Goal: Task Accomplishment & Management: Manage account settings

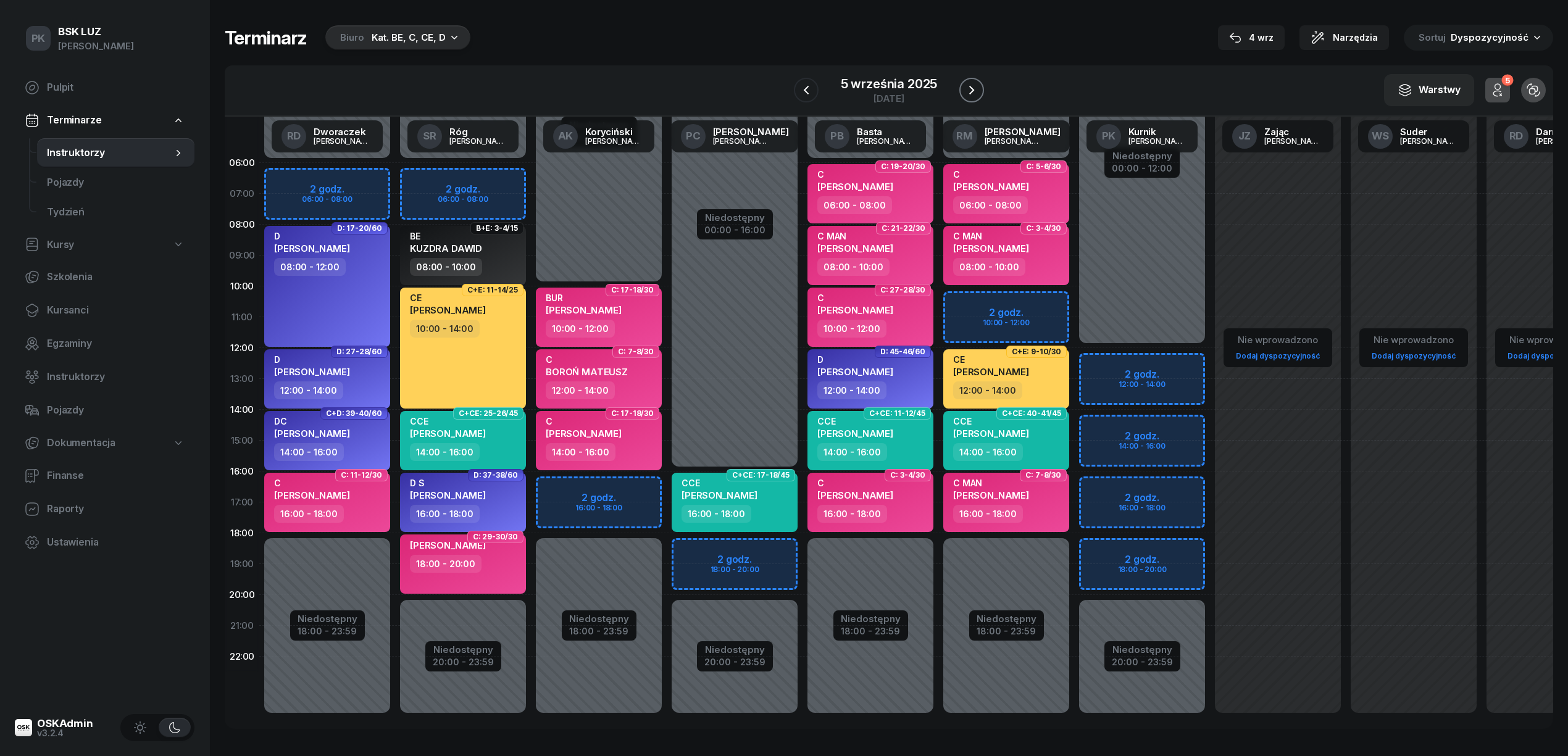
click at [979, 88] on button "button" at bounding box center [972, 90] width 24 height 24
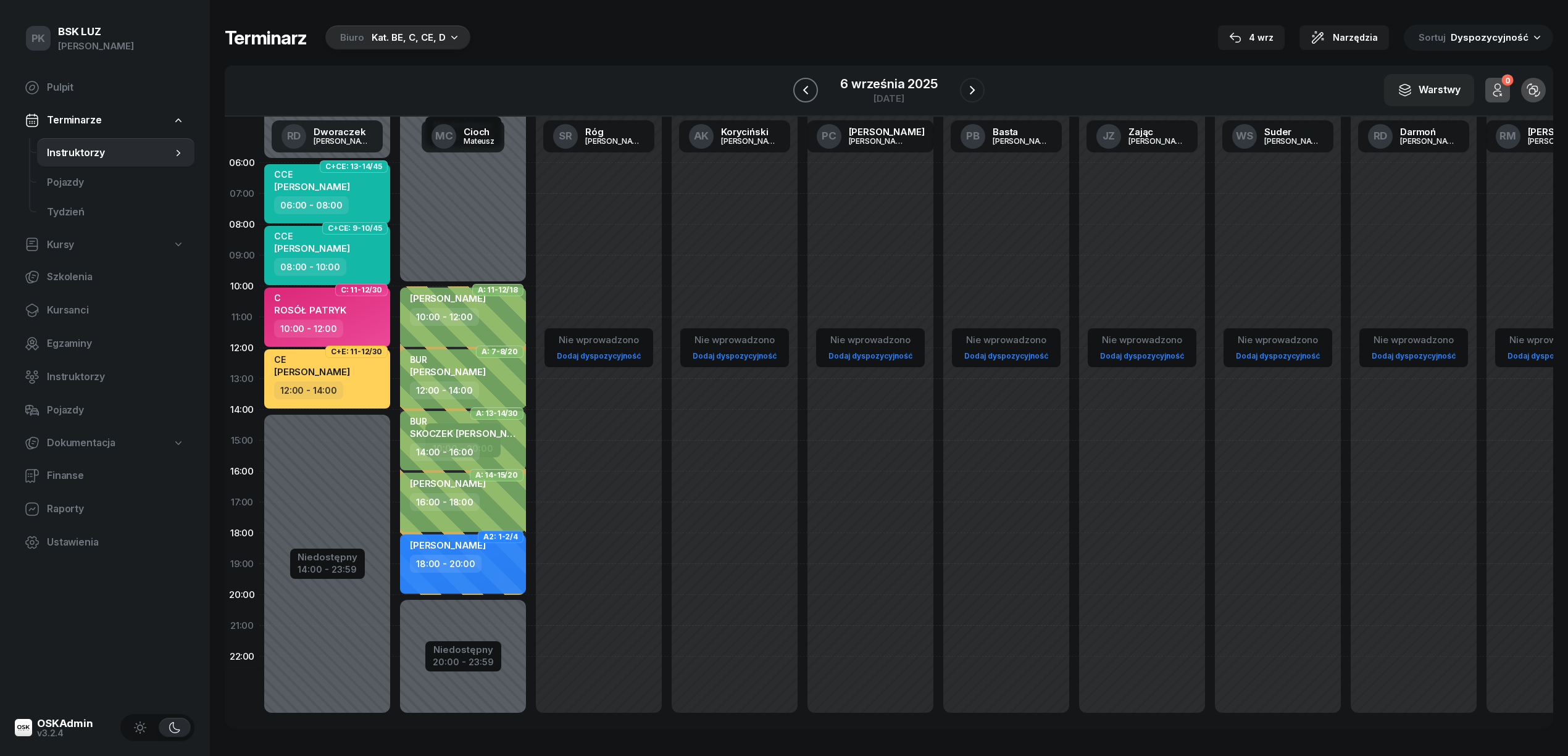
click at [810, 92] on icon "button" at bounding box center [806, 90] width 15 height 15
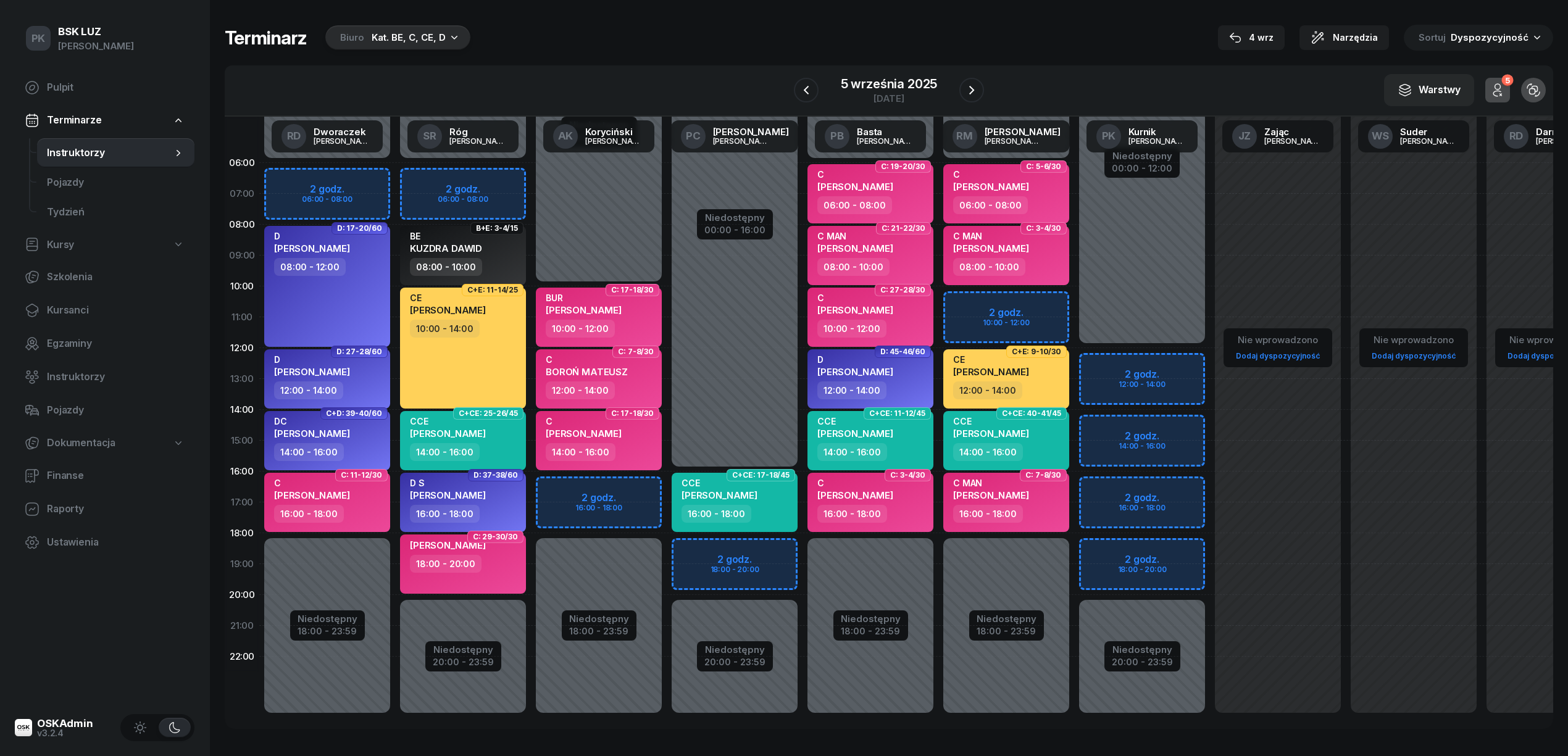
click at [779, 39] on div "Terminarz Biuro Kat. BE, C, CE, D 4 wrz Narzędzia Sortuj Dyspozycyjność" at bounding box center [889, 37] width 1329 height 26
click at [796, 92] on button "button" at bounding box center [806, 90] width 24 height 24
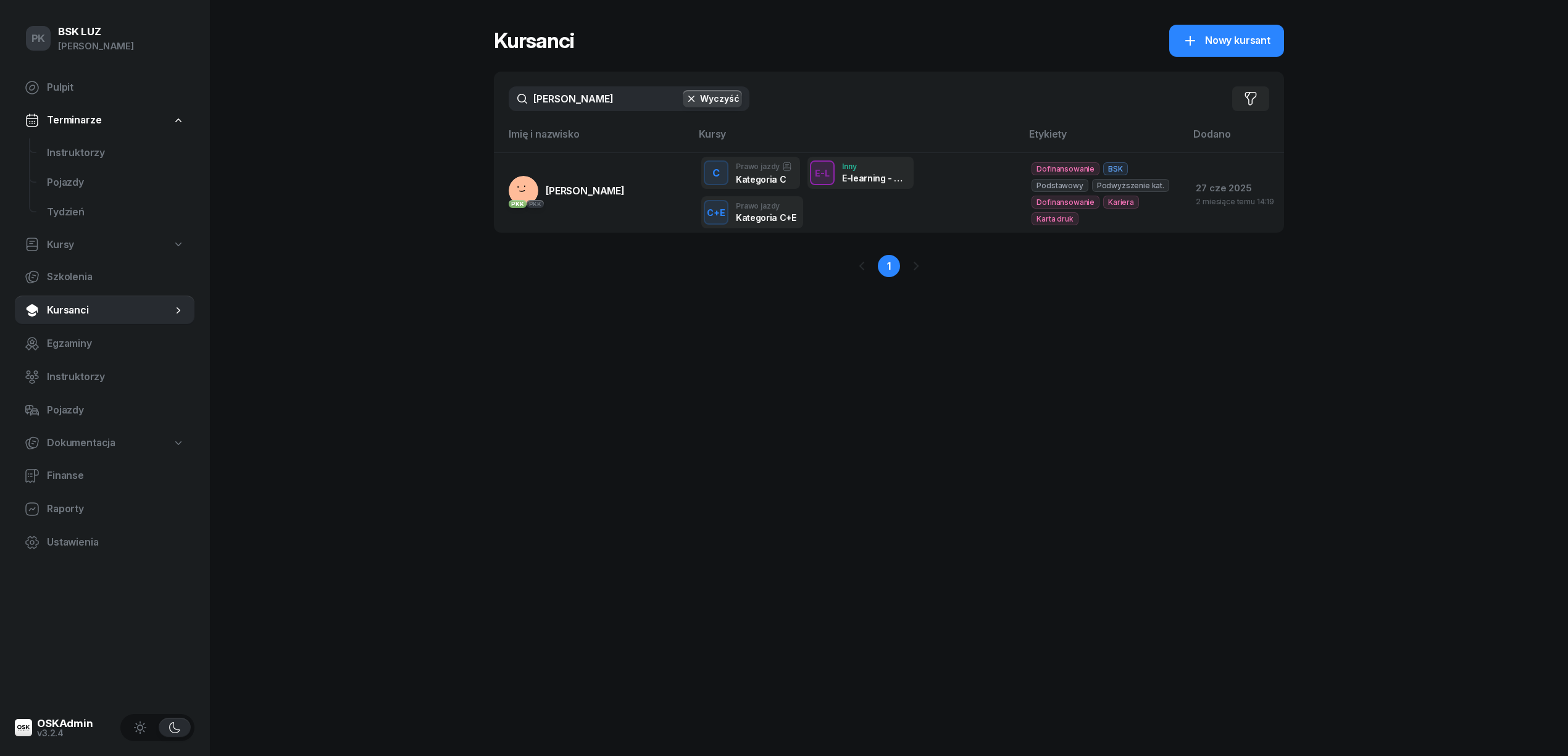
drag, startPoint x: 615, startPoint y: 105, endPoint x: 477, endPoint y: 85, distance: 139.4
click at [477, 85] on div "PK BSK LUZ Piotr Klimek Pulpit Terminarze Instruktorzy Pojazdy Tydzień Kursy Sz…" at bounding box center [784, 378] width 1568 height 756
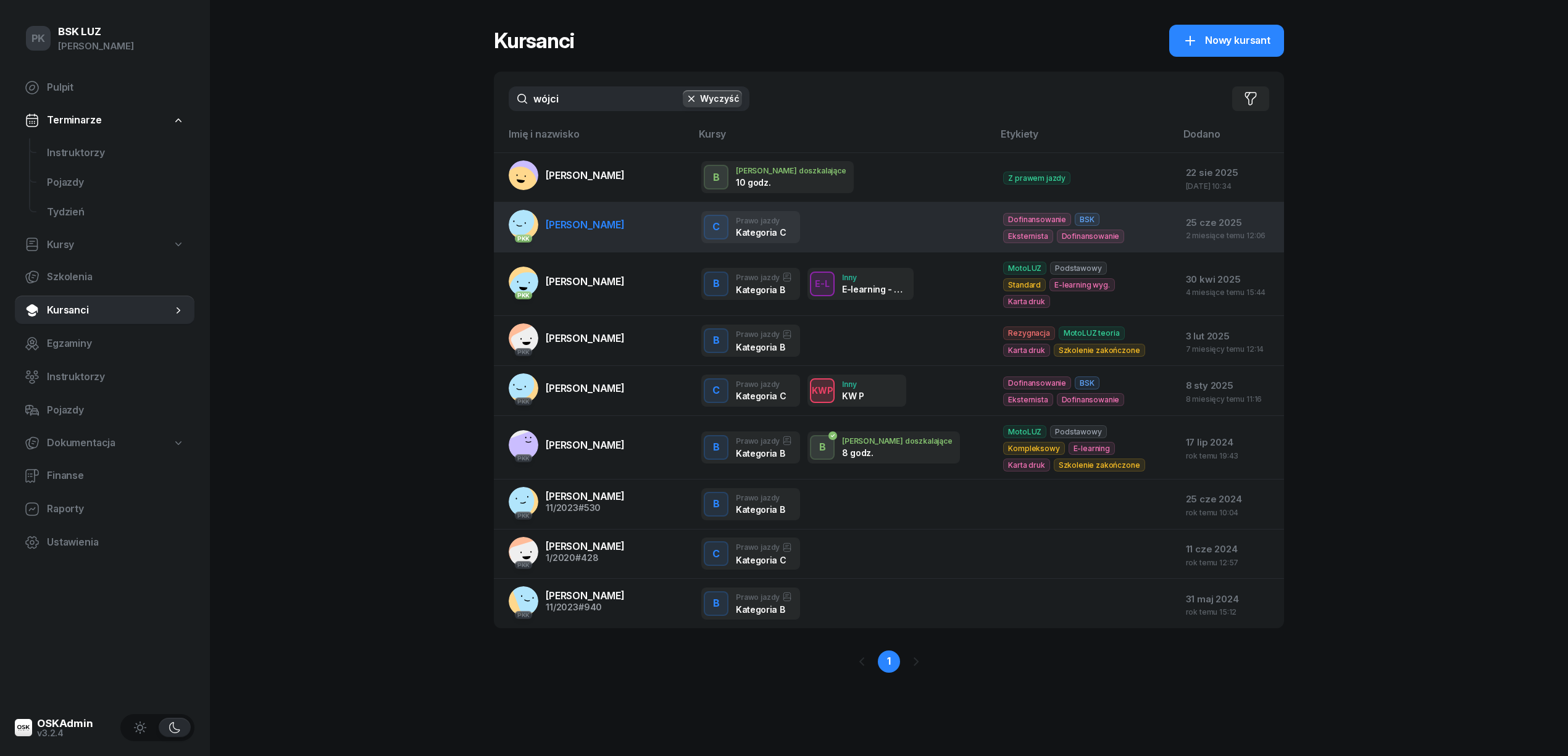
type input "wójci"
click at [611, 232] on link "PKK WÓJCIK ANDRZEJ" at bounding box center [567, 225] width 116 height 30
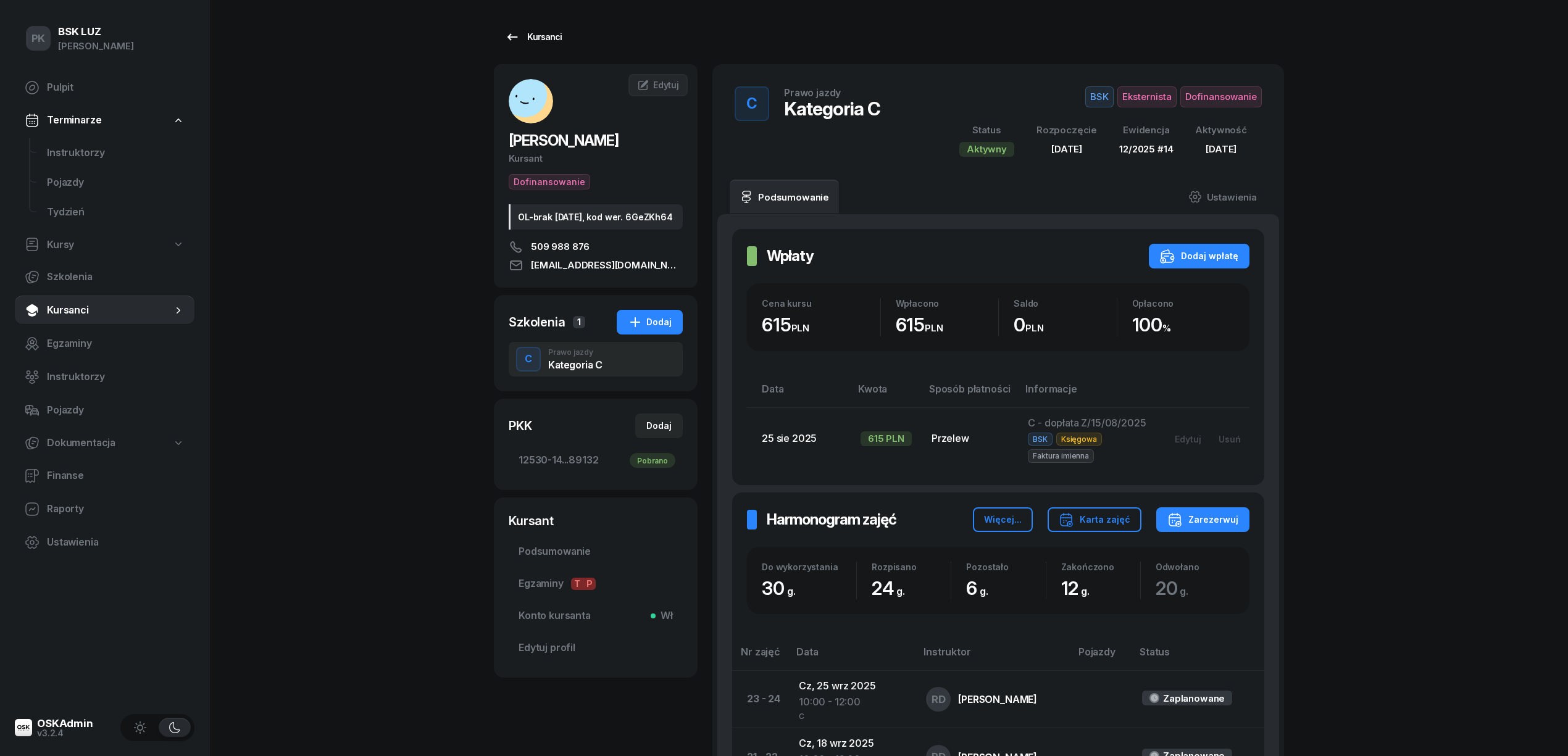
click at [553, 43] on div "Kursanci" at bounding box center [533, 37] width 57 height 15
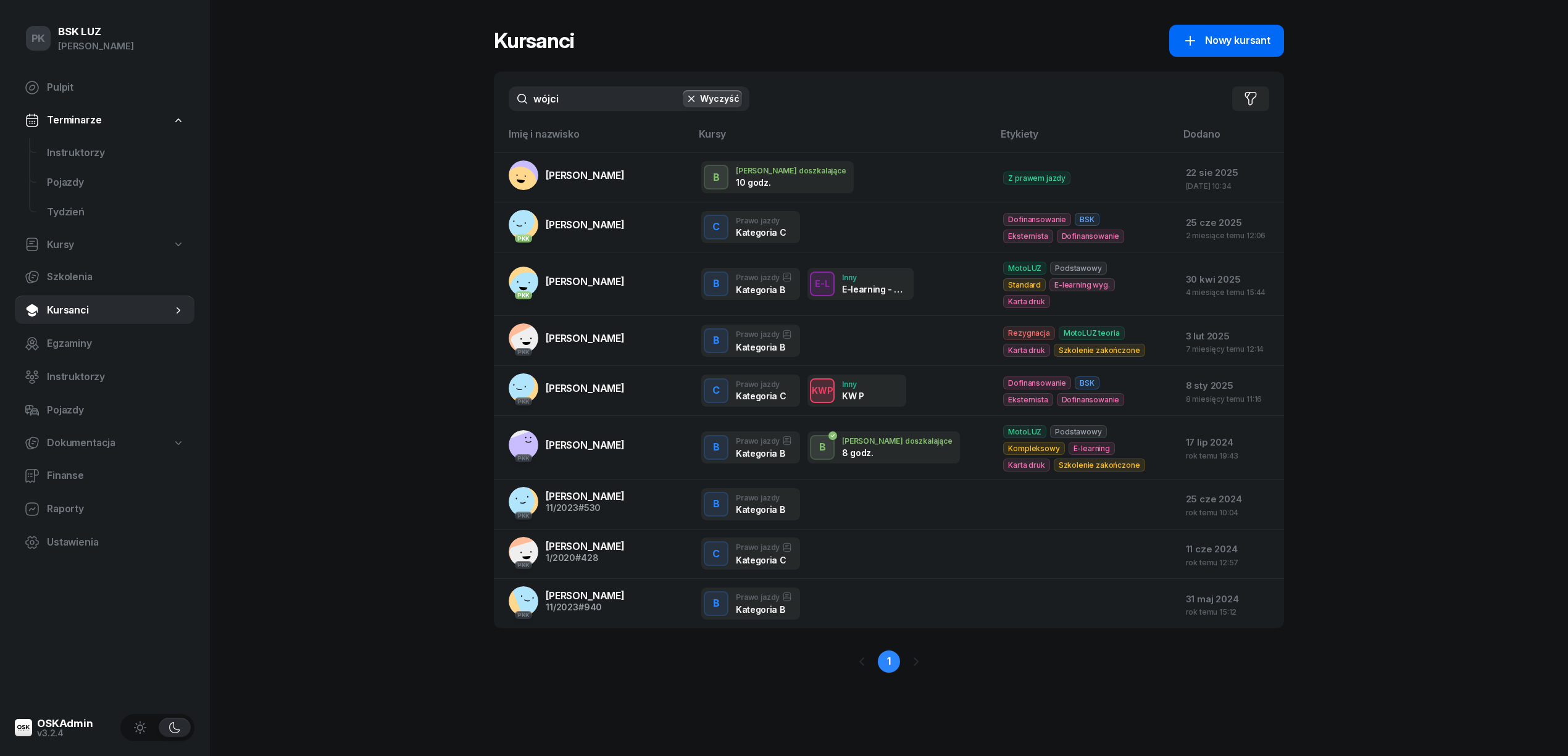
click at [1218, 35] on span "Nowy kursant" at bounding box center [1238, 41] width 65 height 16
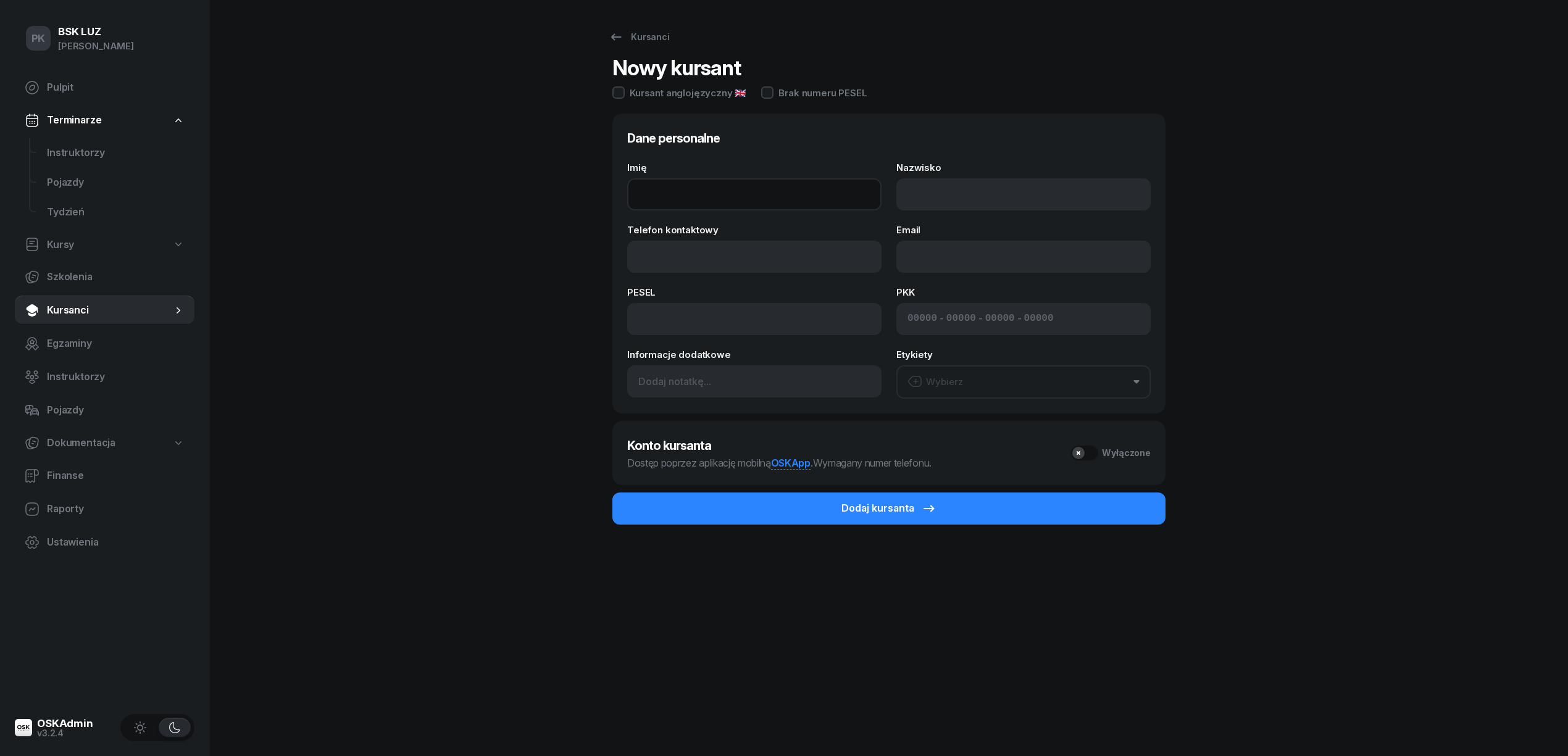
click at [709, 198] on input "Imię" at bounding box center [754, 194] width 254 height 32
type input "KATARZYNA"
click at [939, 198] on input "Nazwisko" at bounding box center [1023, 194] width 254 height 32
type input "CELARY"
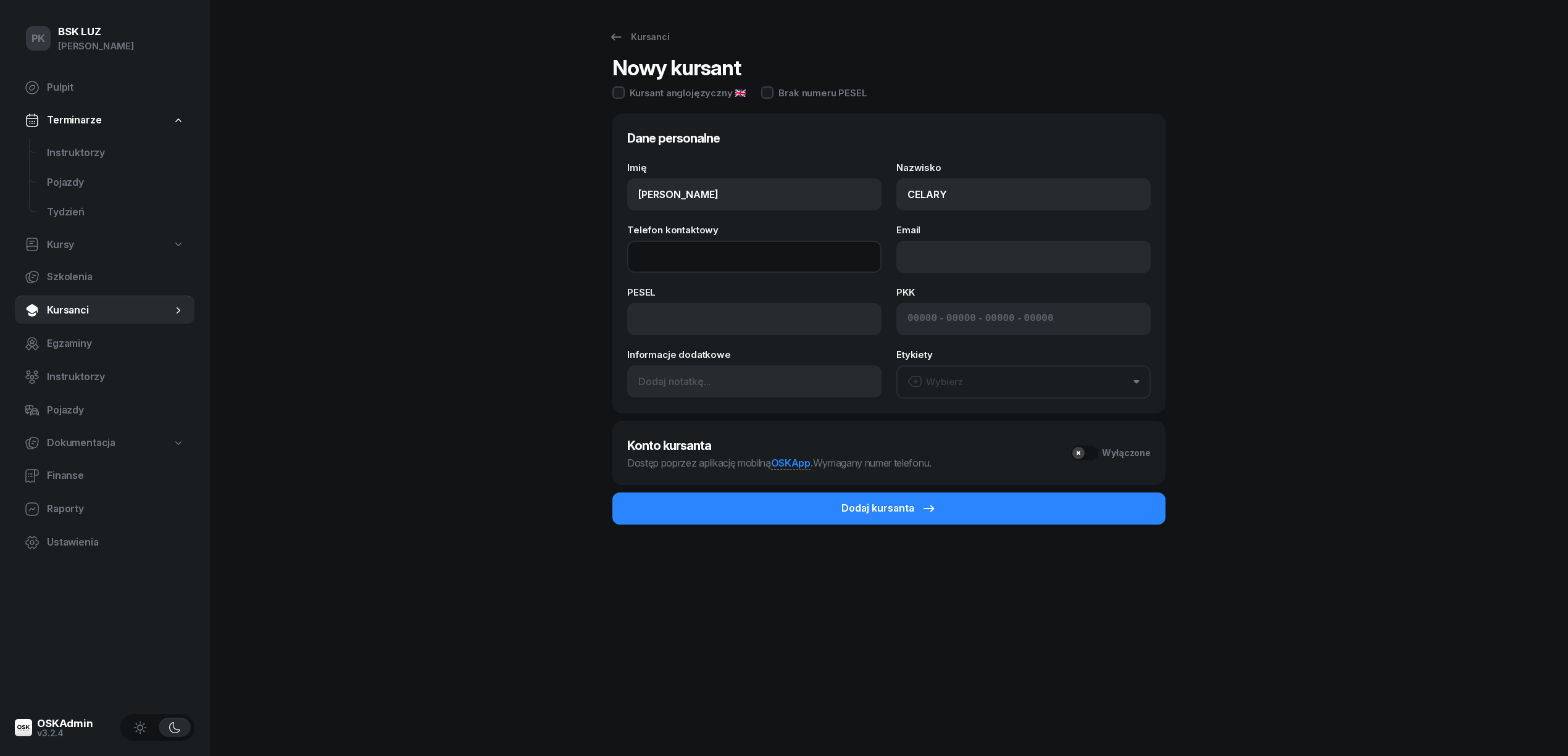
click at [679, 265] on input "Telefon kontaktowy" at bounding box center [754, 256] width 254 height 32
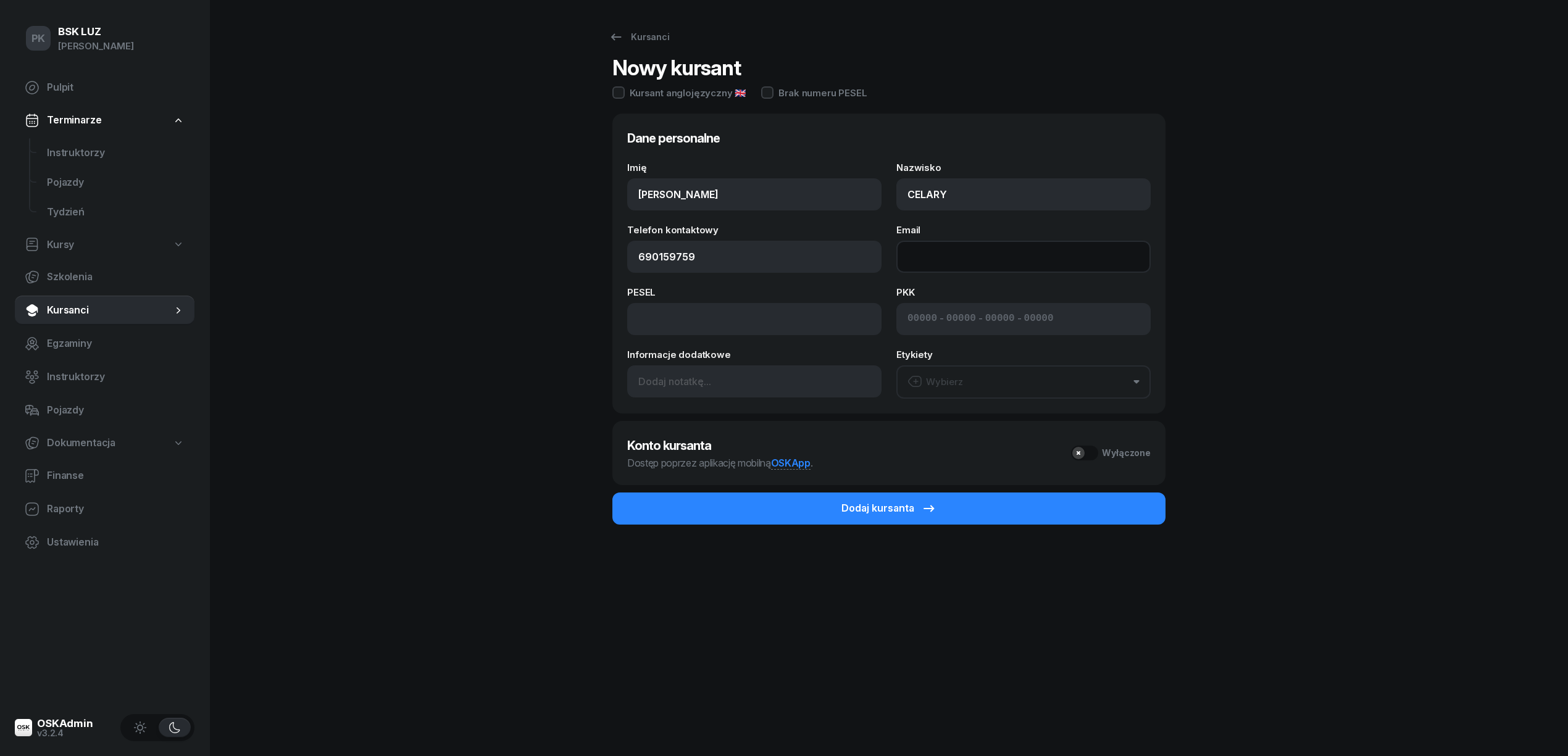
type input "690 159 759"
click at [962, 267] on input "Email" at bounding box center [1023, 256] width 254 height 32
type input "kcelary@gmail.com"
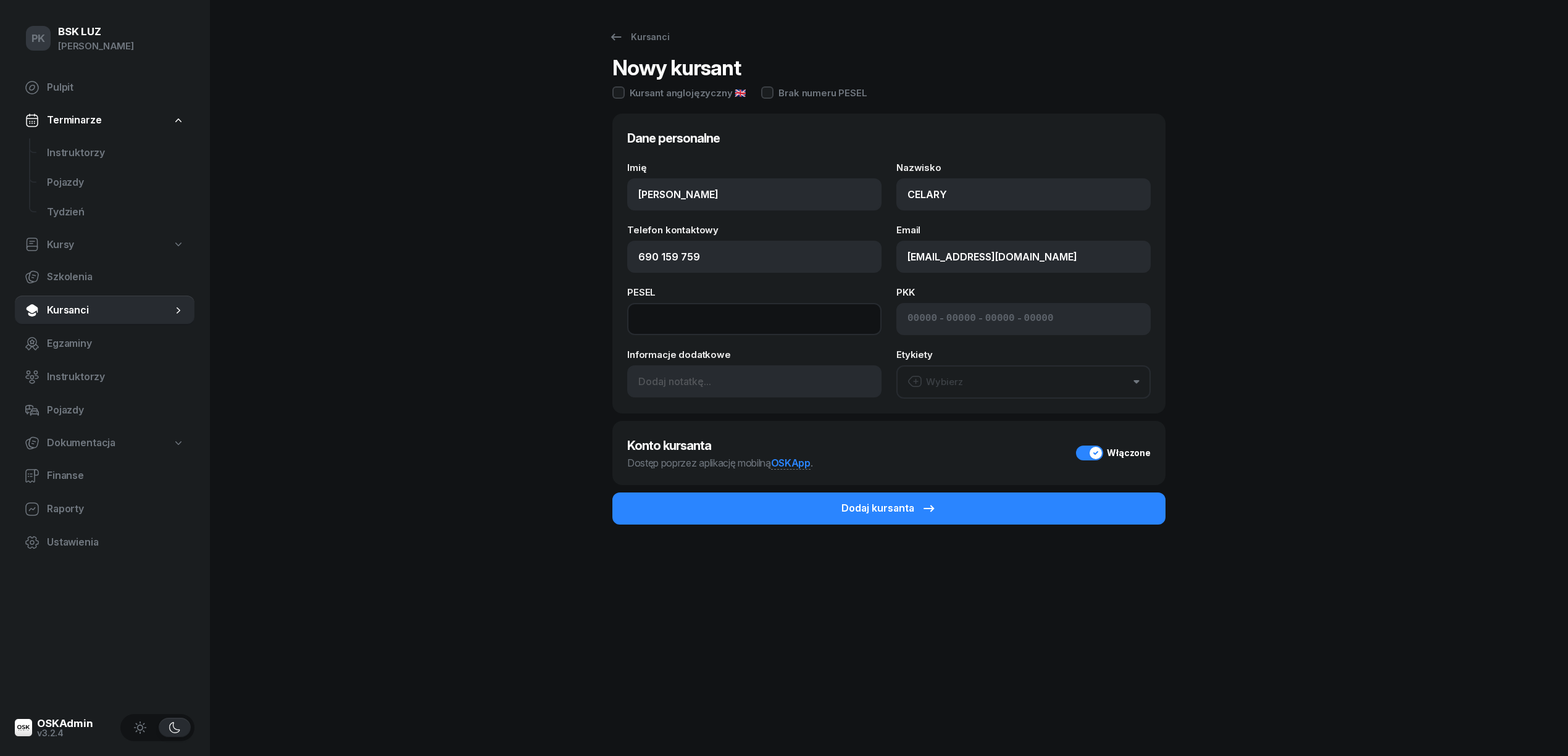
click at [662, 321] on input at bounding box center [754, 319] width 254 height 32
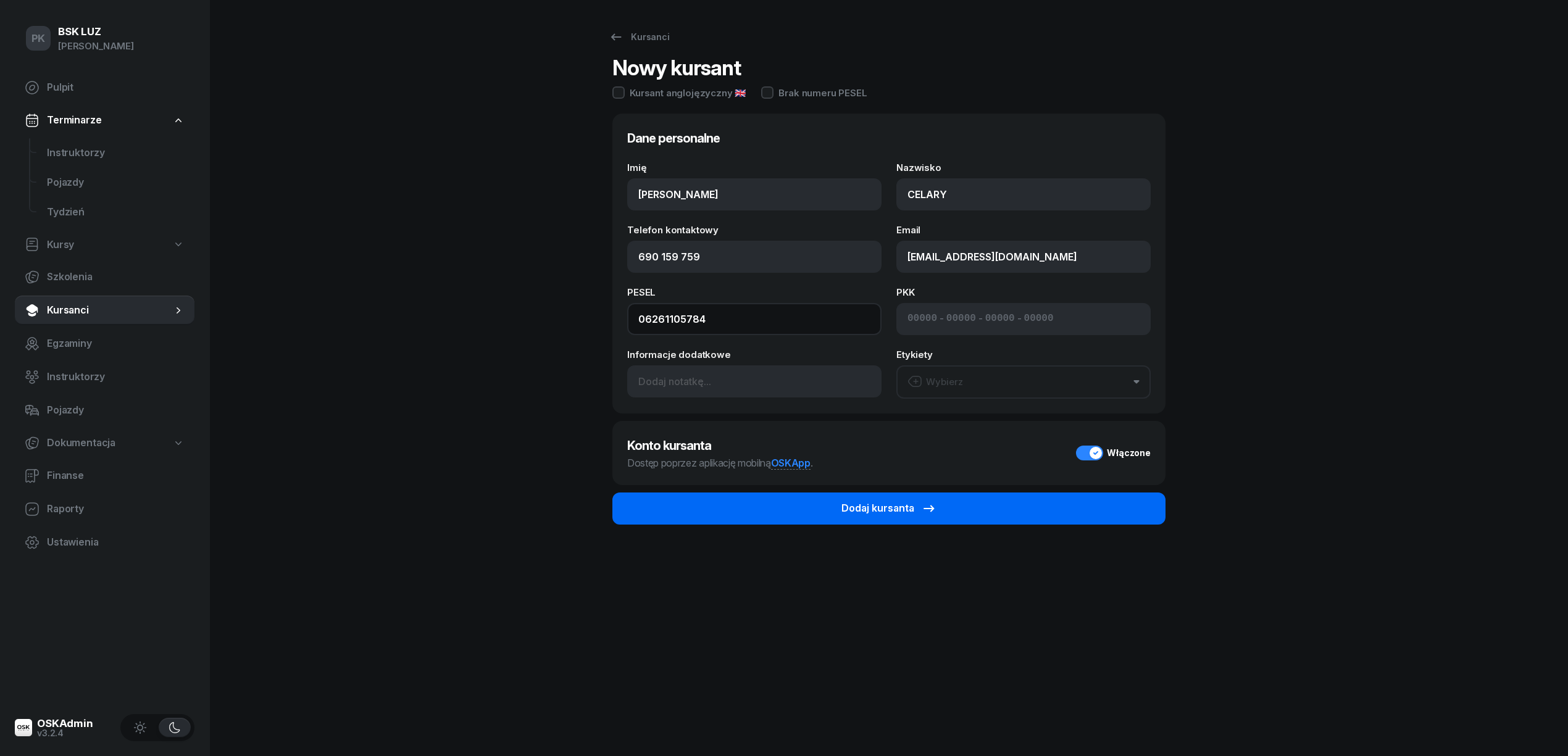
type input "06261105784"
click at [821, 507] on button "Dodaj kursanta" at bounding box center [889, 508] width 553 height 32
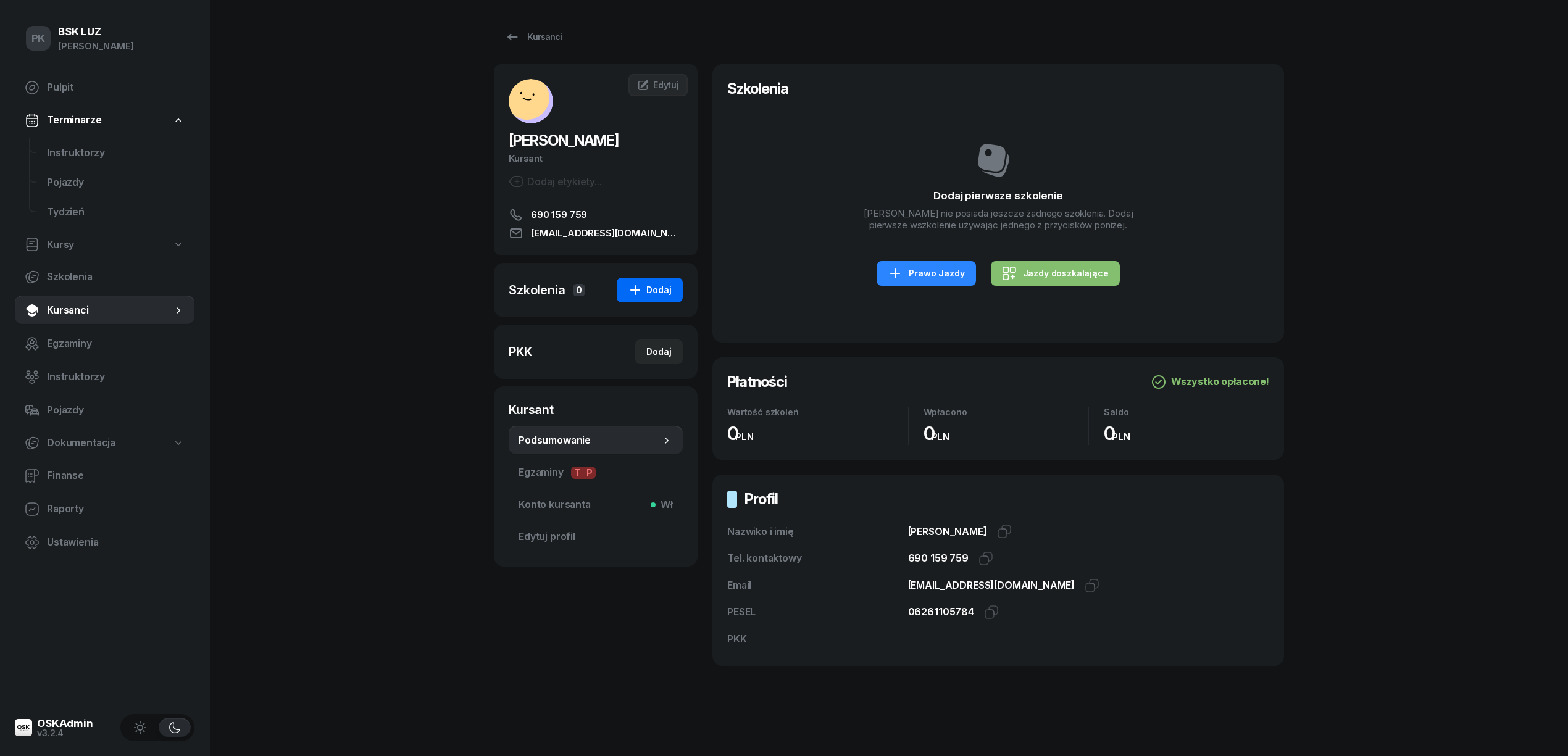
click at [653, 291] on div "Dodaj" at bounding box center [649, 290] width 44 height 15
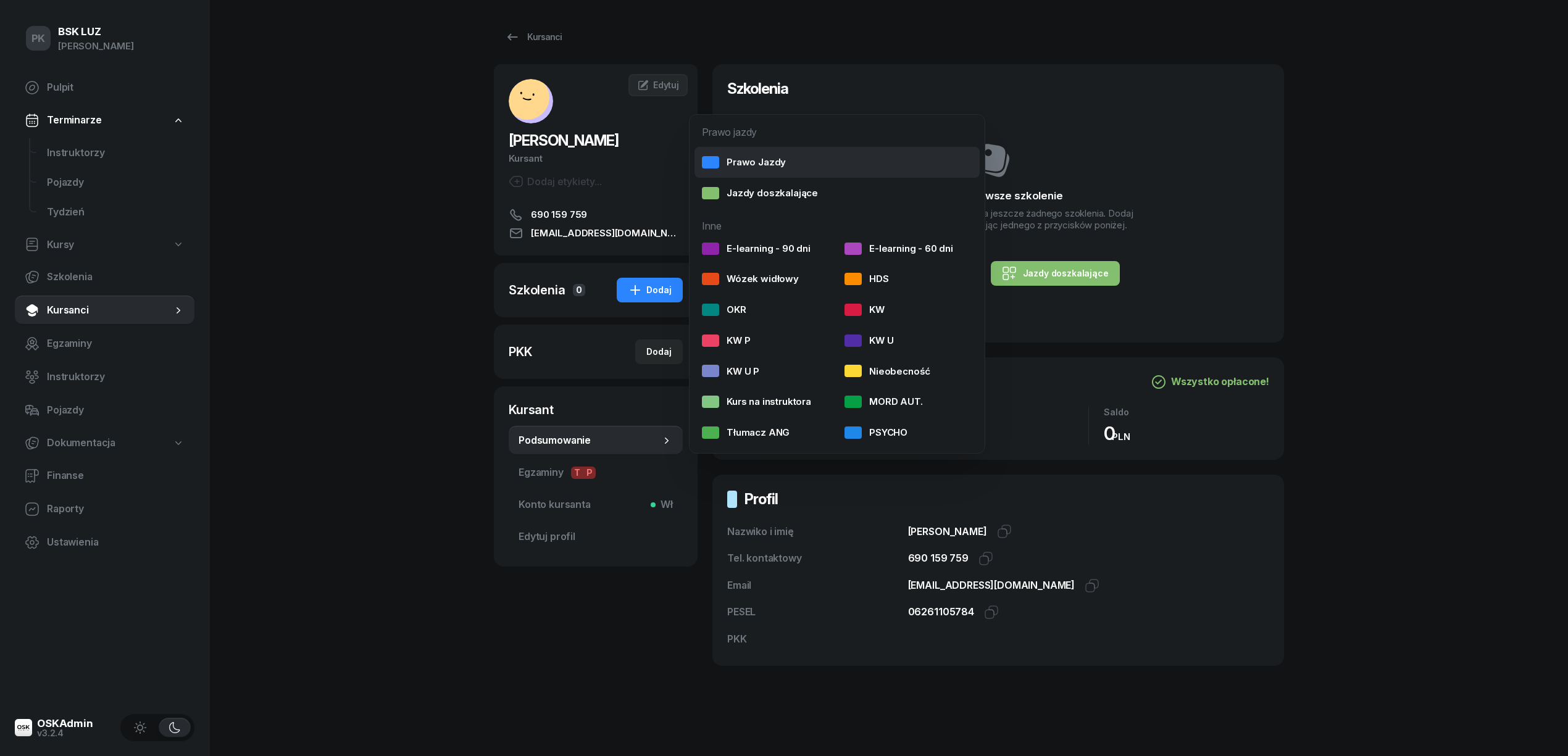
click at [738, 164] on div "Prawo Jazdy" at bounding box center [744, 162] width 84 height 16
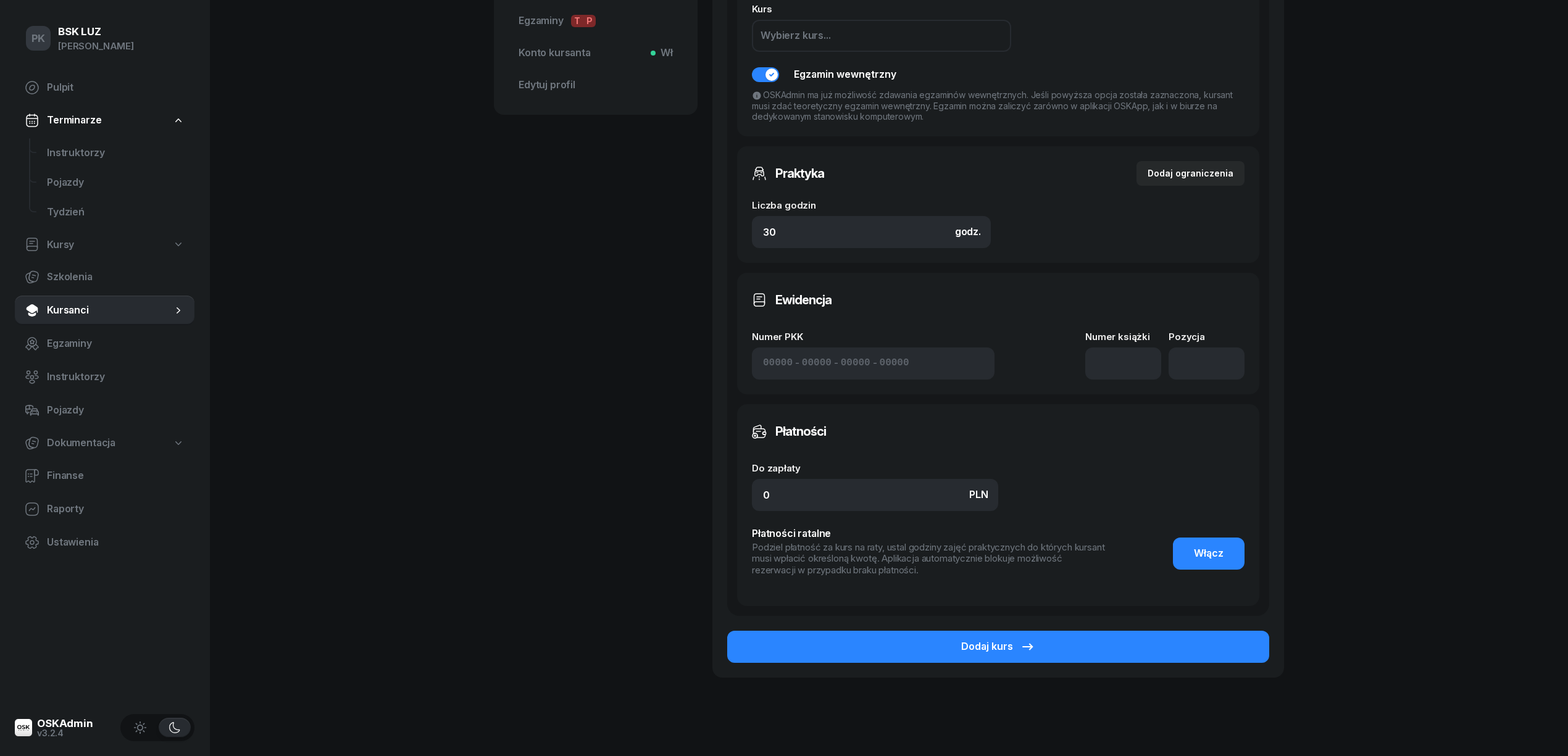
scroll to position [485, 0]
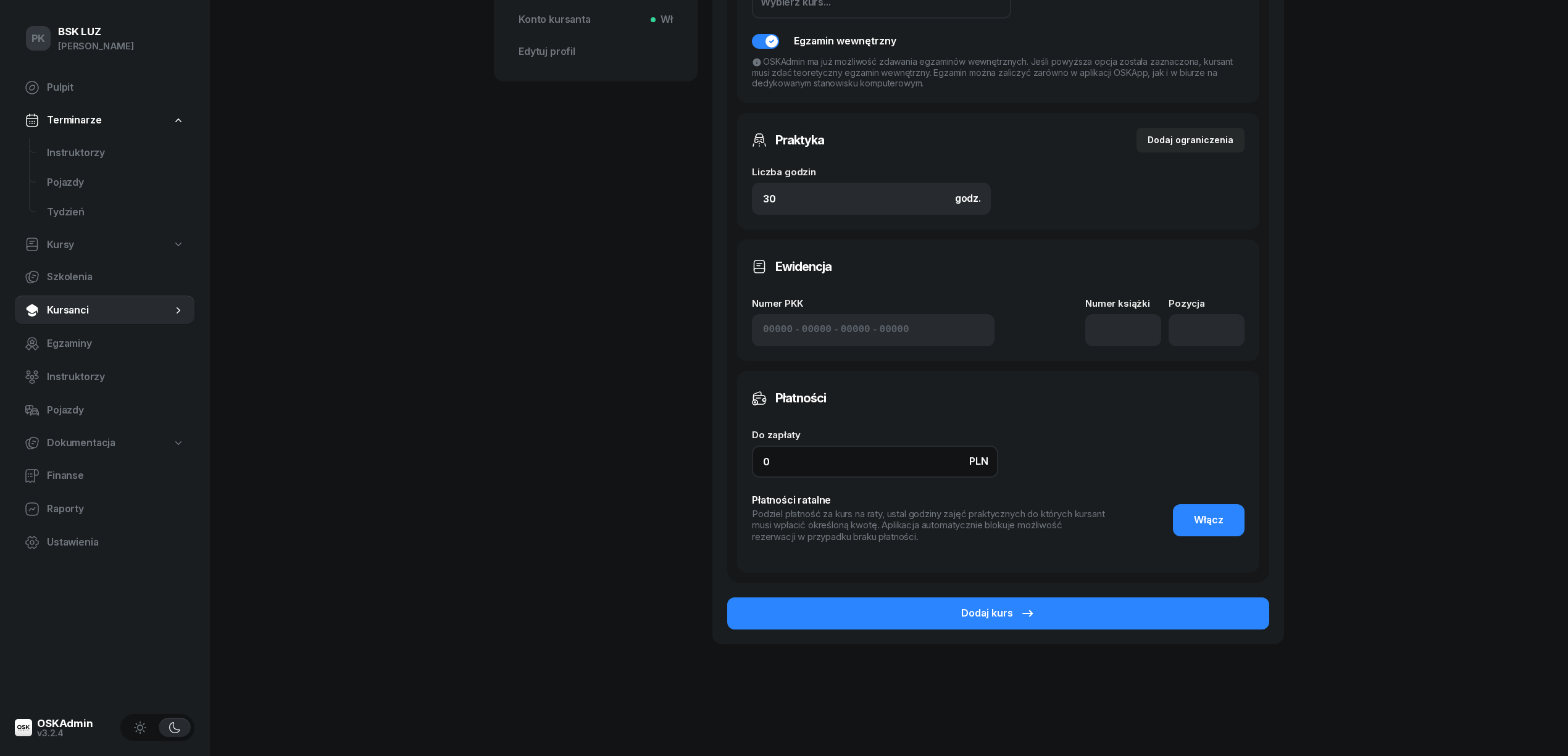
drag, startPoint x: 752, startPoint y: 465, endPoint x: 734, endPoint y: 465, distance: 18.0
click at [734, 465] on div "Teoria Stacjonarnie E-learning Pomiń Kurs Wybierz kurs... Egzamin wewnętrzny OS…" at bounding box center [998, 243] width 542 height 679
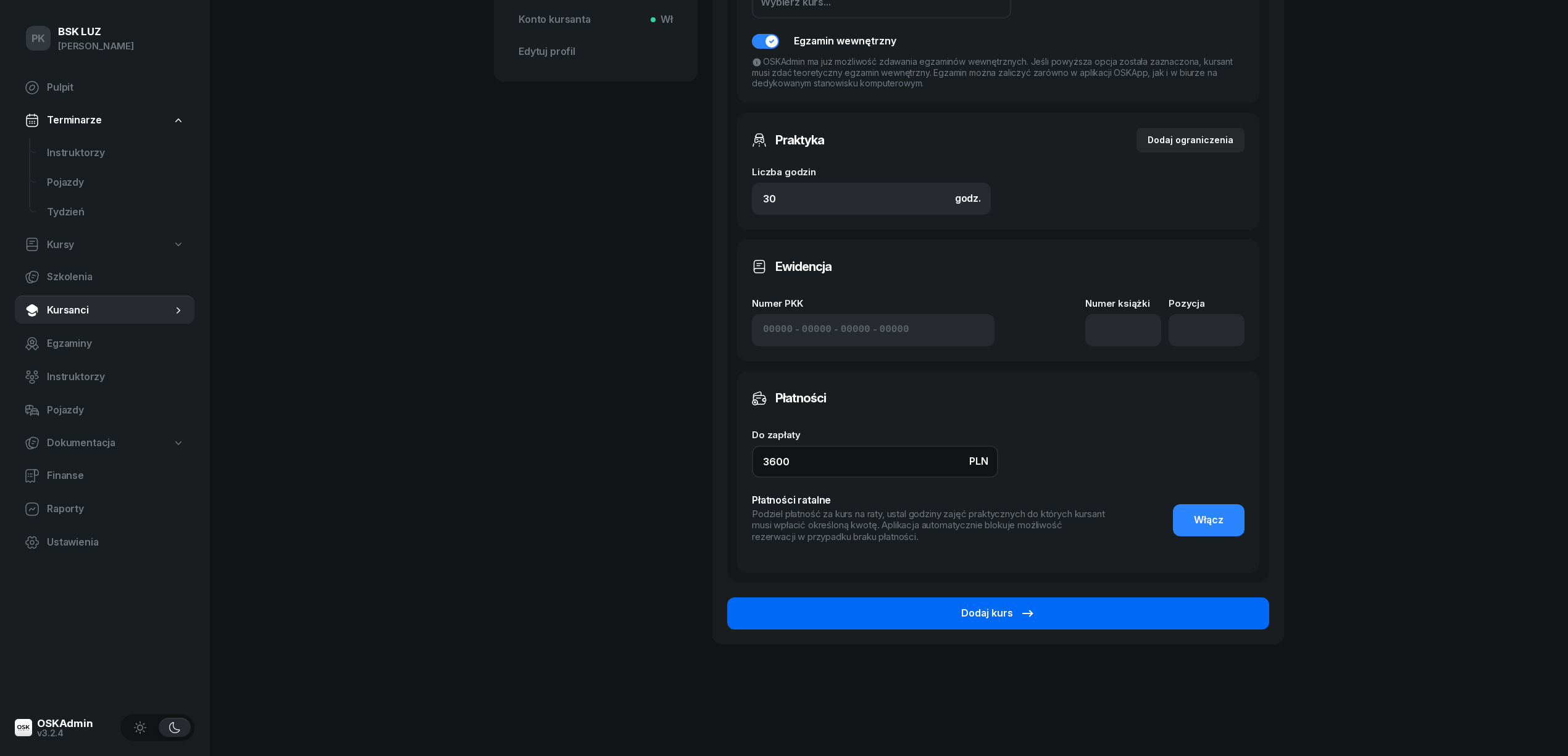
type input "3600"
click at [1018, 612] on div "Dodaj kurs" at bounding box center [998, 613] width 74 height 16
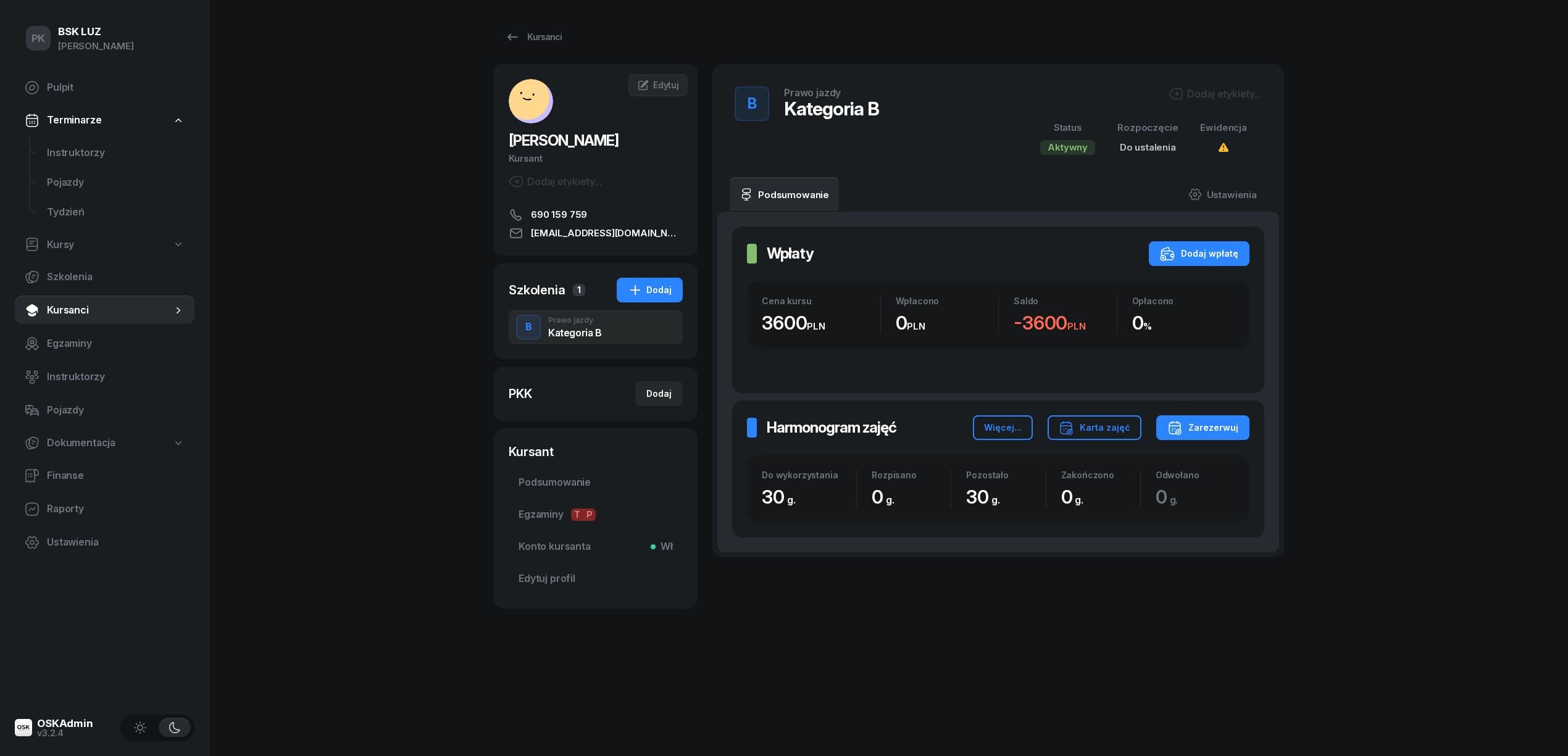
click at [1218, 90] on div "Dodaj etykiety..." at bounding box center [1215, 94] width 93 height 15
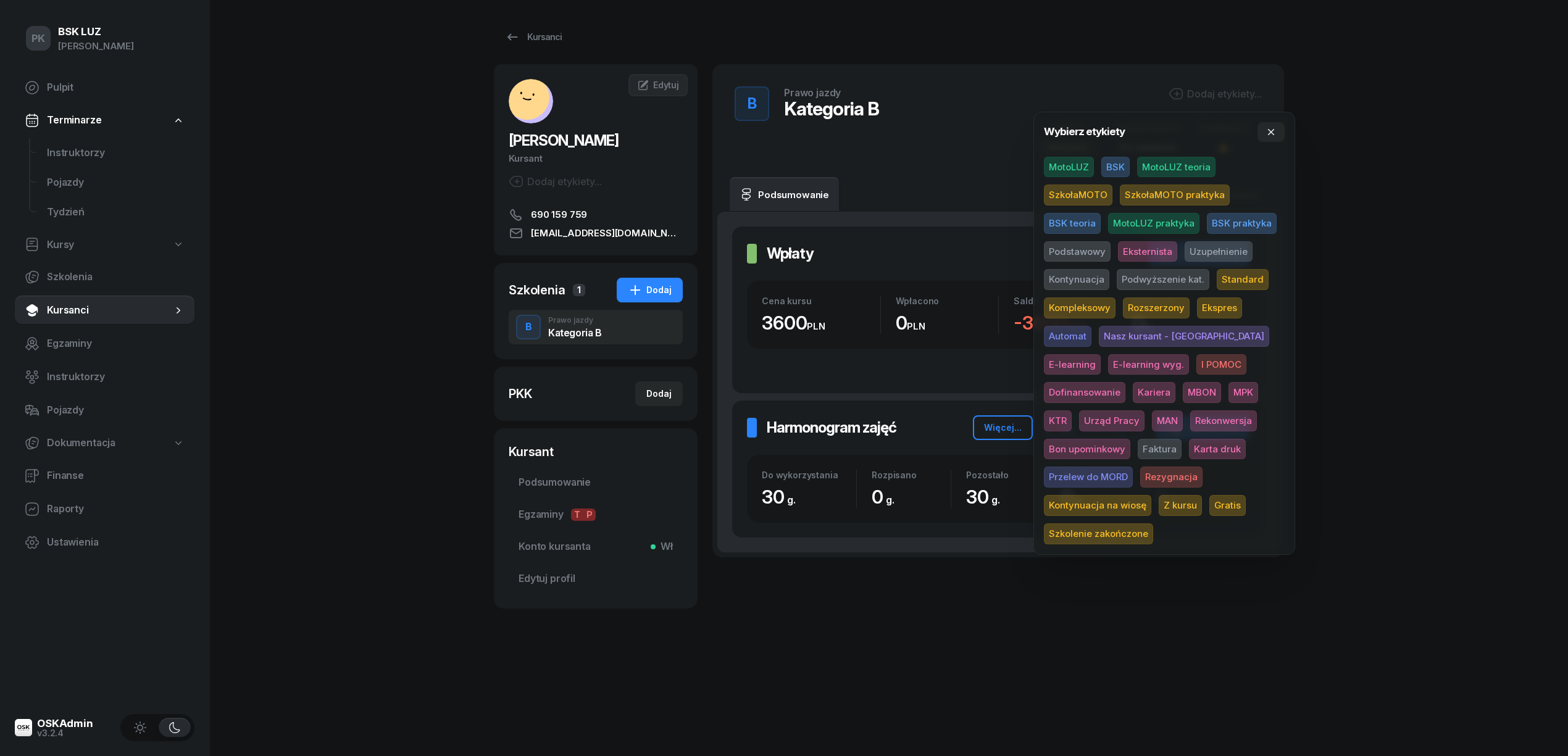
click at [1087, 164] on span "MotoLUZ" at bounding box center [1069, 167] width 50 height 21
click at [1094, 247] on span "Podstawowy" at bounding box center [1077, 253] width 67 height 21
click at [1233, 277] on span "Standard" at bounding box center [1243, 282] width 52 height 21
click at [1415, 242] on div "PK BSK LUZ Piotr Klimek Pulpit Terminarze Instruktorzy Pojazdy Tydzień Kursy Sz…" at bounding box center [784, 378] width 1568 height 756
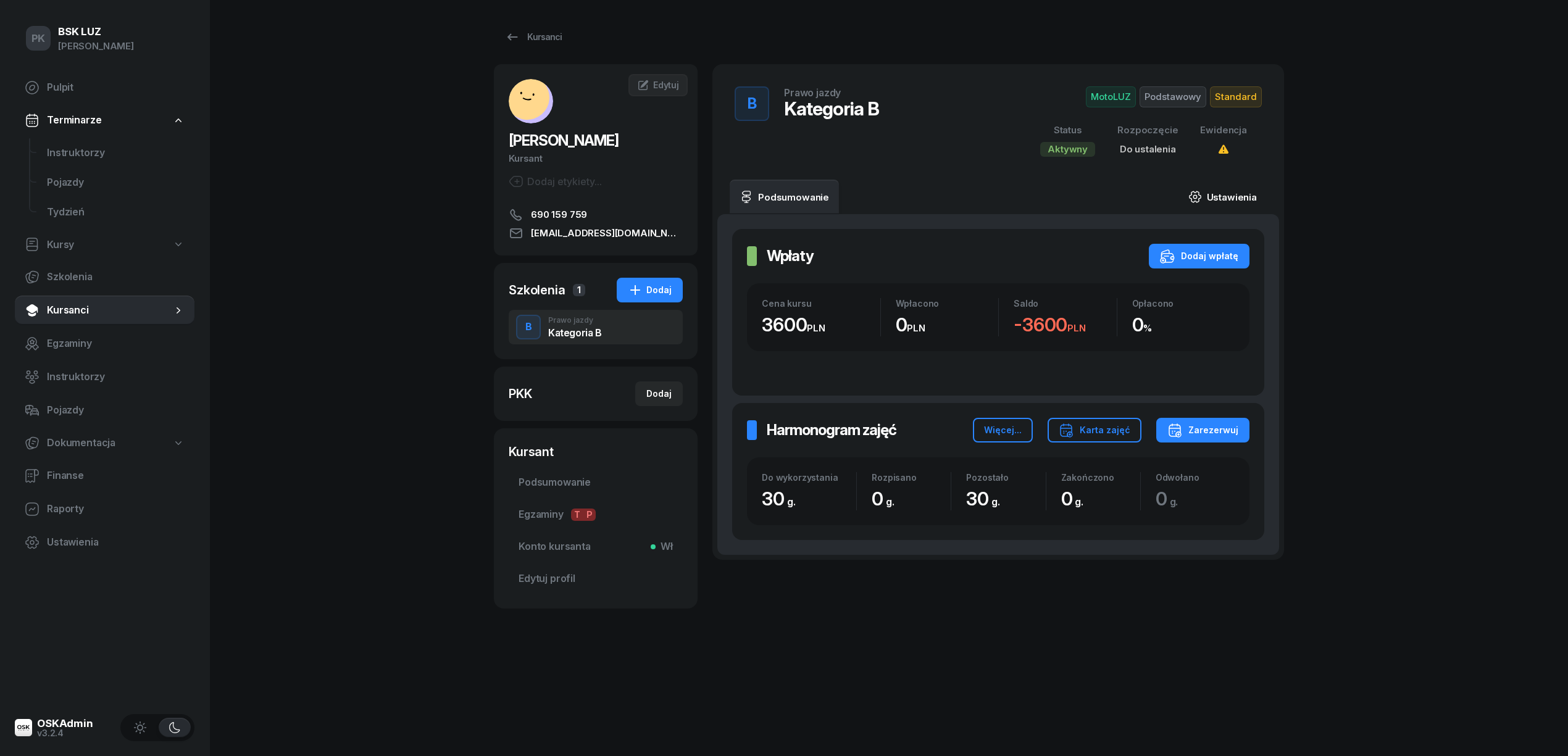
click at [1213, 188] on link "Ustawienia" at bounding box center [1223, 196] width 88 height 35
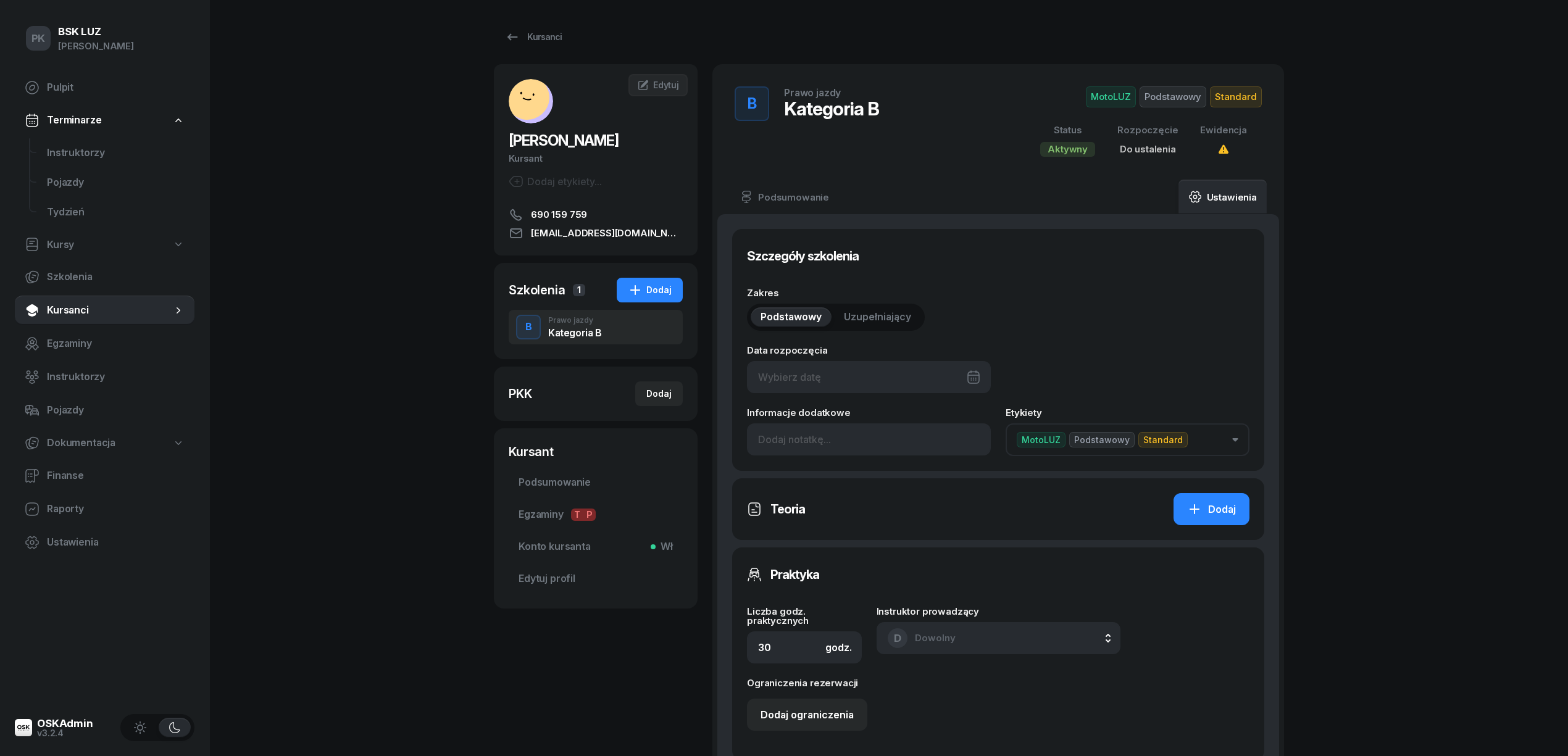
click at [865, 378] on div at bounding box center [869, 377] width 244 height 32
click at [921, 470] on div "5" at bounding box center [922, 471] width 20 height 20
type input "[DATE]"
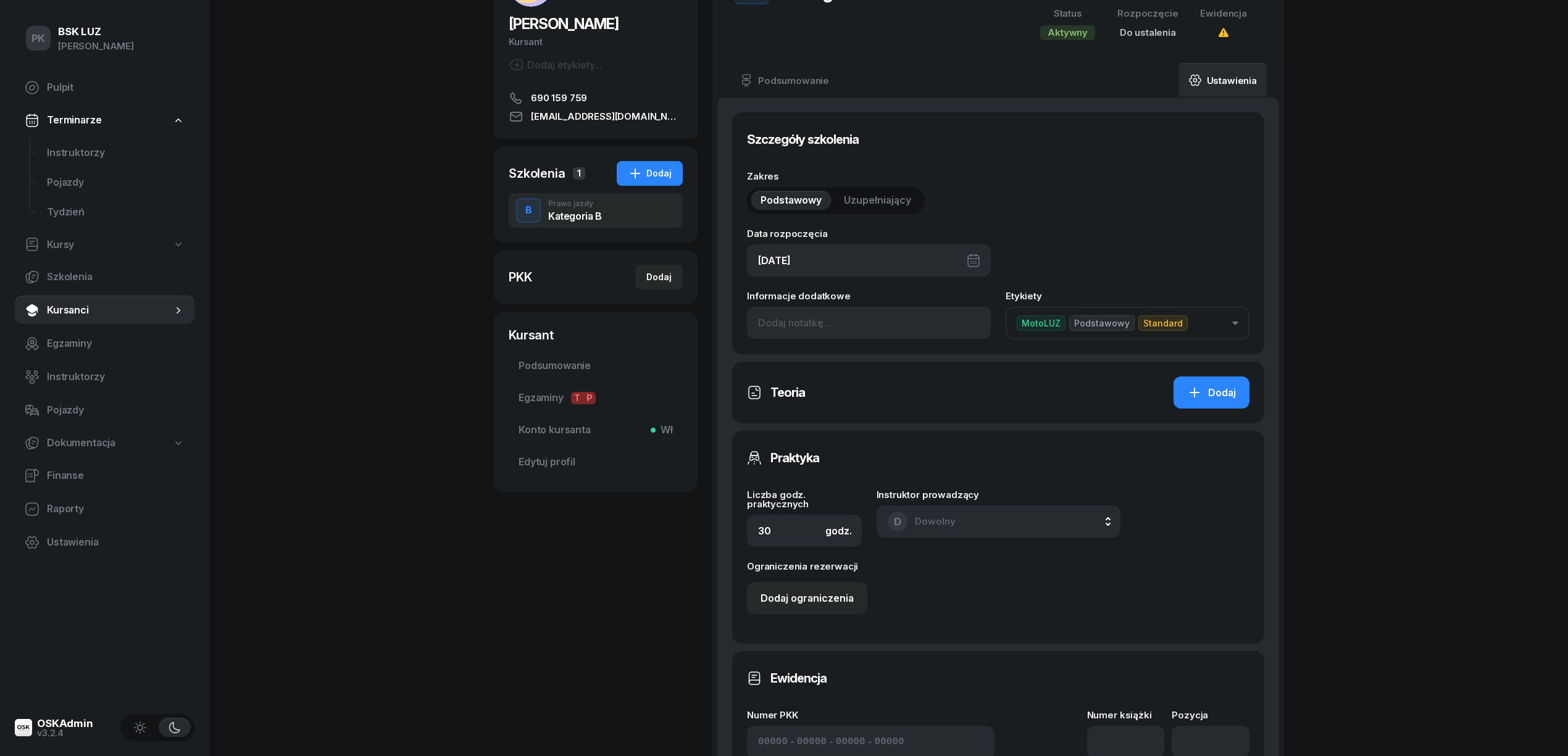
scroll to position [247, 0]
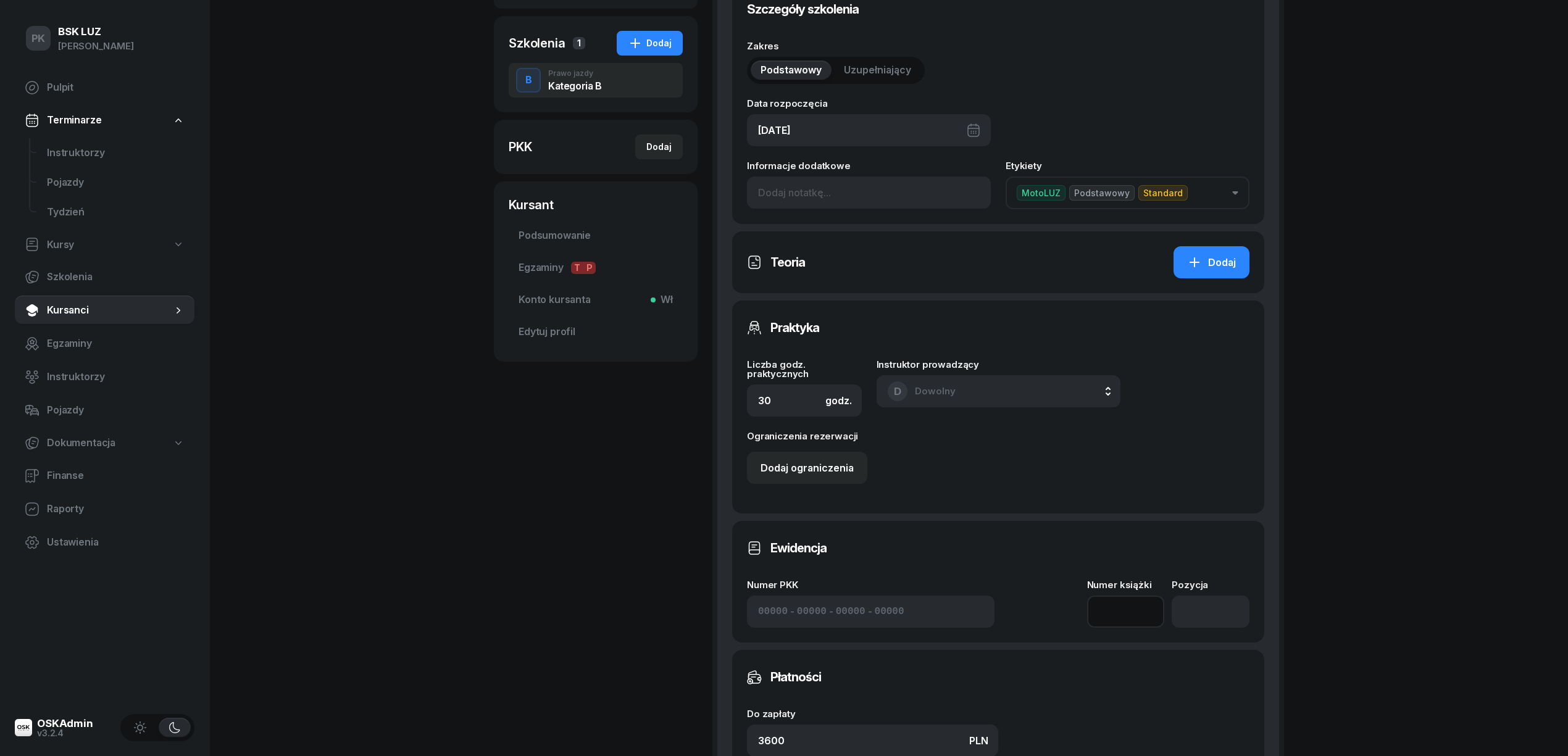
click at [1129, 602] on input at bounding box center [1126, 611] width 77 height 32
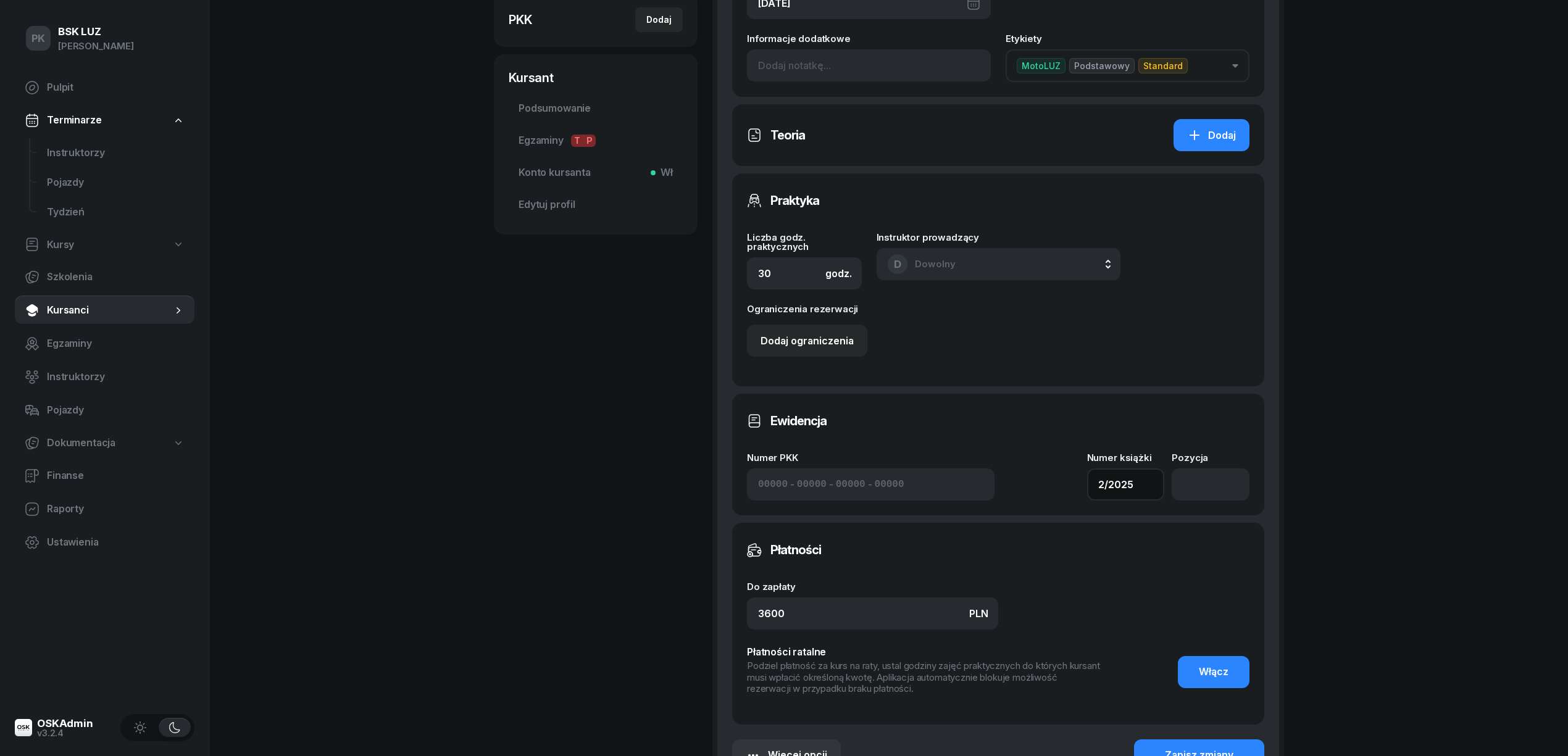
scroll to position [529, 0]
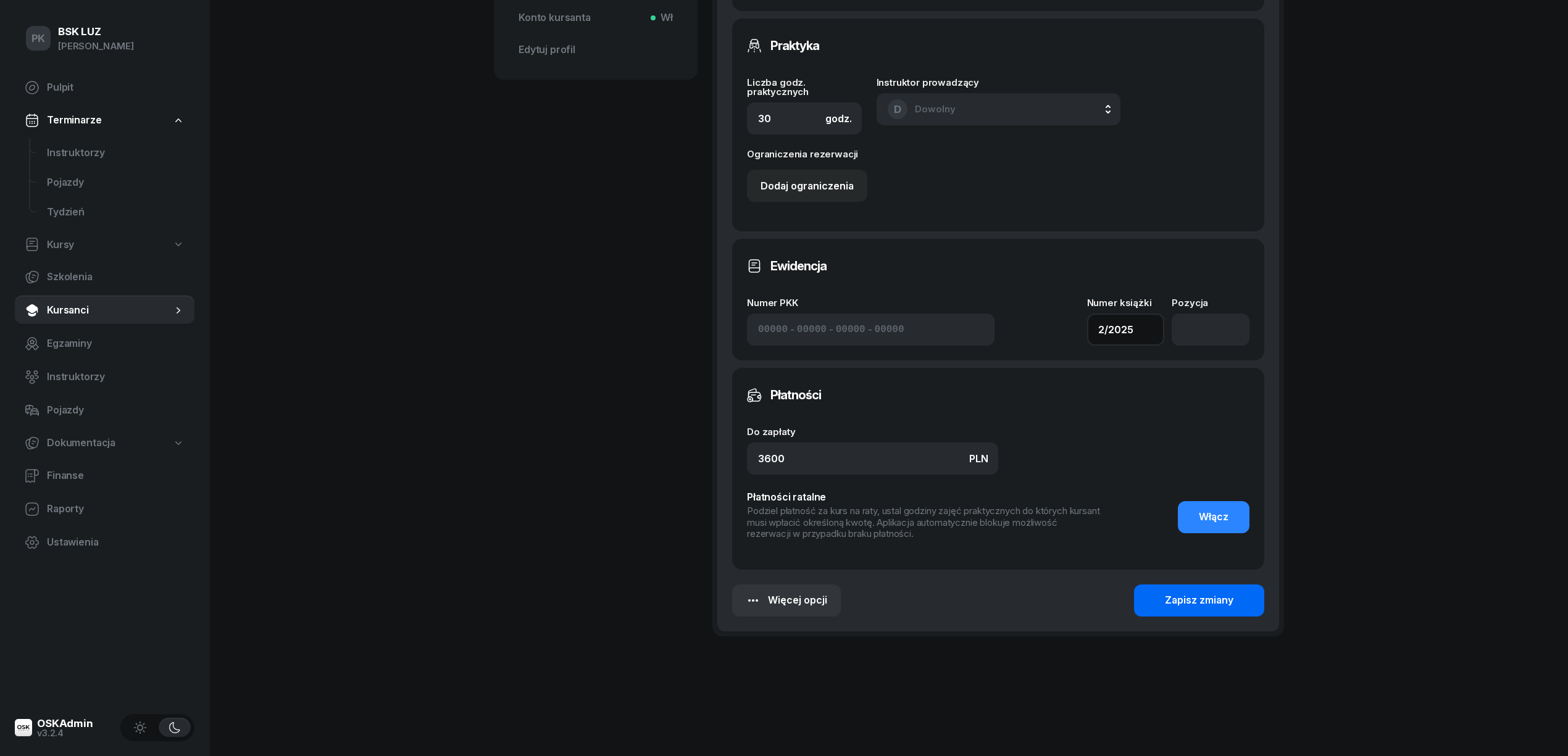
type input "2/2025"
click at [1199, 610] on button "Zapisz zmiany" at bounding box center [1199, 600] width 130 height 32
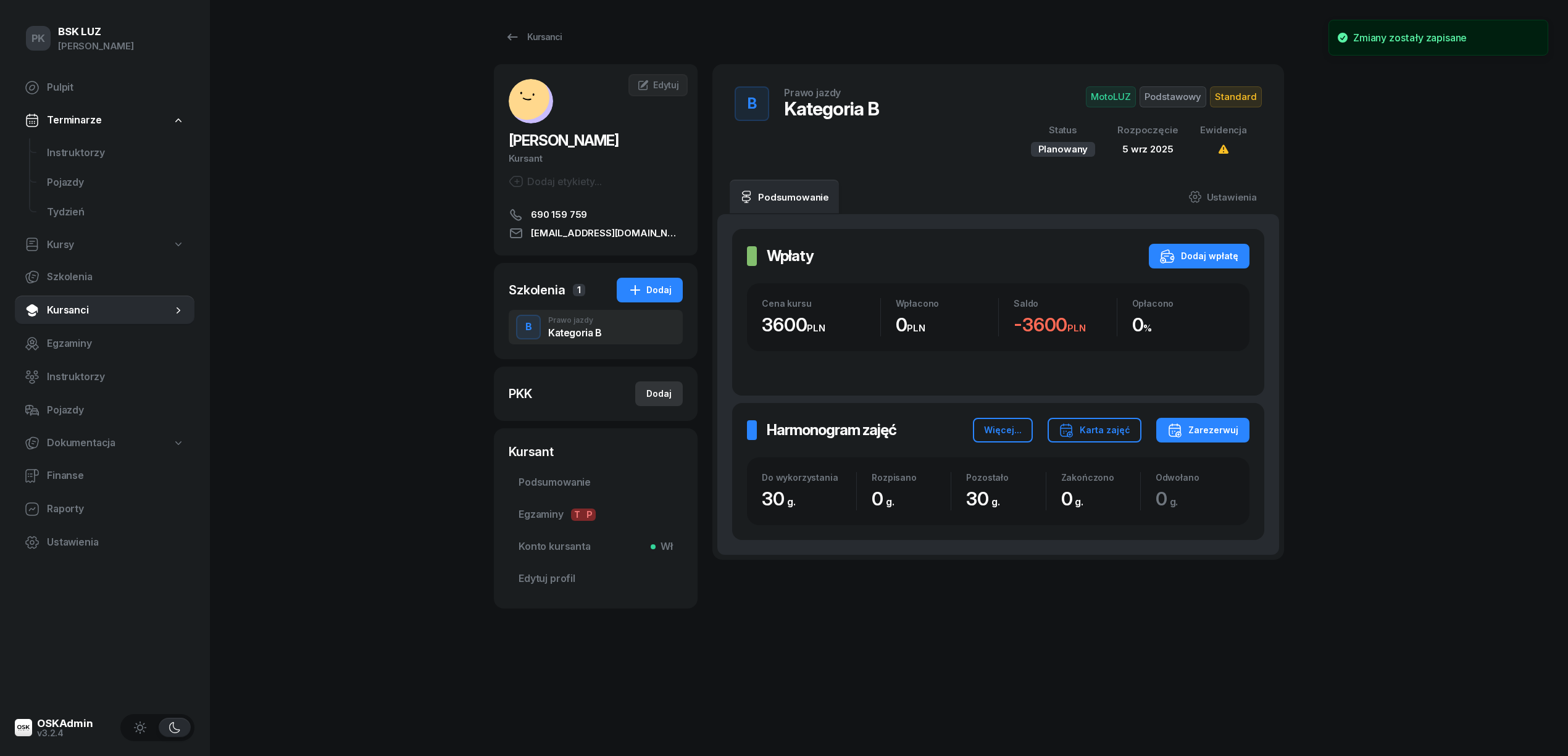
click at [669, 395] on div "Dodaj" at bounding box center [658, 394] width 25 height 15
select select
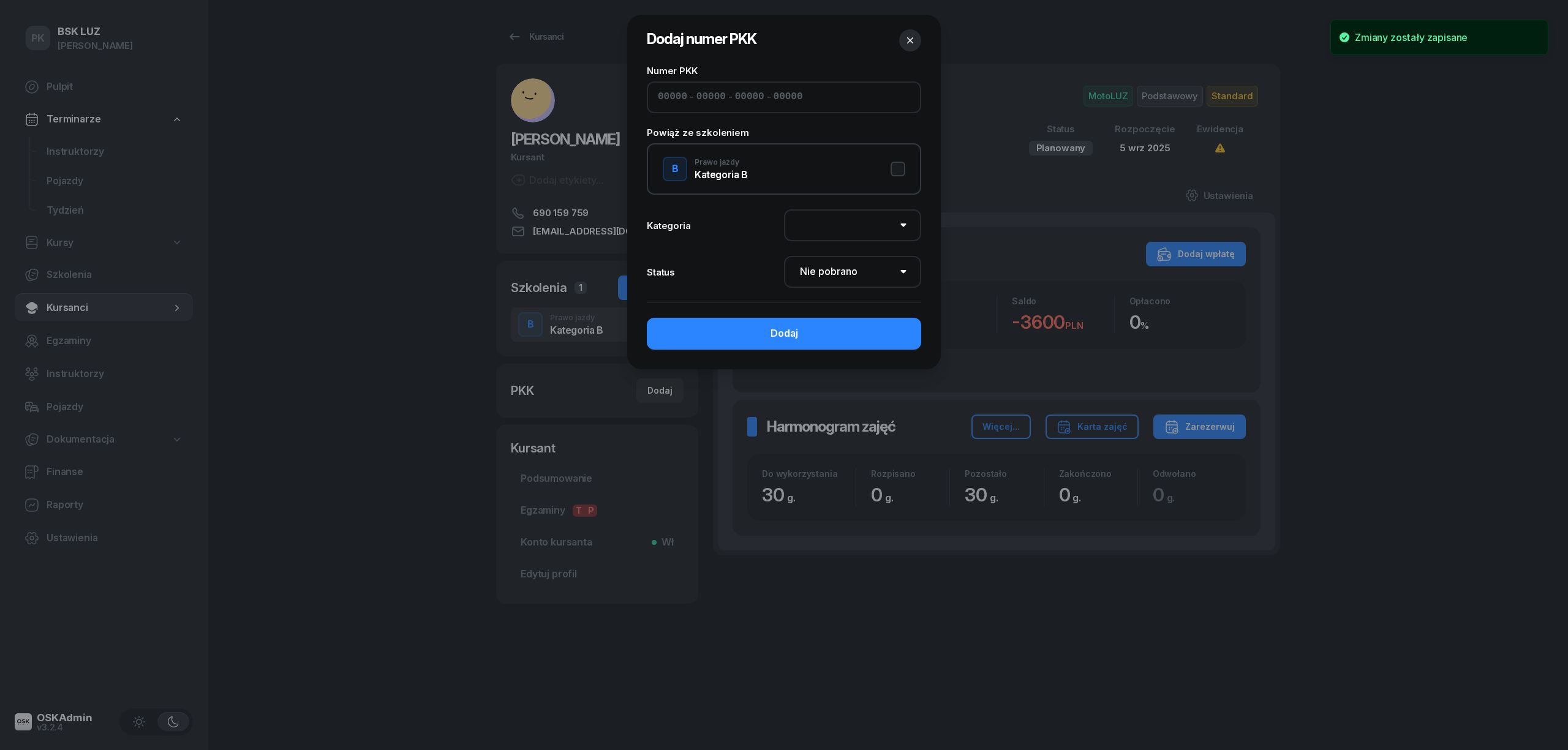
click at [669, 99] on input at bounding box center [673, 98] width 30 height 16
type input "12550"
type input "82146"
type input "20833"
type input "79122"
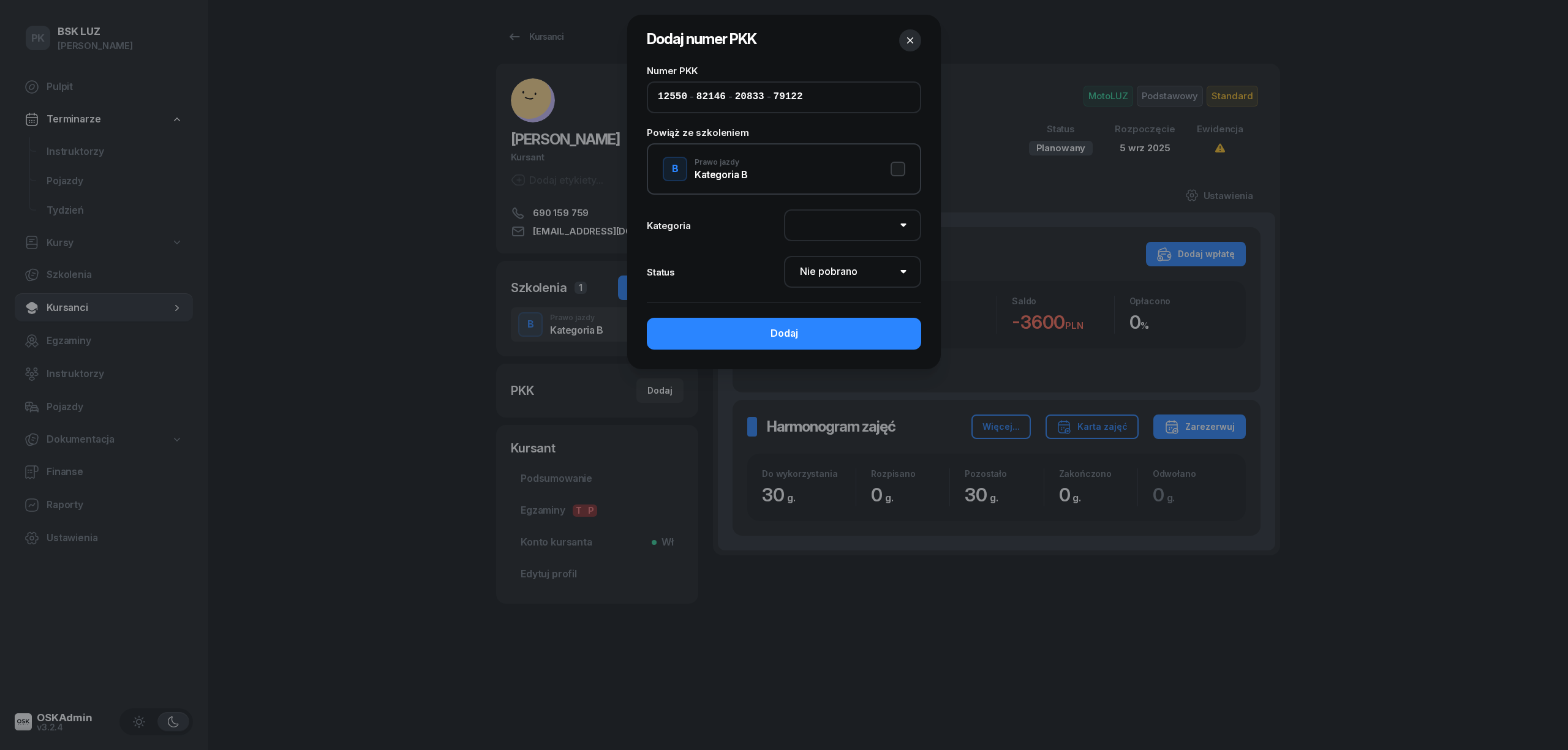
click at [905, 167] on div "B Prawo jazdy Kategoria B" at bounding box center [784, 169] width 274 height 51
drag, startPoint x: 899, startPoint y: 163, endPoint x: 855, endPoint y: 265, distance: 111.1
click at [898, 163] on button "B Prawo jazdy Kategoria B" at bounding box center [784, 169] width 243 height 24
select select "B"
click at [855, 267] on select "Nie pobrano Pobrano Zwrócono Zaktualizowano" at bounding box center [853, 272] width 138 height 32
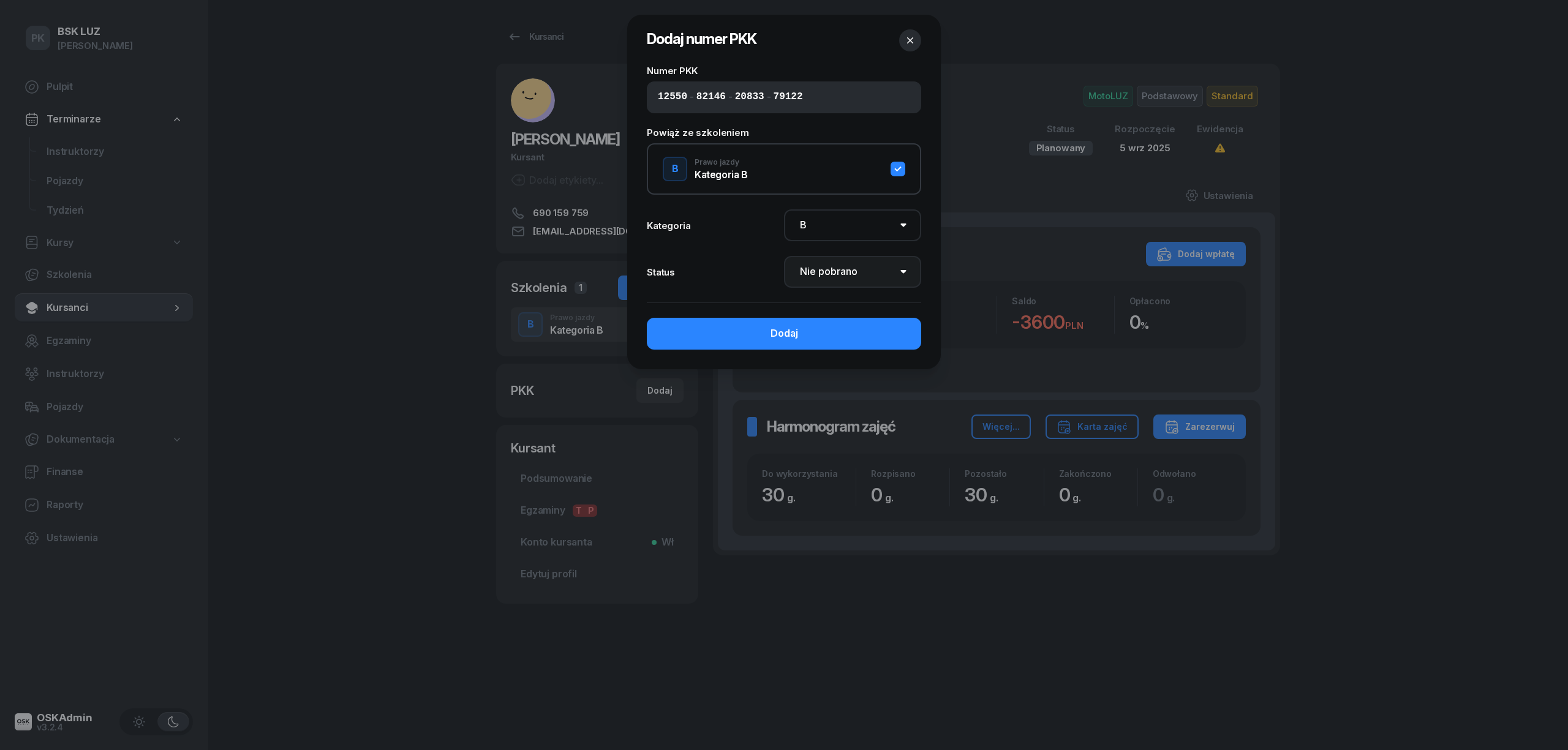
select select "Get"
click at [784, 256] on select "Nie pobrano Pobrano Zwrócono Zaktualizowano" at bounding box center [853, 272] width 138 height 32
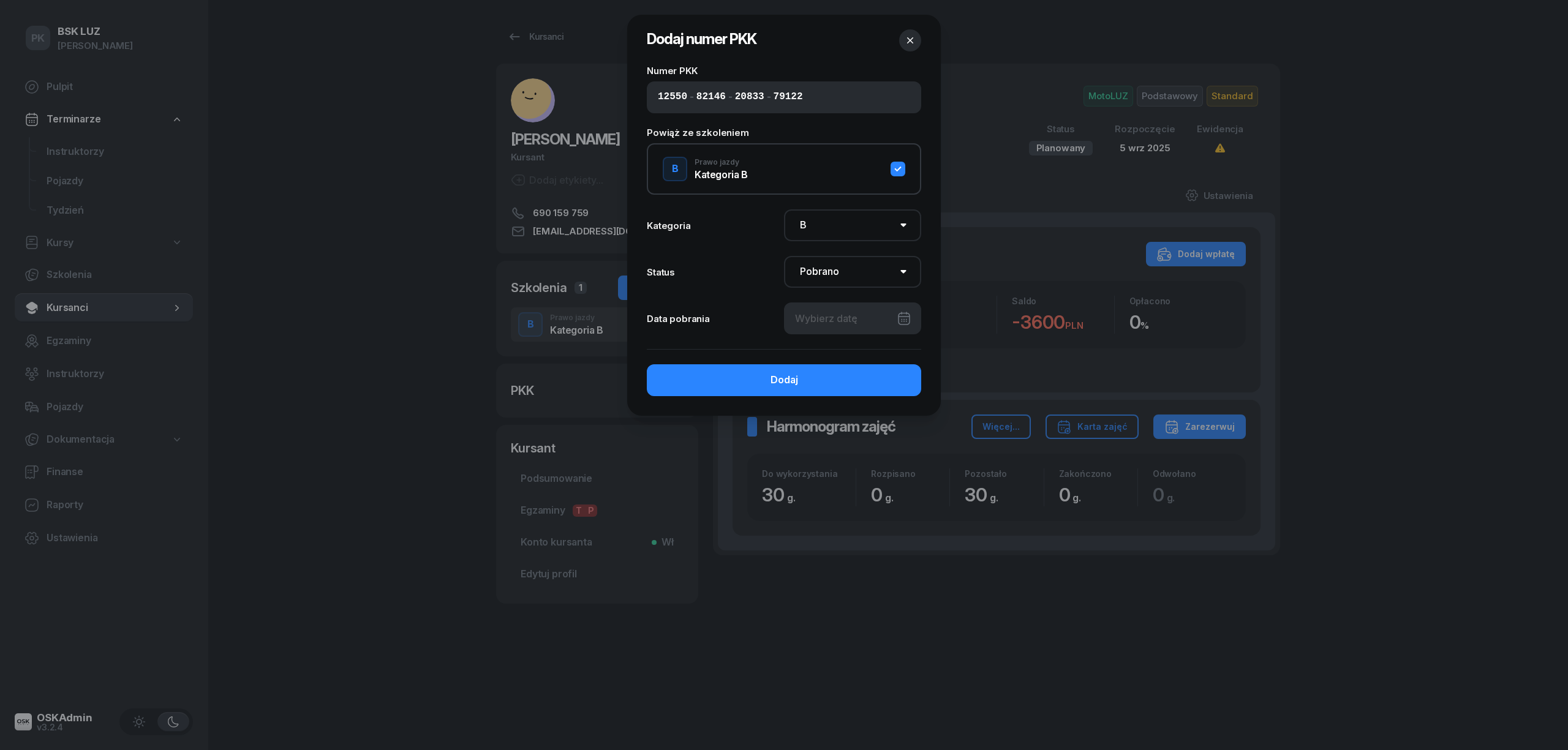
click at [855, 317] on div at bounding box center [853, 318] width 138 height 32
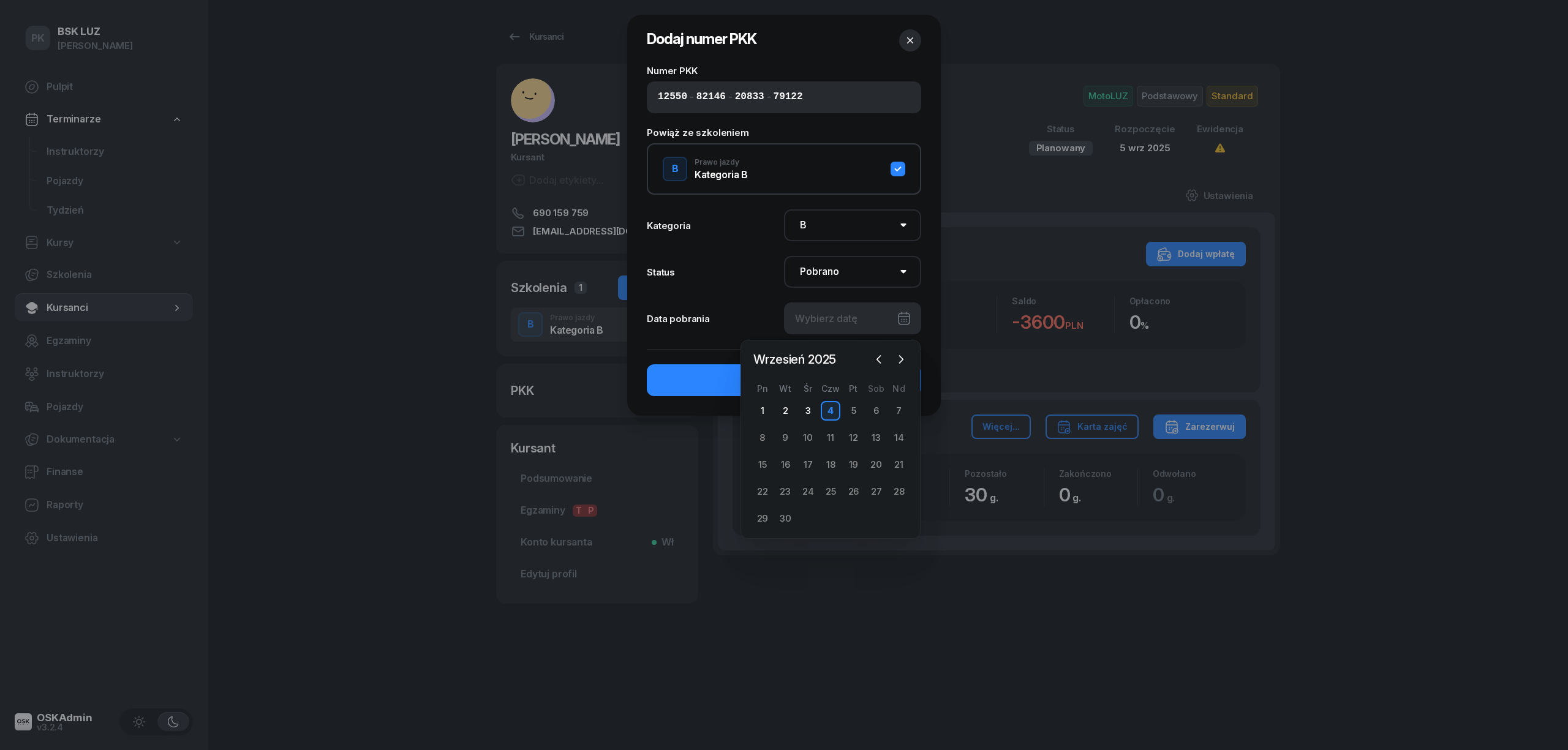
drag, startPoint x: 824, startPoint y: 412, endPoint x: 829, endPoint y: 399, distance: 13.9
click at [826, 410] on div "4" at bounding box center [831, 410] width 20 height 20
type input "[DATE]"
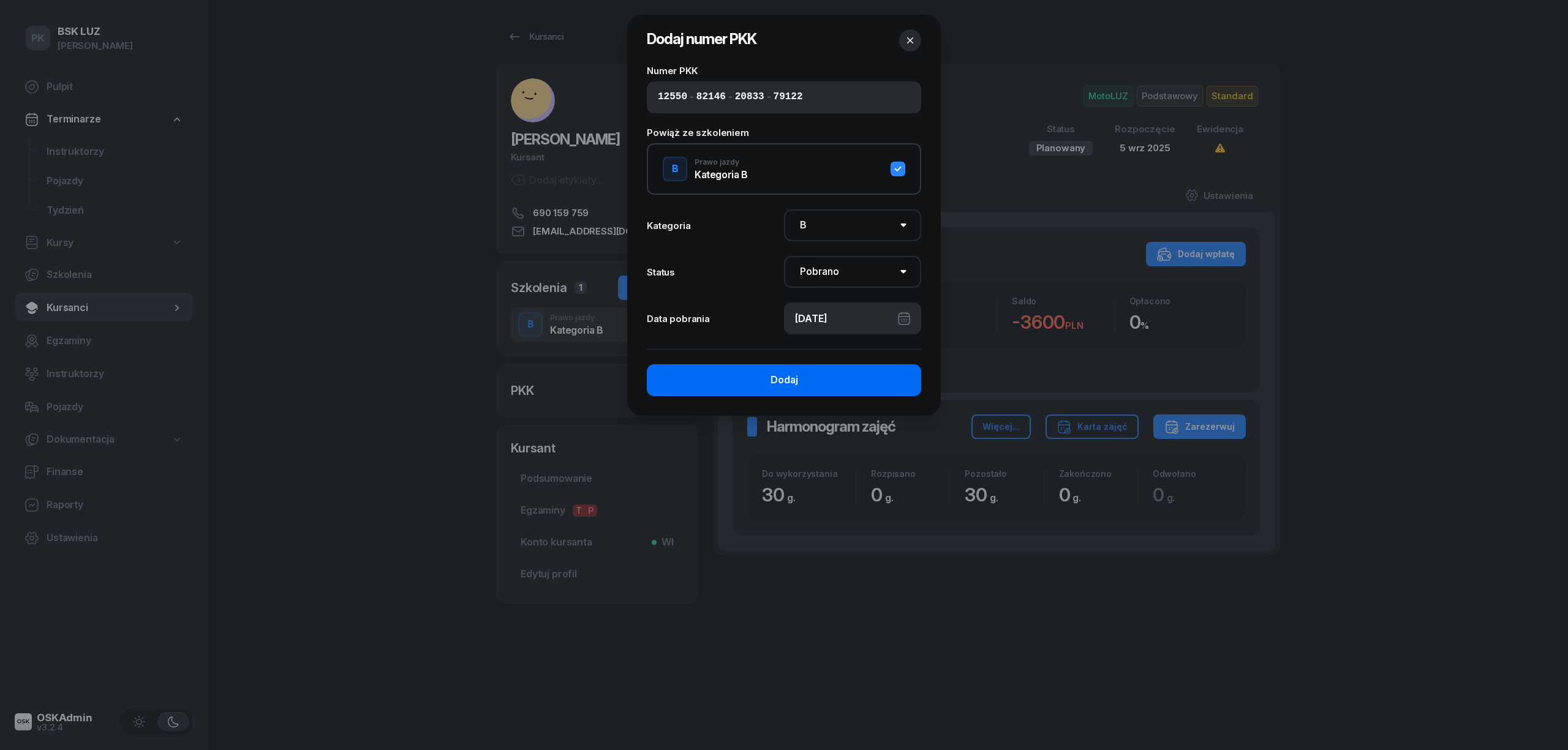
click at [831, 385] on button "Dodaj" at bounding box center [784, 380] width 274 height 32
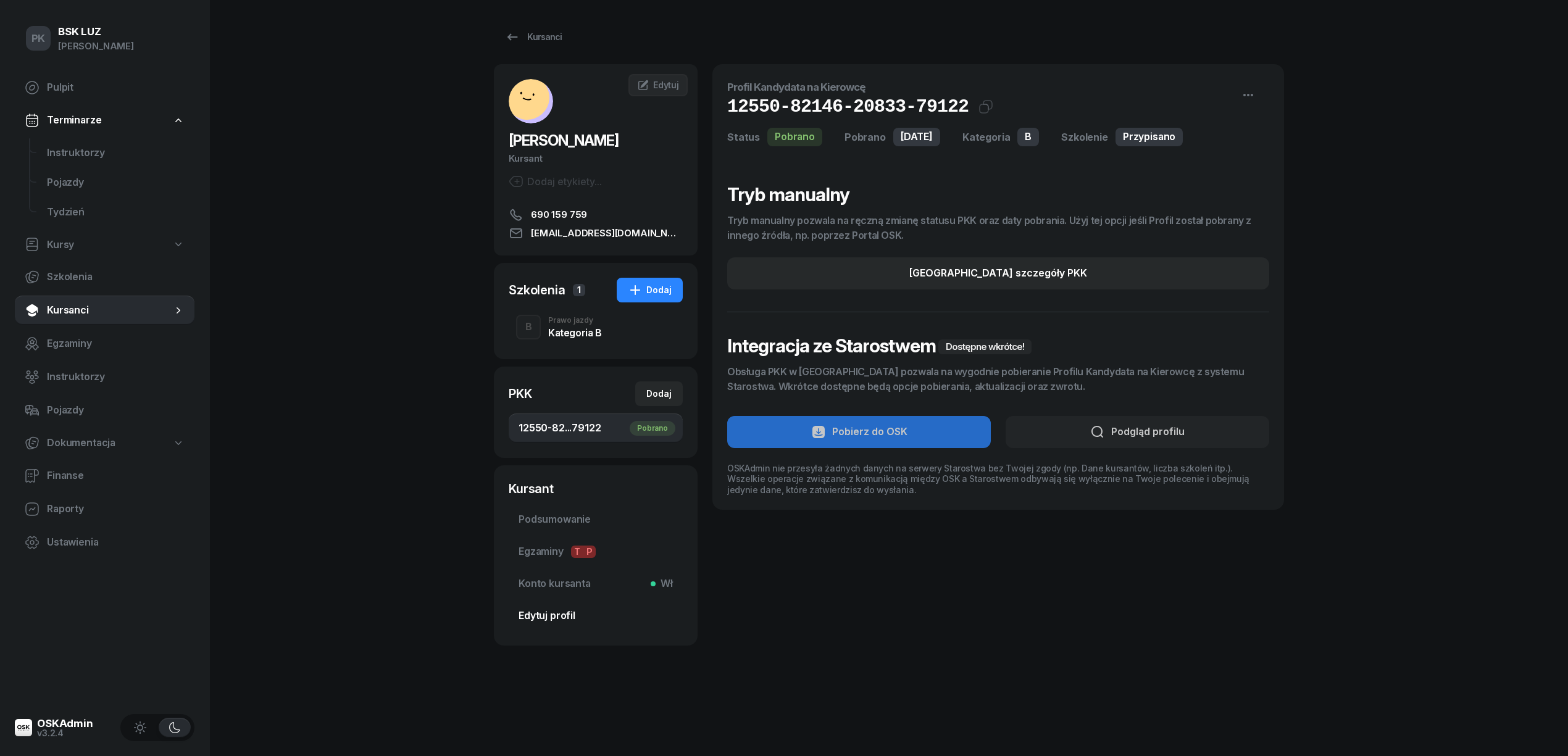
click at [559, 612] on span "Edytuj profil" at bounding box center [595, 616] width 154 height 16
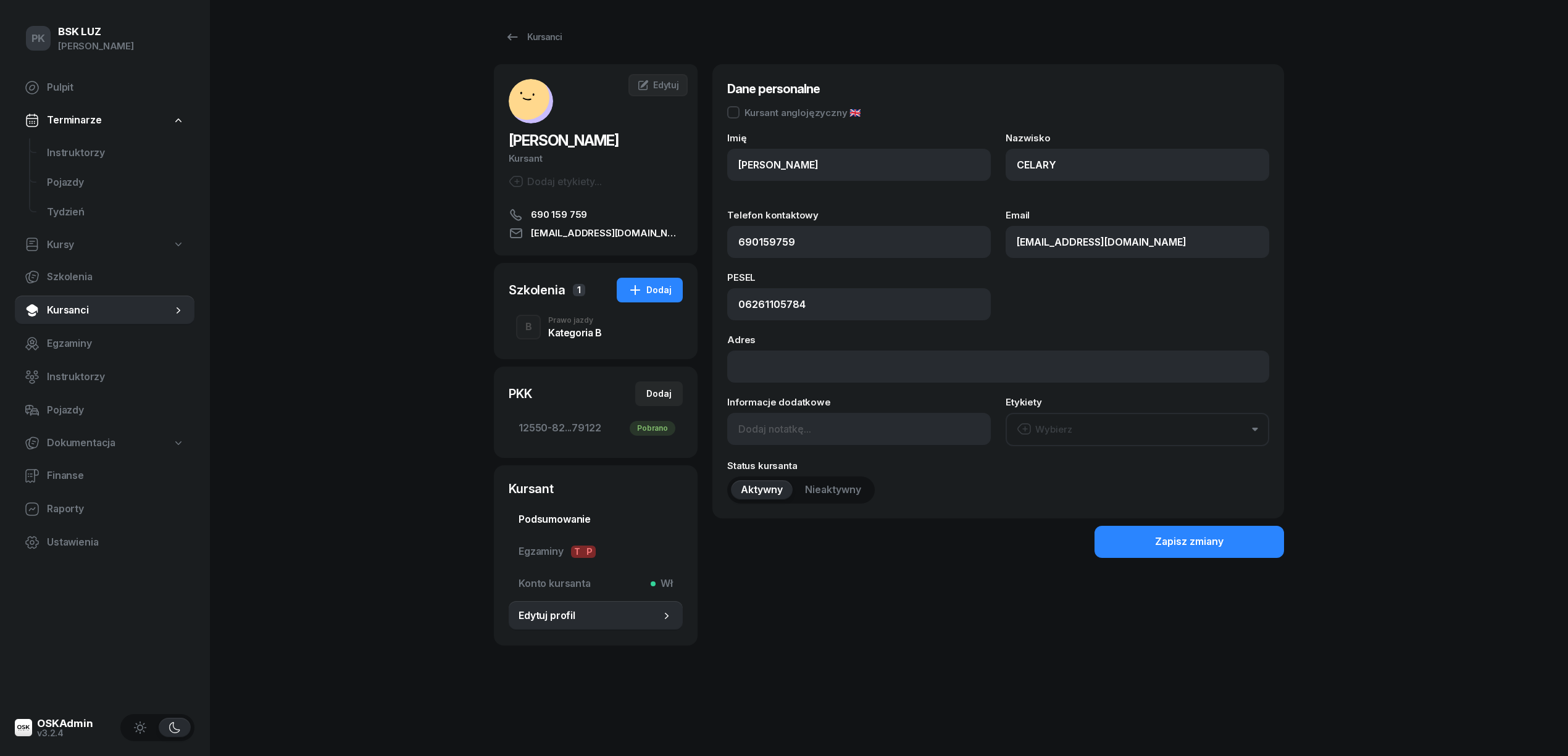
click at [556, 510] on link "Podsumowanie" at bounding box center [596, 520] width 174 height 30
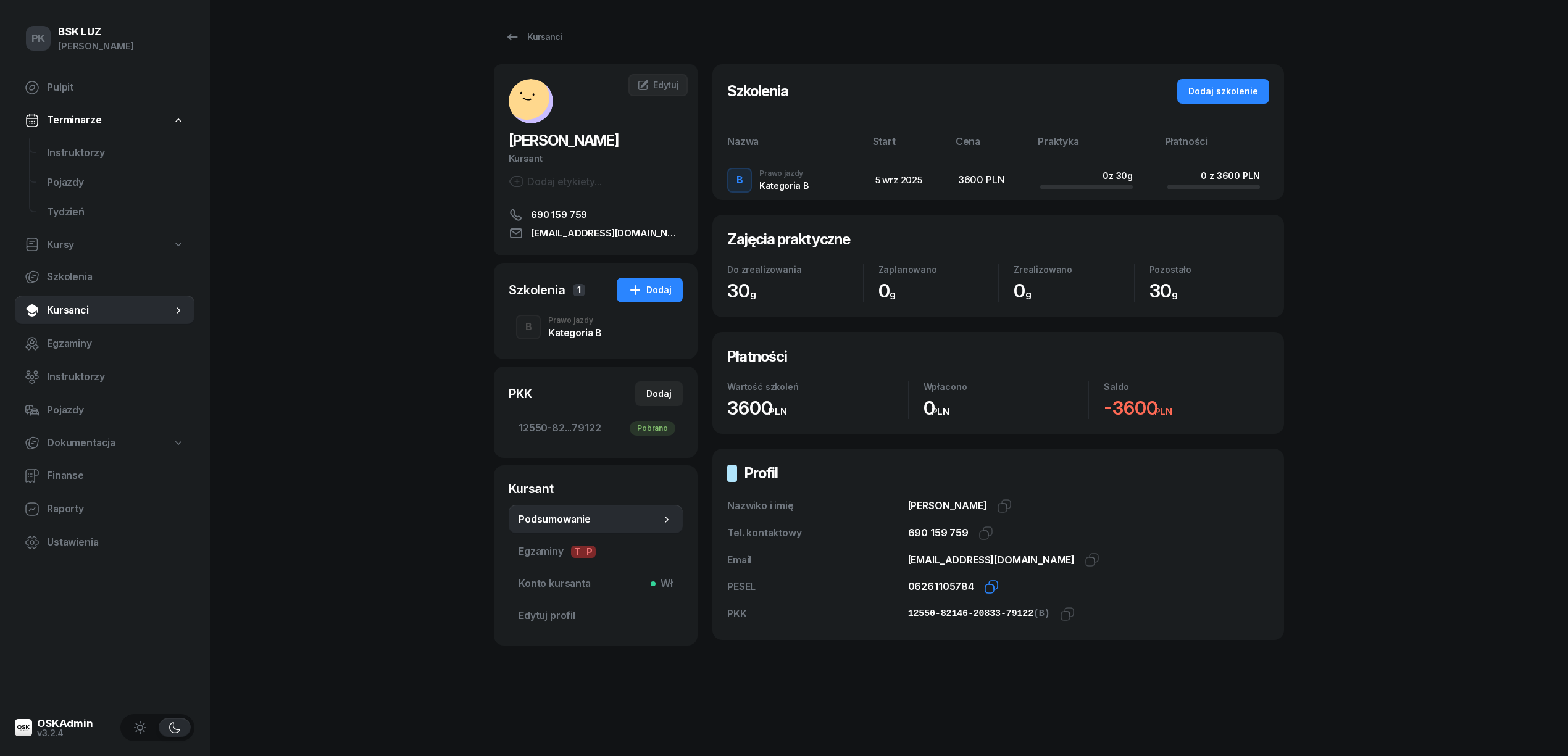
click at [988, 588] on icon "button" at bounding box center [991, 587] width 15 height 15
click at [1061, 613] on icon "button" at bounding box center [1067, 614] width 15 height 15
click at [991, 590] on icon "button" at bounding box center [991, 587] width 15 height 15
click at [677, 89] on span "Edytuj" at bounding box center [666, 84] width 26 height 10
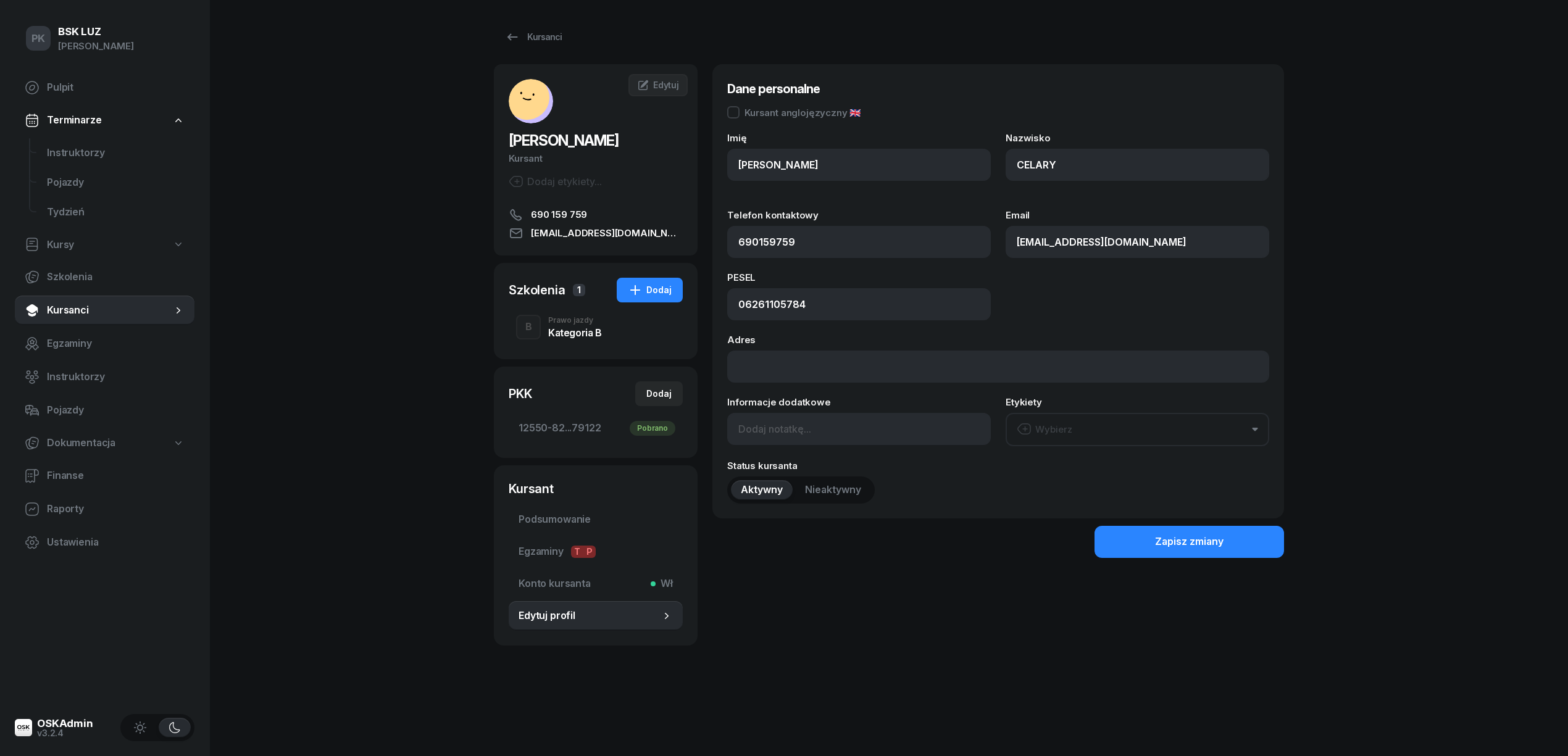
type input "690 159 759"
click at [794, 420] on input at bounding box center [859, 429] width 264 height 32
paste input "2040-07-31"
type input "OL-brak 2040-07-31"
click at [1176, 539] on div "Zapisz zmiany" at bounding box center [1189, 542] width 69 height 16
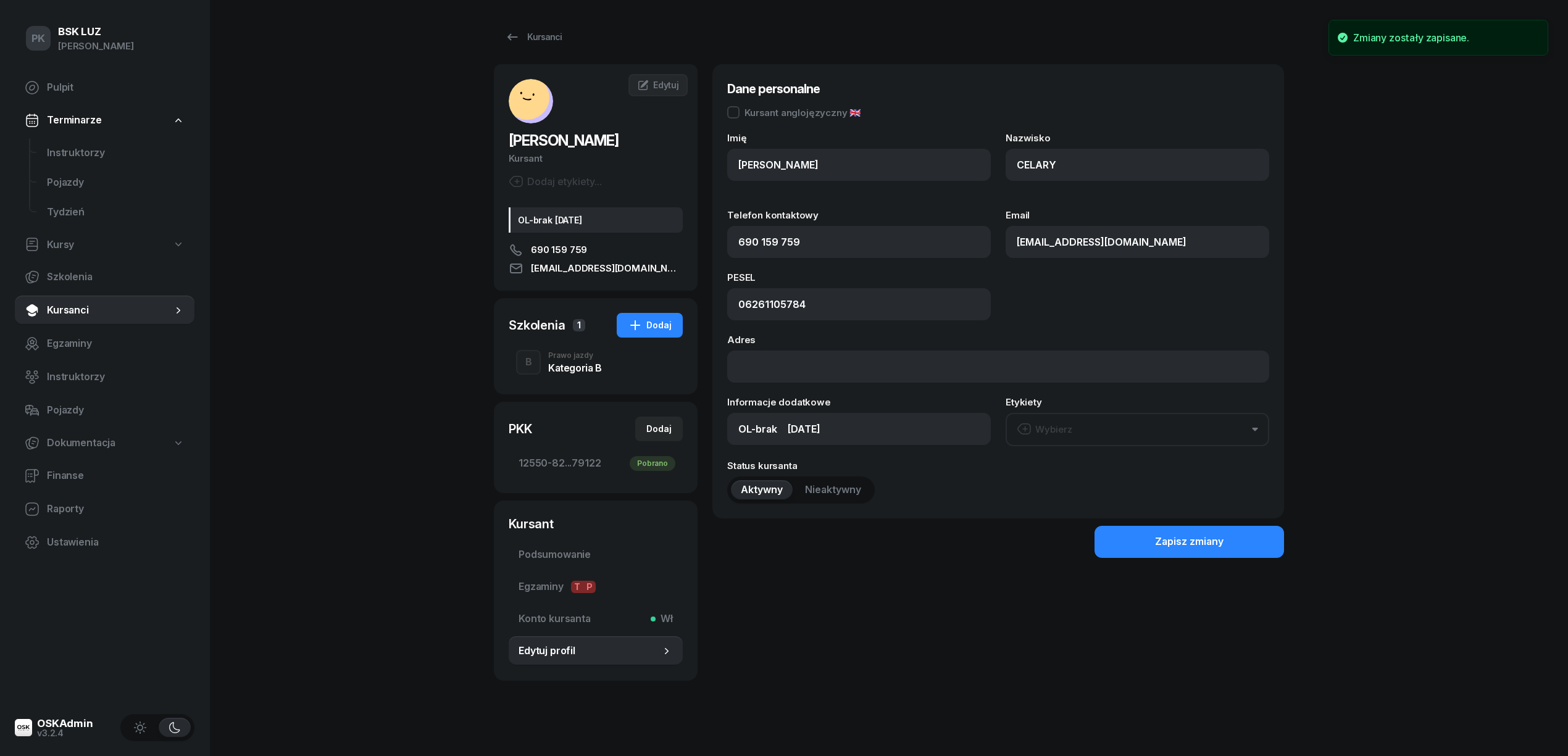
click at [583, 353] on div "Prawo jazdy" at bounding box center [575, 355] width 54 height 7
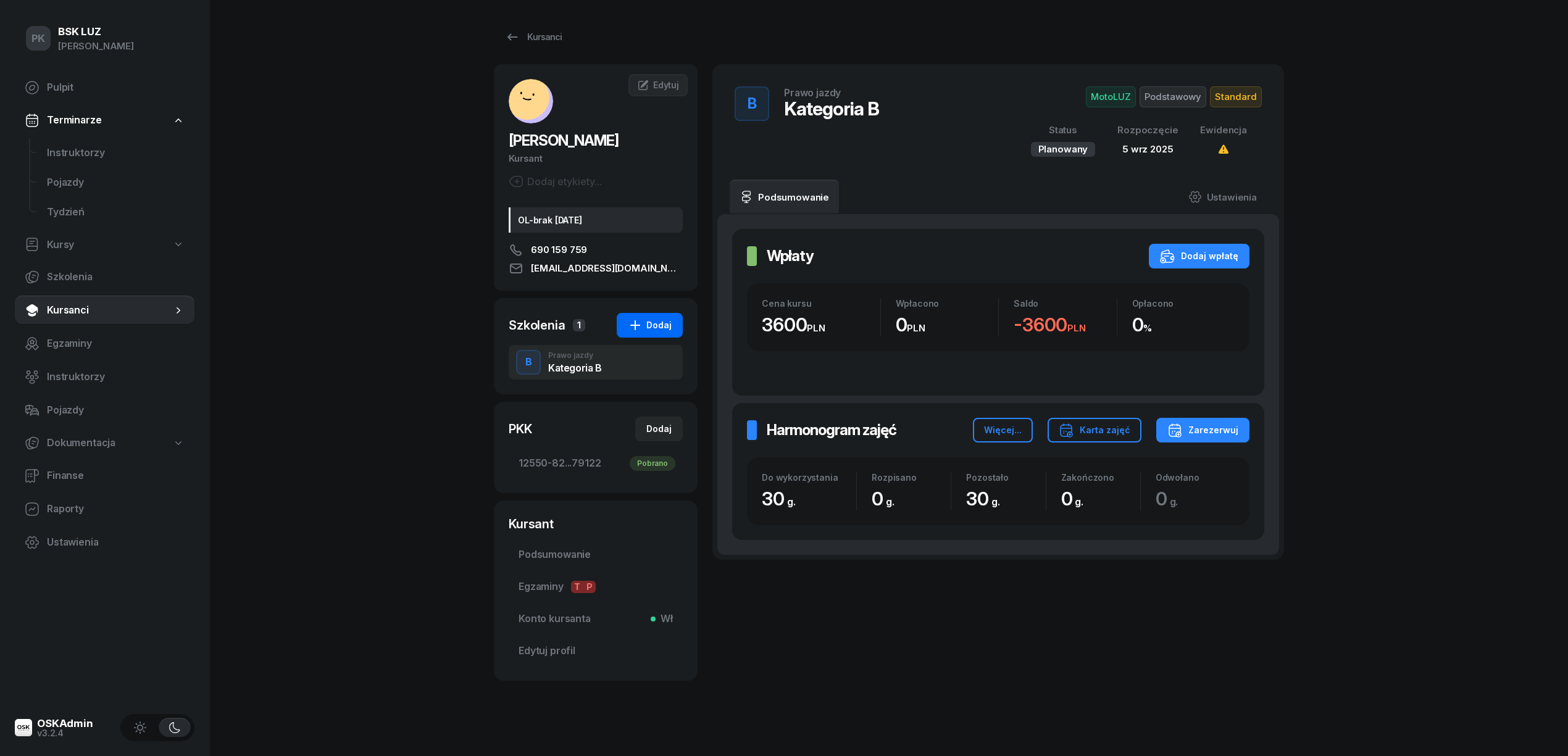
click at [668, 328] on div "Dodaj" at bounding box center [649, 325] width 44 height 15
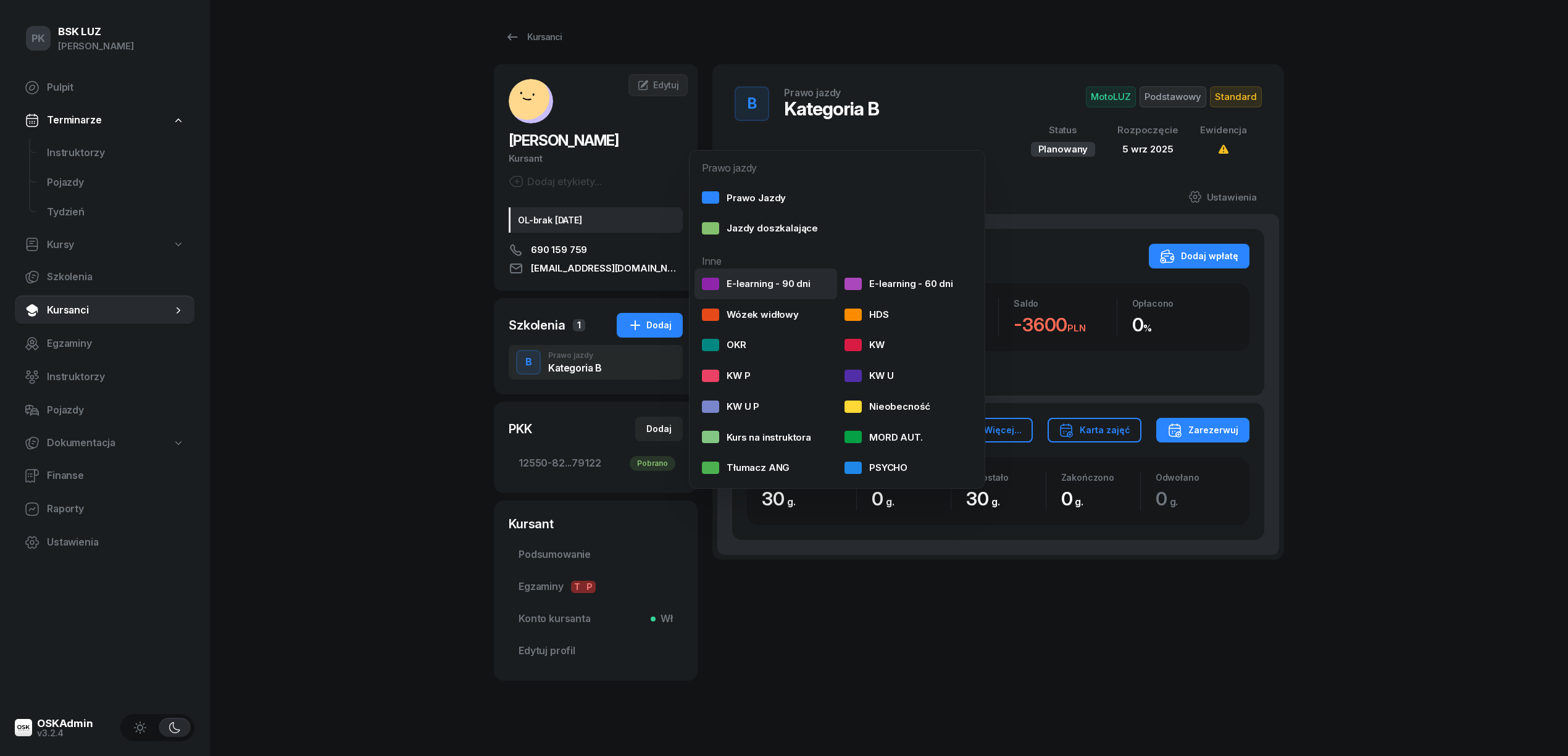
click at [743, 287] on div "E-learning - 90 dni" at bounding box center [756, 284] width 109 height 16
select select
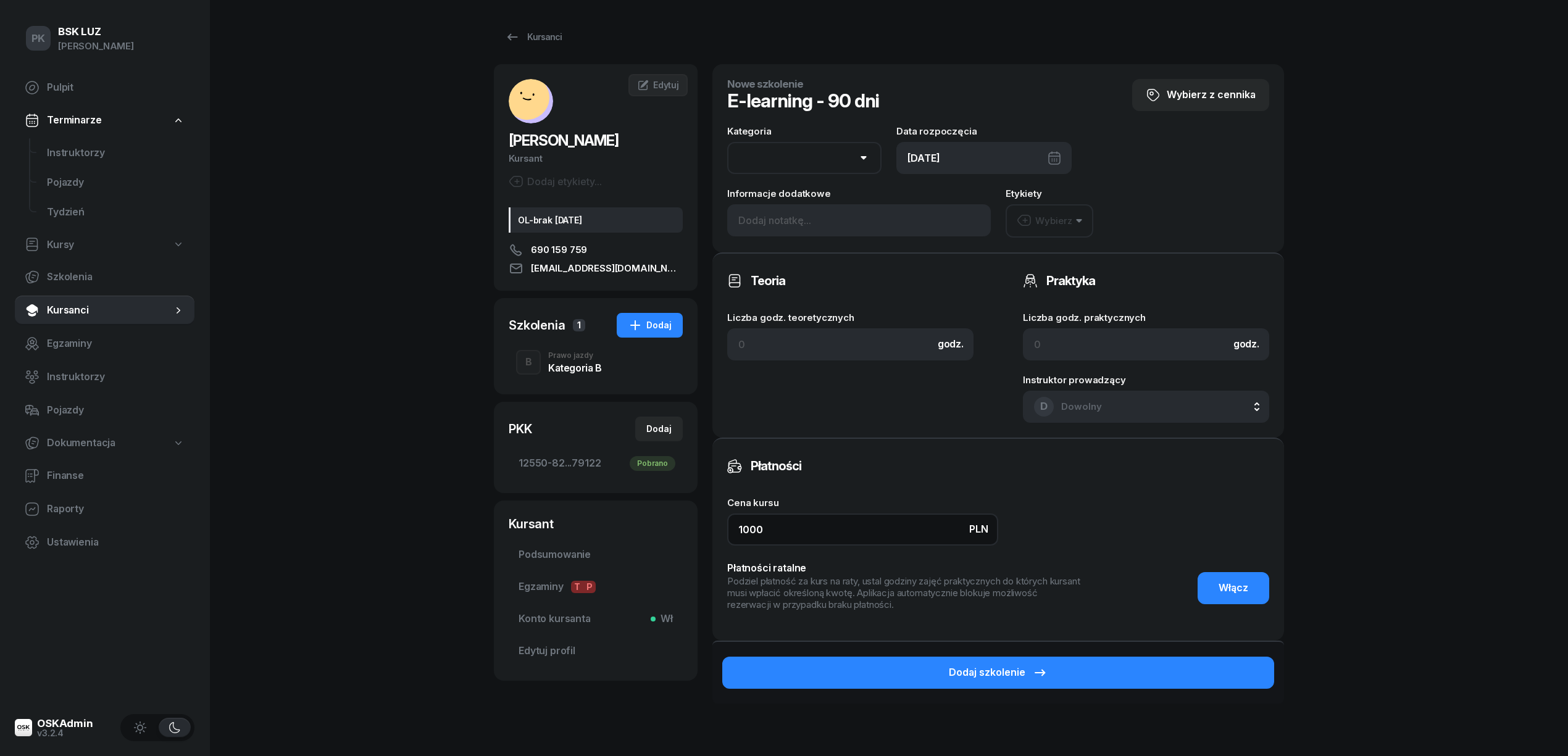
drag, startPoint x: 830, startPoint y: 526, endPoint x: 603, endPoint y: 537, distance: 227.3
click at [603, 537] on div "CELARY KATARZYNA Kursant Dodaj etykiety... OL-brak 2040-07-31 690 159 759 kcela…" at bounding box center [889, 418] width 790 height 706
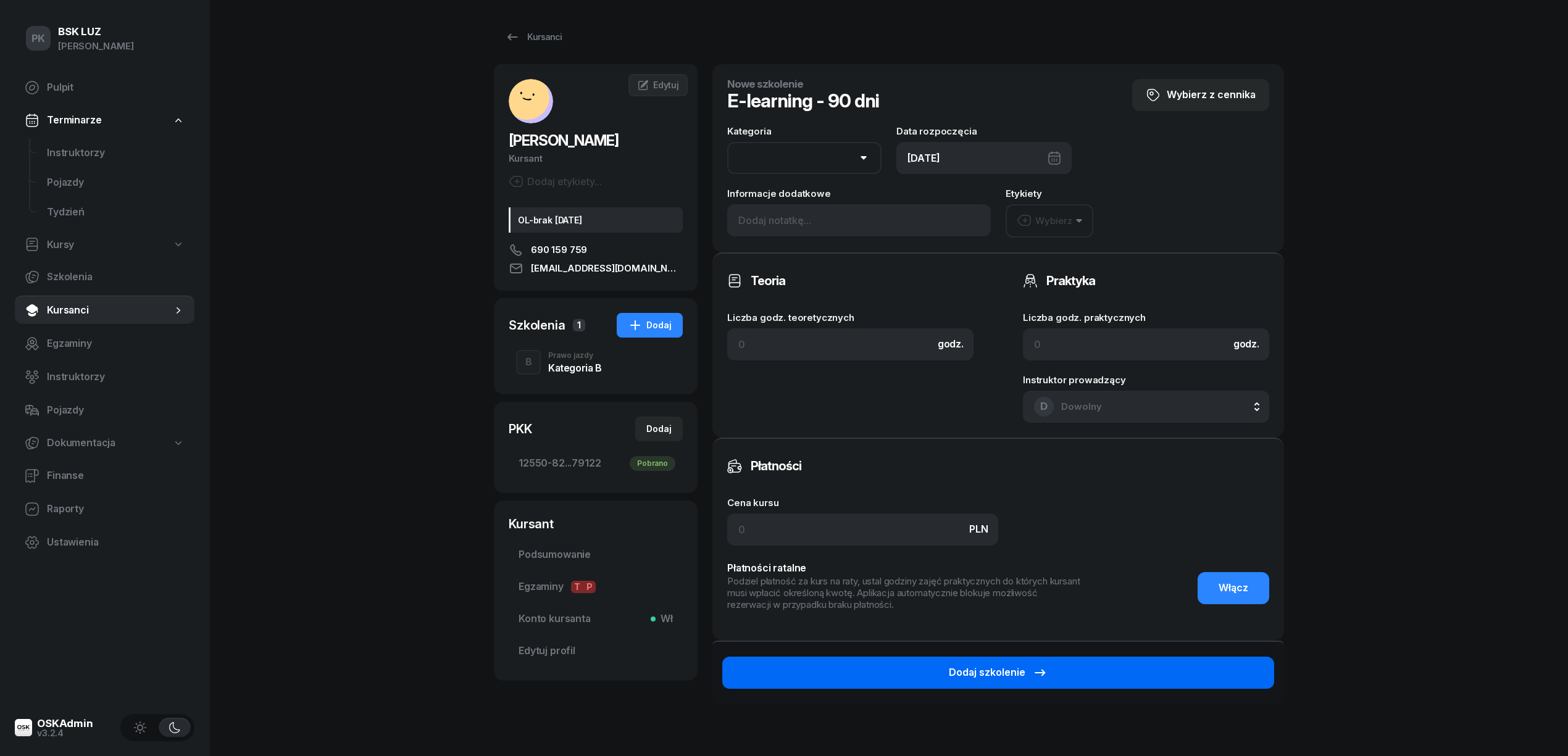
click at [1020, 678] on div "Dodaj szkolenie" at bounding box center [998, 673] width 99 height 16
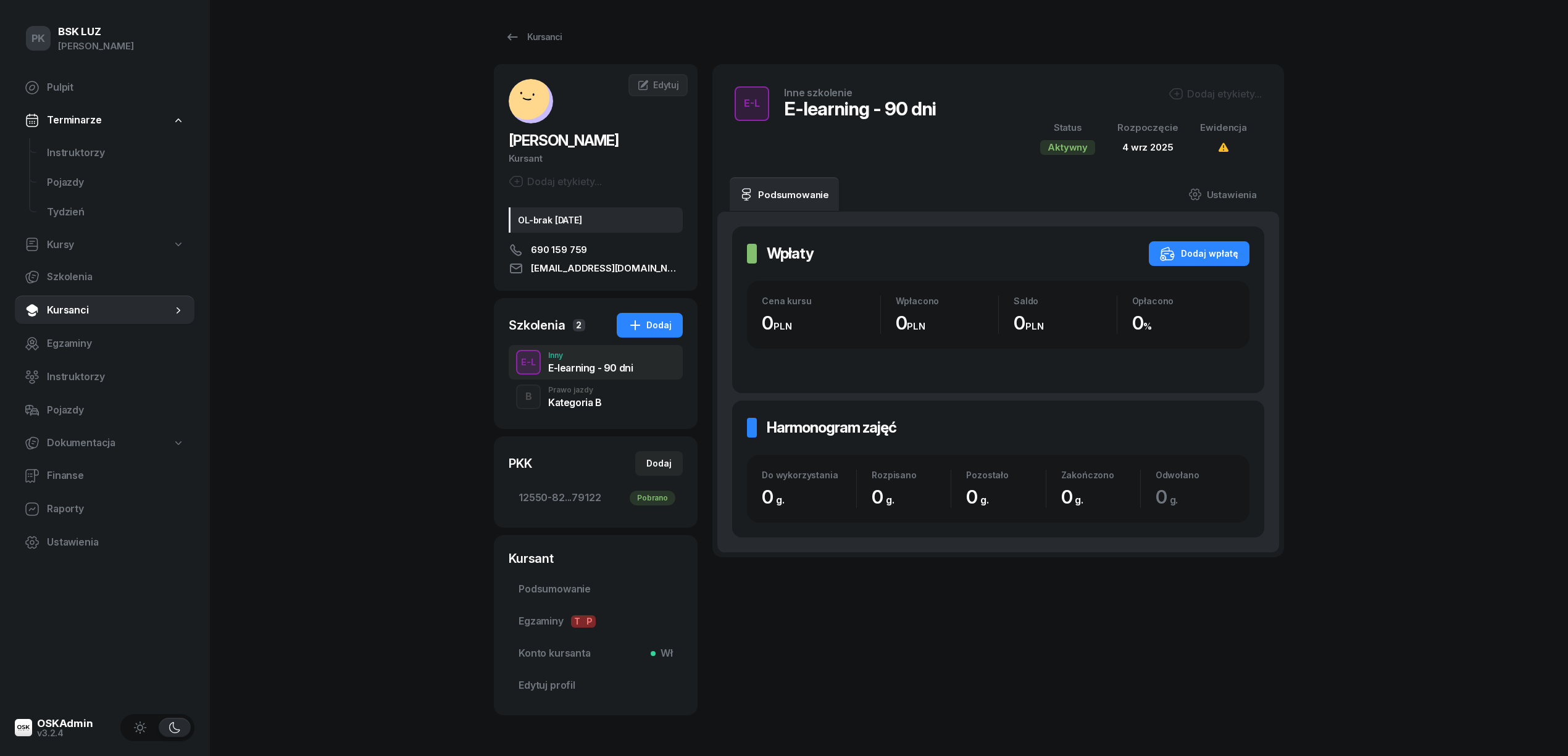
click at [1220, 94] on div "Dodaj etykiety..." at bounding box center [1215, 94] width 93 height 15
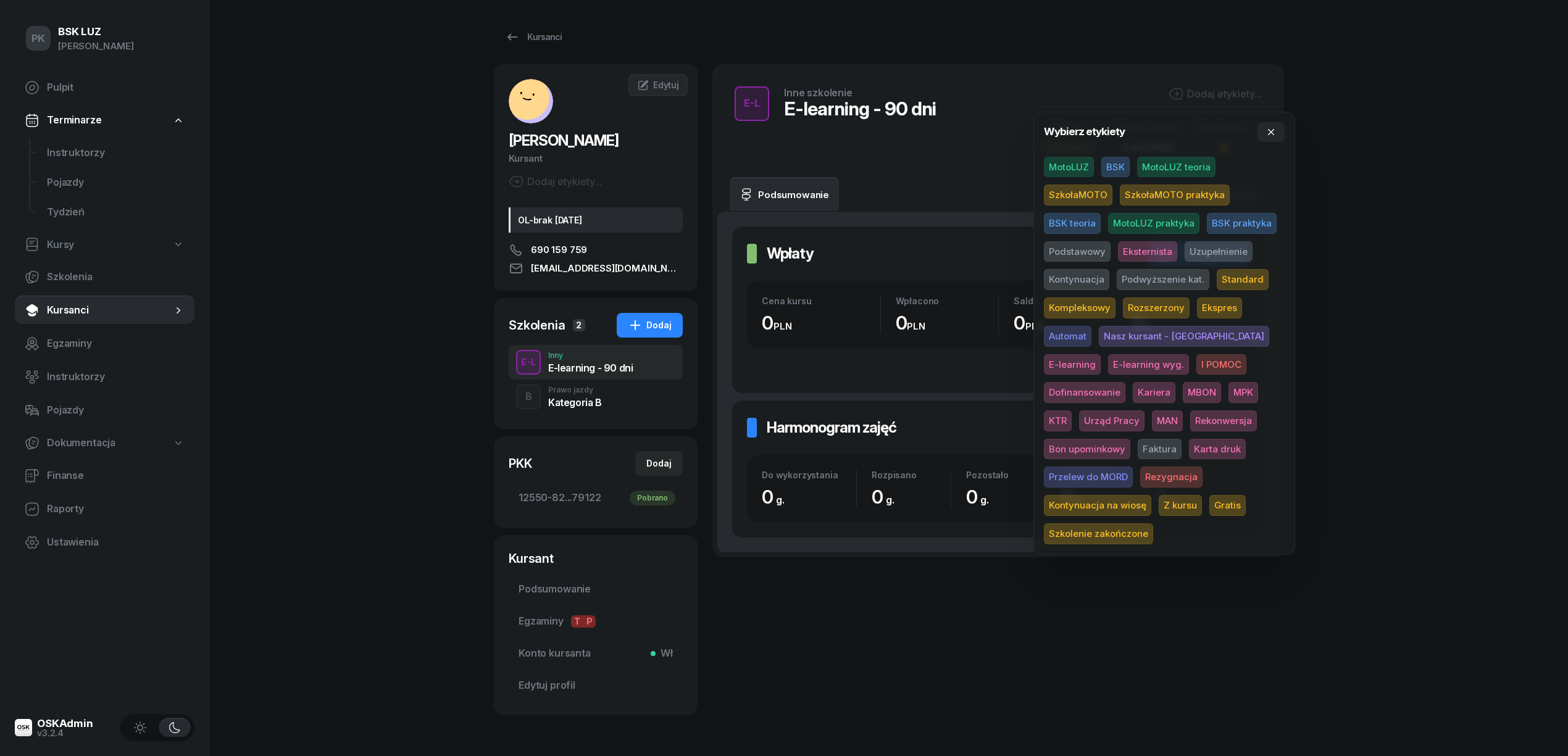
click at [1101, 355] on span "E-learning" at bounding box center [1073, 365] width 57 height 21
click at [1209, 506] on span "Gratis" at bounding box center [1228, 507] width 37 height 21
click at [1388, 372] on div "PK BSK LUZ Piotr Klimek Pulpit Terminarze Instruktorzy Pojazdy Tydzień Kursy Sz…" at bounding box center [784, 399] width 1568 height 799
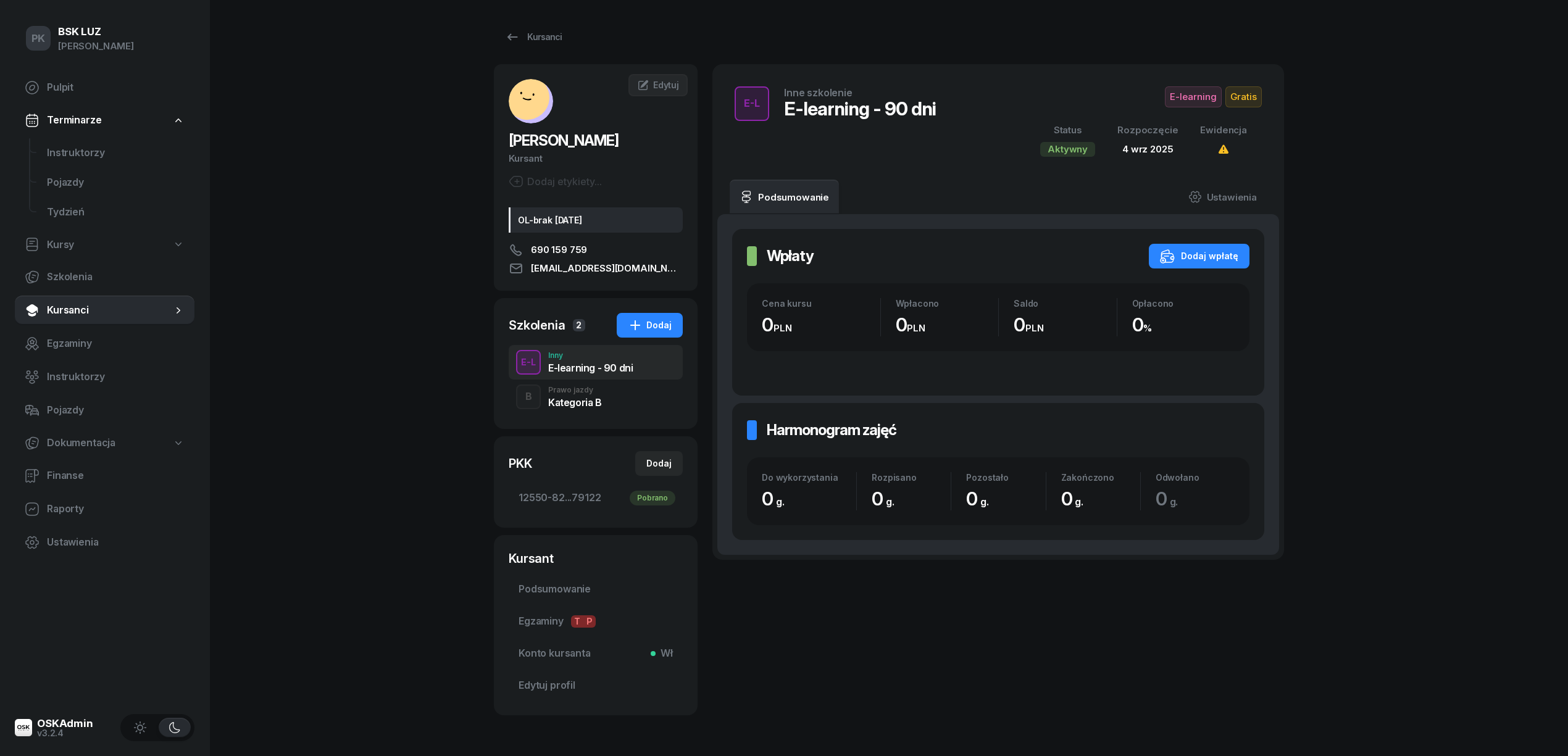
click at [421, 334] on div "PK BSK LUZ Piotr Klimek Pulpit Terminarze Instruktorzy Pojazdy Tydzień Kursy Sz…" at bounding box center [784, 399] width 1568 height 799
click at [514, 38] on icon at bounding box center [512, 37] width 15 height 15
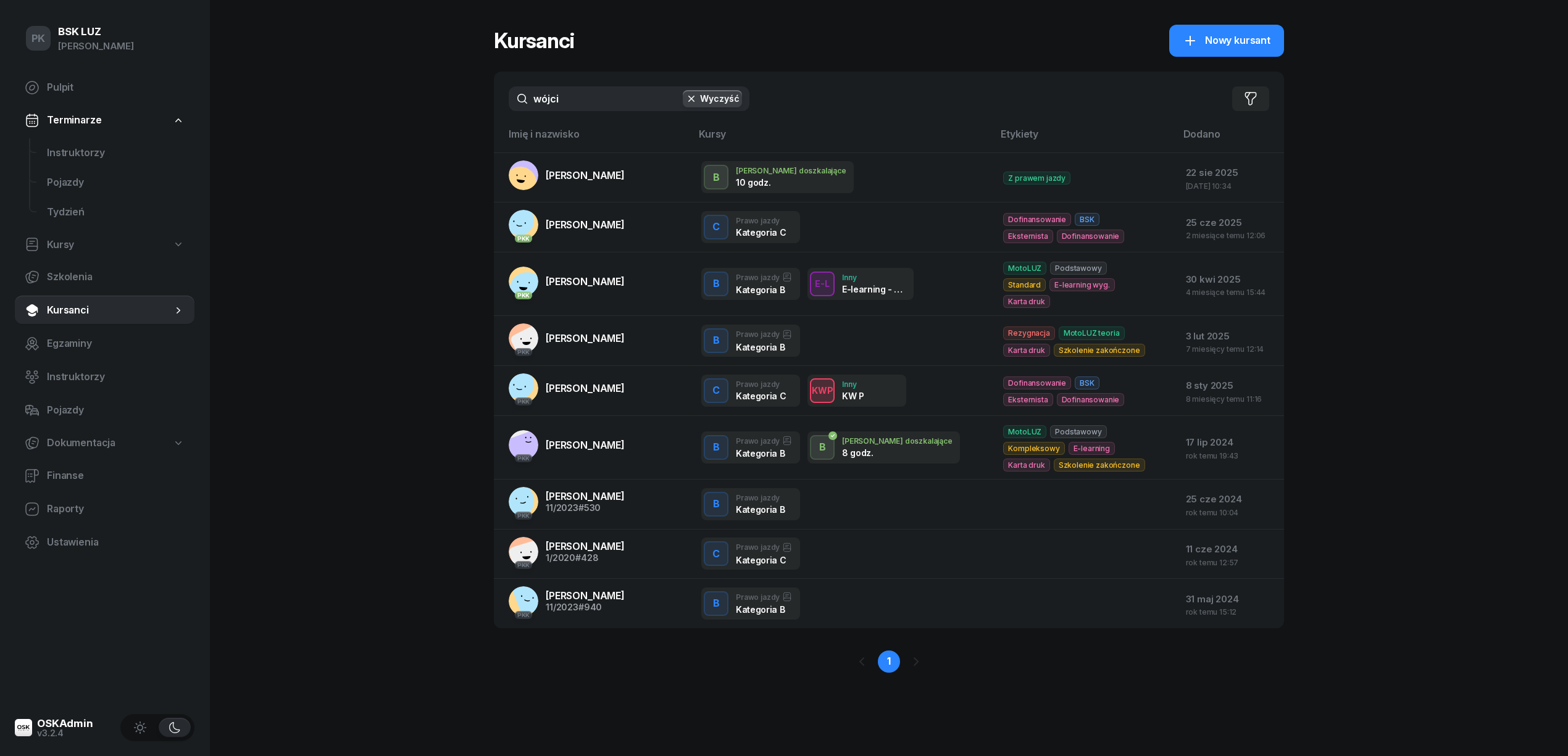
click at [727, 96] on button "Wyczyść" at bounding box center [712, 98] width 59 height 17
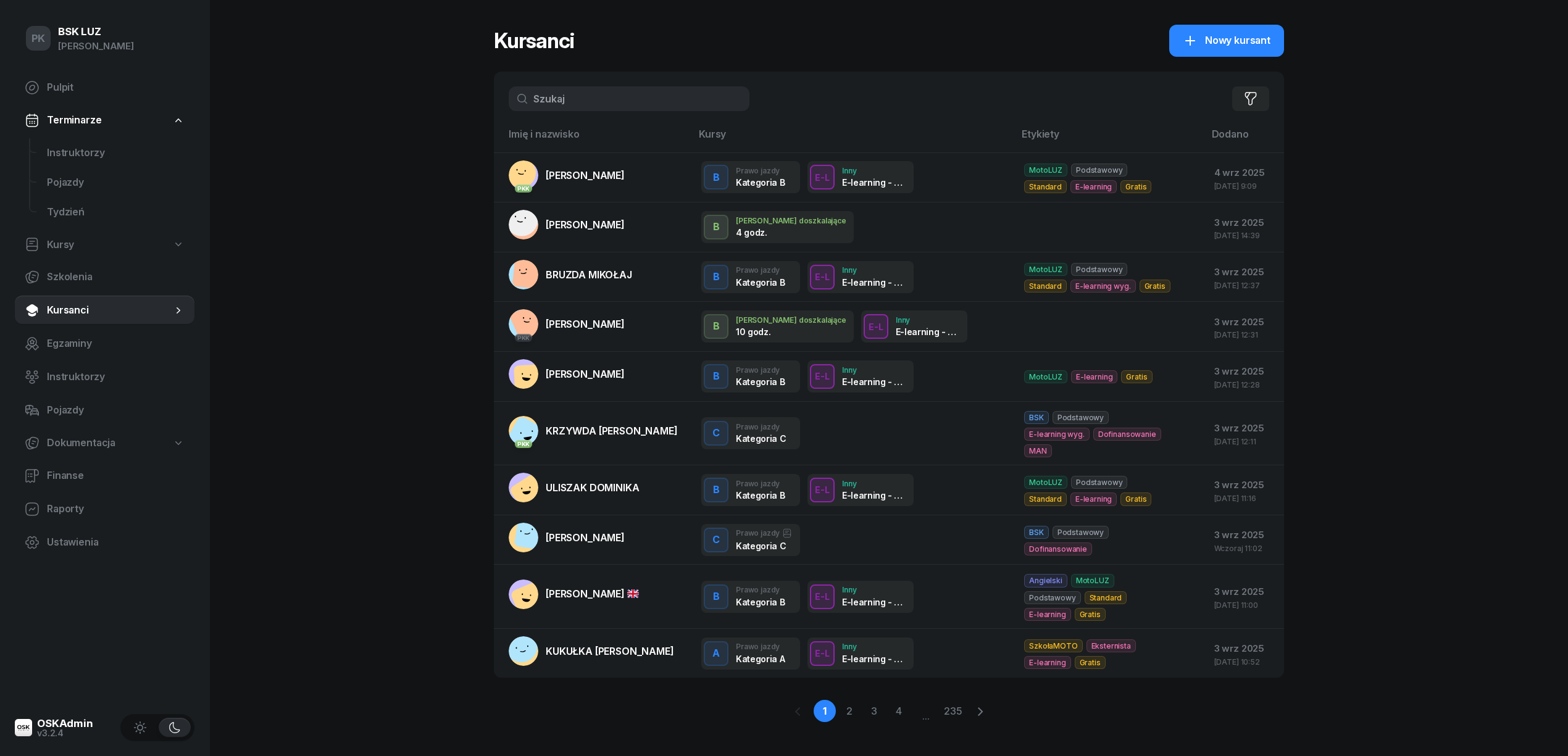
click at [65, 237] on span "Kursy" at bounding box center [60, 245] width 27 height 16
select select
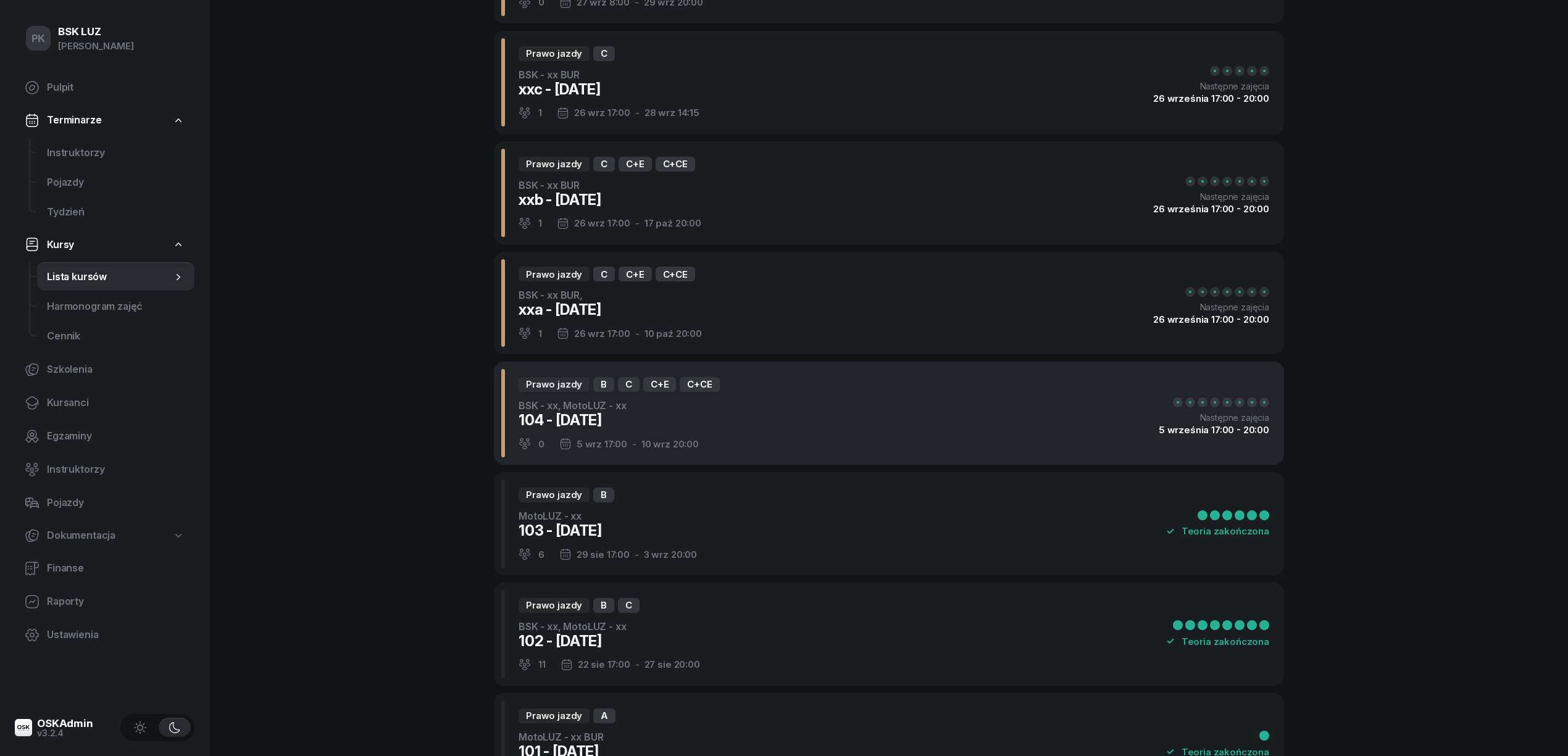
scroll to position [164, 0]
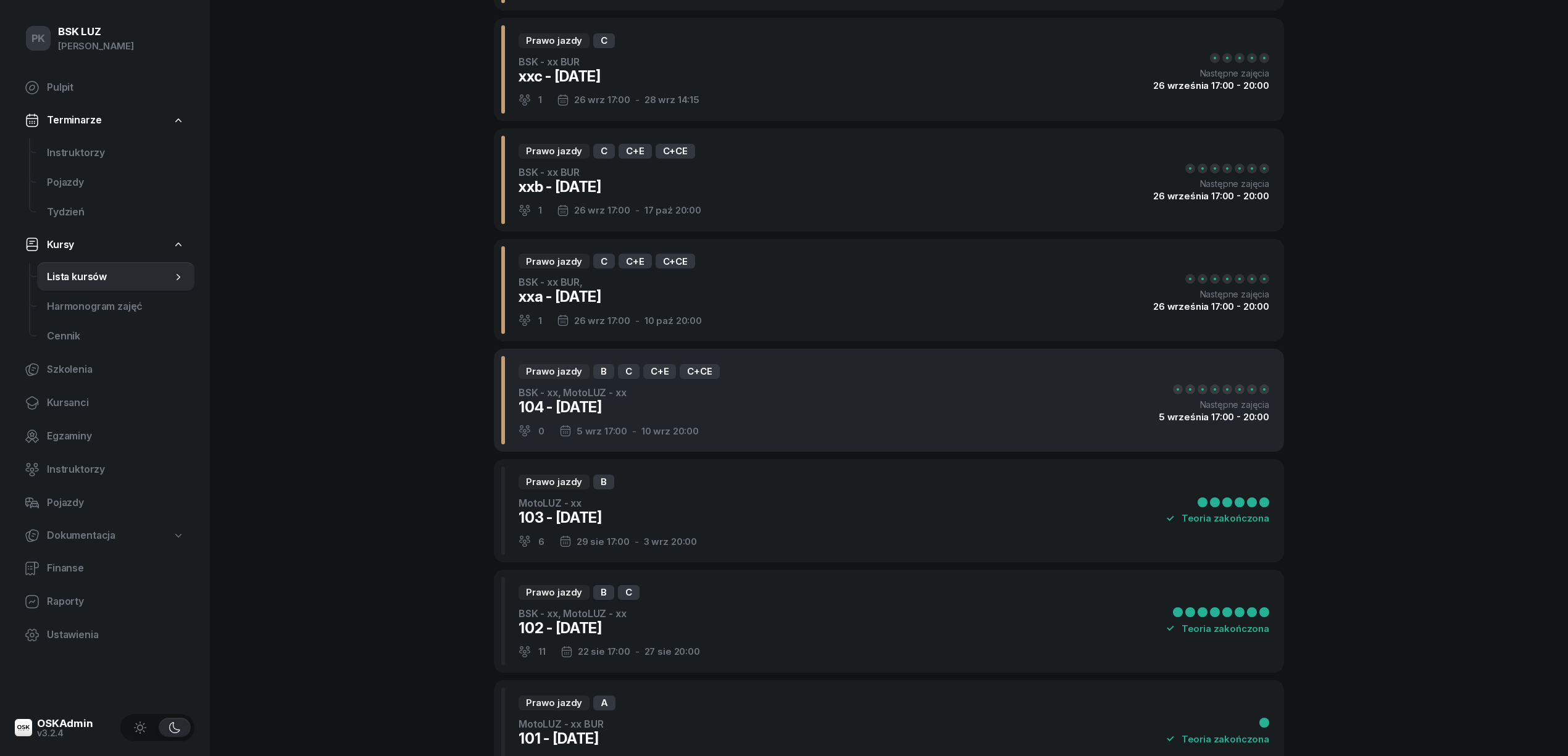
click at [772, 420] on div "Prawo jazdy B C C+E C+CE BSK - xx, MotoLUZ - xx 104 - 2025/09/05 0 5 wrz 17:00 …" at bounding box center [889, 400] width 790 height 103
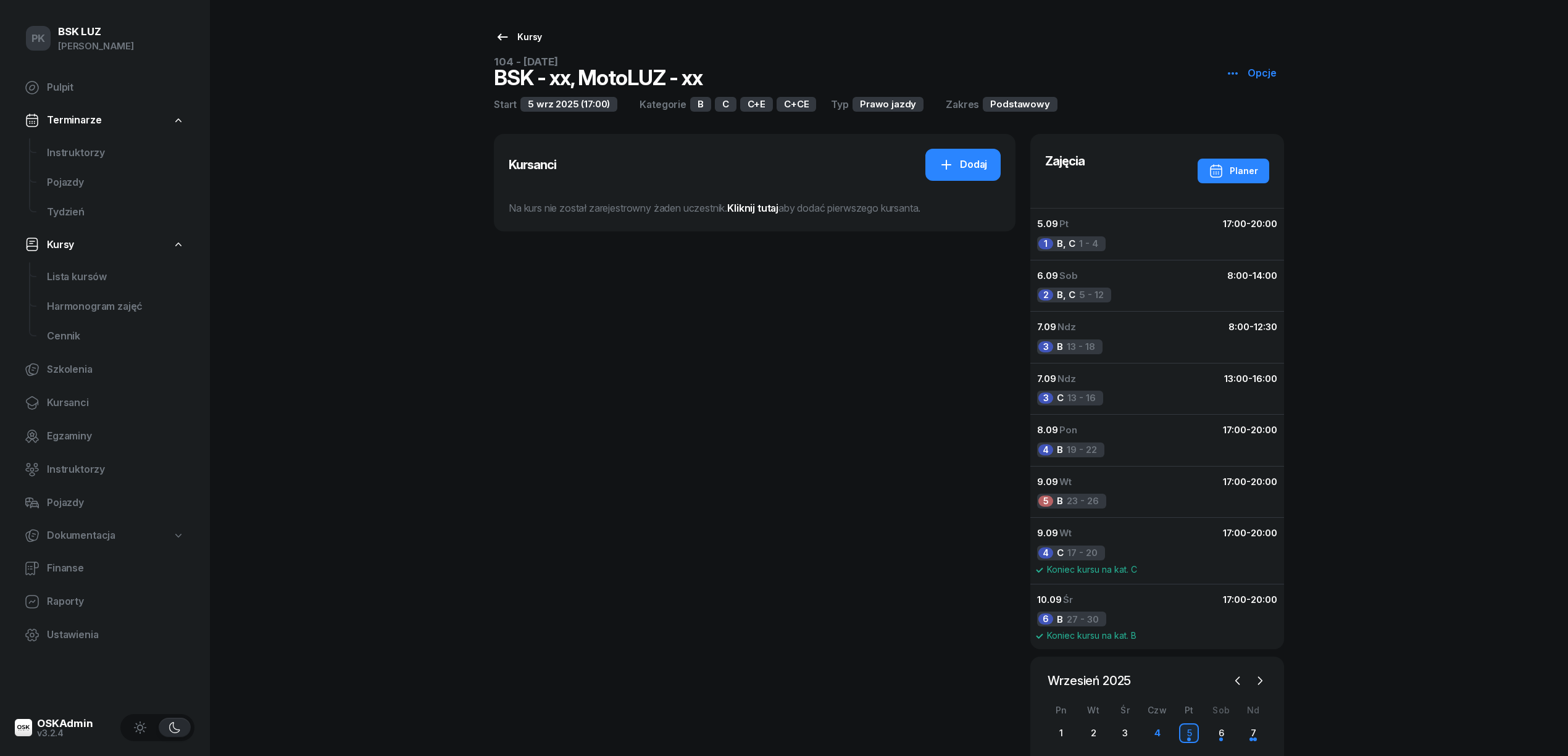
click at [499, 35] on icon at bounding box center [502, 37] width 10 height 7
select select
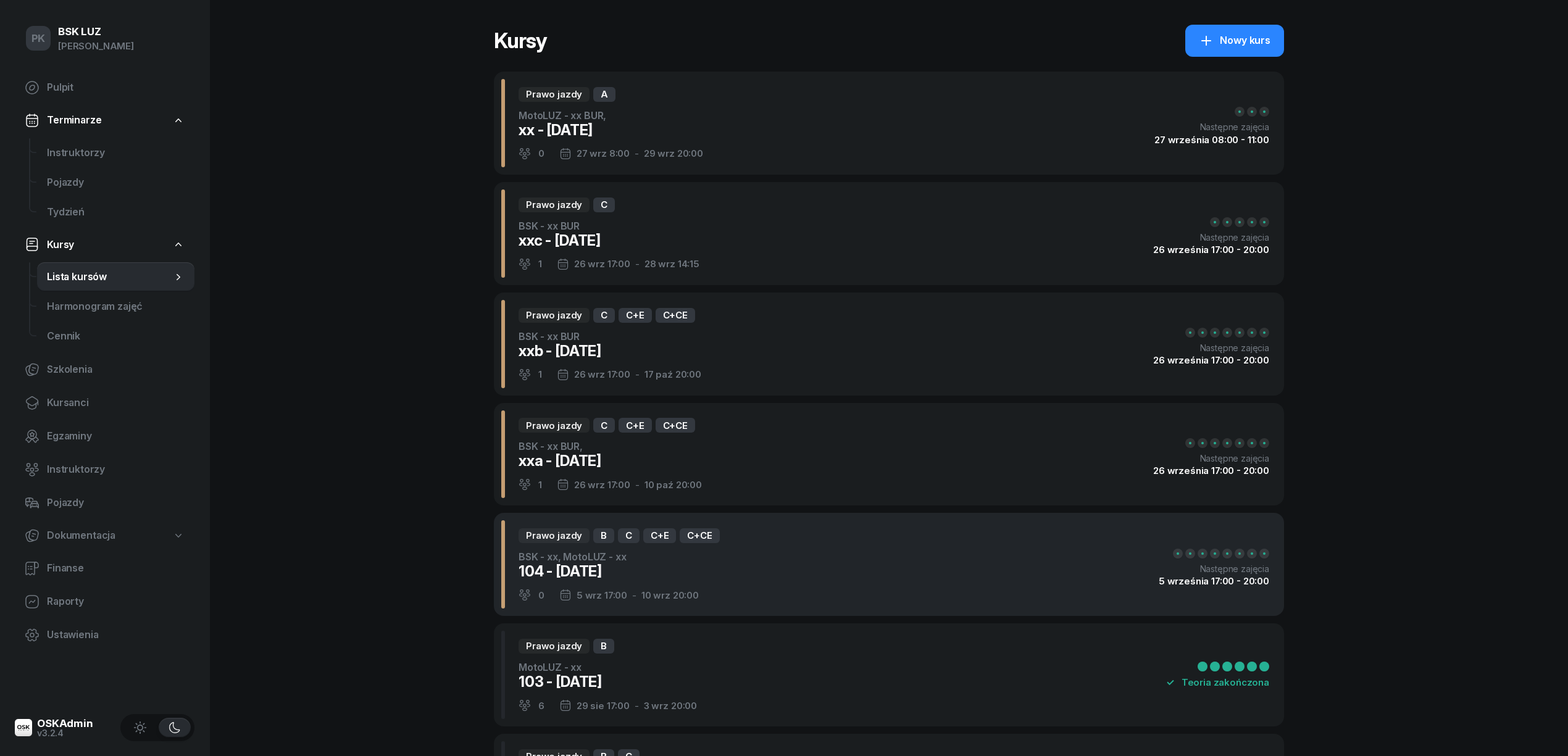
click at [761, 563] on div "Prawo jazdy B C C+E C+CE BSK - xx, MotoLUZ - xx 104 - 2025/09/05 0 5 wrz 17:00 …" at bounding box center [889, 564] width 790 height 103
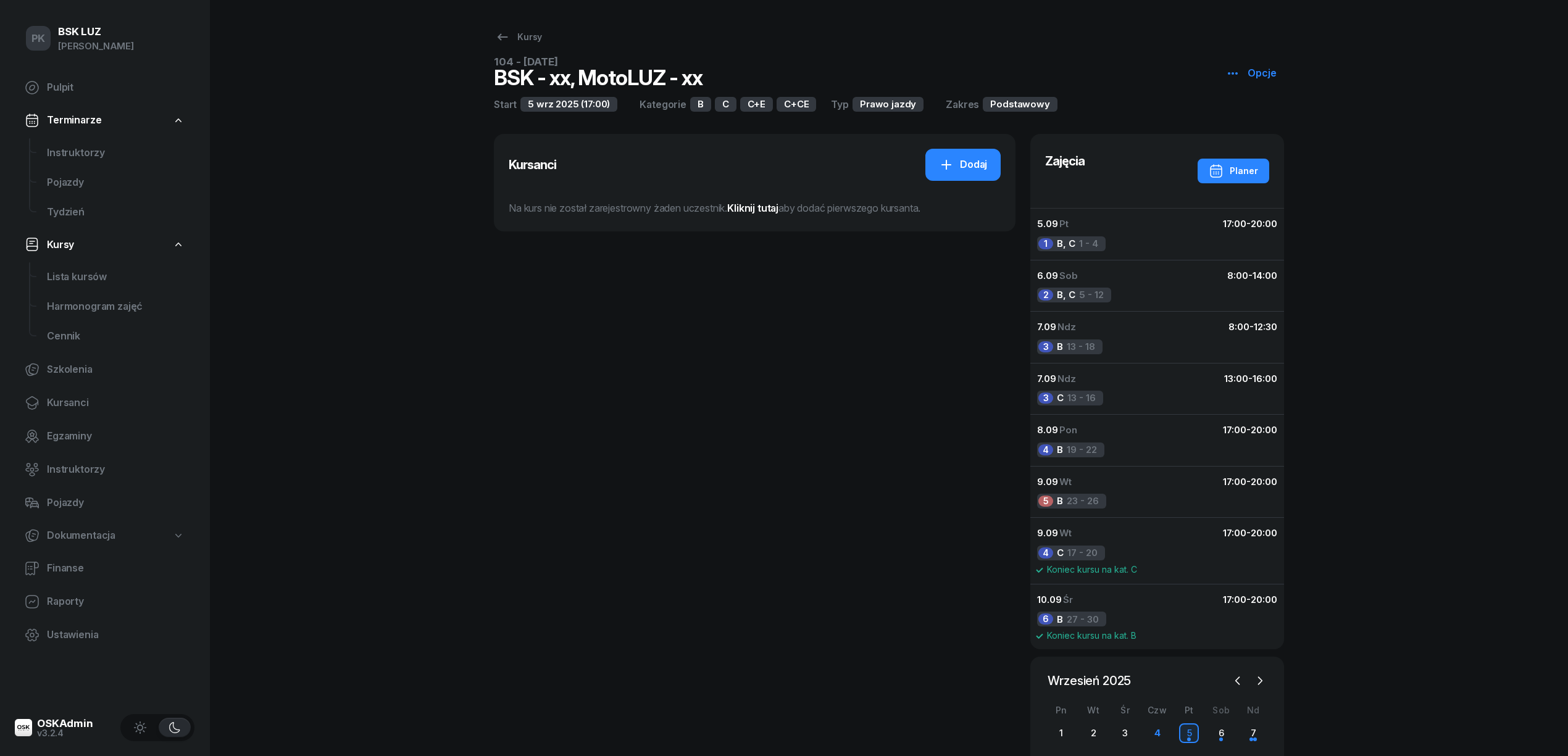
click at [1235, 73] on icon "button" at bounding box center [1232, 73] width 10 height 3
click at [1232, 113] on icon at bounding box center [1239, 121] width 15 height 15
select select "17"
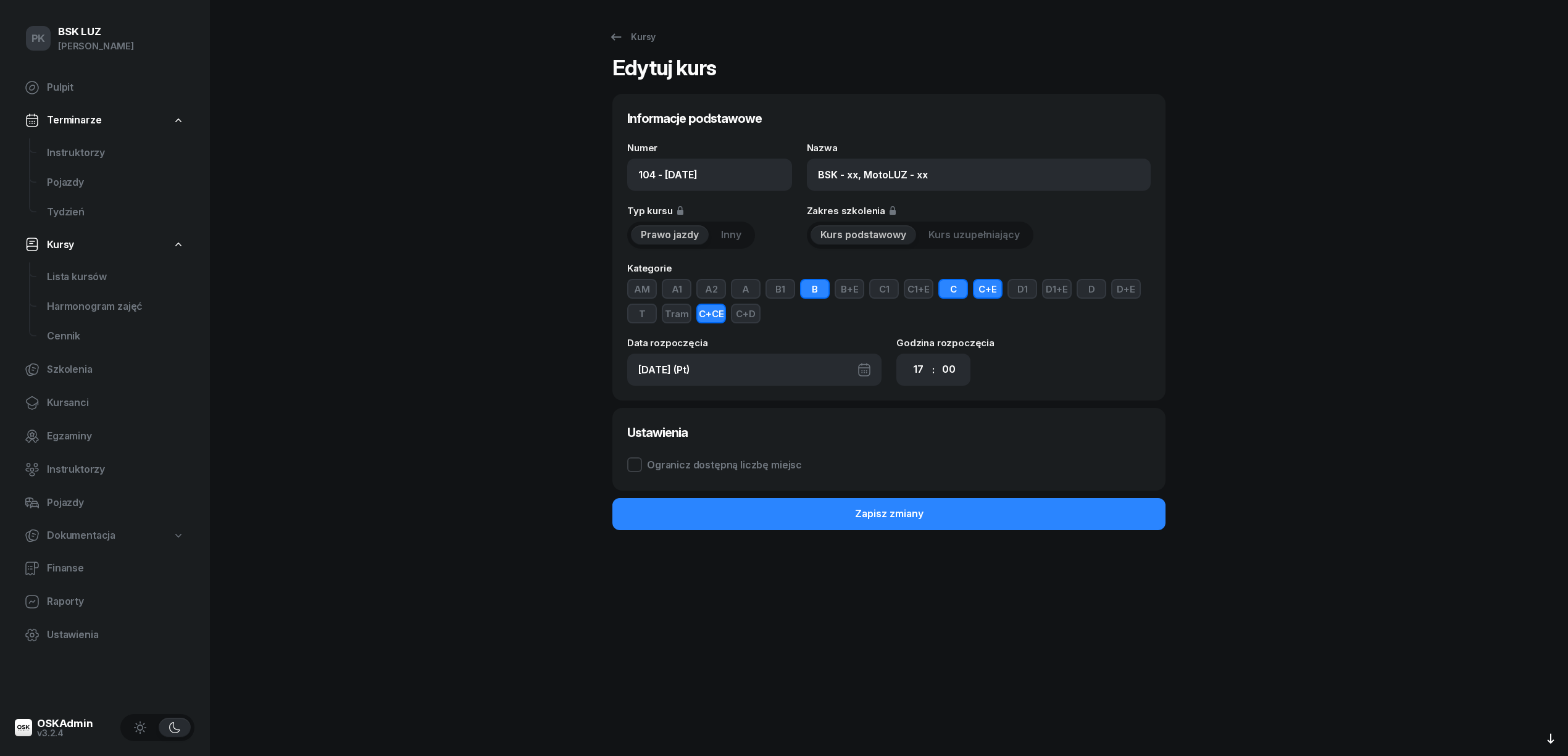
click at [653, 292] on button "AM" at bounding box center [642, 289] width 30 height 20
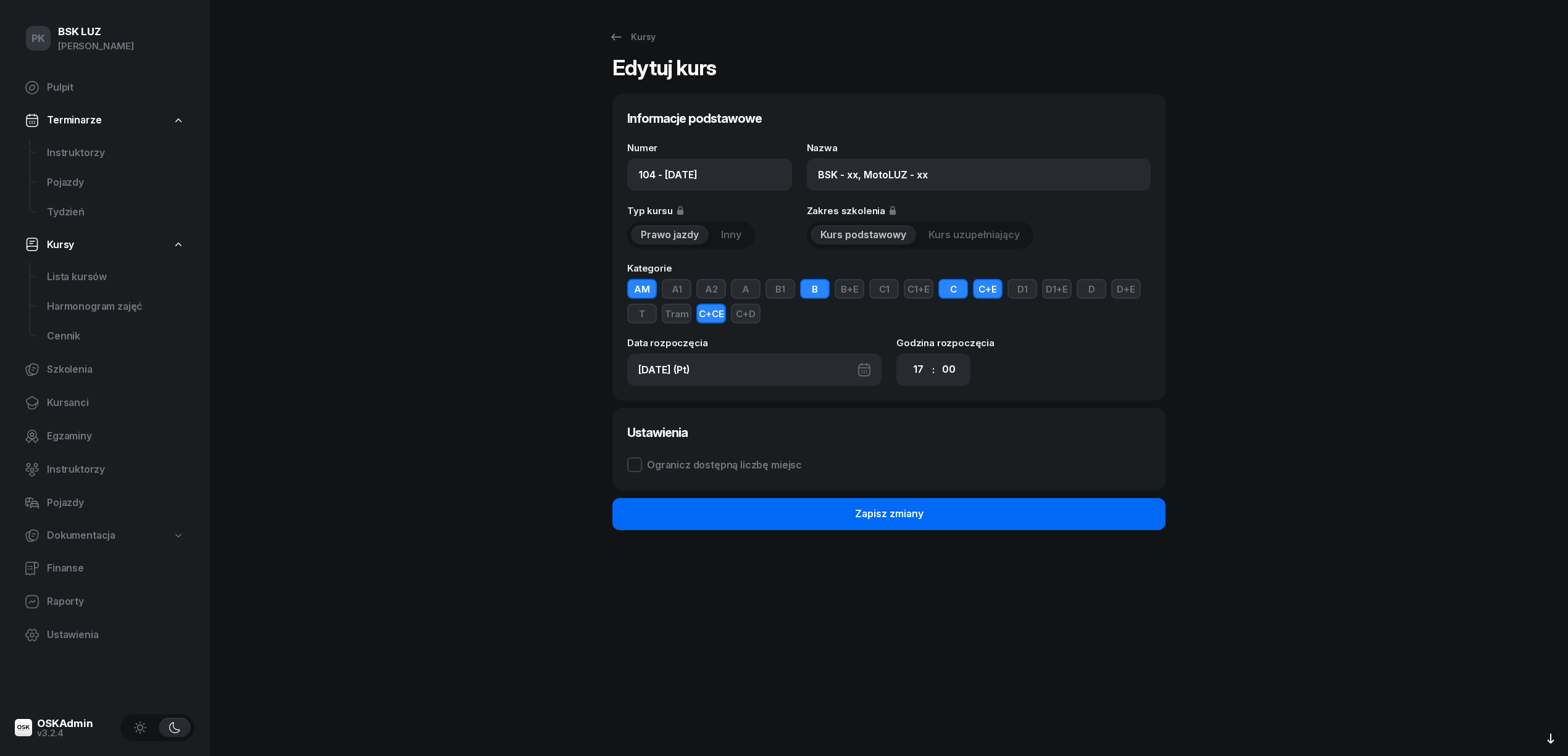
click at [930, 522] on button "Zapisz zmiany" at bounding box center [889, 514] width 553 height 32
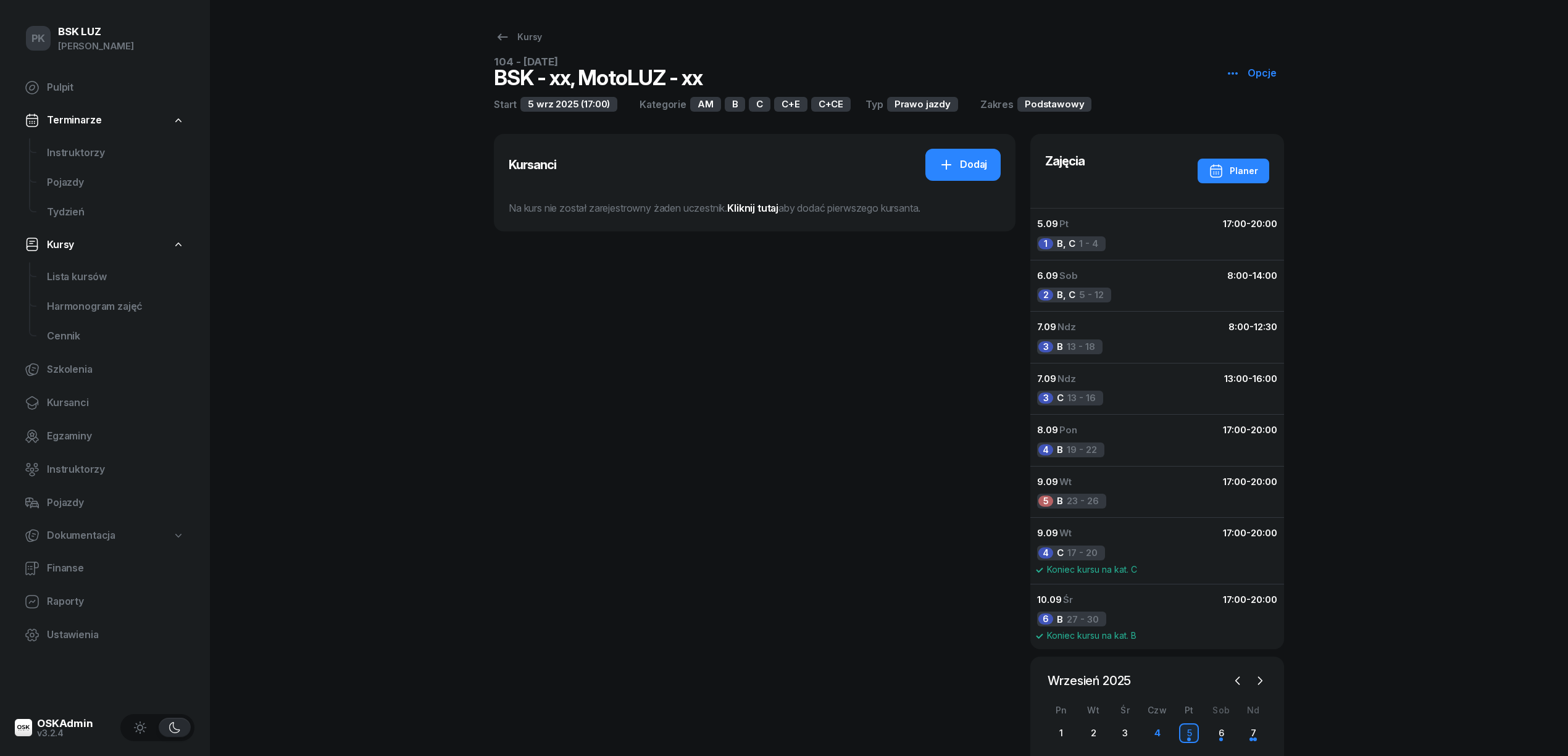
drag, startPoint x: 1278, startPoint y: 166, endPoint x: 1269, endPoint y: 175, distance: 12.7
click at [1277, 169] on div "Zajęcia Planer" at bounding box center [1157, 170] width 253 height 74
click at [1262, 172] on button "Planer" at bounding box center [1233, 171] width 71 height 24
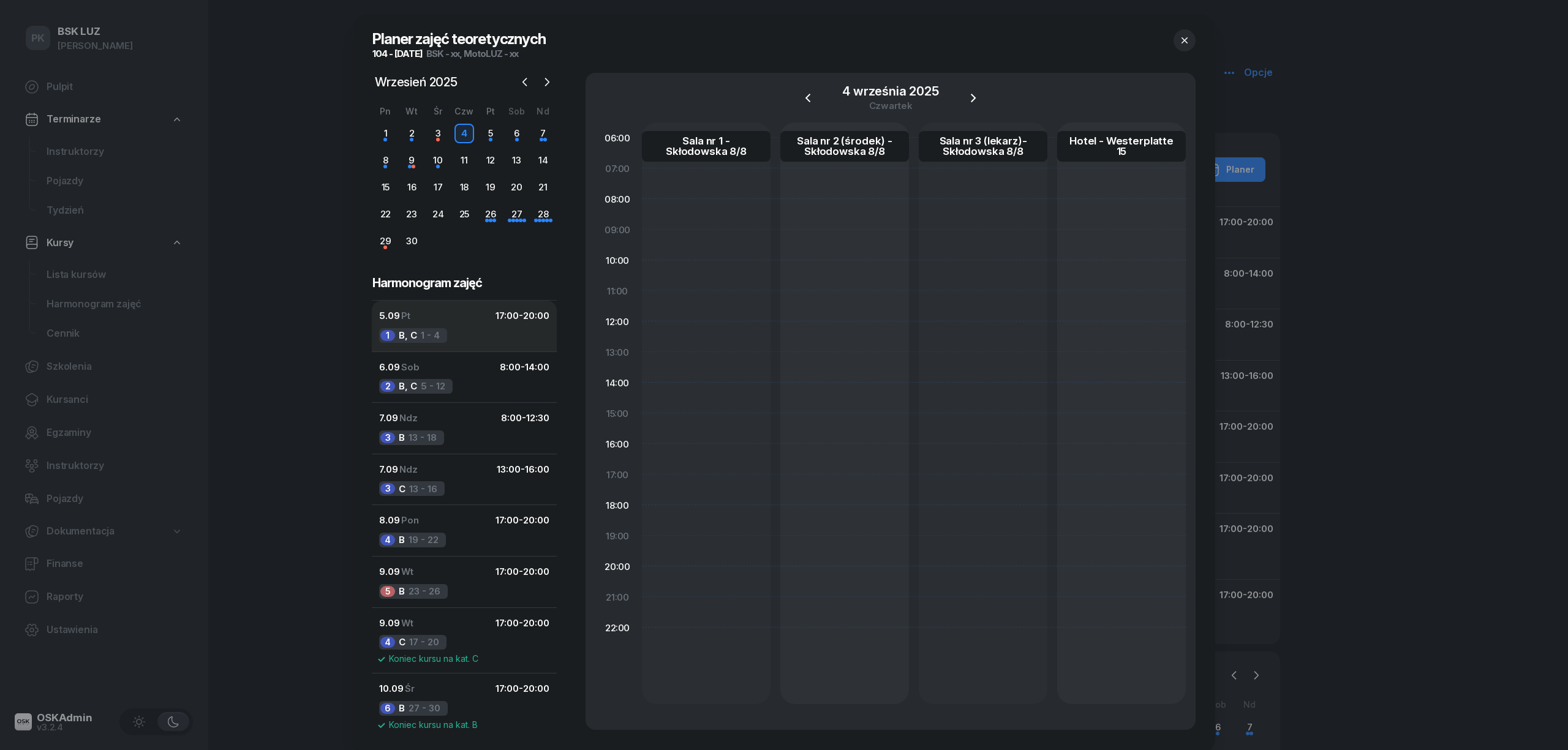
click at [475, 332] on button "5.09 Pt 17:00 - 20:00 1 B, C 1 - 4" at bounding box center [464, 325] width 185 height 51
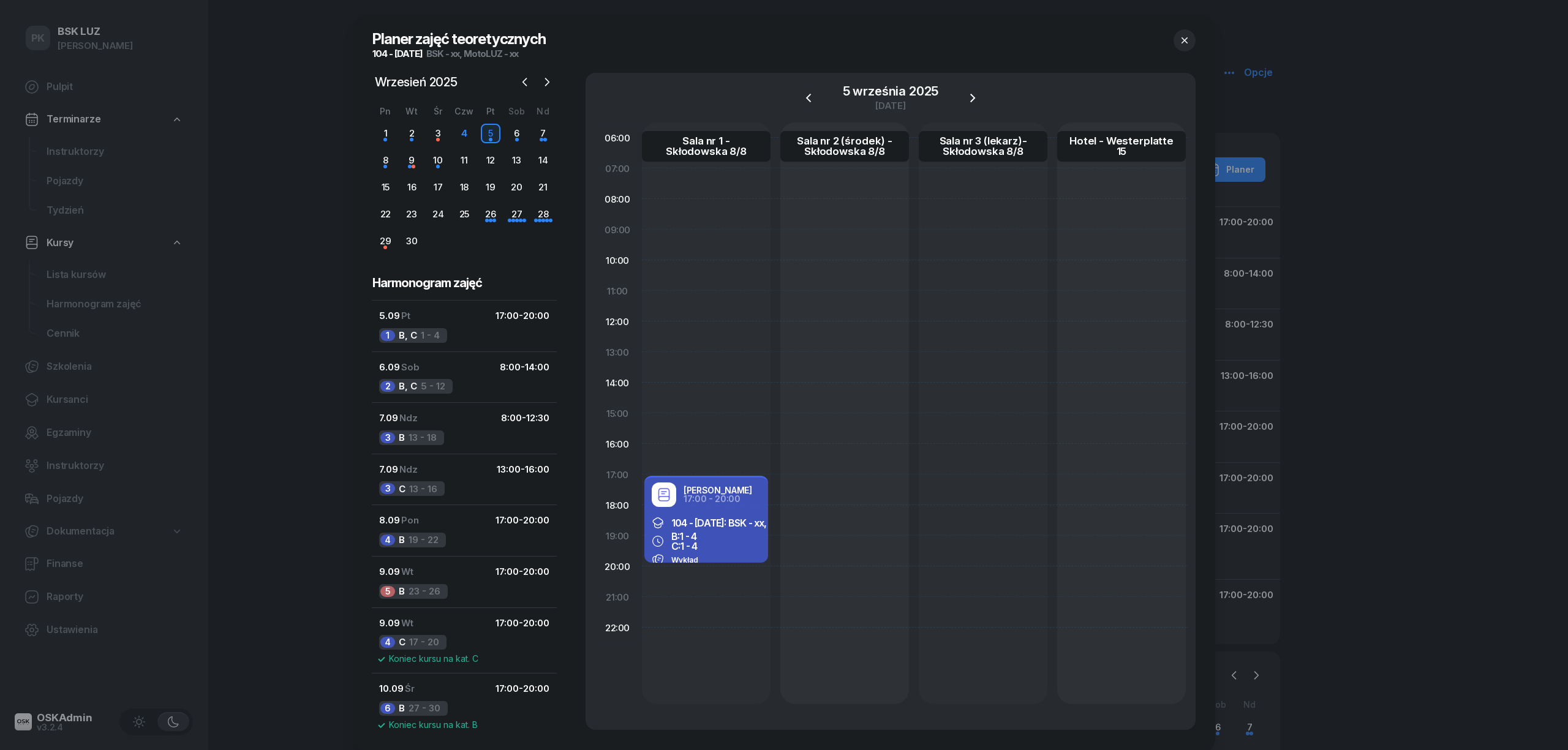
click at [723, 536] on div "B: 1 - 4 C: 1 - 4" at bounding box center [706, 541] width 109 height 20
select select "17"
select select "20"
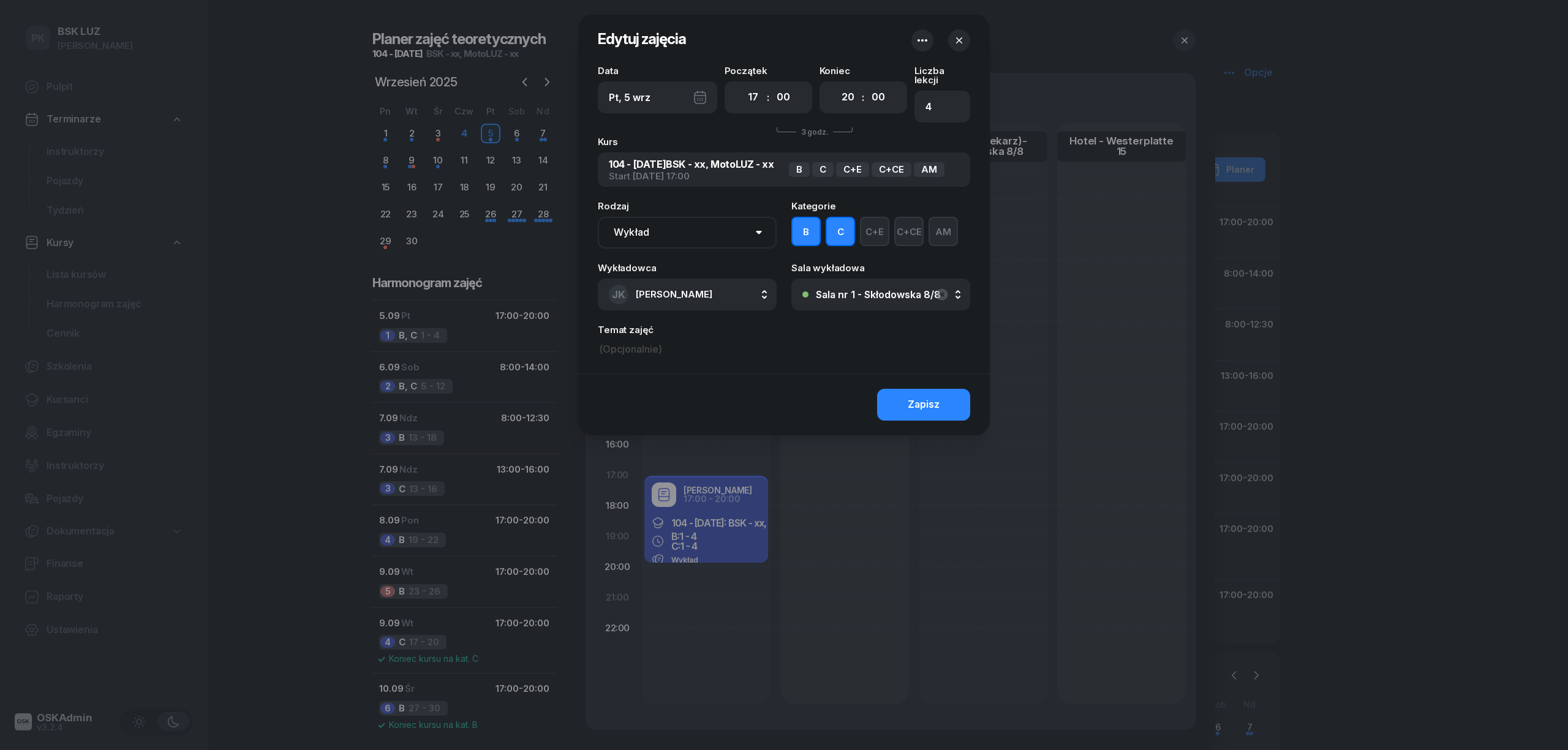
click at [944, 229] on button "AM" at bounding box center [944, 232] width 30 height 30
click at [931, 397] on div "Zapisz" at bounding box center [924, 405] width 32 height 16
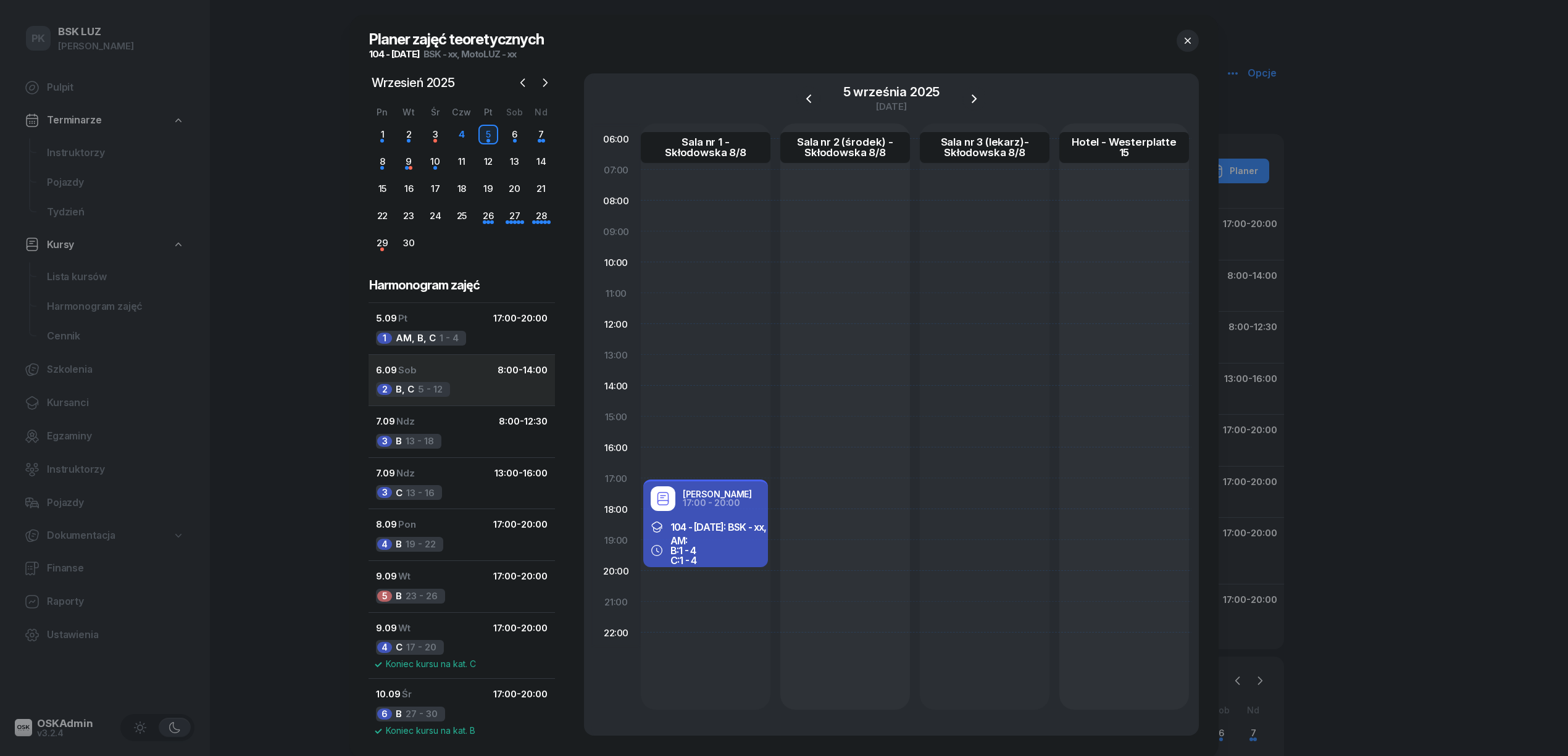
click at [458, 390] on button "6.09 Sob 8:00 - 14:00 2 B, C 5 - 12" at bounding box center [462, 380] width 186 height 52
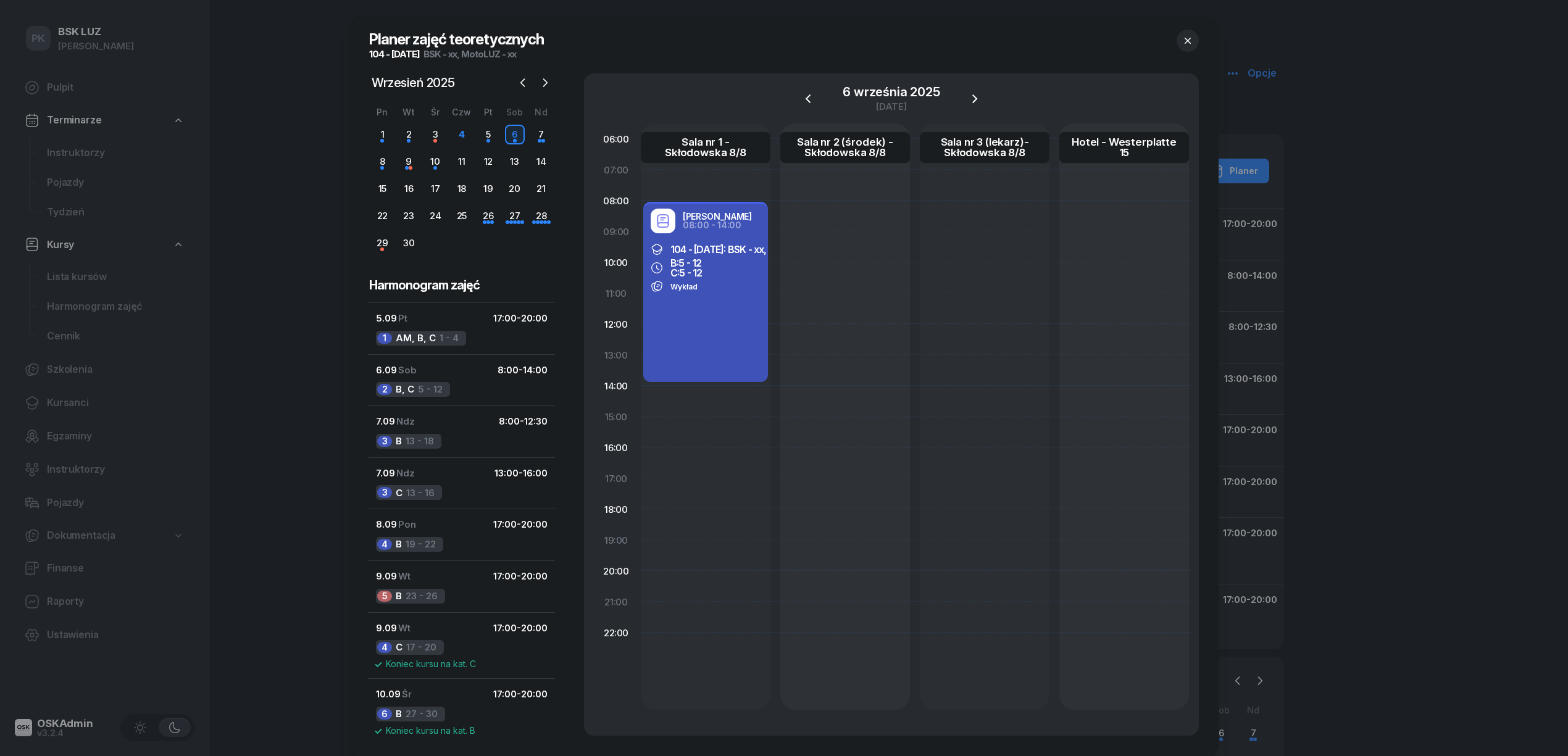
click at [727, 295] on div "104 - 2025/09/05: BSK - xx, MotoLUZ - xx B: 5 - 12 C: 5 - 12 Wykład" at bounding box center [706, 268] width 125 height 59
select select "08"
select select "14"
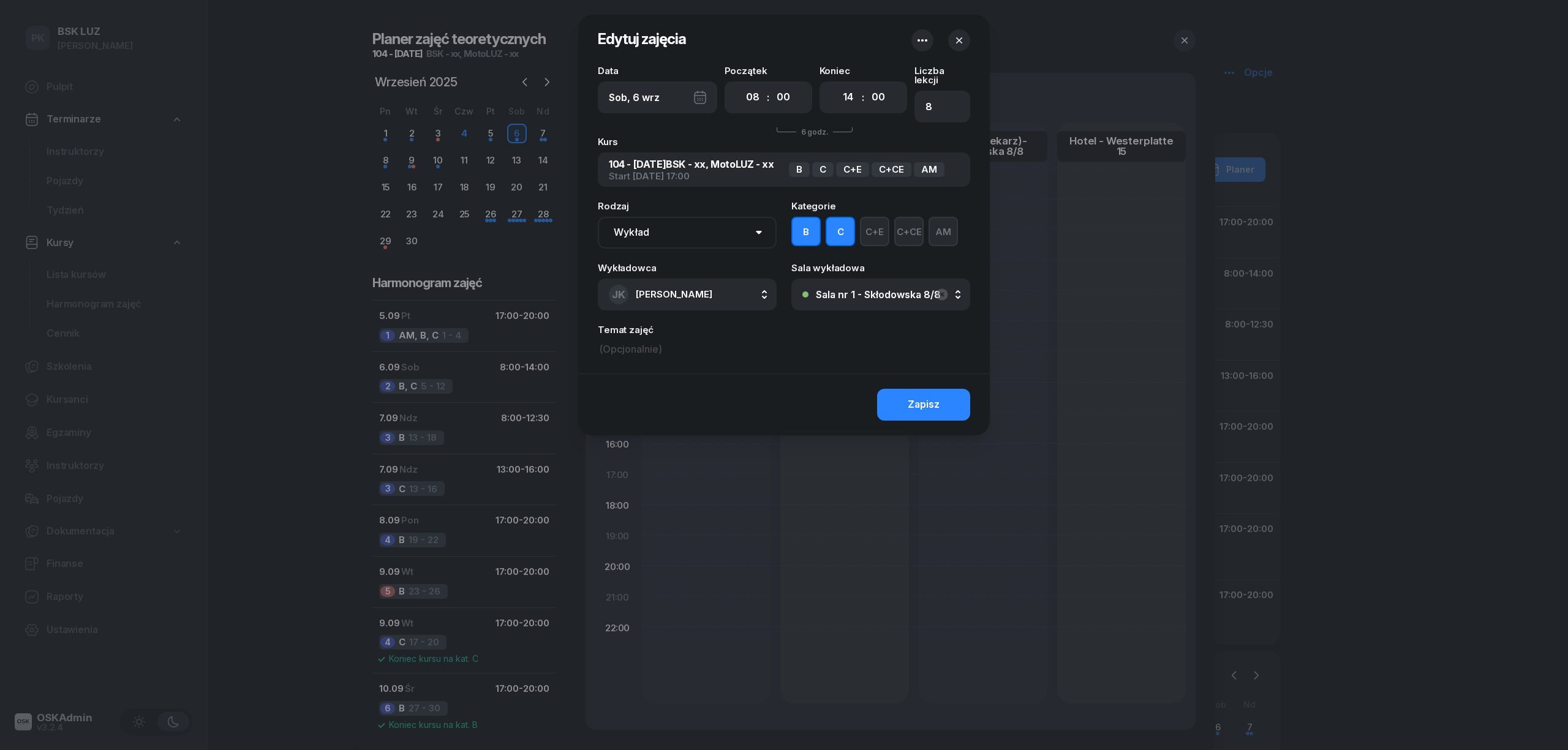
click at [934, 224] on button "AM" at bounding box center [944, 232] width 30 height 30
click at [919, 389] on button "Zapisz" at bounding box center [924, 404] width 93 height 32
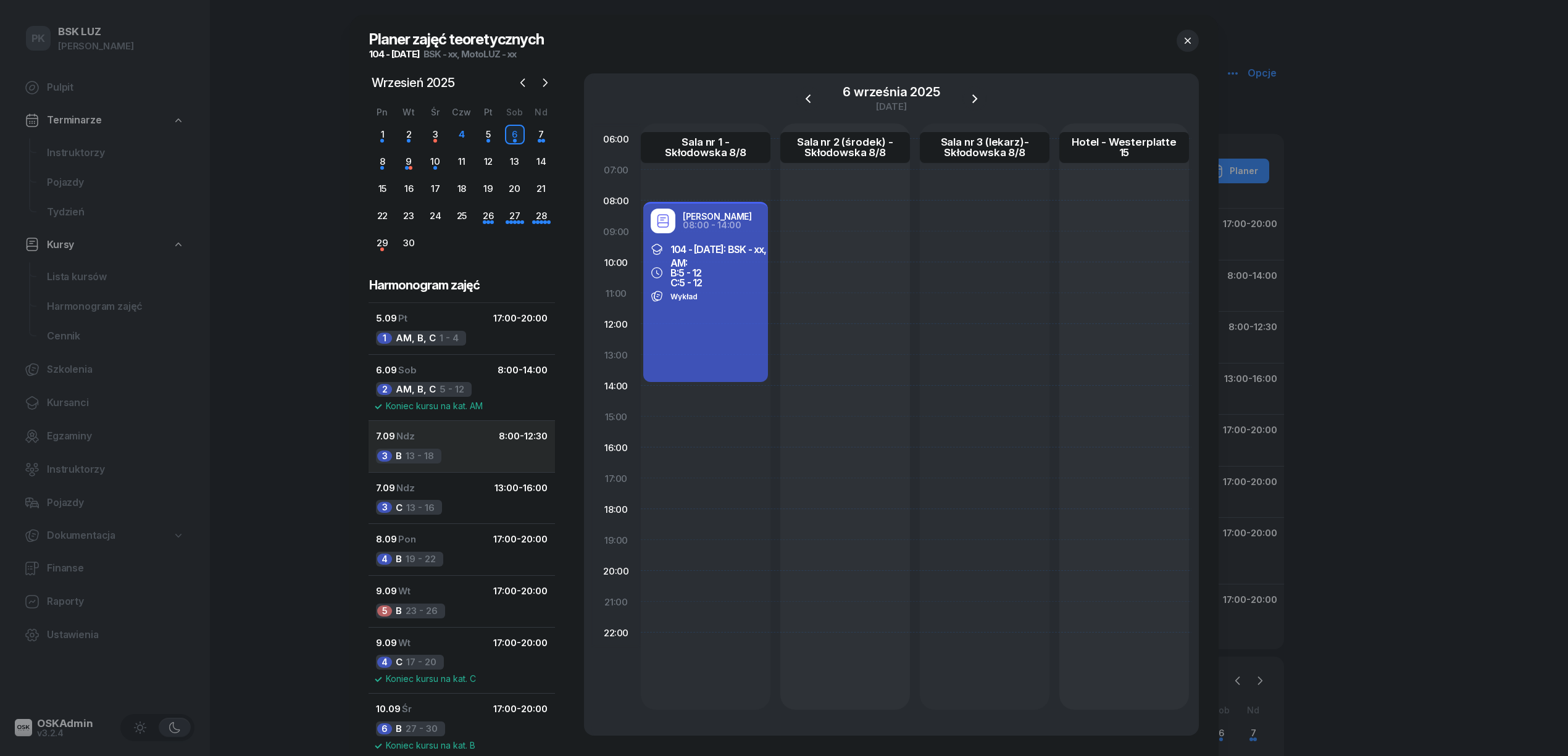
click at [478, 465] on button "7.09 Ndz 8:00 - 12:30 3 B 13 - 18" at bounding box center [462, 446] width 186 height 52
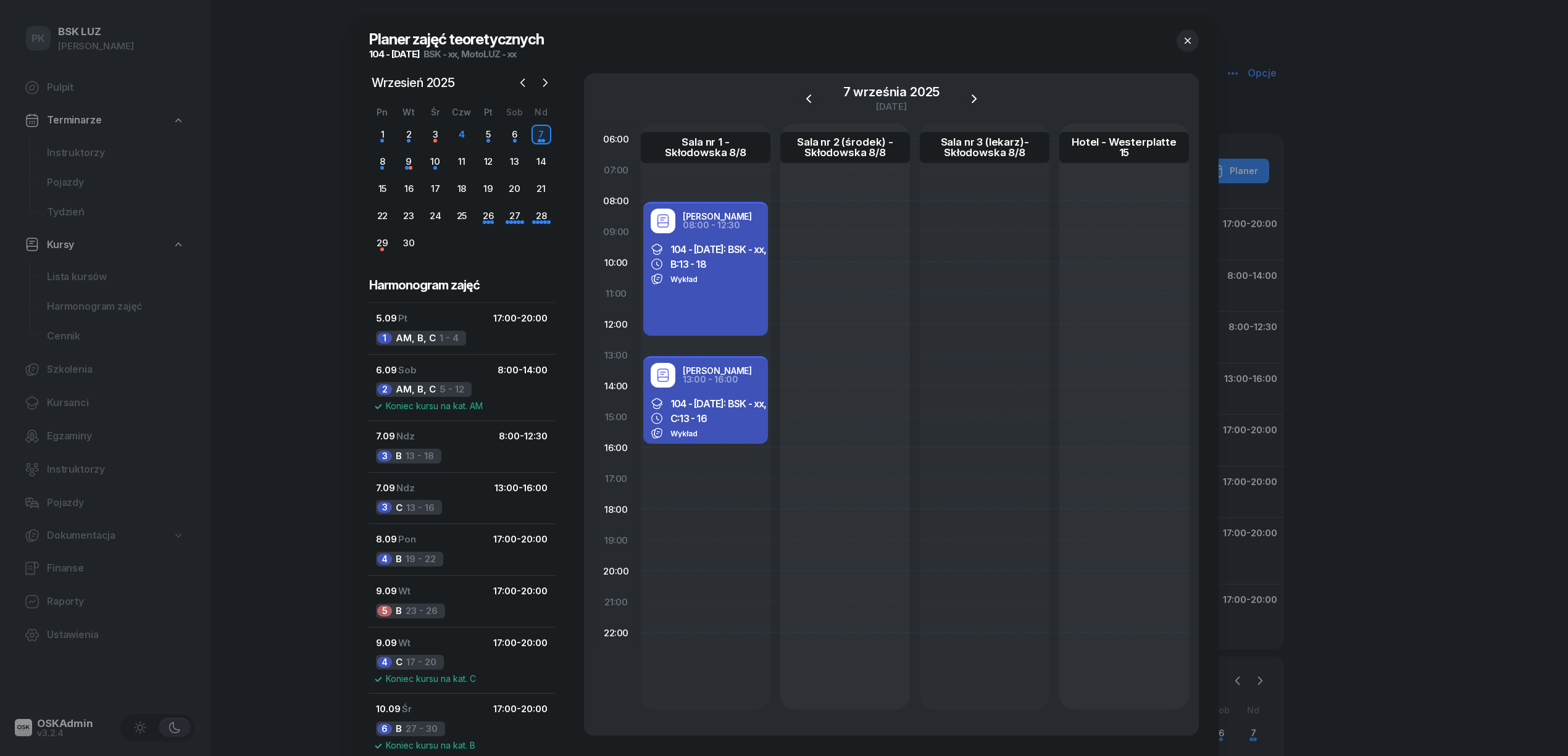
click at [717, 317] on div "Janusz Kruczek 08:00 - 12:30 104 - 2025/09/05: BSK - xx, MotoLUZ - xx B: 13 - 1…" at bounding box center [706, 268] width 125 height 134
select select "08"
select select "12"
select select "30"
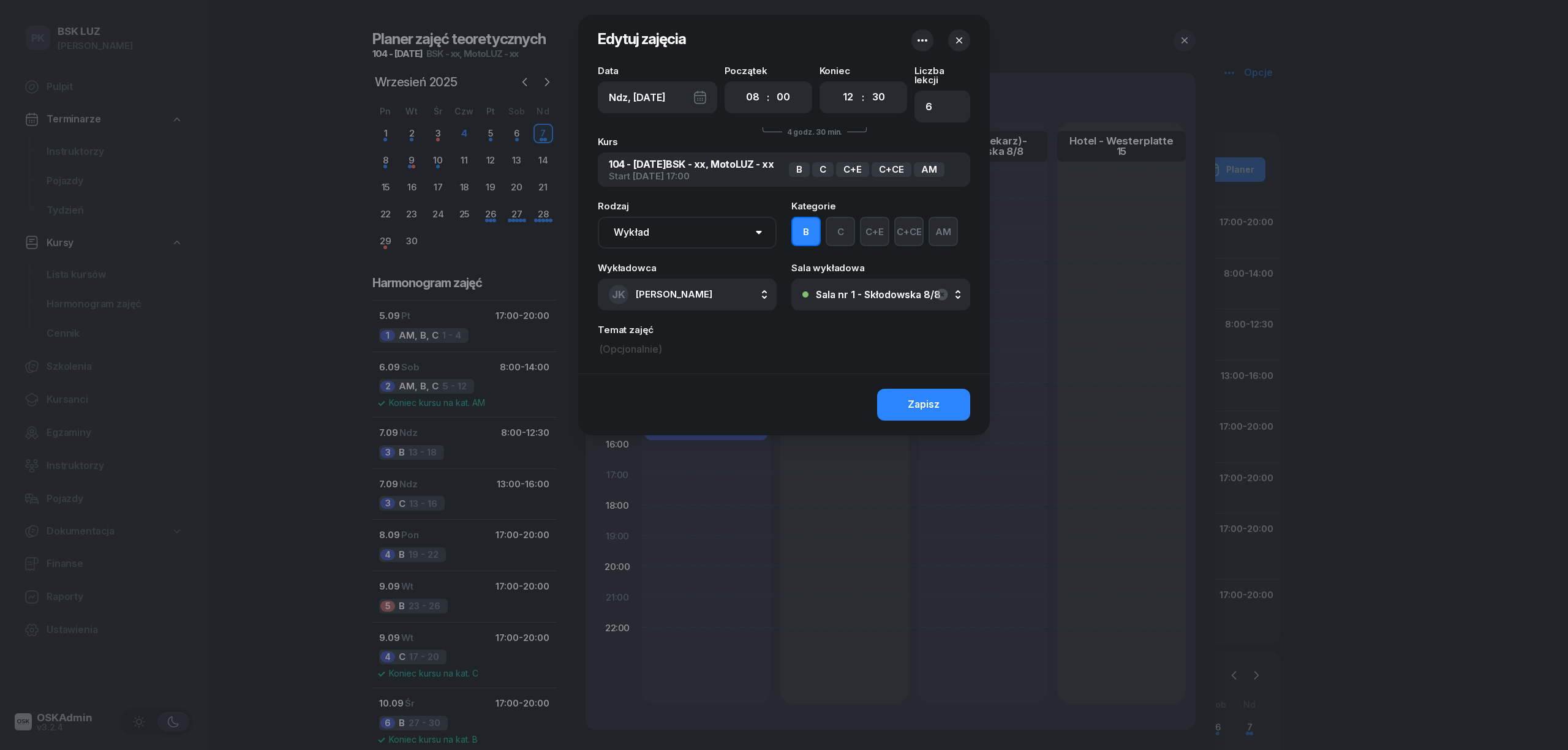
click at [947, 226] on button "AM" at bounding box center [944, 232] width 30 height 30
click at [934, 397] on div "Zapisz" at bounding box center [924, 405] width 32 height 16
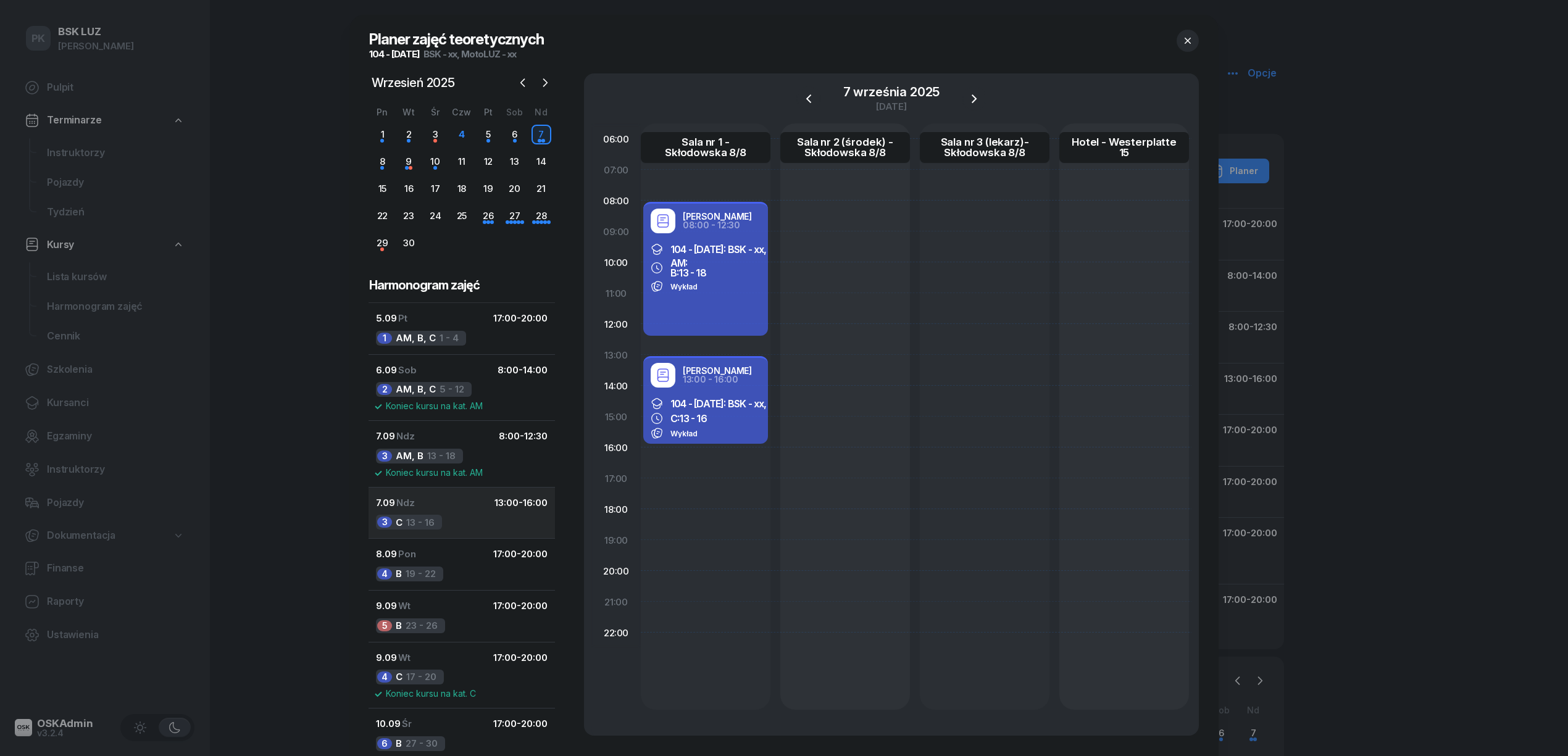
click at [464, 519] on button "7.09 Ndz 13:00 - 16:00 3 C 13 - 16" at bounding box center [462, 513] width 186 height 52
click at [461, 558] on div "8.09 Pon 17:00 - 20:00" at bounding box center [461, 554] width 172 height 16
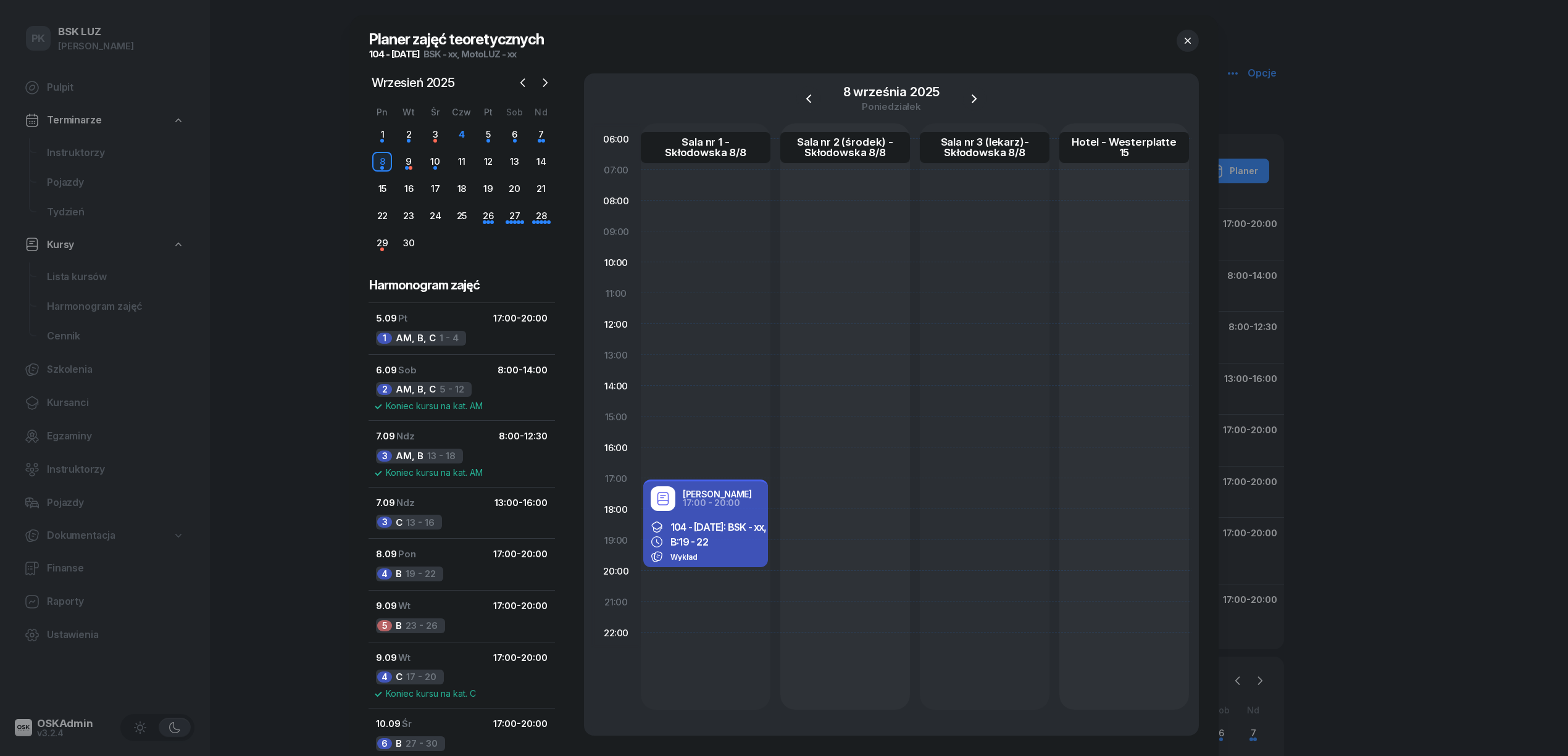
click at [736, 552] on div "Wykład" at bounding box center [706, 557] width 110 height 12
select select "17"
select select "20"
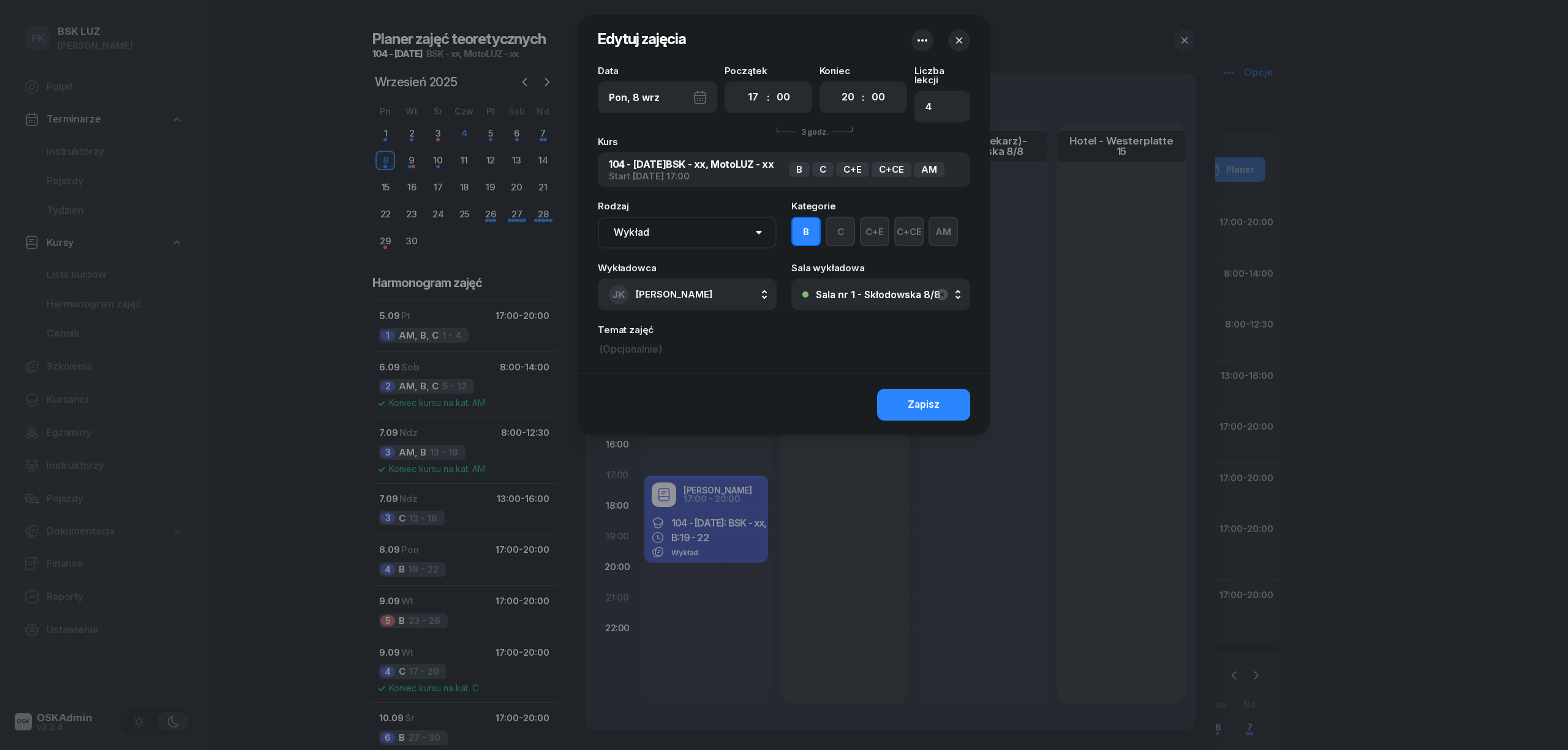
click at [934, 162] on div "AM" at bounding box center [929, 170] width 30 height 15
click at [935, 162] on div "AM" at bounding box center [929, 170] width 30 height 15
click at [944, 226] on button "AM" at bounding box center [944, 232] width 30 height 30
click at [936, 397] on div "Zapisz" at bounding box center [924, 405] width 32 height 16
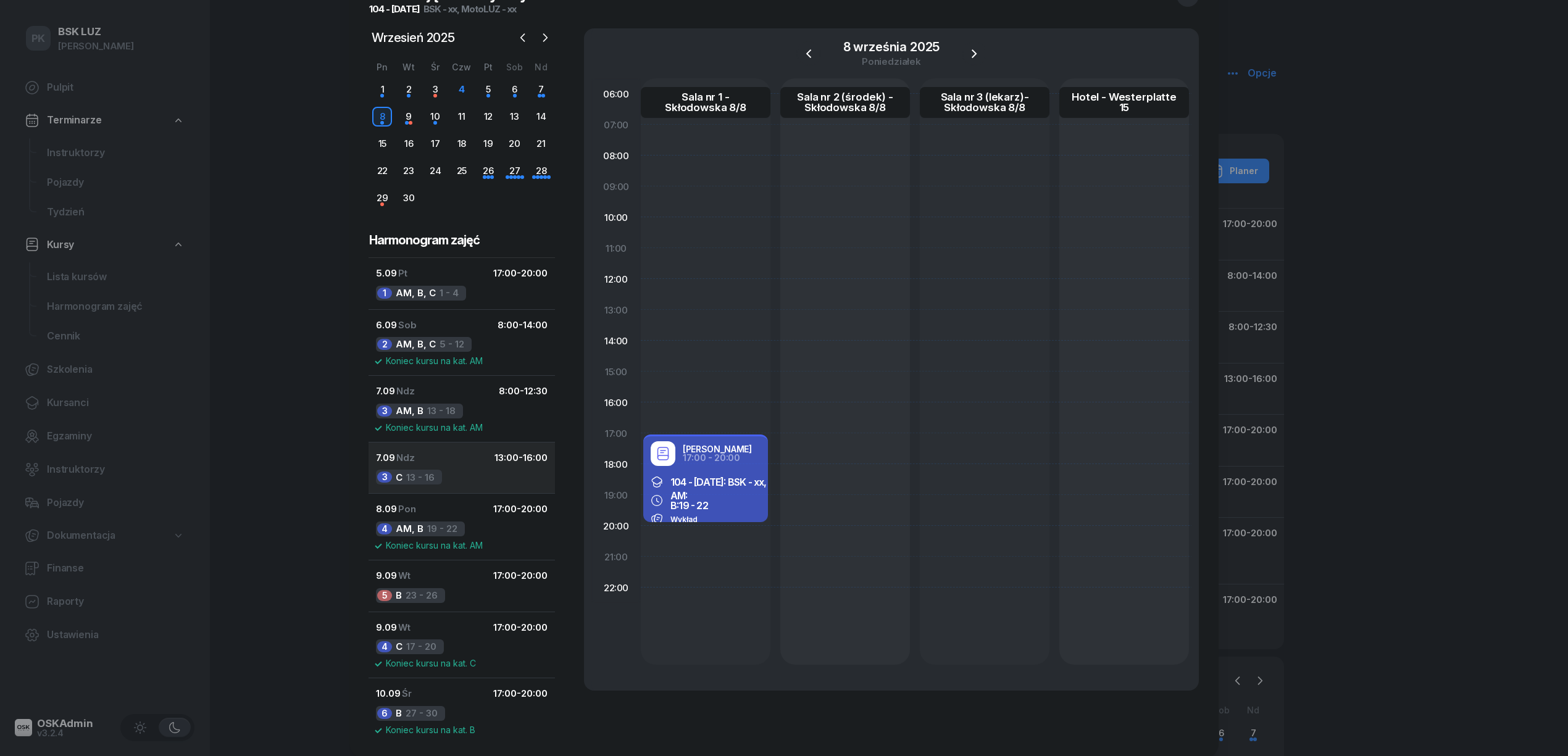
scroll to position [88, 0]
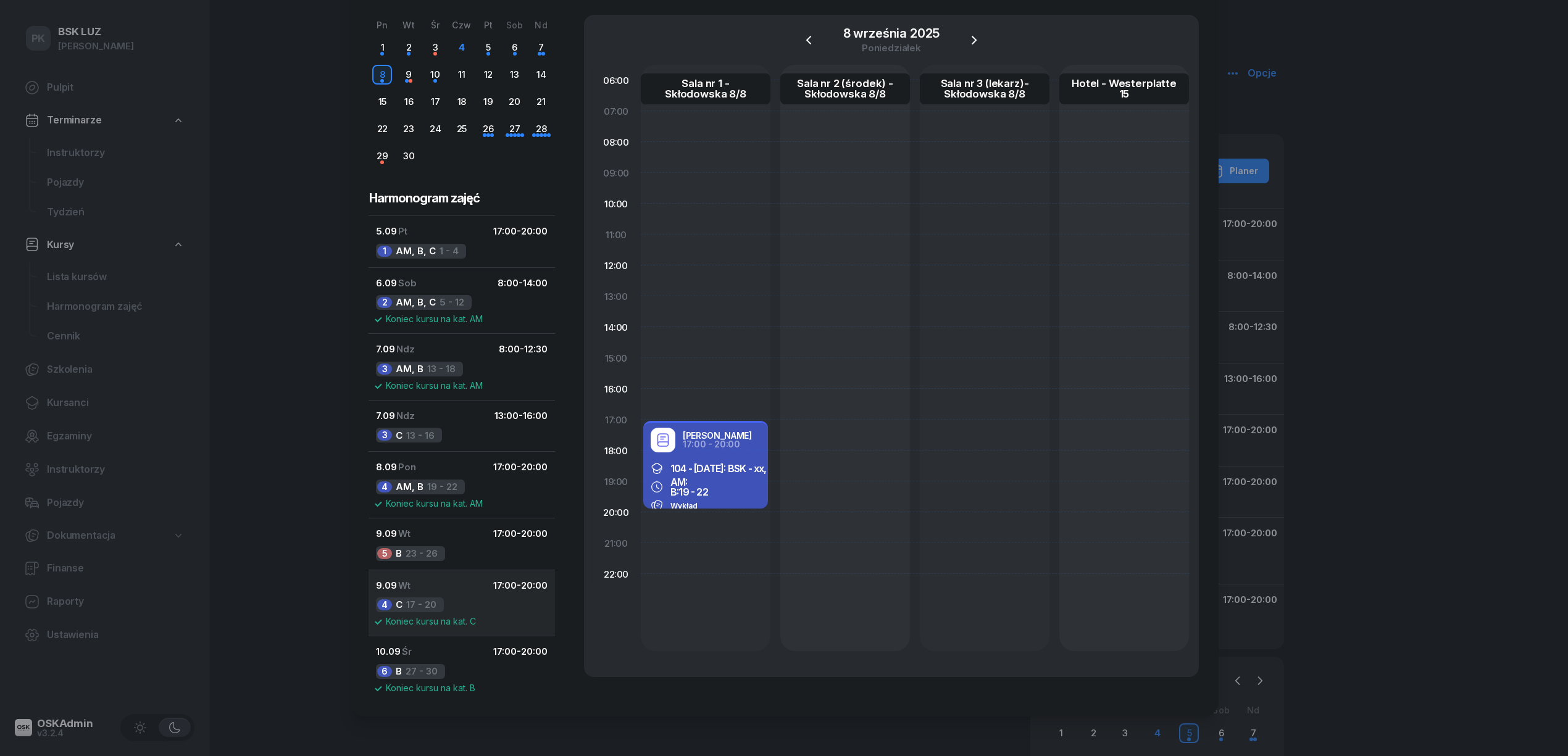
click at [470, 607] on button "9.09 Wt 17:00 - 20:00 4 C 17 - 20 Koniec kursu na kat. C" at bounding box center [462, 603] width 186 height 67
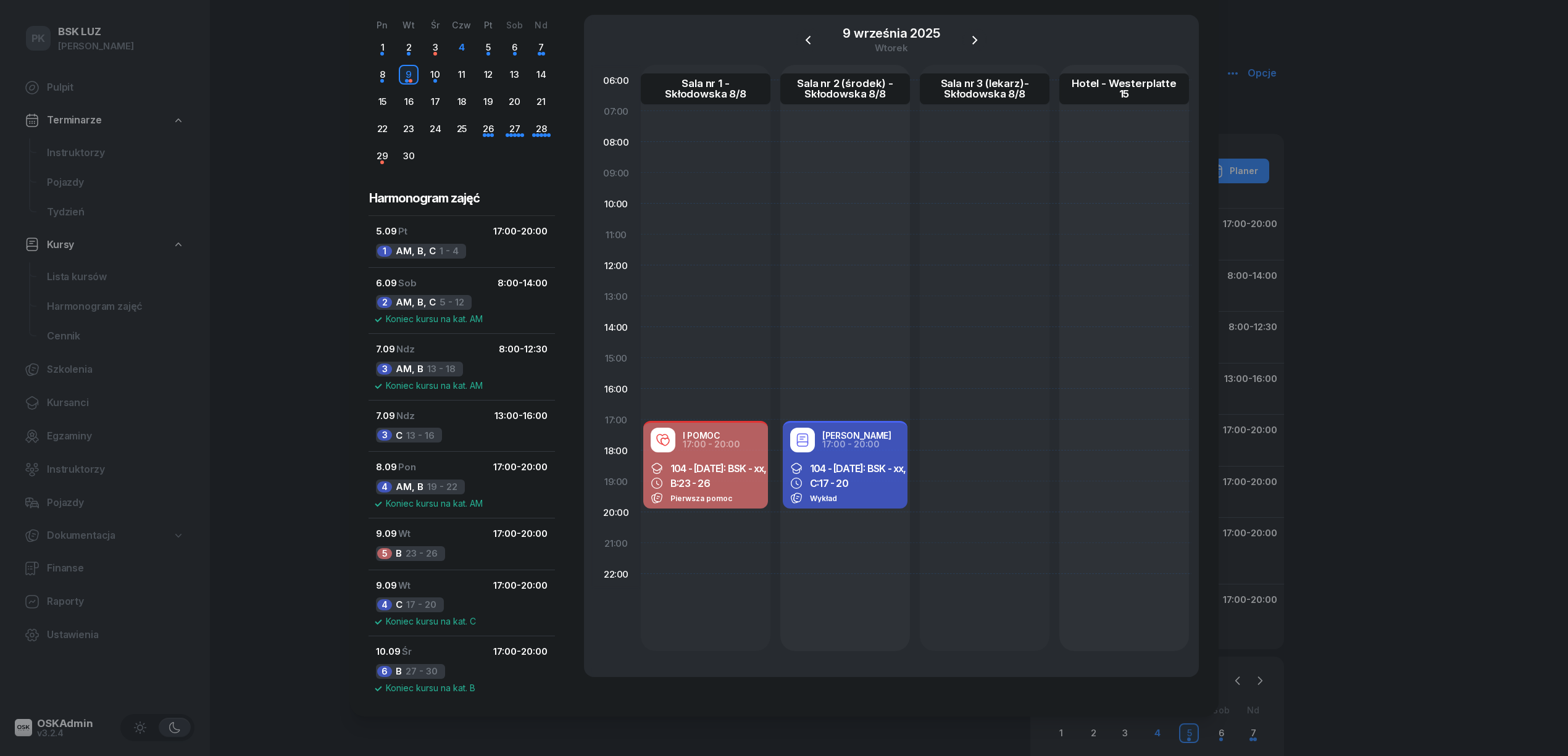
click at [821, 497] on span "Wykład" at bounding box center [823, 499] width 27 height 10
select select "17"
select select "20"
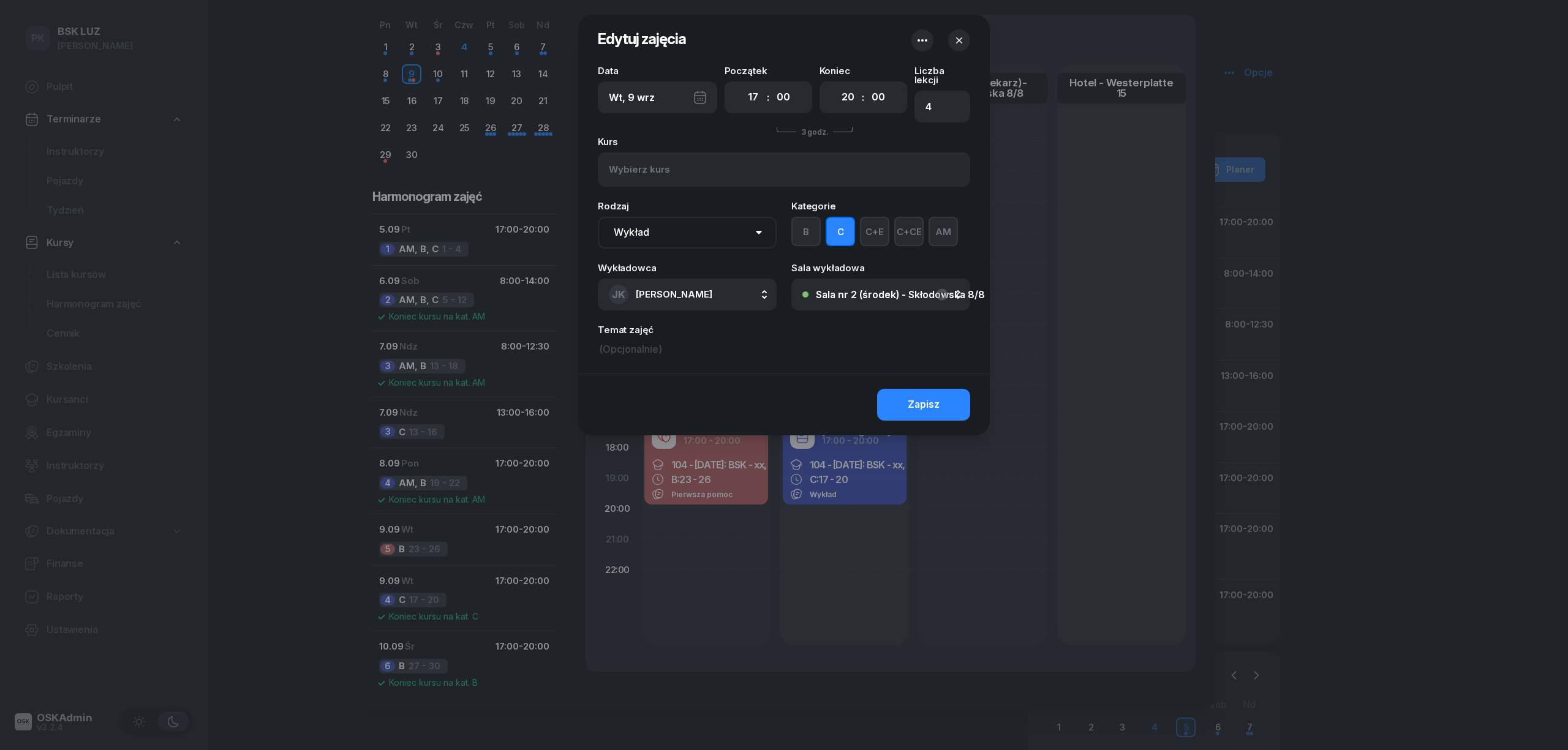
click at [940, 224] on button "AM" at bounding box center [944, 232] width 30 height 30
click at [946, 398] on button "Zapisz" at bounding box center [924, 404] width 93 height 32
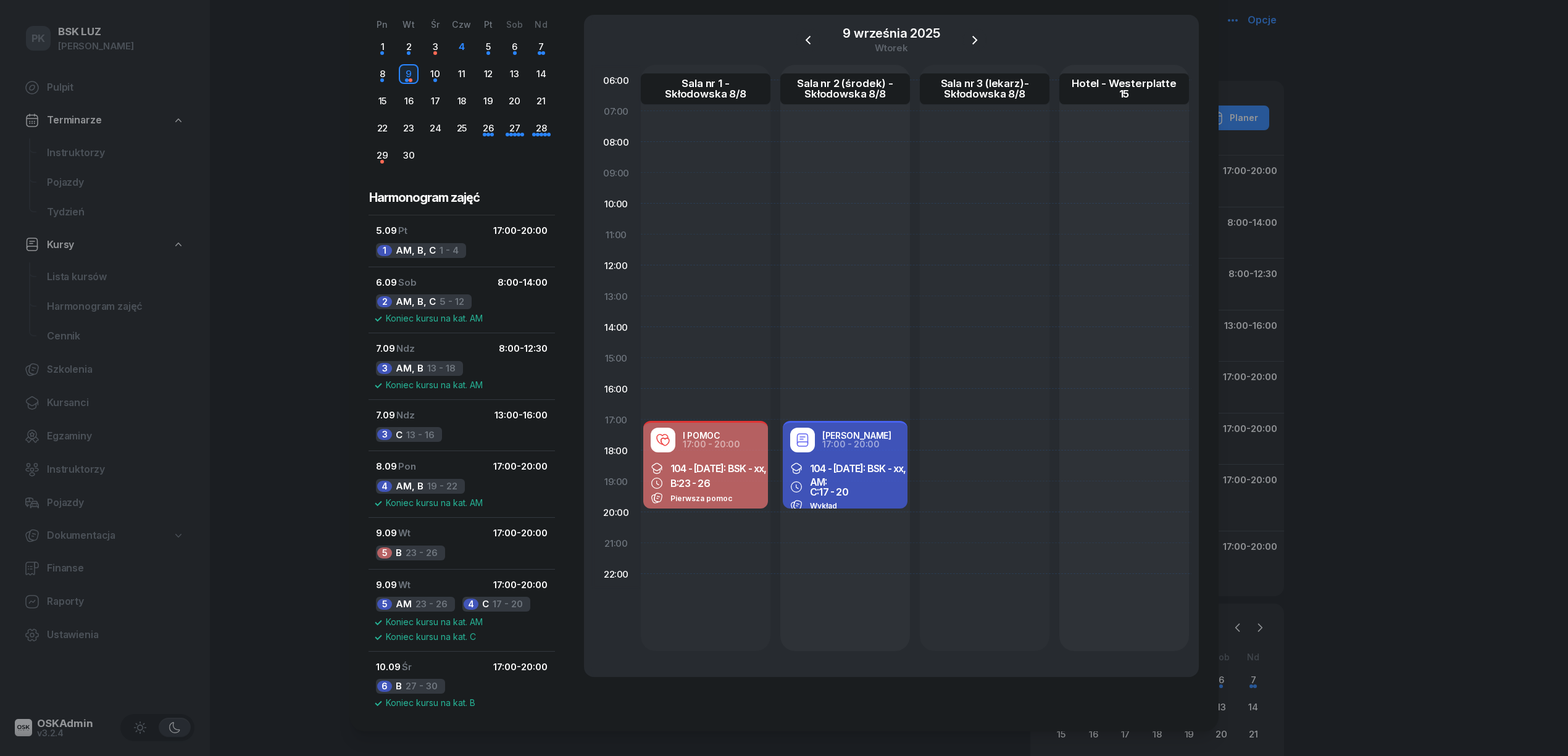
scroll to position [82, 0]
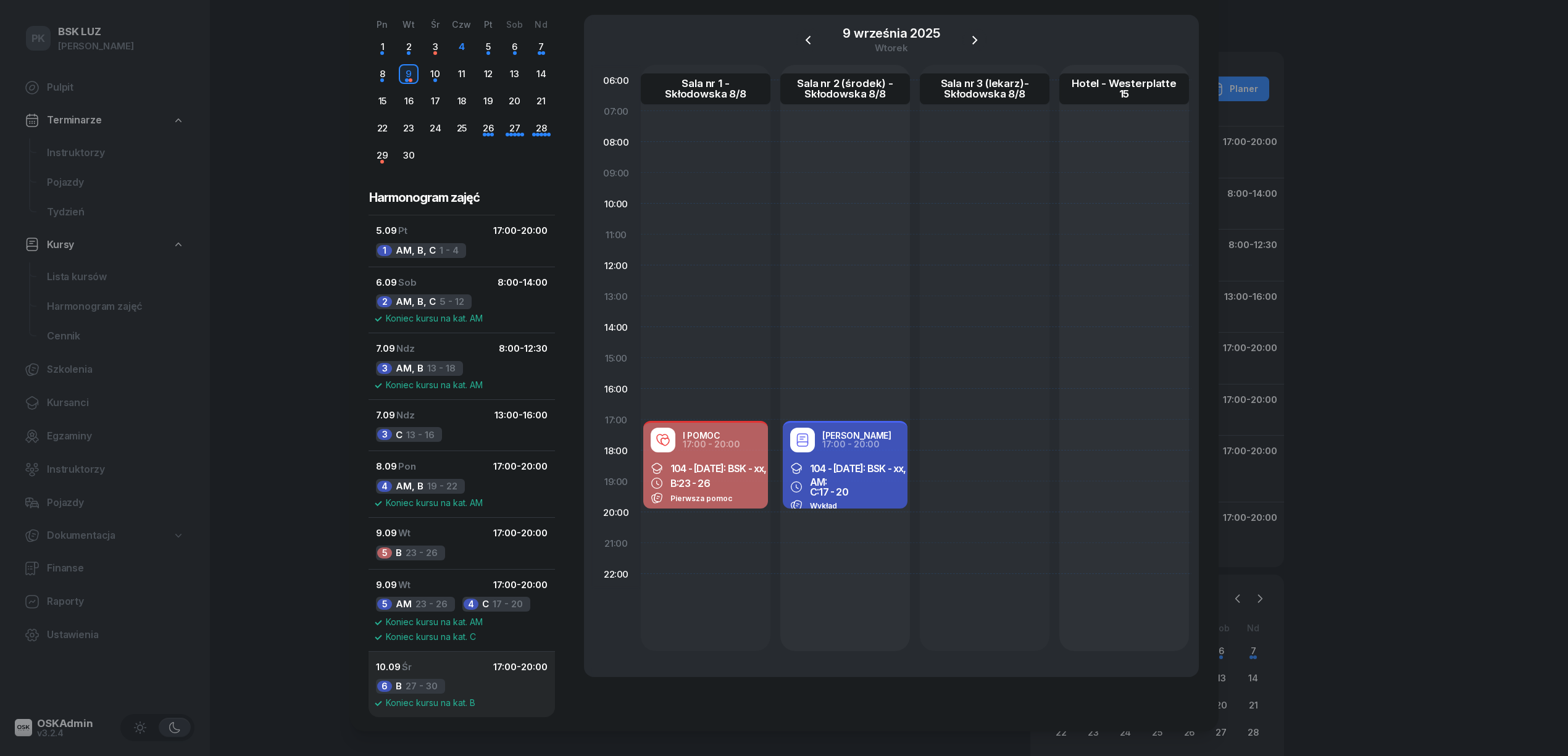
click at [475, 683] on button "10.09 Śr 17:00 - 20:00 6 B 27 - 30 Koniec kursu na kat. B" at bounding box center [462, 685] width 186 height 67
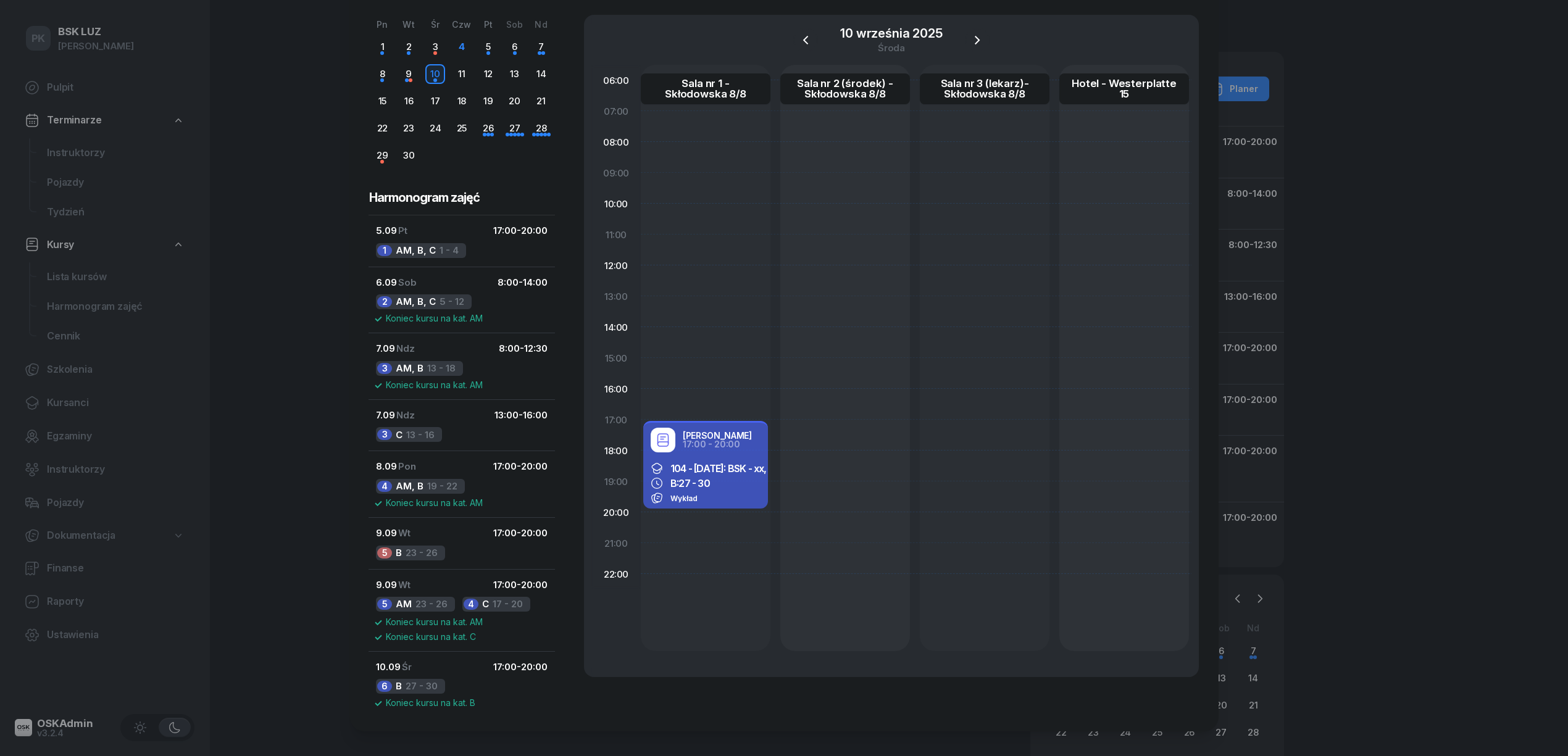
click at [729, 492] on div "Wykład" at bounding box center [706, 498] width 110 height 12
select select "17"
select select "20"
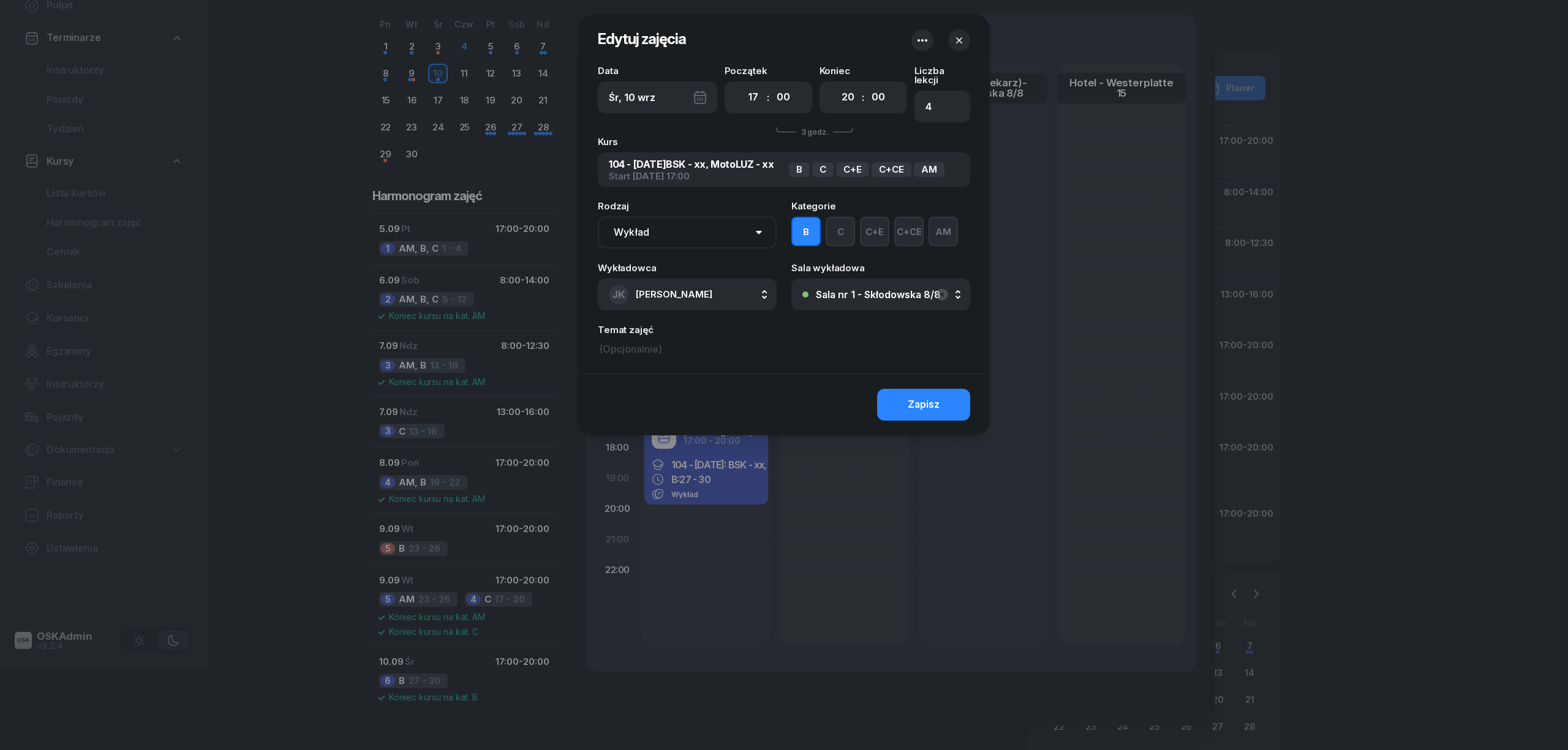
click at [938, 219] on button "AM" at bounding box center [944, 232] width 30 height 30
click at [947, 397] on button "Zapisz" at bounding box center [924, 404] width 93 height 32
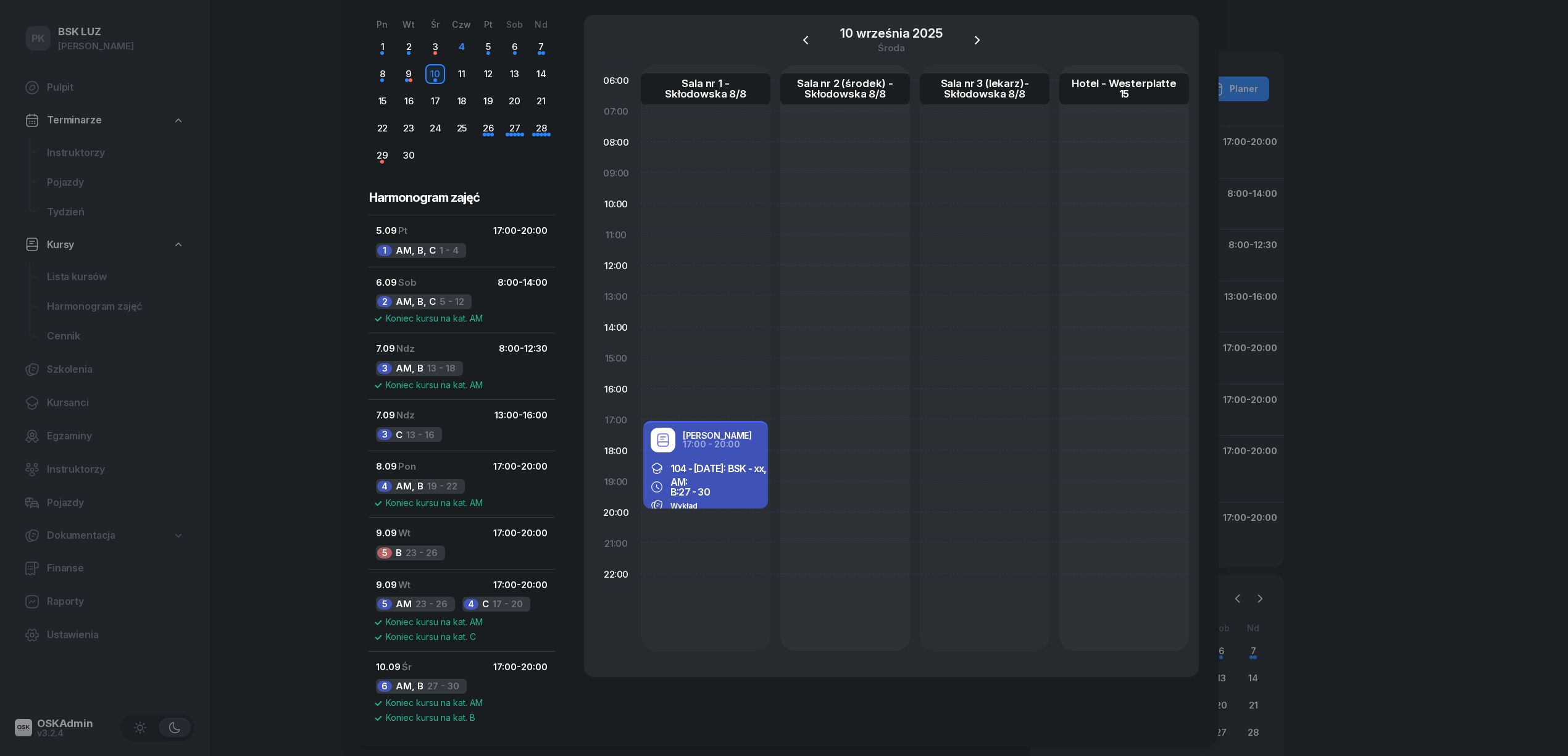
click at [279, 499] on div at bounding box center [784, 378] width 1568 height 756
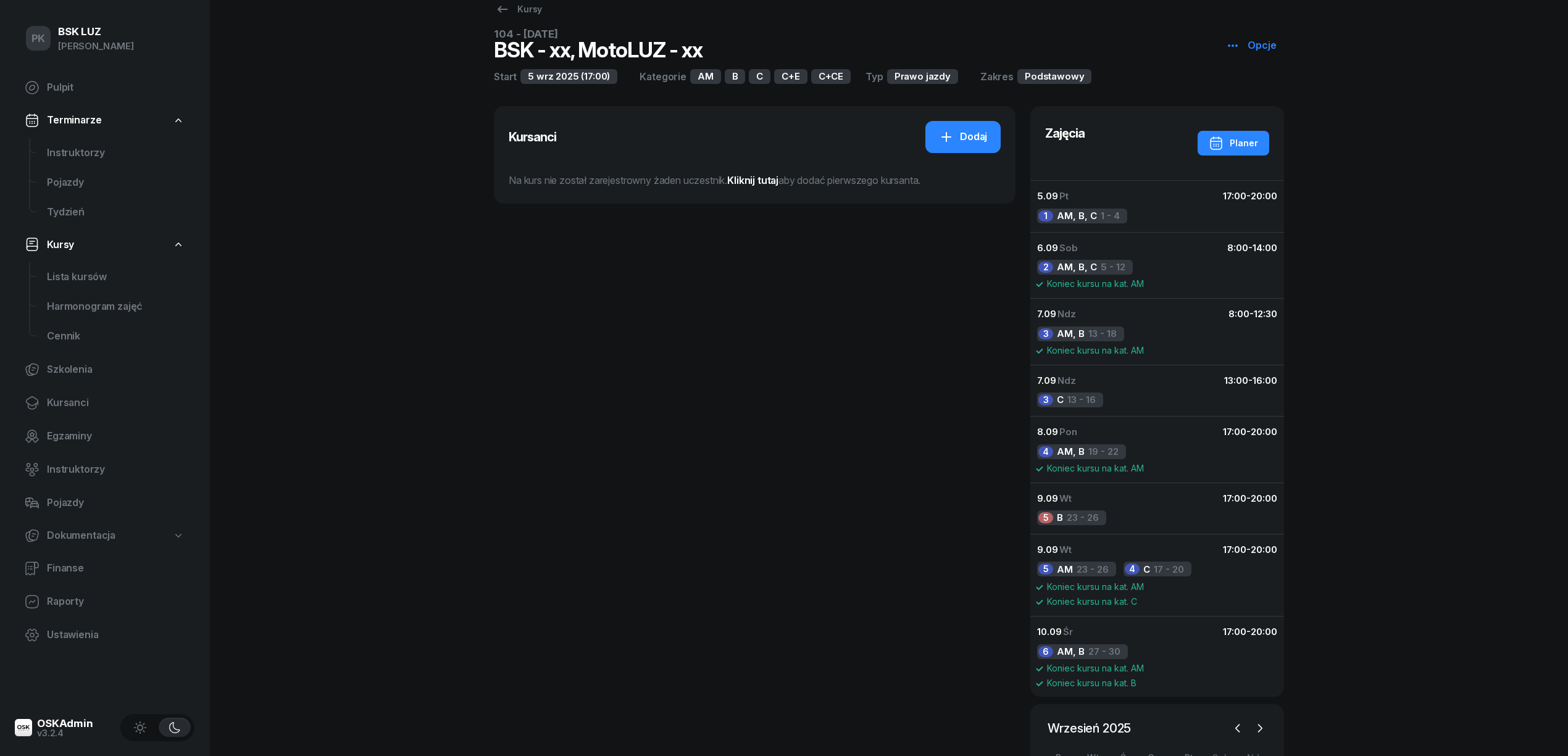
scroll to position [0, 0]
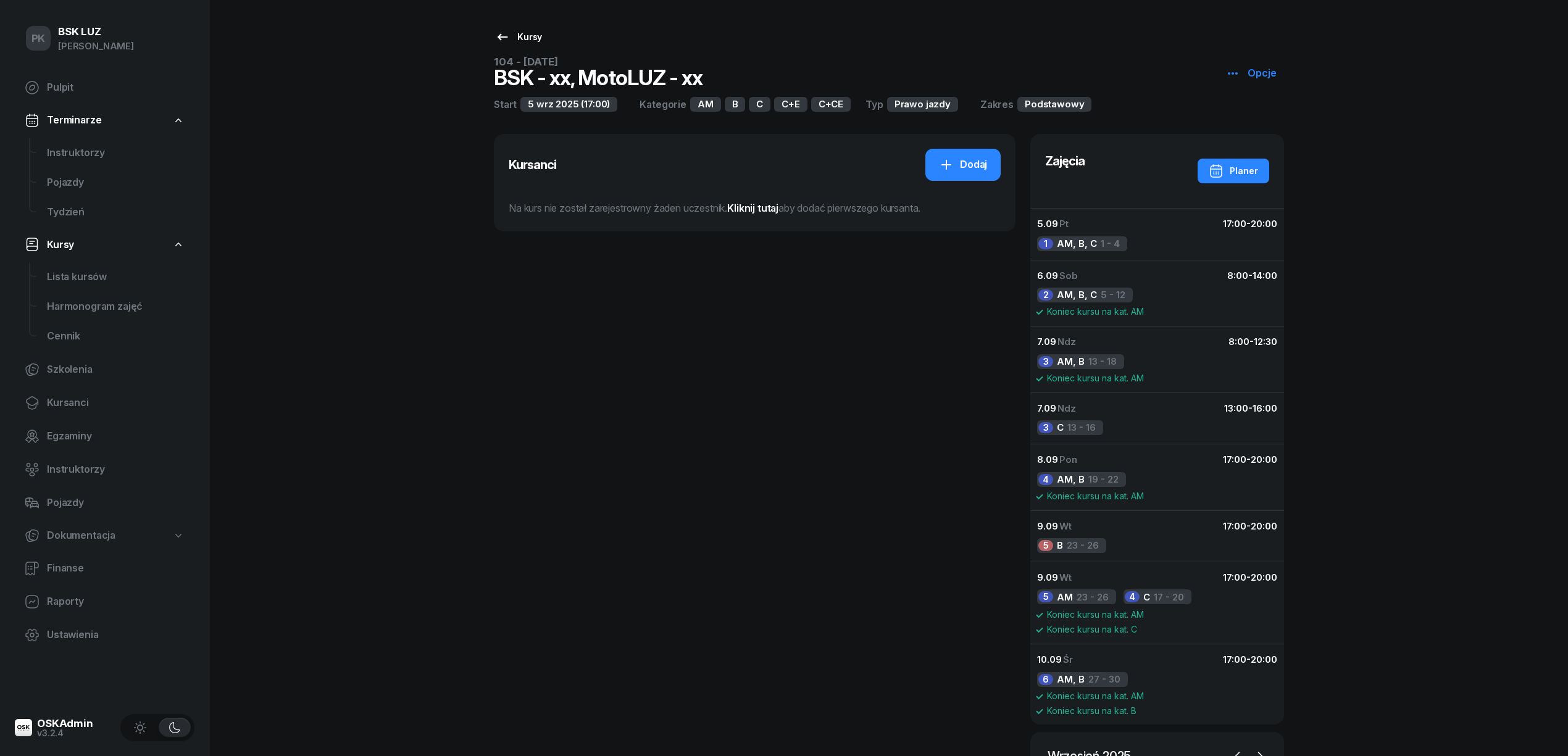
click at [546, 32] on link "Kursy" at bounding box center [518, 37] width 69 height 24
select select
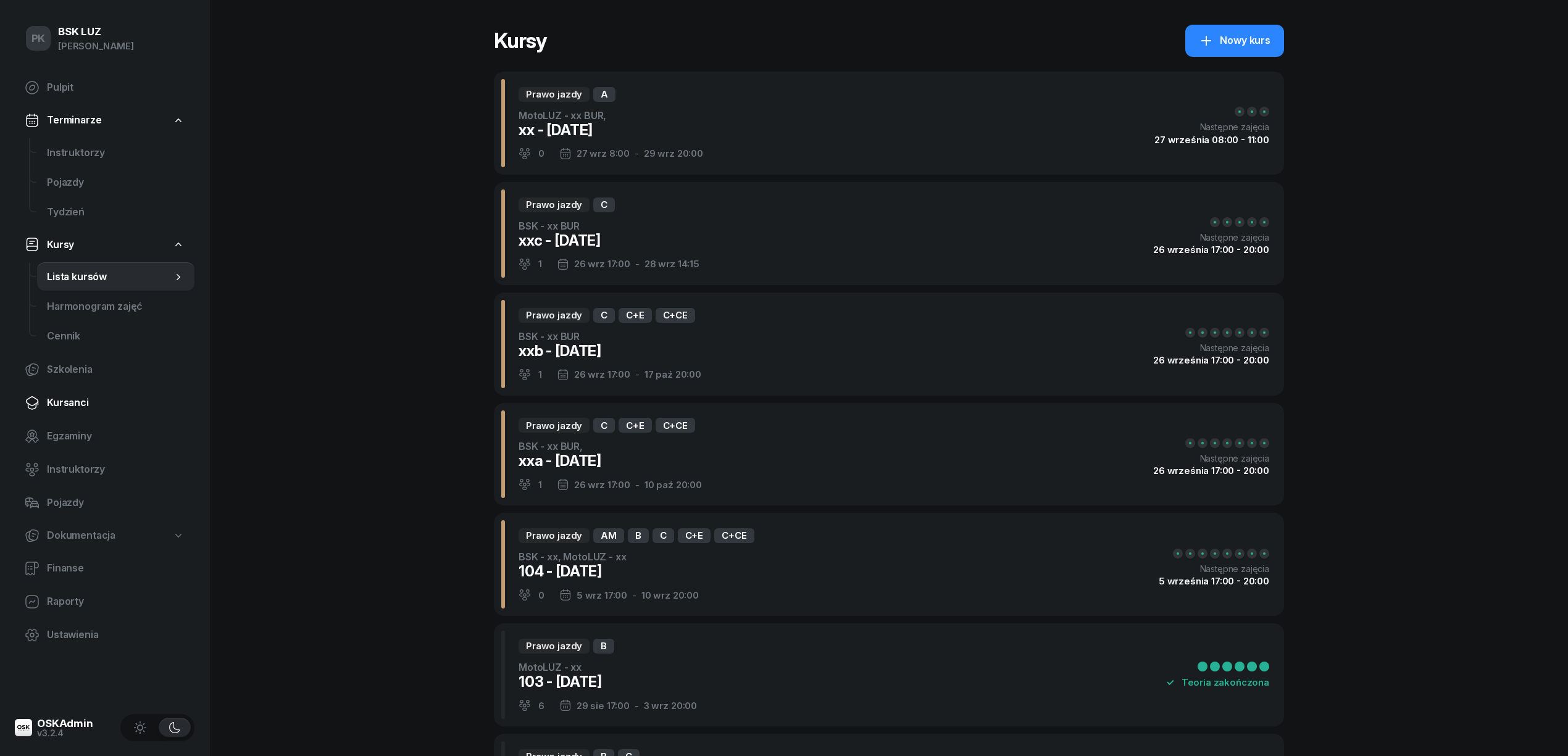
click at [80, 402] on span "Kursanci" at bounding box center [115, 403] width 138 height 16
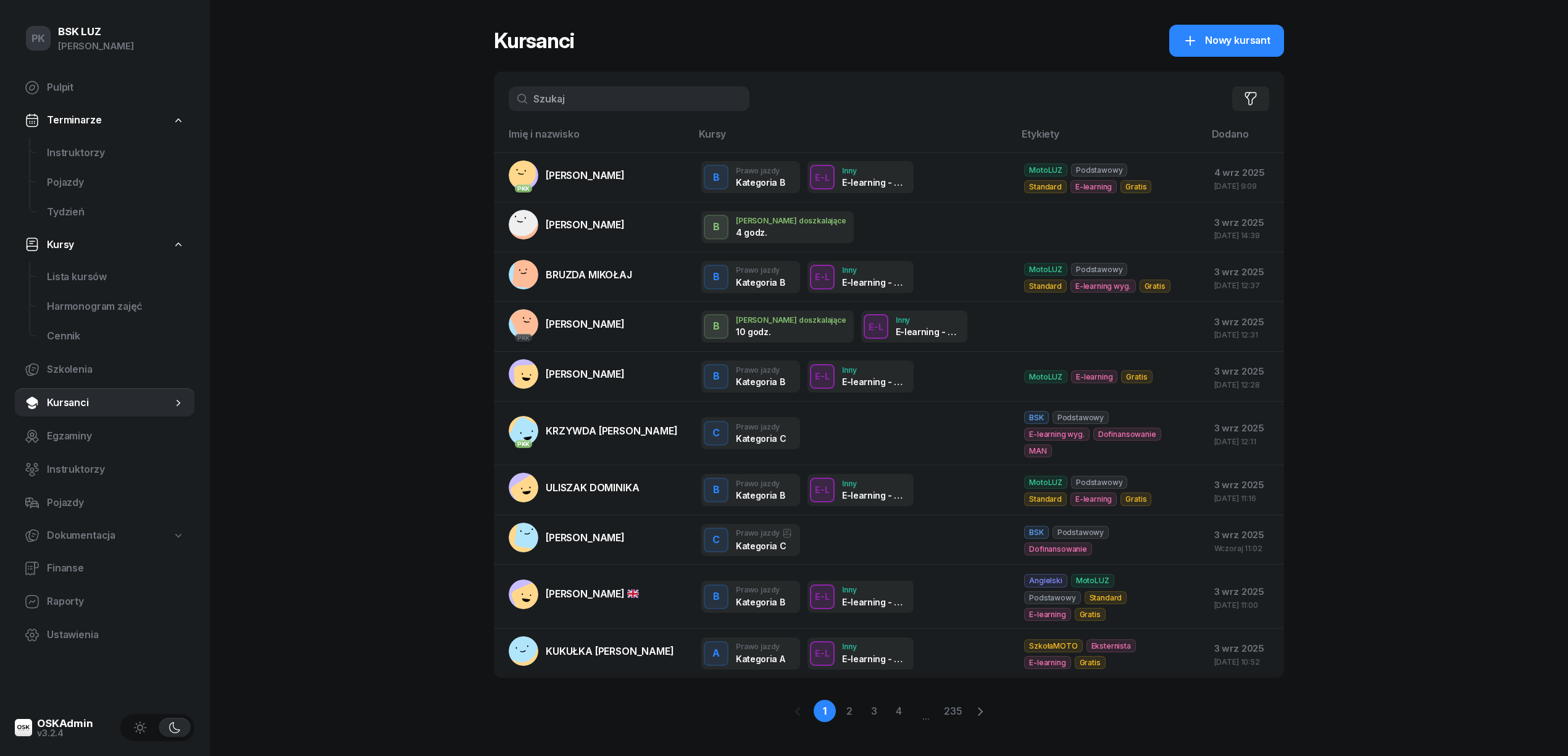
click at [592, 104] on input "text" at bounding box center [629, 98] width 240 height 24
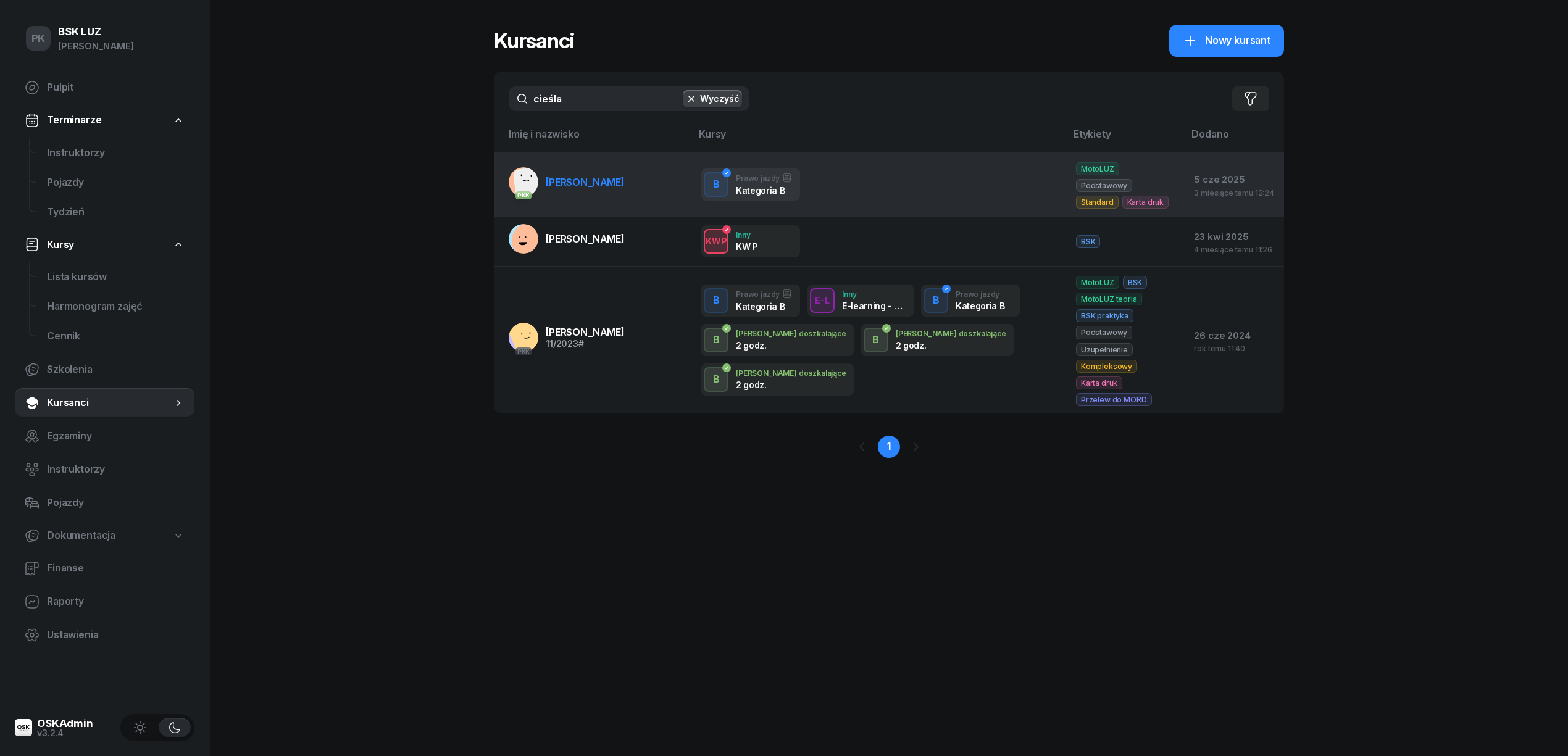
type input "cieśla"
click at [588, 185] on link "PKK CIEŚLA MICHAŁ" at bounding box center [567, 182] width 116 height 30
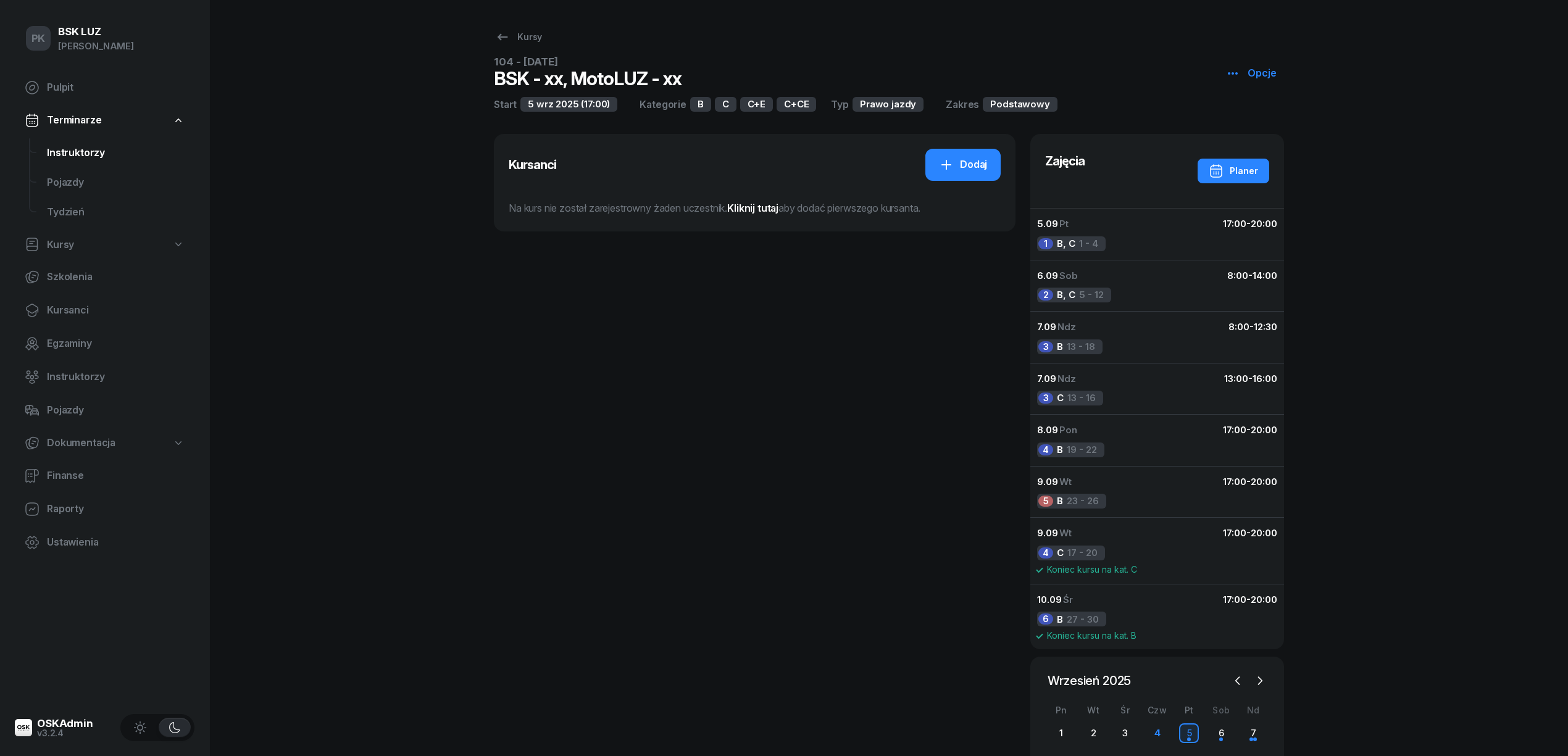
click at [80, 161] on link "Instruktorzy" at bounding box center [116, 154] width 158 height 30
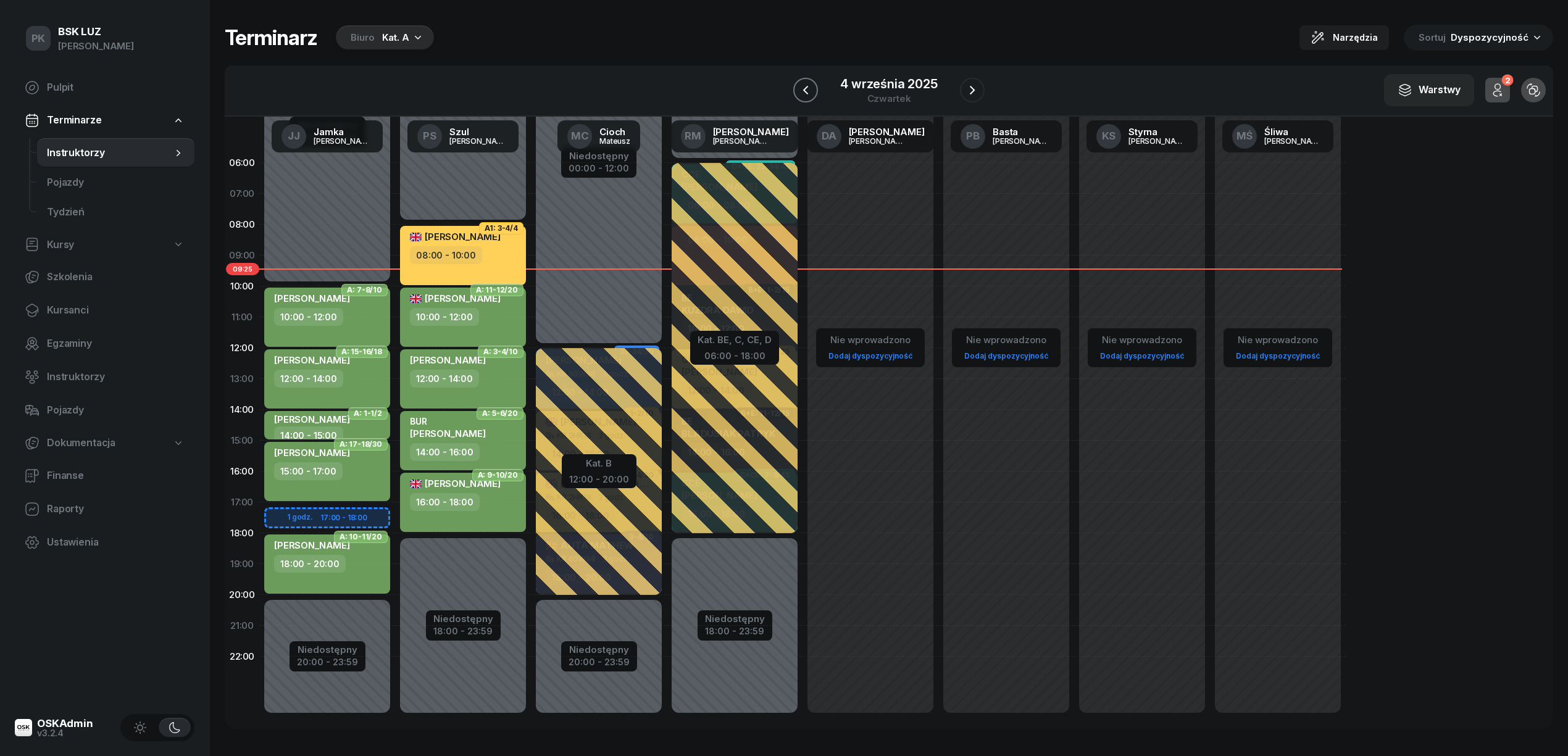
click at [805, 94] on icon "button" at bounding box center [806, 90] width 15 height 15
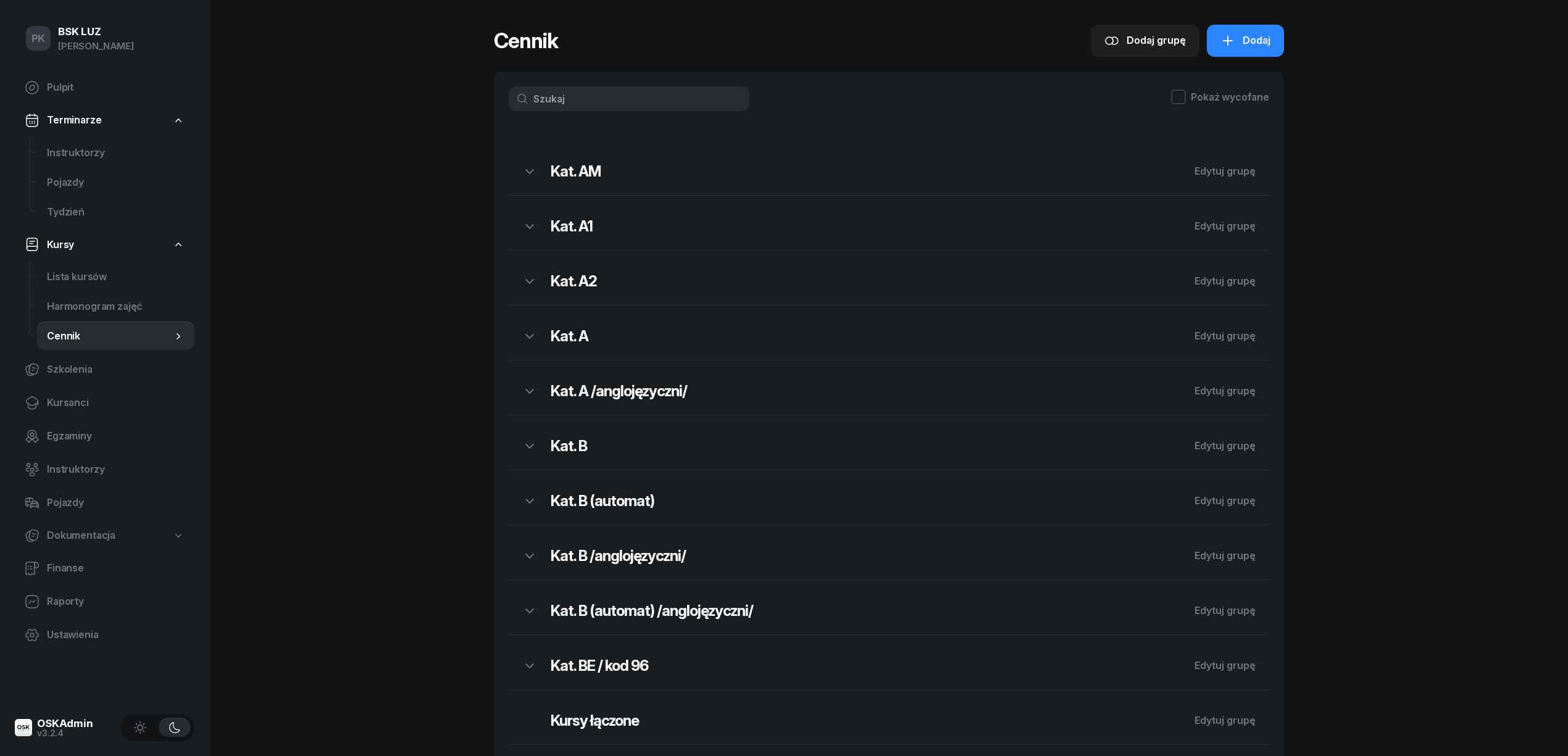
scroll to position [552, 0]
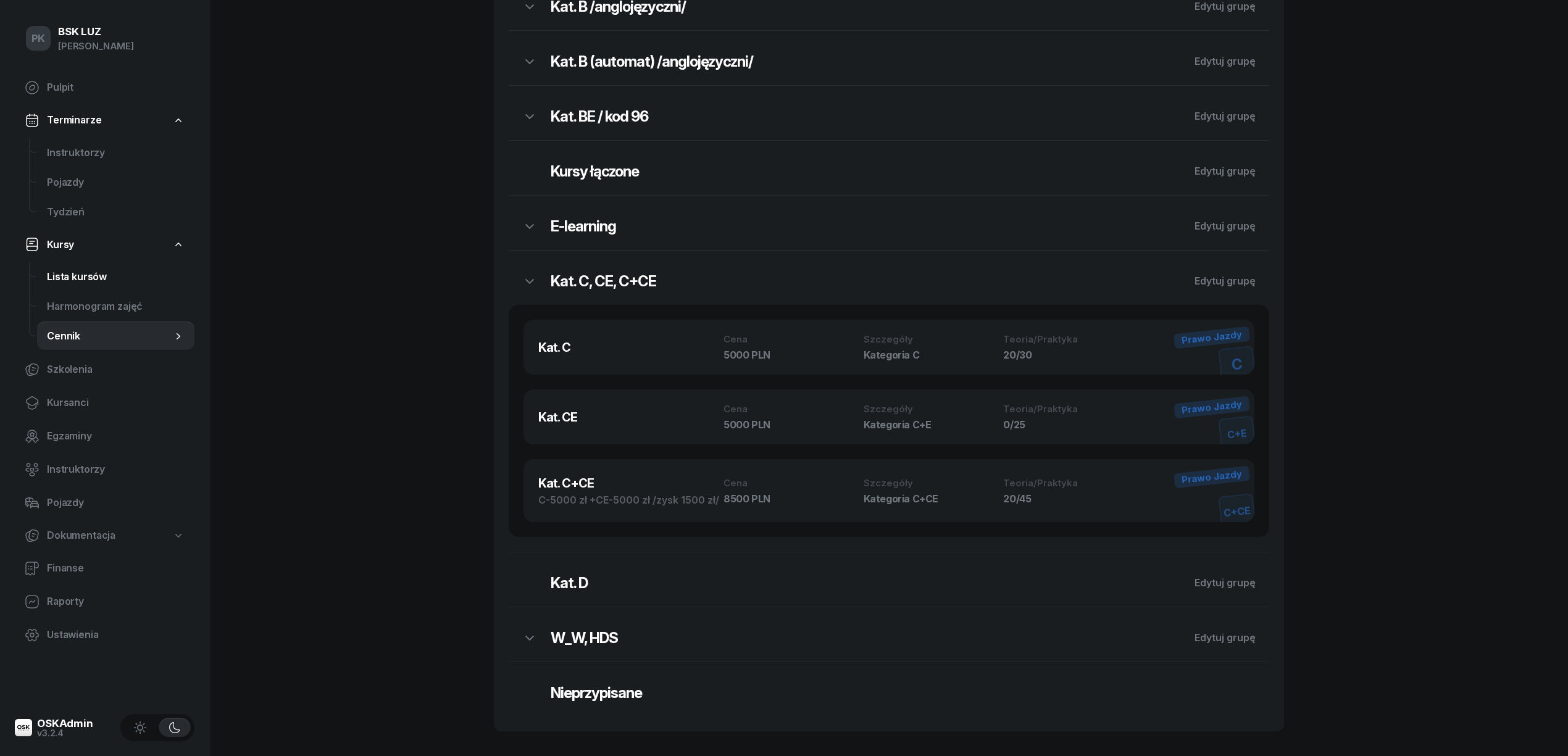
click at [96, 277] on span "Lista kursów" at bounding box center [115, 277] width 138 height 16
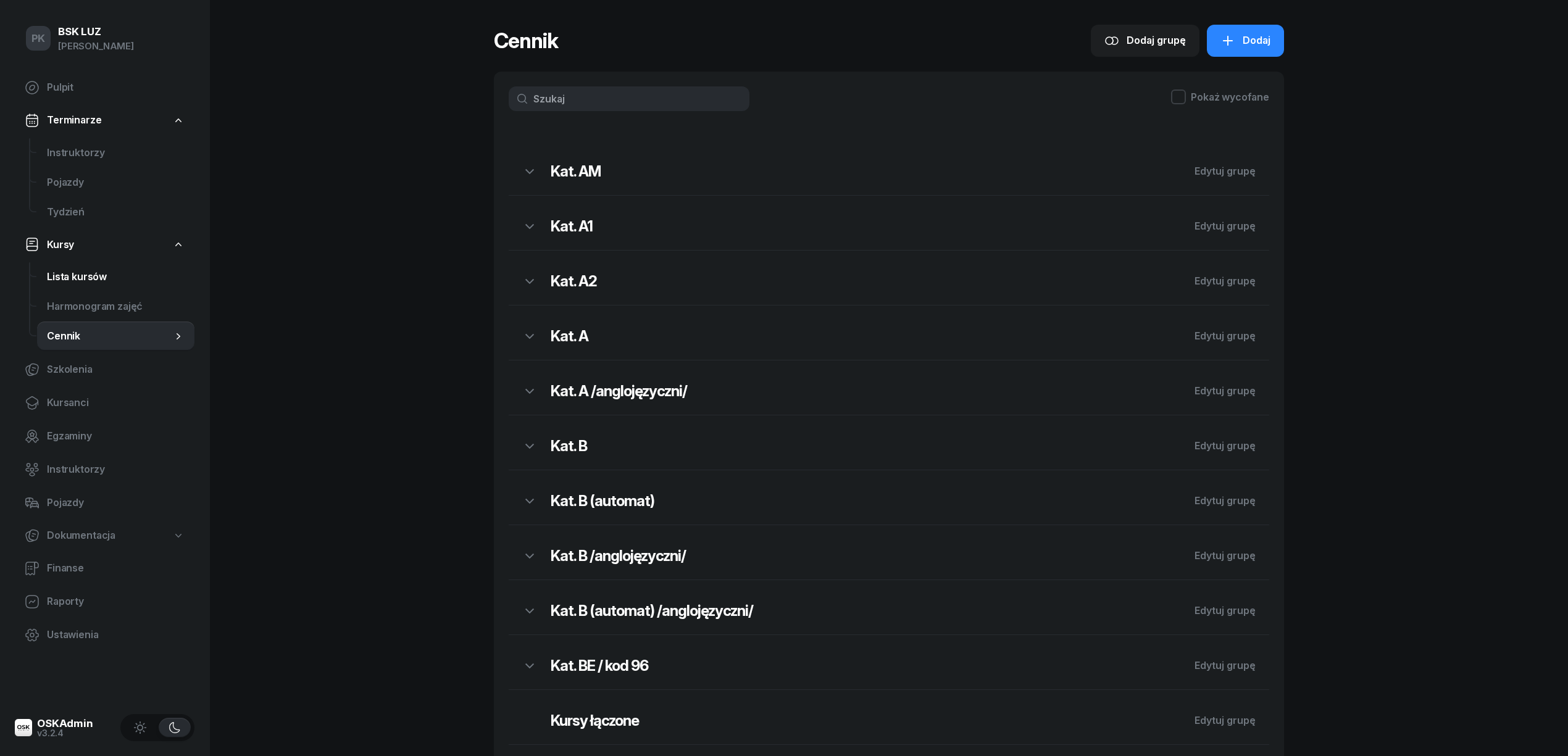
select select
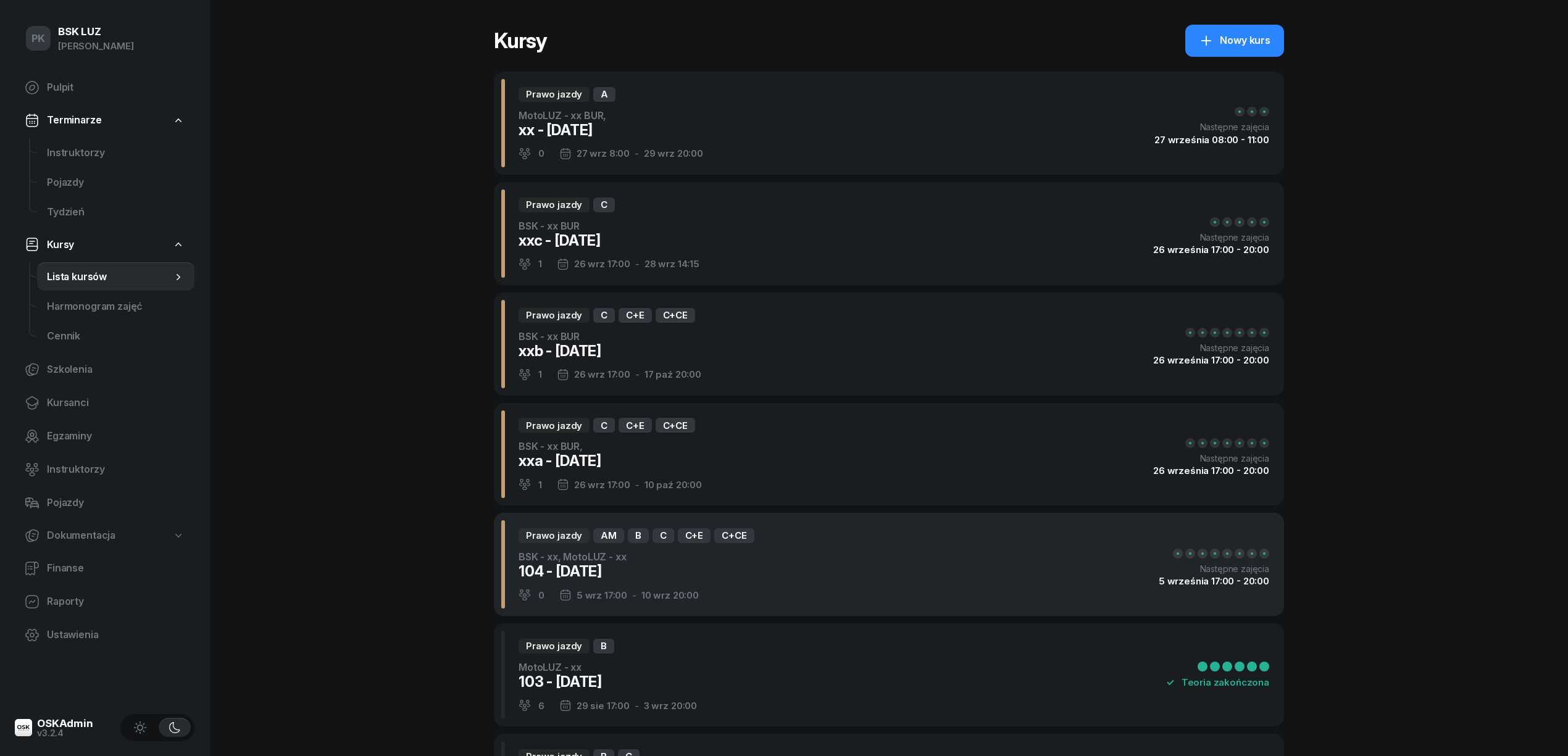
click at [725, 571] on div "104 - 2025/09/05" at bounding box center [636, 571] width 236 height 20
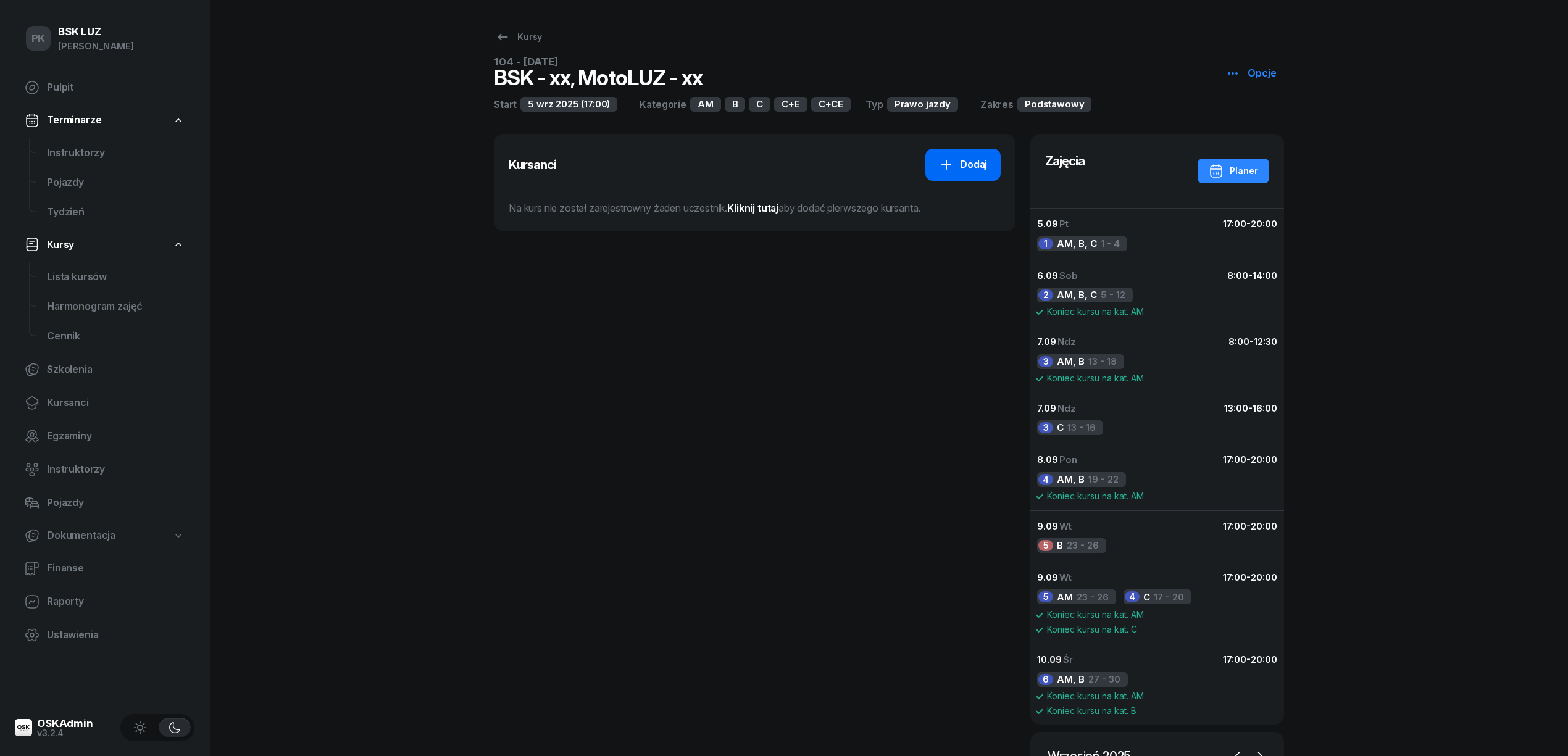
click at [965, 163] on div "Dodaj" at bounding box center [963, 165] width 48 height 16
select select "B"
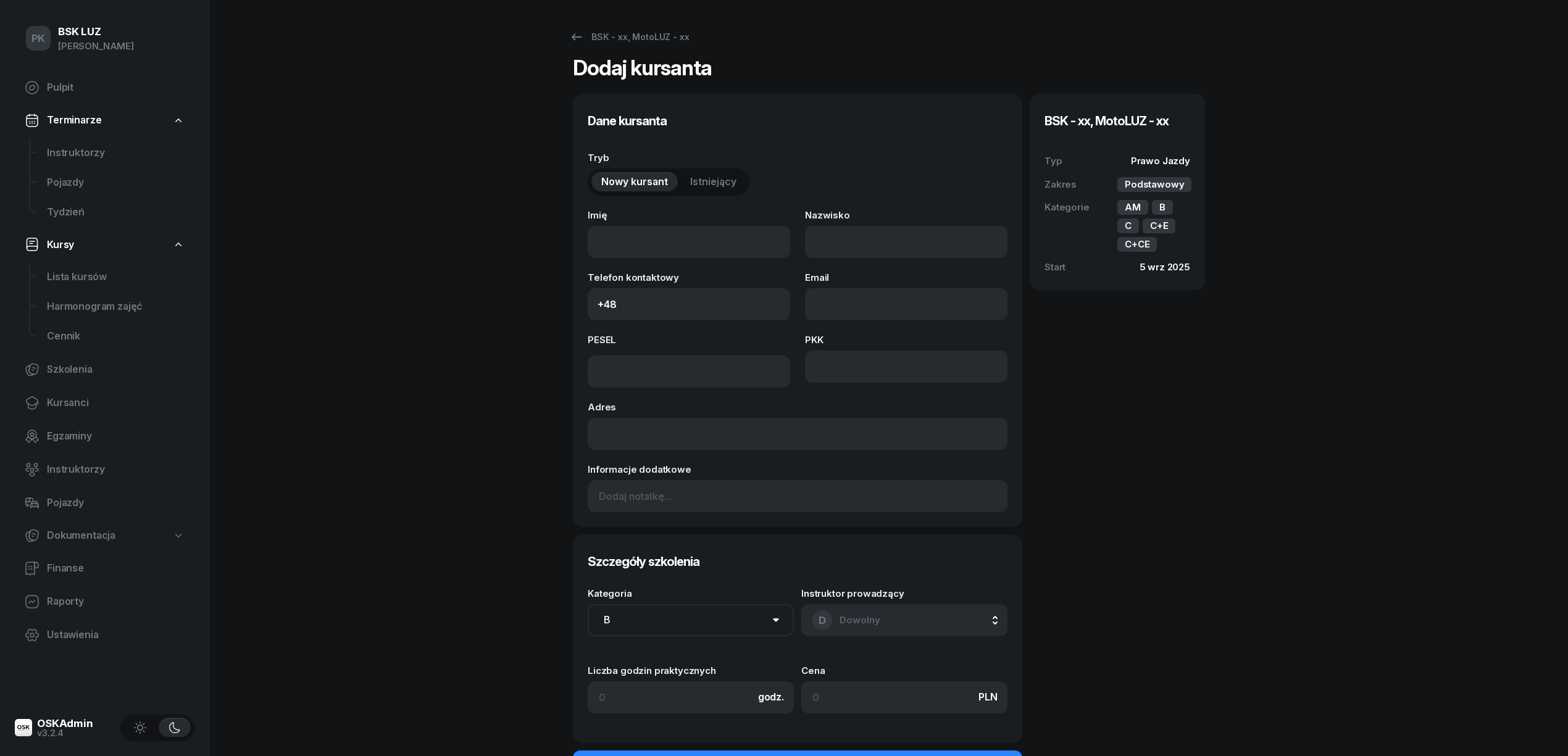
click at [711, 184] on span "Istniejący" at bounding box center [713, 182] width 46 height 16
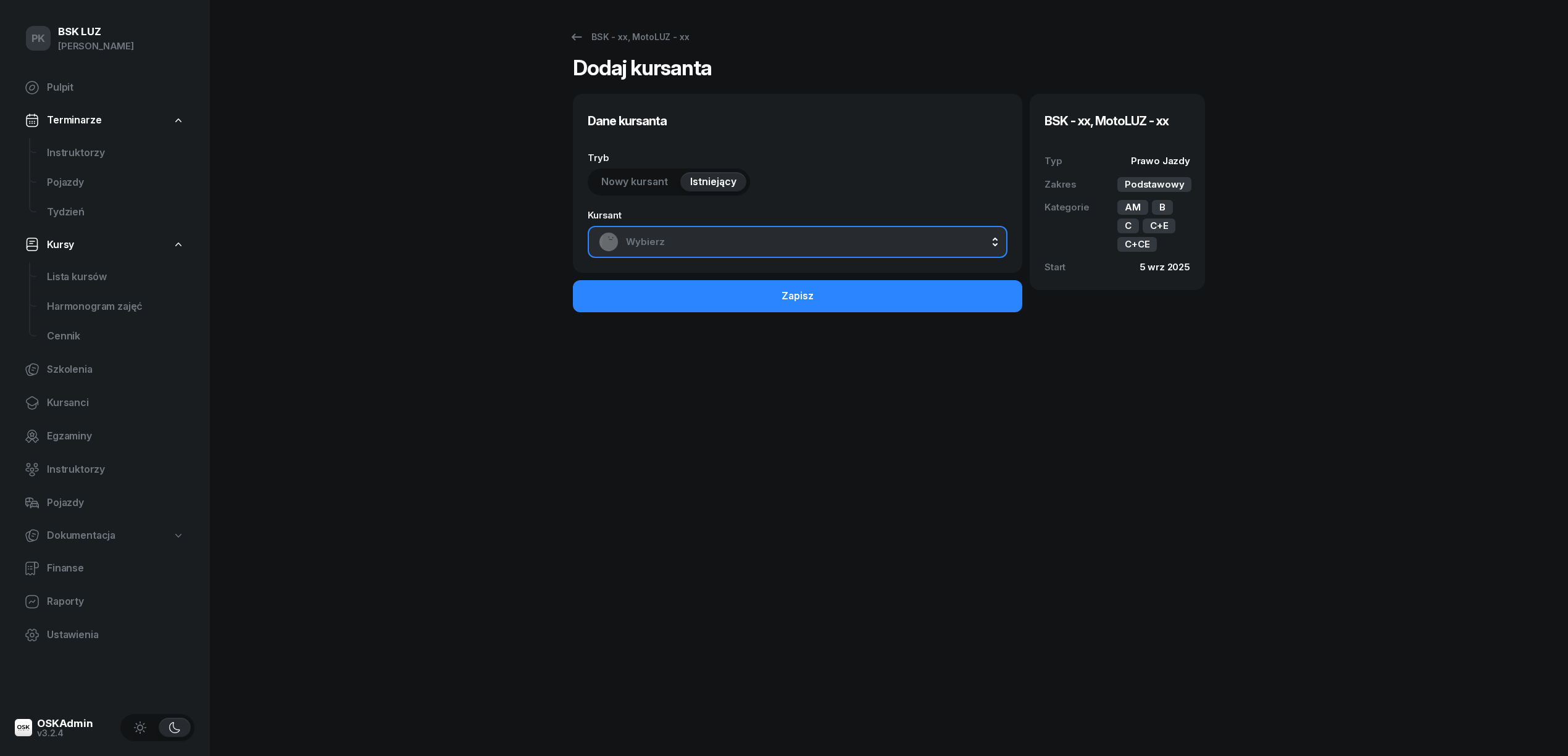
click at [709, 247] on span "Wybierz" at bounding box center [810, 242] width 370 height 16
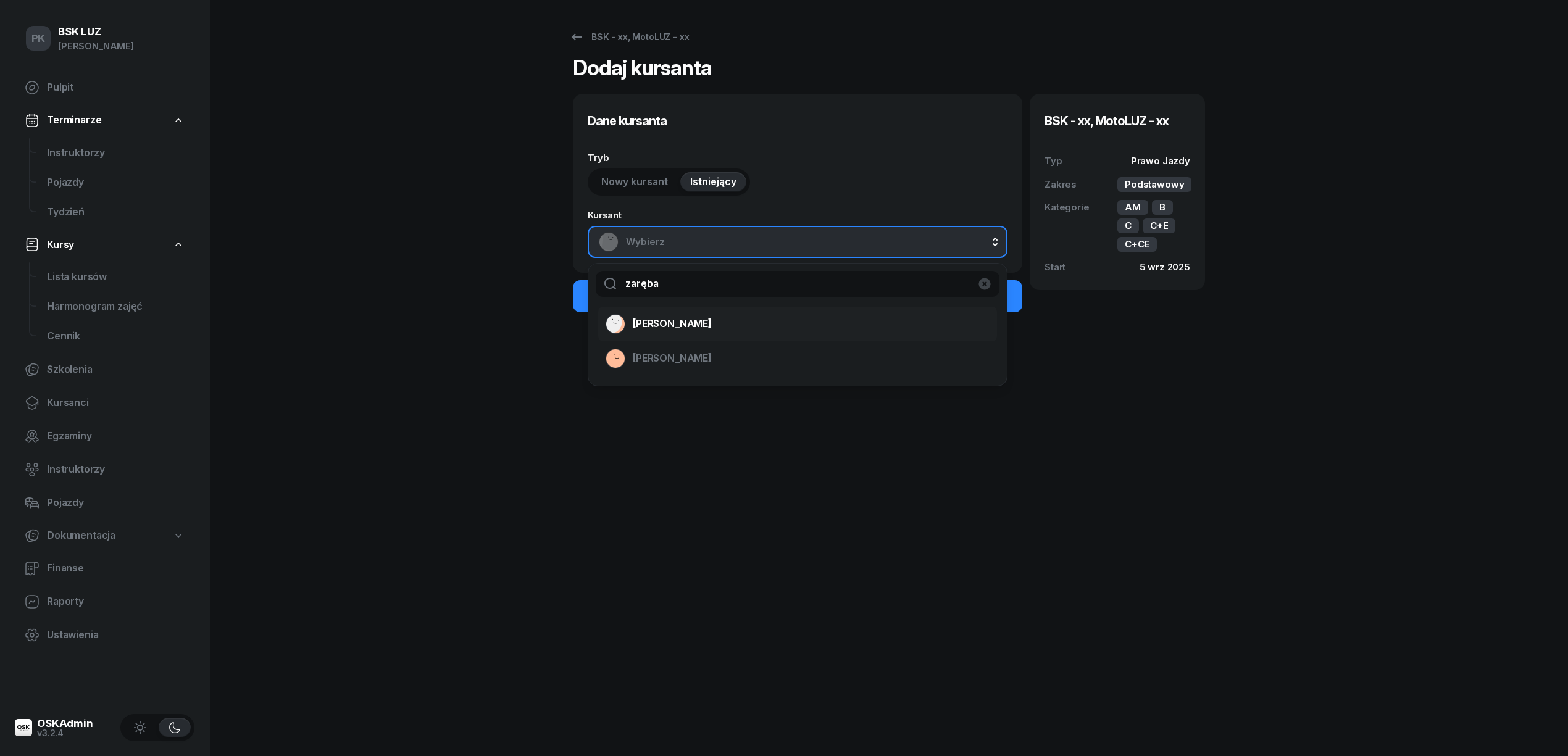
type input "zaręba"
click at [712, 328] on span "[PERSON_NAME]" at bounding box center [672, 324] width 79 height 16
select select "B"
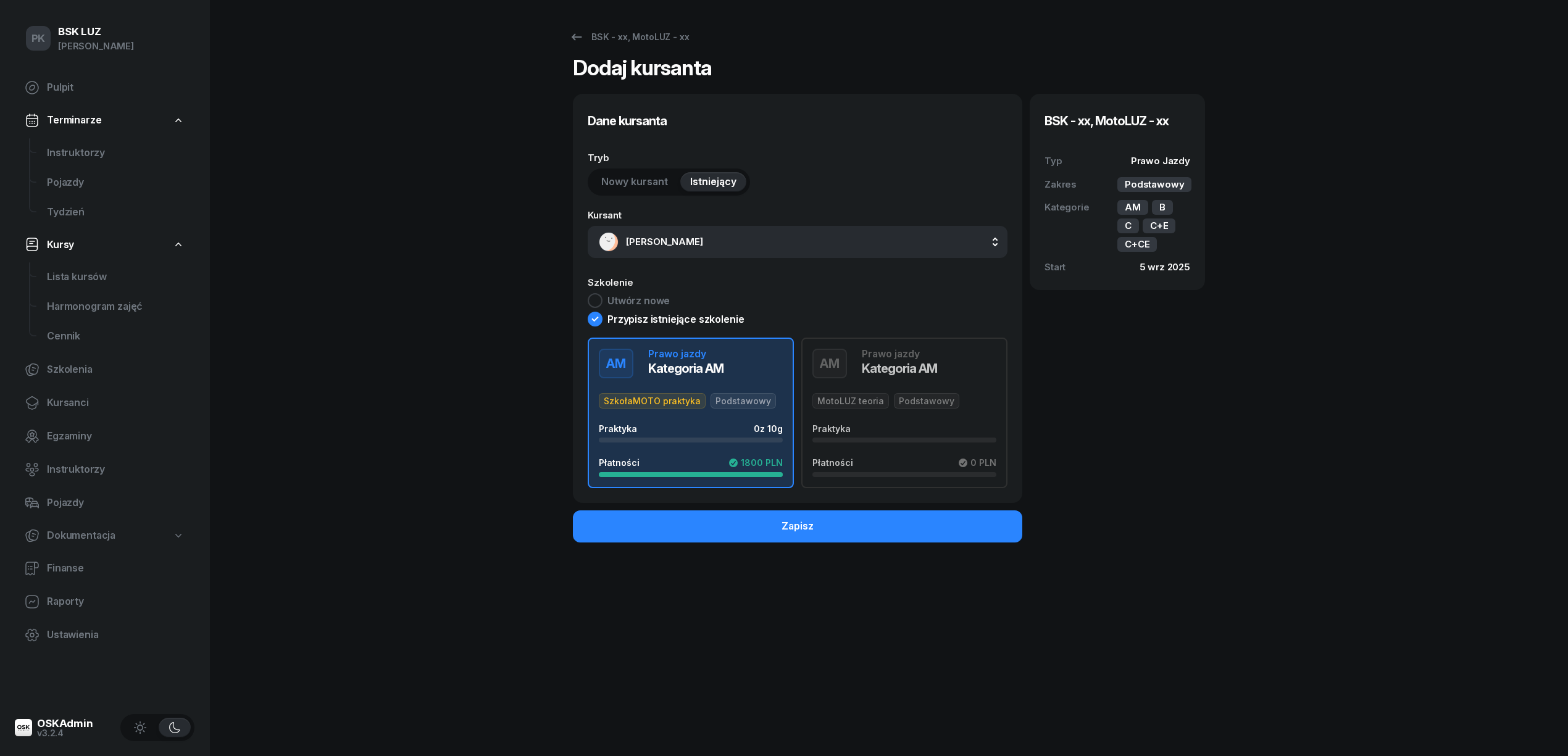
click at [919, 463] on div "Płatności 0 PLN" at bounding box center [904, 462] width 184 height 10
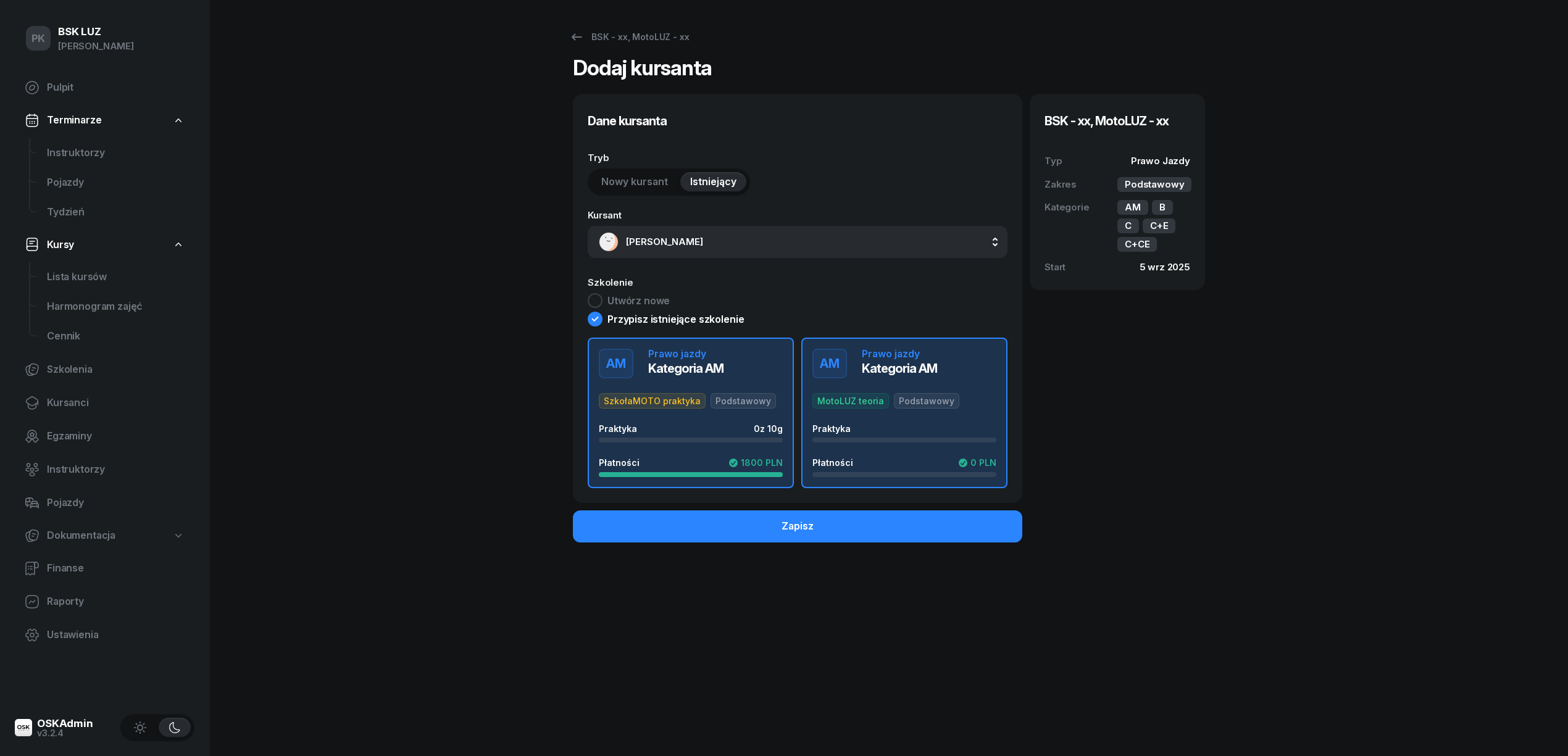
click at [785, 465] on button "AM Prawo jazdy Kategoria AM SzkołaMOTO praktyka Podstawowy Praktyka 0 z 10g Pła…" at bounding box center [691, 413] width 207 height 151
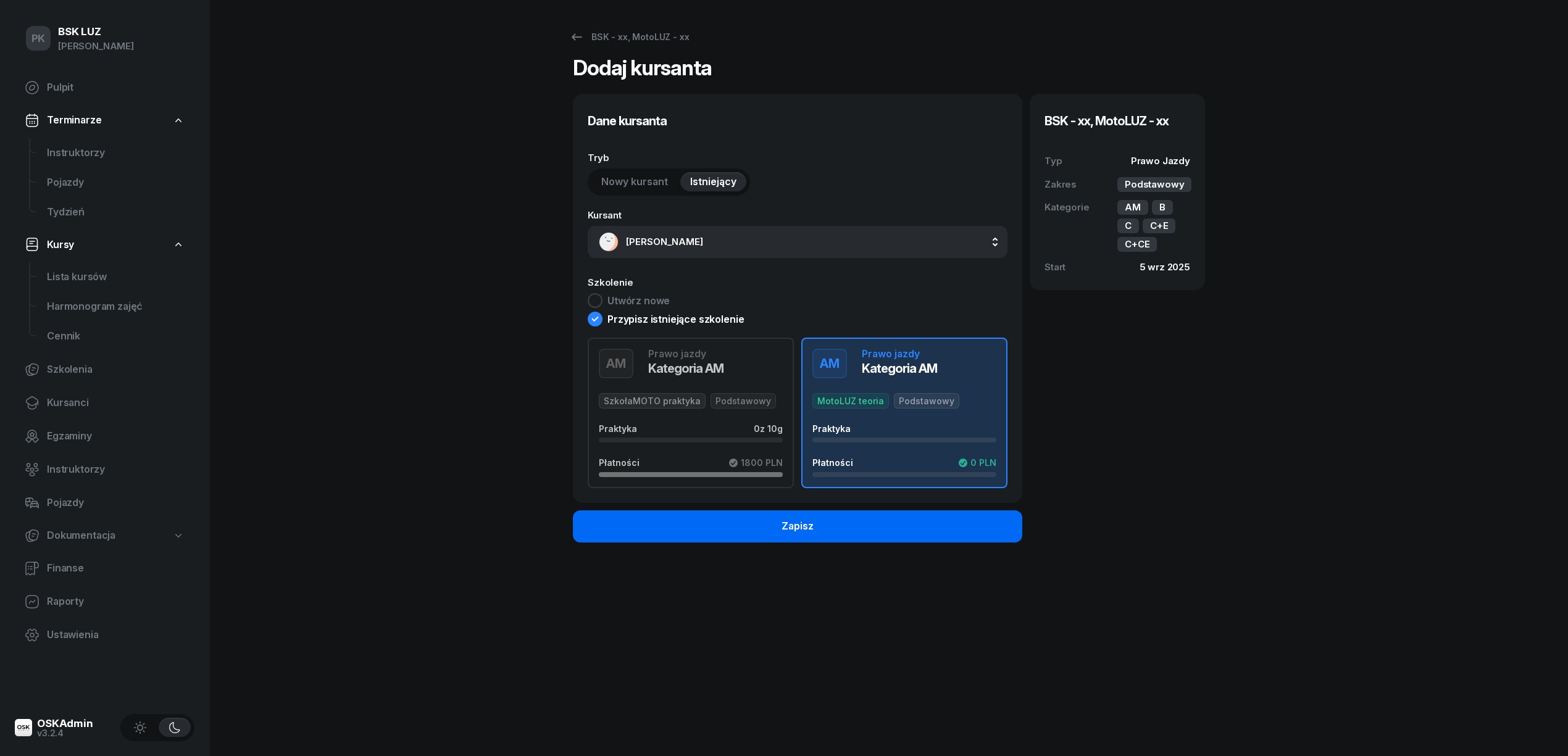
click at [878, 526] on button "Zapisz" at bounding box center [798, 526] width 450 height 32
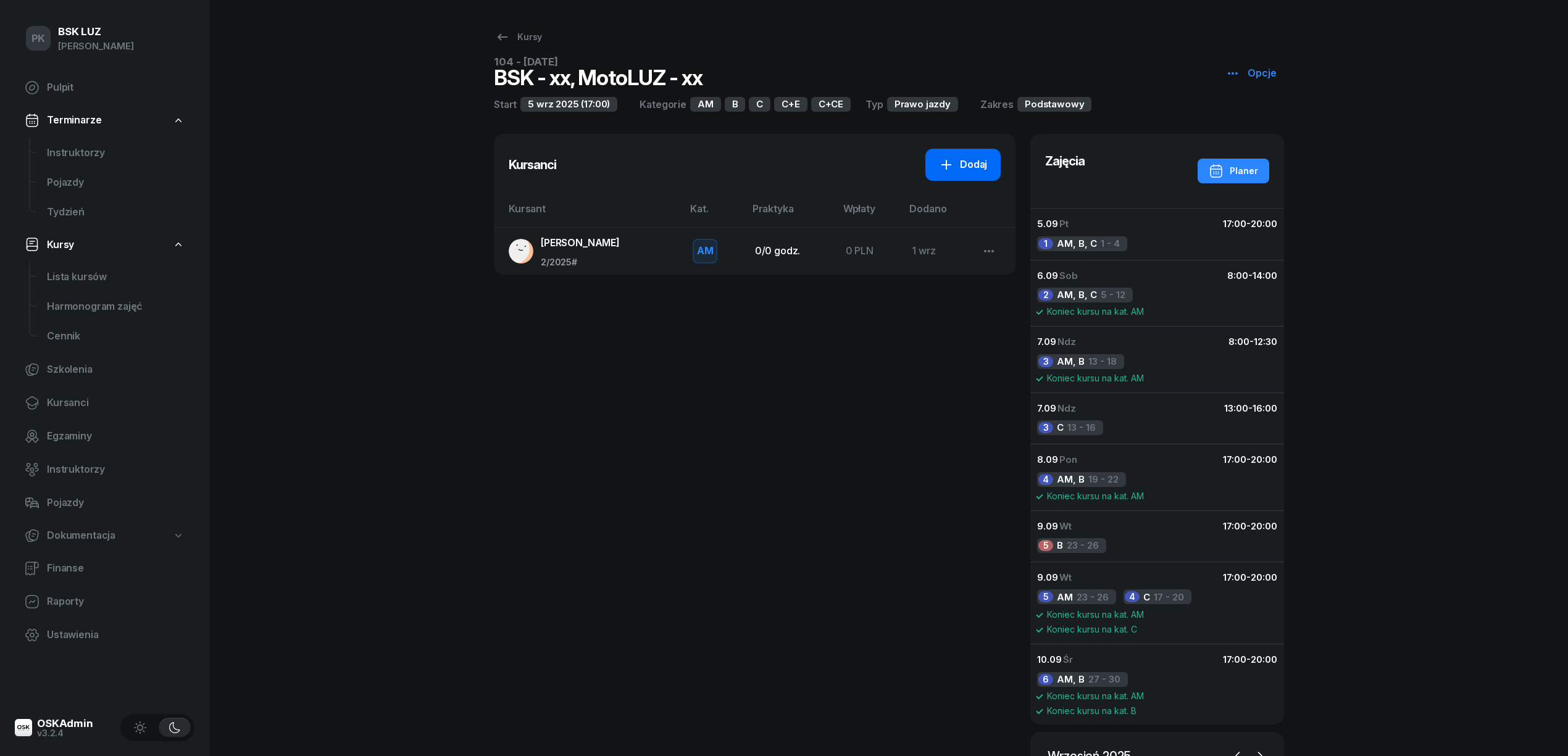
click at [953, 176] on link "Dodaj" at bounding box center [963, 164] width 75 height 32
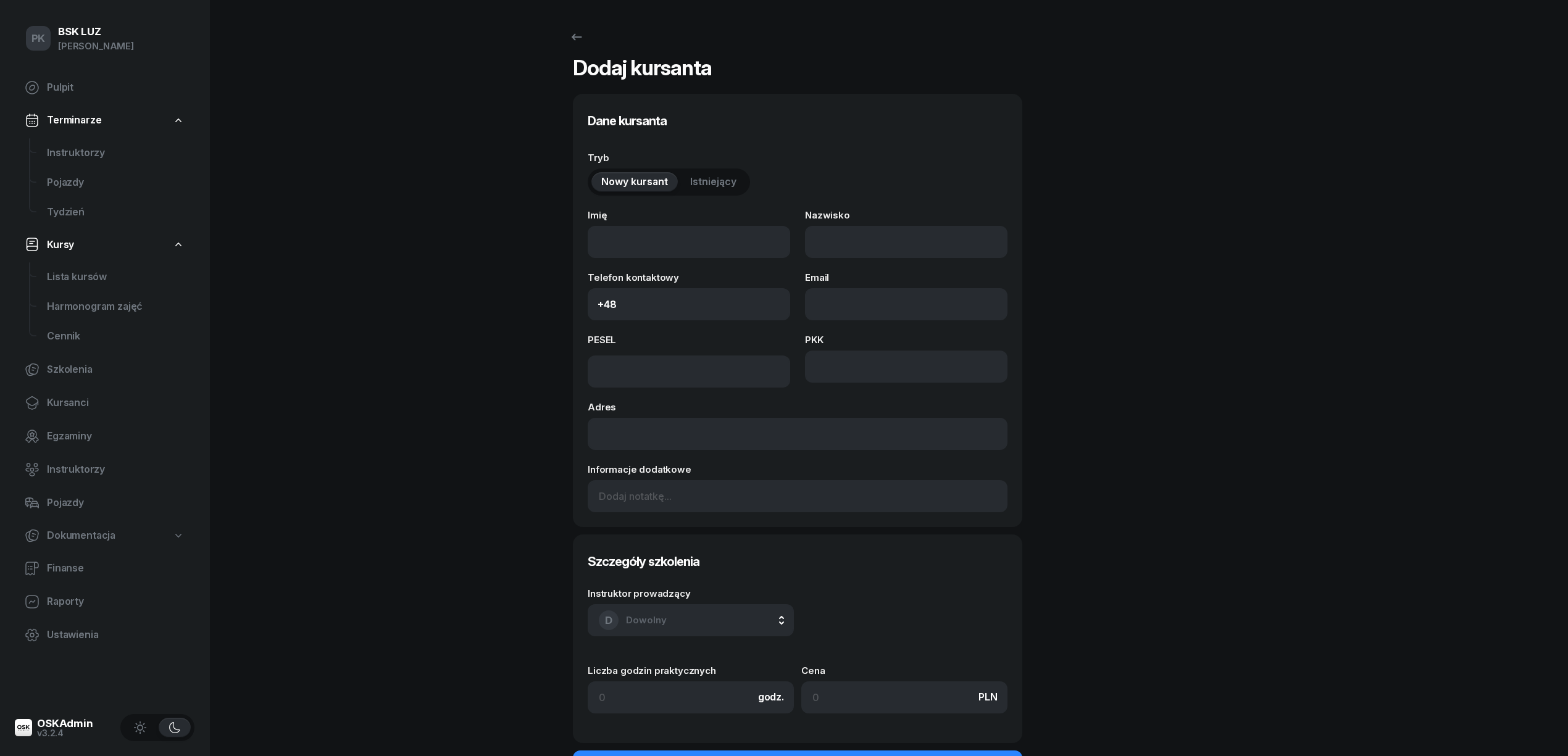
select select "B"
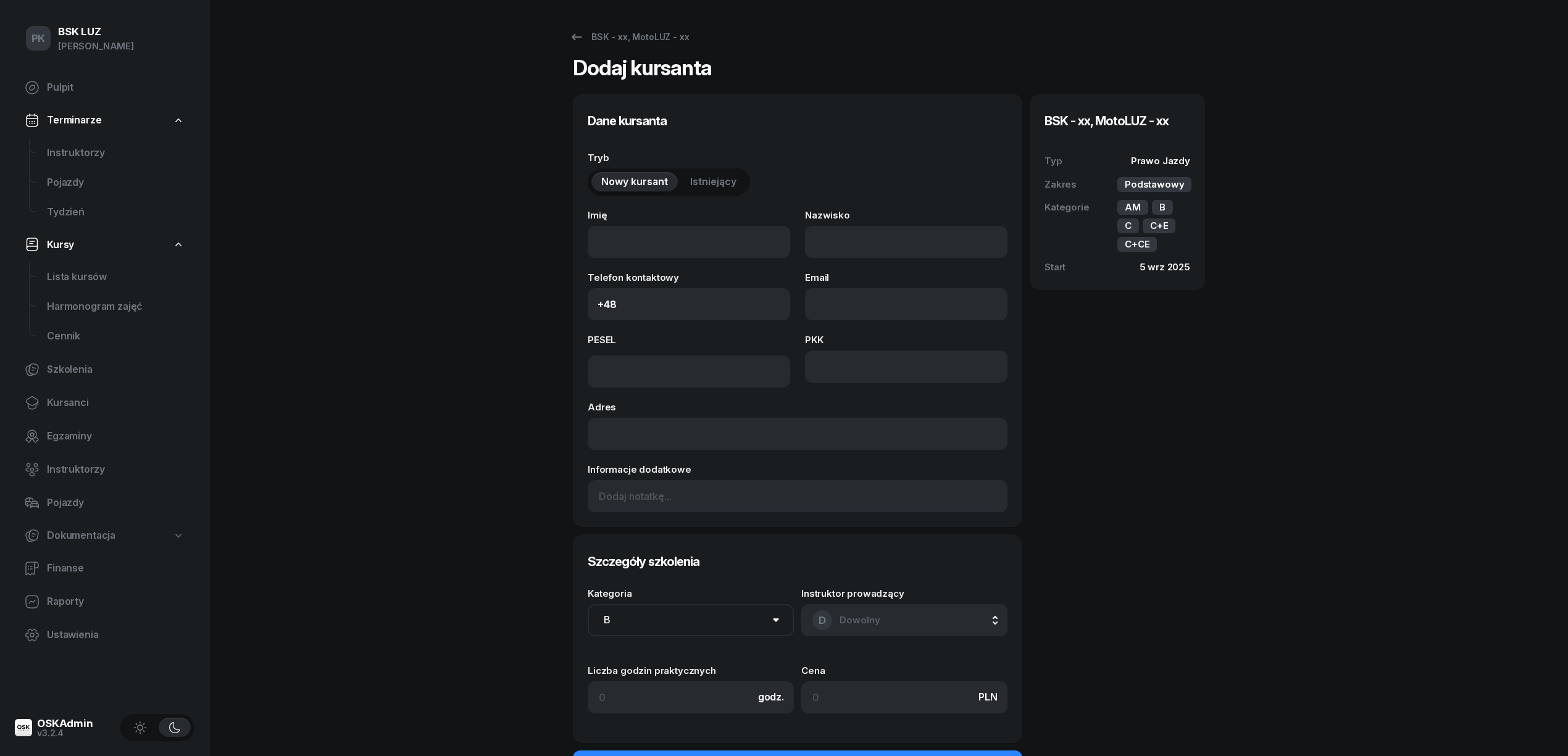
click at [709, 181] on span "Istniejący" at bounding box center [713, 182] width 46 height 16
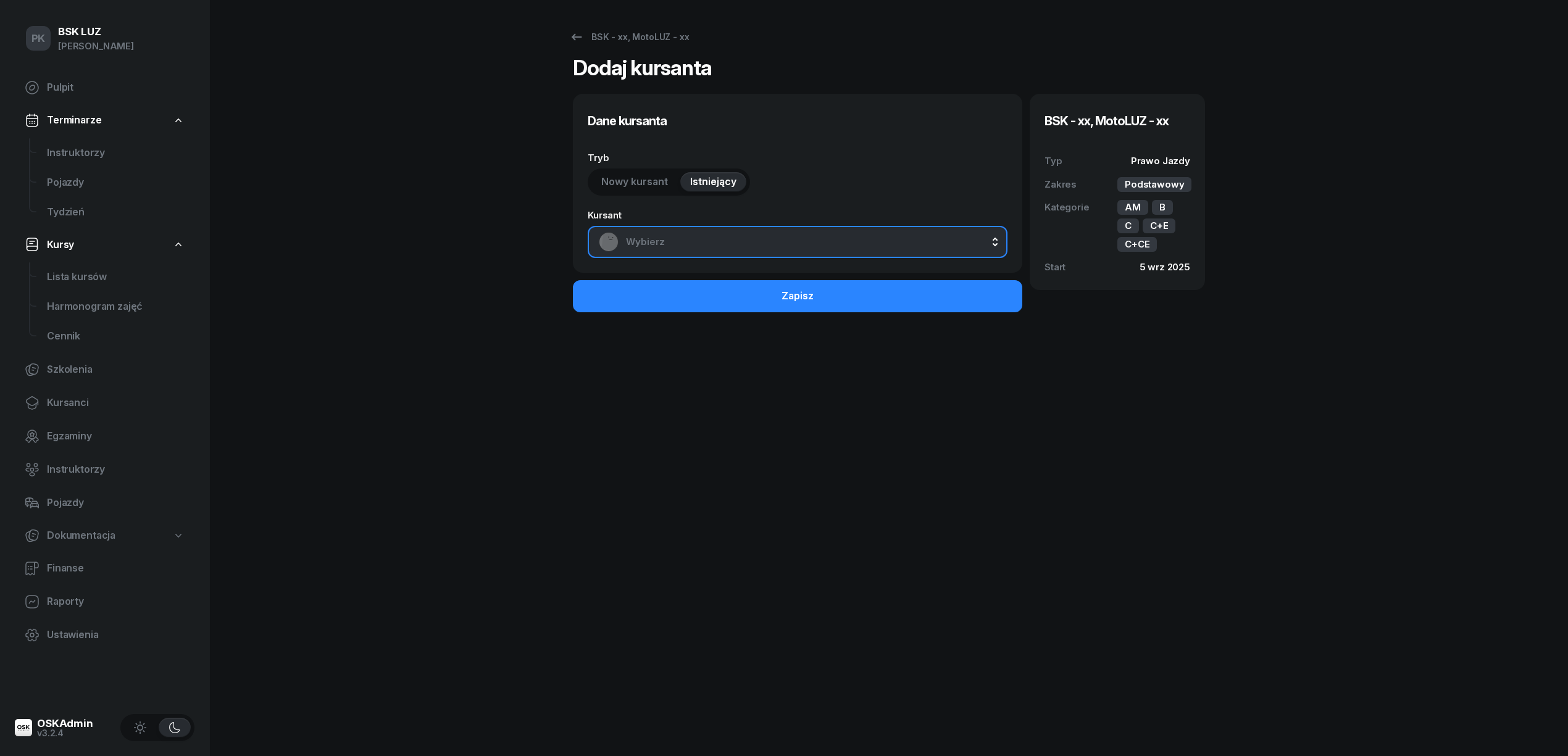
click at [707, 242] on span "Wybierz" at bounding box center [810, 242] width 370 height 16
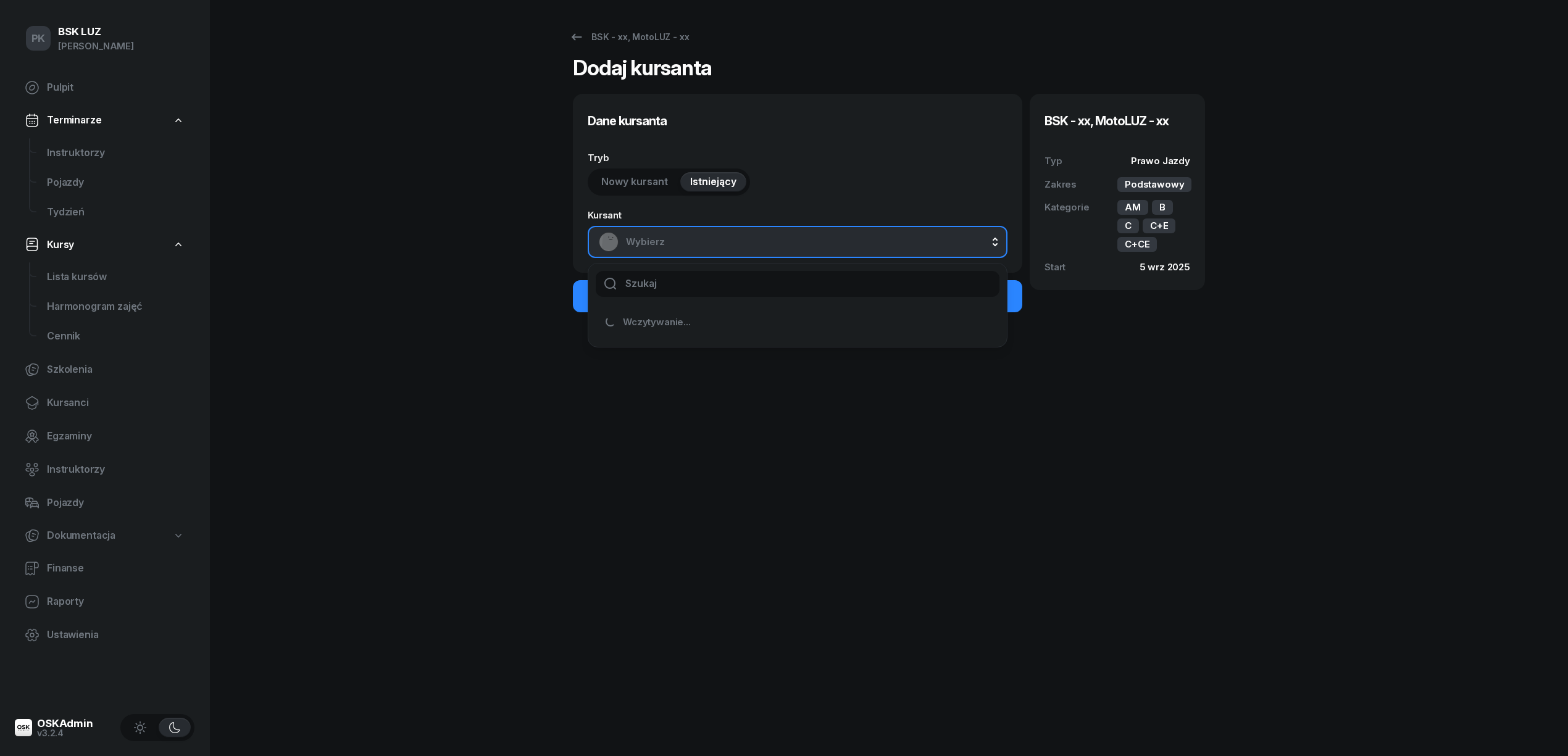
click at [709, 280] on input "text" at bounding box center [798, 284] width 404 height 26
type input "kralka"
click at [728, 334] on li "[PERSON_NAME]" at bounding box center [798, 324] width 399 height 35
select select "B"
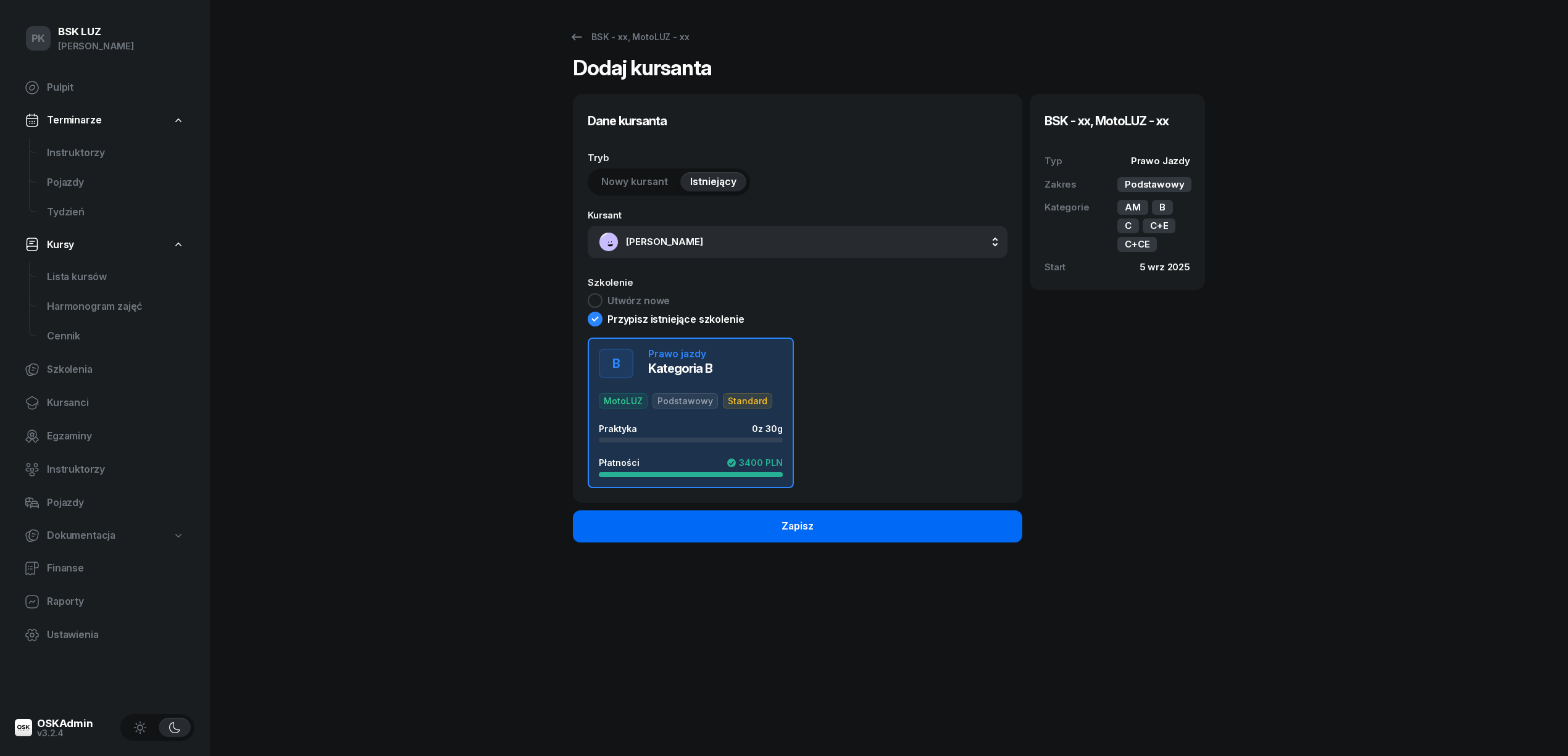
click at [910, 541] on button "Zapisz" at bounding box center [798, 526] width 450 height 32
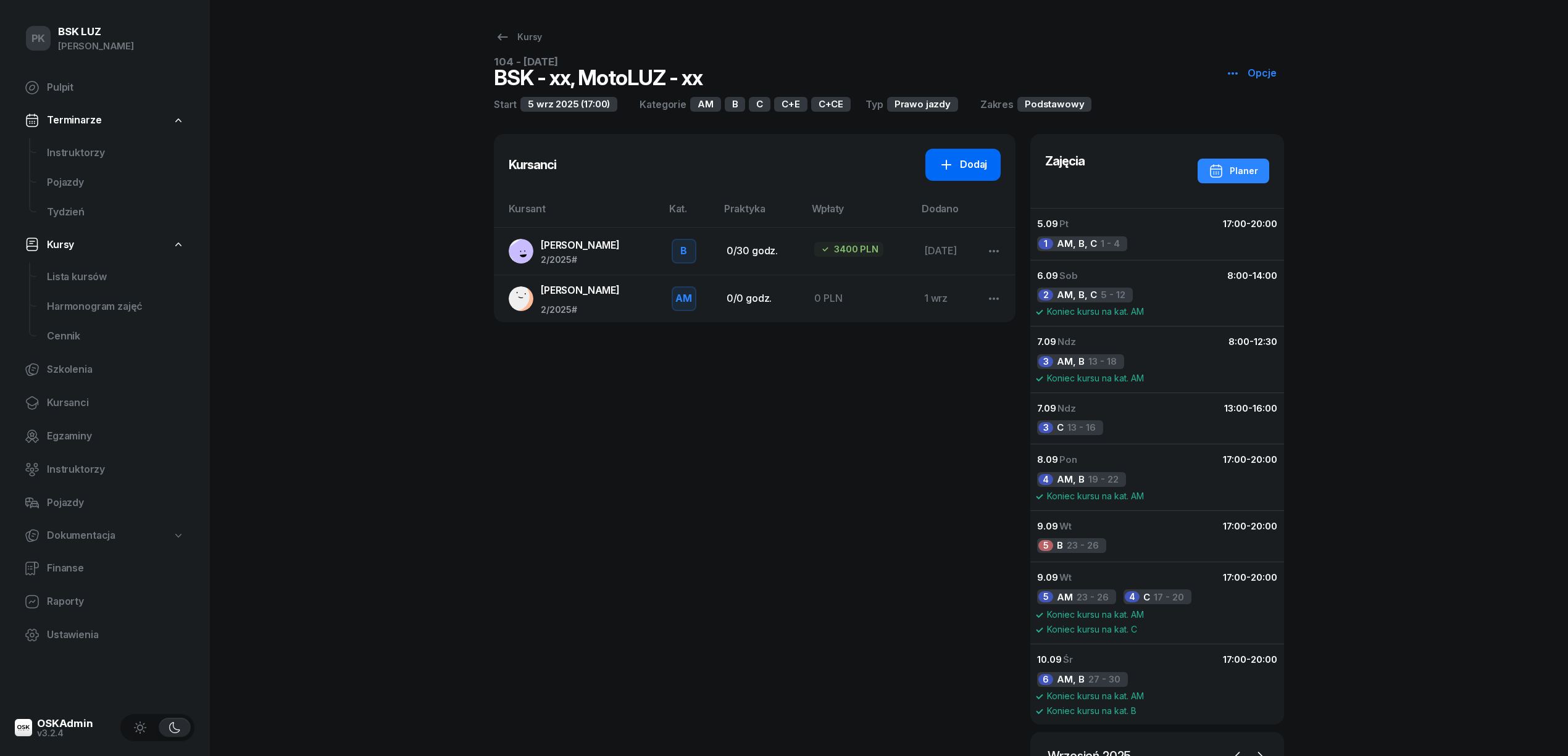
click at [974, 166] on div "Dodaj" at bounding box center [963, 165] width 48 height 16
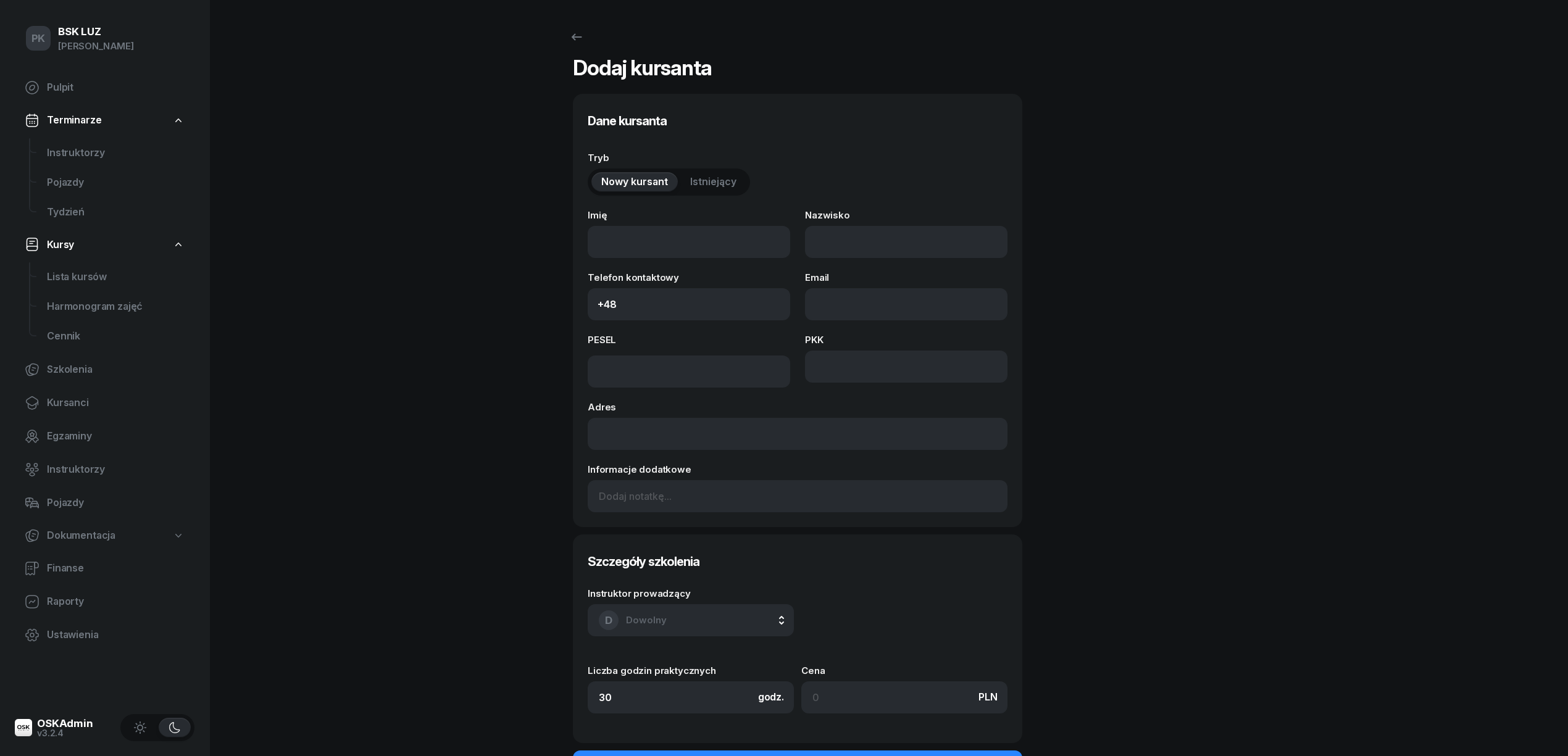
click at [698, 183] on span "Istniejący" at bounding box center [713, 182] width 46 height 16
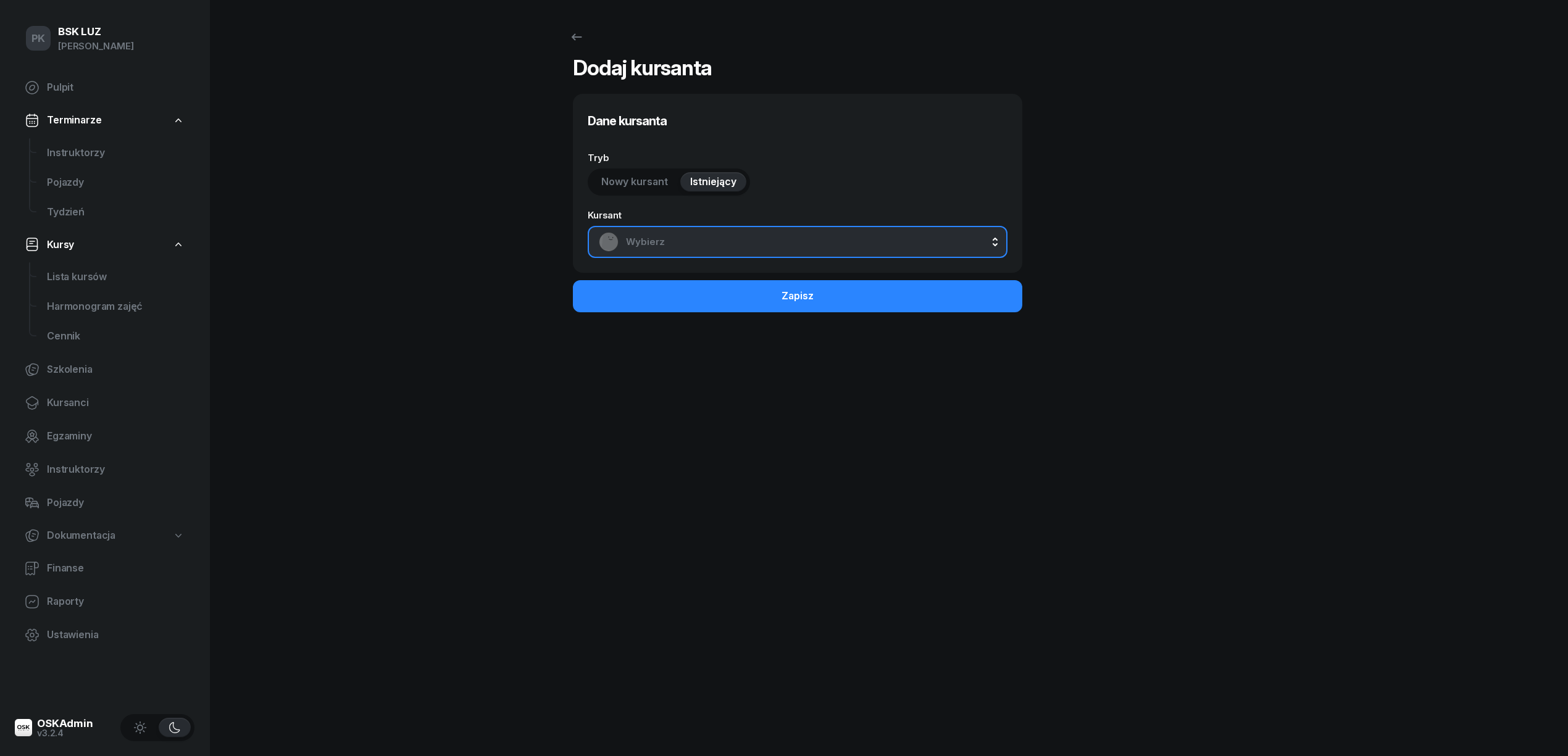
click at [694, 238] on span "Wybierz" at bounding box center [810, 242] width 370 height 16
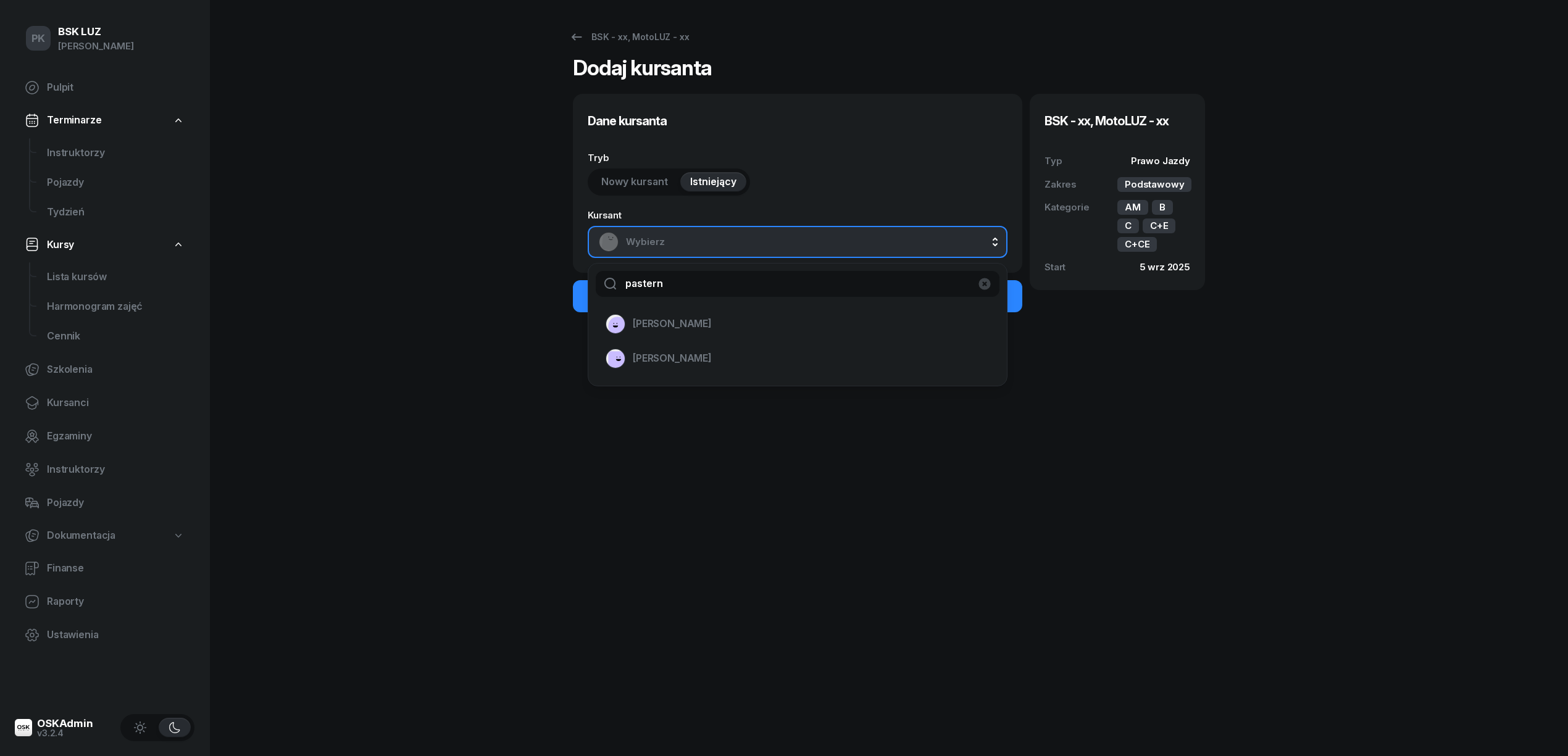
type input "pastern"
click at [712, 325] on span "PASTERNAK MACIEJ" at bounding box center [672, 324] width 79 height 16
select select "B"
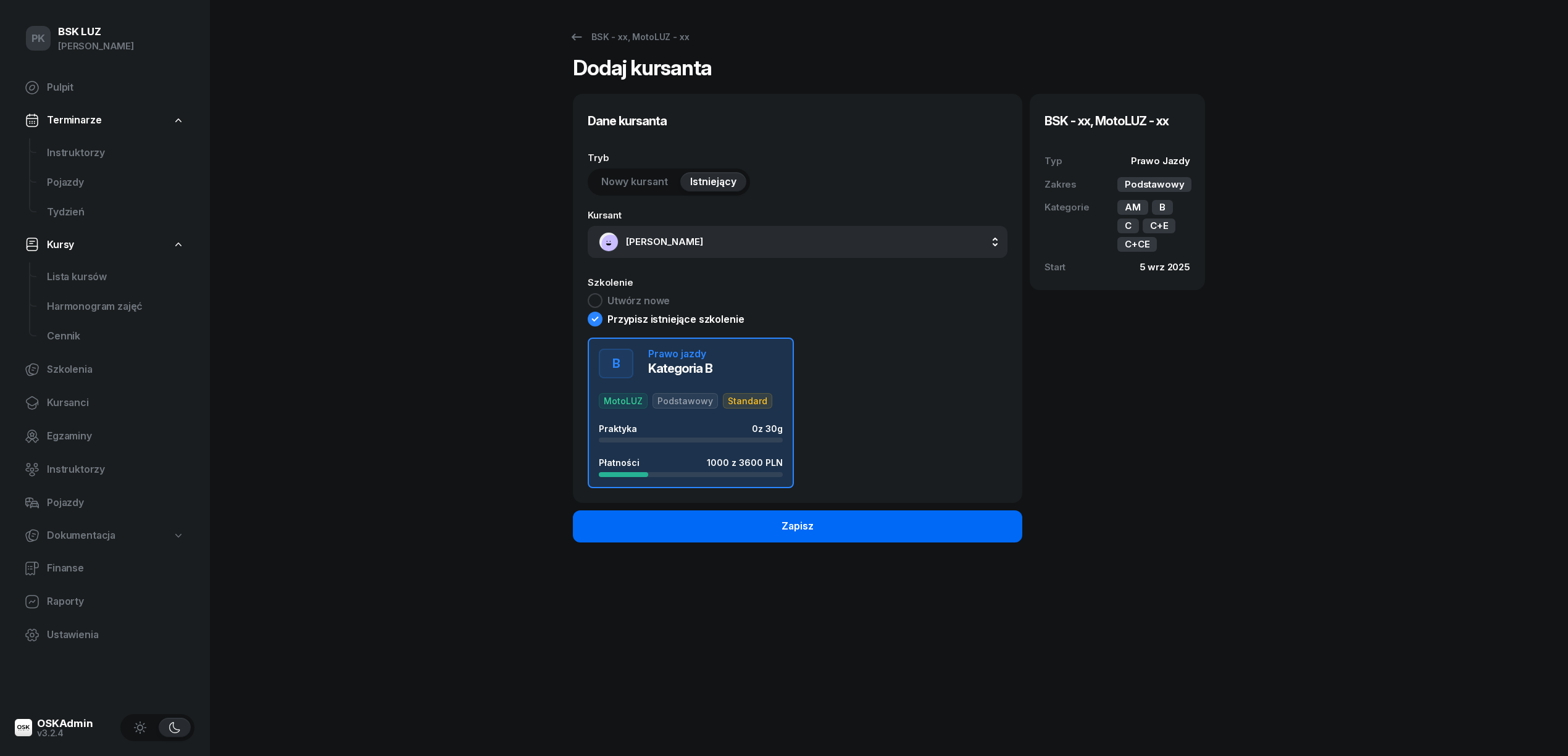
click at [825, 528] on button "Zapisz" at bounding box center [798, 526] width 450 height 32
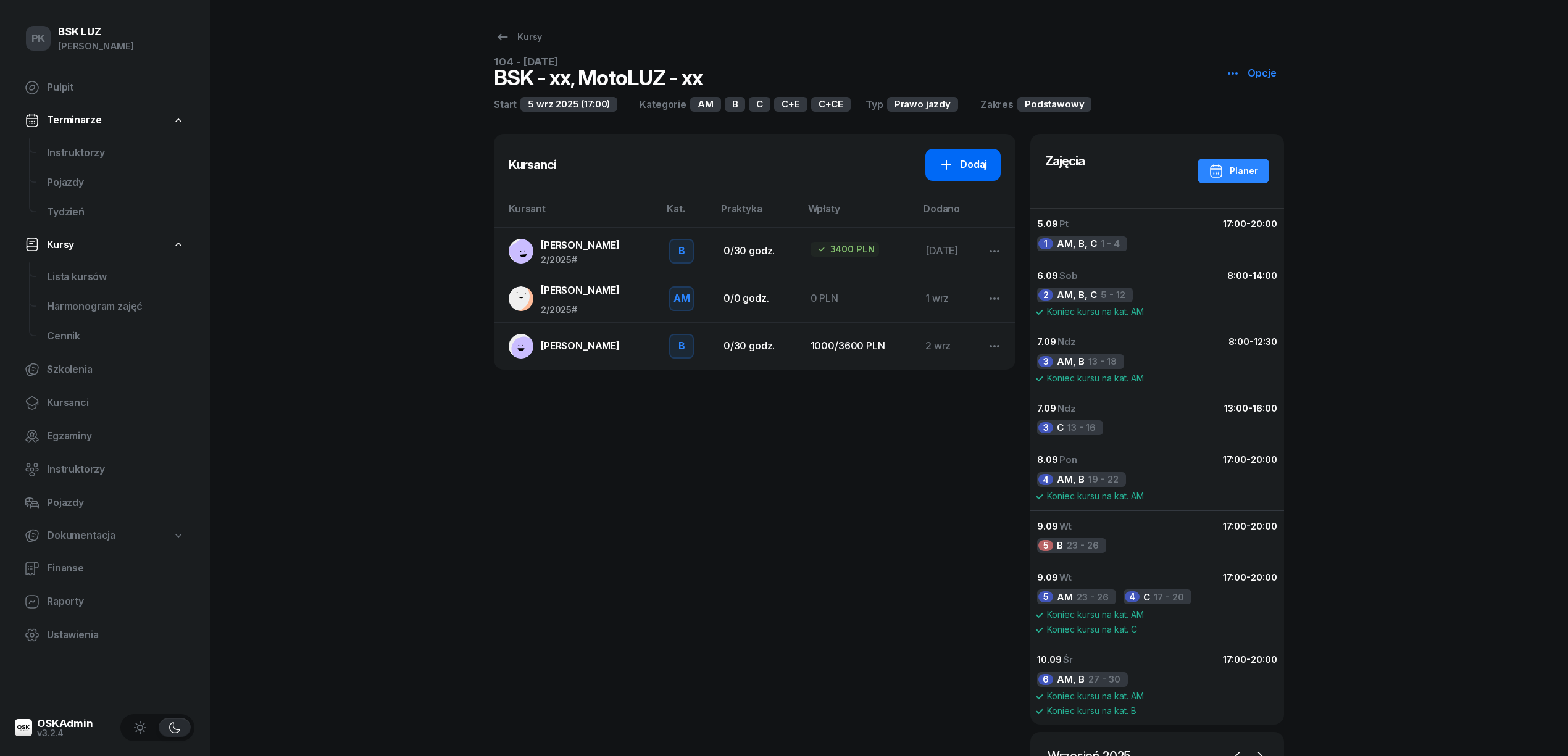
click at [965, 159] on div "Dodaj" at bounding box center [963, 165] width 48 height 16
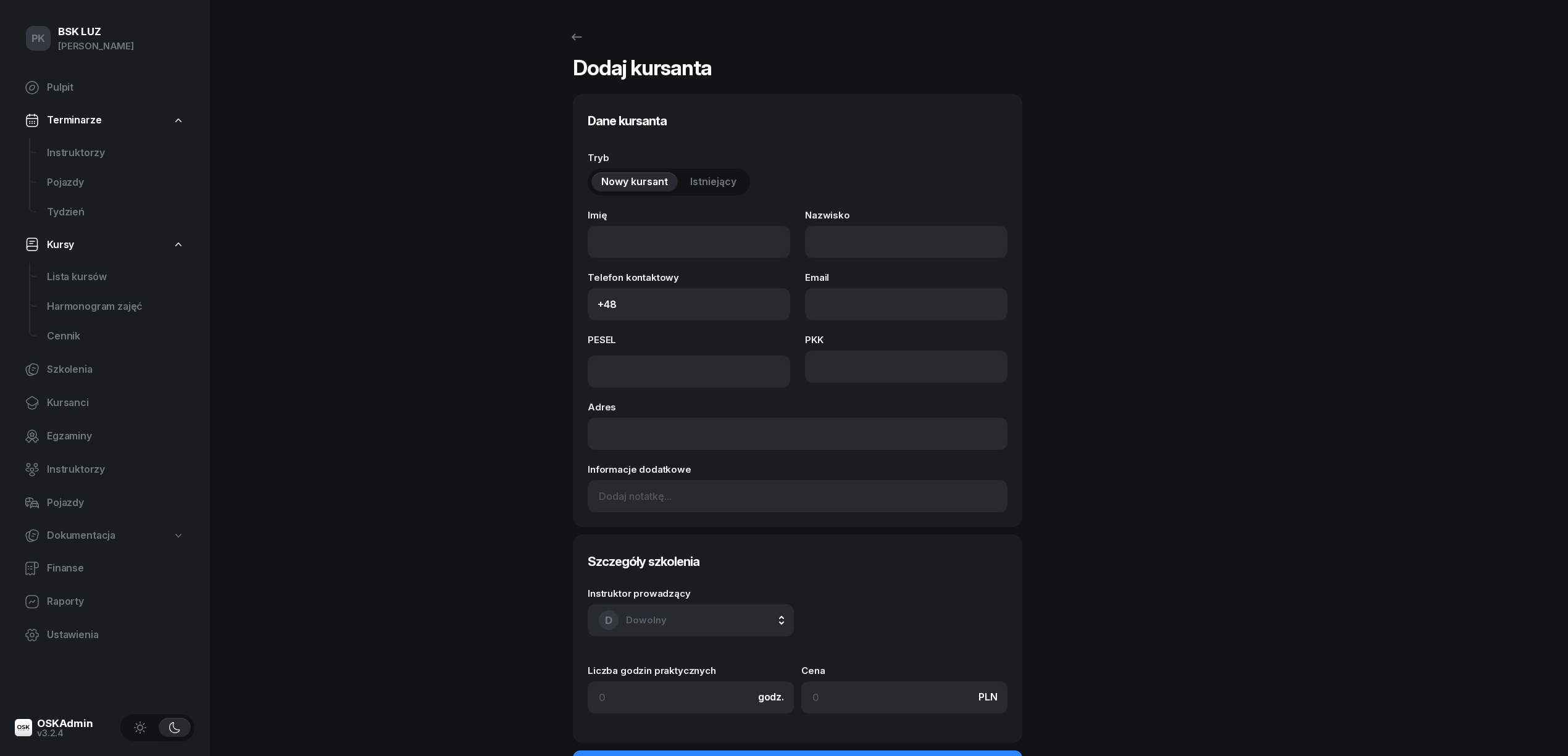
select select "B"
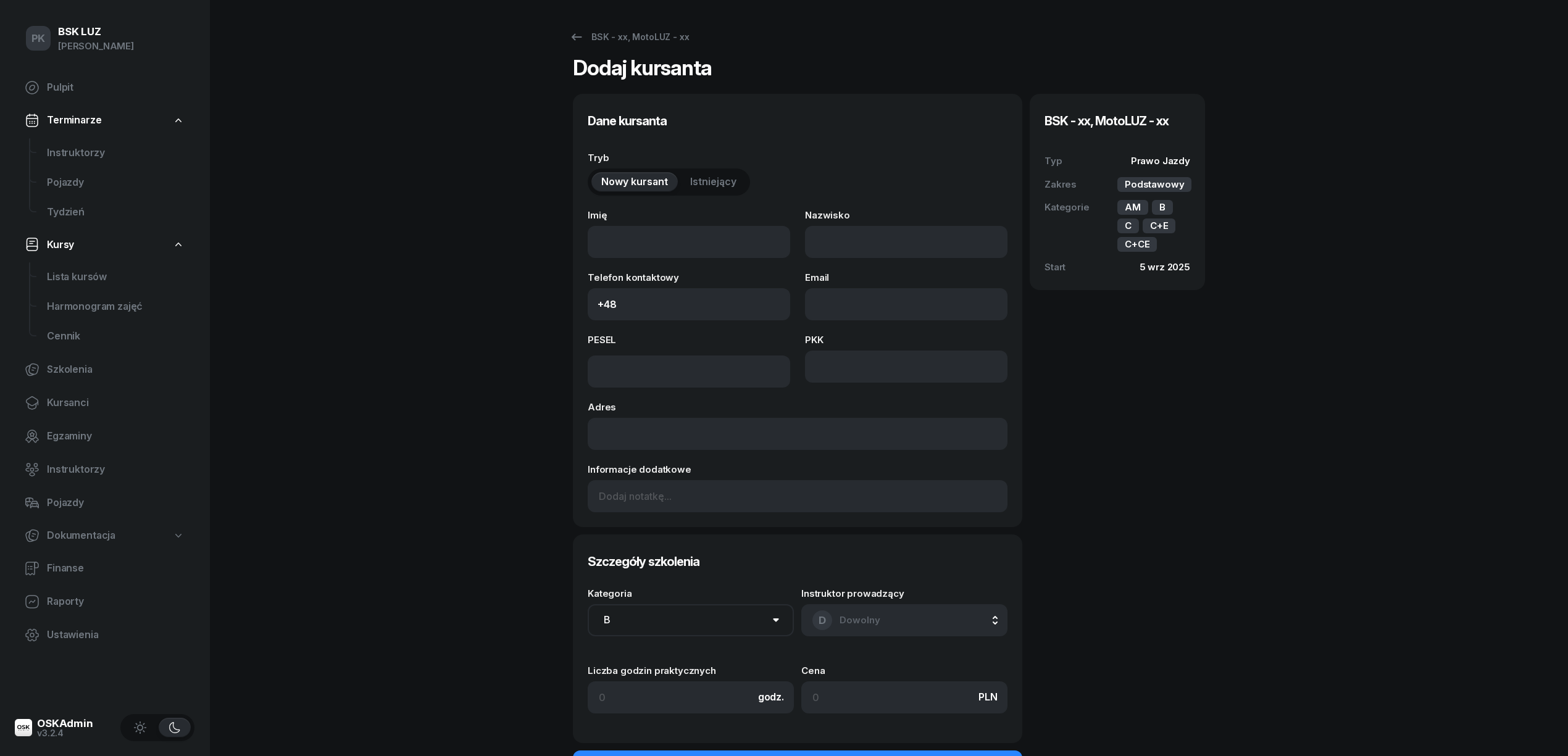
click at [701, 175] on span "Istniejący" at bounding box center [713, 182] width 46 height 16
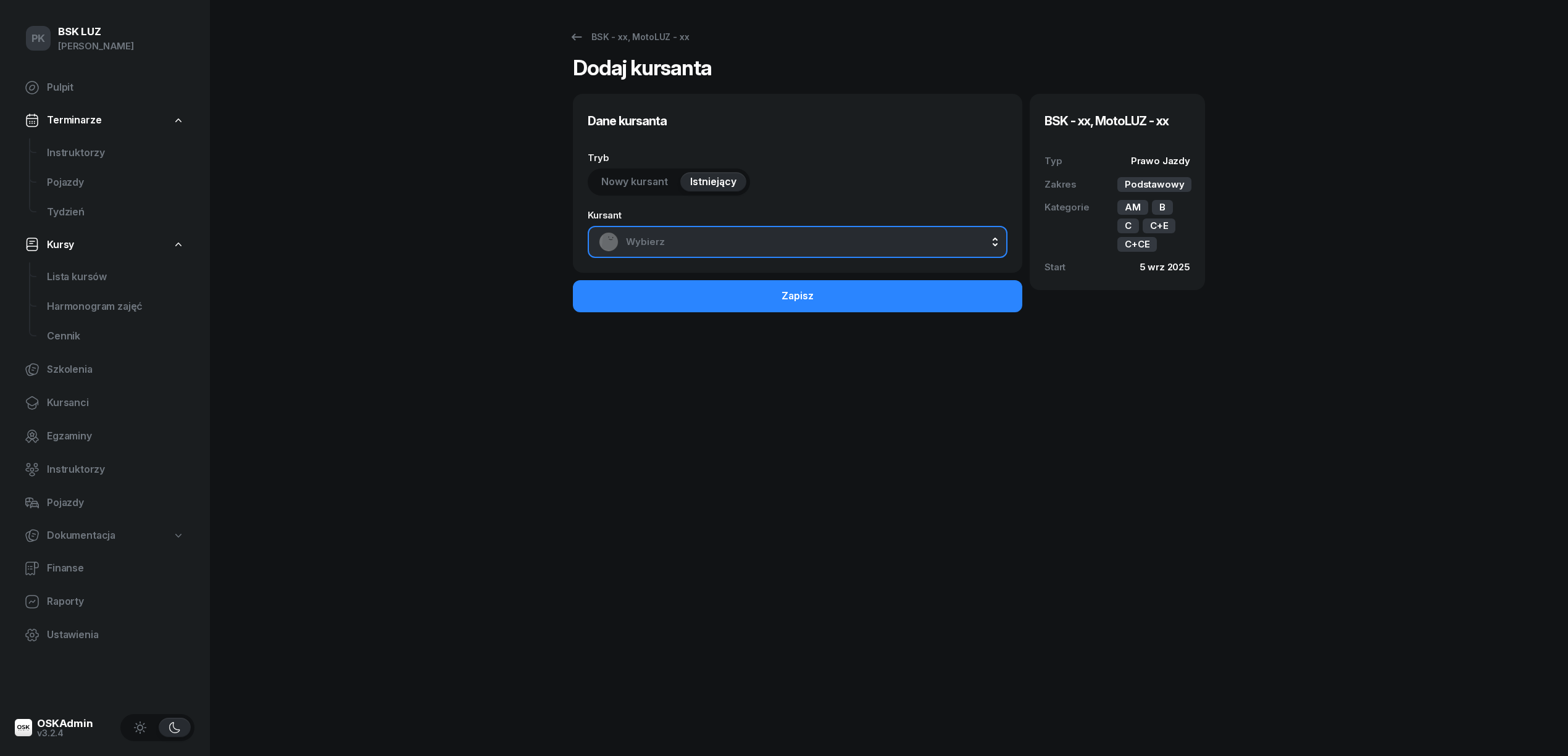
click at [698, 236] on span "Wybierz" at bounding box center [810, 242] width 370 height 16
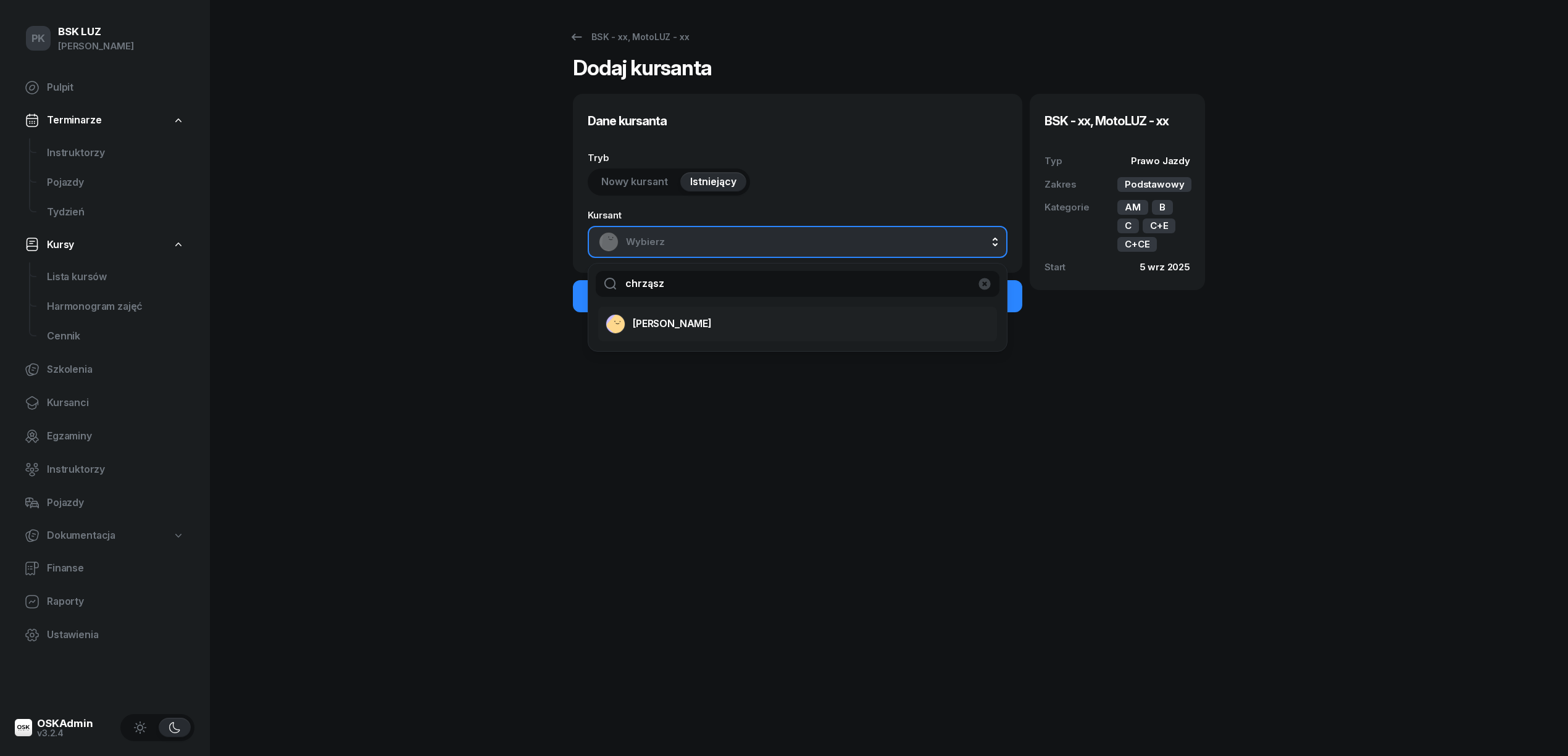
type input "chrząsz"
click at [712, 323] on span "CHRZĄSZCZ MACIEJ" at bounding box center [672, 324] width 79 height 16
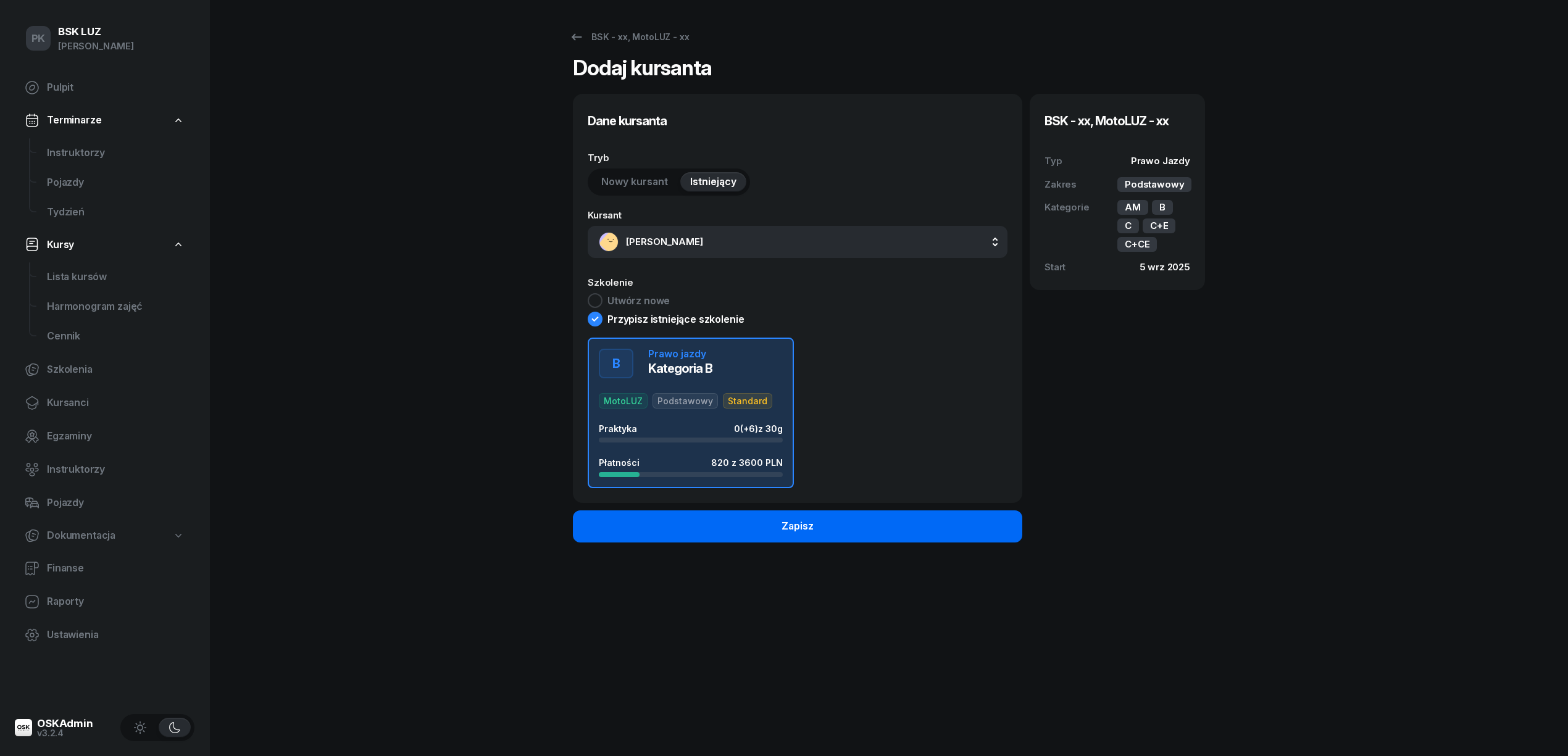
click at [895, 521] on button "Zapisz" at bounding box center [798, 526] width 450 height 32
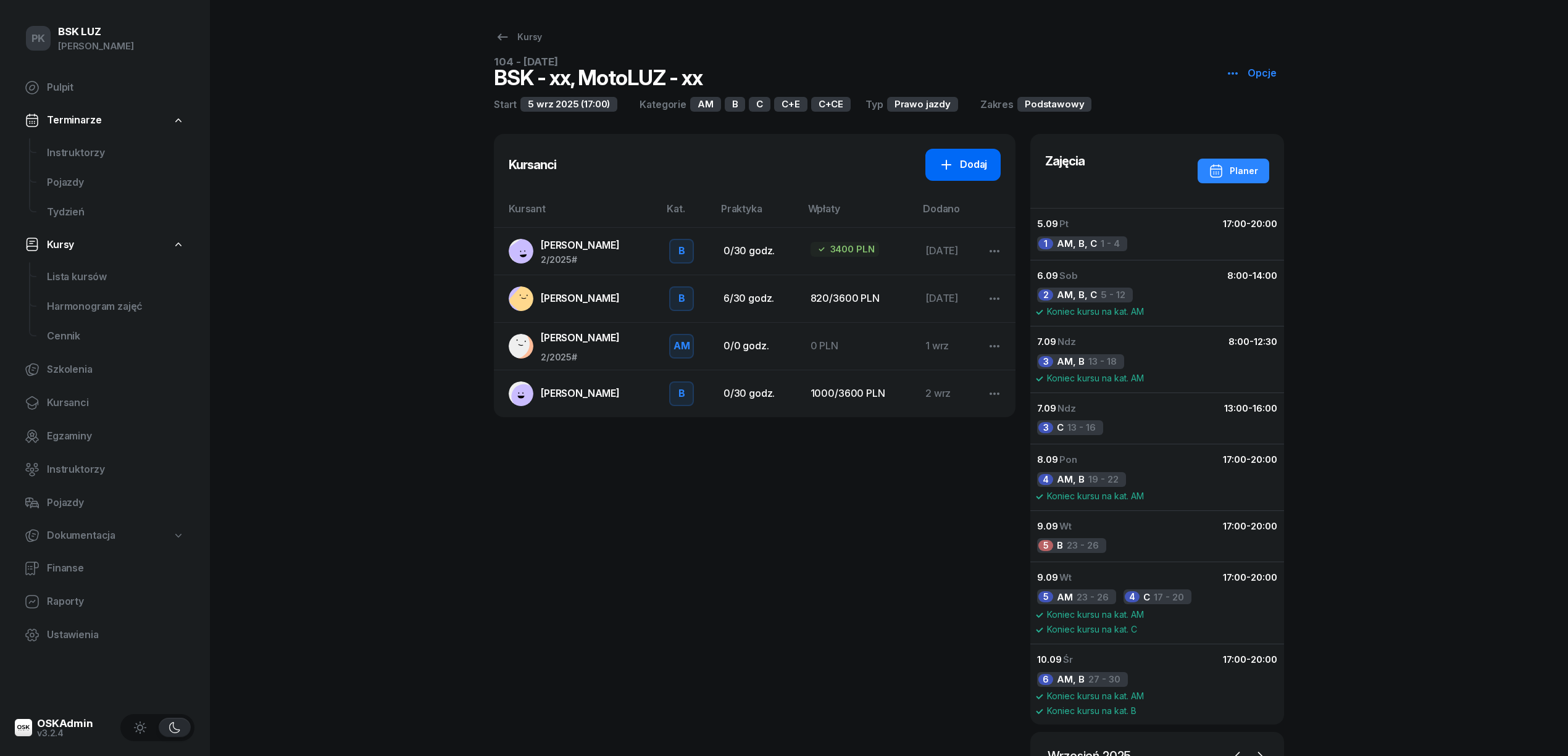
click at [964, 170] on div "Dodaj" at bounding box center [963, 165] width 48 height 16
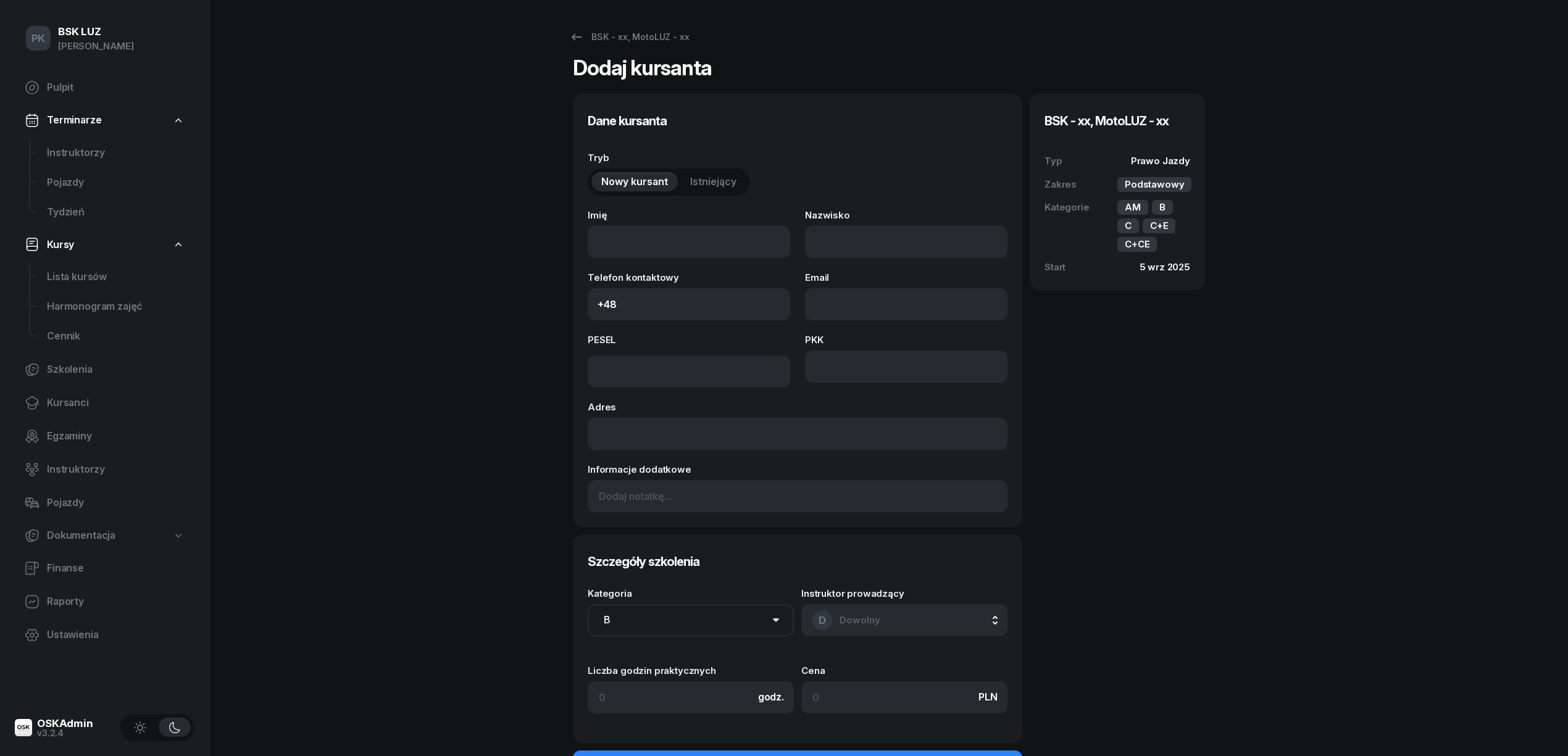
click at [719, 185] on span "Istniejący" at bounding box center [713, 182] width 46 height 16
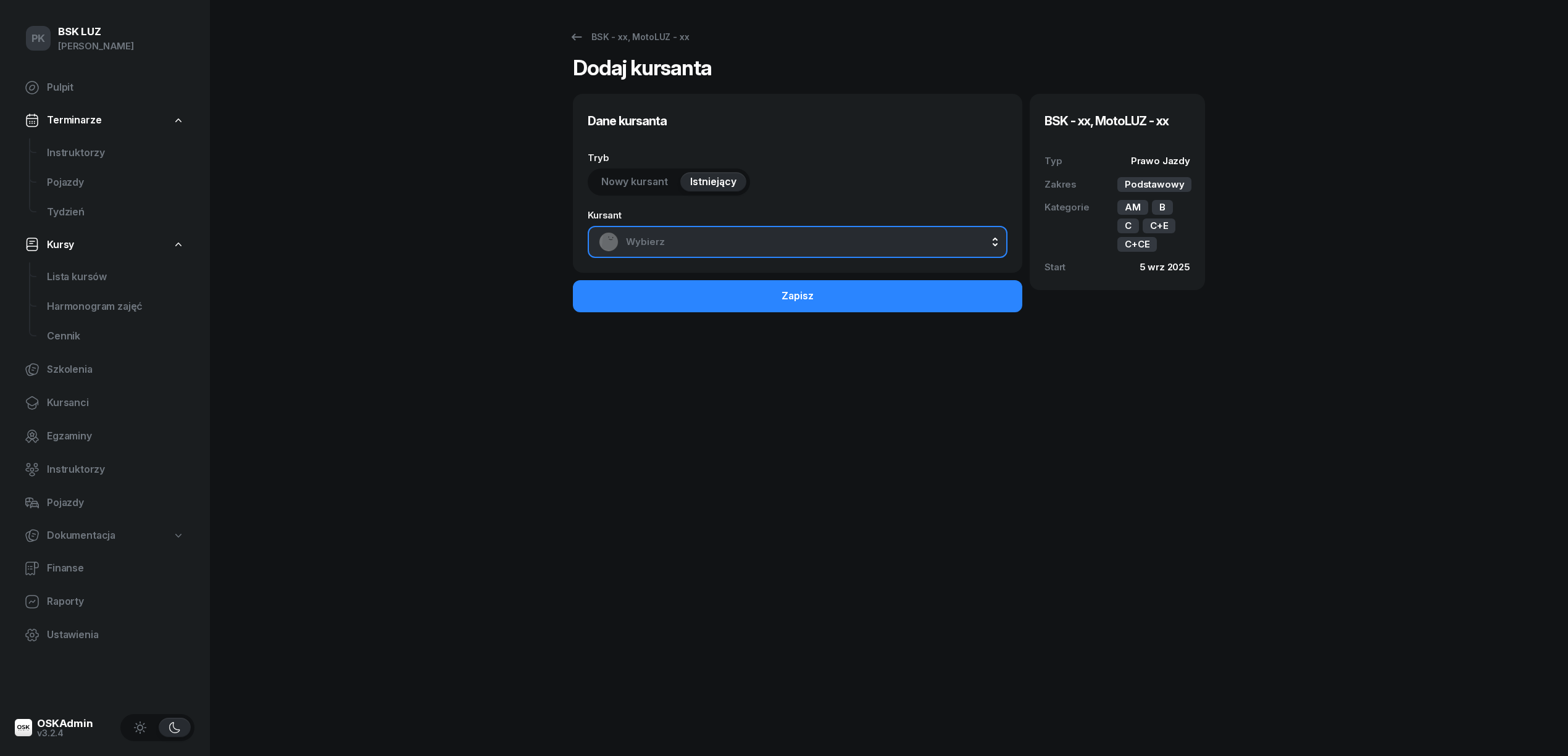
click at [702, 238] on span "Wybierz" at bounding box center [810, 242] width 370 height 16
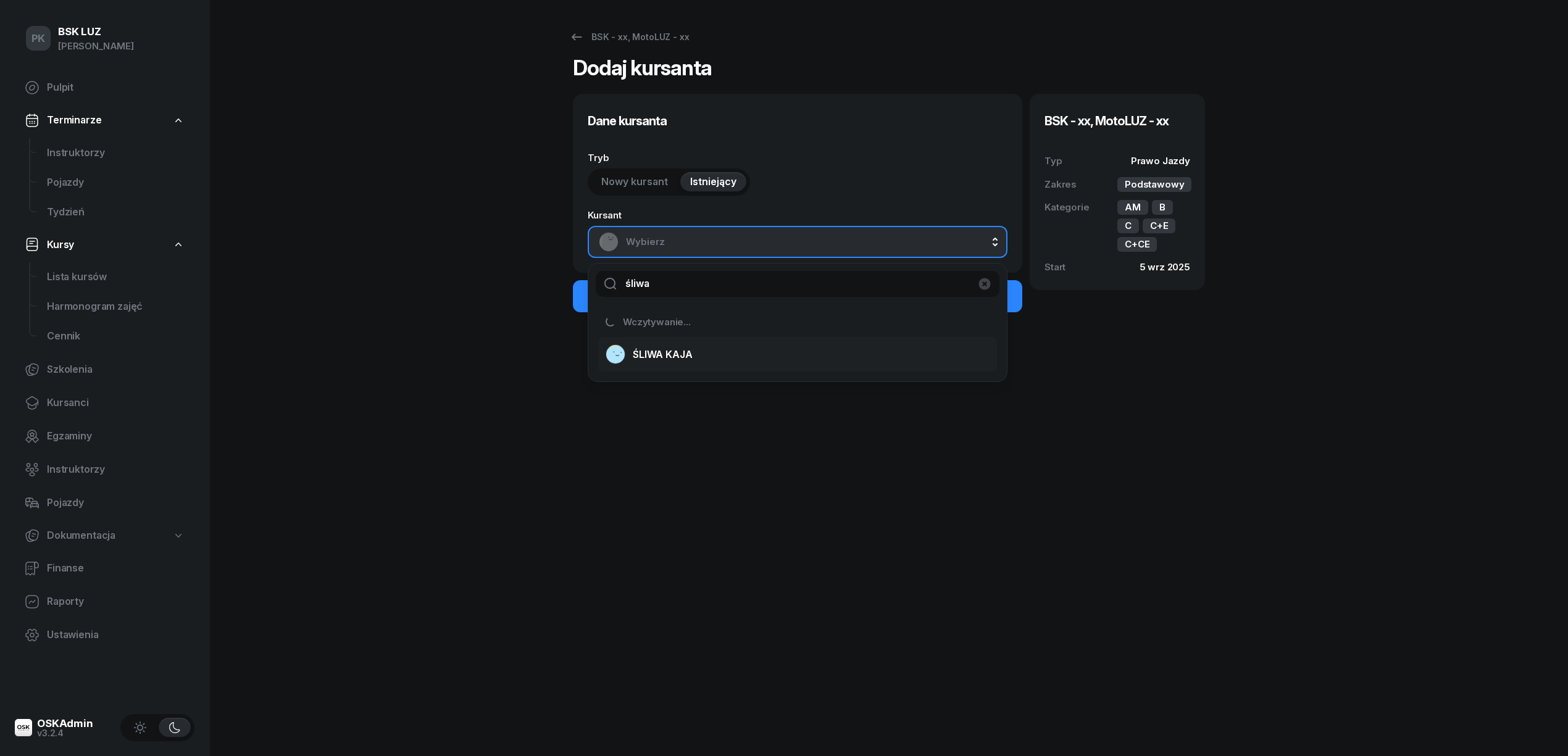
type input "śliwa"
click at [686, 355] on span "ŚLIWA KAJA" at bounding box center [662, 355] width 59 height 16
select select "B"
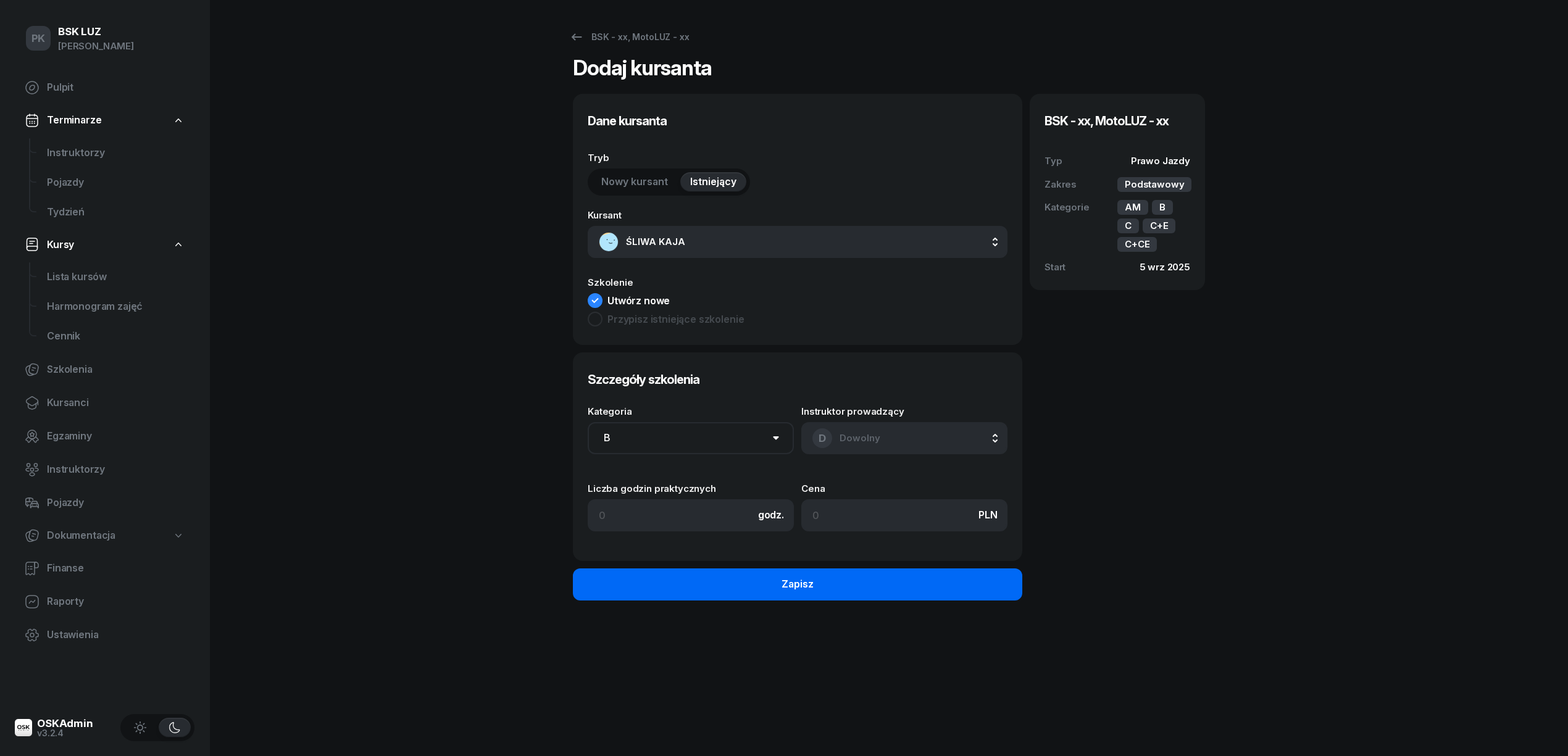
click at [858, 591] on button "Zapisz" at bounding box center [798, 584] width 450 height 32
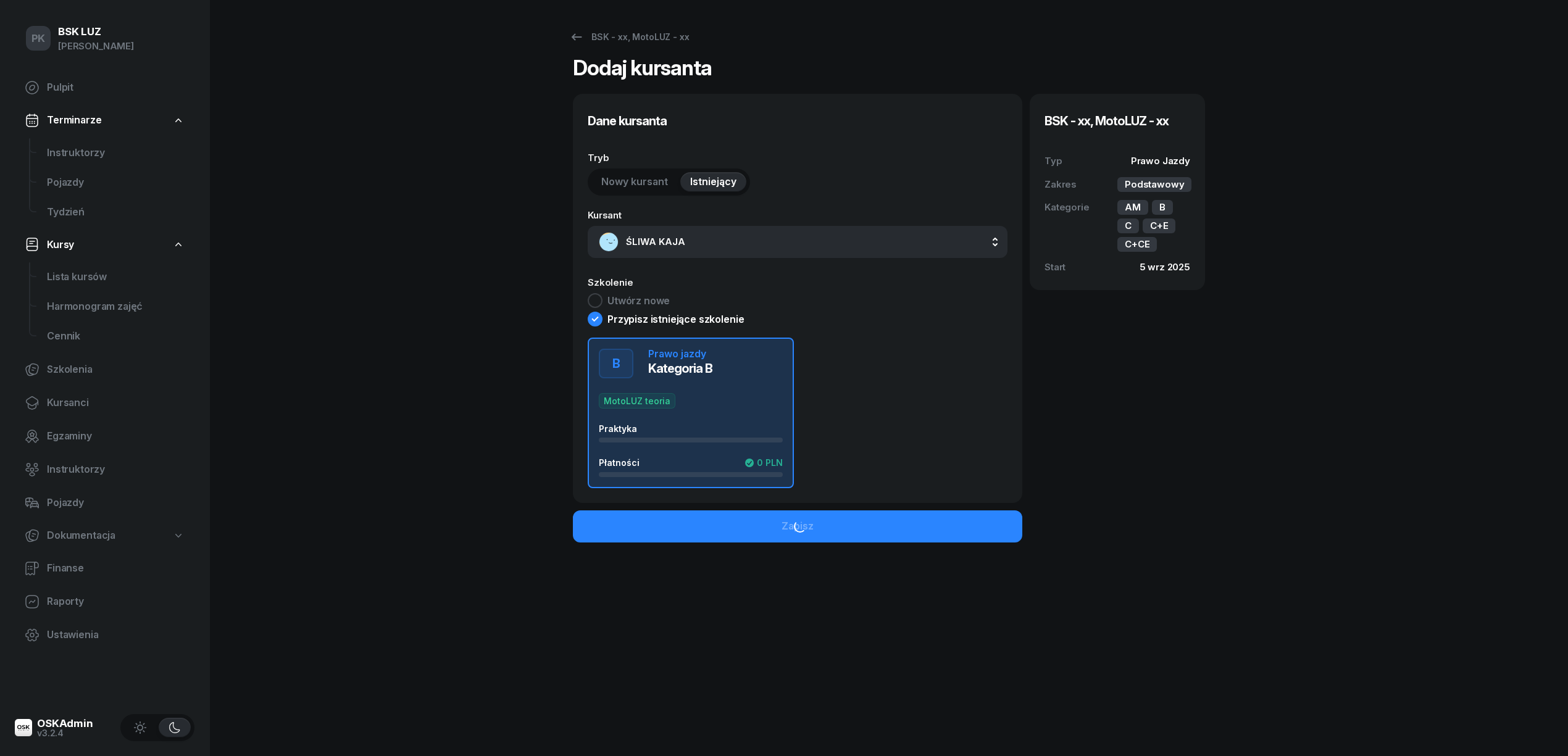
click at [758, 533] on div "Zapisz" at bounding box center [798, 534] width 450 height 47
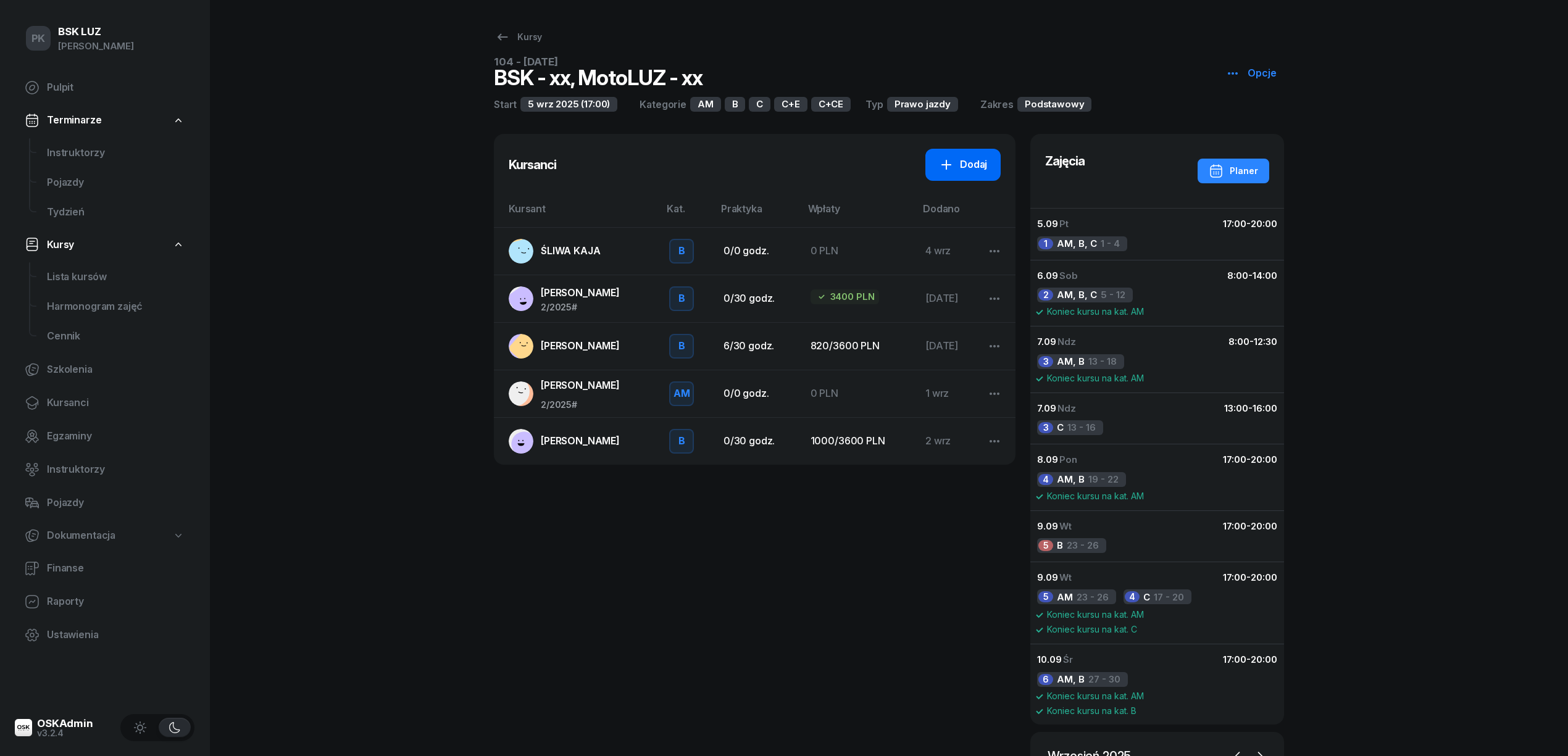
click at [961, 159] on div "Dodaj" at bounding box center [963, 165] width 48 height 16
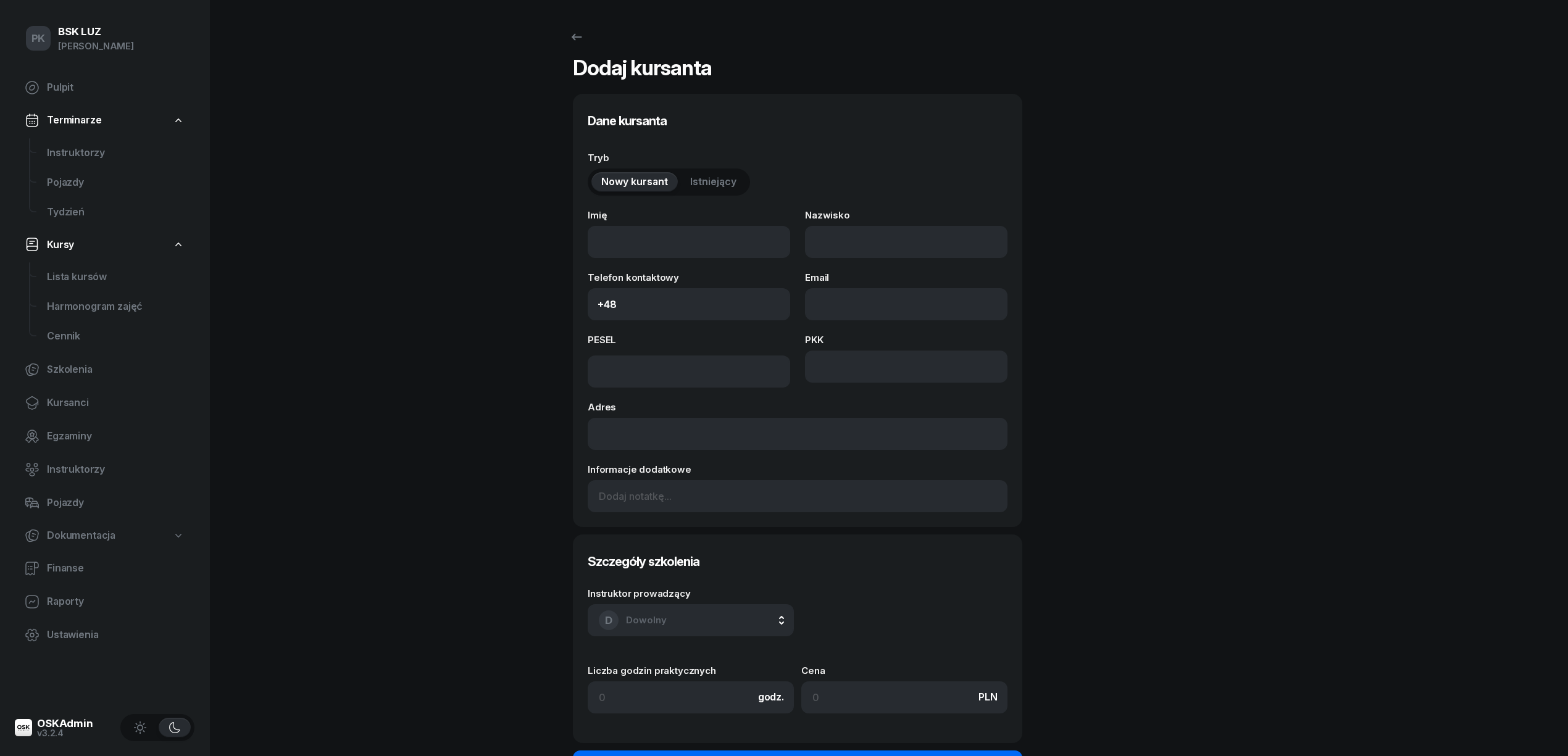
select select "B"
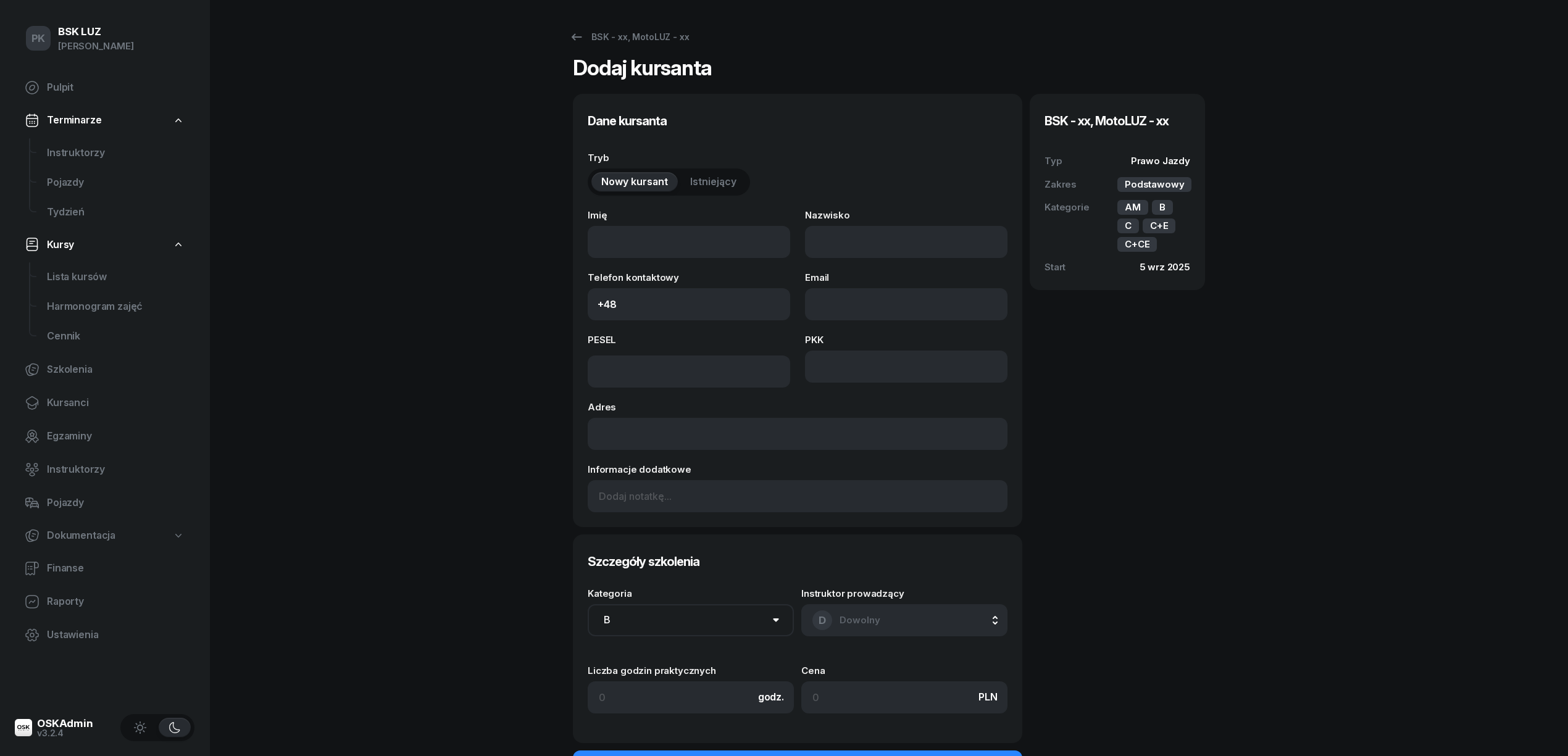
click at [705, 181] on span "Istniejący" at bounding box center [713, 182] width 46 height 16
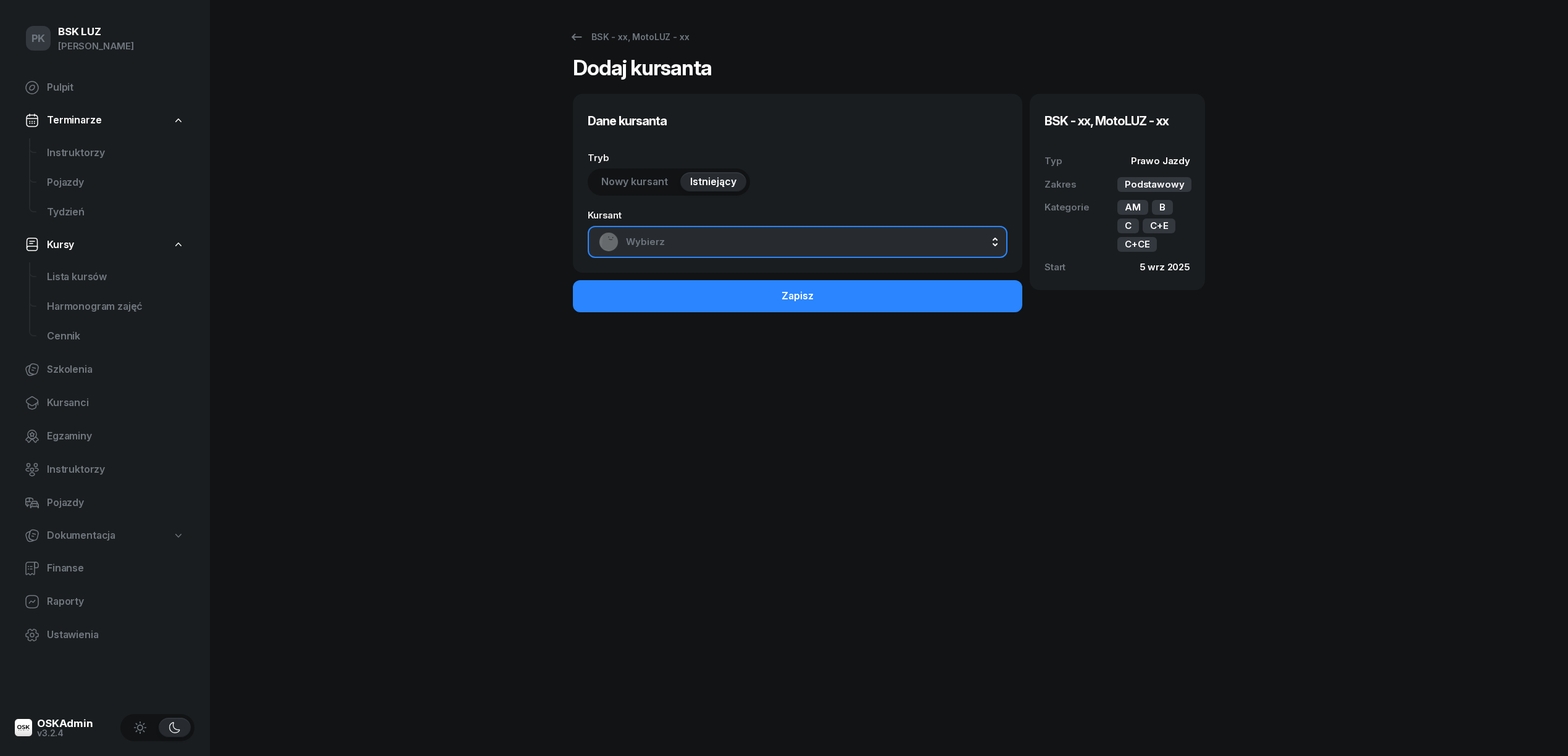
click at [681, 246] on span "Wybierz" at bounding box center [810, 242] width 370 height 16
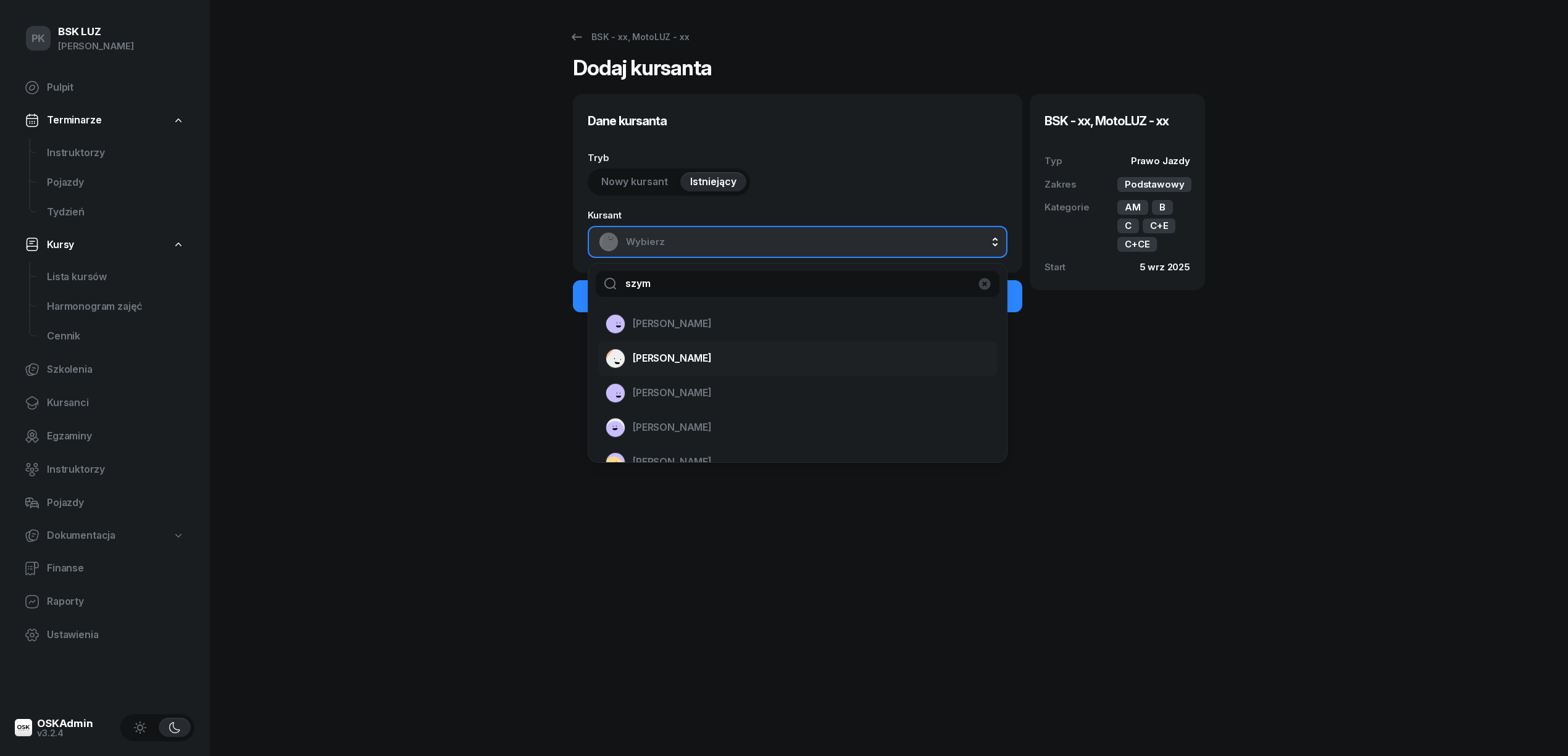
type input "szym"
click at [682, 343] on li "LEWANDOWSKI SZYMON" at bounding box center [798, 359] width 399 height 35
select select "B"
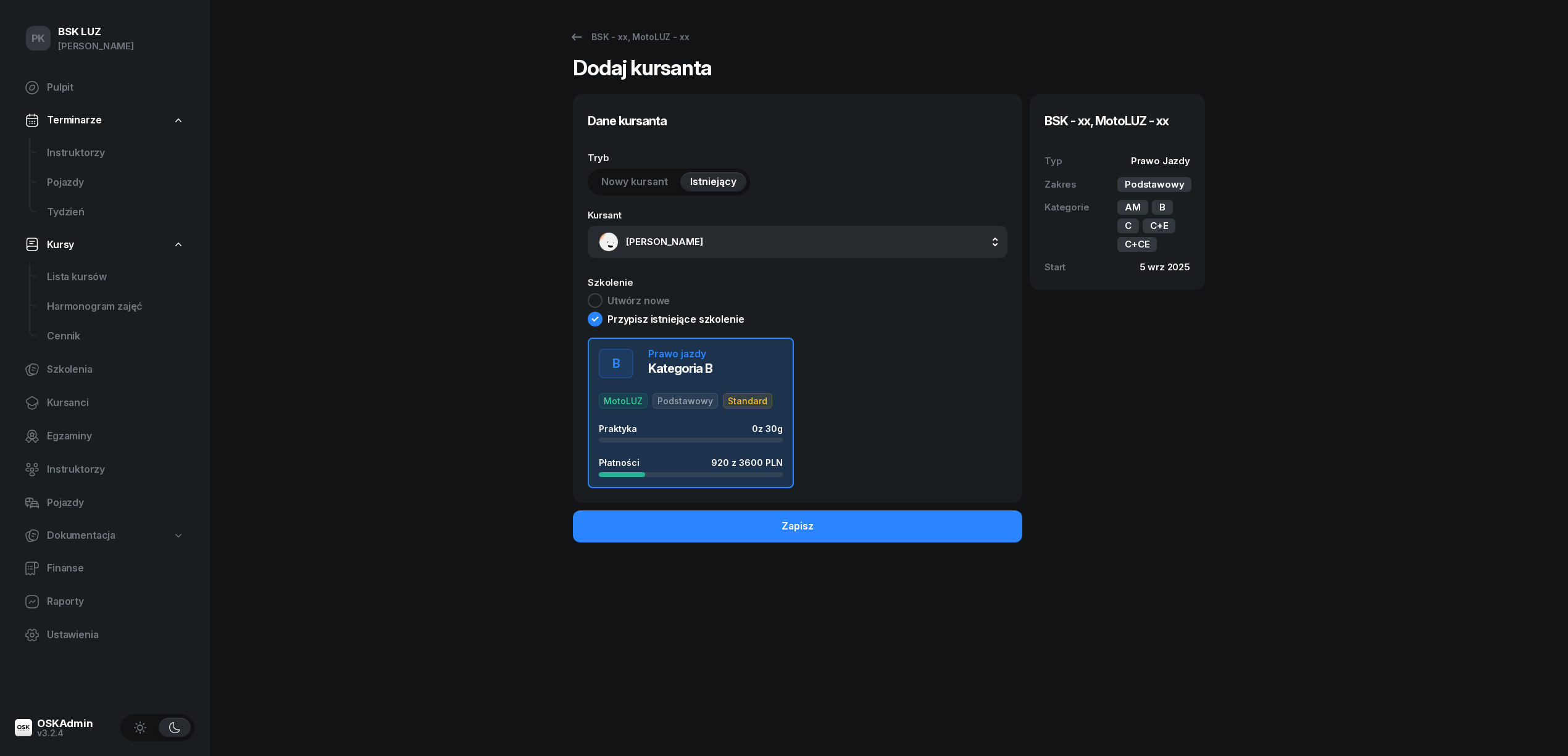
click at [702, 181] on span "Istniejący" at bounding box center [713, 182] width 46 height 16
click at [613, 29] on link "BSK - xx, MotoLUZ - xx" at bounding box center [628, 37] width 142 height 24
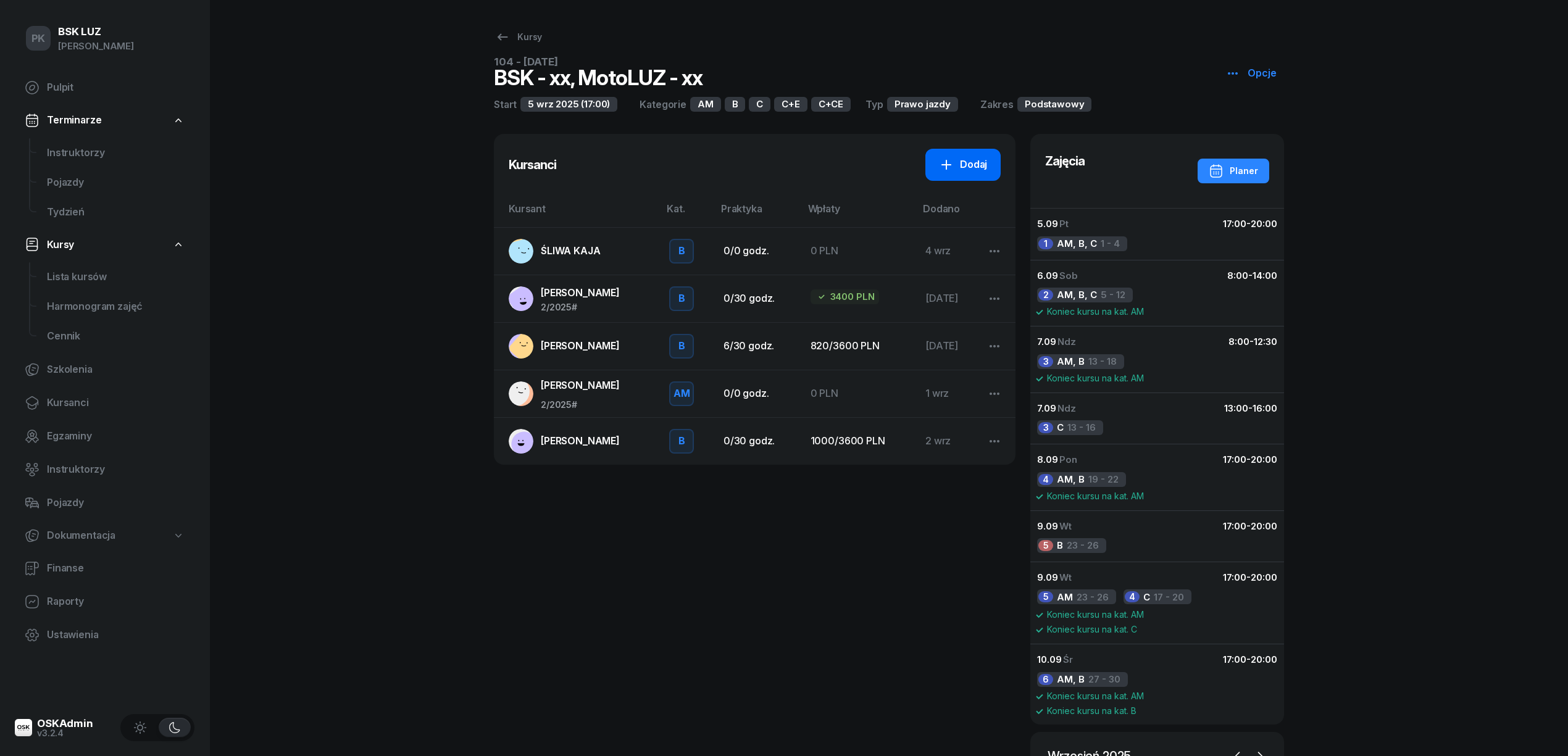
click at [952, 160] on icon at bounding box center [946, 165] width 15 height 15
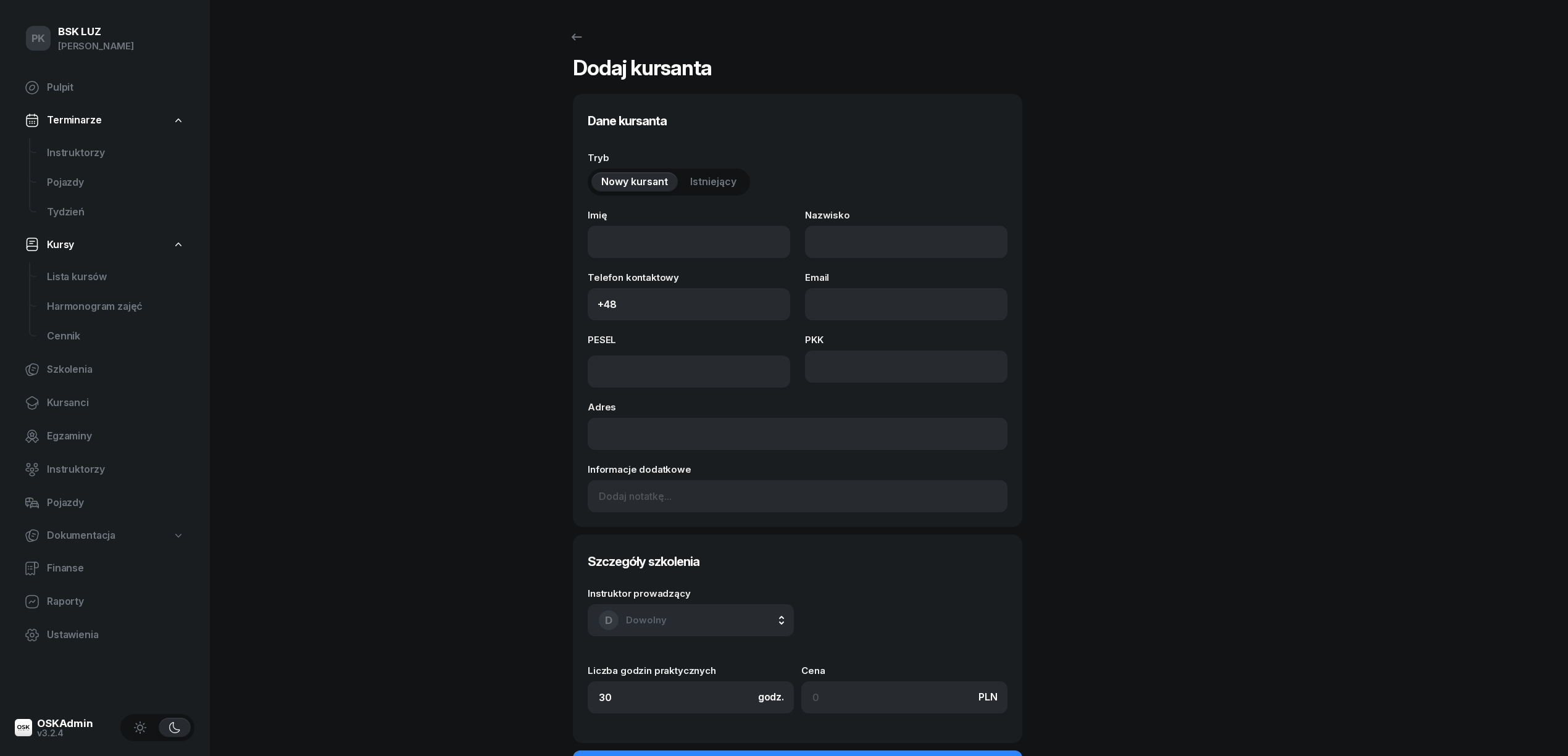
click at [710, 179] on span "Istniejący" at bounding box center [713, 182] width 46 height 16
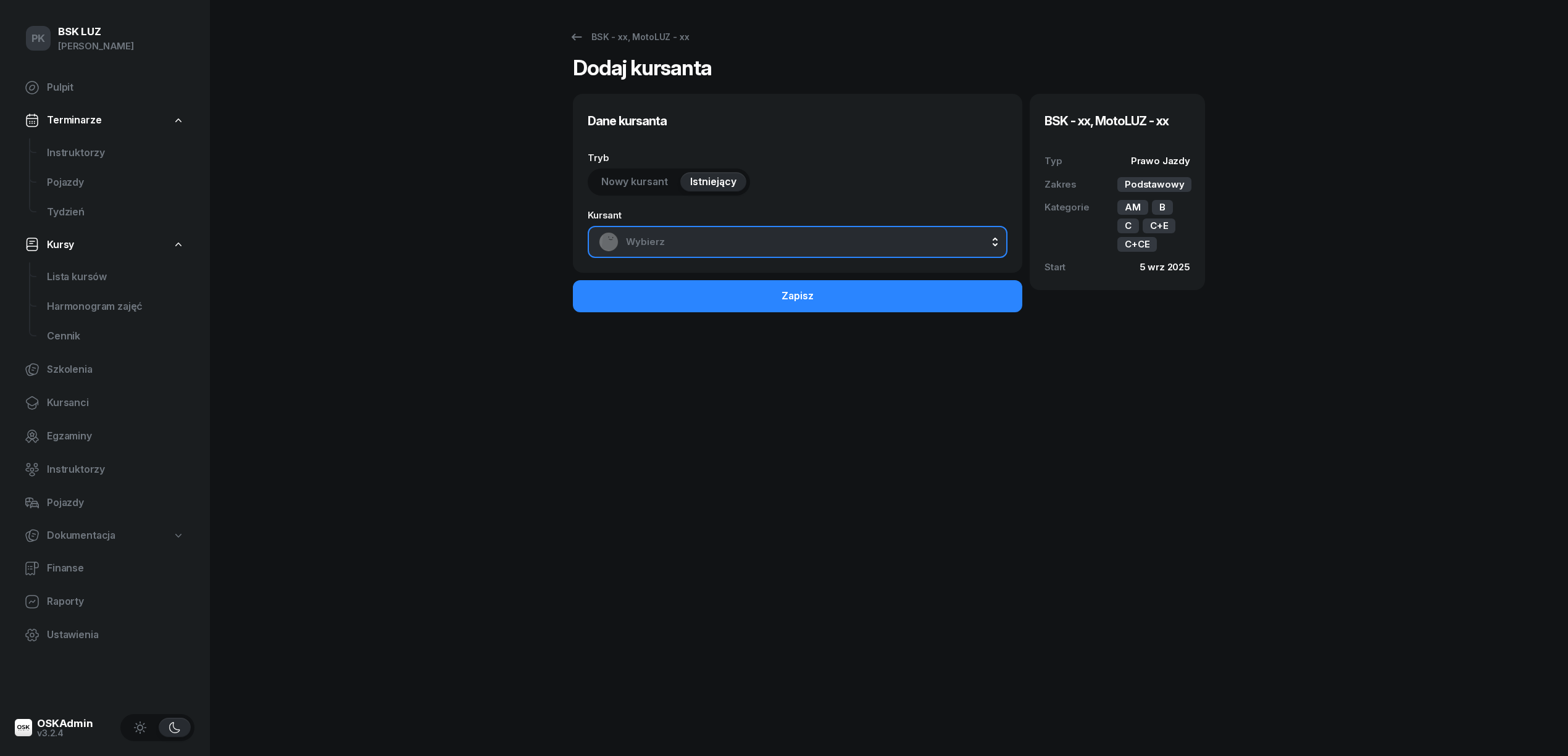
click at [694, 234] on span "Wybierz" at bounding box center [810, 242] width 370 height 16
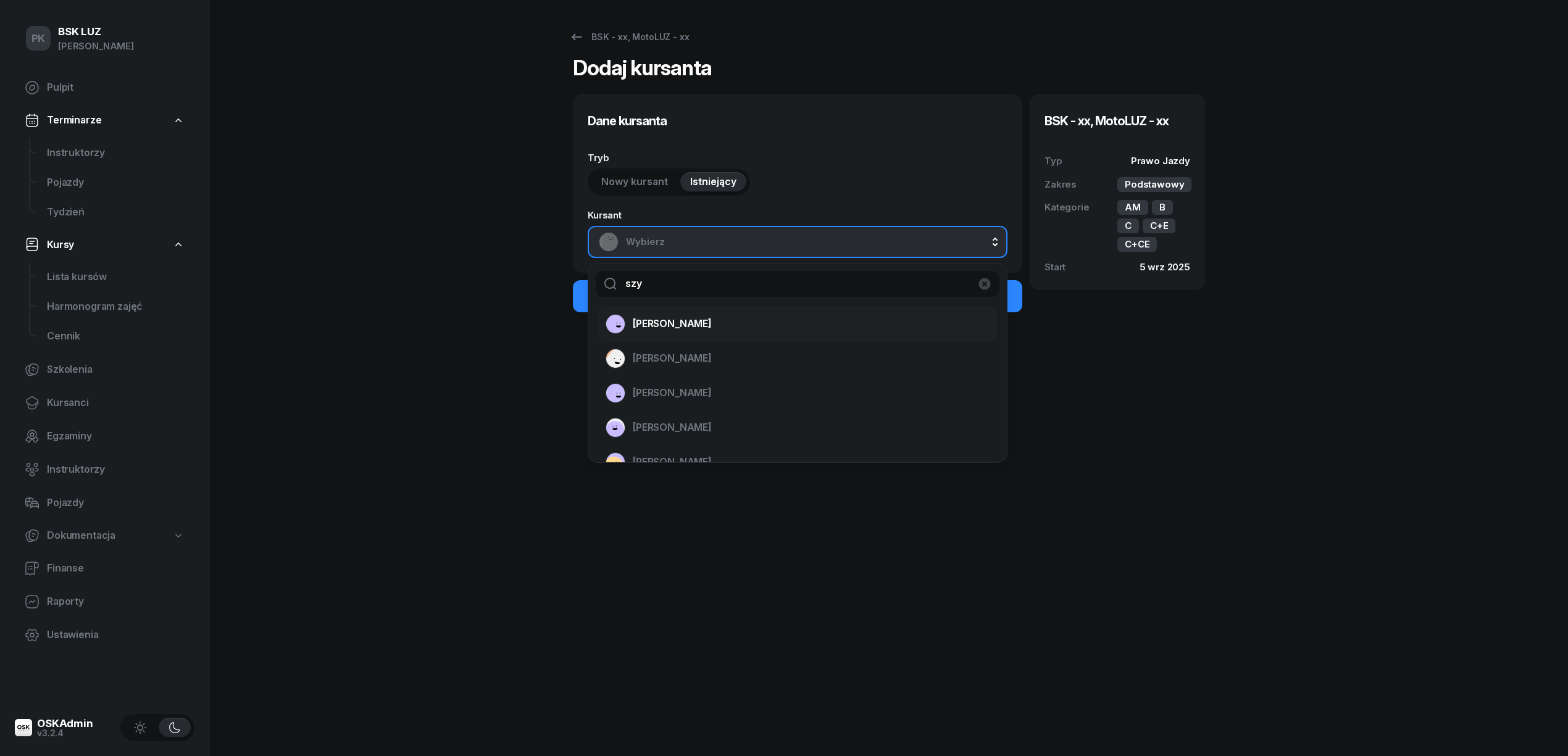
type input "szy"
click at [709, 326] on span "SZYMAŃSKA KINGA" at bounding box center [672, 324] width 79 height 16
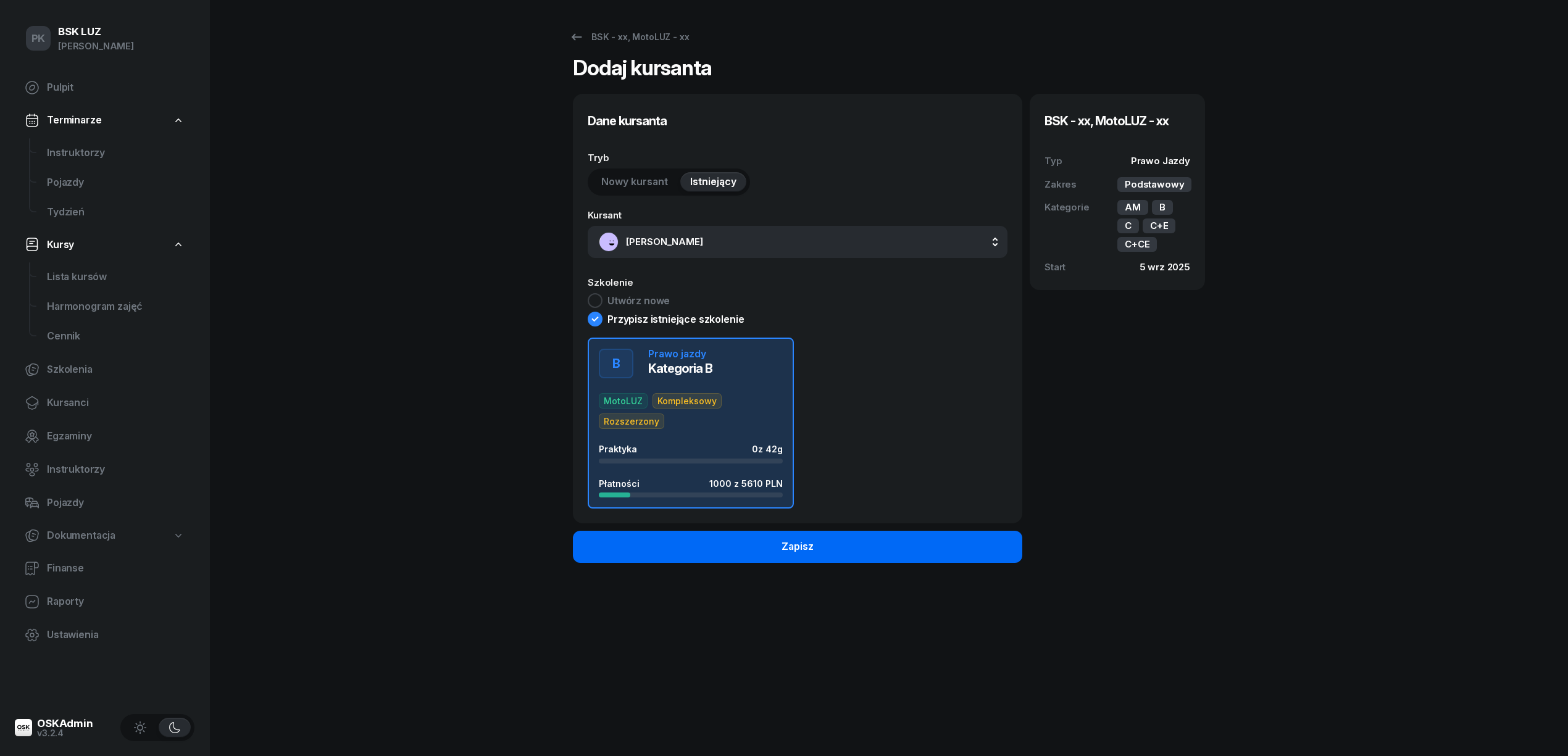
click at [800, 555] on div "Zapisz" at bounding box center [797, 547] width 32 height 16
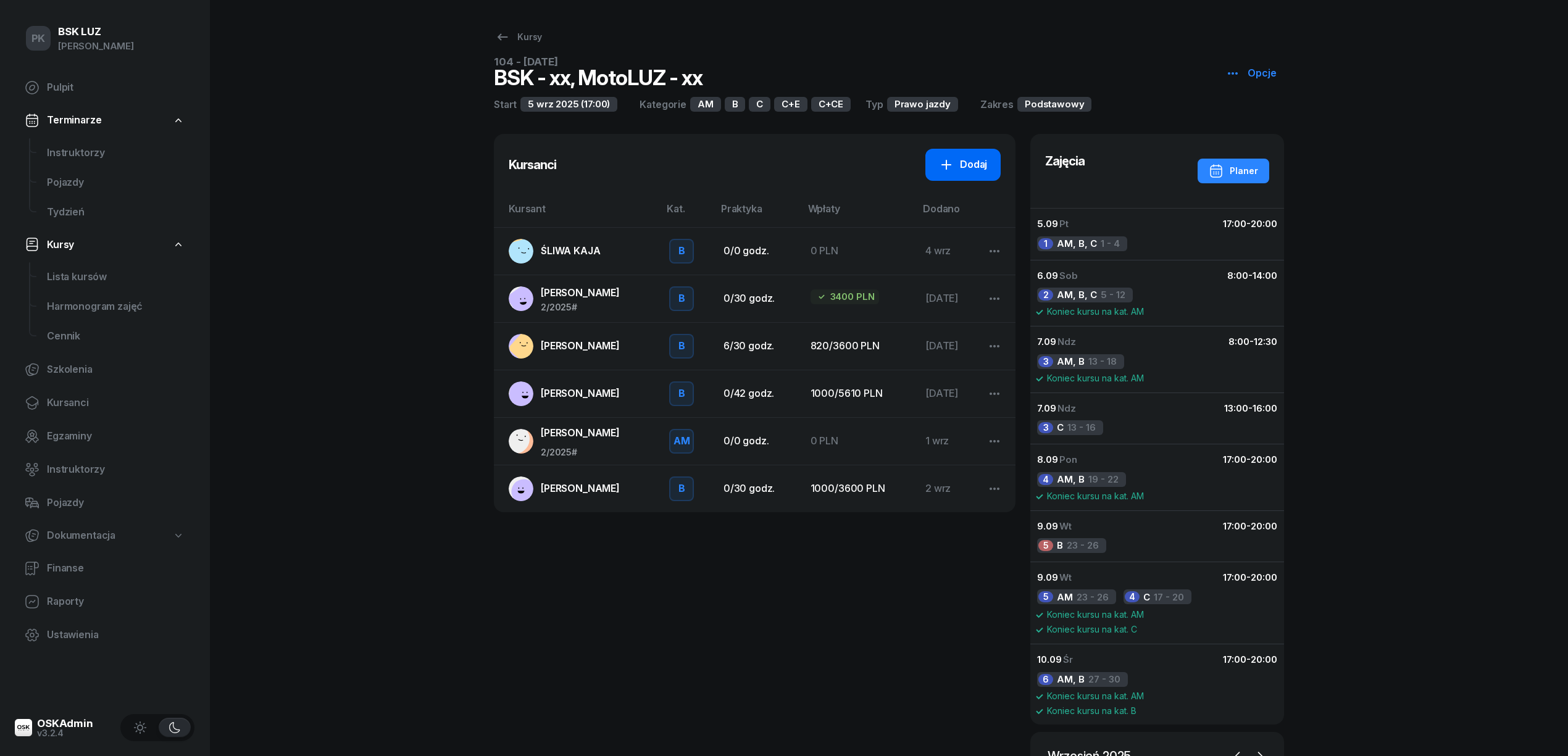
click at [969, 159] on div "Dodaj" at bounding box center [963, 165] width 48 height 16
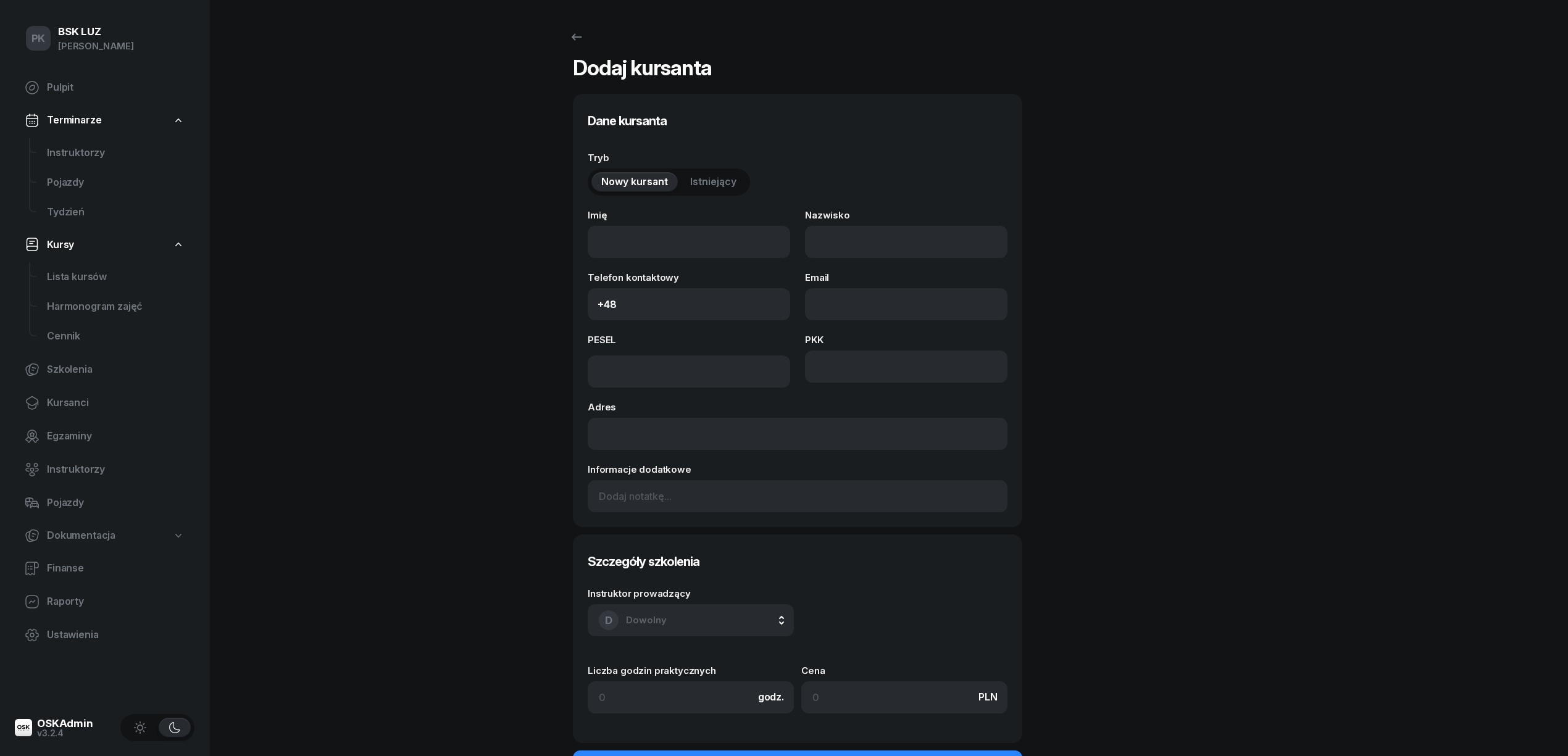
select select "B"
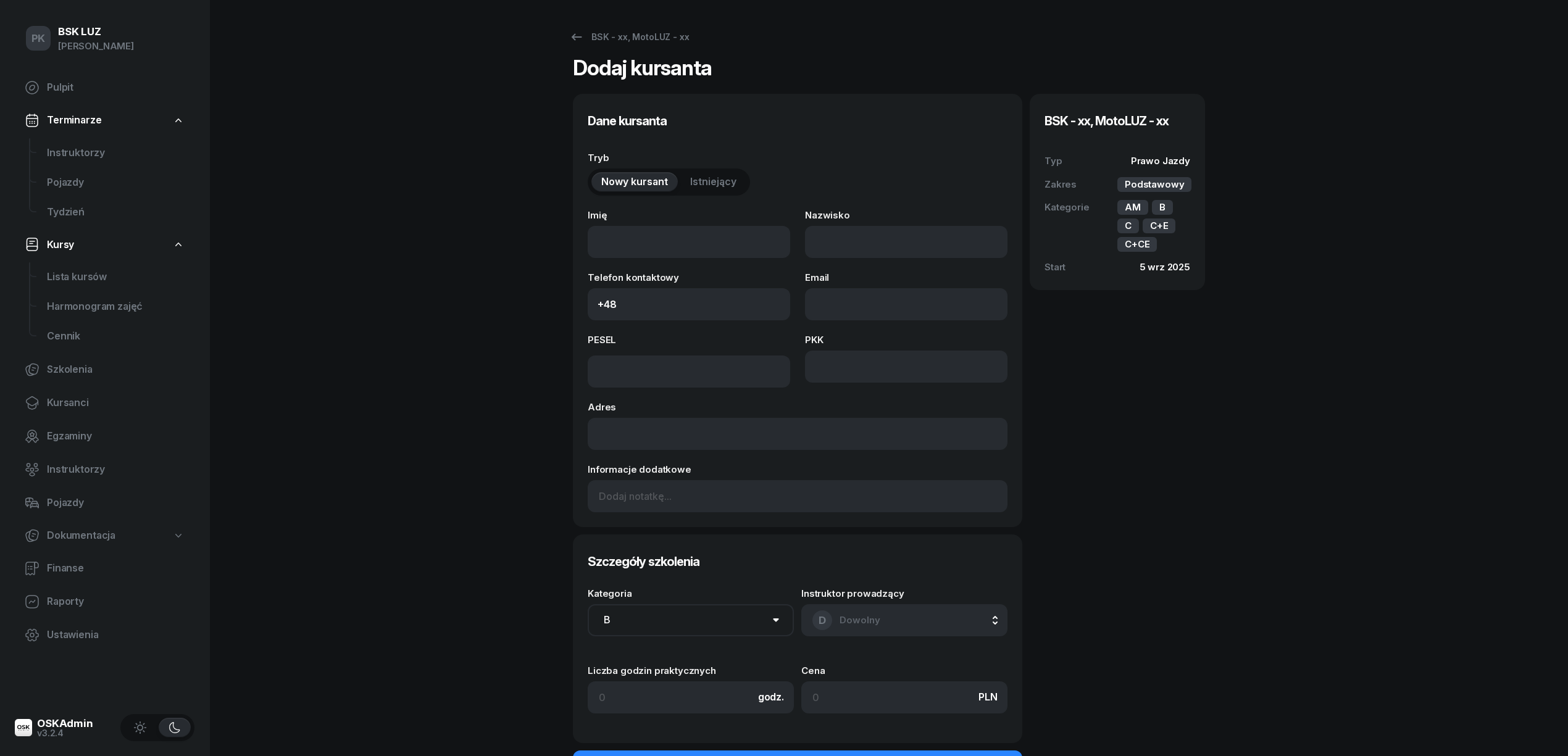
click at [724, 179] on span "Istniejący" at bounding box center [713, 182] width 46 height 16
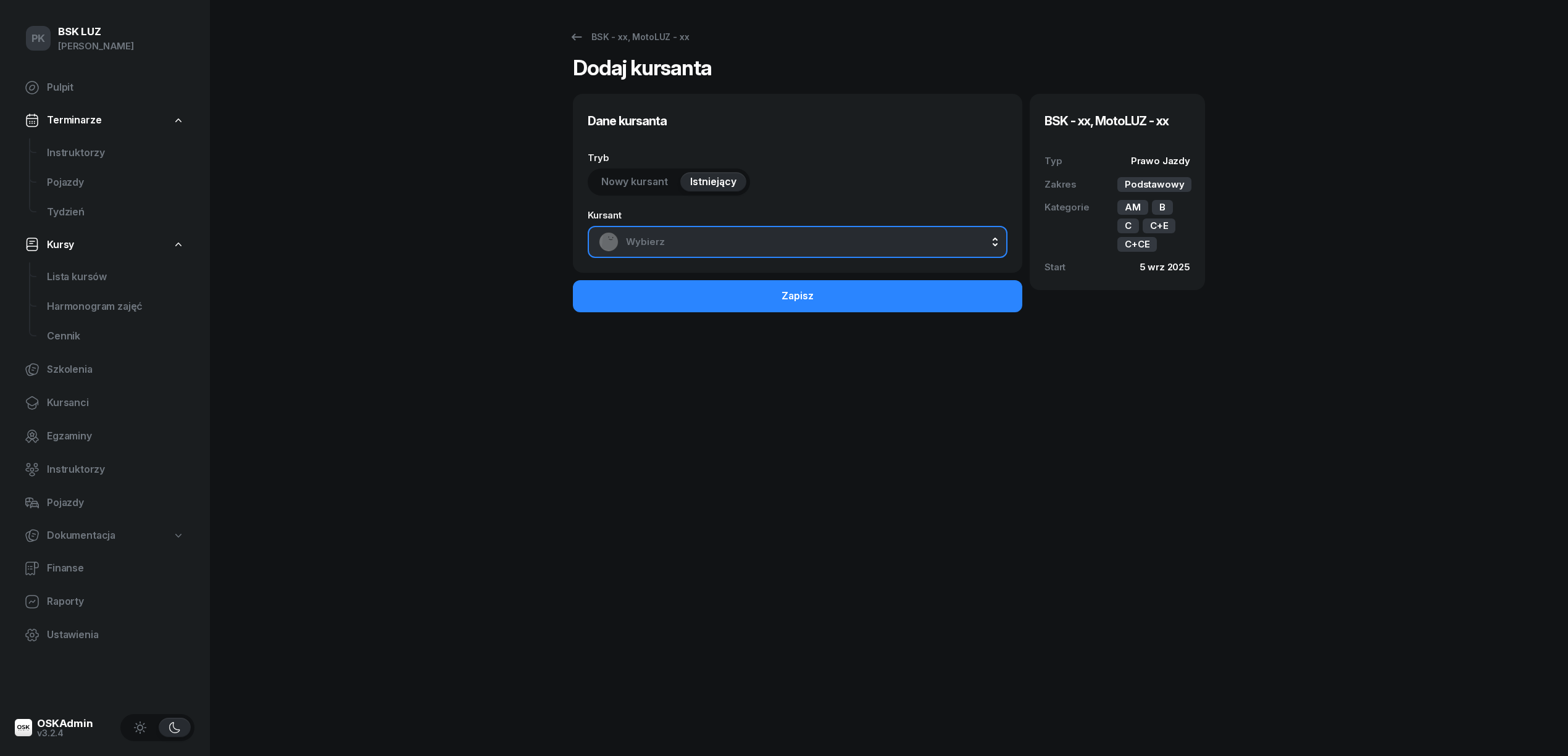
click at [709, 234] on span "Wybierz" at bounding box center [810, 242] width 370 height 16
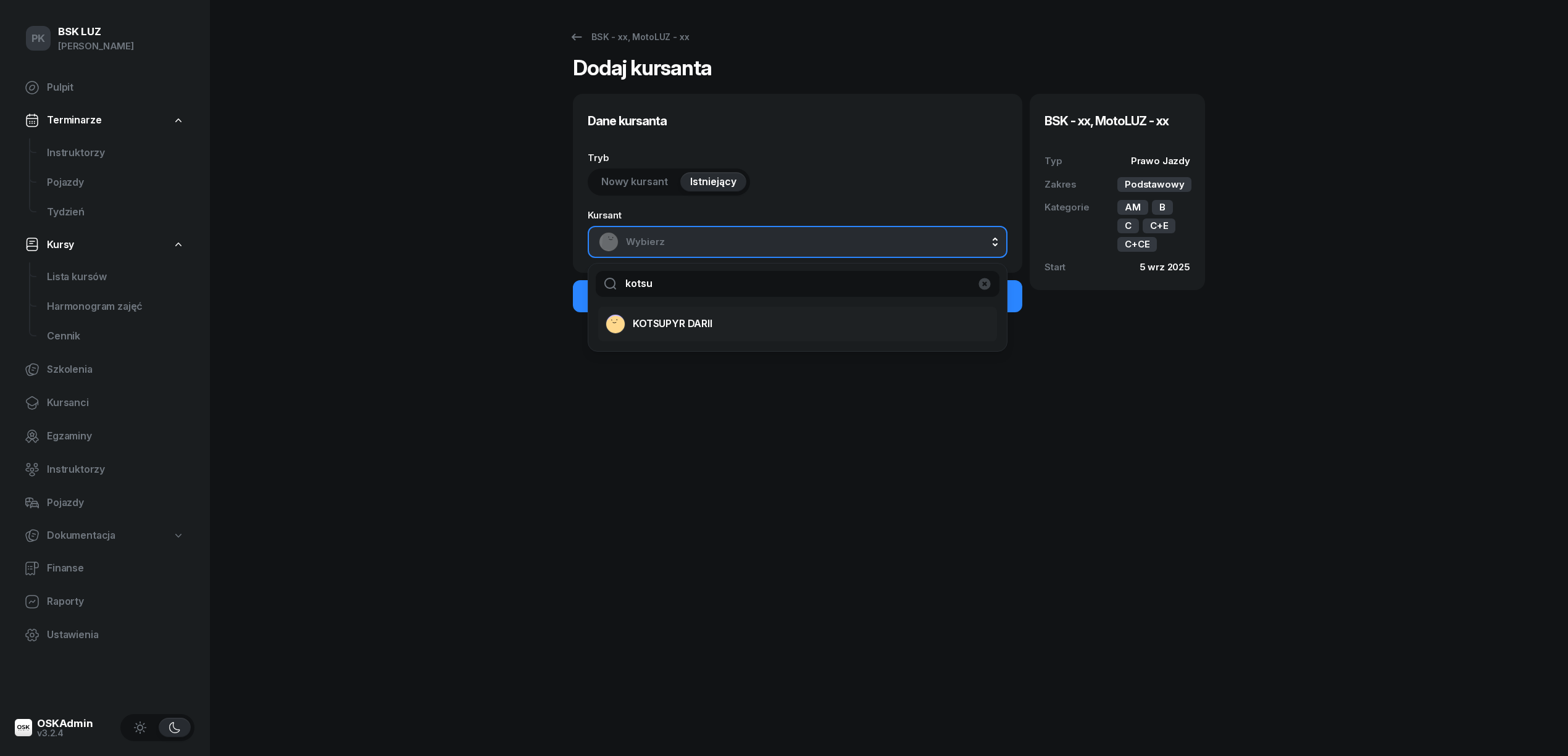
type input "kotsu"
click at [700, 322] on span "KOTSUPYR DARII" at bounding box center [672, 324] width 79 height 16
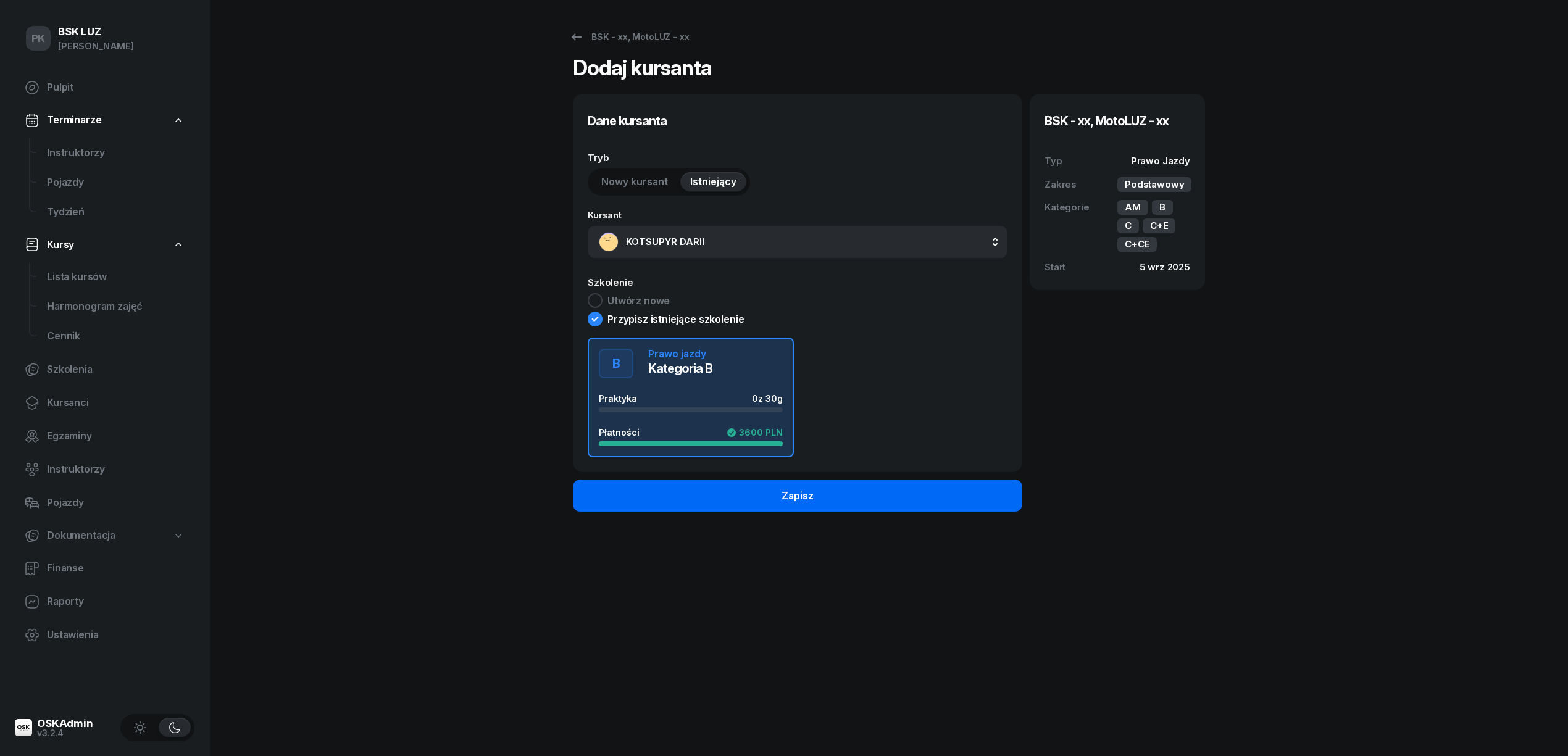
click at [941, 494] on button "Zapisz" at bounding box center [798, 495] width 450 height 32
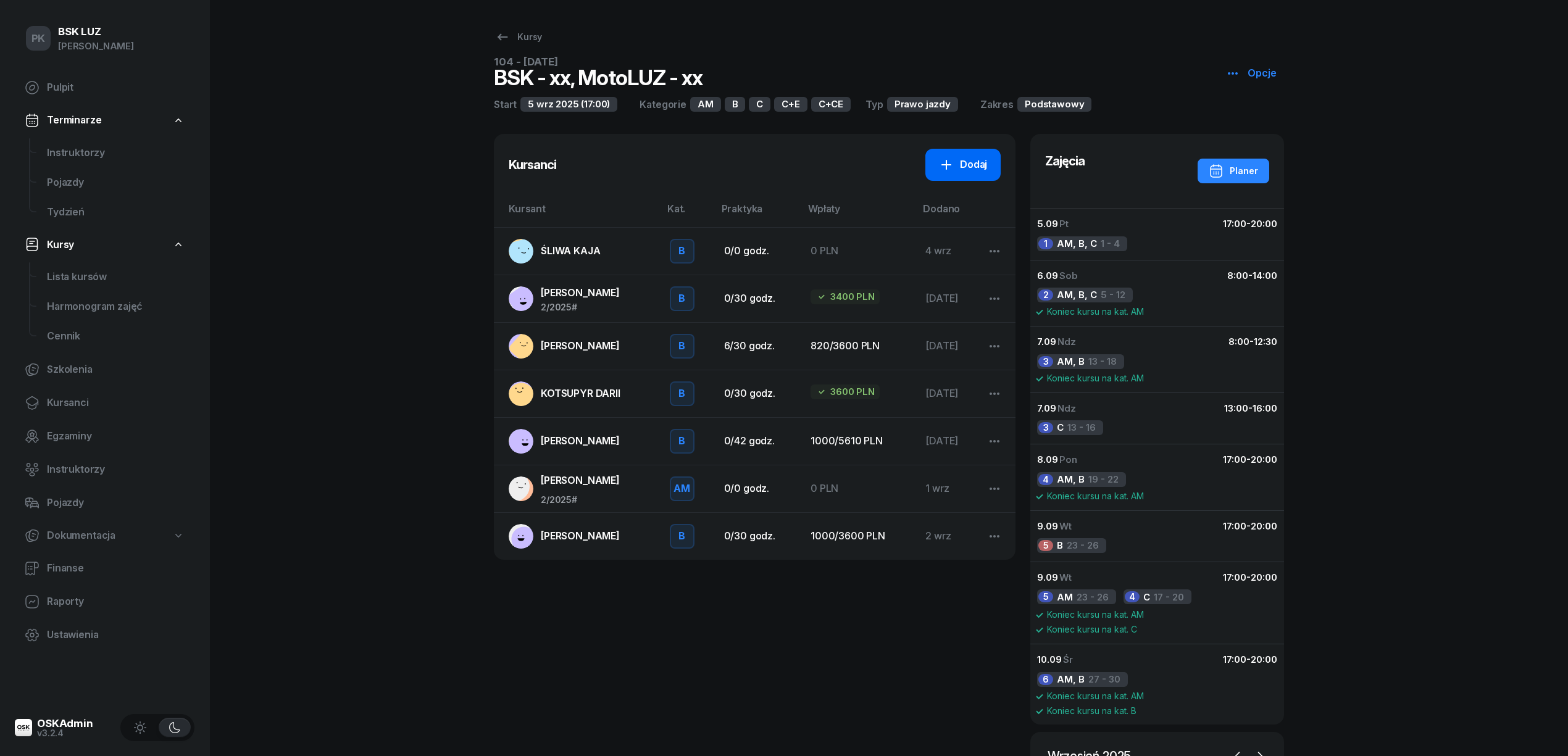
click at [967, 154] on link "Dodaj" at bounding box center [963, 164] width 75 height 32
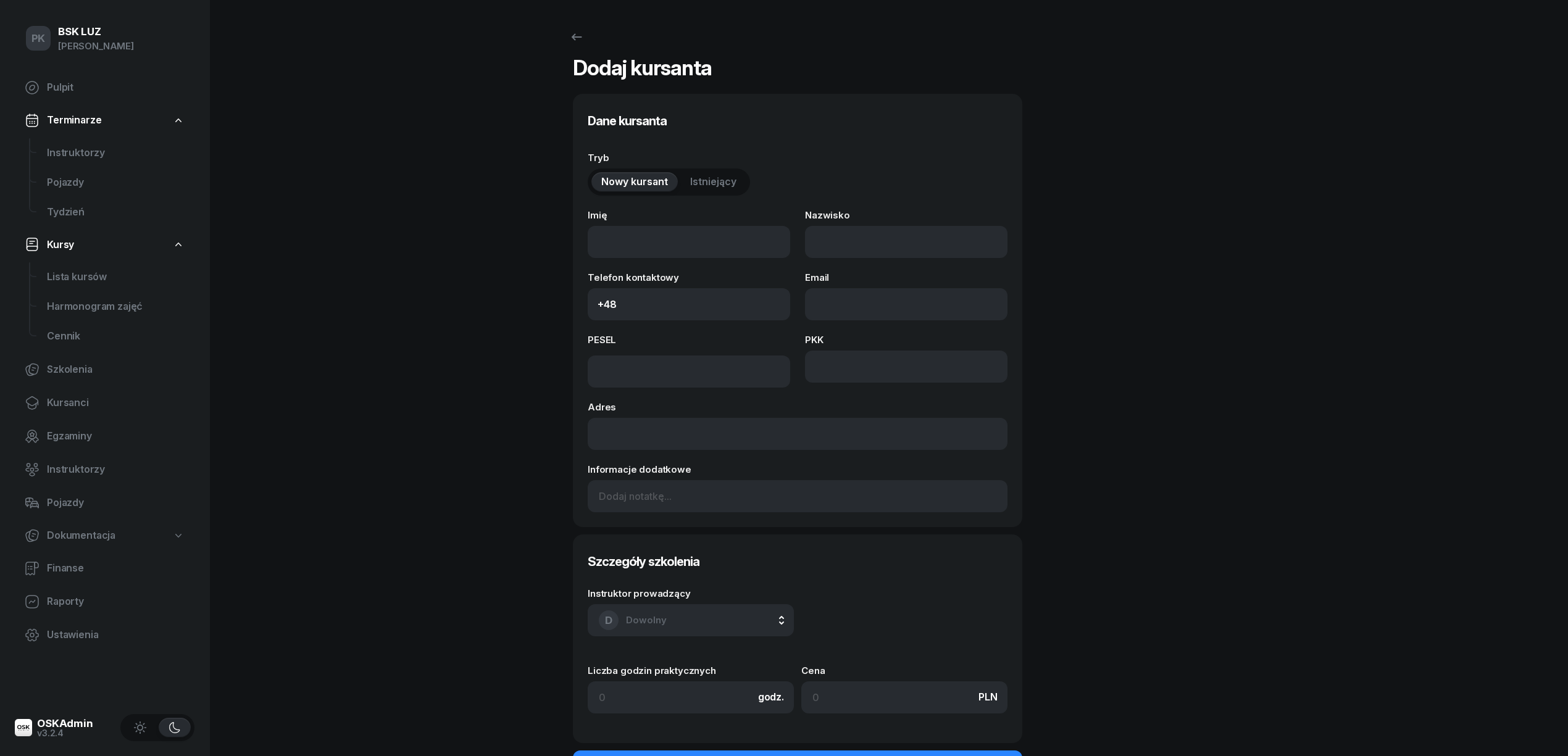
select select "B"
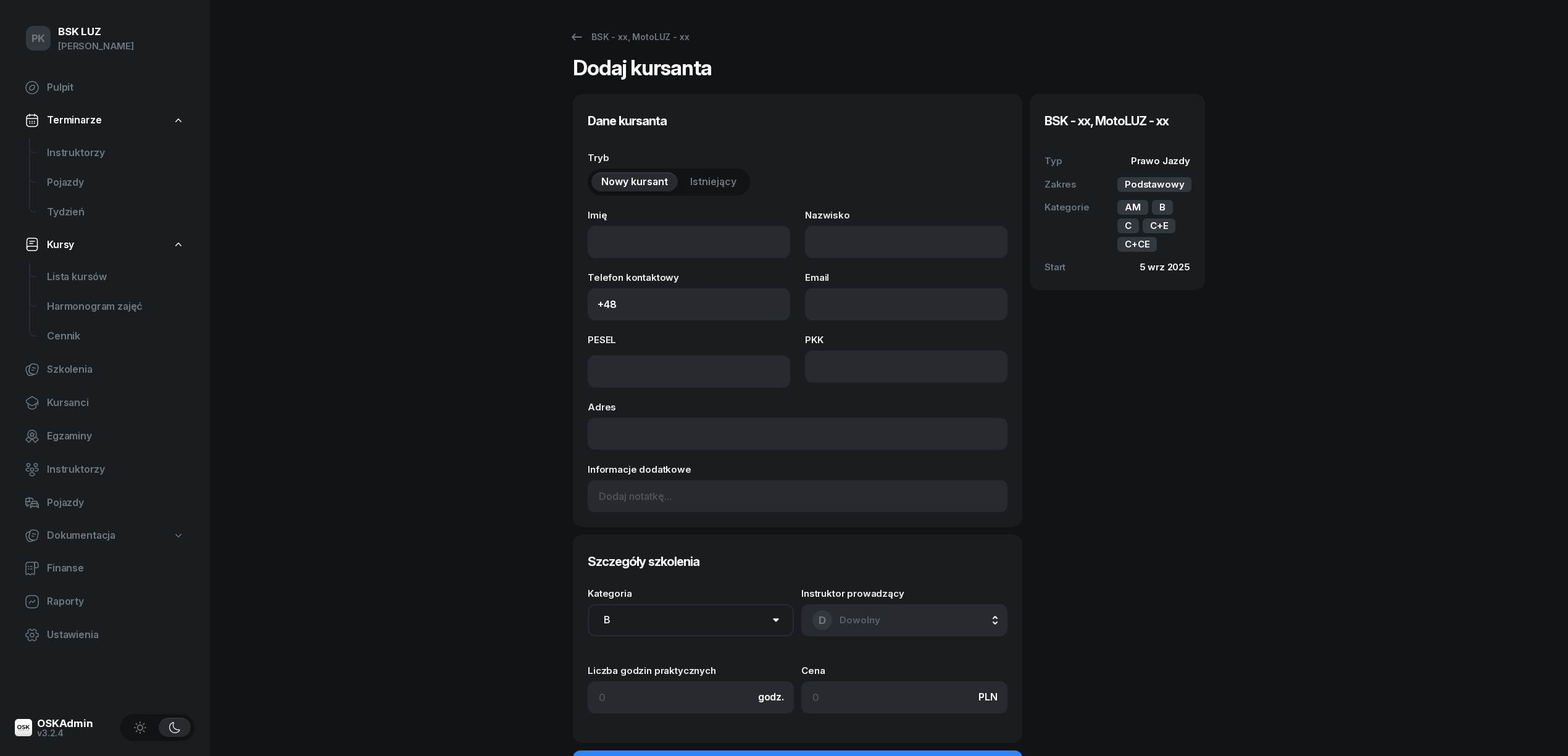
click at [727, 180] on span "Istniejący" at bounding box center [713, 182] width 46 height 16
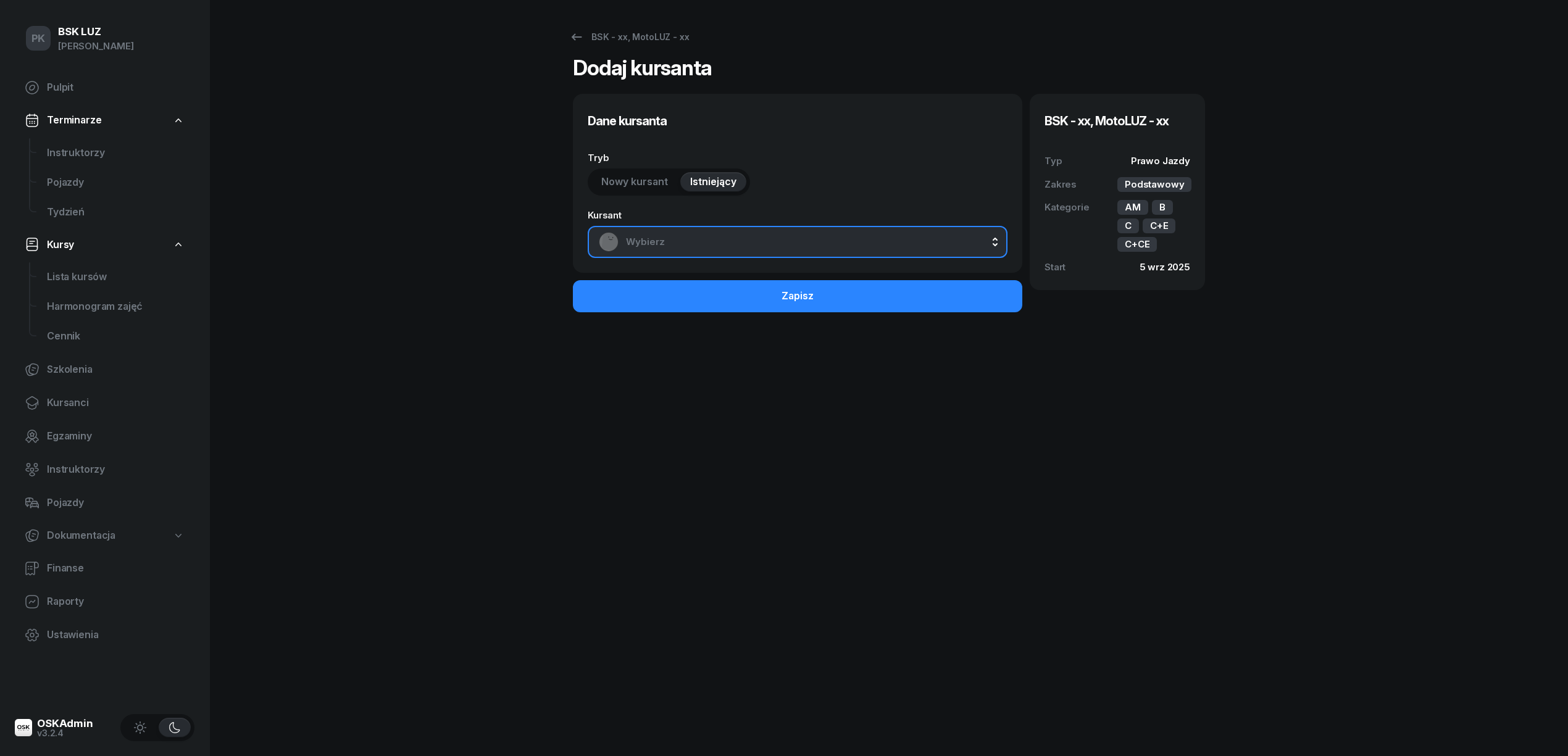
click at [717, 235] on span "Wybierz" at bounding box center [810, 242] width 370 height 16
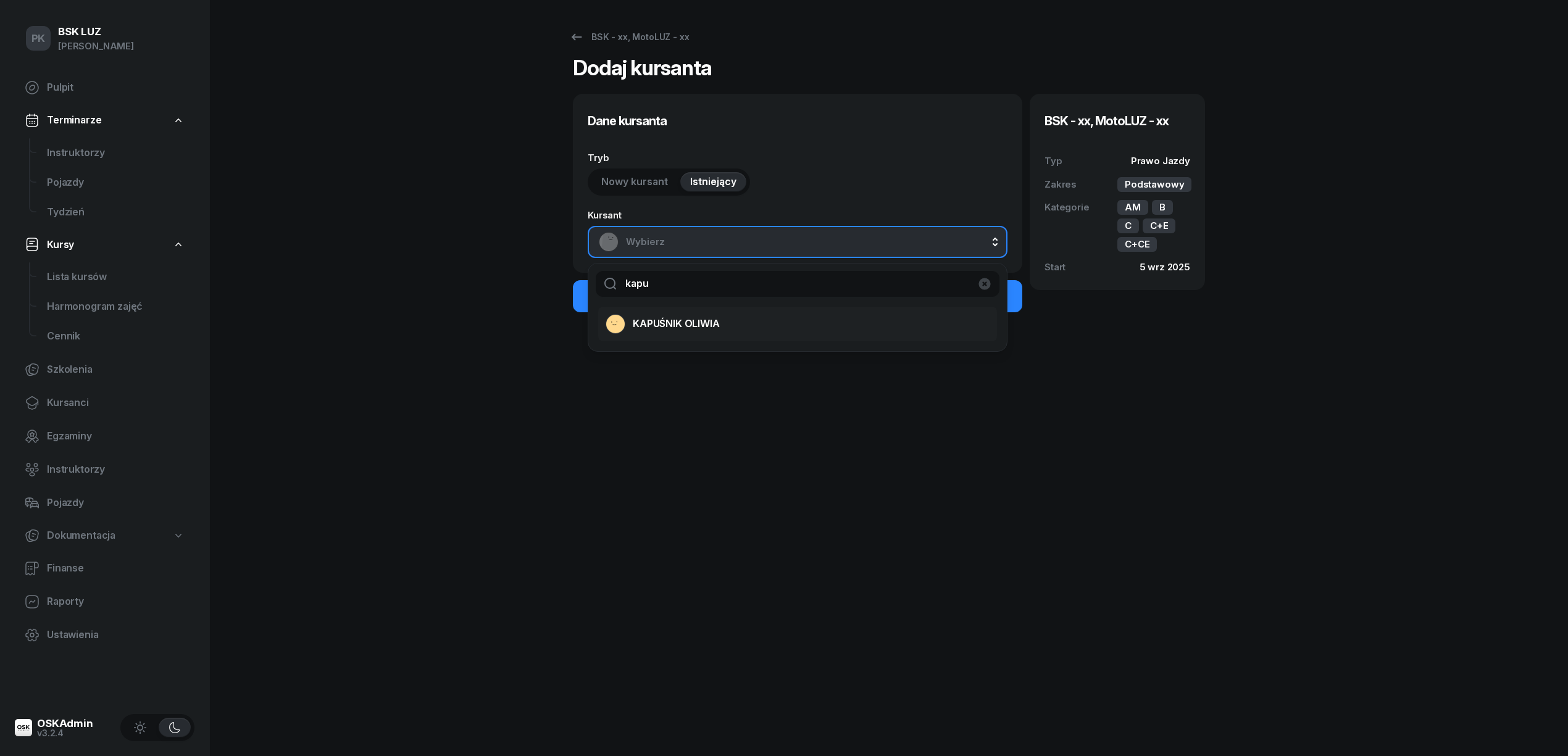
type input "kapu"
click at [695, 332] on div "KAPUŚNIK OLIWIA" at bounding box center [789, 324] width 369 height 20
select select "B"
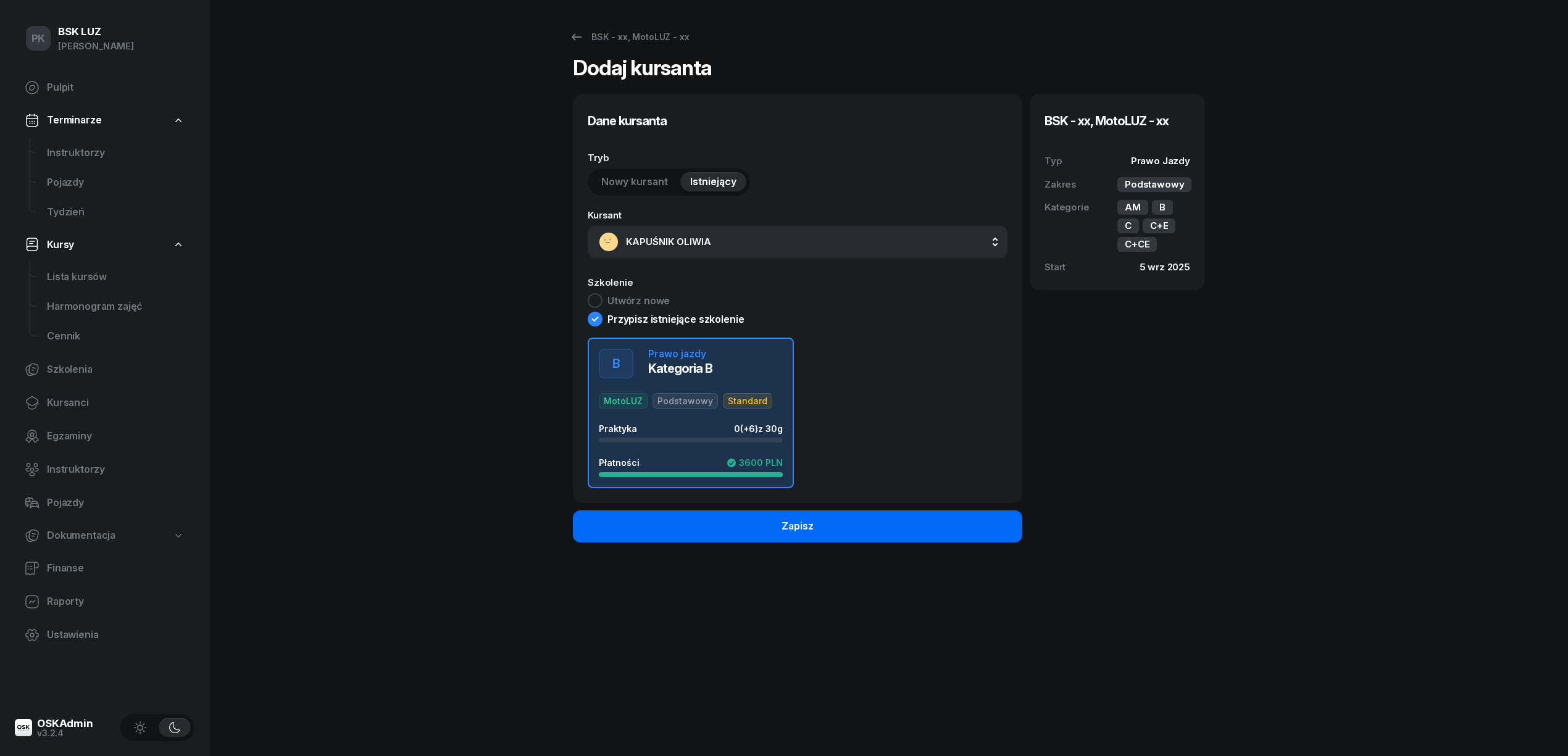
click at [894, 535] on button "Zapisz" at bounding box center [798, 526] width 450 height 32
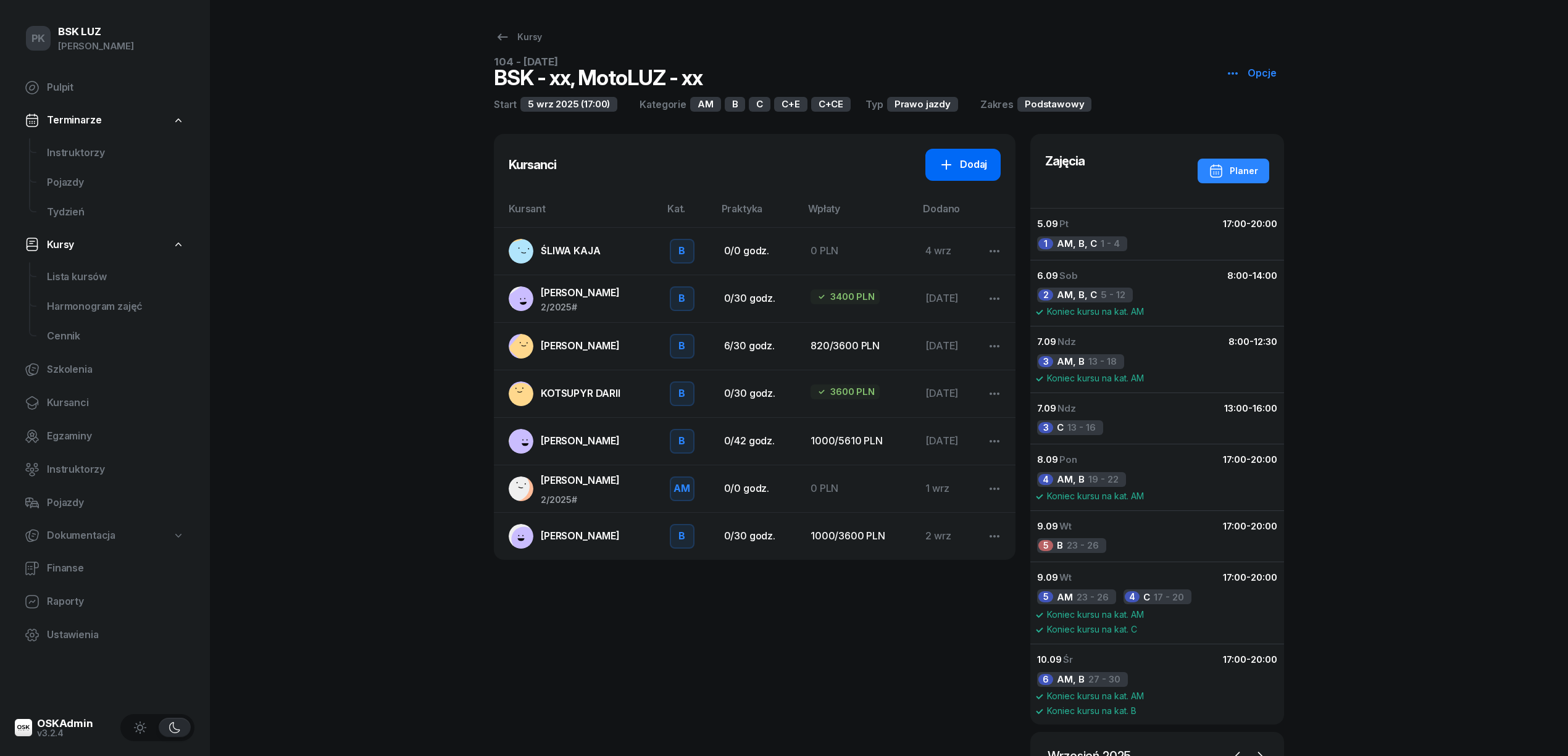
click at [969, 180] on link "Dodaj" at bounding box center [963, 164] width 75 height 32
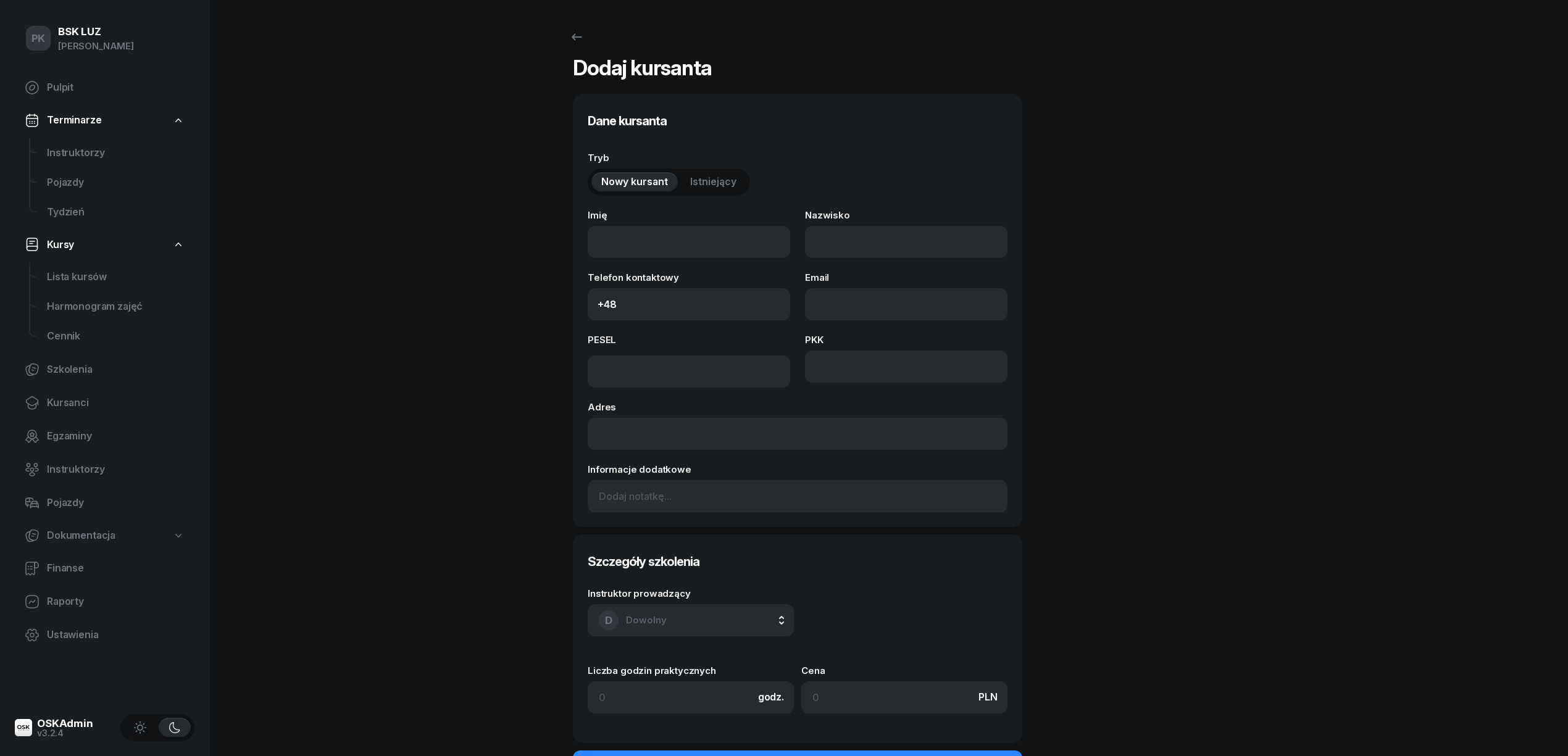
select select "B"
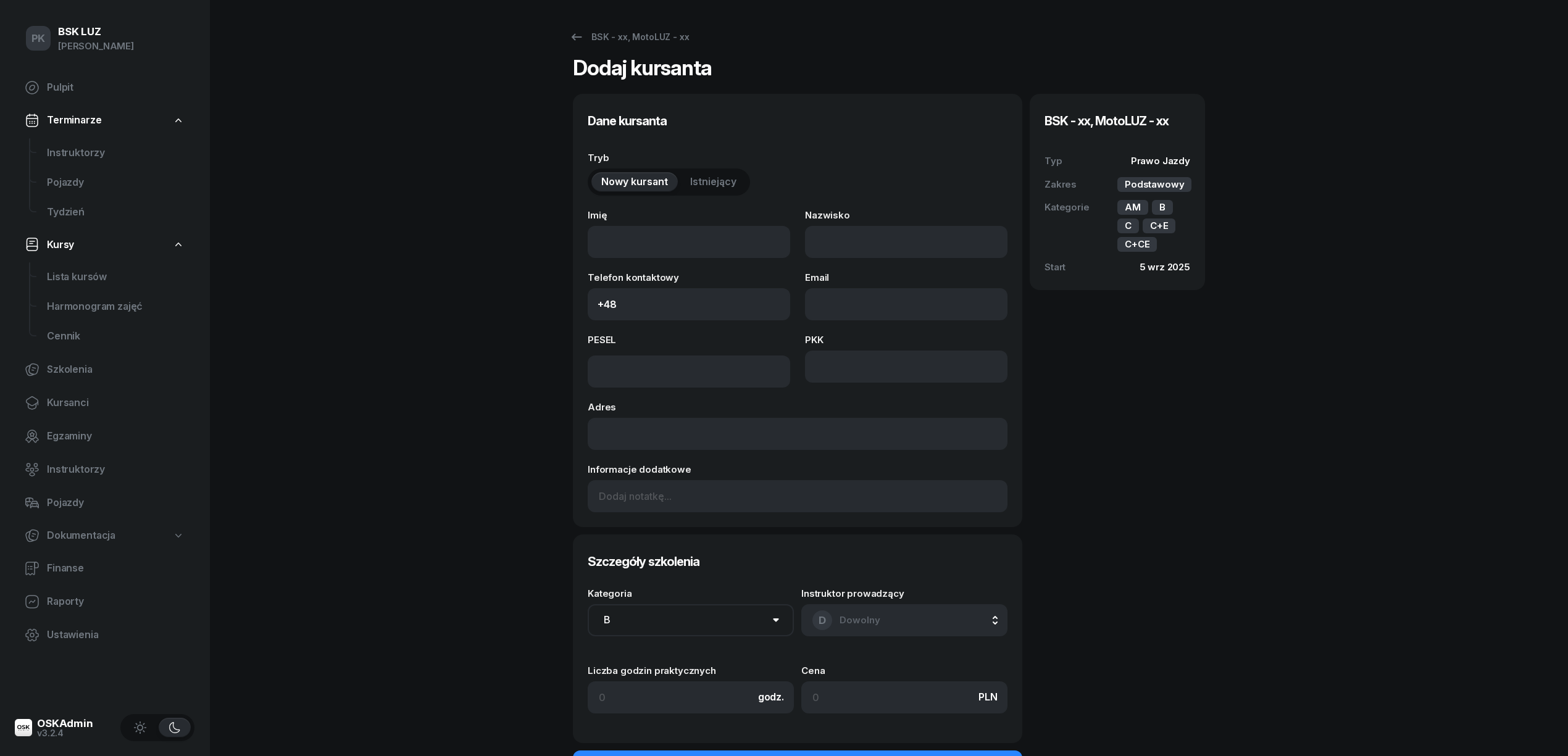
click at [717, 179] on span "Istniejący" at bounding box center [713, 182] width 46 height 16
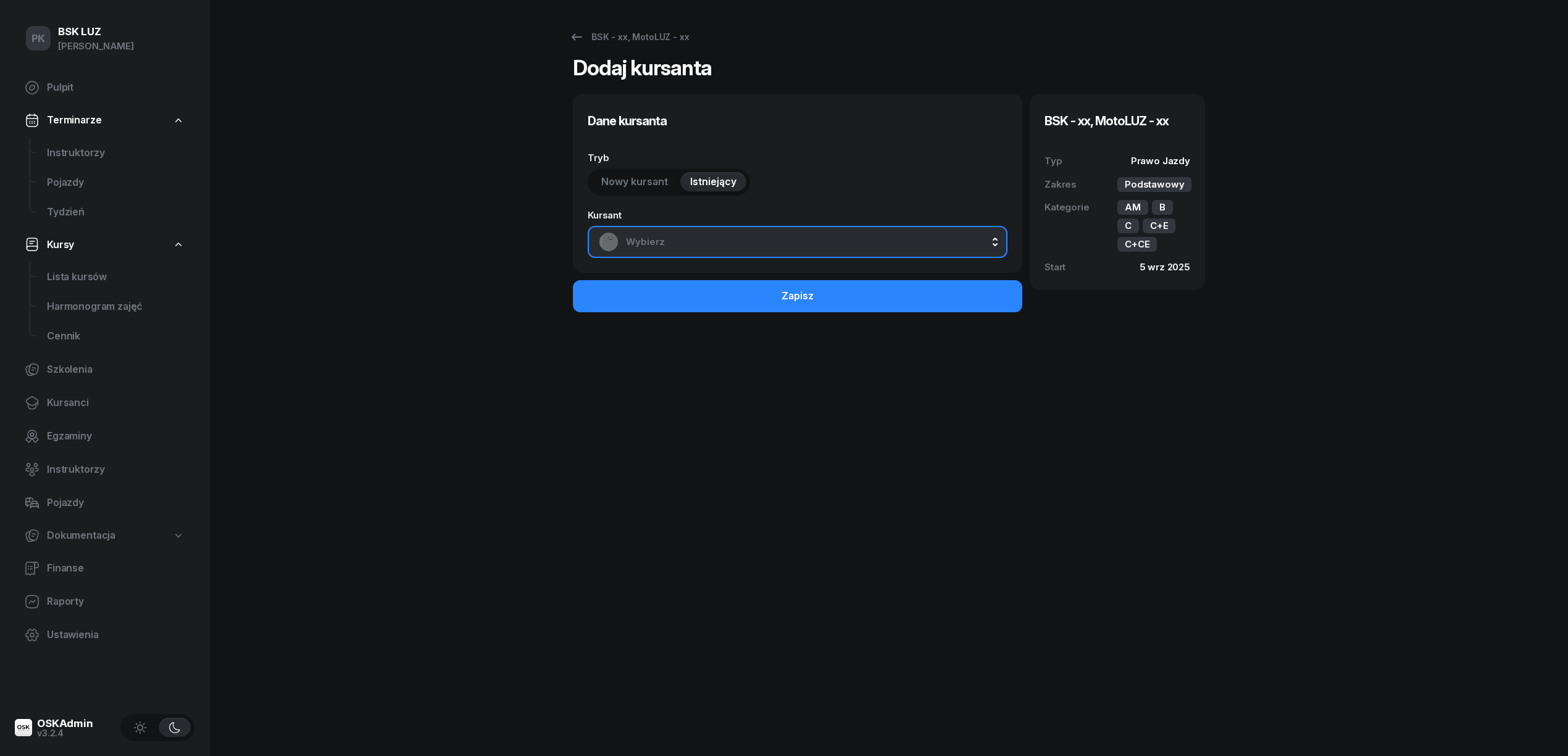
click at [715, 238] on span "Wybierz" at bounding box center [810, 242] width 370 height 16
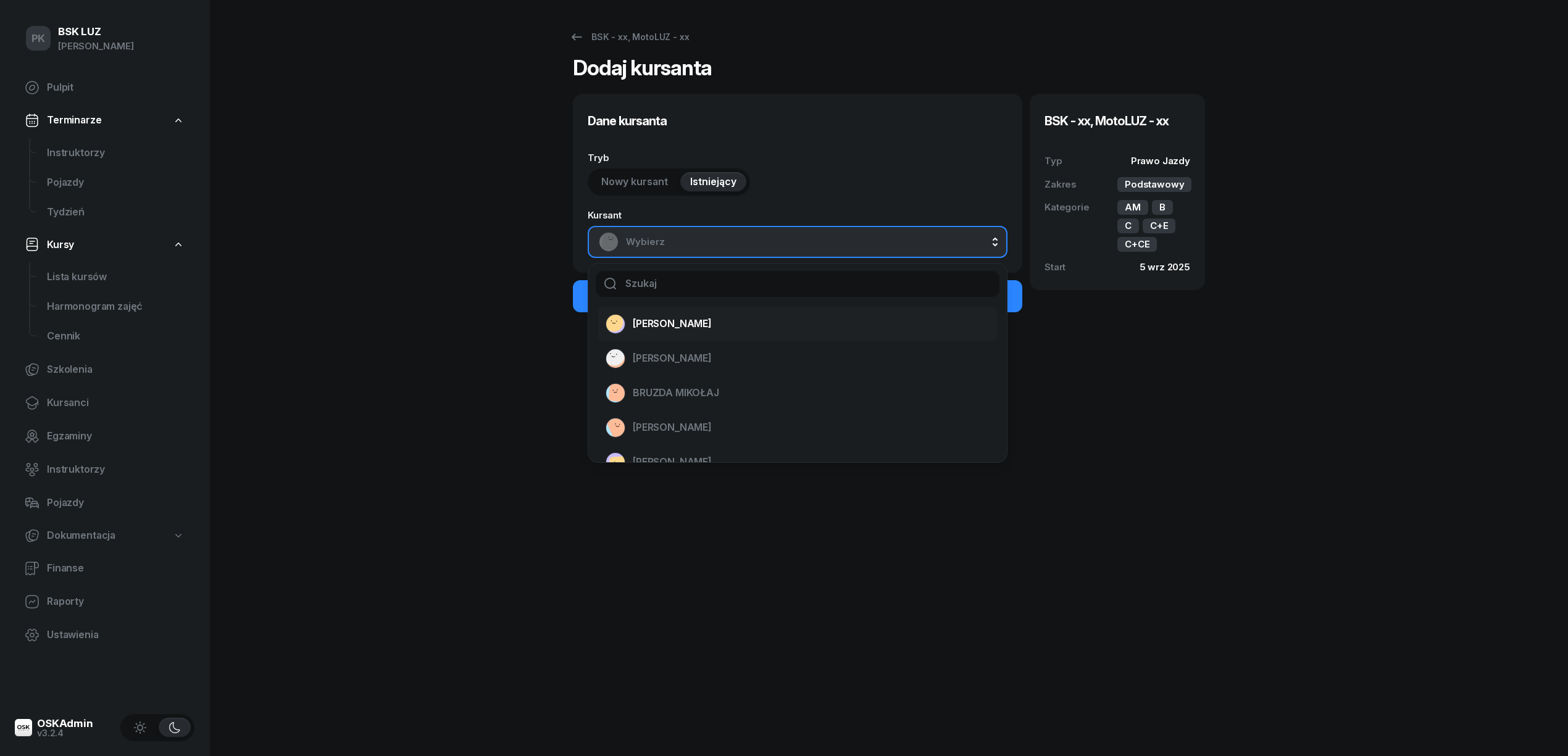
click at [714, 332] on div "[PERSON_NAME]" at bounding box center [789, 324] width 369 height 20
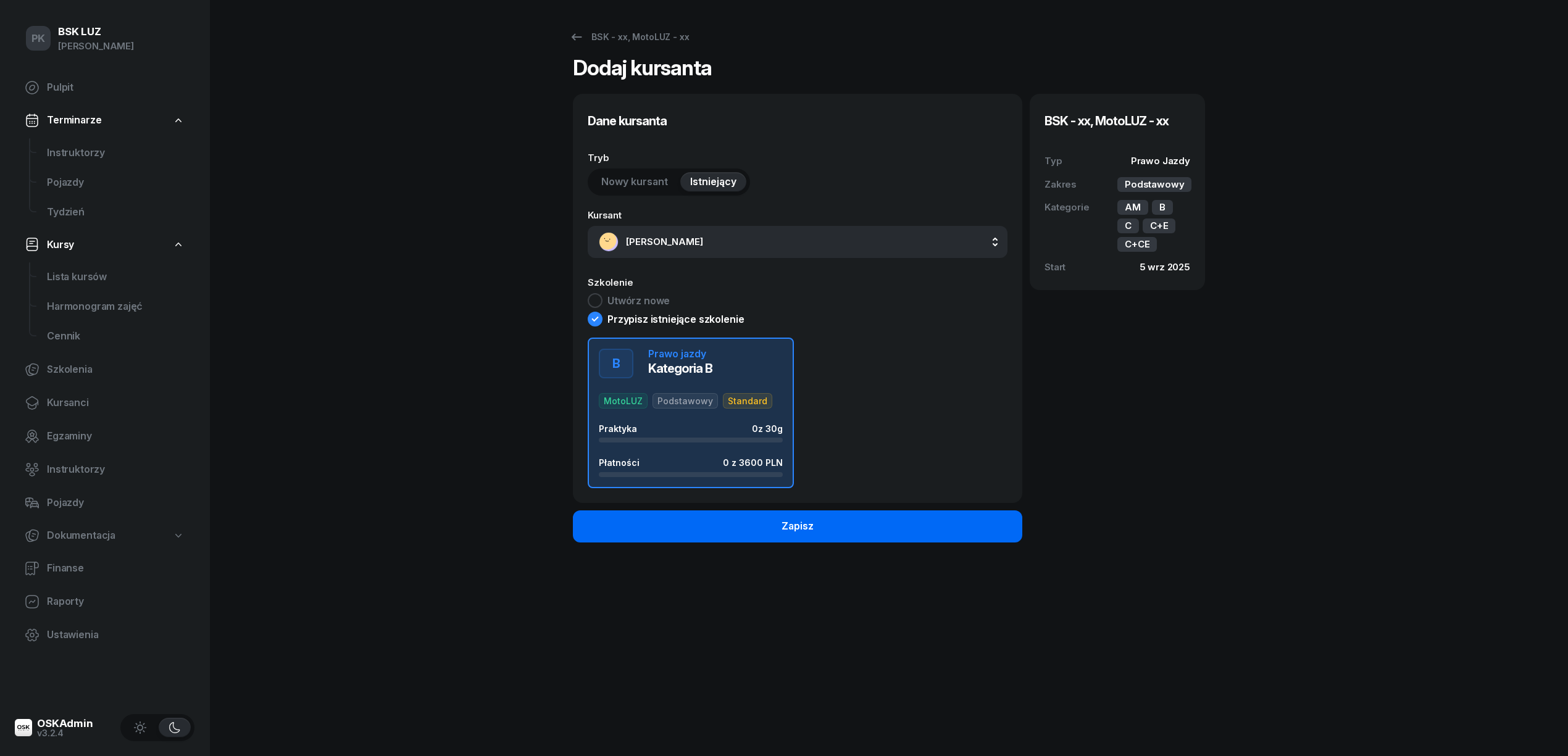
click at [716, 539] on button "Zapisz" at bounding box center [798, 526] width 450 height 32
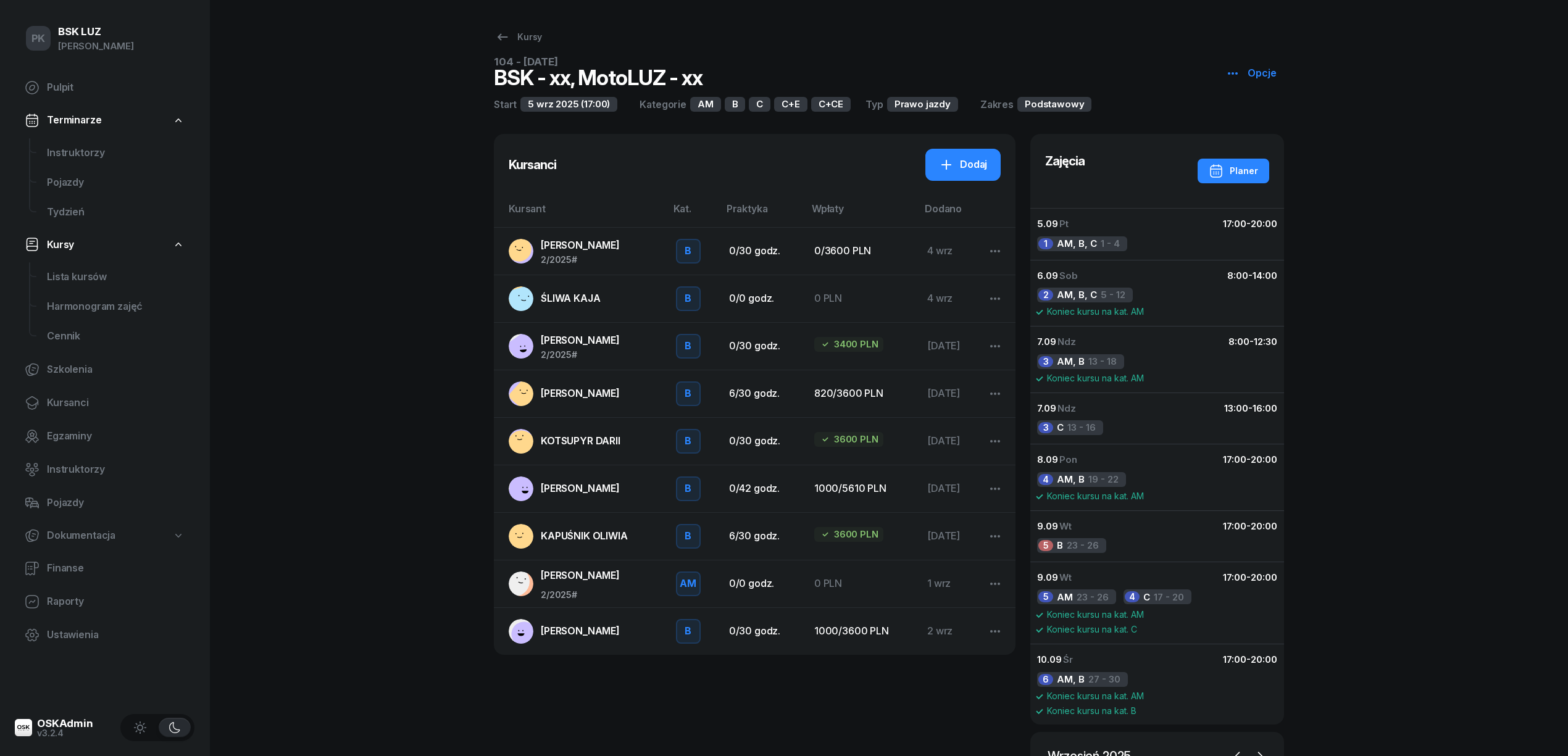
click at [551, 284] on td "ŚLIWA KAJA" at bounding box center [580, 298] width 173 height 48
click at [566, 302] on span "ŚLIWA KAJA" at bounding box center [570, 298] width 59 height 12
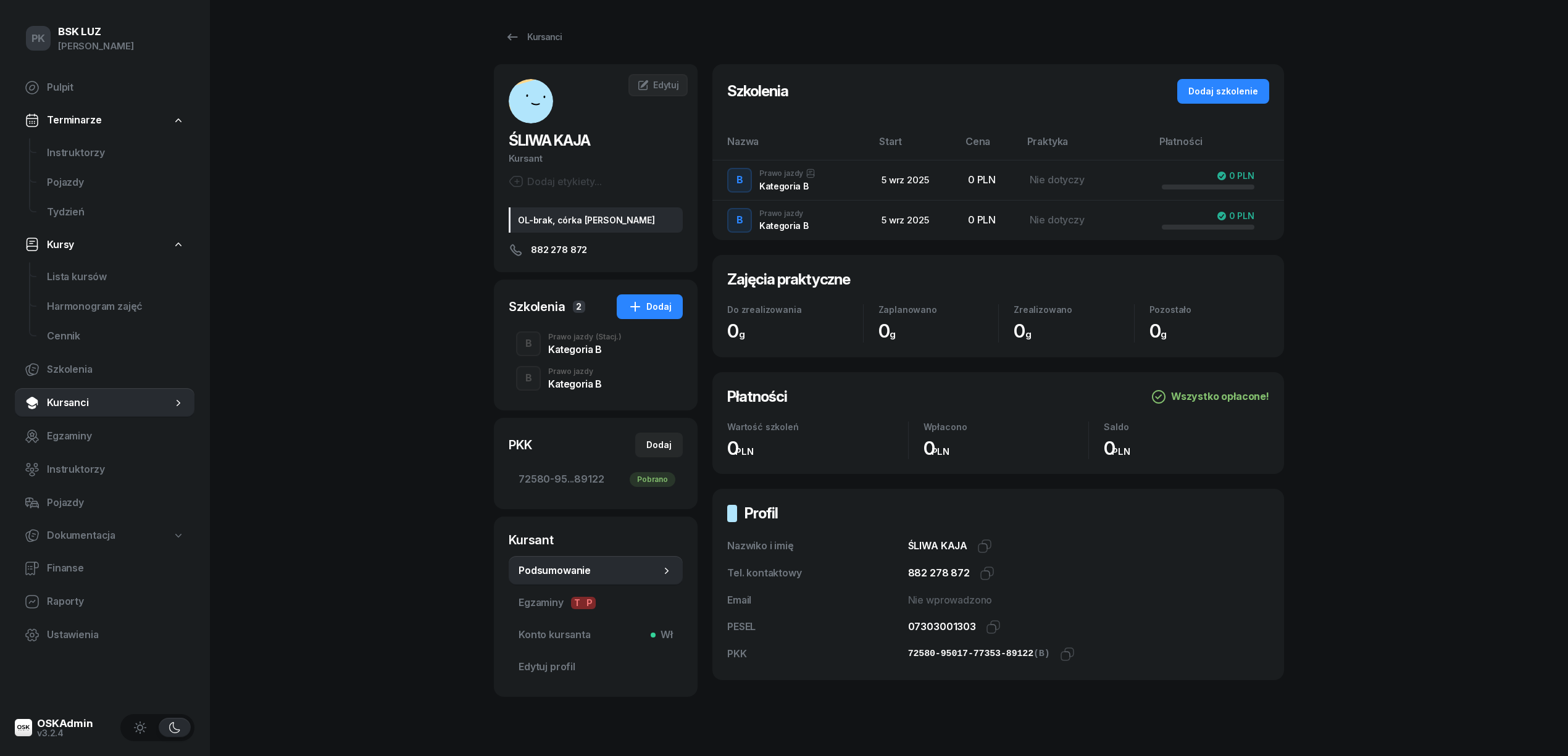
click at [573, 346] on div "Kategoria B" at bounding box center [585, 349] width 73 height 10
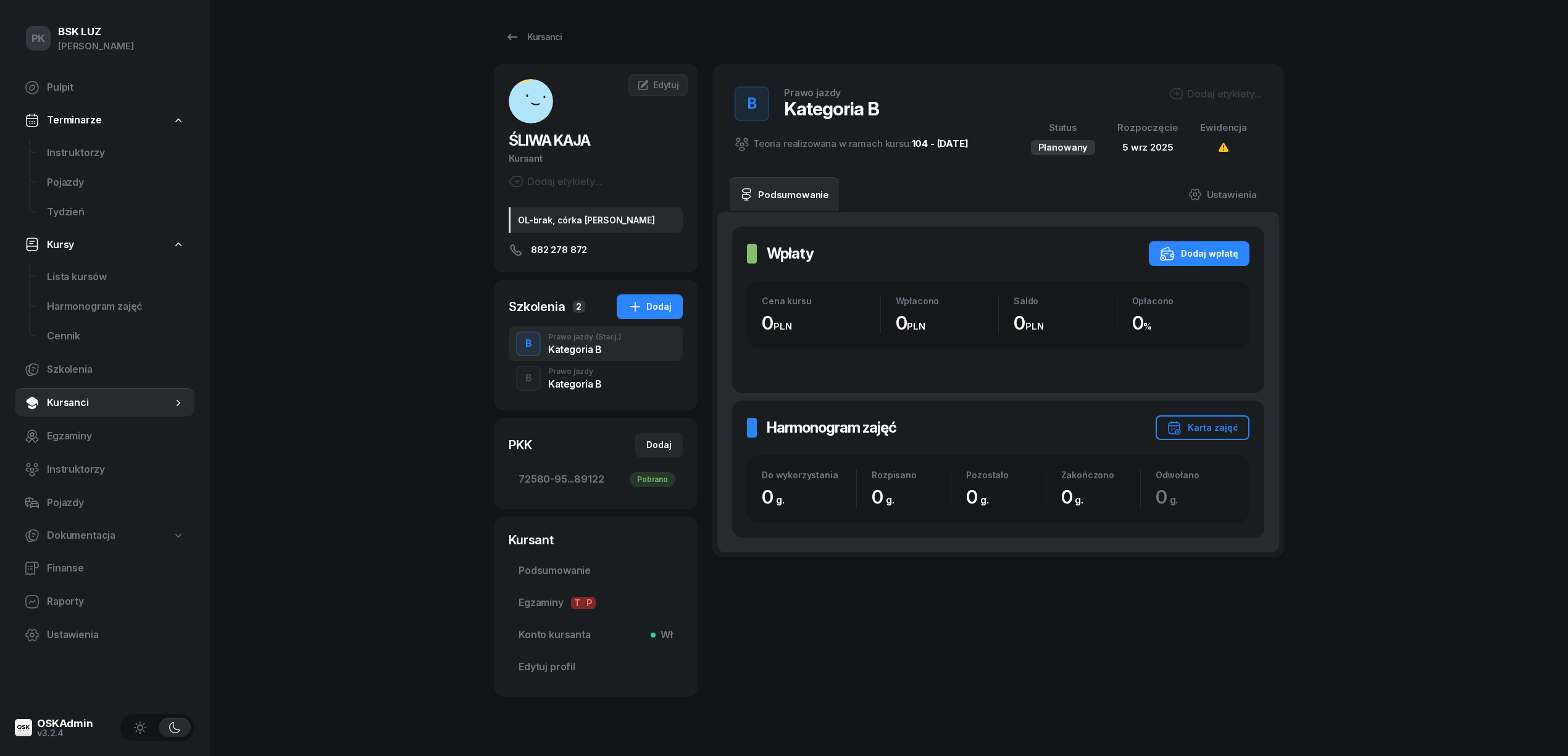
click at [583, 376] on div "Kategoria B" at bounding box center [575, 382] width 54 height 14
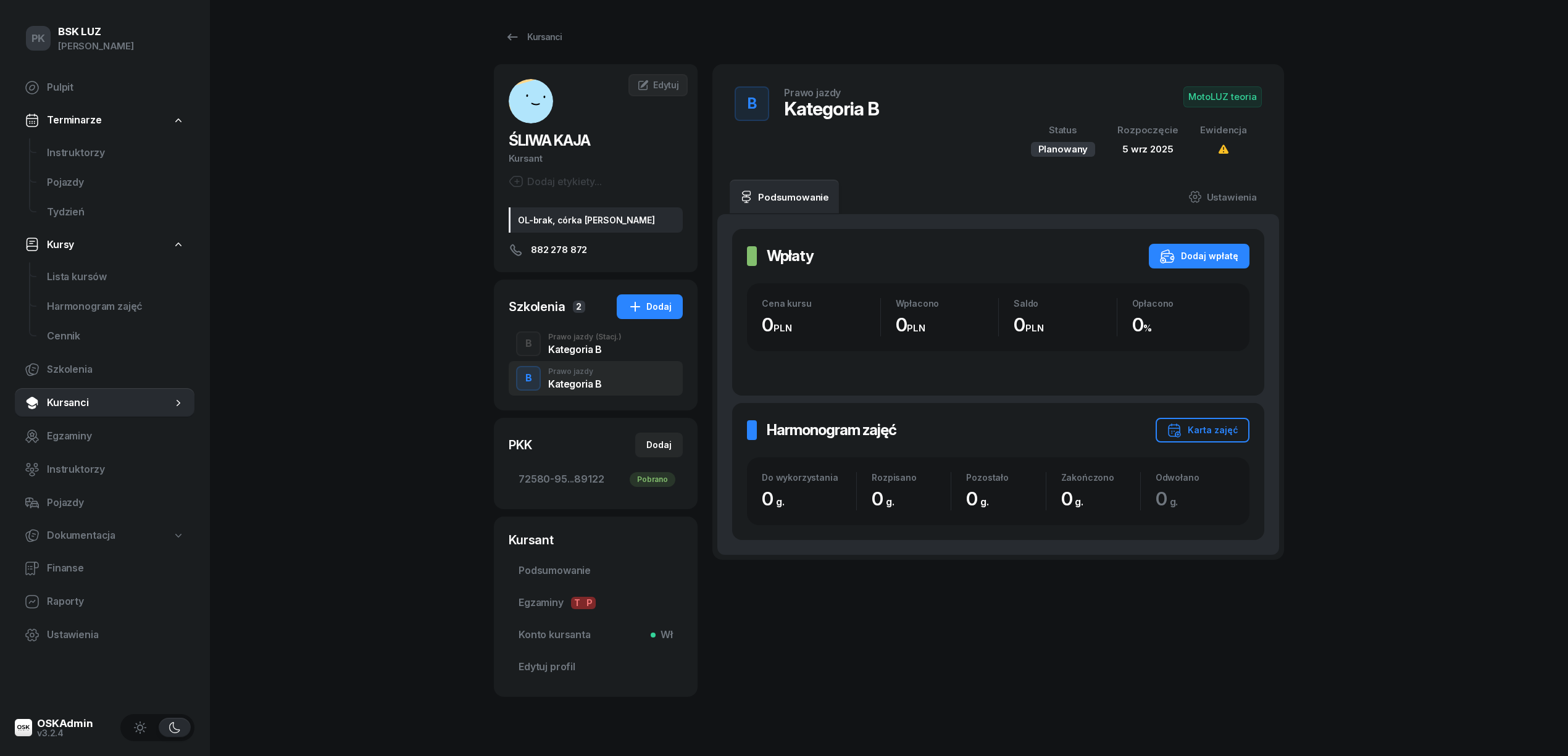
click at [586, 352] on div "Kategoria B" at bounding box center [585, 349] width 73 height 10
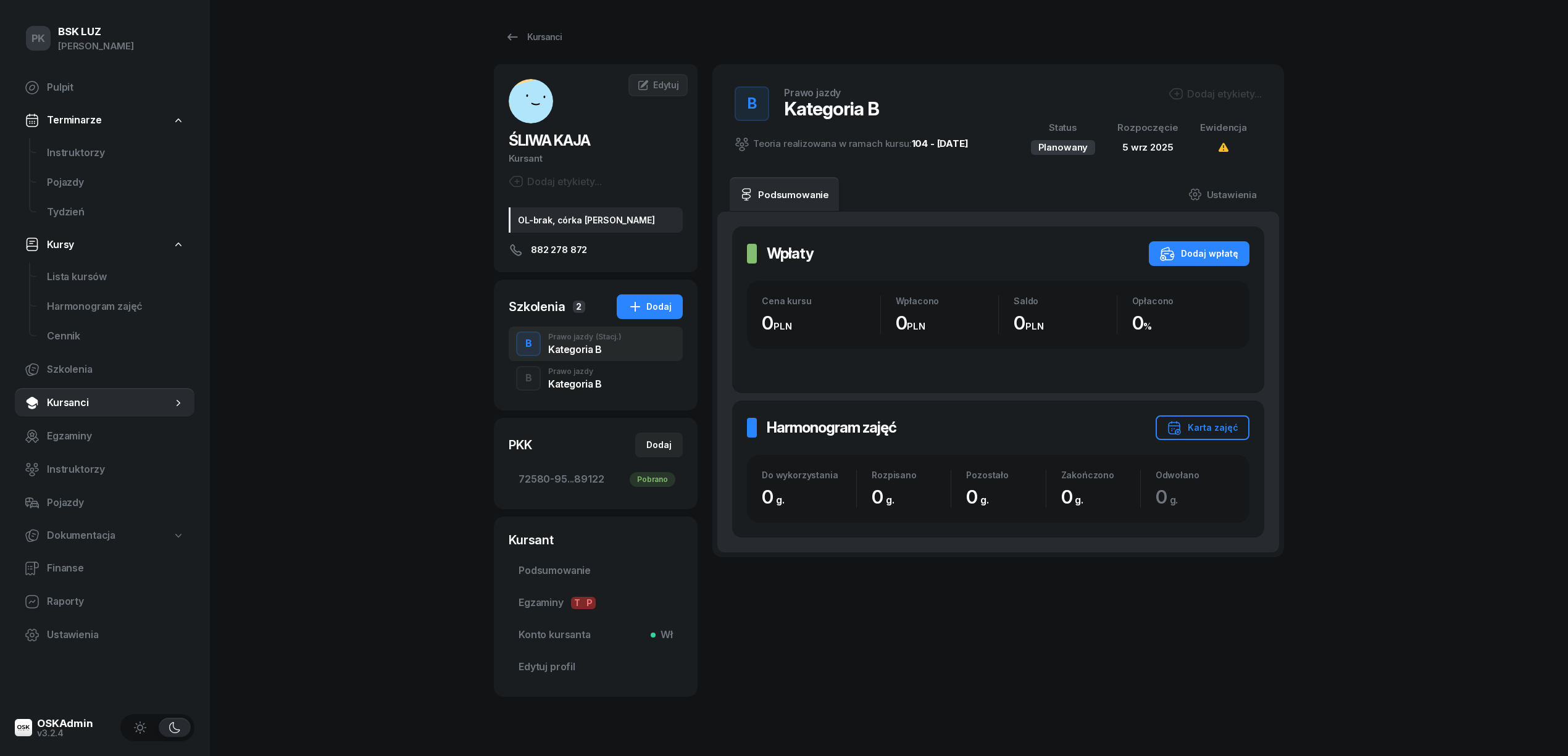
click at [596, 383] on div "Kategoria B" at bounding box center [575, 384] width 54 height 10
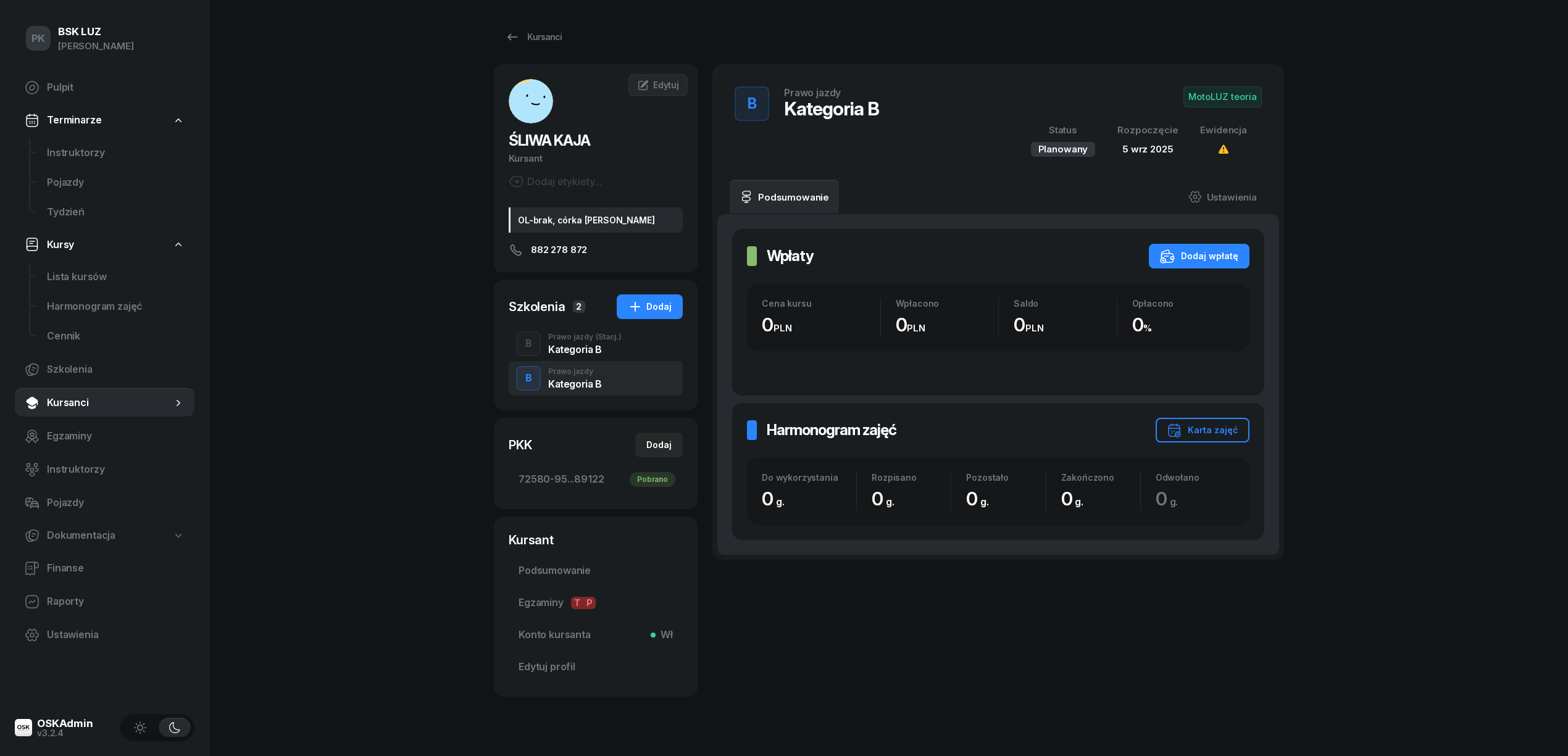
click at [596, 353] on div "Kategoria B" at bounding box center [585, 349] width 73 height 10
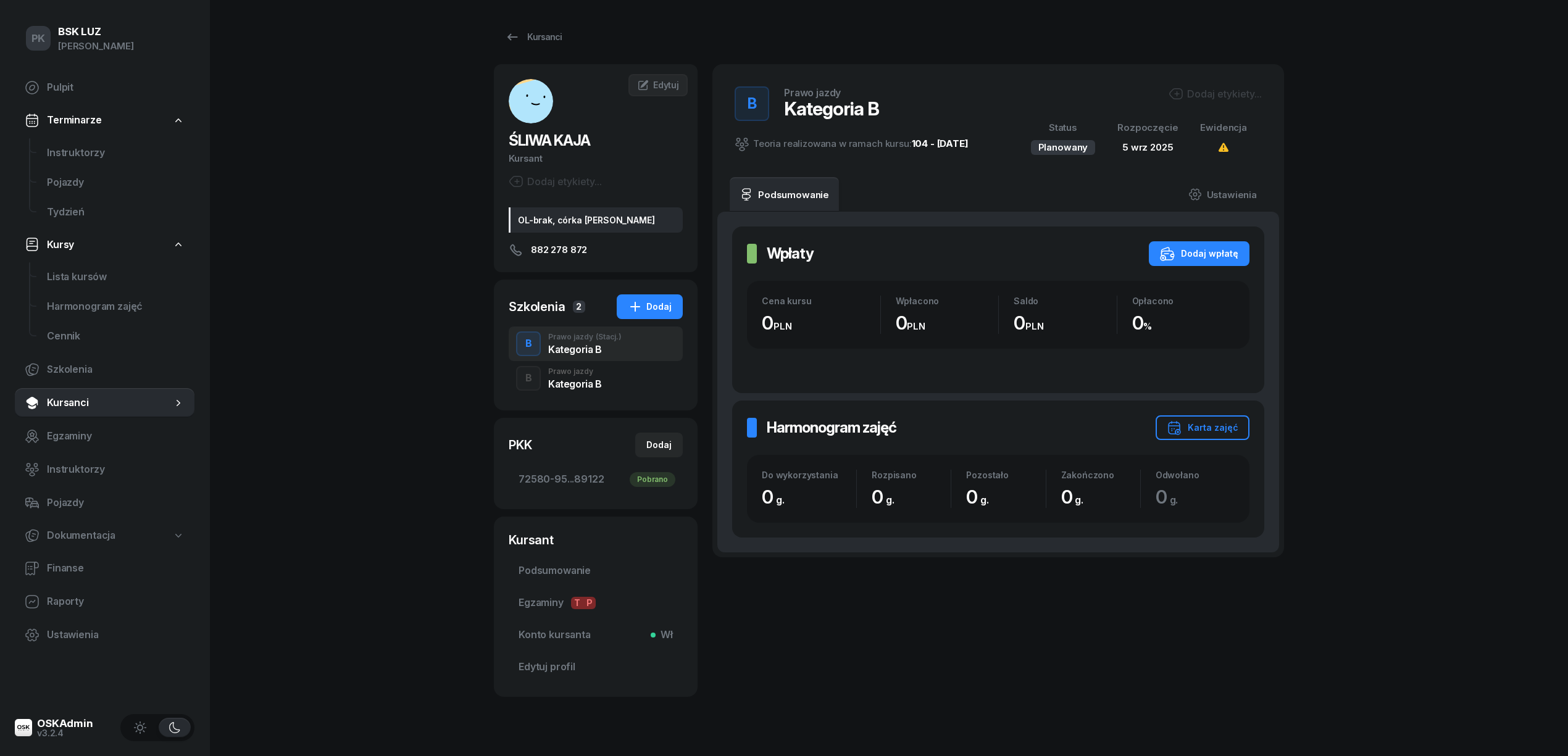
click at [596, 382] on div "Kategoria B" at bounding box center [575, 384] width 54 height 10
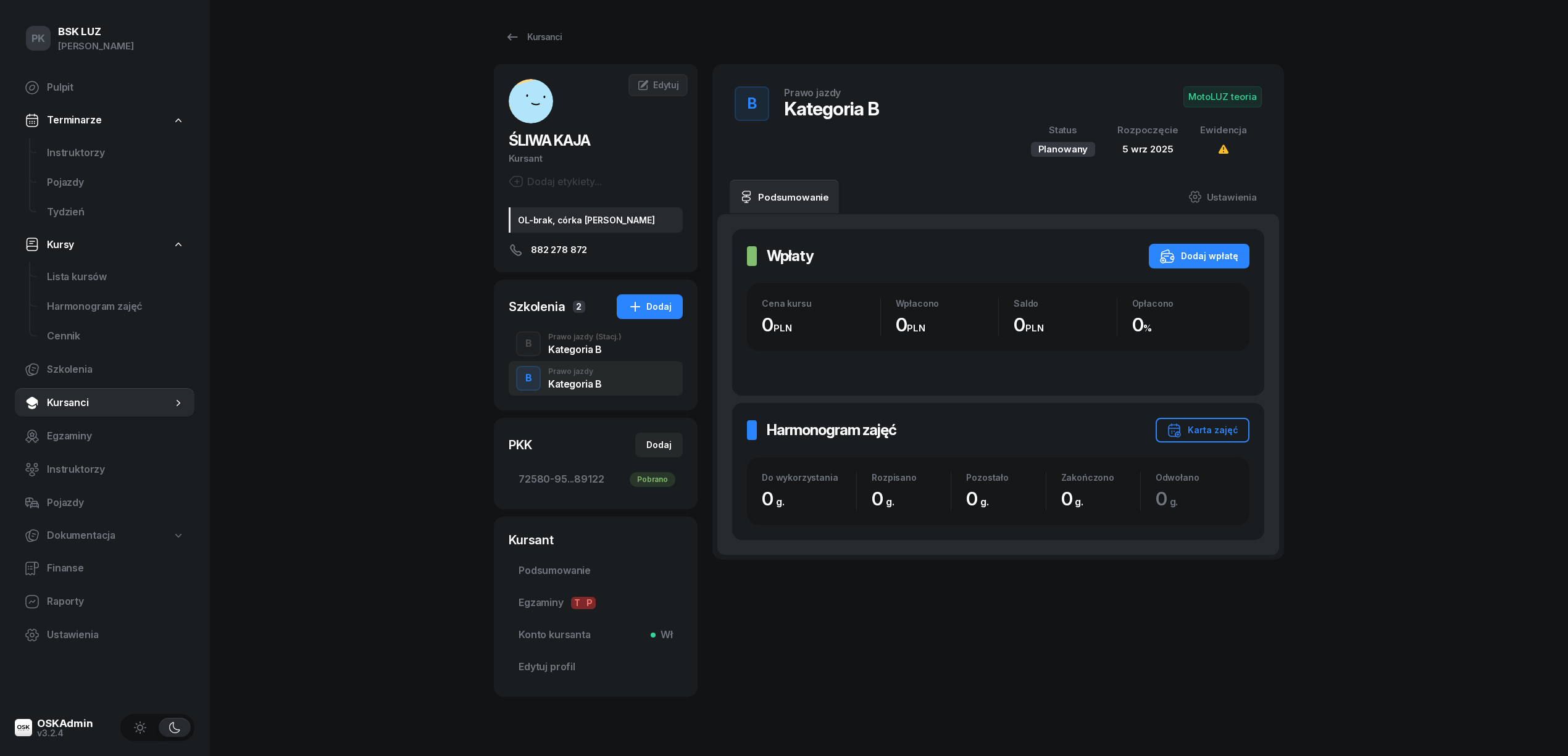
click at [599, 347] on div "Kategoria B" at bounding box center [585, 349] width 73 height 10
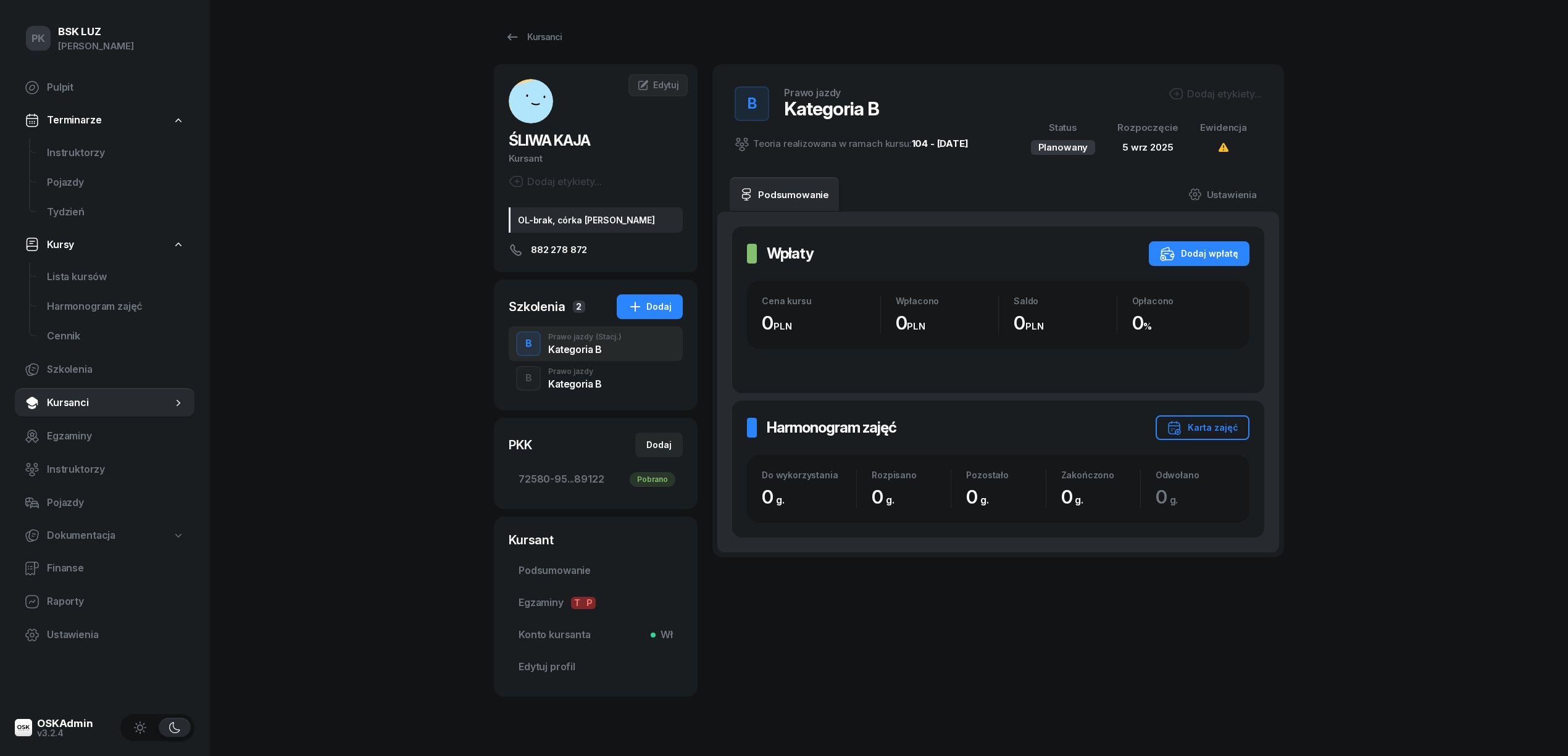
click at [1221, 90] on div "Dodaj etykiety..." at bounding box center [1215, 94] width 93 height 15
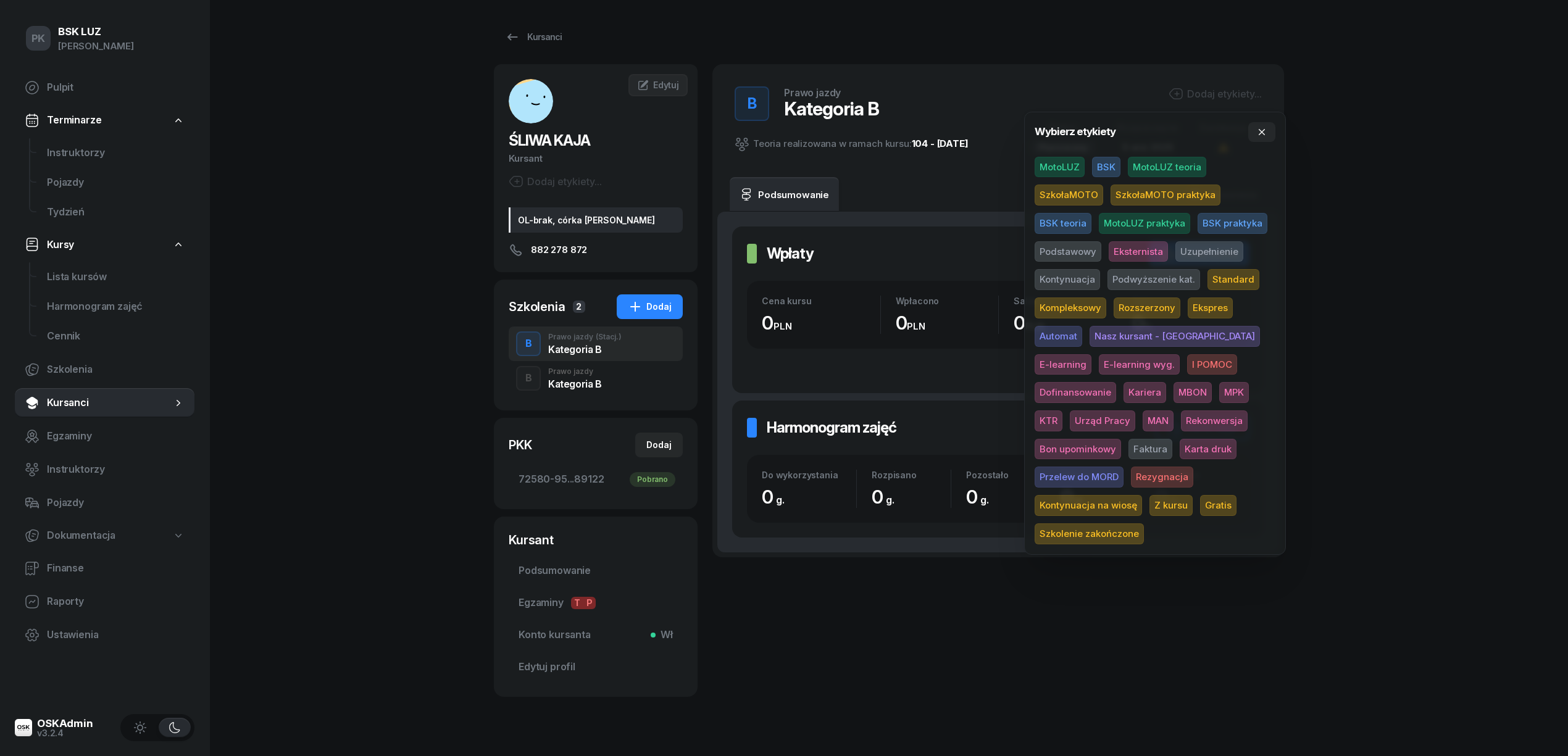
click at [1164, 164] on span "MotoLUZ teoria" at bounding box center [1166, 167] width 78 height 21
click at [1362, 159] on div "PK BSK LUZ Piotr Klimek Pulpit Terminarze Instruktorzy Pojazdy Tydzień Kursy Li…" at bounding box center [784, 391] width 1568 height 781
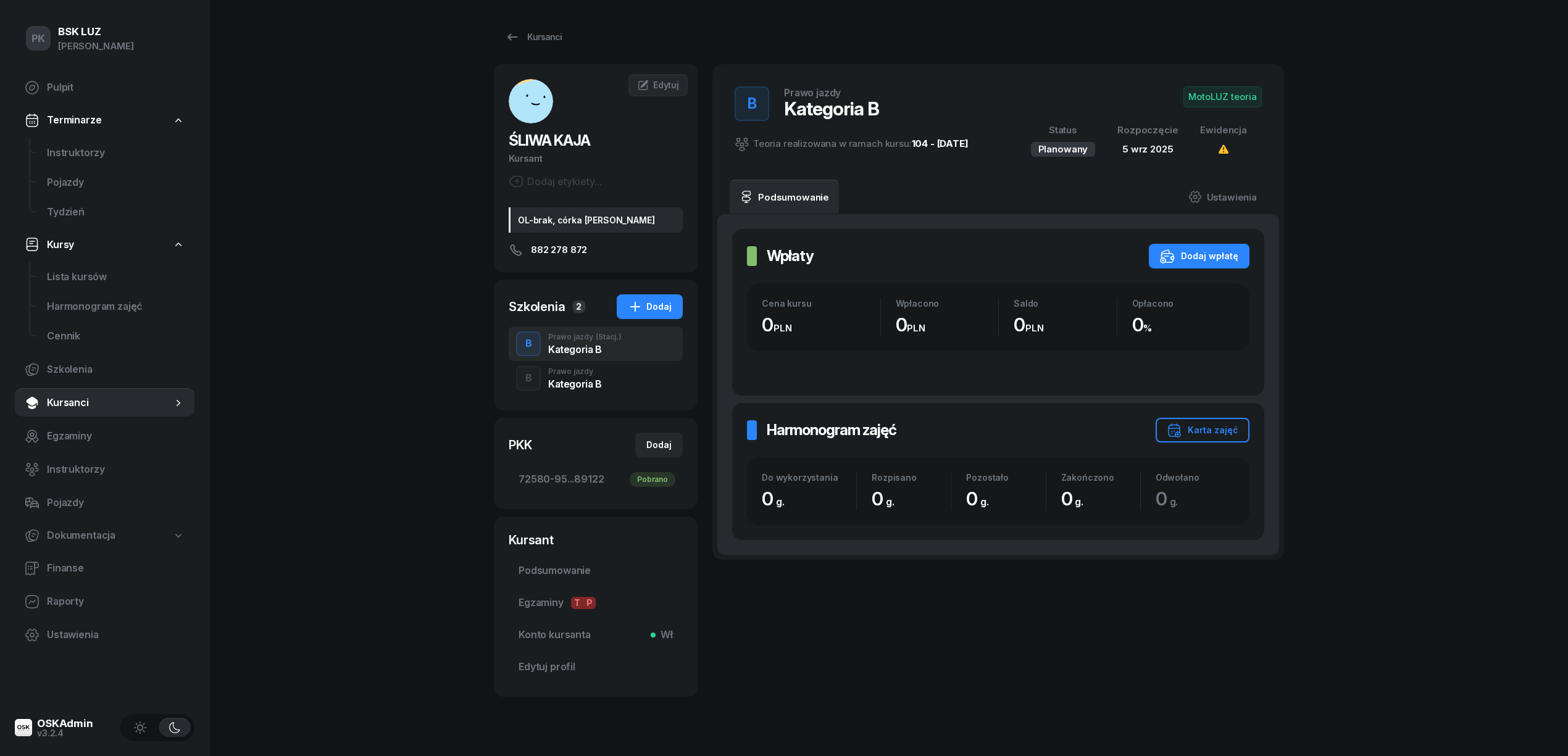
click at [595, 384] on div "Kategoria B" at bounding box center [575, 384] width 54 height 10
click at [558, 348] on div "Kategoria B" at bounding box center [585, 349] width 73 height 10
click at [564, 376] on div "Kategoria B" at bounding box center [575, 382] width 54 height 14
click at [1237, 198] on link "Ustawienia" at bounding box center [1223, 196] width 88 height 35
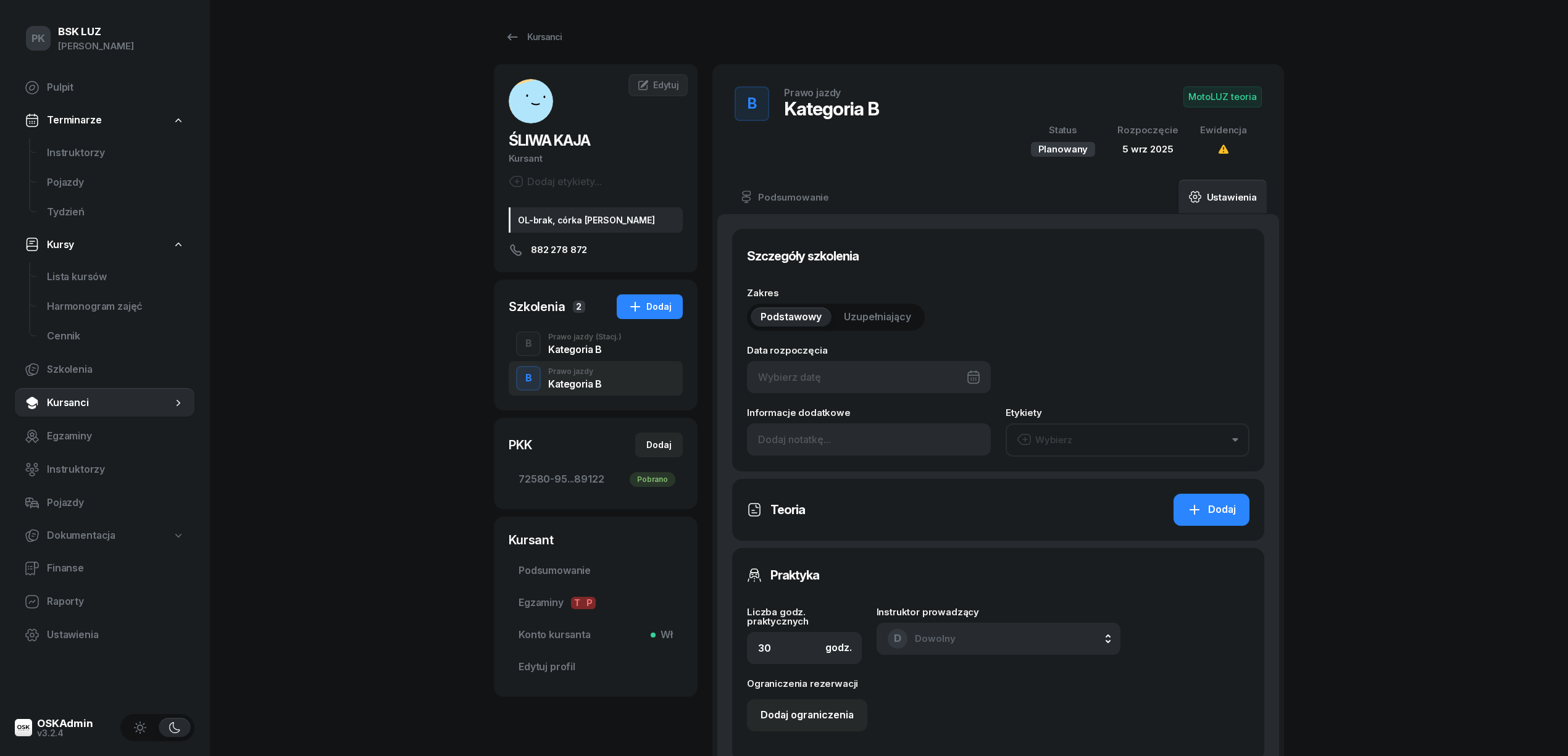
type input "05/09/2025"
type input "72580"
type input "95017"
type input "77353"
type input "89122"
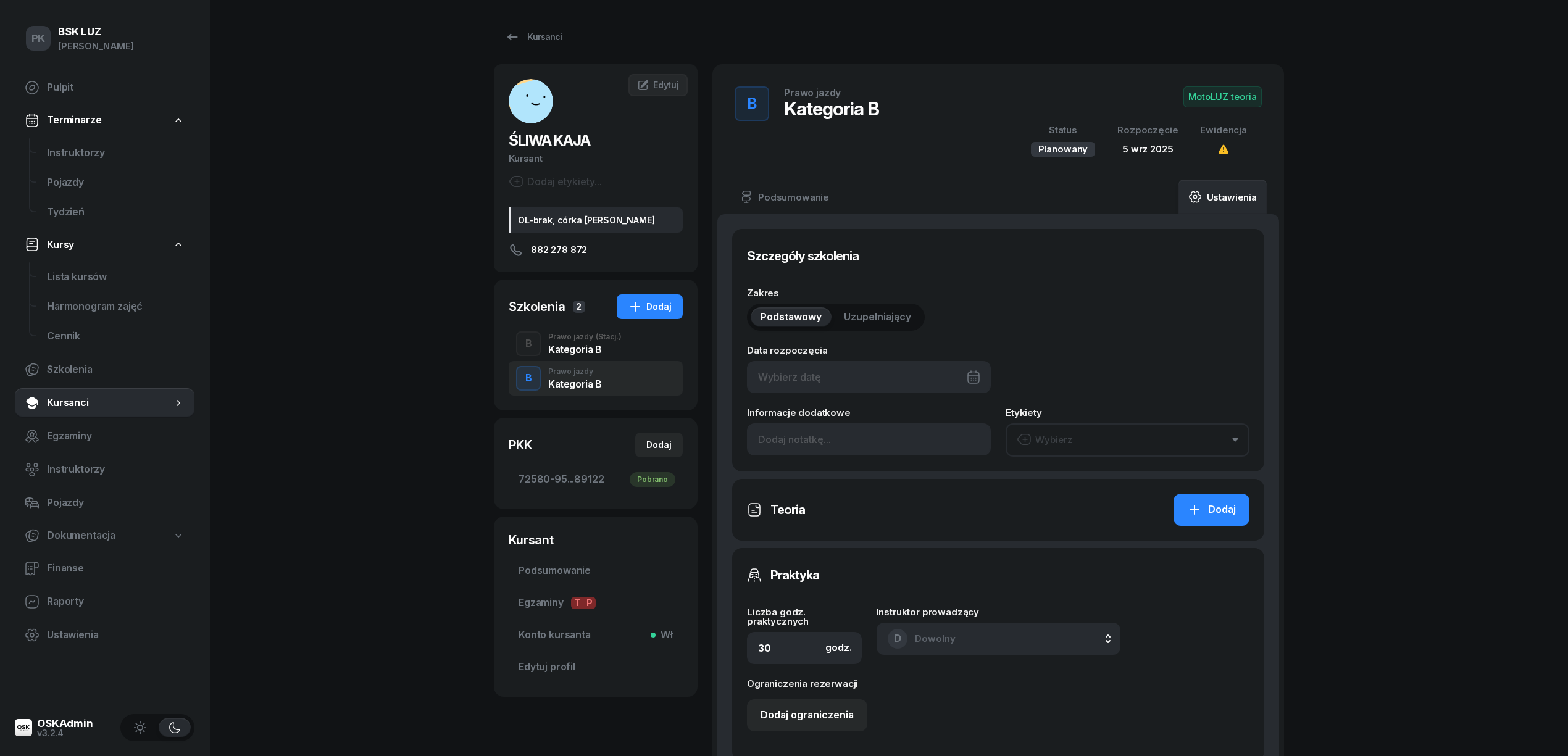
type input "2/2025"
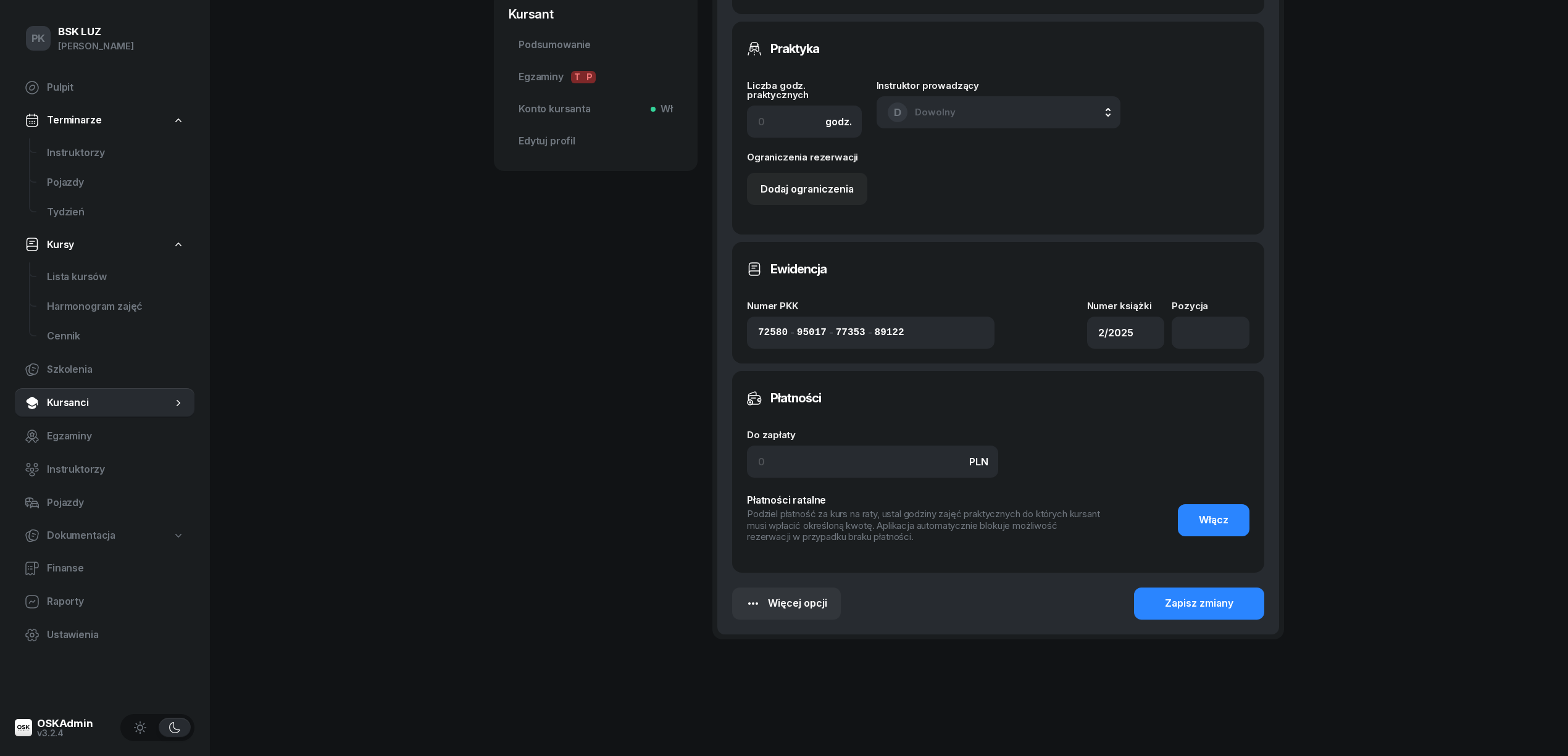
scroll to position [529, 0]
click at [803, 609] on button "Więcej opcji" at bounding box center [787, 600] width 109 height 32
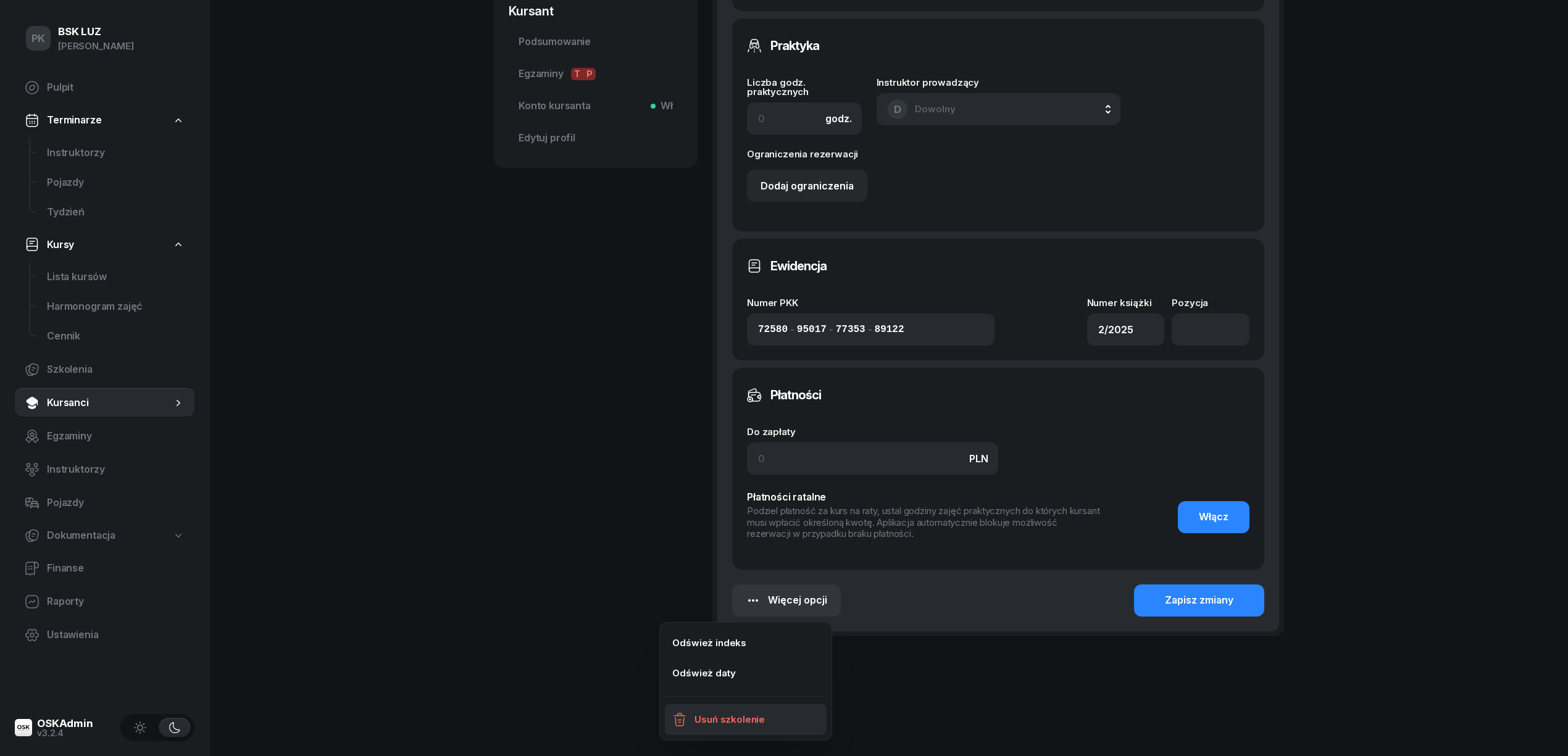
click at [798, 706] on link "Usuń szkolenie" at bounding box center [746, 719] width 162 height 31
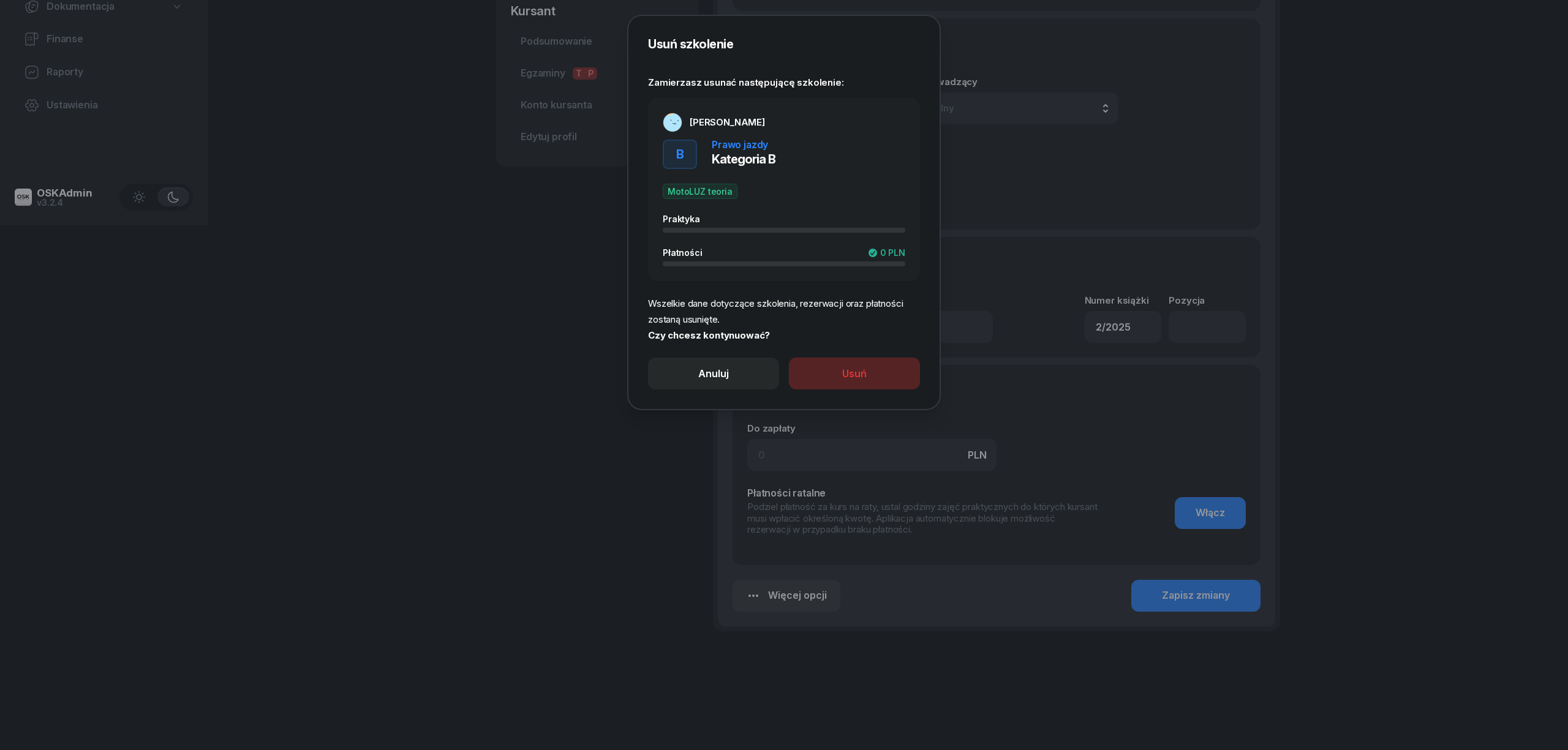
click at [858, 371] on div "Usuń" at bounding box center [854, 374] width 24 height 16
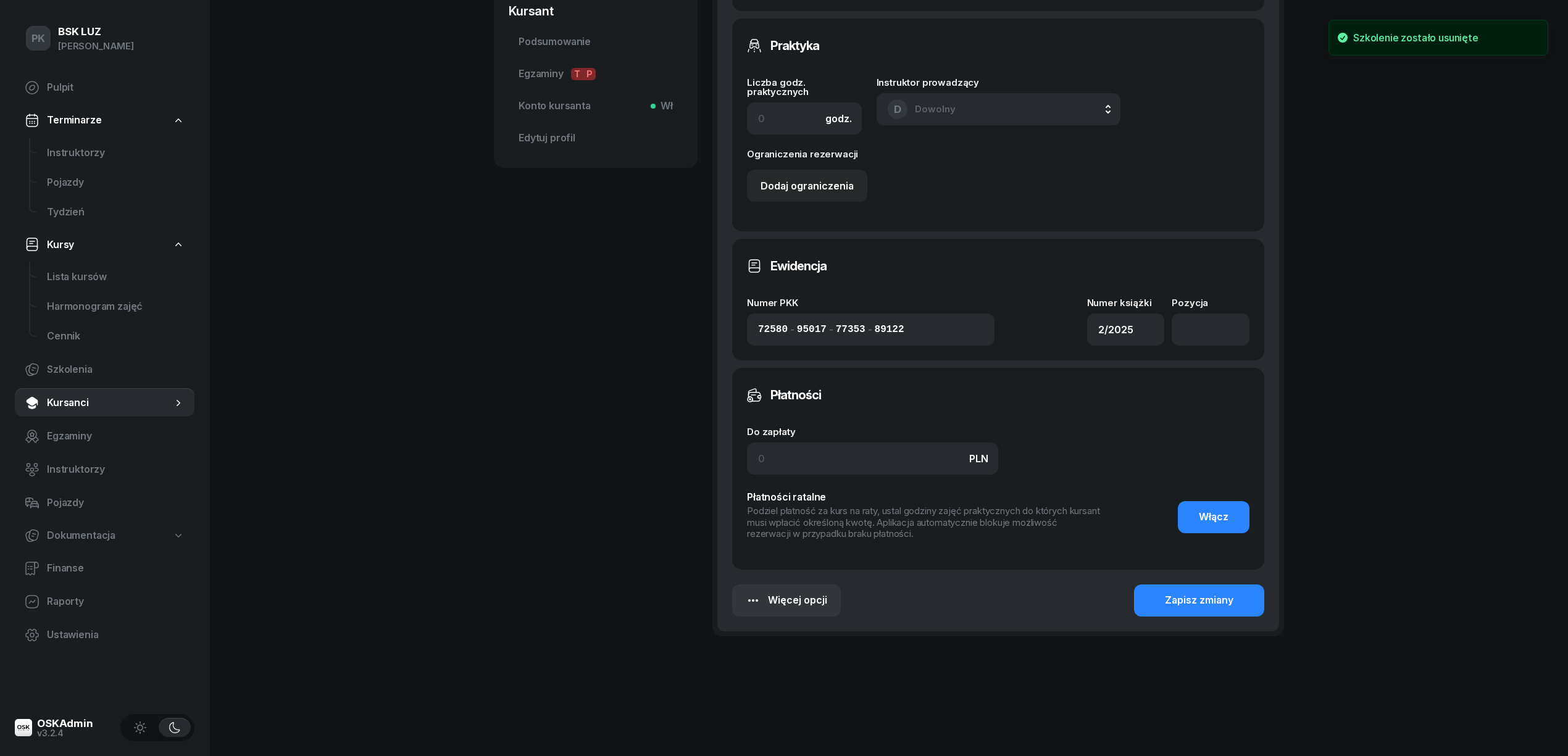
scroll to position [0, 0]
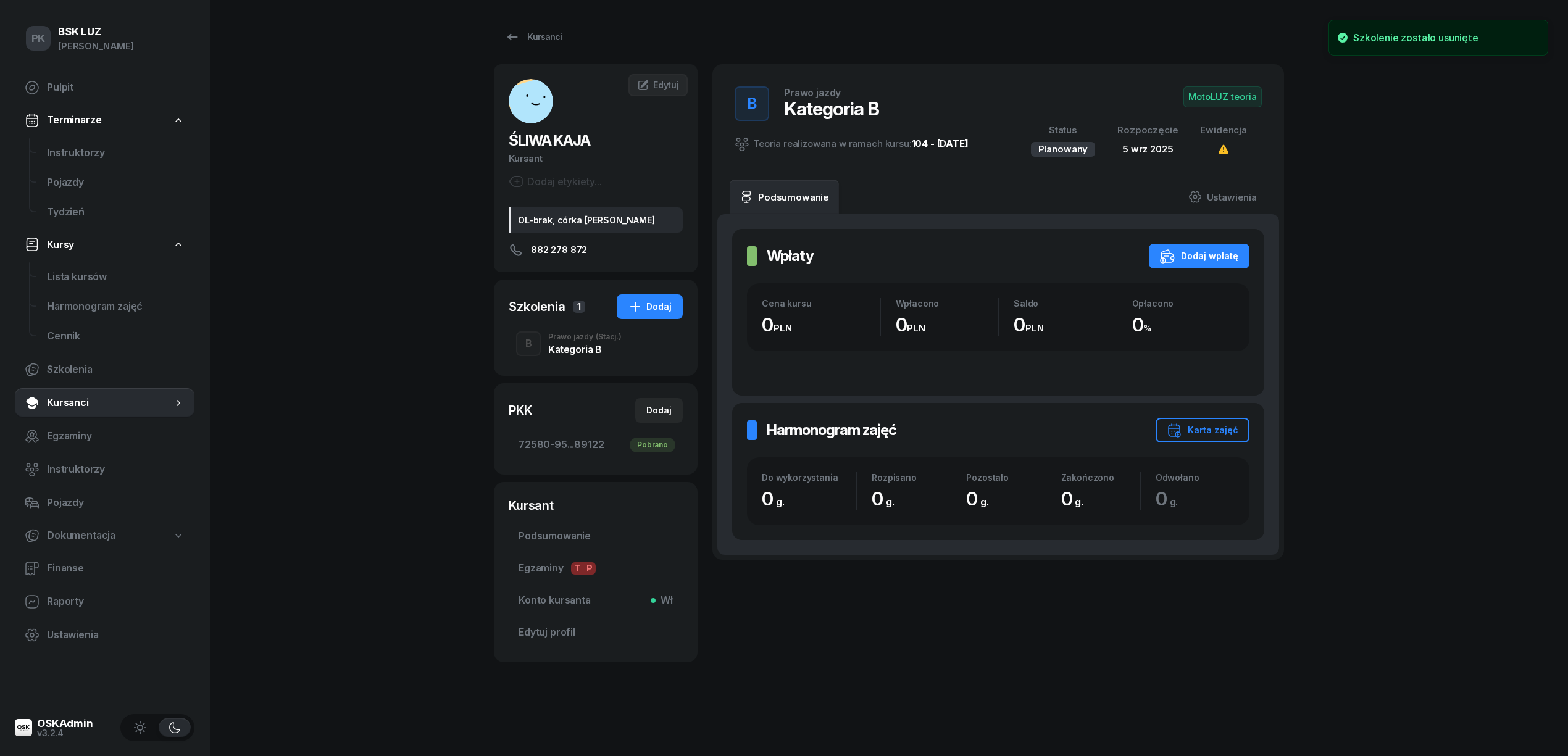
click at [601, 353] on div "Kategoria B" at bounding box center [585, 349] width 73 height 10
click at [582, 539] on span "Podsumowanie" at bounding box center [595, 537] width 154 height 16
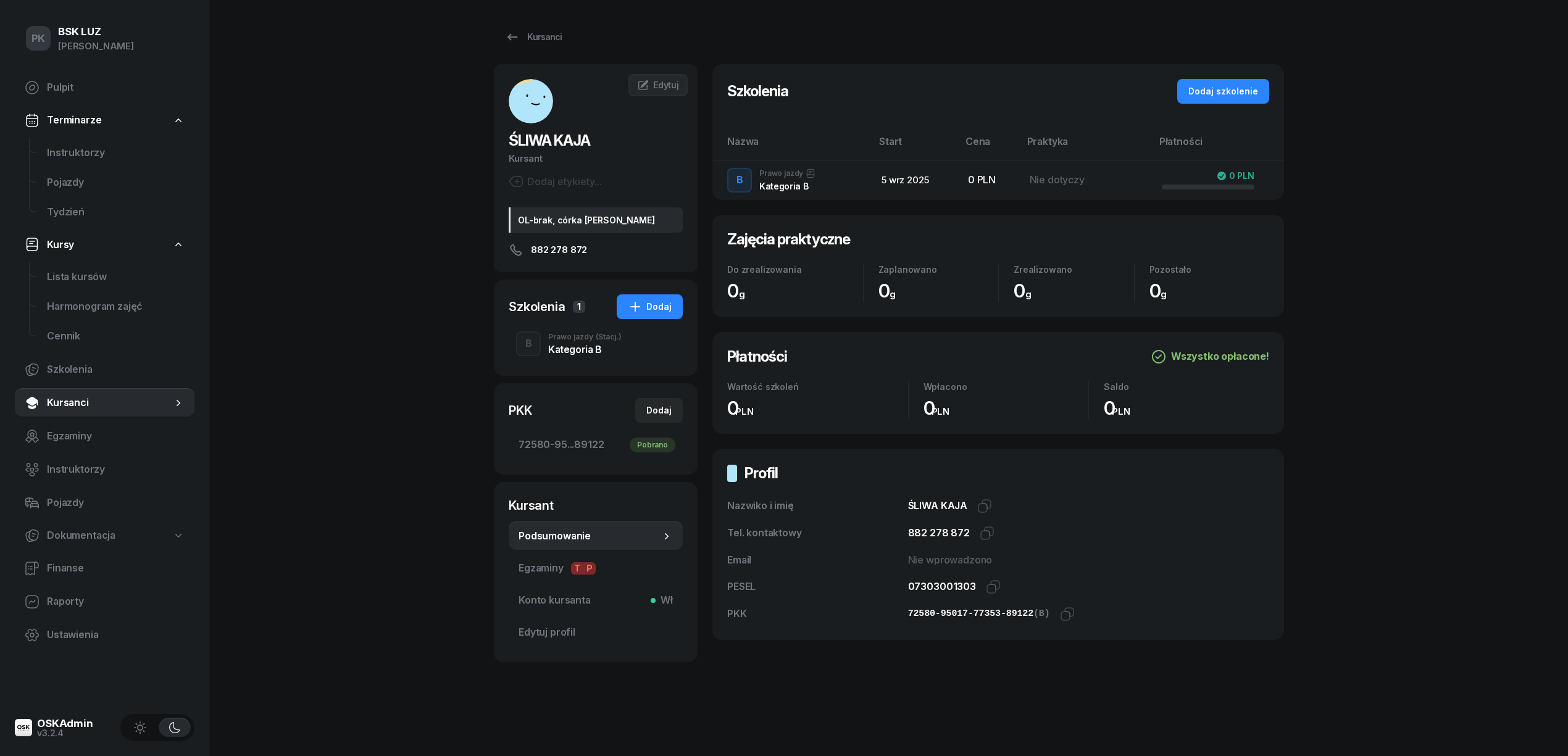
click at [579, 355] on div "Kategoria B" at bounding box center [585, 349] width 73 height 10
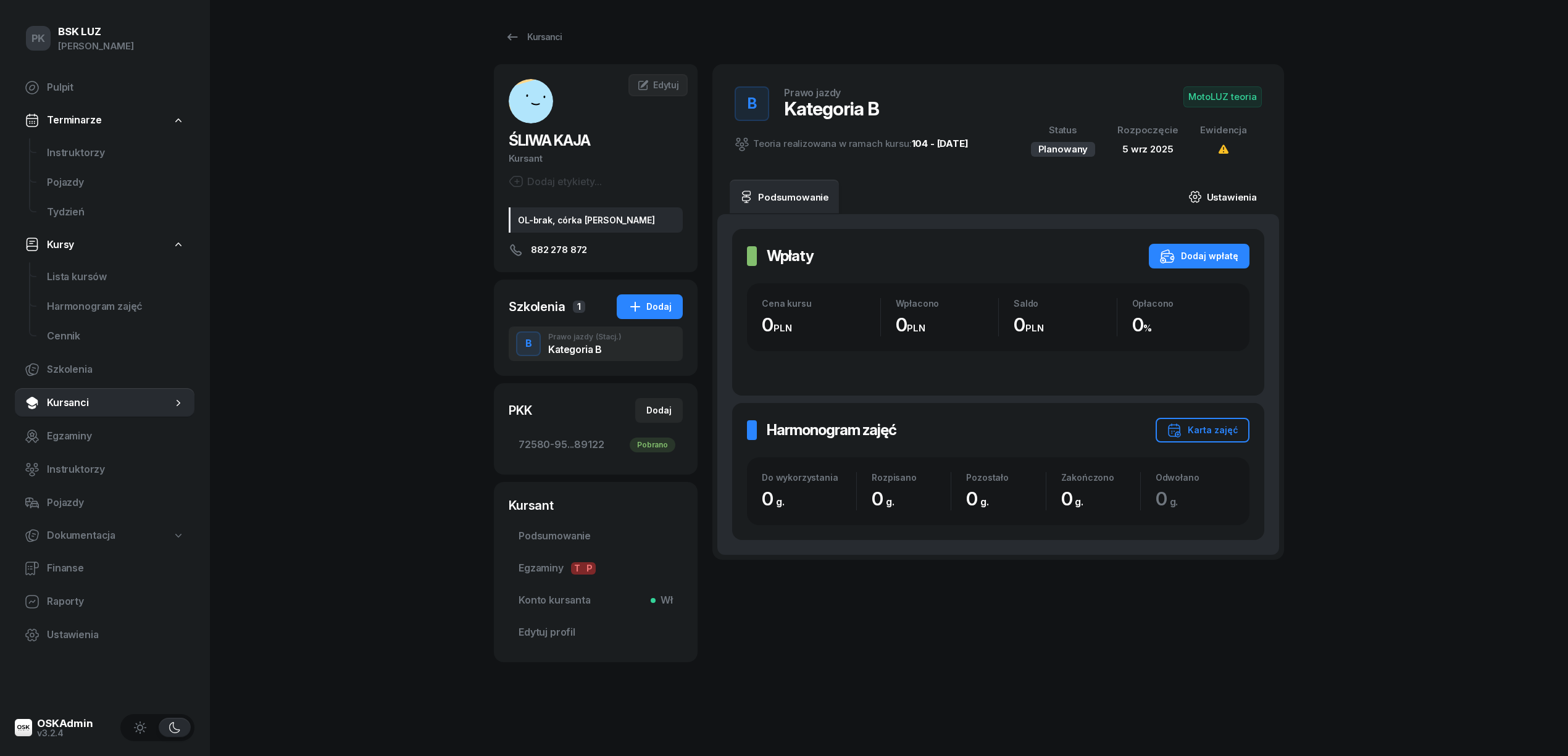
click at [1226, 198] on link "Ustawienia" at bounding box center [1223, 196] width 88 height 35
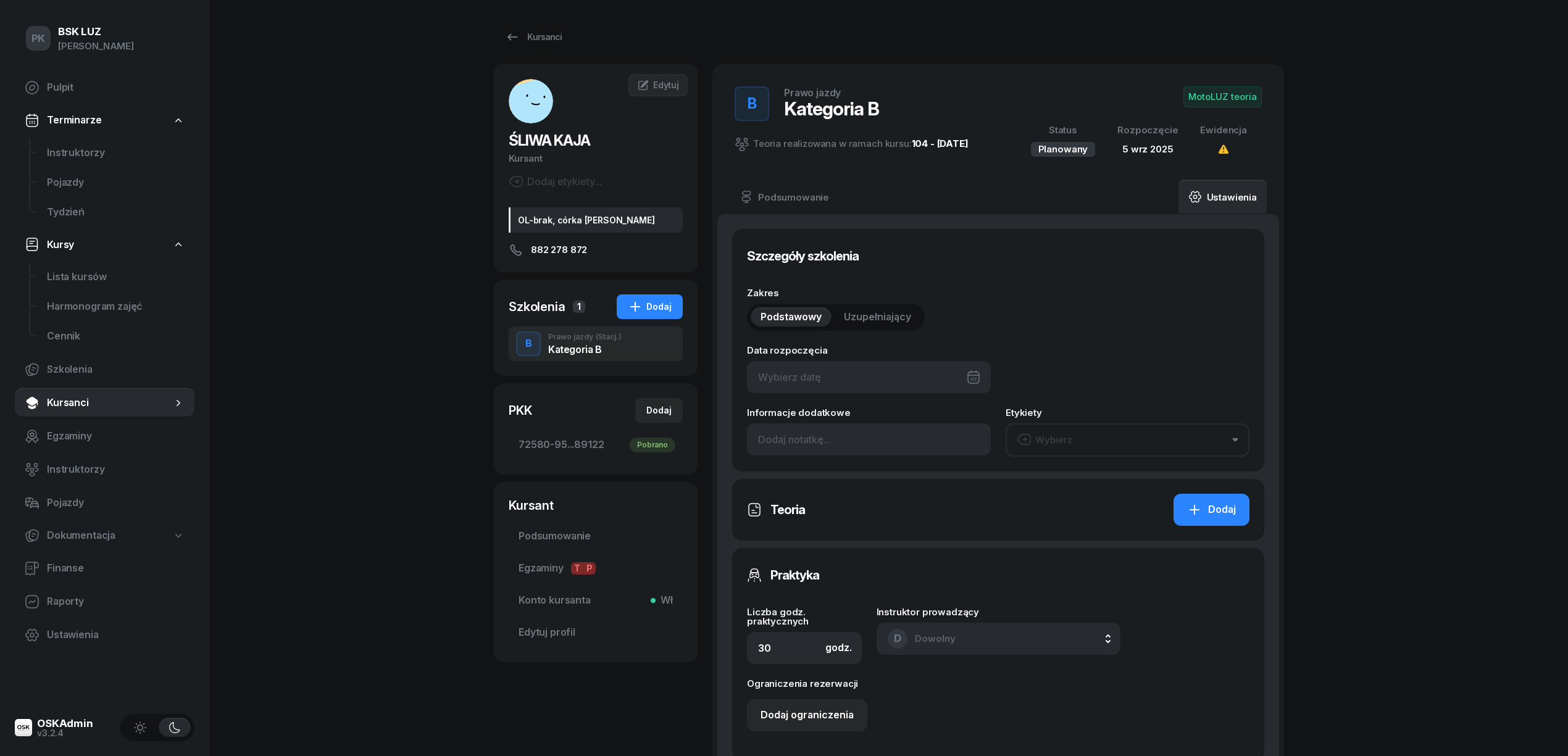
type input "05/09/2025"
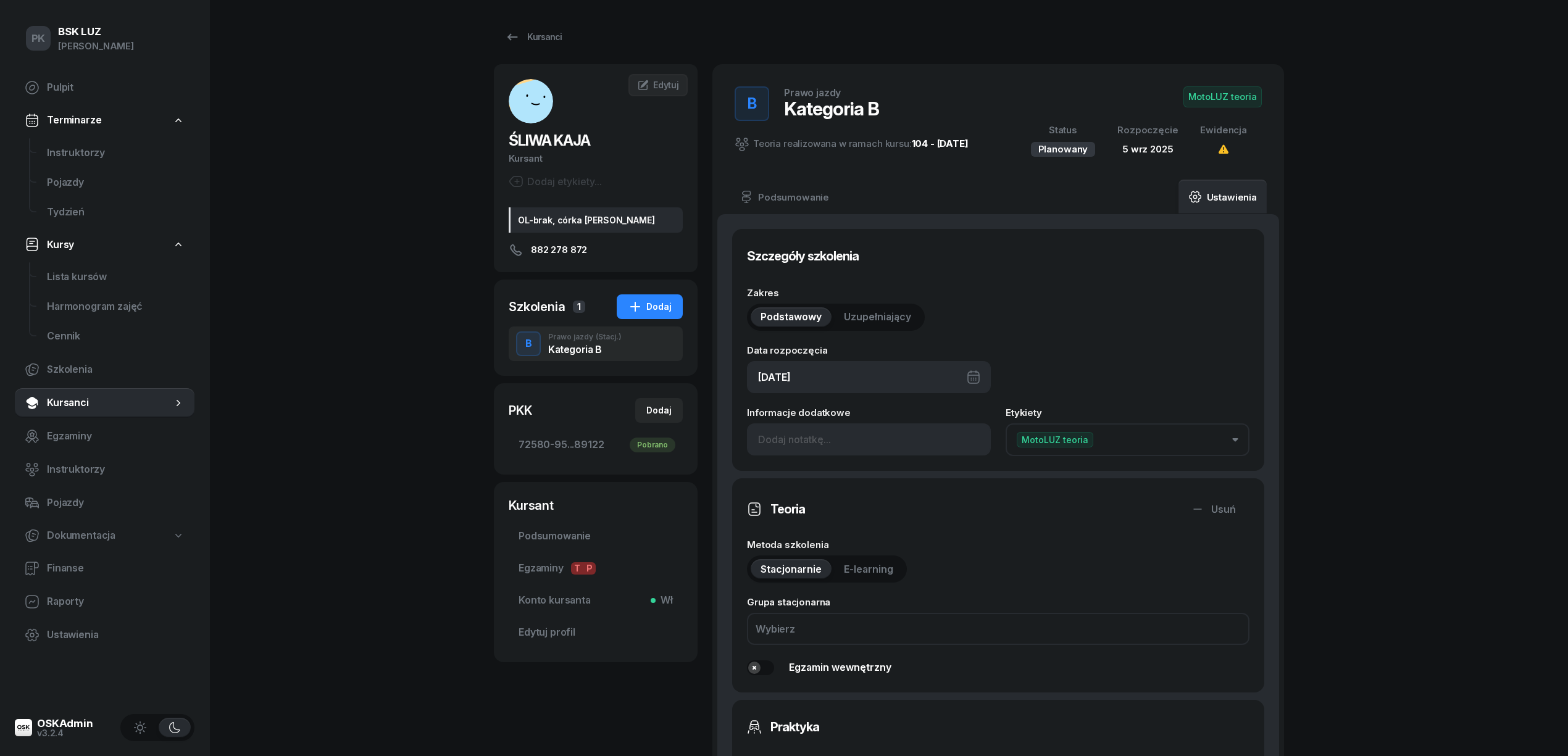
drag, startPoint x: 1131, startPoint y: 234, endPoint x: 1120, endPoint y: 242, distance: 13.6
drag, startPoint x: 1120, startPoint y: 242, endPoint x: 1021, endPoint y: 260, distance: 100.6
click at [1021, 260] on div "Szczegóły szkolenia" at bounding box center [999, 256] width 503 height 24
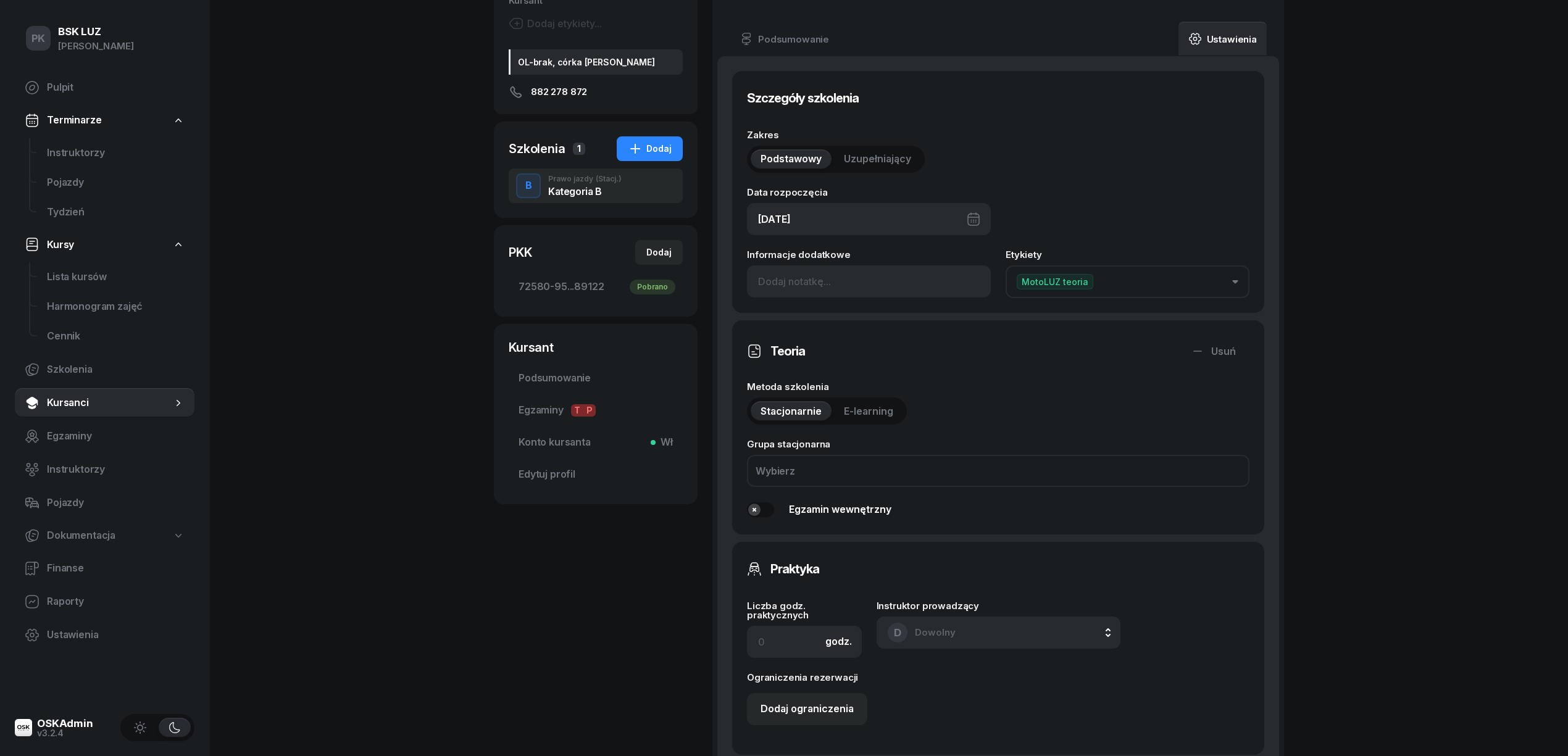
scroll to position [576, 0]
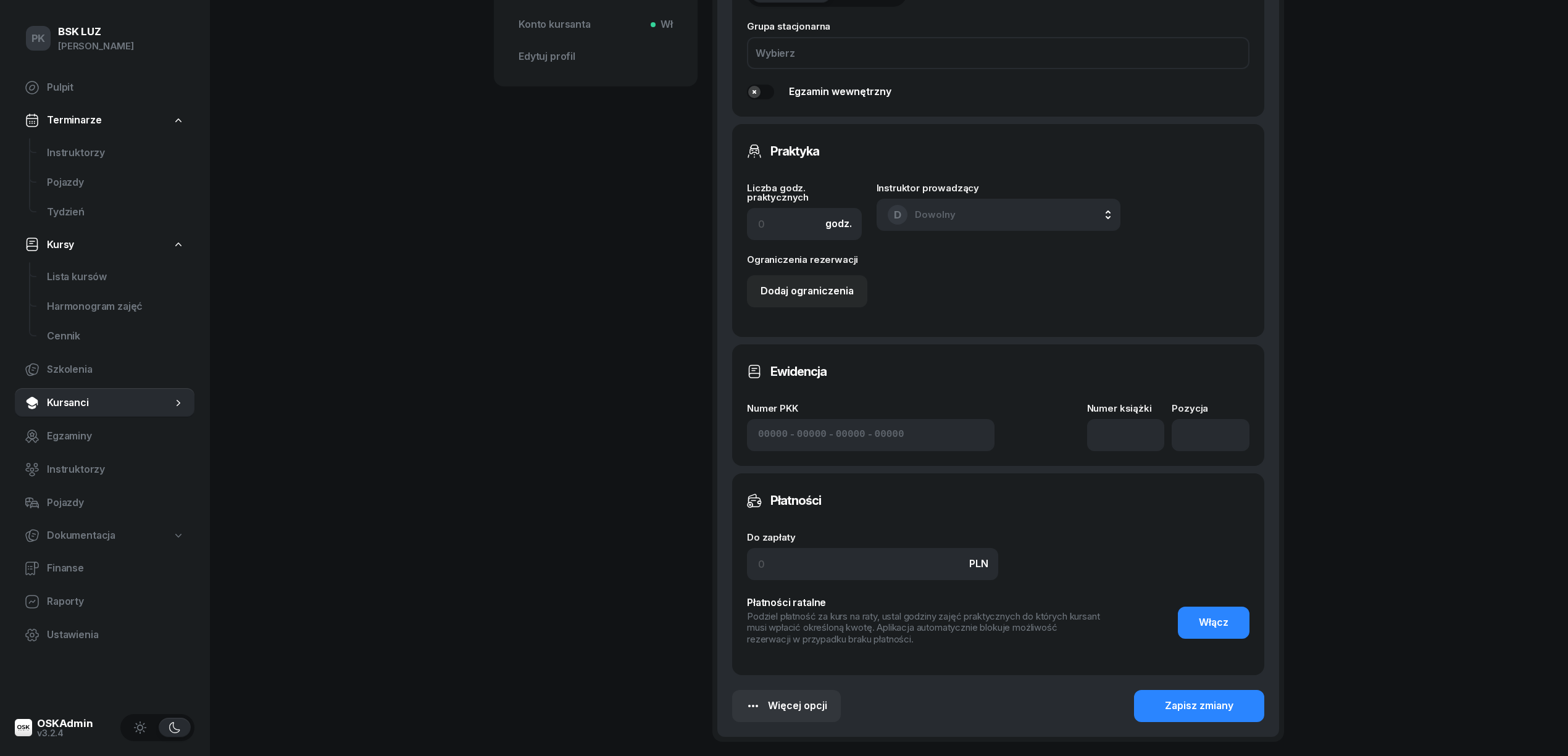
click at [1157, 460] on div "Ewidencja Numer PKK - - - Numer książki Pozycja" at bounding box center [998, 405] width 532 height 122
click at [1139, 448] on div "Ewidencja Numer PKK - - - Numer książki Pozycja" at bounding box center [998, 405] width 532 height 122
click at [1137, 447] on input at bounding box center [1126, 435] width 77 height 32
type input "1"
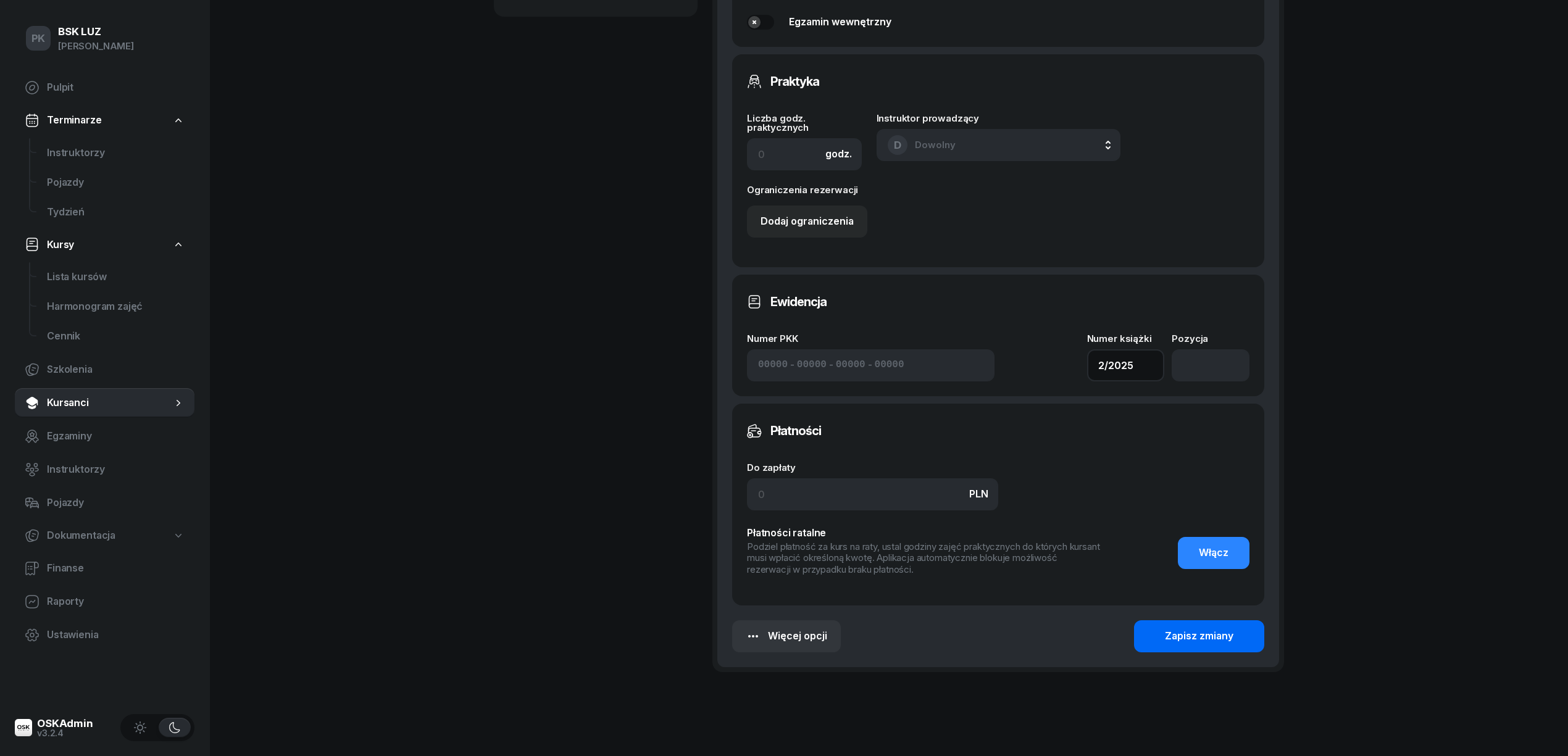
scroll to position [681, 0]
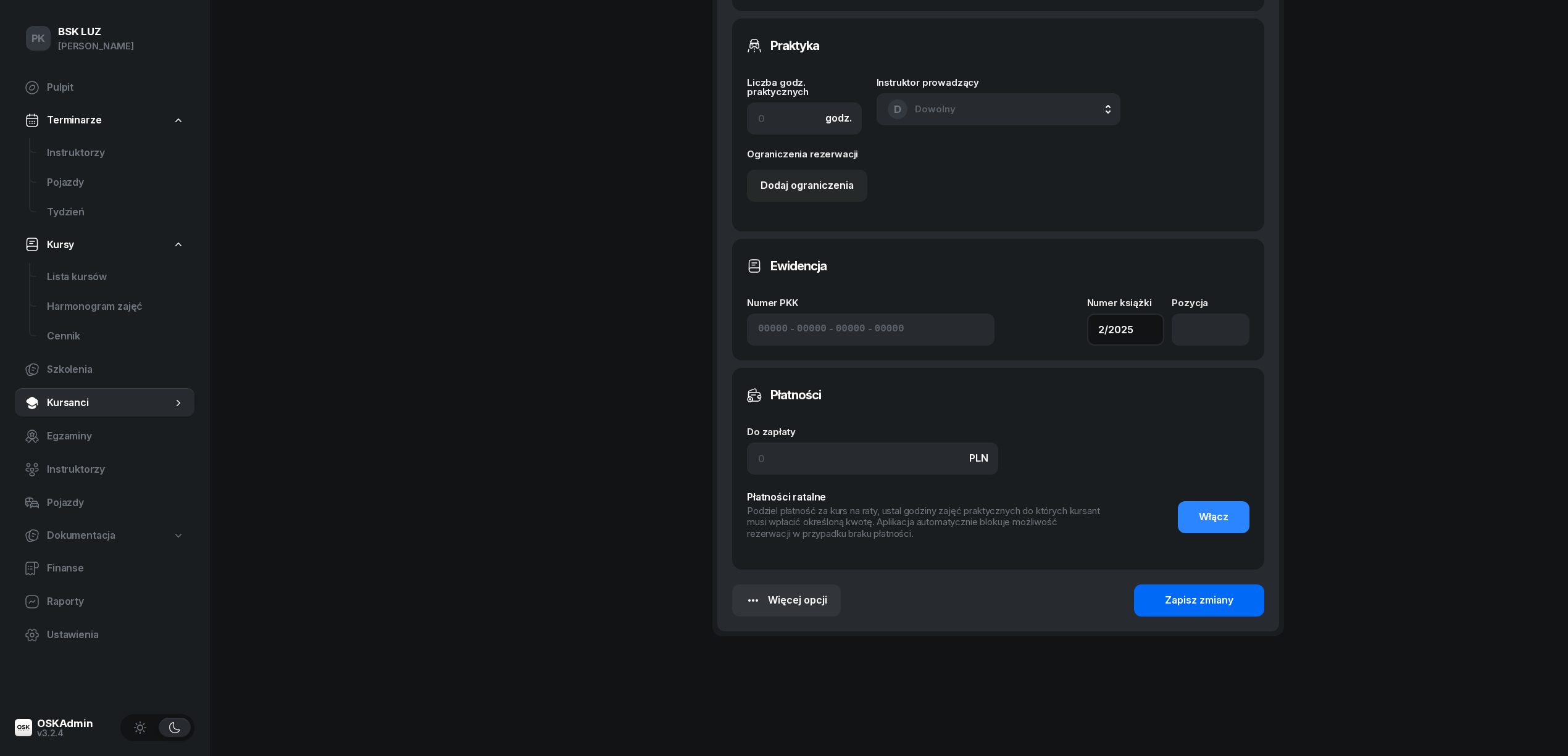
type input "2/2025"
click at [1194, 606] on div "Zapisz zmiany" at bounding box center [1199, 600] width 69 height 16
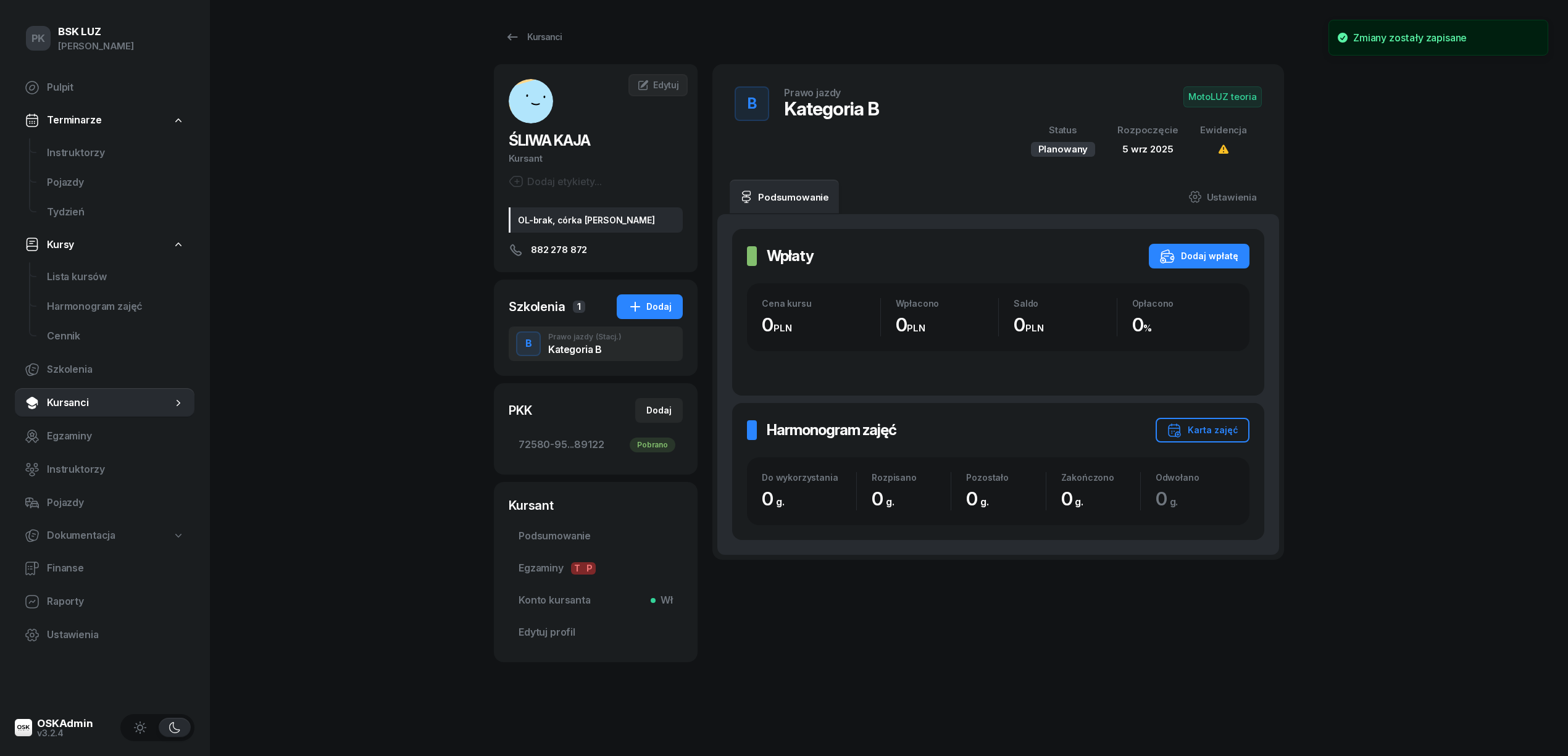
scroll to position [0, 0]
click at [1230, 186] on link "Ustawienia" at bounding box center [1223, 196] width 88 height 35
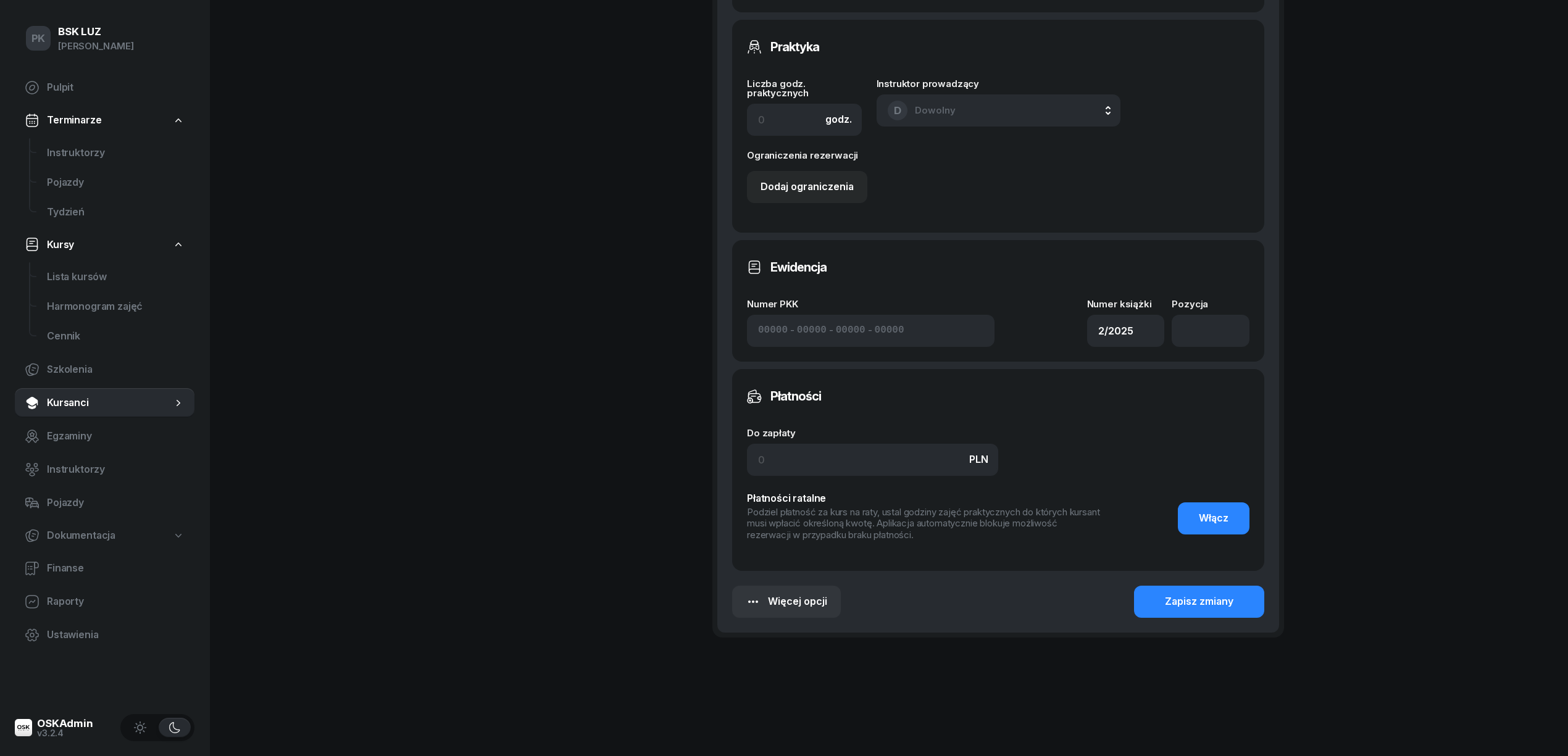
scroll to position [681, 0]
click at [1201, 602] on div "Zapisz zmiany" at bounding box center [1199, 600] width 69 height 16
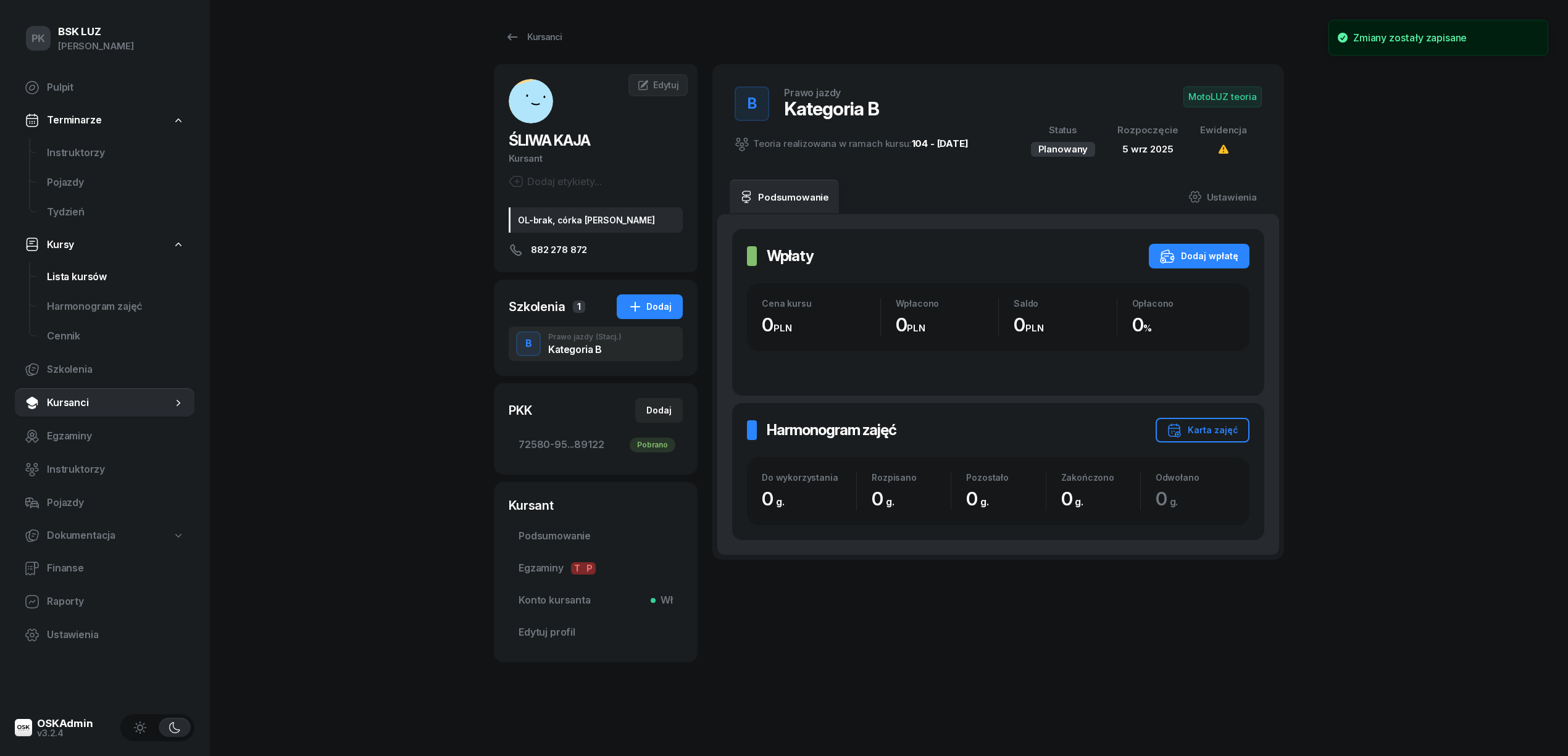
click at [91, 273] on span "Lista kursów" at bounding box center [115, 277] width 138 height 16
select select
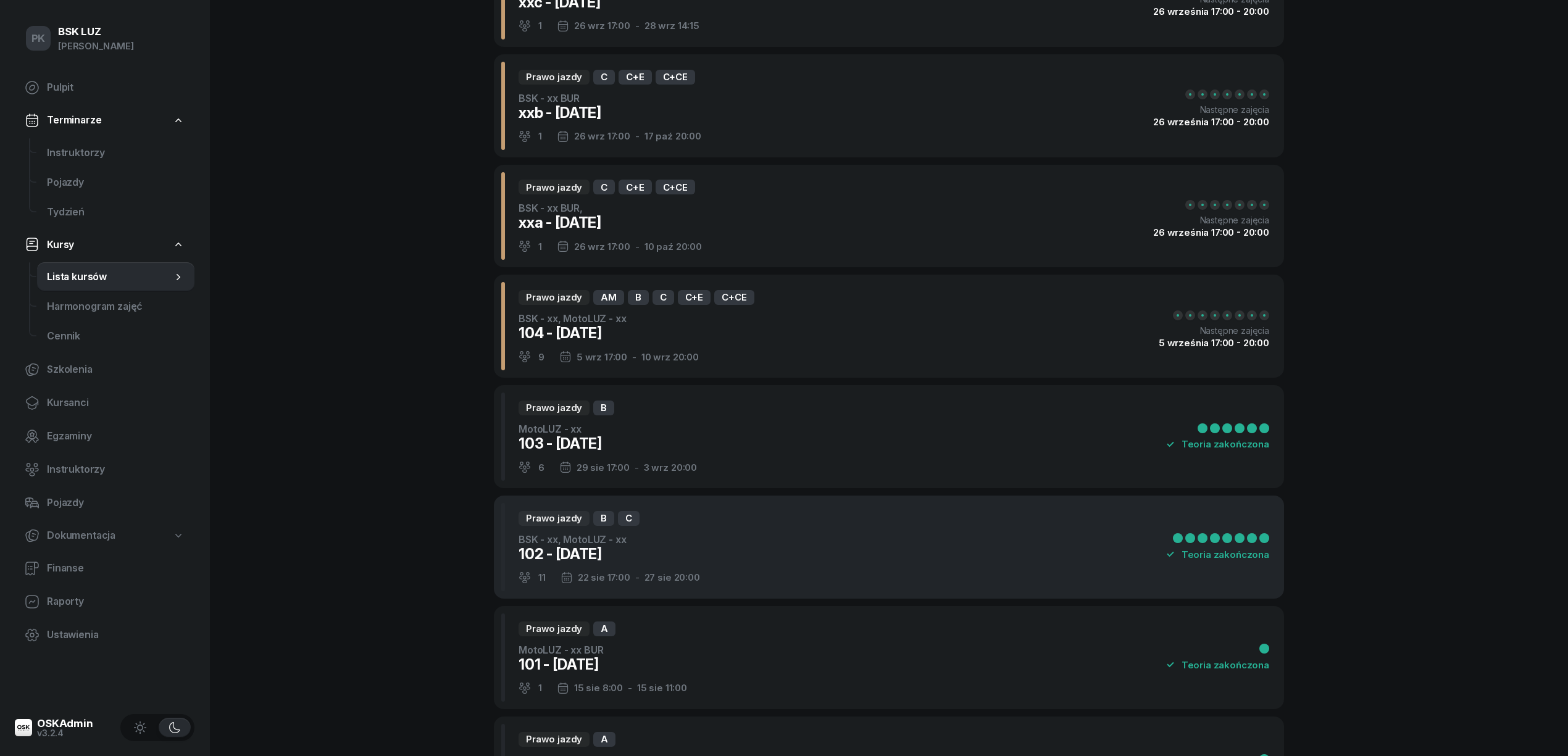
scroll to position [247, 0]
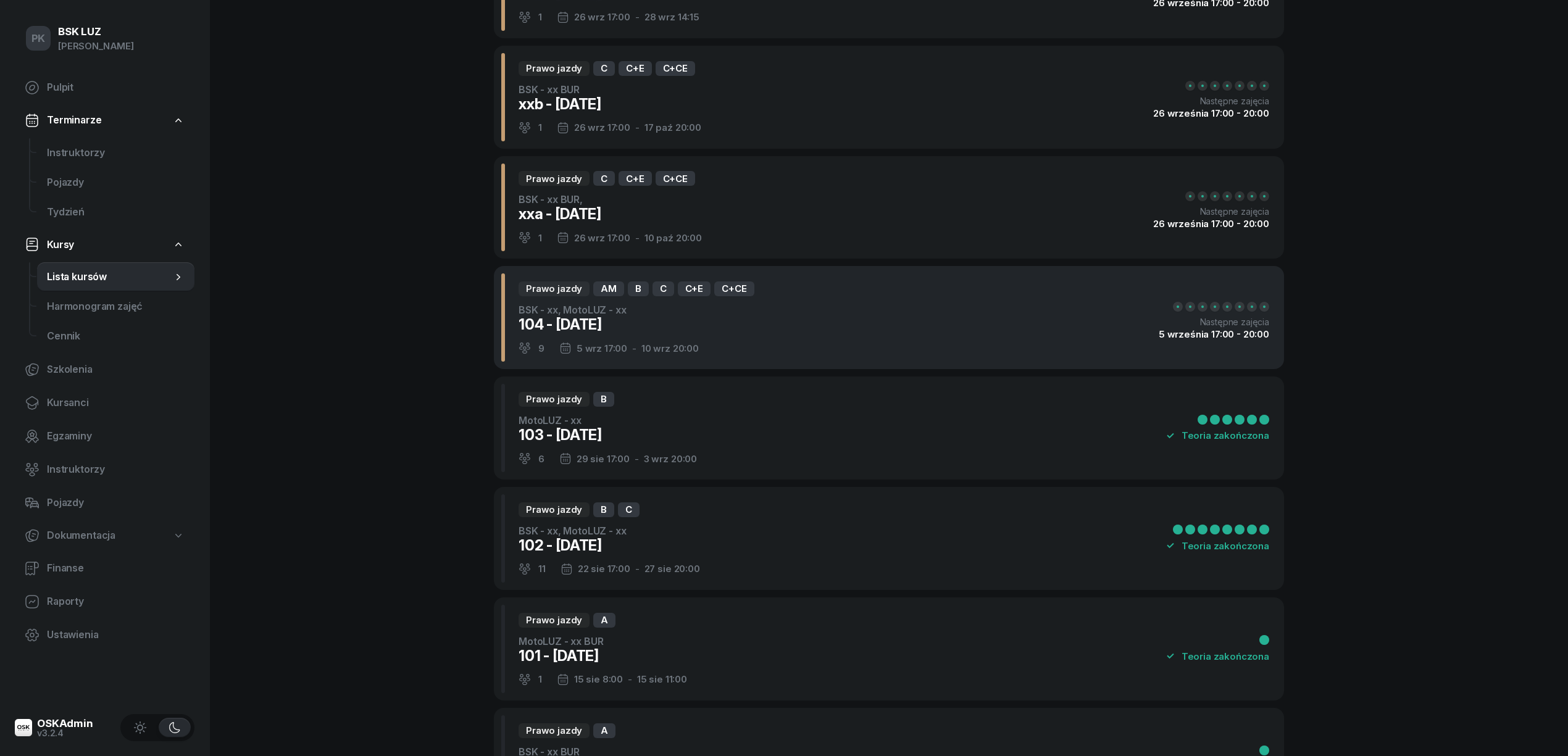
click at [736, 334] on div "104 - 2025/09/05" at bounding box center [636, 324] width 236 height 20
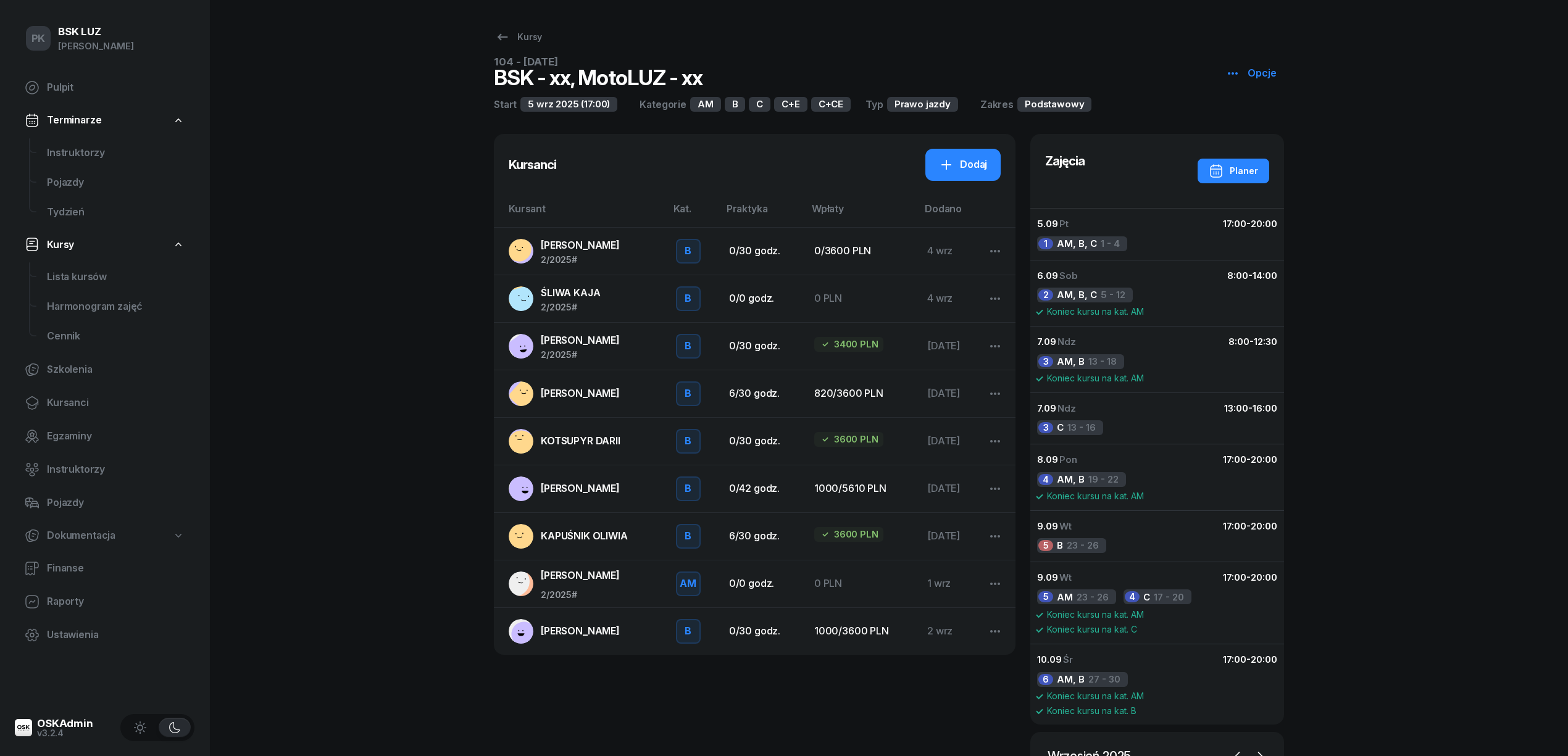
click at [656, 397] on link "CHRZĄSZCZ MACIEJ" at bounding box center [582, 394] width 147 height 24
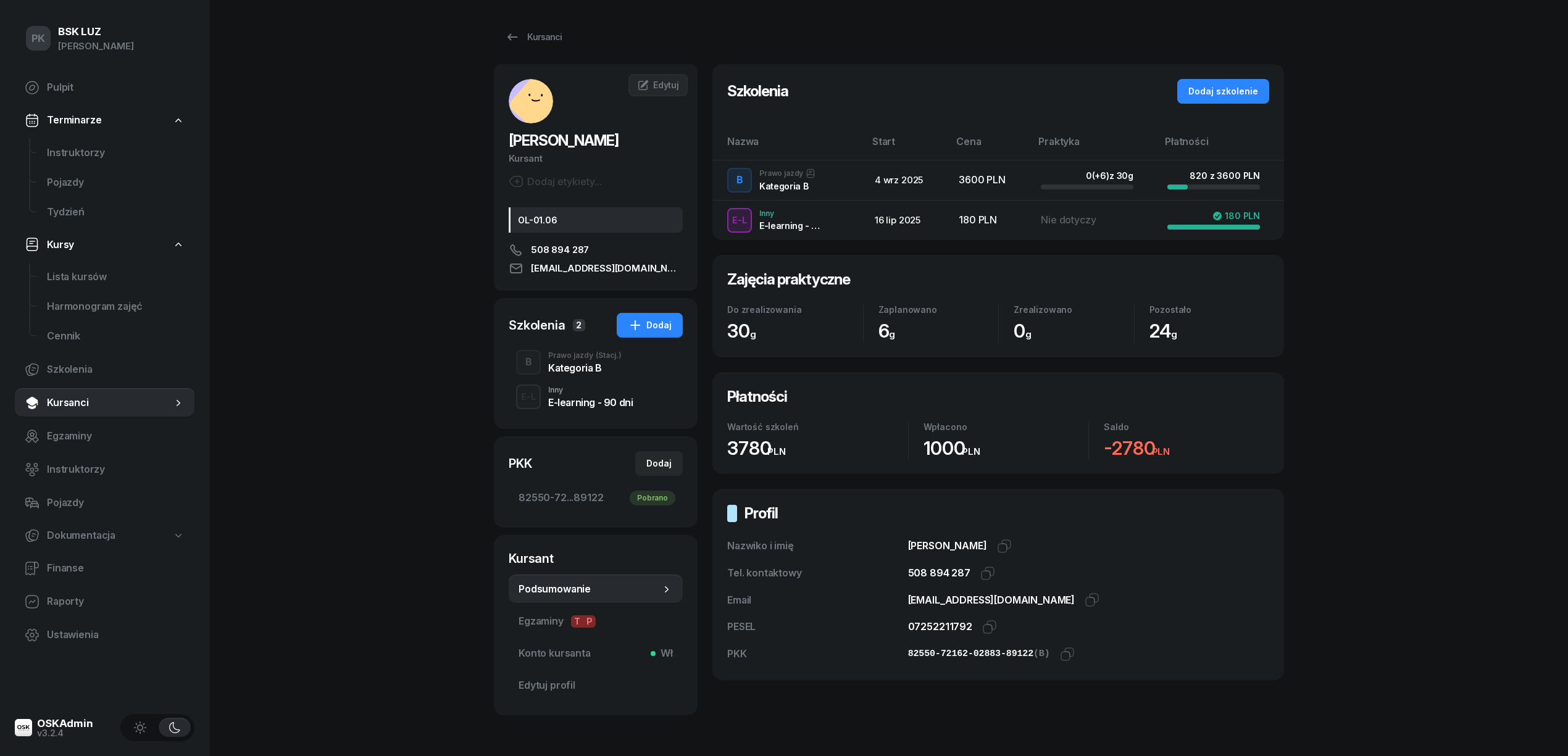
click at [605, 373] on div "Kategoria B" at bounding box center [585, 367] width 73 height 10
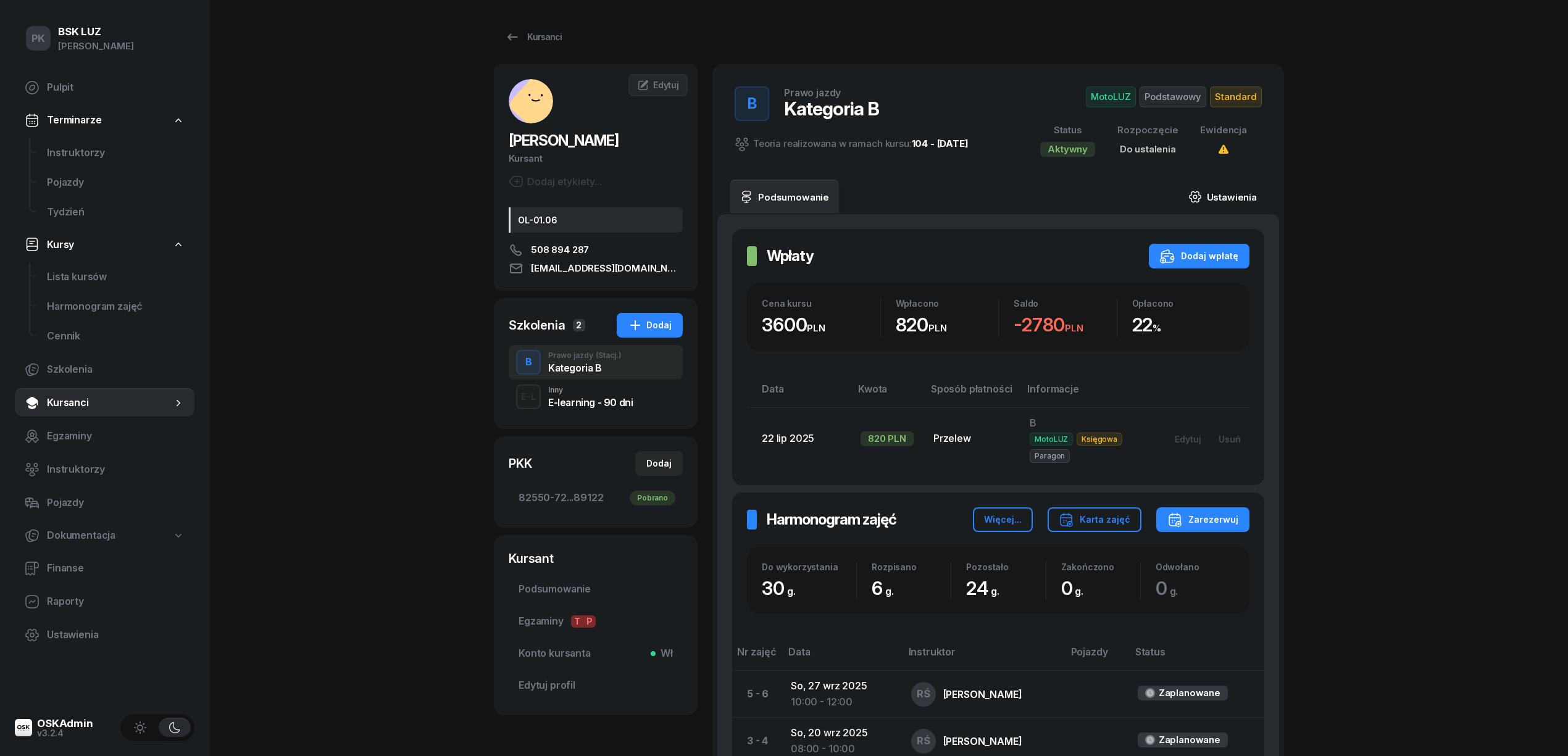
click at [1226, 186] on link "Ustawienia" at bounding box center [1223, 196] width 88 height 35
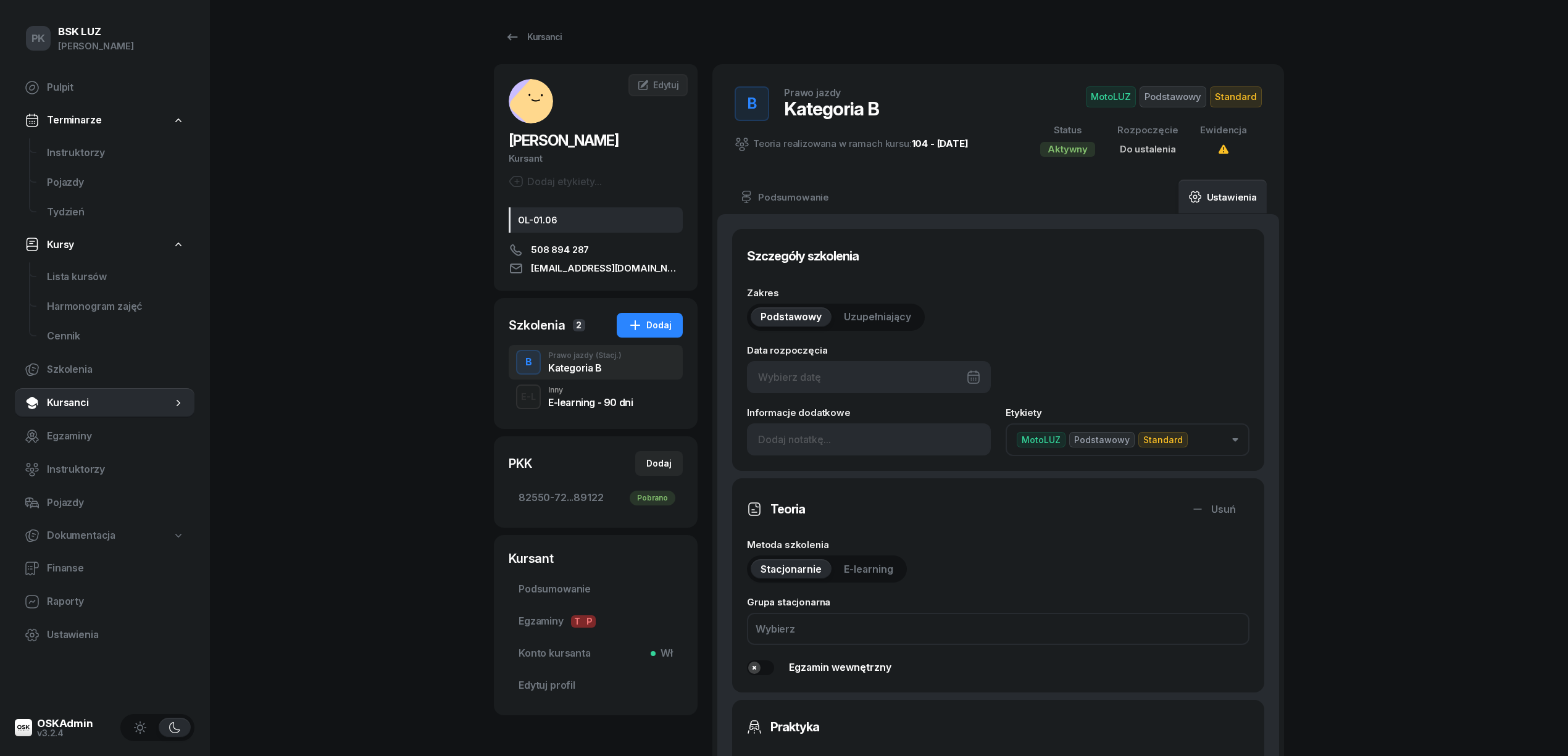
click at [853, 393] on div at bounding box center [869, 377] width 244 height 32
click at [921, 467] on div "5" at bounding box center [922, 471] width 20 height 20
type input "05/09/2025"
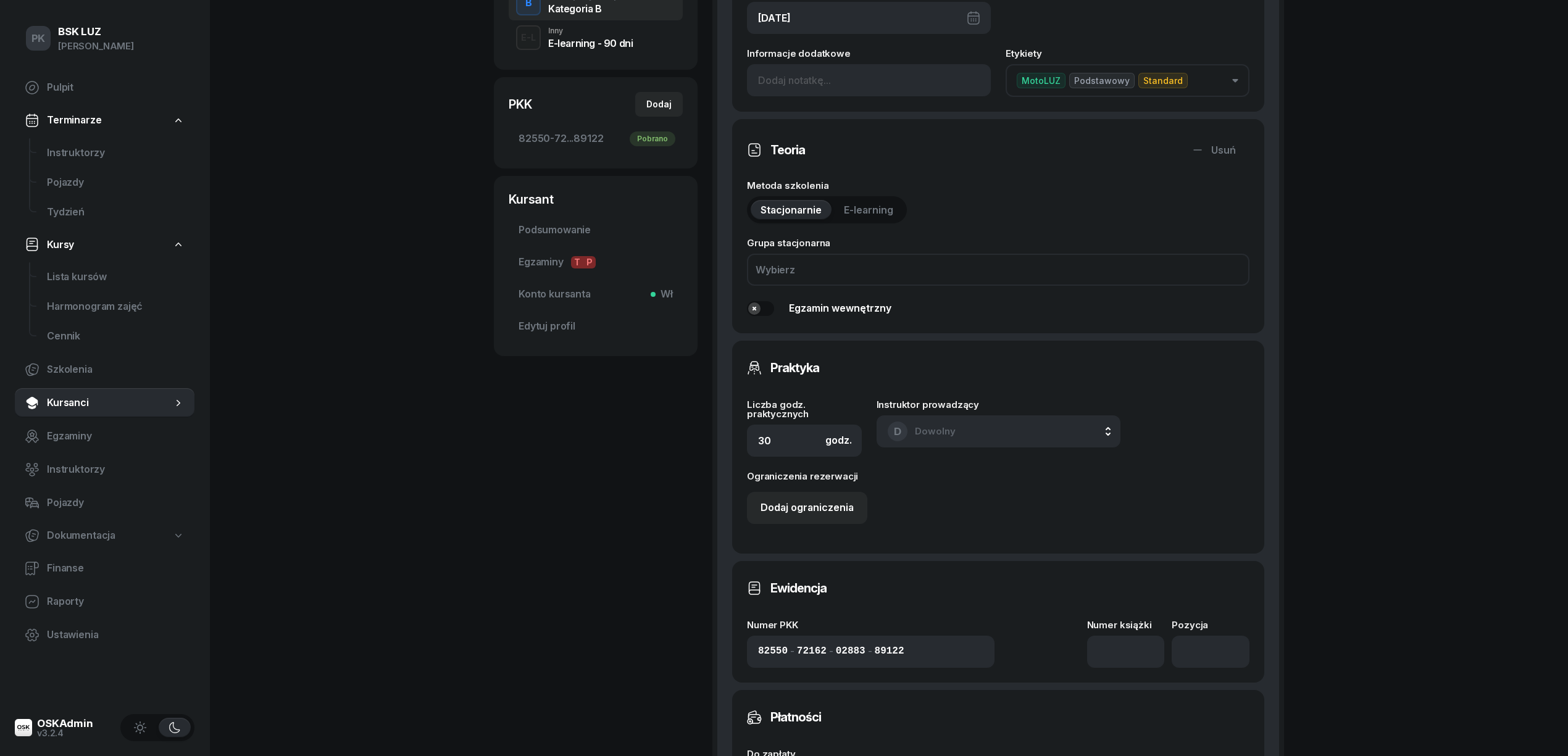
scroll to position [411, 0]
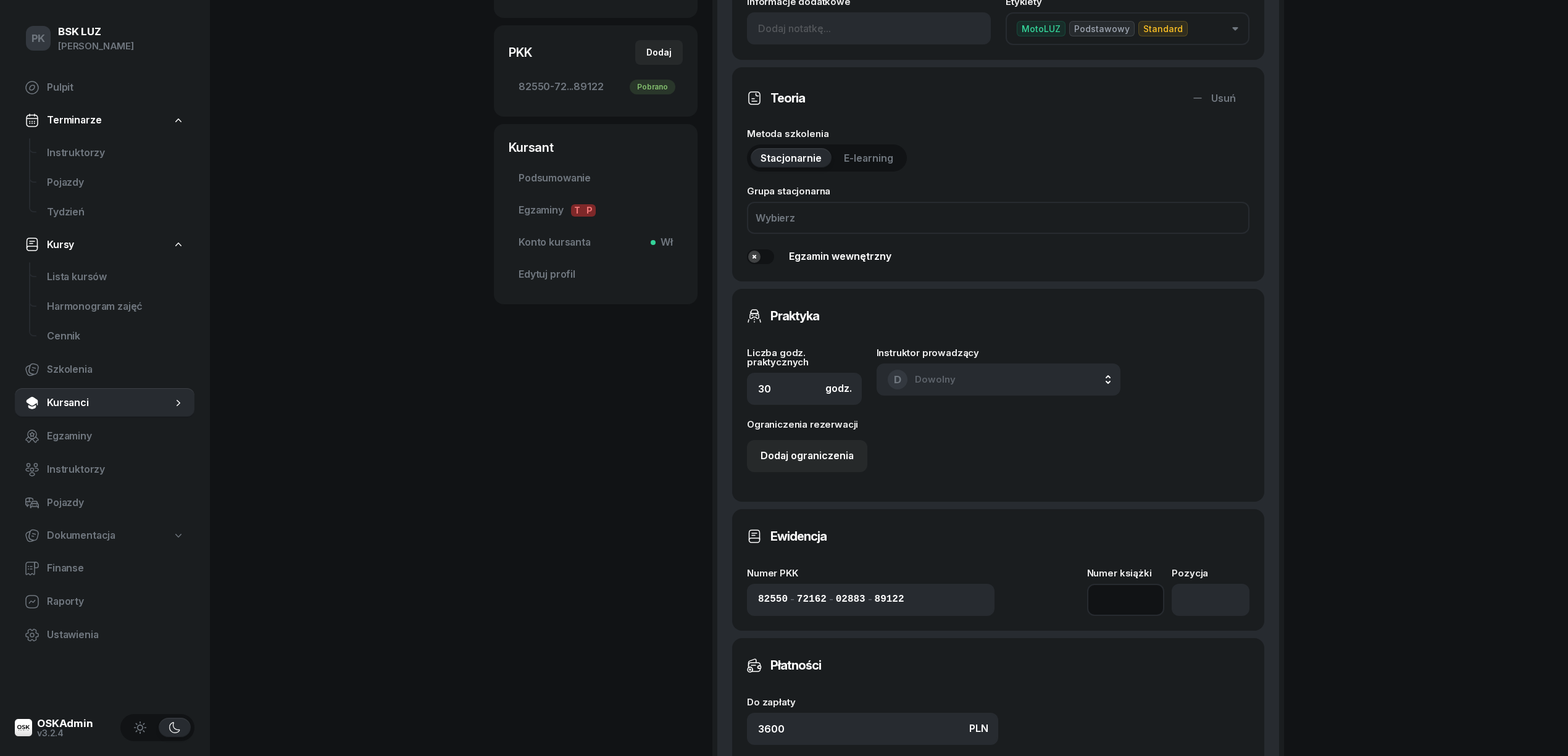
click at [1111, 600] on input at bounding box center [1126, 600] width 77 height 32
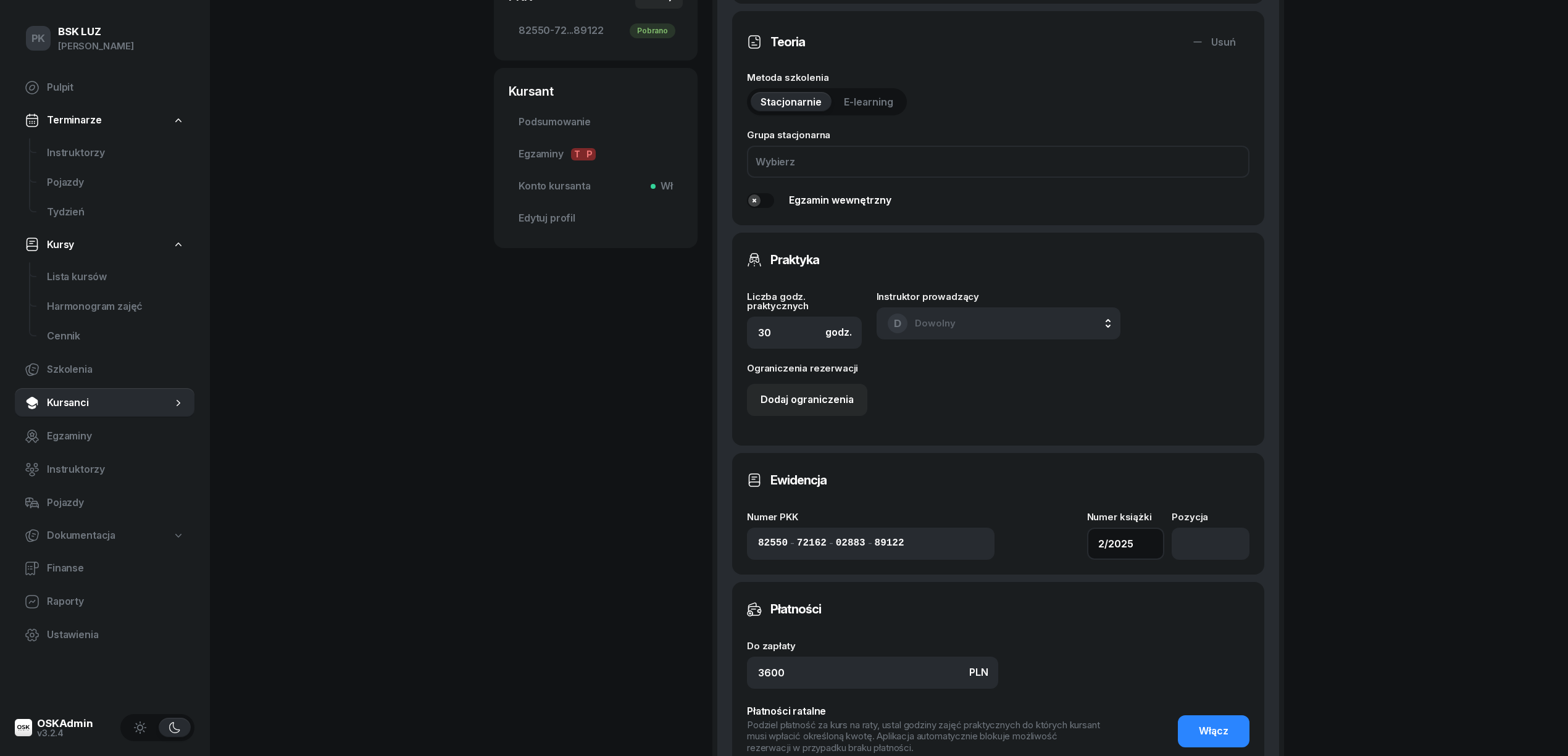
scroll to position [576, 0]
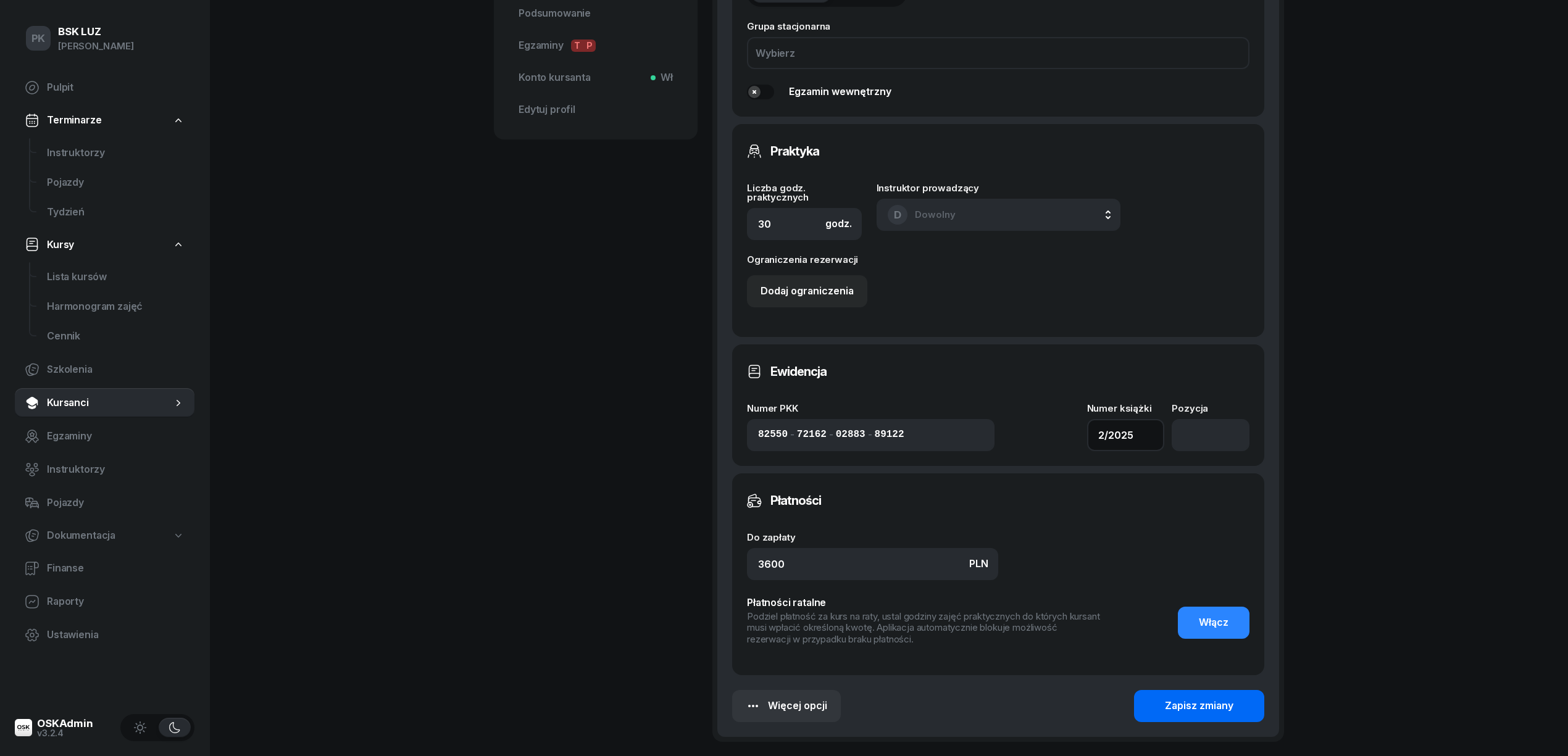
type input "2/2025"
click at [1207, 706] on div "Zapisz zmiany" at bounding box center [1199, 706] width 69 height 16
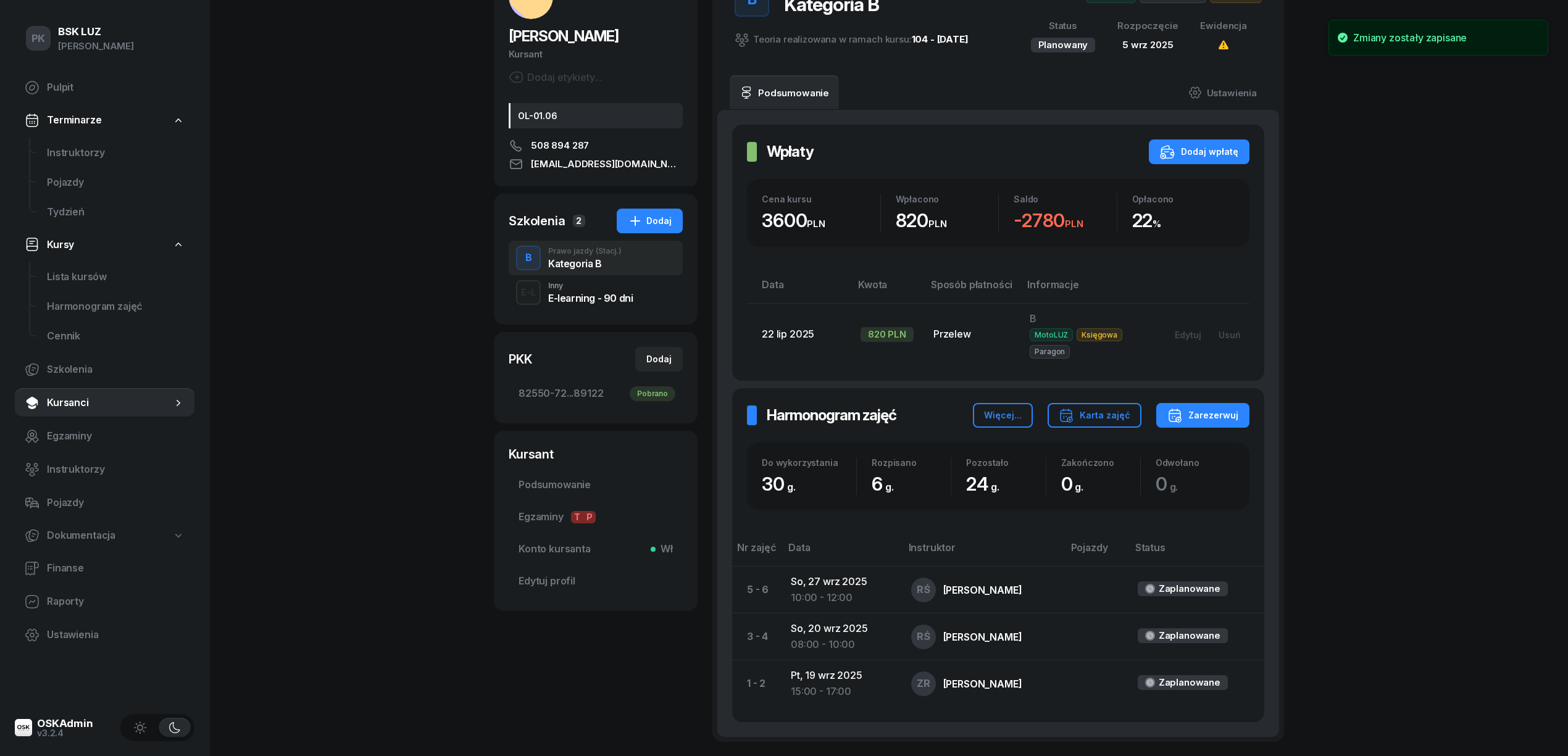
scroll to position [0, 0]
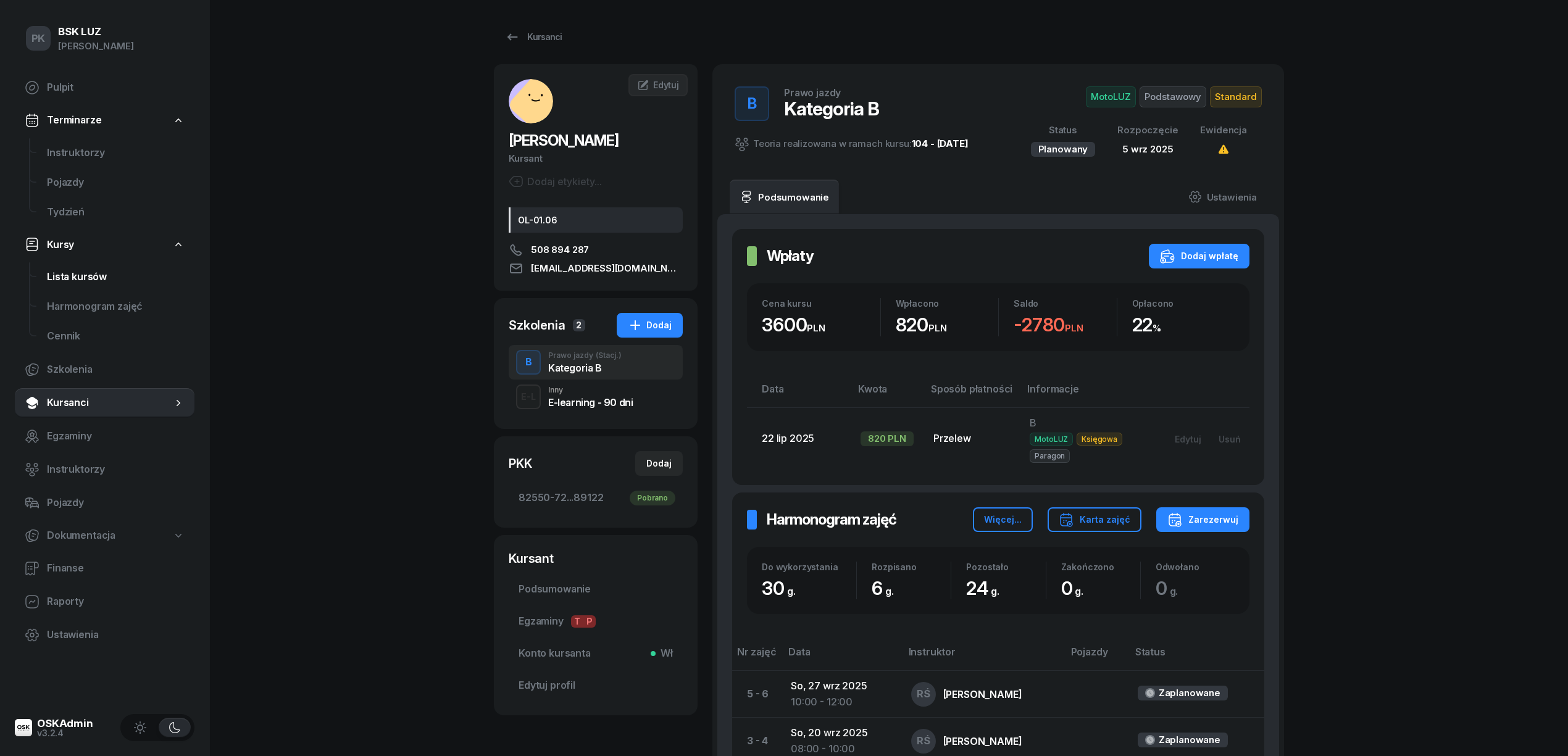
click at [109, 285] on link "Lista kursów" at bounding box center [116, 277] width 158 height 30
select select
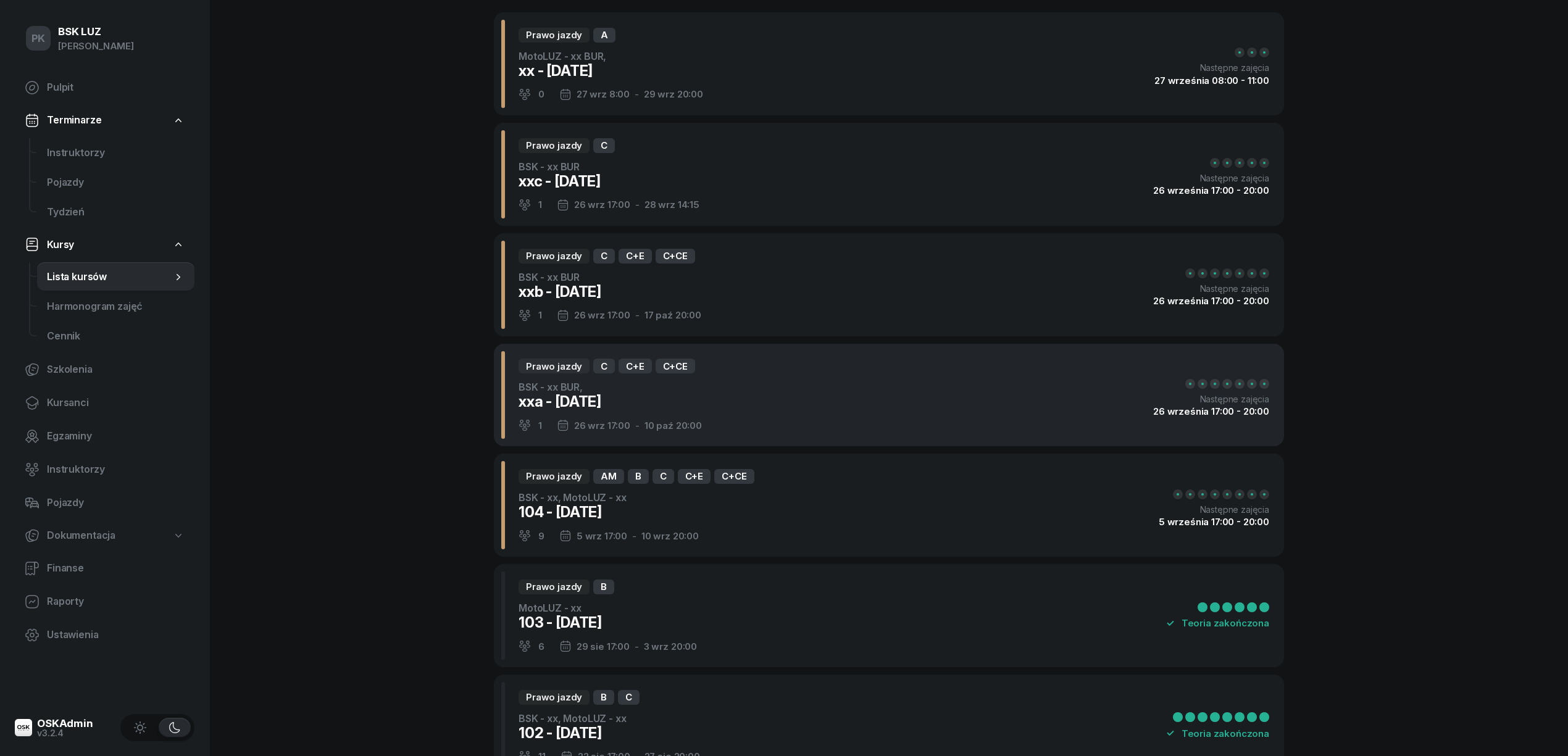
scroll to position [247, 0]
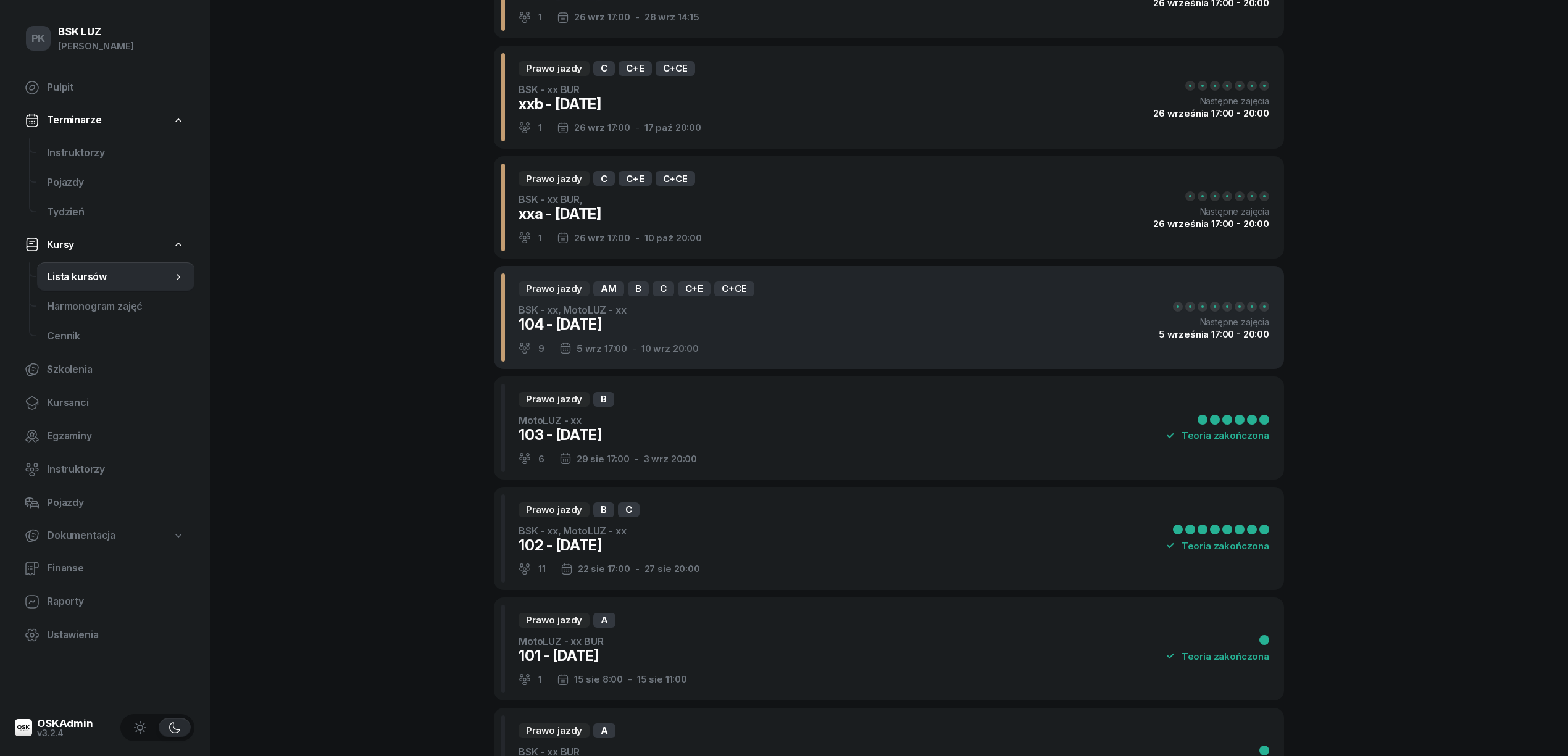
click at [732, 336] on div "Prawo jazdy AM B C C+E C+CE BSK - xx, MotoLUZ - xx 104 - 2025/09/05 9 5 wrz 17:…" at bounding box center [632, 317] width 246 height 73
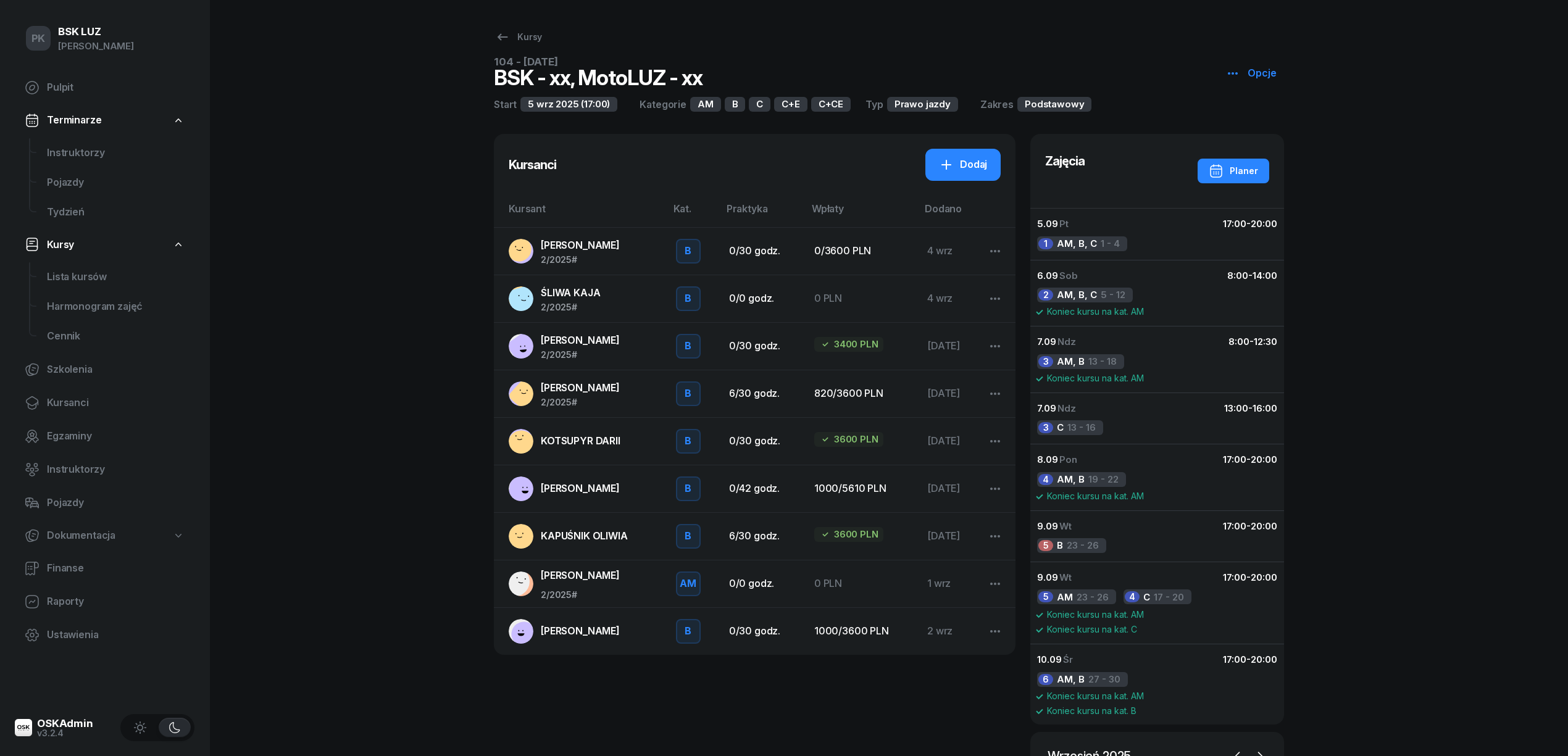
click at [405, 367] on div "PK BSK LUZ Piotr Klimek Pulpit Terminarze Instruktorzy Pojazdy Tydzień Kursy Li…" at bounding box center [784, 486] width 1568 height 973
click at [586, 446] on span "KOTSUPYR DARII" at bounding box center [580, 441] width 79 height 12
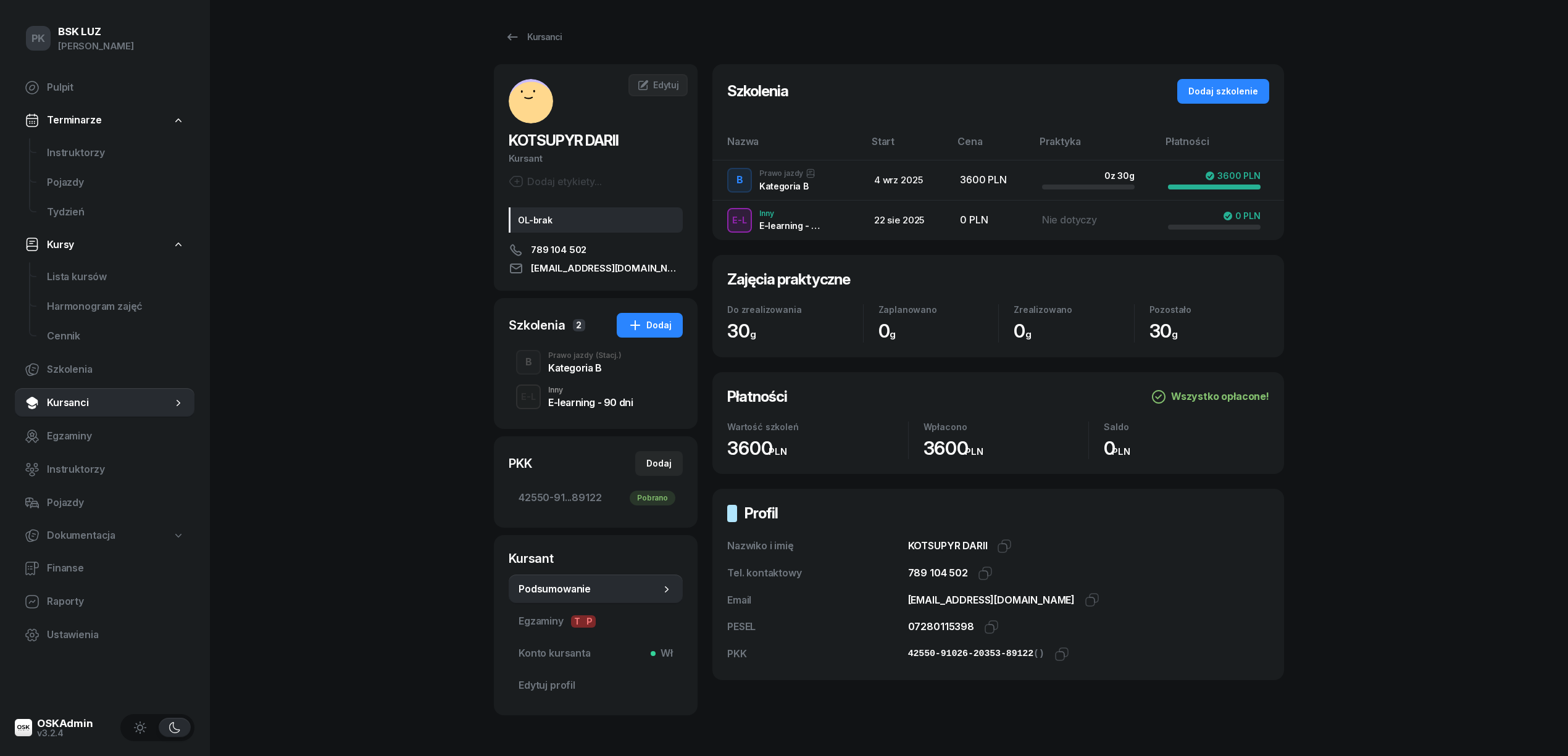
click at [571, 359] on div "Prawo jazdy (Stacj.) Kategoria B" at bounding box center [585, 362] width 73 height 21
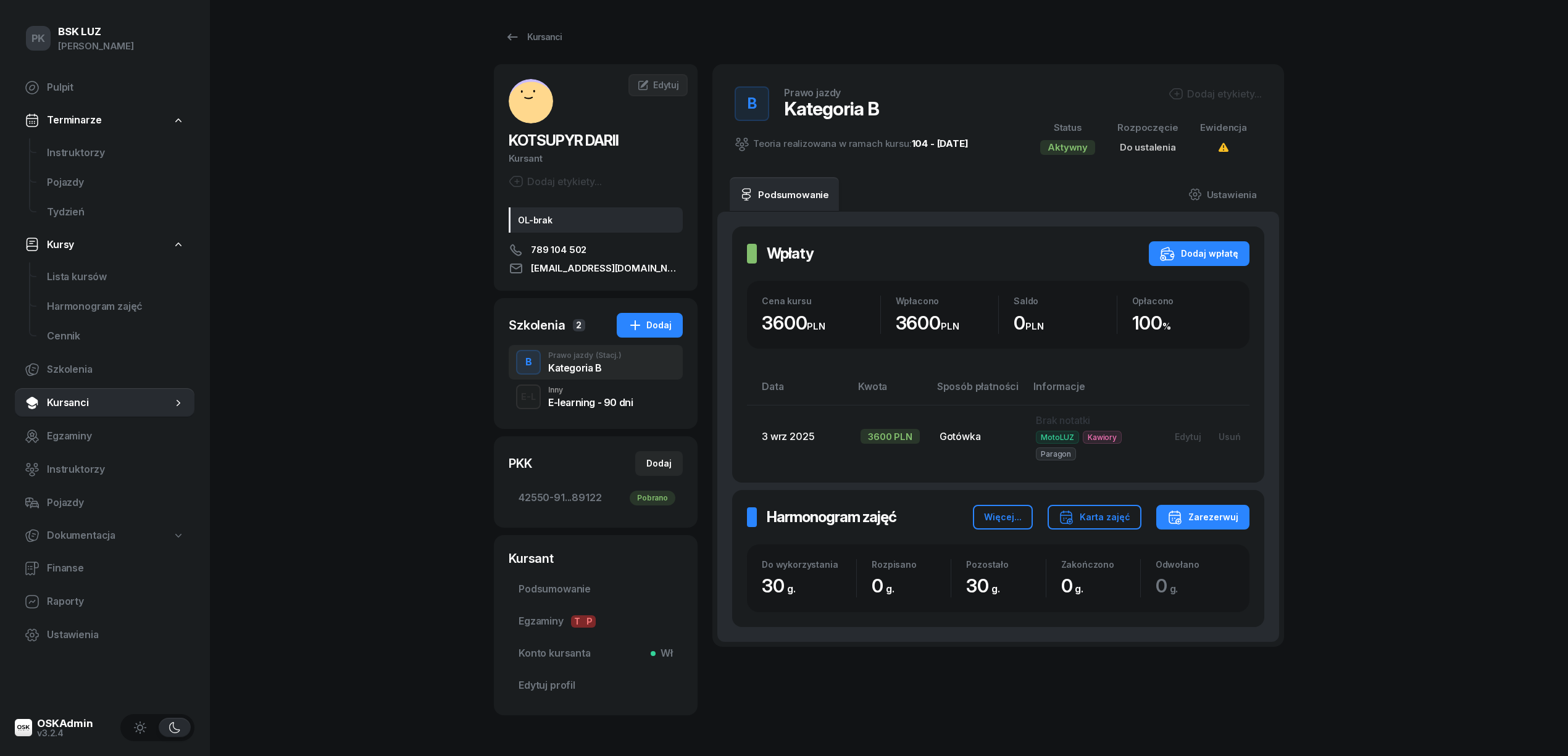
drag, startPoint x: 1240, startPoint y: 92, endPoint x: 1217, endPoint y: 104, distance: 25.9
click at [1238, 92] on div "Dodaj etykiety..." at bounding box center [1215, 94] width 93 height 15
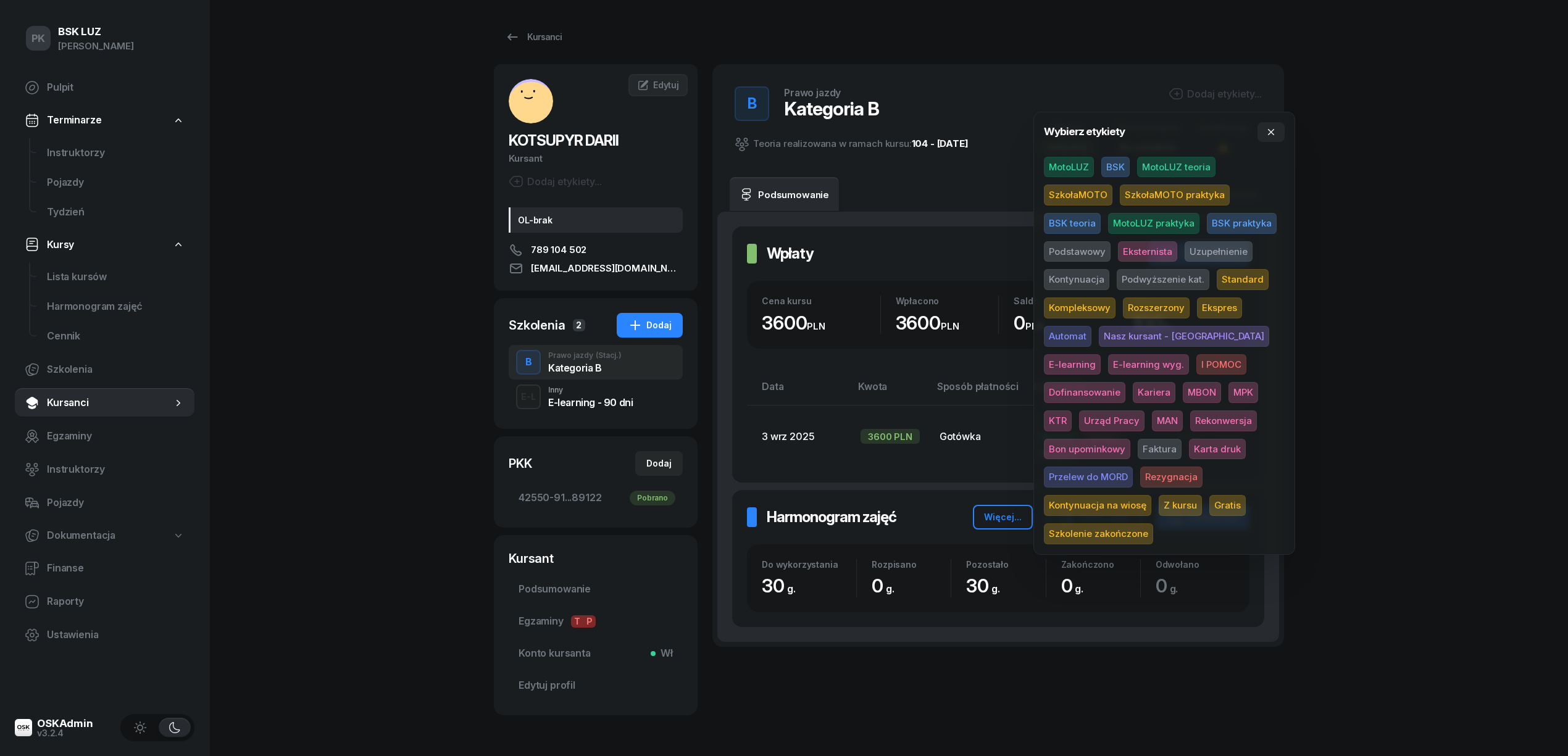
click at [1077, 163] on span "MotoLUZ" at bounding box center [1069, 167] width 50 height 21
click at [1082, 254] on span "Podstawowy" at bounding box center [1077, 253] width 67 height 21
click at [1239, 274] on span "Standard" at bounding box center [1243, 282] width 52 height 21
click at [1416, 270] on div "PK BSK LUZ Piotr Klimek Pulpit Terminarze Instruktorzy Pojazdy Tydzień Kursy Li…" at bounding box center [784, 399] width 1568 height 799
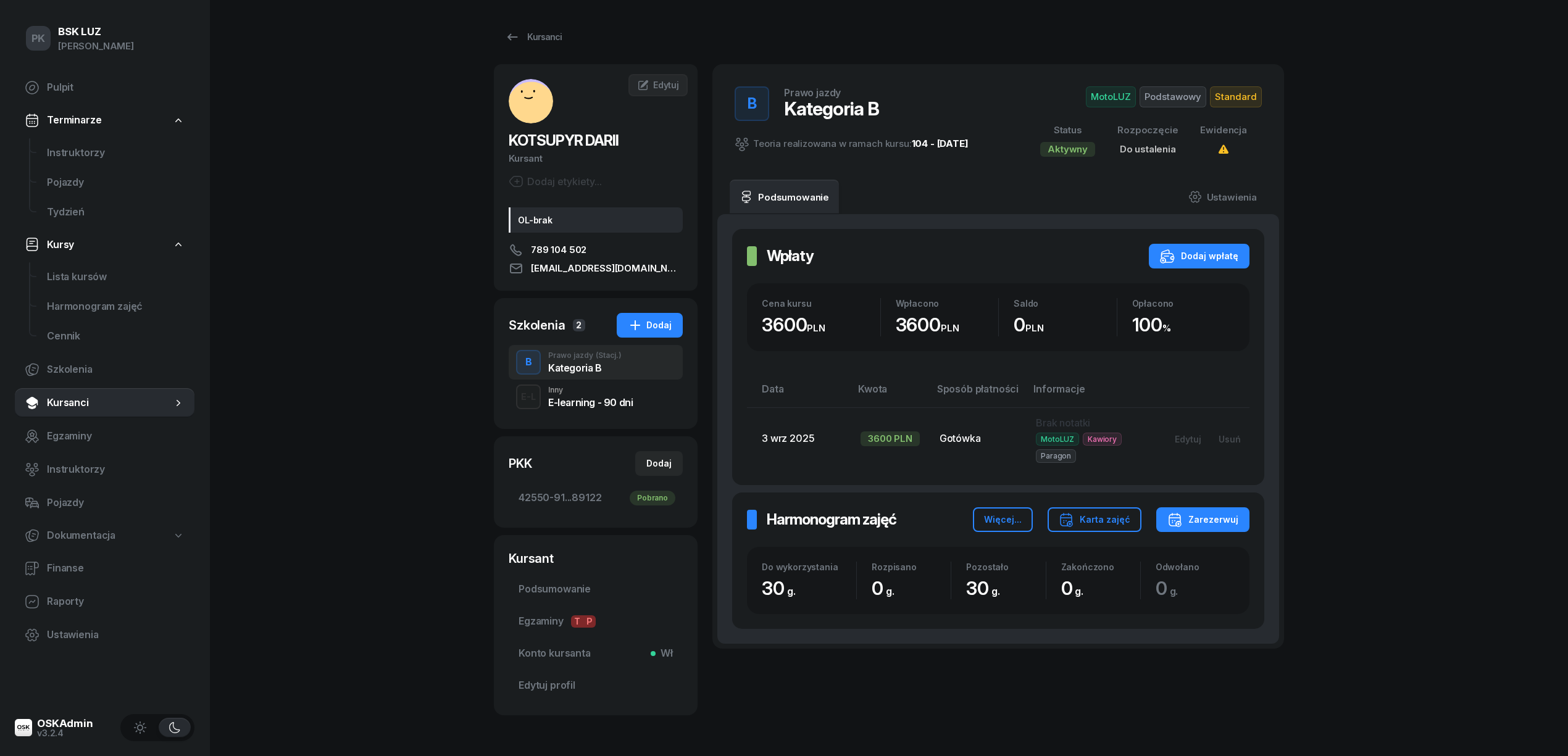
drag, startPoint x: 1207, startPoint y: 200, endPoint x: 1210, endPoint y: 223, distance: 23.2
click at [1207, 213] on link "Ustawienia" at bounding box center [1223, 196] width 88 height 35
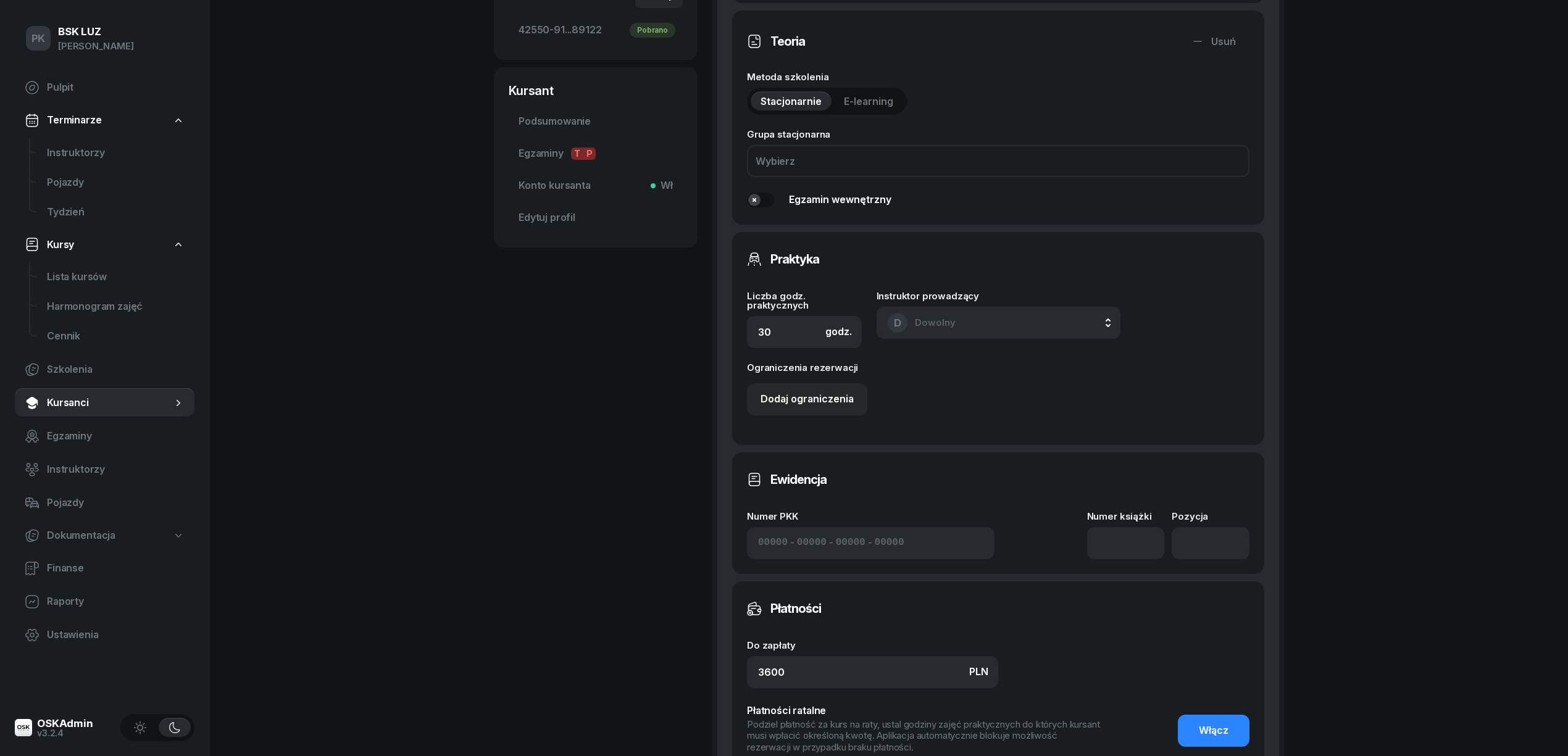
scroll to position [494, 0]
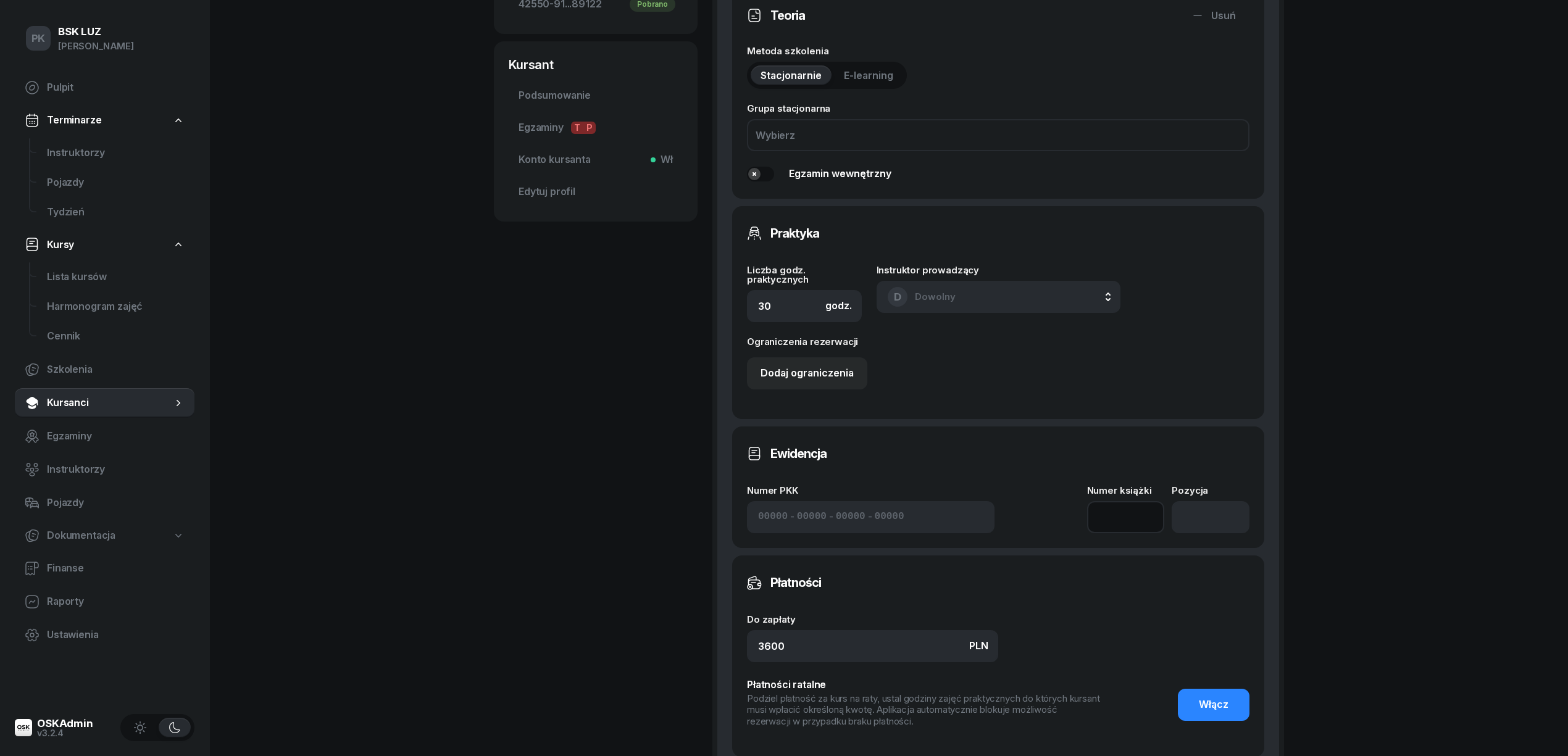
click at [1119, 522] on input at bounding box center [1126, 517] width 77 height 32
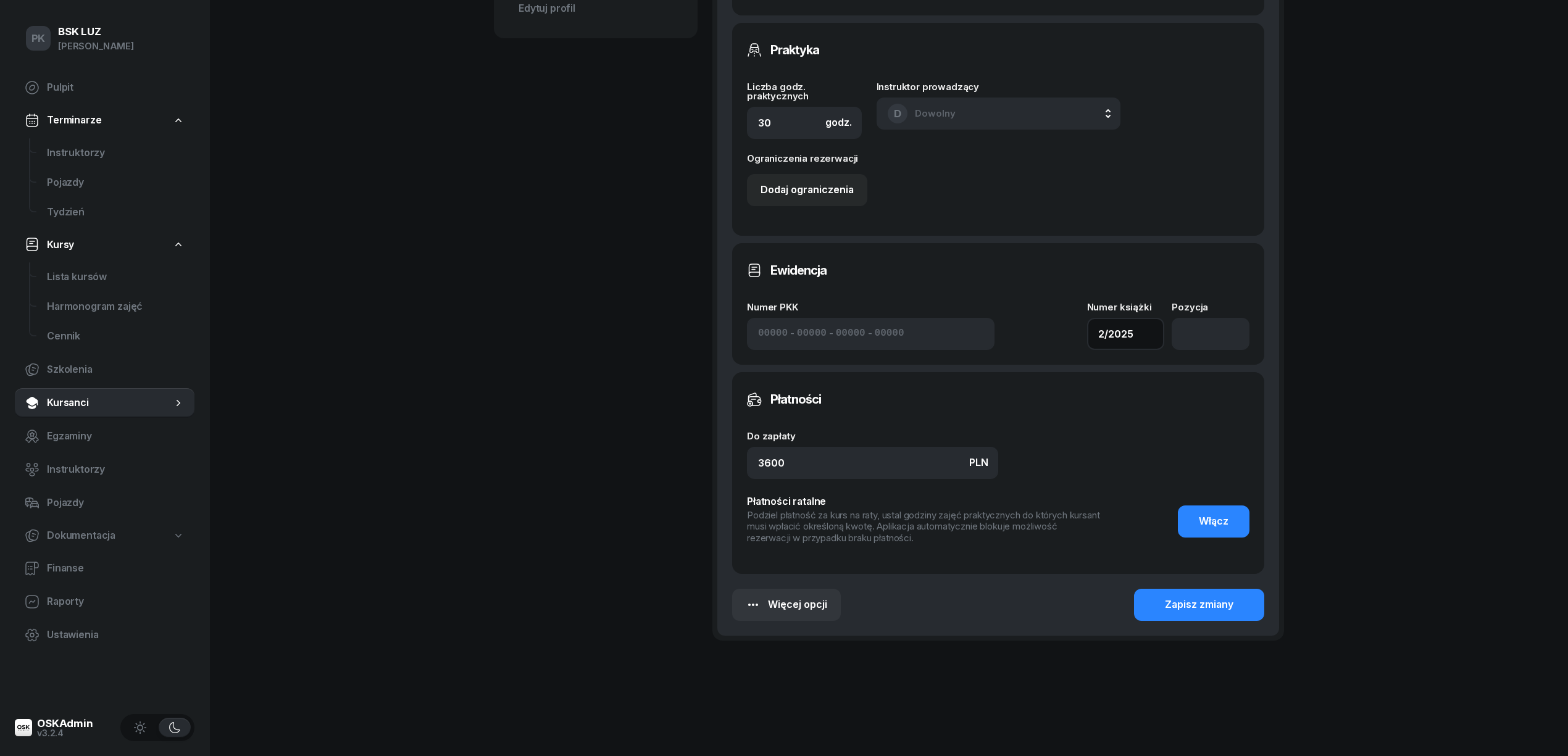
scroll to position [681, 0]
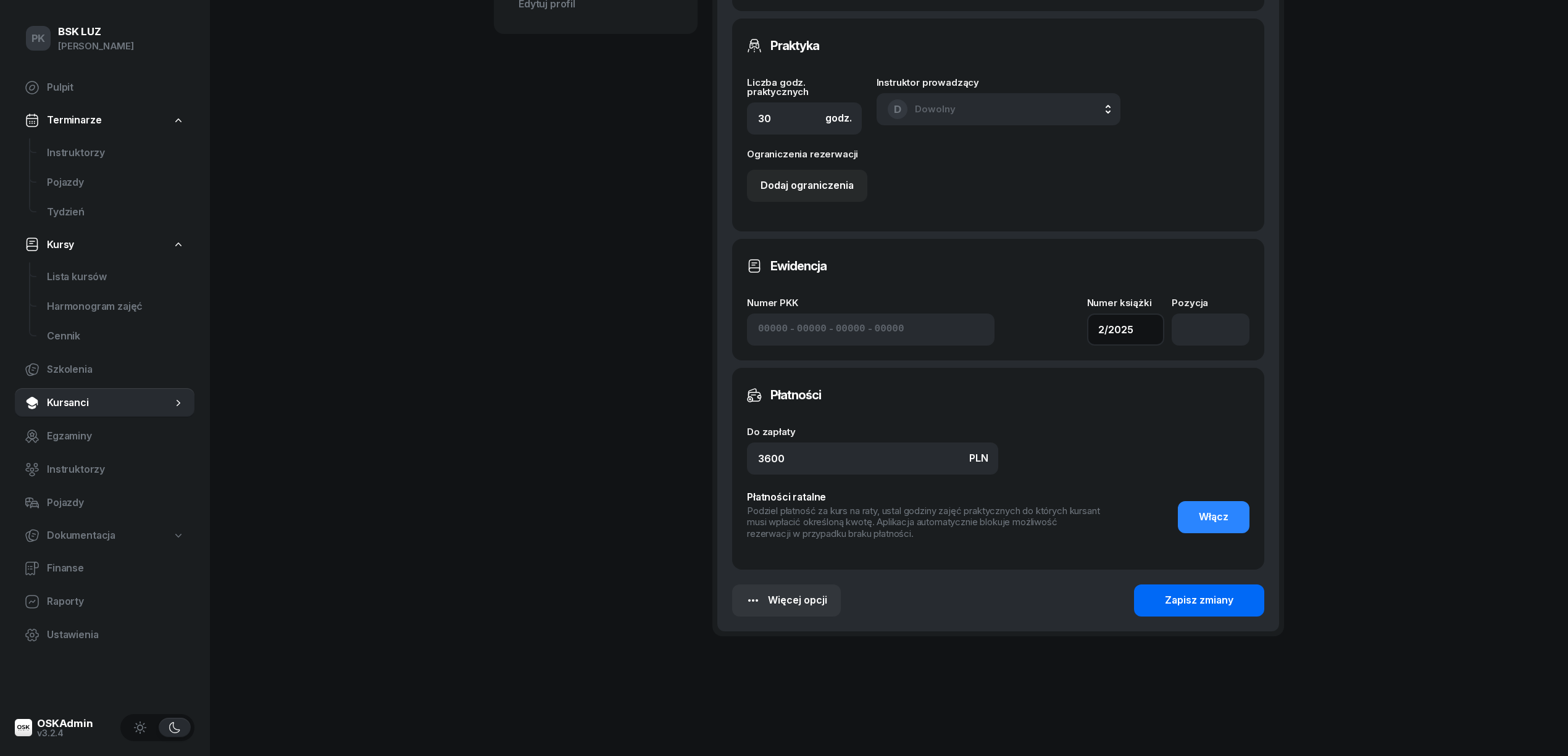
type input "2/2025"
click at [1210, 598] on div "Zapisz zmiany" at bounding box center [1199, 600] width 69 height 16
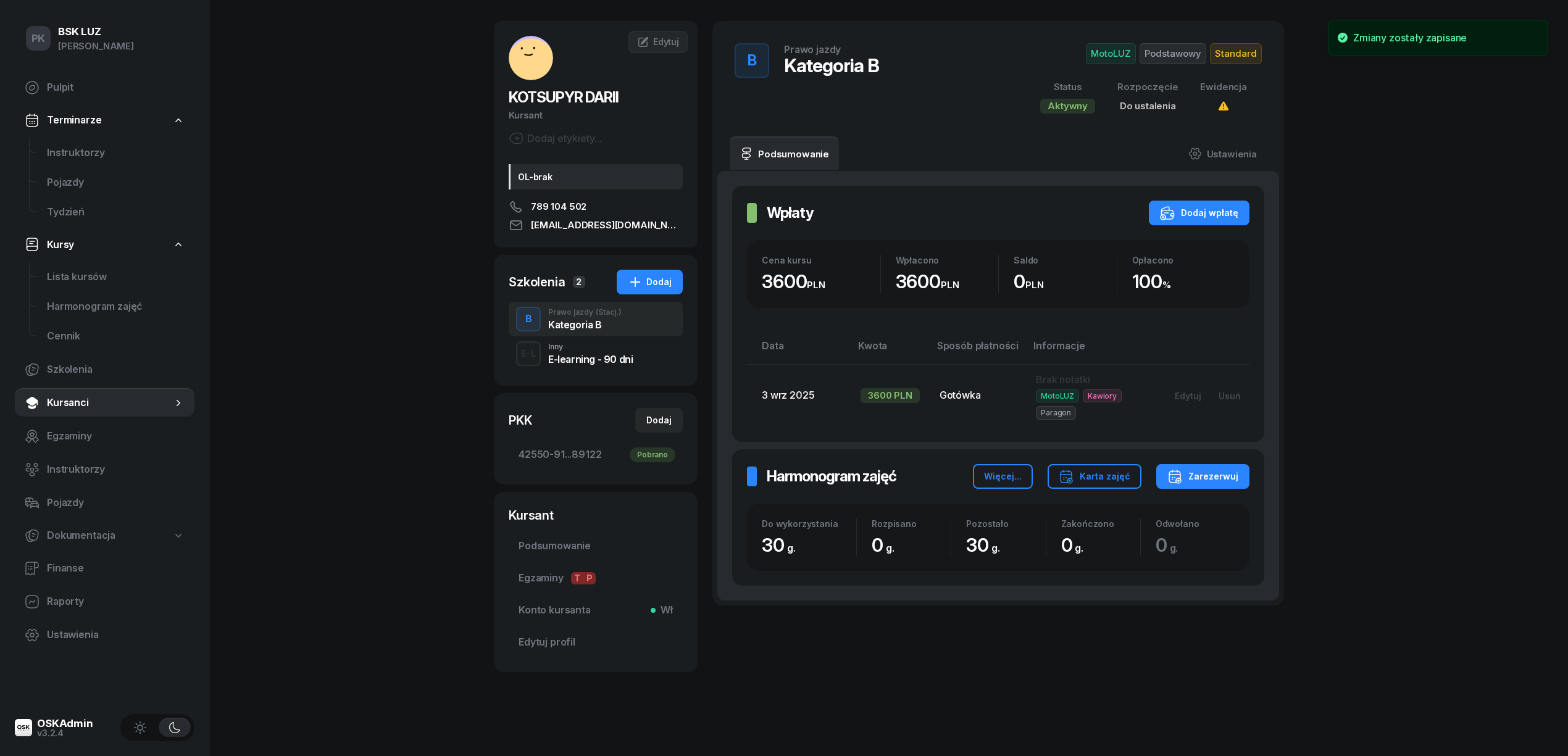
scroll to position [0, 0]
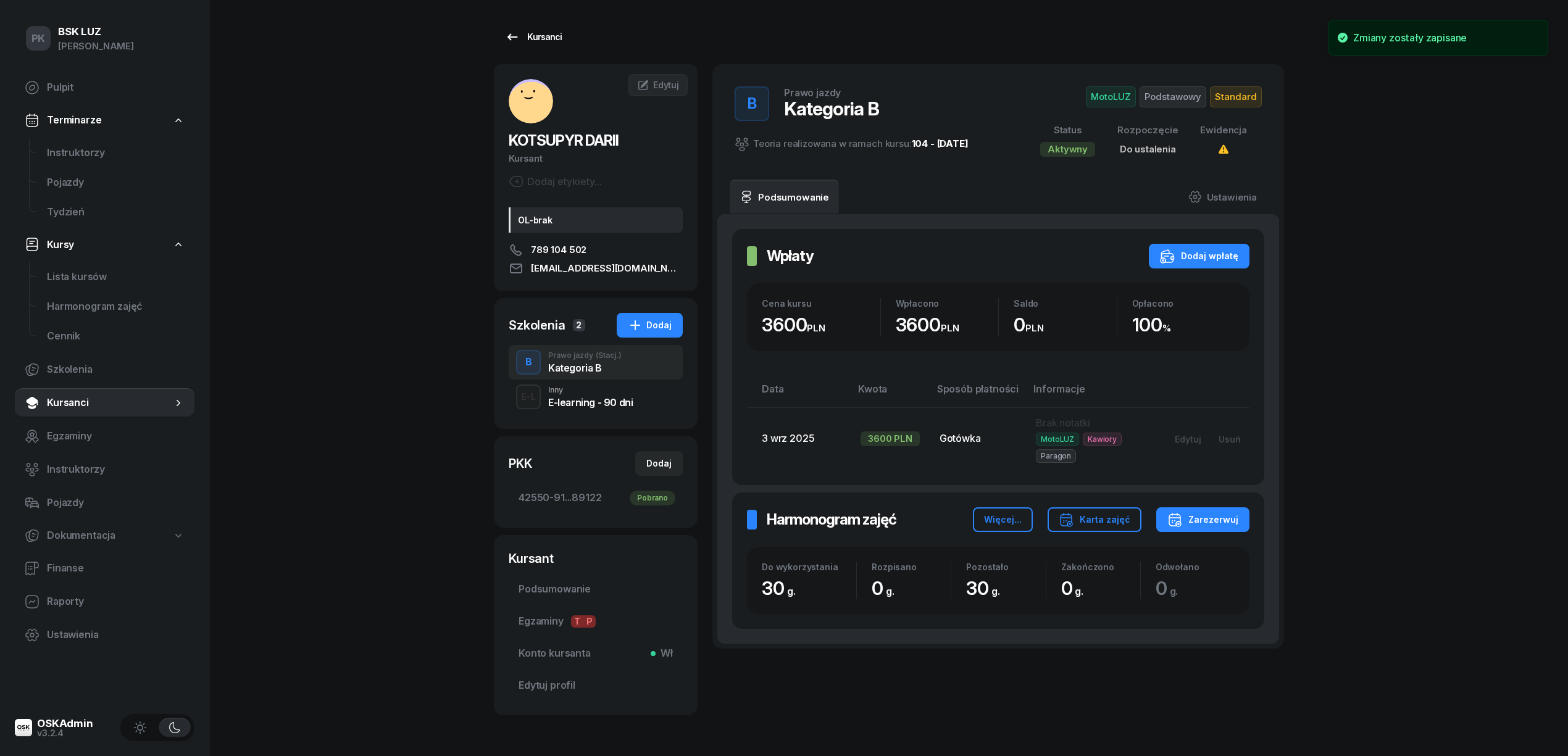
click at [549, 42] on div "Kursanci" at bounding box center [533, 37] width 57 height 15
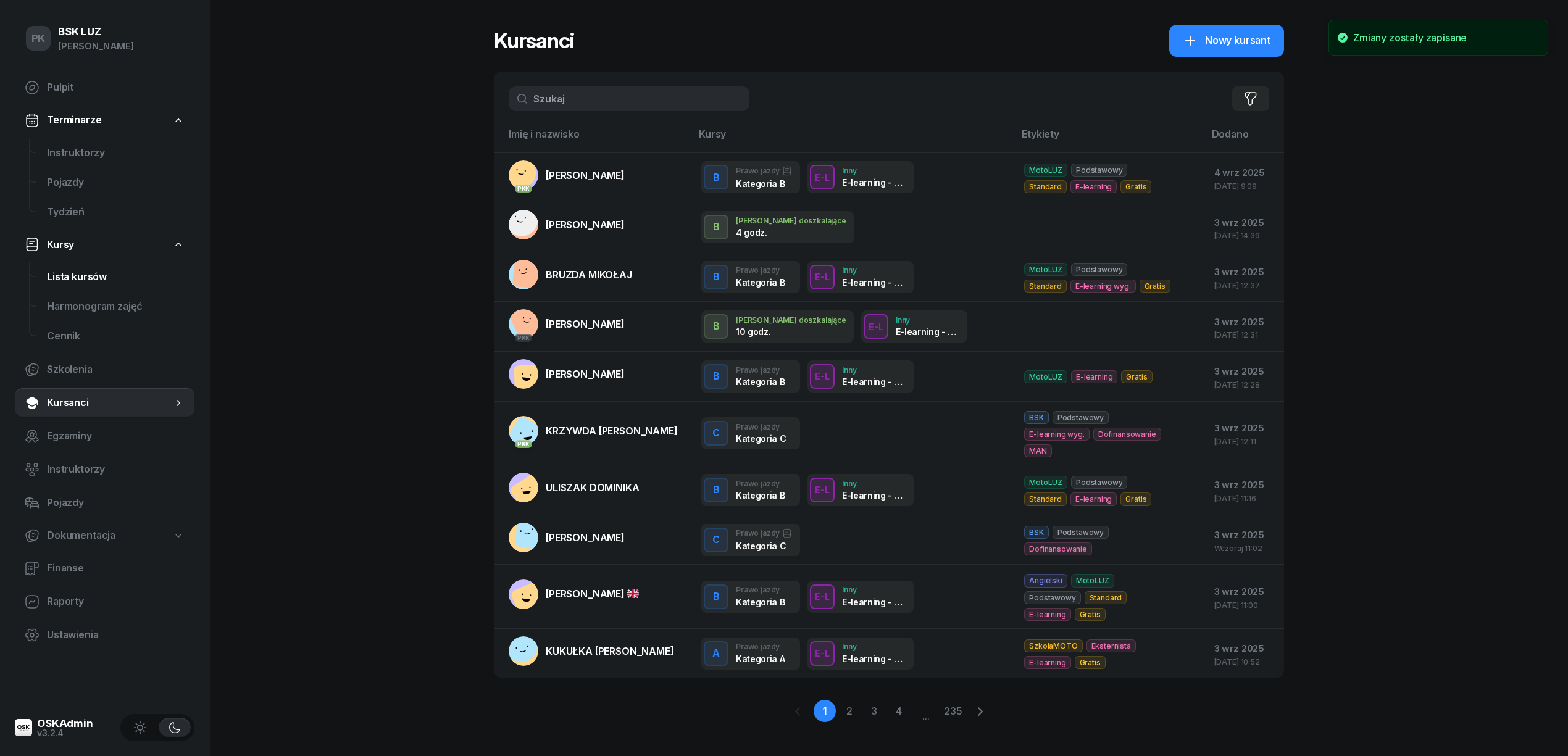
click at [79, 274] on span "Lista kursów" at bounding box center [115, 277] width 138 height 16
select select
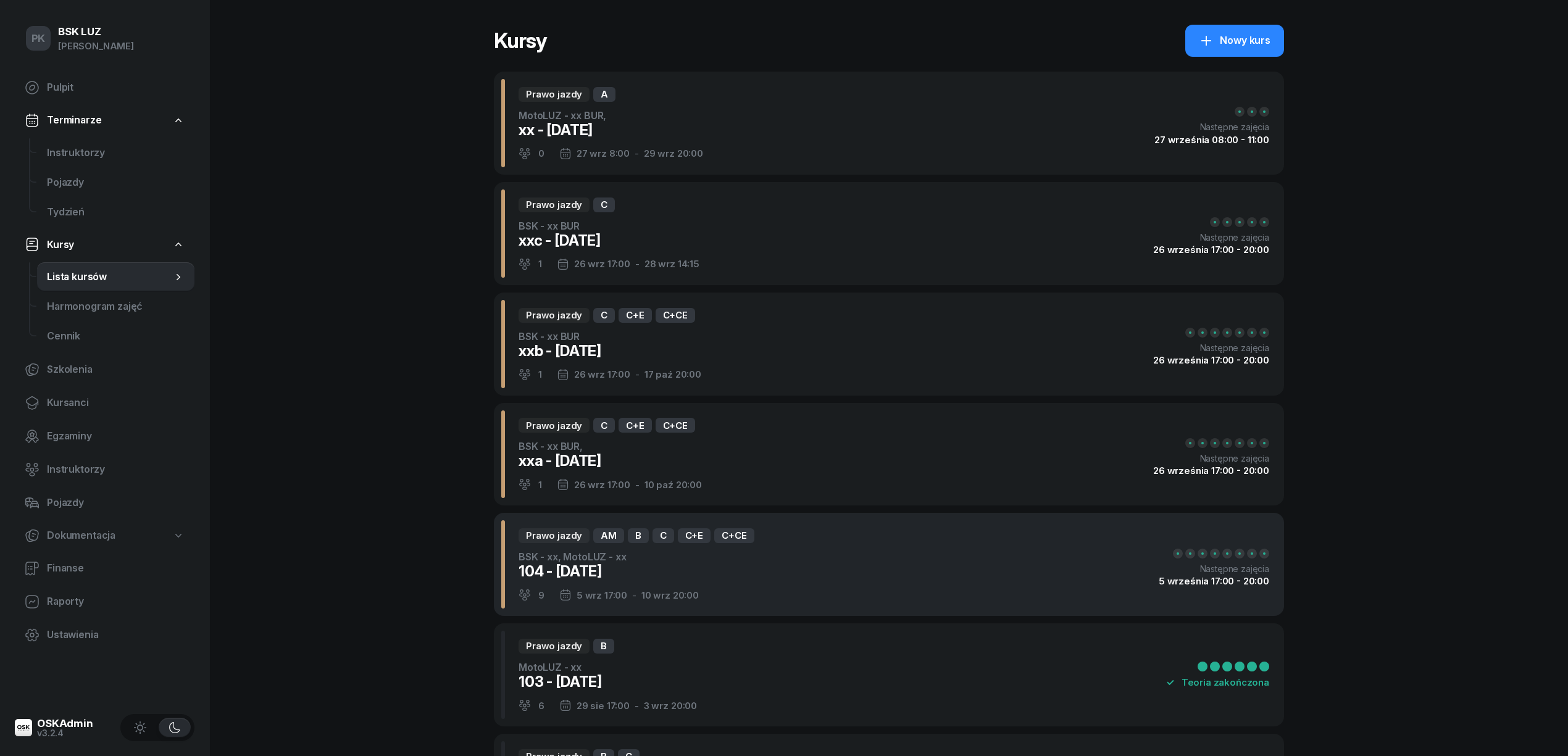
click at [794, 569] on div "Prawo jazdy AM B C C+E C+CE BSK - xx, MotoLUZ - xx 104 - 2025/09/05 9 5 wrz 17:…" at bounding box center [889, 564] width 790 height 103
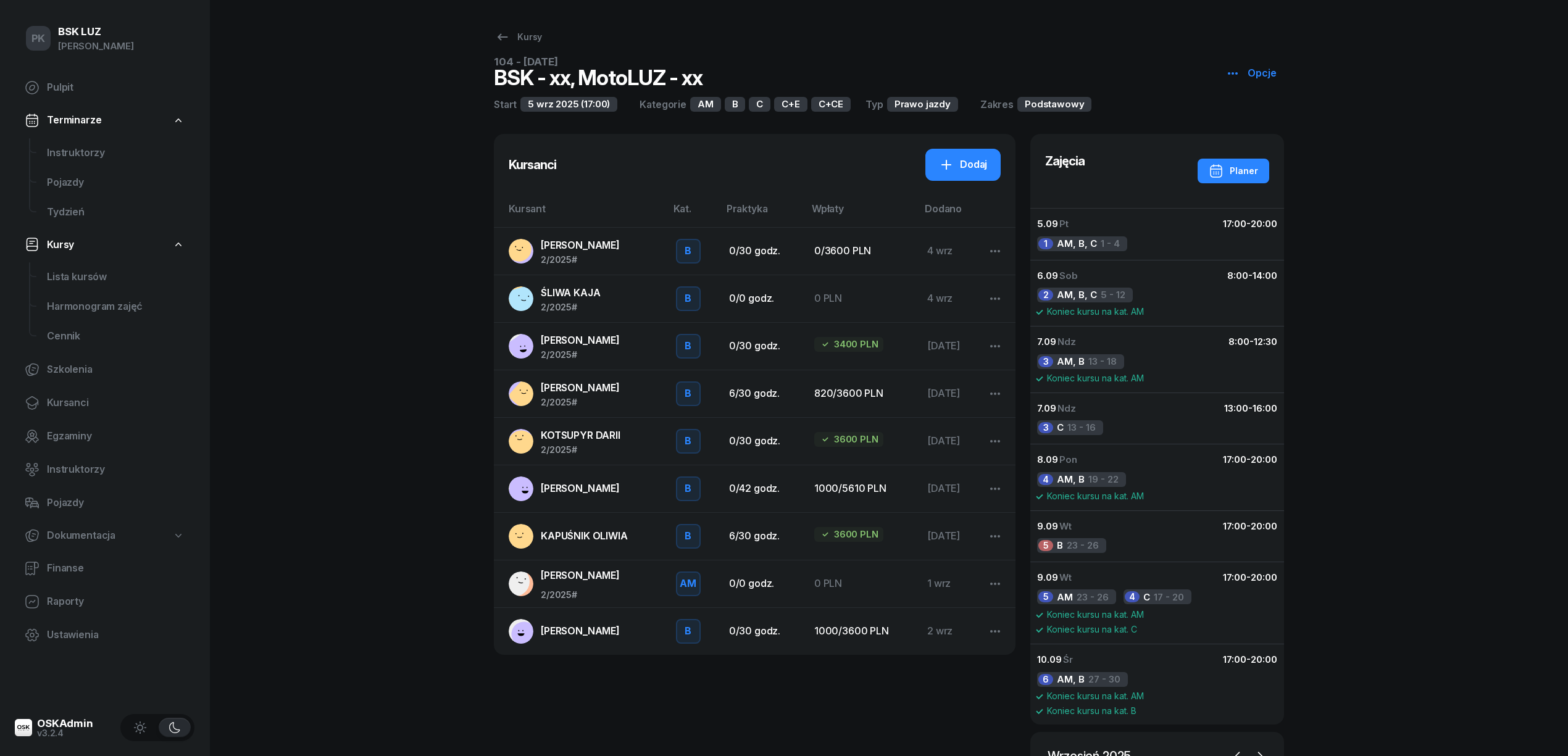
click at [658, 314] on td "ŚLIWA KAJA 2/2025 #" at bounding box center [580, 298] width 173 height 48
click at [582, 293] on span "ŚLIWA KAJA" at bounding box center [570, 293] width 59 height 12
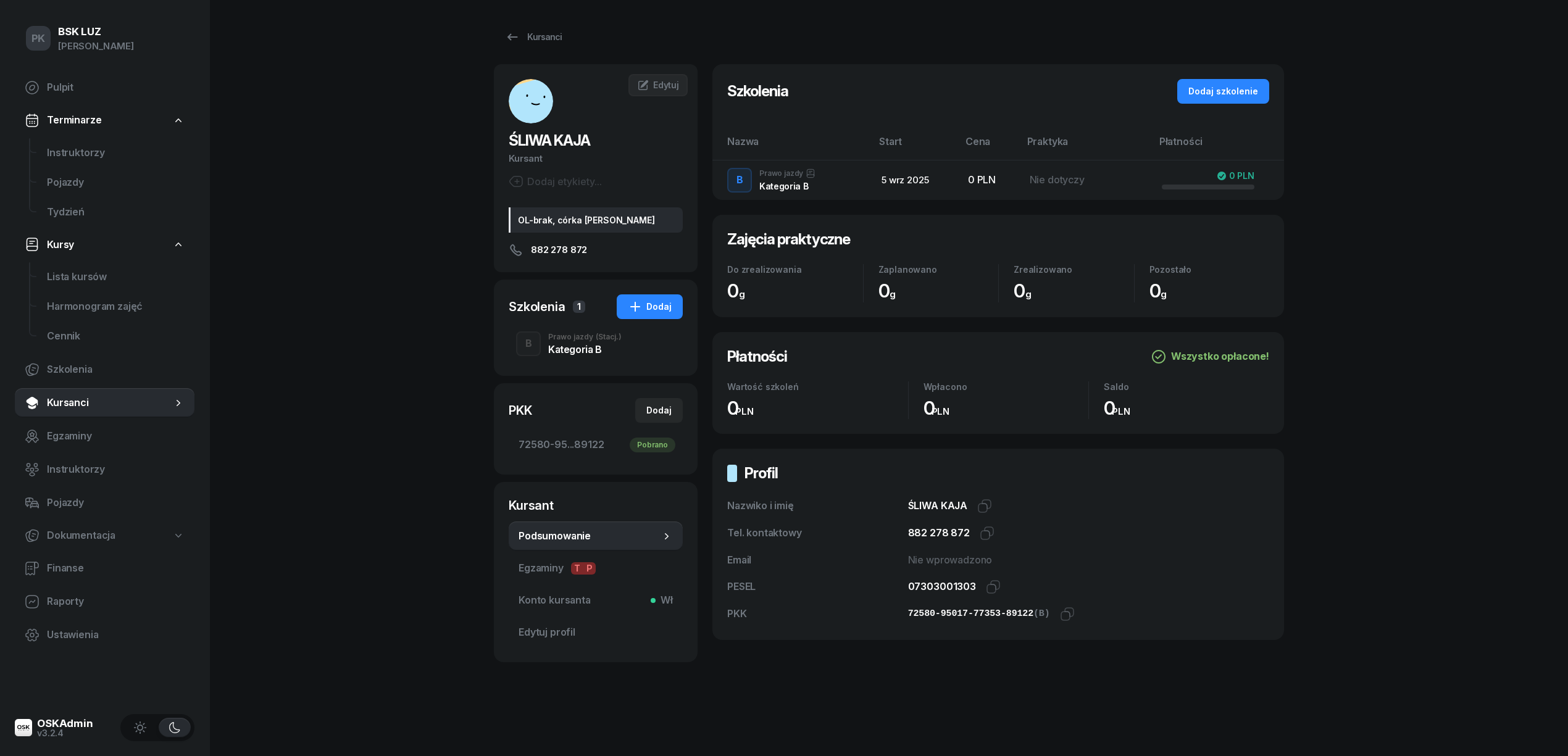
click at [573, 346] on div "Kategoria B" at bounding box center [585, 349] width 73 height 10
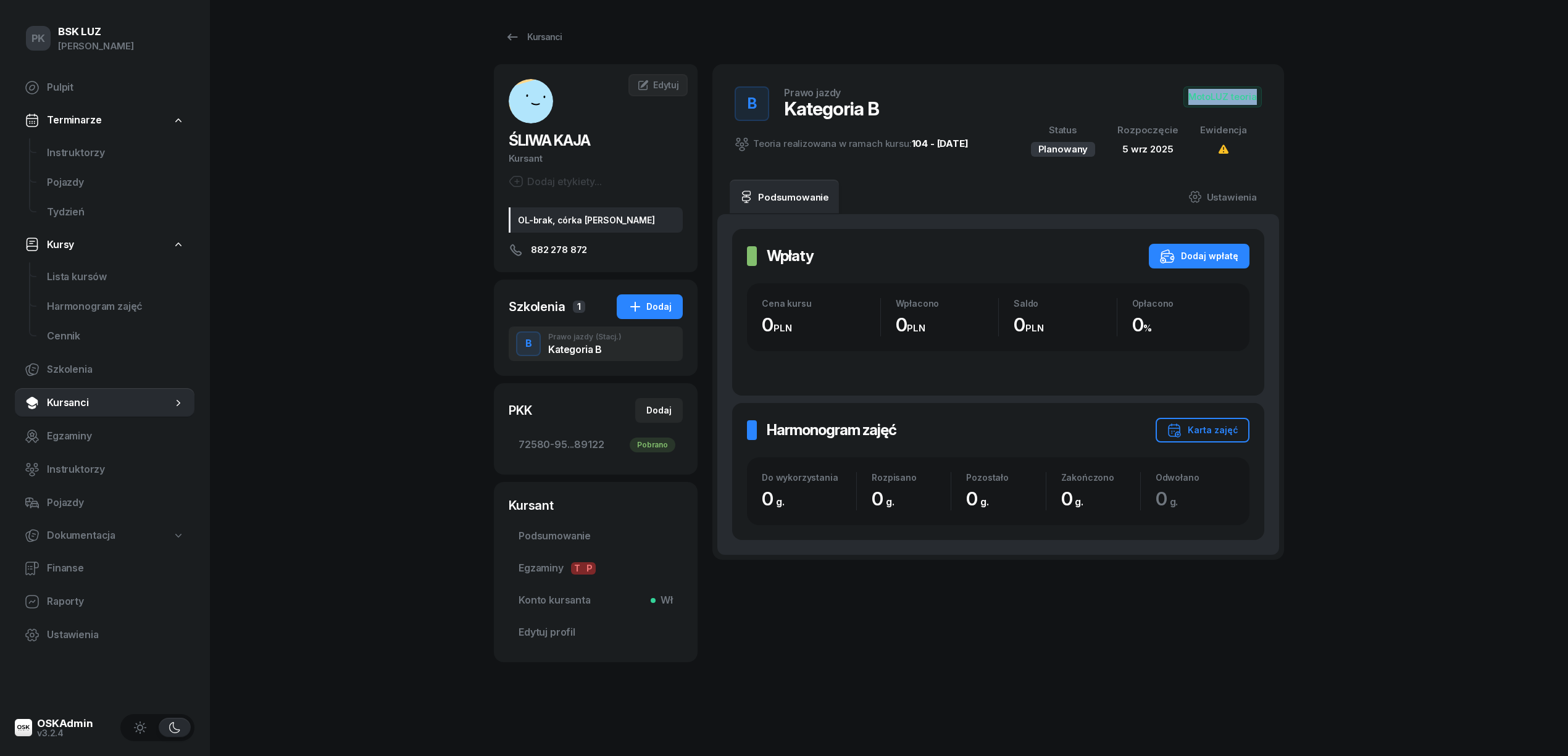
drag, startPoint x: 1255, startPoint y: 84, endPoint x: 1247, endPoint y: 96, distance: 14.4
click at [1255, 90] on div "B Prawo jazdy Kategoria B Teoria realizowana w ramach kursu: 104 - 2025/09/05 M…" at bounding box center [998, 122] width 542 height 86
click at [1215, 98] on span "MotoLUZ teoria" at bounding box center [1222, 96] width 78 height 21
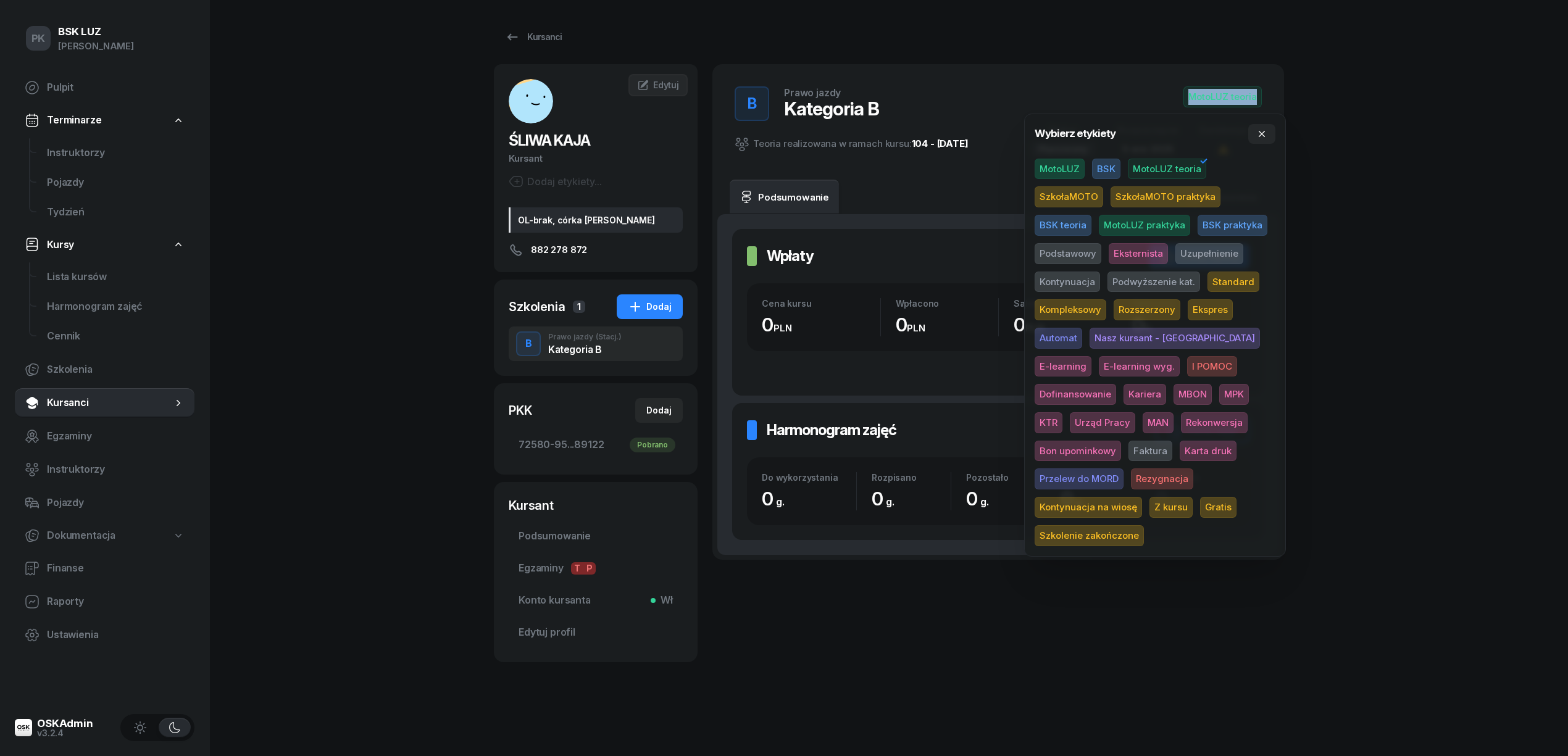
click at [1087, 247] on span "Podstawowy" at bounding box center [1068, 253] width 67 height 21
click at [1468, 196] on div "PK BSK LUZ Piotr Klimek Pulpit Terminarze Instruktorzy Pojazdy Tydzień Kursy Li…" at bounding box center [784, 378] width 1568 height 756
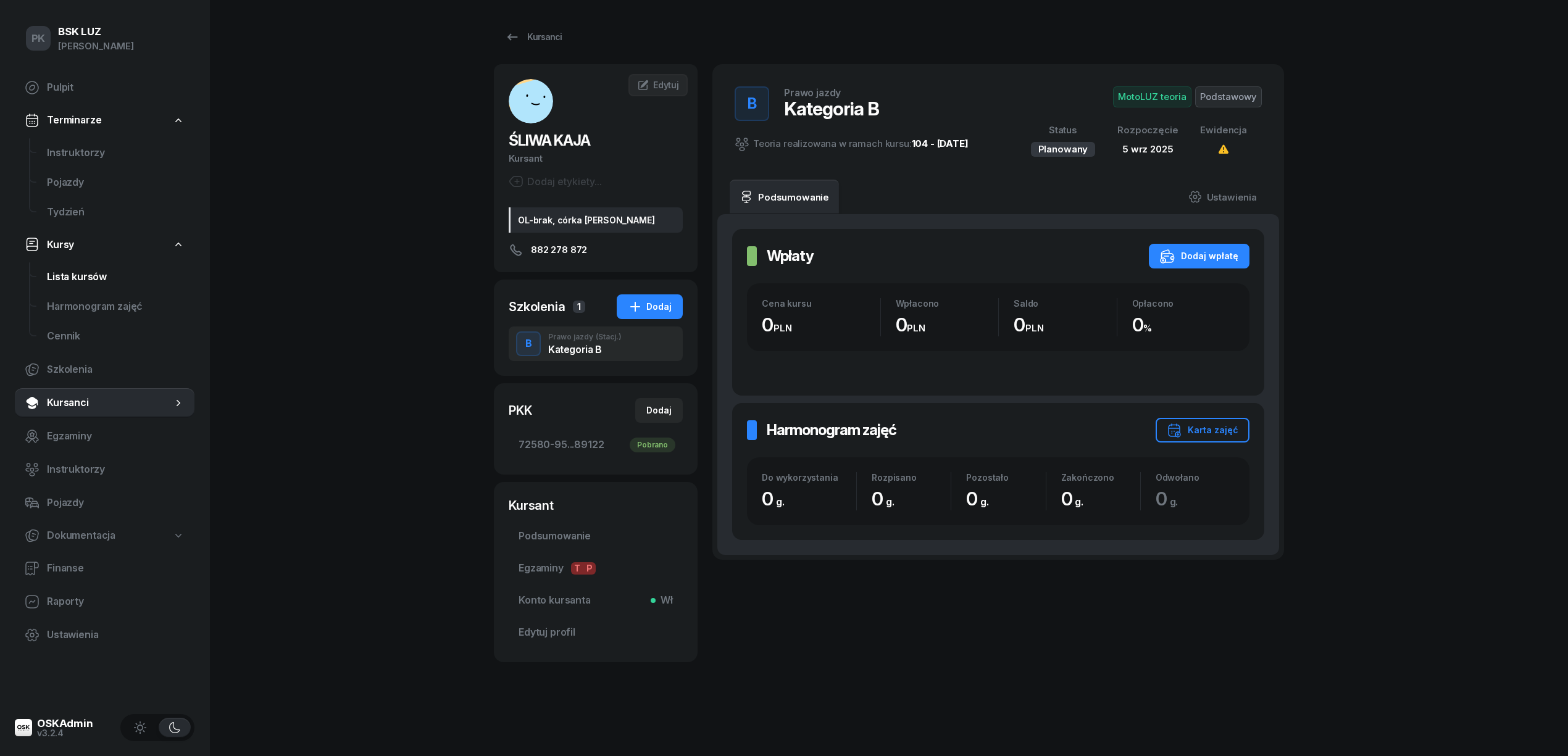
click at [97, 279] on span "Lista kursów" at bounding box center [115, 277] width 138 height 16
select select
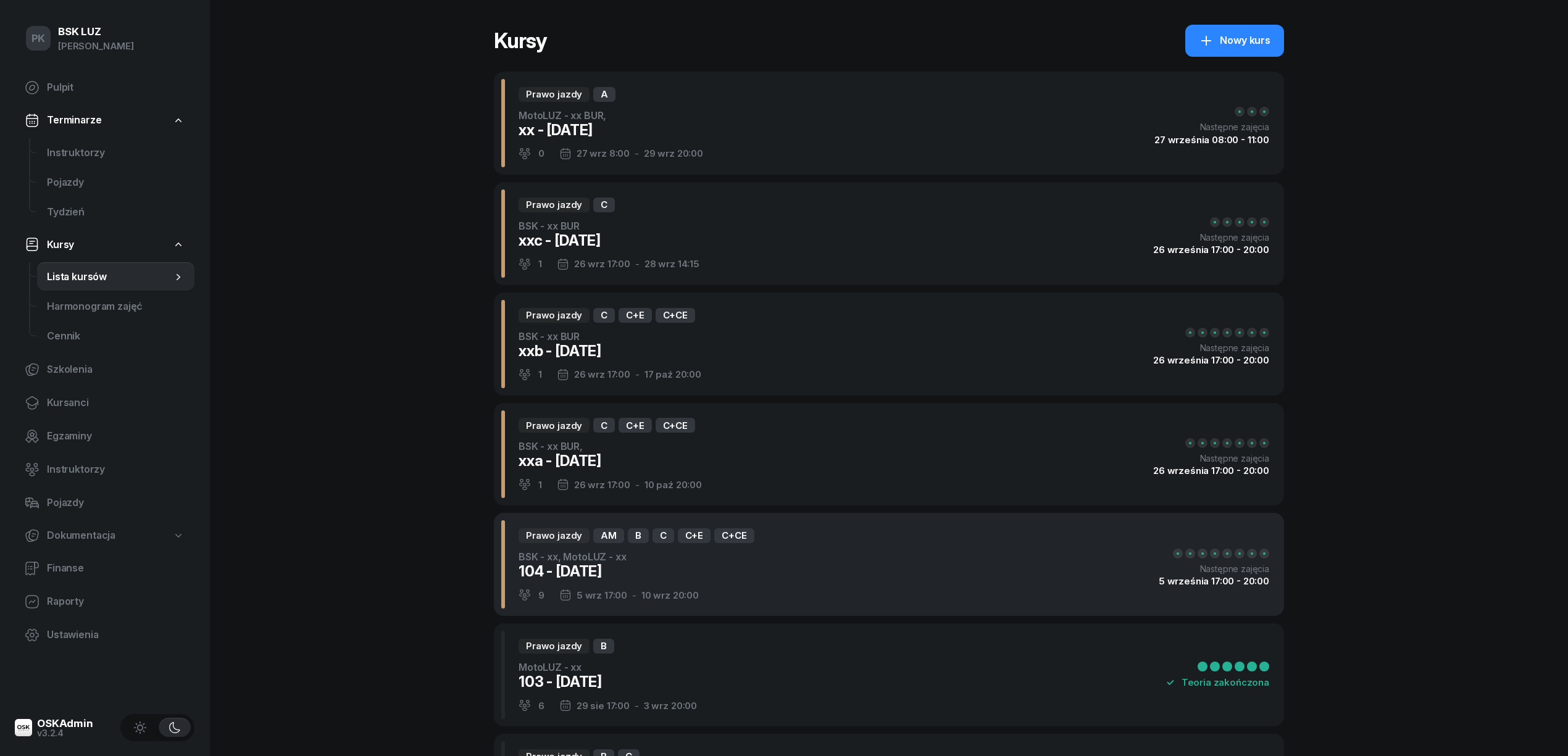
click at [773, 584] on div "Prawo jazdy AM B C C+E C+CE BSK - xx, MotoLUZ - xx 104 - 2025/09/05 9 5 wrz 17:…" at bounding box center [889, 564] width 790 height 103
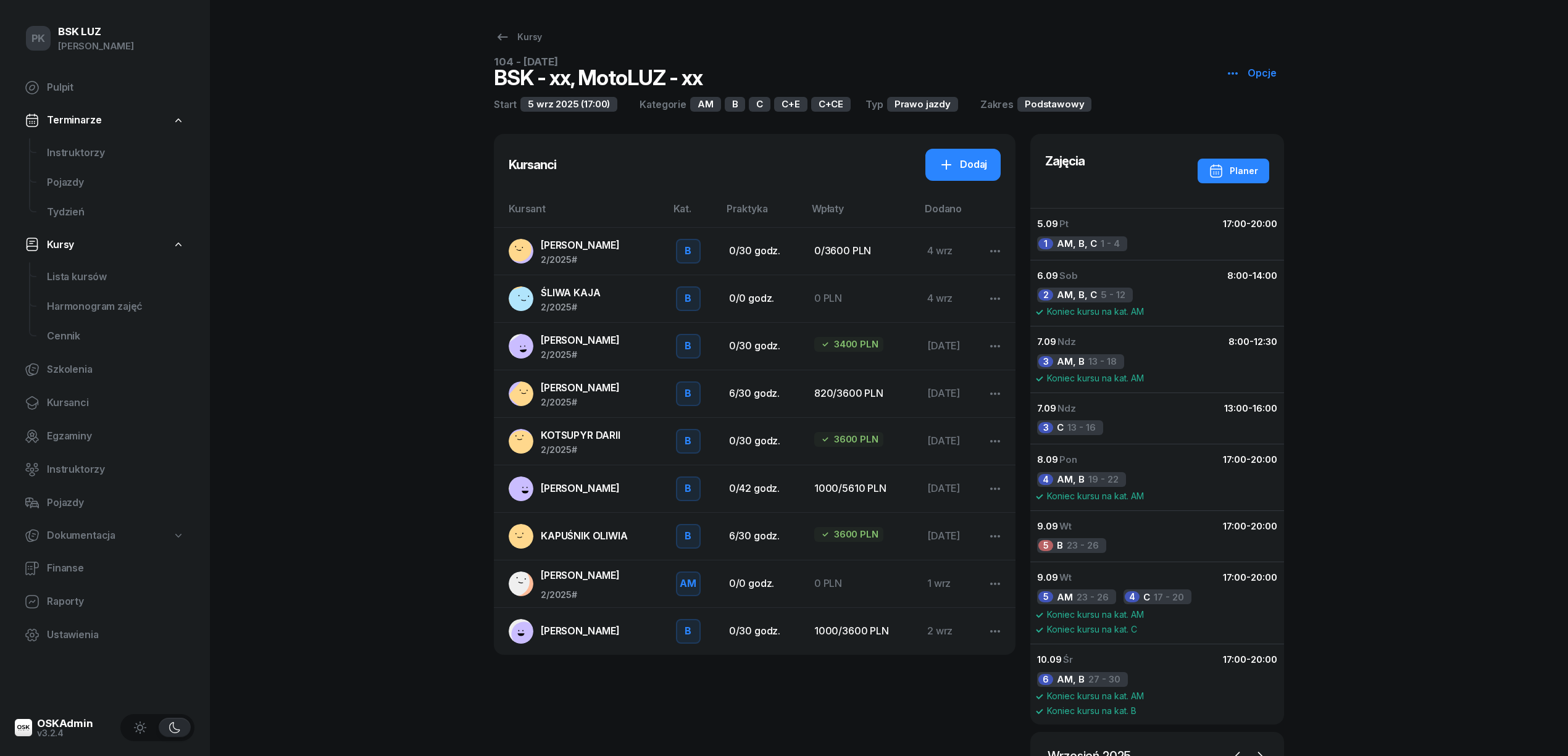
click at [593, 484] on span "SZYMAŃSKA KINGA" at bounding box center [580, 488] width 79 height 12
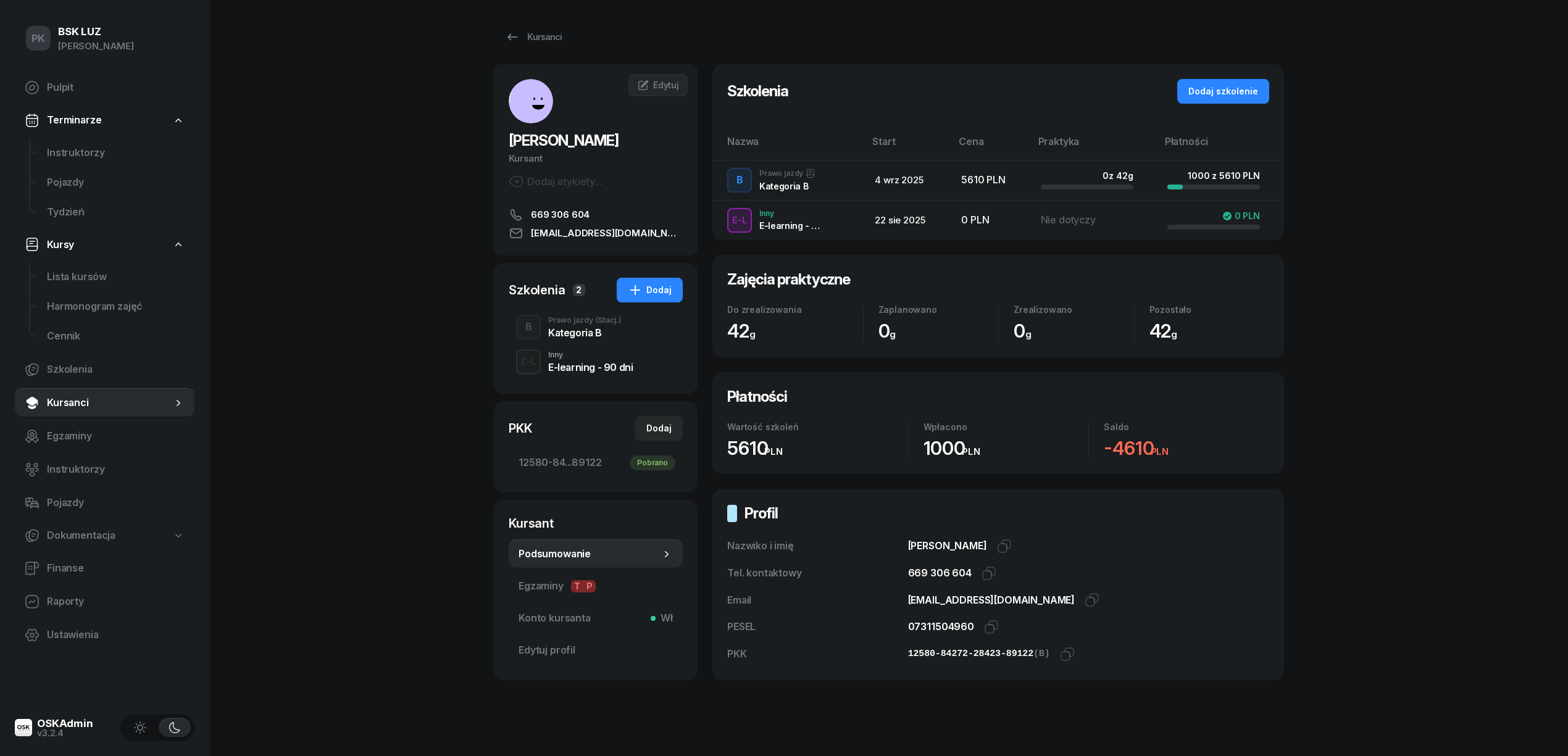
click at [571, 328] on div "Kategoria B" at bounding box center [585, 333] width 73 height 10
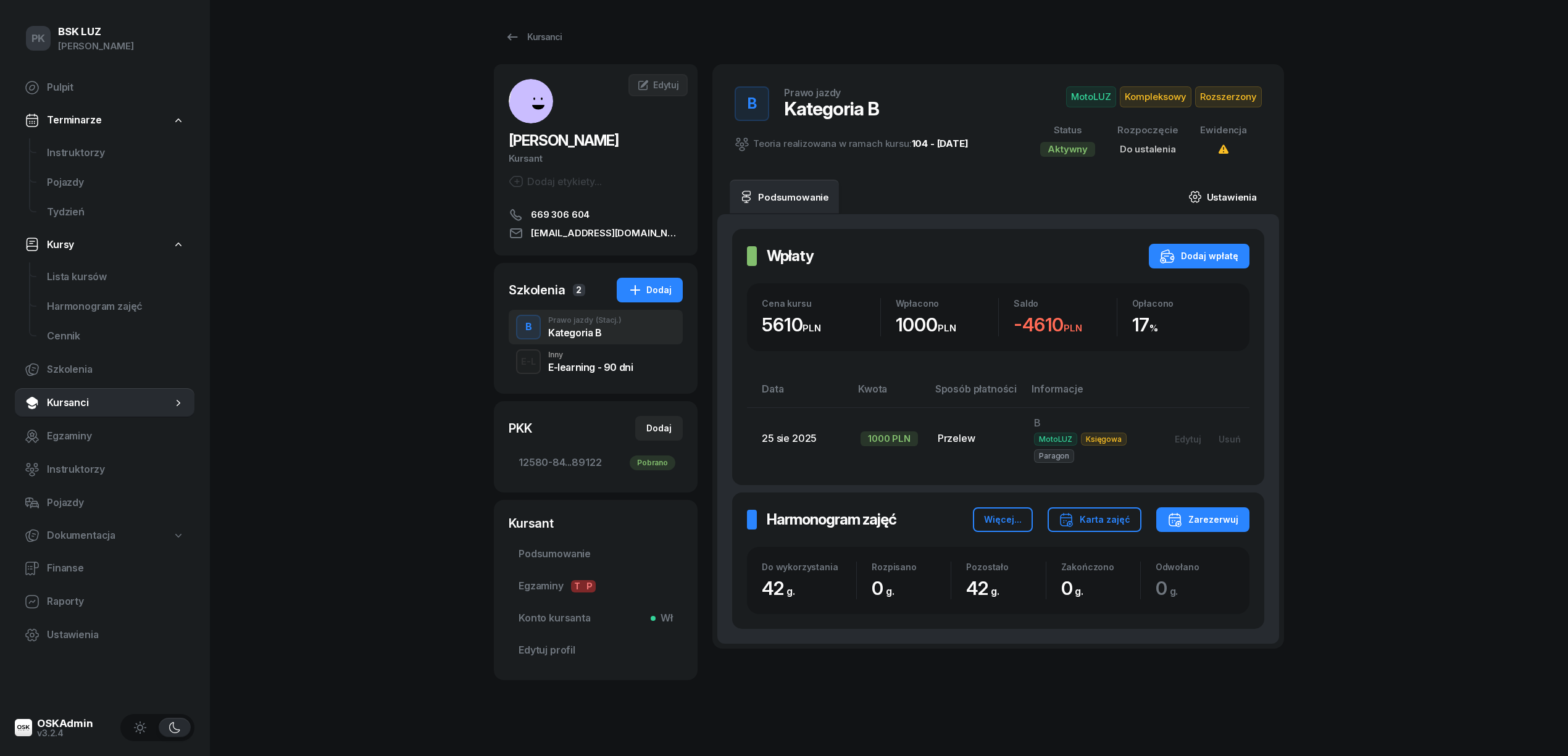
click at [1242, 193] on link "Ustawienia" at bounding box center [1223, 196] width 88 height 35
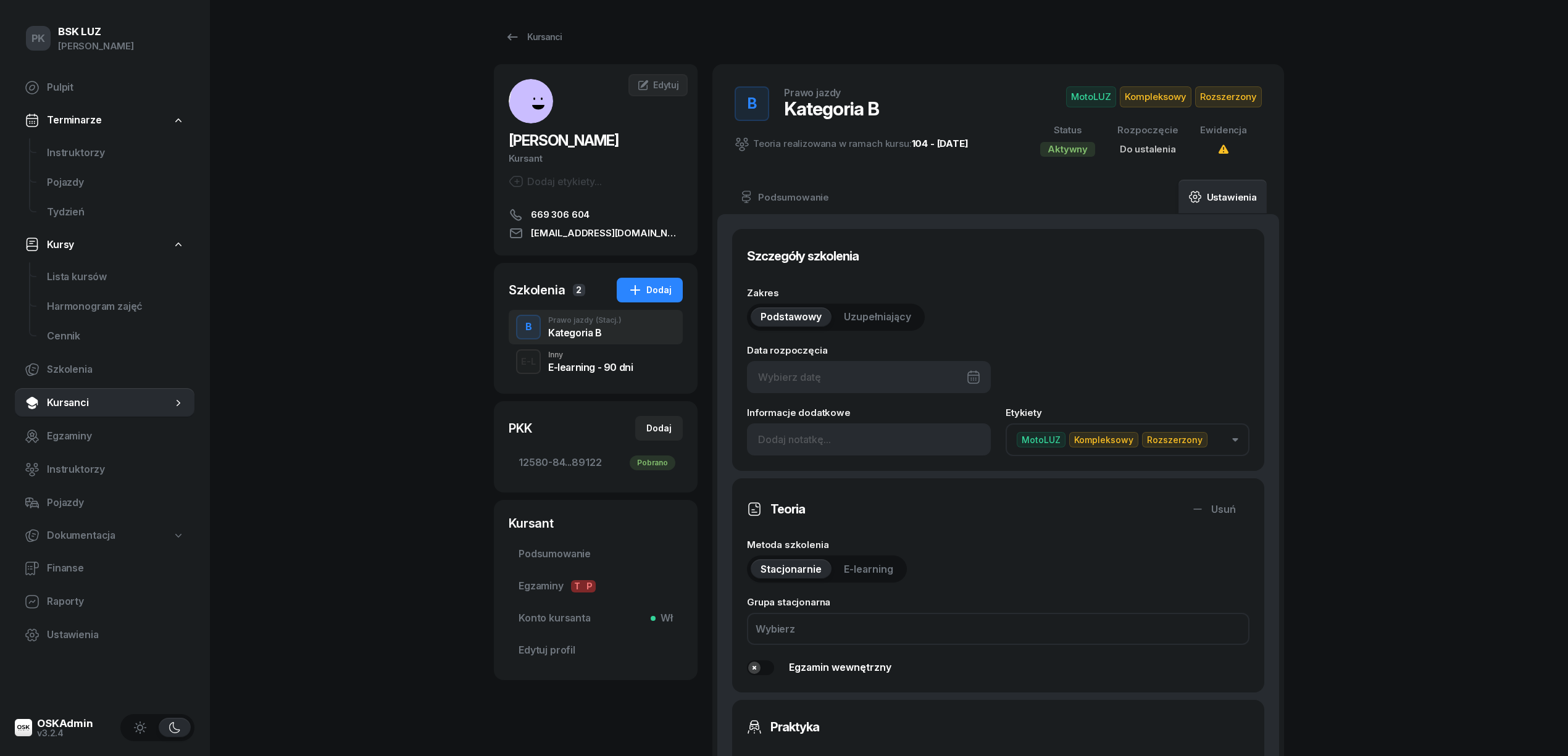
click at [889, 386] on div at bounding box center [869, 377] width 244 height 32
click at [919, 468] on div "5" at bounding box center [922, 471] width 20 height 20
type input "05/09/2025"
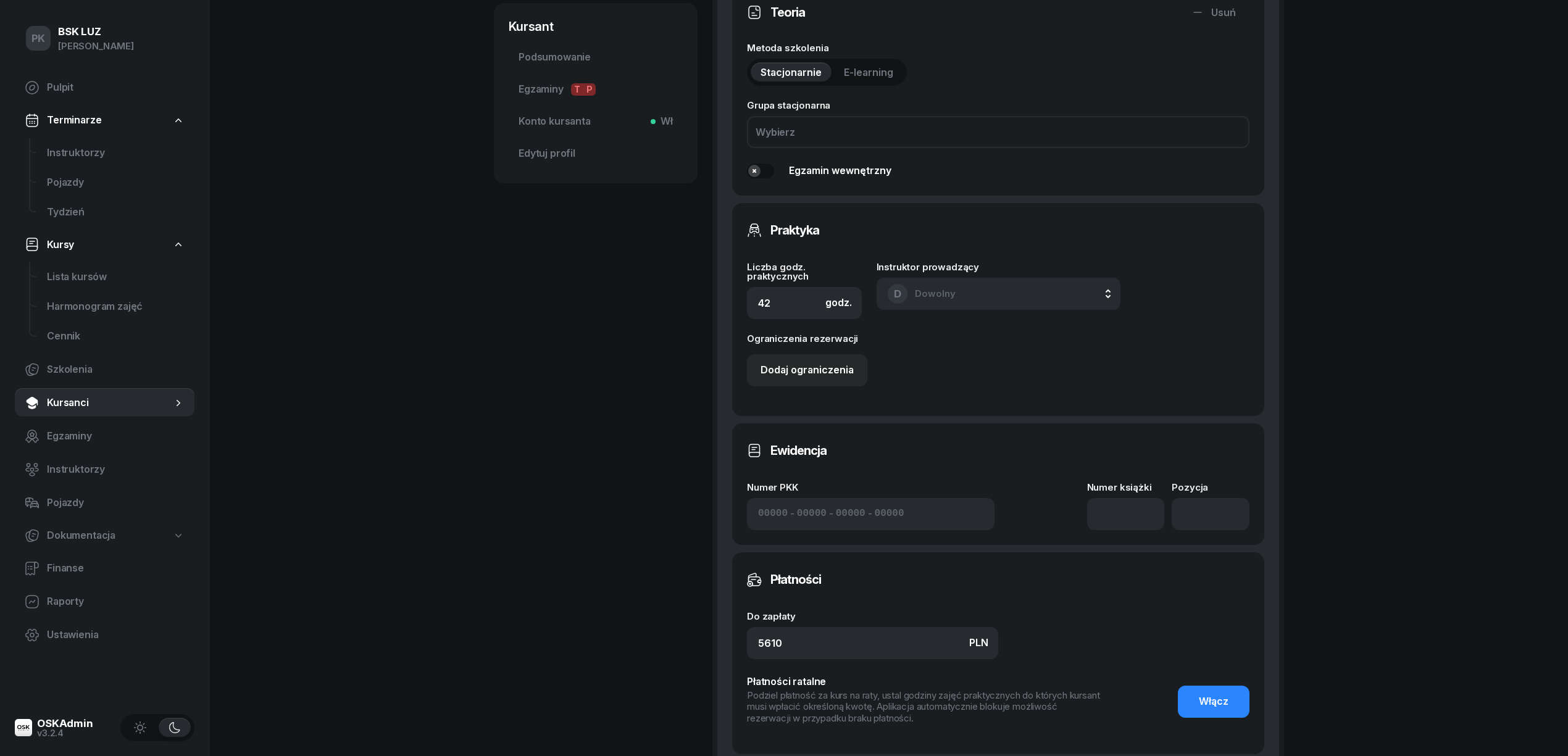
scroll to position [576, 0]
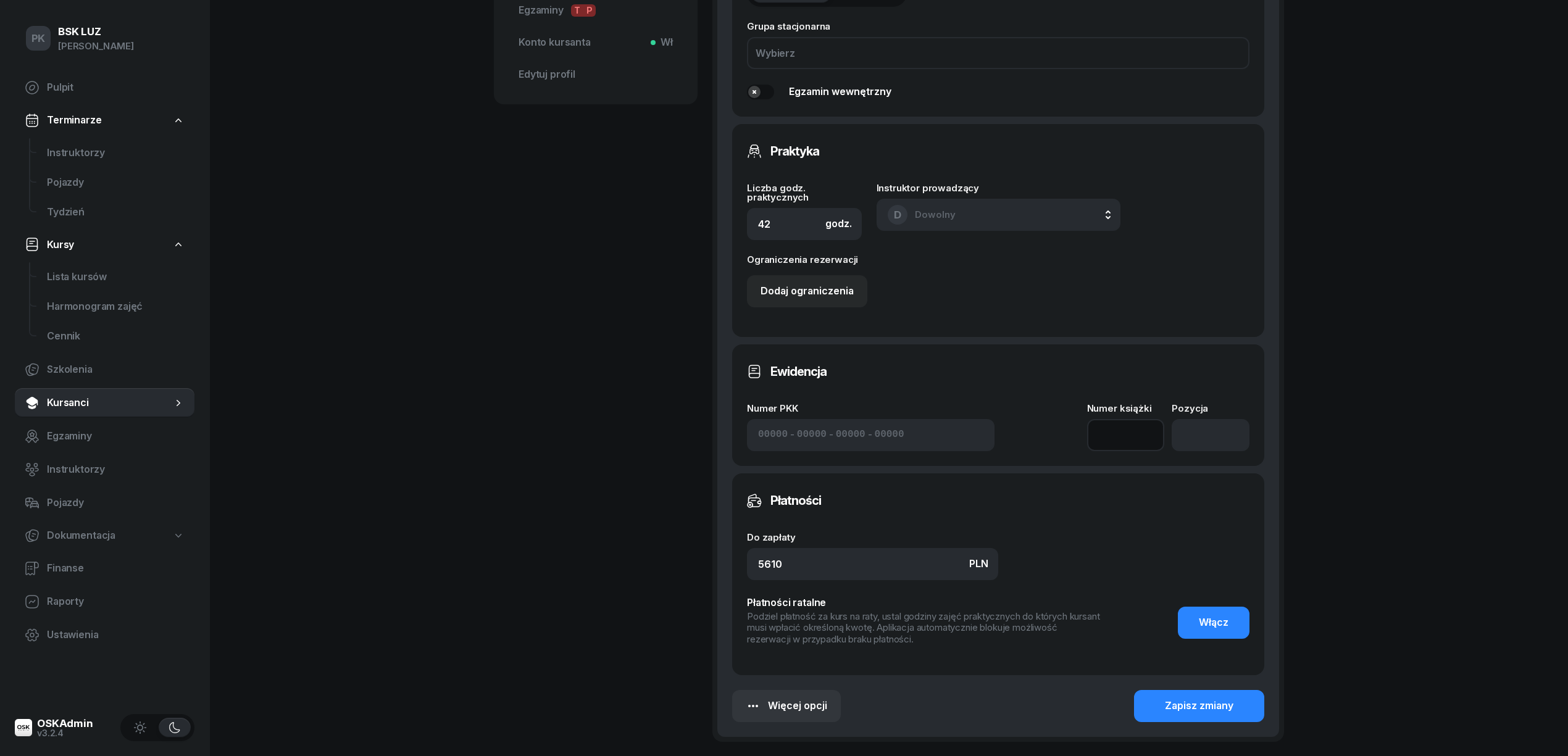
click at [1139, 446] on input at bounding box center [1126, 435] width 77 height 32
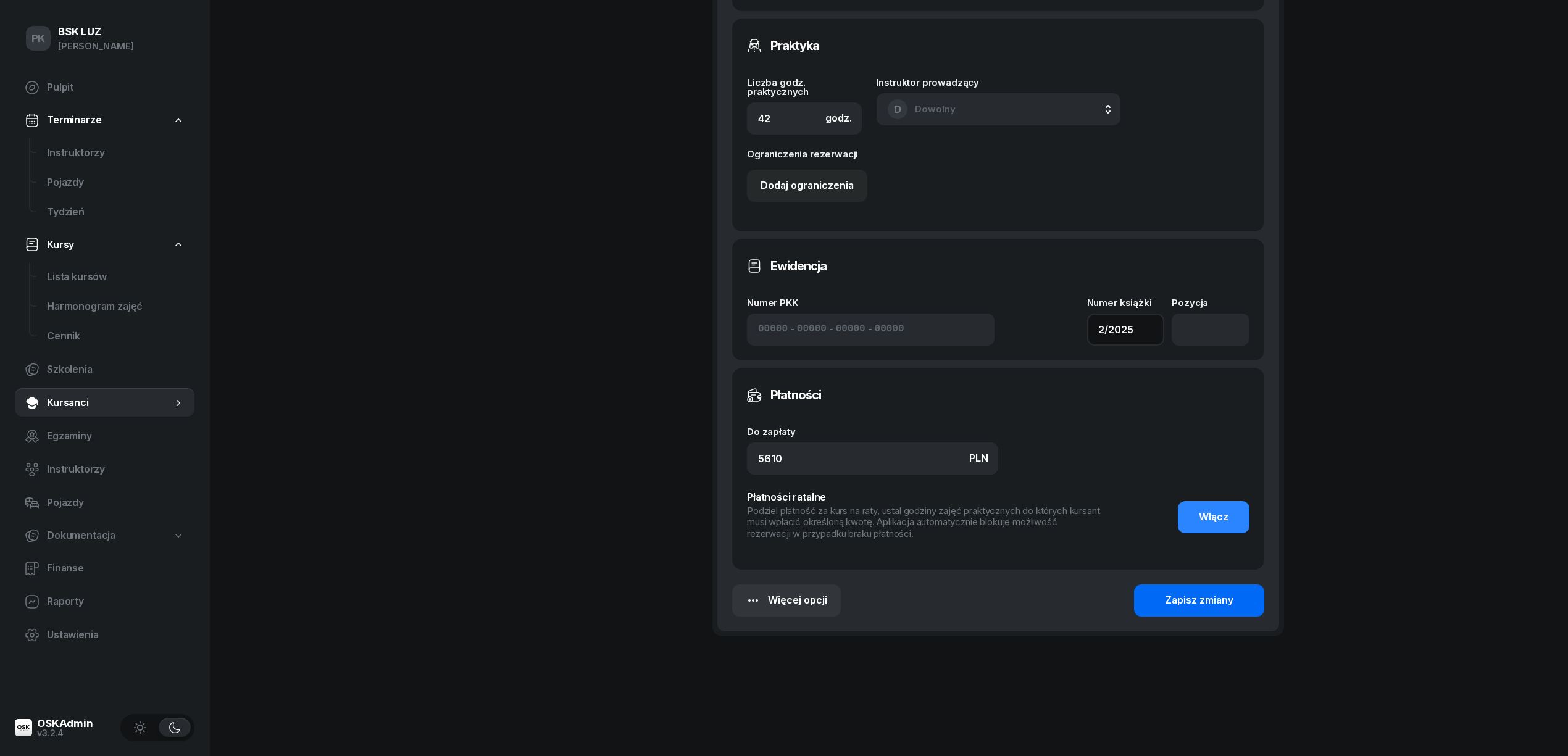
type input "2/2025"
click at [1228, 595] on div "Zapisz zmiany" at bounding box center [1199, 600] width 69 height 16
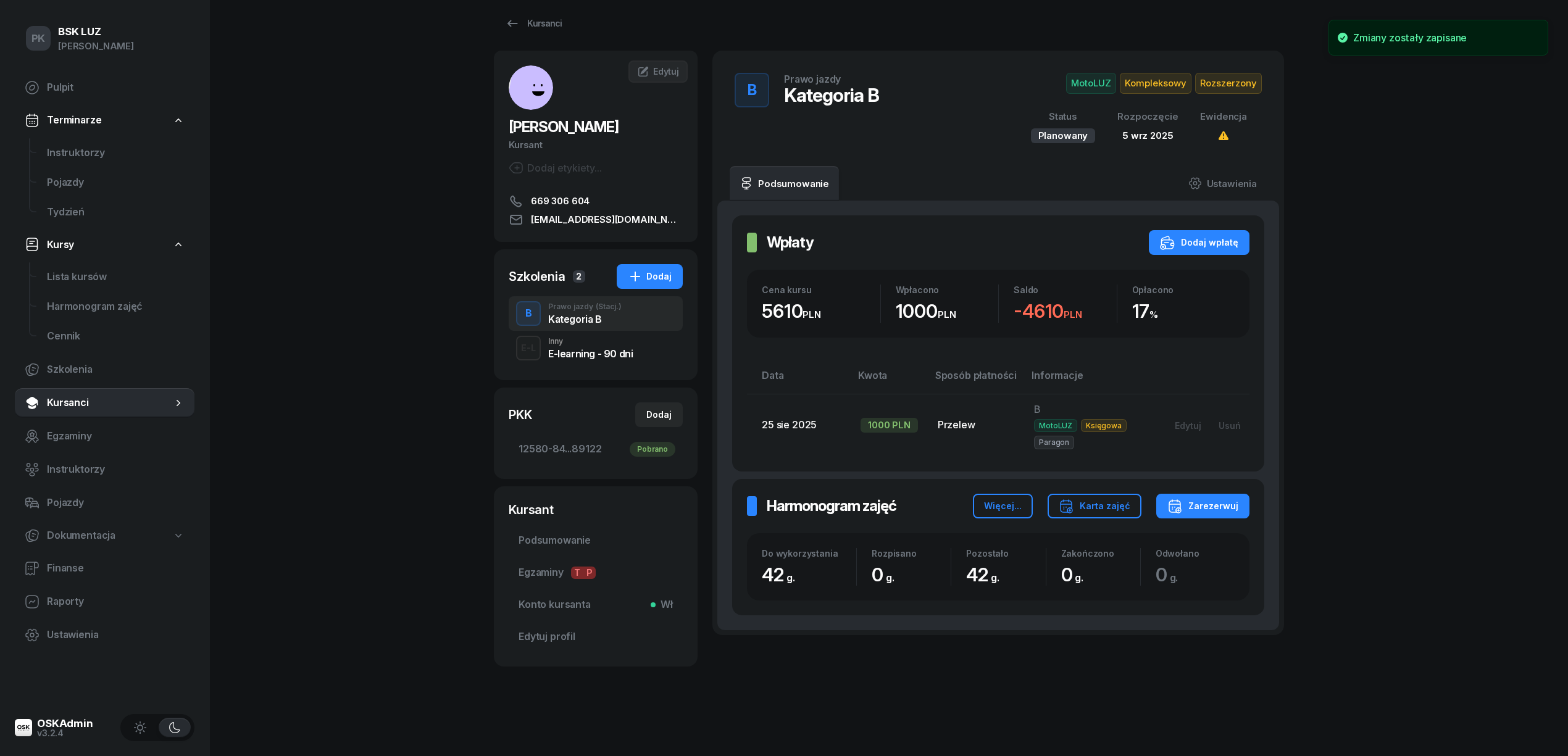
scroll to position [15, 0]
click at [549, 355] on div "E-learning - 90 dni" at bounding box center [590, 353] width 84 height 10
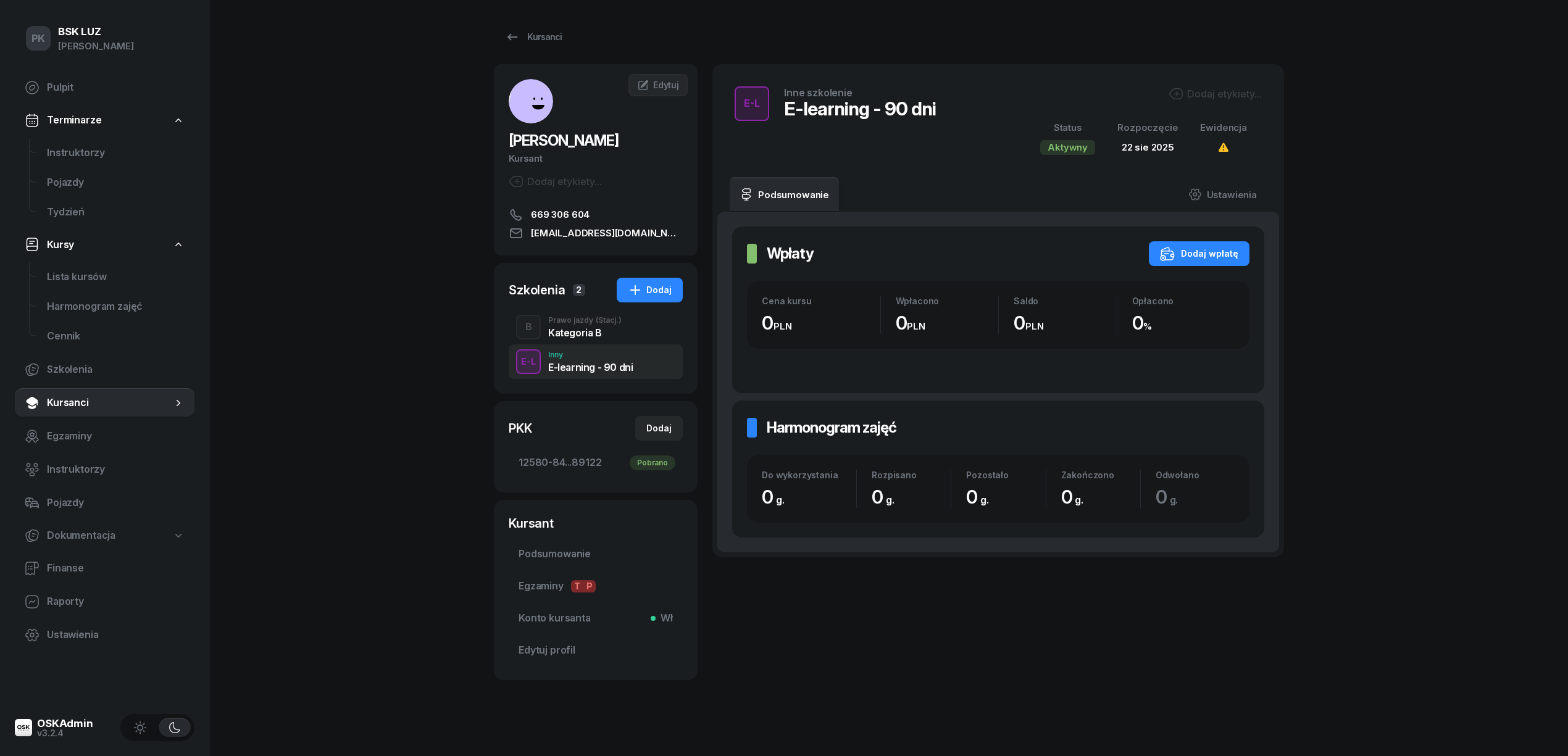
click at [586, 331] on div "Kategoria B" at bounding box center [585, 333] width 73 height 10
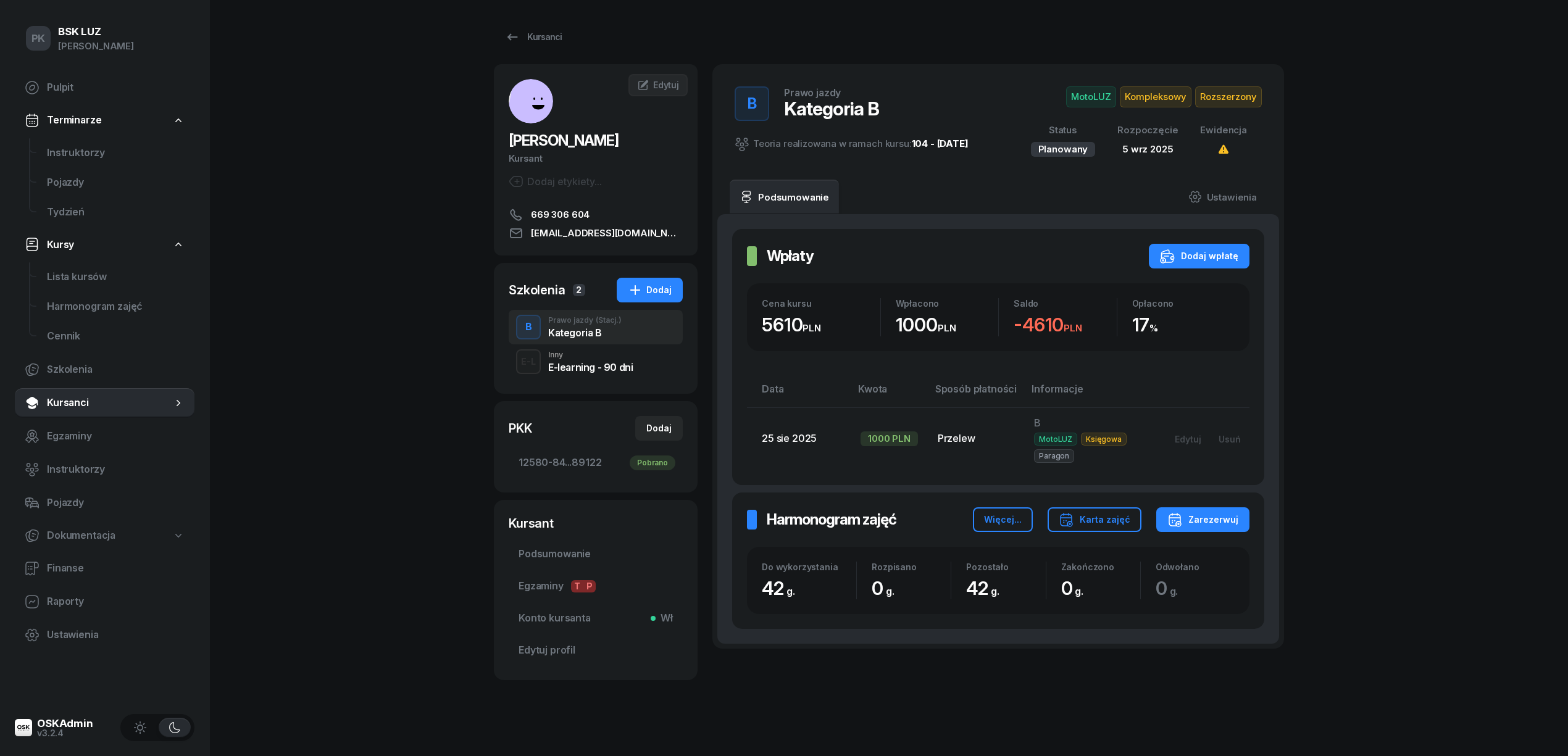
click at [601, 363] on div "E-learning - 90 dni" at bounding box center [590, 367] width 84 height 10
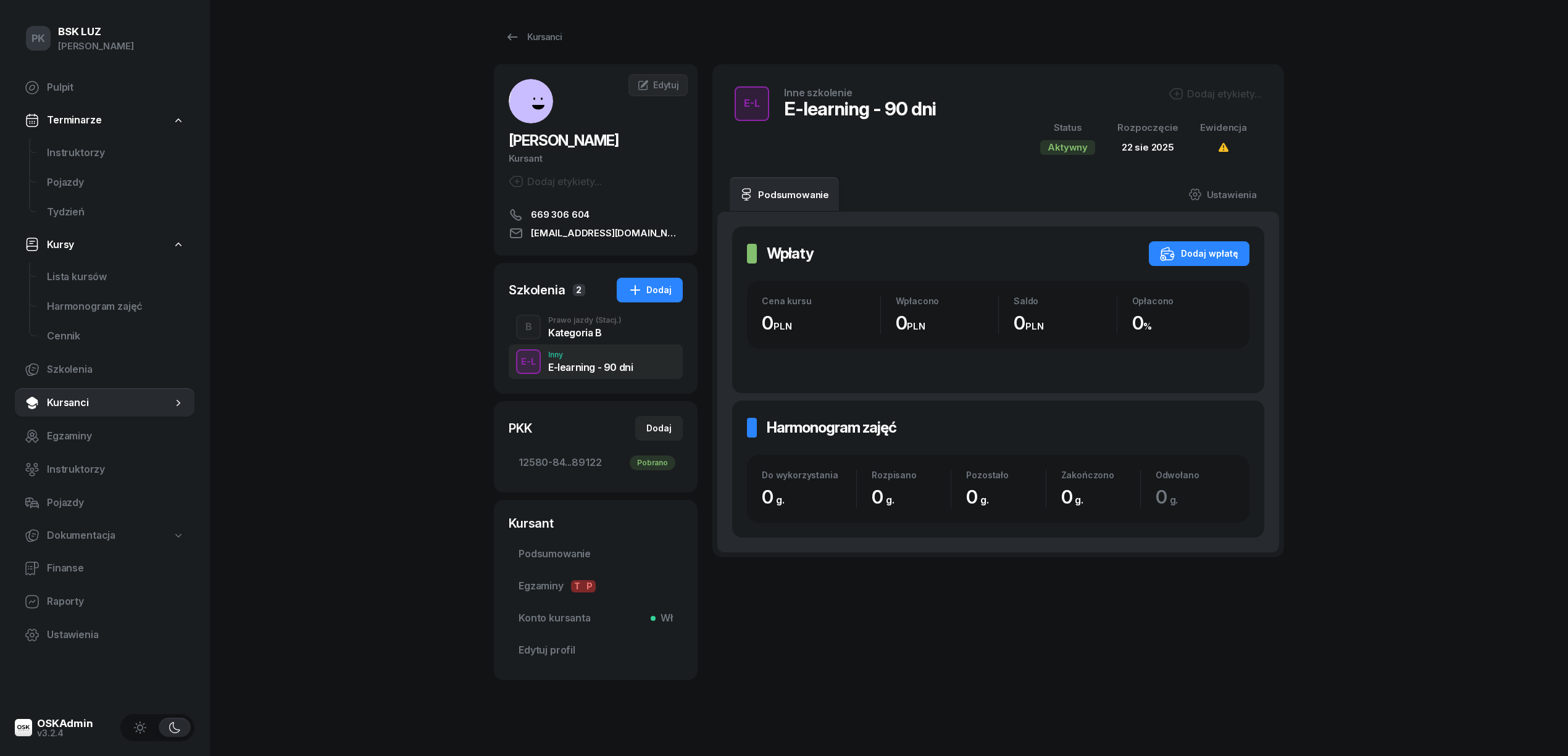
click at [592, 337] on div "Kategoria B" at bounding box center [585, 333] width 73 height 10
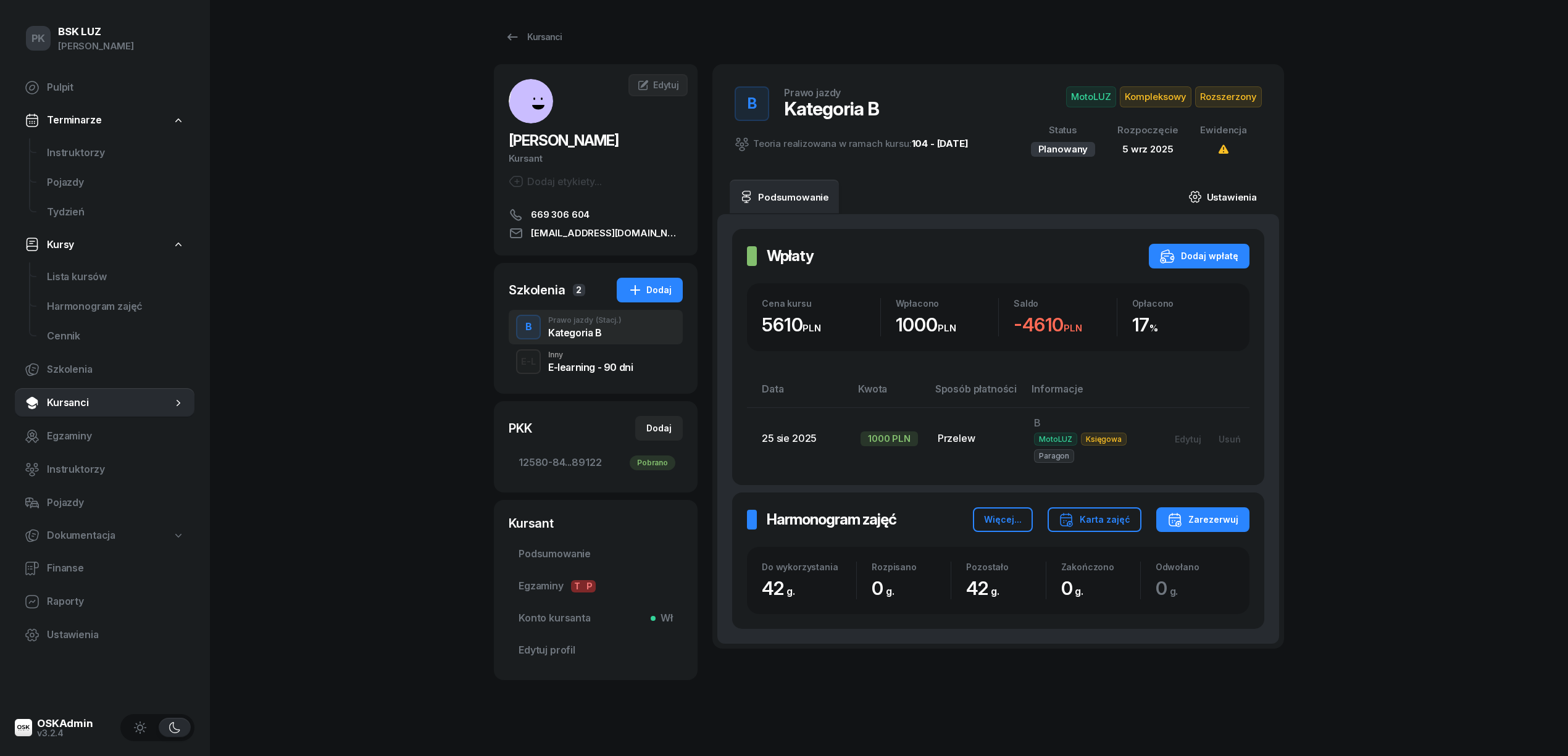
click at [1217, 198] on link "Ustawienia" at bounding box center [1223, 196] width 88 height 35
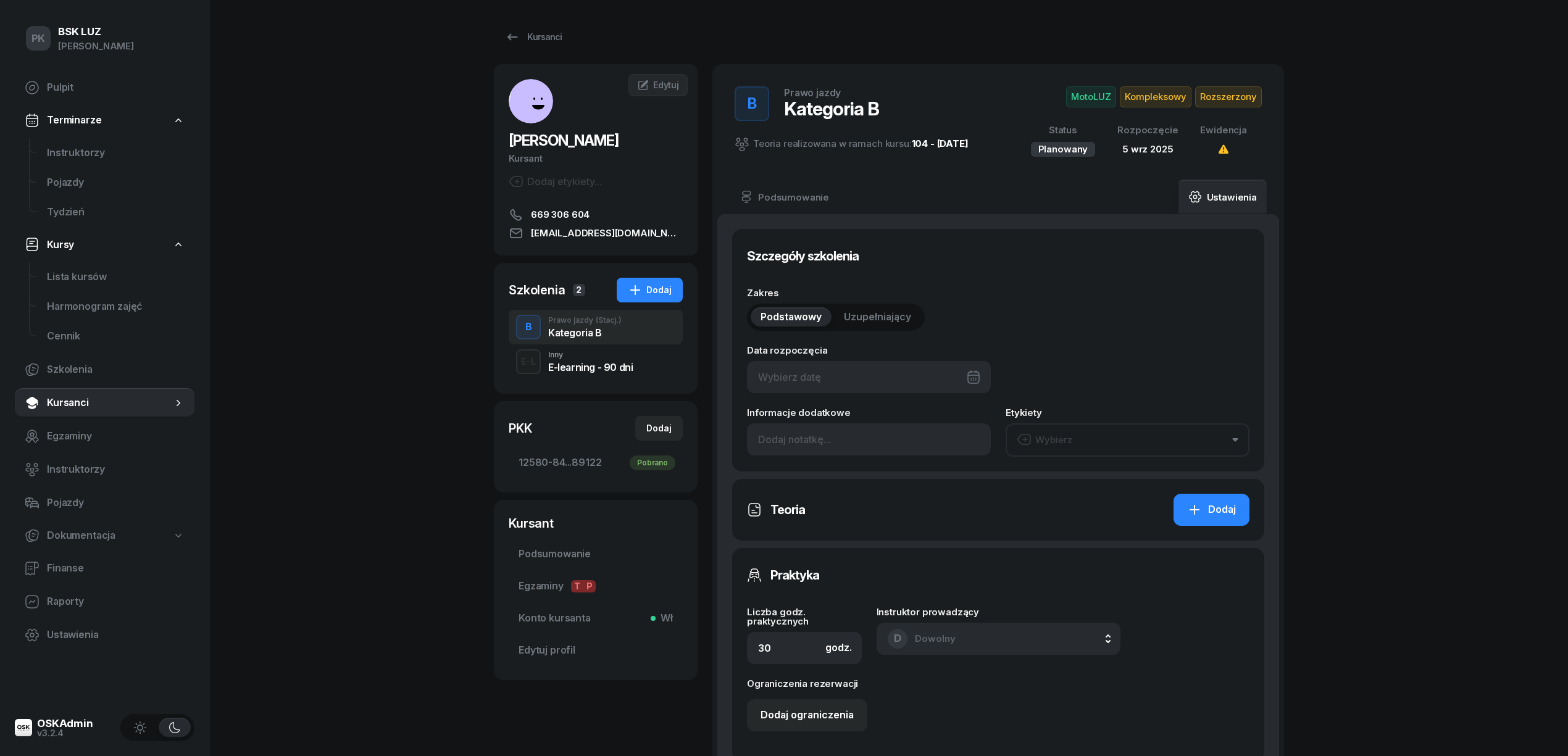
type input "05/09/2025"
type input "42"
type input "2/2025"
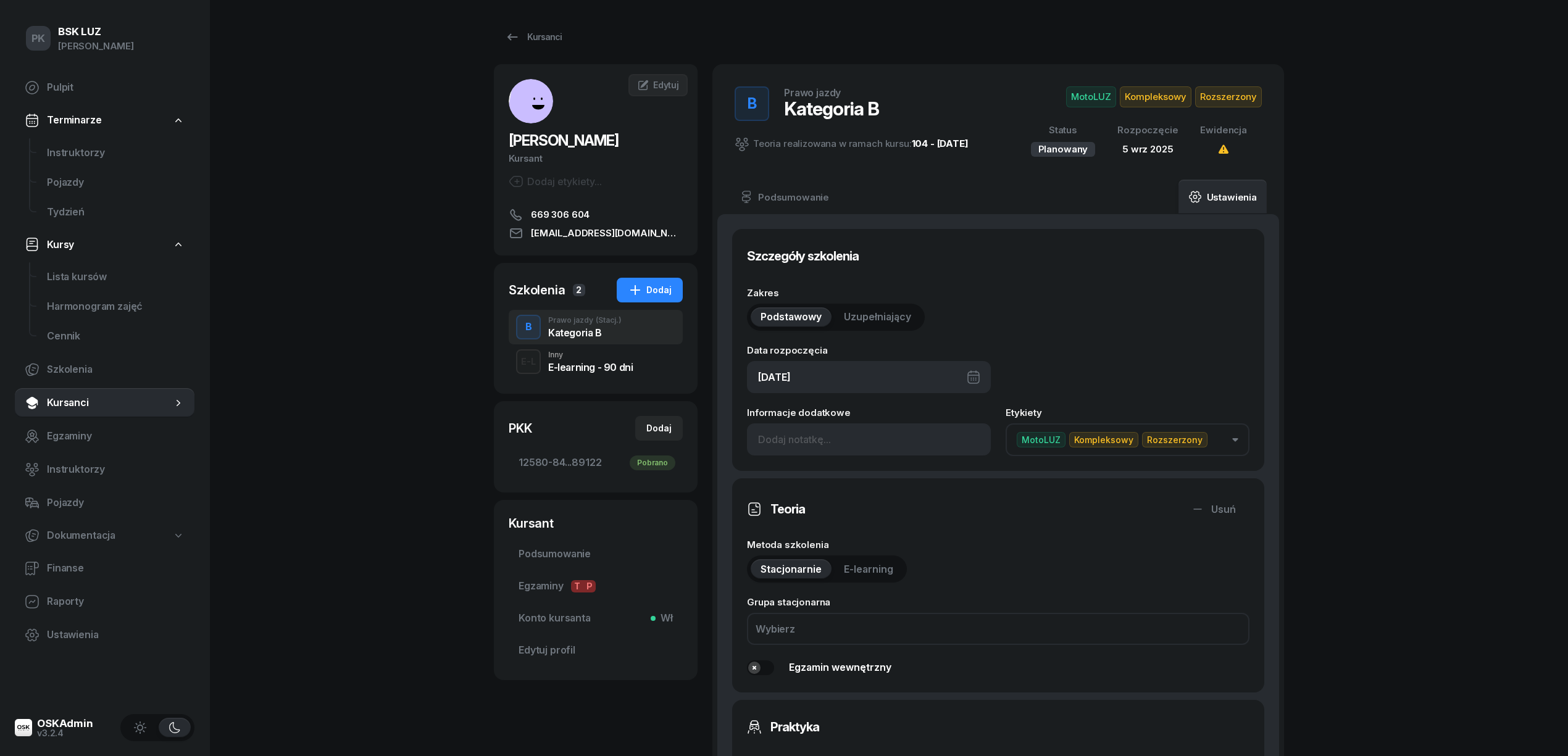
click at [616, 382] on div "Szkolenia 2 Dodaj B Prawo jazdy (Stacj.) Kategoria B E-L Inny E-learning - 90 d…" at bounding box center [596, 328] width 204 height 131
click at [611, 374] on div "E-L Inny E-learning - 90 dni" at bounding box center [596, 361] width 174 height 35
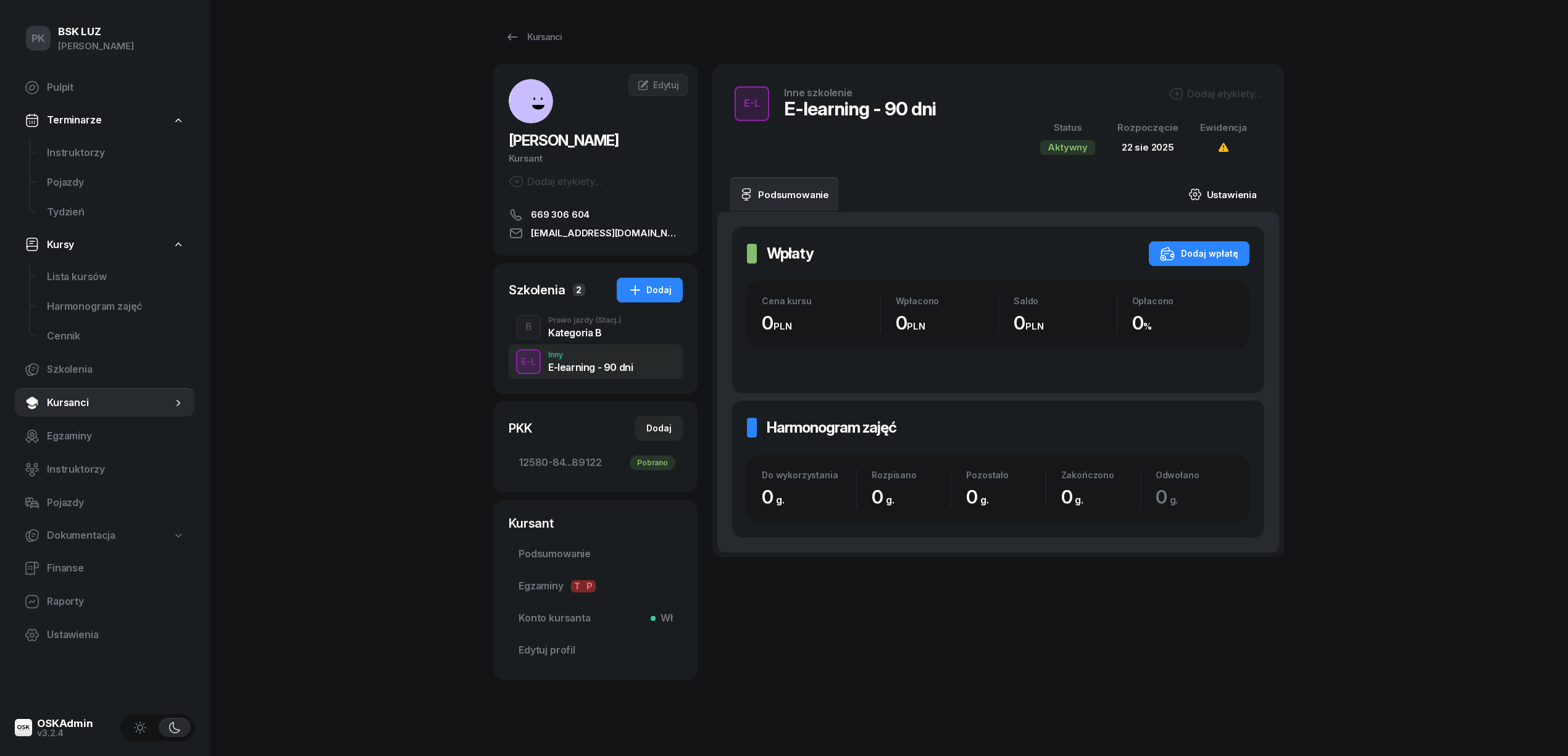
click at [1228, 193] on link "Ustawienia" at bounding box center [1223, 194] width 88 height 35
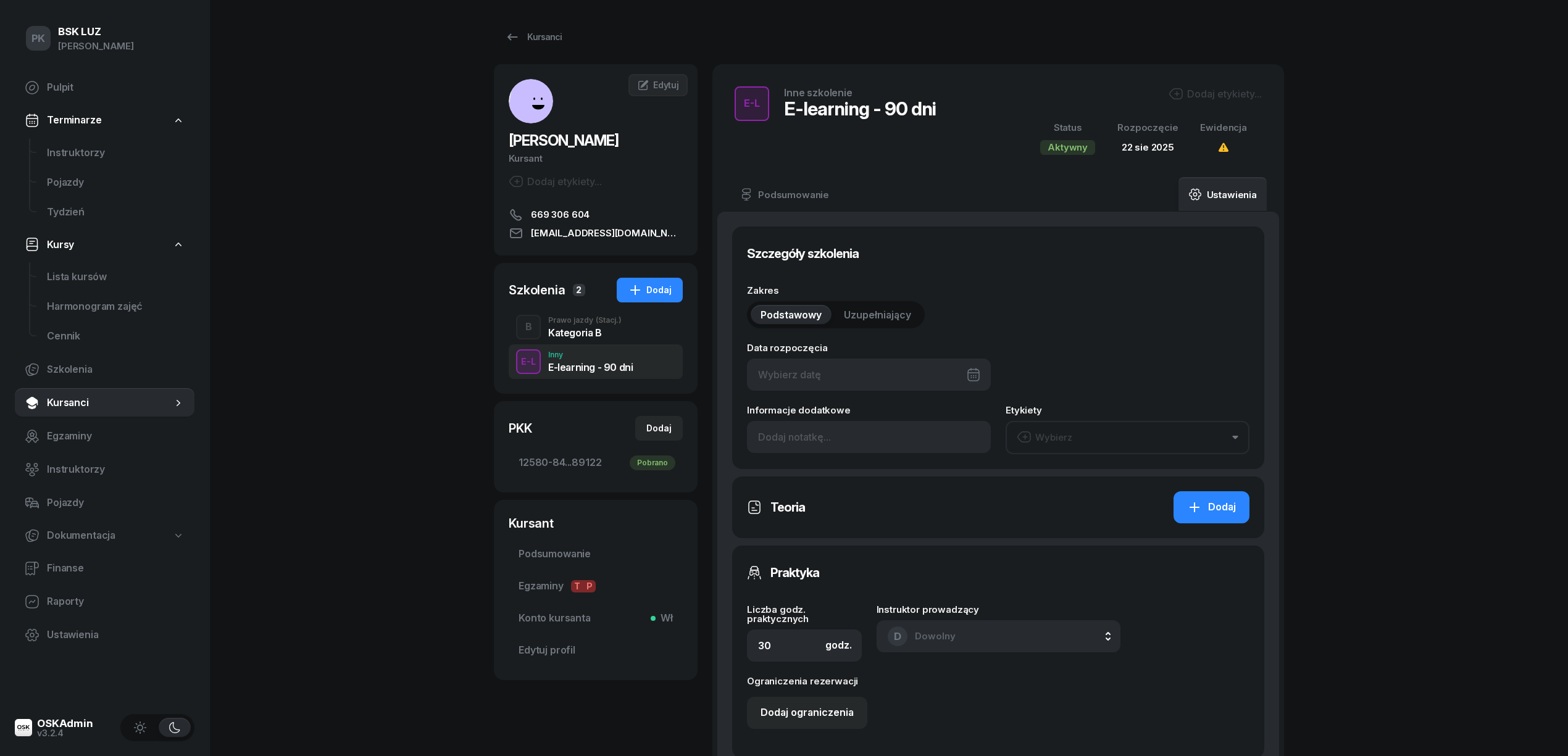
type input "22/08/2025"
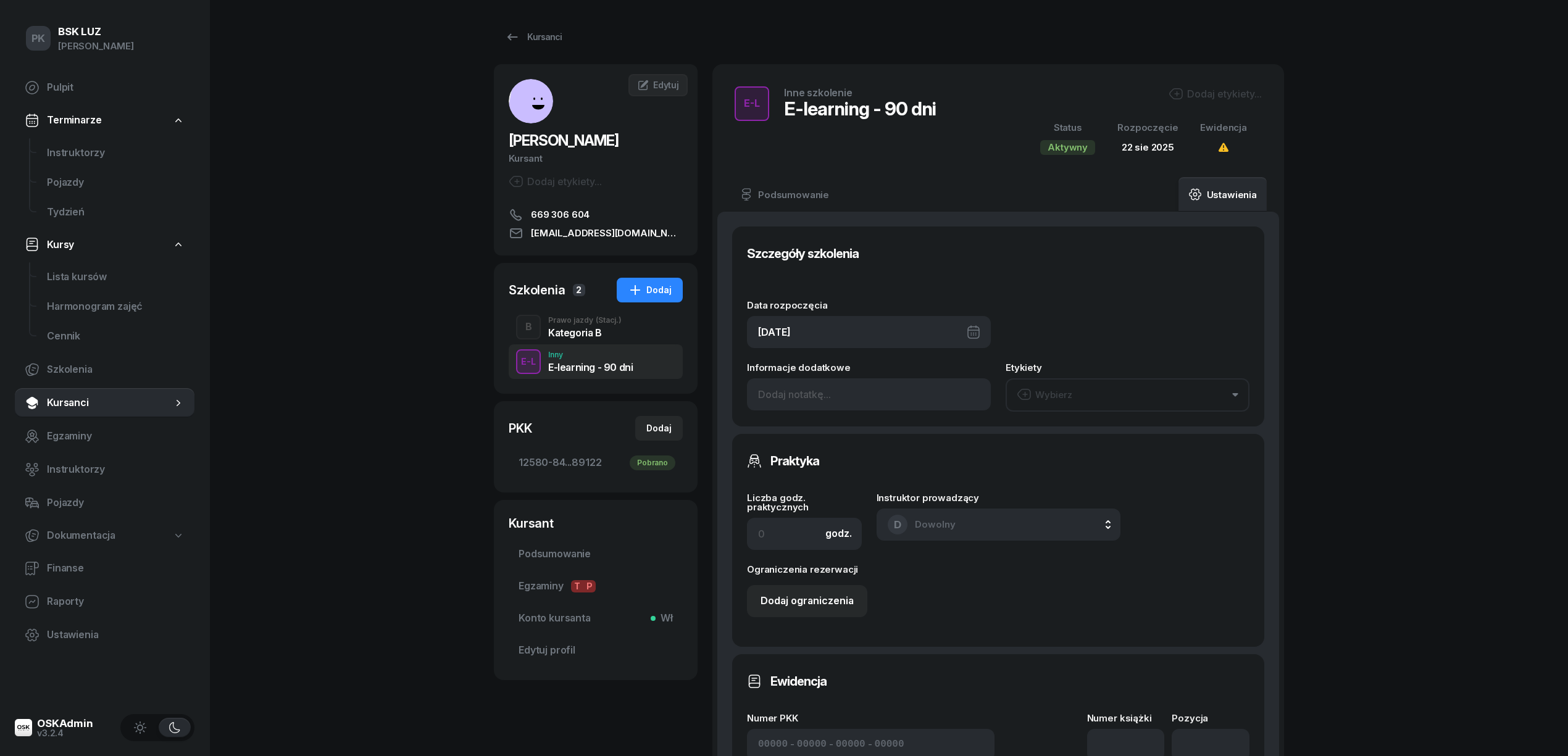
click at [889, 347] on div "22/08/2025" at bounding box center [869, 331] width 244 height 32
click at [964, 529] on div "31" at bounding box center [968, 535] width 20 height 20
type input "31/08/2025"
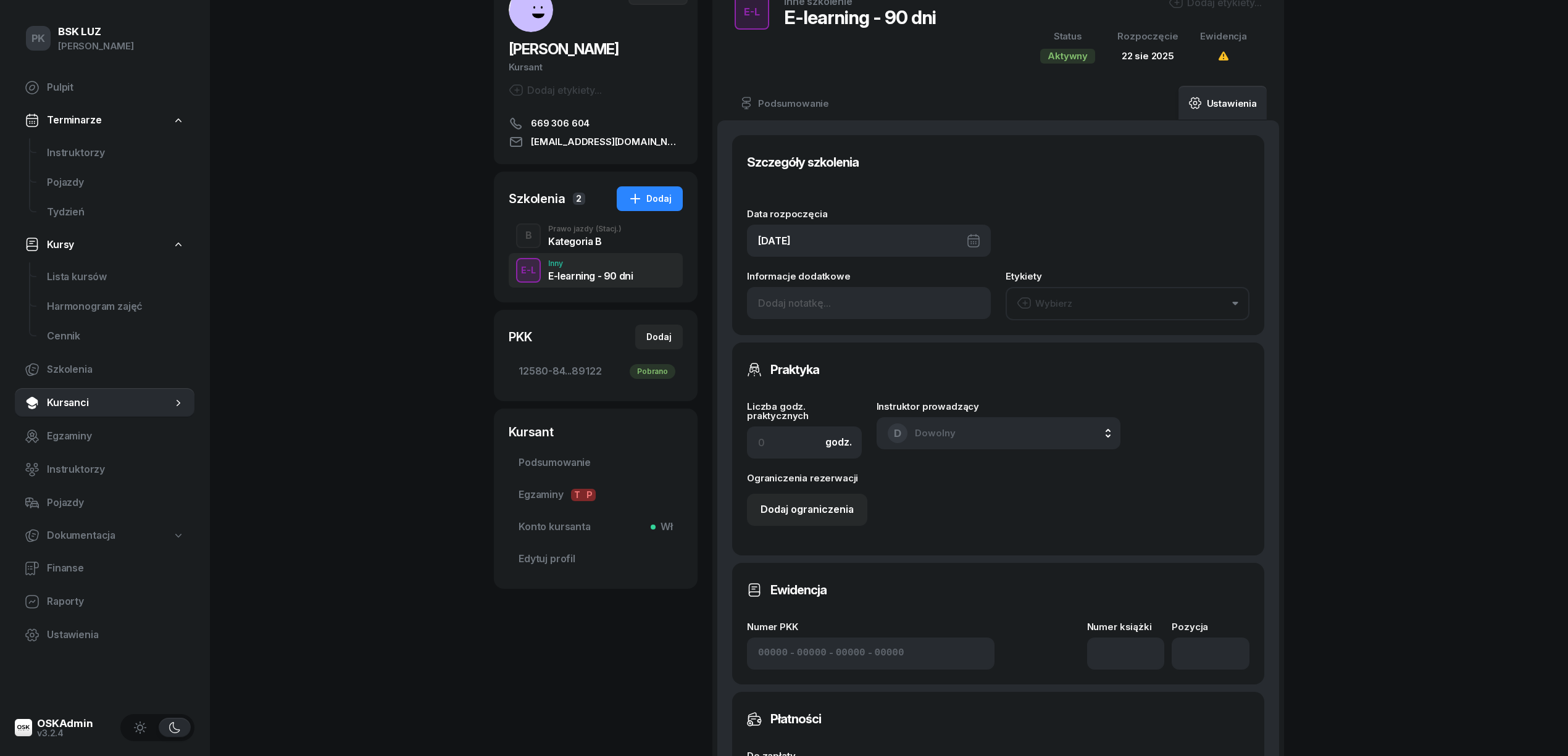
scroll to position [247, 0]
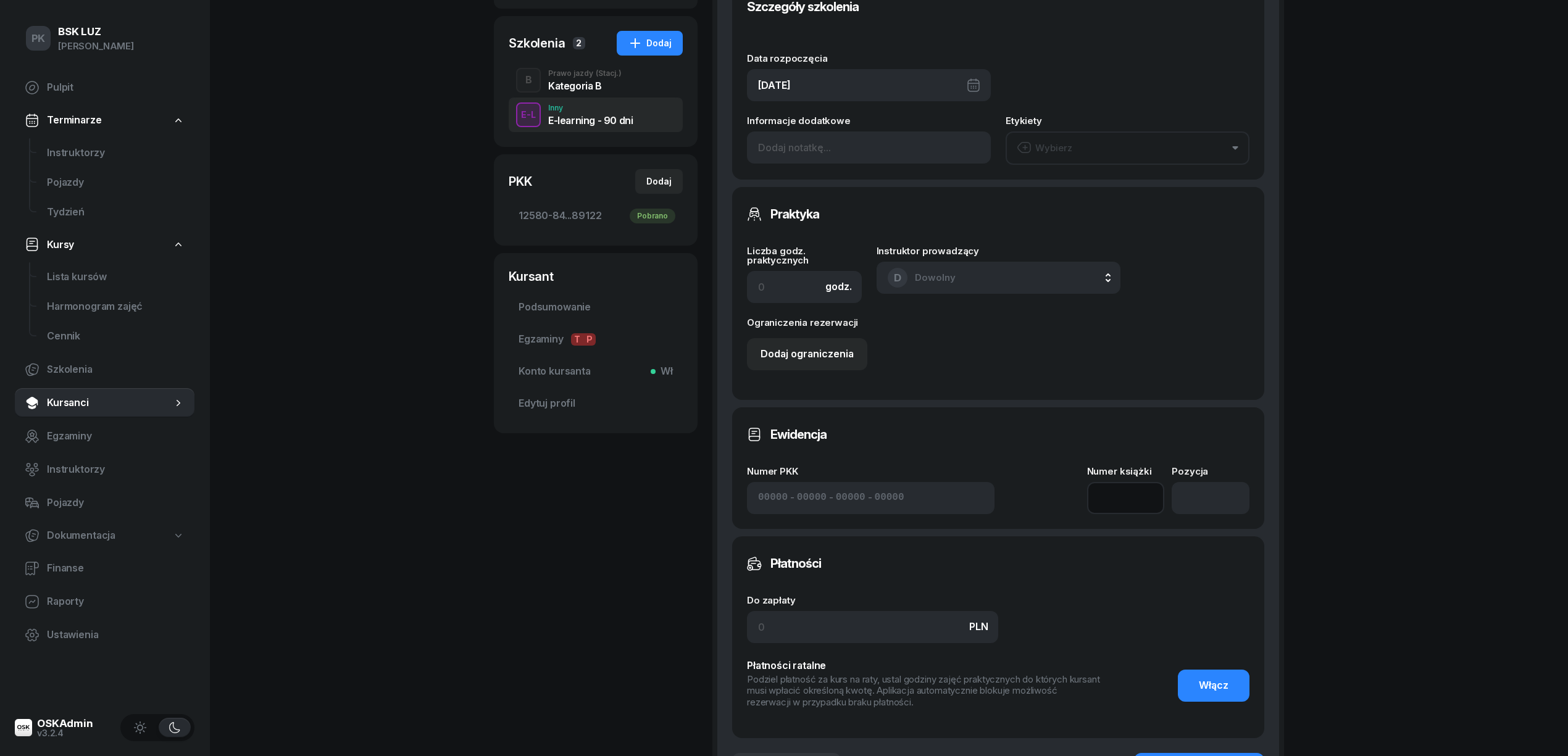
click at [1125, 492] on input at bounding box center [1126, 498] width 77 height 32
type input "1"
click at [1241, 501] on input "number" at bounding box center [1211, 498] width 77 height 32
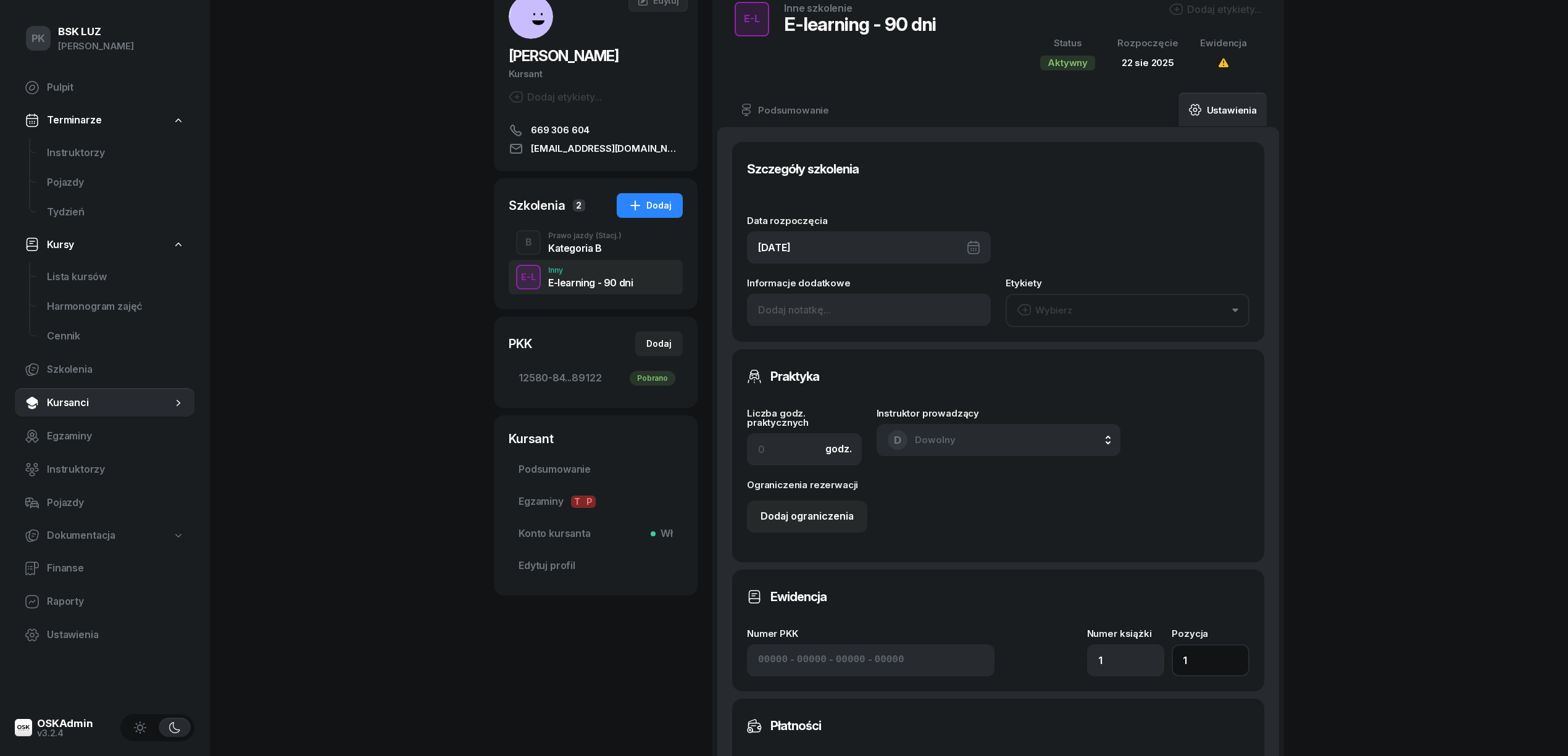
scroll to position [0, 0]
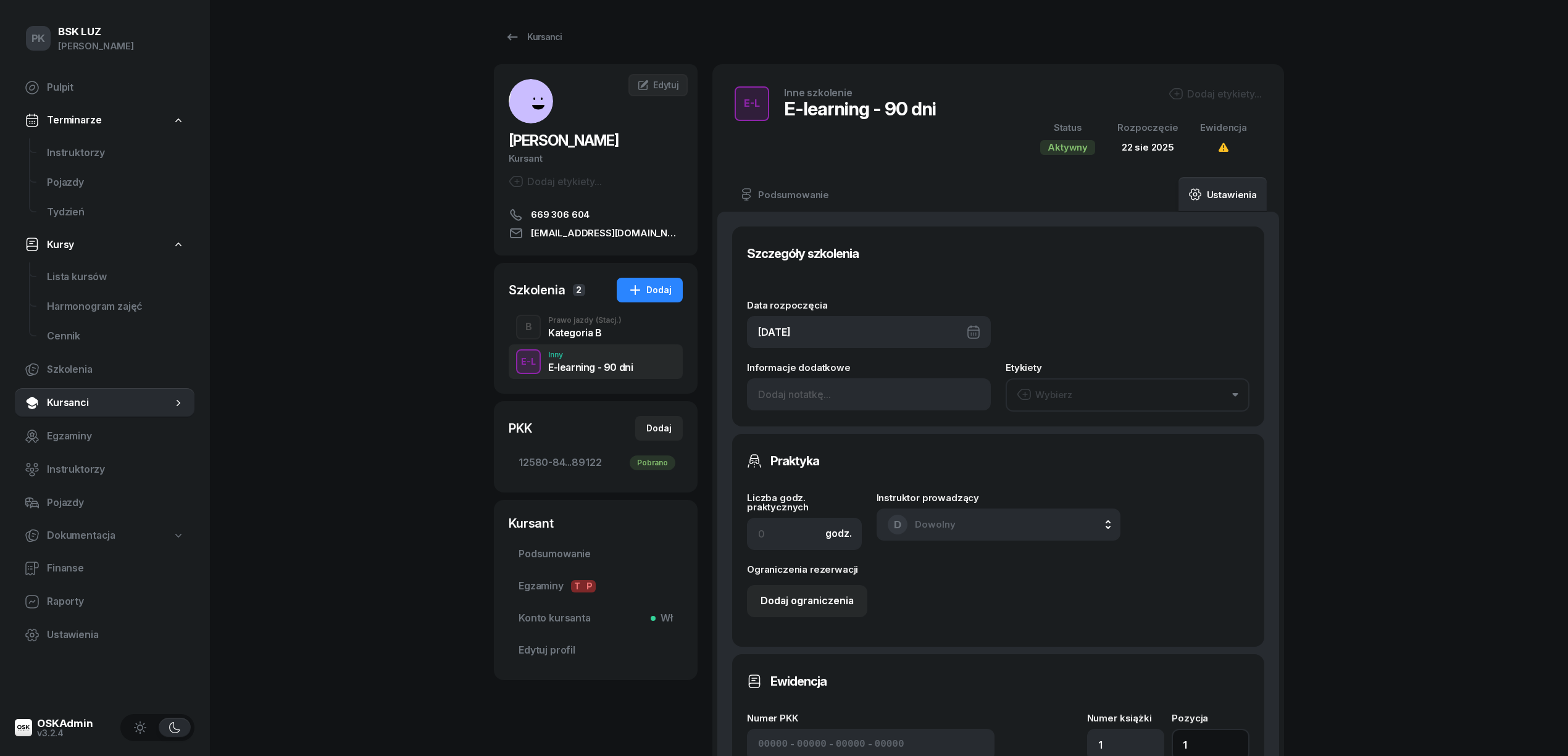
type input "1"
click at [1196, 98] on div "Dodaj etykiety..." at bounding box center [1215, 94] width 93 height 15
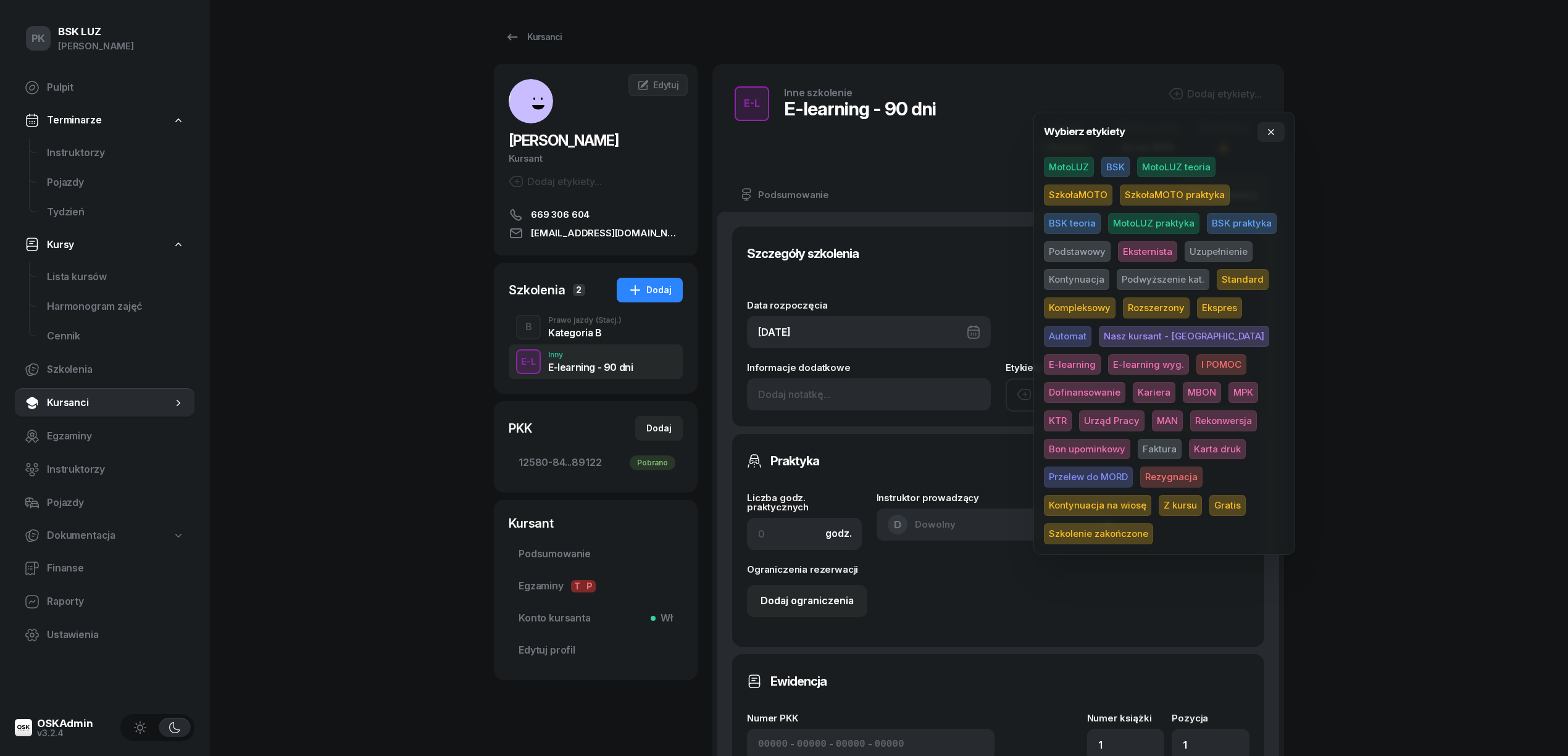
click at [1108, 369] on span "E-learning wyg." at bounding box center [1148, 365] width 81 height 21
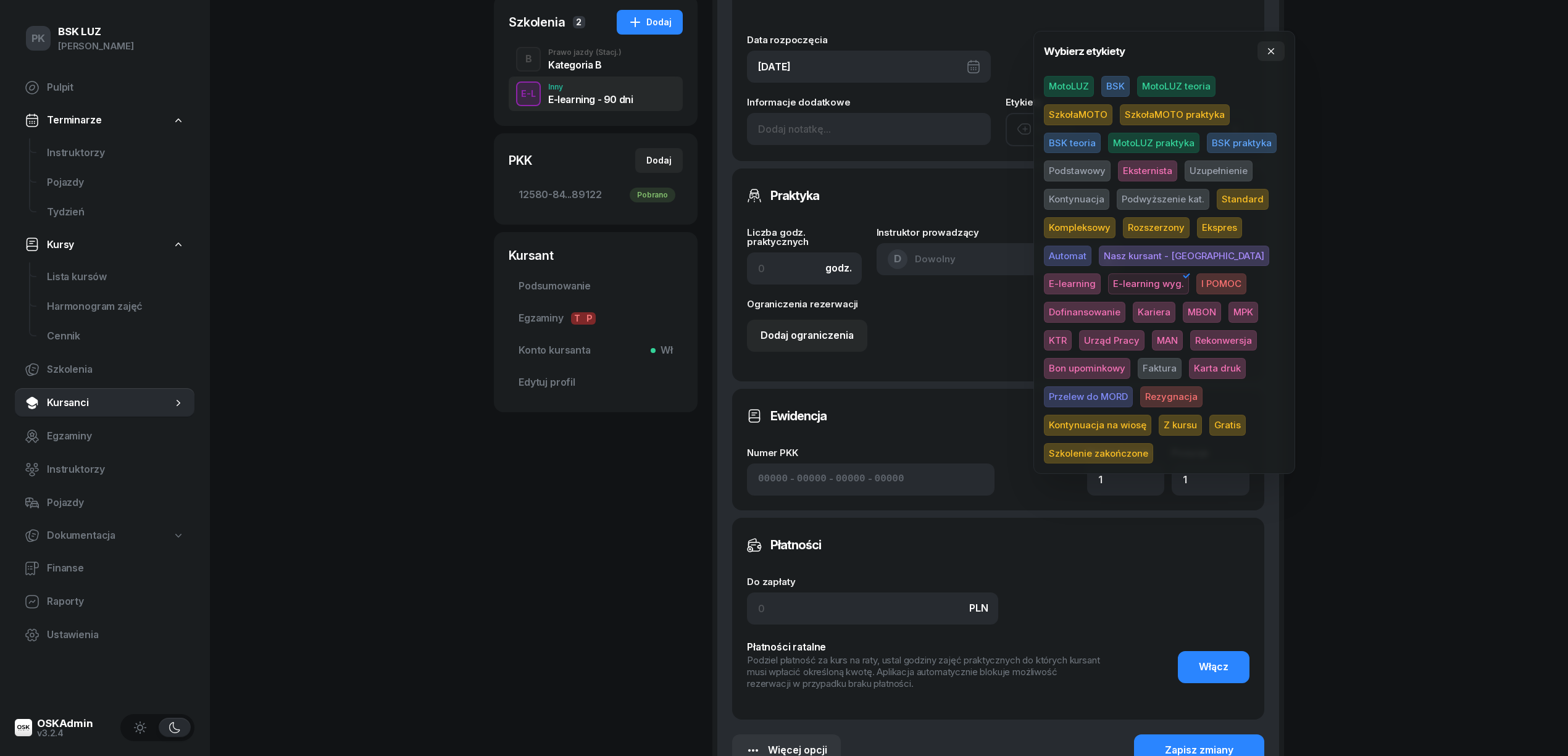
scroll to position [418, 0]
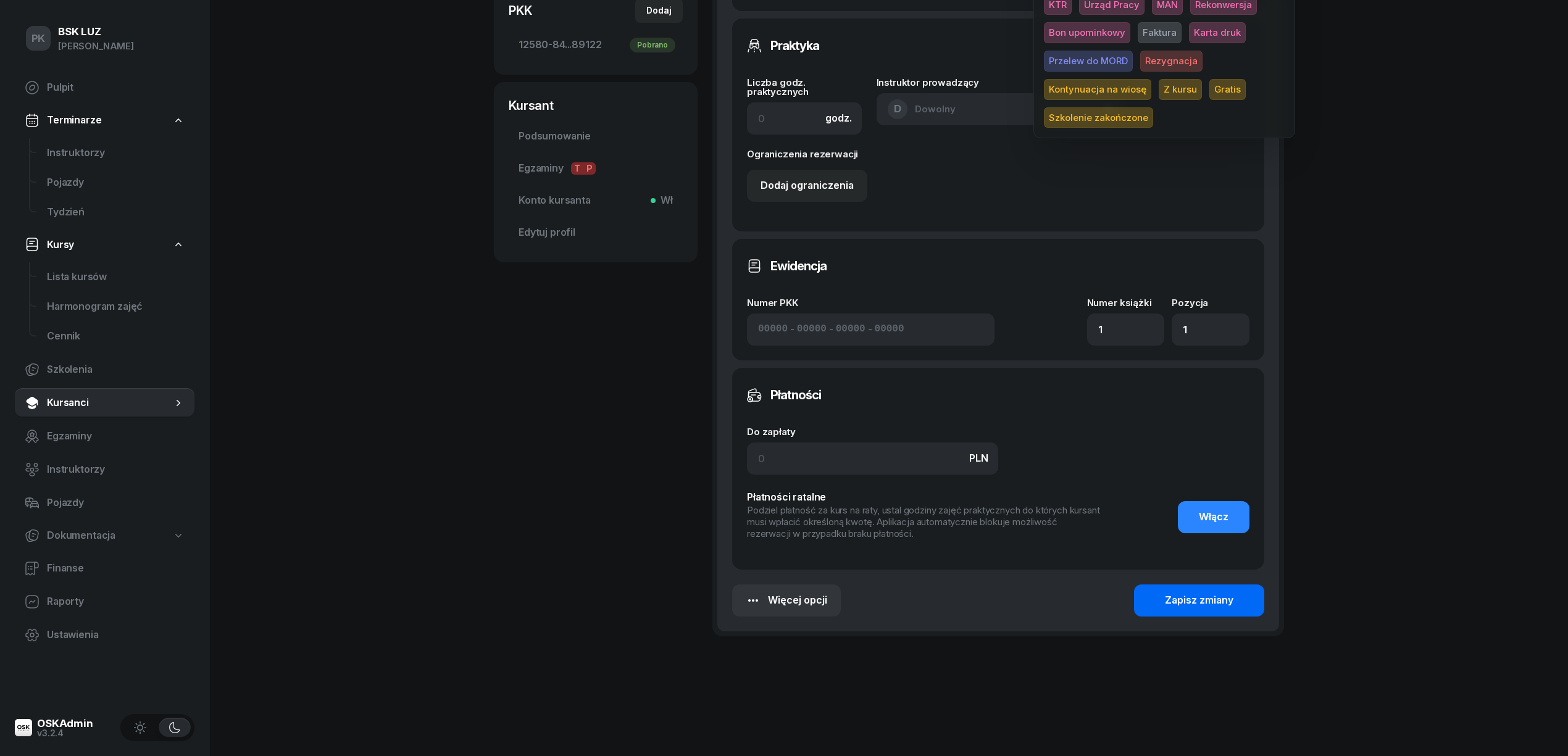
click at [1252, 594] on button "Zapisz zmiany" at bounding box center [1199, 600] width 130 height 32
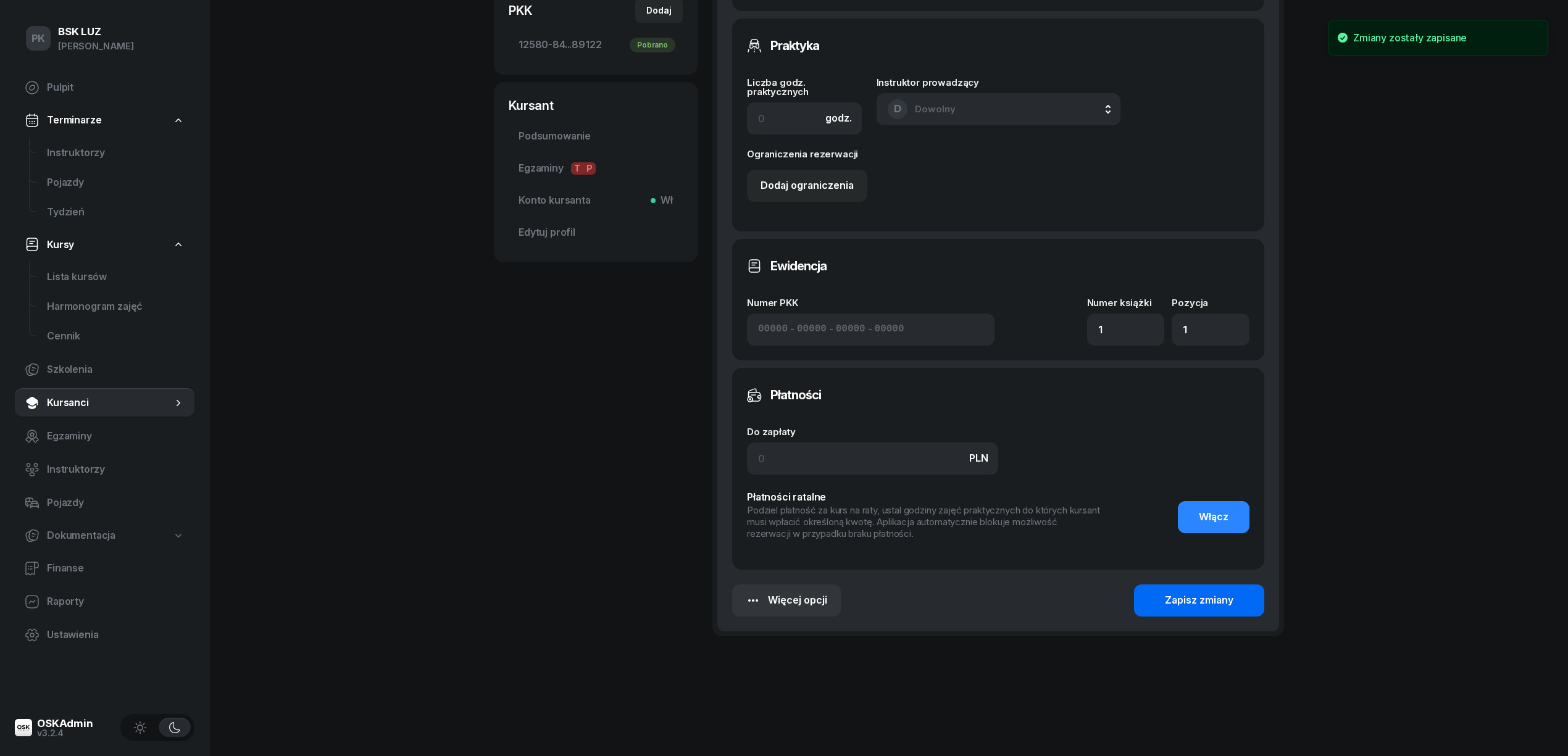
scroll to position [8, 0]
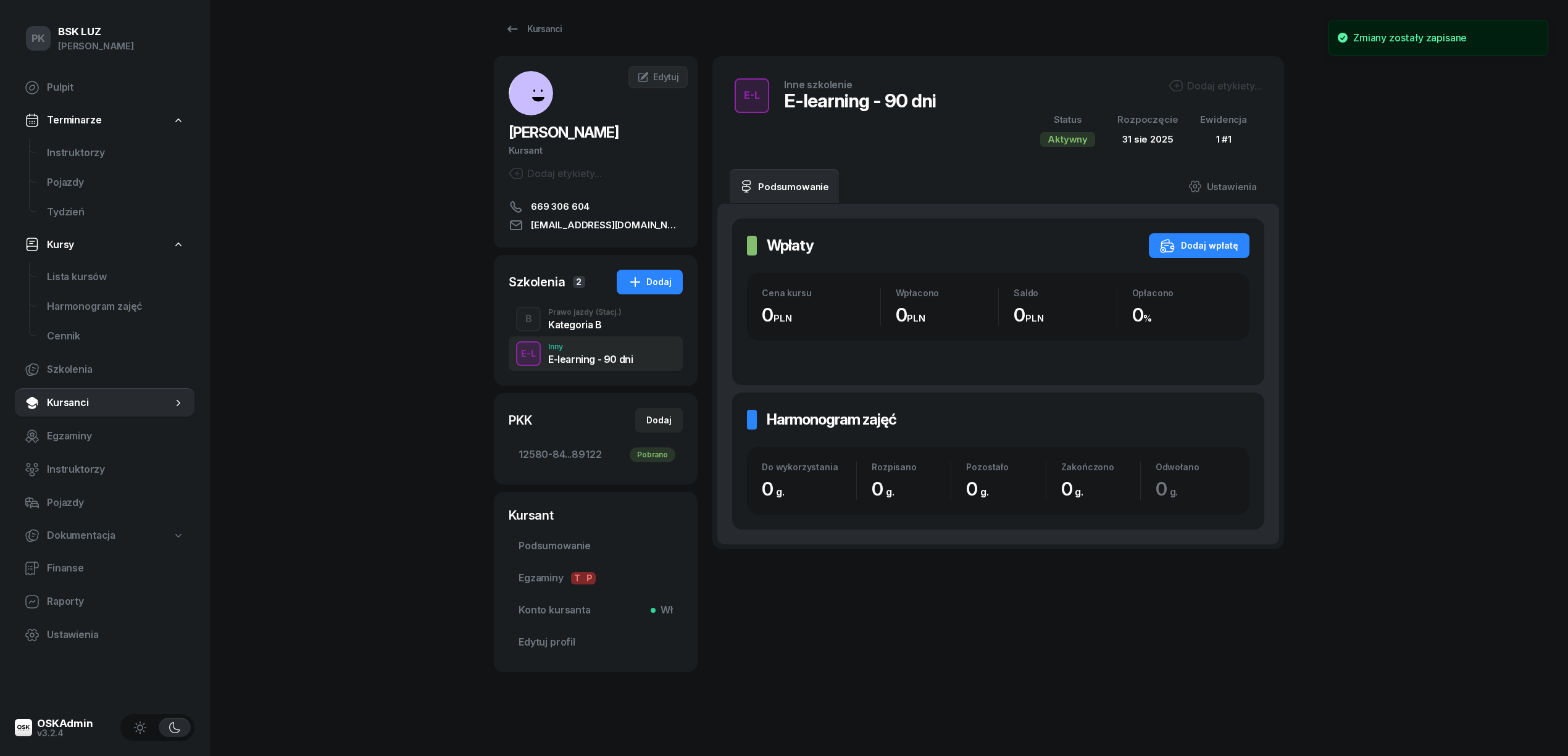
click at [1210, 89] on div "Dodaj etykiety..." at bounding box center [1215, 86] width 93 height 15
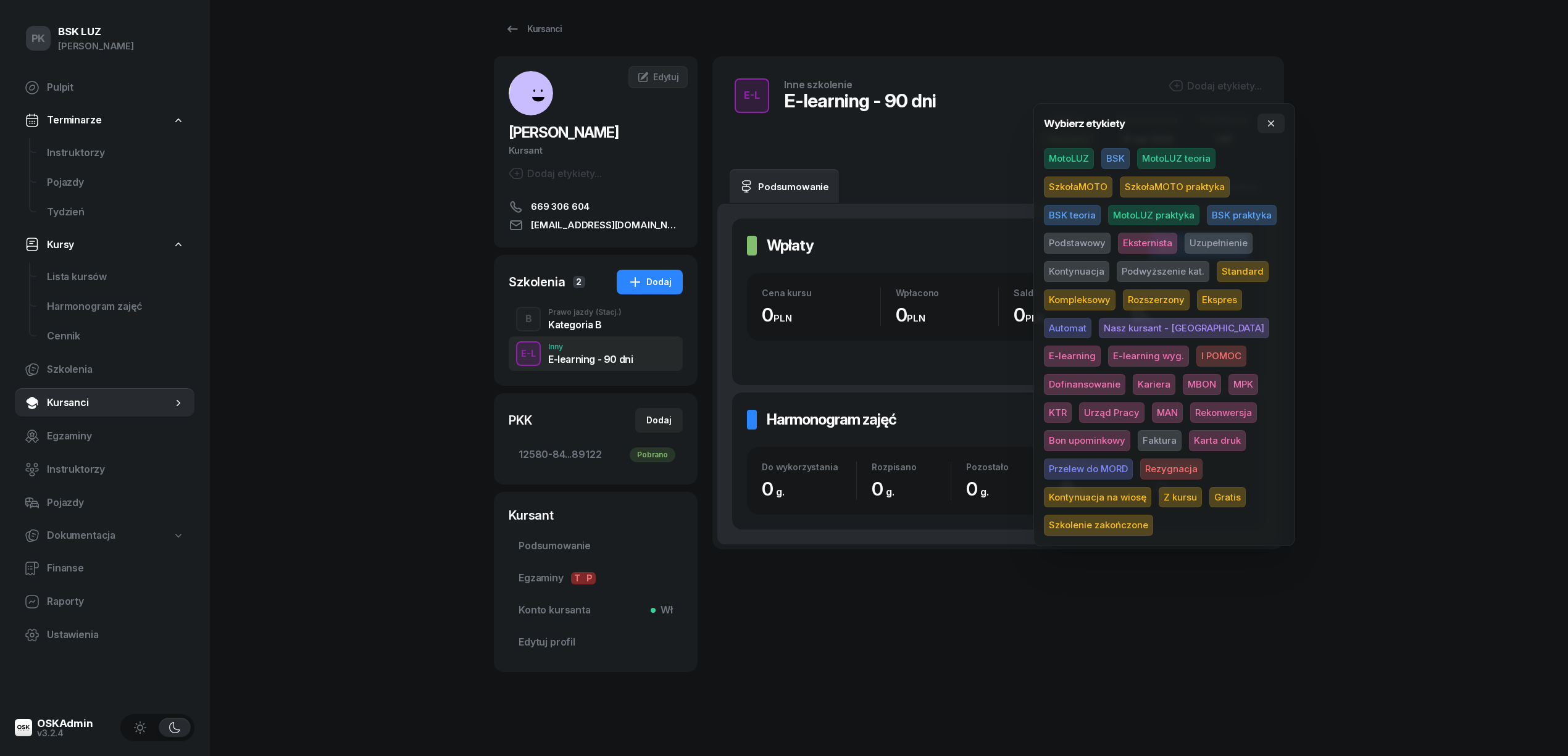
click at [1108, 357] on span "E-learning wyg." at bounding box center [1148, 356] width 81 height 21
click at [1404, 331] on div "PK BSK LUZ Piotr Klimek Pulpit Terminarze Instruktorzy Pojazdy Tydzień Kursy Li…" at bounding box center [784, 374] width 1568 height 764
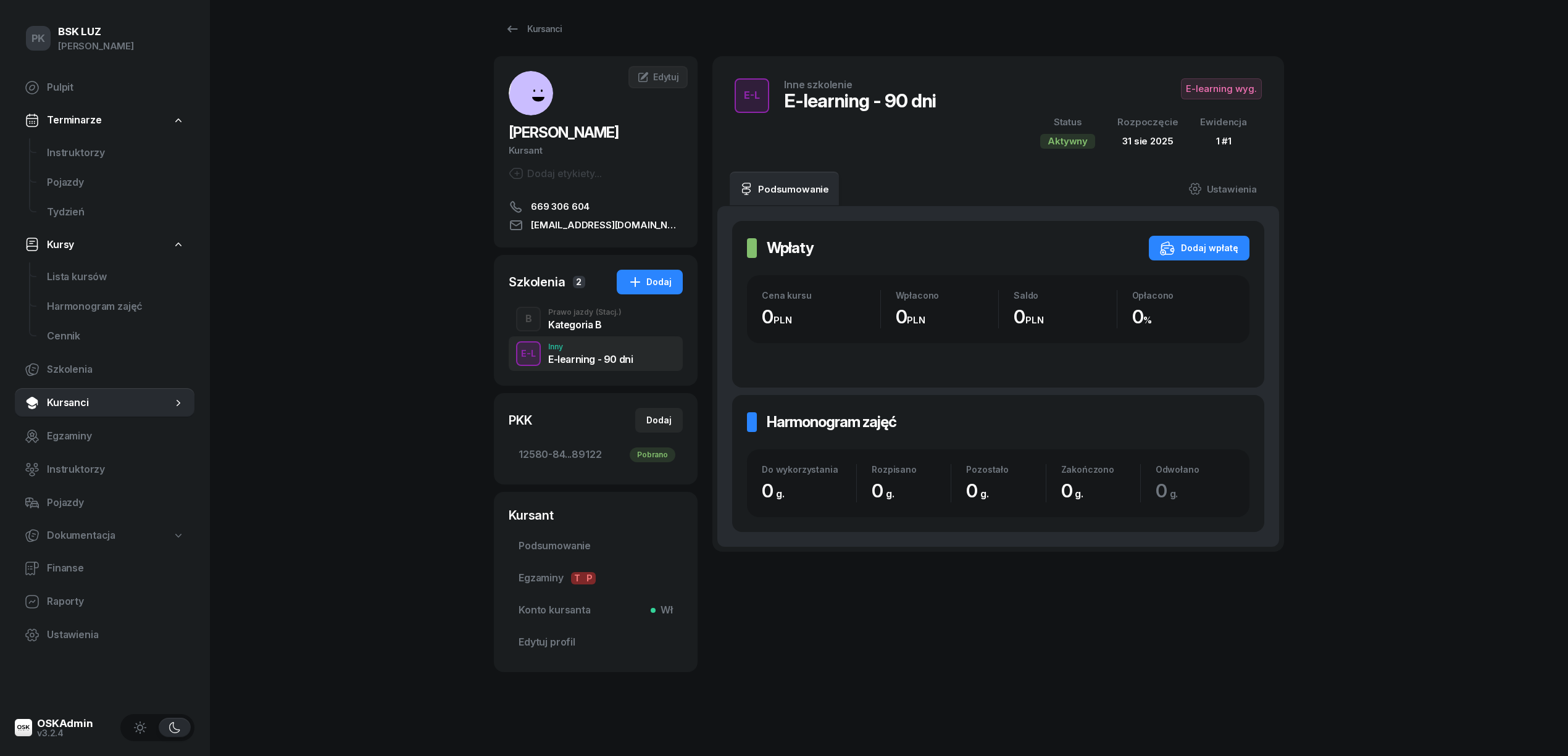
click at [578, 320] on div "Kategoria B" at bounding box center [585, 325] width 73 height 10
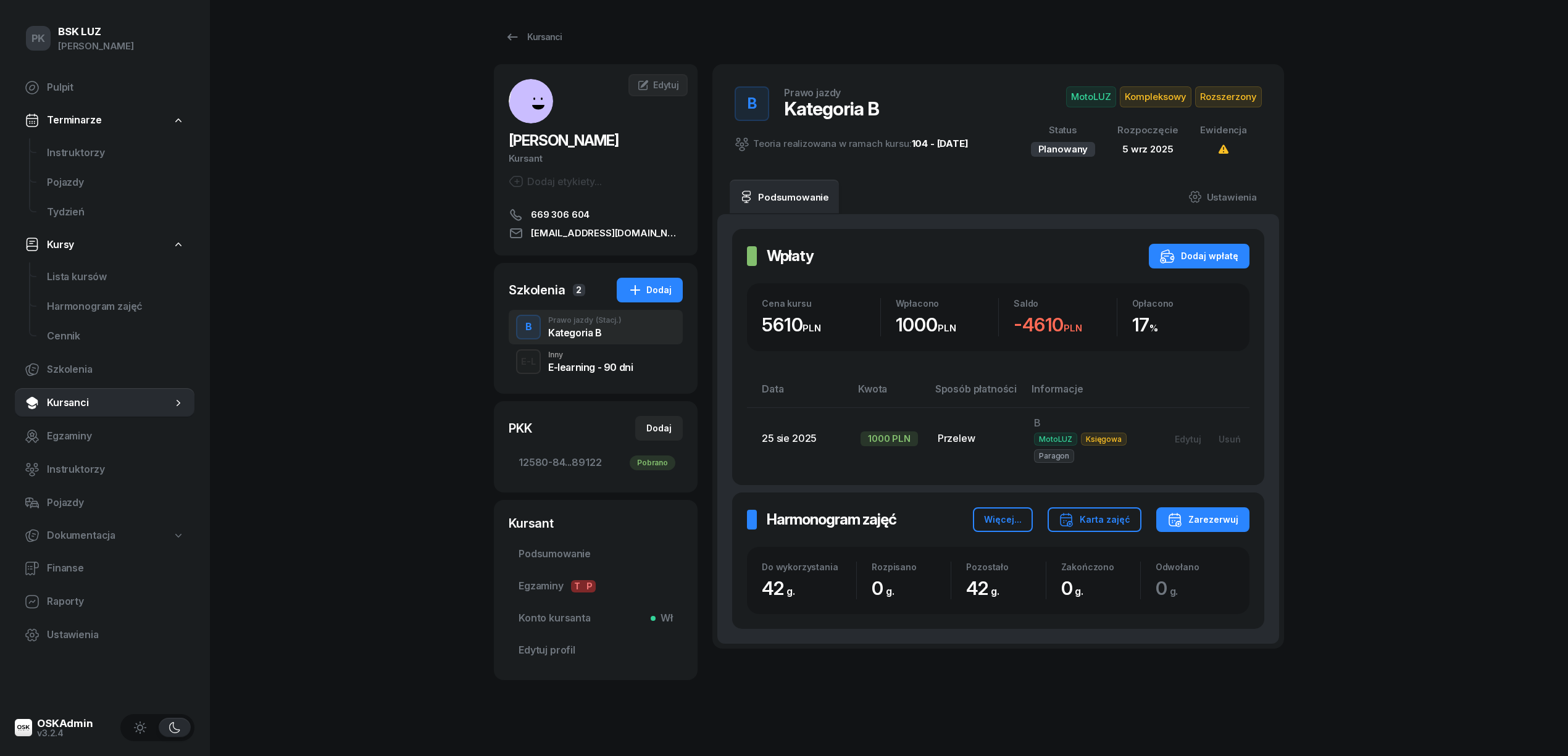
click at [578, 346] on div "E-L Inny E-learning - 90 dni" at bounding box center [596, 361] width 174 height 35
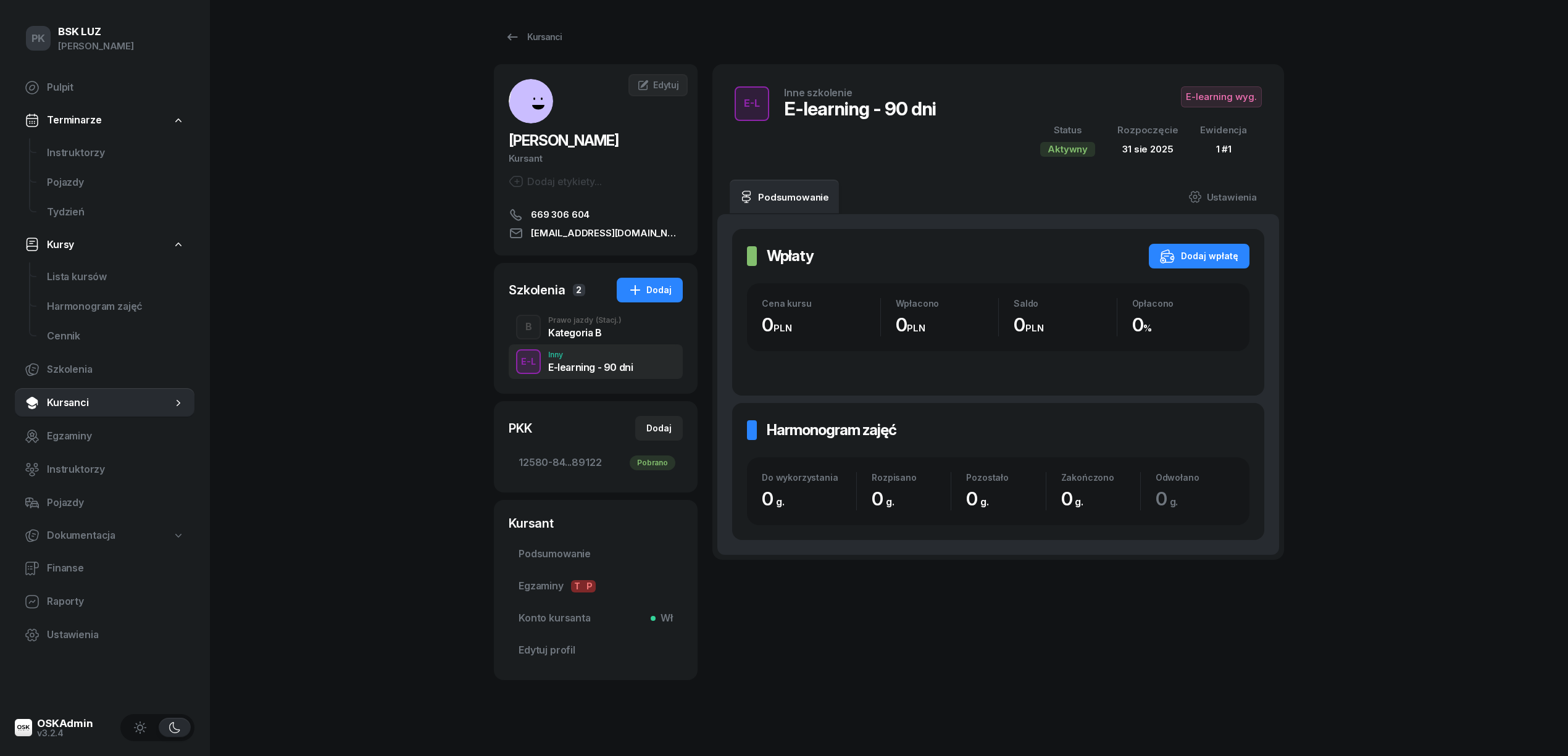
click at [1225, 90] on span "E-learning wyg." at bounding box center [1221, 96] width 81 height 21
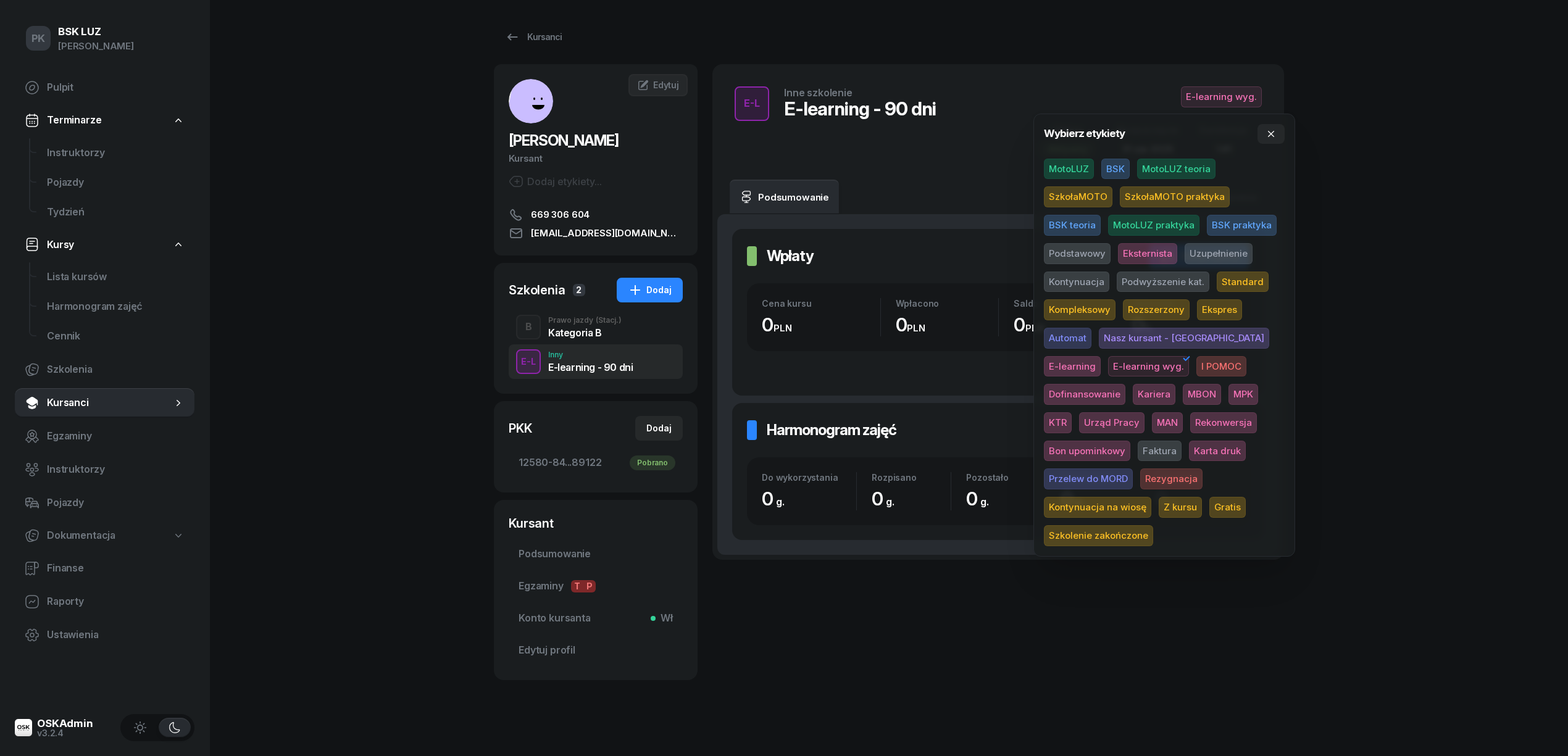
click at [1095, 494] on div "MotoLUZ BSK MotoLUZ teoria SzkołaMOTO SzkołaMOTO praktyka BSK teoria MotoLUZ pr…" at bounding box center [1164, 353] width 240 height 388
click at [1416, 348] on div "PK BSK LUZ Piotr Klimek Pulpit Terminarze Instruktorzy Pojazdy Tydzień Kursy Li…" at bounding box center [784, 382] width 1568 height 764
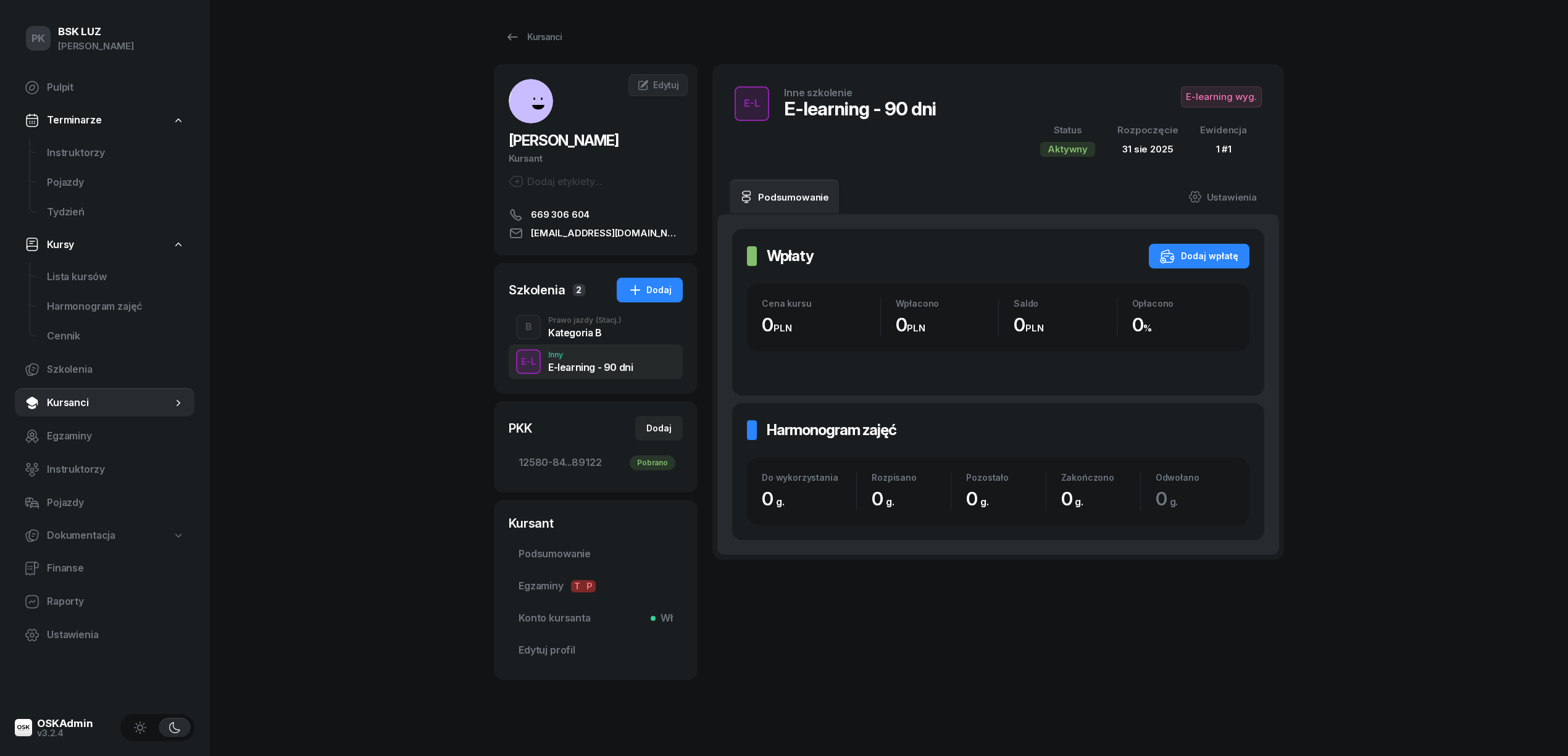
click at [1242, 101] on span "E-learning wyg." at bounding box center [1221, 96] width 81 height 21
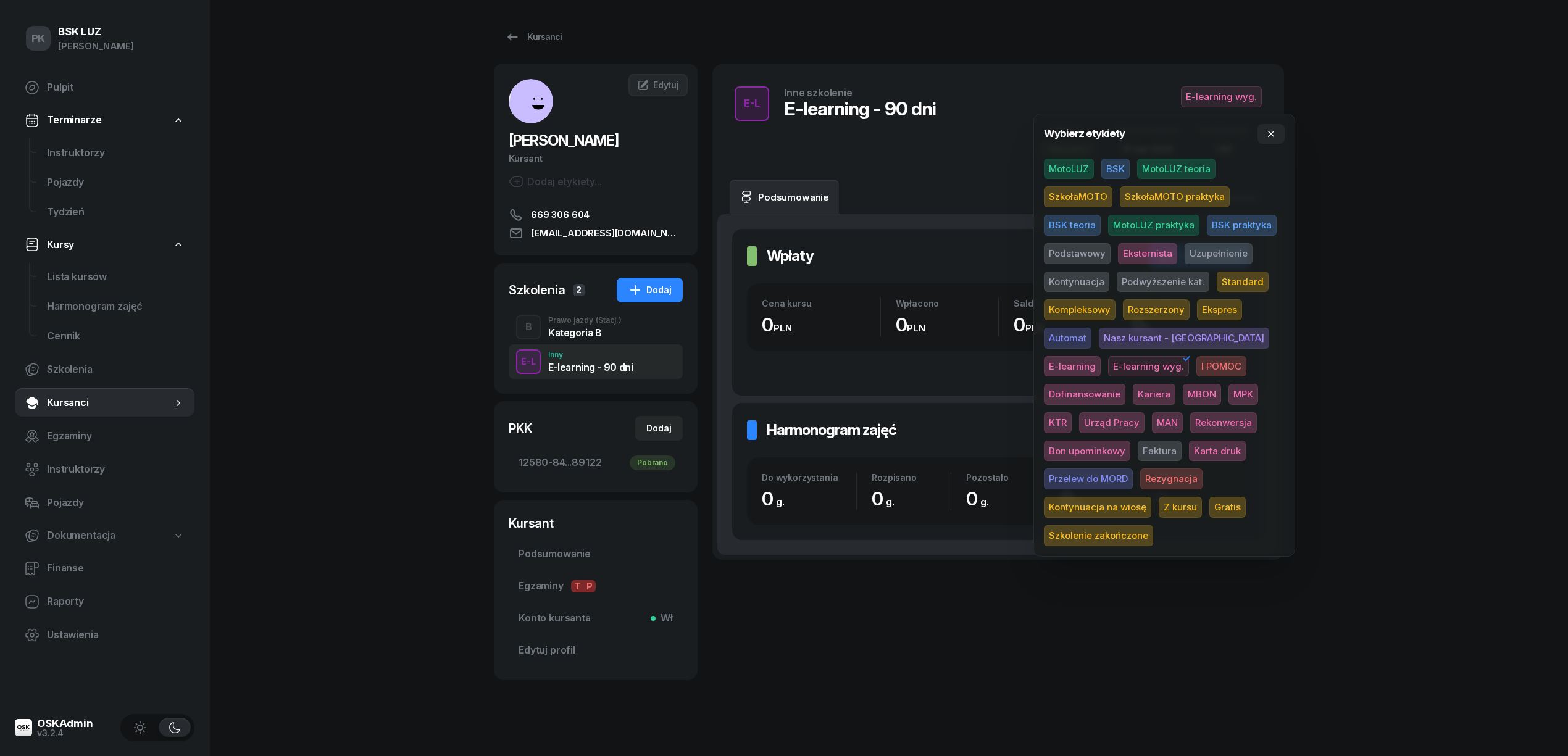
drag, startPoint x: 1055, startPoint y: 501, endPoint x: 1287, endPoint y: 398, distance: 253.8
click at [1209, 500] on span "Gratis" at bounding box center [1228, 507] width 37 height 21
click at [1329, 378] on div "PK BSK LUZ Piotr Klimek Pulpit Terminarze Instruktorzy Pojazdy Tydzień Kursy Li…" at bounding box center [784, 382] width 1568 height 764
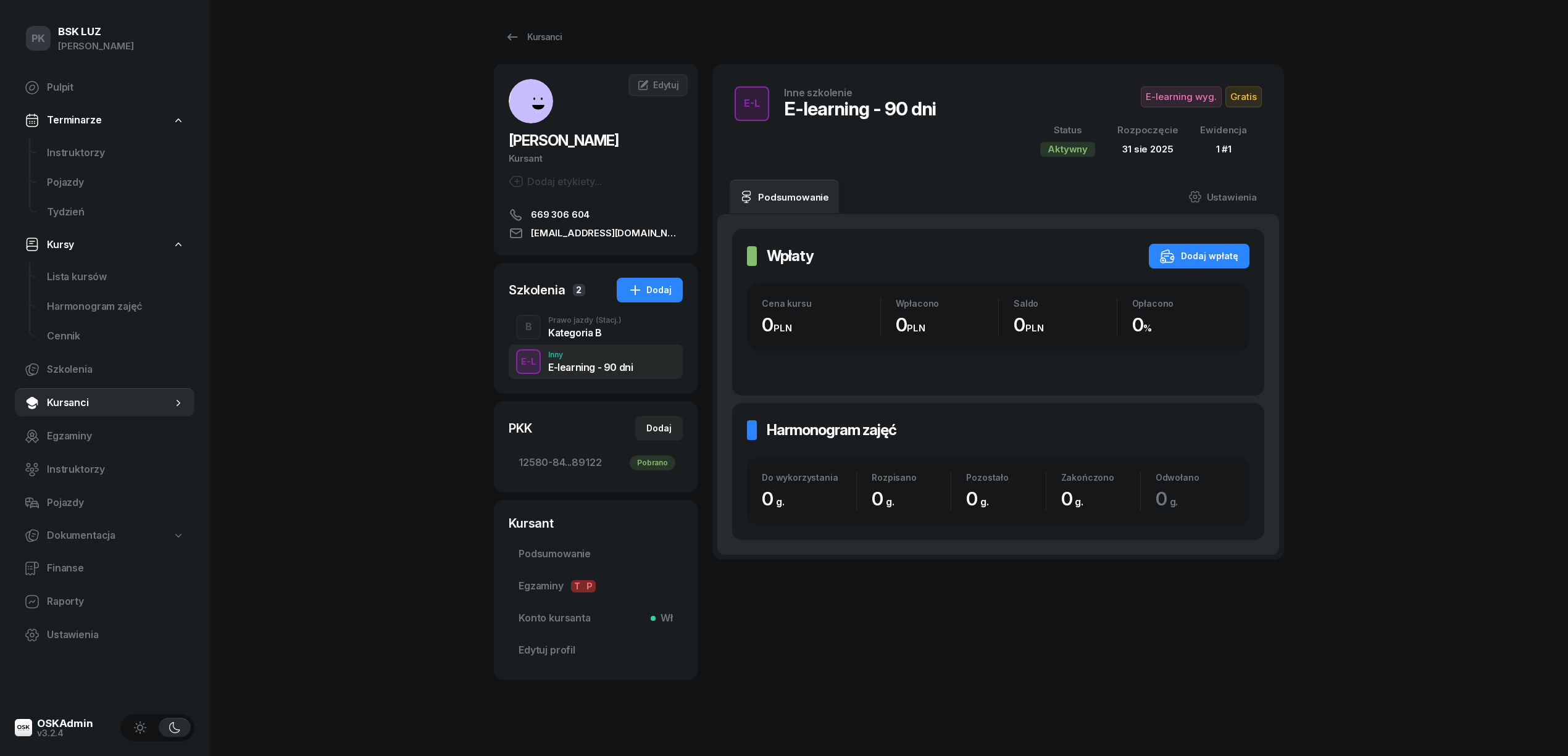
click at [571, 331] on div "Kategoria B" at bounding box center [585, 333] width 73 height 10
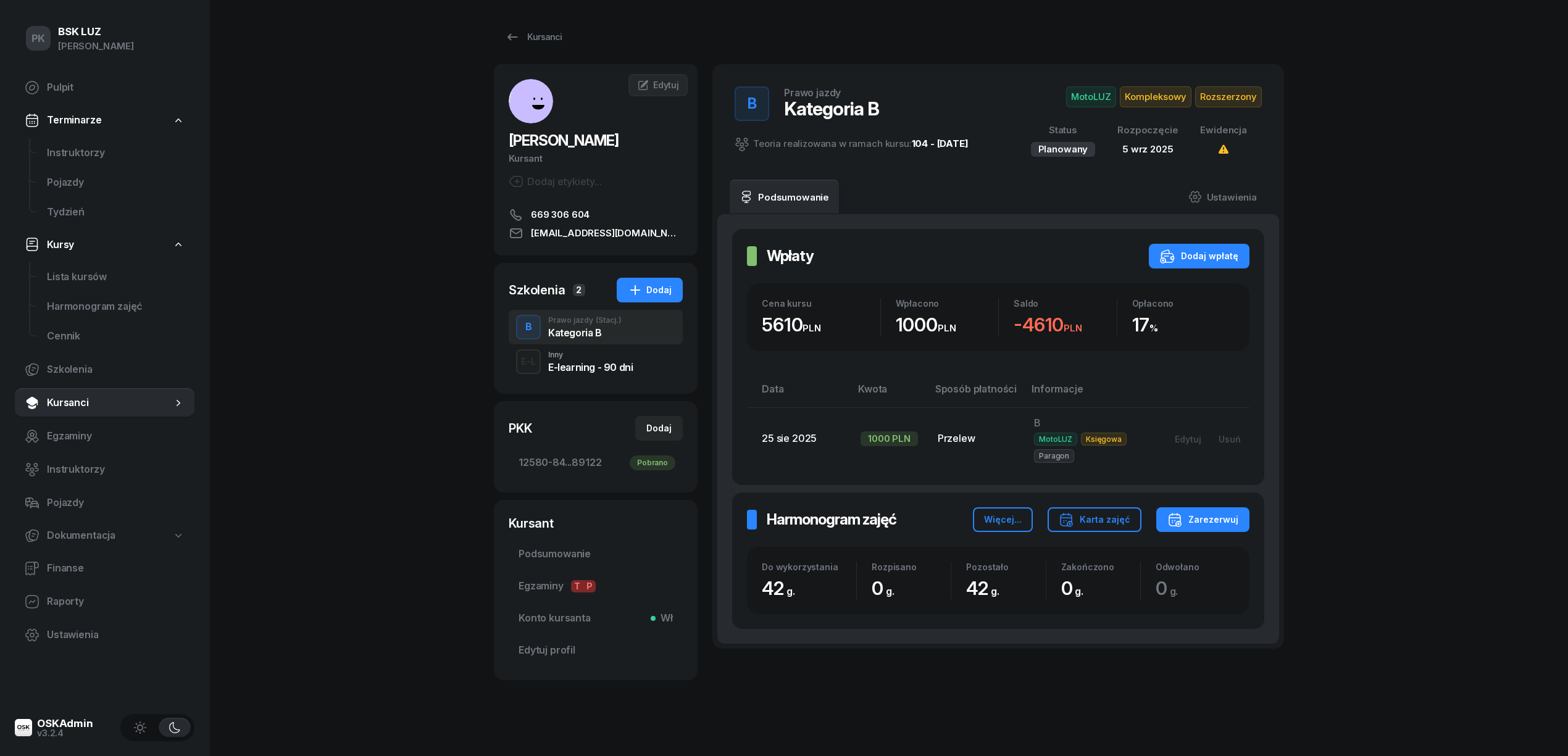
click at [593, 363] on div "E-learning - 90 dni" at bounding box center [590, 367] width 84 height 10
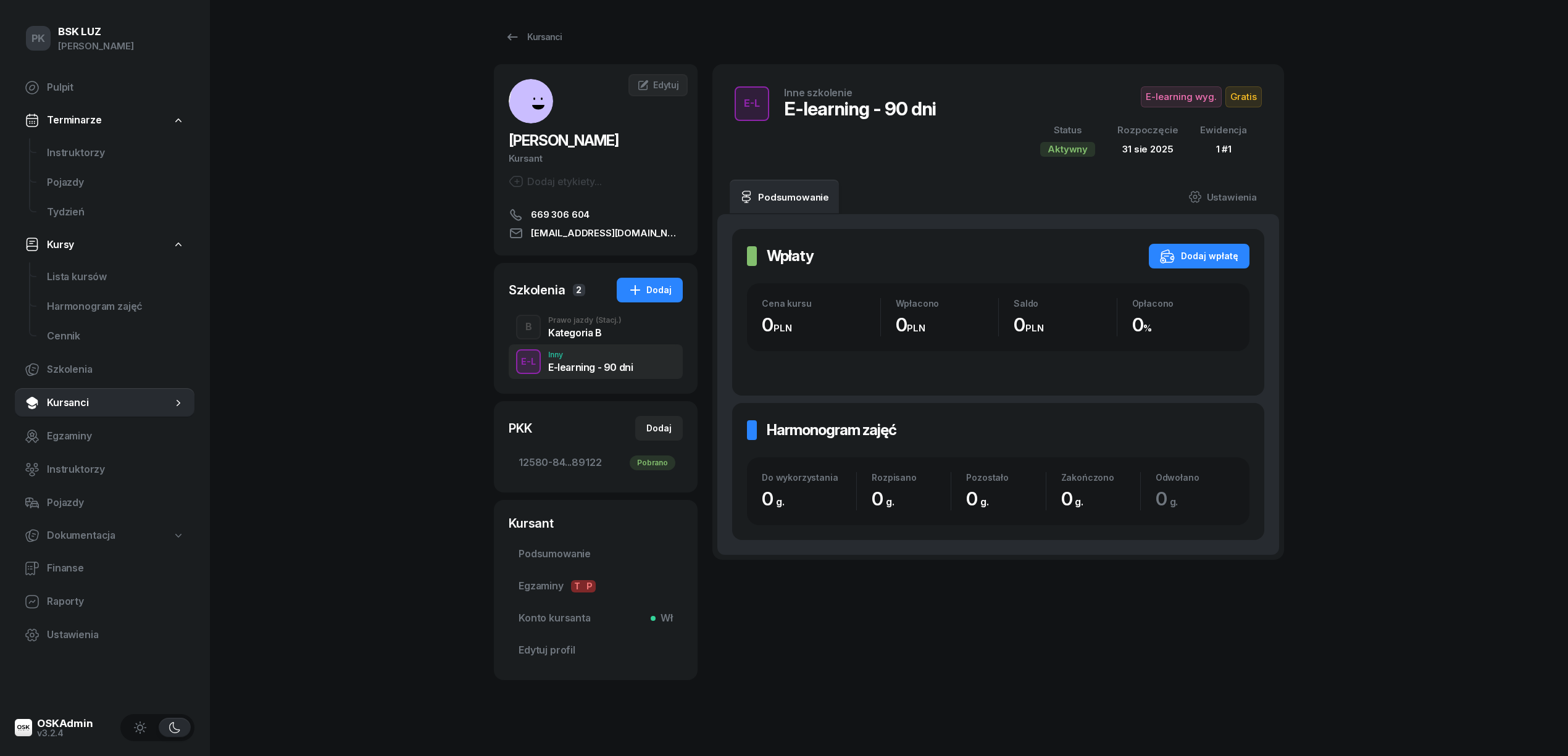
click at [584, 342] on div "B Prawo jazdy (Stacj.) Kategoria B" at bounding box center [596, 327] width 174 height 35
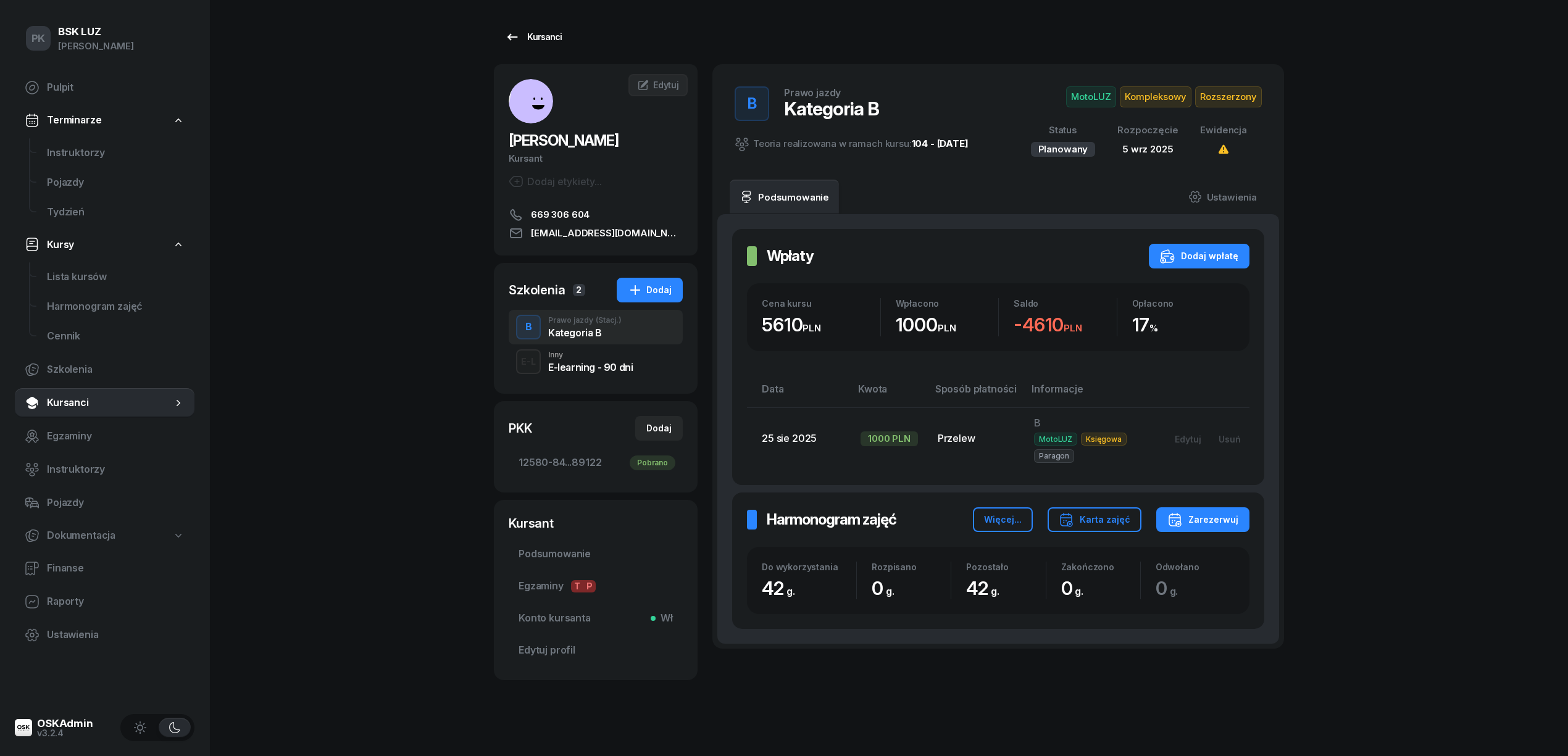
click at [527, 36] on div "Kursanci" at bounding box center [533, 37] width 57 height 15
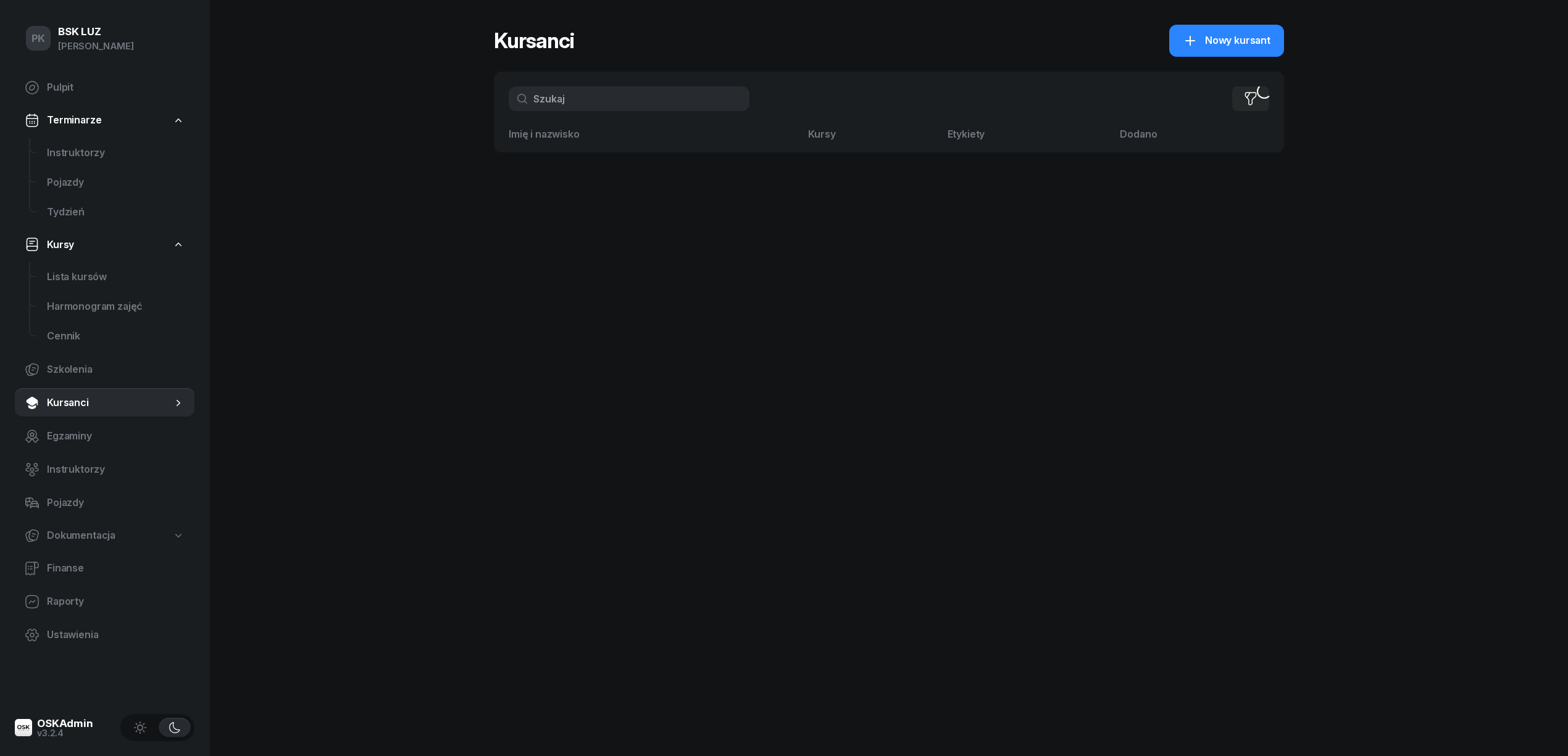
drag, startPoint x: 585, startPoint y: 101, endPoint x: 556, endPoint y: 102, distance: 29.0
click at [556, 102] on input "text" at bounding box center [629, 98] width 240 height 24
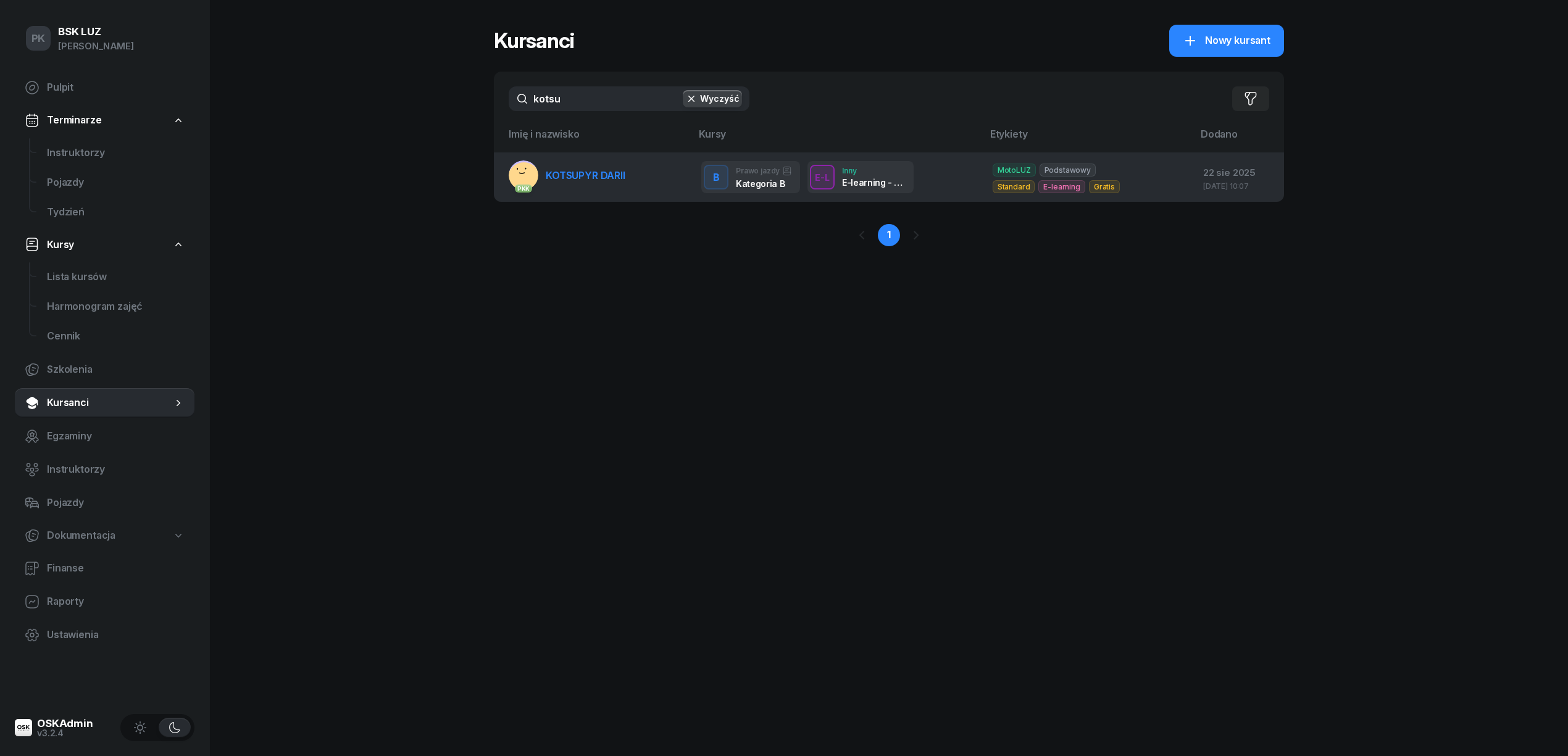
type input "kotsu"
click at [626, 177] on td "PKK KOTSUPYR DARII" at bounding box center [592, 177] width 198 height 50
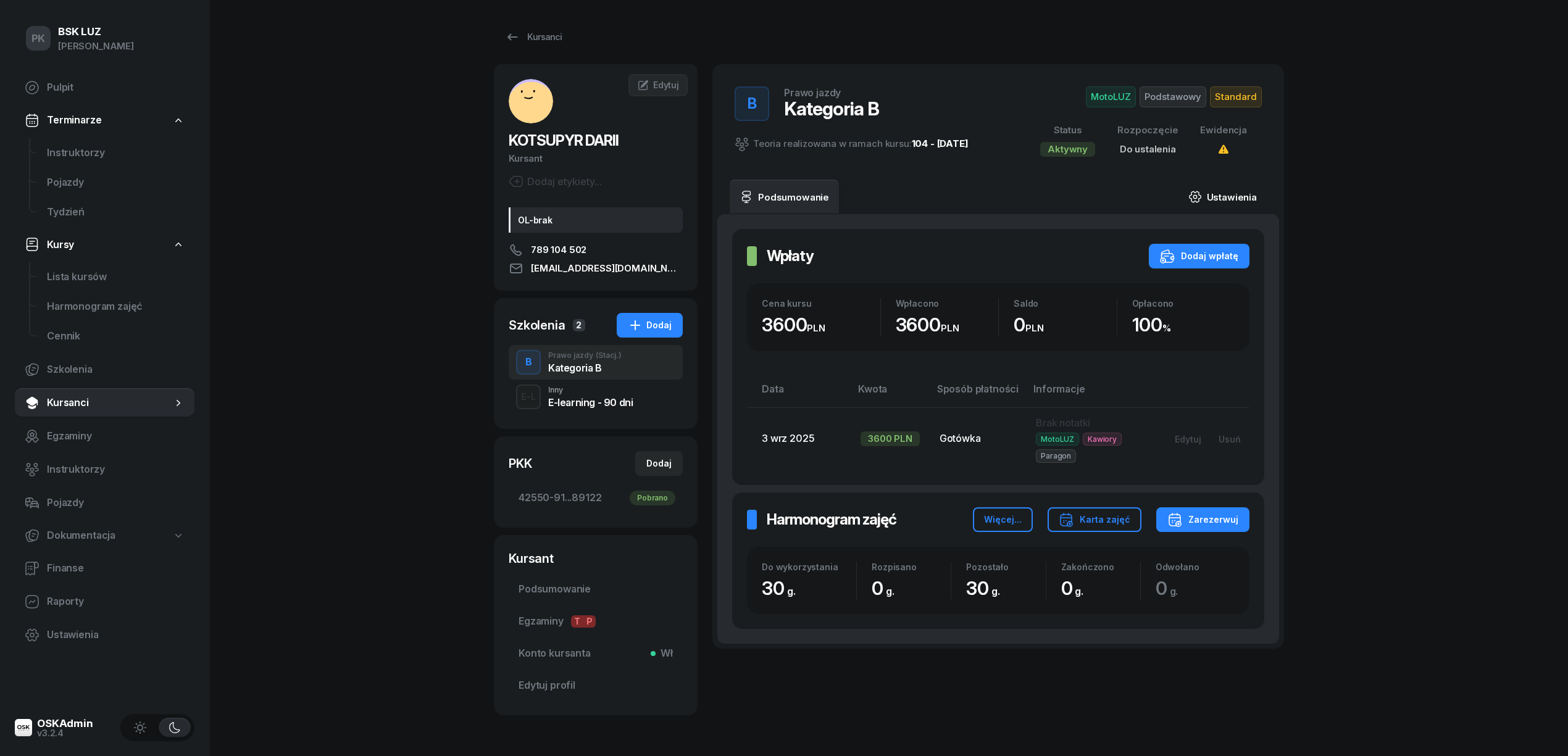
click at [1228, 201] on link "Ustawienia" at bounding box center [1223, 196] width 88 height 35
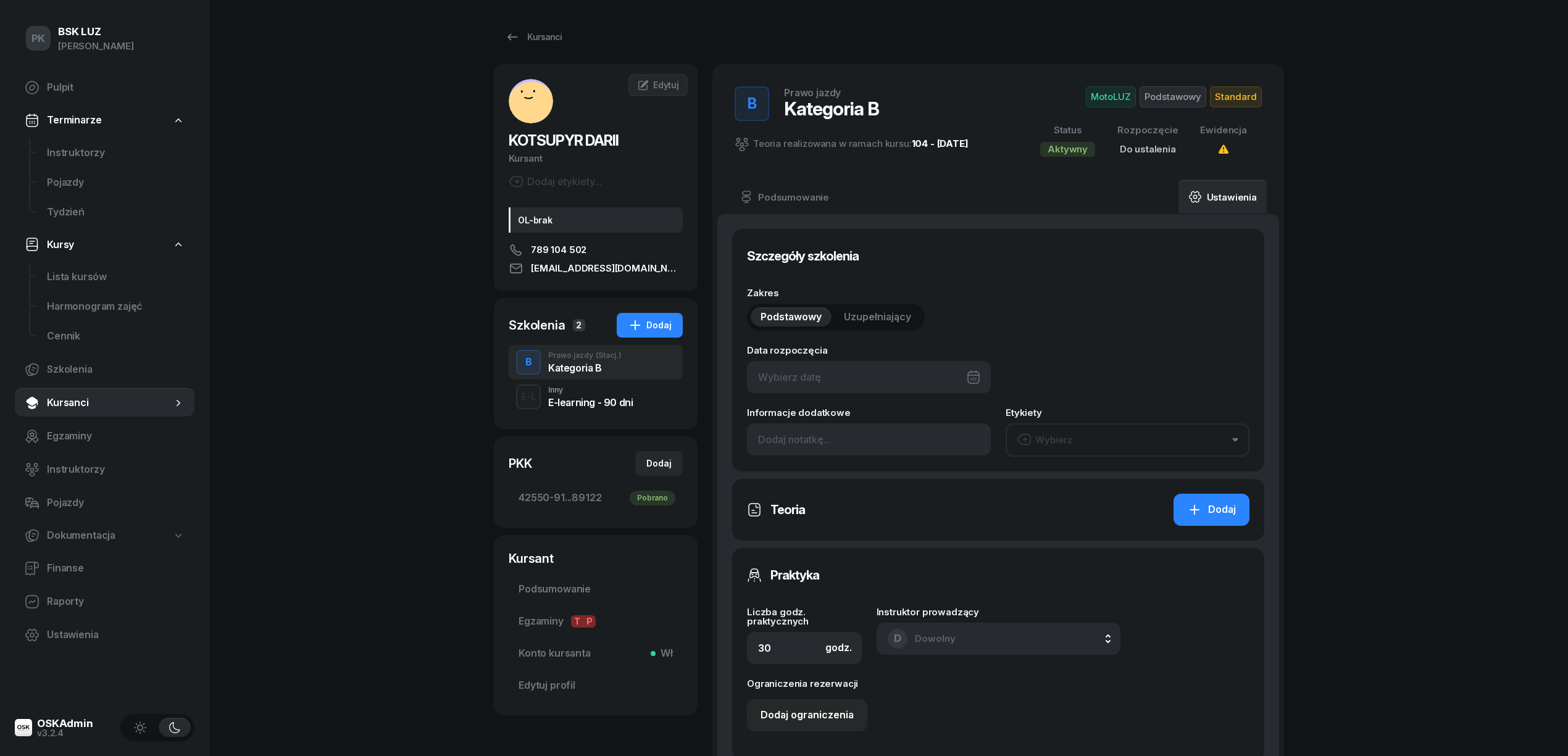
click at [885, 382] on div at bounding box center [869, 377] width 244 height 32
type input "2/2025"
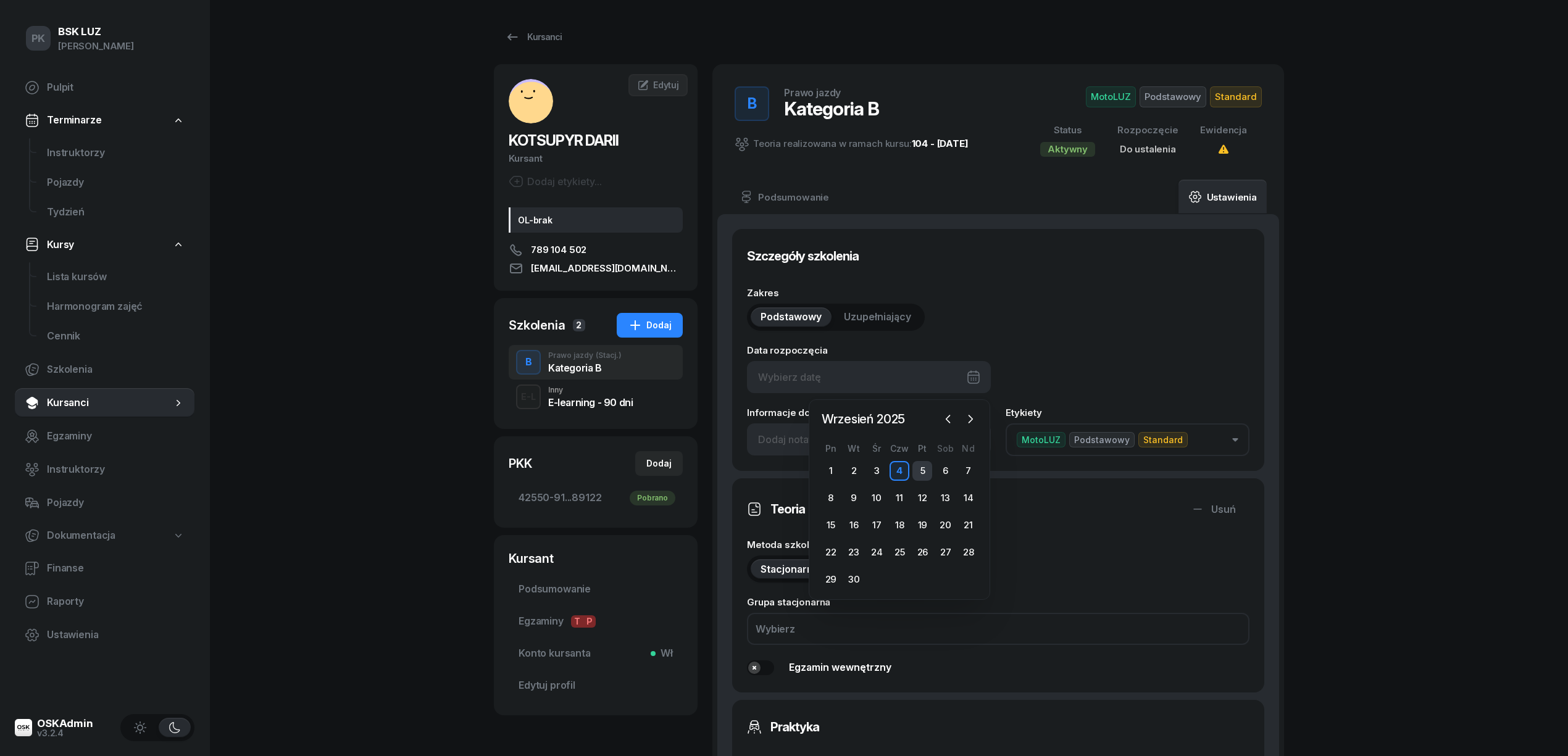
drag, startPoint x: 929, startPoint y: 456, endPoint x: 927, endPoint y: 464, distance: 8.2
click at [929, 458] on div "Pn Wt Śr Czw Pt Sob Nd 1 2 3 4 5 6 7 8 9 10 11 12 13 14 15 16 17 18 19 20 21 22…" at bounding box center [899, 516] width 160 height 146
click at [924, 467] on div "5" at bounding box center [922, 471] width 20 height 20
type input "05/09/2025"
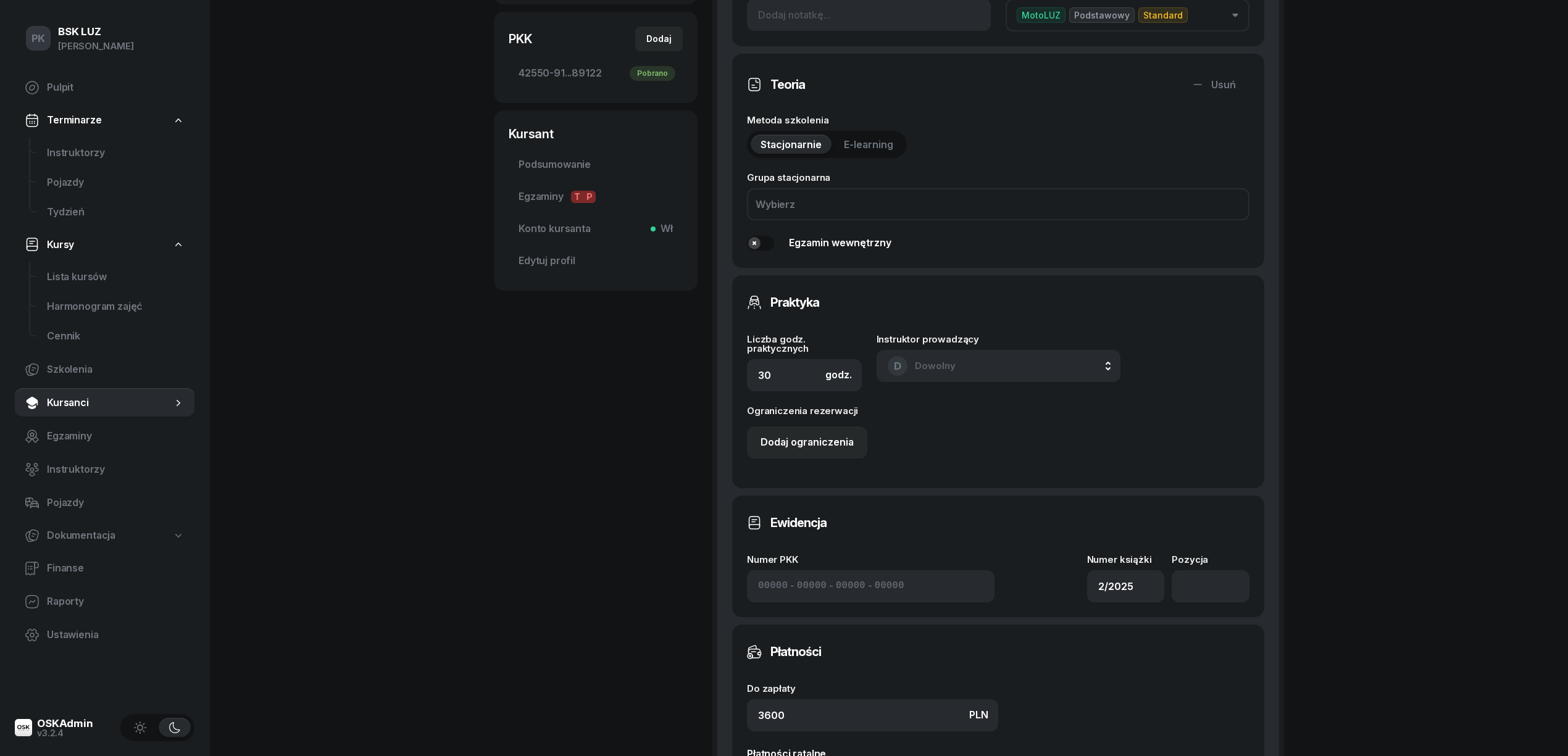
scroll to position [576, 0]
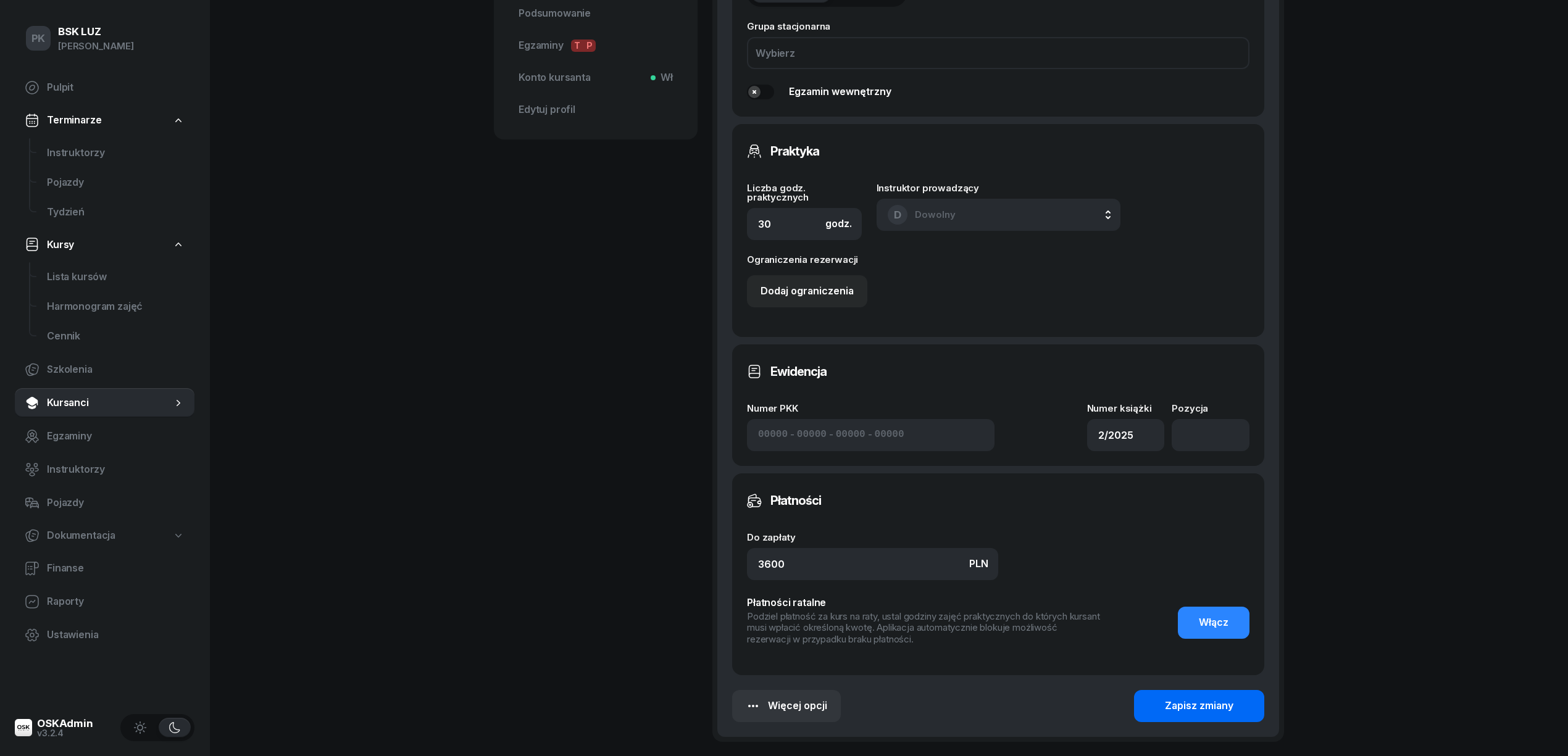
click at [1183, 707] on div "Zapisz zmiany" at bounding box center [1199, 706] width 69 height 16
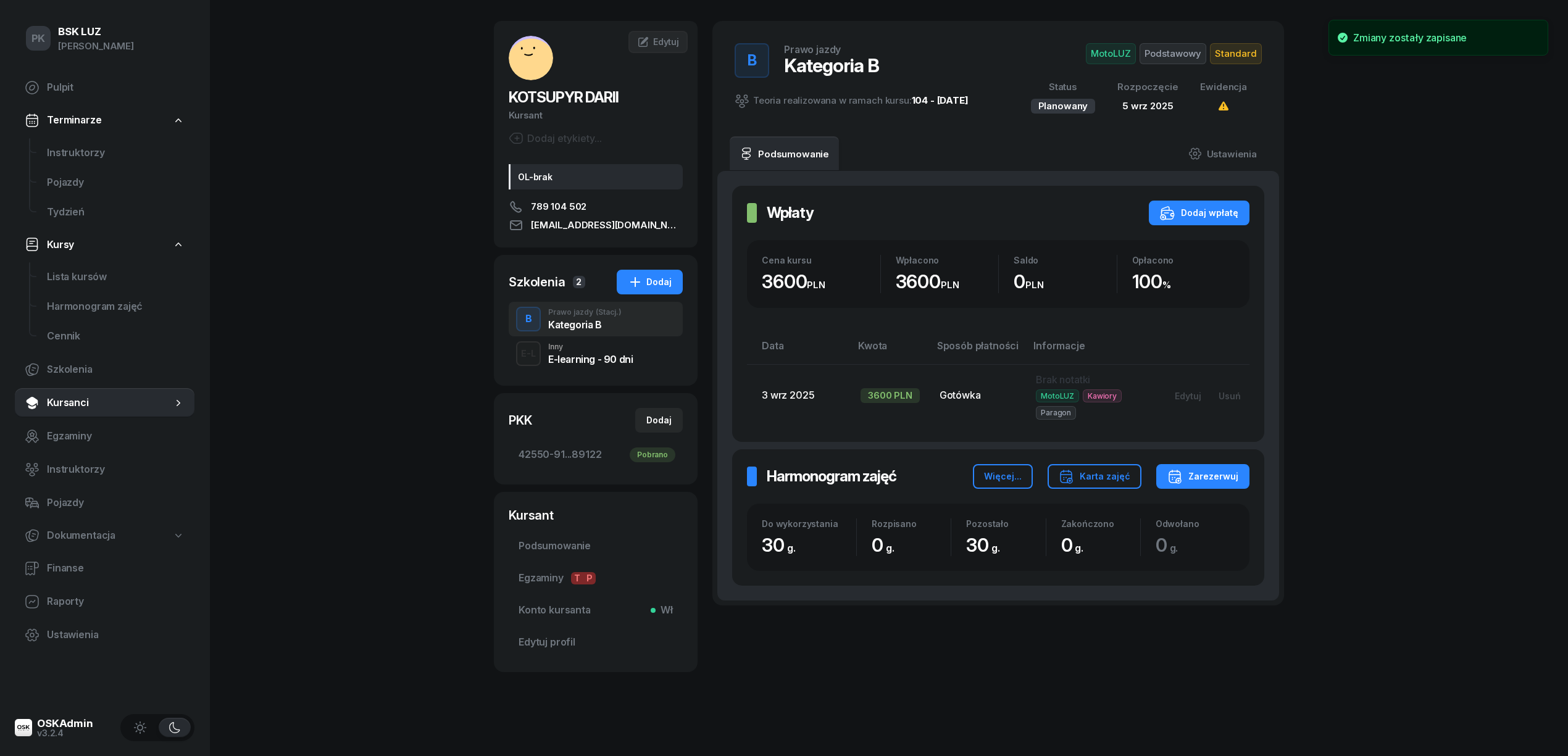
click at [578, 350] on div "E-learning - 90 dni" at bounding box center [590, 357] width 84 height 14
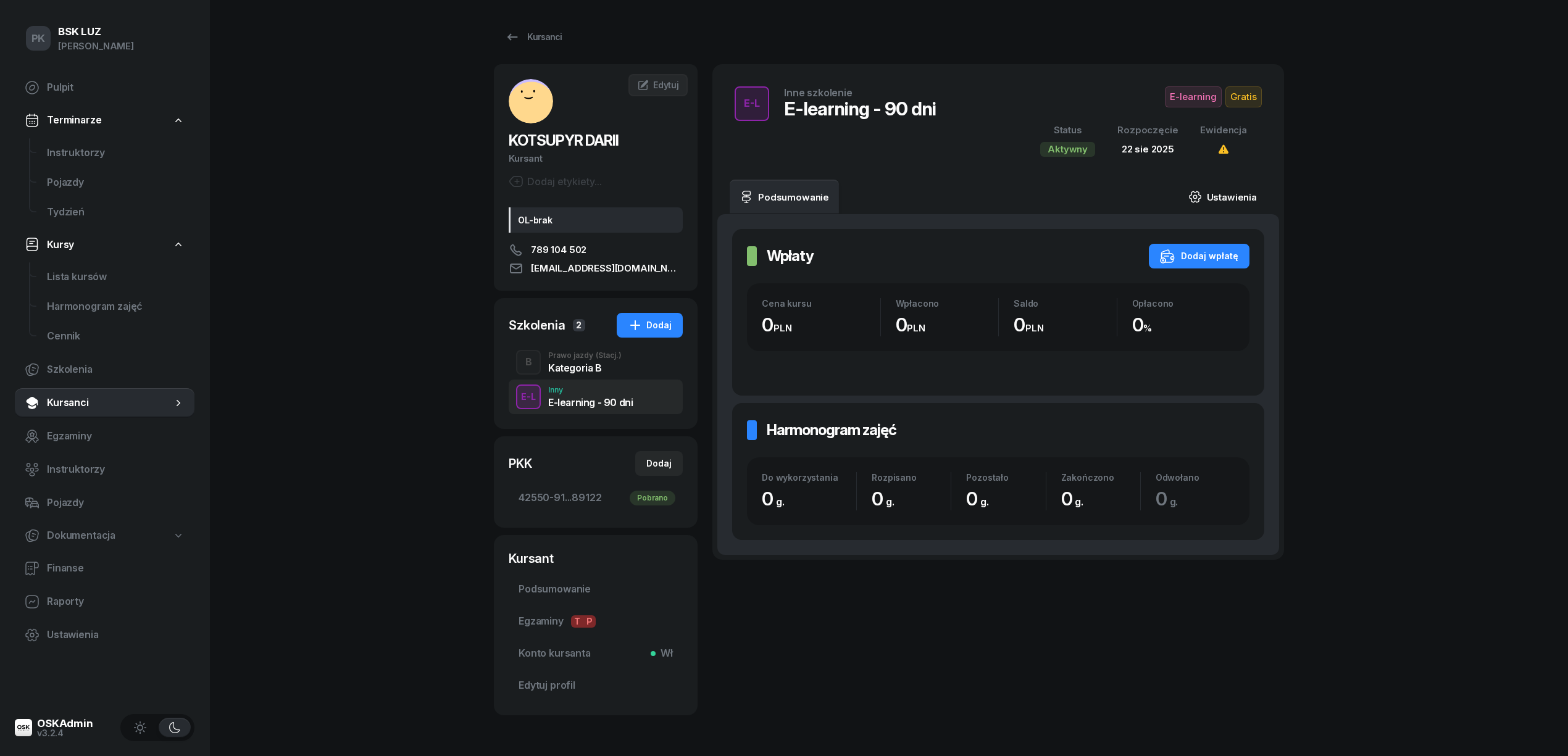
click at [1248, 199] on link "Ustawienia" at bounding box center [1223, 196] width 88 height 35
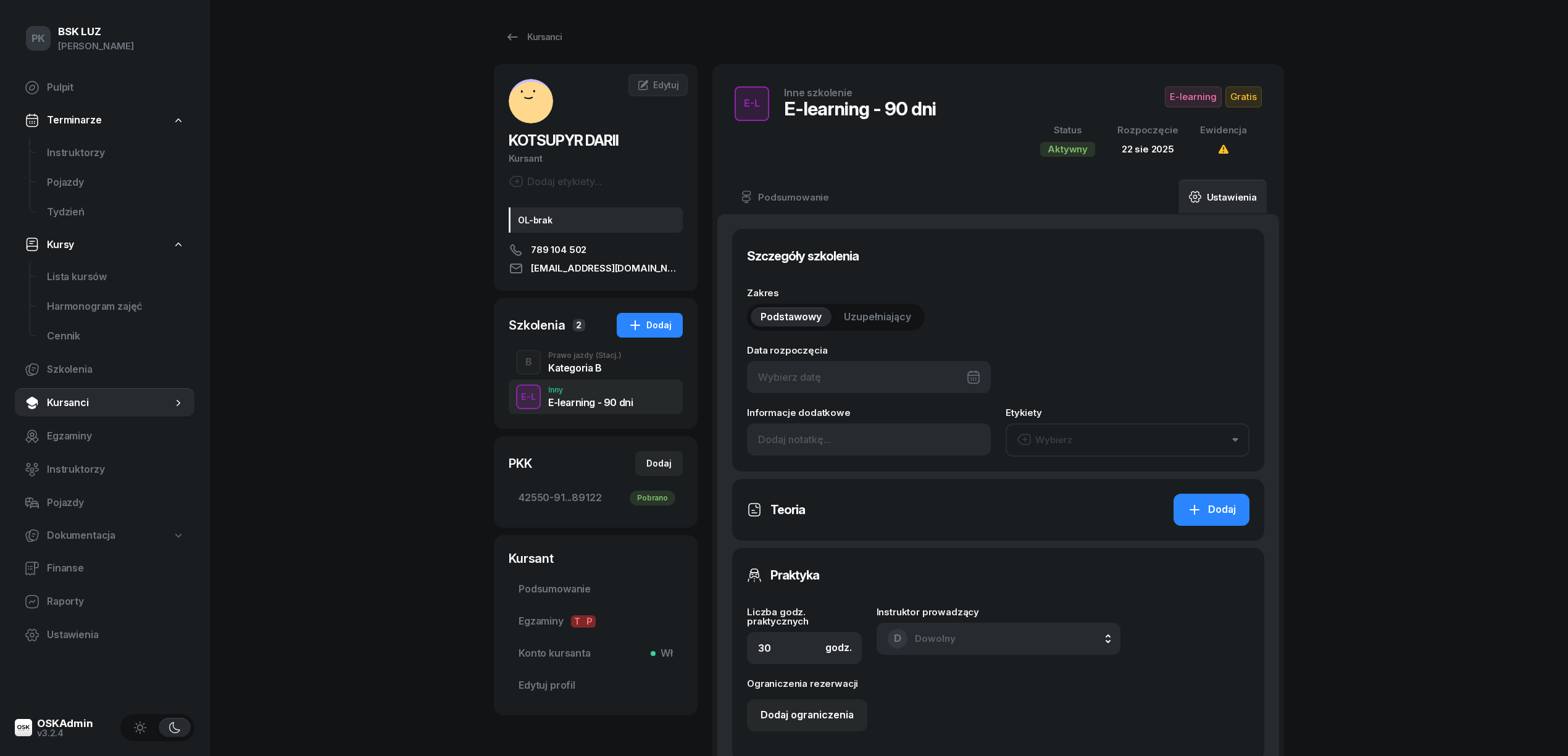
type input "22/08/2025"
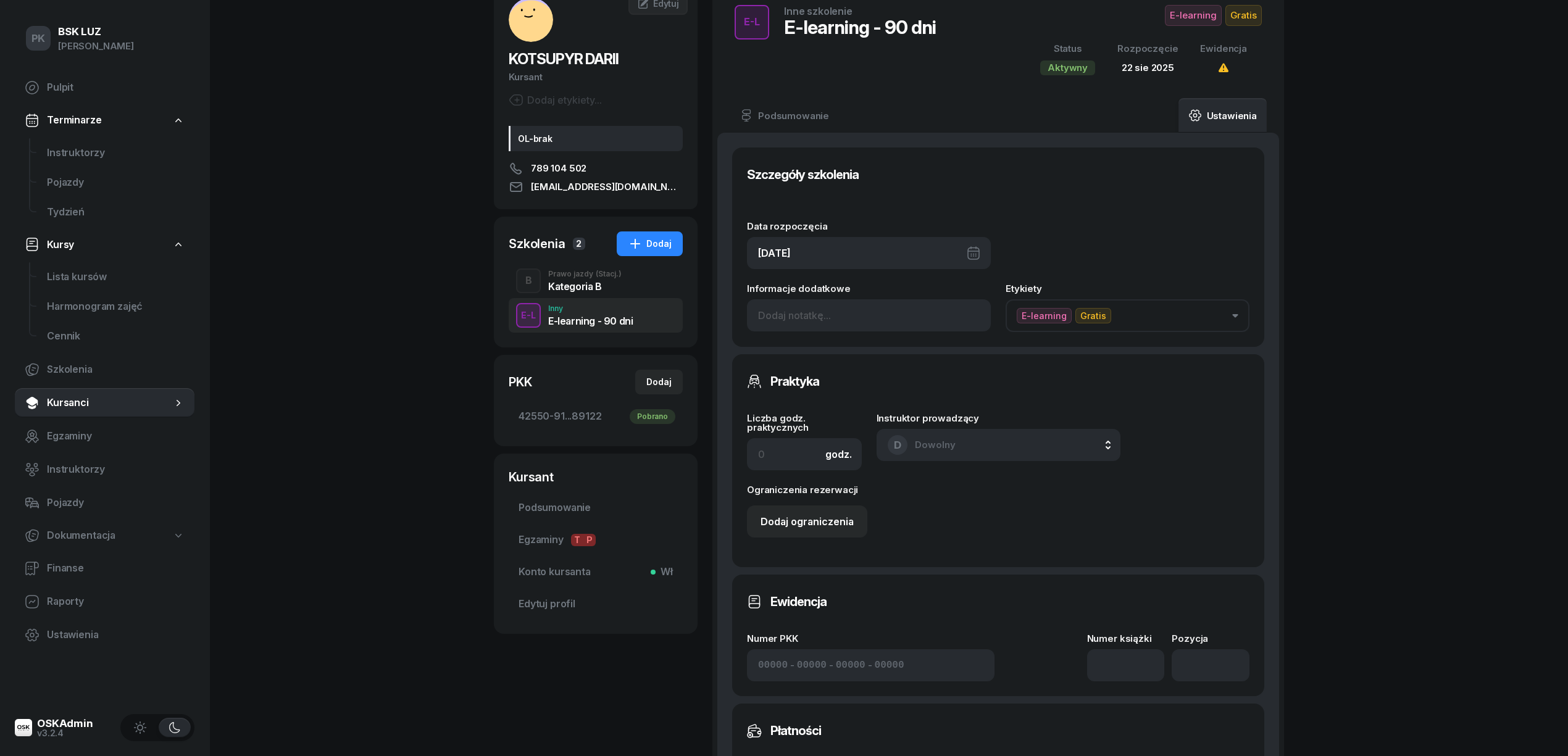
scroll to position [82, 0]
click at [858, 257] on div "22/08/2025" at bounding box center [869, 252] width 244 height 32
click at [969, 291] on icon "button" at bounding box center [971, 294] width 3 height 7
click at [904, 344] on div "4" at bounding box center [899, 346] width 20 height 20
type input "04/09/2025"
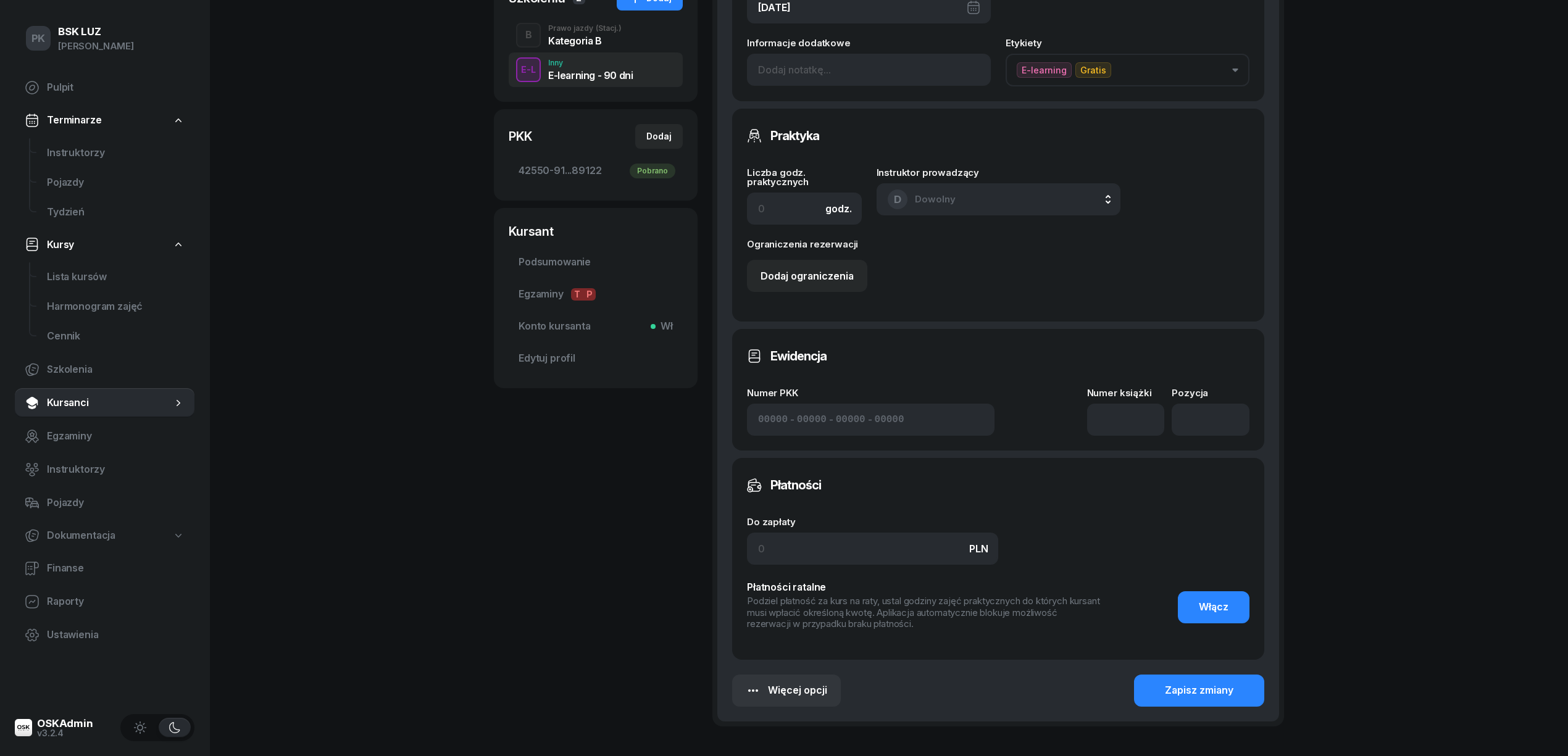
scroll to position [329, 0]
click at [1107, 409] on input at bounding box center [1126, 418] width 77 height 32
type input "1"
click at [1211, 413] on input "number" at bounding box center [1211, 418] width 77 height 32
type input "1"
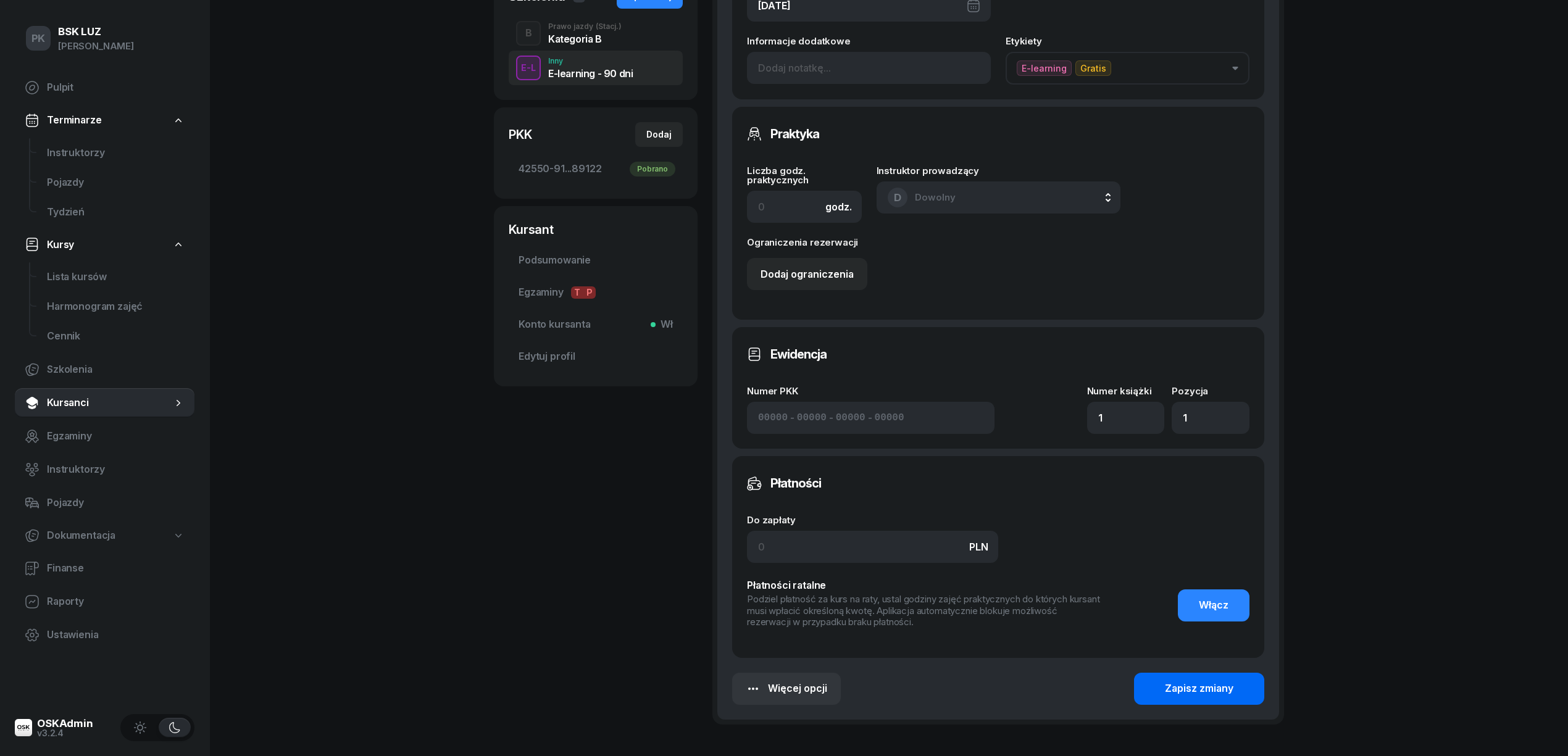
click at [1200, 689] on div "Zapisz zmiany" at bounding box center [1199, 689] width 69 height 16
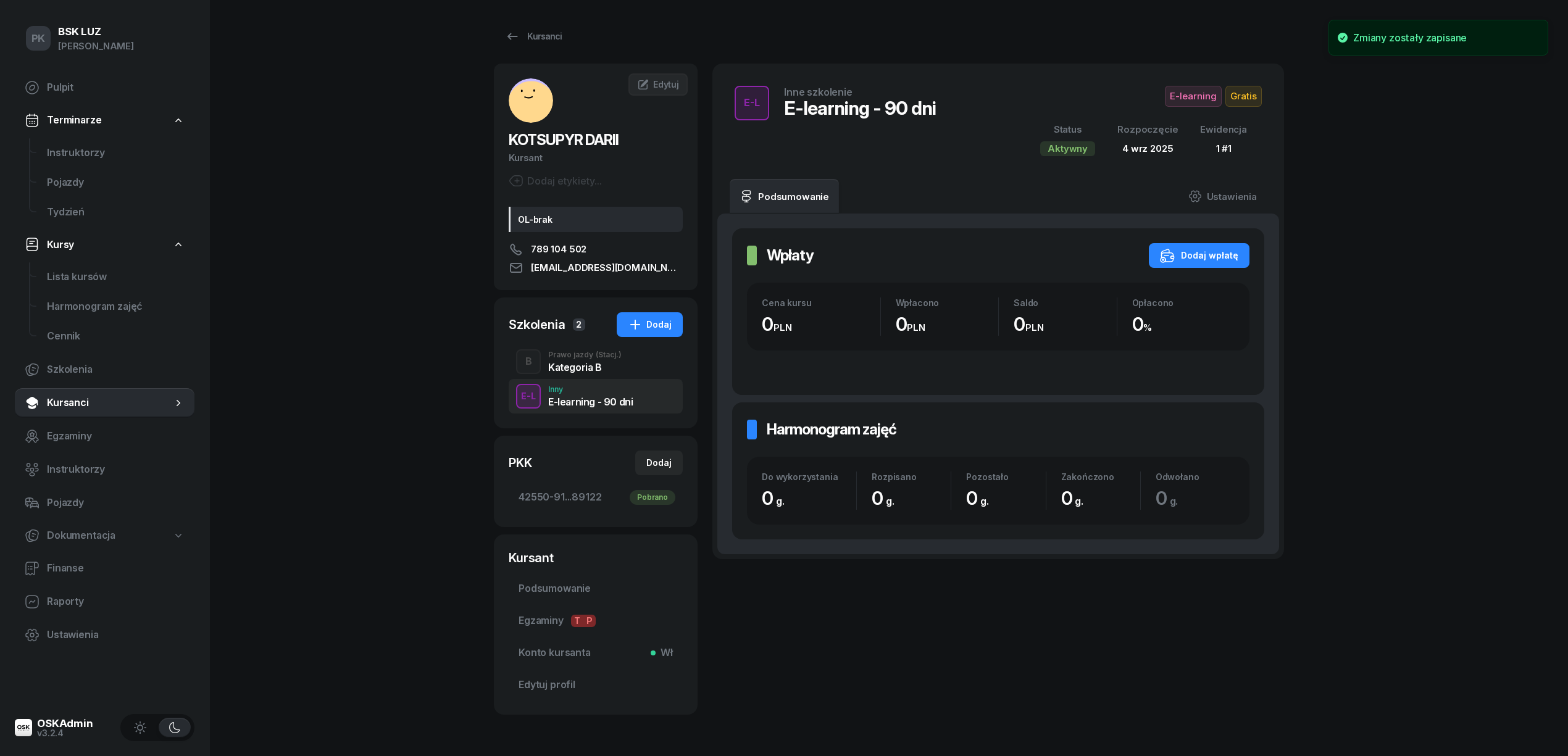
scroll to position [0, 0]
click at [1196, 82] on div "E-L Inne szkolenie E-learning - 90 dni E-learning Gratis Status Aktywny Rozpocz…" at bounding box center [998, 122] width 542 height 86
click at [1191, 91] on span "E-learning" at bounding box center [1194, 96] width 57 height 21
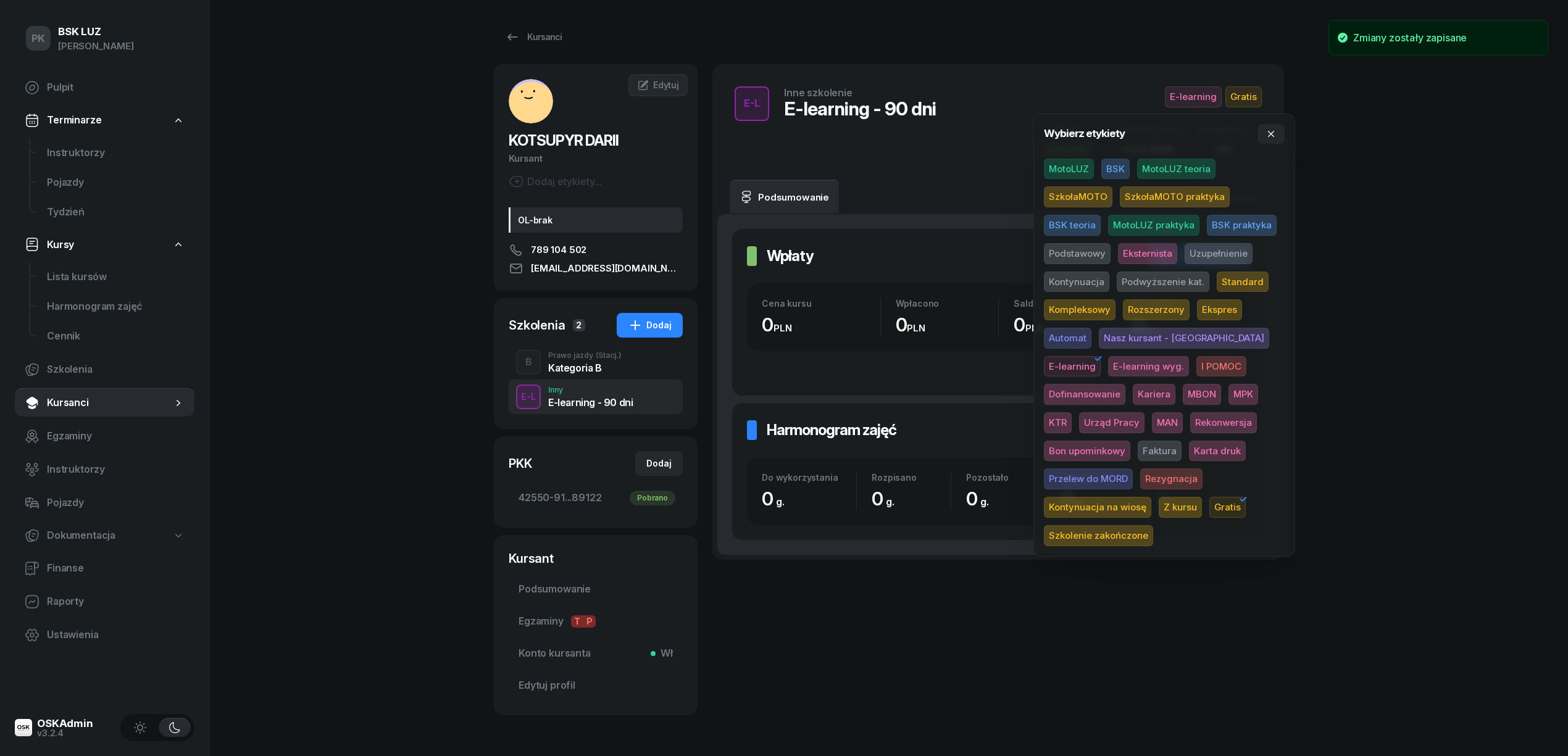
click at [1108, 364] on span "E-learning wyg." at bounding box center [1148, 366] width 81 height 21
click at [1101, 356] on span "E-learning" at bounding box center [1073, 366] width 57 height 21
click at [1415, 310] on div "PK BSK LUZ Piotr Klimek Pulpit Terminarze Instruktorzy Pojazdy Tydzień Kursy Li…" at bounding box center [784, 399] width 1568 height 799
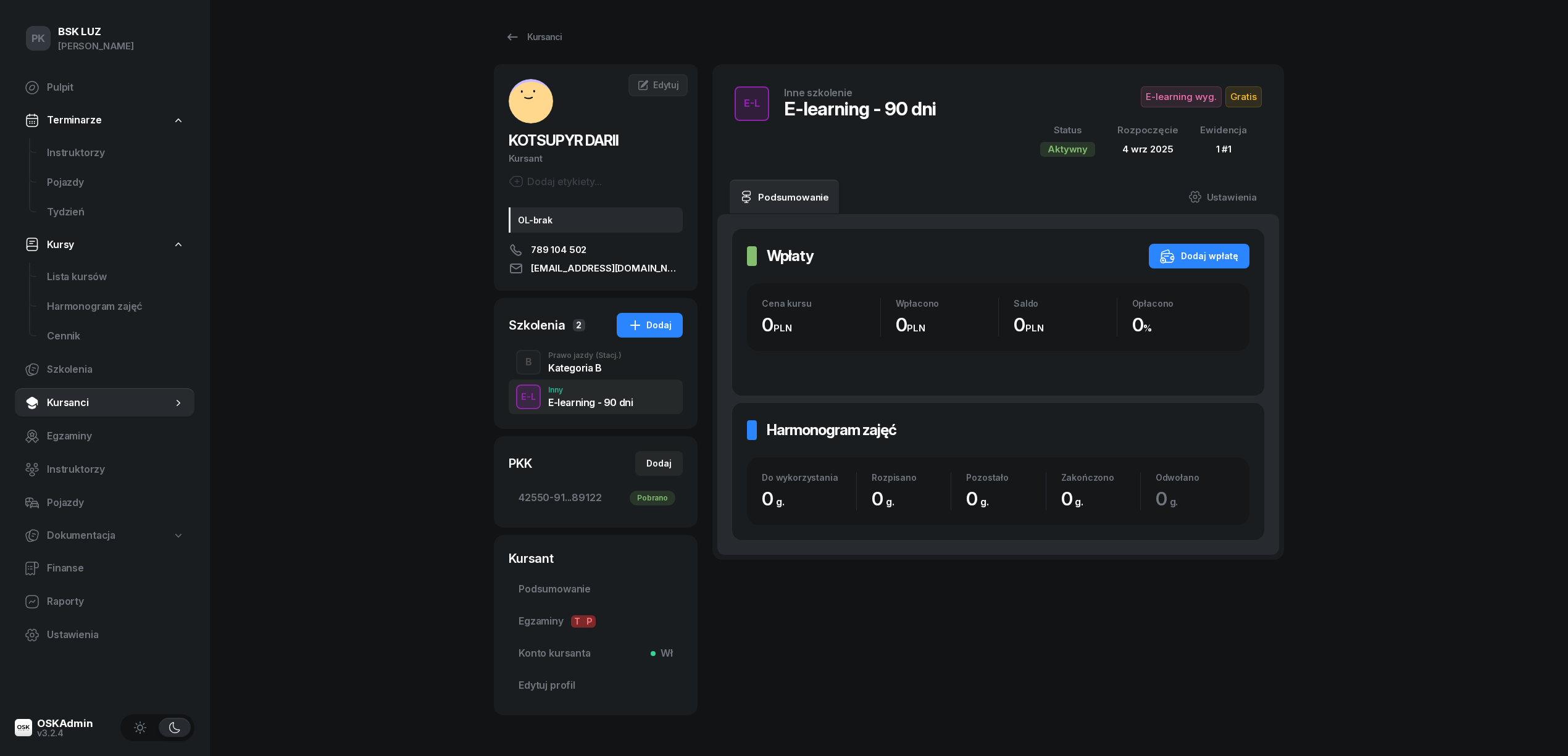
click at [565, 358] on div "Prawo jazdy (Stacj.)" at bounding box center [585, 355] width 73 height 7
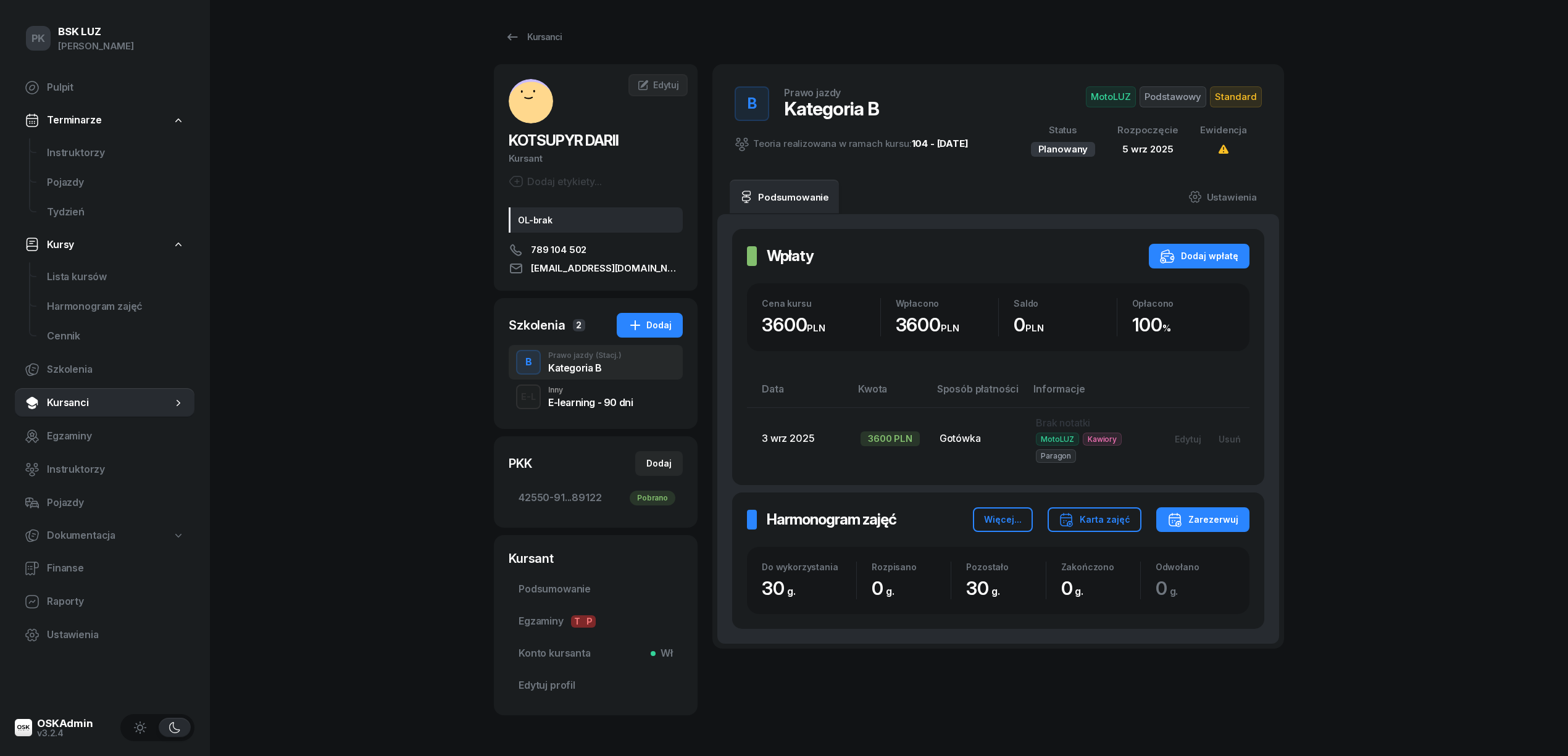
click at [544, 20] on div "Kursanci KOTSUPYR DARII Kursant Dodaj etykiety... OL-brak 789 104 502 dariusgfo…" at bounding box center [889, 370] width 790 height 740
click at [551, 43] on div "Kursanci" at bounding box center [533, 37] width 57 height 15
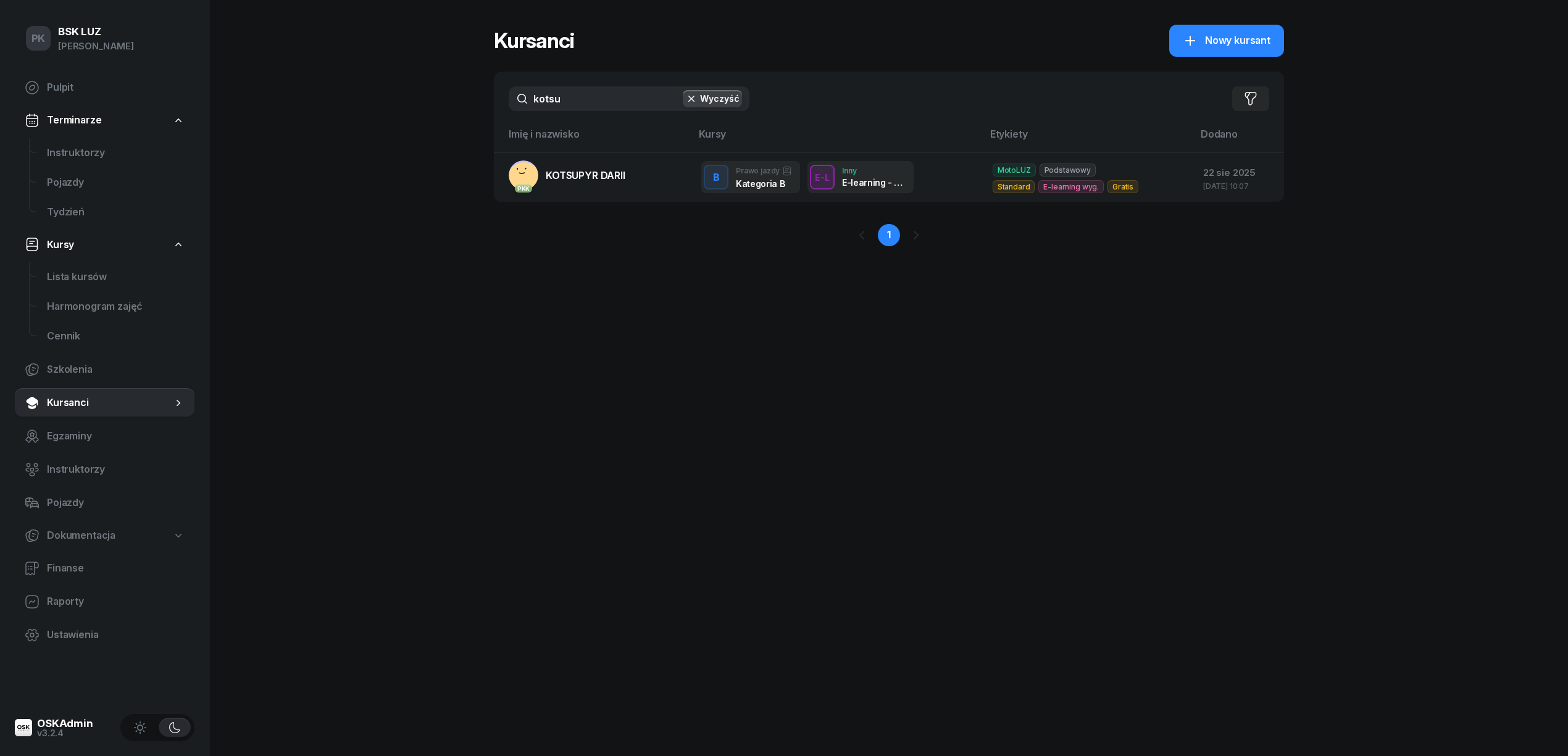
drag, startPoint x: 608, startPoint y: 98, endPoint x: 455, endPoint y: 100, distance: 153.0
click at [455, 100] on div "PK BSK LUZ Piotr Klimek Pulpit Terminarze Instruktorzy Pojazdy Tydzień Kursy Li…" at bounding box center [784, 378] width 1568 height 756
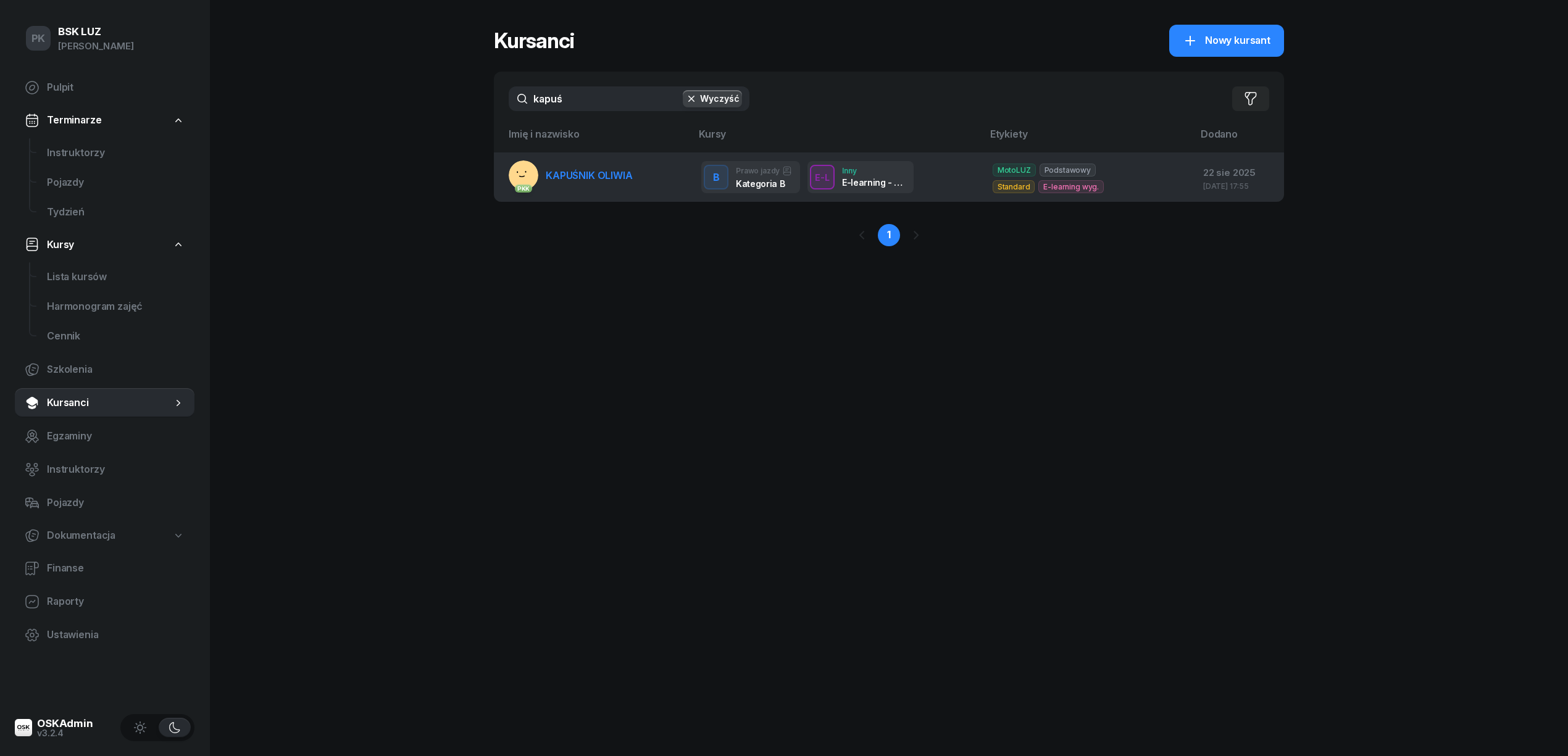
type input "kapuś"
click at [551, 164] on link "PKK KAPUŚNIK OLIWIA" at bounding box center [571, 175] width 124 height 30
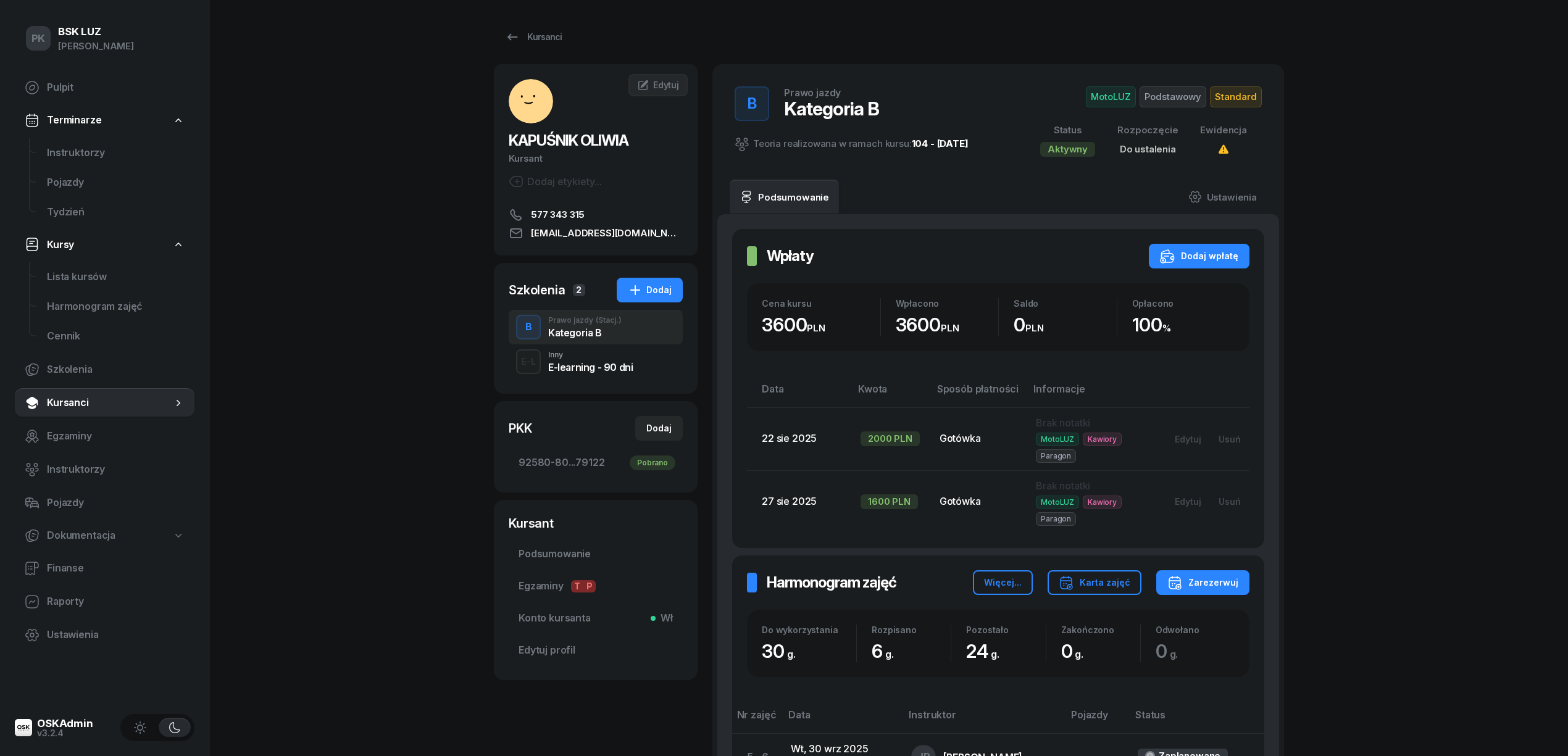
click at [621, 353] on div "Inny" at bounding box center [590, 355] width 84 height 7
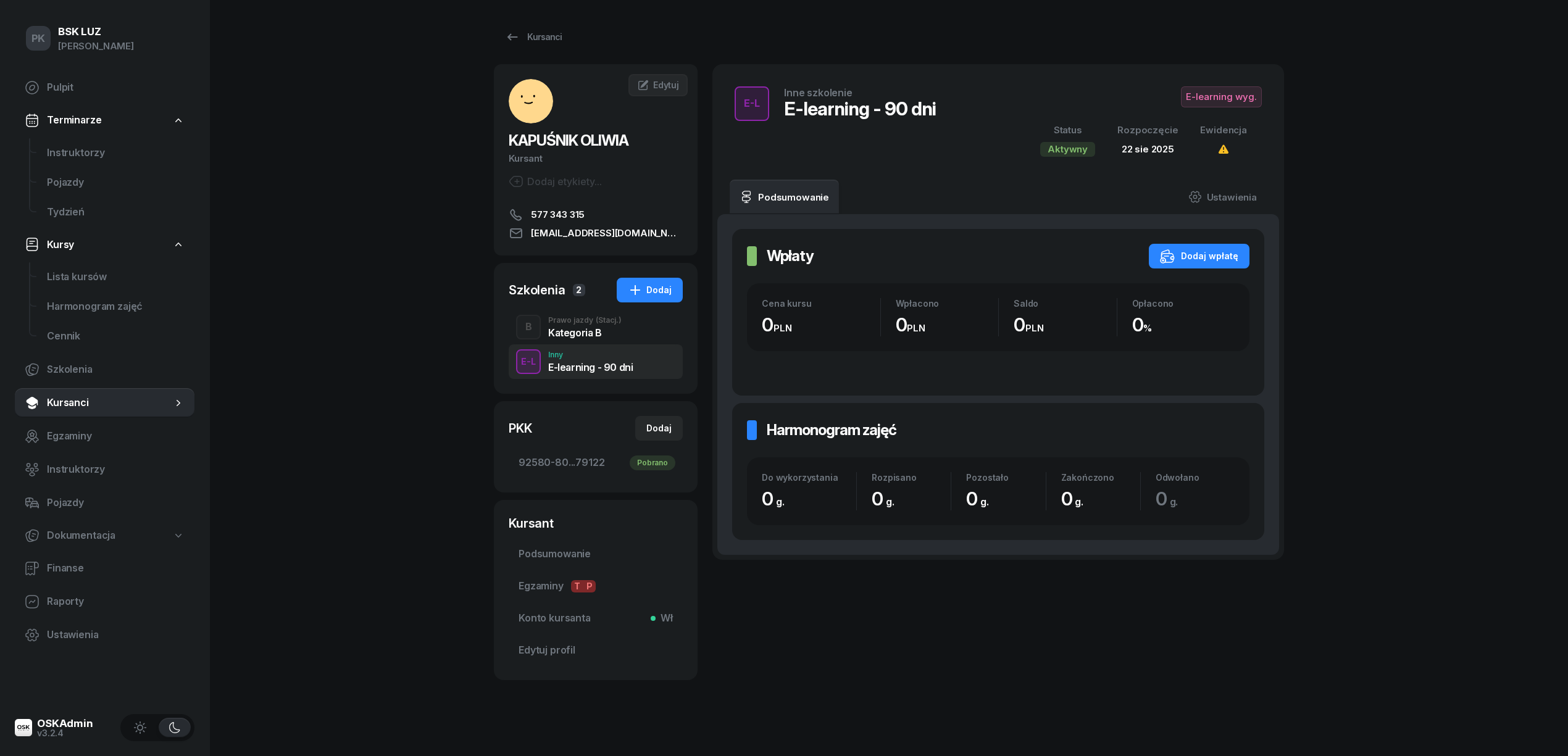
click at [600, 332] on div "Kategoria B" at bounding box center [585, 333] width 73 height 10
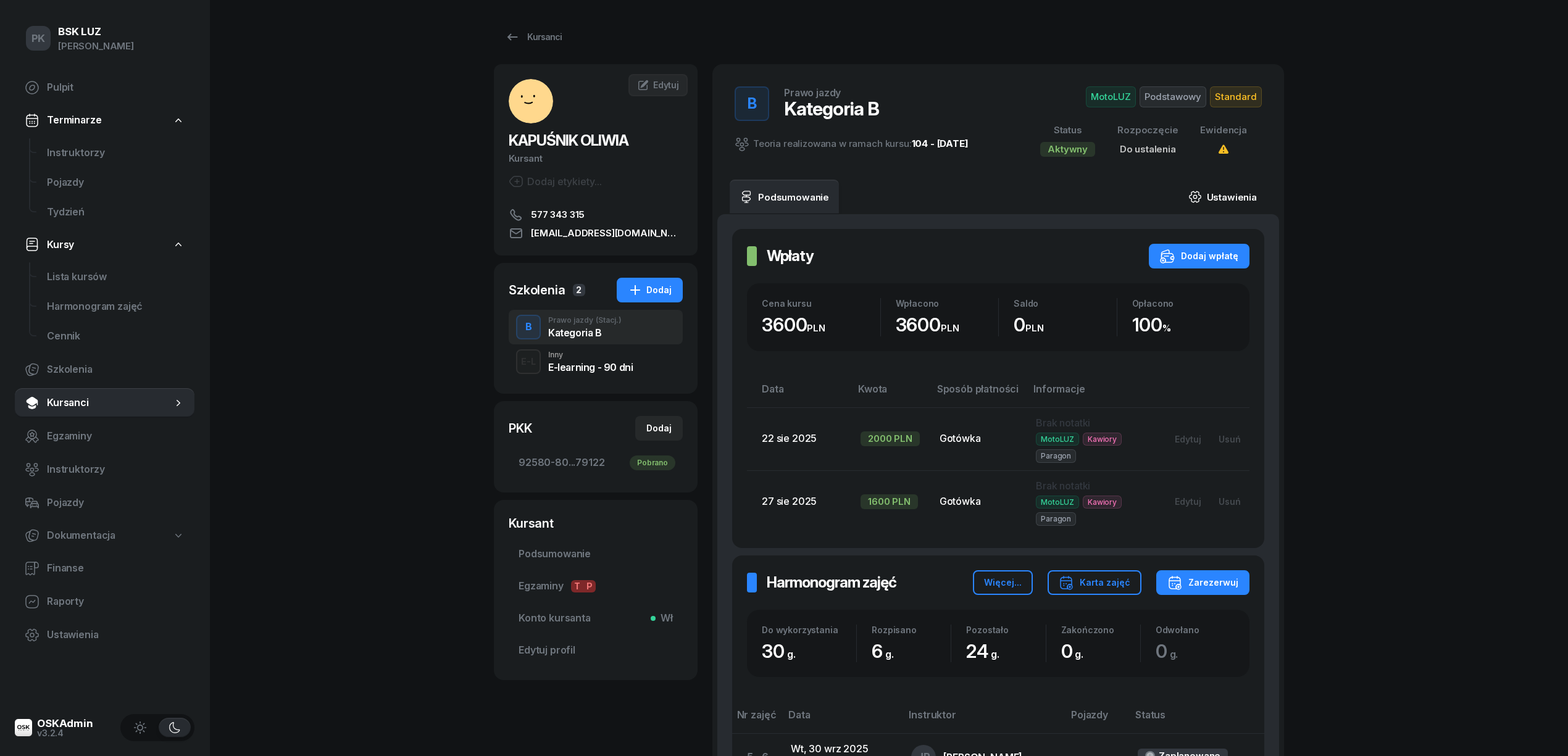
click at [1216, 193] on link "Ustawienia" at bounding box center [1223, 196] width 88 height 35
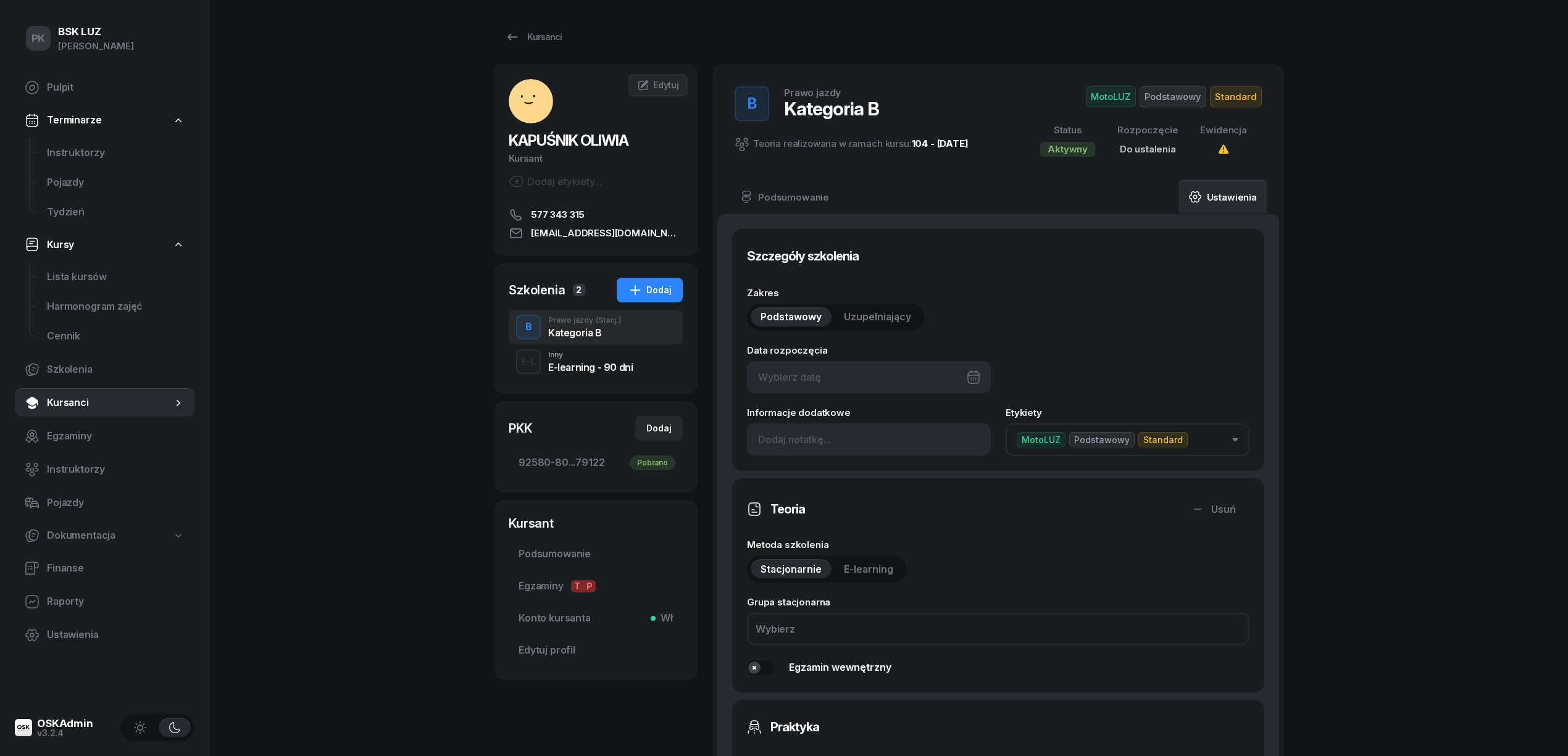
click at [888, 382] on div at bounding box center [869, 377] width 244 height 32
click at [919, 471] on div "5" at bounding box center [922, 471] width 20 height 20
type input "05/09/2025"
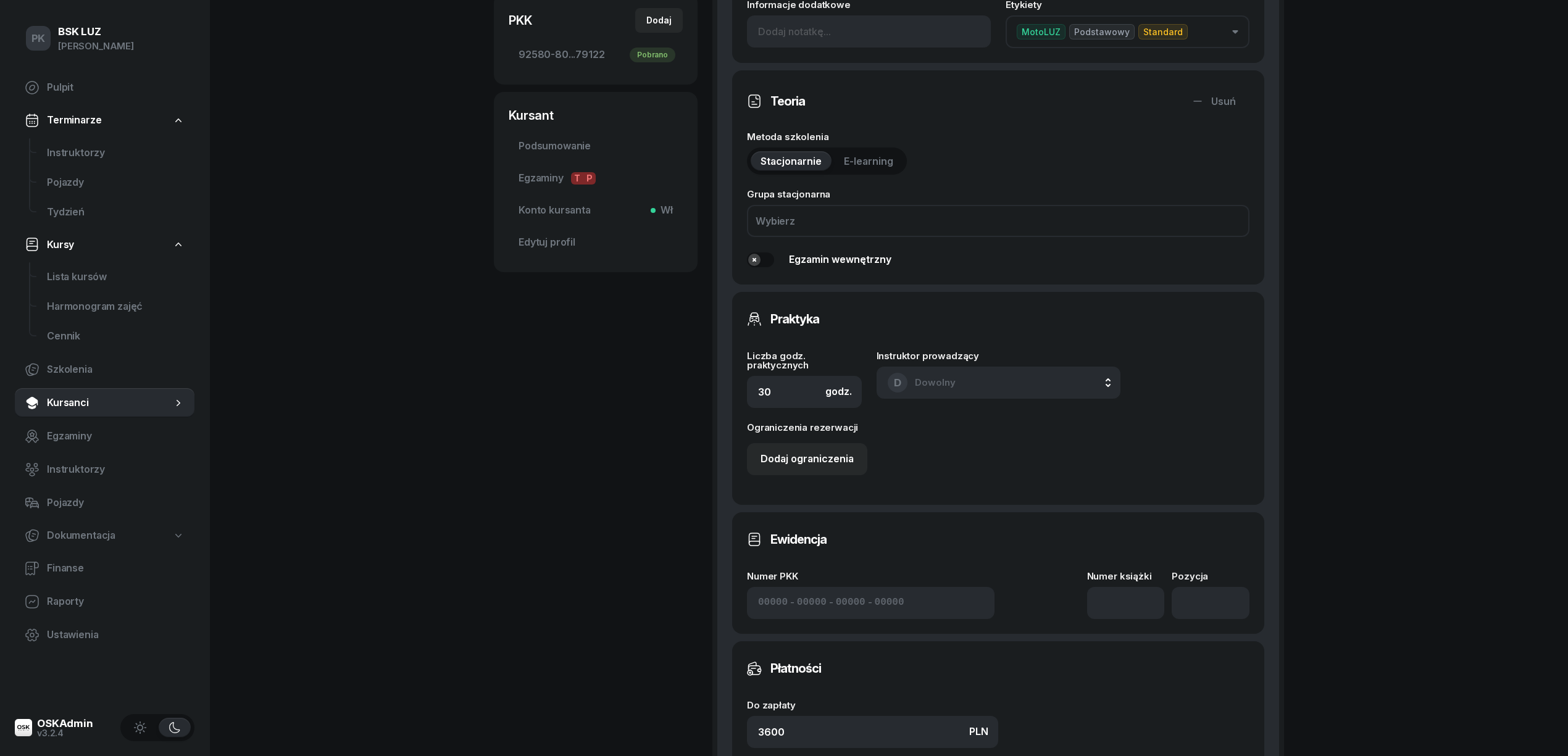
scroll to position [494, 0]
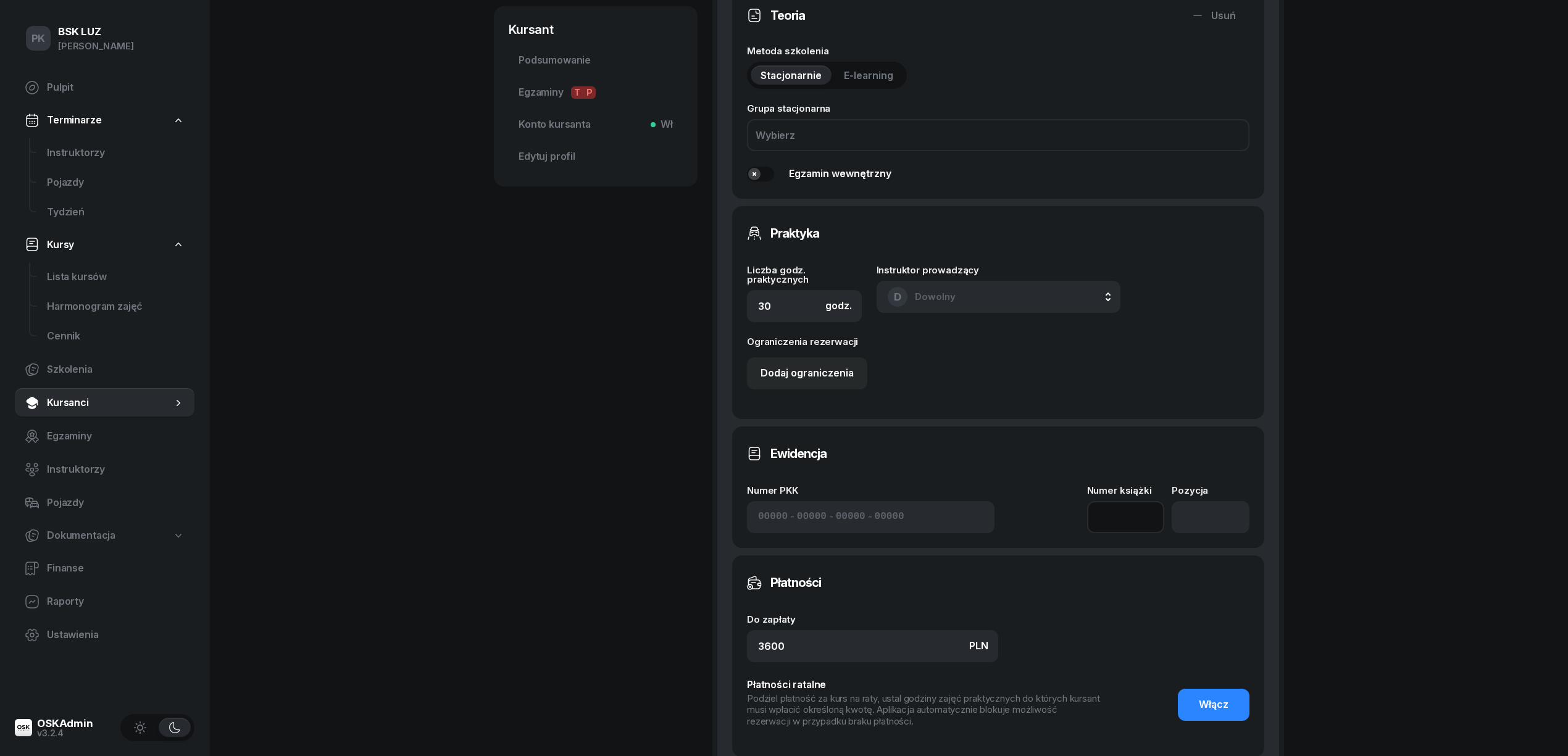
click at [1124, 516] on input at bounding box center [1126, 517] width 77 height 32
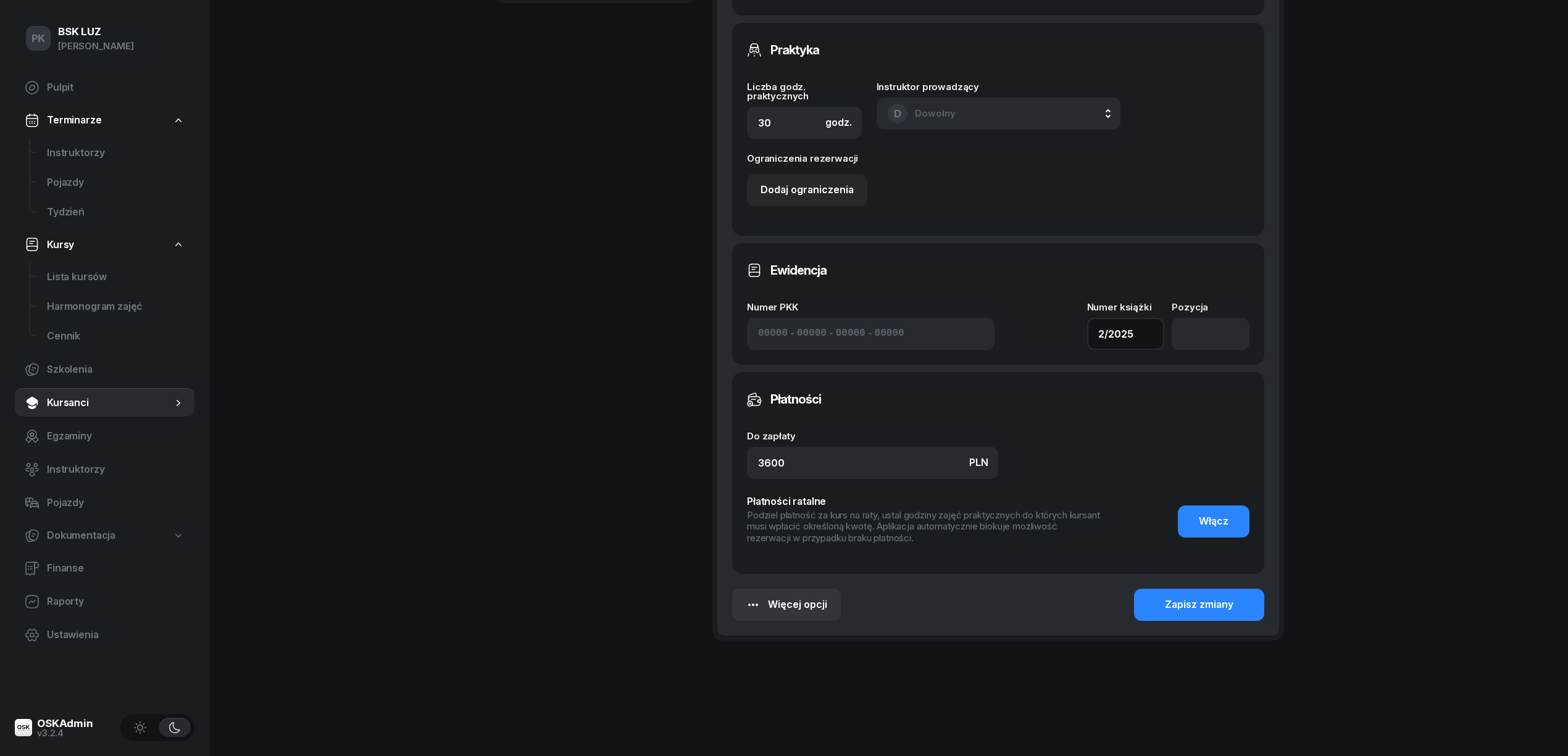
scroll to position [681, 0]
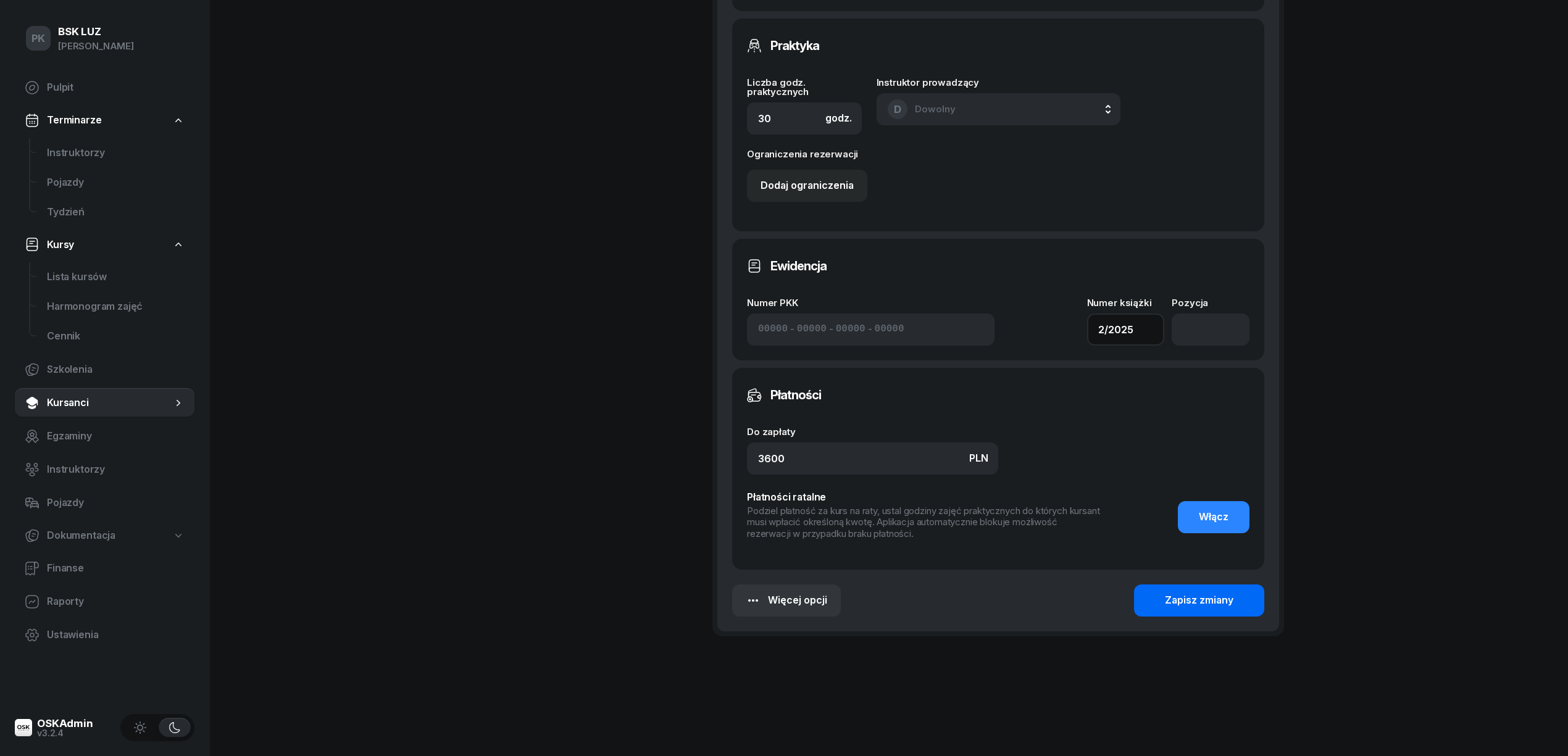
type input "2/2025"
click at [1159, 592] on button "Zapisz zmiany" at bounding box center [1199, 600] width 130 height 32
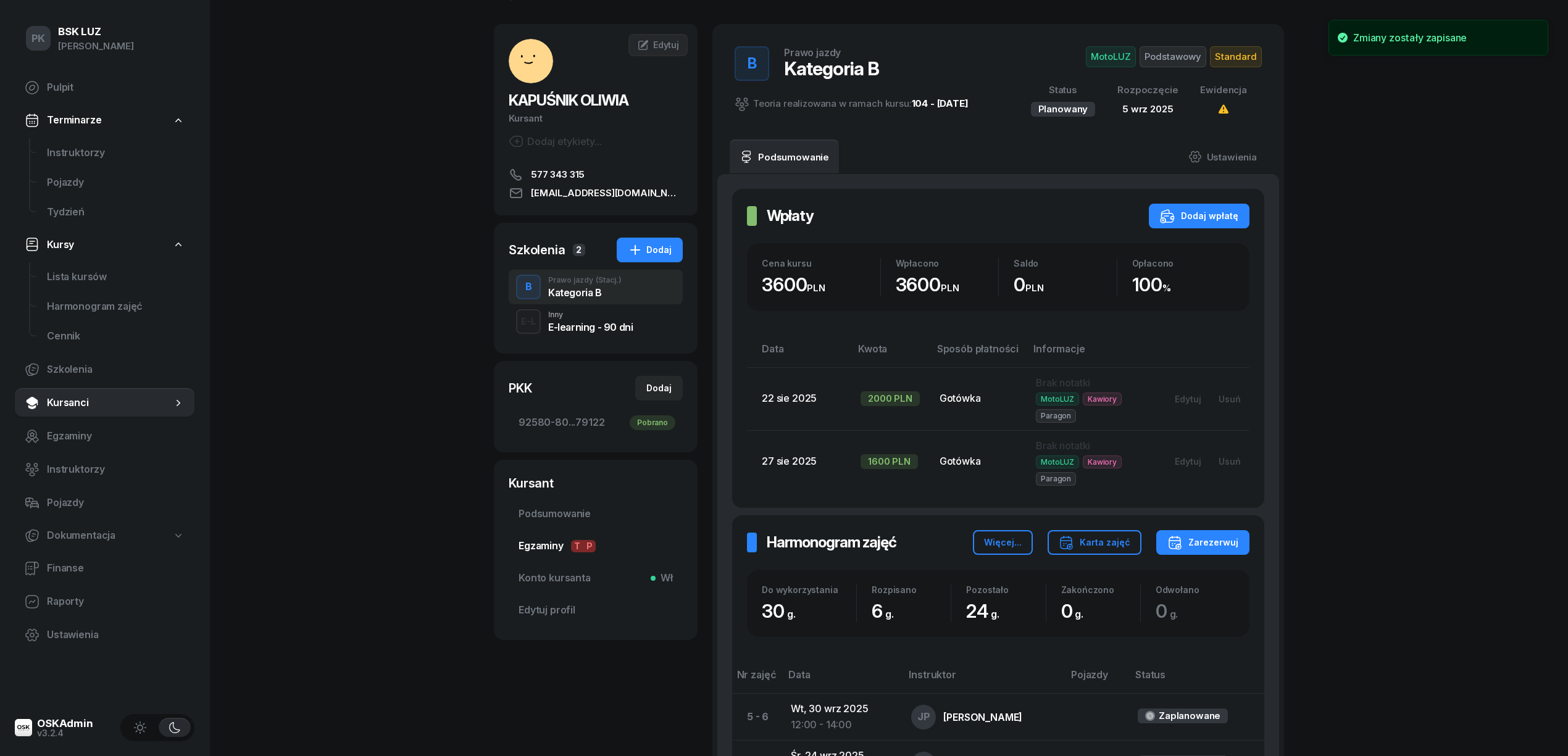
scroll to position [0, 0]
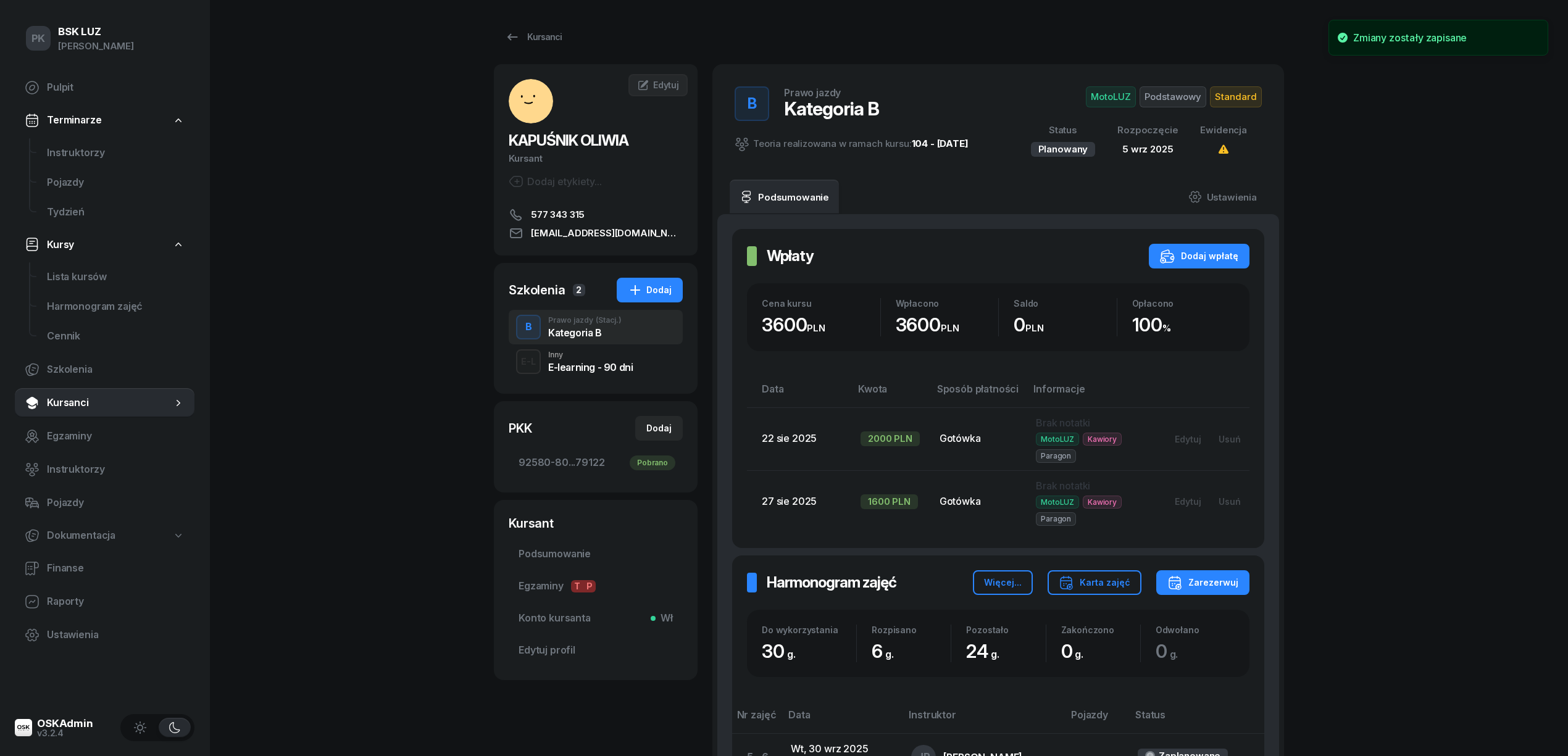
click at [575, 355] on div "Inny" at bounding box center [590, 355] width 84 height 7
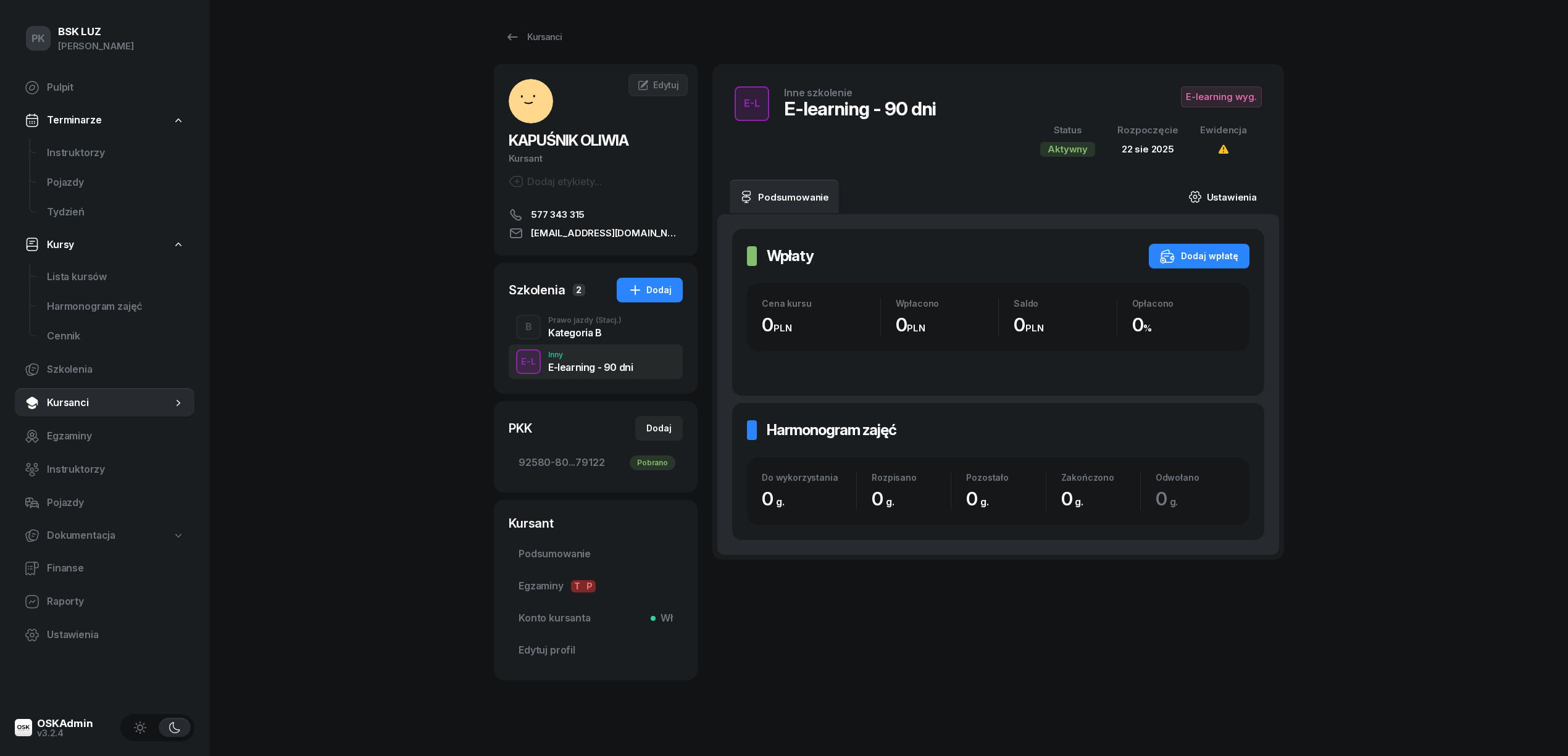
click at [1226, 198] on link "Ustawienia" at bounding box center [1223, 196] width 88 height 35
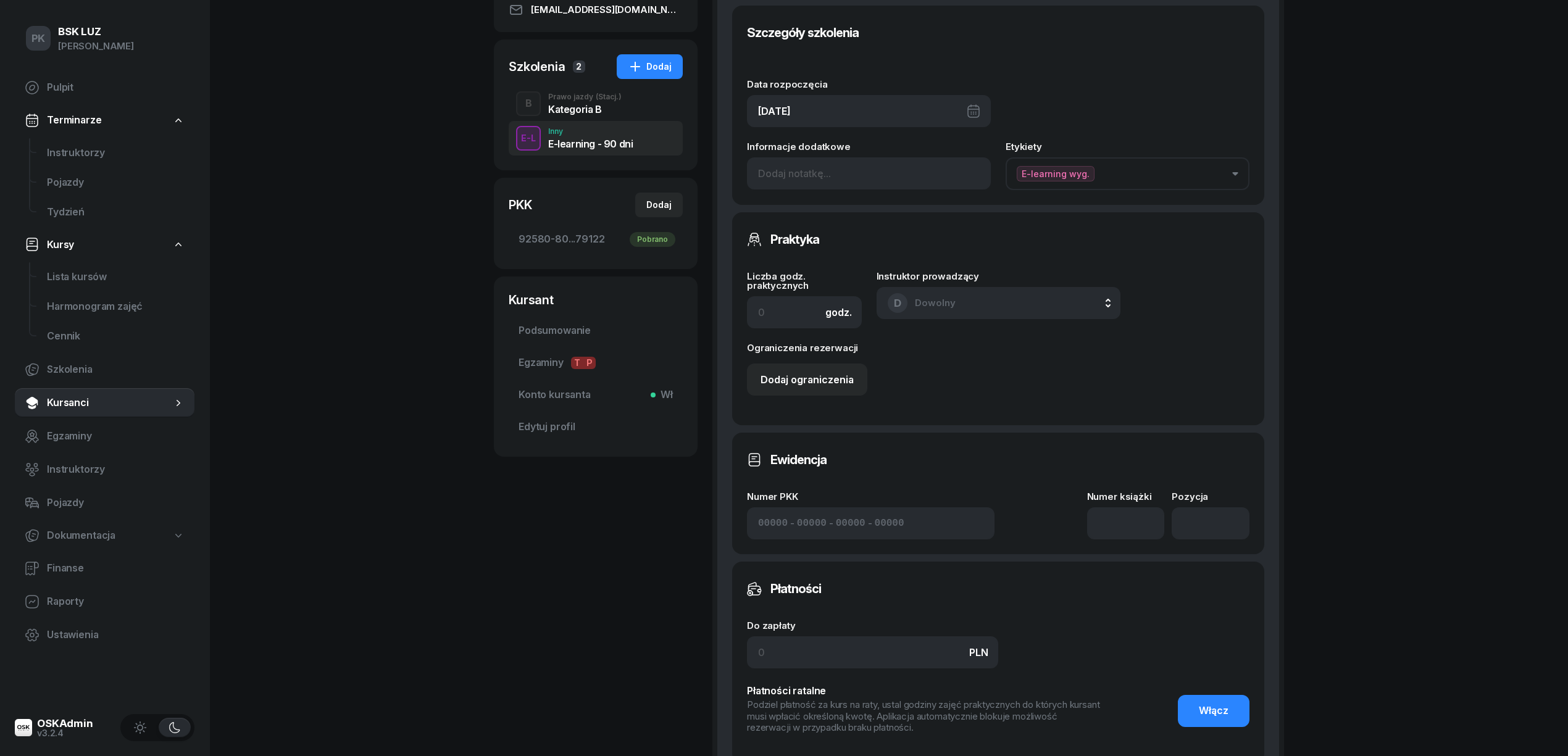
scroll to position [329, 0]
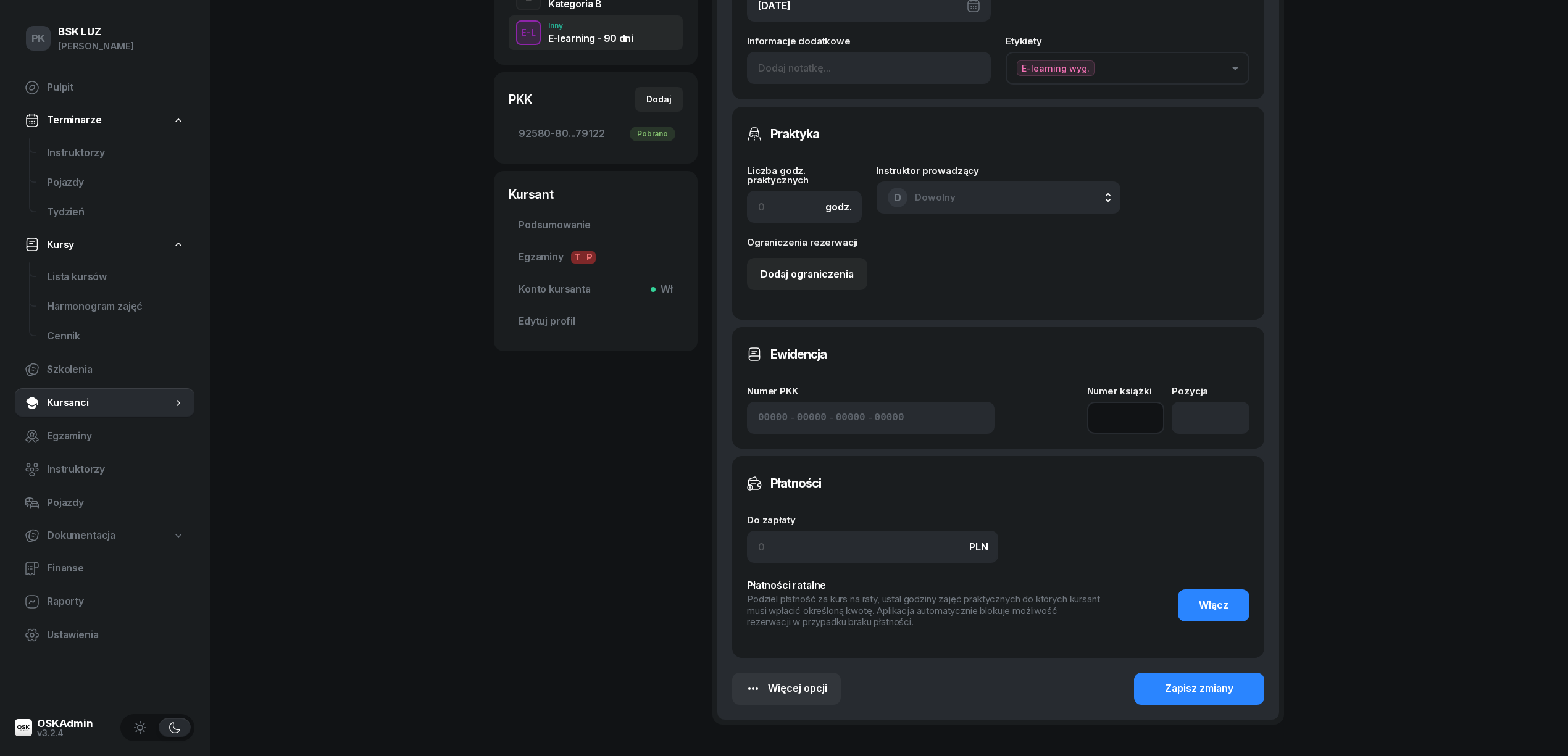
click at [1121, 416] on input at bounding box center [1126, 418] width 77 height 32
type input "1"
click at [1209, 410] on input "number" at bounding box center [1211, 418] width 77 height 32
type input "1"
click at [1225, 674] on button "Zapisz zmiany" at bounding box center [1199, 688] width 130 height 32
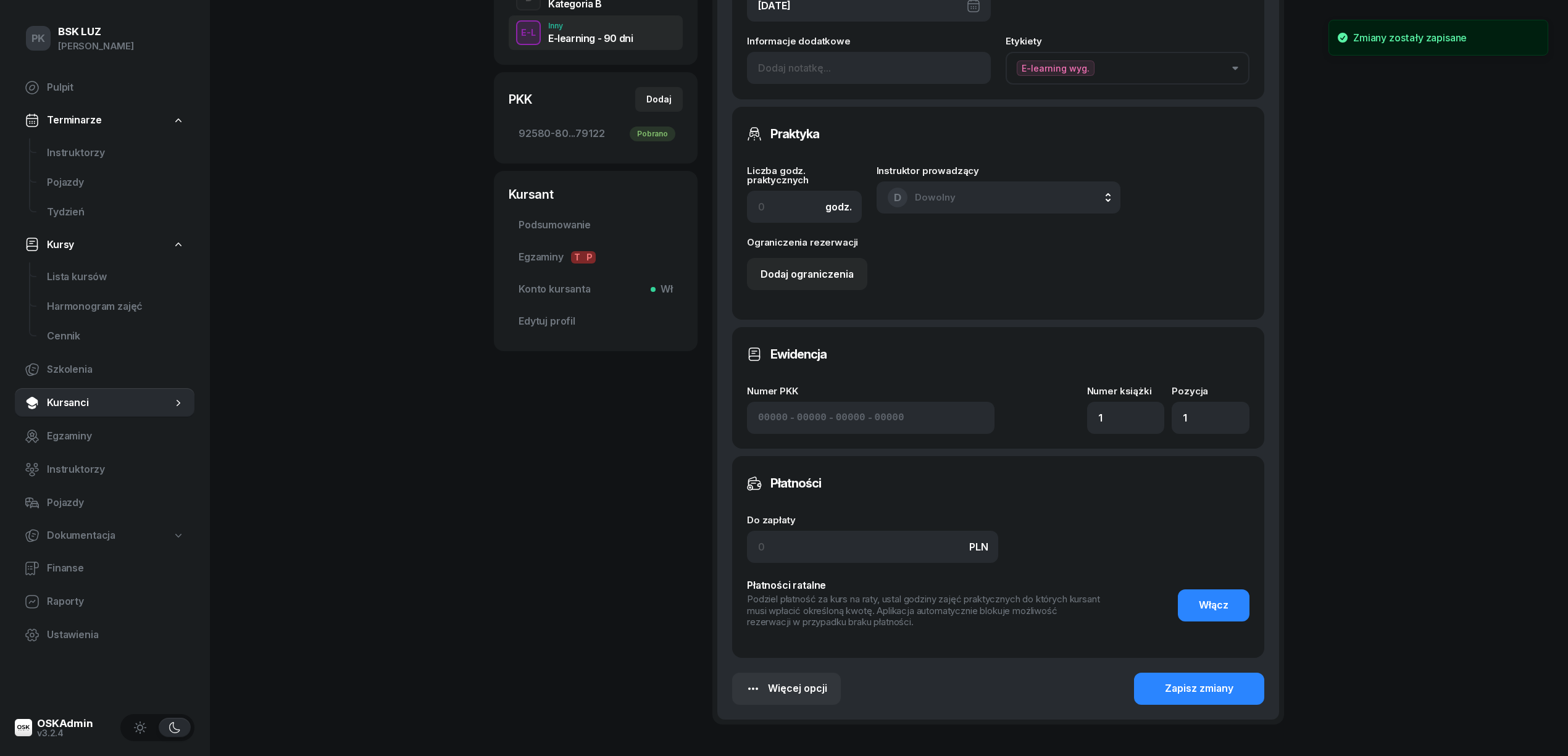
scroll to position [8, 0]
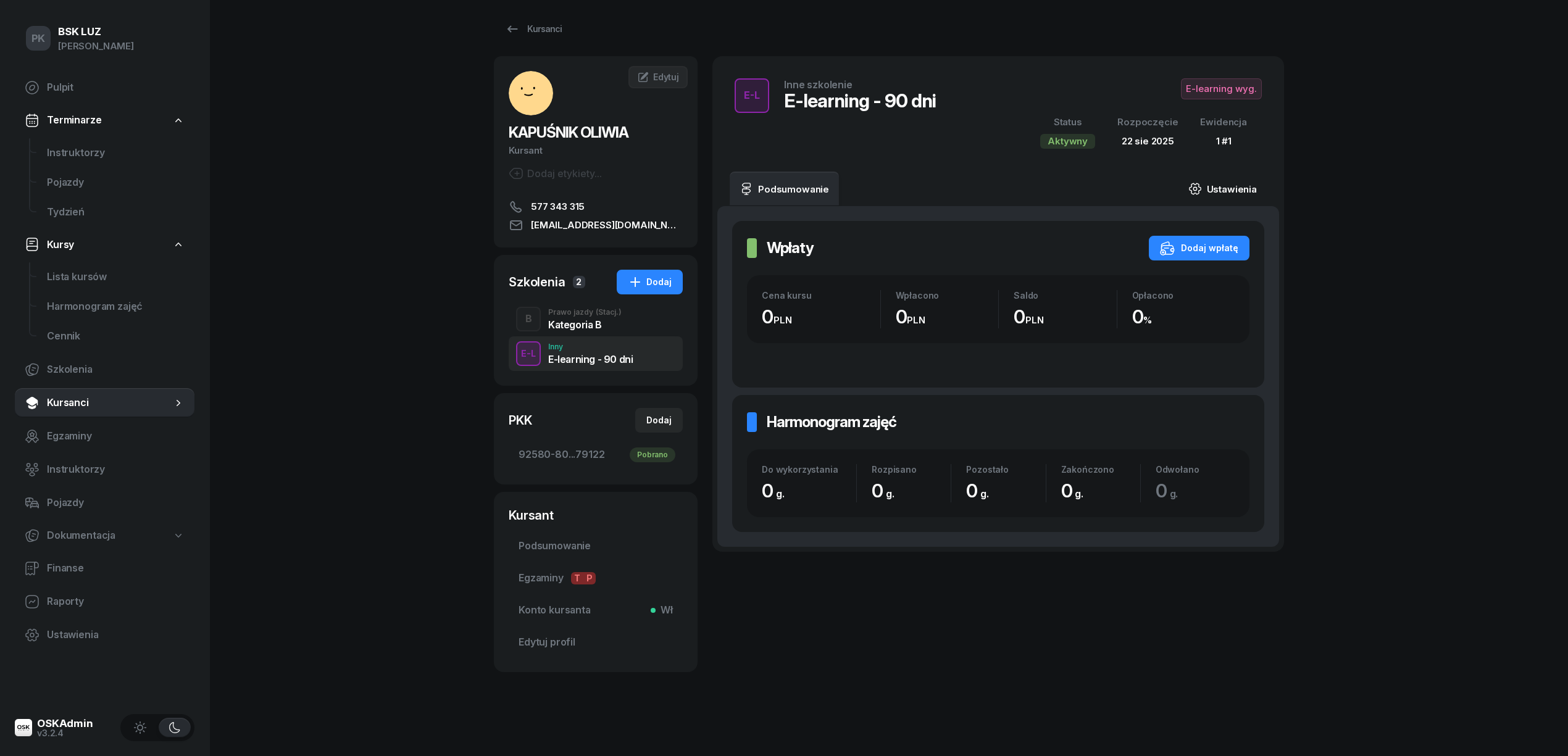
click at [1213, 177] on link "Ustawienia" at bounding box center [1223, 189] width 88 height 35
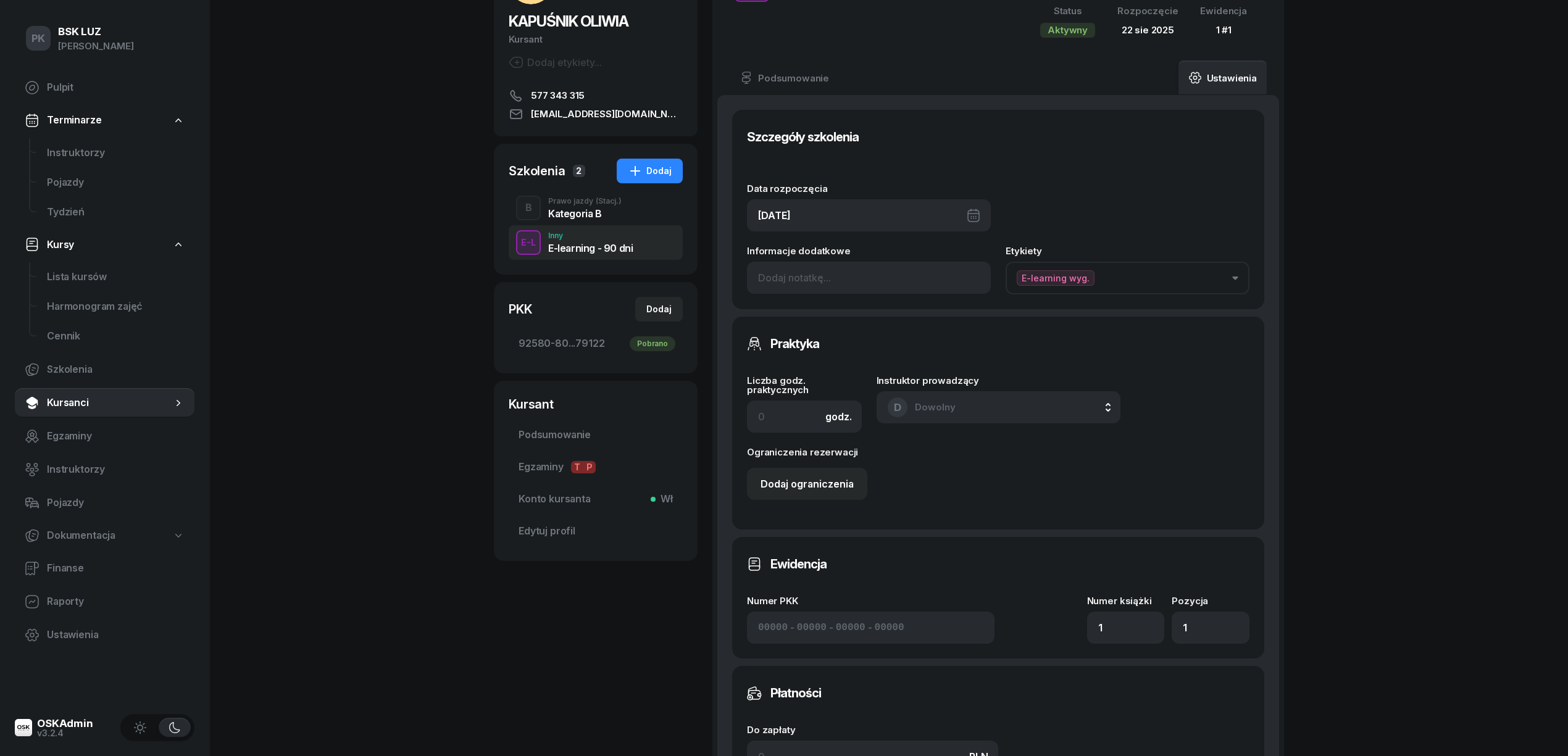
scroll to position [82, 0]
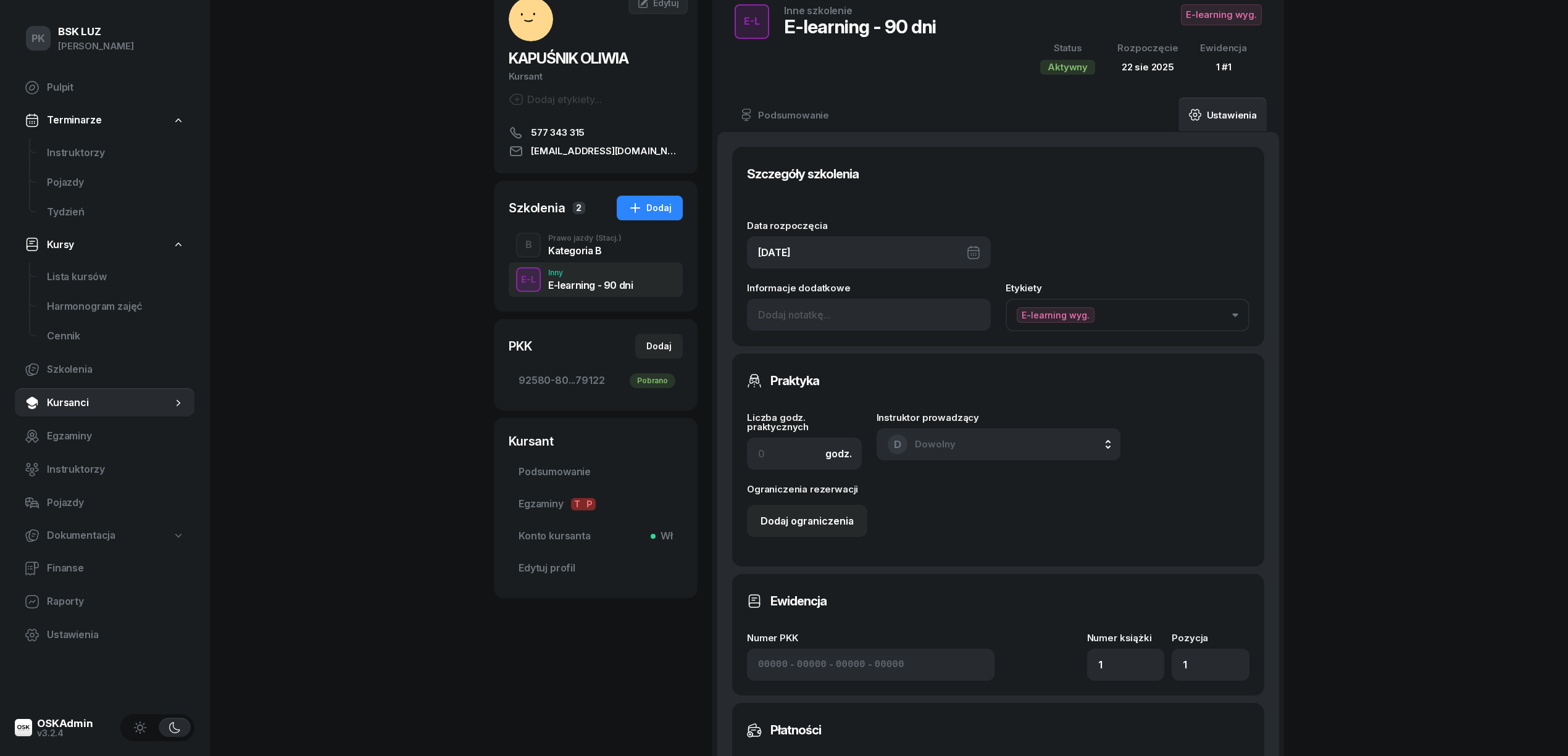
click at [887, 257] on div "22/08/2025" at bounding box center [869, 252] width 244 height 32
click at [873, 448] on div "27" at bounding box center [876, 454] width 20 height 20
type input "27/08/2025"
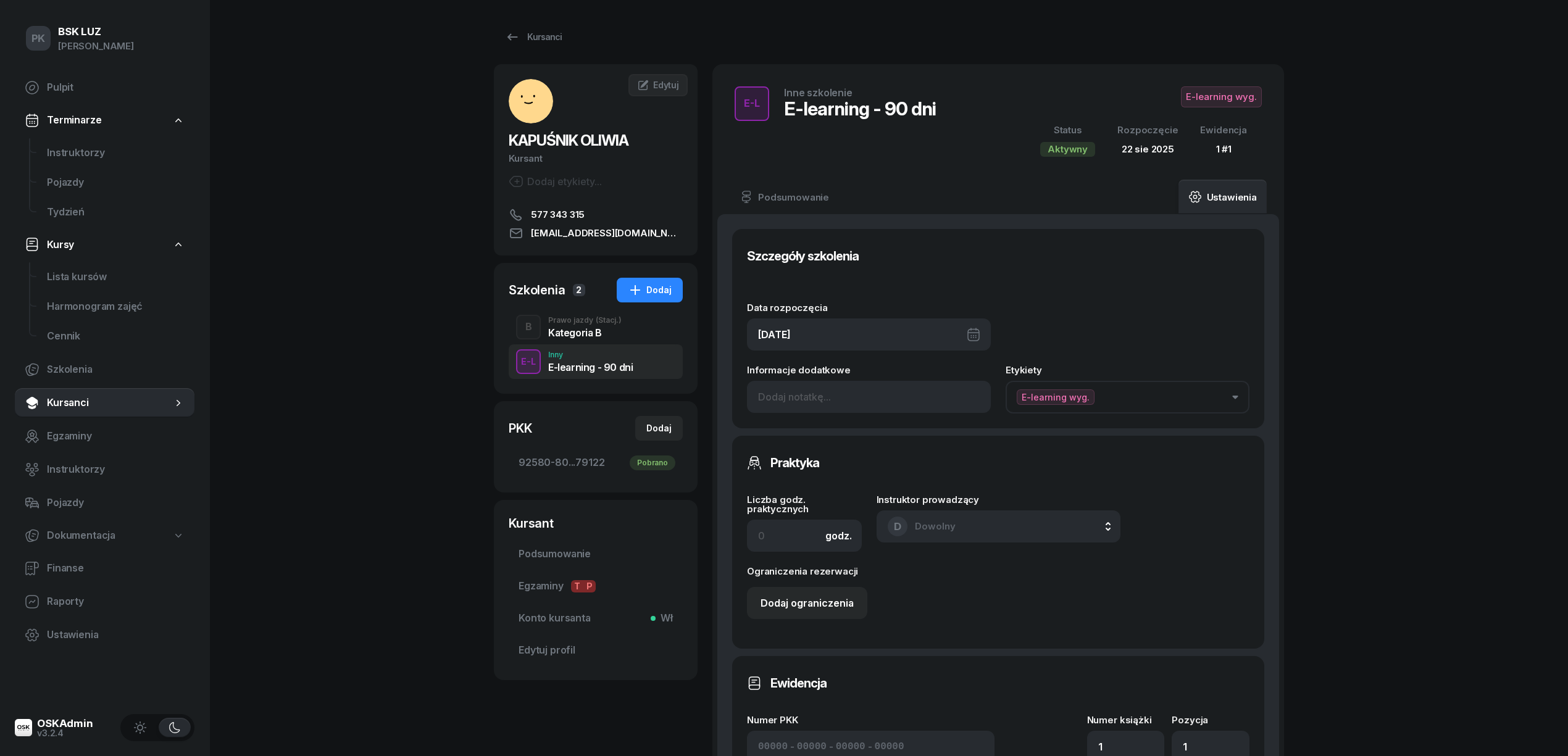
scroll to position [329, 0]
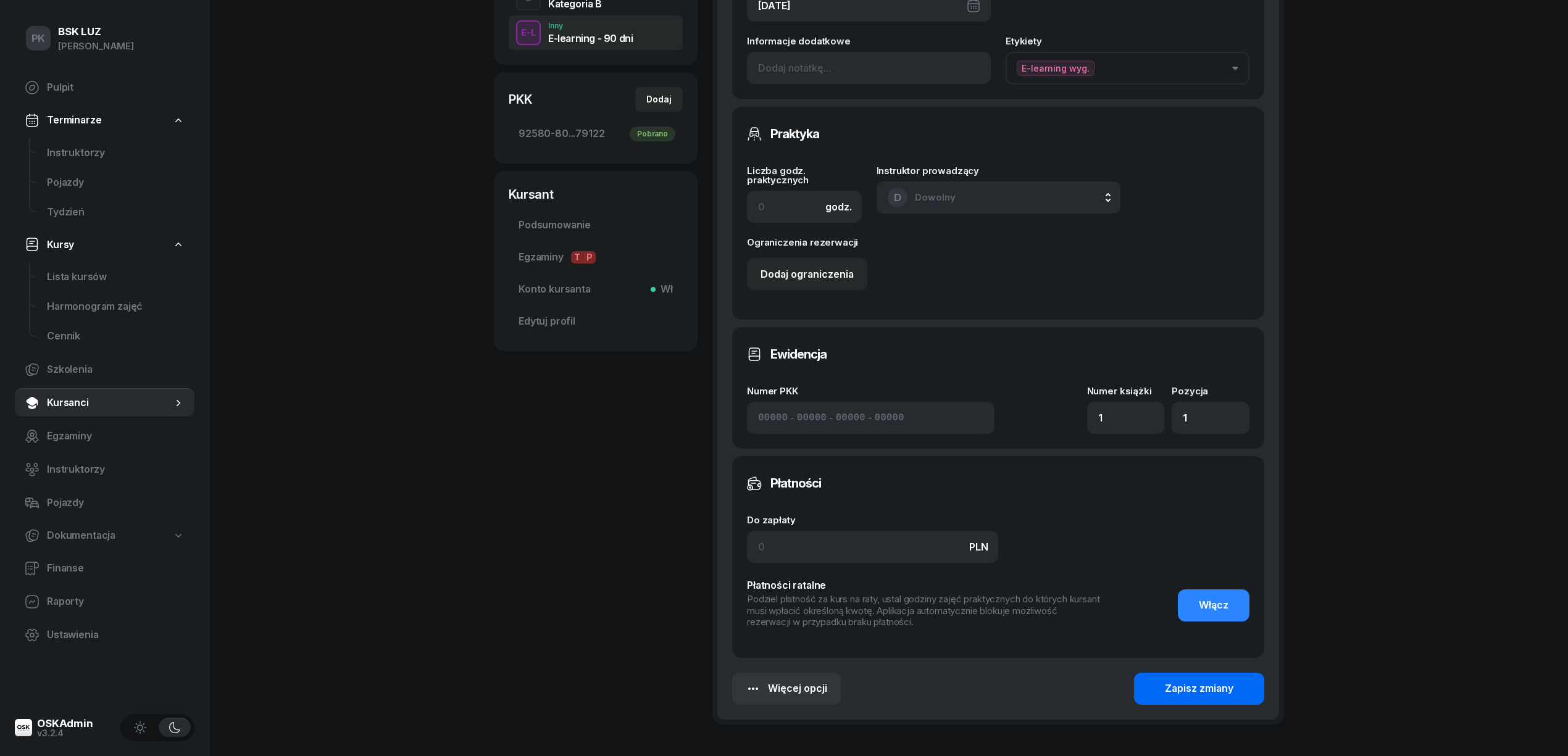
click at [1178, 687] on div "Zapisz zmiany" at bounding box center [1199, 689] width 69 height 16
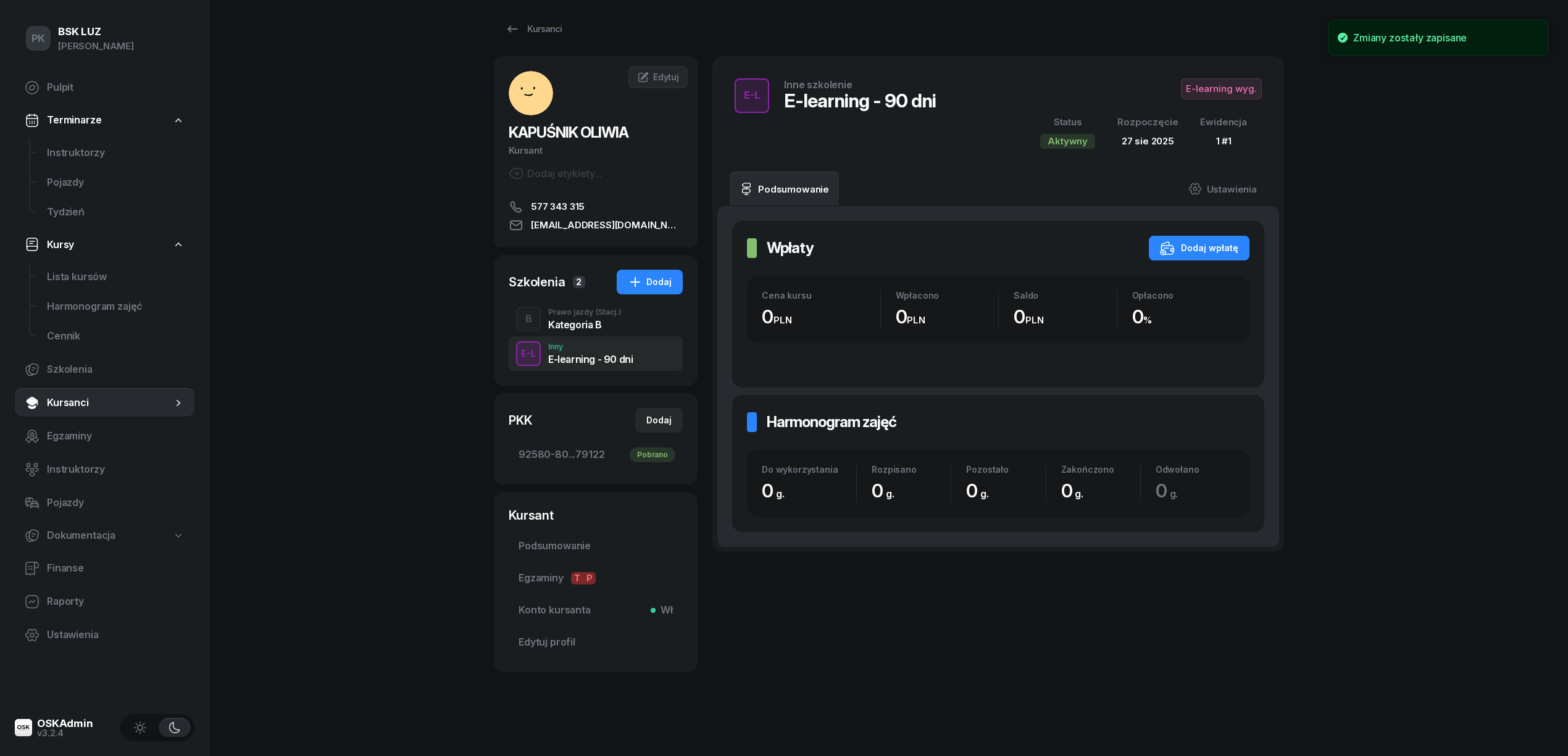
click at [1209, 92] on span "E-learning wyg." at bounding box center [1221, 88] width 81 height 21
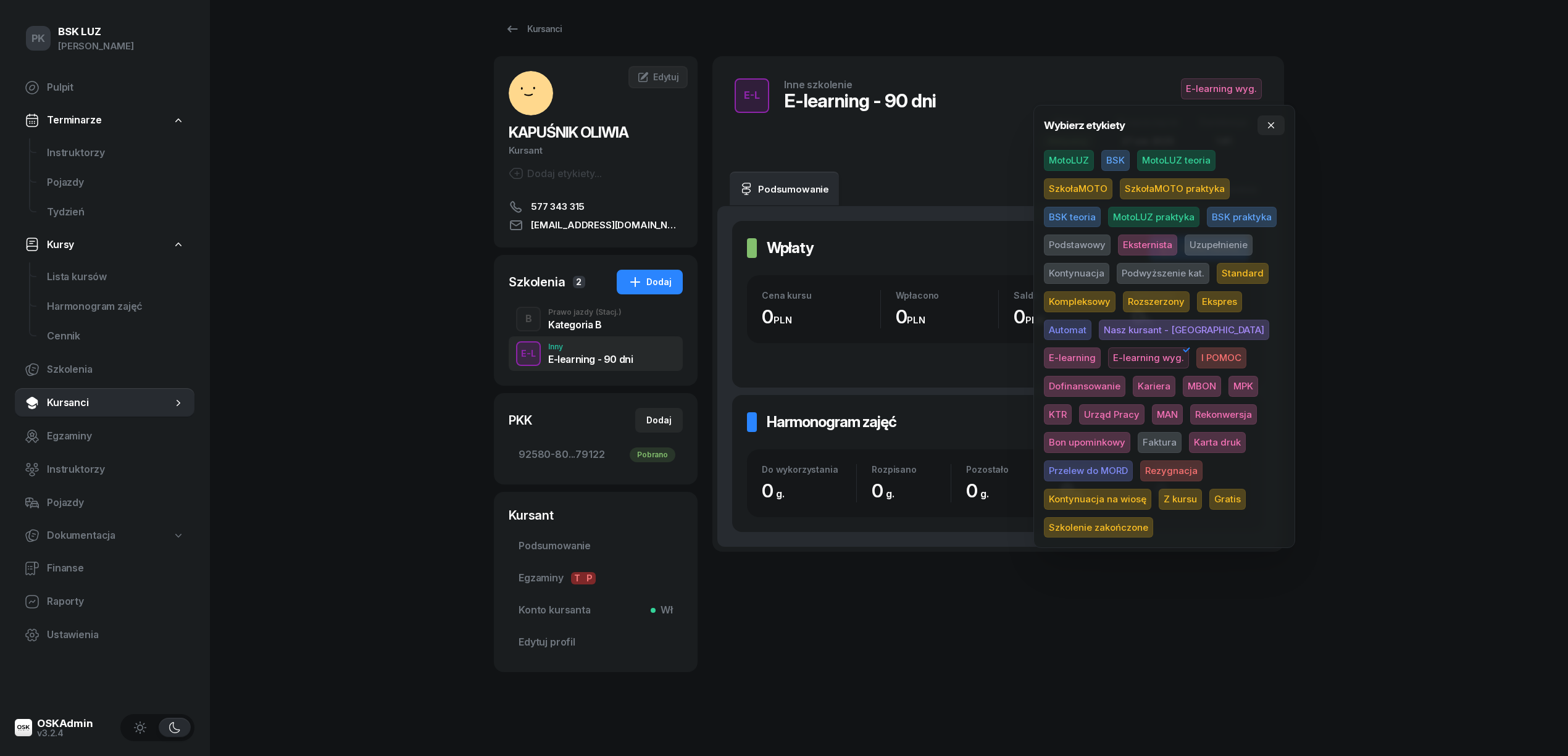
click at [1209, 495] on span "Gratis" at bounding box center [1228, 499] width 37 height 21
click at [895, 1] on div "Kursanci KAPUŚNIK OLIWIA Kursant Dodaj etykiety... 577 343 315 oliwia_kapusnik@…" at bounding box center [889, 344] width 790 height 705
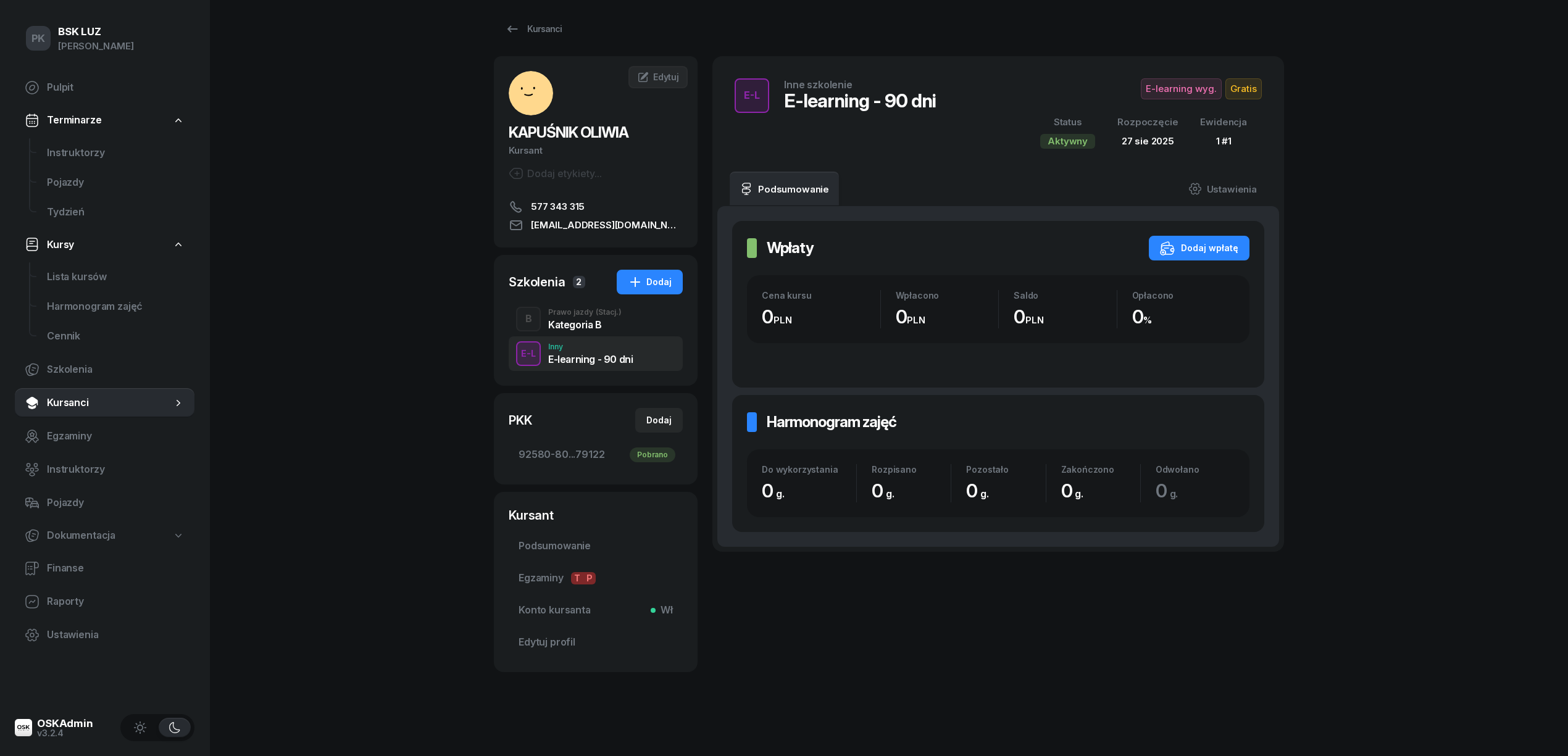
drag, startPoint x: 610, startPoint y: 664, endPoint x: 618, endPoint y: 665, distance: 8.1
click at [610, 664] on div "Kursant Podsumowanie Egzaminy T P Konto kursanta Wł Edytuj profil Podsumowanie …" at bounding box center [596, 581] width 204 height 180
click at [524, 20] on link "Kursanci" at bounding box center [533, 29] width 79 height 24
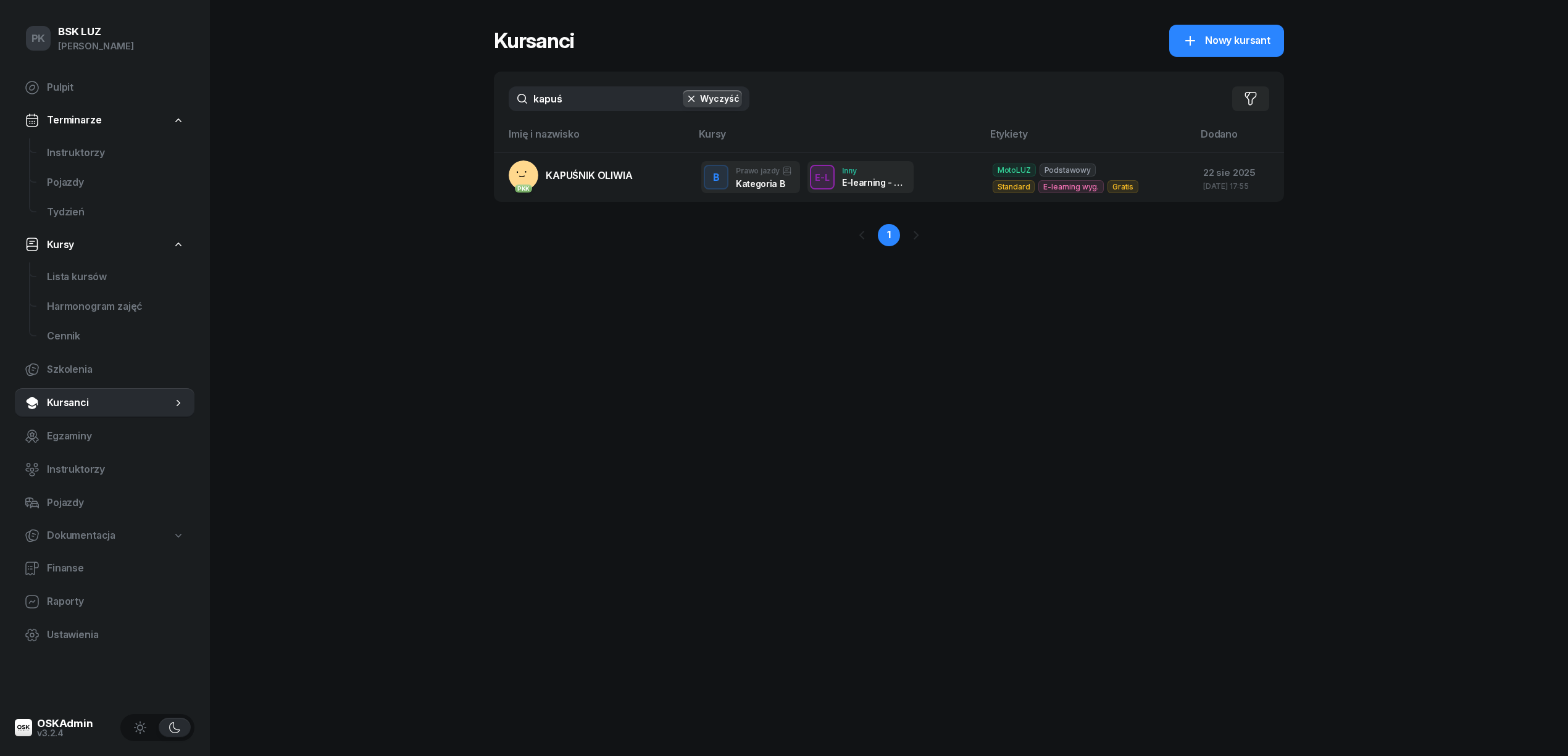
drag, startPoint x: 512, startPoint y: 105, endPoint x: 473, endPoint y: 107, distance: 39.1
click at [475, 106] on div "PK BSK LUZ Piotr Klimek Pulpit Terminarze Instruktorzy Pojazdy Tydzień Kursy Li…" at bounding box center [784, 378] width 1568 height 756
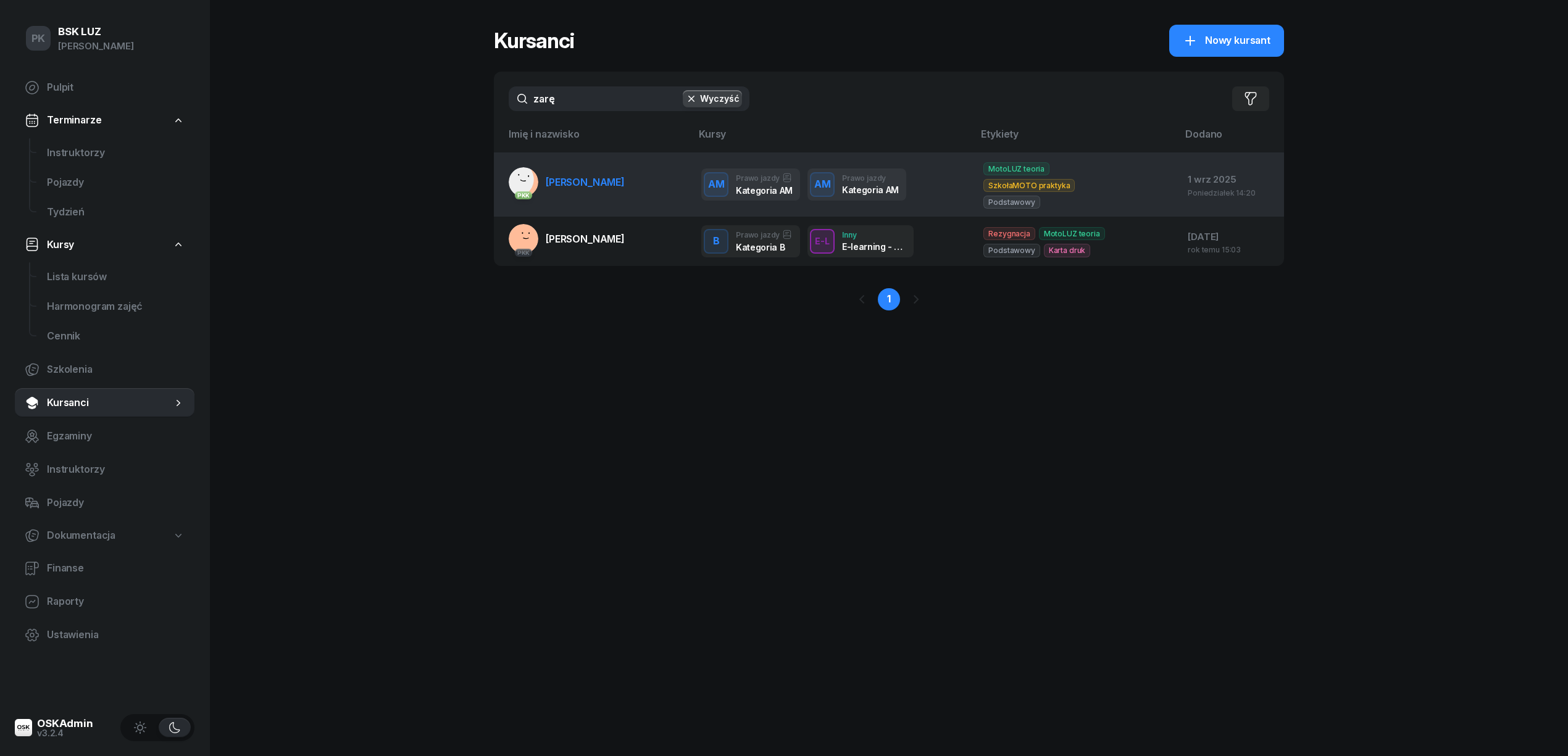
type input "zarę"
click at [599, 187] on link "PKK ZARĘBA-PASZKIEWICZ BORYS" at bounding box center [567, 182] width 116 height 30
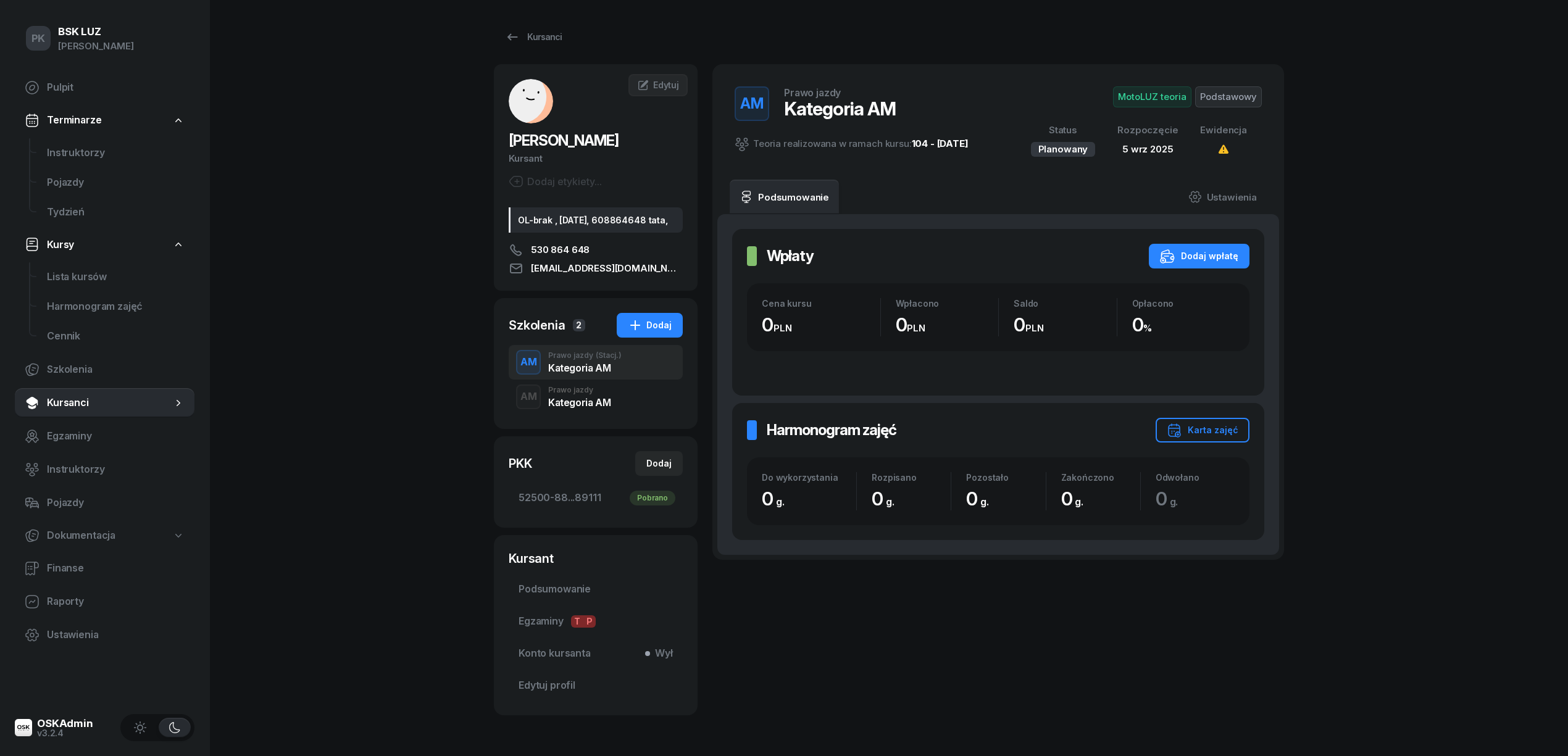
click at [590, 408] on div "Kategoria AM" at bounding box center [580, 402] width 63 height 10
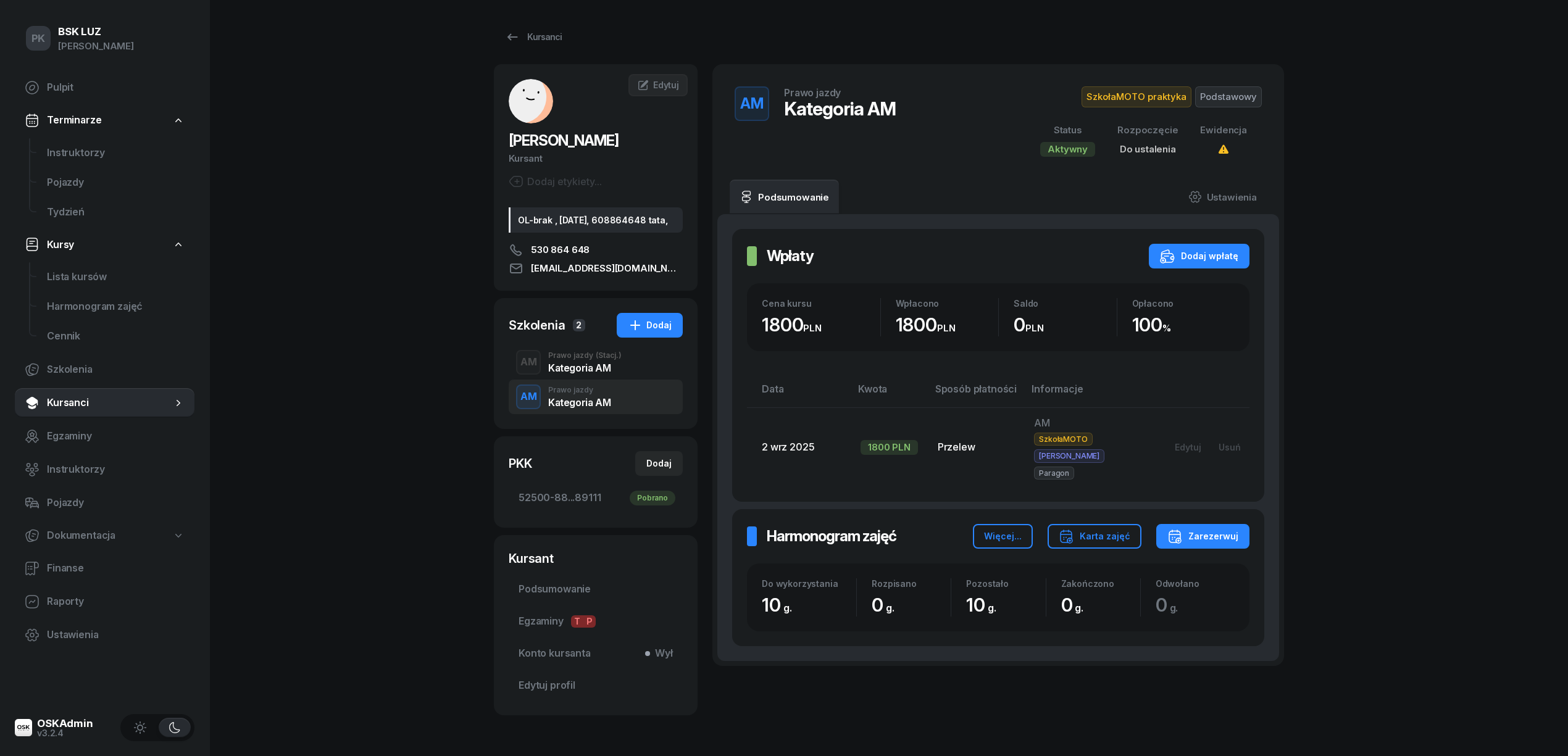
click at [596, 373] on div "Kategoria AM" at bounding box center [585, 367] width 73 height 10
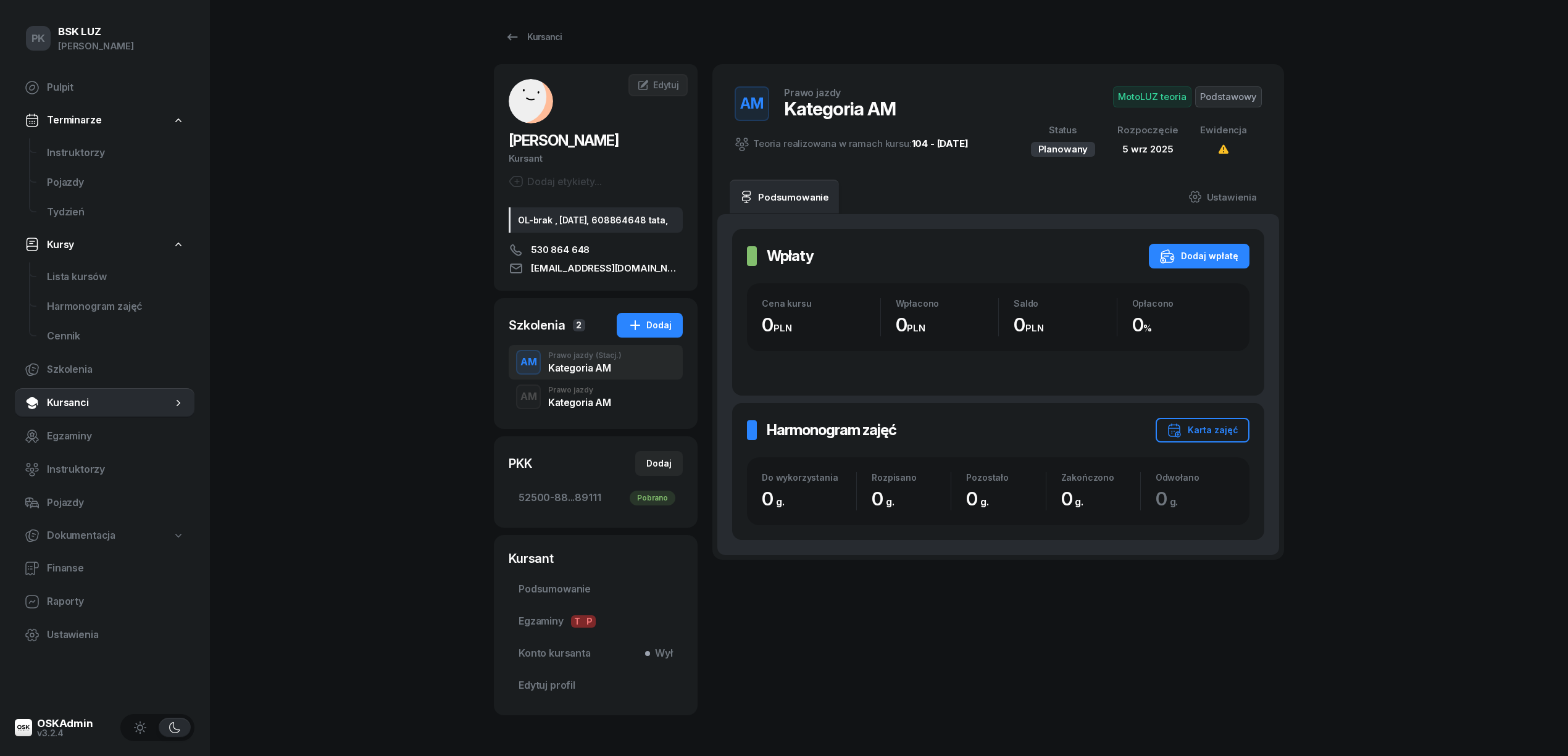
click at [615, 414] on div "AM Prawo jazdy Kategoria AM" at bounding box center [596, 397] width 174 height 35
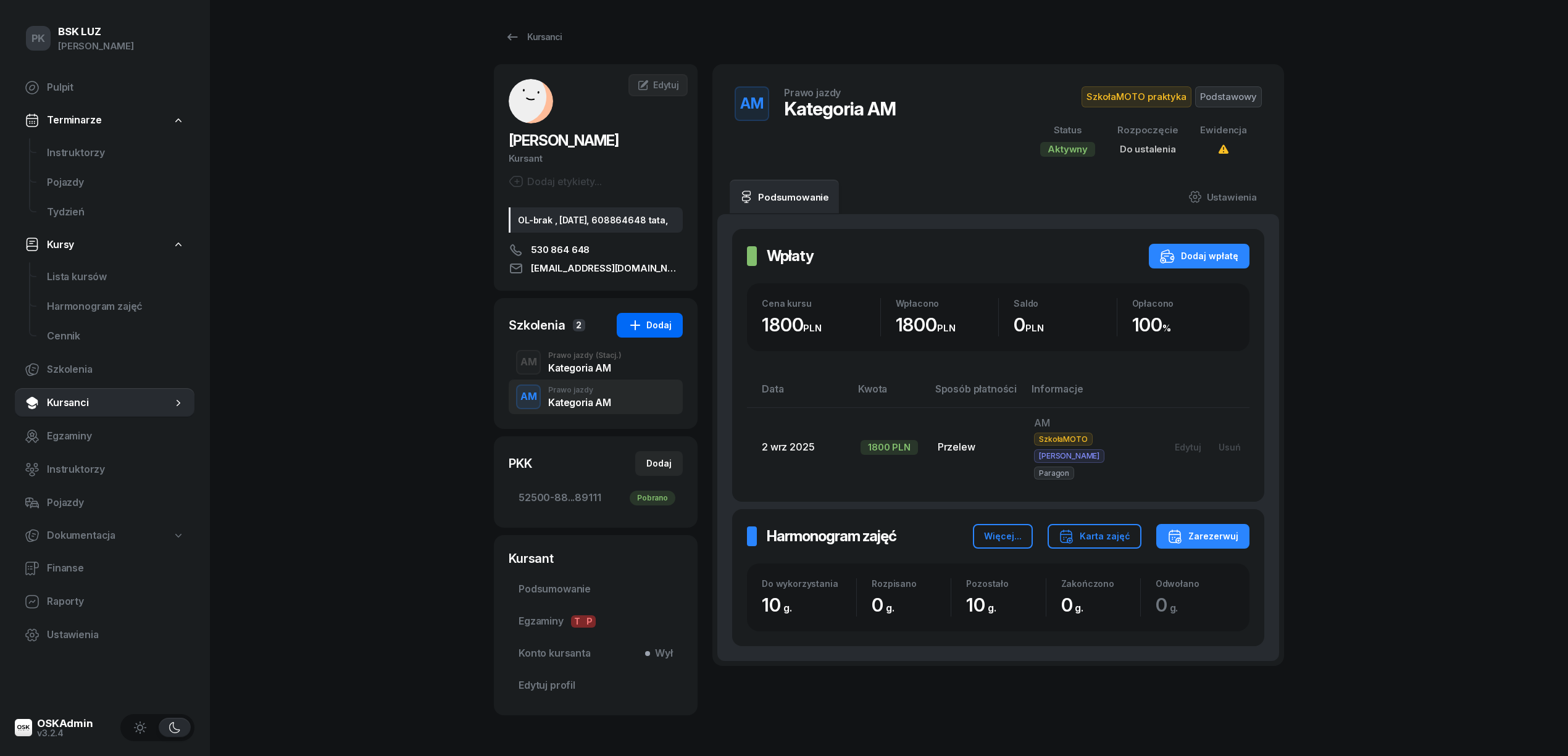
click at [643, 333] on icon "button" at bounding box center [635, 325] width 15 height 15
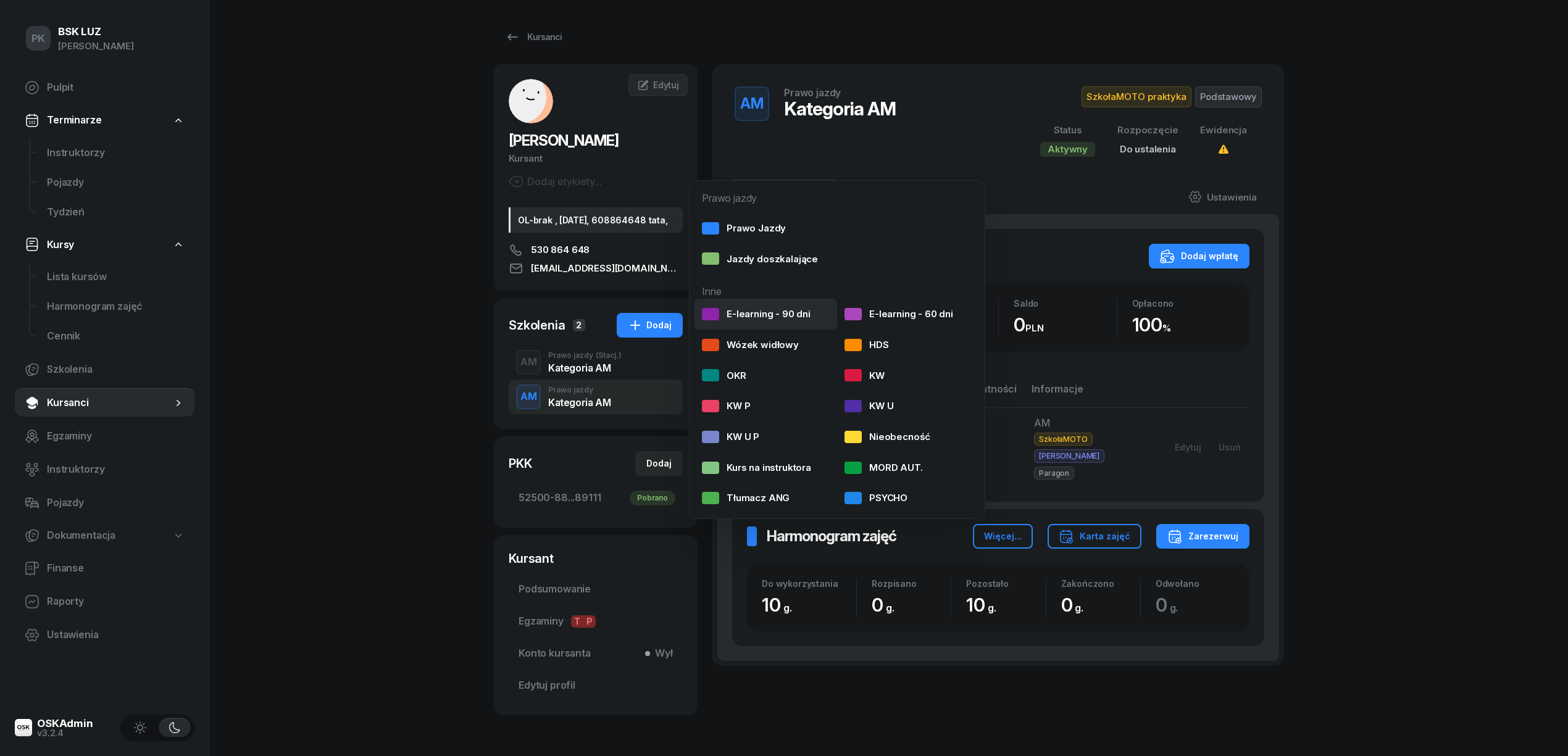
click at [728, 309] on div "E-learning - 90 dni" at bounding box center [756, 314] width 109 height 16
select select
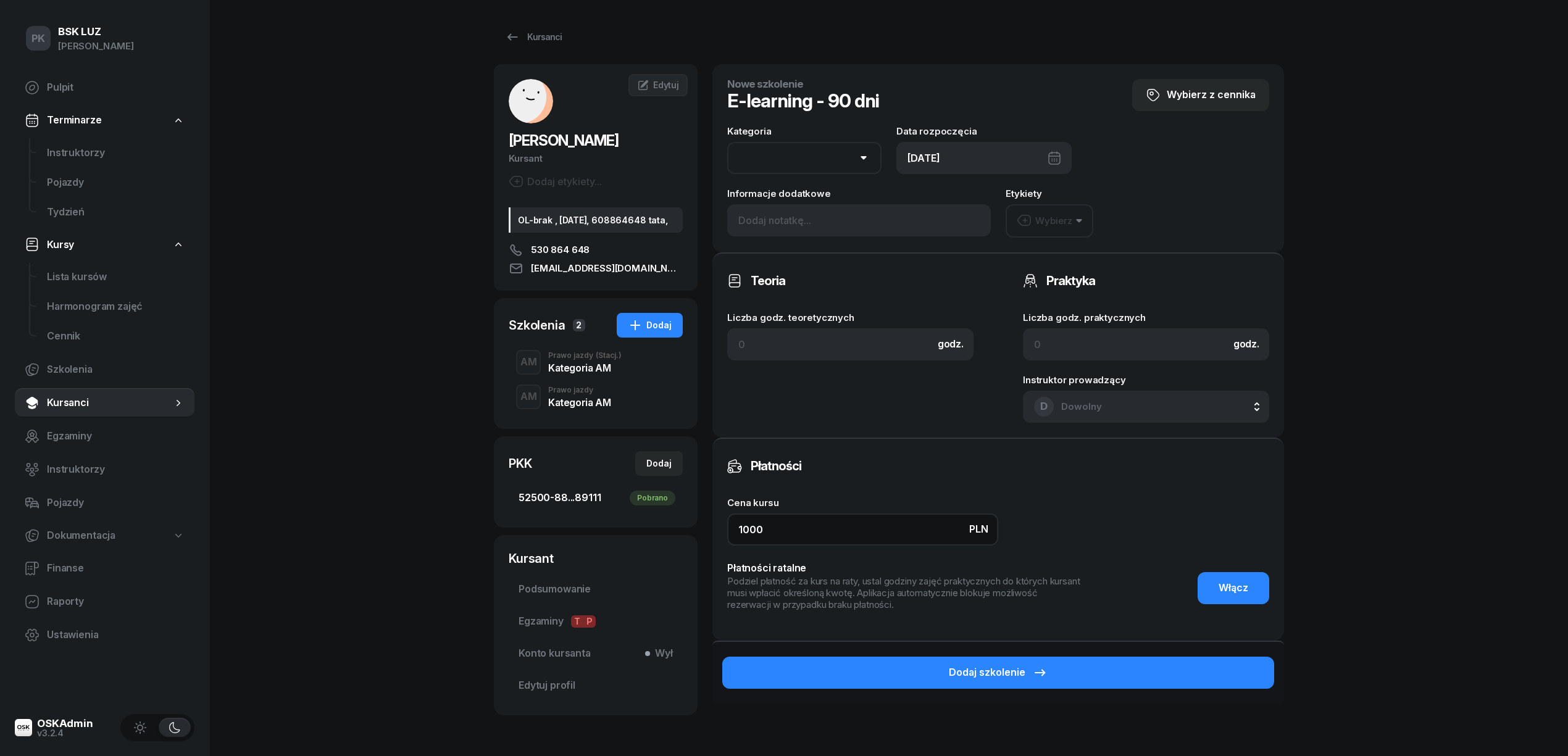
drag, startPoint x: 603, startPoint y: 541, endPoint x: 593, endPoint y: 541, distance: 10.0
click at [593, 541] on div "ZARĘBA-PASZKIEWICZ BORYS Kursant Dodaj etykiety... OL-brak , 2040-08-28, 608864…" at bounding box center [889, 418] width 790 height 706
click at [836, 157] on select "AM A1 A2 A B1 B B+E C1 C1+E C C+E D1 D1+E D D+E T Tram C+CE C+D" at bounding box center [804, 158] width 154 height 32
select select "AM"
click at [727, 142] on select "AM A1 A2 A B1 B B+E C1 C1+E C C+E D1 D1+E D D+E T Tram C+CE C+D" at bounding box center [804, 158] width 154 height 32
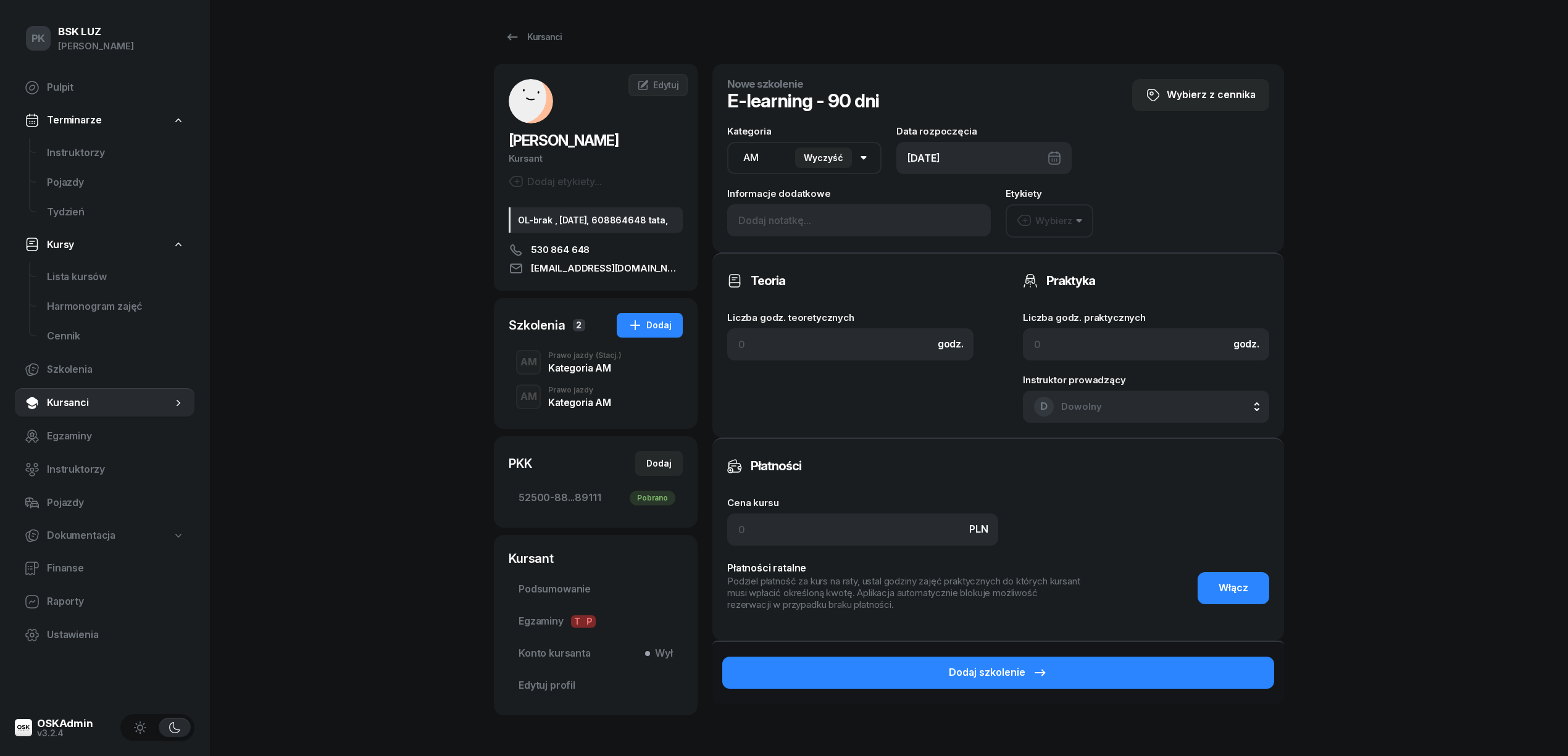
click at [1065, 669] on button "Dodaj szkolenie" at bounding box center [998, 672] width 552 height 32
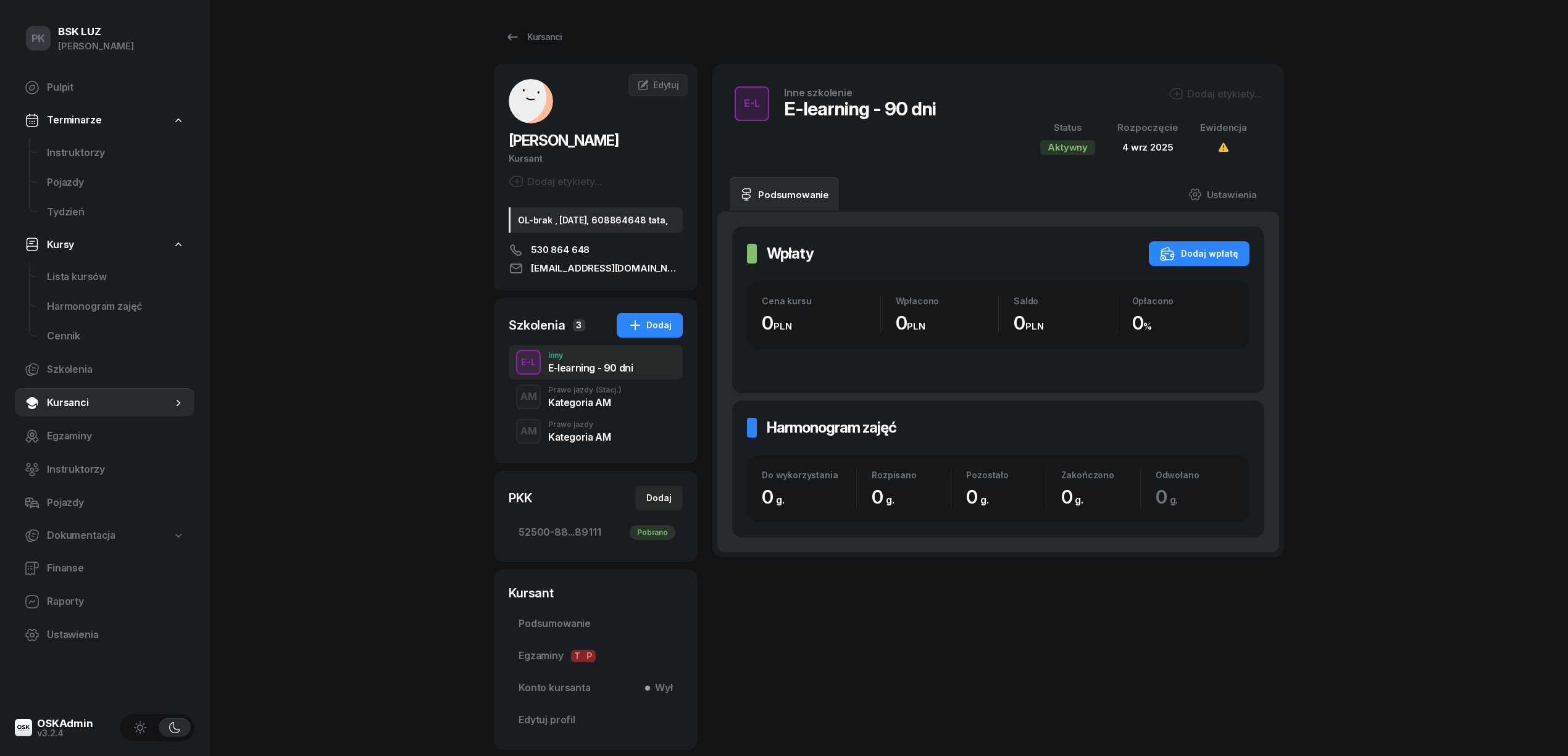
click at [1246, 90] on div "Dodaj etykiety..." at bounding box center [1215, 94] width 93 height 15
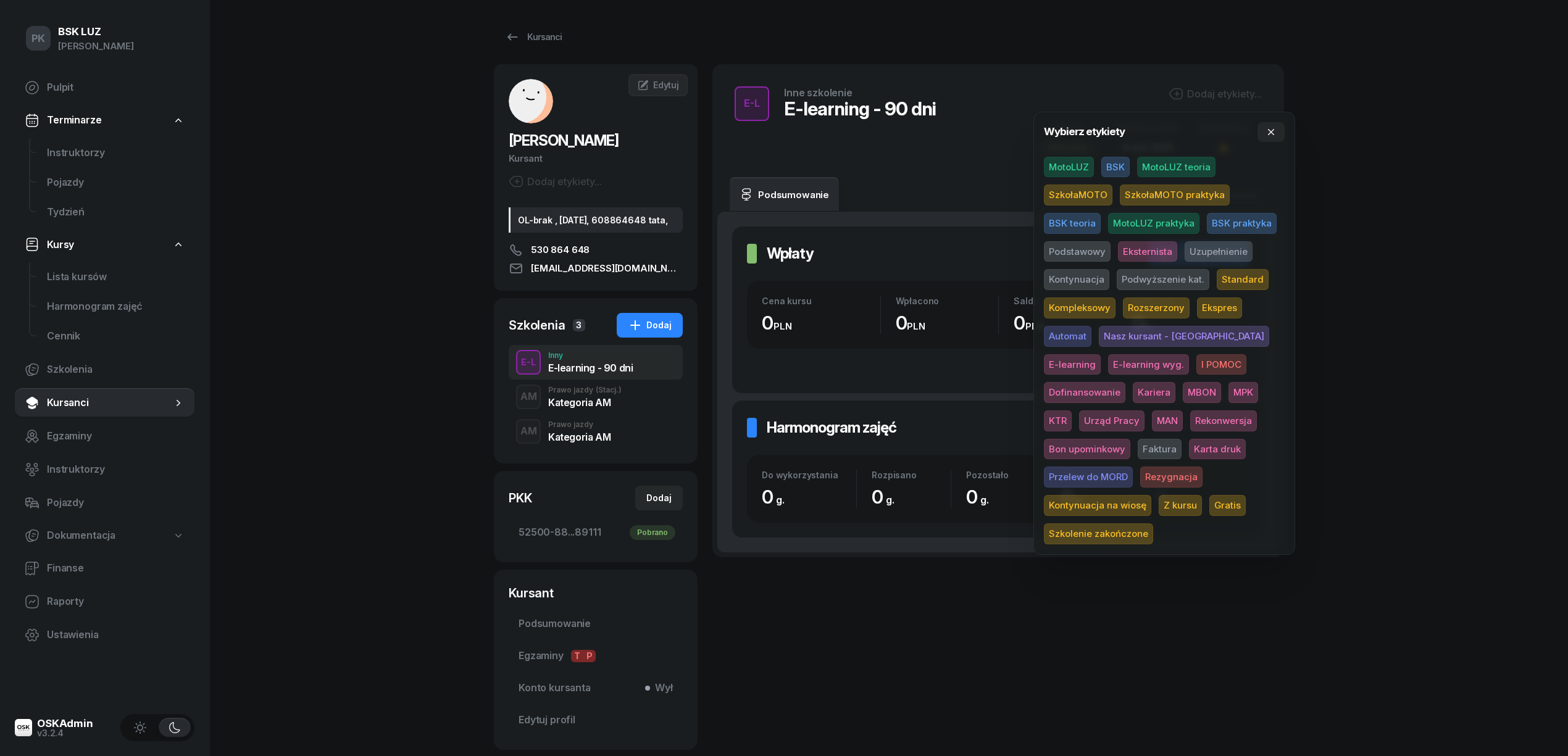
click at [1108, 365] on span "E-learning wyg." at bounding box center [1148, 365] width 81 height 21
click at [1209, 507] on span "Gratis" at bounding box center [1228, 507] width 37 height 21
click at [1397, 408] on div "PK BSK LUZ Piotr Klimek Pulpit Terminarze Instruktorzy Pojazdy Tydzień Kursy Li…" at bounding box center [784, 417] width 1568 height 834
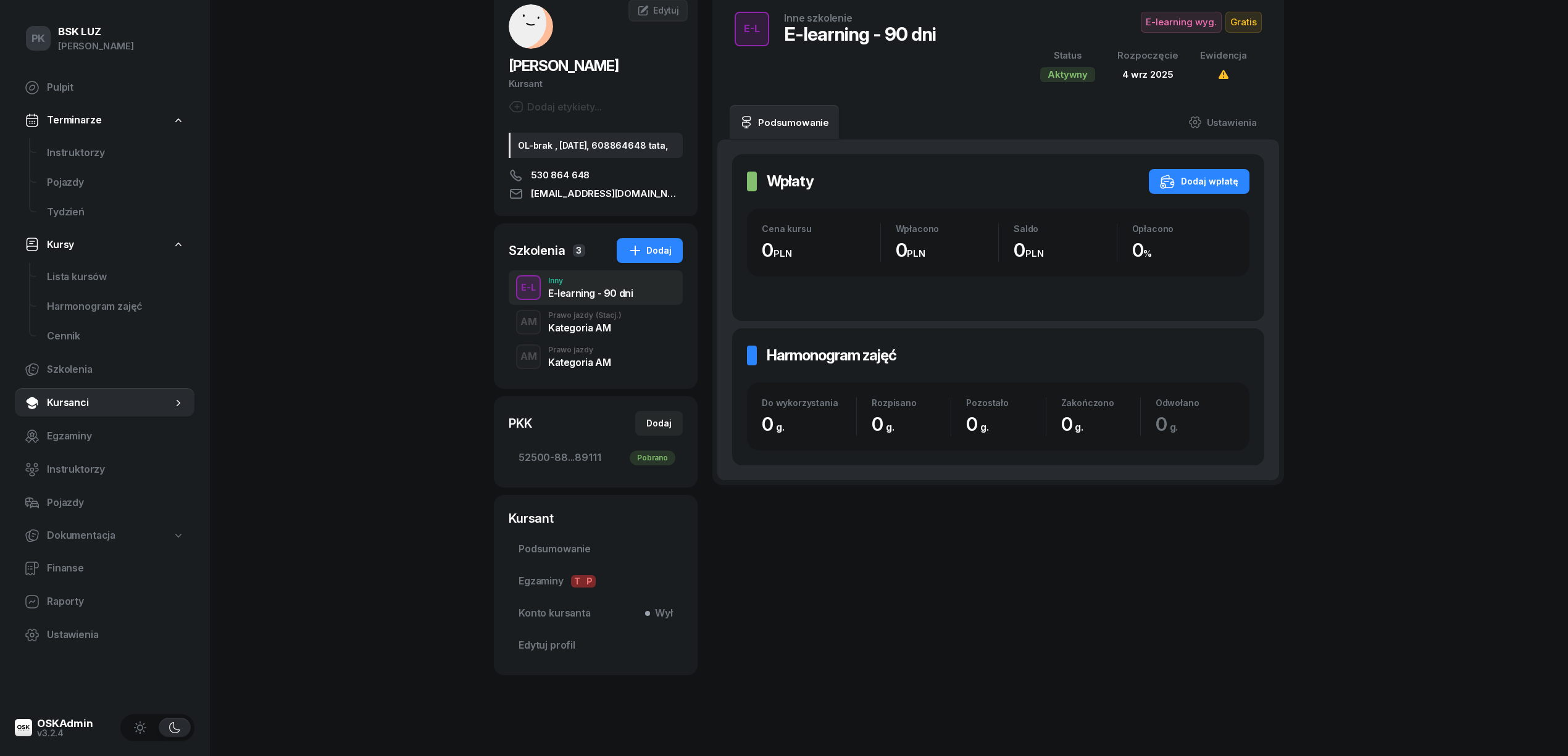
scroll to position [109, 0]
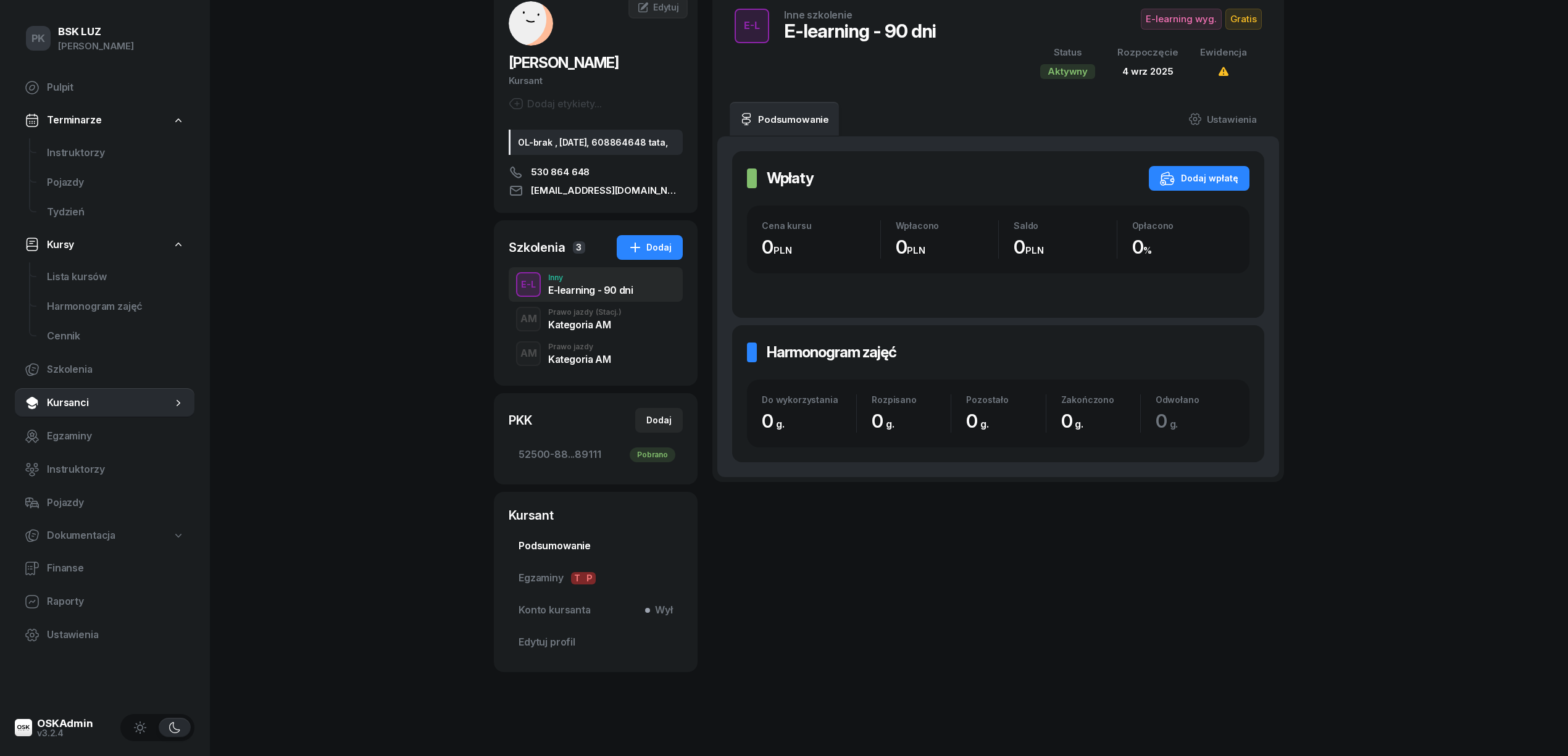
click at [565, 541] on span "Podsumowanie" at bounding box center [595, 546] width 154 height 16
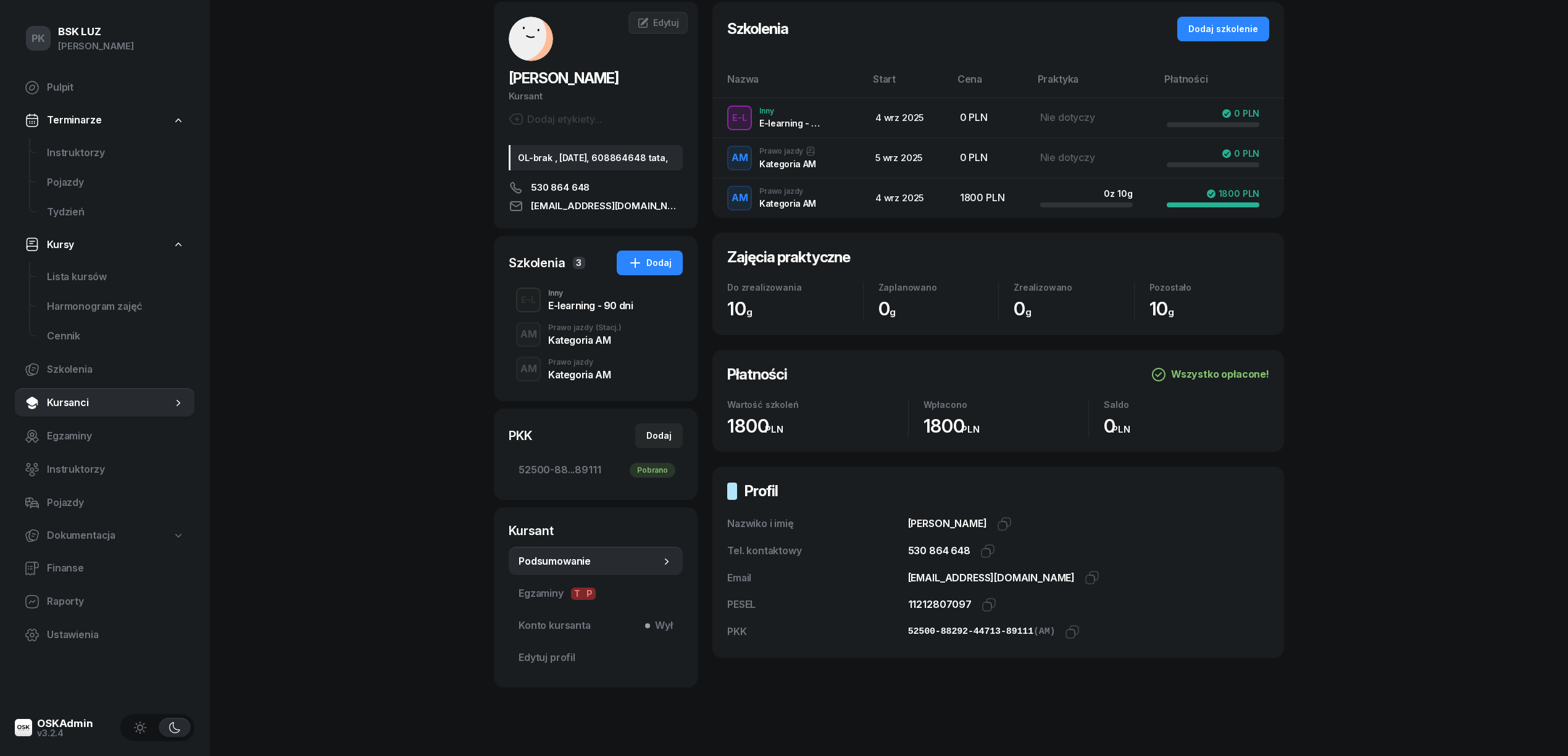
scroll to position [109, 0]
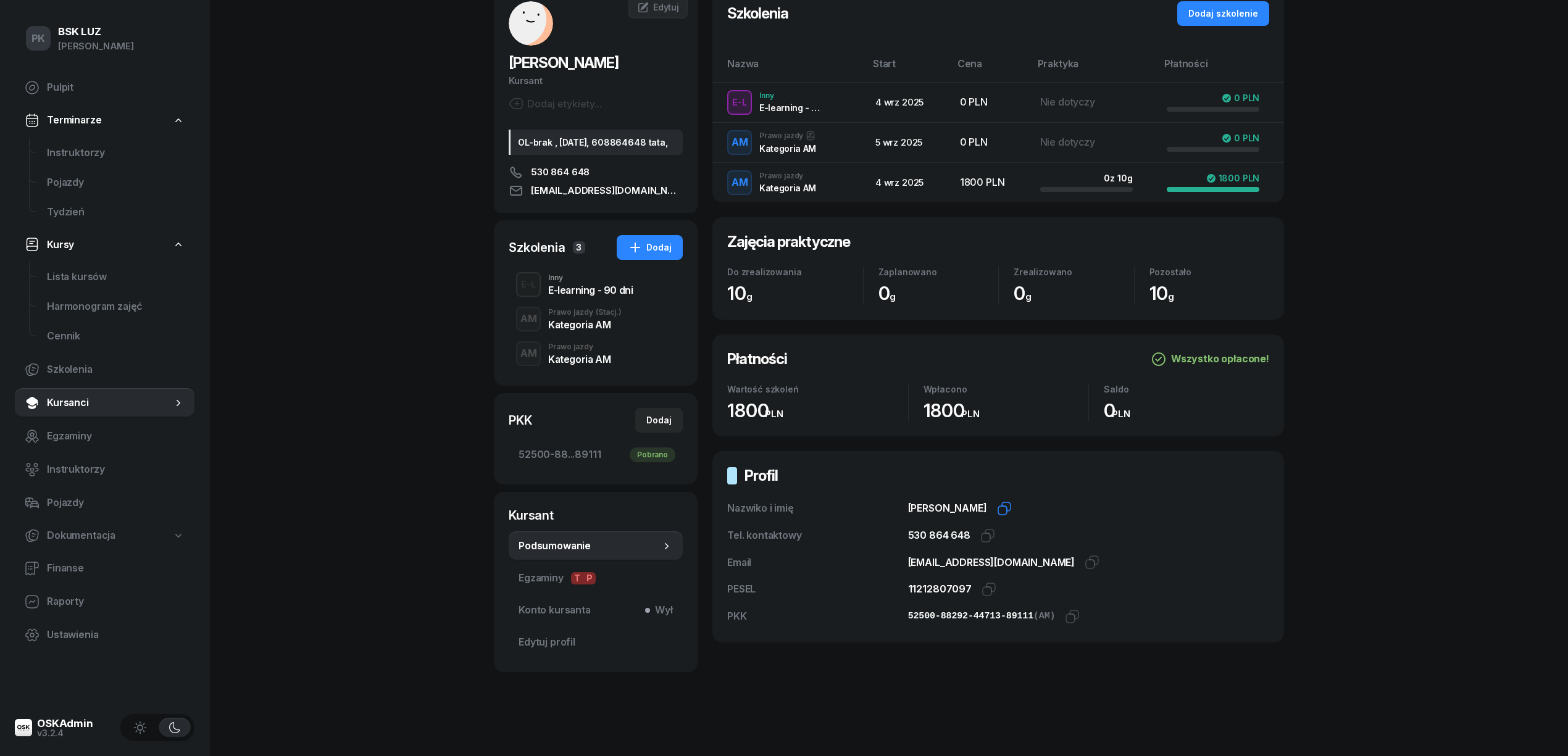
click at [1012, 501] on icon "button" at bounding box center [1005, 509] width 15 height 15
click at [985, 530] on icon "button" at bounding box center [989, 534] width 9 height 9
click at [1086, 560] on icon "button" at bounding box center [1090, 564] width 9 height 9
click at [985, 582] on icon "button" at bounding box center [989, 590] width 15 height 15
click at [558, 639] on span "Edytuj profil" at bounding box center [595, 643] width 154 height 16
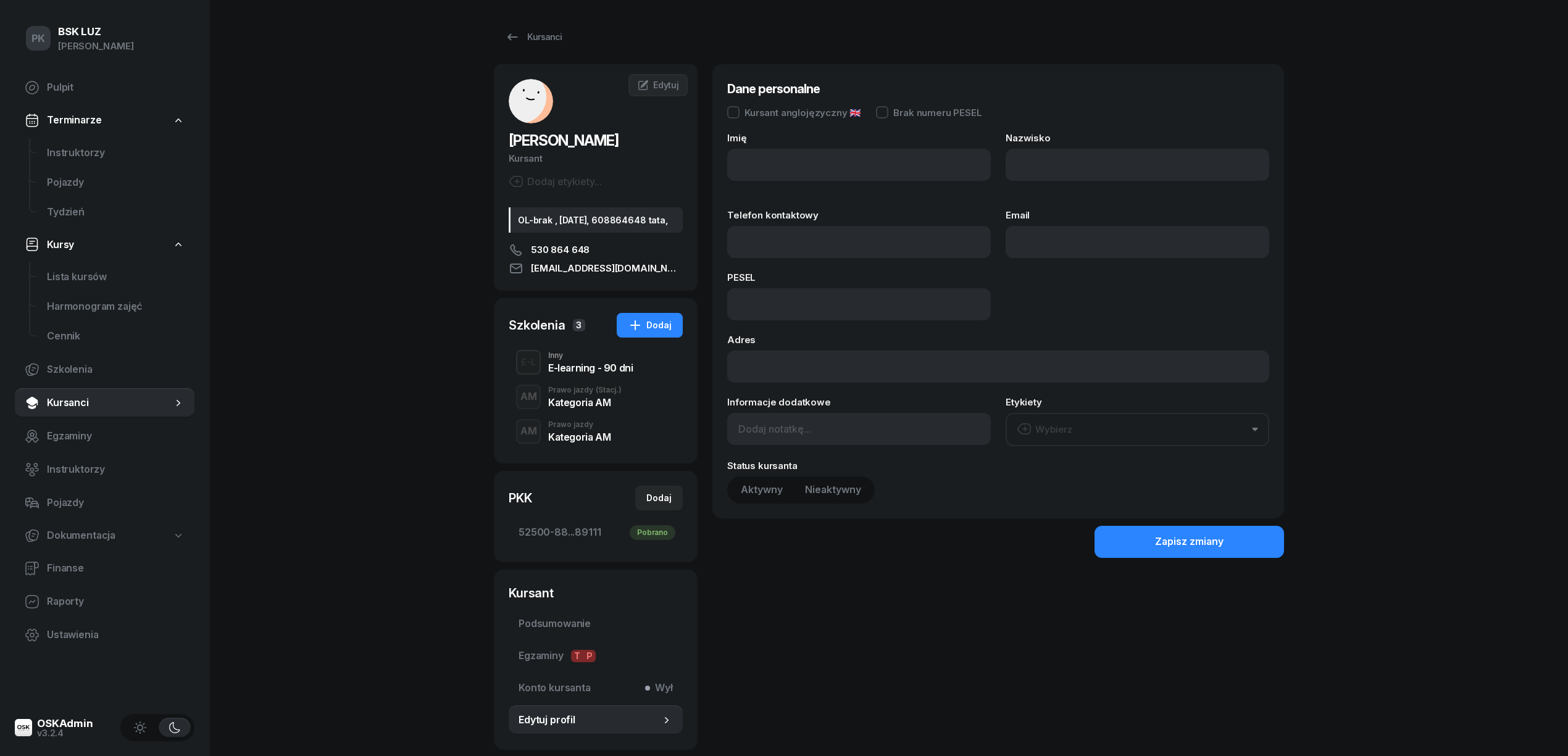
scroll to position [109, 0]
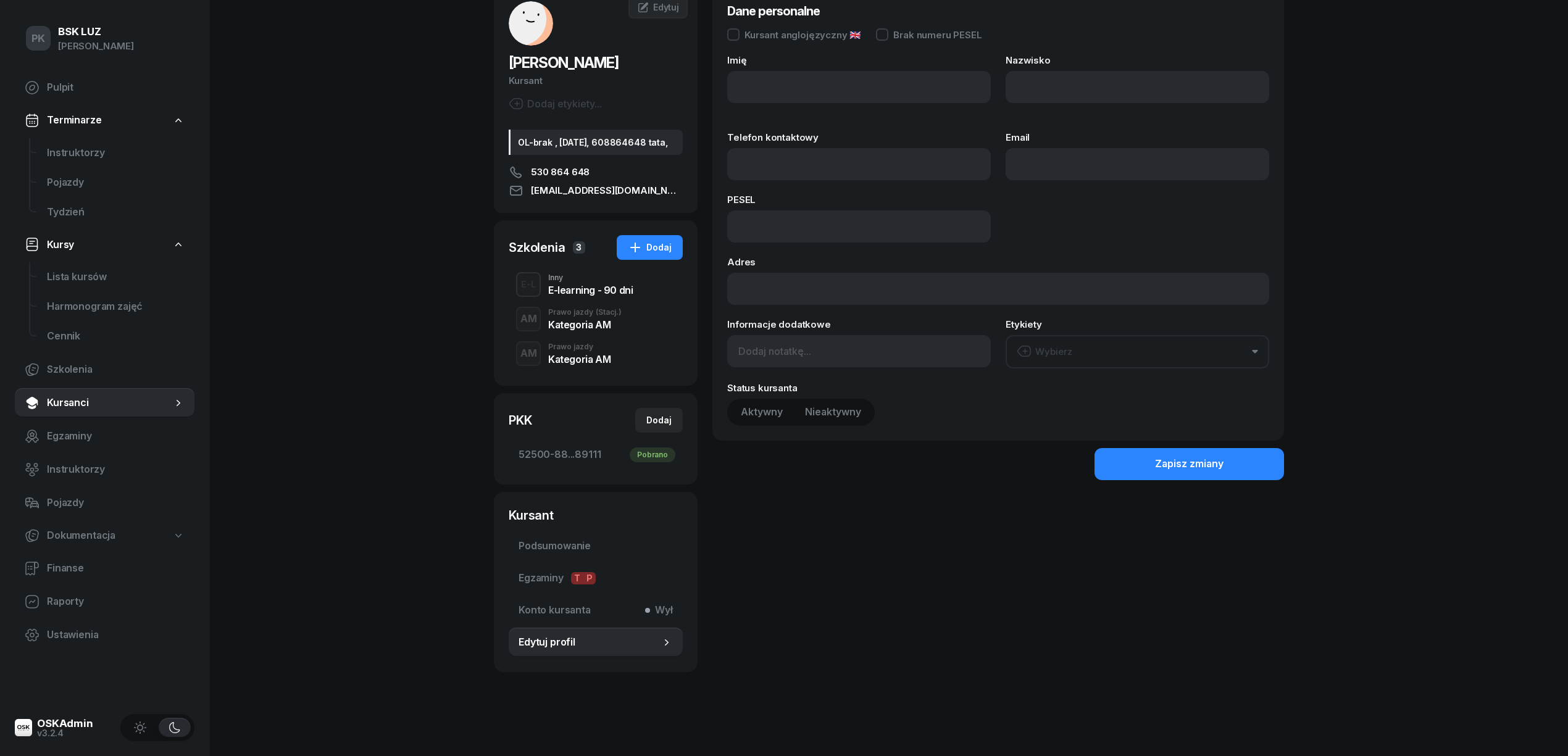
type input "BORYS"
type input "ZARĘBA-PASZKIEWICZ"
type input "530864648"
type input "rzmota@gmail.com"
type input "11212807097"
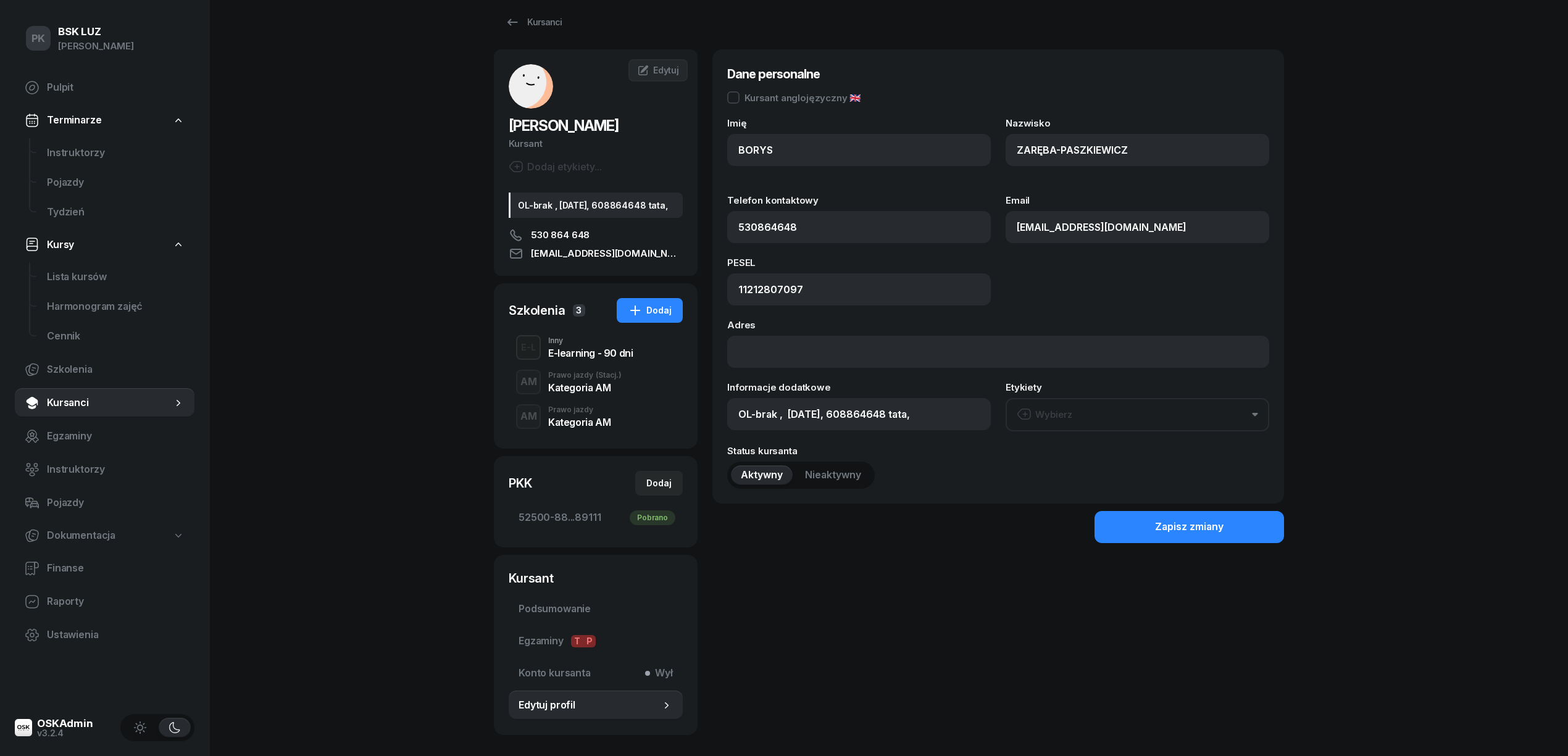
scroll to position [0, 0]
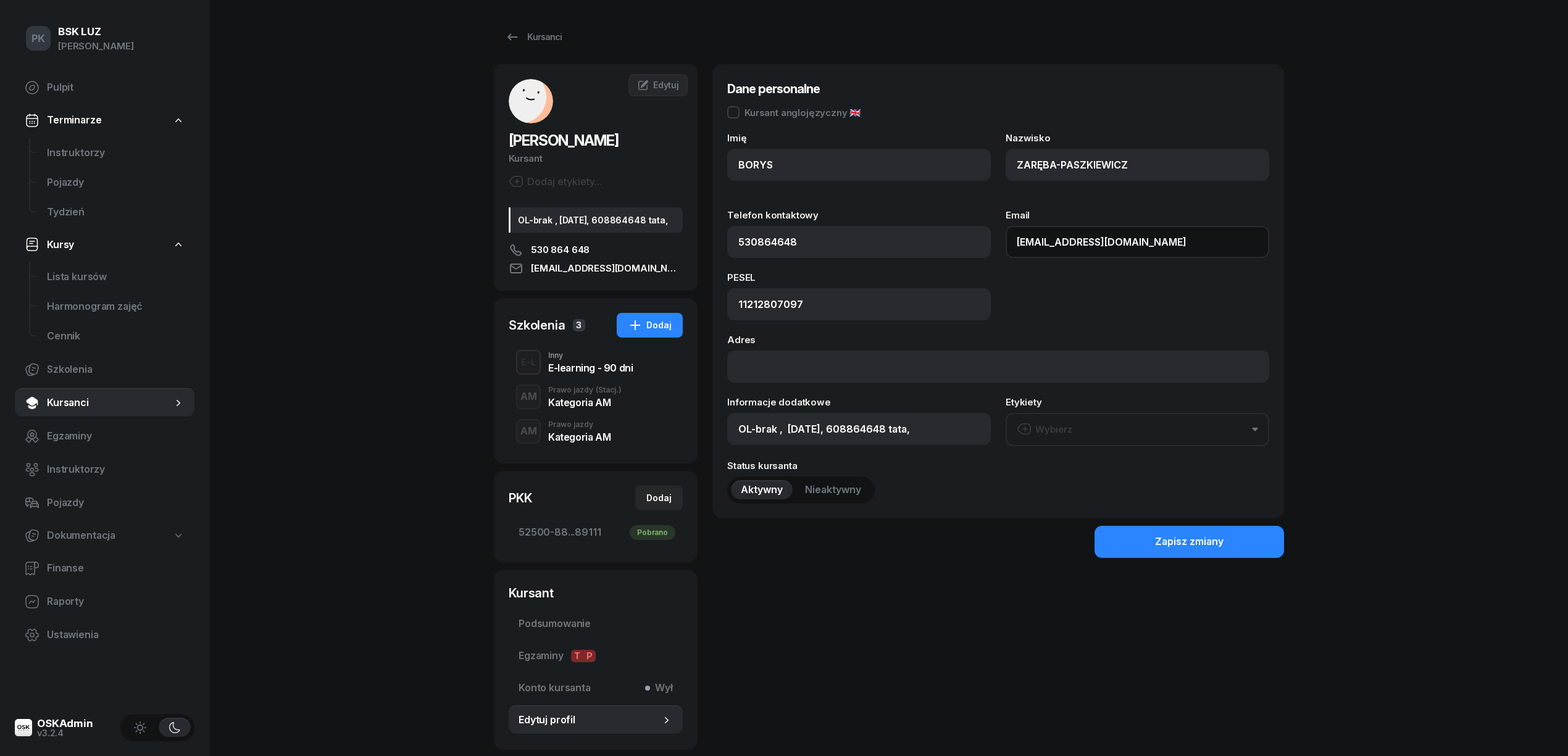
drag, startPoint x: 1150, startPoint y: 246, endPoint x: 1012, endPoint y: 253, distance: 138.2
click at [897, 253] on div "Telefon kontaktowy 530864648 Email rzmota@gmail.com" at bounding box center [998, 234] width 542 height 48
click at [910, 426] on input "OL-brak , 2040-08-28, 608864648 tata," at bounding box center [859, 429] width 264 height 32
paste input "rzmota@gmail.com"
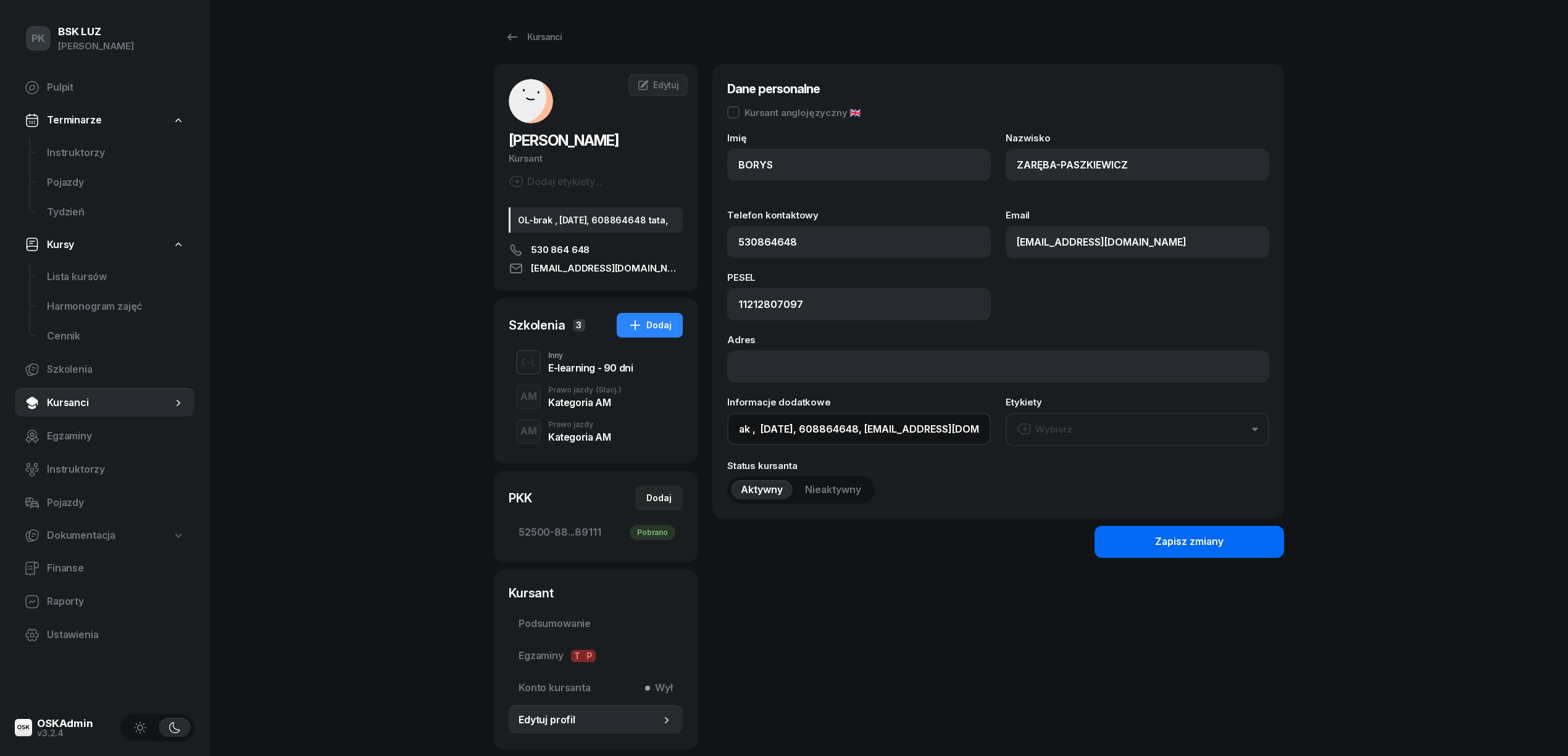
type input "OL-brak , 2040-08-28, 608864648, rzmota@gmail.com tata,"
click at [1135, 534] on button "Zapisz zmiany" at bounding box center [1189, 541] width 190 height 32
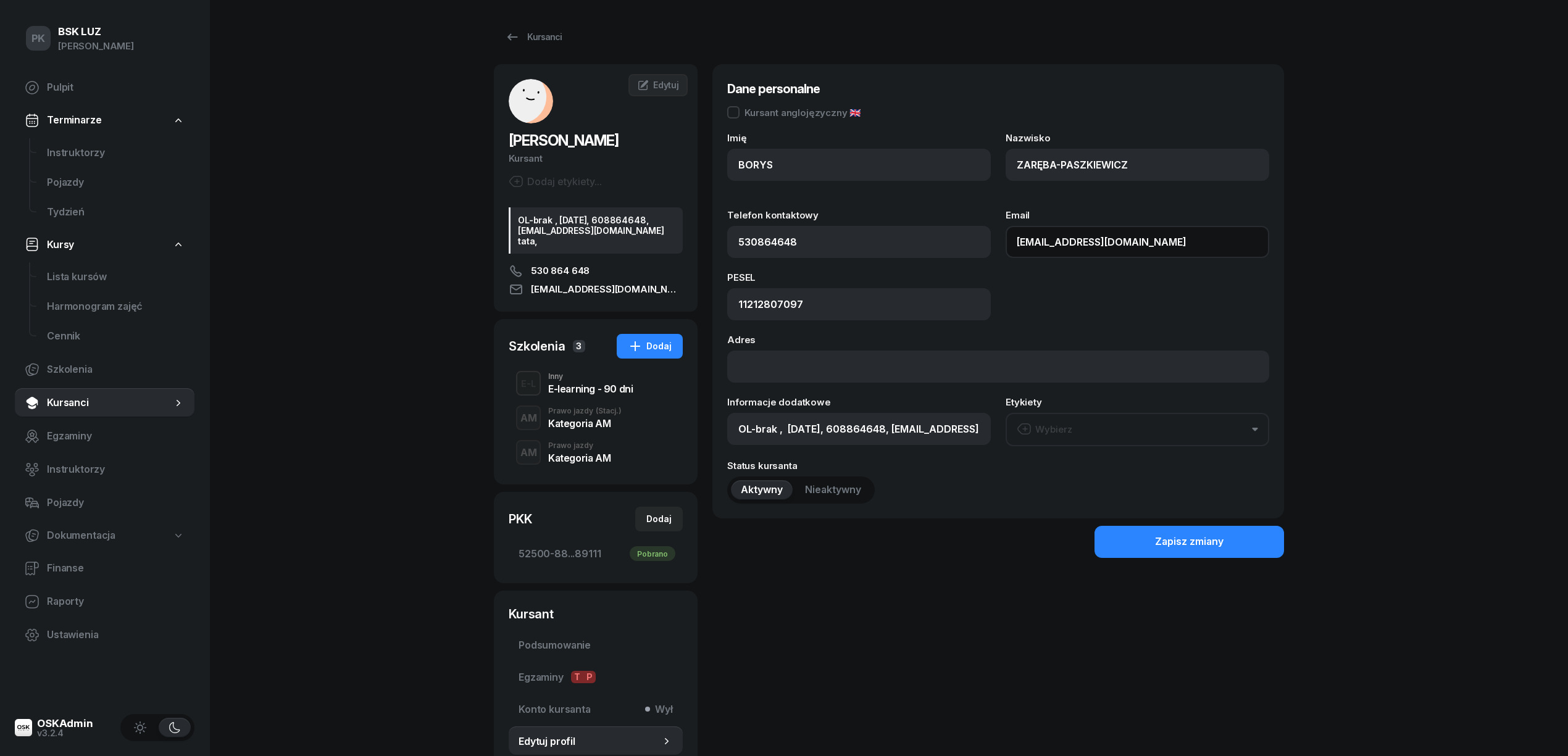
drag, startPoint x: 1122, startPoint y: 240, endPoint x: 855, endPoint y: 264, distance: 268.1
click at [855, 264] on div "Imię BORYS Nazwisko ZARĘBA-PASZKIEWICZ Telefon kontaktowy 530864648 Email rzmot…" at bounding box center [998, 318] width 542 height 370
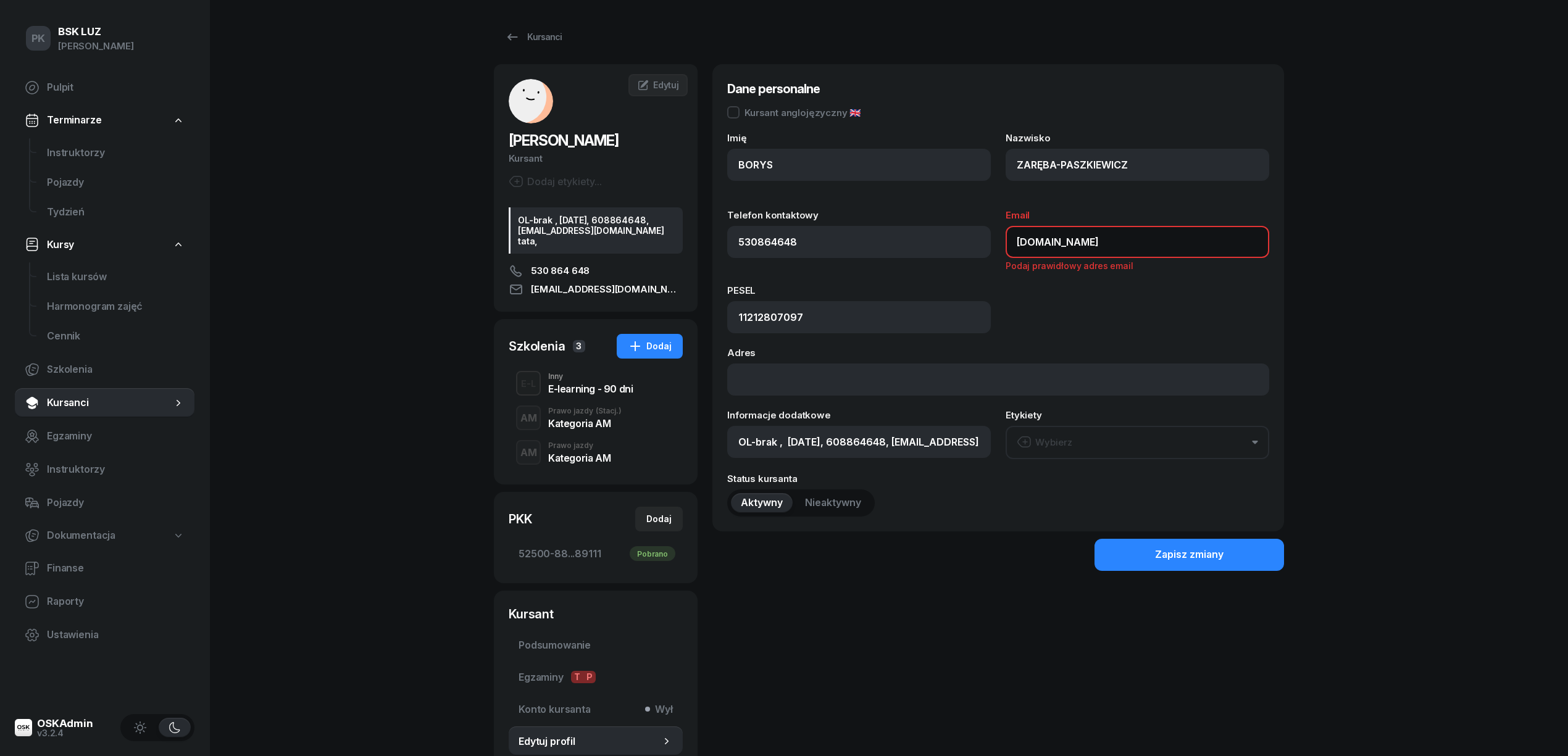
click at [1086, 242] on input "borys.zarebaQgmail.com" at bounding box center [1137, 242] width 264 height 32
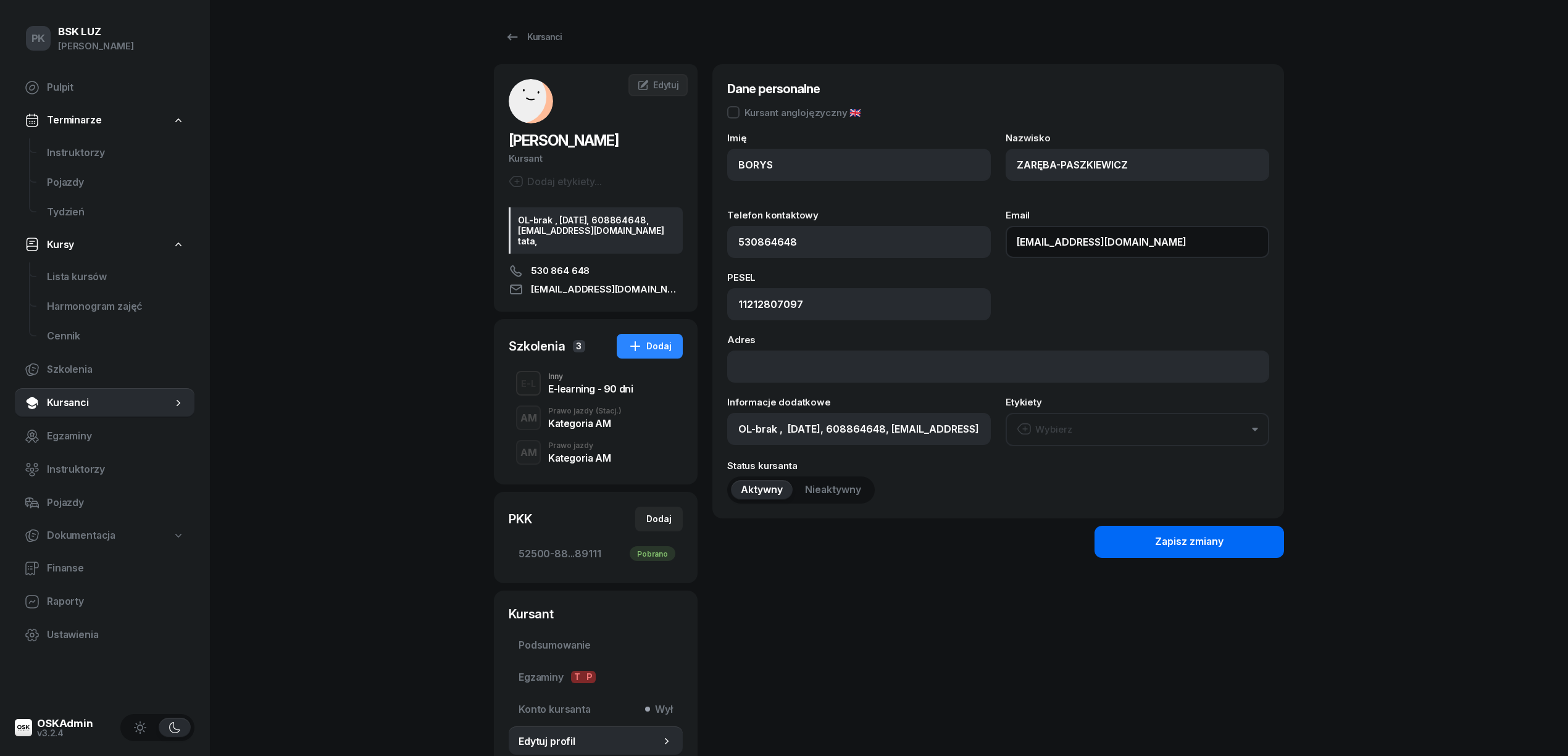
type input "borys.zareba@gmail.com"
click at [1150, 535] on button "Zapisz zmiany" at bounding box center [1189, 541] width 190 height 32
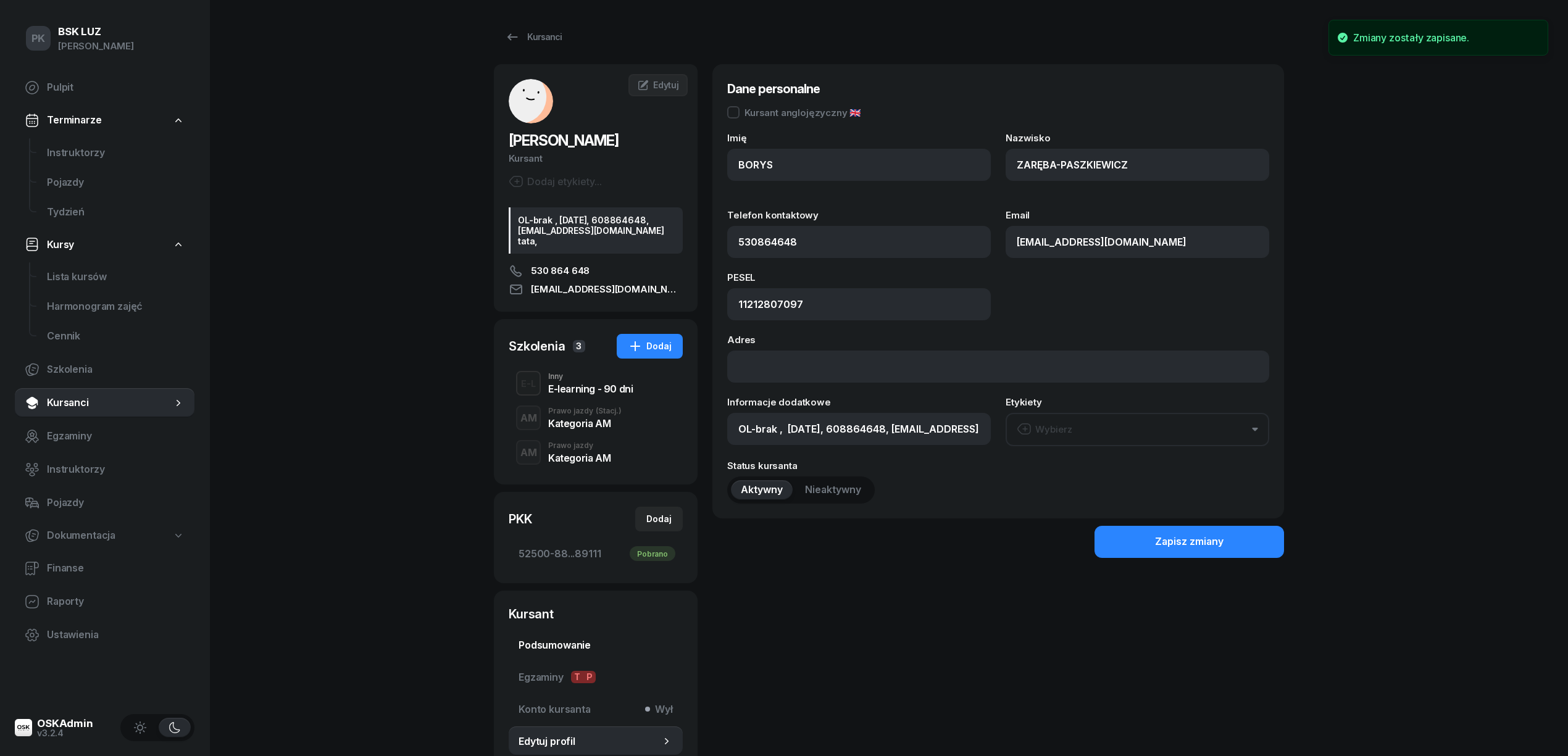
click at [569, 653] on span "Podsumowanie" at bounding box center [595, 646] width 154 height 16
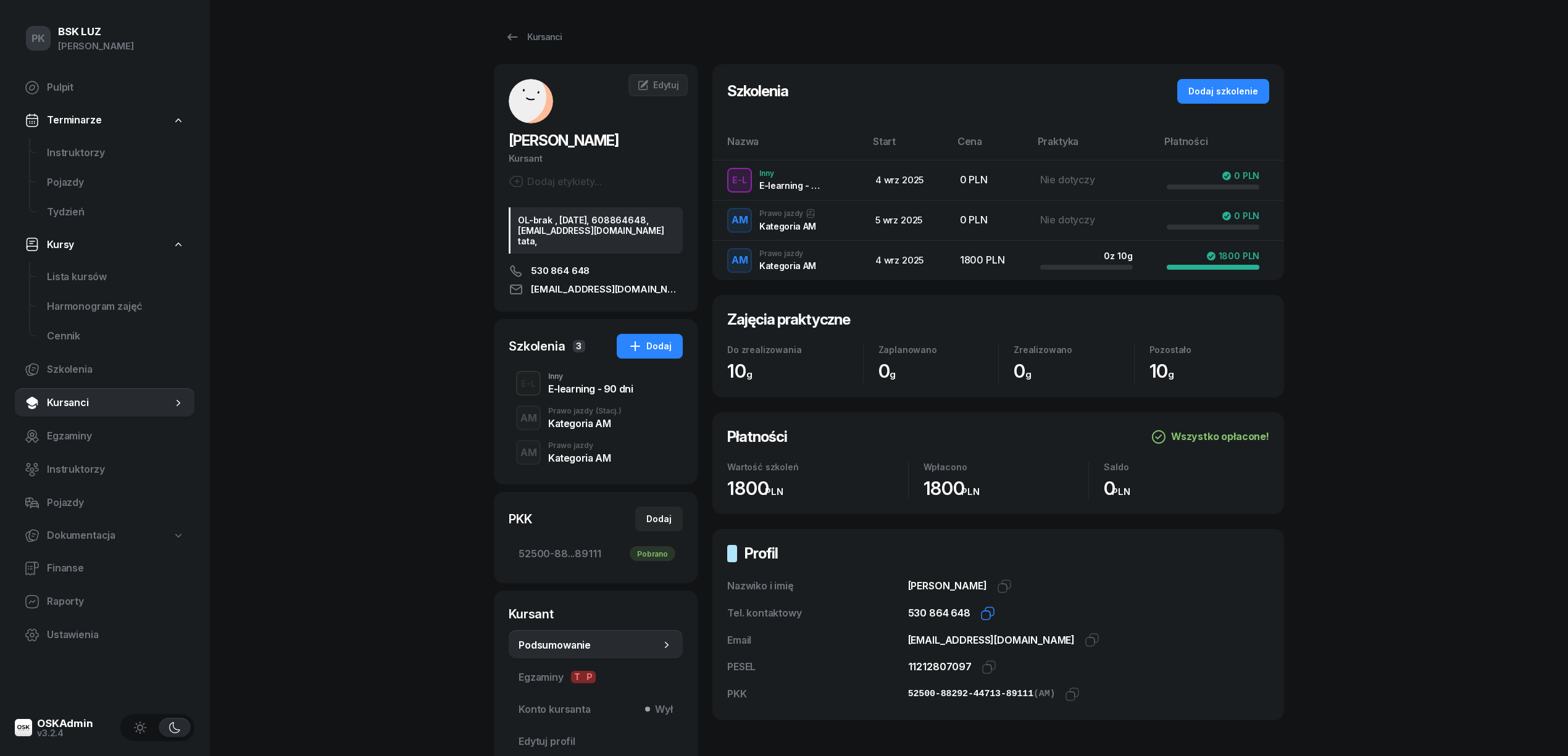
click at [982, 615] on icon "button" at bounding box center [988, 613] width 15 height 15
click at [1085, 642] on icon "button" at bounding box center [1092, 640] width 15 height 15
click at [583, 394] on div "E-learning - 90 dni" at bounding box center [590, 389] width 84 height 10
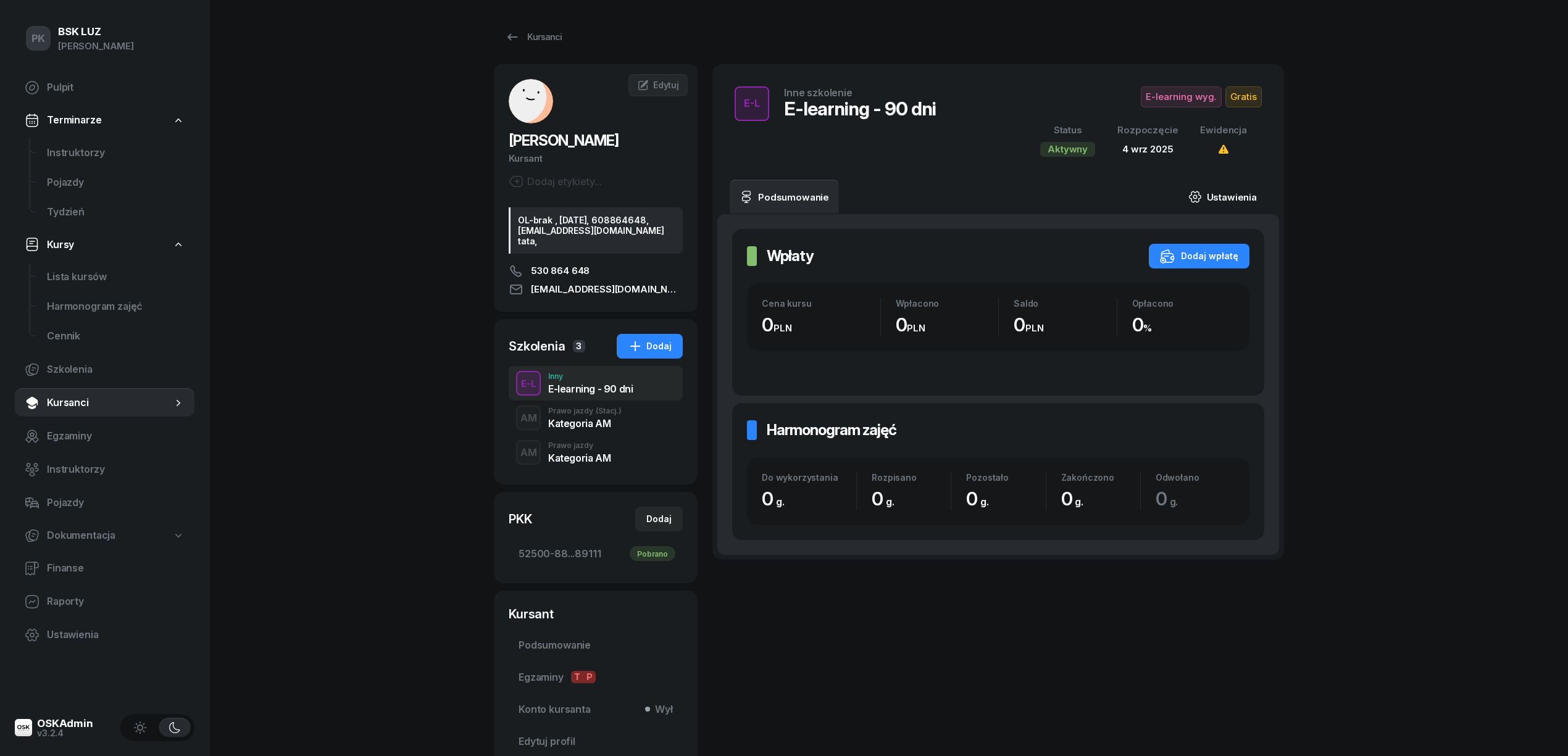
click at [1238, 193] on link "Ustawienia" at bounding box center [1223, 196] width 88 height 35
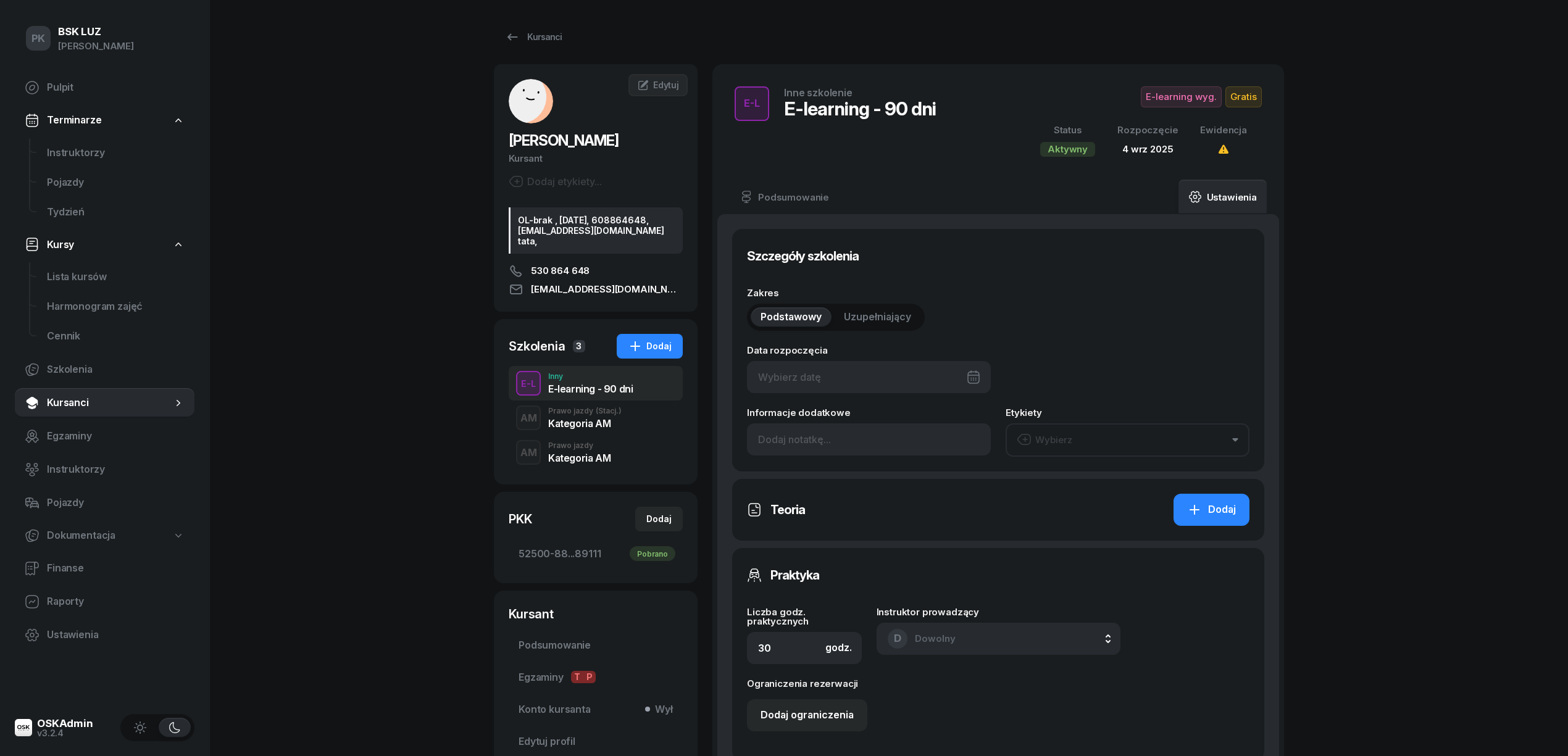
type input "04/09/2025"
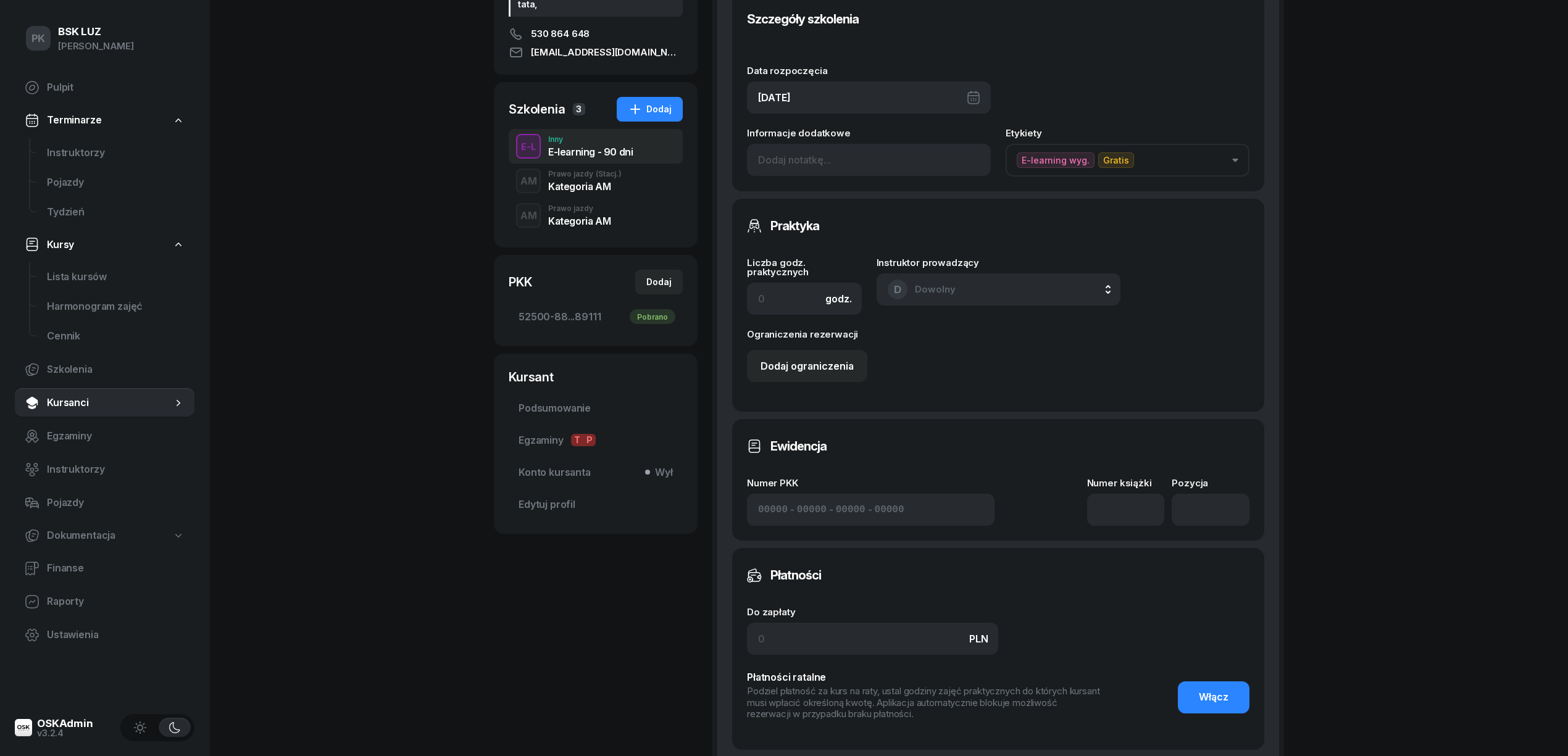
scroll to position [247, 0]
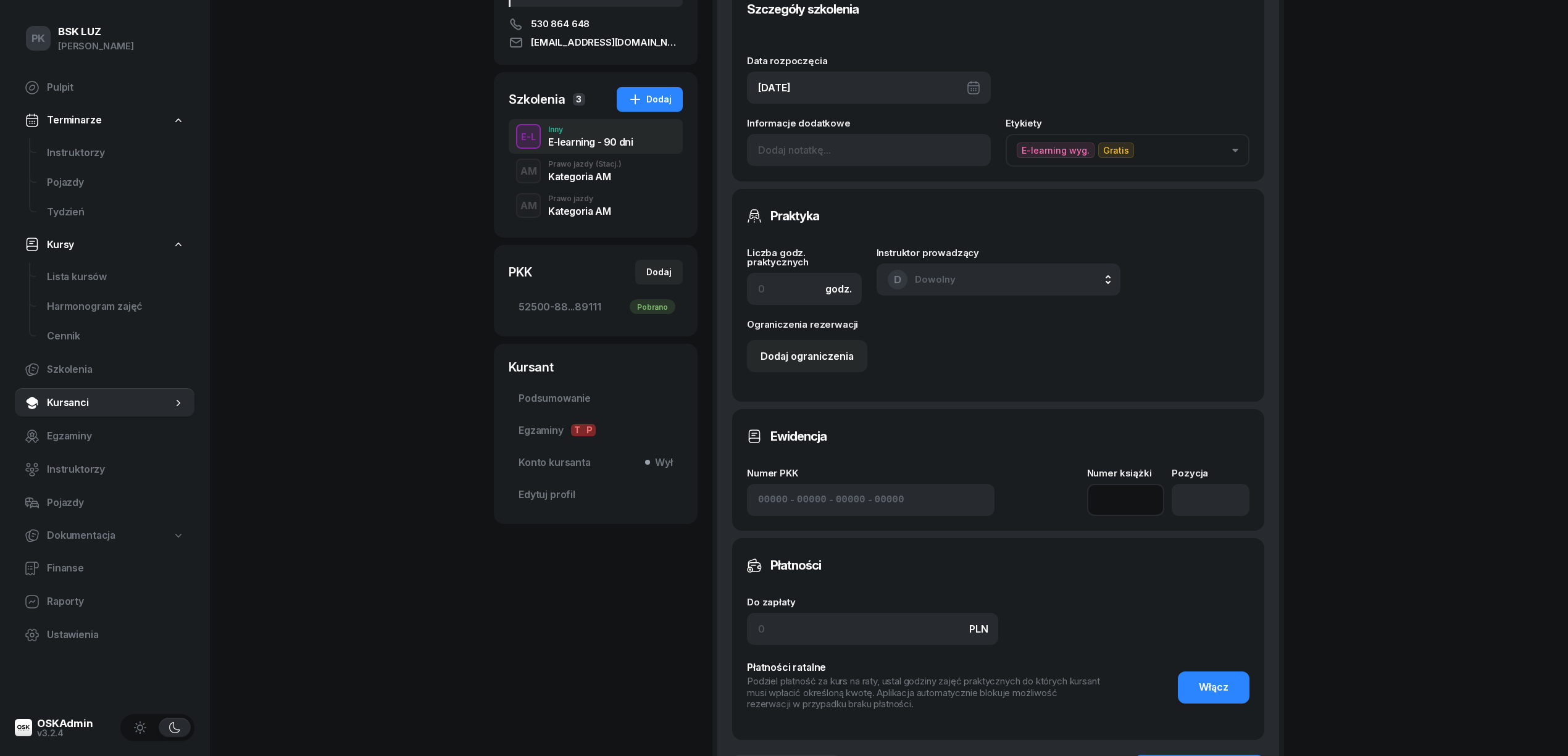
click at [1133, 504] on input at bounding box center [1126, 499] width 77 height 32
type input "1"
click at [1211, 497] on input "number" at bounding box center [1211, 499] width 77 height 32
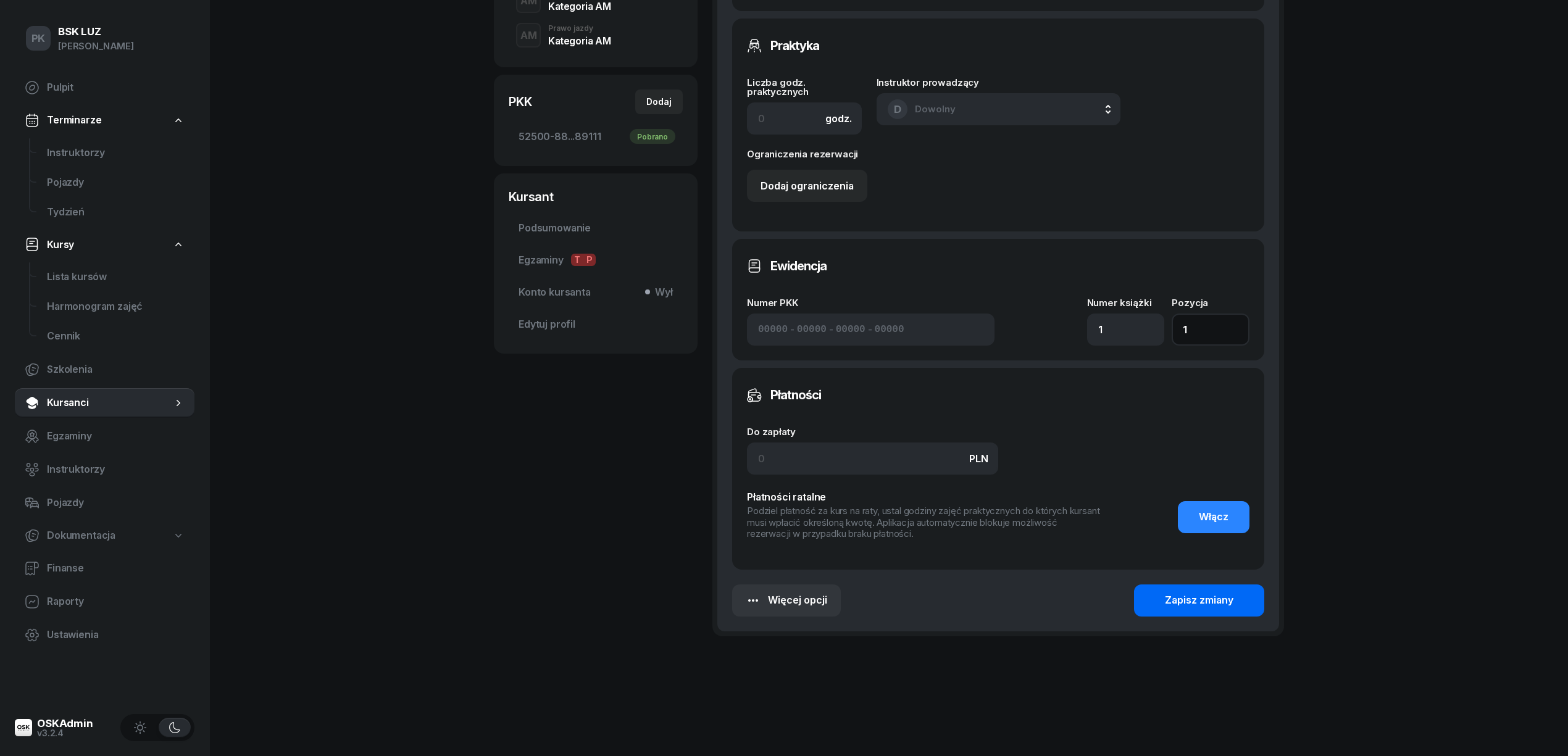
type input "1"
click at [1241, 602] on button "Zapisz zmiany" at bounding box center [1199, 600] width 130 height 32
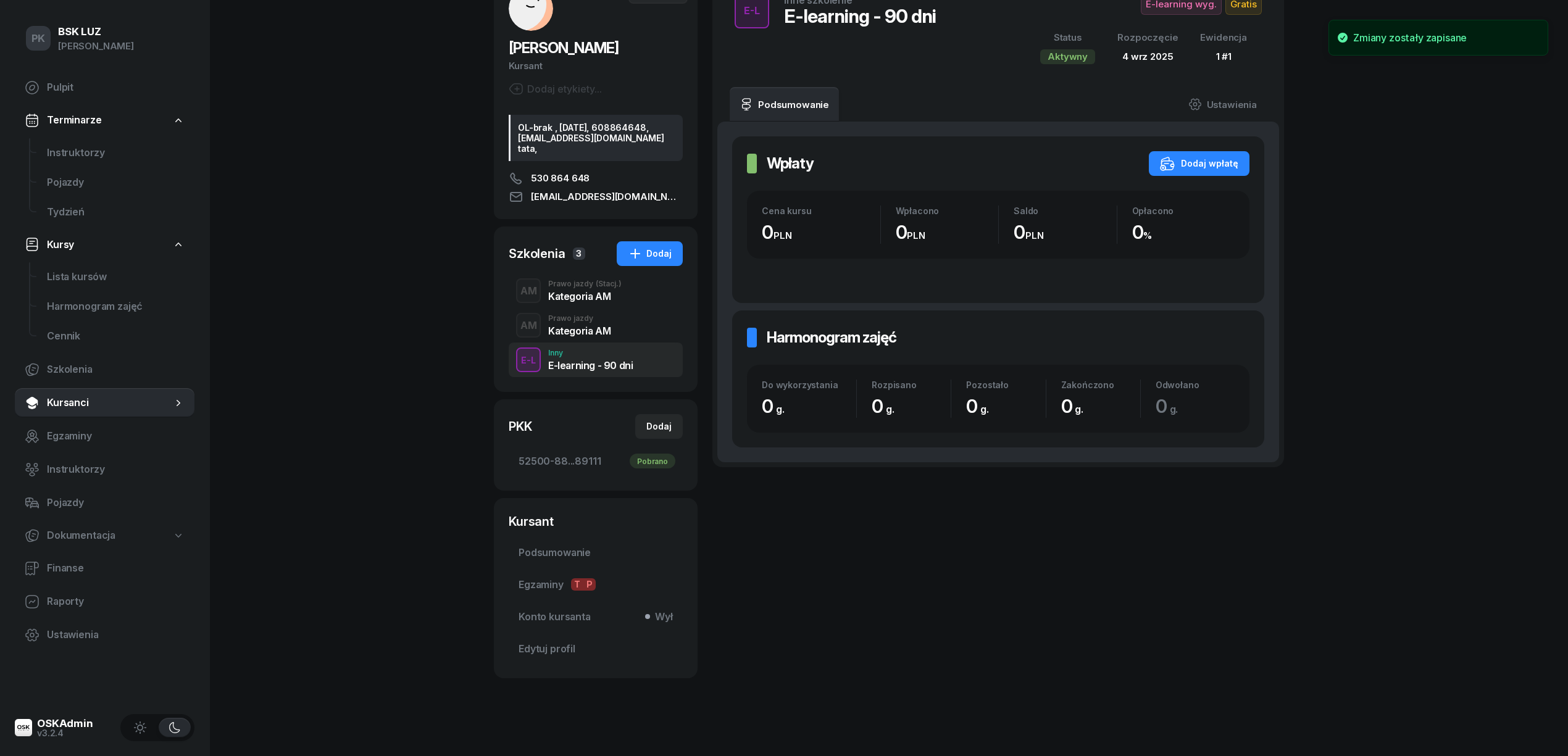
scroll to position [0, 0]
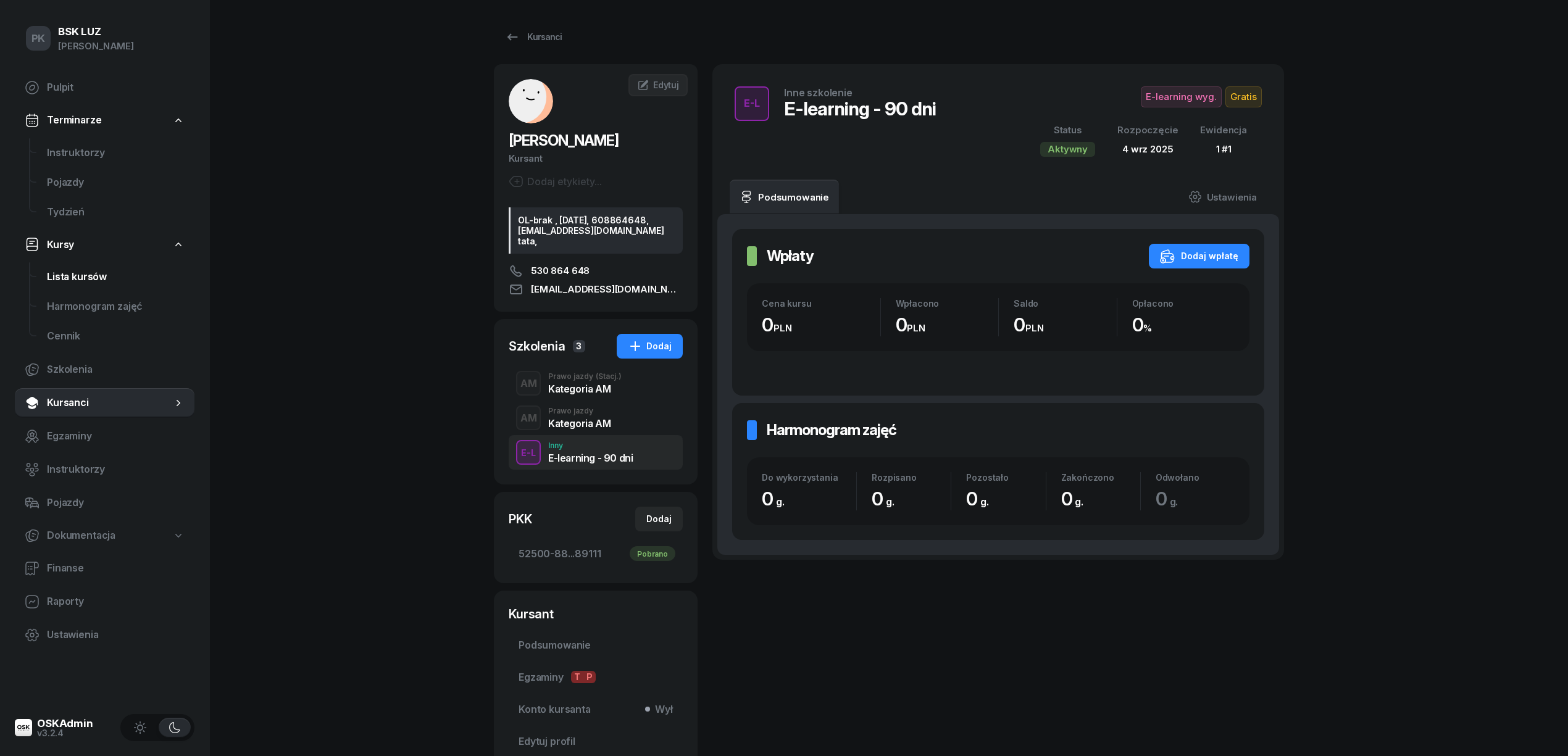
click at [73, 282] on span "Lista kursów" at bounding box center [115, 277] width 138 height 16
select select
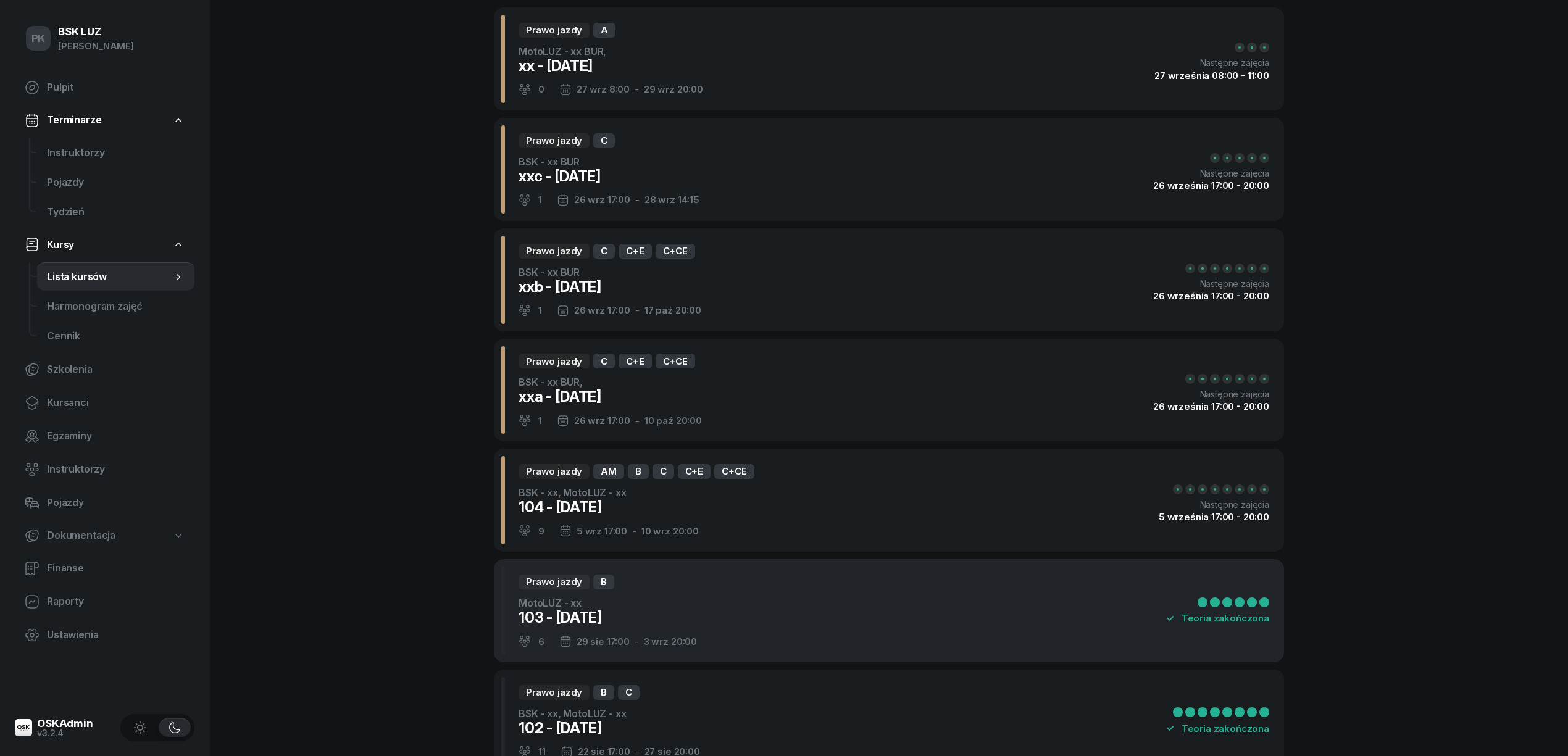
scroll to position [82, 0]
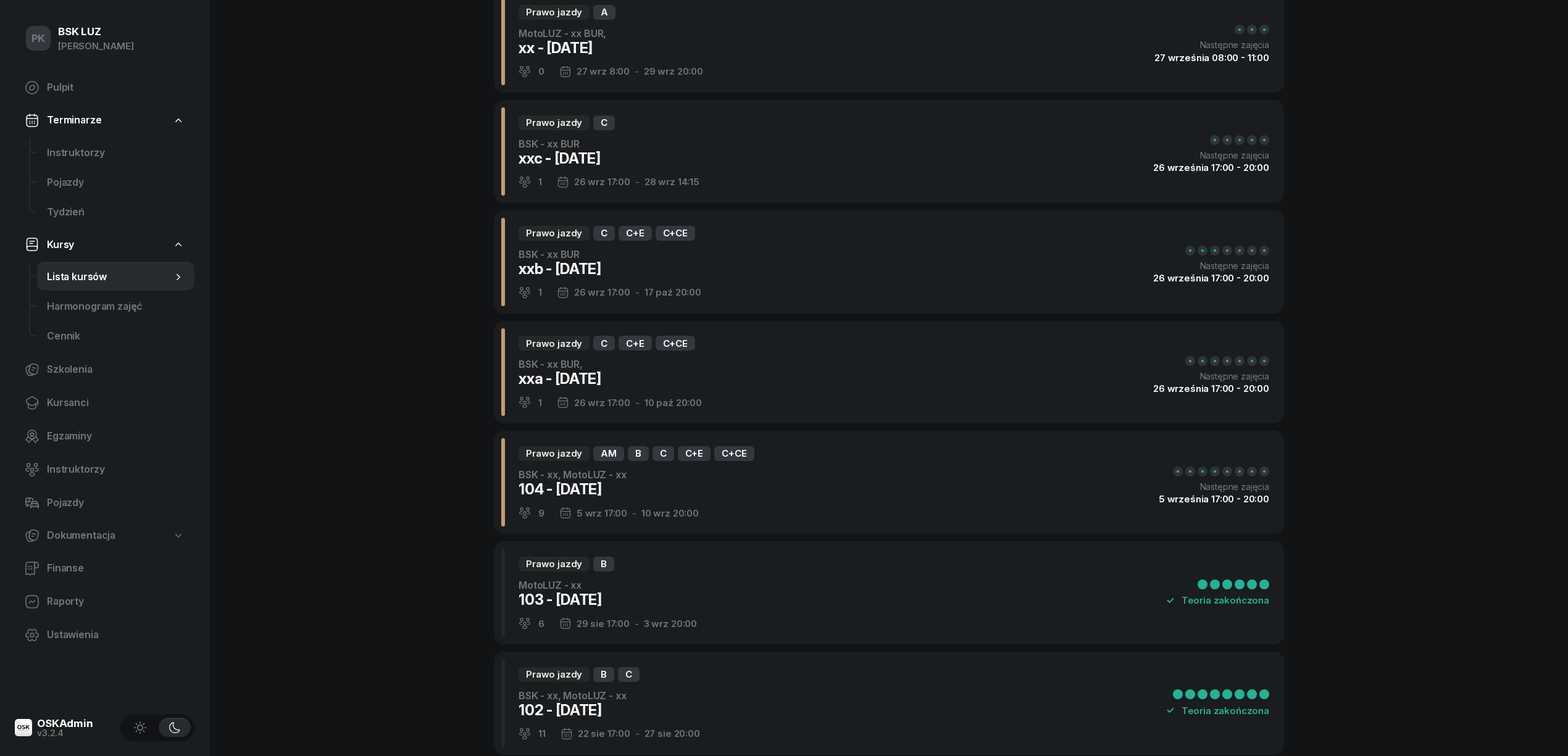
click at [786, 499] on div "Prawo jazdy AM B C C+E C+CE BSK - xx, MotoLUZ - xx 104 - 2025/09/05 9 5 wrz 17:…" at bounding box center [889, 482] width 790 height 103
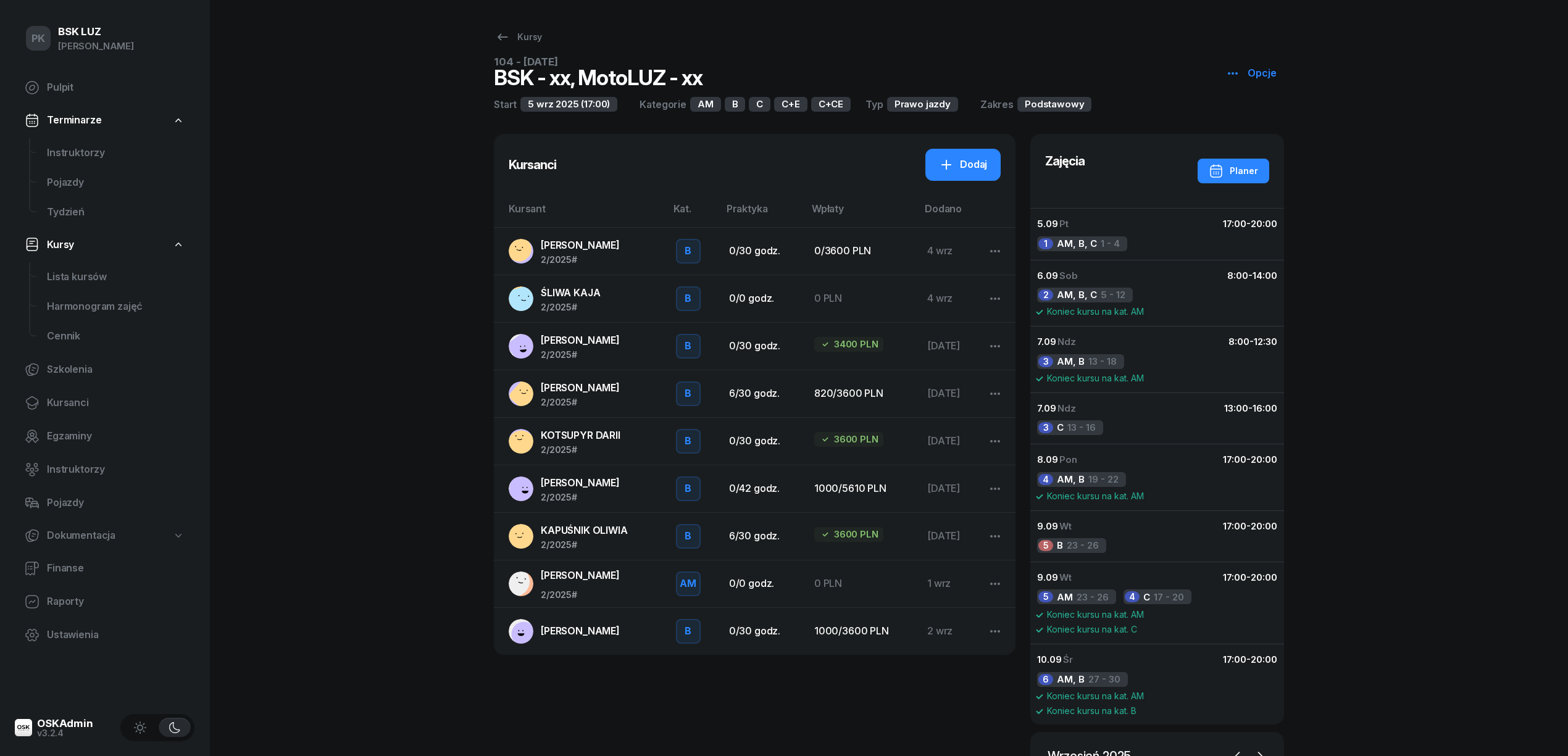
click at [607, 635] on span "[PERSON_NAME]" at bounding box center [580, 631] width 79 height 12
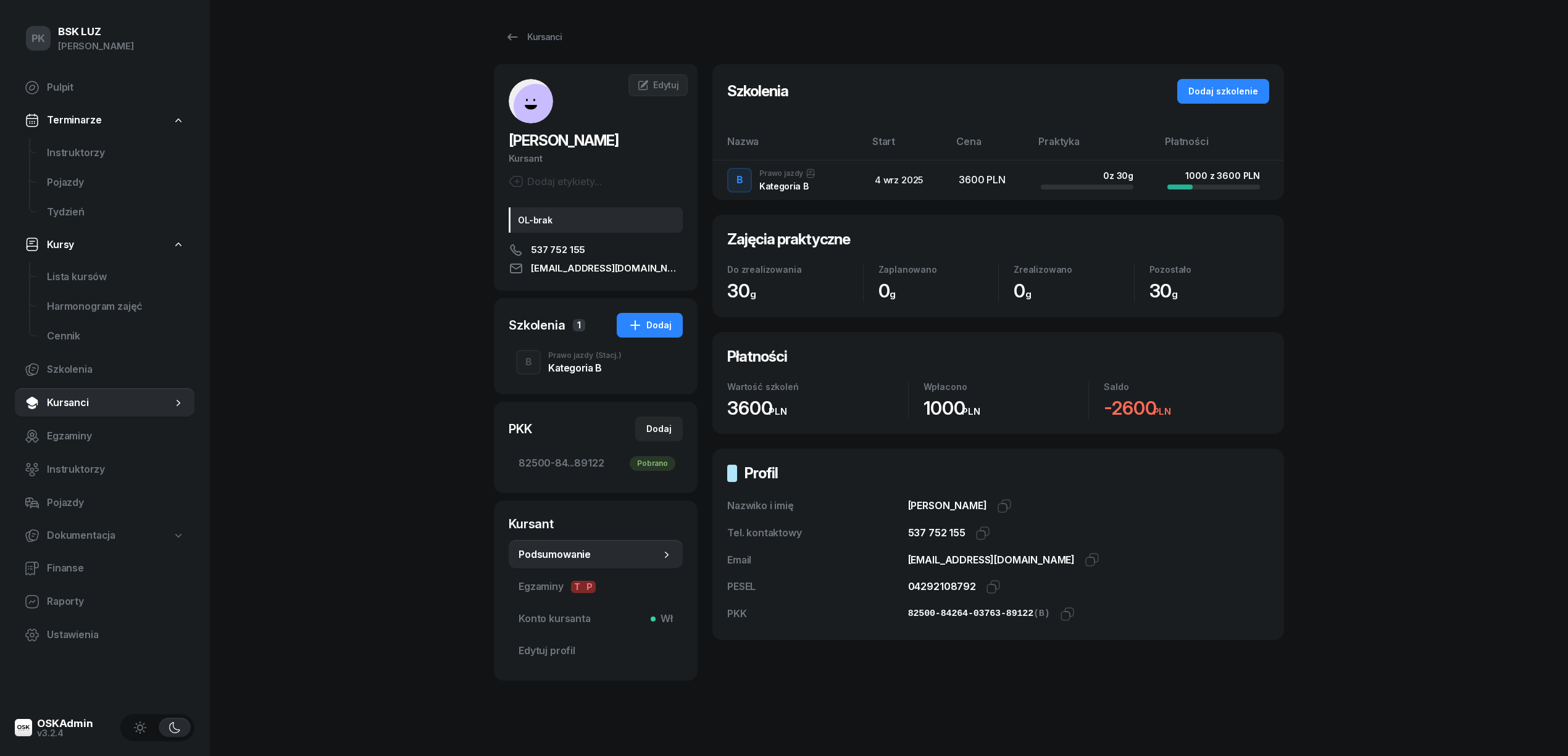
click at [573, 370] on div "Kategoria B" at bounding box center [585, 367] width 73 height 10
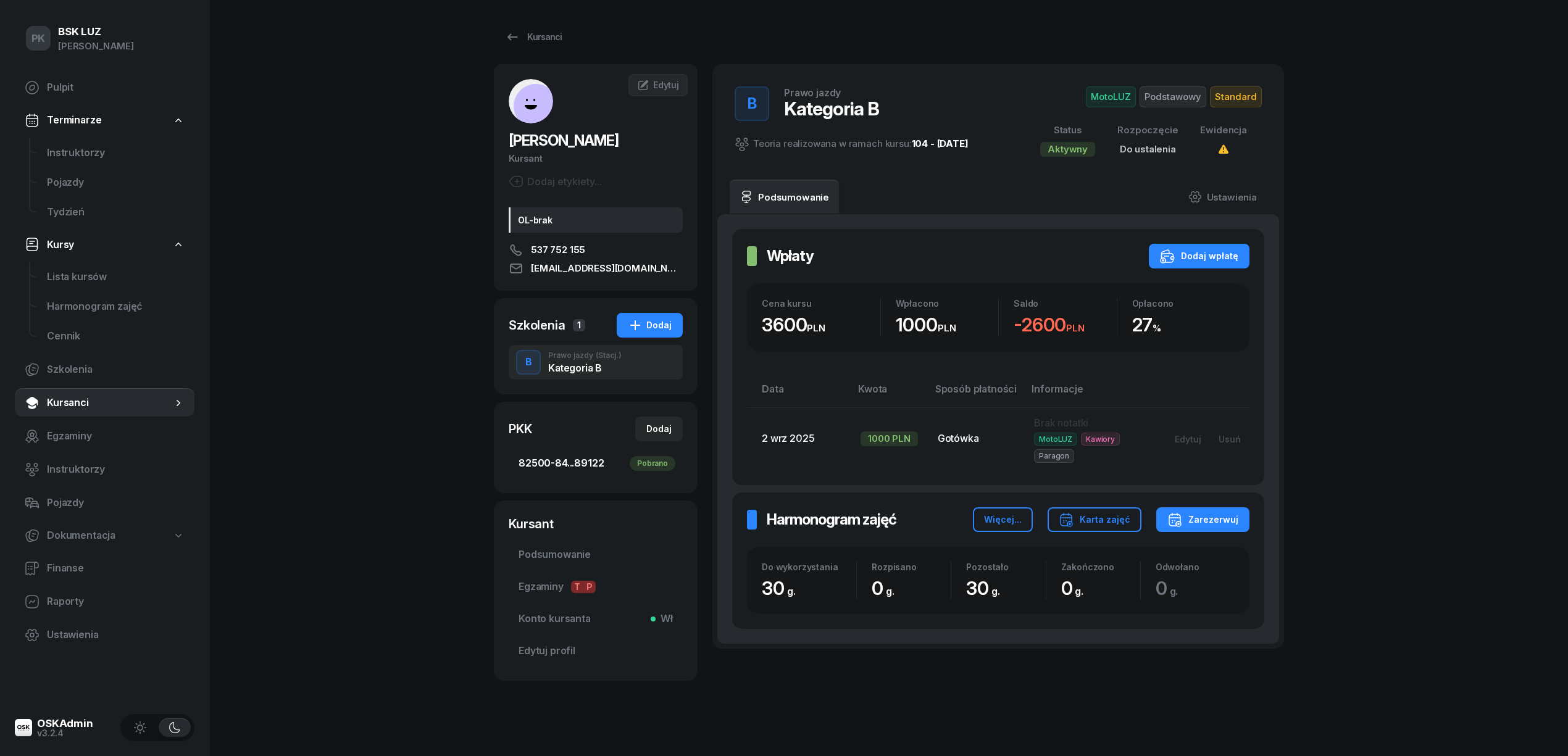
click at [582, 459] on span "82500-84...89122 Pobrano" at bounding box center [595, 464] width 154 height 16
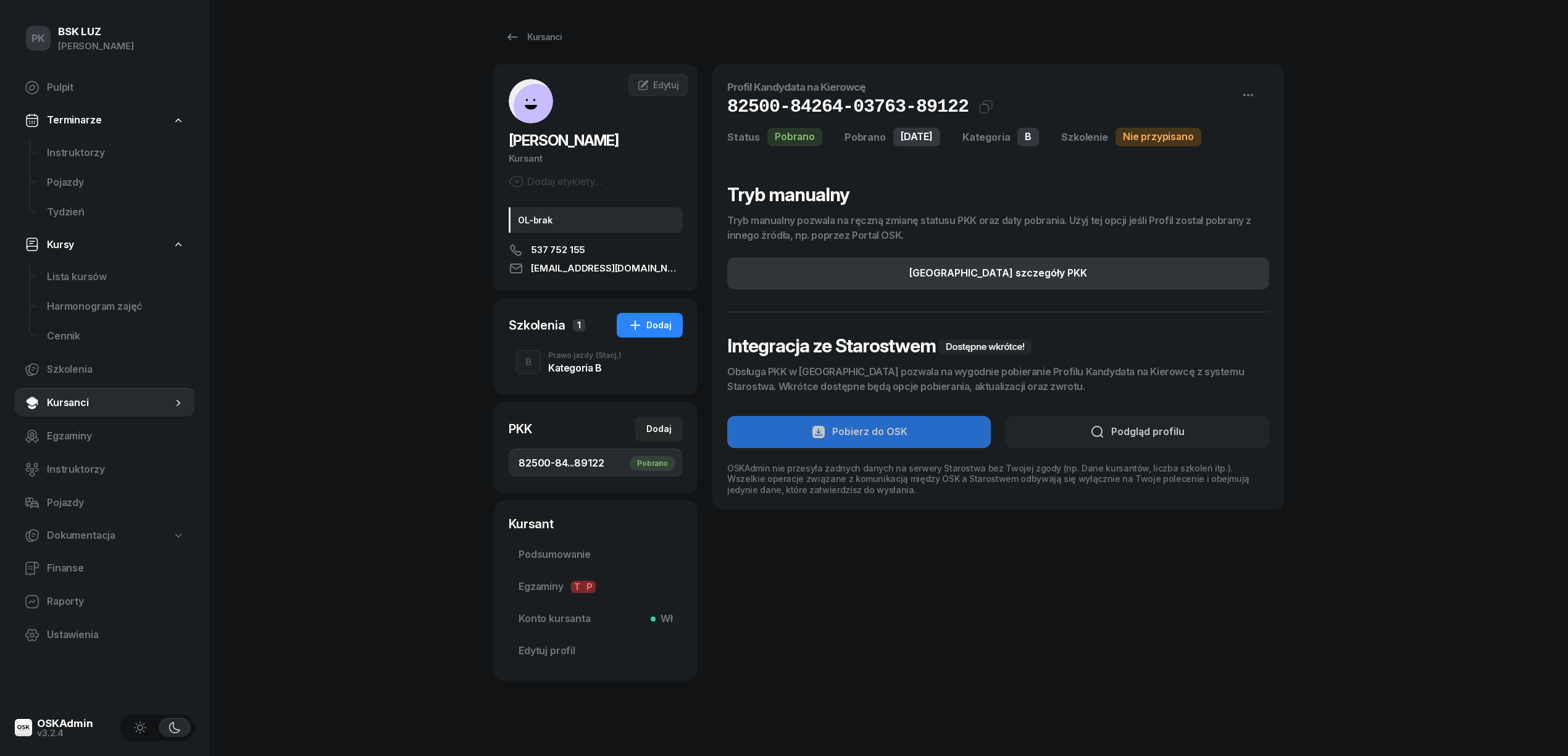
click at [1090, 267] on button "Edytuj szczegóły PKK" at bounding box center [998, 273] width 542 height 32
select select "B"
select select "Get"
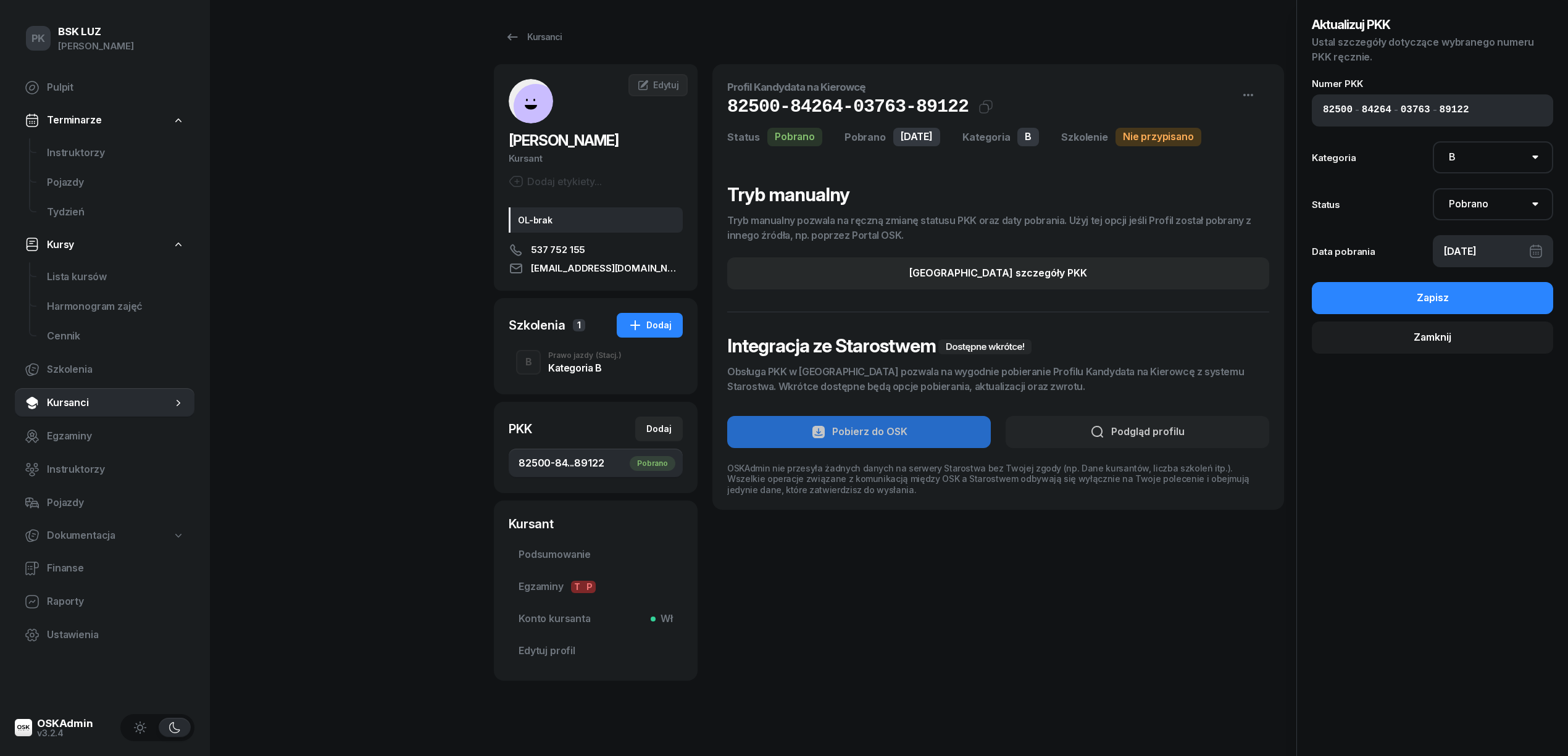
click at [324, 139] on div "PK BSK LUZ Piotr Klimek Pulpit Terminarze Instruktorzy Pojazdy Tydzień Kursy Li…" at bounding box center [784, 382] width 1568 height 765
click at [1427, 334] on div "Zamknij" at bounding box center [1432, 338] width 37 height 16
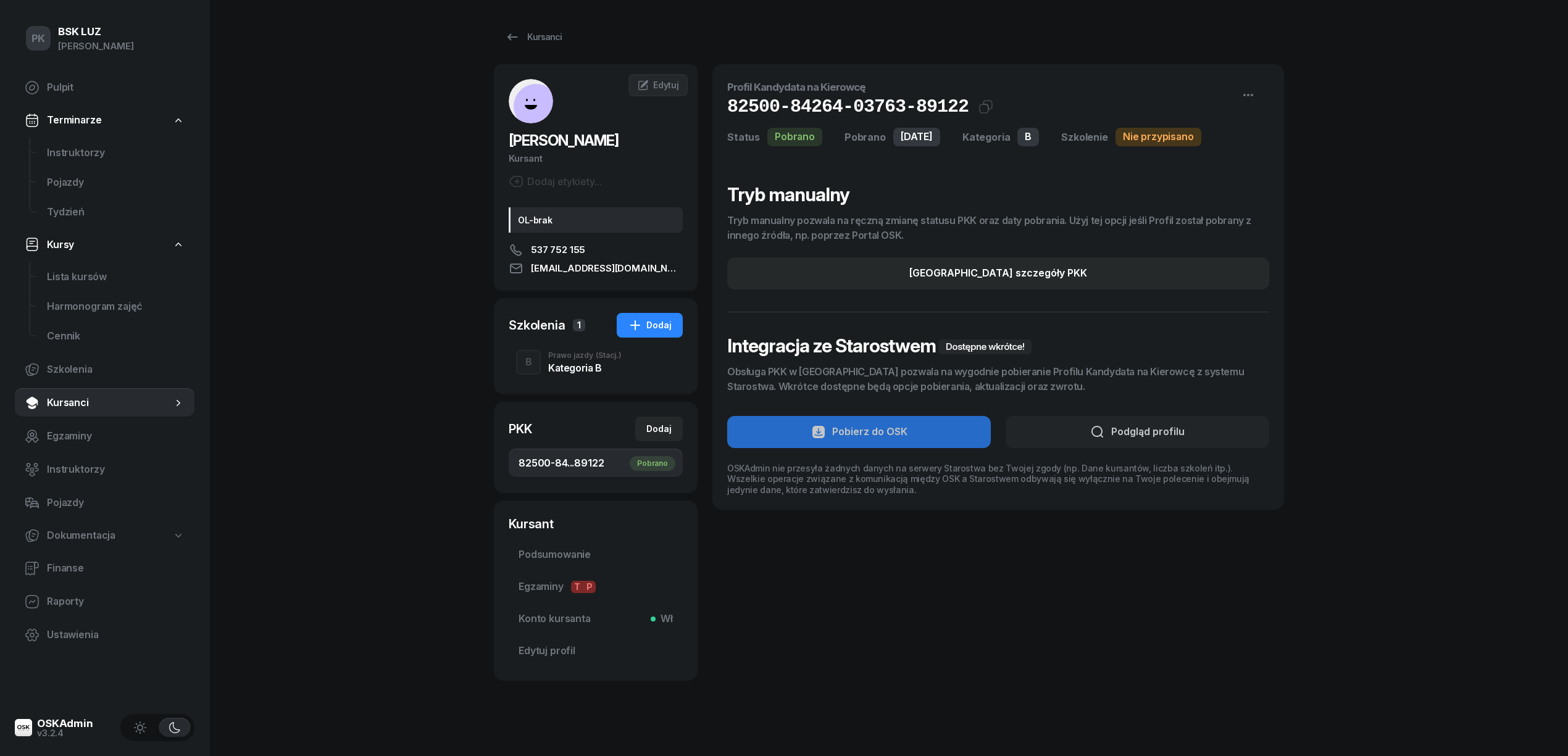
click at [580, 357] on div "Prawo jazdy (Stacj.)" at bounding box center [585, 355] width 73 height 7
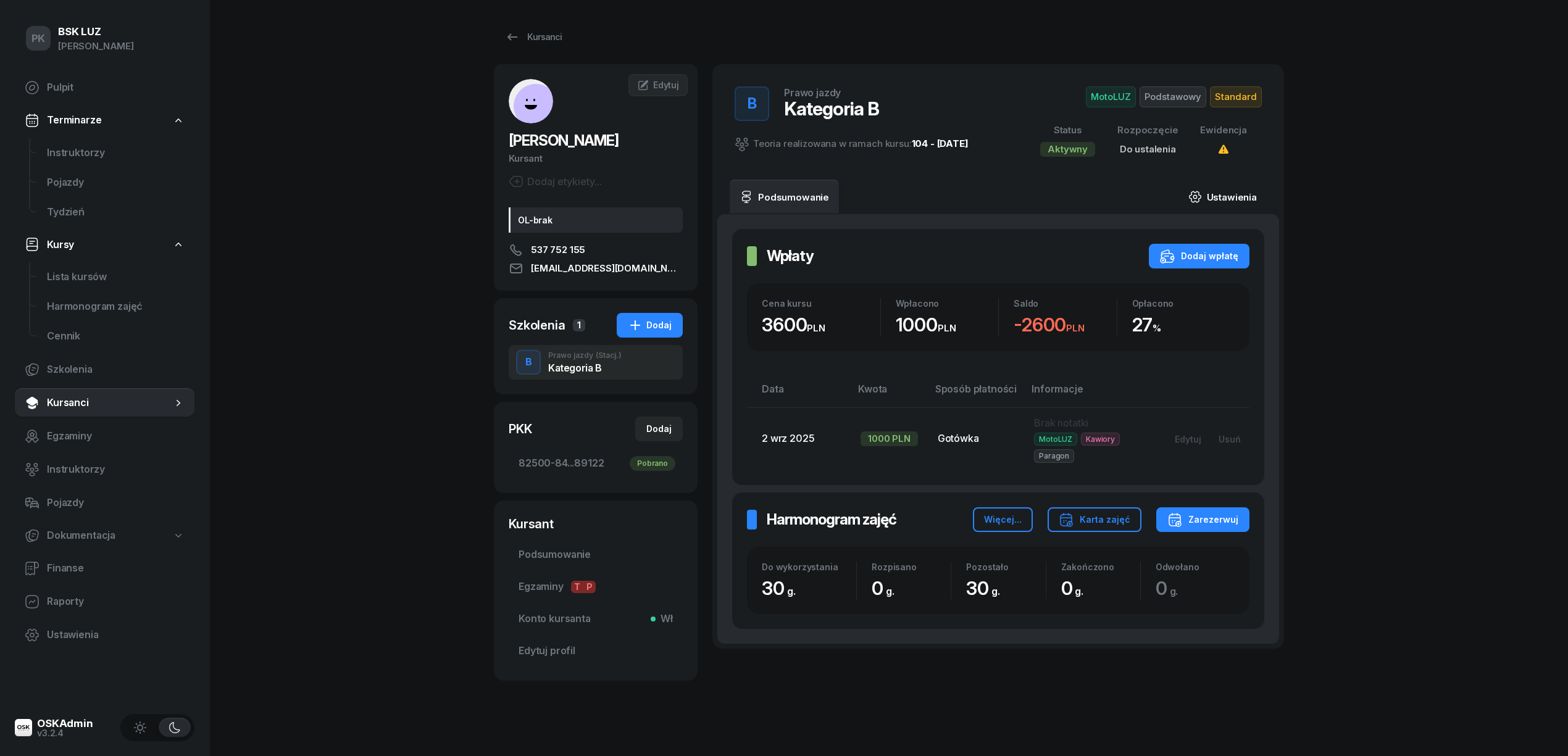
click at [1230, 196] on link "Ustawienia" at bounding box center [1223, 196] width 88 height 35
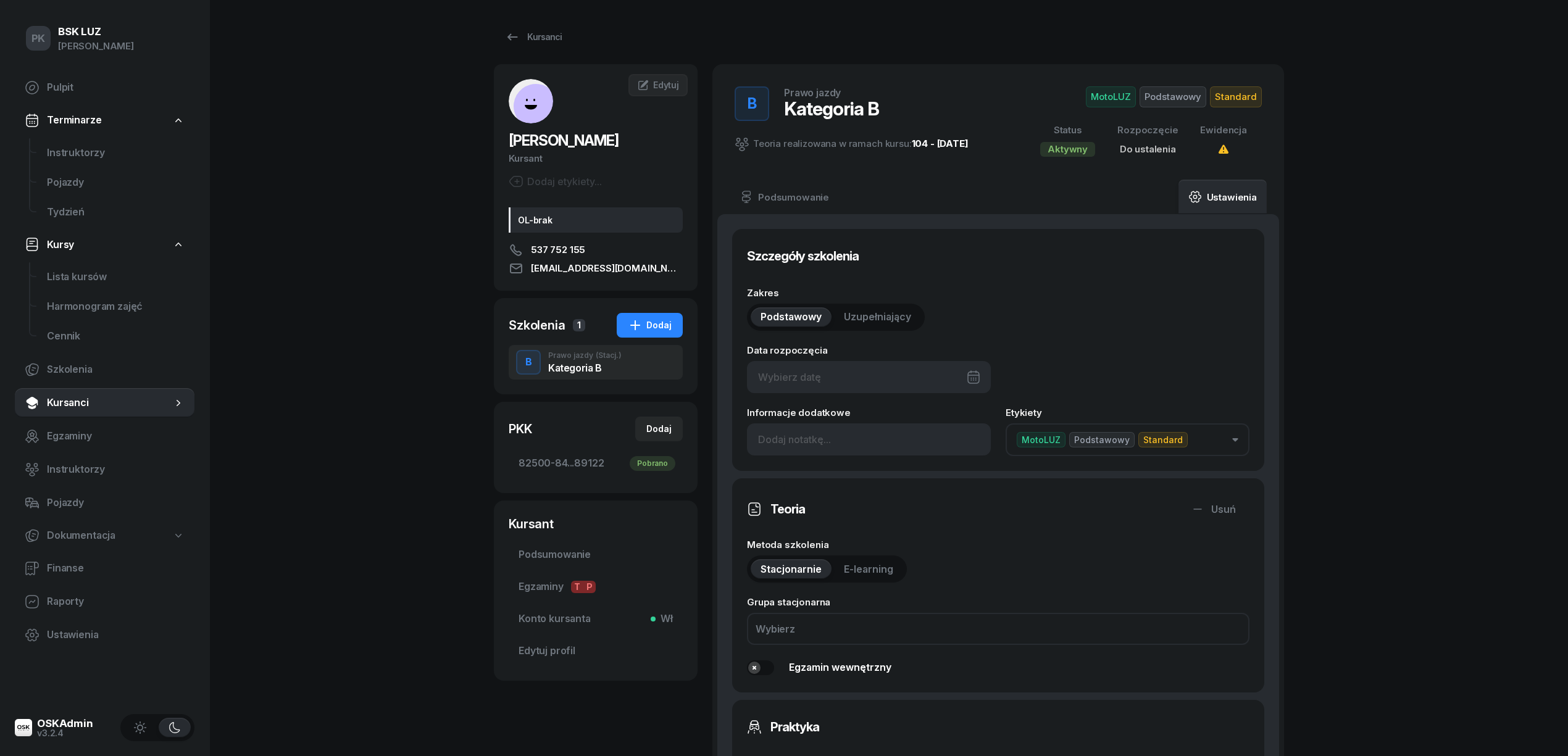
click at [876, 380] on div at bounding box center [869, 377] width 244 height 32
drag, startPoint x: 919, startPoint y: 467, endPoint x: 927, endPoint y: 468, distance: 8.1
click at [919, 468] on div "5" at bounding box center [922, 471] width 20 height 20
type input "05/09/2025"
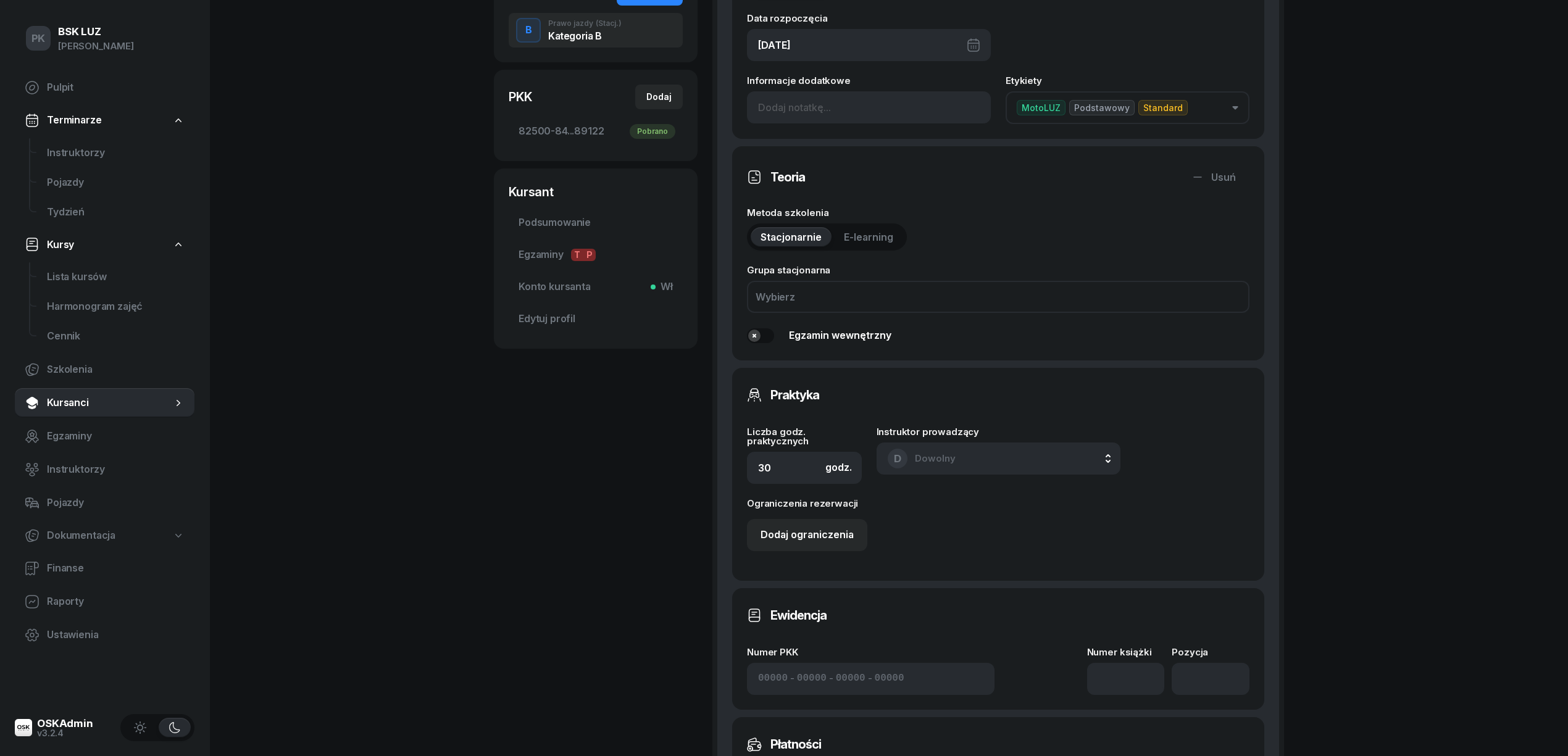
scroll to position [411, 0]
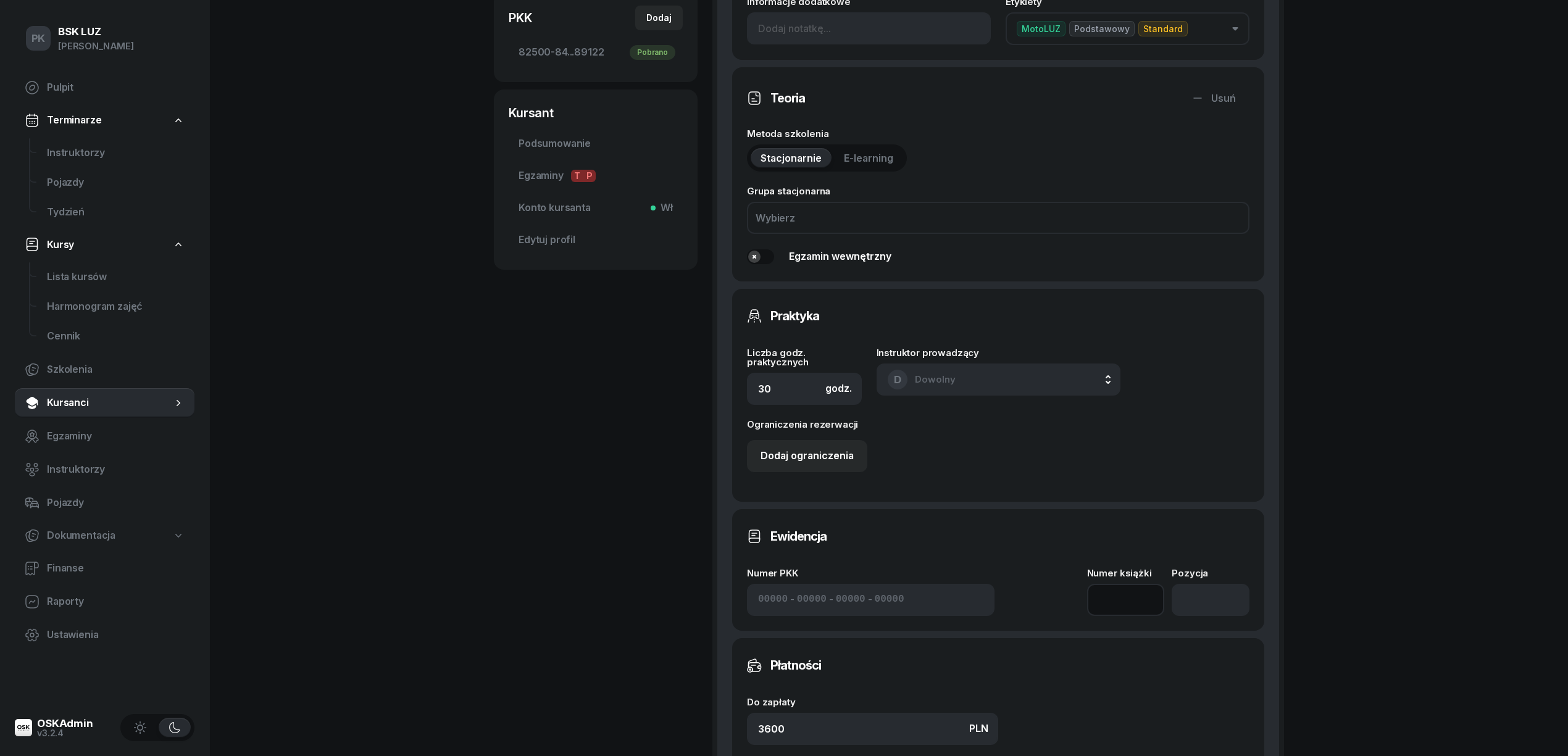
click at [1124, 603] on input at bounding box center [1126, 600] width 77 height 32
type input "1"
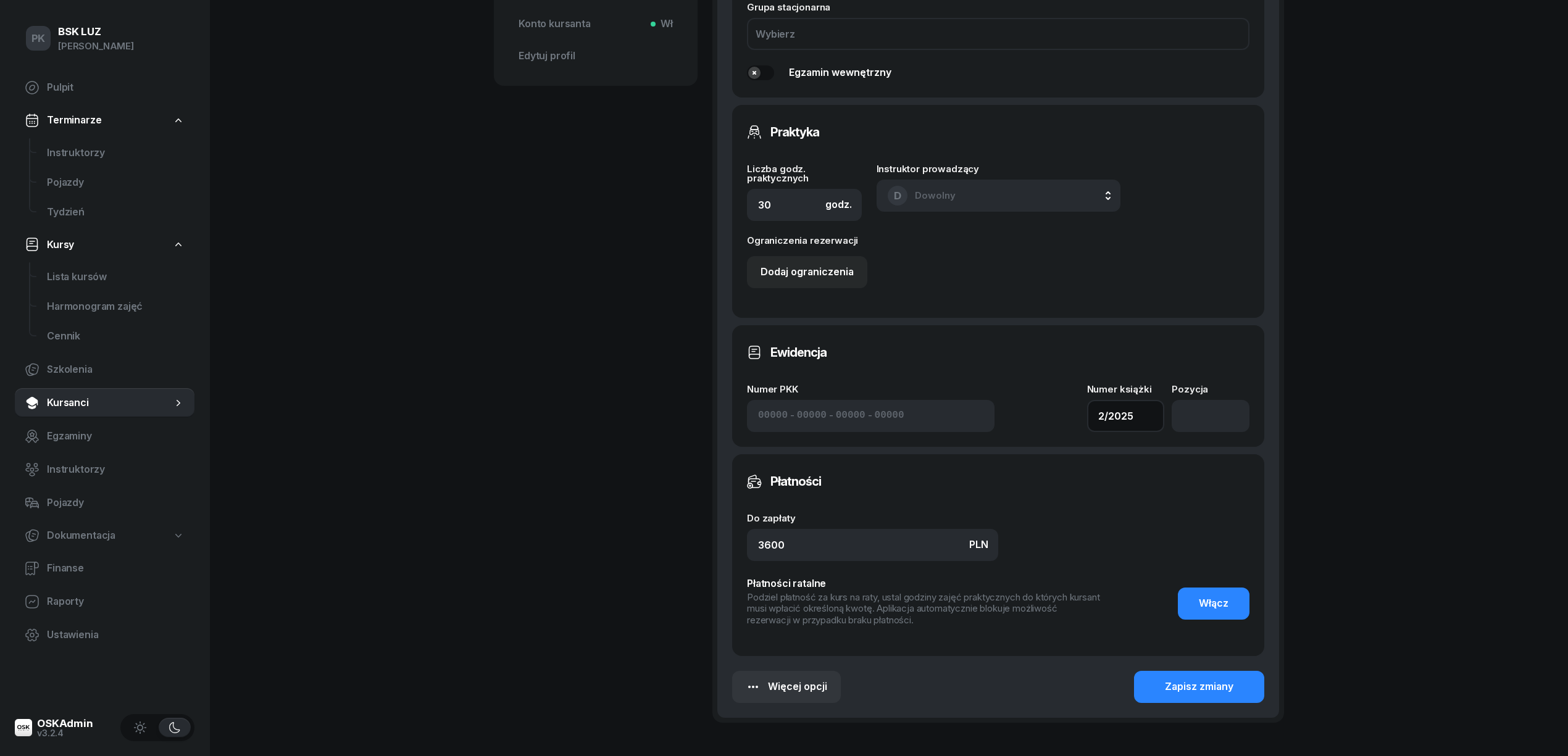
scroll to position [658, 0]
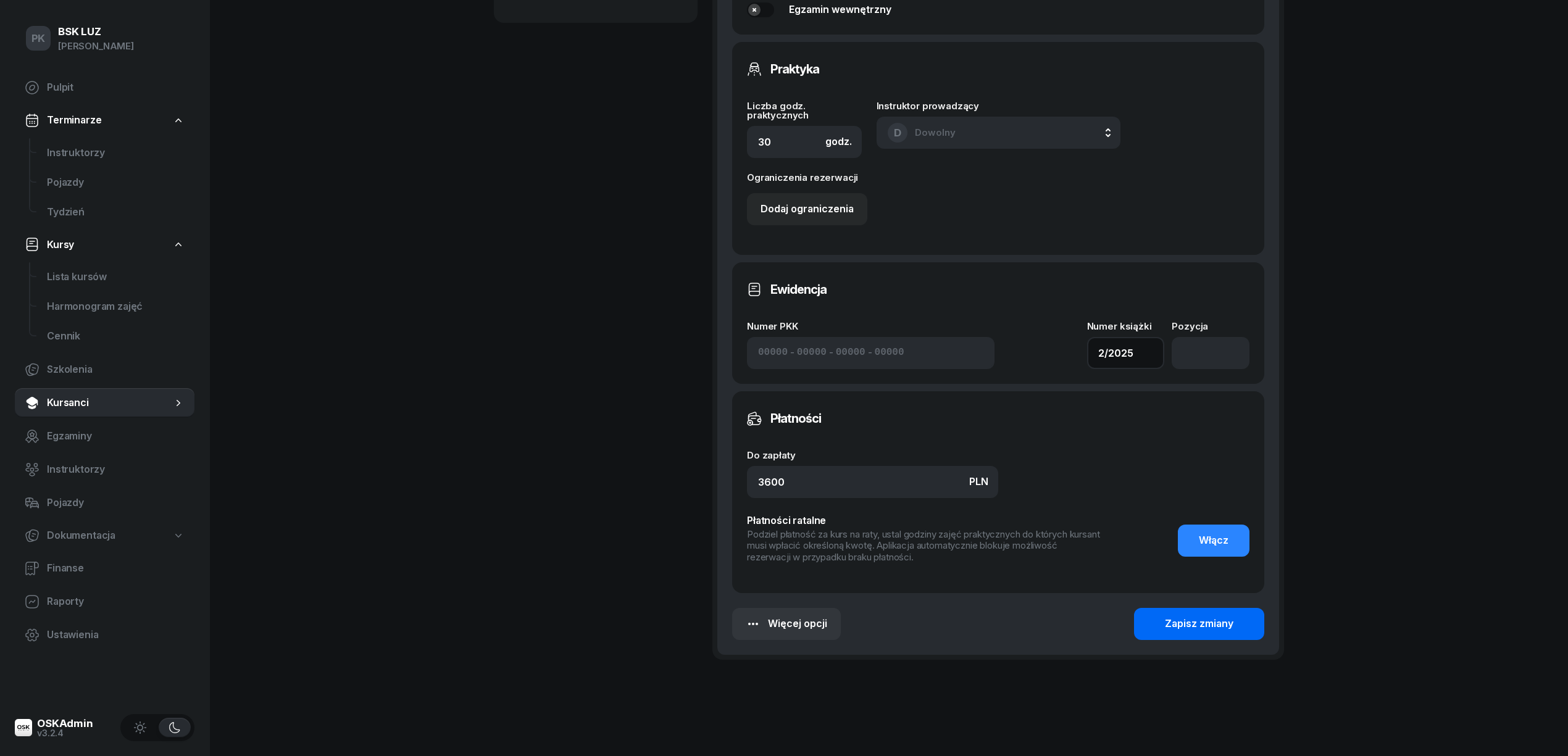
type input "2/2025"
click at [1205, 630] on div "Zapisz zmiany" at bounding box center [1199, 624] width 69 height 16
click at [1198, 628] on div "Zapisz zmiany" at bounding box center [1199, 624] width 69 height 16
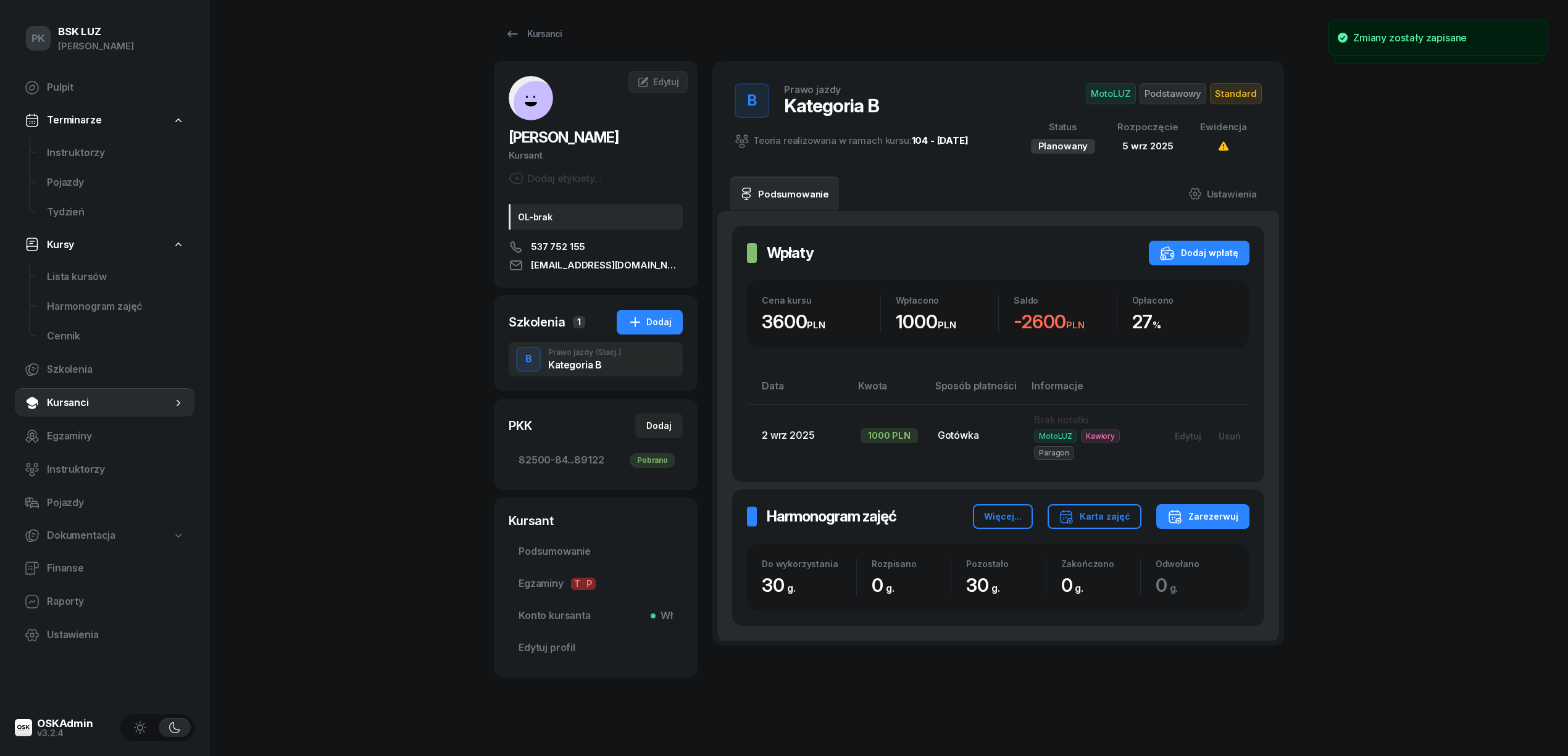
scroll to position [0, 0]
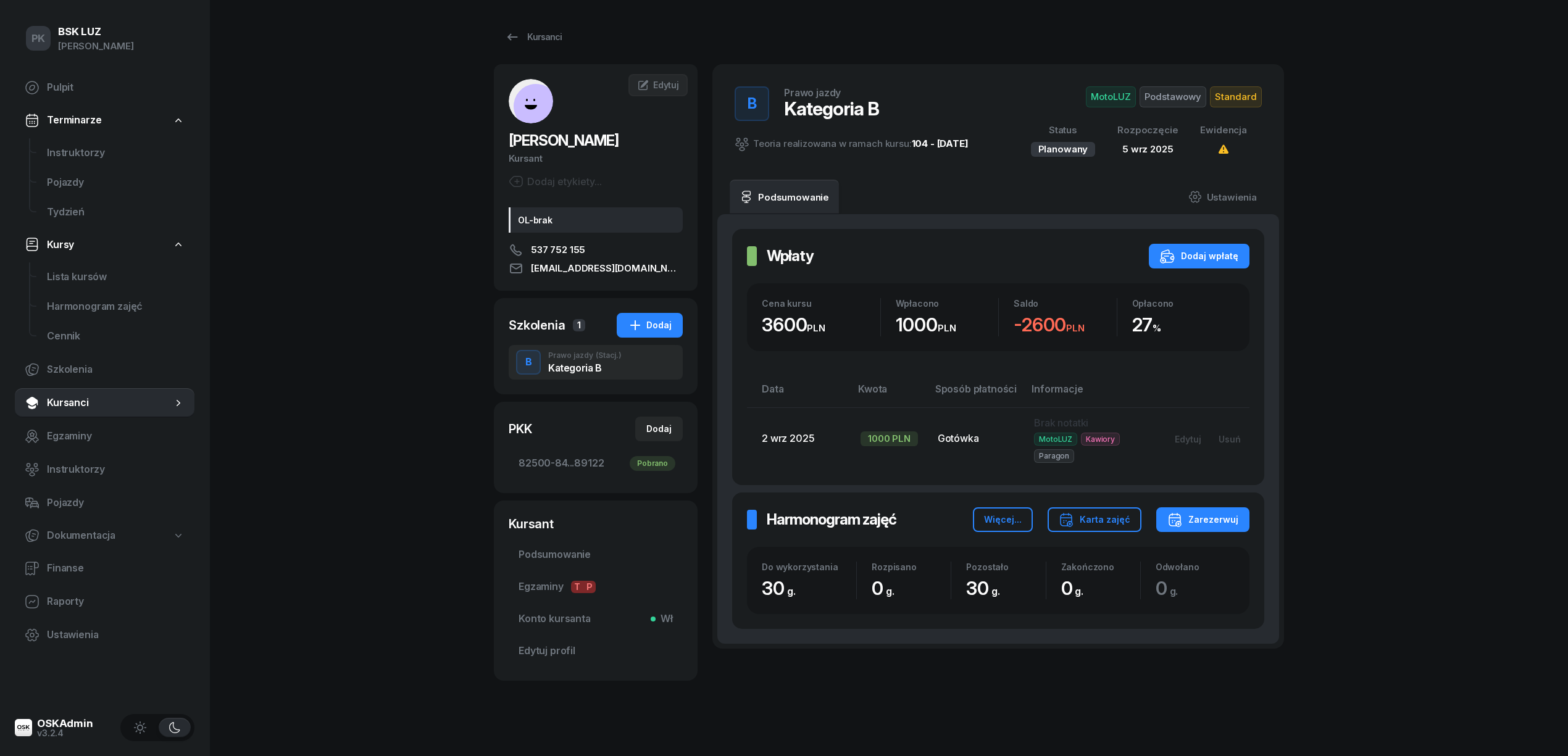
click at [121, 385] on nav "Pulpit Terminarze Instruktorzy Pojazdy Tydzień Kursy Lista kursów Harmonogram z…" at bounding box center [105, 361] width 179 height 577
click at [154, 413] on link "Kursanci" at bounding box center [105, 403] width 179 height 30
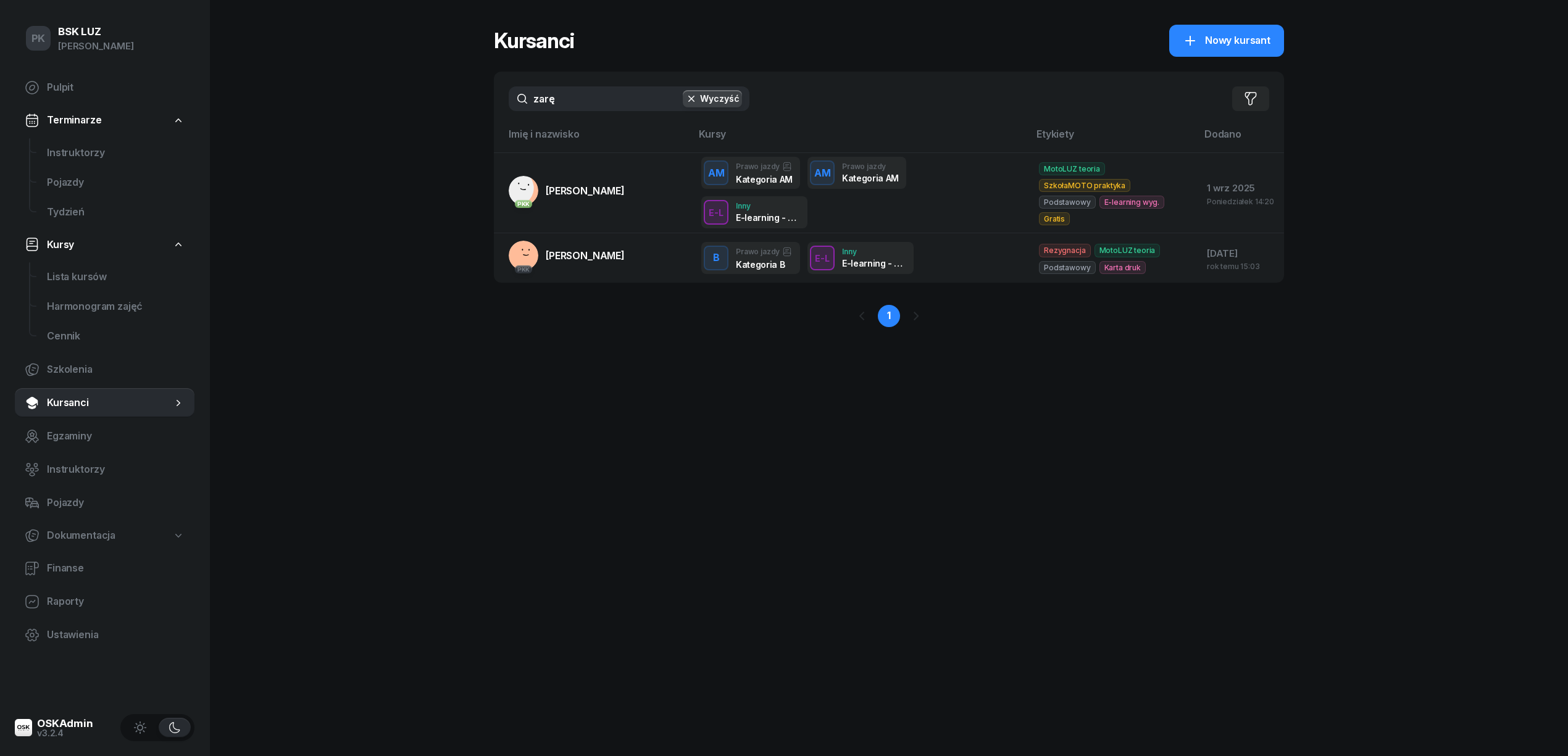
click at [729, 95] on button "Wyczyść" at bounding box center [712, 98] width 59 height 17
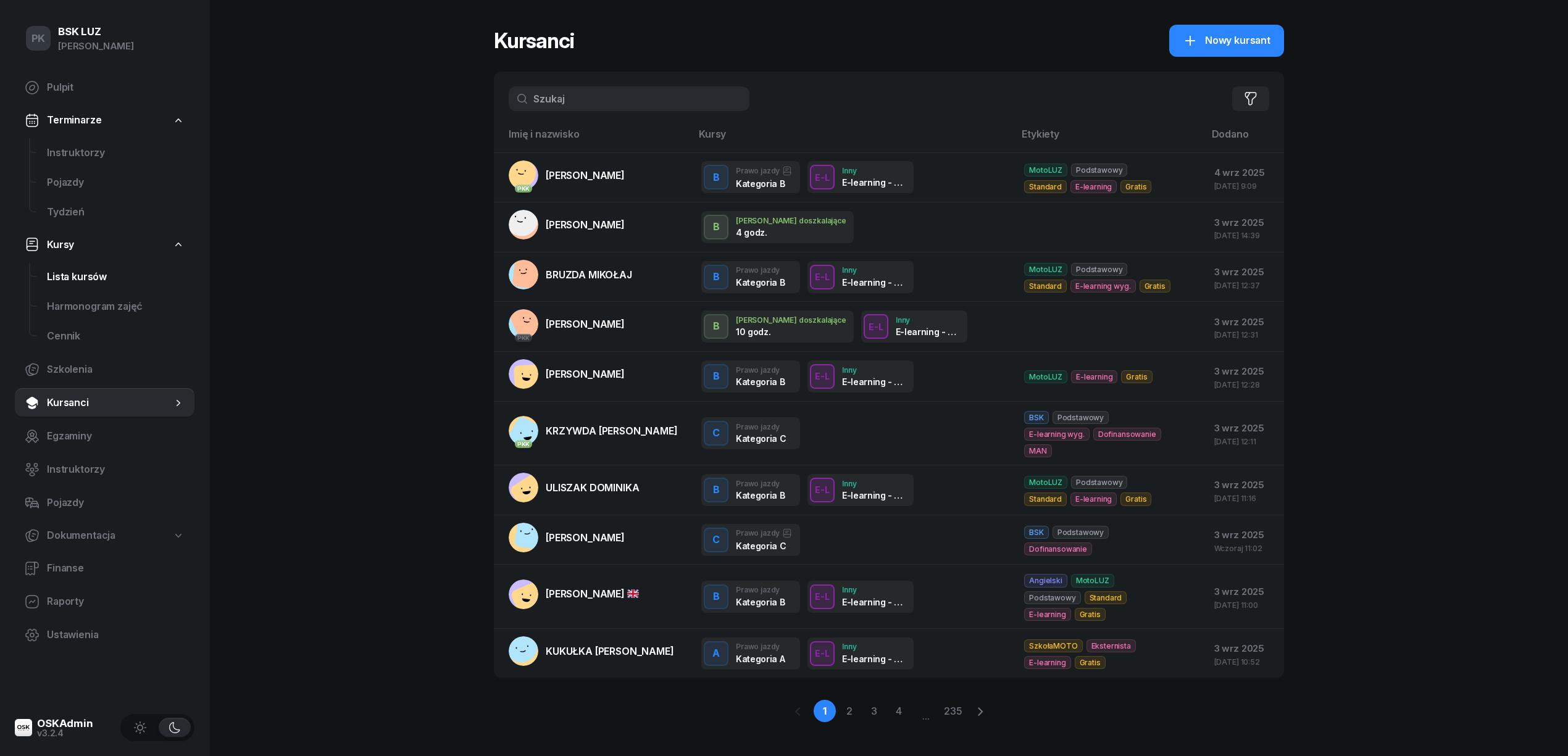
click at [87, 276] on span "Lista kursów" at bounding box center [115, 277] width 138 height 16
select select
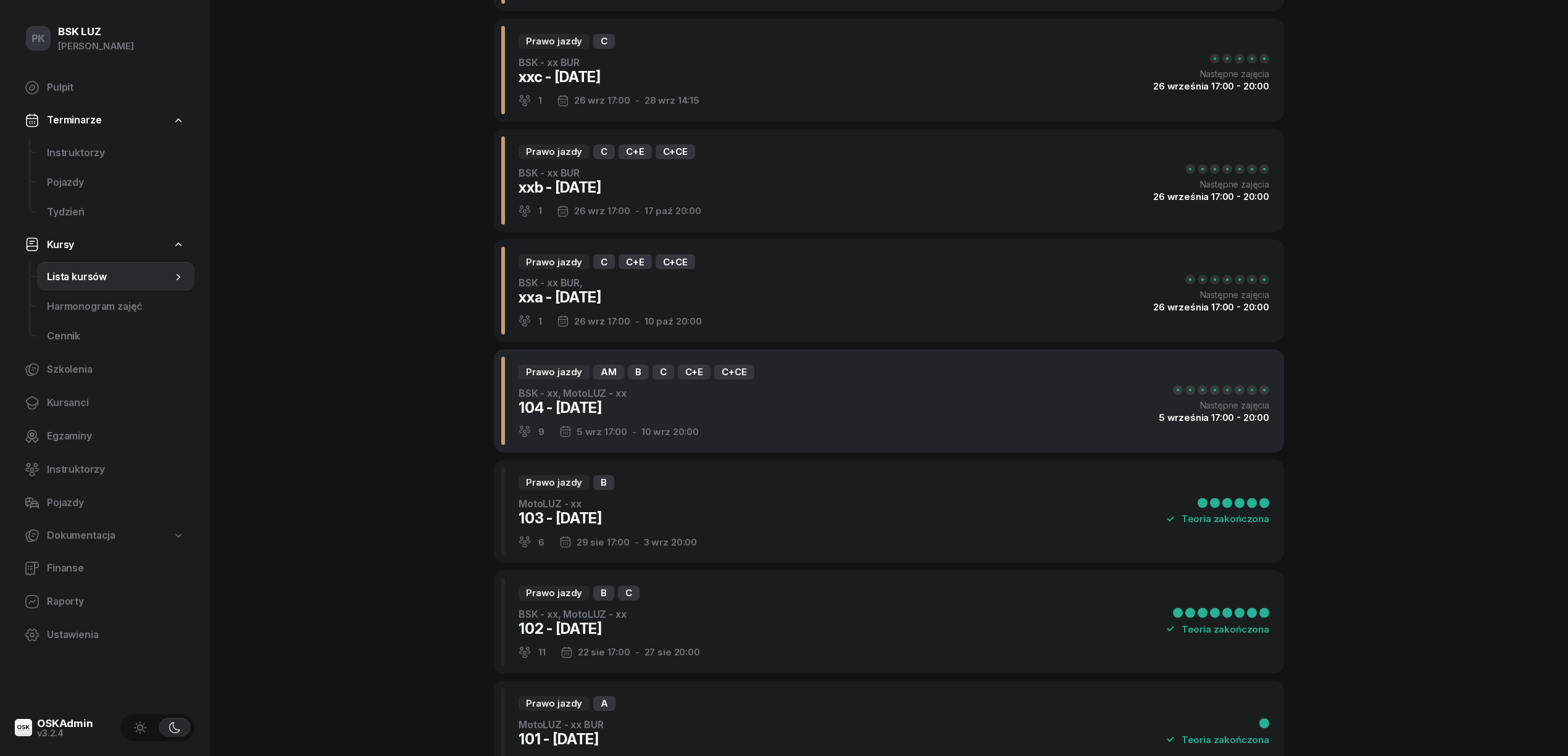
scroll to position [164, 0]
click at [731, 413] on div "104 - 2025/09/05" at bounding box center [636, 407] width 236 height 20
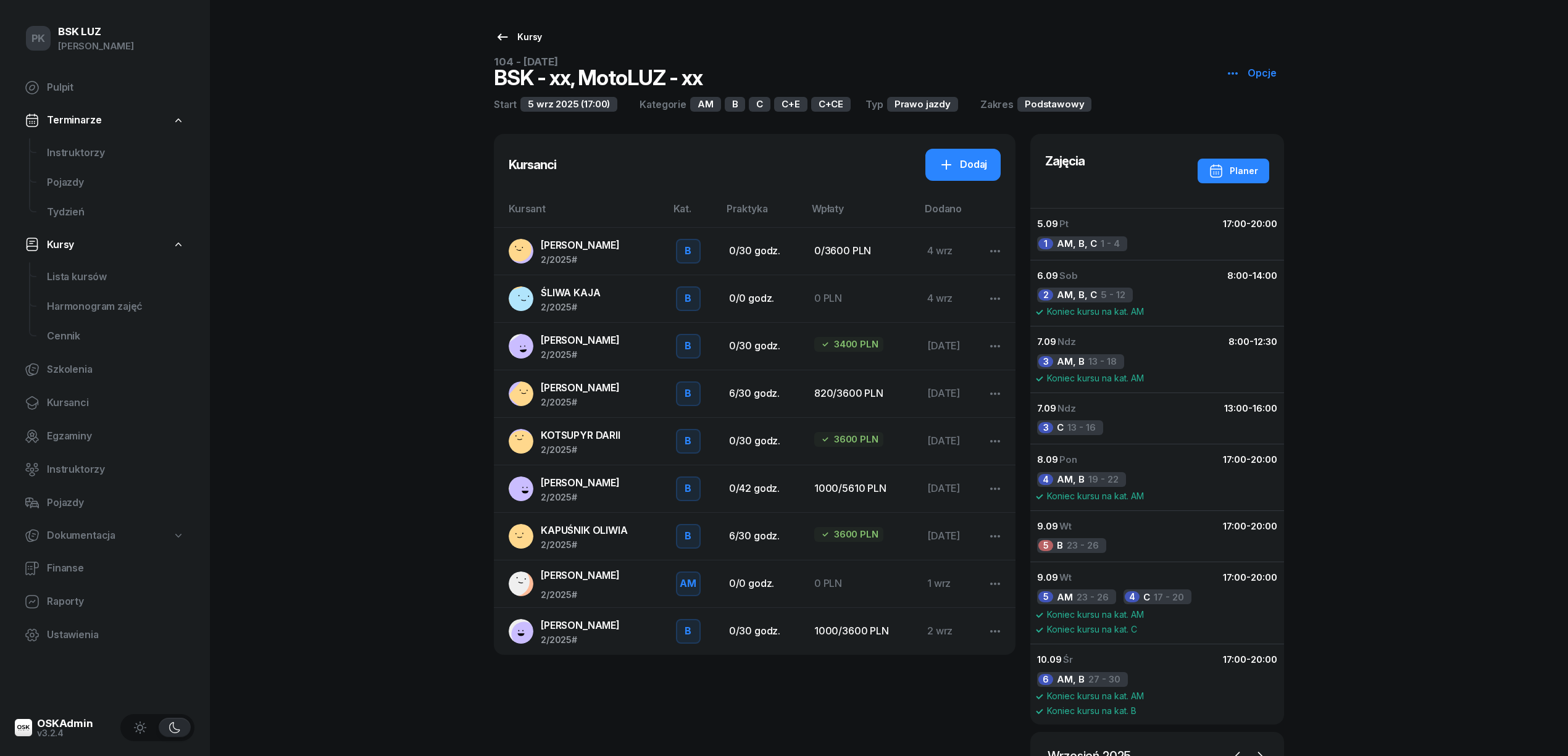
click at [515, 33] on div "Kursy" at bounding box center [518, 37] width 47 height 15
select select
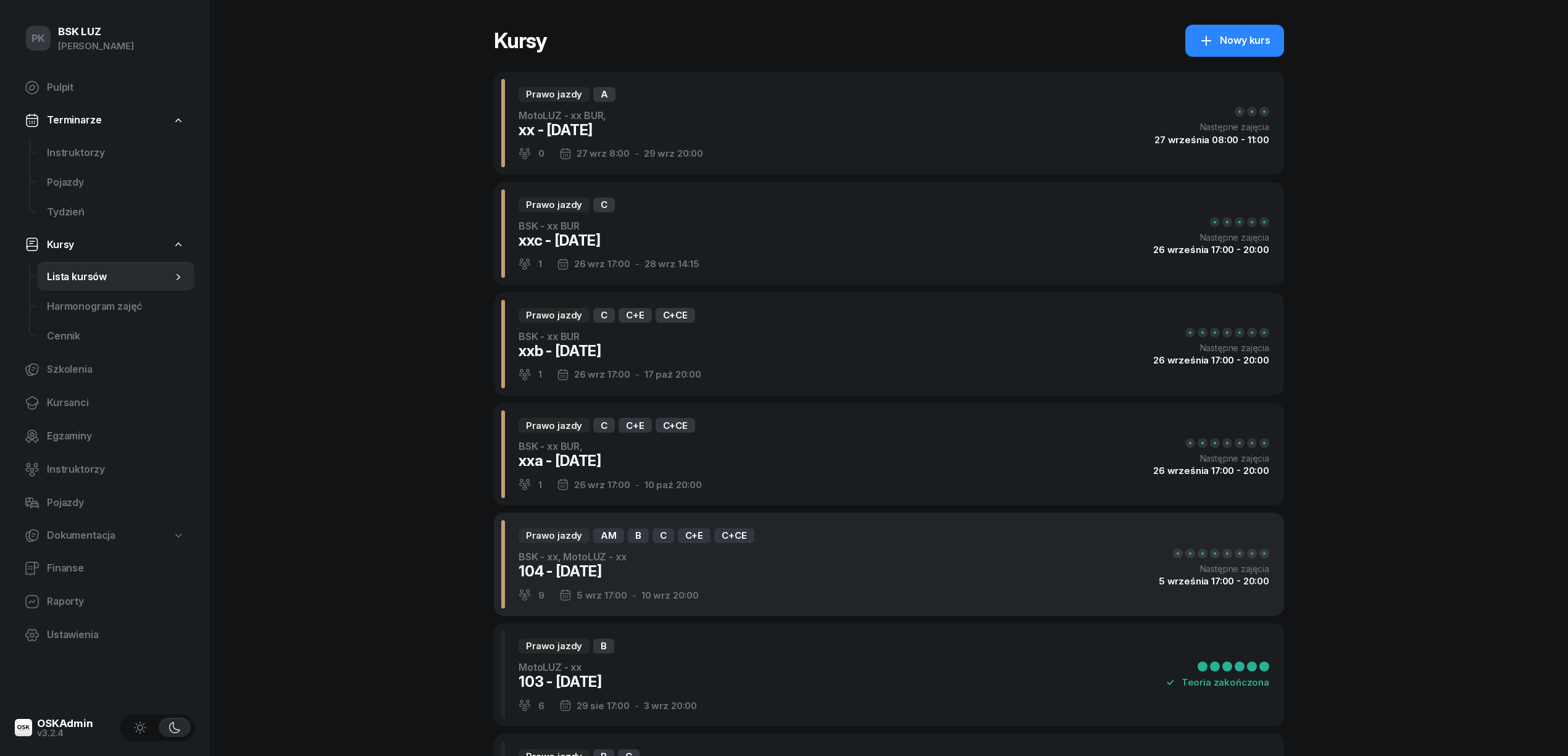
click at [776, 554] on div "Prawo jazdy AM B C C+E C+CE BSK - xx, MotoLUZ - xx 104 - 2025/09/05 9 5 wrz 17:…" at bounding box center [889, 564] width 790 height 103
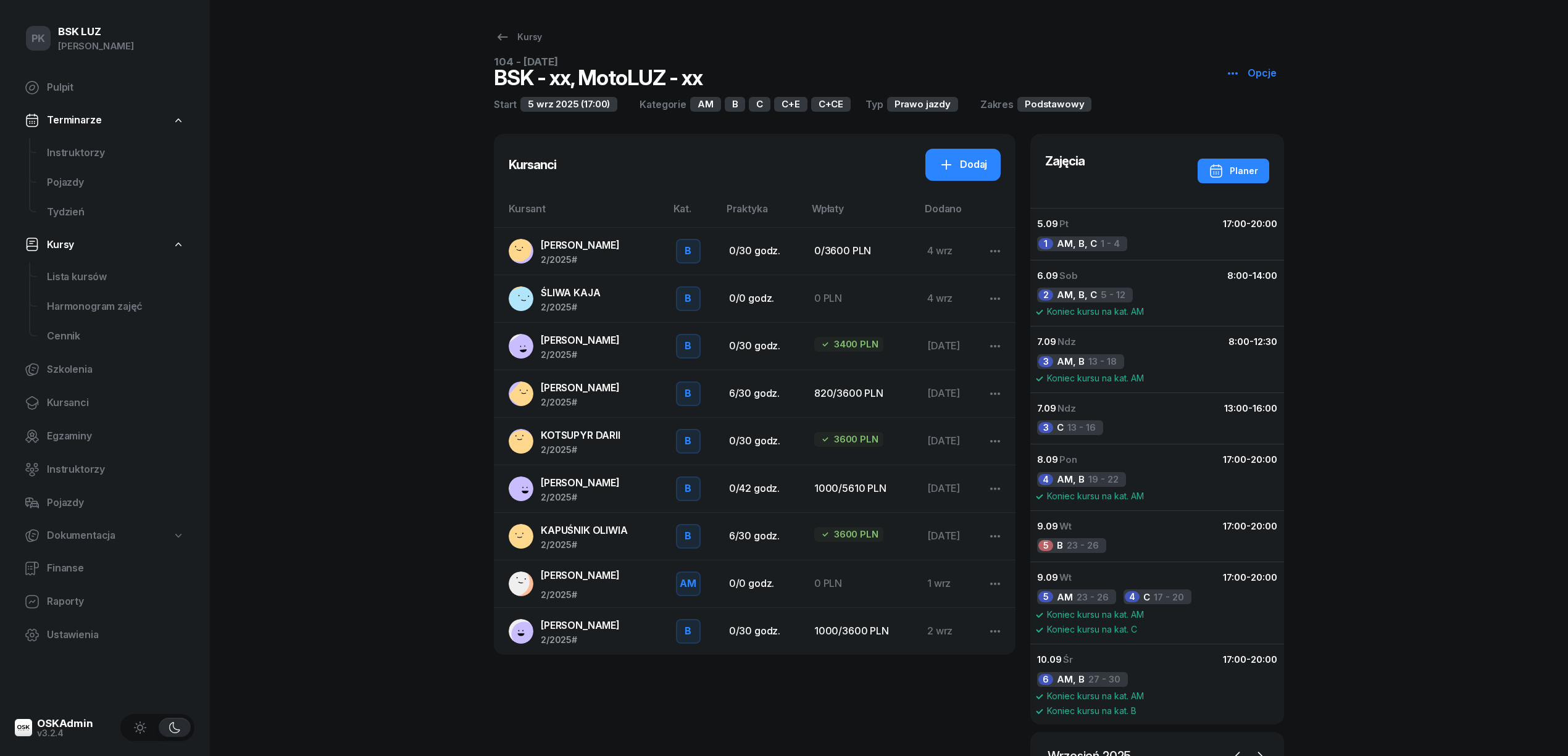
click at [564, 245] on span "[PERSON_NAME]" at bounding box center [580, 245] width 79 height 12
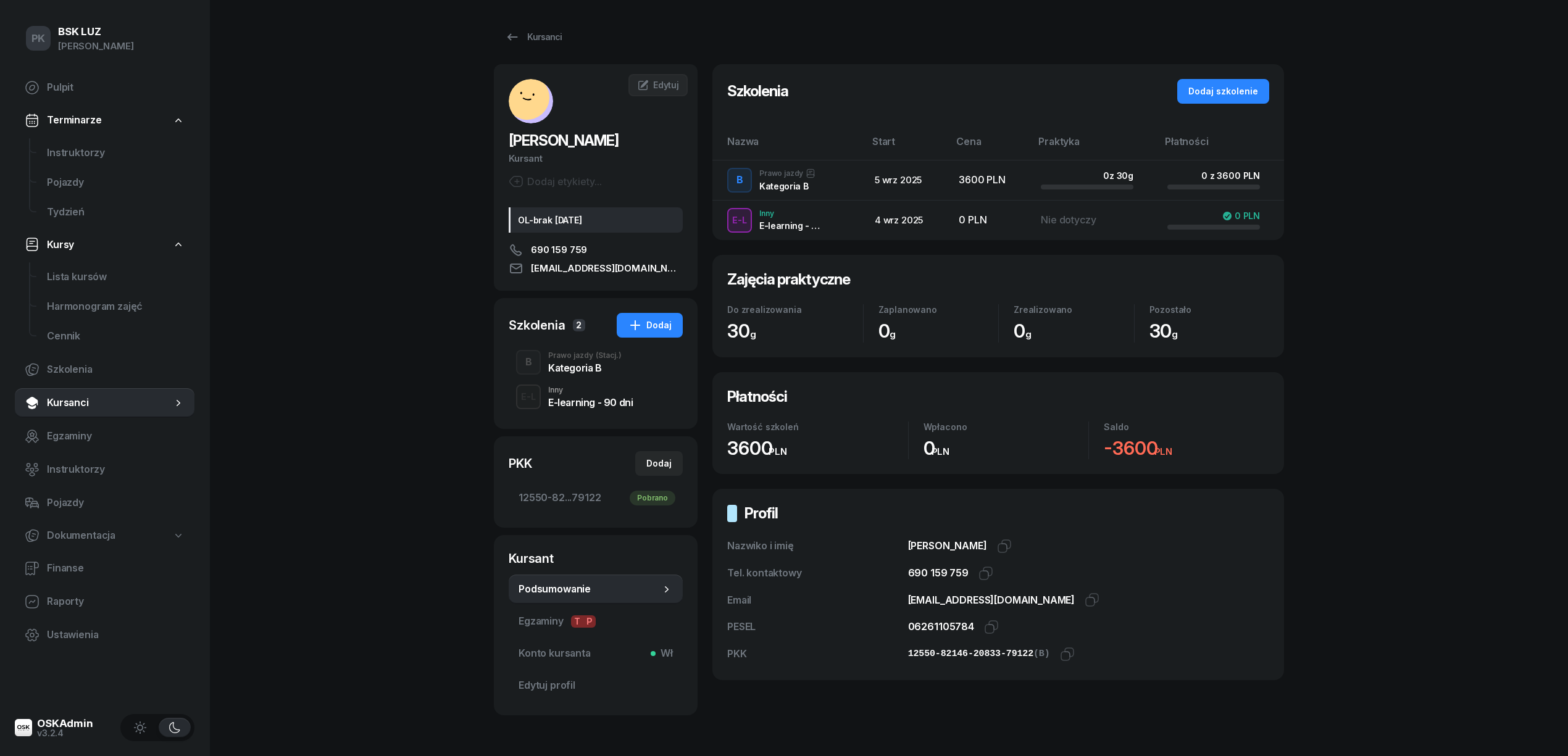
click at [568, 401] on div "E-learning - 90 dni" at bounding box center [590, 402] width 84 height 10
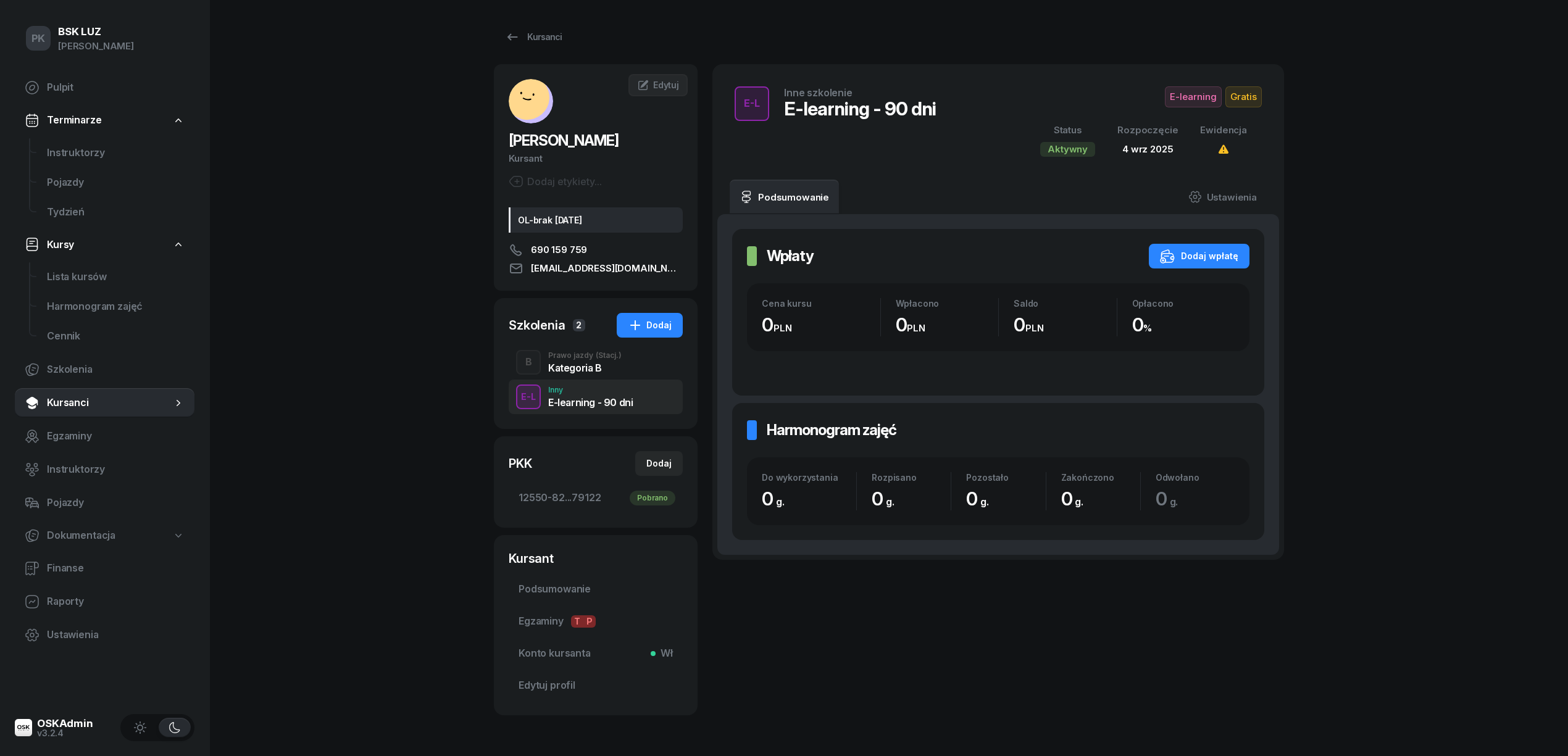
click at [82, 395] on span "Kursanci" at bounding box center [109, 403] width 125 height 16
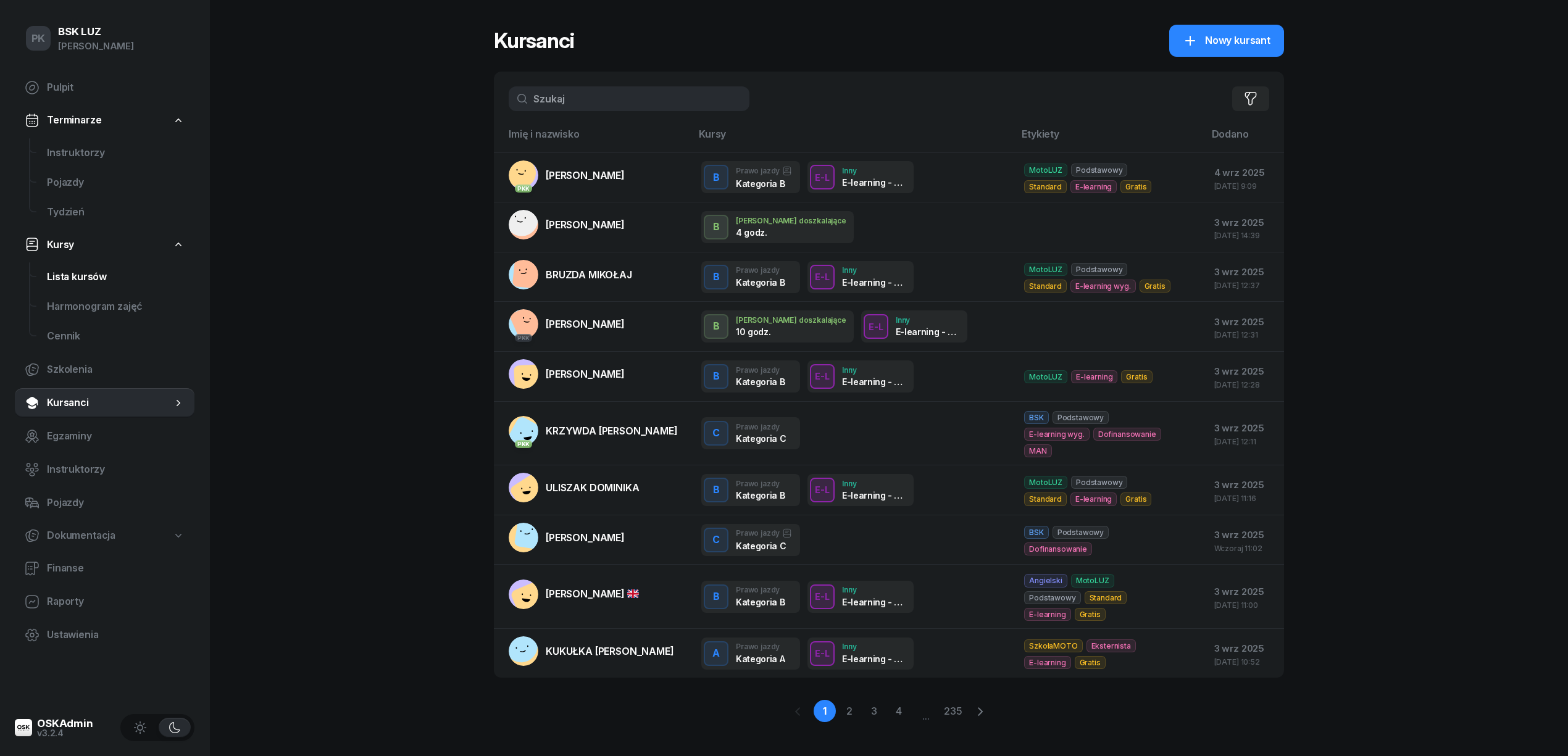
click at [87, 272] on span "Lista kursów" at bounding box center [115, 277] width 138 height 16
select select
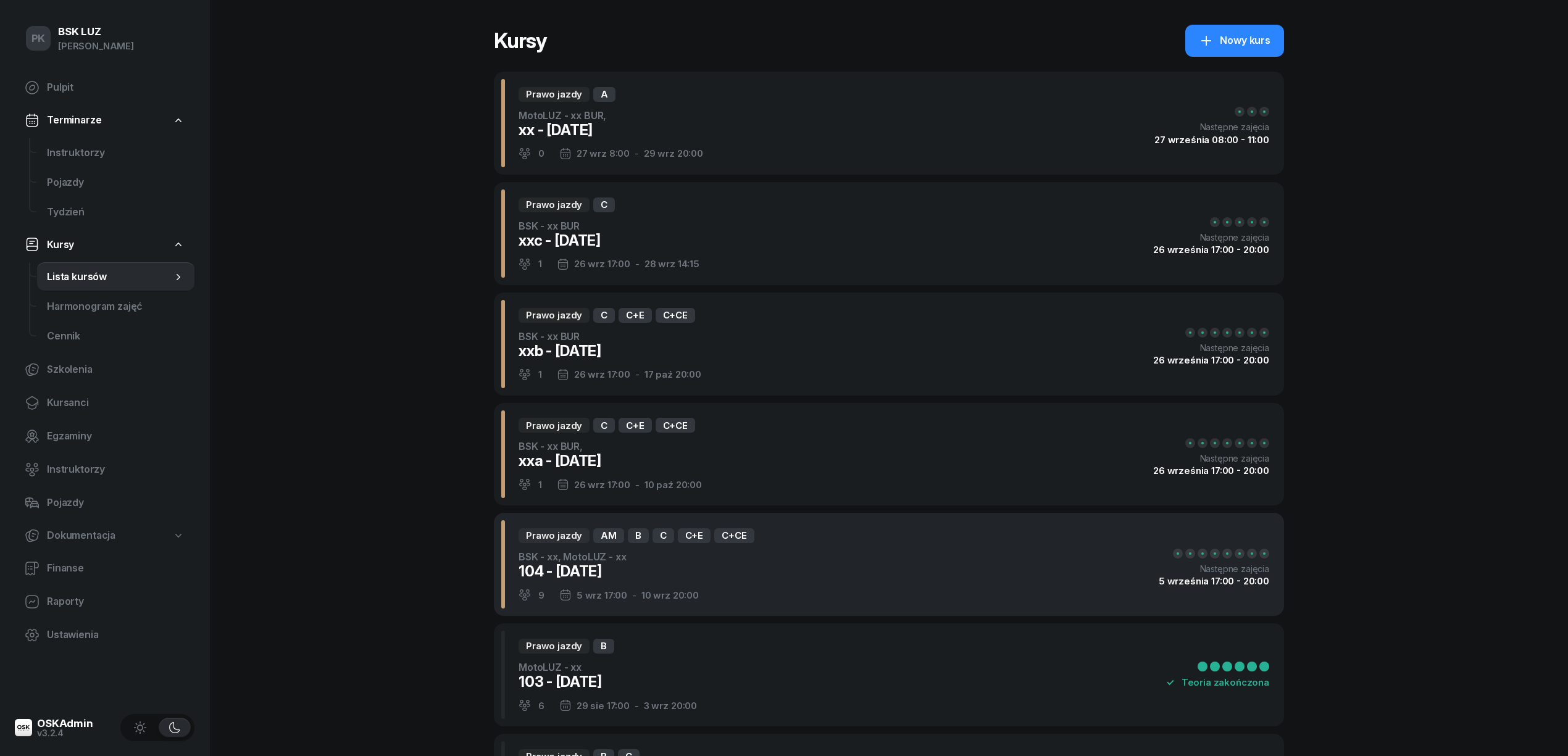
click at [711, 562] on div "104 - 2025/09/05" at bounding box center [636, 571] width 236 height 20
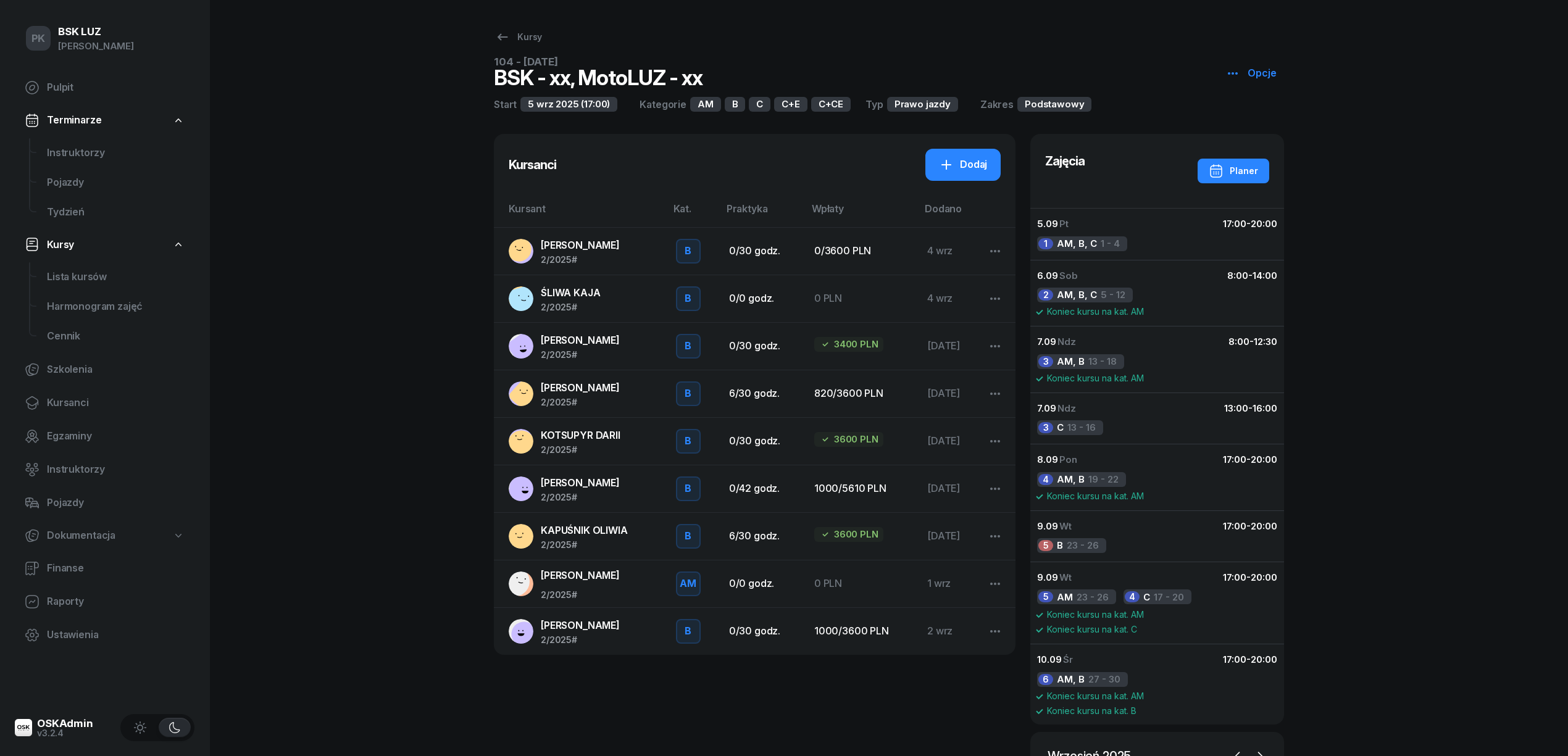
click at [578, 296] on span "ŚLIWA KAJA" at bounding box center [570, 293] width 59 height 12
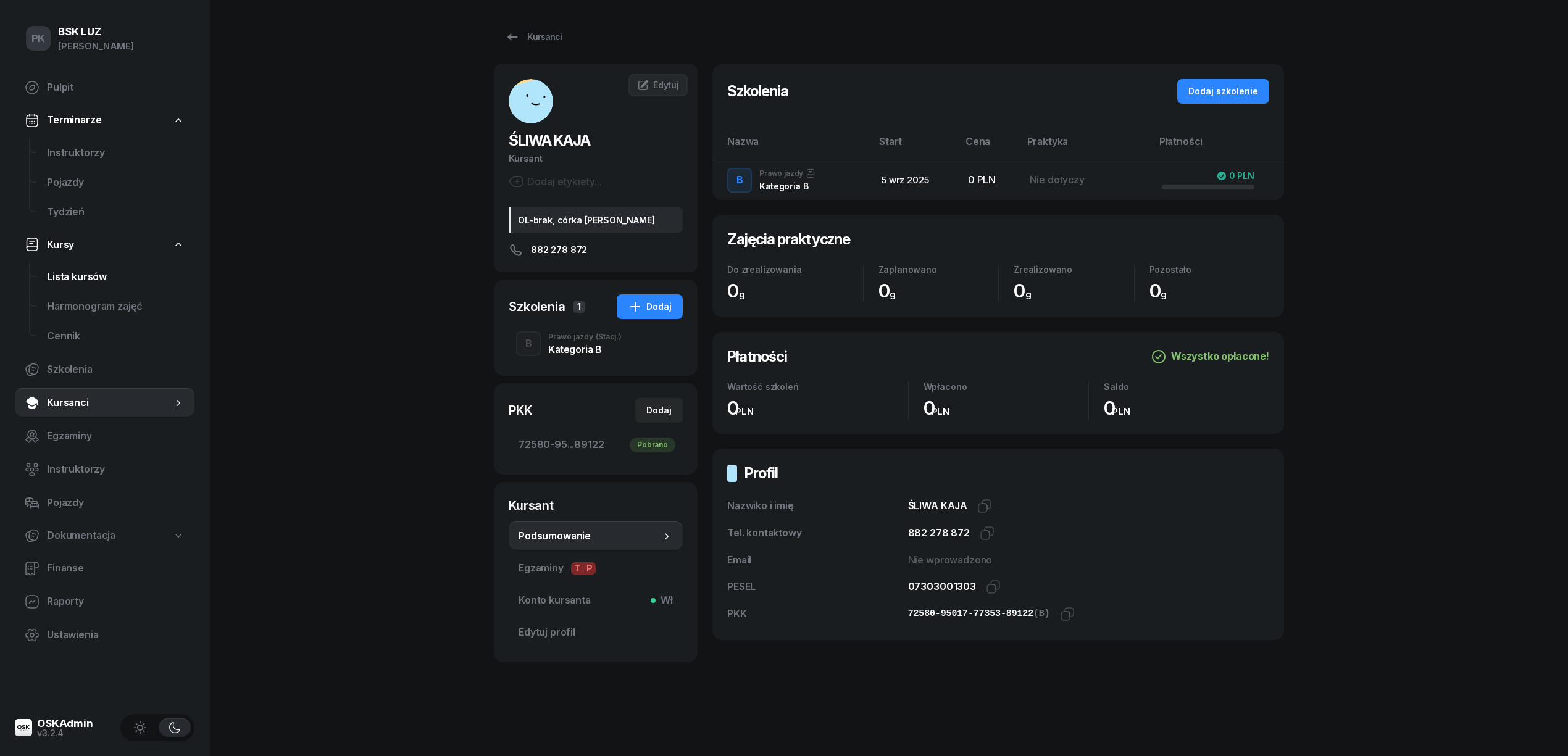
click at [88, 274] on span "Lista kursów" at bounding box center [115, 277] width 138 height 16
select select
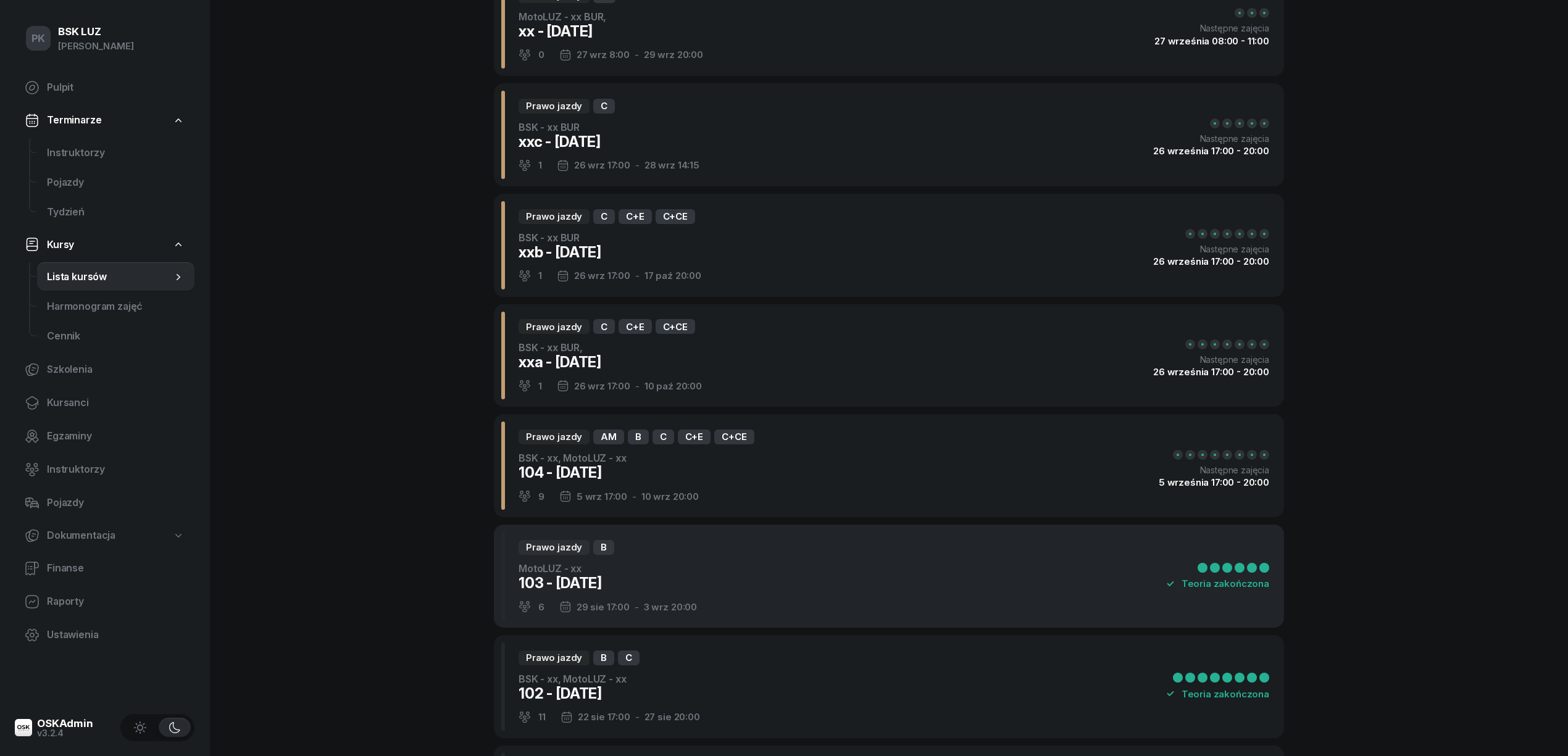
scroll to position [329, 0]
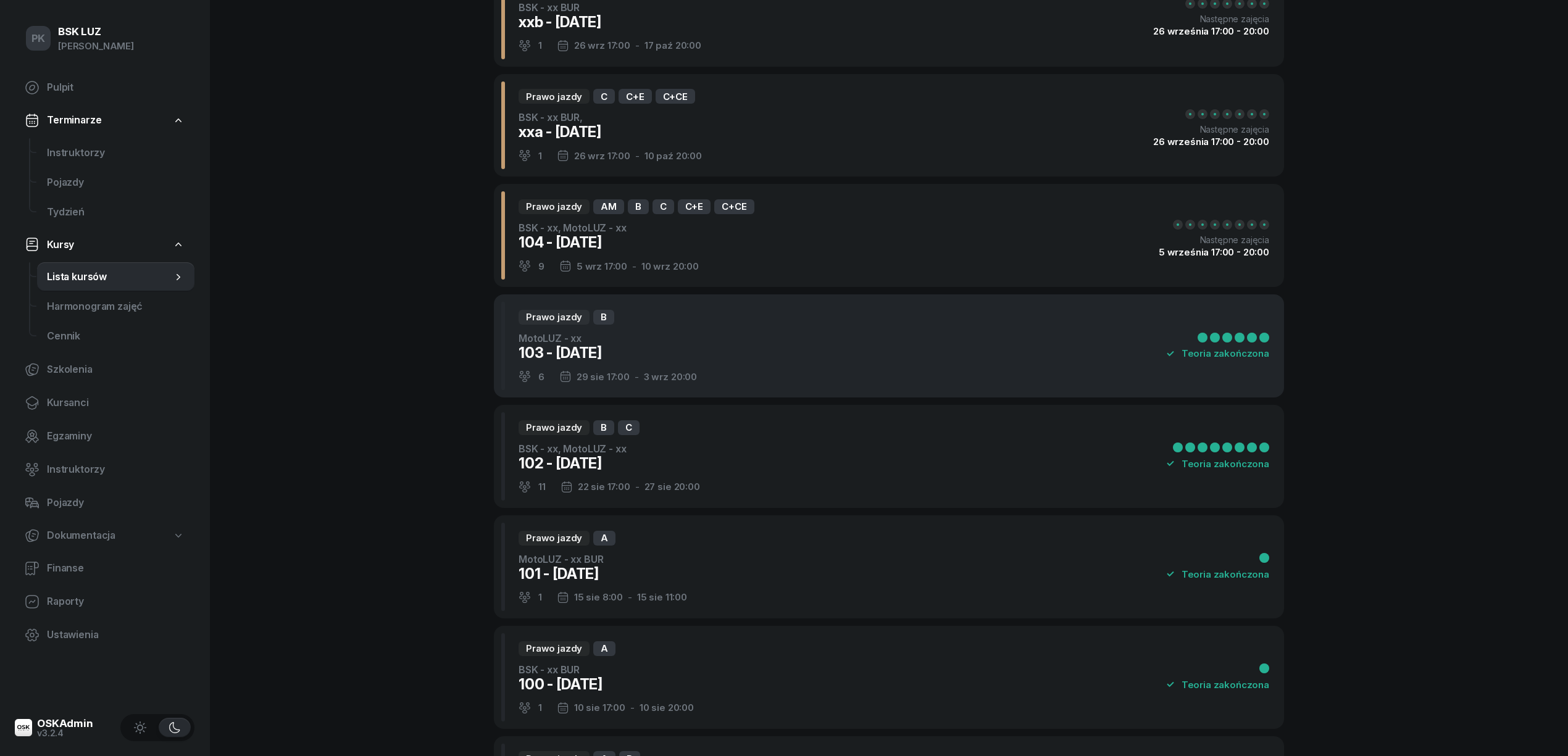
click at [719, 319] on div "Prawo jazdy B MotoLUZ - xx 103 - 2025/08/29 6 29 sie 17:00 - 3 wrz 20:00 Teoria…" at bounding box center [889, 346] width 790 height 103
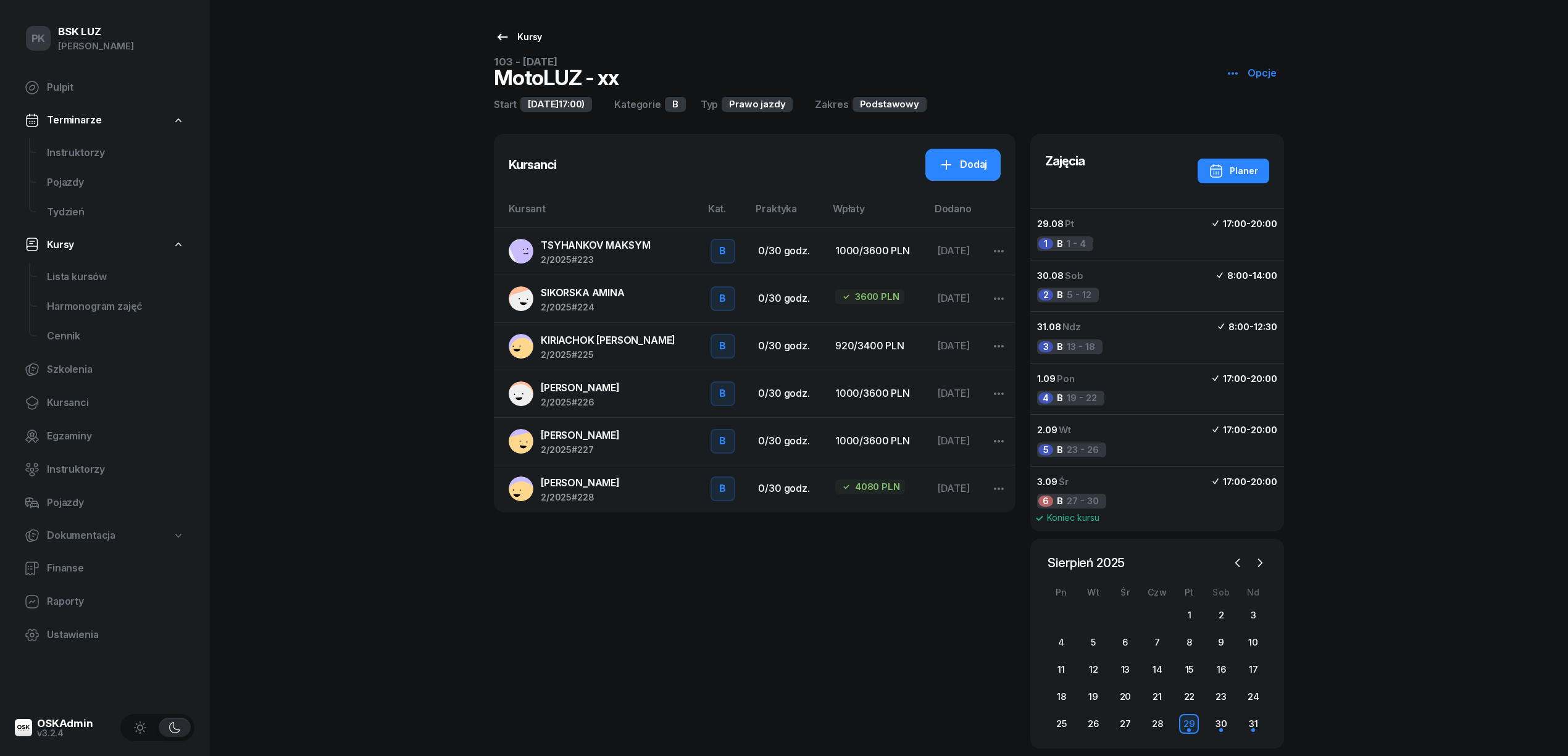
click at [519, 30] on div "Kursy" at bounding box center [518, 37] width 47 height 15
select select
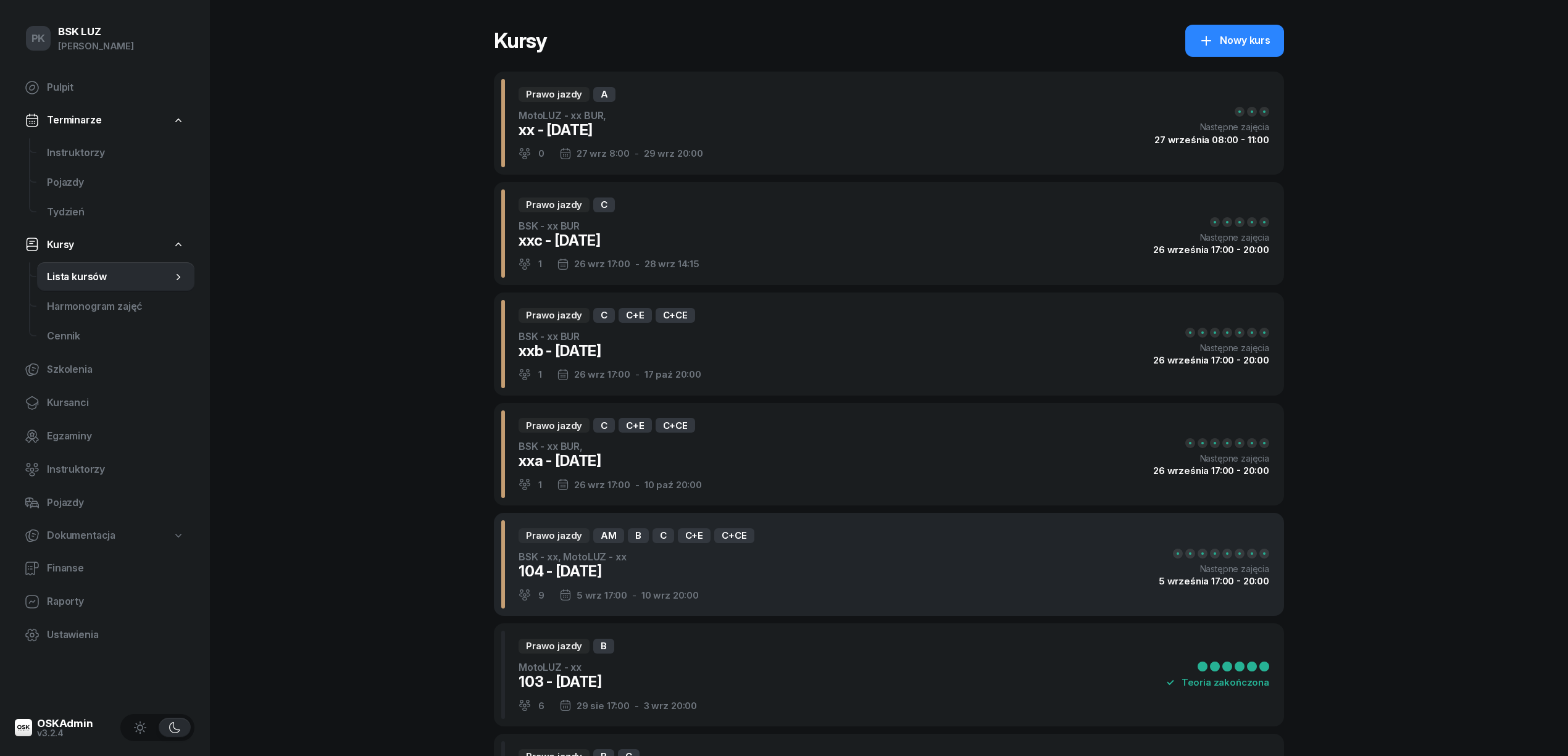
click at [870, 576] on div "Prawo jazdy AM B C C+E C+CE BSK - xx, MotoLUZ - xx 104 - 2025/09/05 9 5 wrz 17:…" at bounding box center [889, 564] width 790 height 103
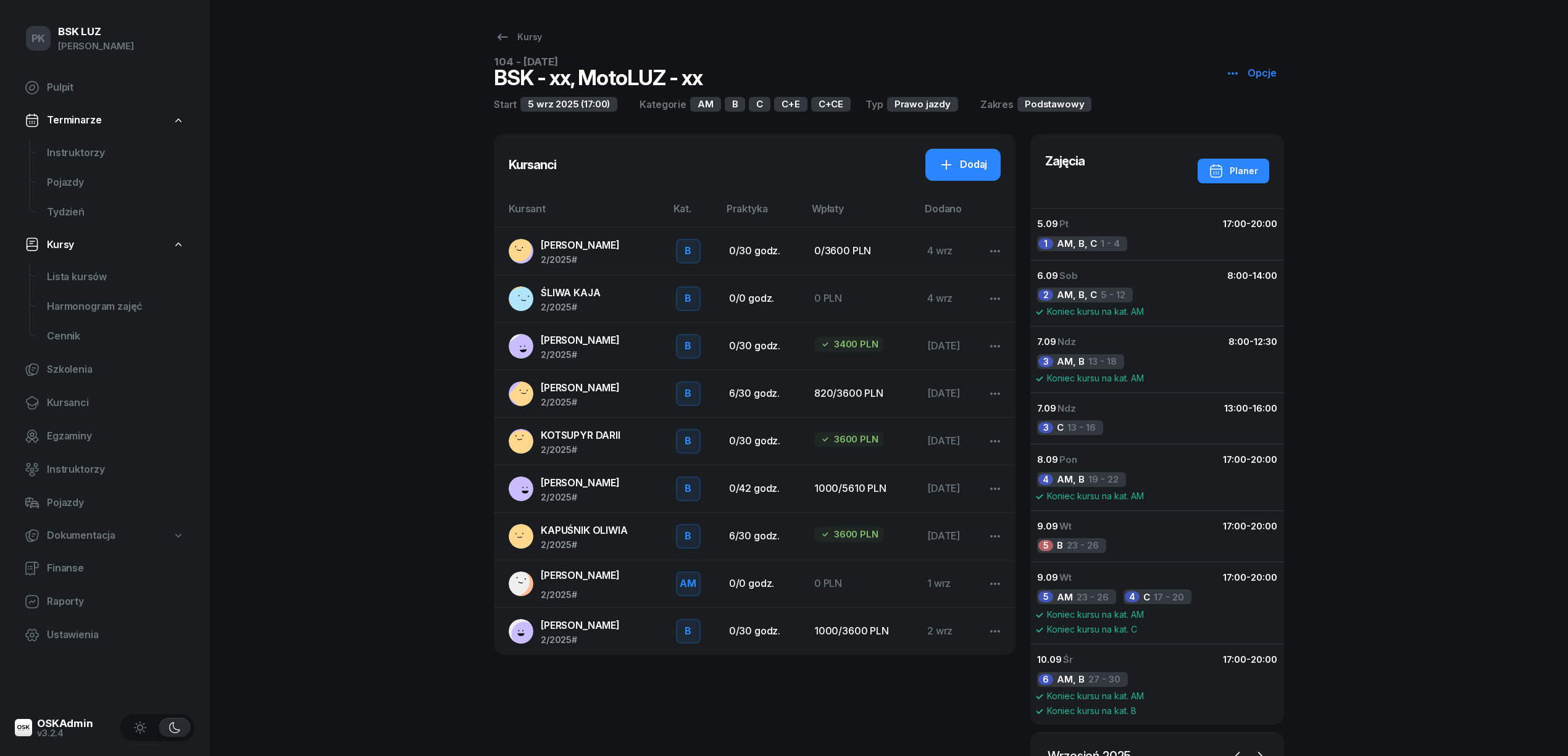
click at [578, 342] on span "KRALKA EWELINA" at bounding box center [580, 340] width 79 height 12
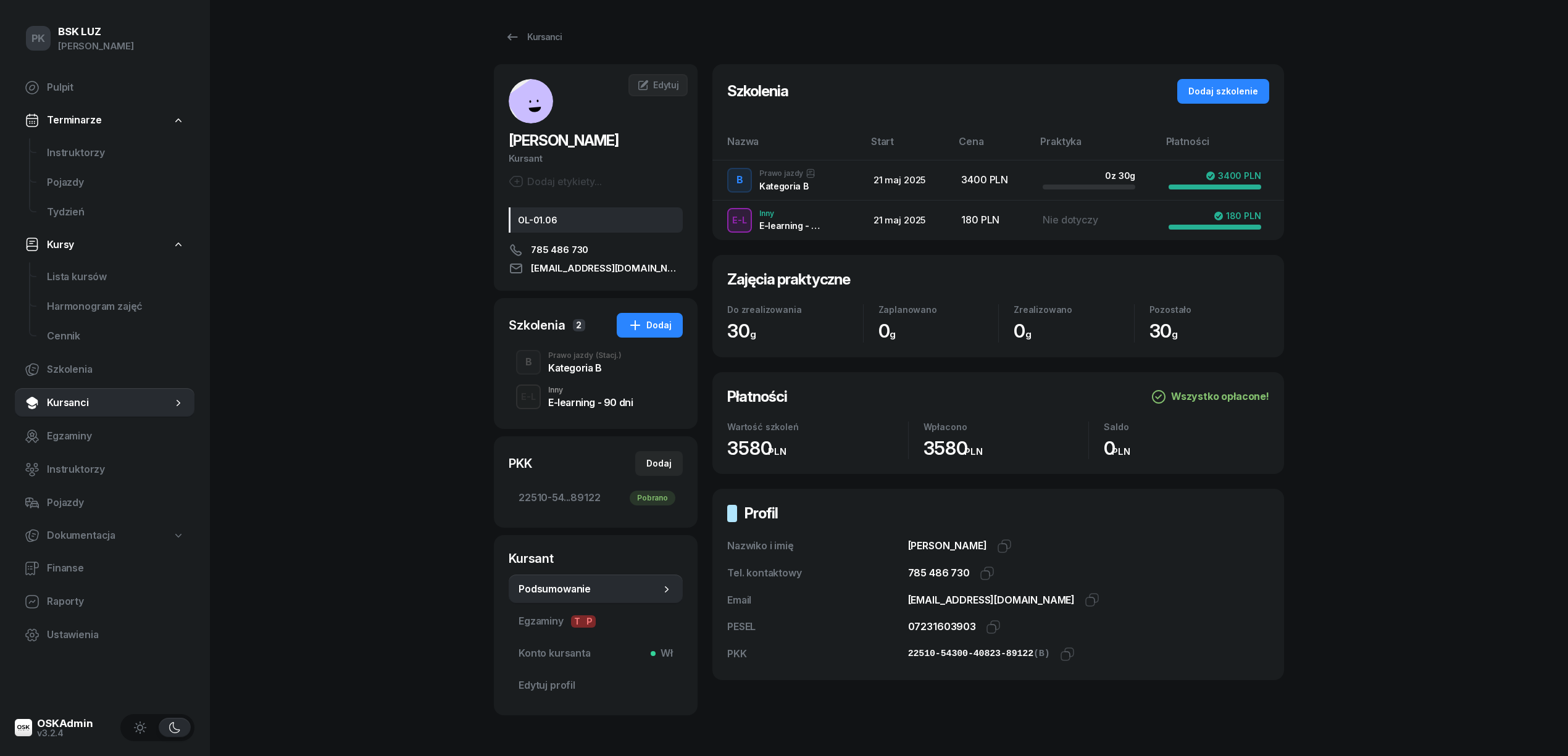
click at [593, 389] on div "Inny" at bounding box center [590, 390] width 84 height 7
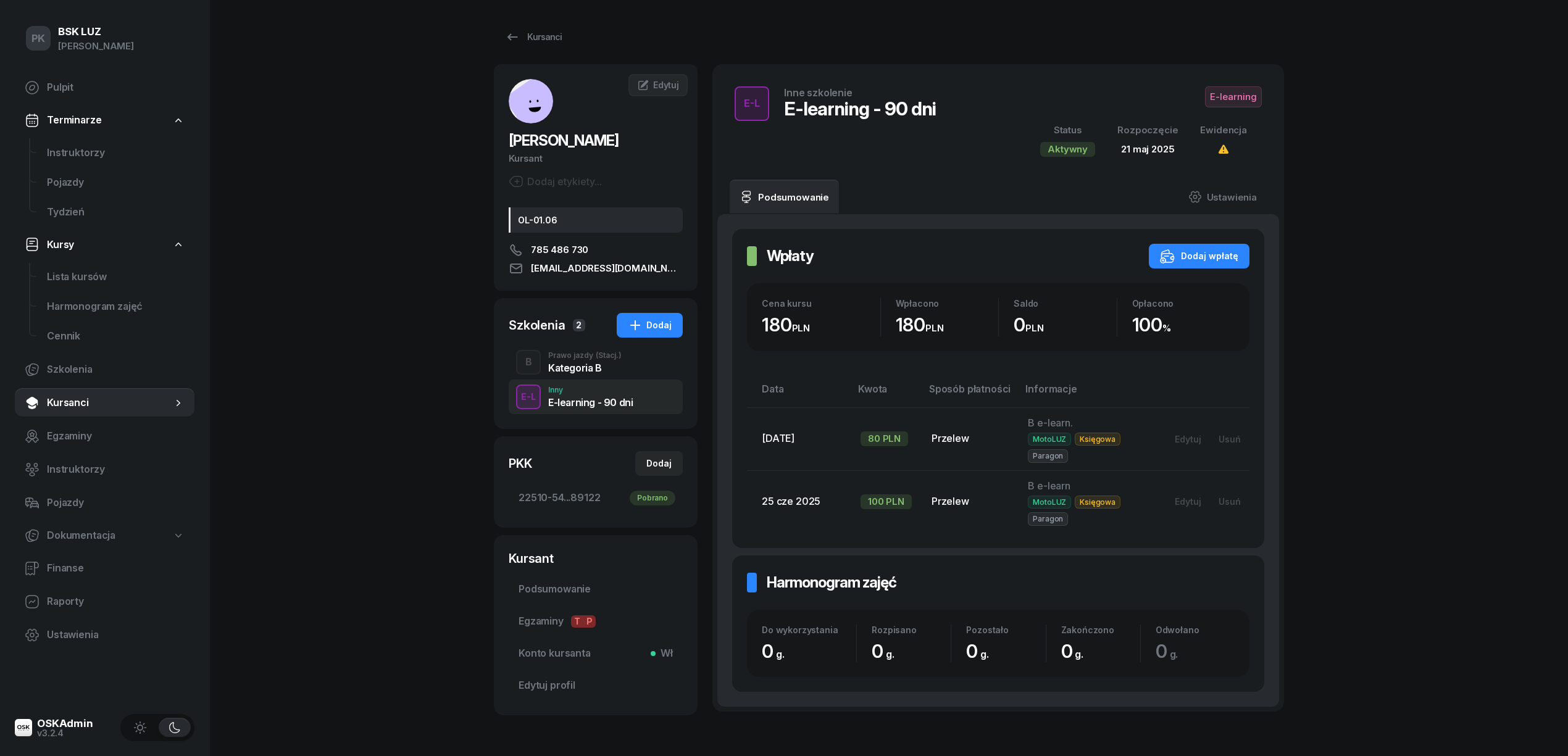
click at [416, 478] on div "PK BSK LUZ Piotr Klimek Pulpit Terminarze Instruktorzy Pojazdy Tydzień Kursy Li…" at bounding box center [784, 416] width 1568 height 833
click at [578, 363] on div "Kategoria B" at bounding box center [585, 367] width 73 height 10
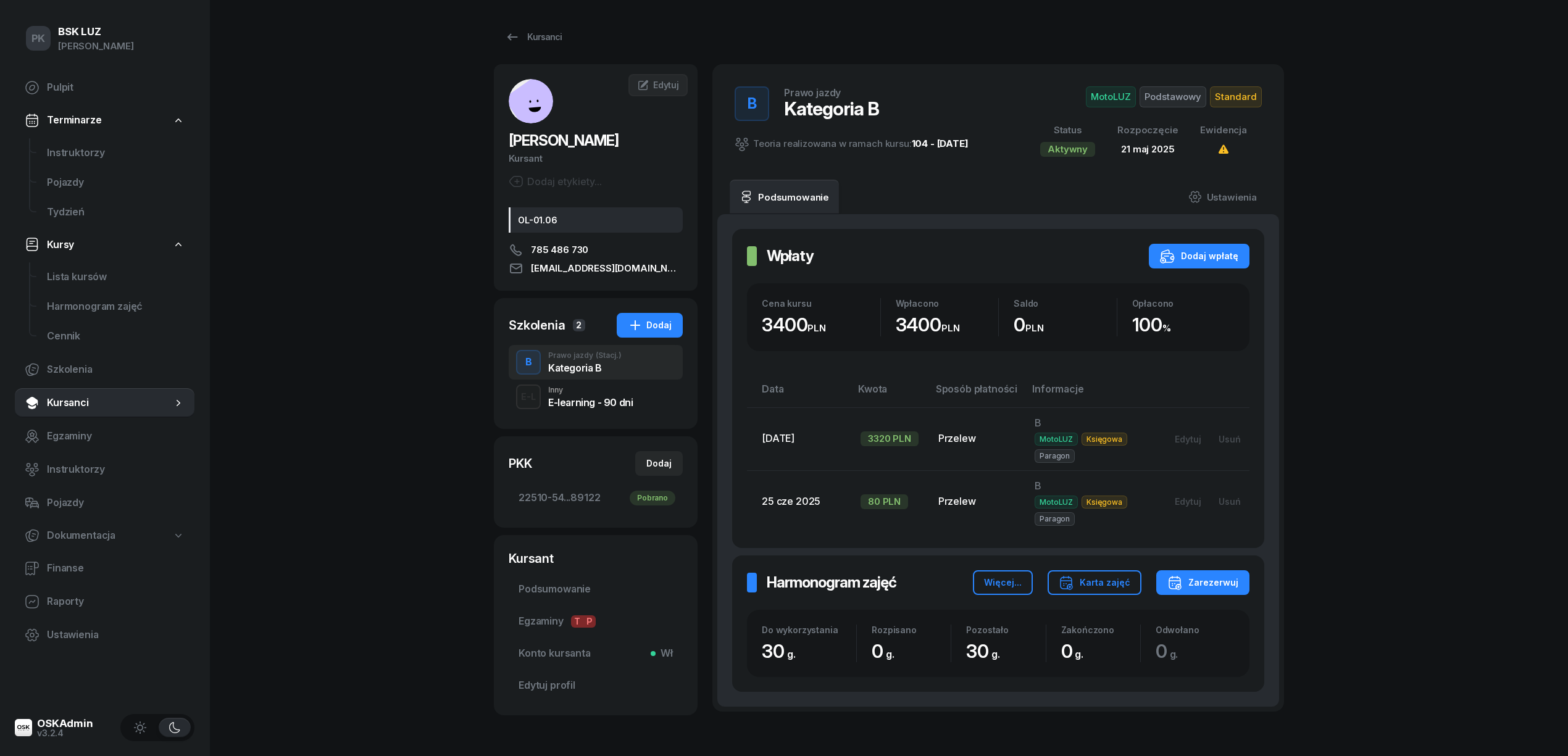
click at [588, 397] on div "E-learning - 90 dni" at bounding box center [590, 402] width 84 height 10
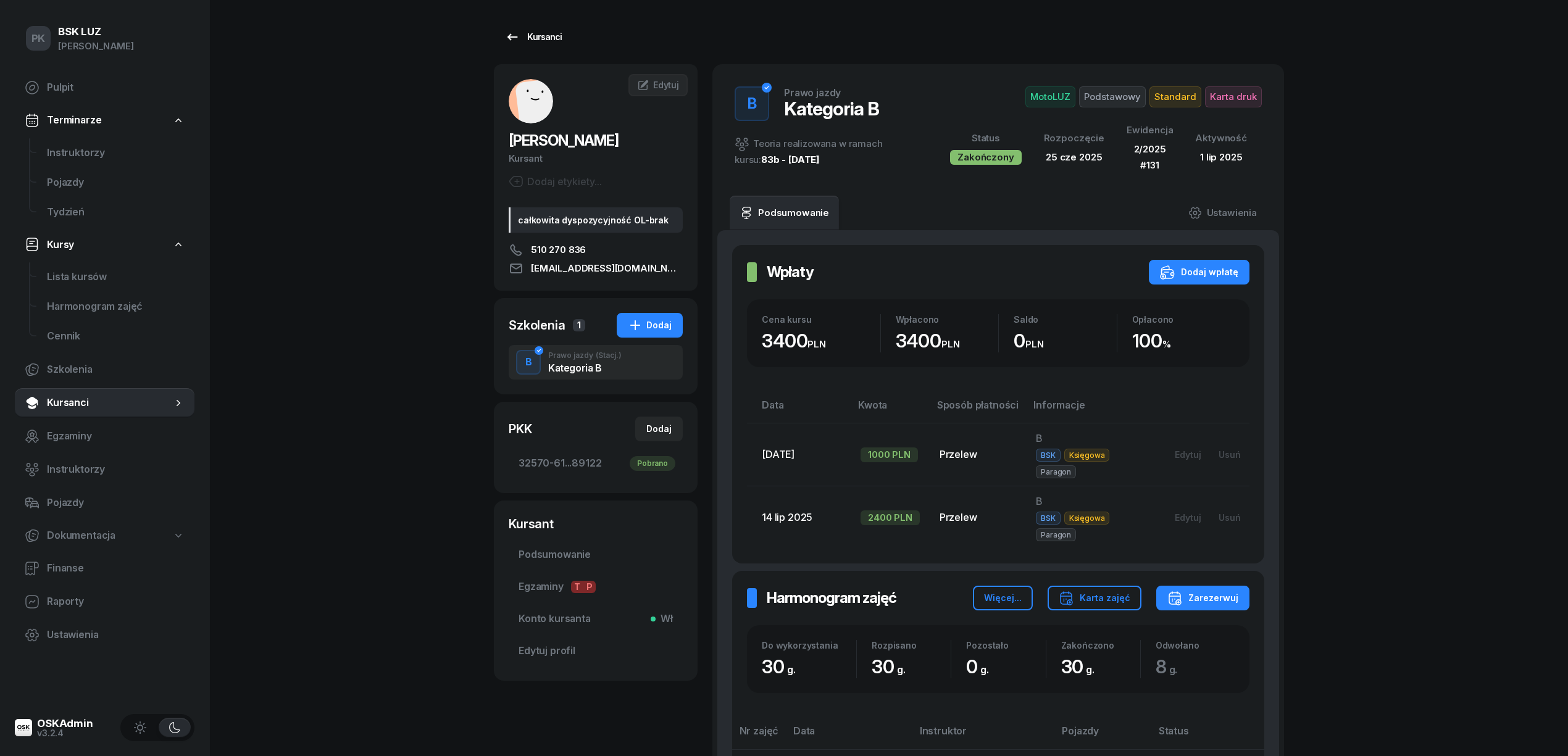
click at [544, 44] on link "Kursanci" at bounding box center [533, 37] width 79 height 24
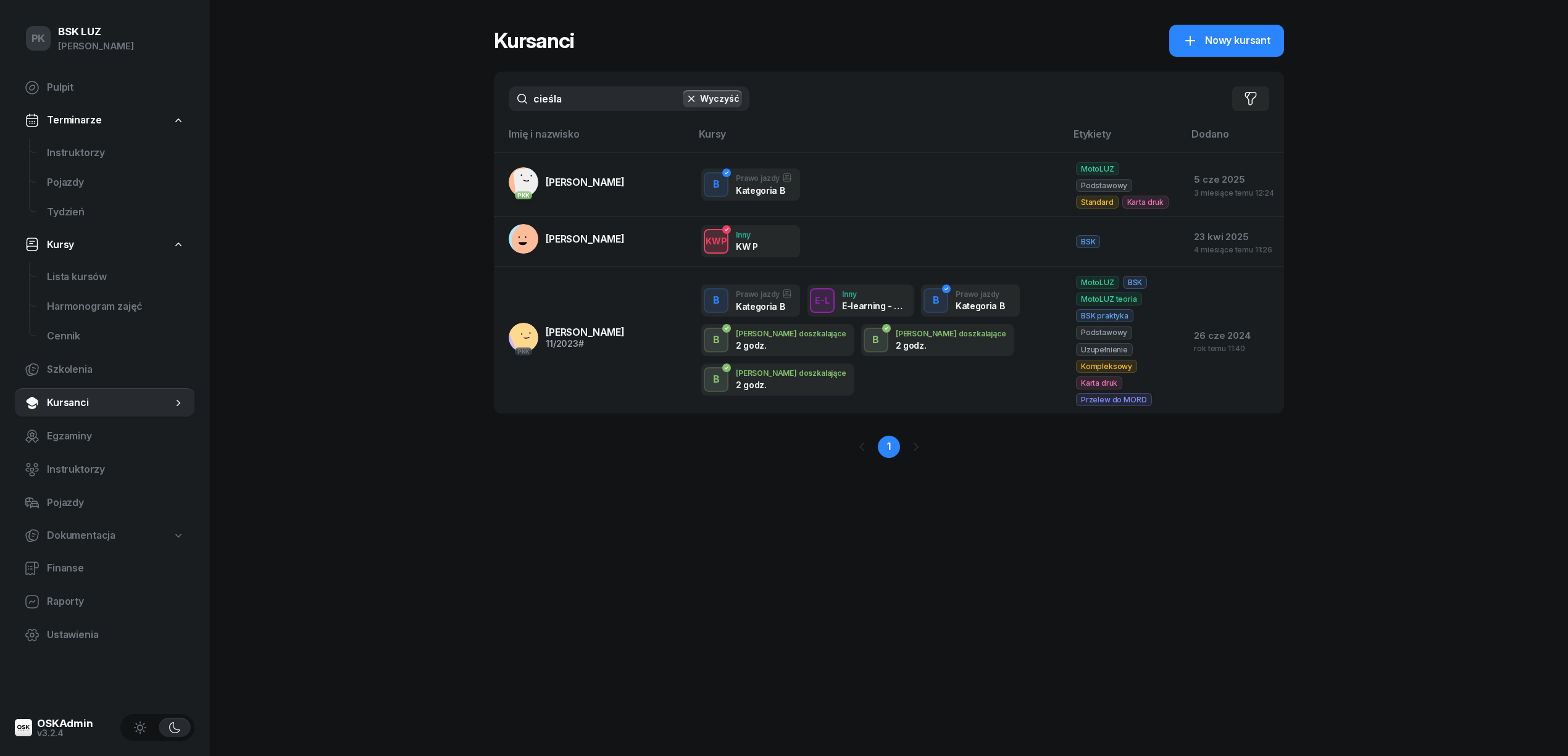
drag, startPoint x: 599, startPoint y: 104, endPoint x: 450, endPoint y: 104, distance: 149.0
click at [450, 104] on div "PK BSK [PERSON_NAME] Pulpit Terminarze Instruktorzy Pojazdy Tydzień Kursy Lista…" at bounding box center [784, 378] width 1568 height 756
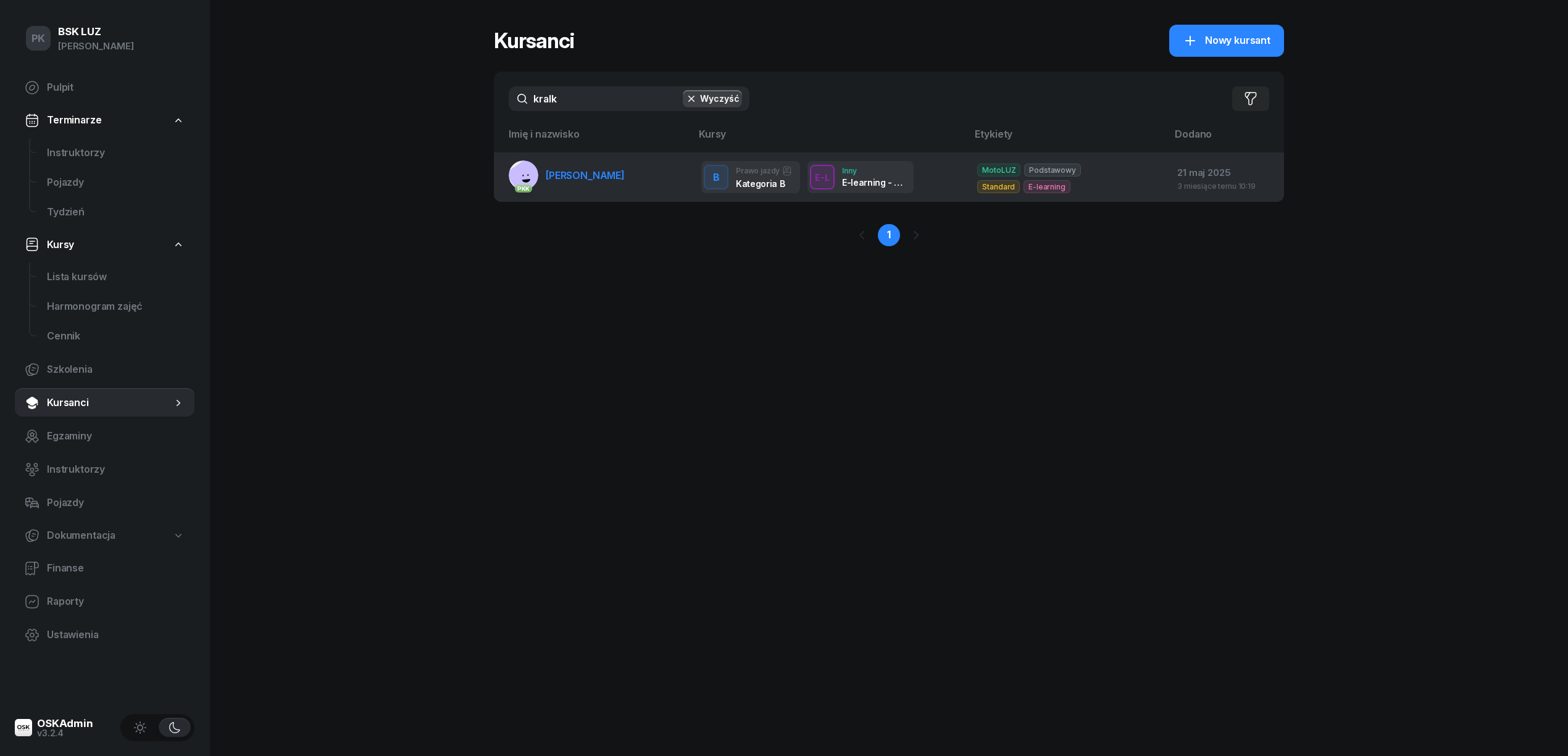
type input "kralk"
click at [592, 181] on link "PKK [PERSON_NAME]" at bounding box center [567, 175] width 116 height 30
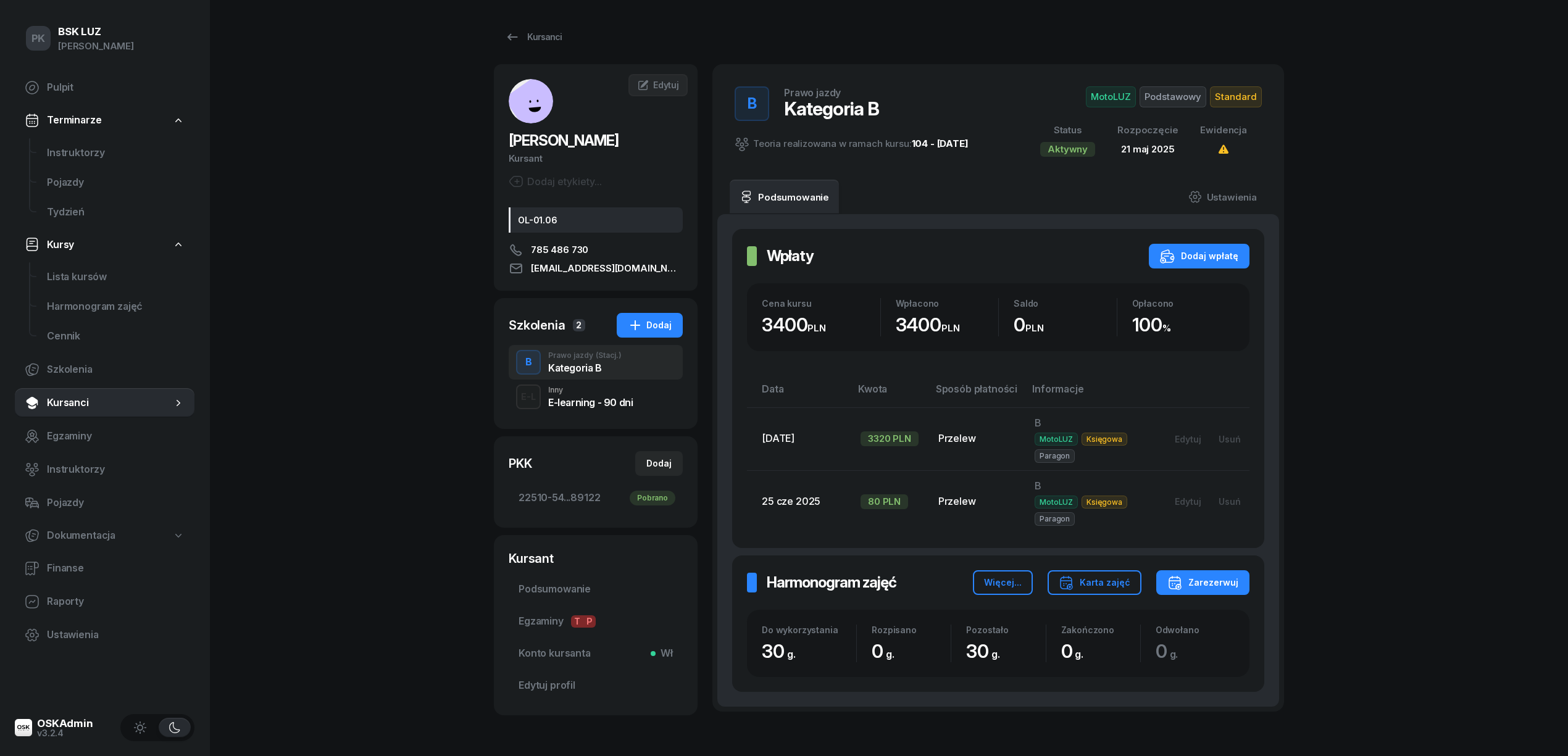
click at [594, 397] on div "E-learning - 90 dni" at bounding box center [590, 402] width 84 height 10
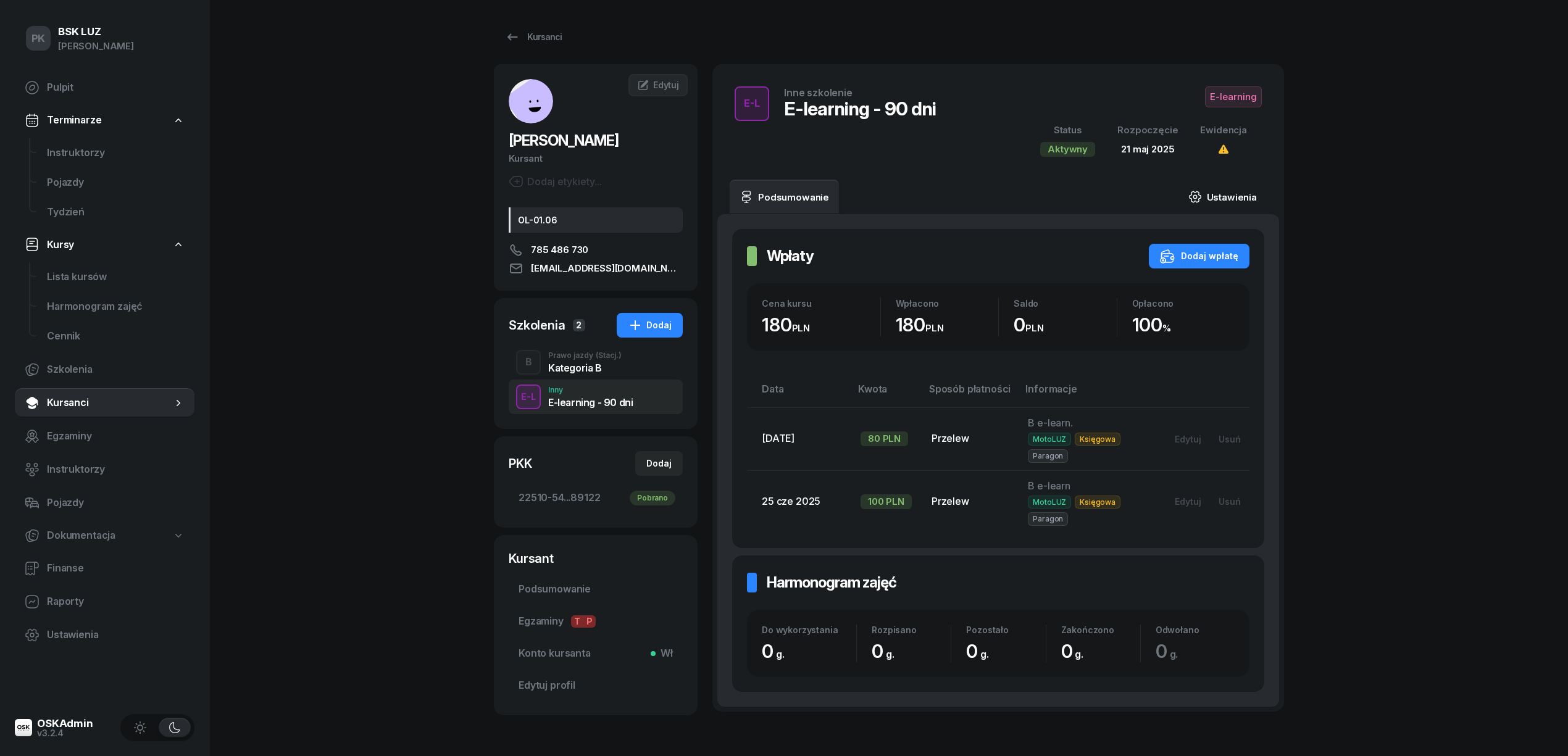
click at [1235, 195] on link "Ustawienia" at bounding box center [1223, 196] width 88 height 35
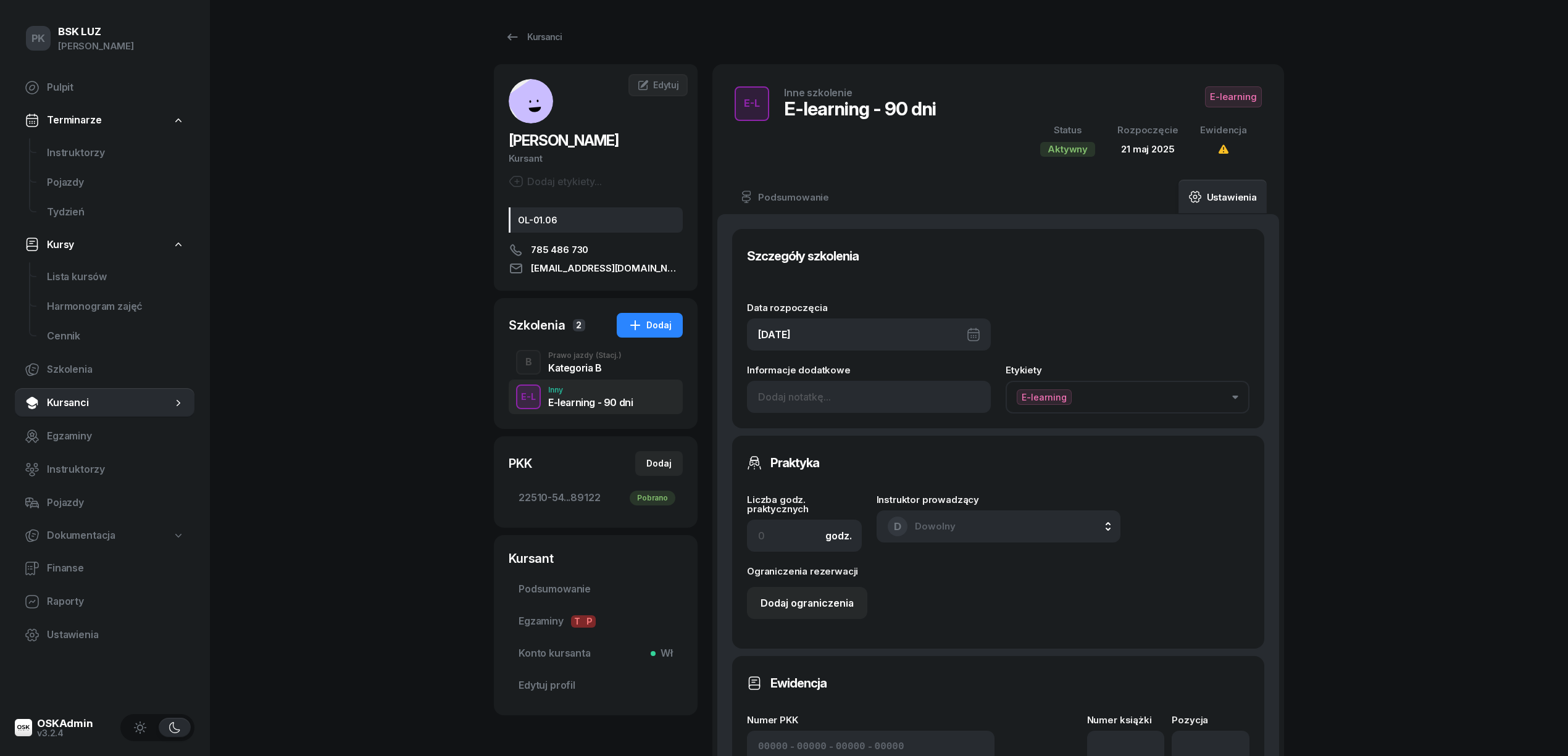
click at [857, 338] on div "[DATE]" at bounding box center [869, 334] width 244 height 32
click at [964, 376] on icon "button" at bounding box center [970, 376] width 12 height 12
click at [897, 533] on div "26" at bounding box center [899, 537] width 20 height 20
type input "[DATE]"
click at [1232, 97] on span "E-learning" at bounding box center [1234, 96] width 57 height 21
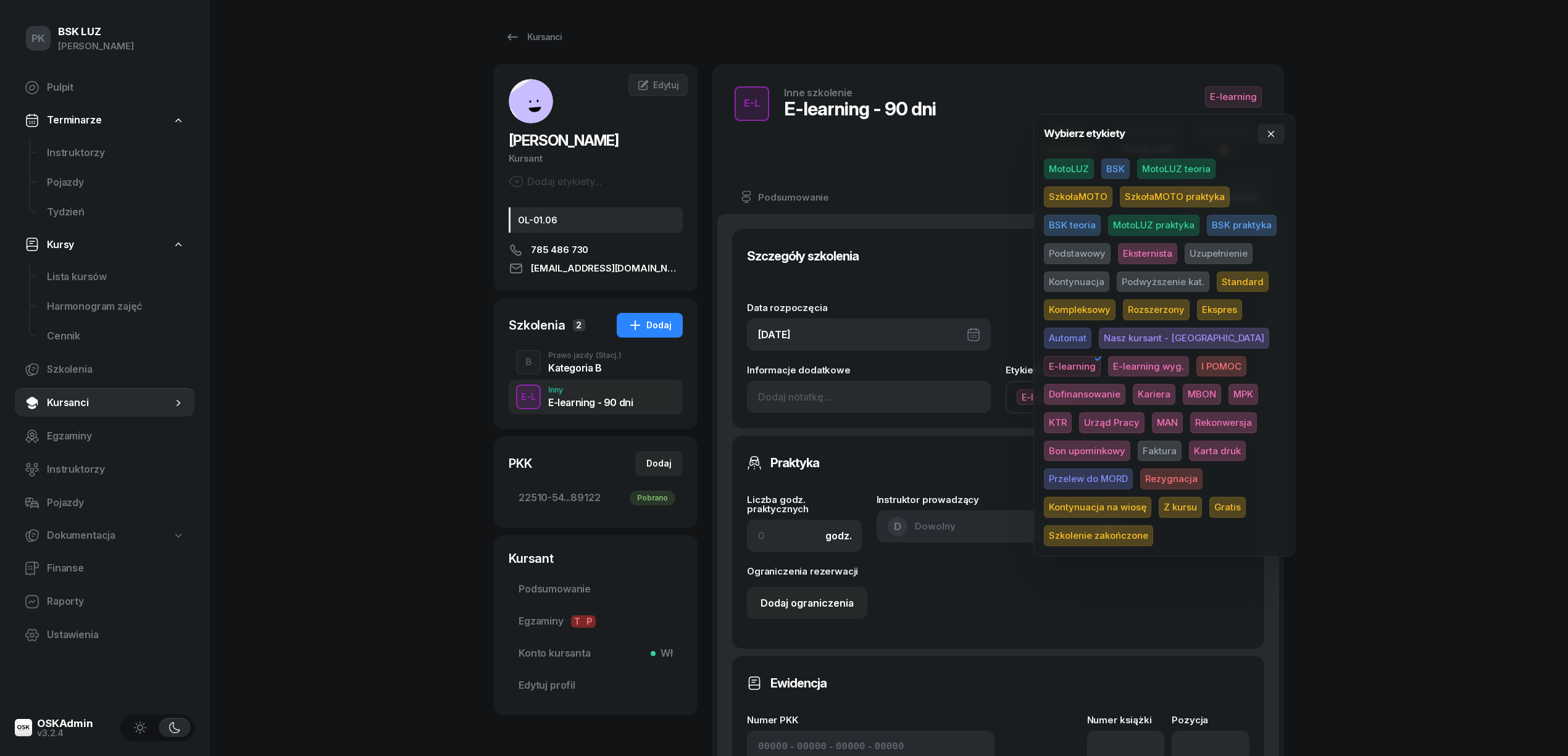
drag, startPoint x: 1086, startPoint y: 368, endPoint x: 1181, endPoint y: 355, distance: 95.9
click at [1108, 368] on span "E-learning wyg." at bounding box center [1148, 366] width 81 height 21
click at [1101, 356] on span "E-learning" at bounding box center [1073, 366] width 57 height 21
click at [1380, 302] on div "PK BSK LUZ Piotr Klimek Pulpit Terminarze Instruktorzy Pojazdy Tydzień Kursy Li…" at bounding box center [784, 587] width 1568 height 1174
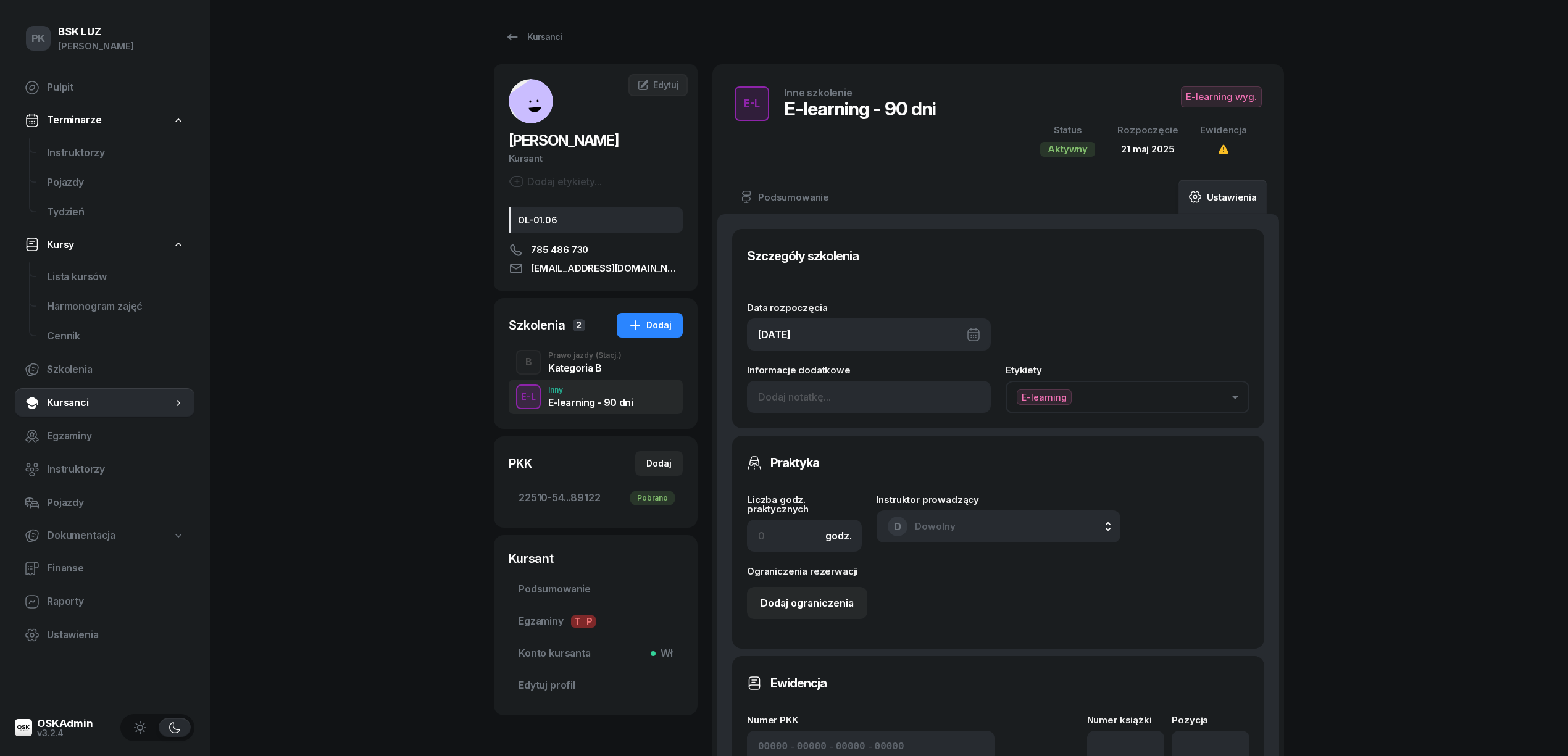
click at [1233, 102] on span "E-learning wyg." at bounding box center [1221, 96] width 81 height 21
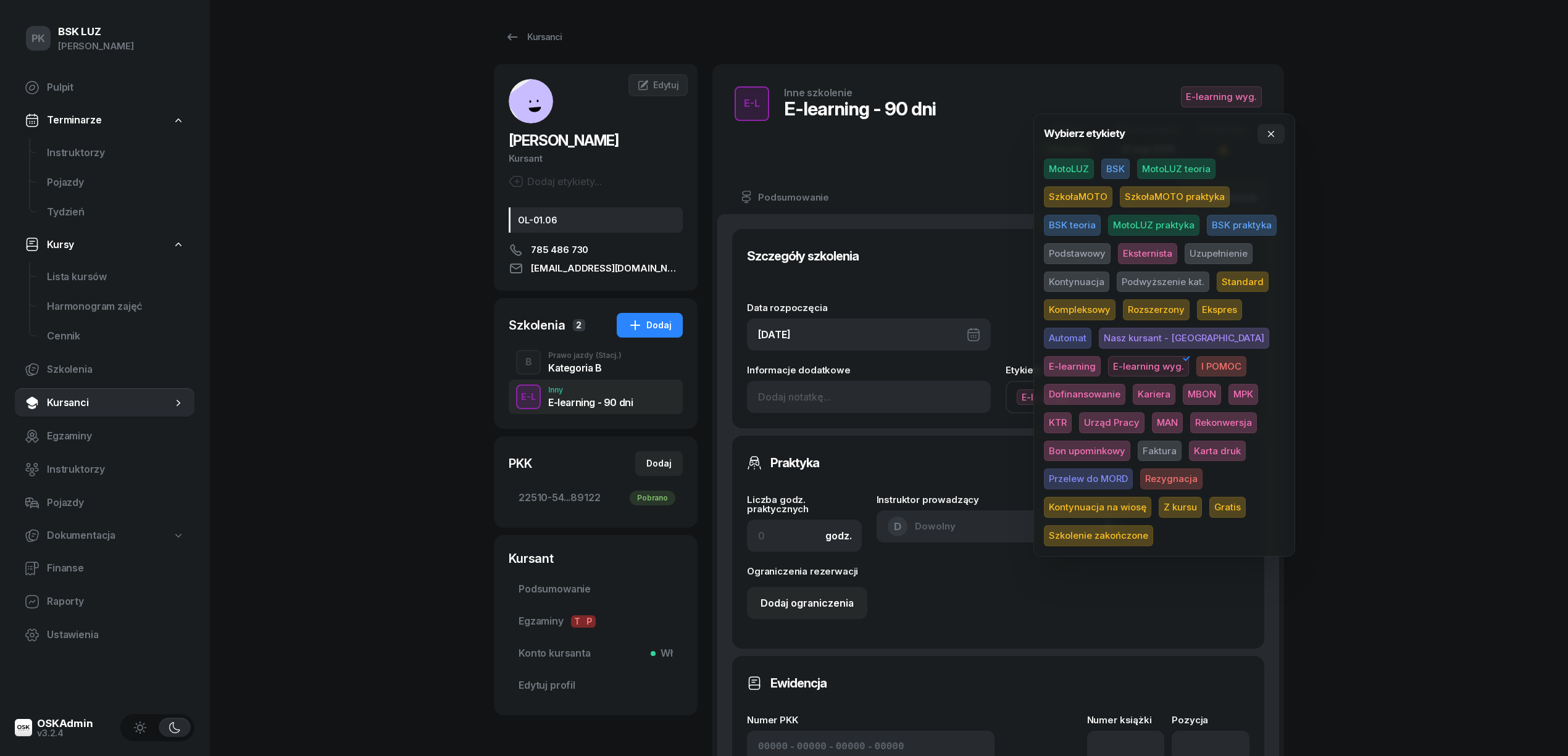
click at [1209, 504] on span "Gratis" at bounding box center [1228, 507] width 37 height 21
click at [1371, 460] on div "PK BSK LUZ Piotr Klimek Pulpit Terminarze Instruktorzy Pojazdy Tydzień Kursy Li…" at bounding box center [784, 587] width 1568 height 1174
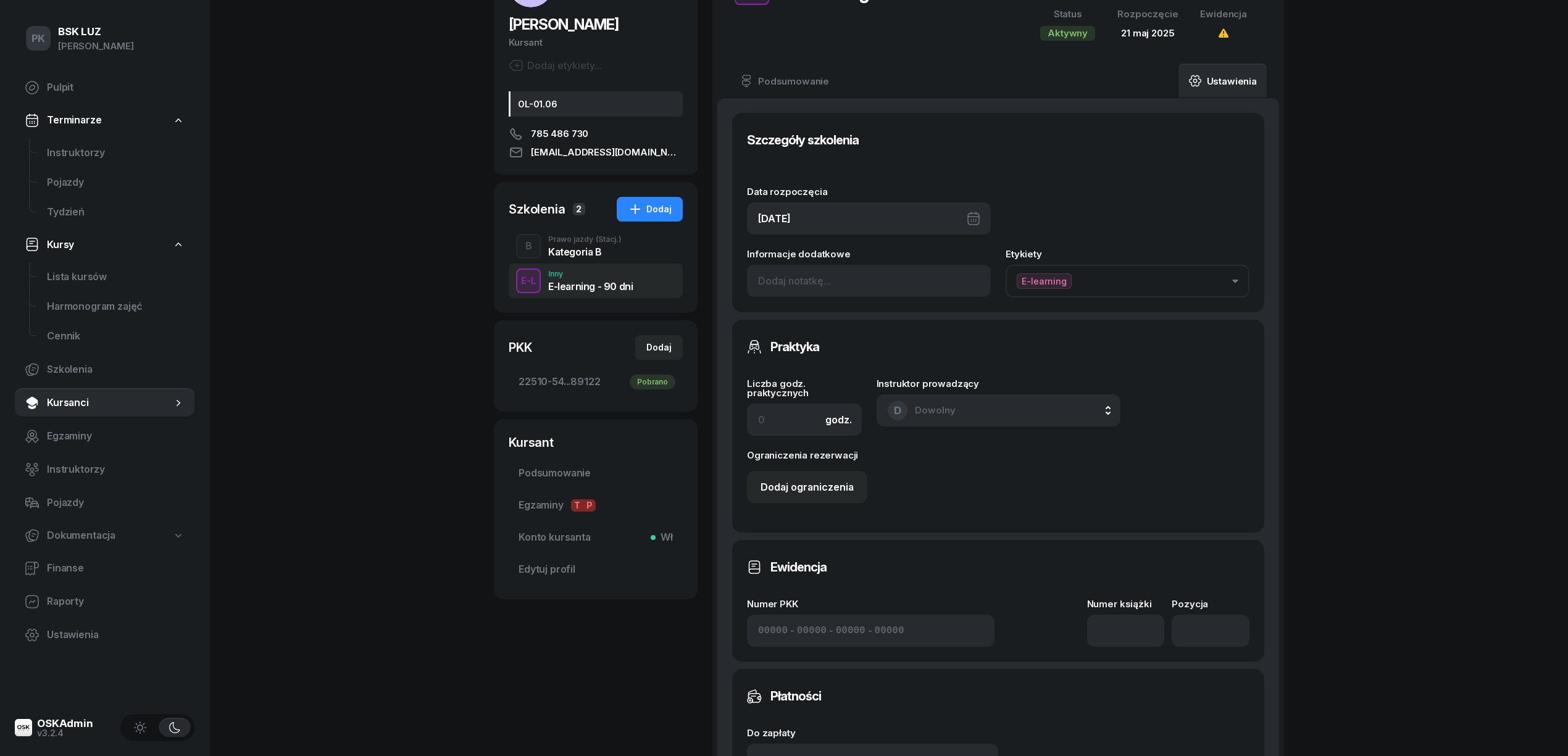
scroll to position [329, 0]
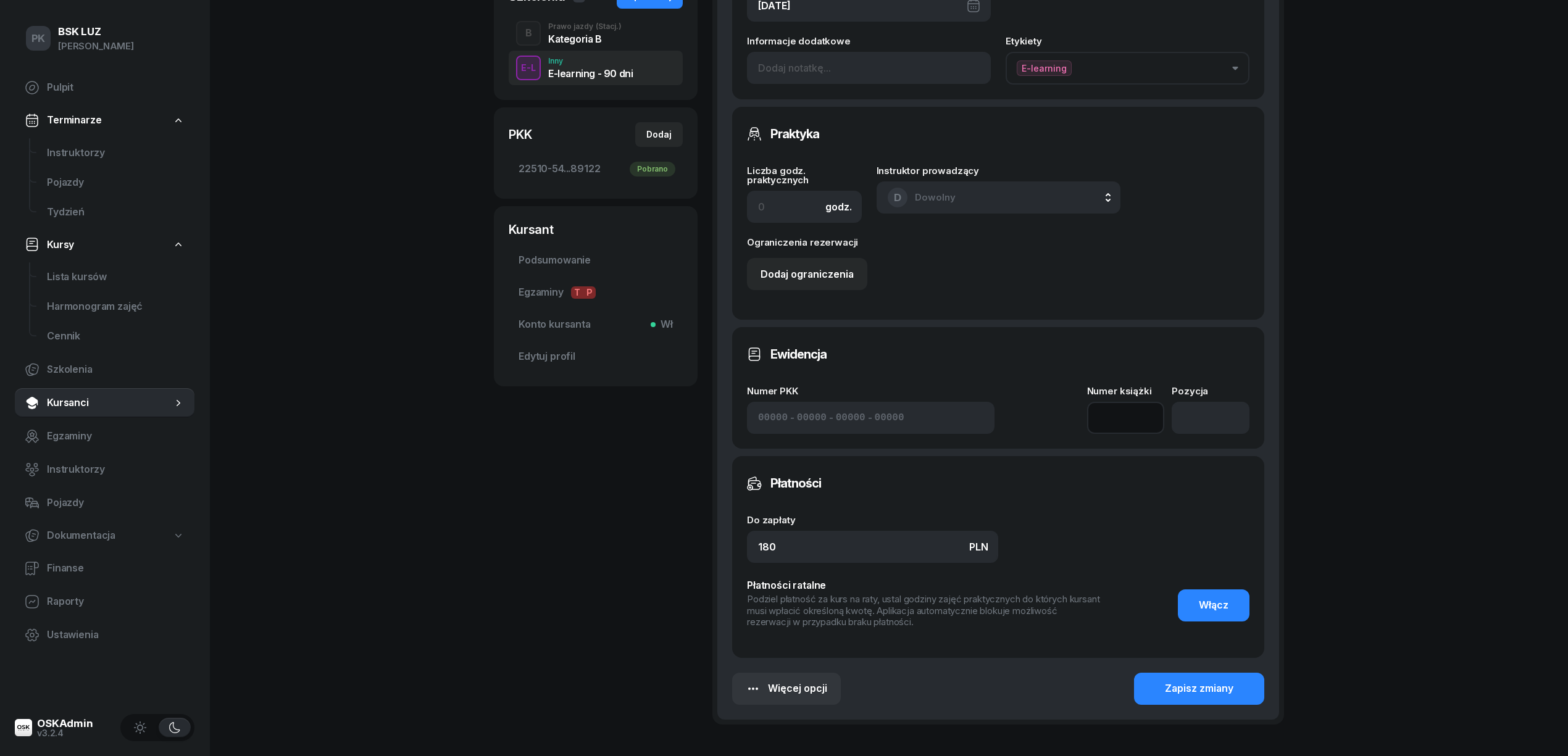
click at [1149, 425] on input at bounding box center [1126, 418] width 77 height 32
type input "1"
click at [1208, 420] on input "number" at bounding box center [1211, 418] width 77 height 32
type input "1"
click at [1202, 689] on div "Zapisz zmiany" at bounding box center [1199, 689] width 69 height 16
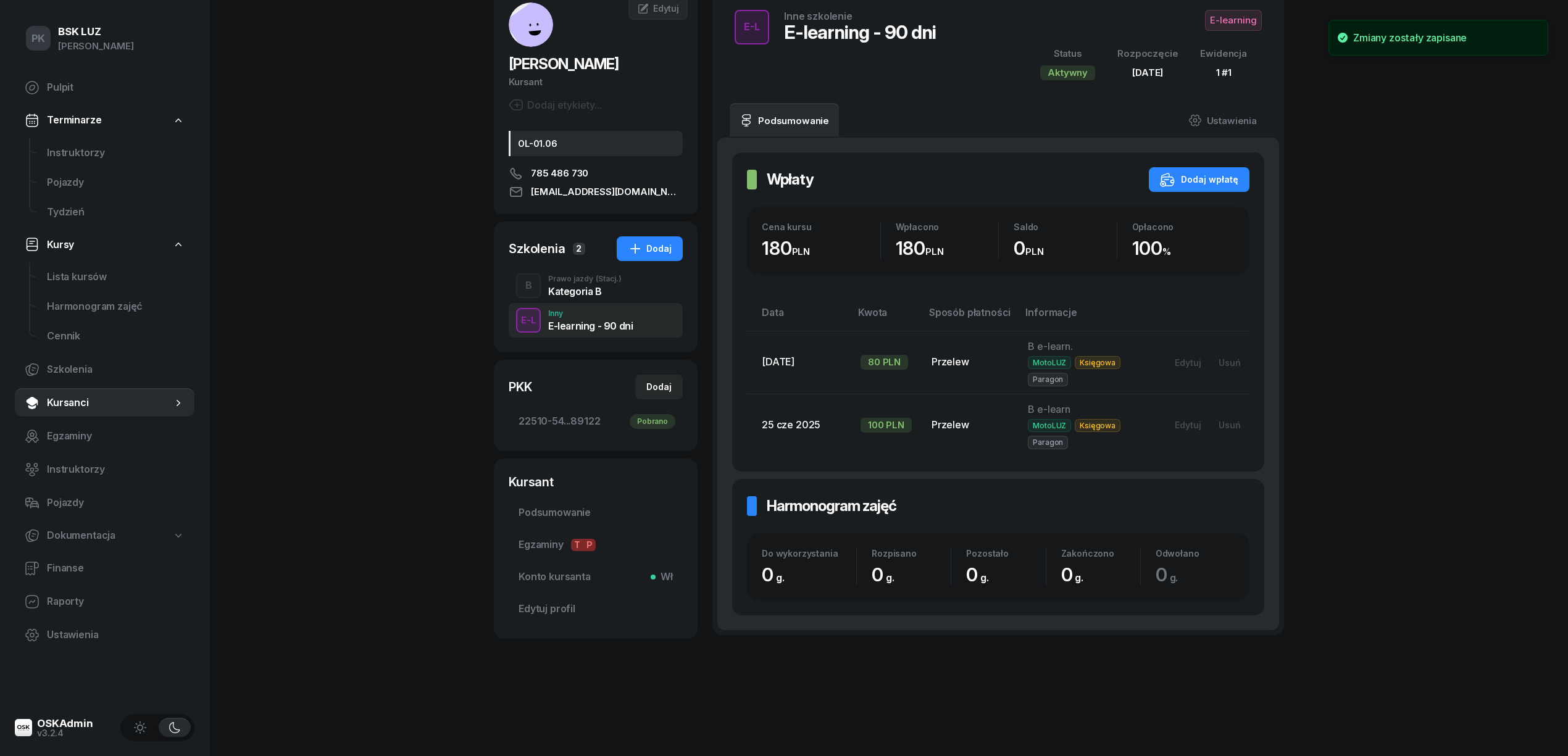
scroll to position [79, 0]
click at [573, 287] on div "Kategoria B" at bounding box center [585, 291] width 73 height 10
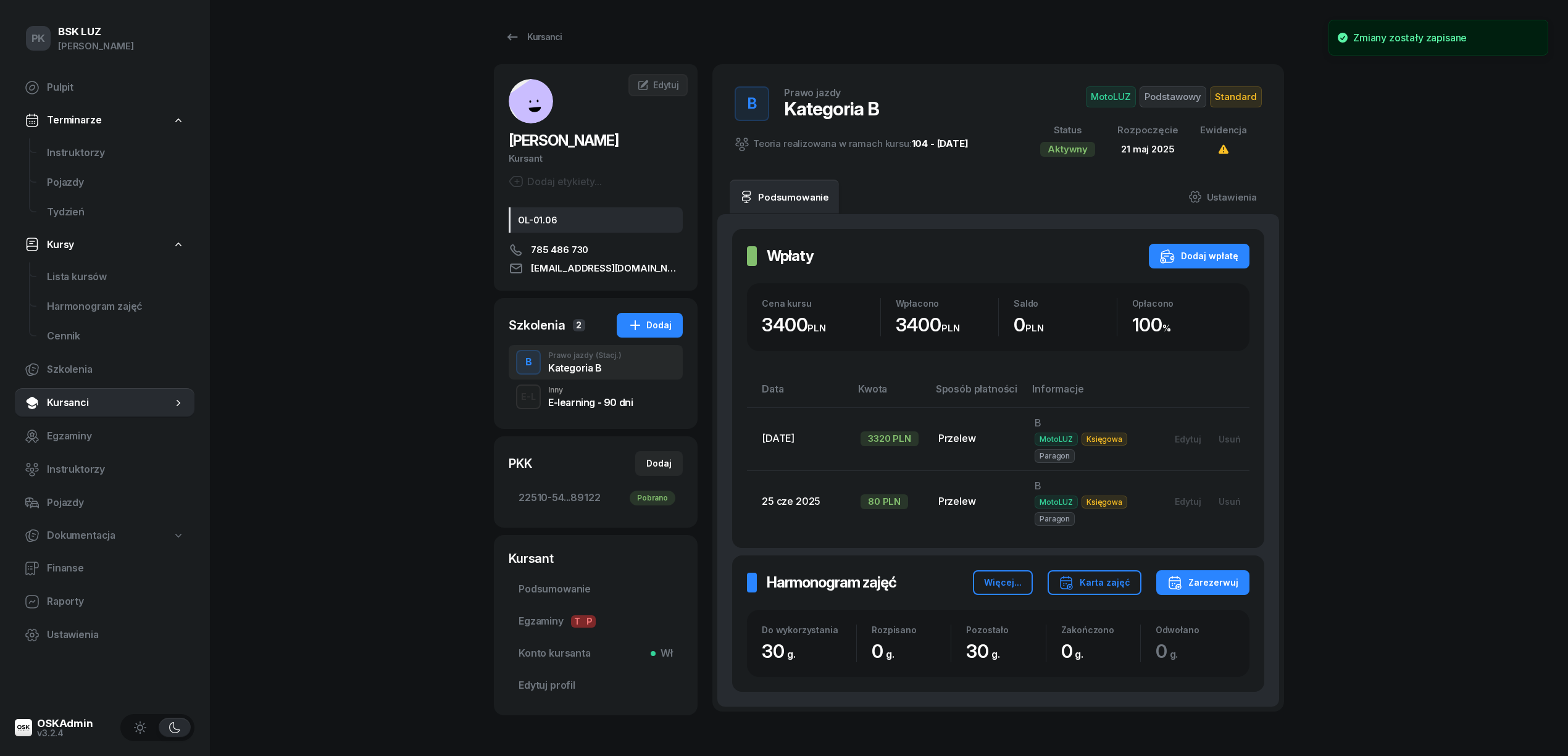
click at [571, 390] on div "Inny" at bounding box center [590, 390] width 84 height 7
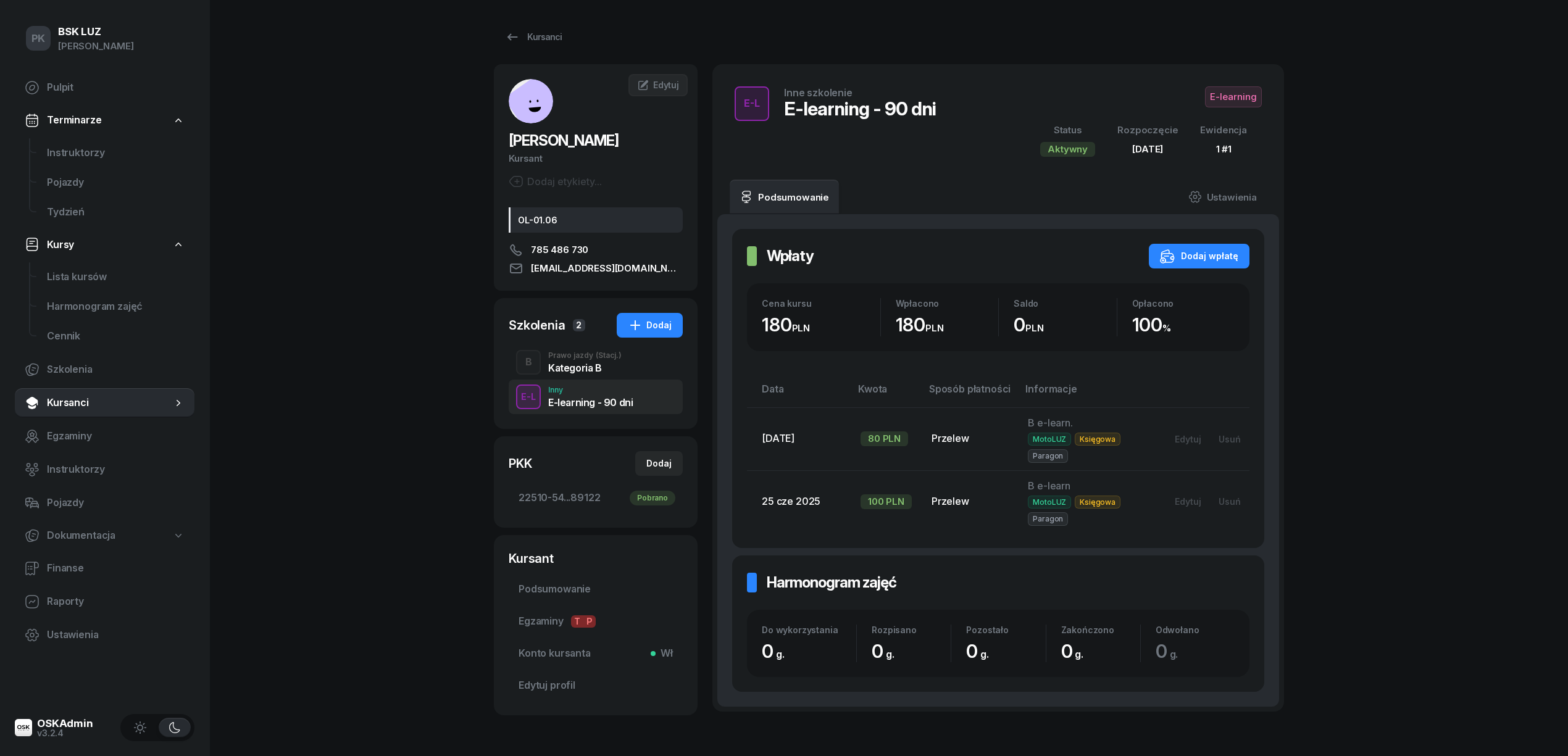
click at [578, 363] on div "Kategoria B" at bounding box center [585, 367] width 73 height 10
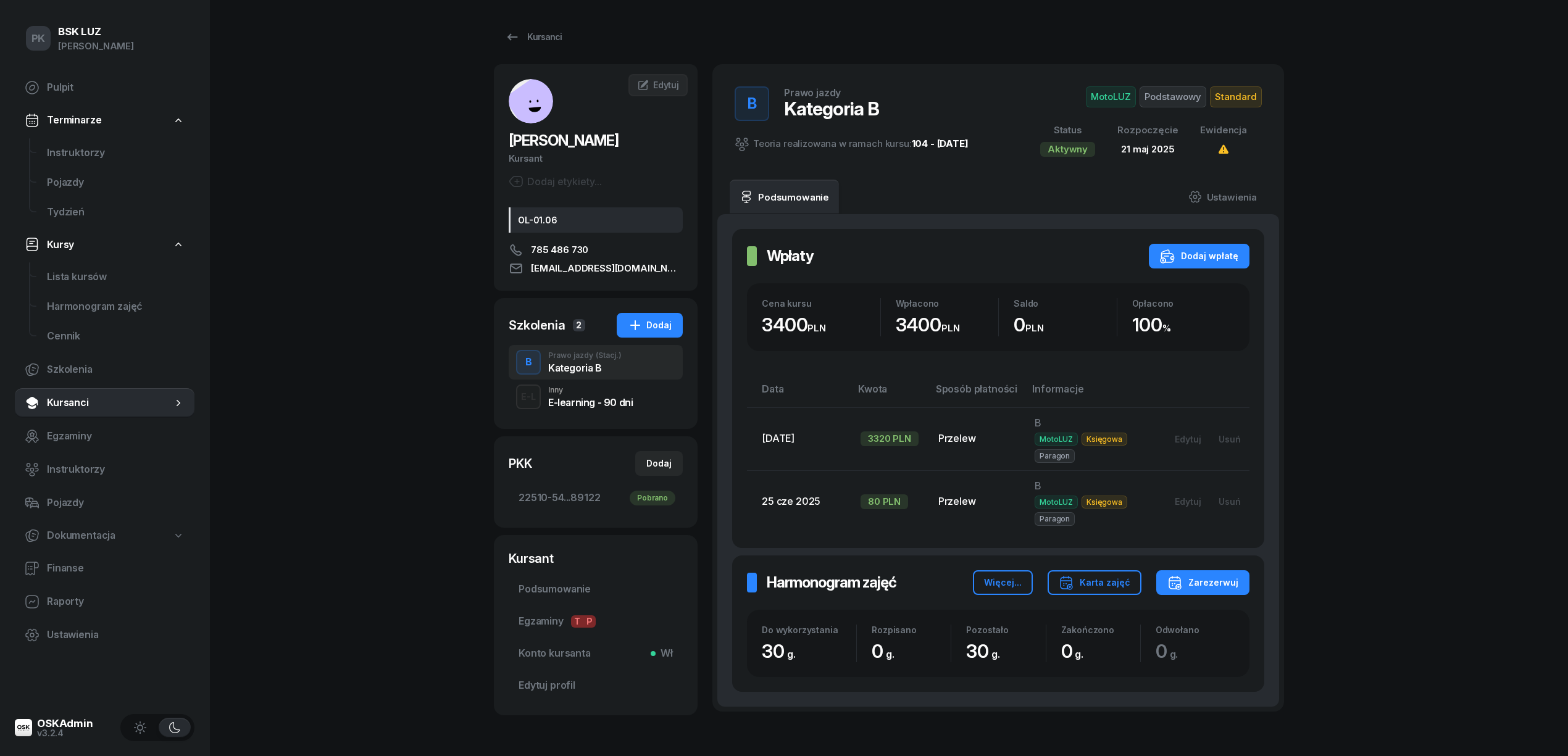
click at [582, 388] on div "Inny" at bounding box center [590, 390] width 84 height 7
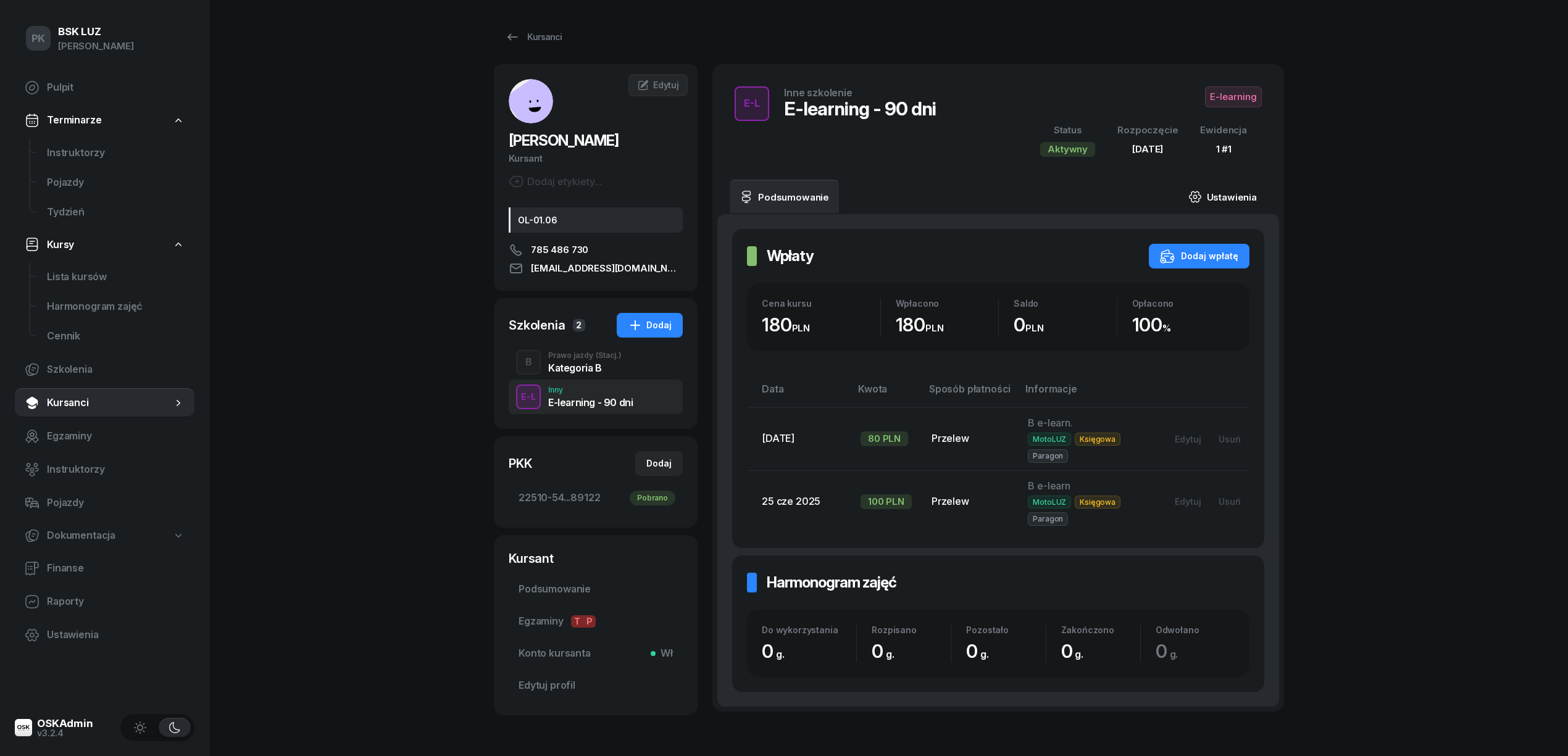
click at [1238, 193] on link "Ustawienia" at bounding box center [1223, 196] width 88 height 35
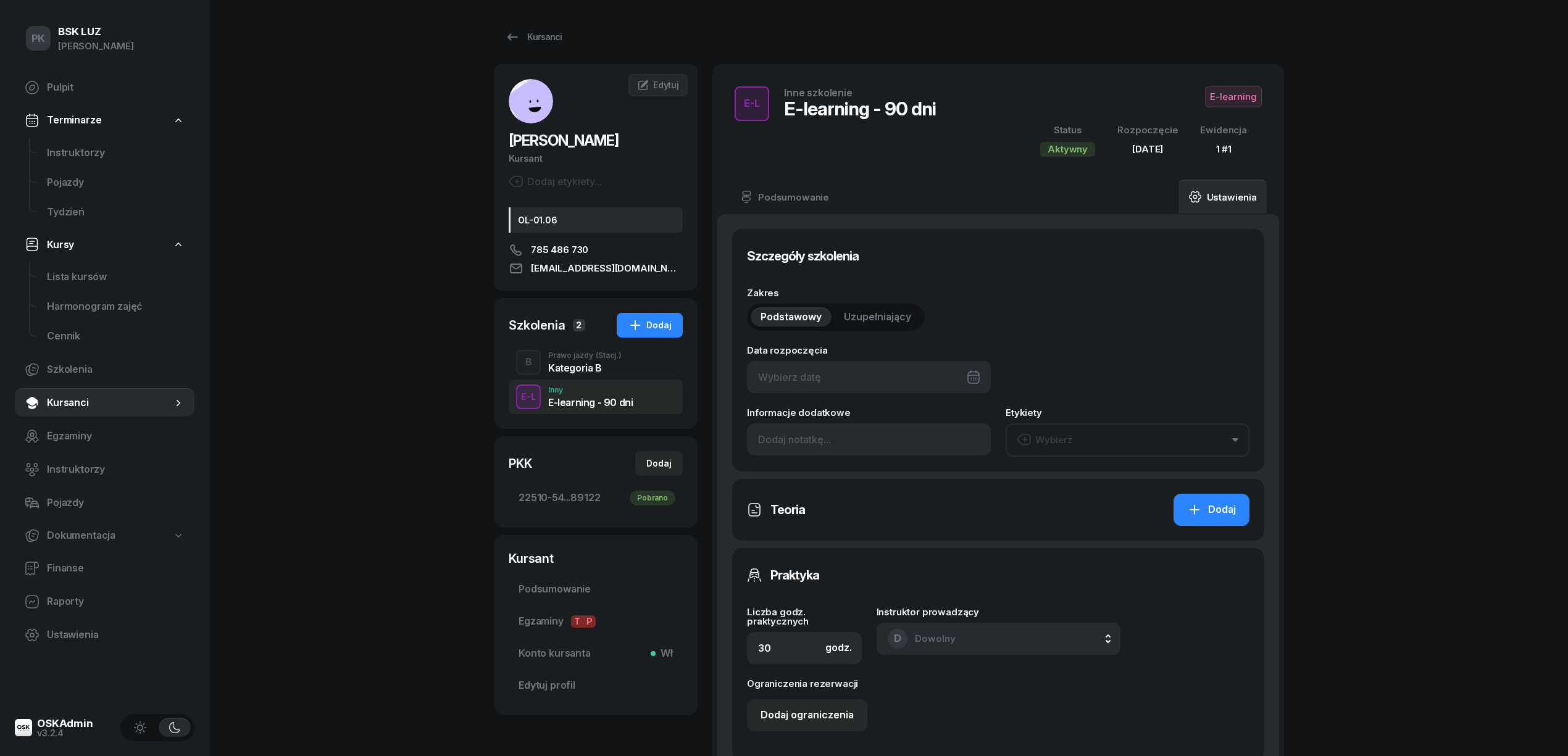
type input "26/06/2025"
type input "1"
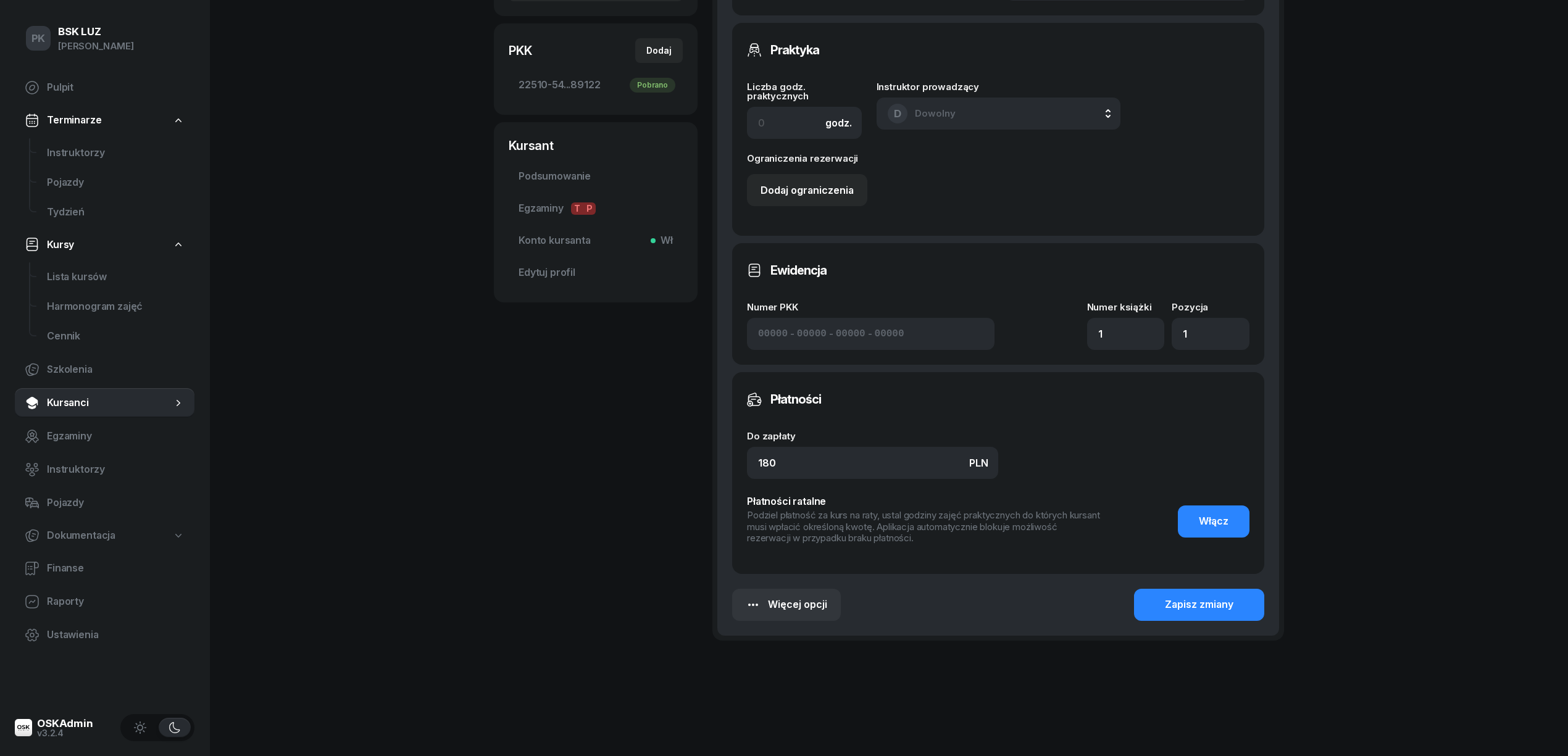
scroll to position [417, 0]
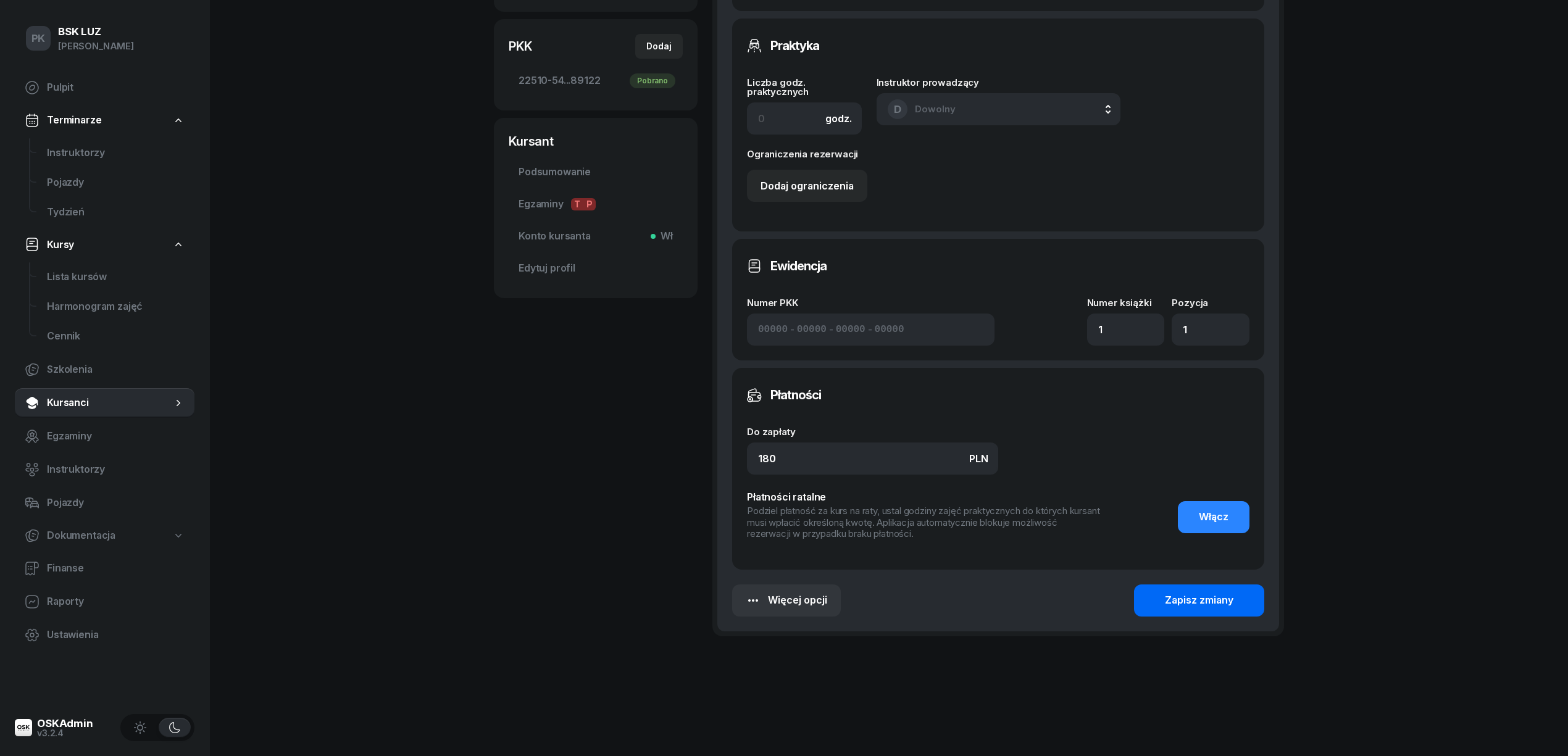
click at [1239, 596] on button "Zapisz zmiany" at bounding box center [1199, 600] width 130 height 32
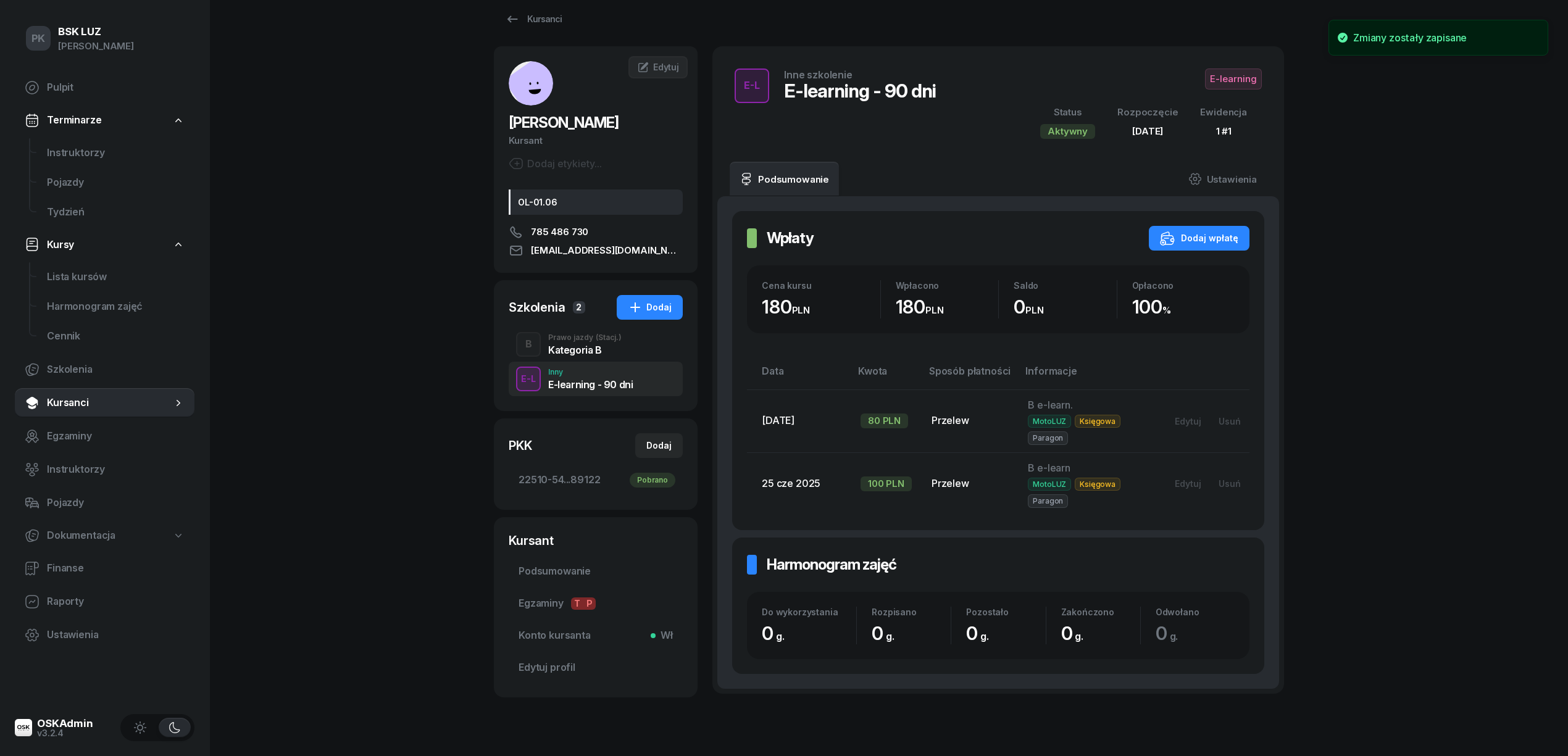
scroll to position [0, 0]
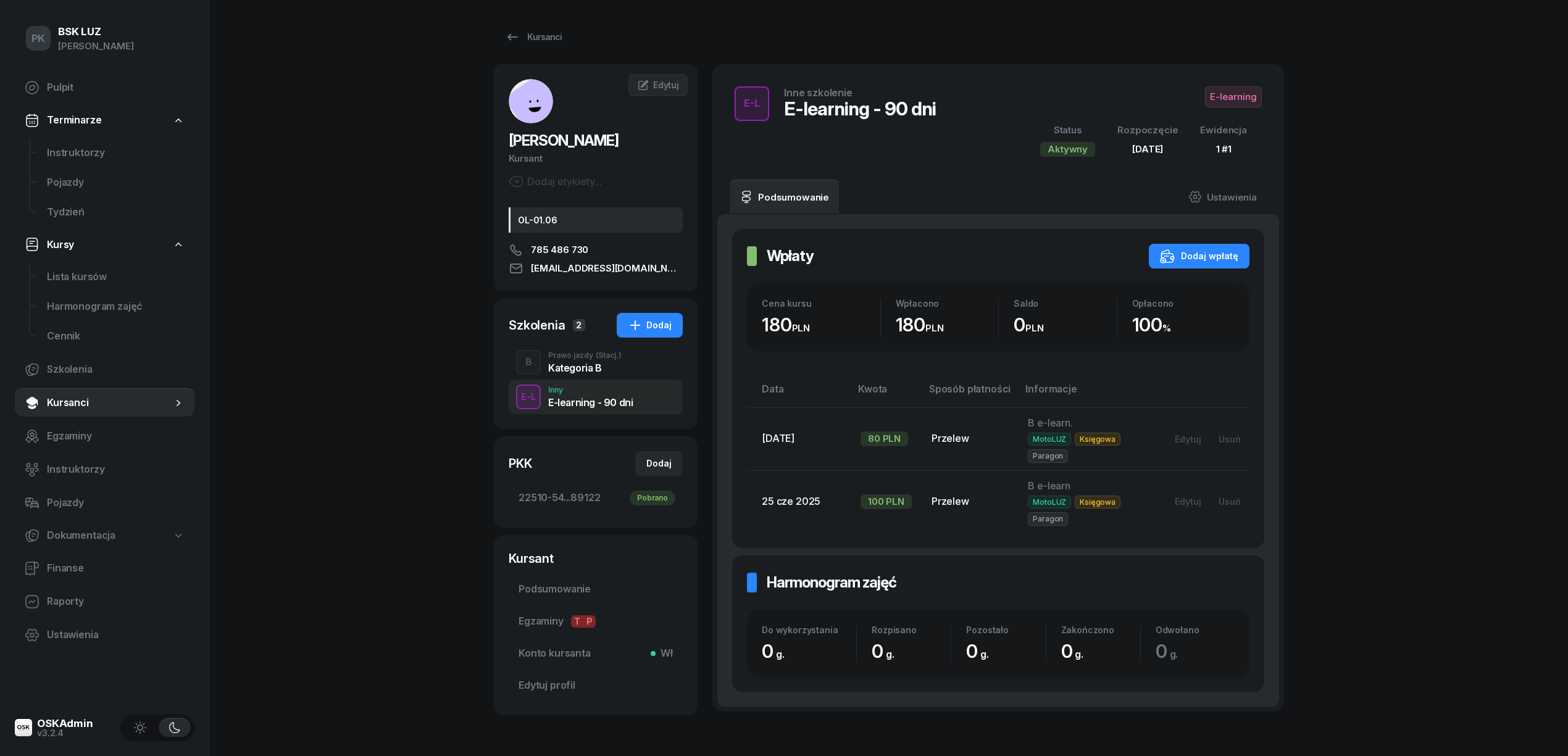
click at [1221, 97] on span "E-learning" at bounding box center [1234, 96] width 57 height 21
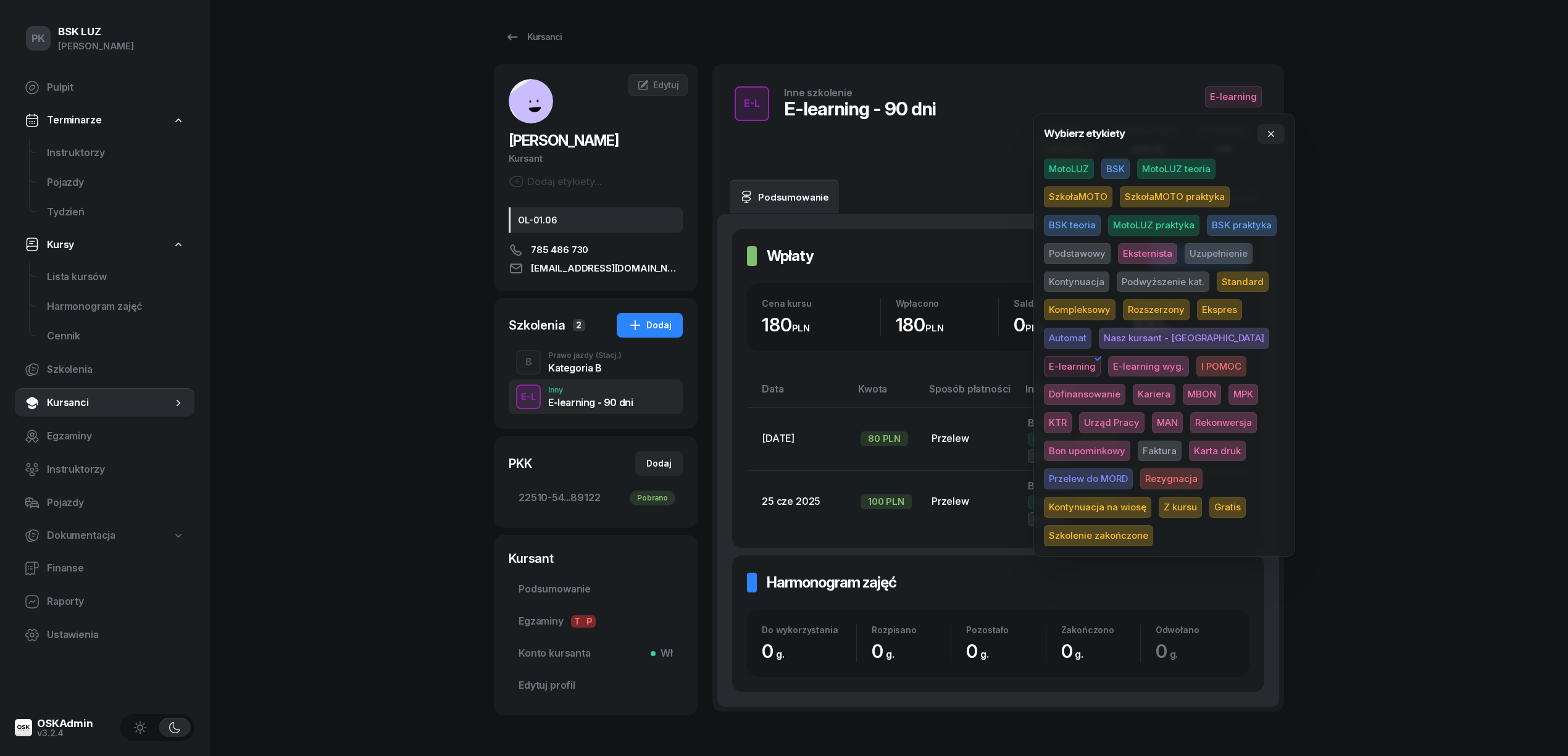
click at [1067, 164] on span "MotoLUZ" at bounding box center [1069, 169] width 50 height 21
click at [1361, 162] on div "PK BSK LUZ Piotr Klimek Pulpit Terminarze Instruktorzy Pojazdy Tydzień Kursy Li…" at bounding box center [784, 416] width 1568 height 833
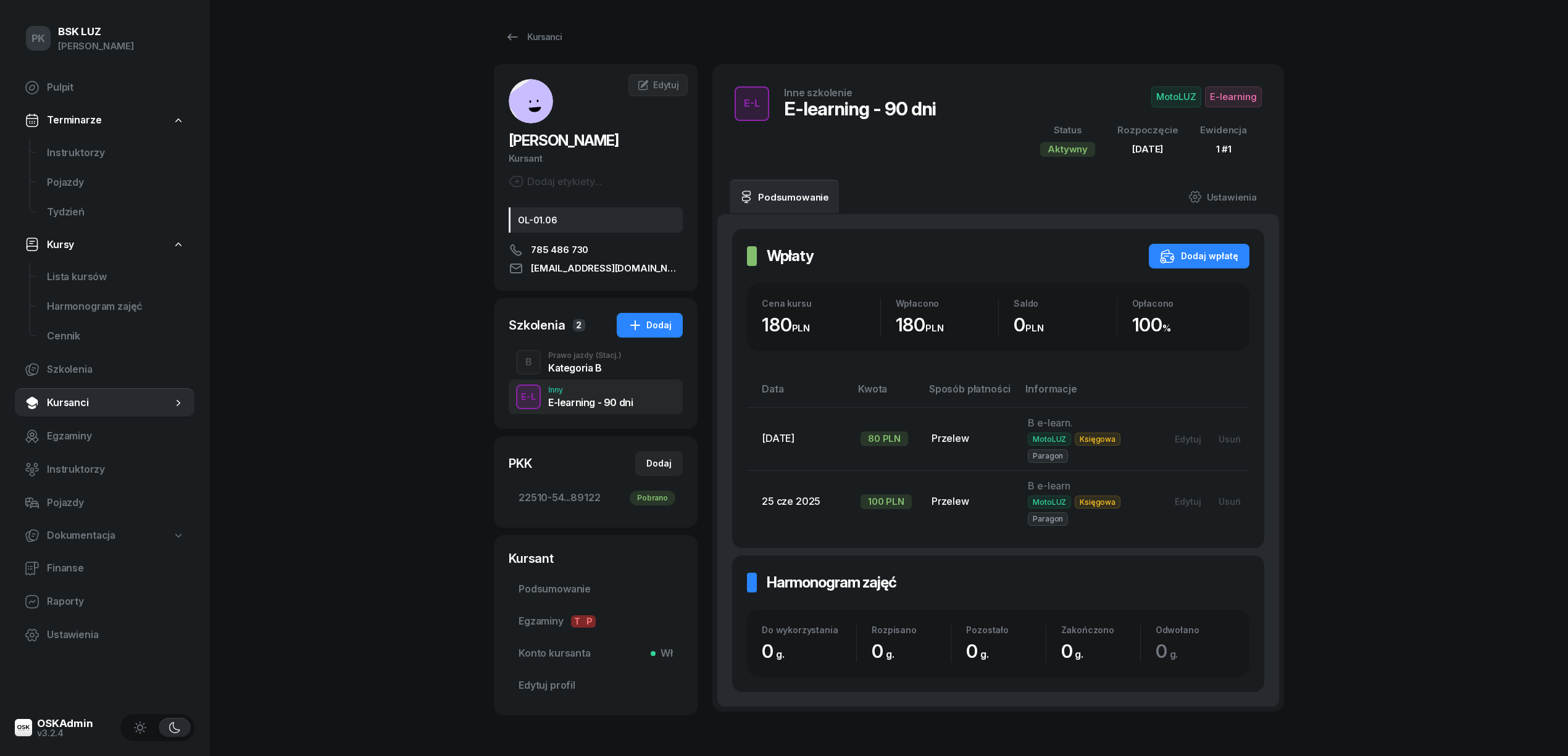
click at [1231, 98] on span "E-learning" at bounding box center [1234, 96] width 57 height 21
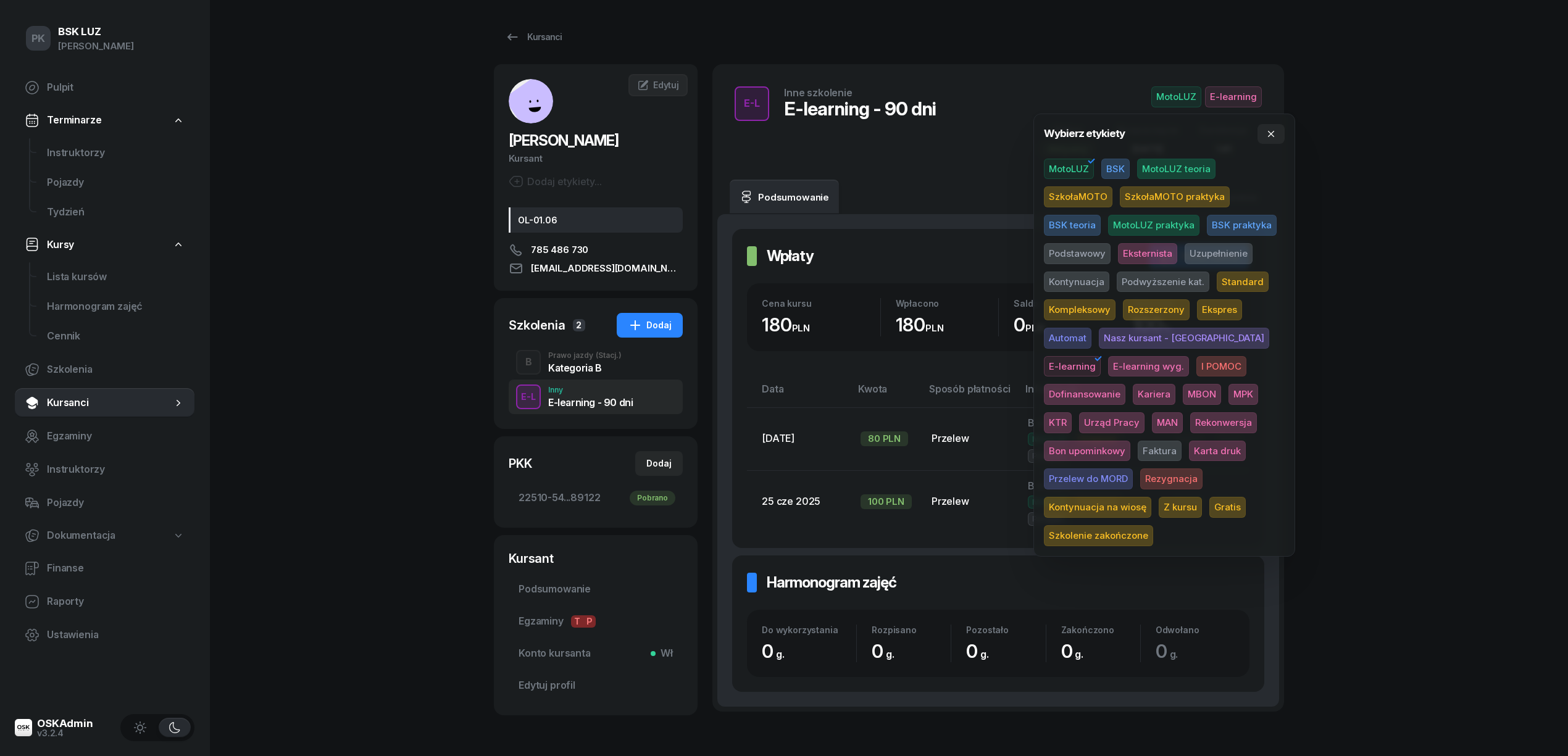
click at [1108, 358] on span "E-learning wyg." at bounding box center [1148, 366] width 81 height 21
click at [1101, 356] on span "E-learning" at bounding box center [1073, 366] width 57 height 21
click at [1435, 312] on div "PK BSK LUZ Piotr Klimek Pulpit Terminarze Instruktorzy Pojazdy Tydzień Kursy Li…" at bounding box center [784, 416] width 1568 height 833
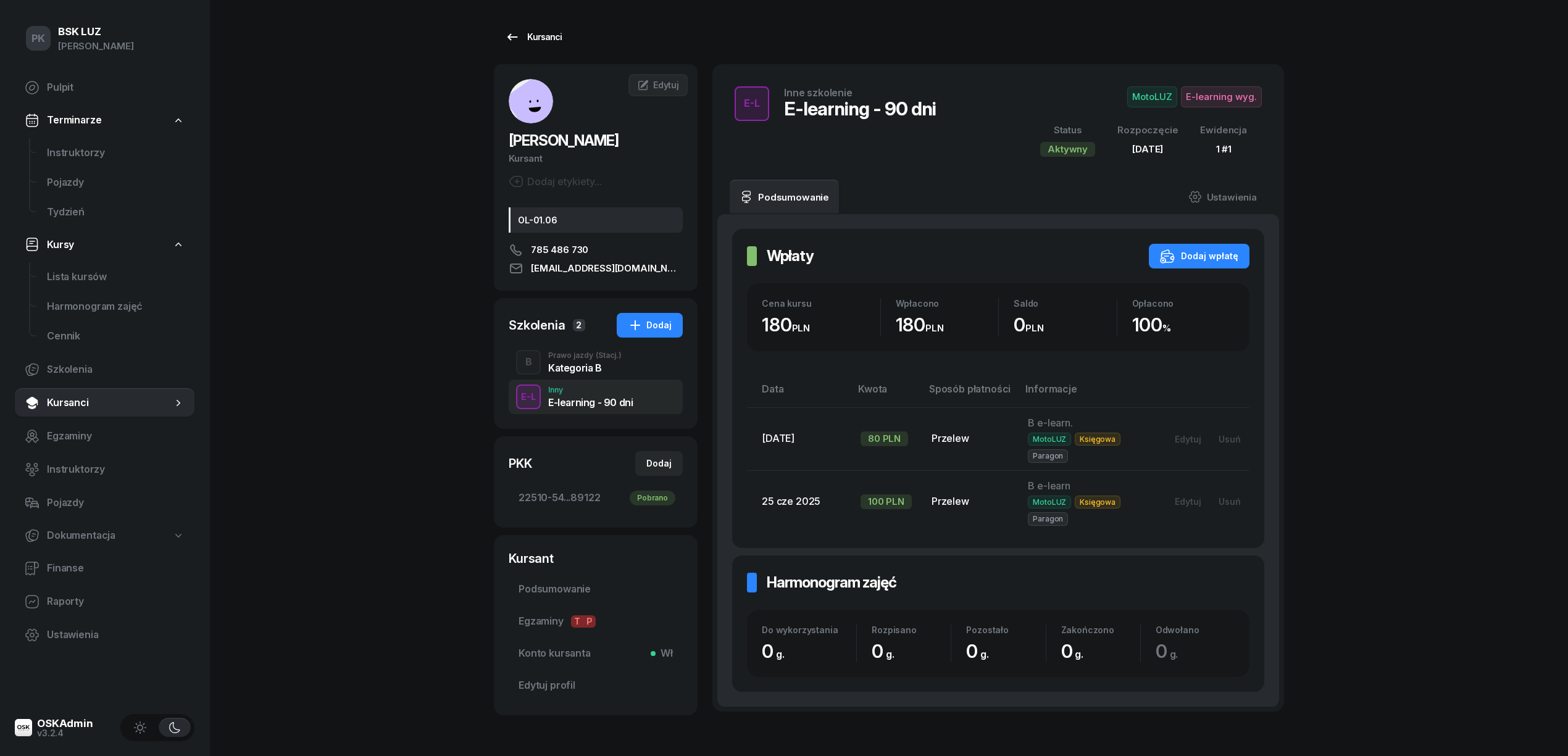
click at [532, 27] on link "Kursanci" at bounding box center [533, 37] width 79 height 24
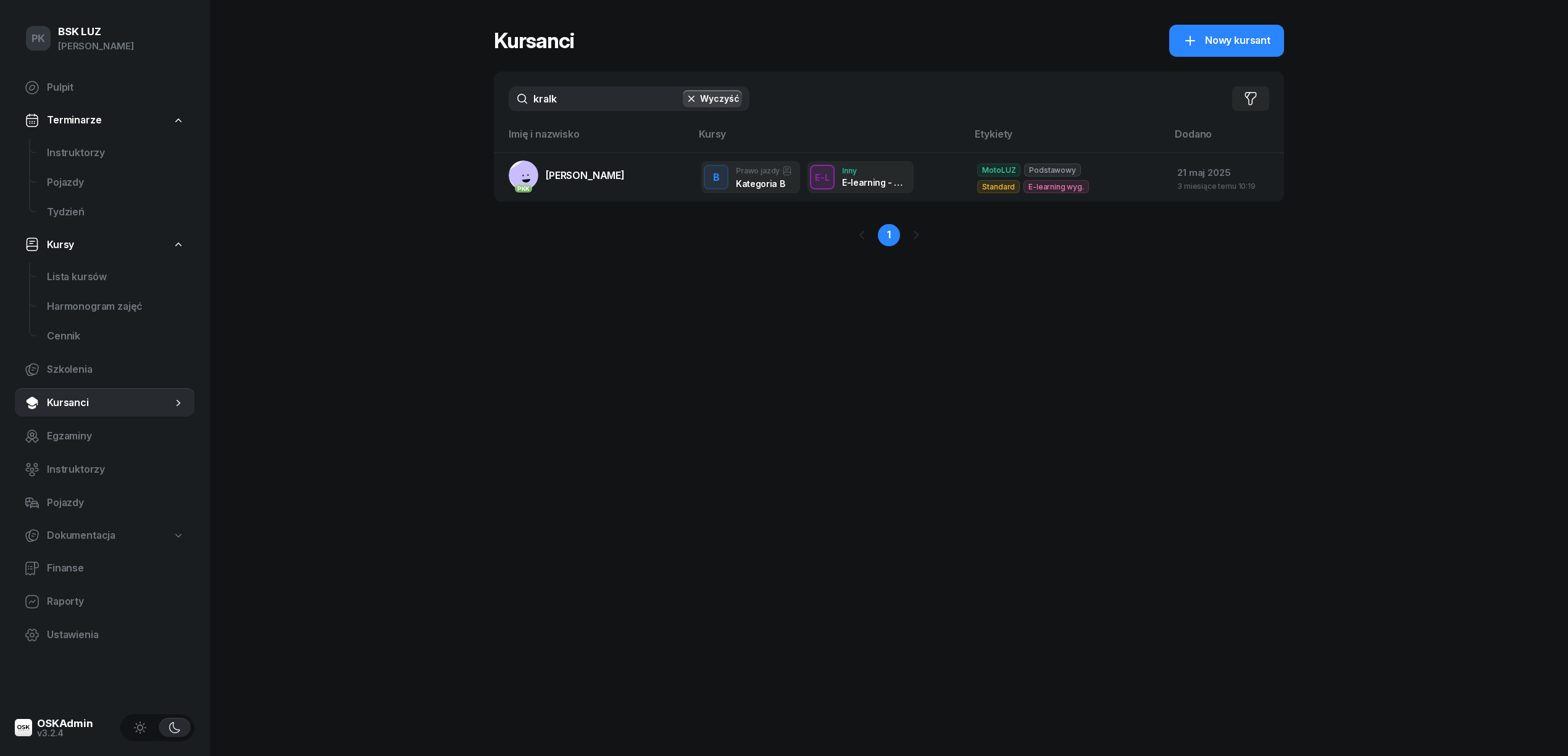
drag, startPoint x: 524, startPoint y: 94, endPoint x: 497, endPoint y: 98, distance: 27.3
click at [497, 98] on div "kralk Wyczyść Filtruj" at bounding box center [889, 98] width 790 height 54
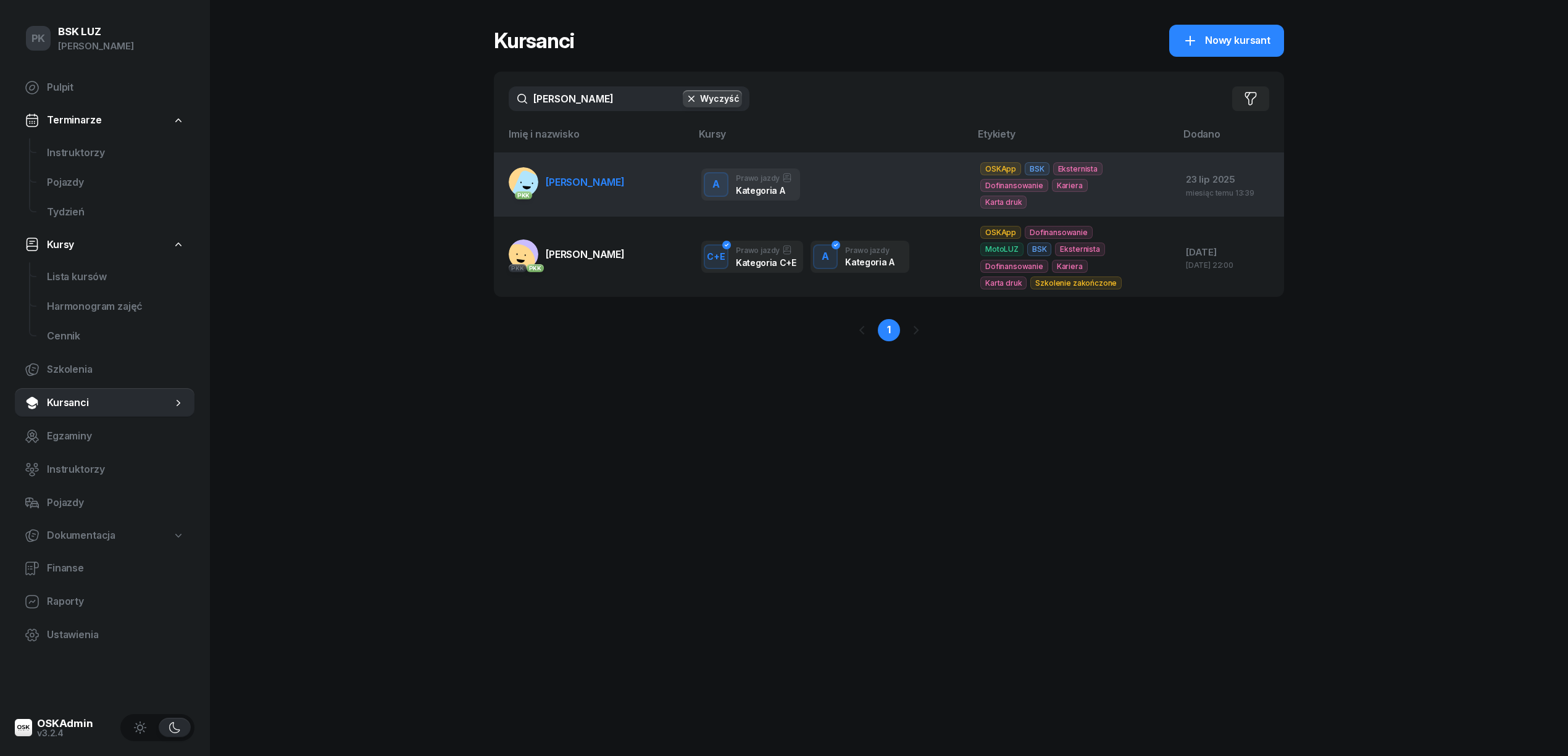
type input "chlebda"
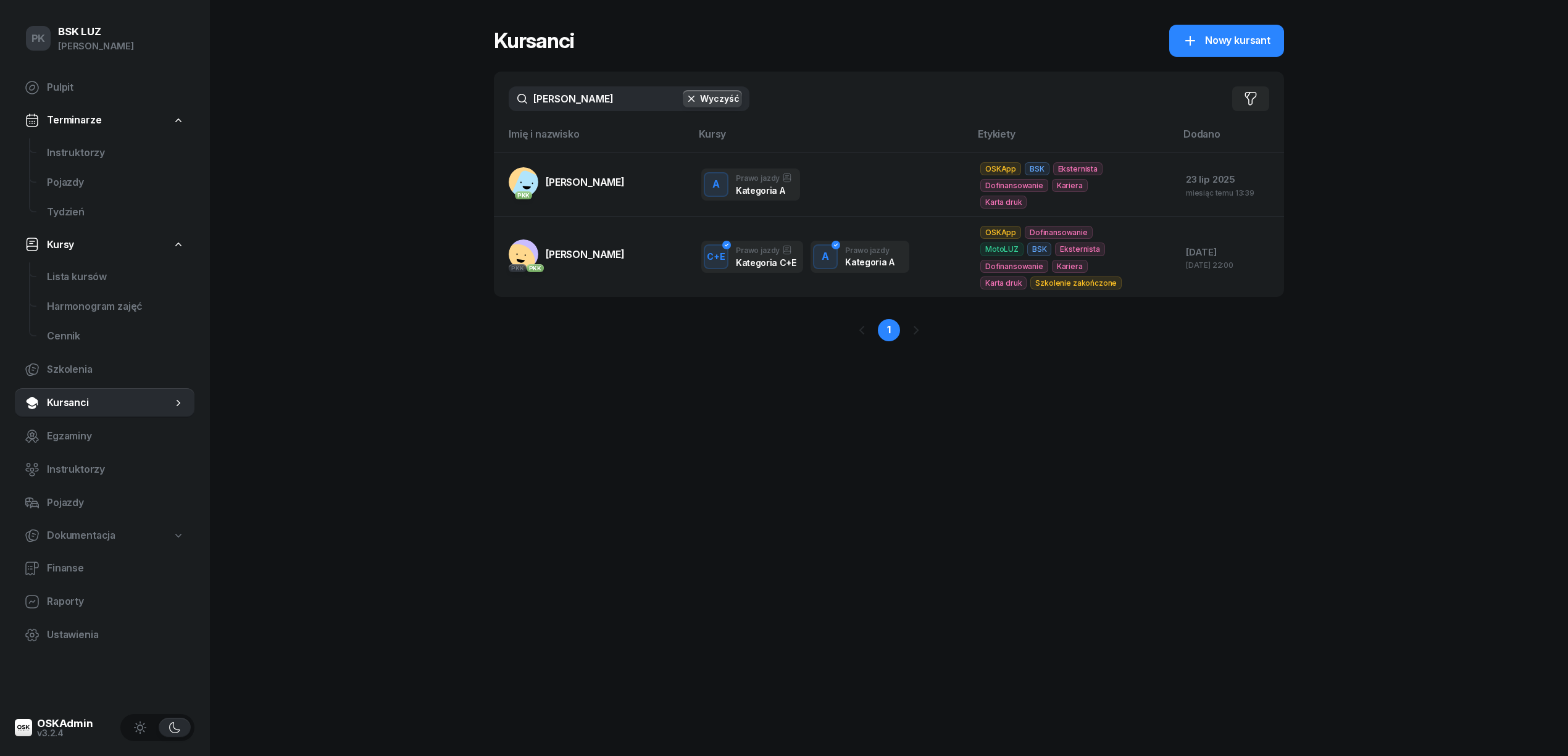
drag, startPoint x: 559, startPoint y: 190, endPoint x: 546, endPoint y: 183, distance: 14.8
click at [561, 190] on link "PKK CHLEBDA JOANNA" at bounding box center [567, 182] width 116 height 30
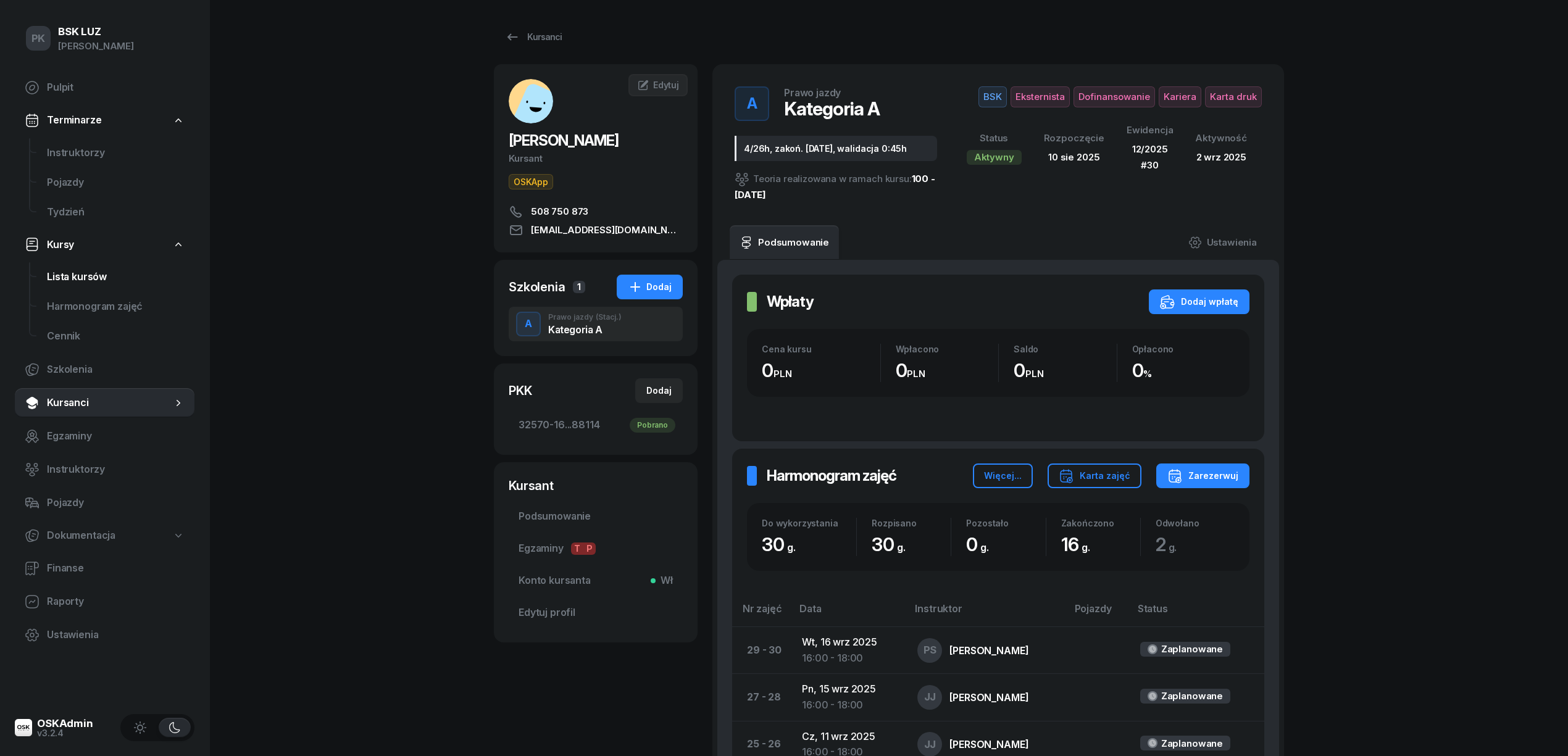
click at [88, 277] on span "Lista kursów" at bounding box center [115, 277] width 138 height 16
select select
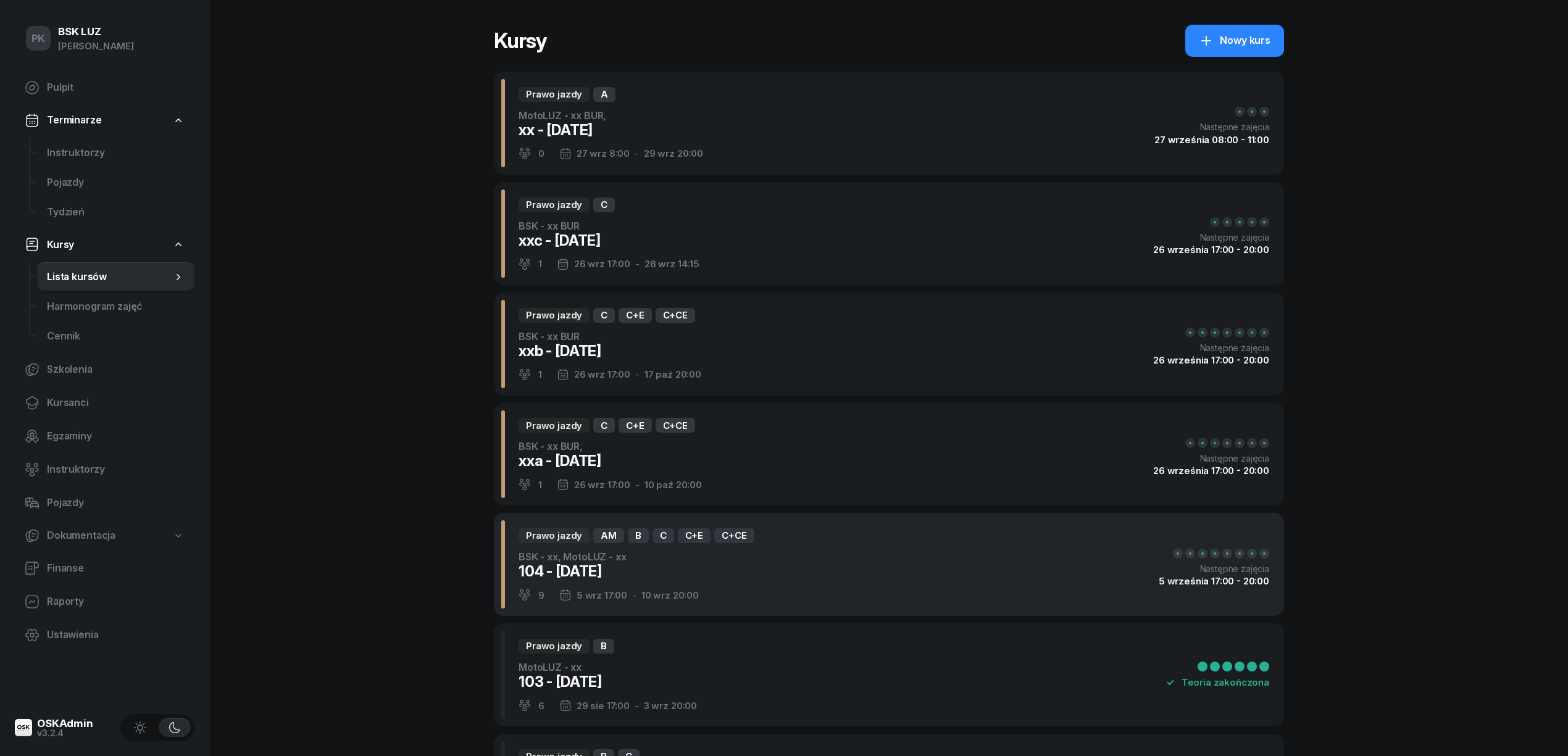
click at [799, 541] on div "Prawo jazdy AM B C C+E C+CE BSK - xx, MotoLUZ - xx 104 - 2025/09/05 9 5 wrz 17:…" at bounding box center [889, 564] width 790 height 103
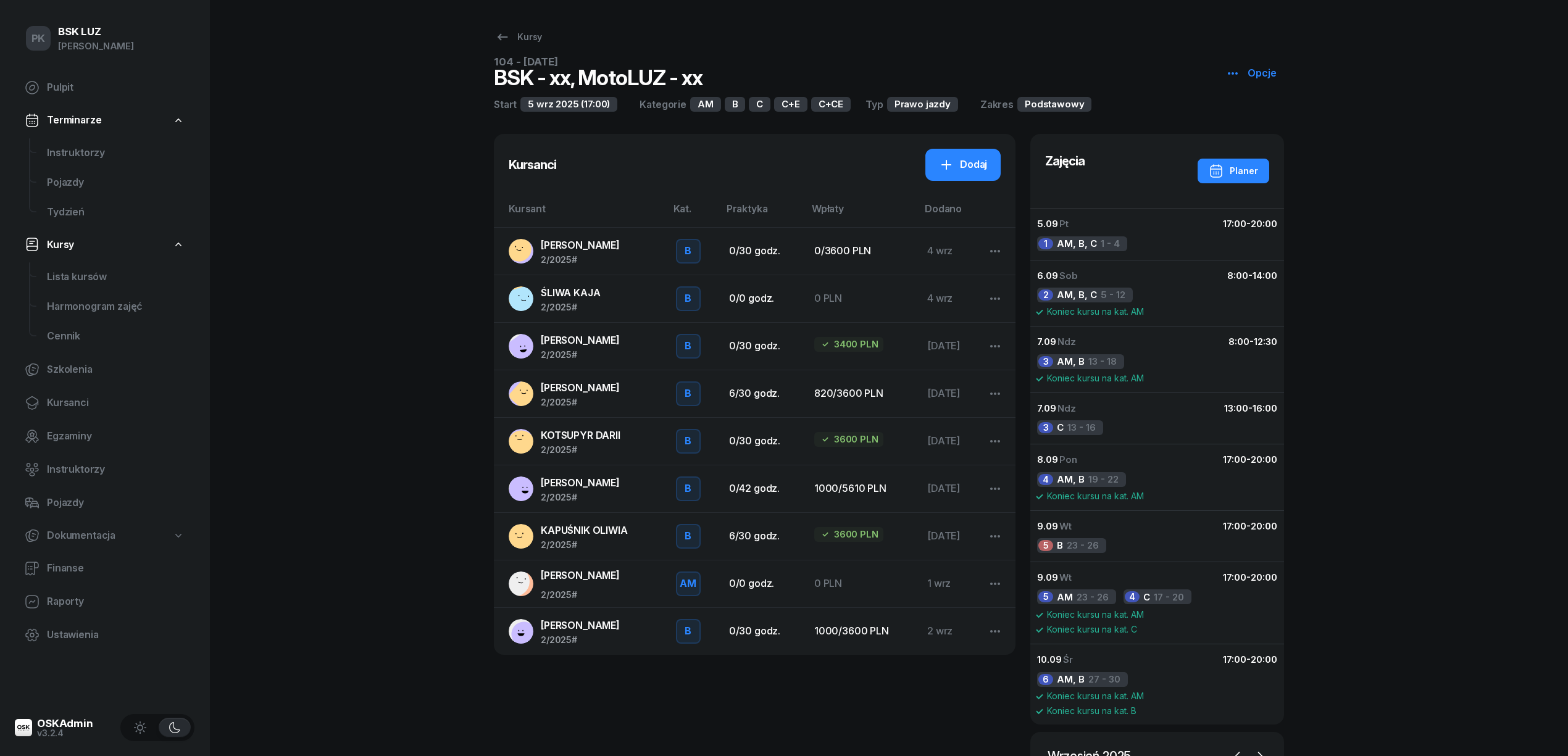
click at [592, 337] on span "[PERSON_NAME]" at bounding box center [580, 340] width 79 height 12
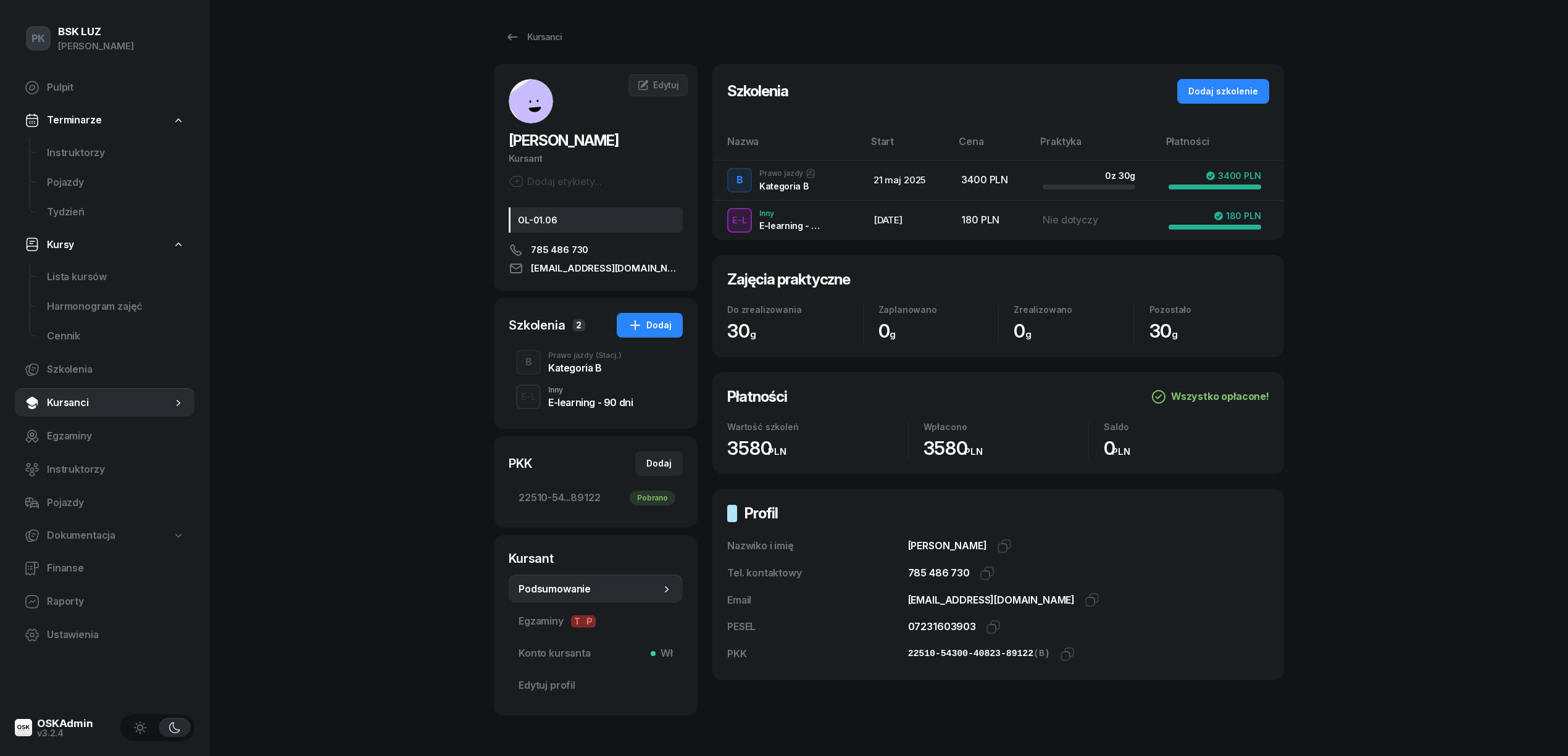
click at [598, 394] on div "E-learning - 90 dni" at bounding box center [590, 401] width 84 height 14
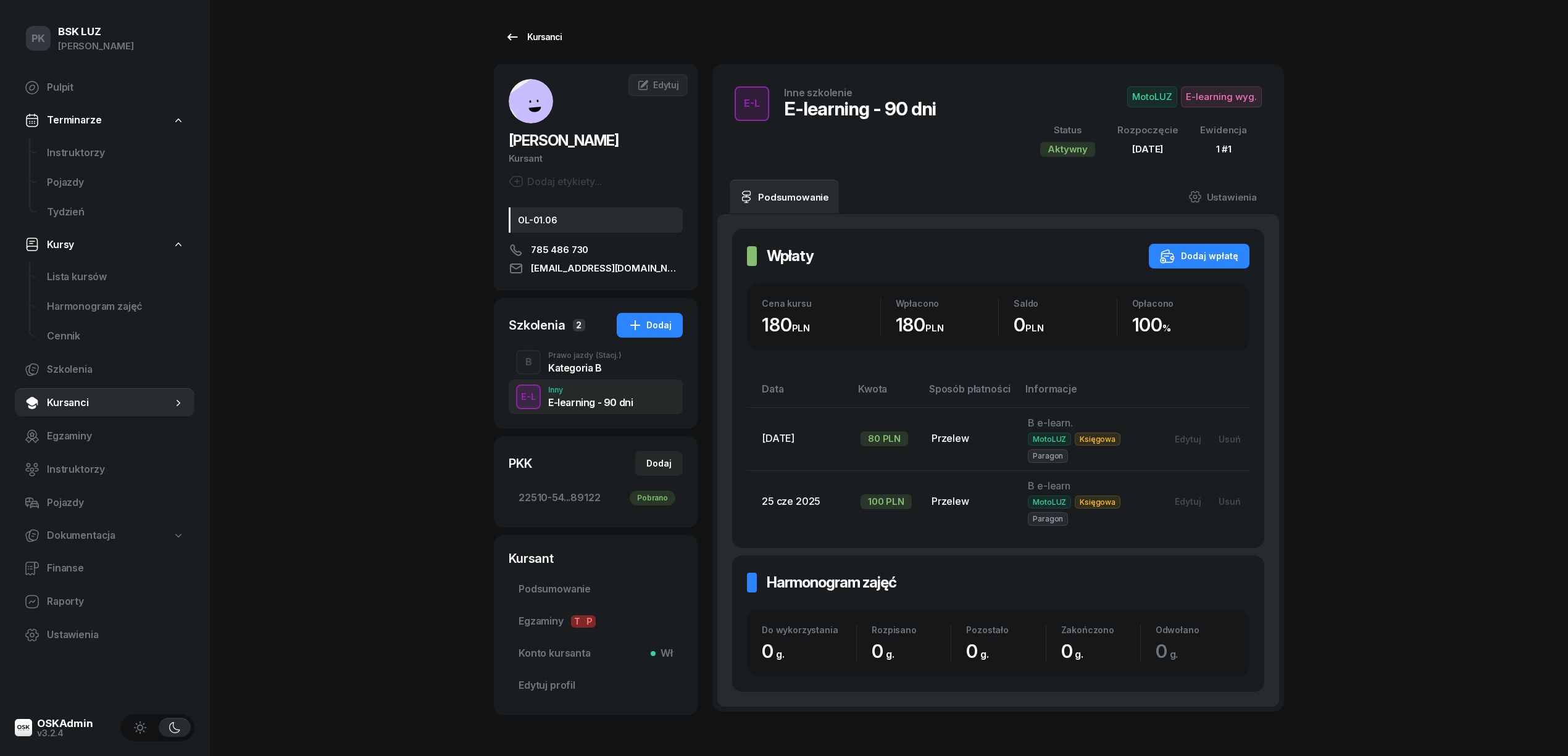
click at [552, 37] on div "Kursanci" at bounding box center [533, 37] width 57 height 15
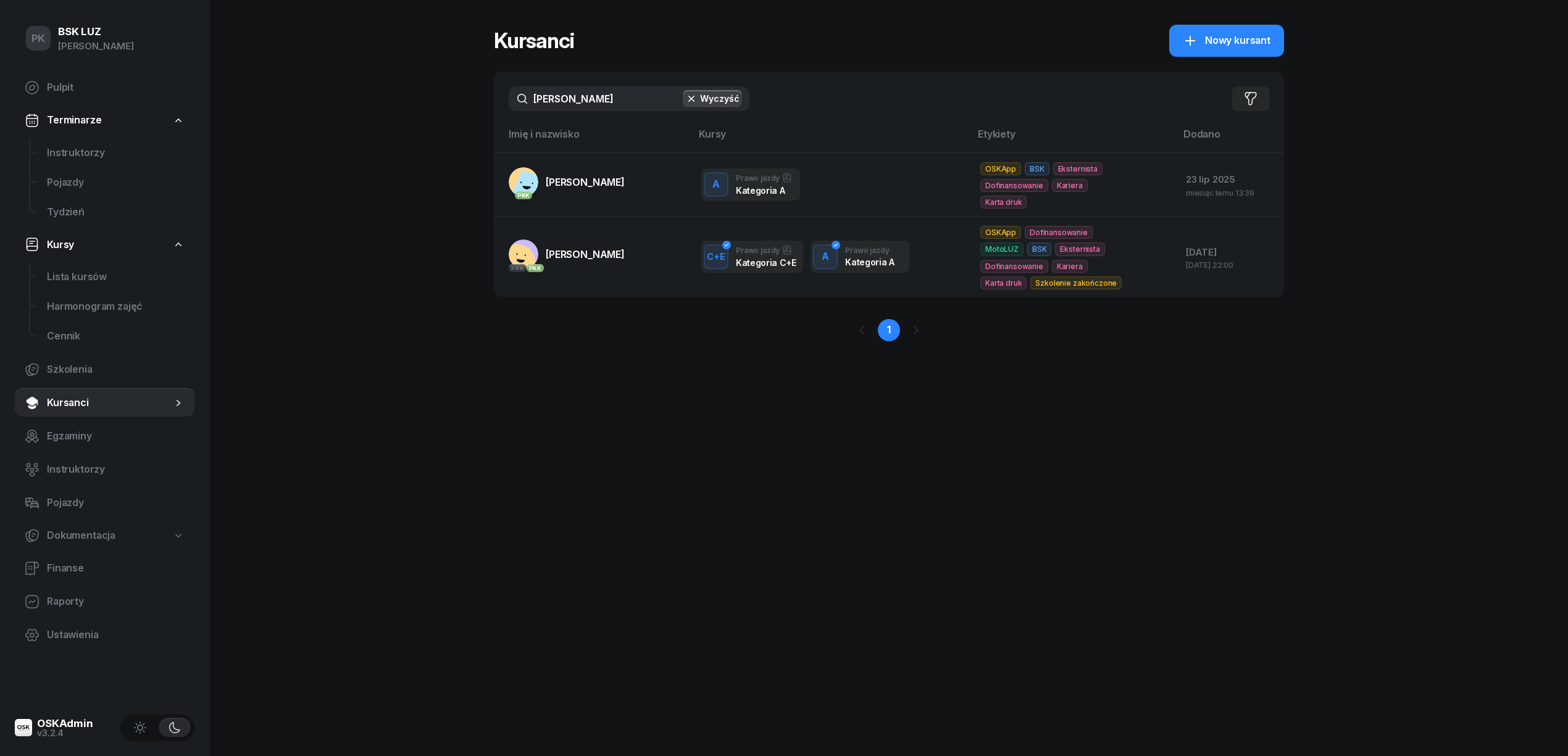
click at [364, 117] on div "PK BSK LUZ Piotr Klimek Pulpit Terminarze Instruktorzy Pojazdy Tydzień Kursy Li…" at bounding box center [784, 378] width 1568 height 756
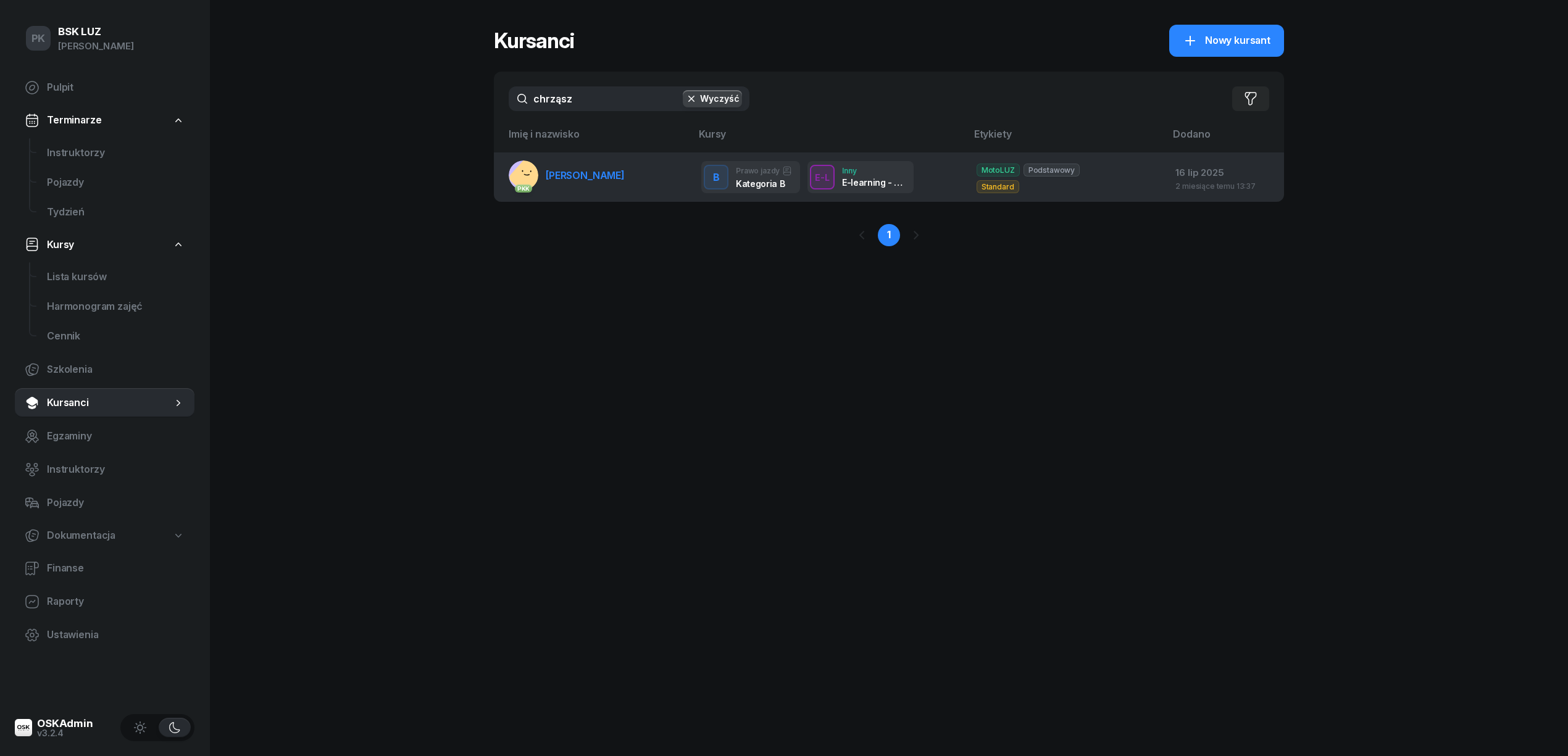
type input "chrząsz"
click at [571, 169] on span "CHRZĄSZCZ MACIEJ" at bounding box center [585, 175] width 79 height 12
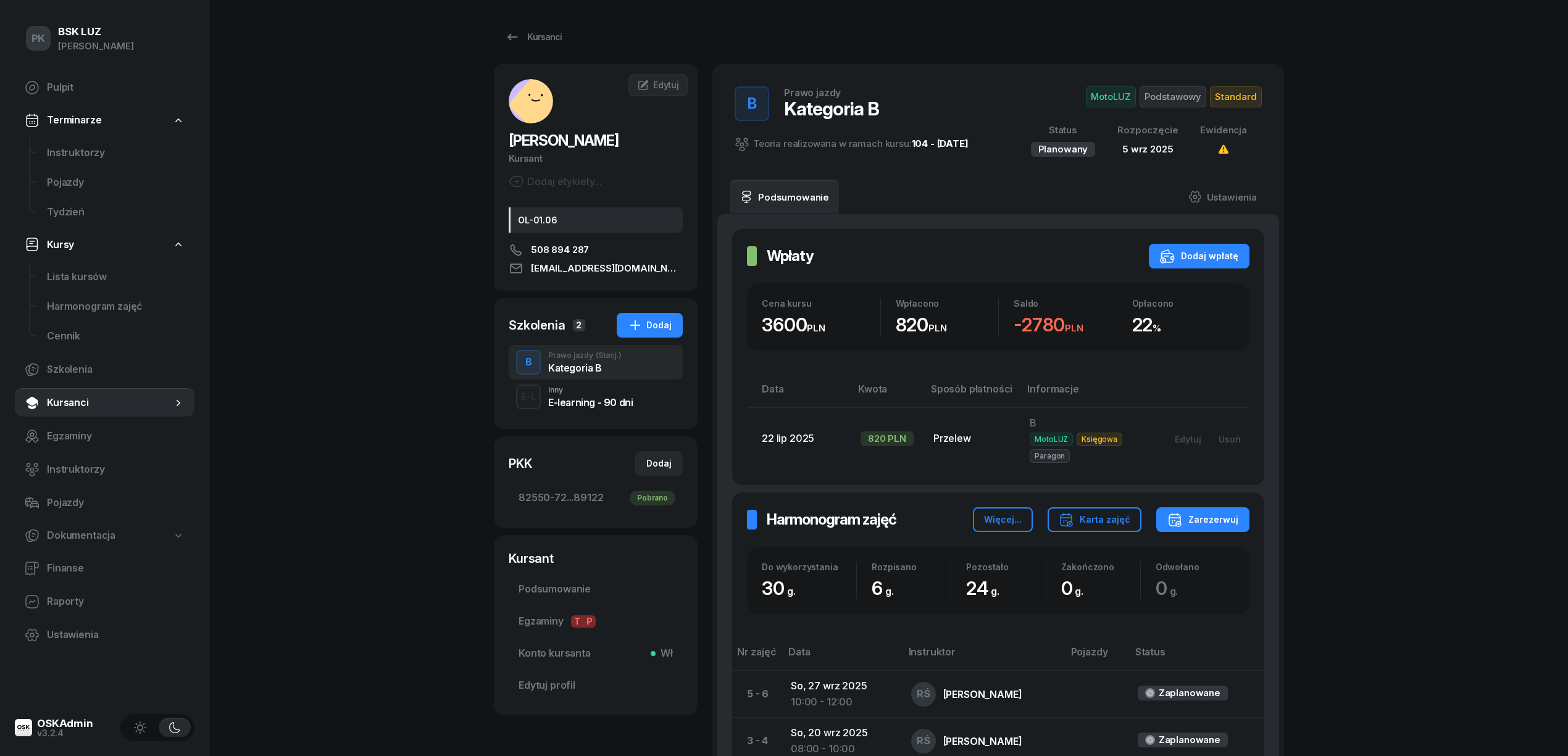
click at [586, 394] on div "E-learning - 90 dni" at bounding box center [590, 401] width 84 height 14
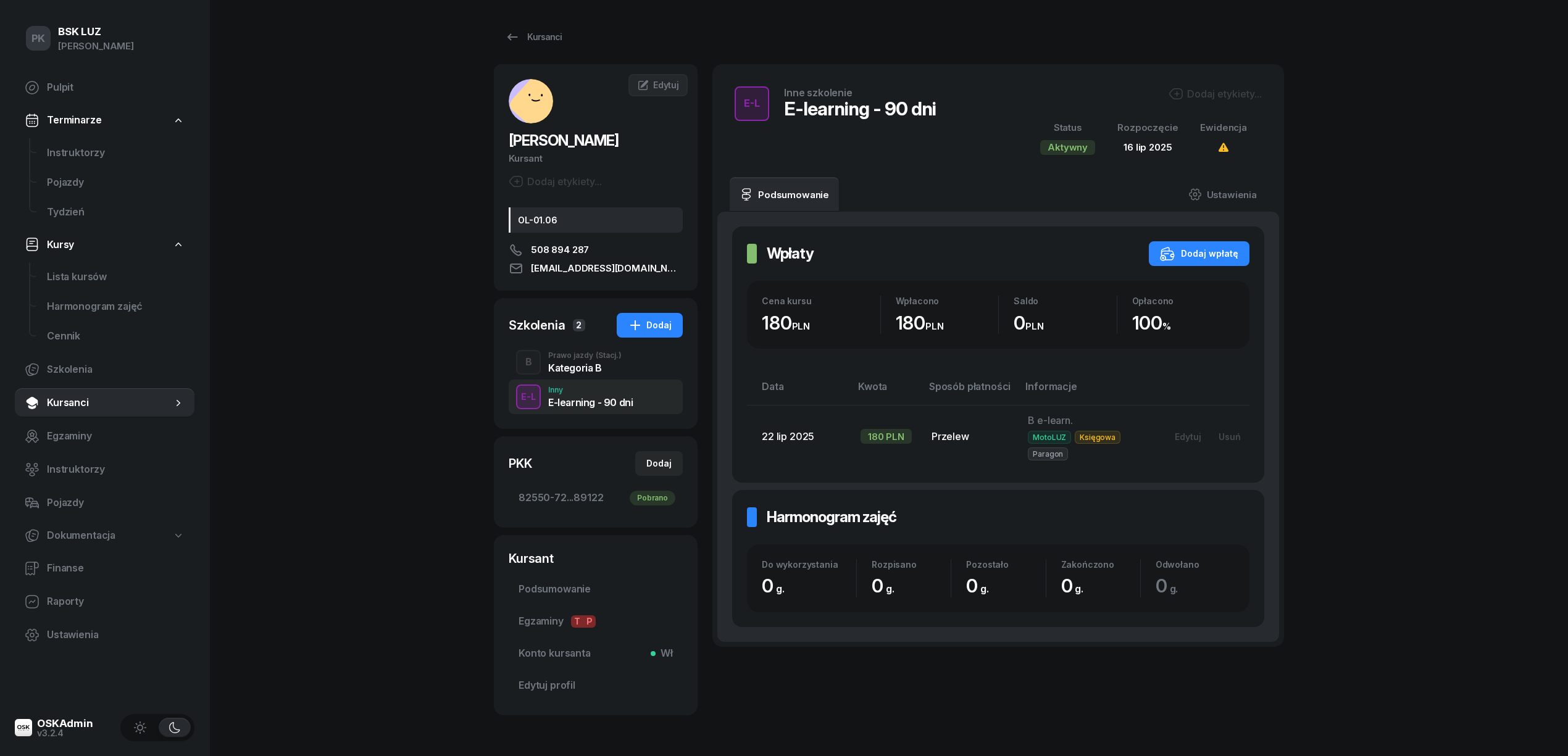
click at [1219, 90] on div "Dodaj etykiety..." at bounding box center [1215, 94] width 93 height 15
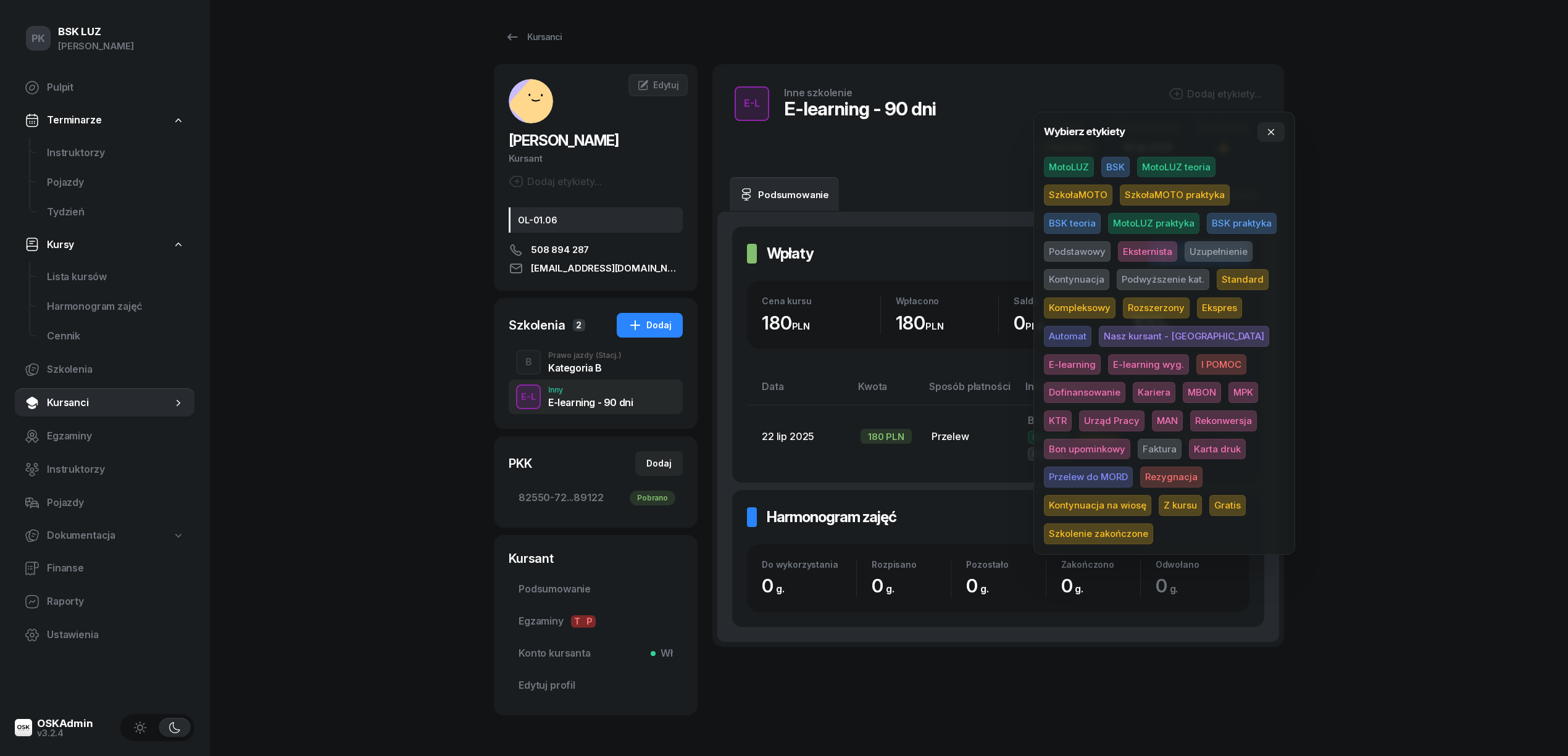
click at [1108, 365] on span "E-learning wyg." at bounding box center [1148, 365] width 81 height 21
click at [1209, 507] on span "Gratis" at bounding box center [1228, 507] width 37 height 21
click at [1316, 401] on div "PK BSK LUZ Piotr Klimek Pulpit Terminarze Instruktorzy Pojazdy Tydzień Kursy Li…" at bounding box center [784, 399] width 1568 height 799
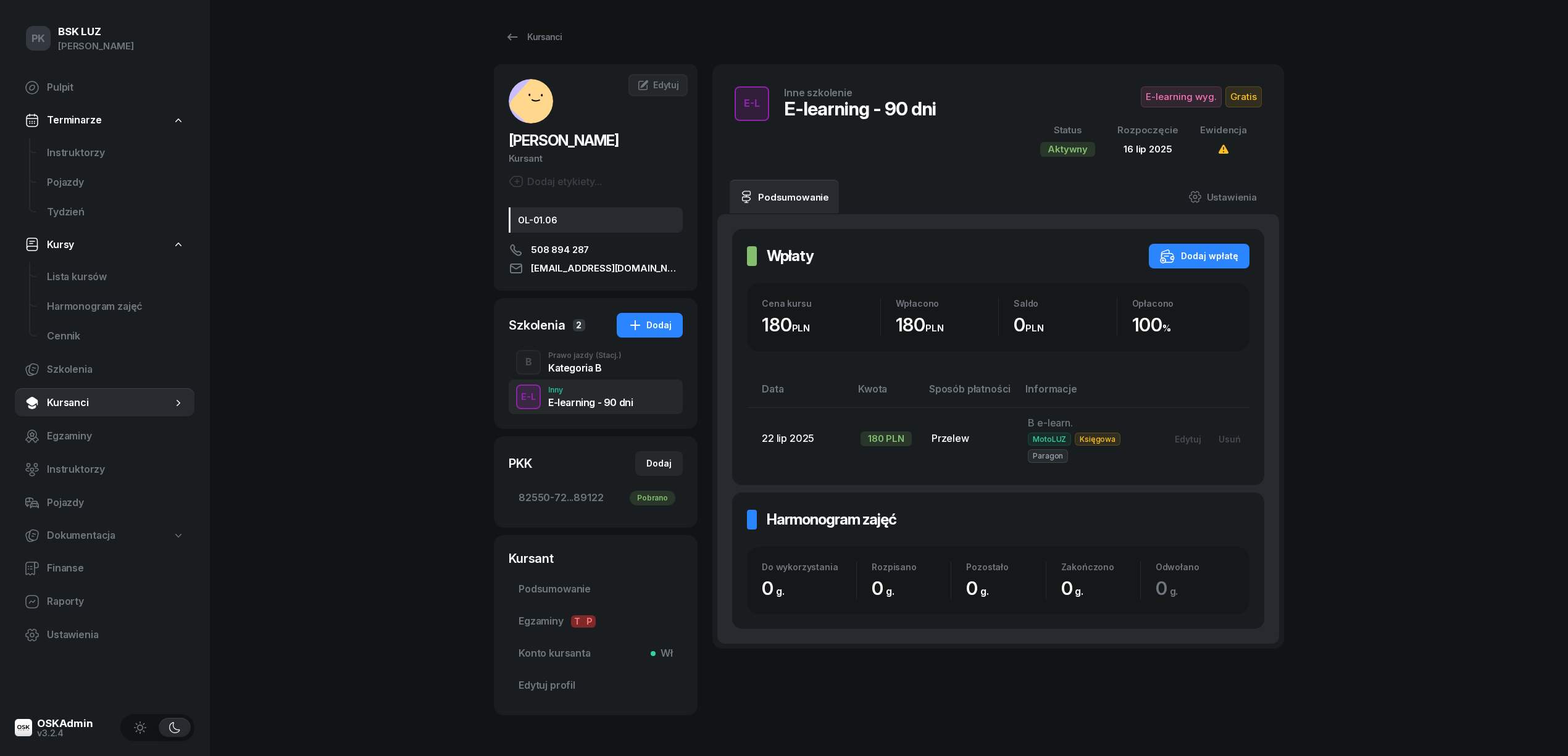
click at [1172, 146] on span "16 lip 2025" at bounding box center [1147, 149] width 48 height 12
click at [1215, 193] on link "Ustawienia" at bounding box center [1223, 196] width 88 height 35
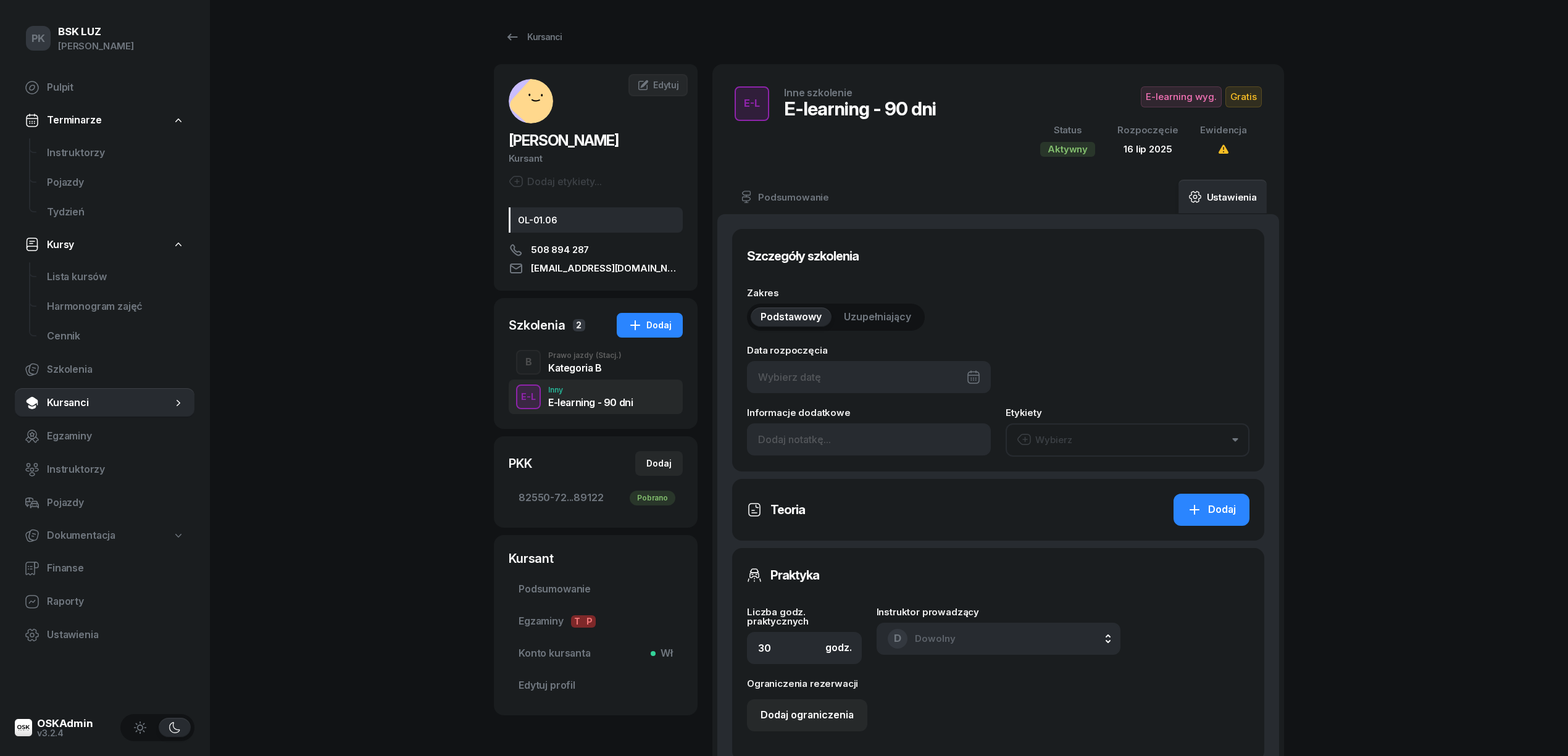
type input "16/07/2025"
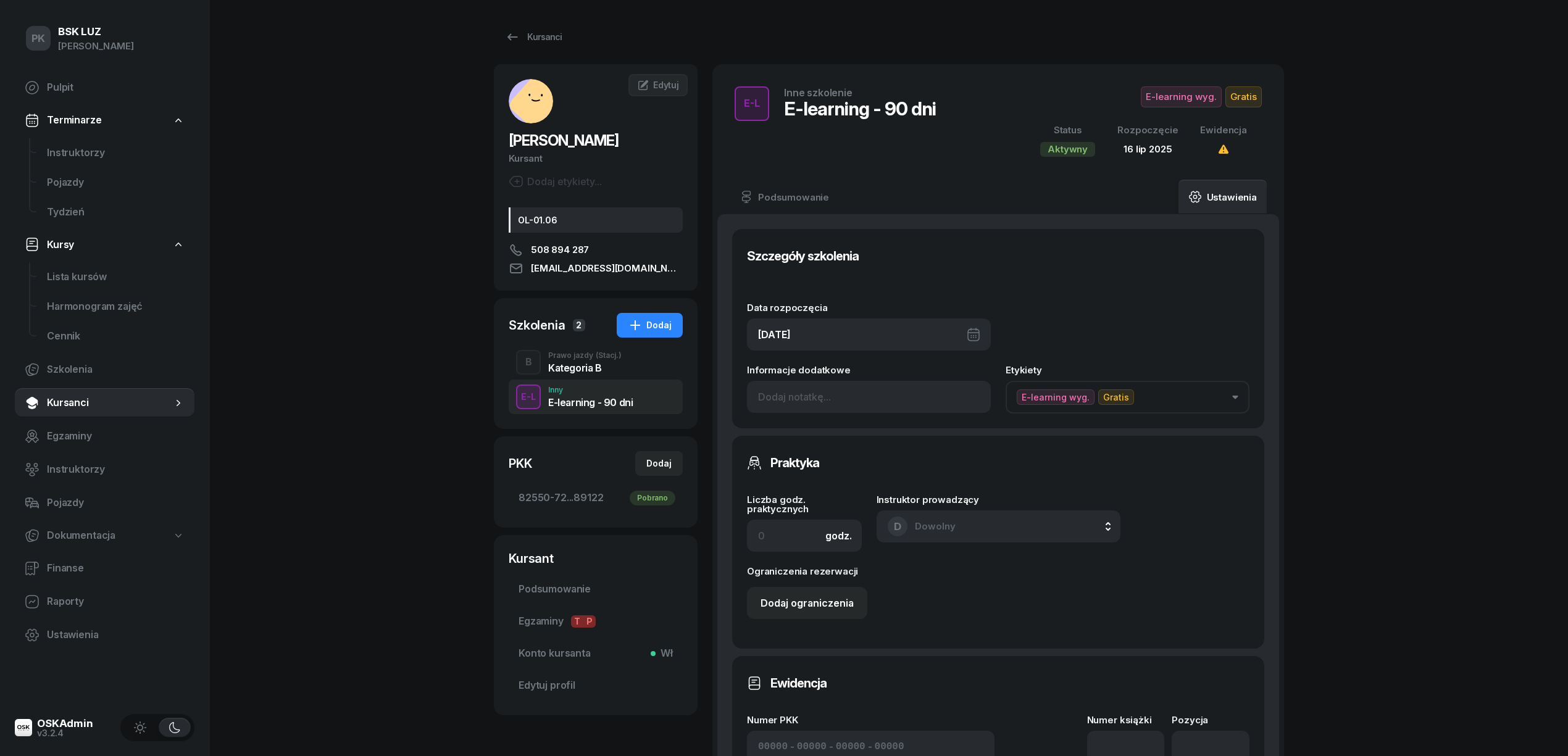
click at [915, 339] on div "16/07/2025" at bounding box center [869, 334] width 244 height 32
click at [967, 509] on div "27" at bounding box center [968, 509] width 20 height 20
type input "27/07/2025"
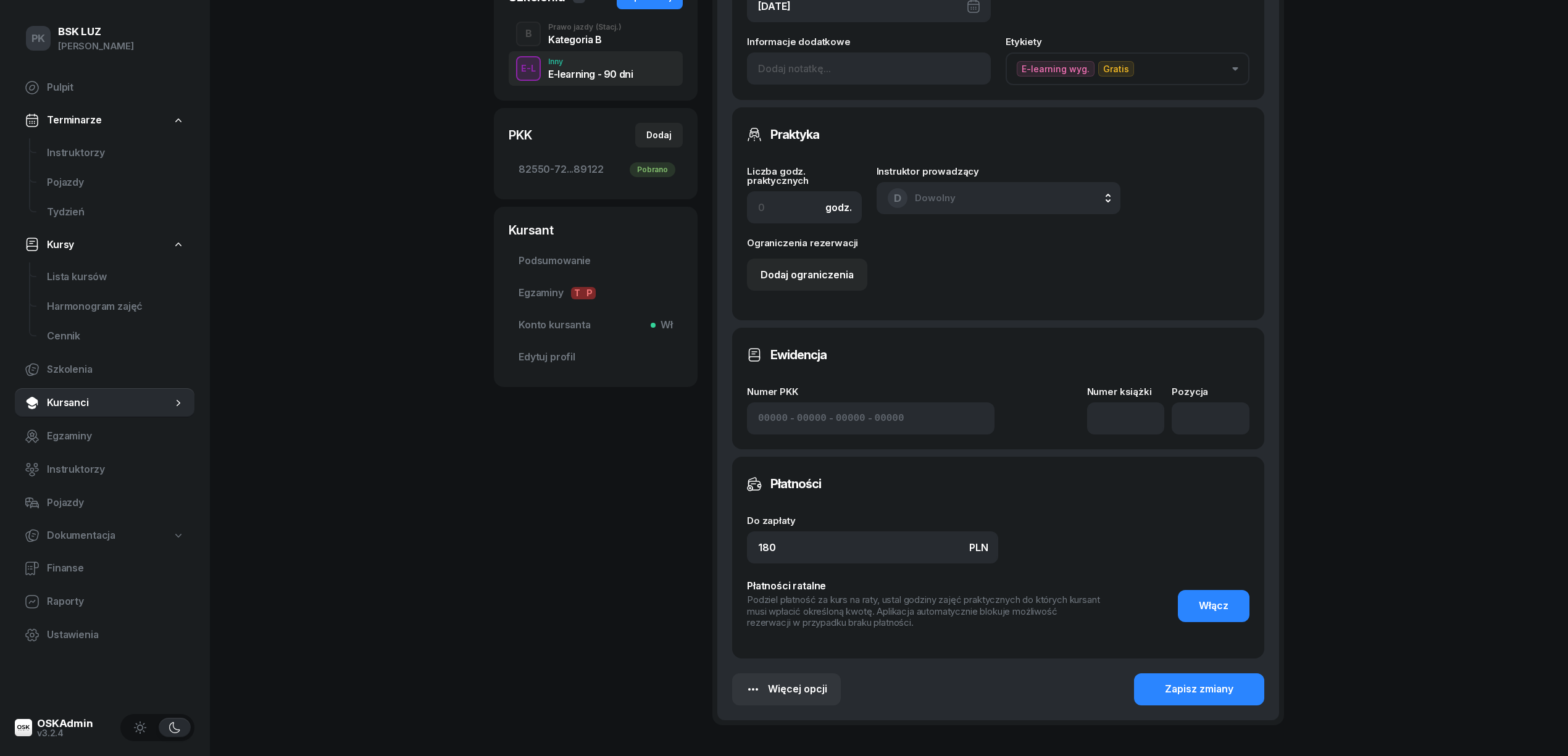
scroll to position [329, 0]
click at [1112, 410] on input at bounding box center [1126, 418] width 77 height 32
type input "1"
drag, startPoint x: 1214, startPoint y: 432, endPoint x: 1211, endPoint y: 464, distance: 32.1
click at [1214, 430] on input "number" at bounding box center [1211, 418] width 77 height 32
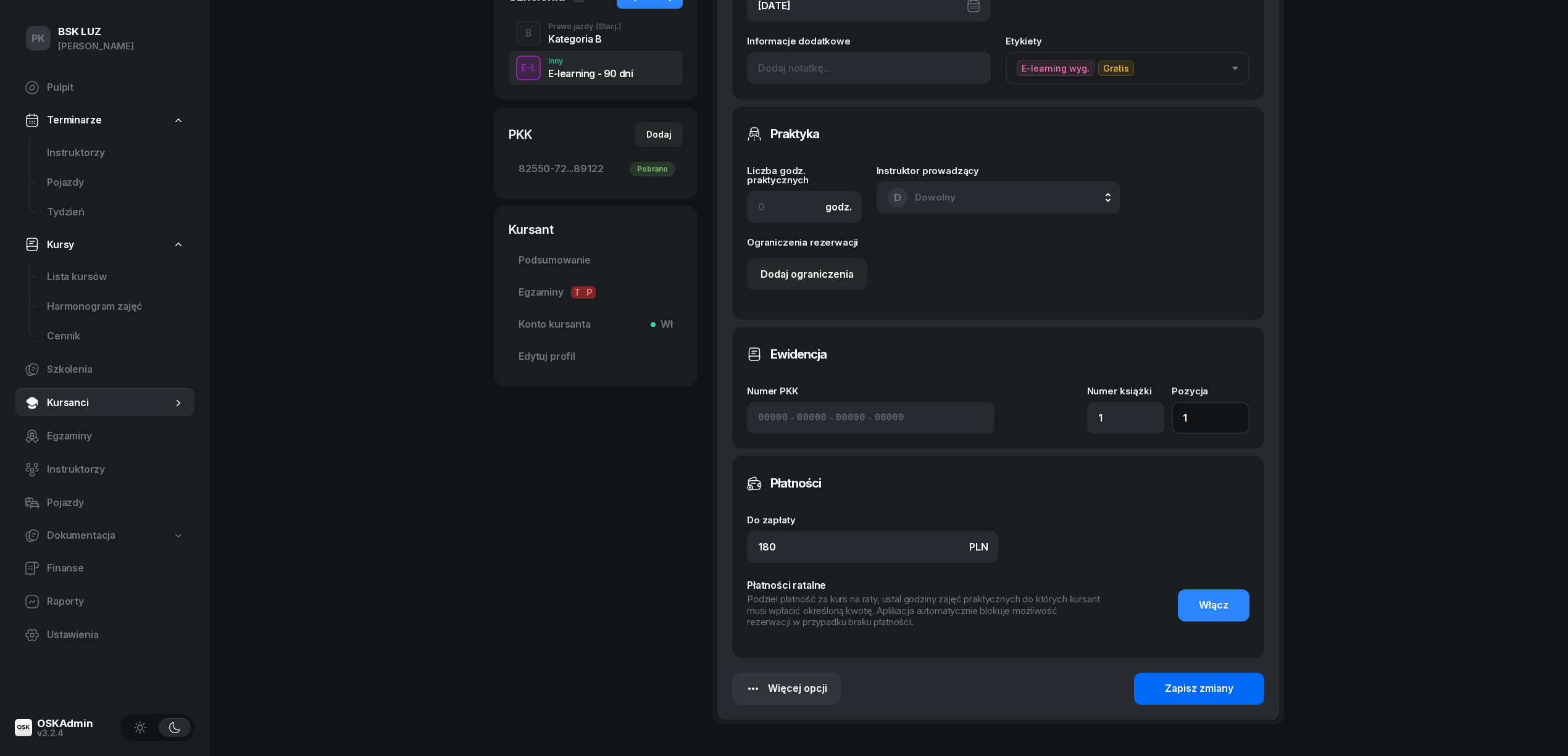
type input "1"
click at [1198, 683] on div "Zapisz zmiany" at bounding box center [1199, 689] width 69 height 16
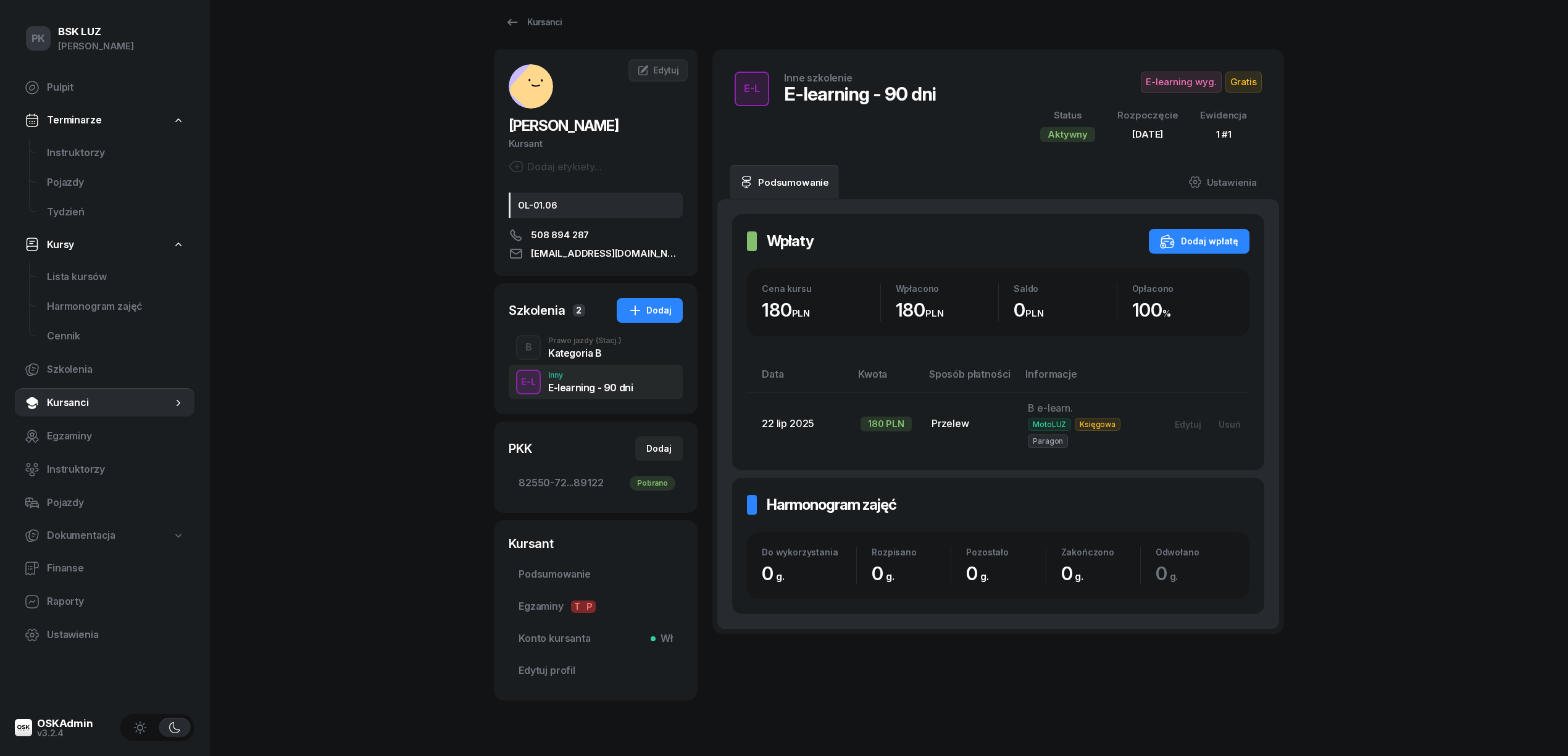
scroll to position [0, 0]
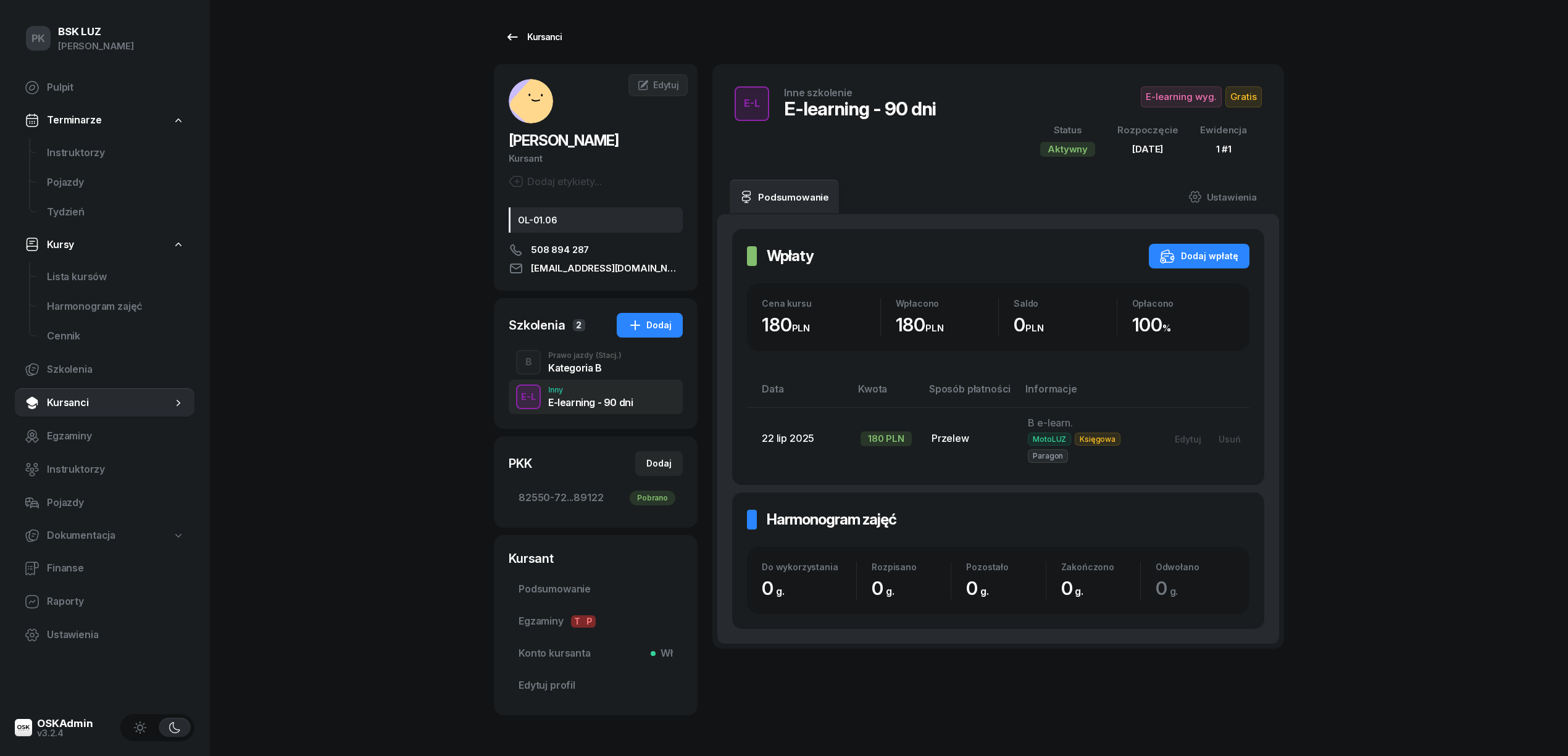
click at [544, 38] on div "Kursanci" at bounding box center [533, 37] width 57 height 15
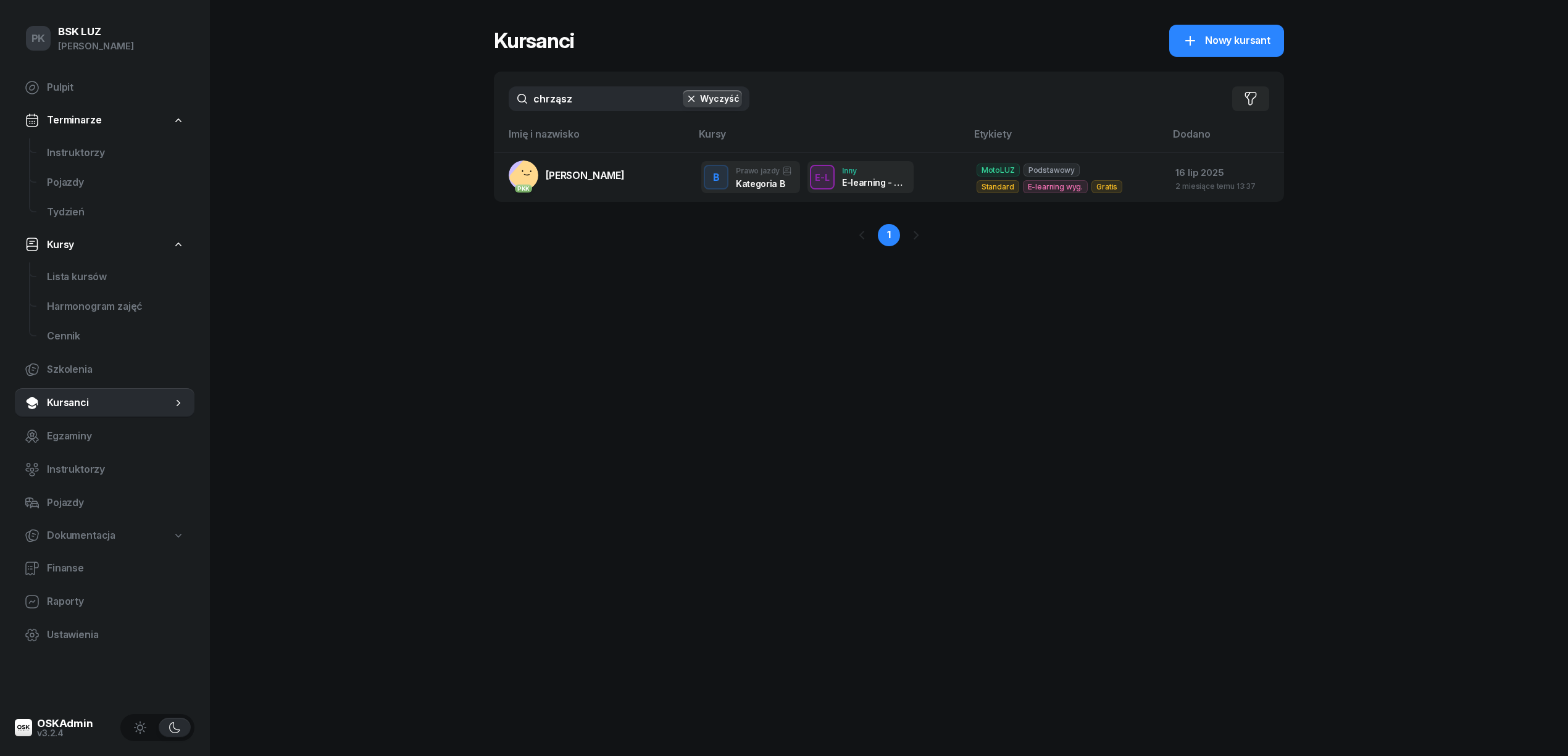
click at [483, 92] on div "PK BSK LUZ Piotr Klimek Pulpit Terminarze Instruktorzy Pojazdy Tydzień Kursy Li…" at bounding box center [784, 378] width 1568 height 756
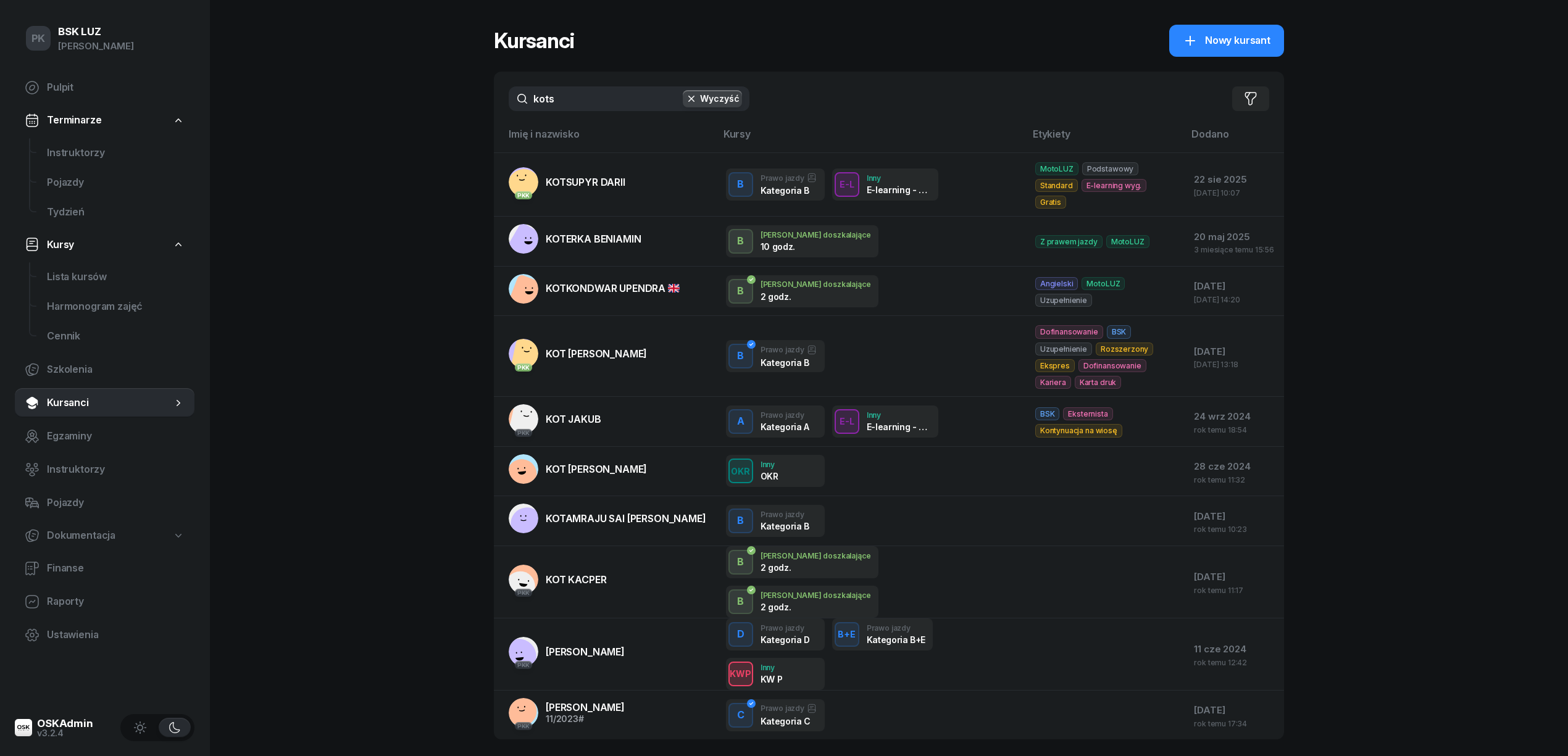
type input "kotsu"
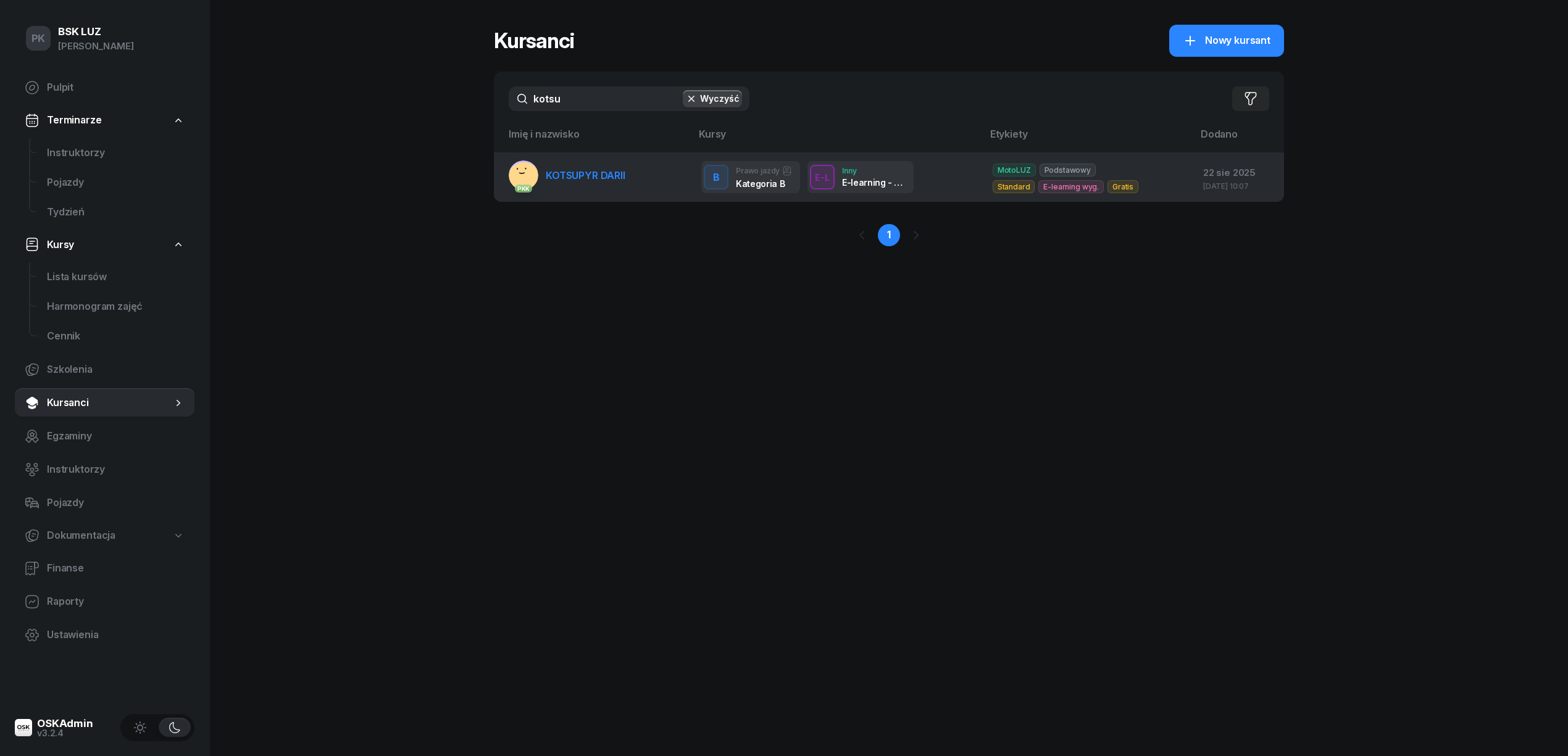
click at [578, 179] on span "KOTSUPYR DARII" at bounding box center [585, 175] width 79 height 12
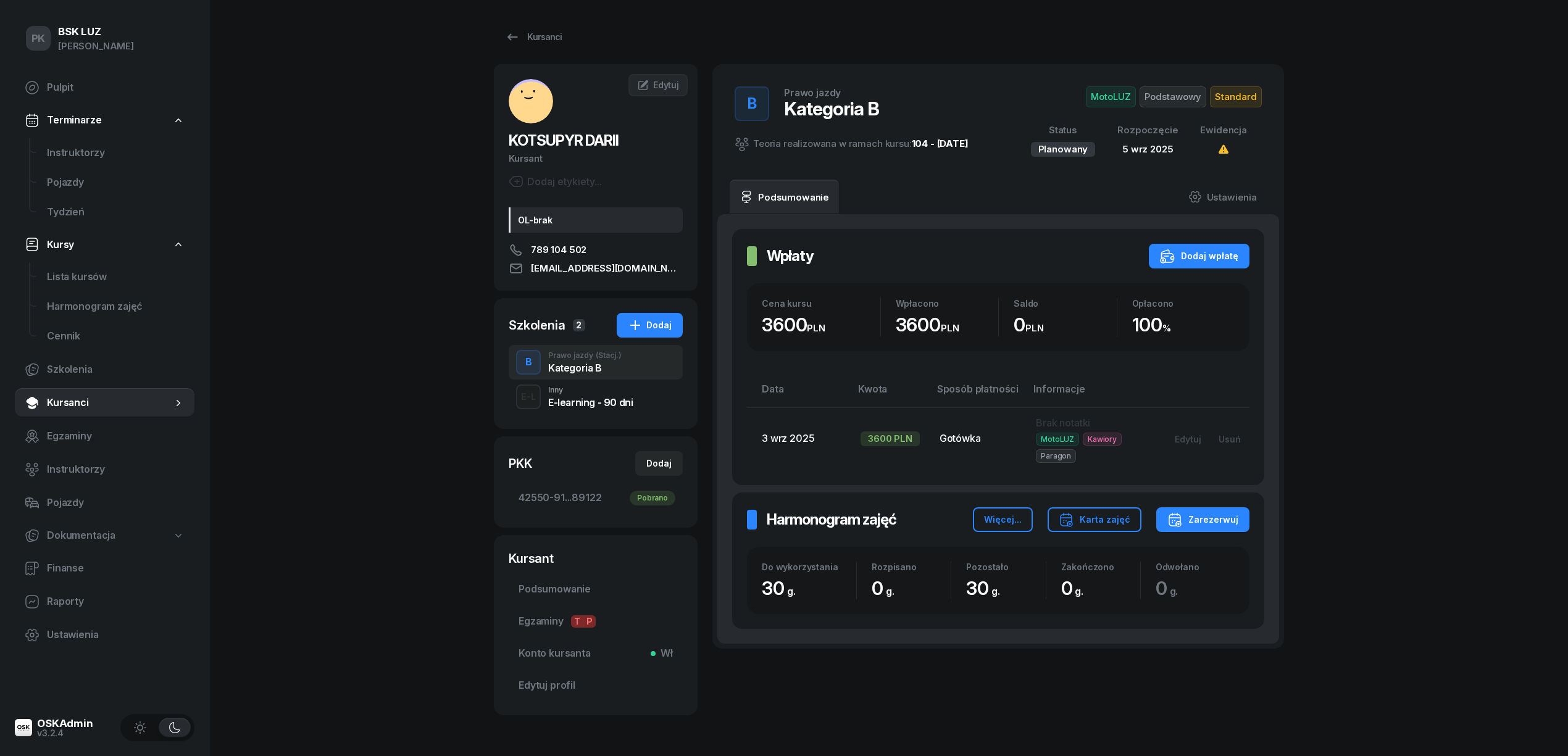
click at [577, 410] on div "E-L Inny E-learning - 90 dni" at bounding box center [596, 397] width 174 height 35
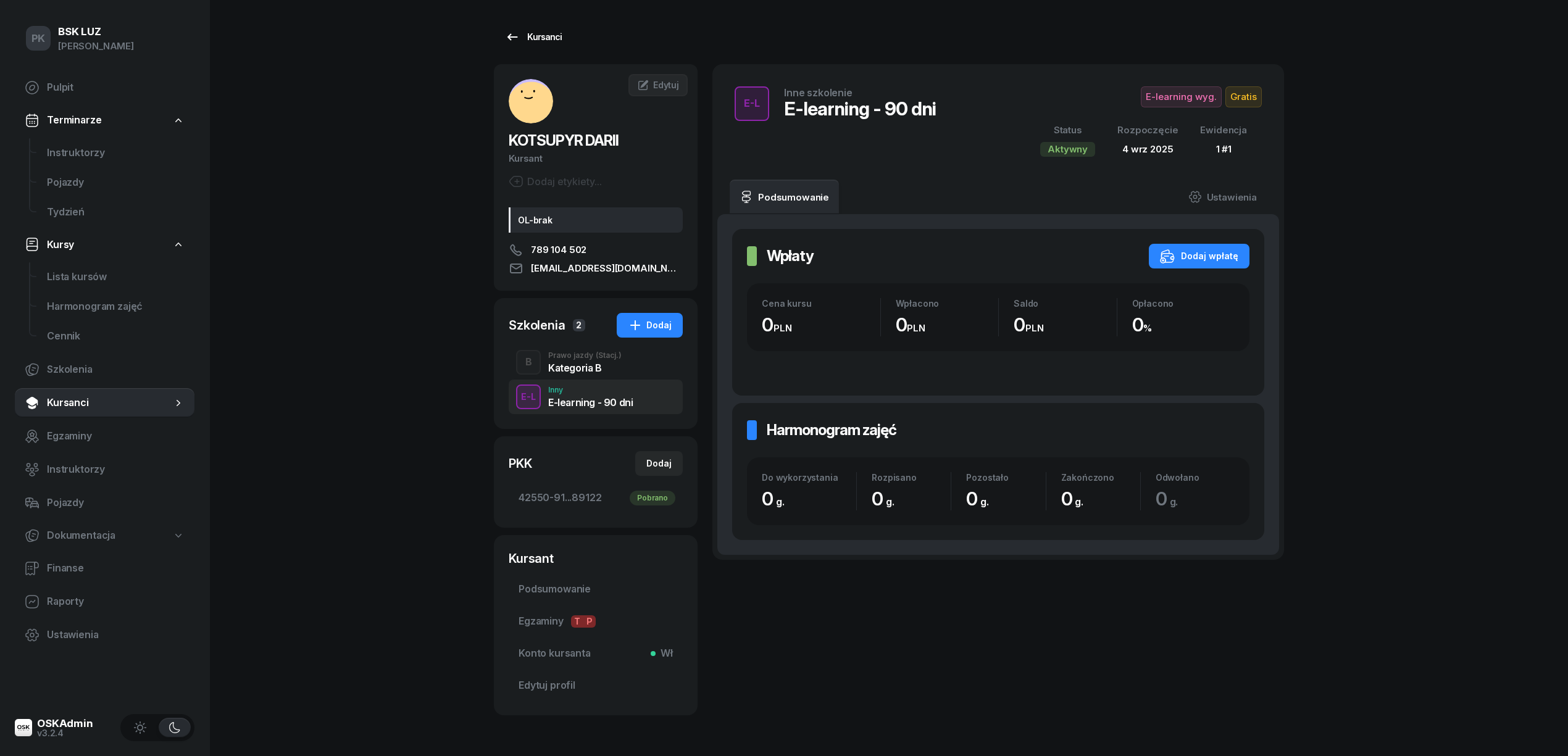
click at [548, 31] on div "Kursanci" at bounding box center [533, 37] width 57 height 15
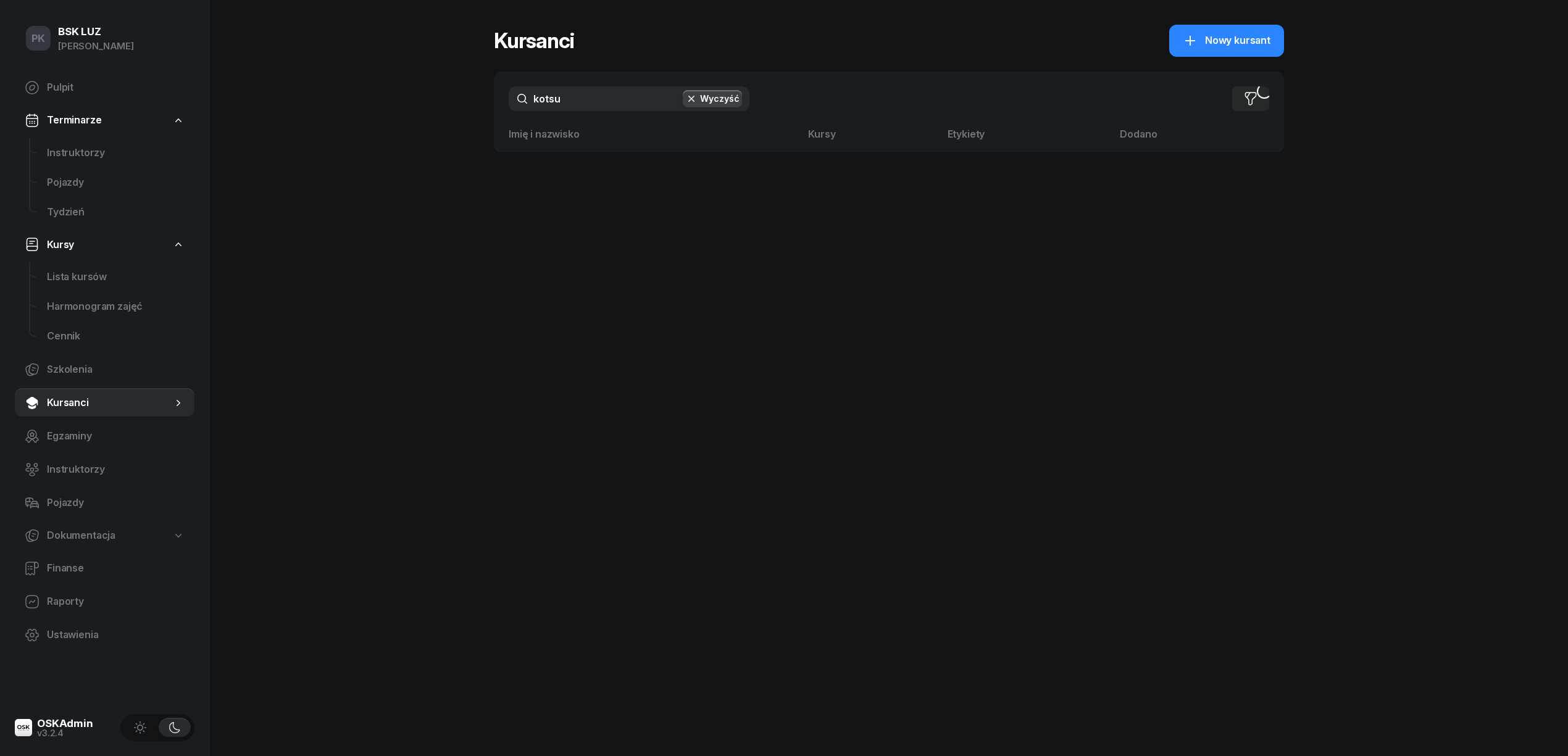
drag, startPoint x: 565, startPoint y: 99, endPoint x: 499, endPoint y: 100, distance: 66.0
click at [499, 100] on div "kotsu Wyczyść Filtruj" at bounding box center [889, 98] width 790 height 54
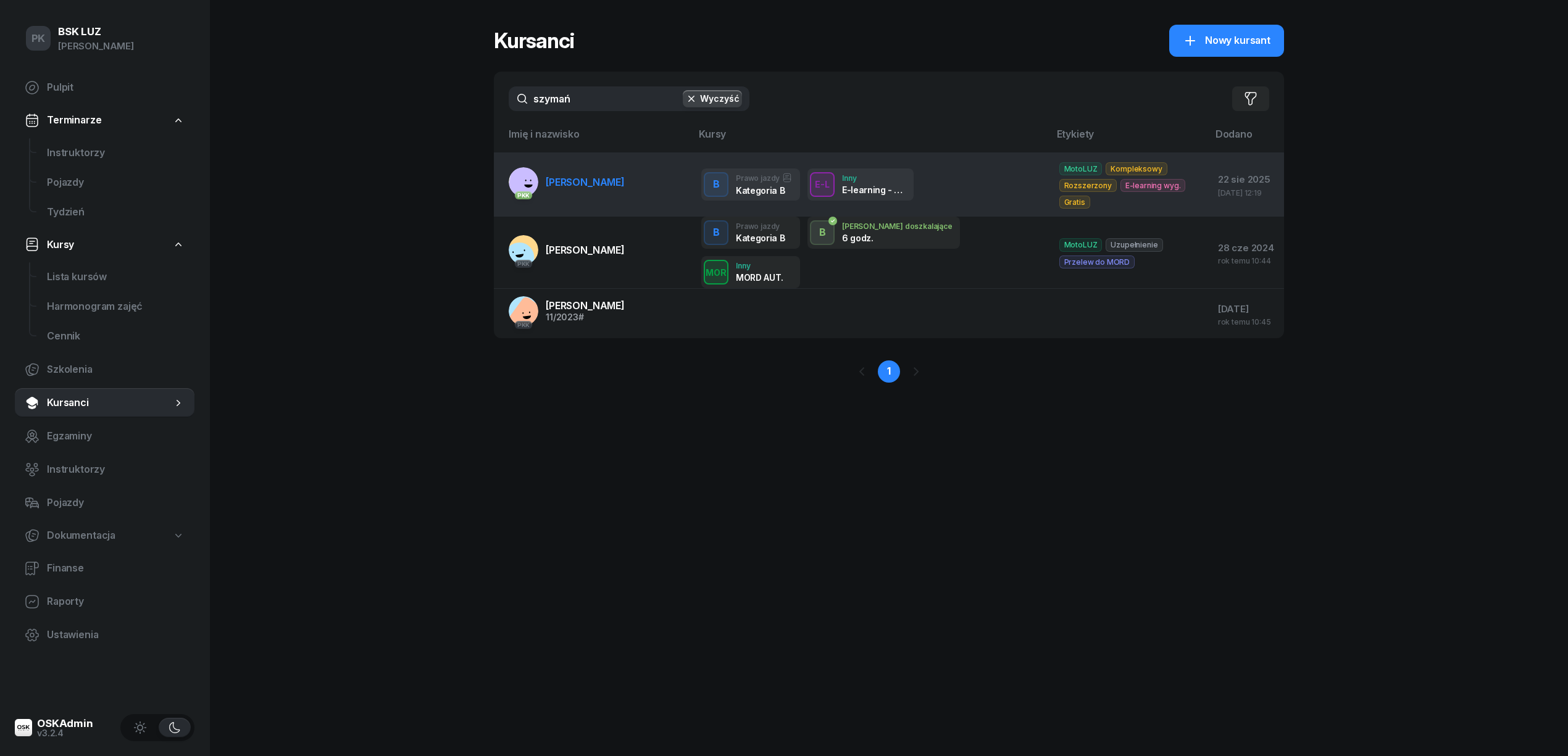
type input "szymań"
click at [625, 184] on span "[PERSON_NAME]" at bounding box center [585, 182] width 79 height 12
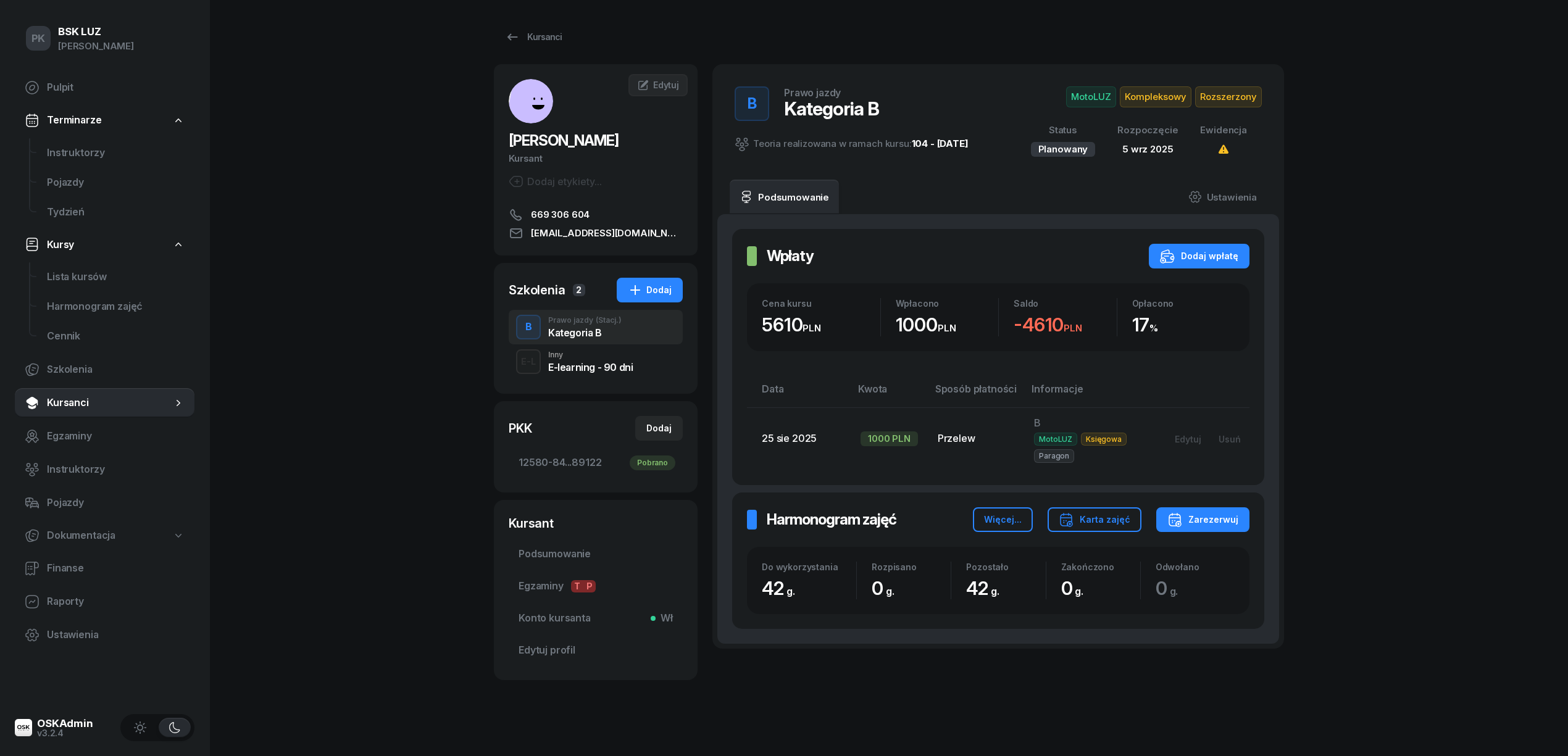
click at [581, 366] on div "E-learning - 90 dni" at bounding box center [590, 367] width 84 height 10
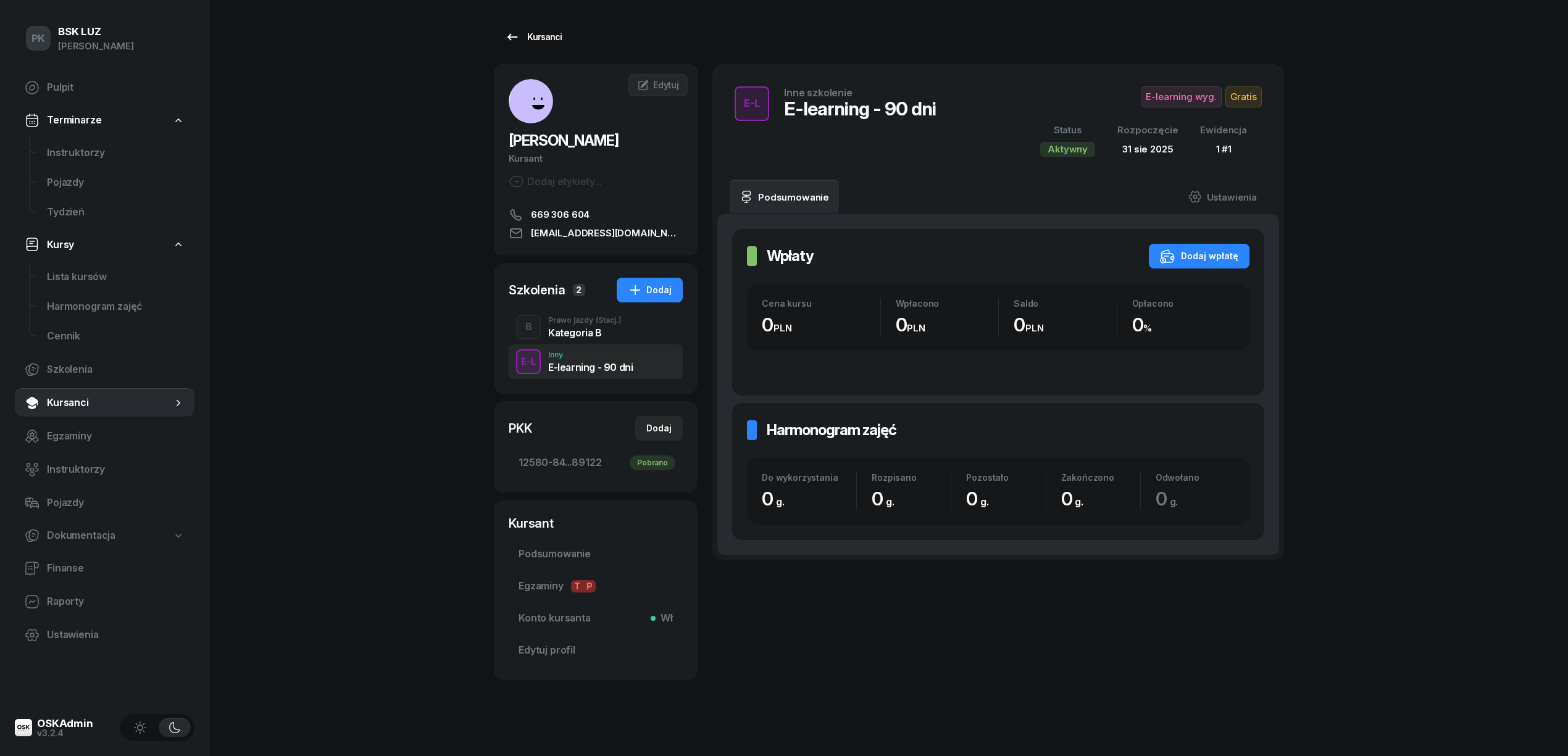
click at [529, 31] on div "Kursanci" at bounding box center [533, 37] width 57 height 15
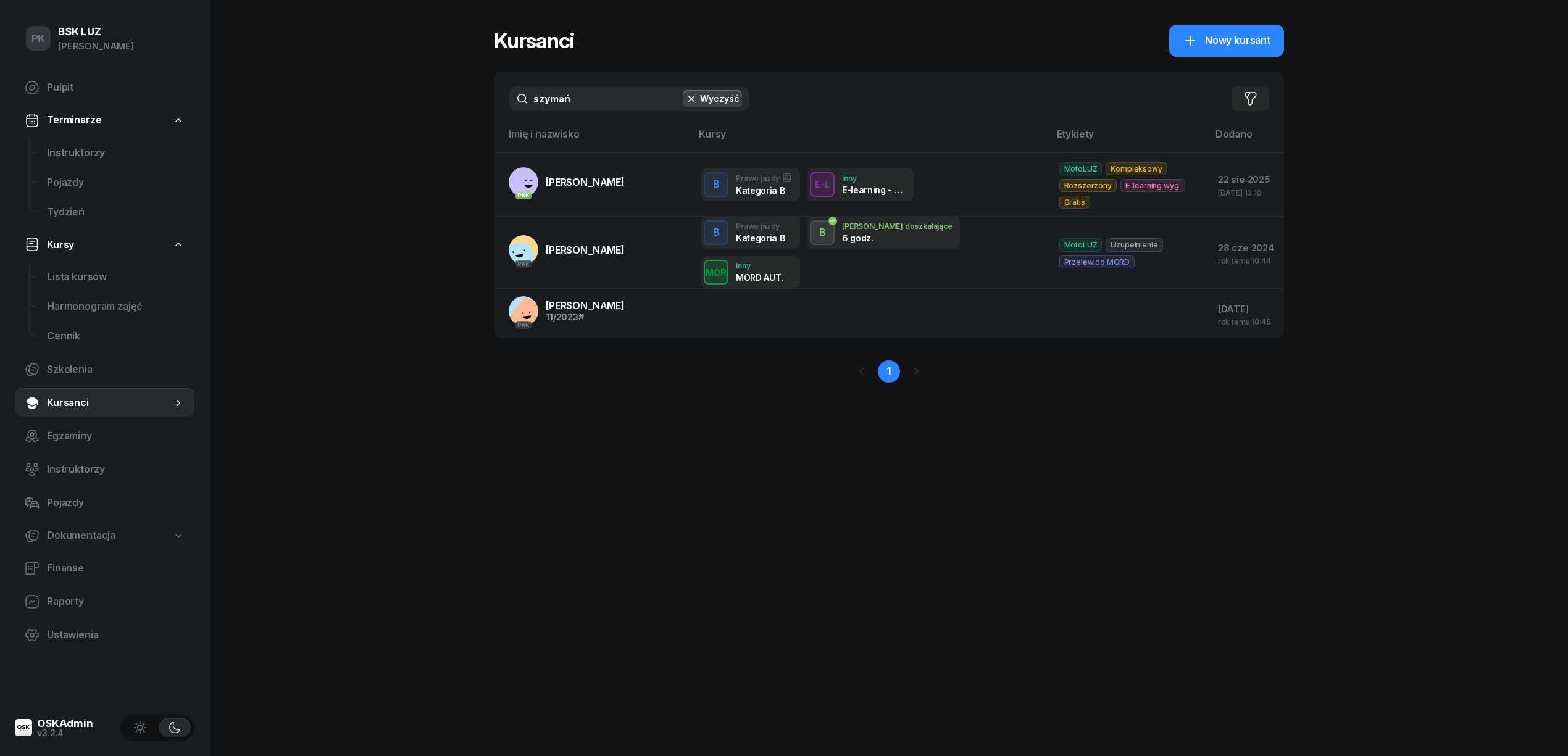
drag, startPoint x: 591, startPoint y: 94, endPoint x: 488, endPoint y: 106, distance: 103.7
click at [488, 106] on div "PK BSK LUZ Piotr Klimek Pulpit Terminarze Instruktorzy Pojazdy Tydzień Kursy Li…" at bounding box center [784, 378] width 1568 height 756
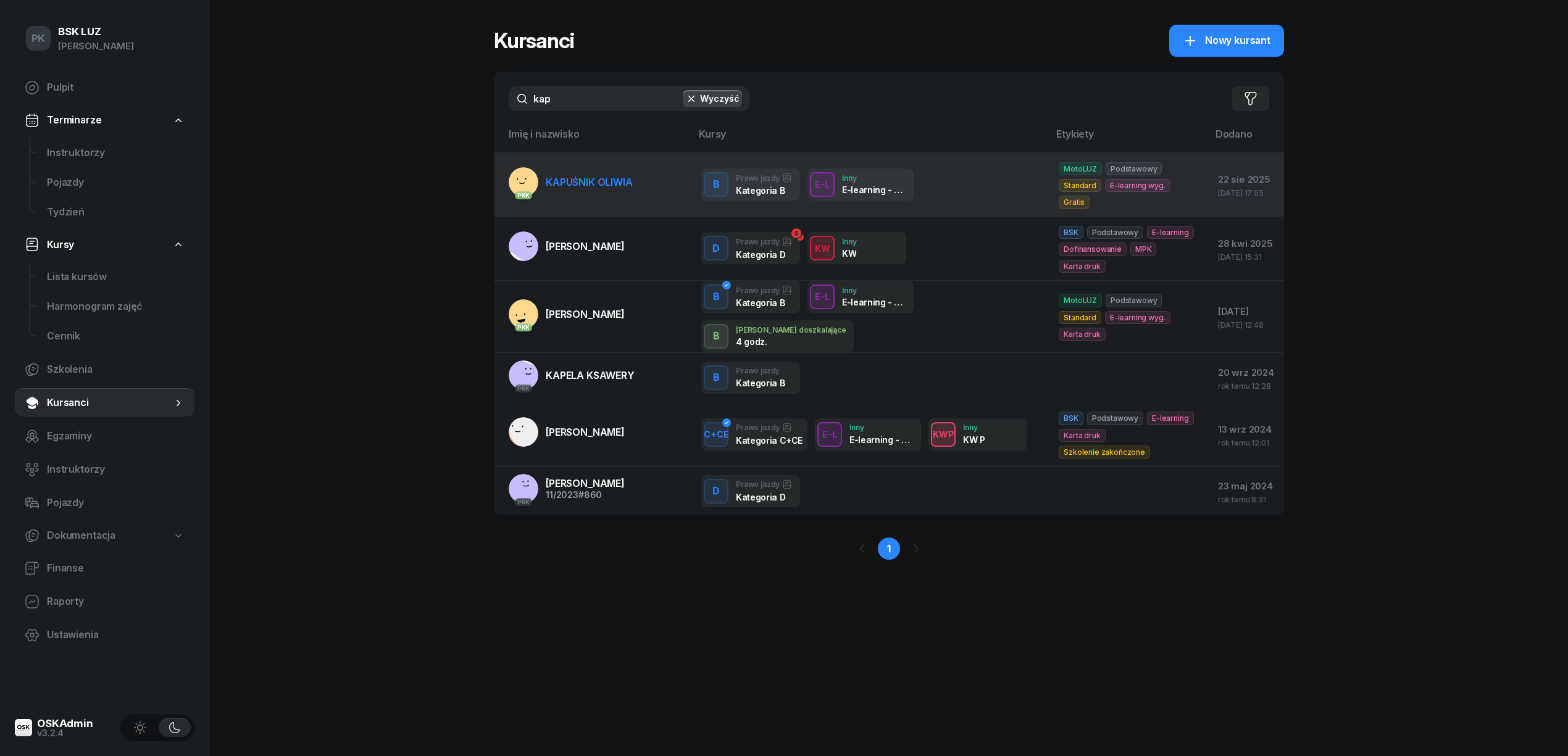
type input "kap"
click at [575, 179] on span "KAPUŚNIK OLIWIA" at bounding box center [589, 182] width 87 height 12
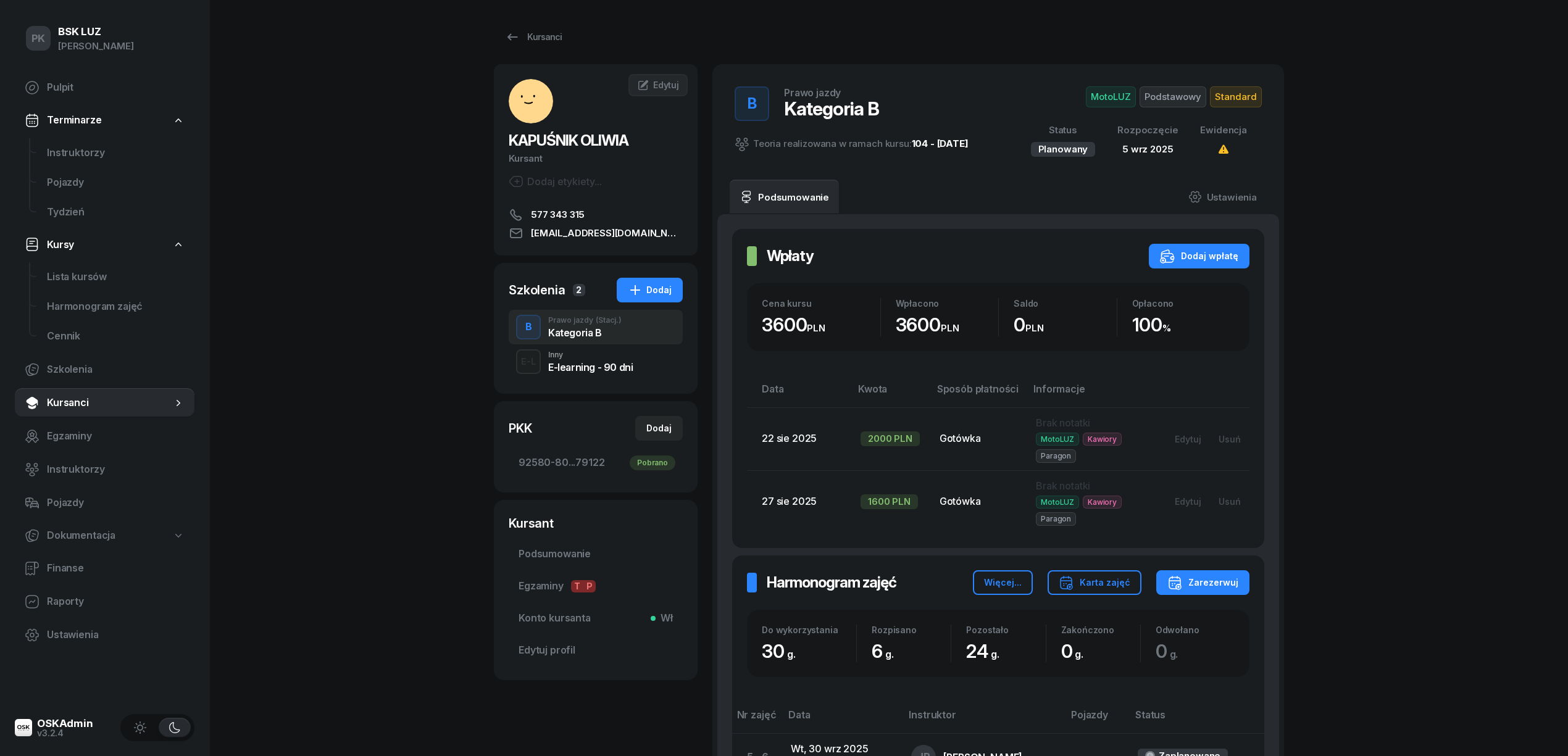
click at [579, 364] on div "E-learning - 90 dni" at bounding box center [590, 367] width 84 height 10
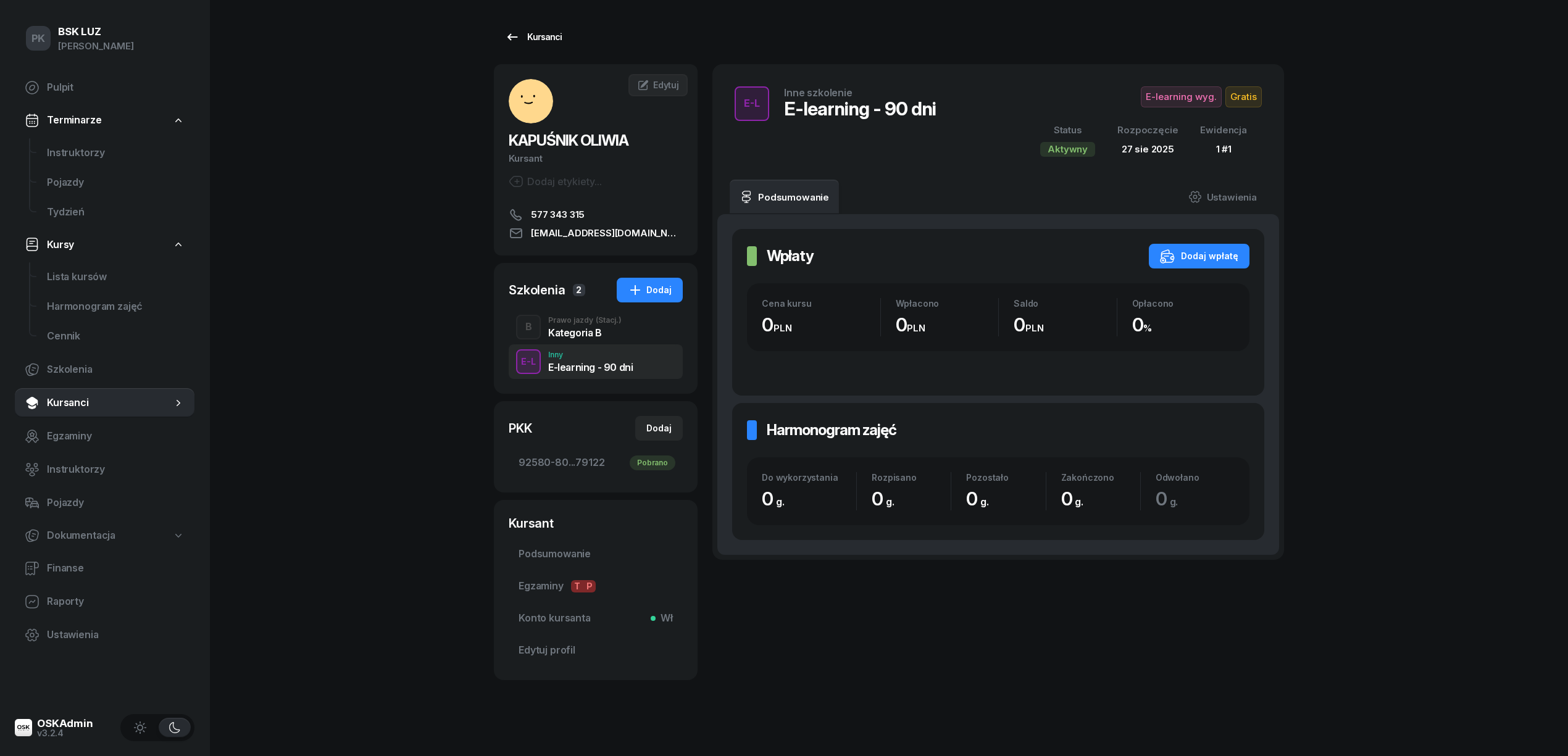
click at [539, 38] on div "Kursanci" at bounding box center [533, 37] width 57 height 15
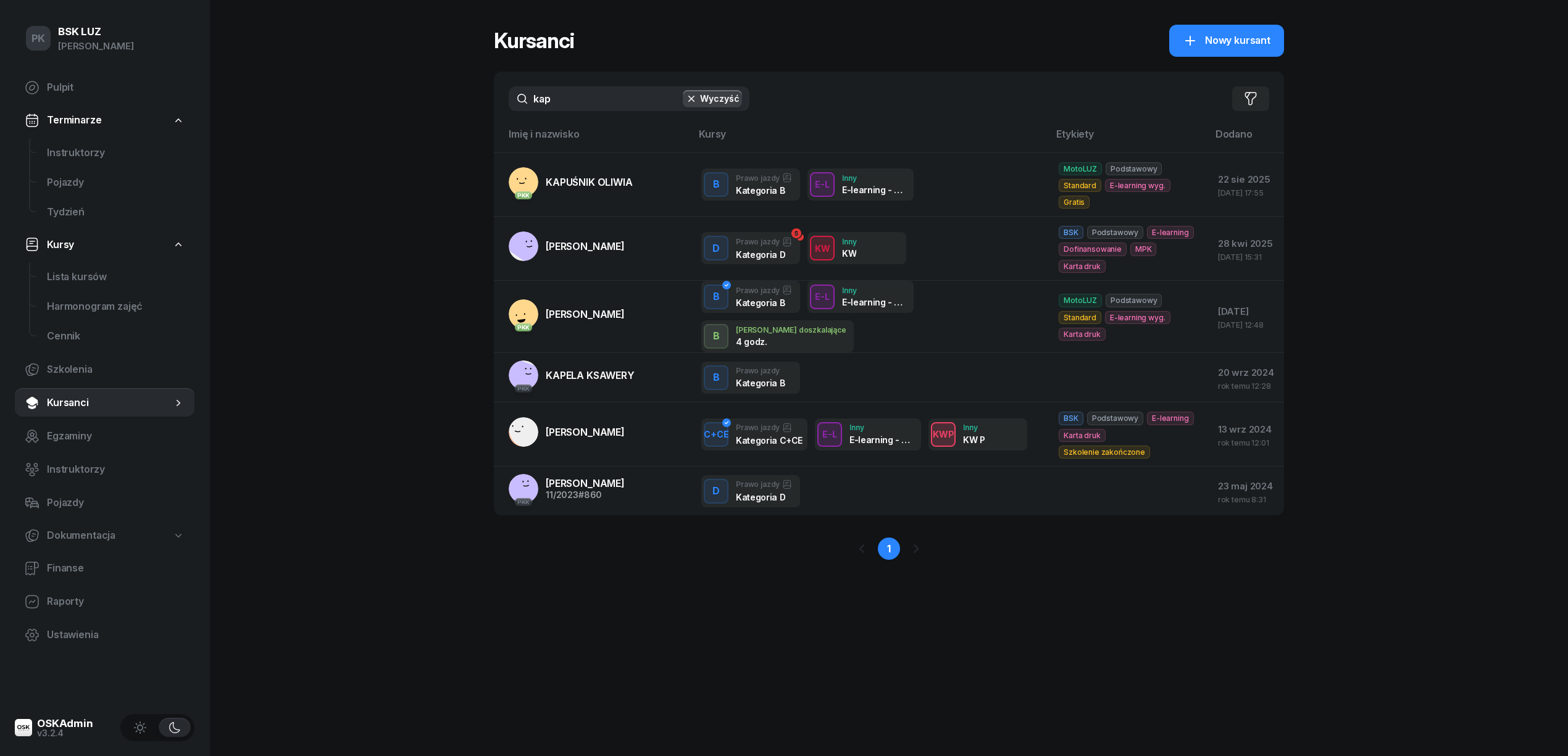
drag, startPoint x: 607, startPoint y: 96, endPoint x: 458, endPoint y: 94, distance: 149.0
click at [458, 94] on div "PK BSK LUZ Piotr Klimek Pulpit Terminarze Instruktorzy Pojazdy Tydzień Kursy Li…" at bounding box center [784, 378] width 1568 height 756
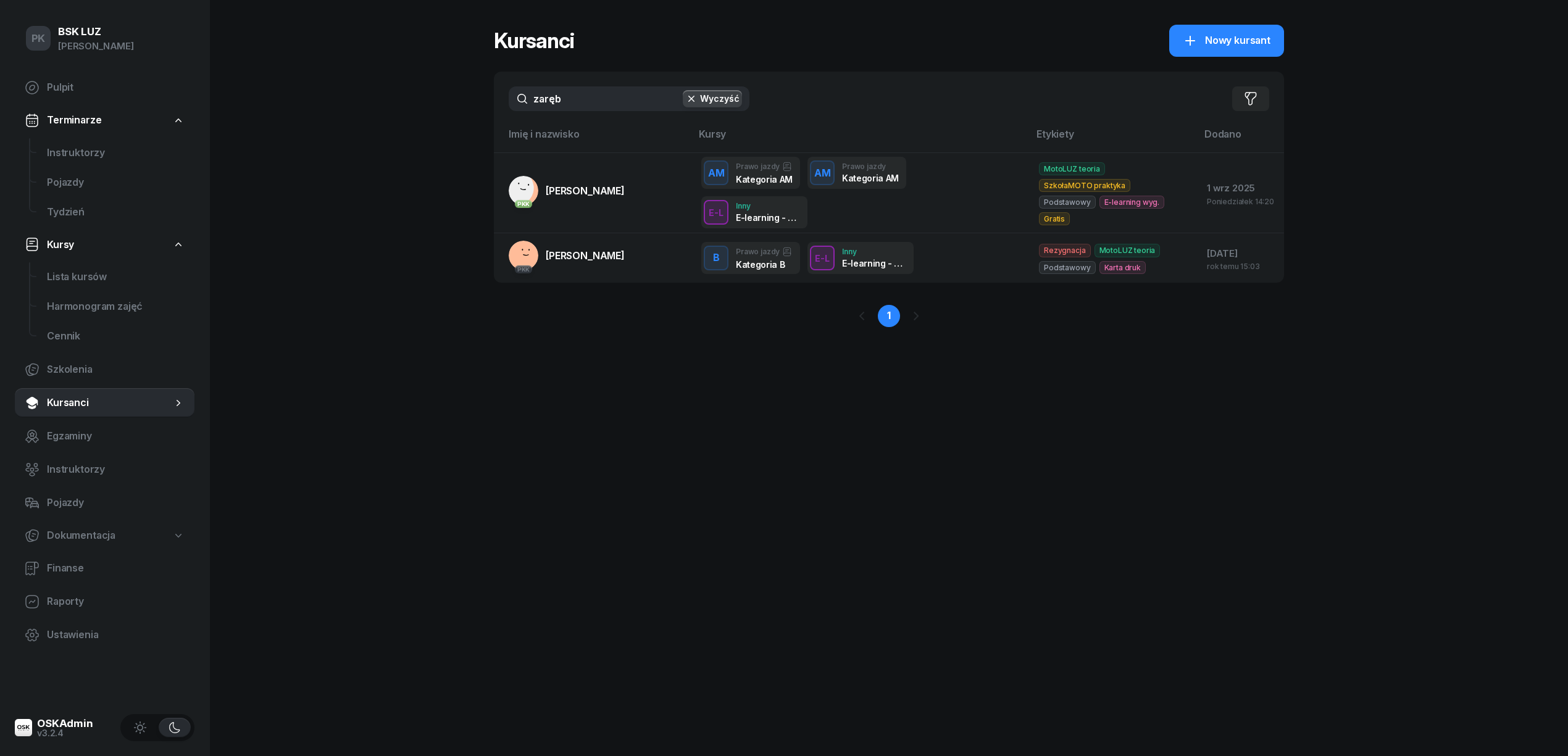
drag, startPoint x: 571, startPoint y: 105, endPoint x: 460, endPoint y: 113, distance: 111.3
click at [460, 113] on div "PK BSK LUZ Piotr Klimek Pulpit Terminarze Instruktorzy Pojazdy Tydzień Kursy Li…" at bounding box center [784, 378] width 1568 height 756
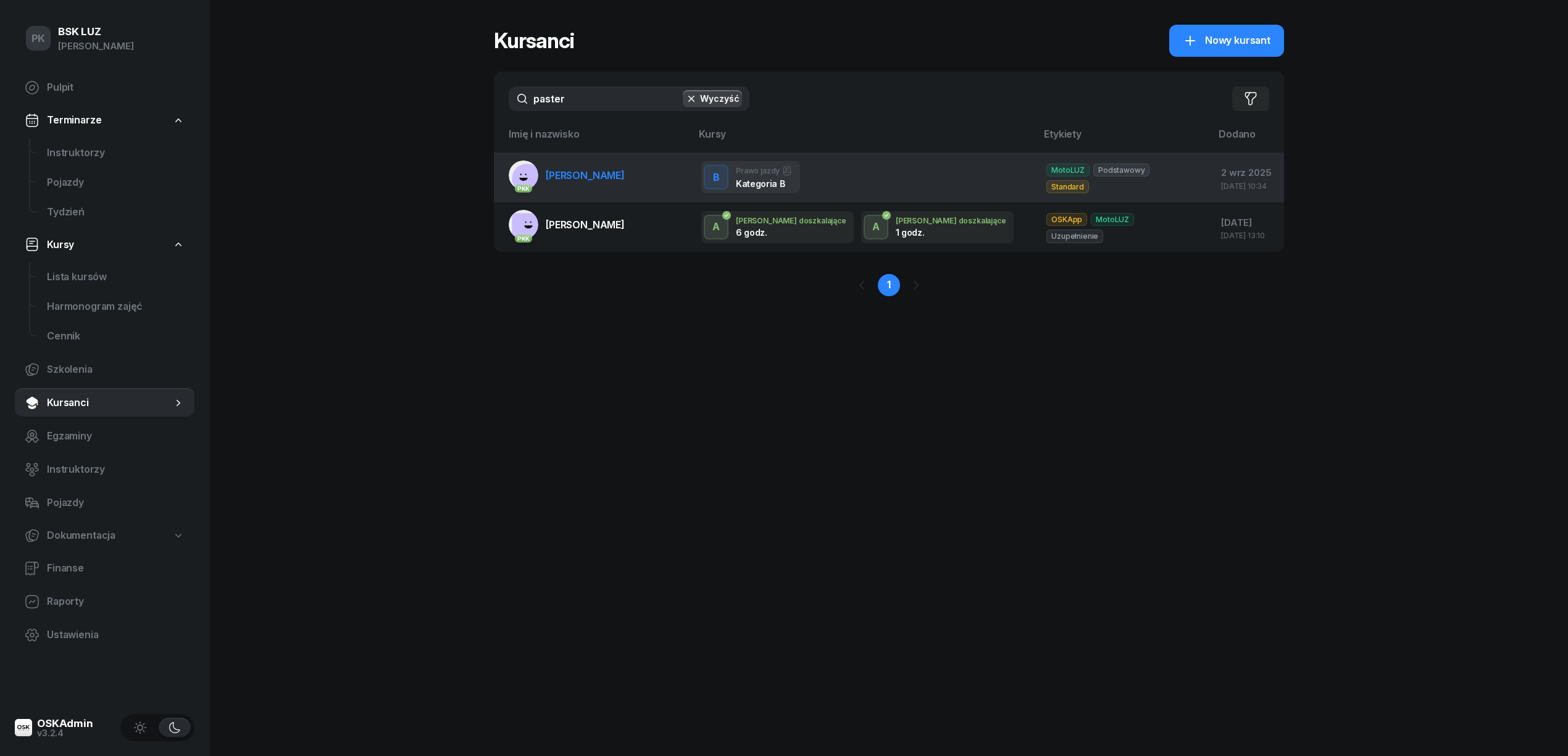
type input "paster"
click at [620, 180] on span "[PERSON_NAME]" at bounding box center [585, 175] width 79 height 12
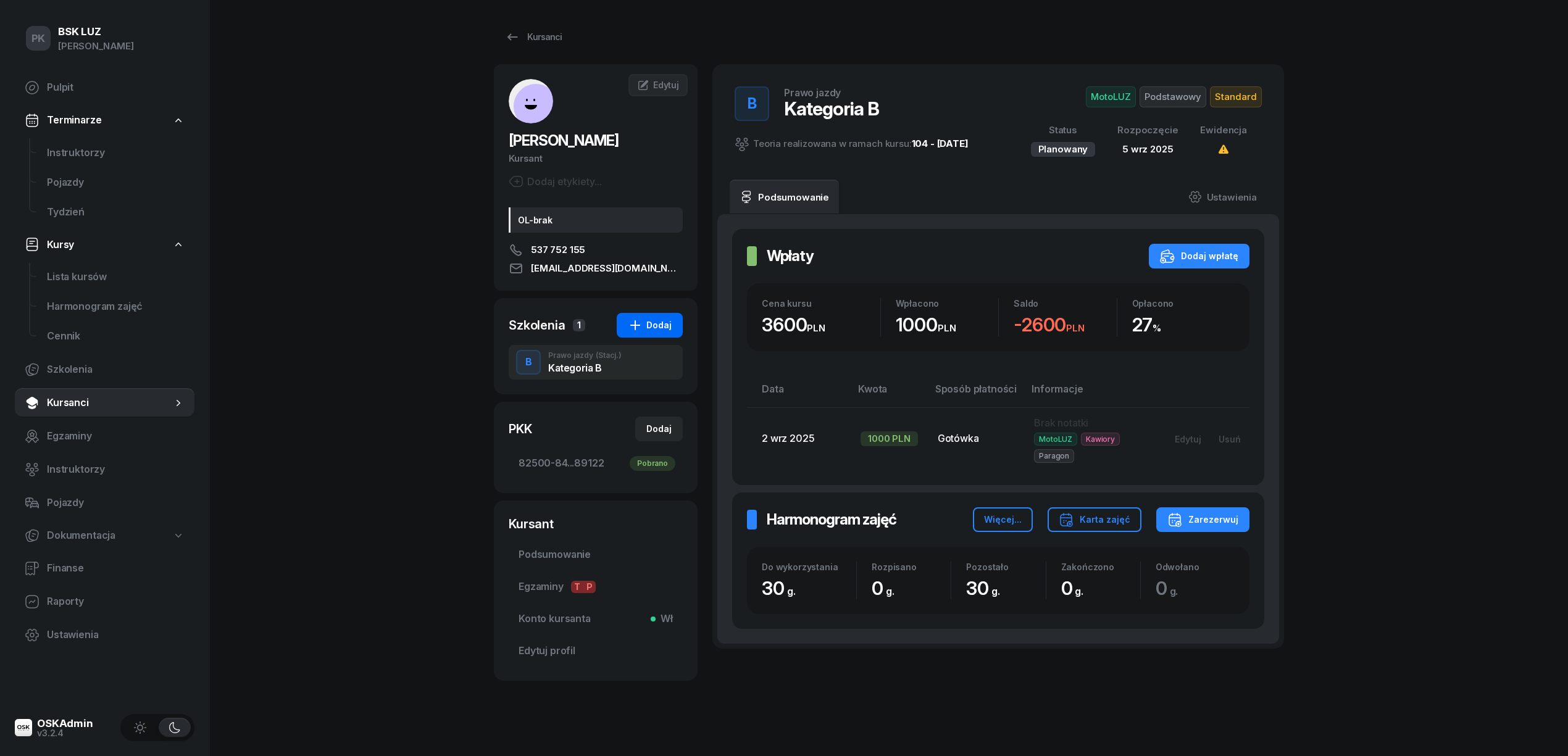
click at [658, 329] on div "Dodaj" at bounding box center [649, 325] width 44 height 15
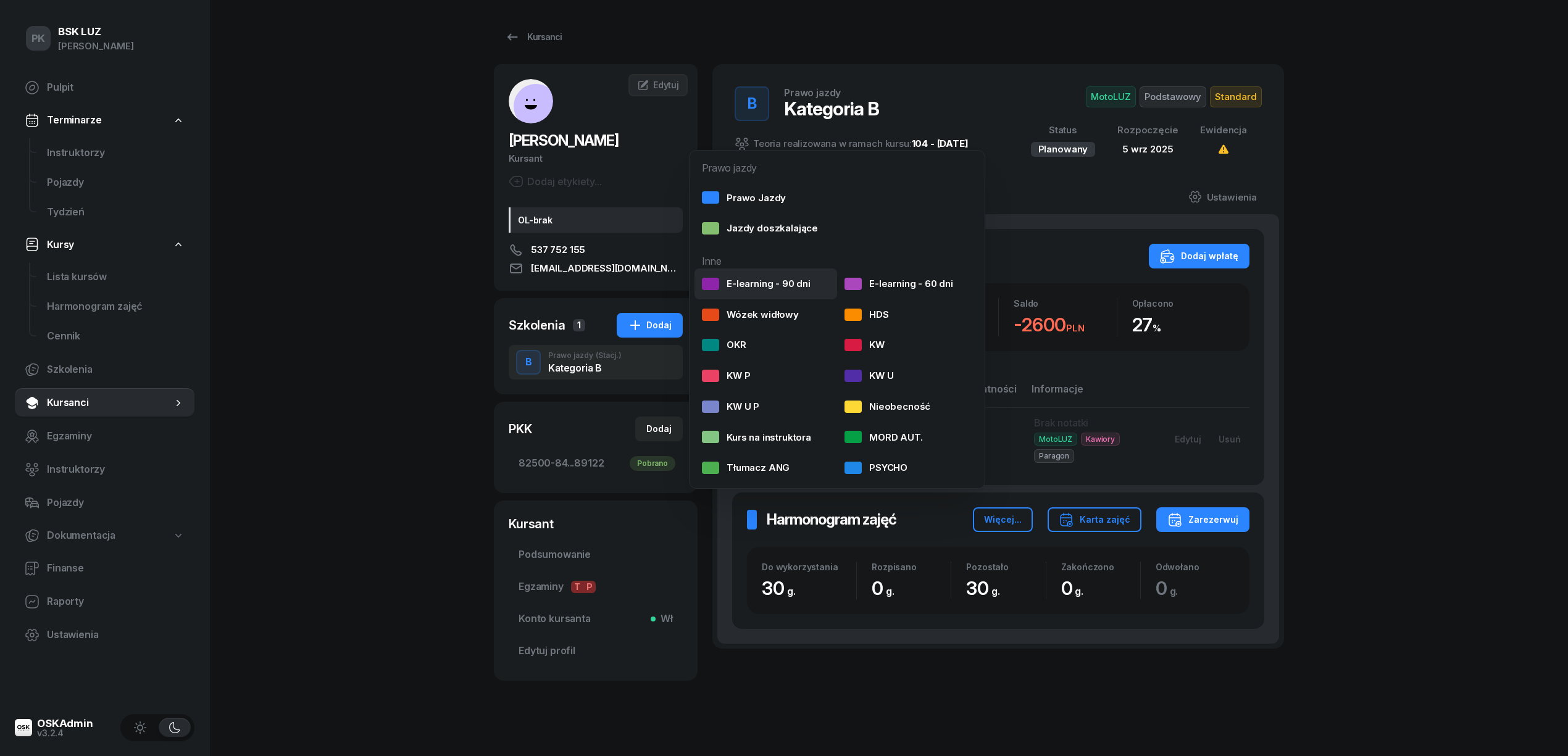
click at [752, 287] on div "E-learning - 90 dni" at bounding box center [756, 284] width 109 height 16
select select
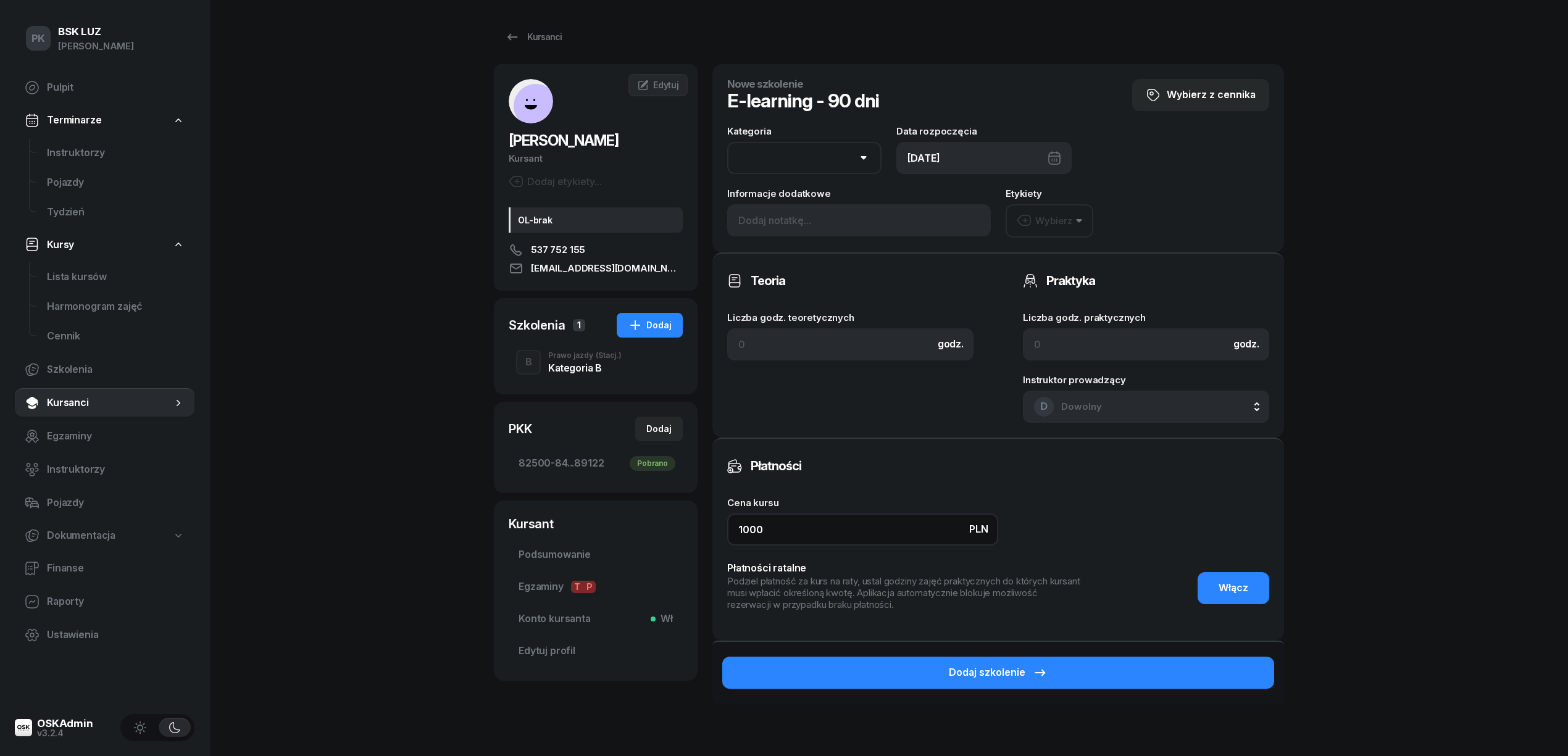
drag, startPoint x: 779, startPoint y: 522, endPoint x: 666, endPoint y: 522, distance: 113.0
click at [666, 522] on div "PASTERNAK MACIEJ Kursant Dodaj etykiety... OL-brak 537 752 155 maciejpasternak3…" at bounding box center [889, 418] width 790 height 706
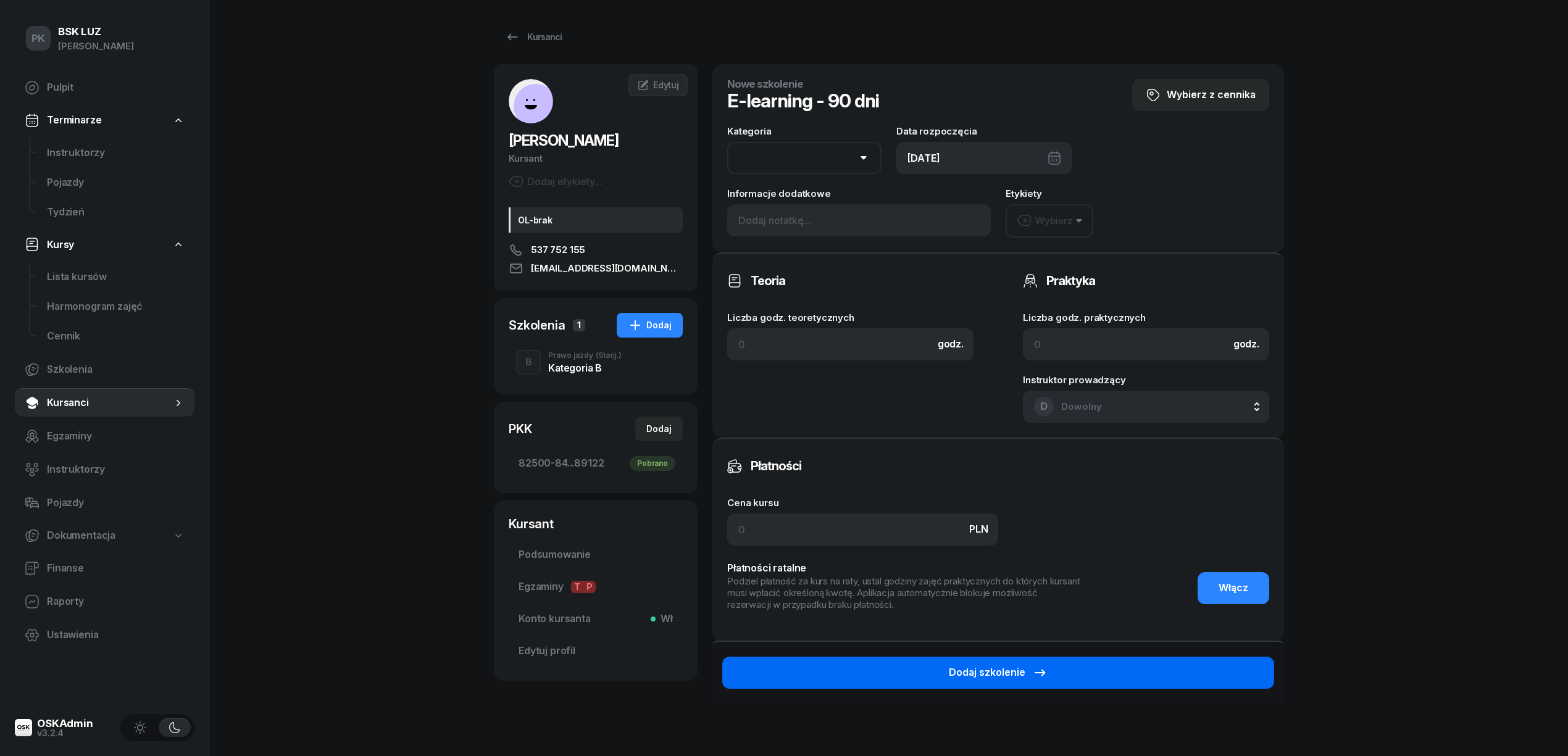
click at [998, 662] on button "Dodaj szkolenie" at bounding box center [998, 672] width 552 height 32
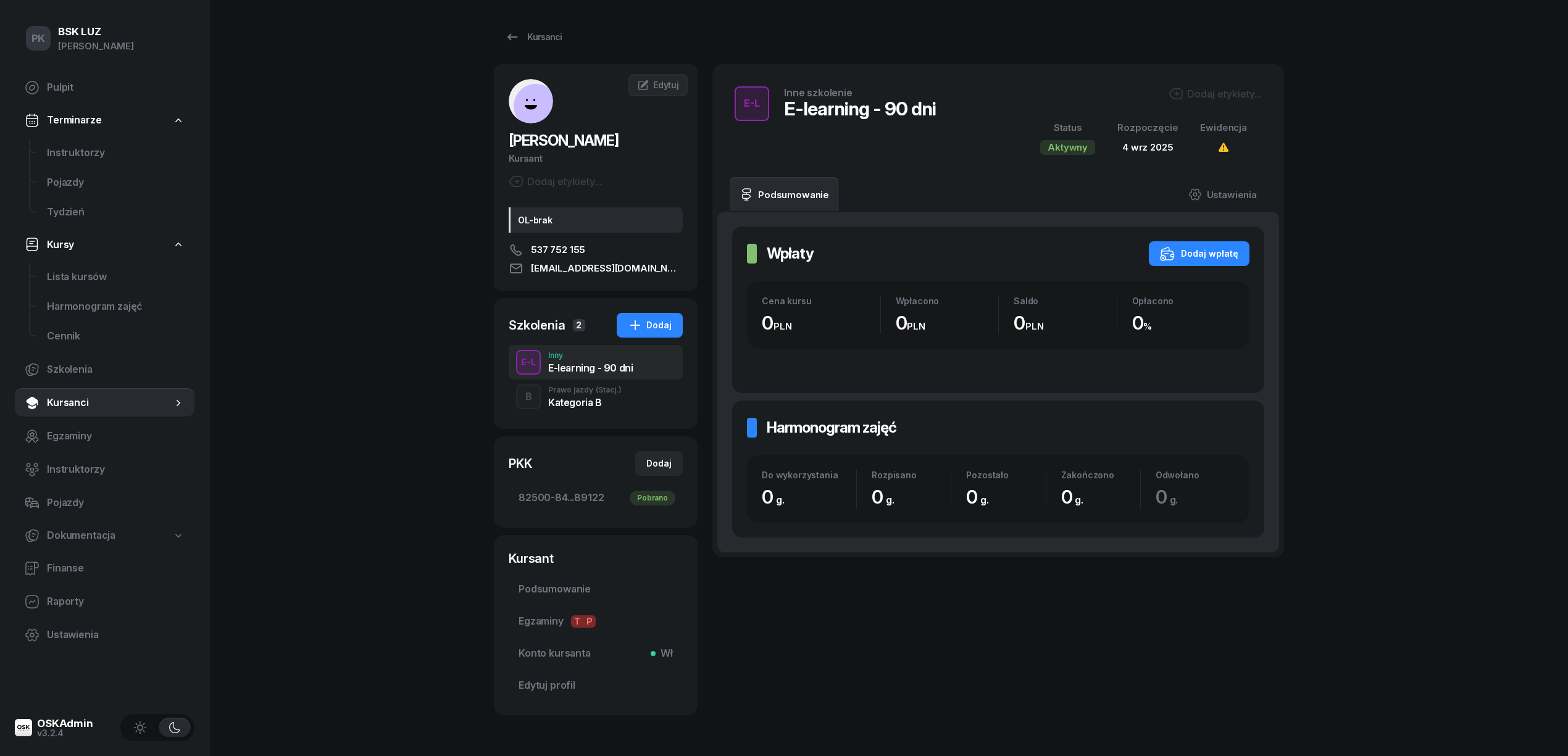
click at [1205, 99] on div "Dodaj etykiety..." at bounding box center [1215, 94] width 93 height 15
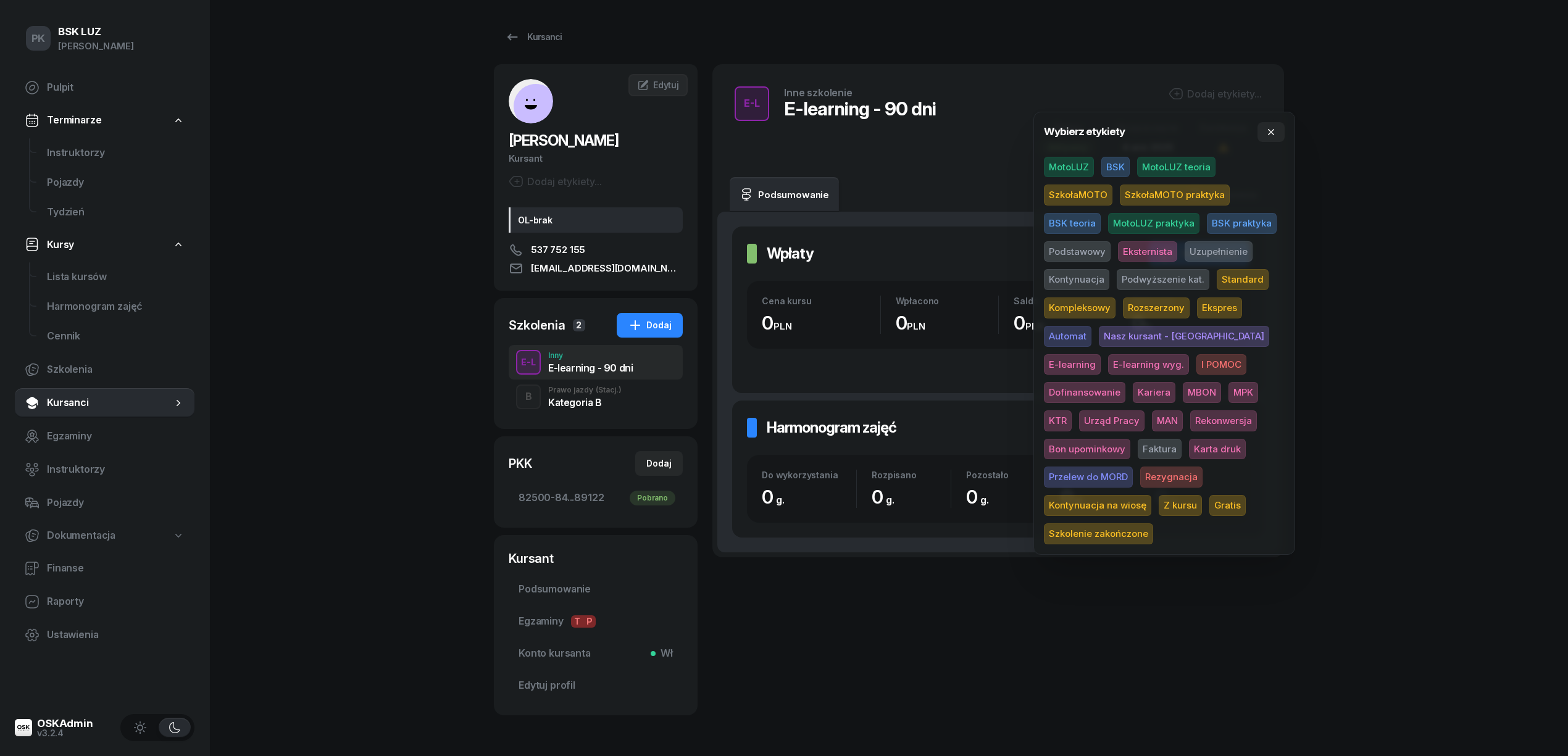
click at [1108, 366] on span "E-learning wyg." at bounding box center [1148, 365] width 81 height 21
click at [1209, 497] on span "Gratis" at bounding box center [1228, 507] width 37 height 21
click at [1361, 416] on div "PK BSK LUZ Piotr Klimek Pulpit Terminarze Instruktorzy Pojazdy Tydzień Kursy Li…" at bounding box center [784, 399] width 1568 height 799
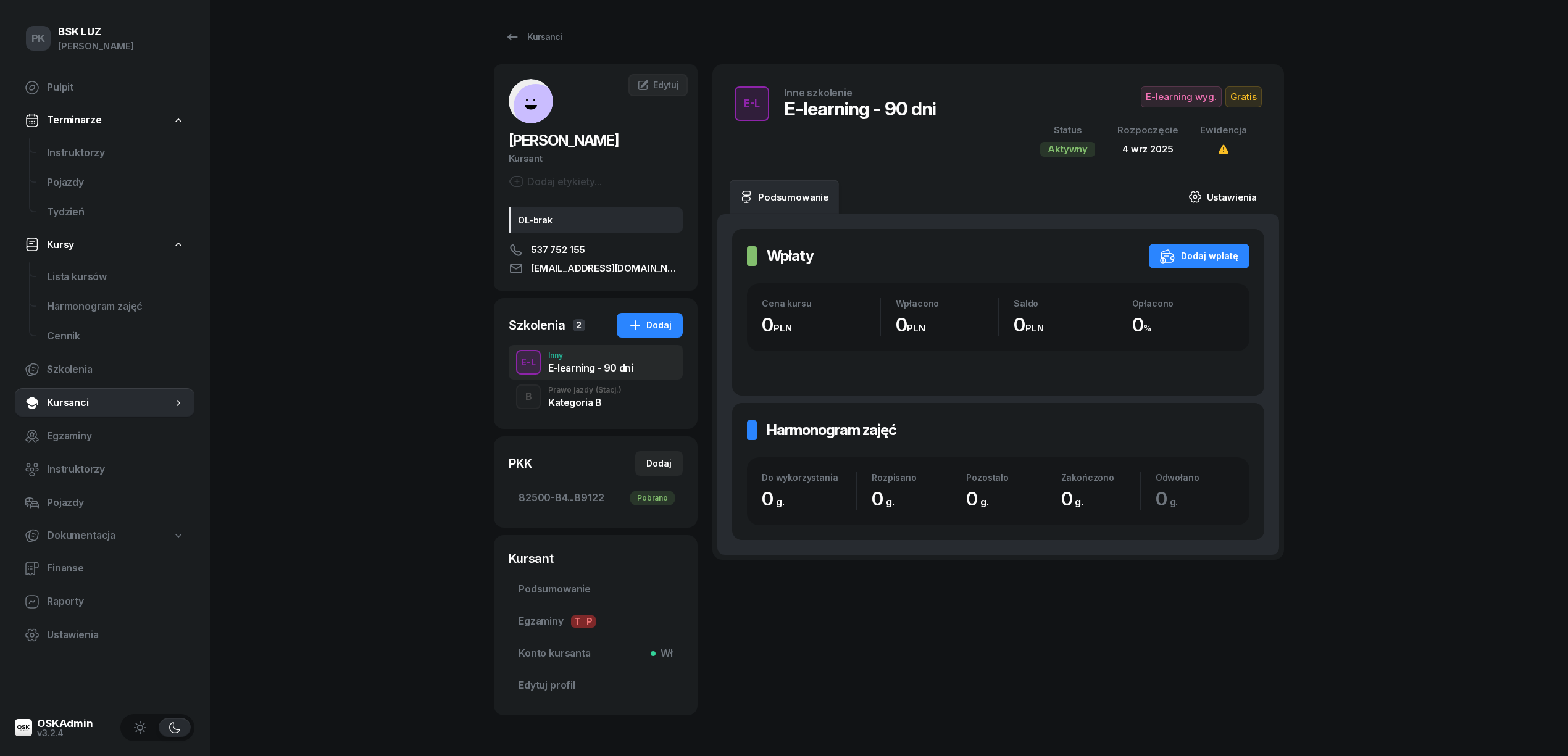
click at [1228, 194] on link "Ustawienia" at bounding box center [1223, 196] width 88 height 35
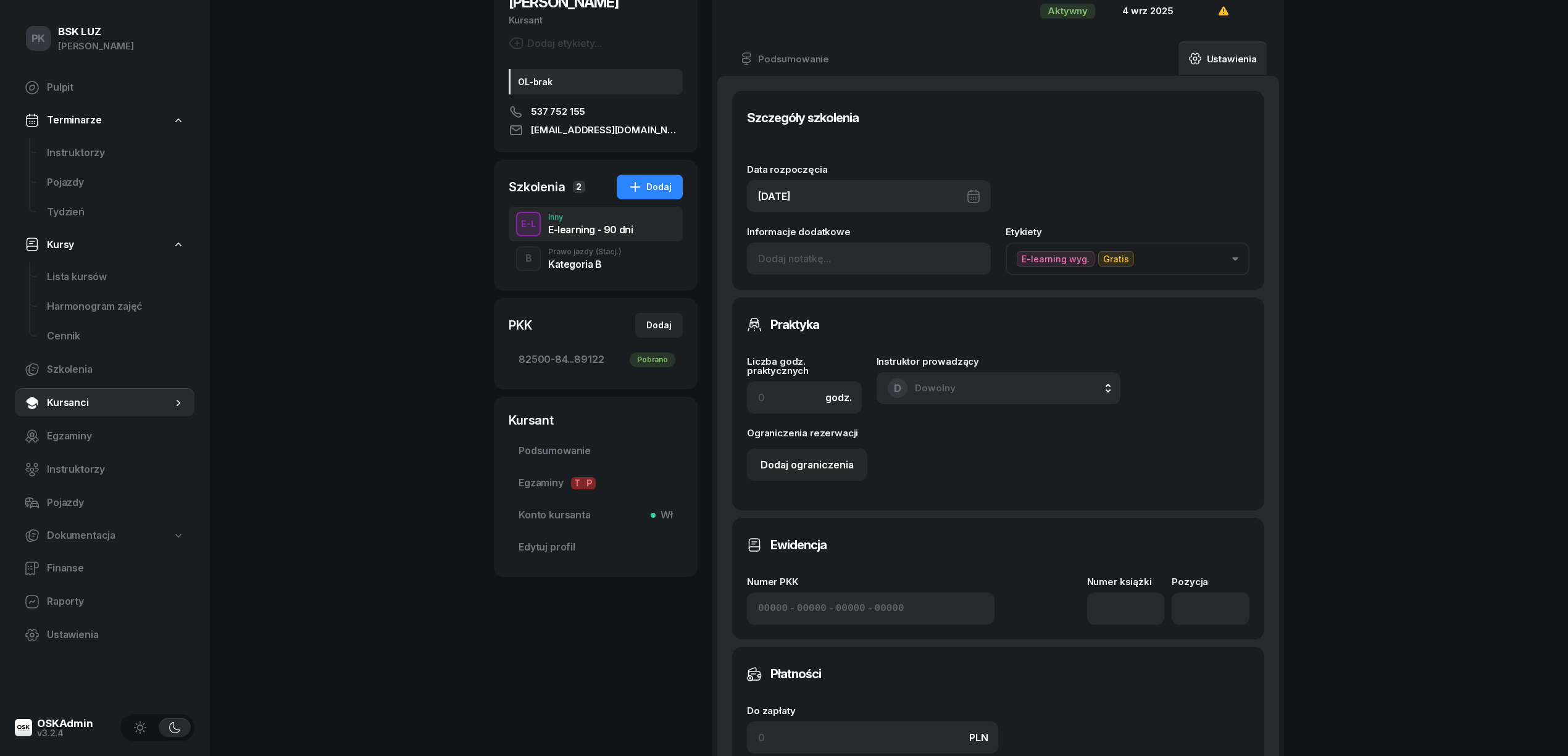
scroll to position [247, 0]
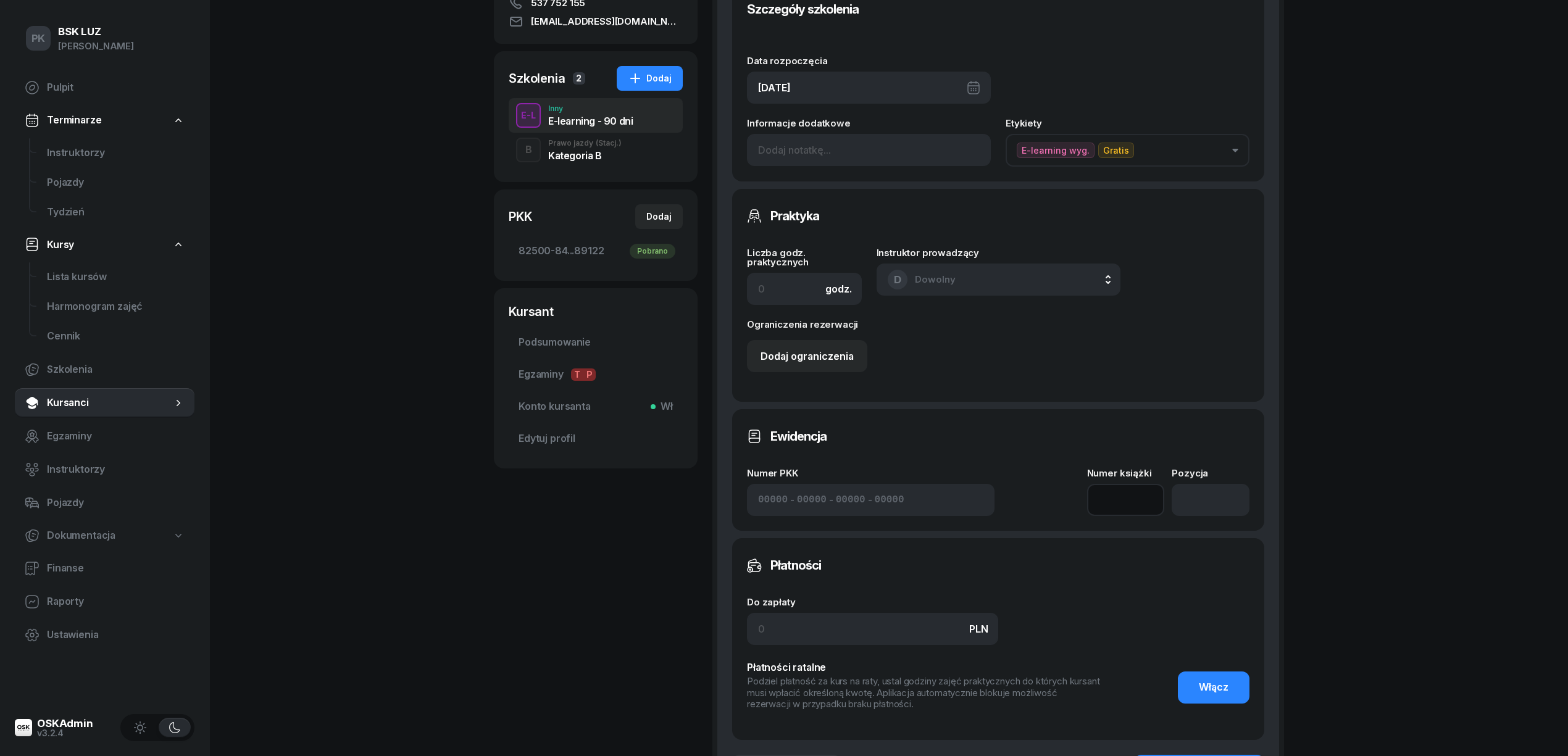
click at [1121, 504] on input at bounding box center [1126, 499] width 77 height 32
type input "1"
click at [1195, 504] on input "number" at bounding box center [1211, 499] width 77 height 32
type input "1"
click at [1369, 431] on div "PK BSK LUZ Piotr Klimek Pulpit Terminarze Instruktorzy Pojazdy Tydzień Kursy Li…" at bounding box center [784, 340] width 1568 height 1174
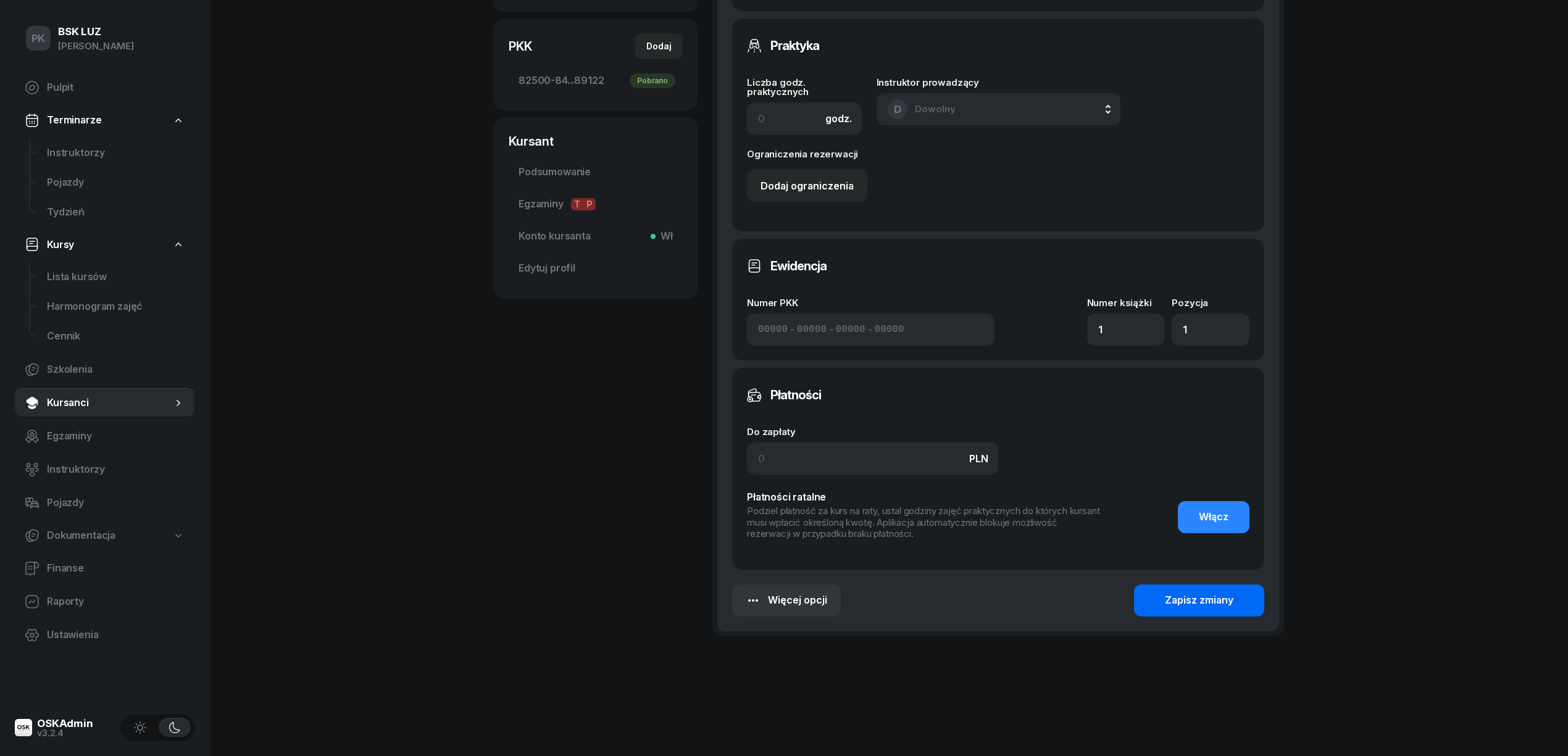
click at [1179, 612] on button "Zapisz zmiany" at bounding box center [1199, 600] width 130 height 32
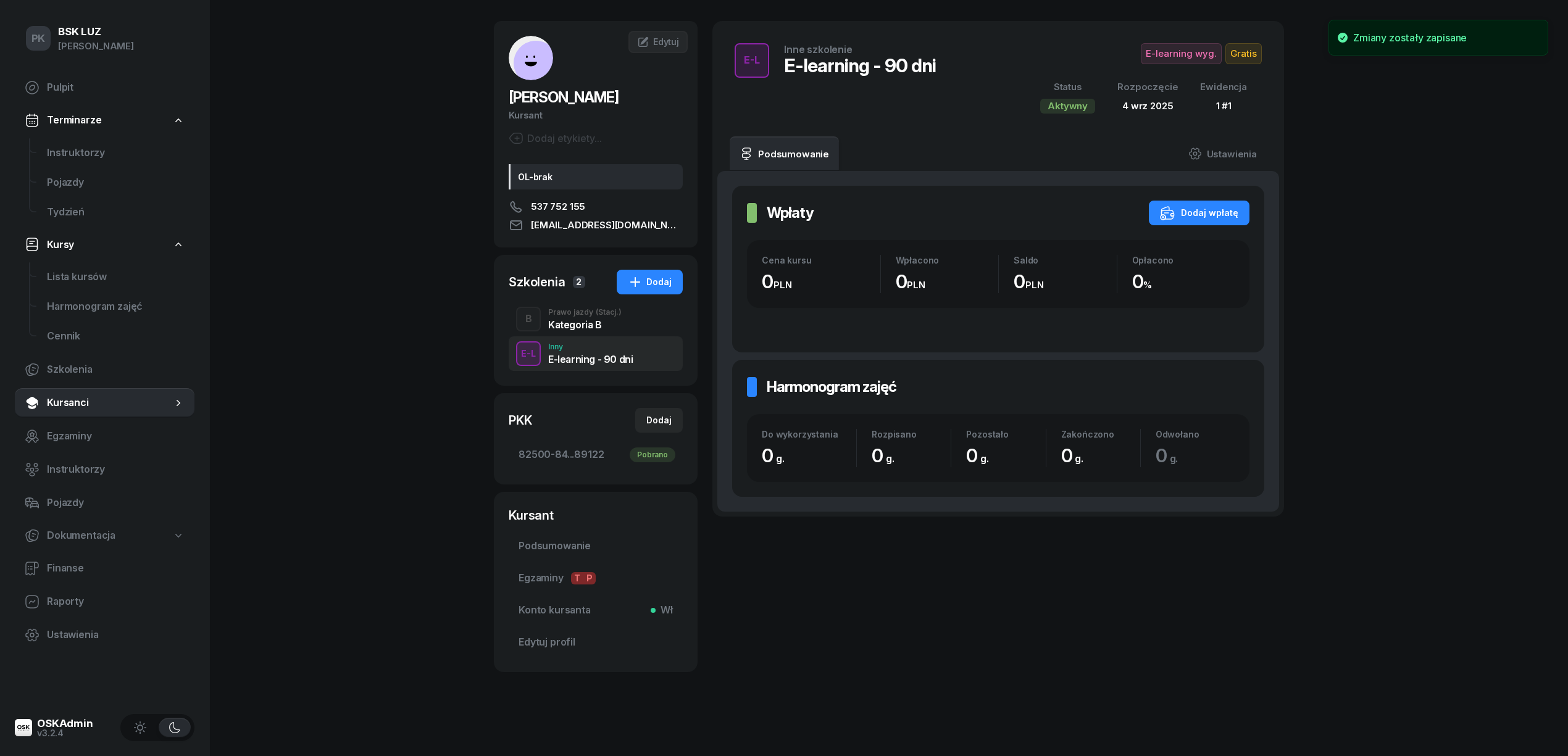
scroll to position [43, 0]
click at [584, 311] on div "Prawo jazdy (Stacj.)" at bounding box center [585, 312] width 73 height 7
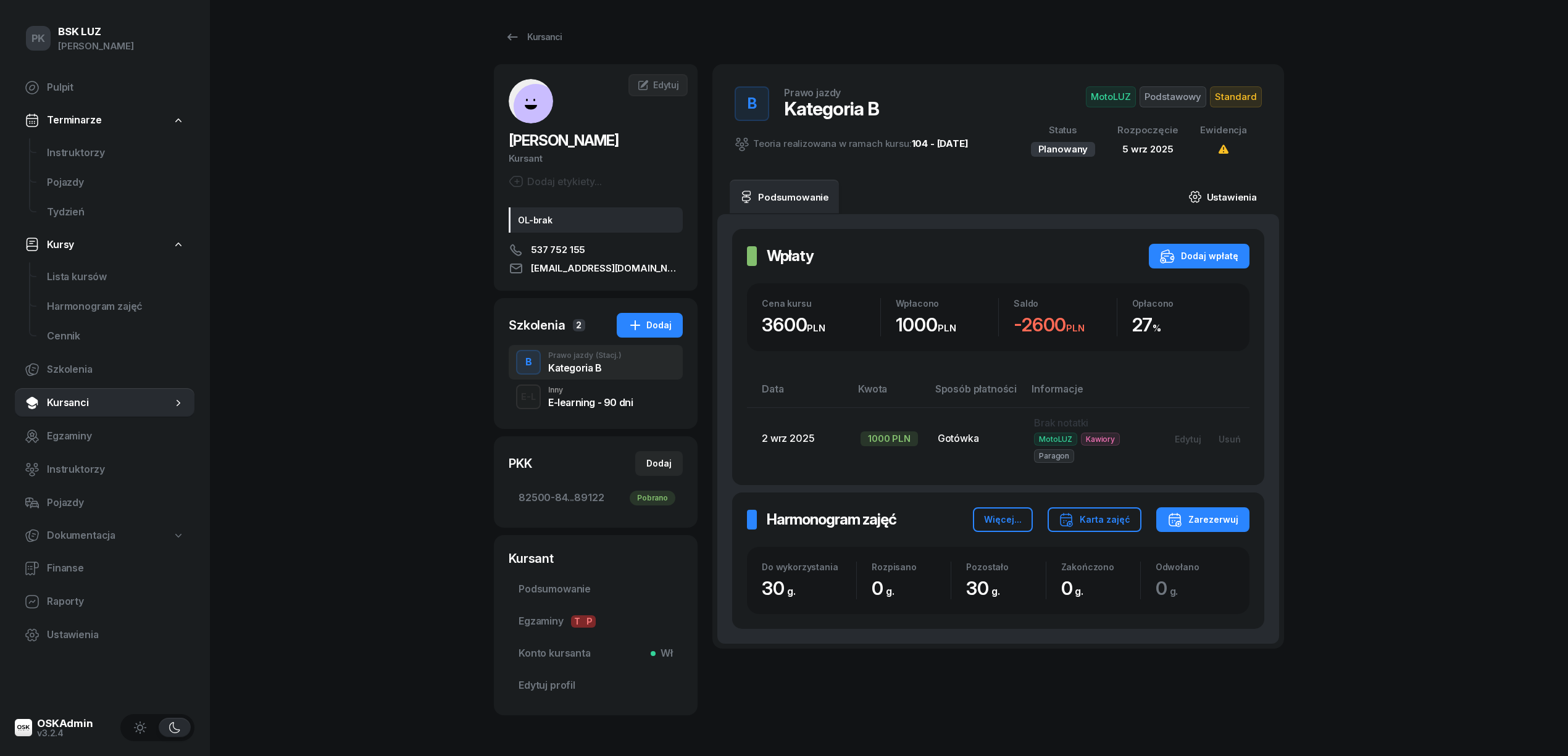
click at [1230, 190] on link "Ustawienia" at bounding box center [1223, 196] width 88 height 35
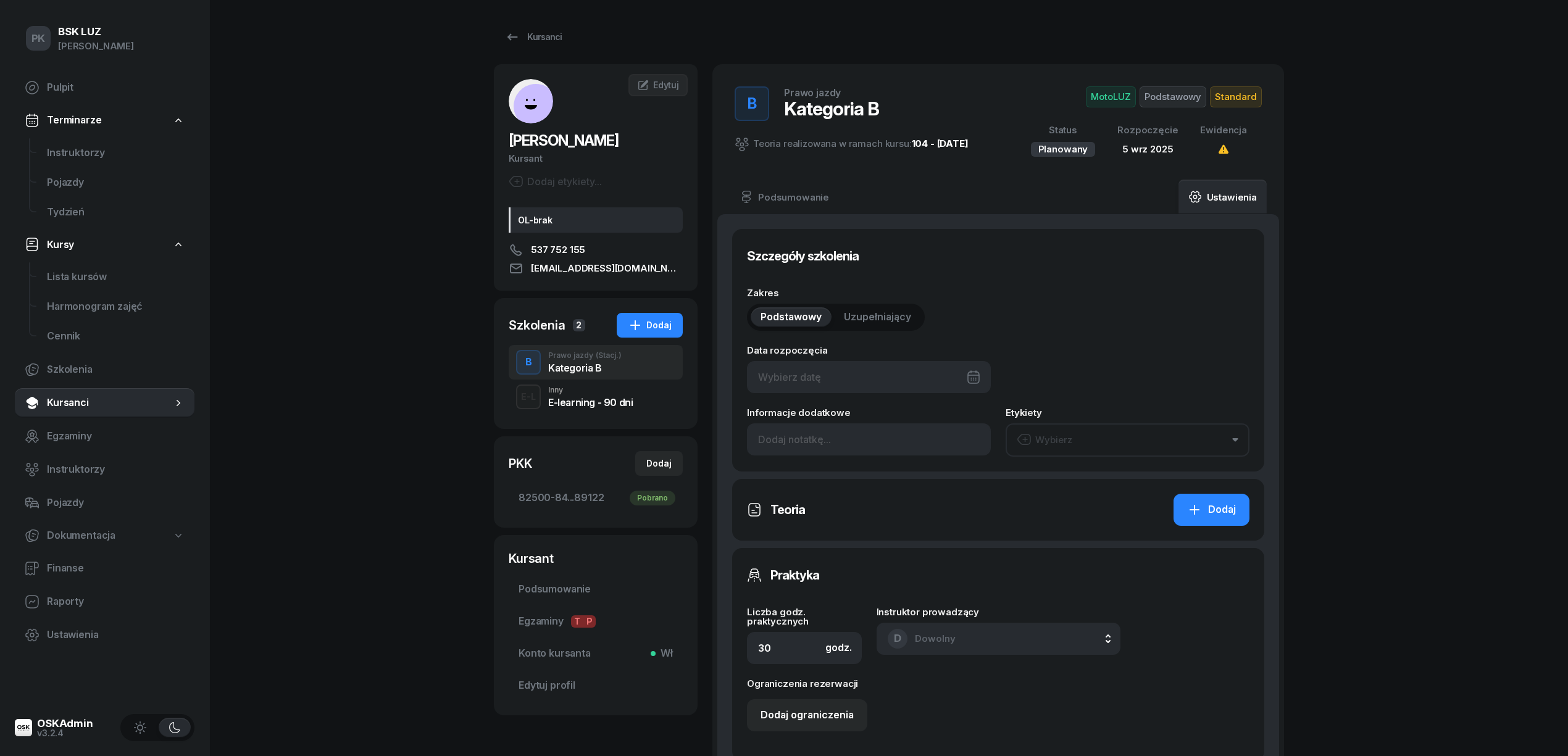
type input "05/09/2025"
type input "2/2025"
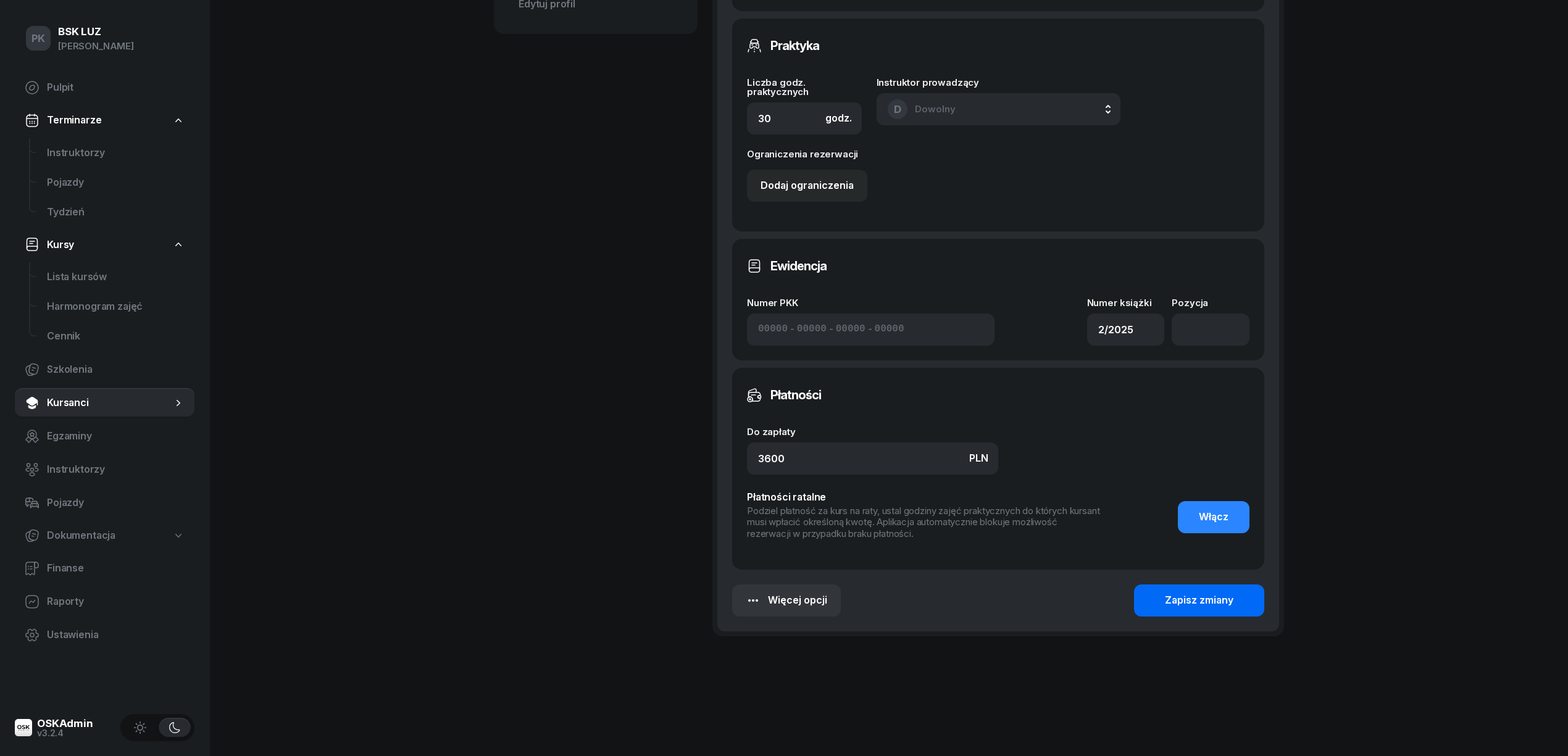
click at [1164, 598] on button "Zapisz zmiany" at bounding box center [1199, 600] width 130 height 32
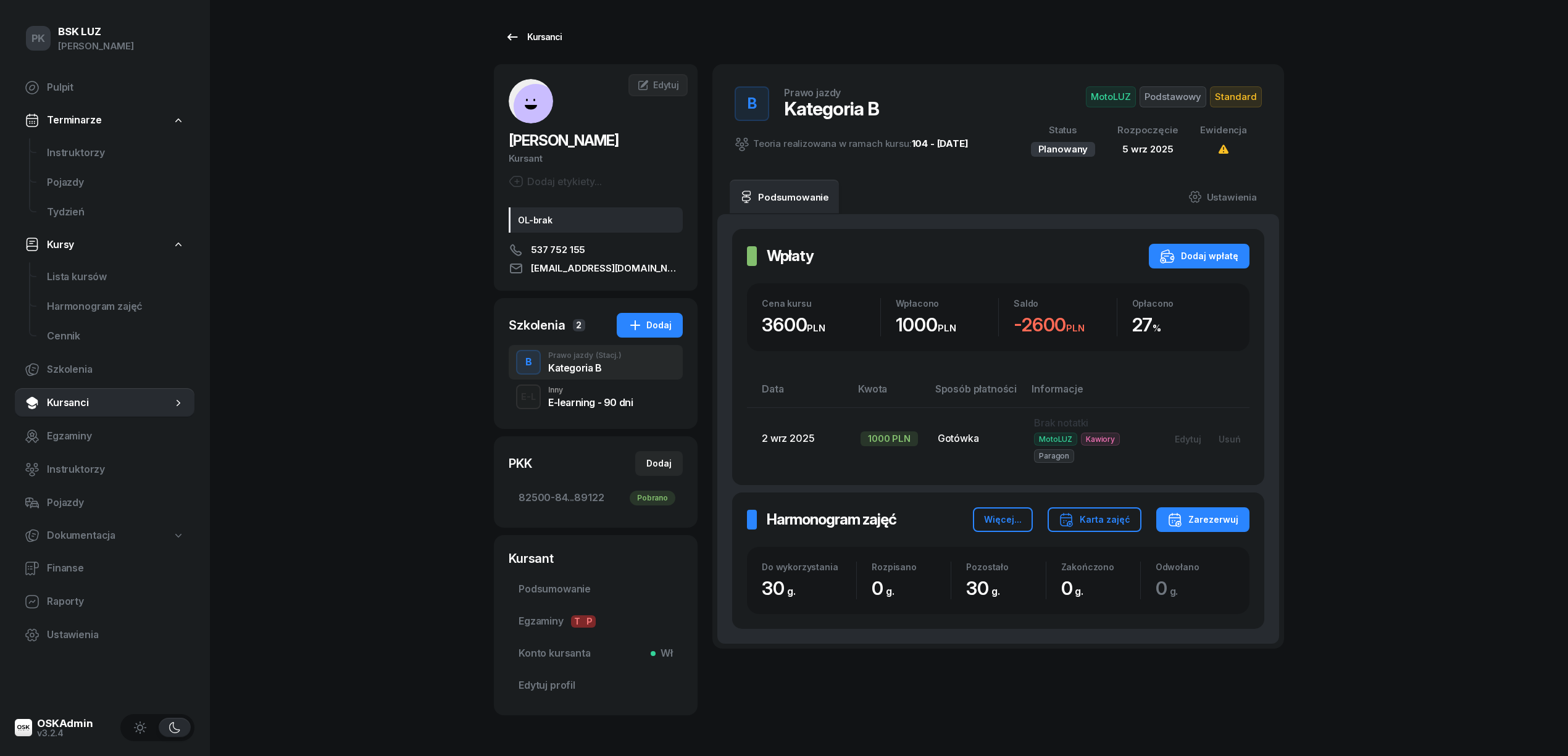
click at [544, 40] on div "Kursanci" at bounding box center [533, 37] width 57 height 15
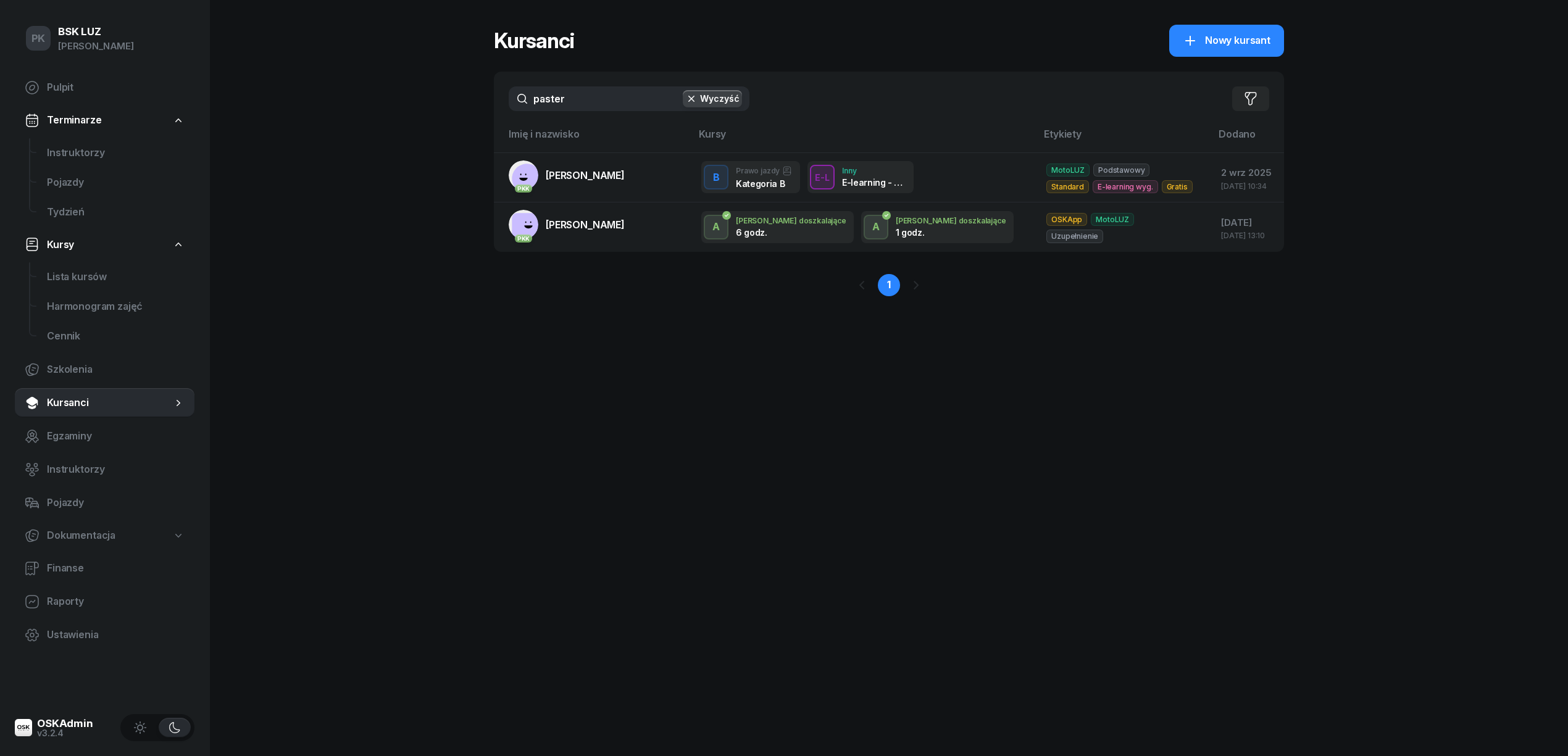
drag, startPoint x: 556, startPoint y: 98, endPoint x: 435, endPoint y: 104, distance: 121.1
click at [435, 103] on div "PK BSK LUZ Piotr Klimek Pulpit Terminarze Instruktorzy Pojazdy Tydzień Kursy Li…" at bounding box center [784, 378] width 1568 height 756
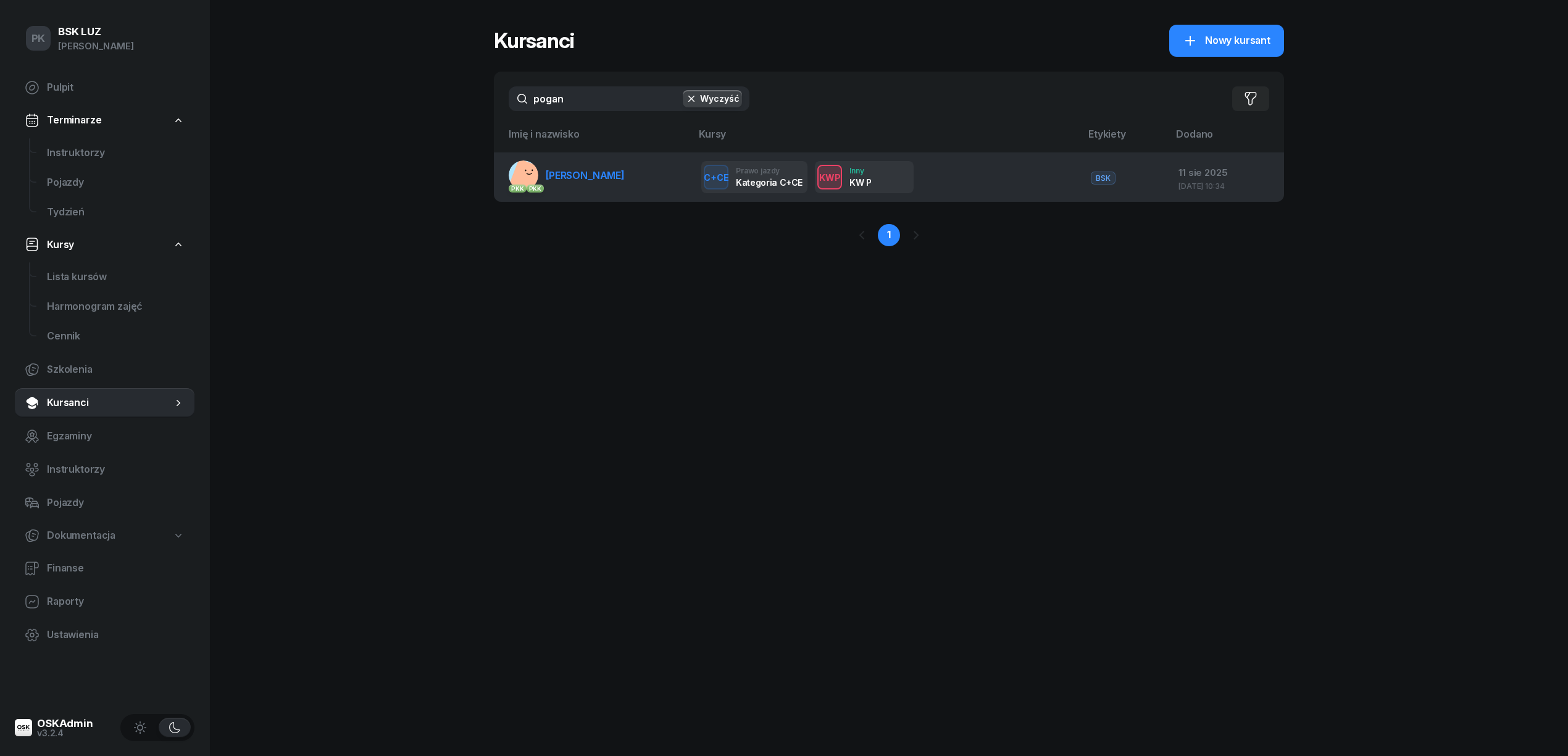
type input "pogan"
click at [558, 190] on td "PKK PKK POGAN ROBERT" at bounding box center [592, 177] width 198 height 50
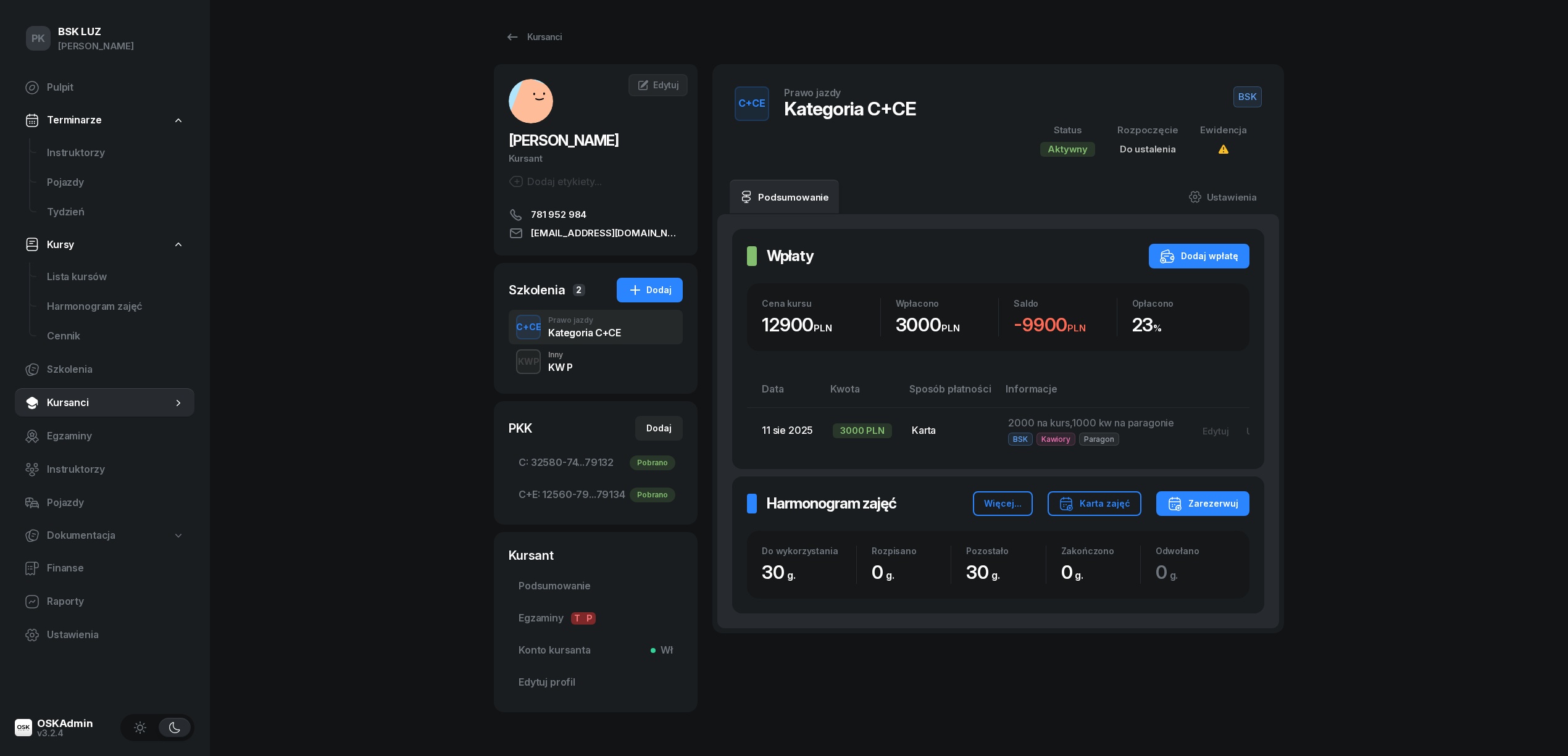
click at [1245, 94] on span "BSK" at bounding box center [1248, 96] width 29 height 21
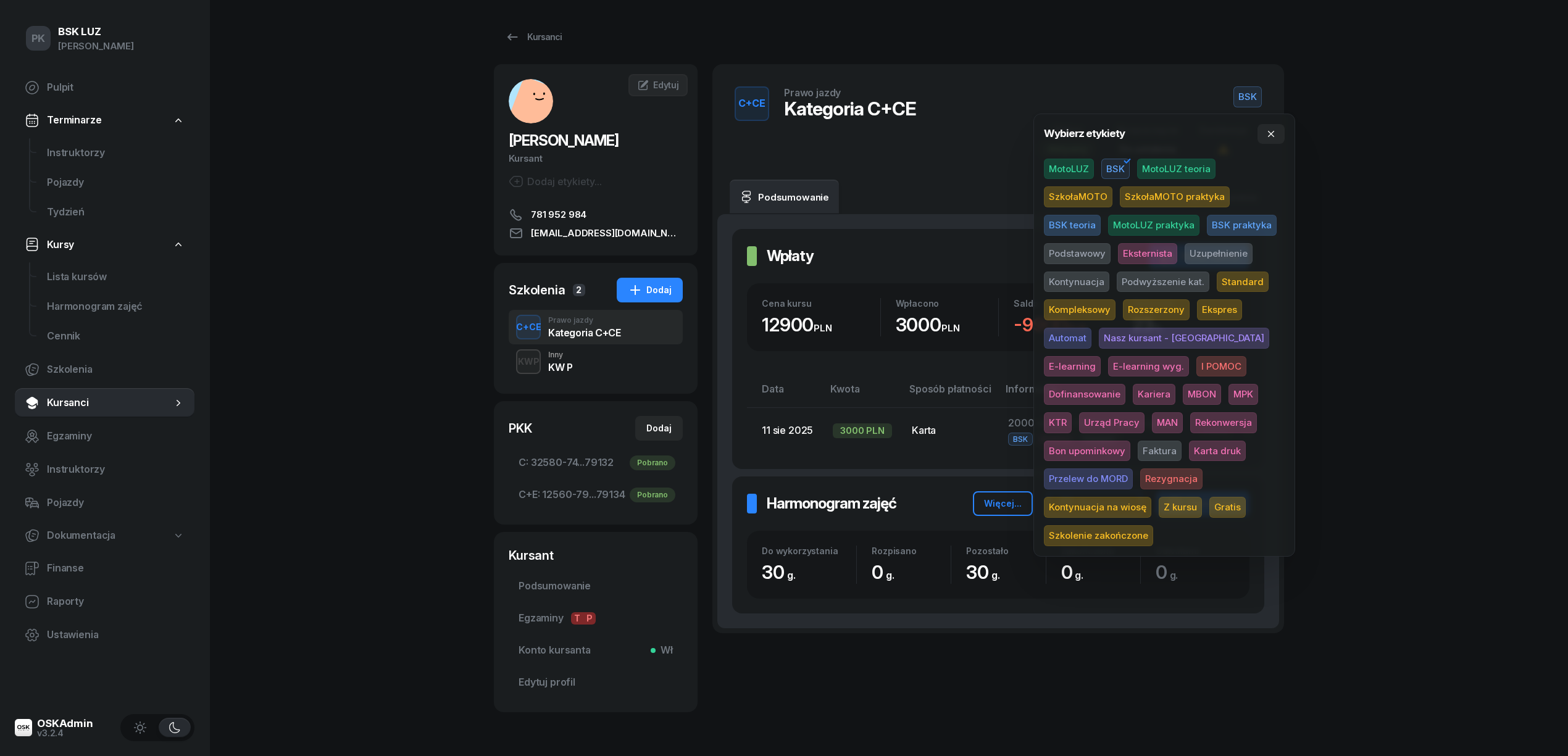
click at [1092, 253] on span "Podstawowy" at bounding box center [1077, 253] width 67 height 21
click at [1395, 198] on div "PK BSK LUZ Piotr Klimek Pulpit Terminarze Instruktorzy Pojazdy Tydzień Kursy Li…" at bounding box center [784, 398] width 1568 height 796
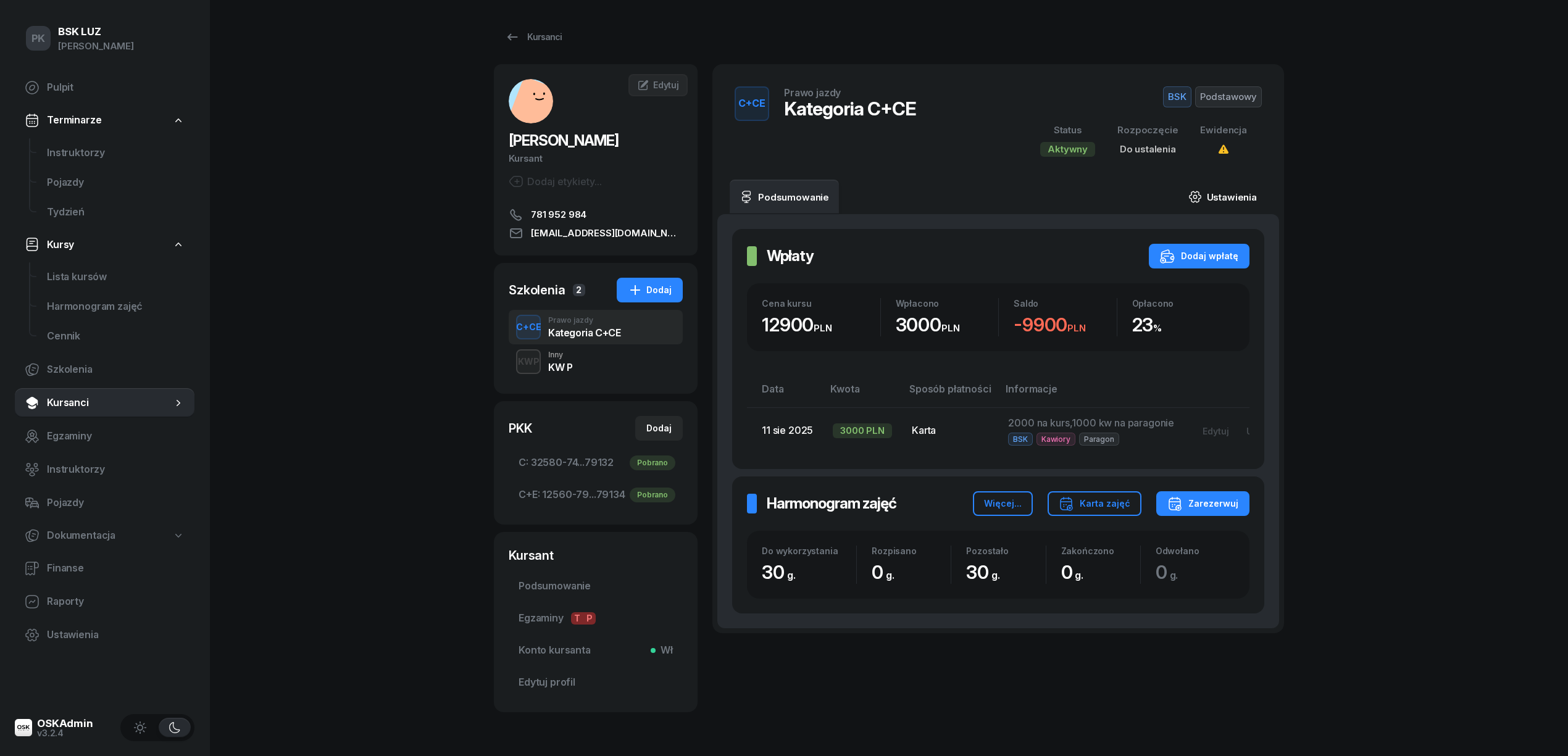
click at [1226, 196] on link "Ustawienia" at bounding box center [1223, 196] width 88 height 35
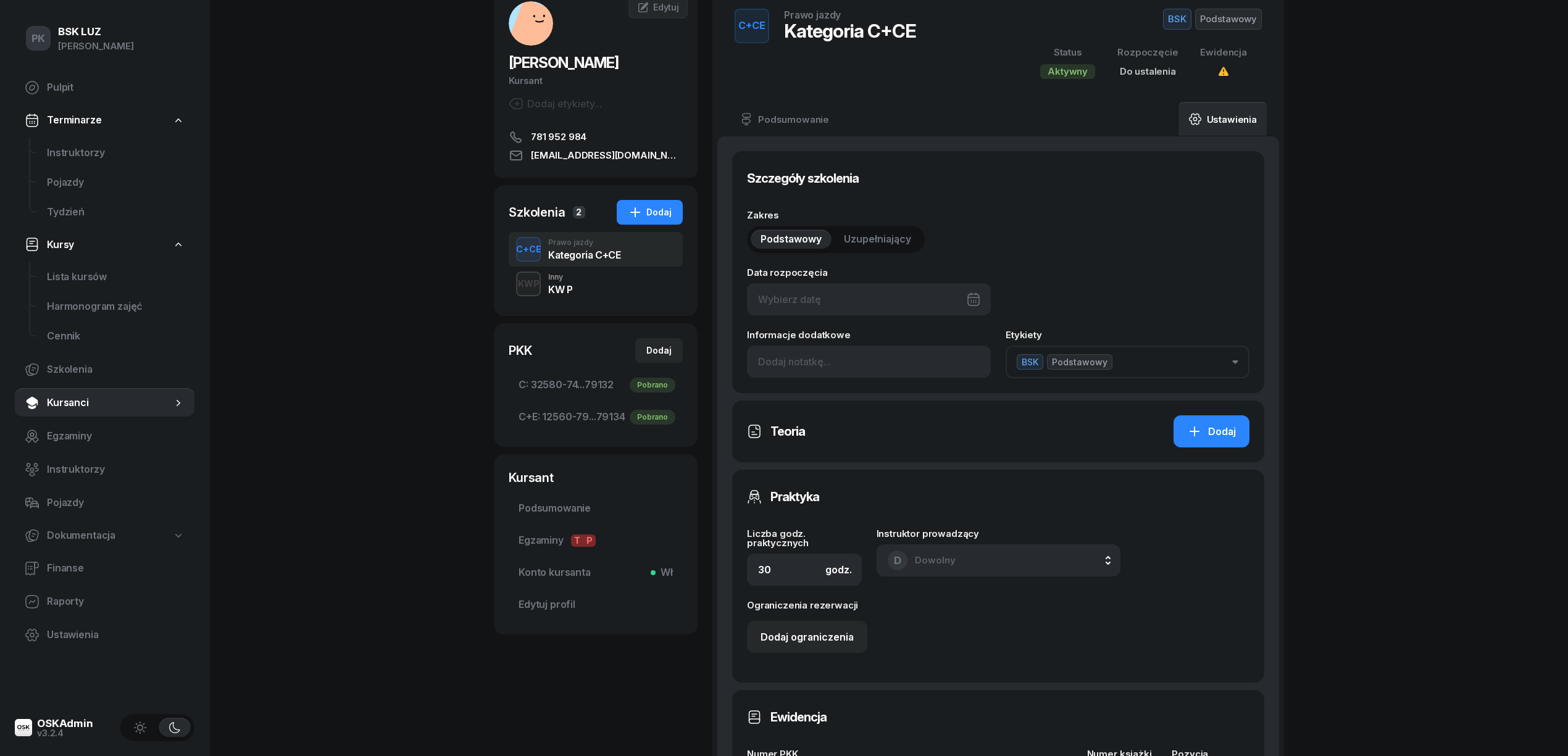
scroll to position [164, 0]
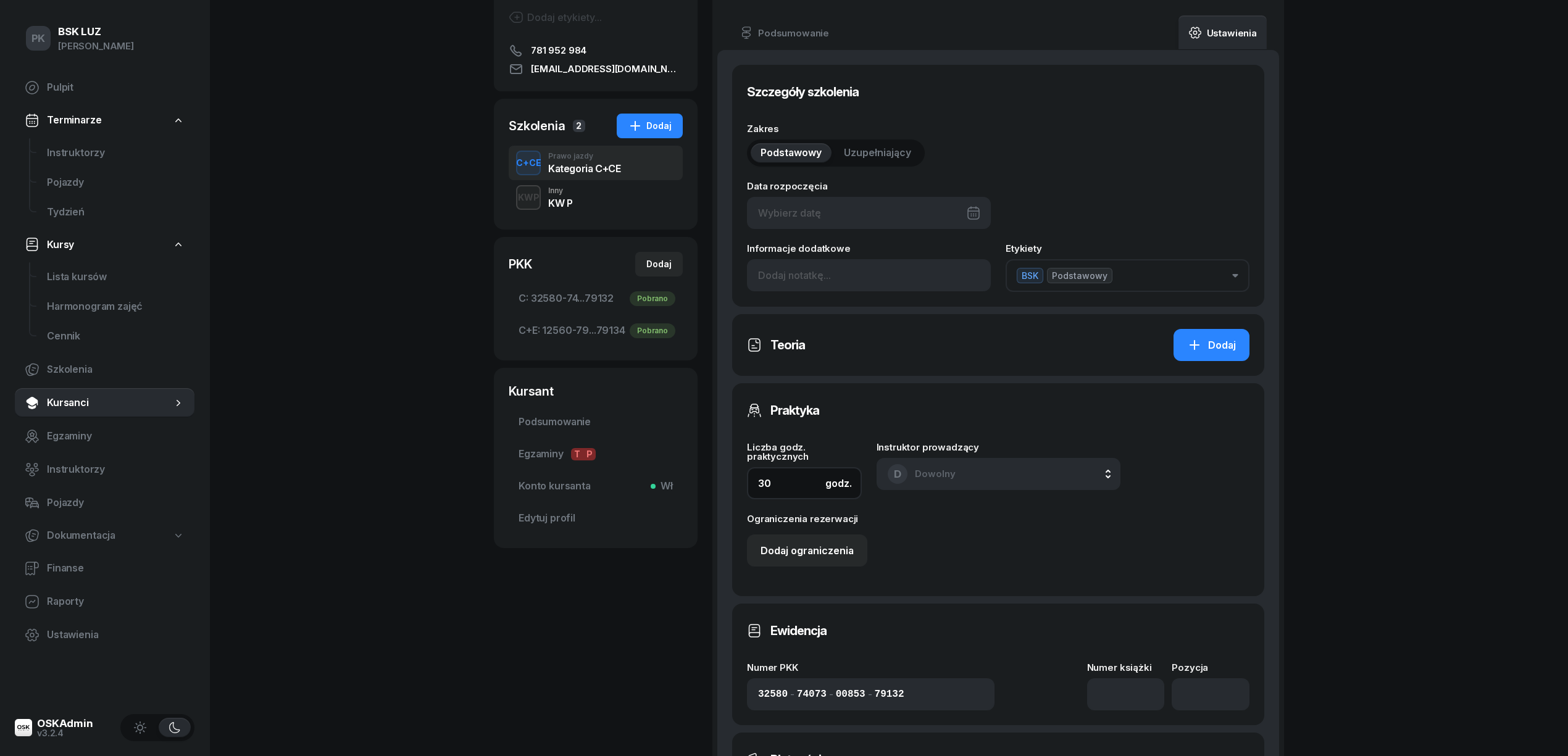
drag, startPoint x: 769, startPoint y: 483, endPoint x: 711, endPoint y: 484, distance: 58.0
click at [704, 483] on div "POGAN ROBERT Kursant Dodaj etykiety... 781 952 984 bobicf426@gmail.com RP ROBER…" at bounding box center [889, 469] width 790 height 1138
type input "45"
click at [1126, 687] on input at bounding box center [1126, 694] width 77 height 32
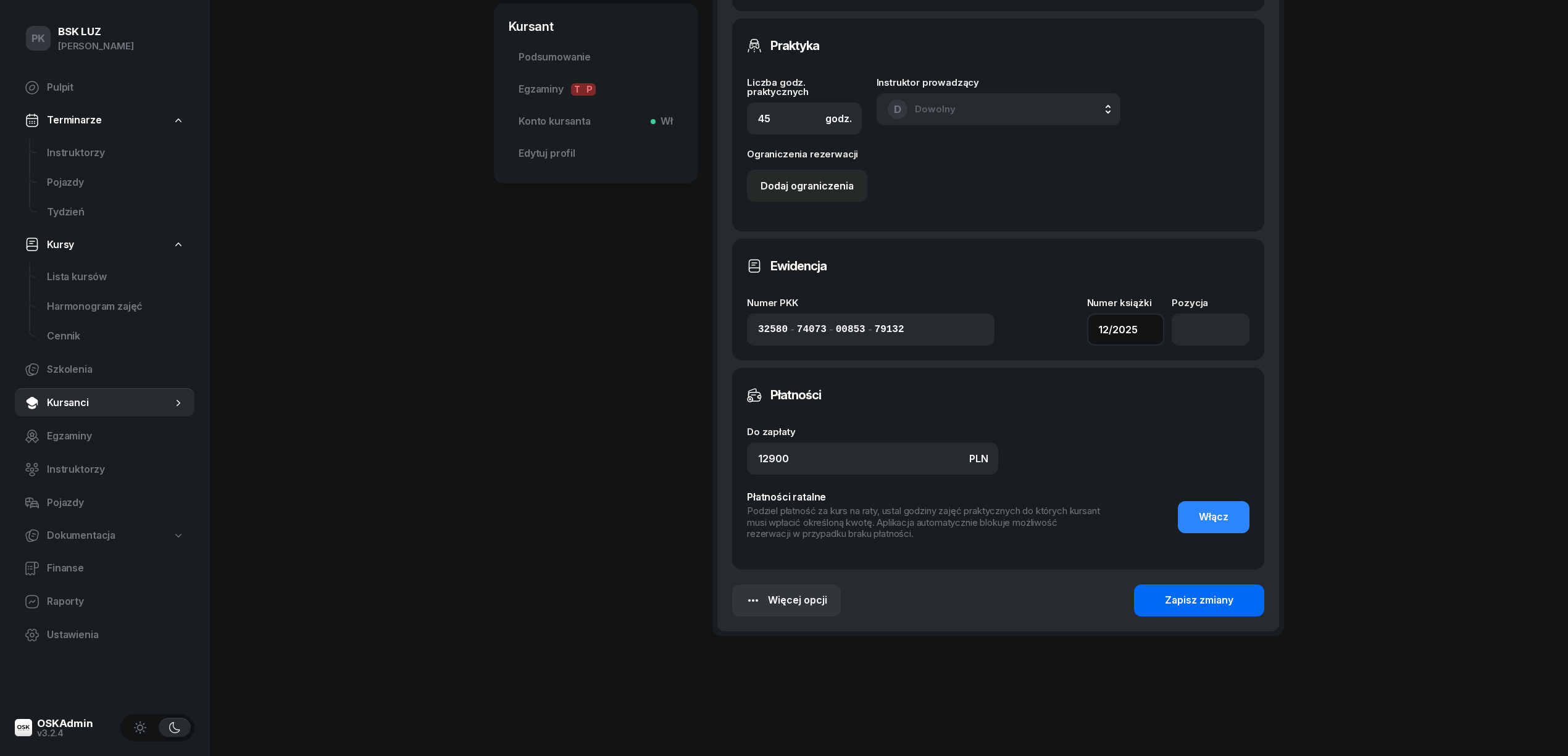
type input "12/2025"
click at [1204, 604] on div "Zapisz zmiany" at bounding box center [1199, 600] width 69 height 16
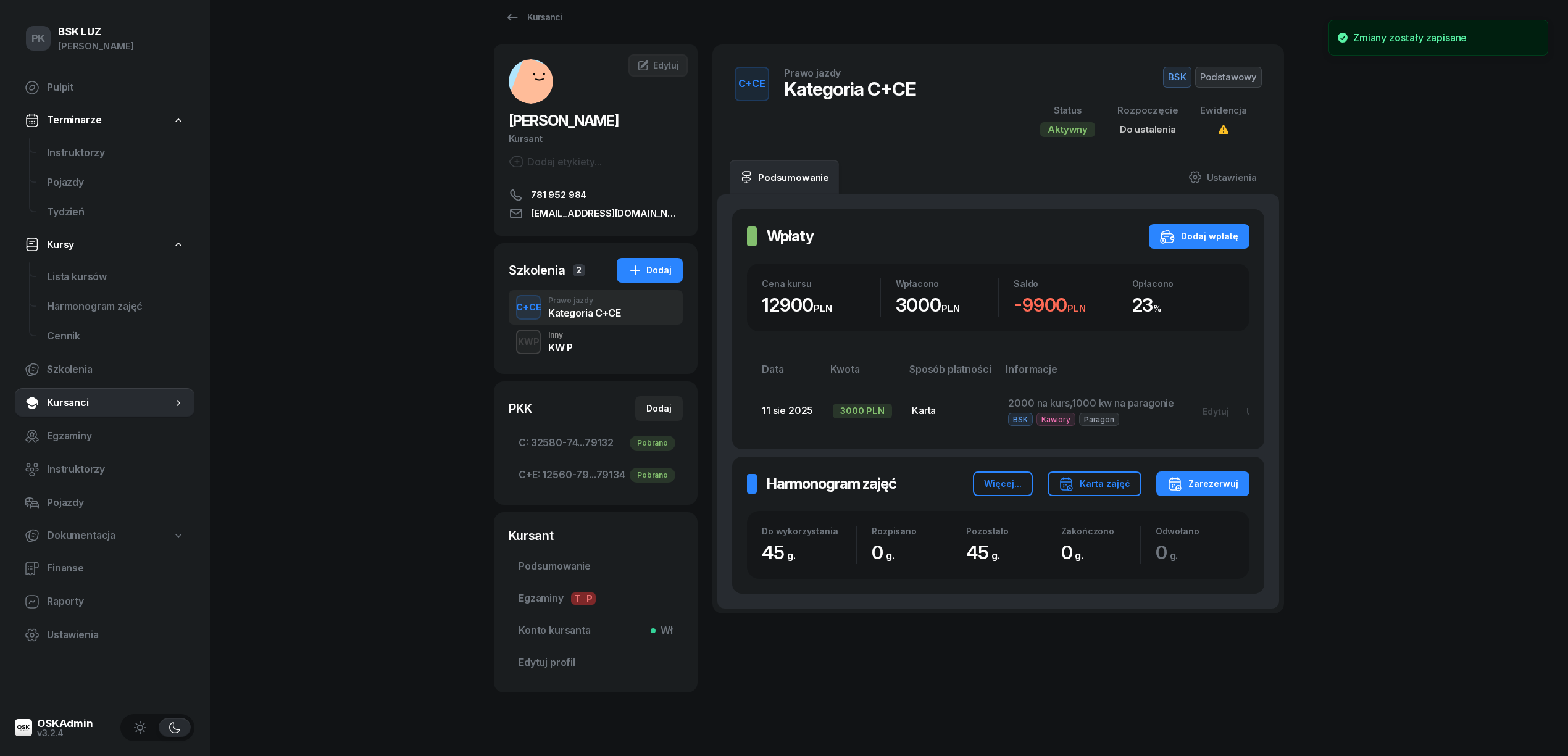
scroll to position [0, 0]
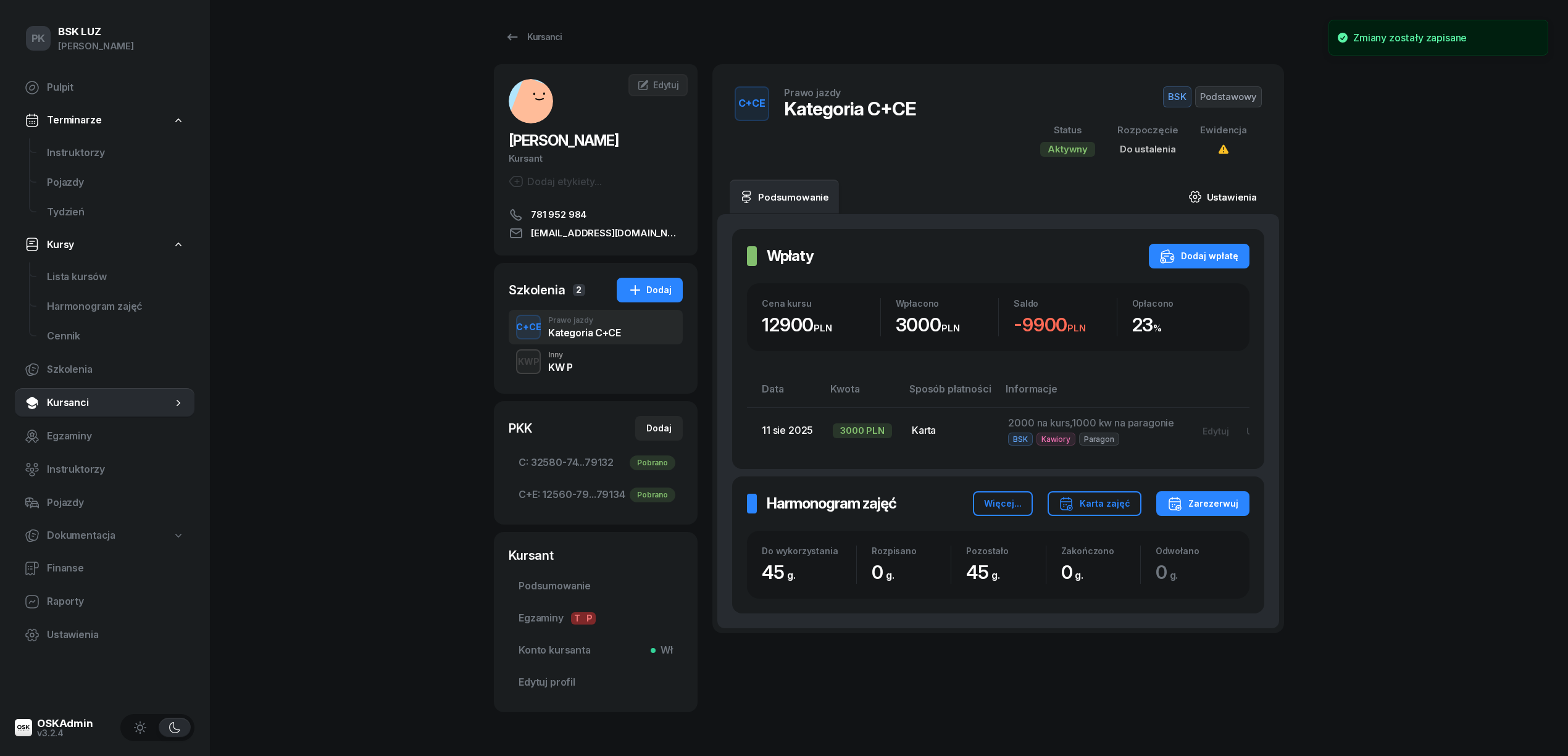
click at [1243, 198] on link "Ustawienia" at bounding box center [1223, 196] width 88 height 35
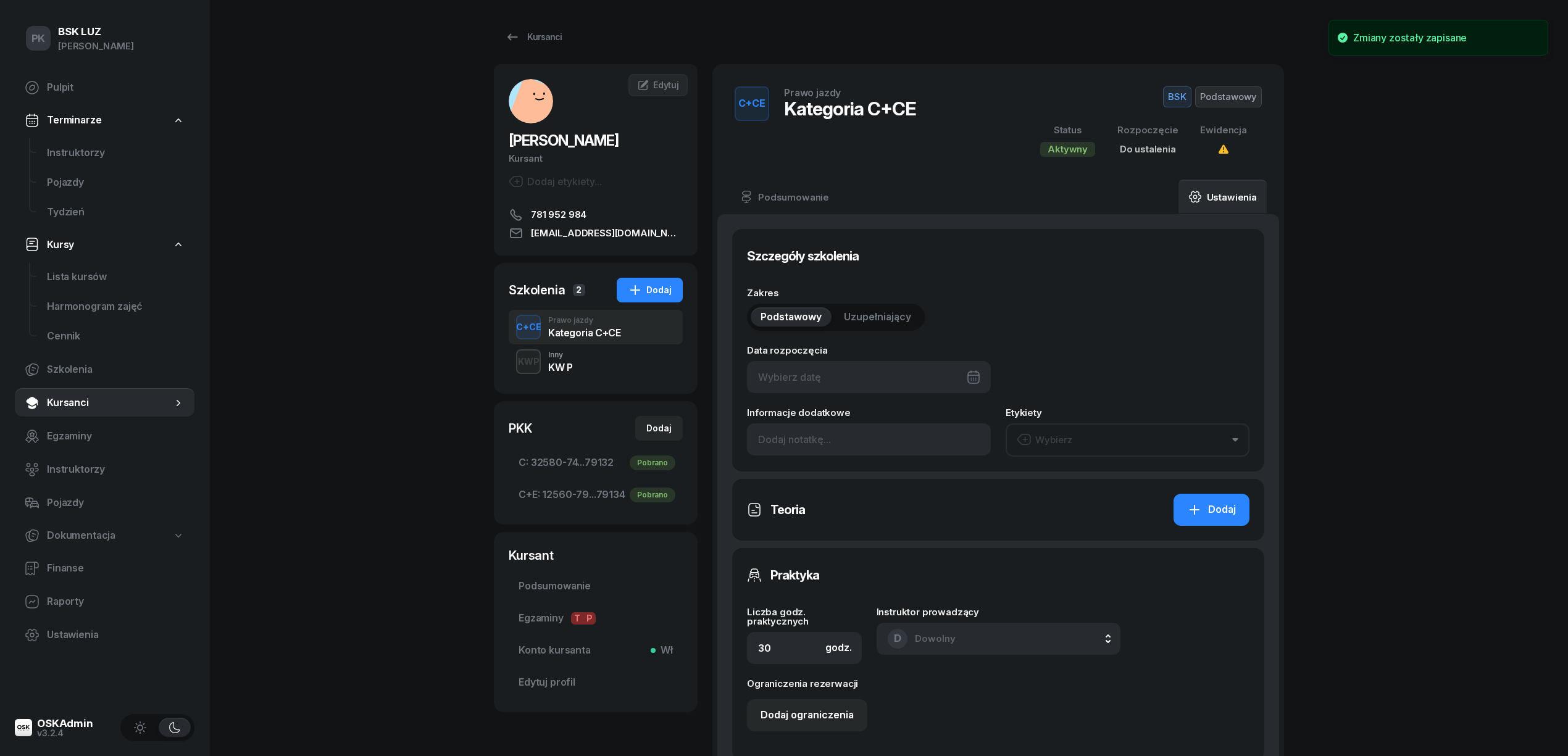
type input "45"
type input "32580"
type input "74073"
type input "00853"
type input "79132"
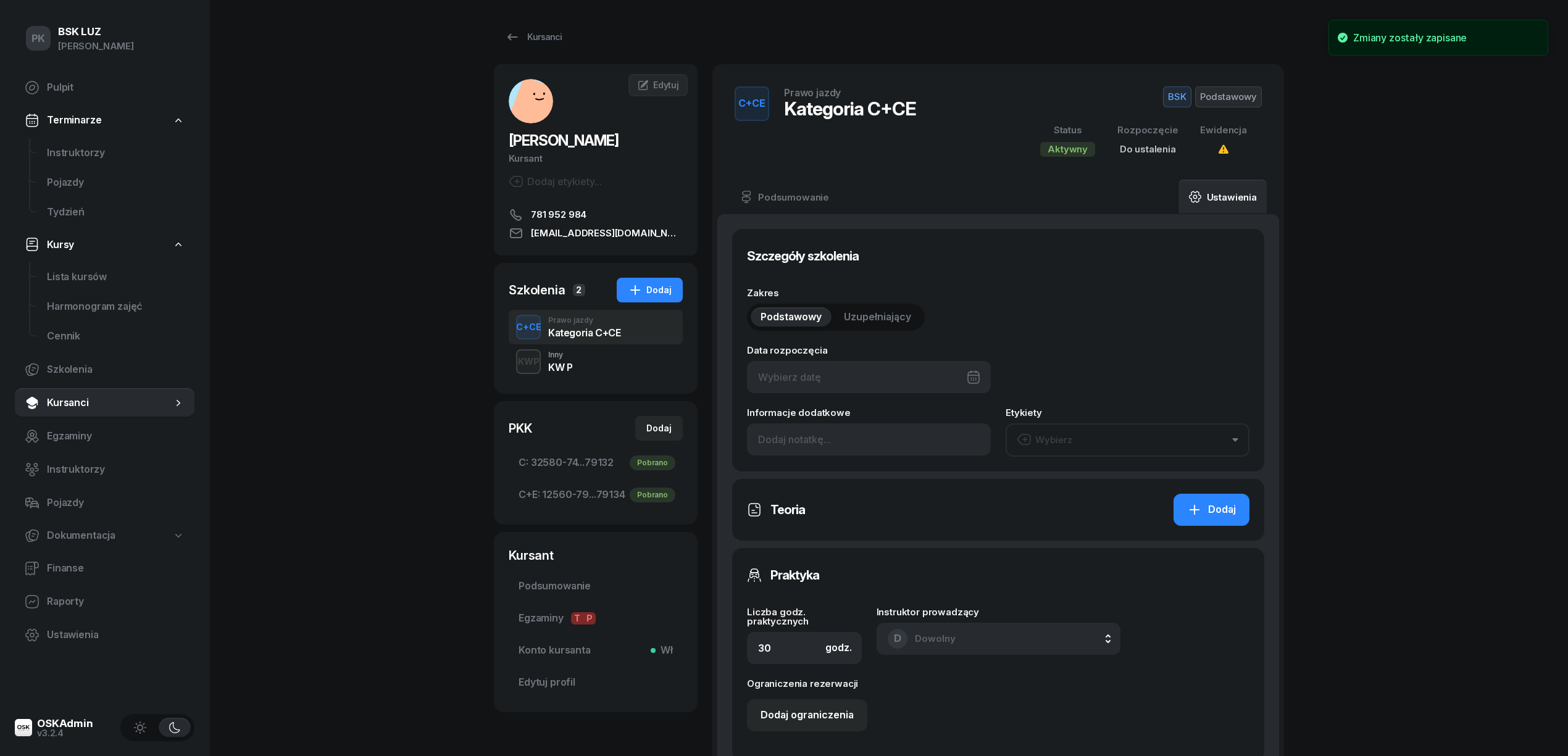
type input "12/2025"
click at [869, 314] on span "Uzupełniający" at bounding box center [877, 317] width 67 height 16
click at [788, 309] on span "Podstawowy" at bounding box center [791, 317] width 61 height 16
click at [817, 365] on div at bounding box center [869, 377] width 244 height 32
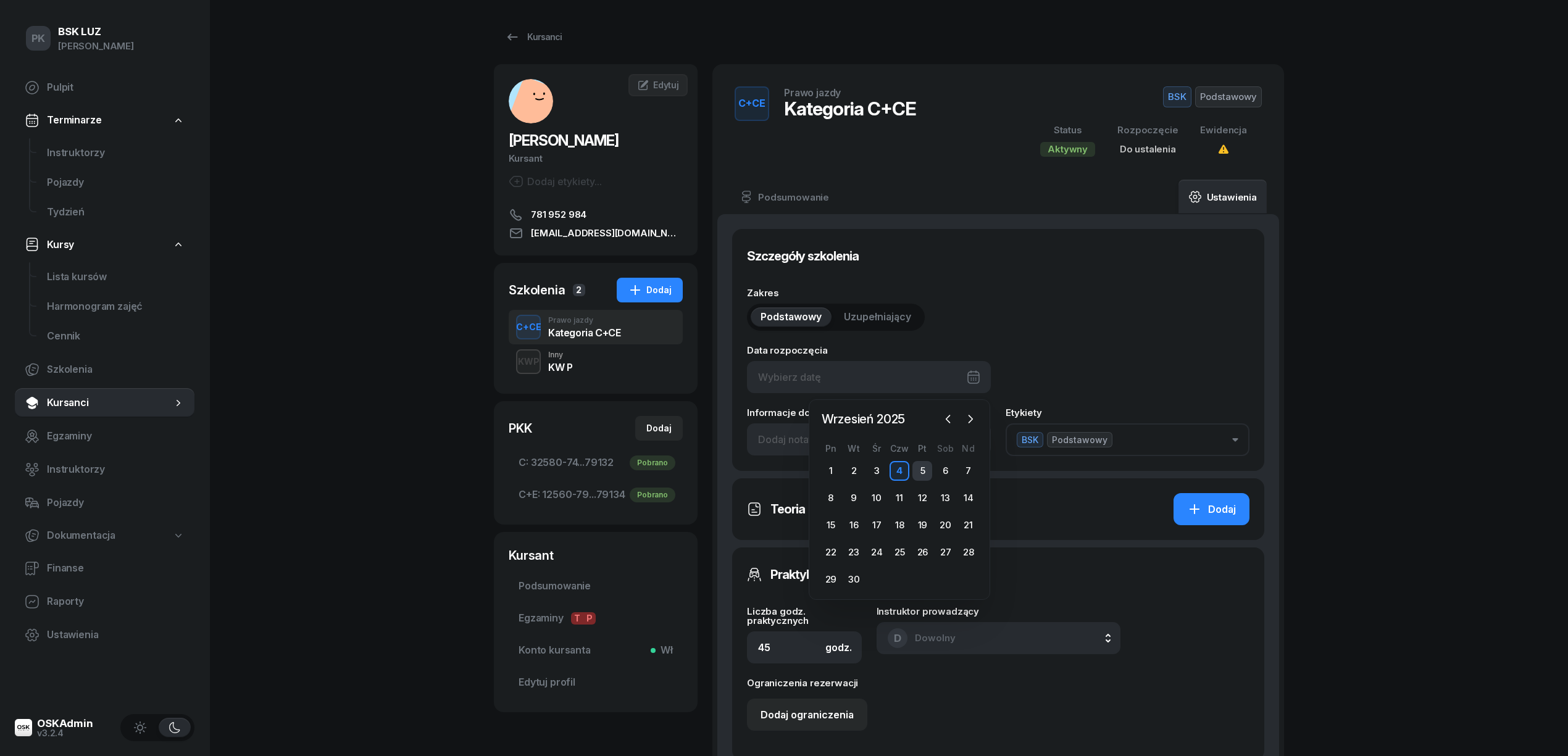
click at [921, 472] on div "5" at bounding box center [922, 471] width 20 height 20
type input "05/09/2025"
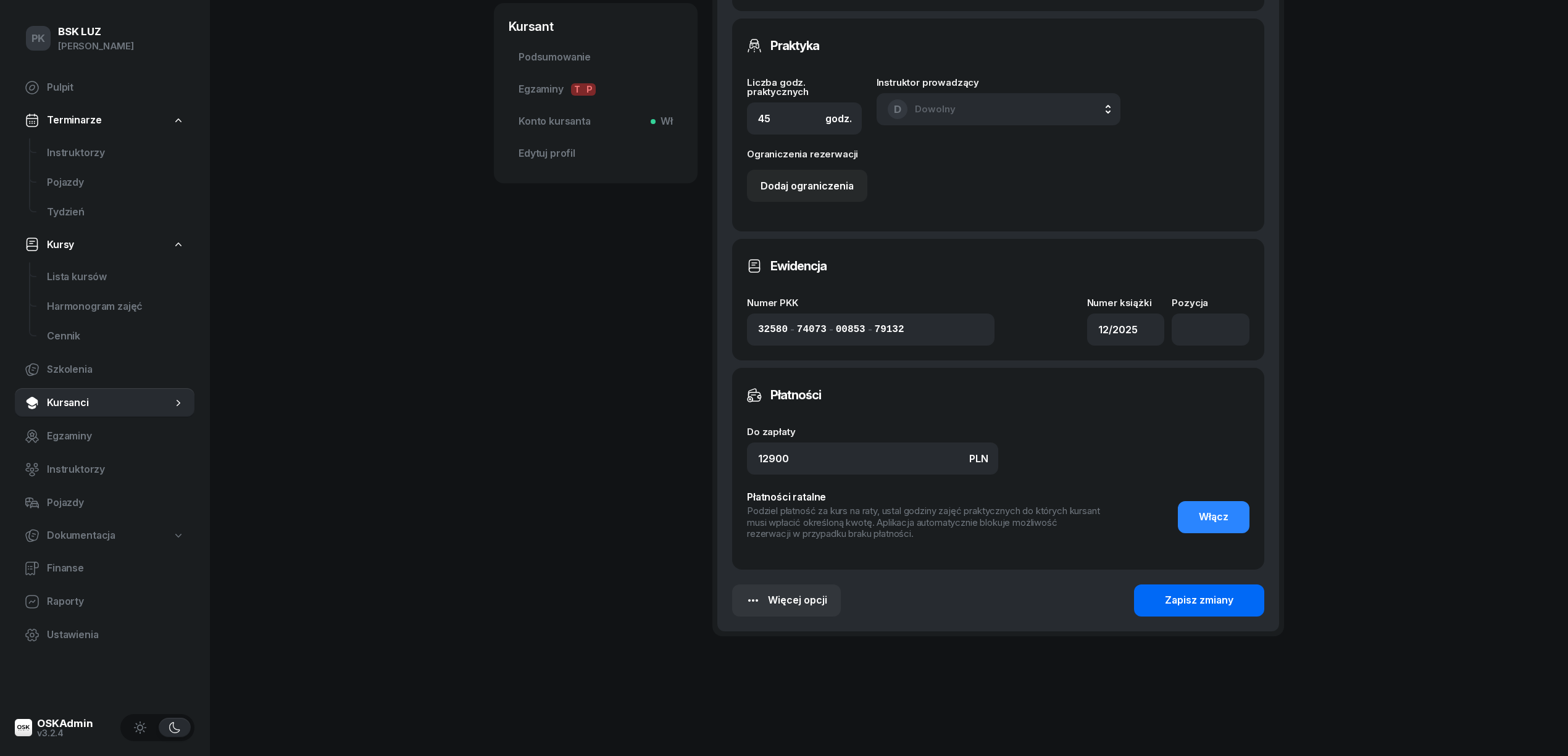
click at [1162, 607] on button "Zapisz zmiany" at bounding box center [1199, 600] width 130 height 32
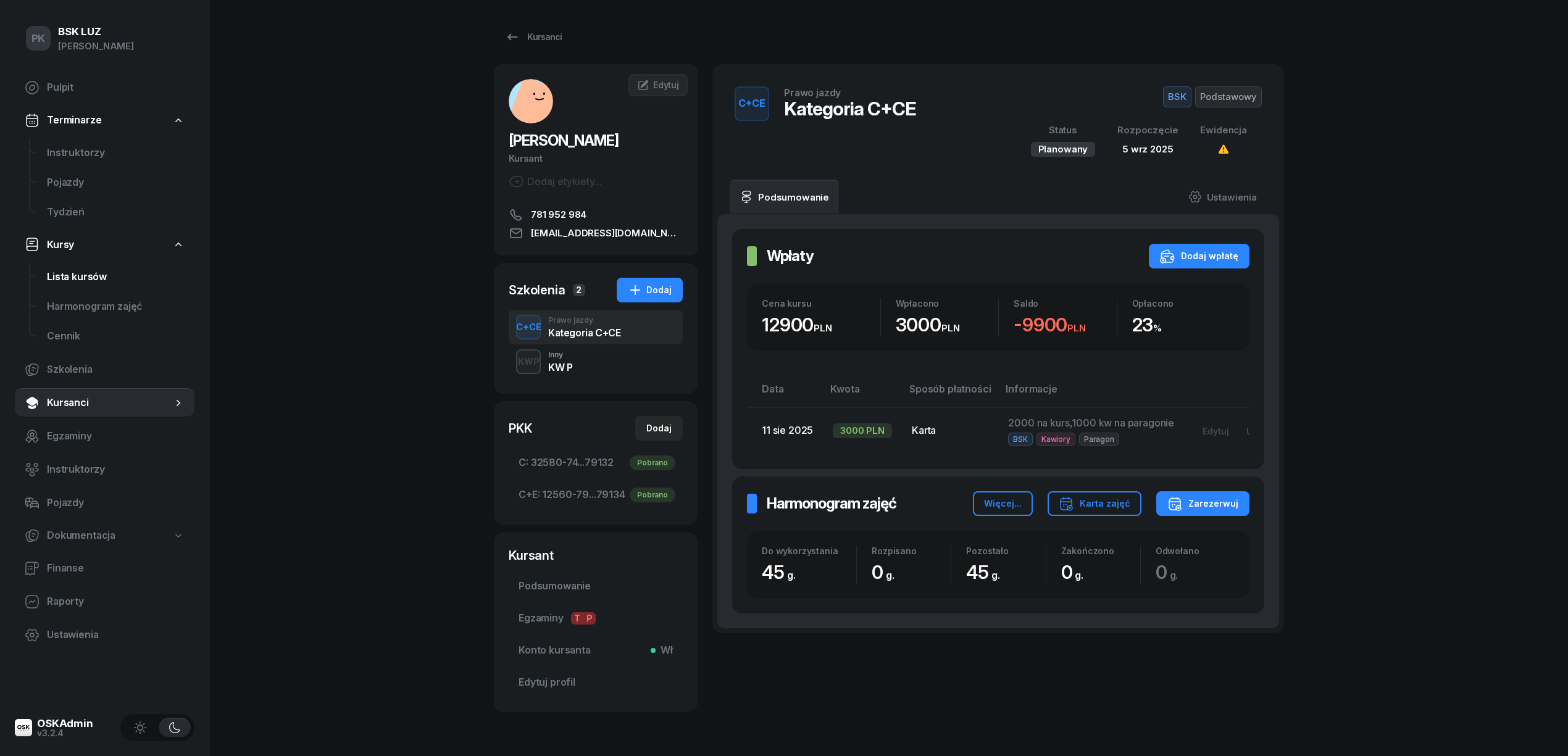
click at [85, 279] on span "Lista kursów" at bounding box center [115, 277] width 138 height 16
select select
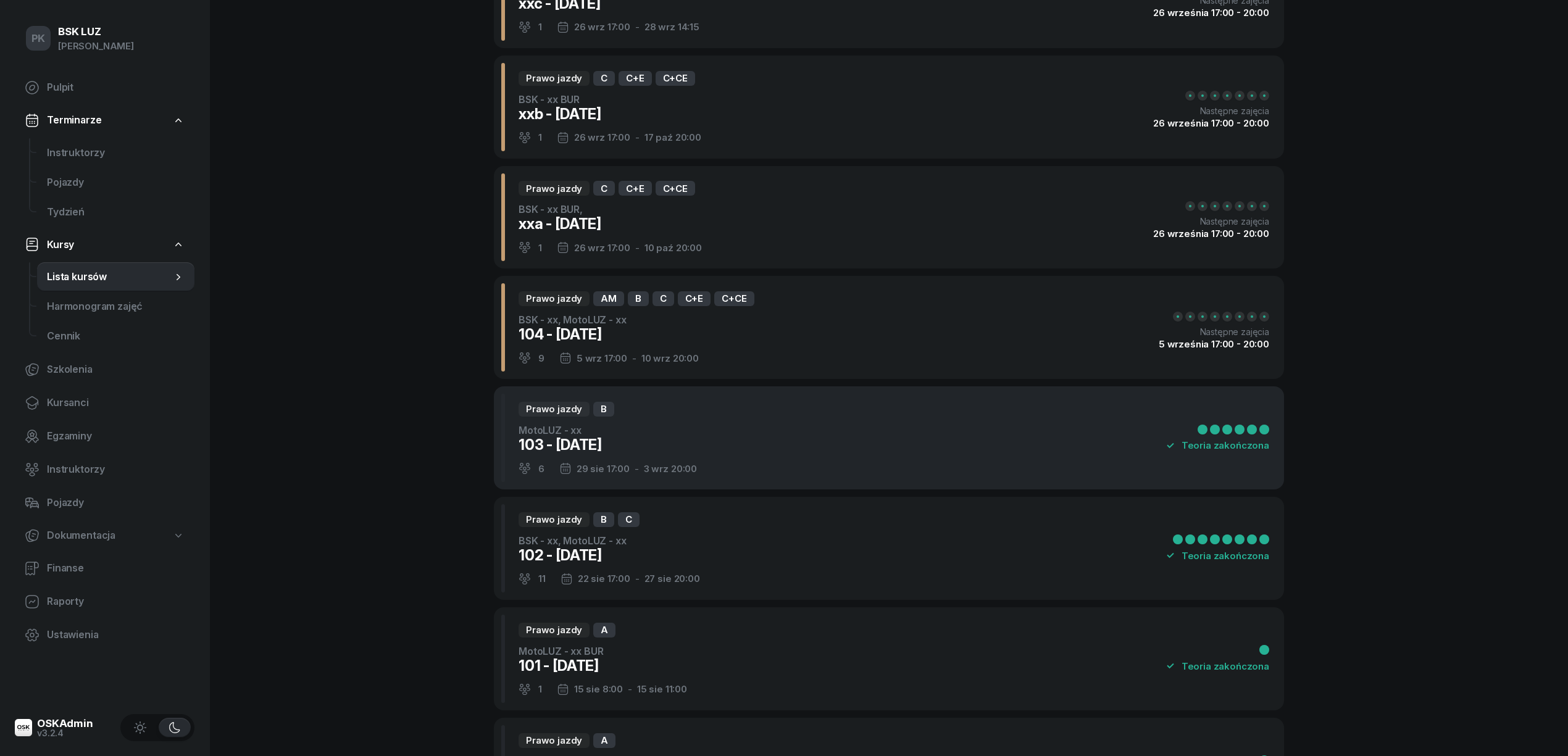
scroll to position [247, 0]
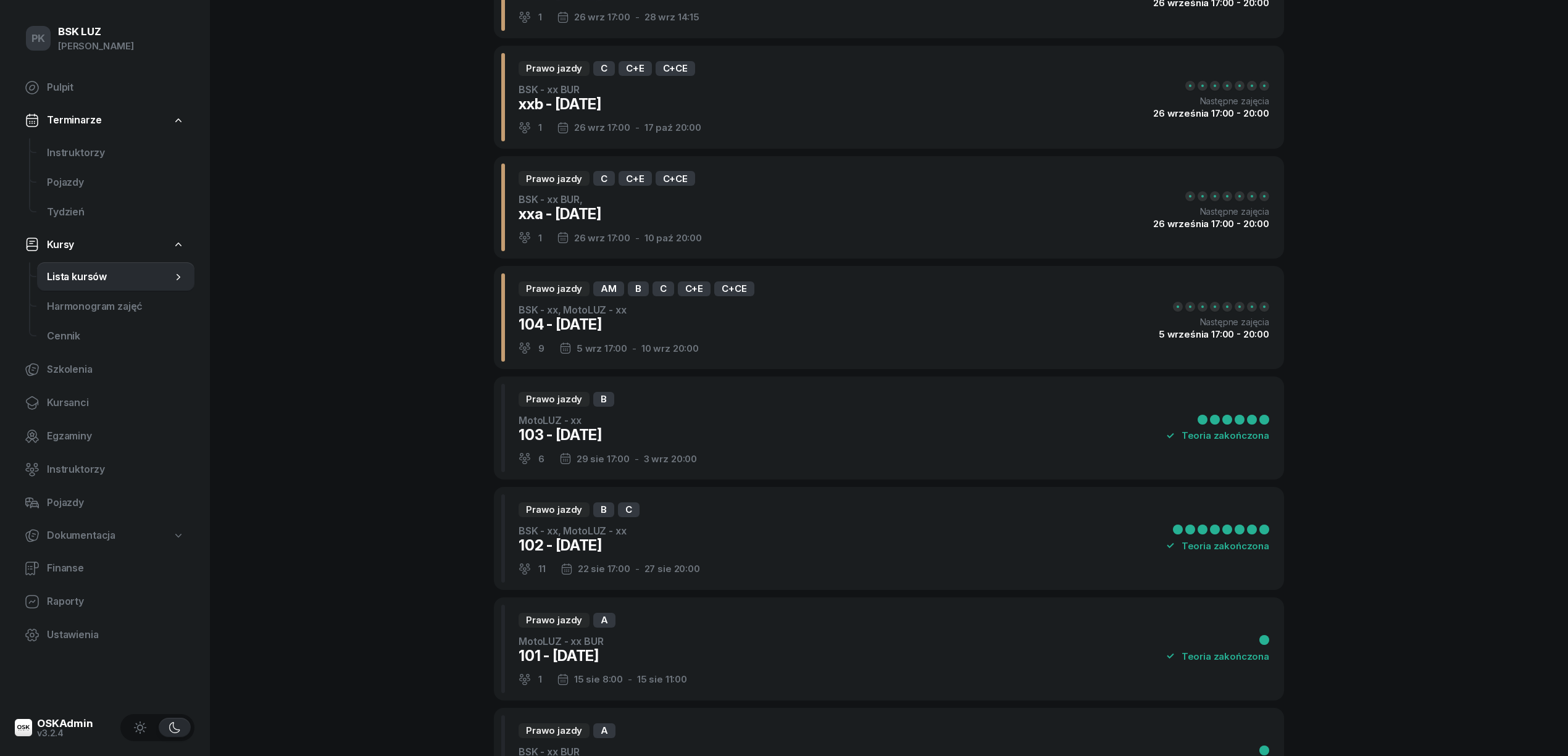
click at [798, 338] on div "Prawo jazdy AM B C C+E C+CE BSK - xx, MotoLUZ - xx 104 - 2025/09/05 9 5 wrz 17:…" at bounding box center [889, 318] width 790 height 103
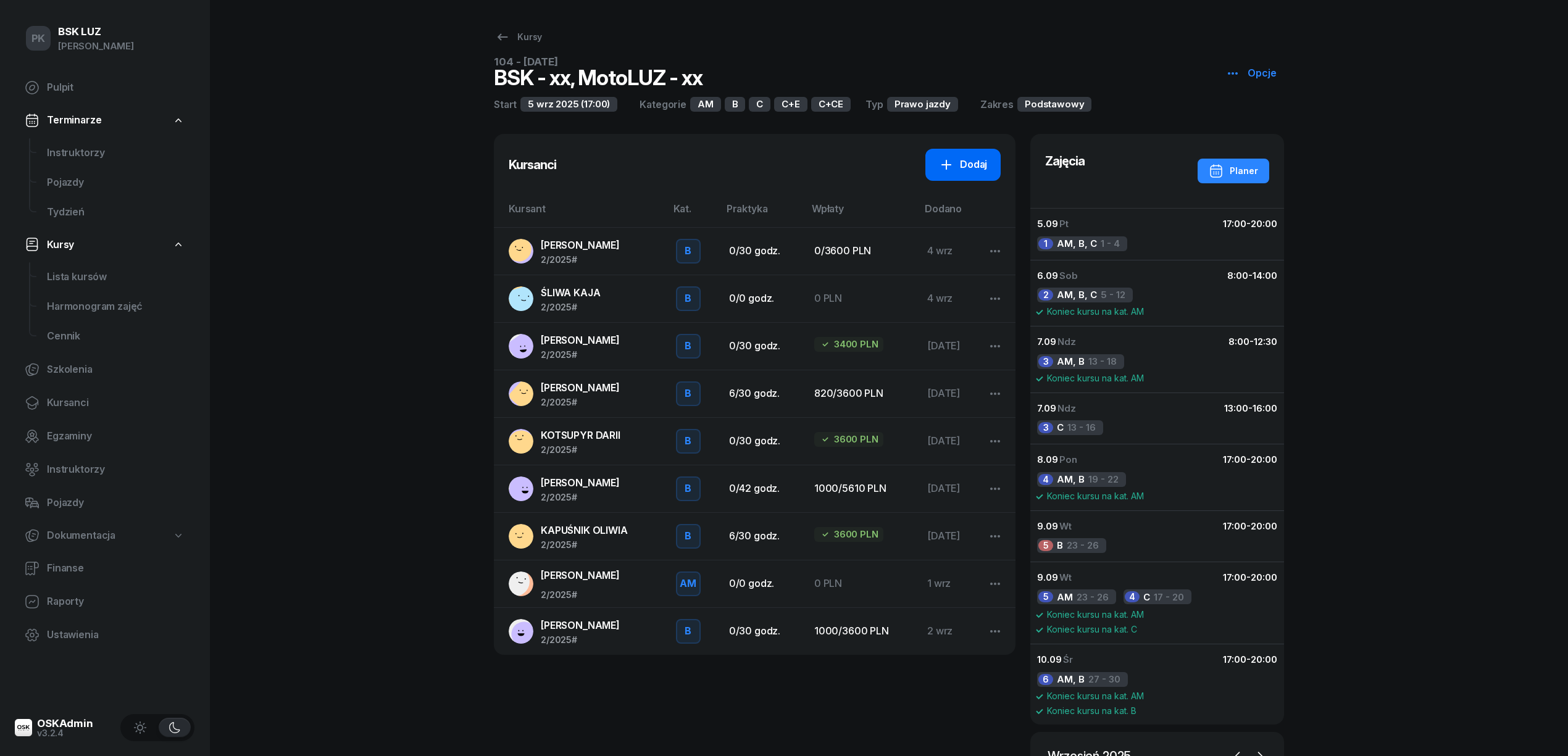
click at [950, 166] on icon at bounding box center [946, 165] width 15 height 15
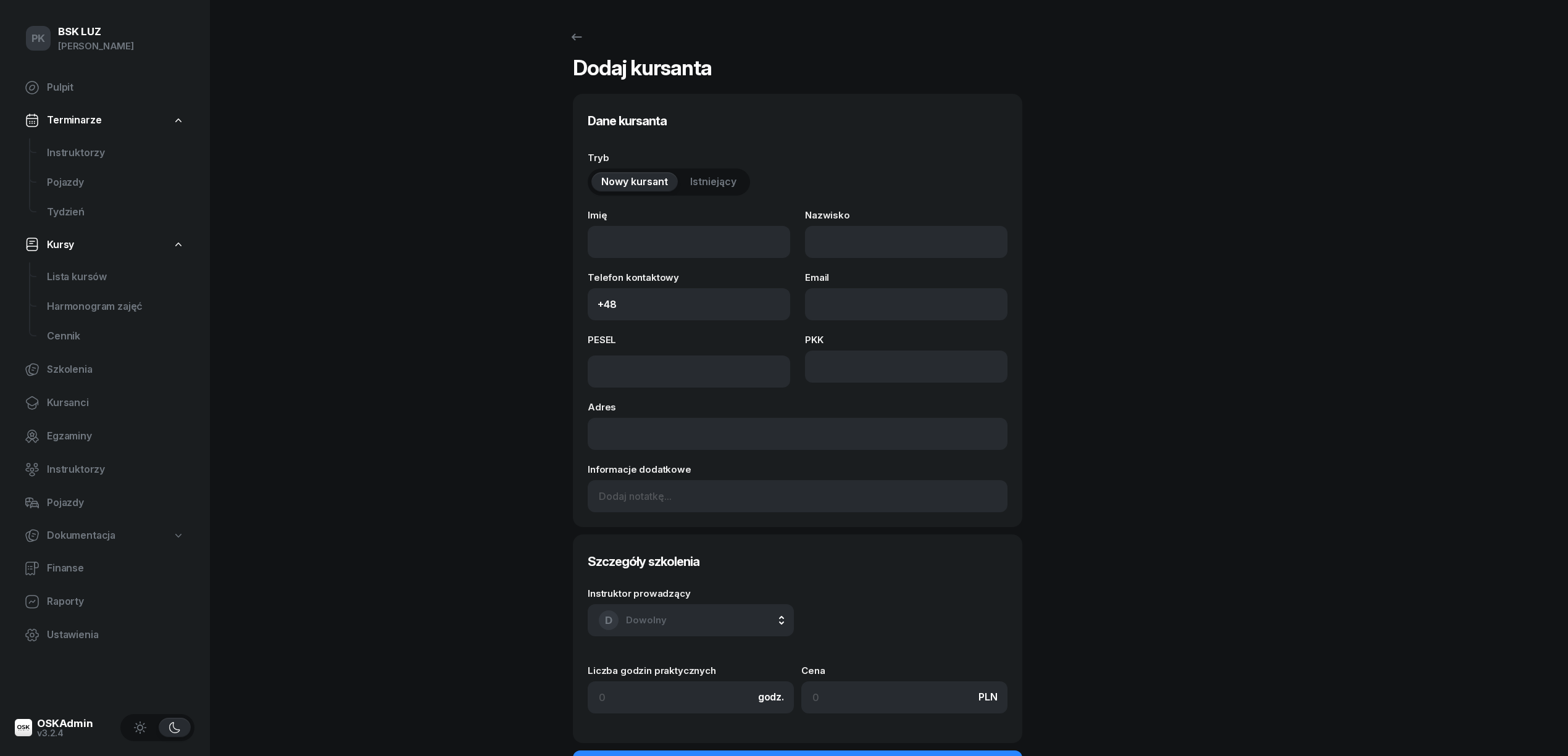
select select "B"
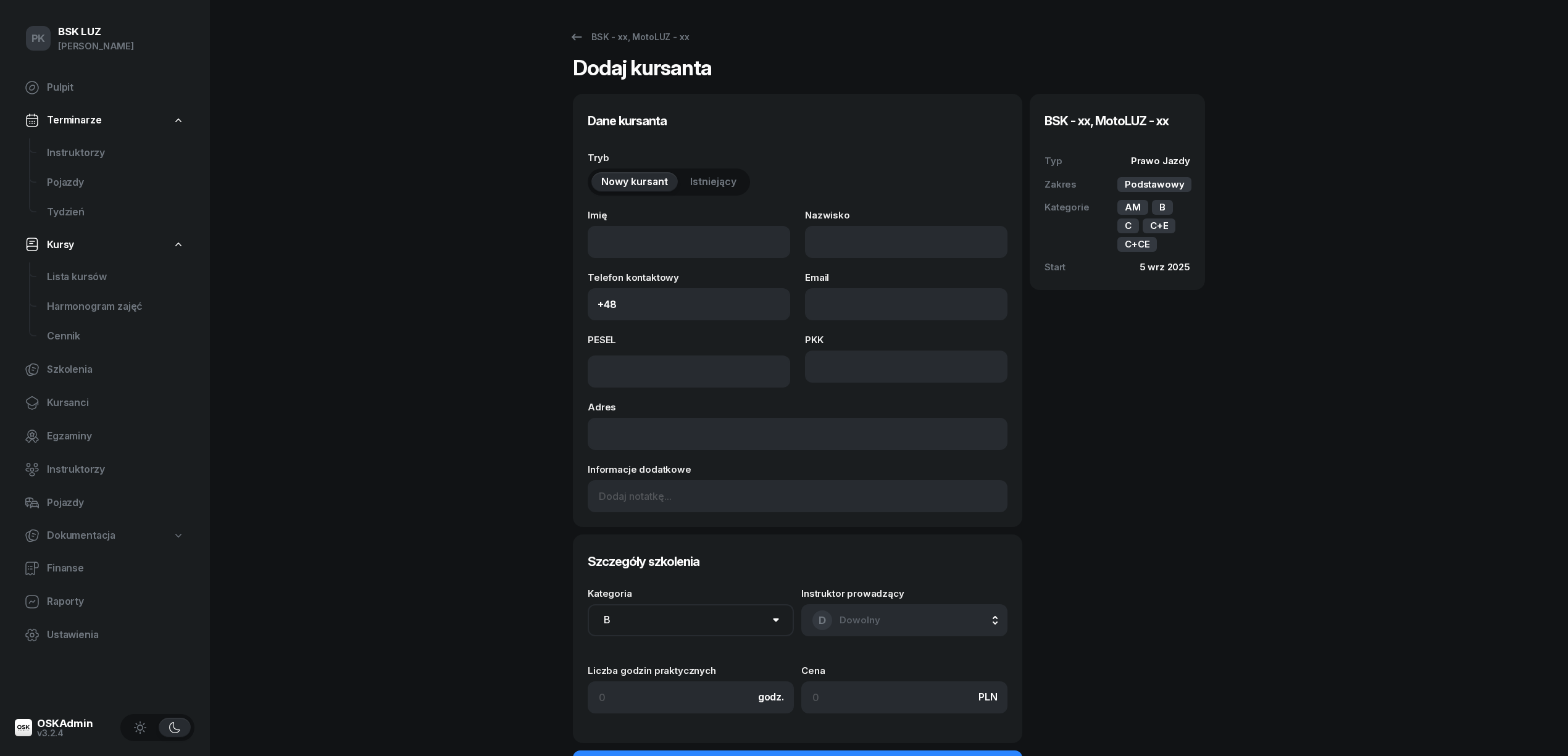
click at [714, 190] on button "Istniejący" at bounding box center [713, 182] width 66 height 20
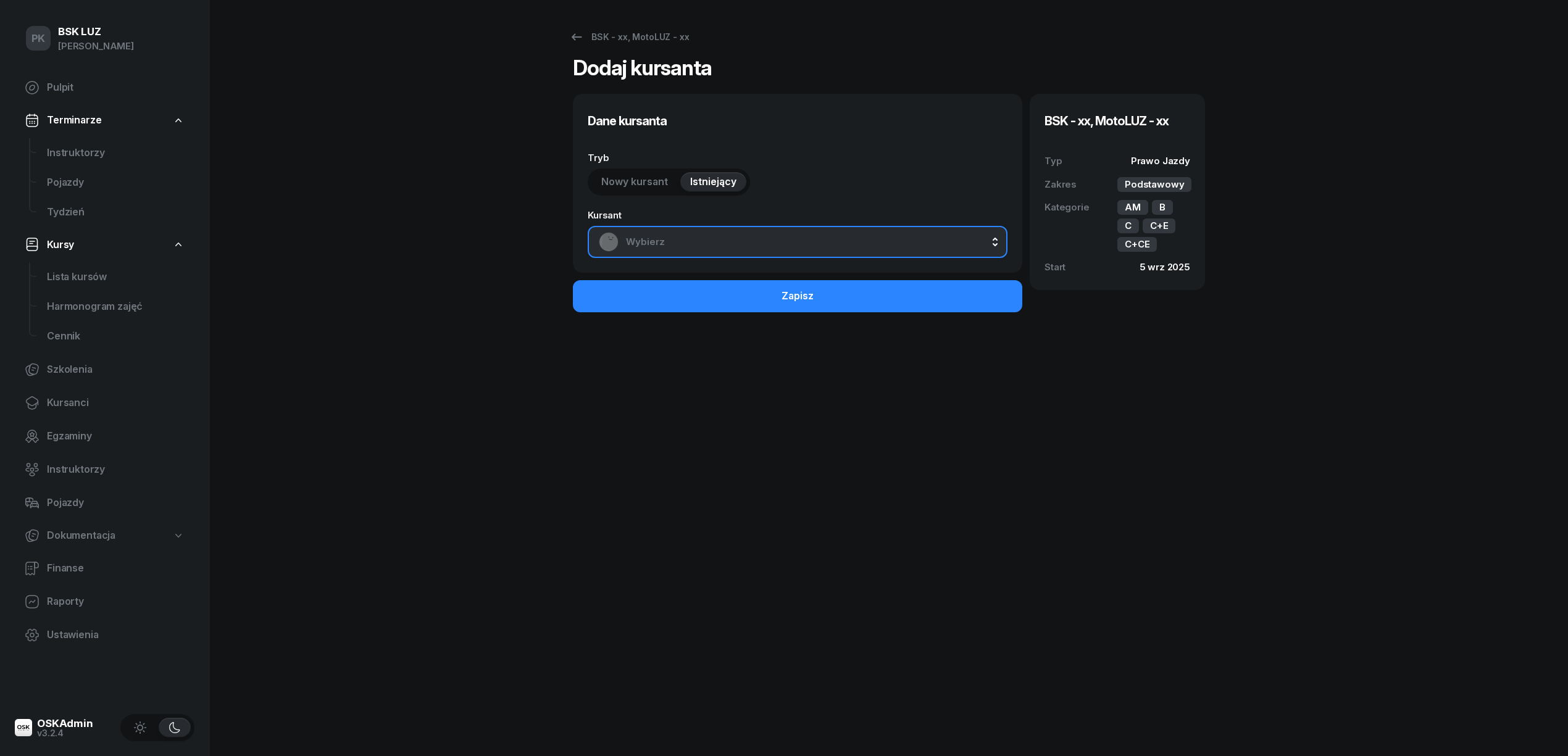
click at [734, 234] on span "Wybierz" at bounding box center [810, 242] width 370 height 16
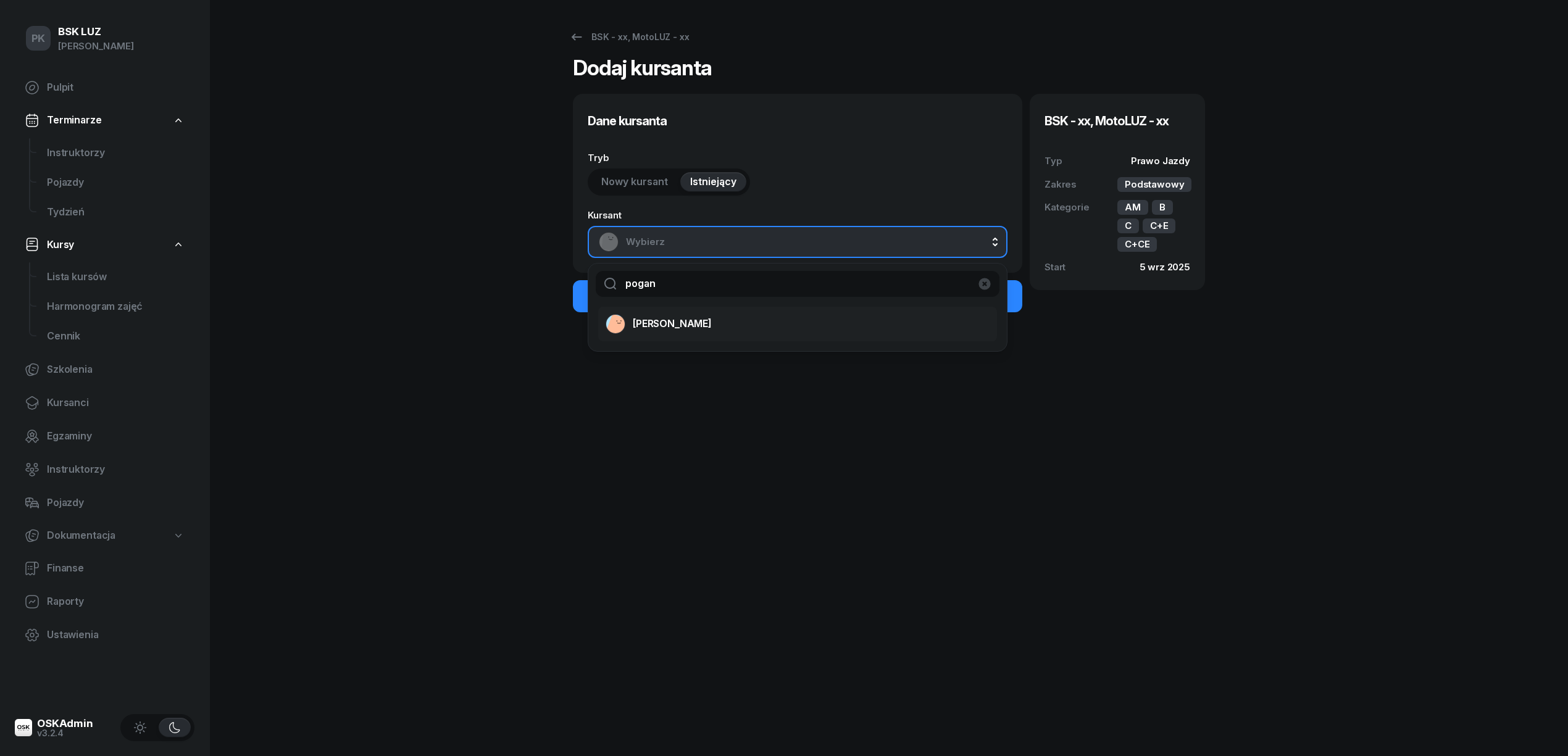
type input "pogan"
click at [684, 321] on span "POGAN ROBERT" at bounding box center [672, 324] width 79 height 16
select select "B"
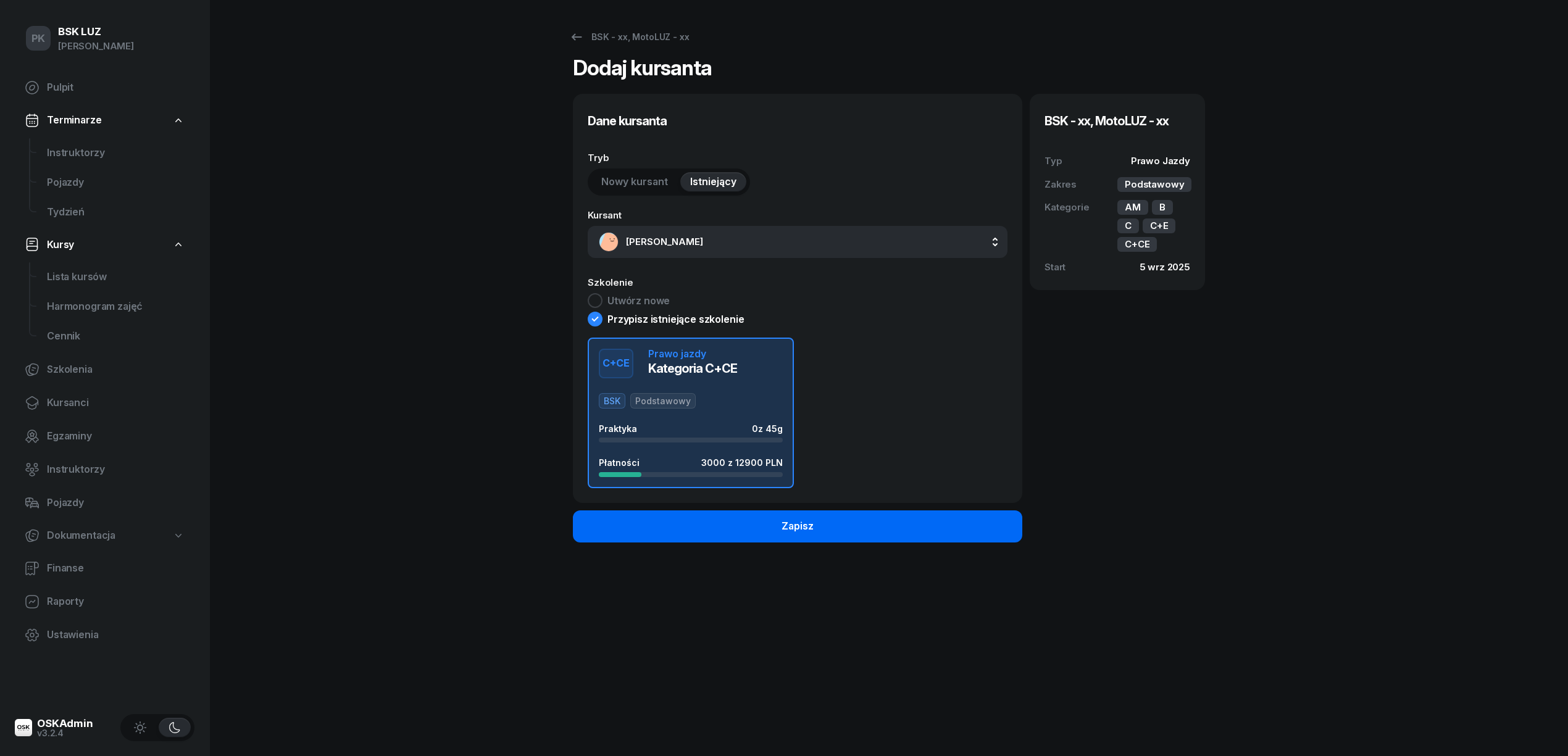
click at [916, 528] on button "Zapisz" at bounding box center [798, 526] width 450 height 32
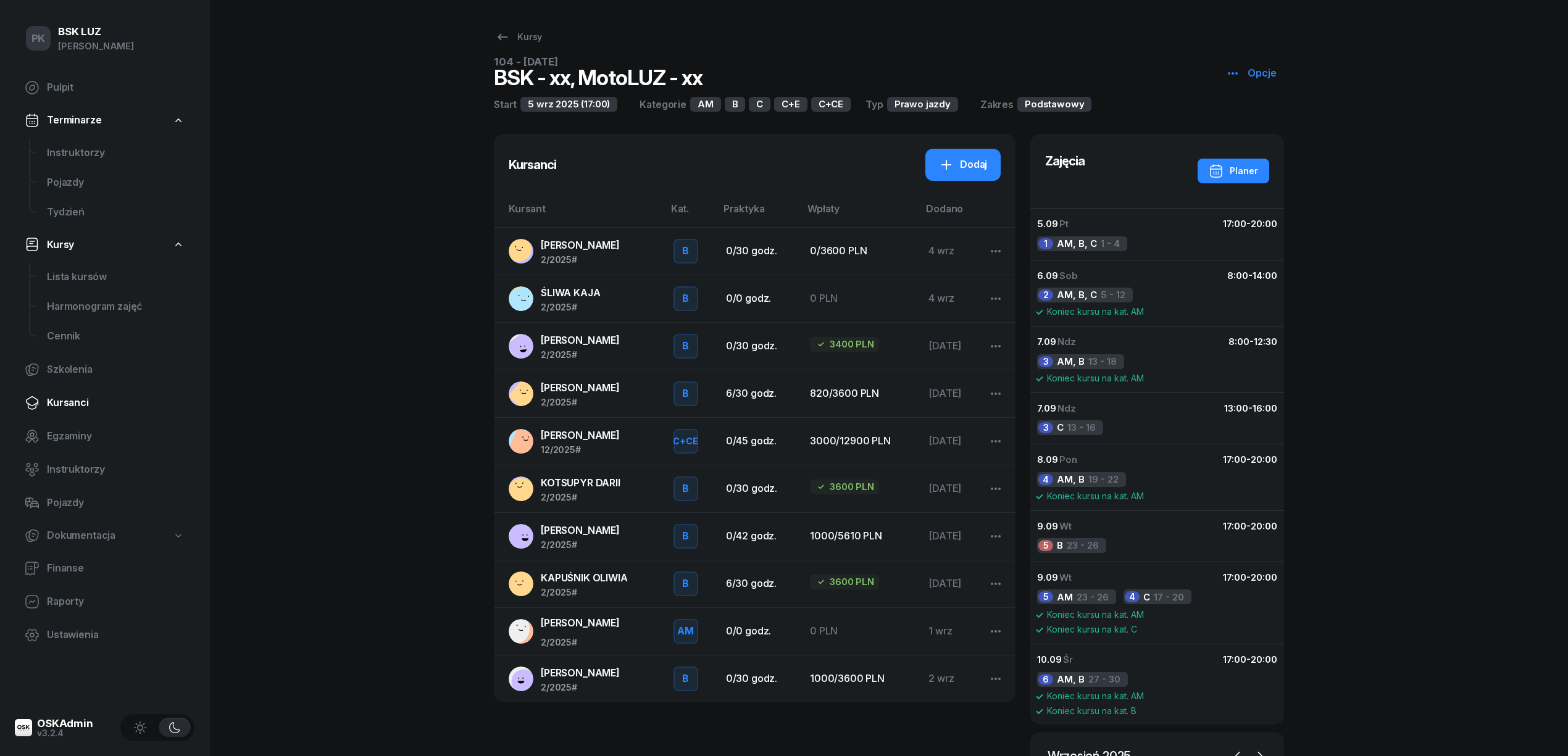
drag, startPoint x: 77, startPoint y: 403, endPoint x: 432, endPoint y: 198, distance: 409.9
click at [77, 403] on span "Kursanci" at bounding box center [115, 403] width 138 height 16
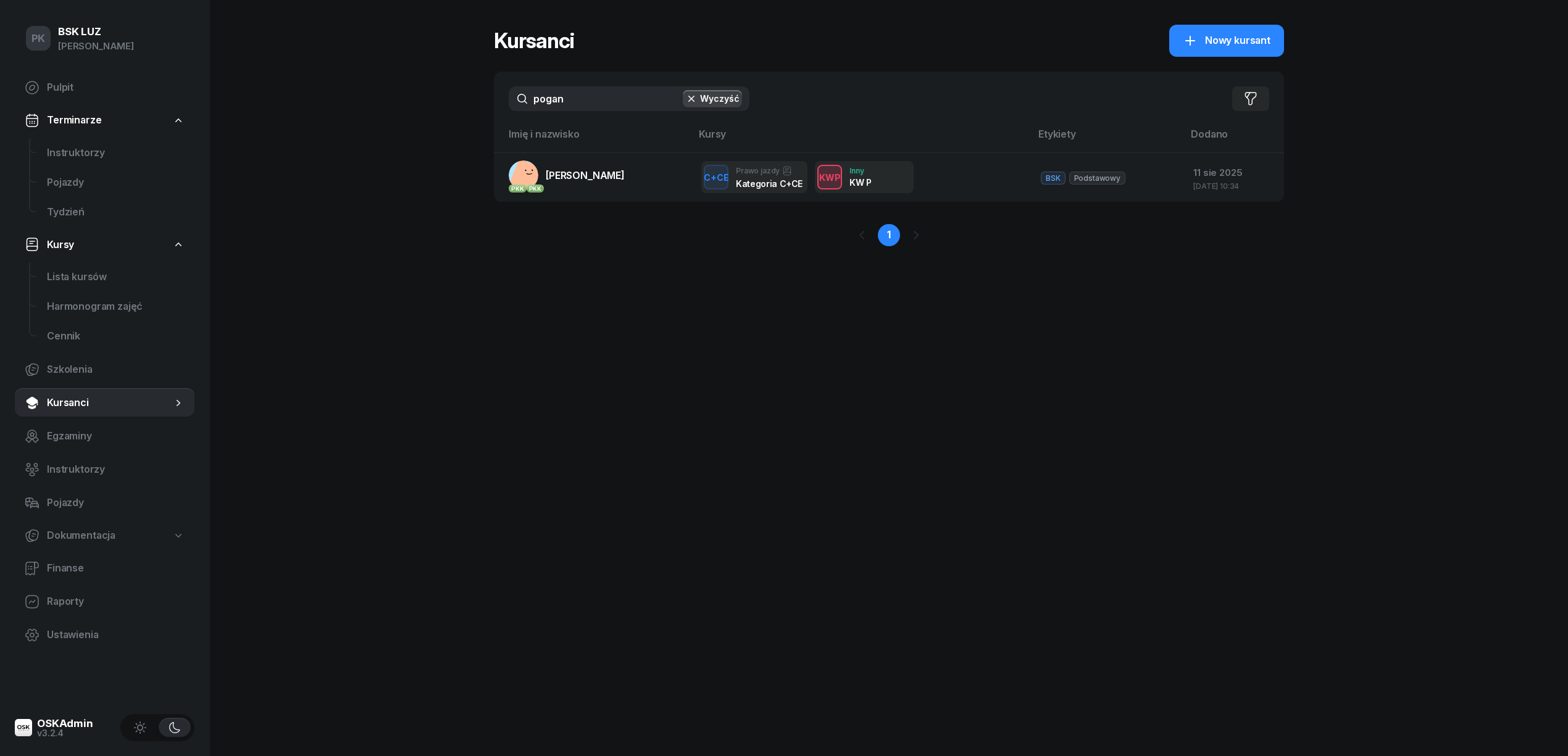
drag, startPoint x: 630, startPoint y: 102, endPoint x: 351, endPoint y: 95, distance: 279.1
click at [351, 95] on div "PK BSK LUZ Piotr Klimek Pulpit Terminarze Instruktorzy Pojazdy Tydzień Kursy Li…" at bounding box center [784, 378] width 1568 height 756
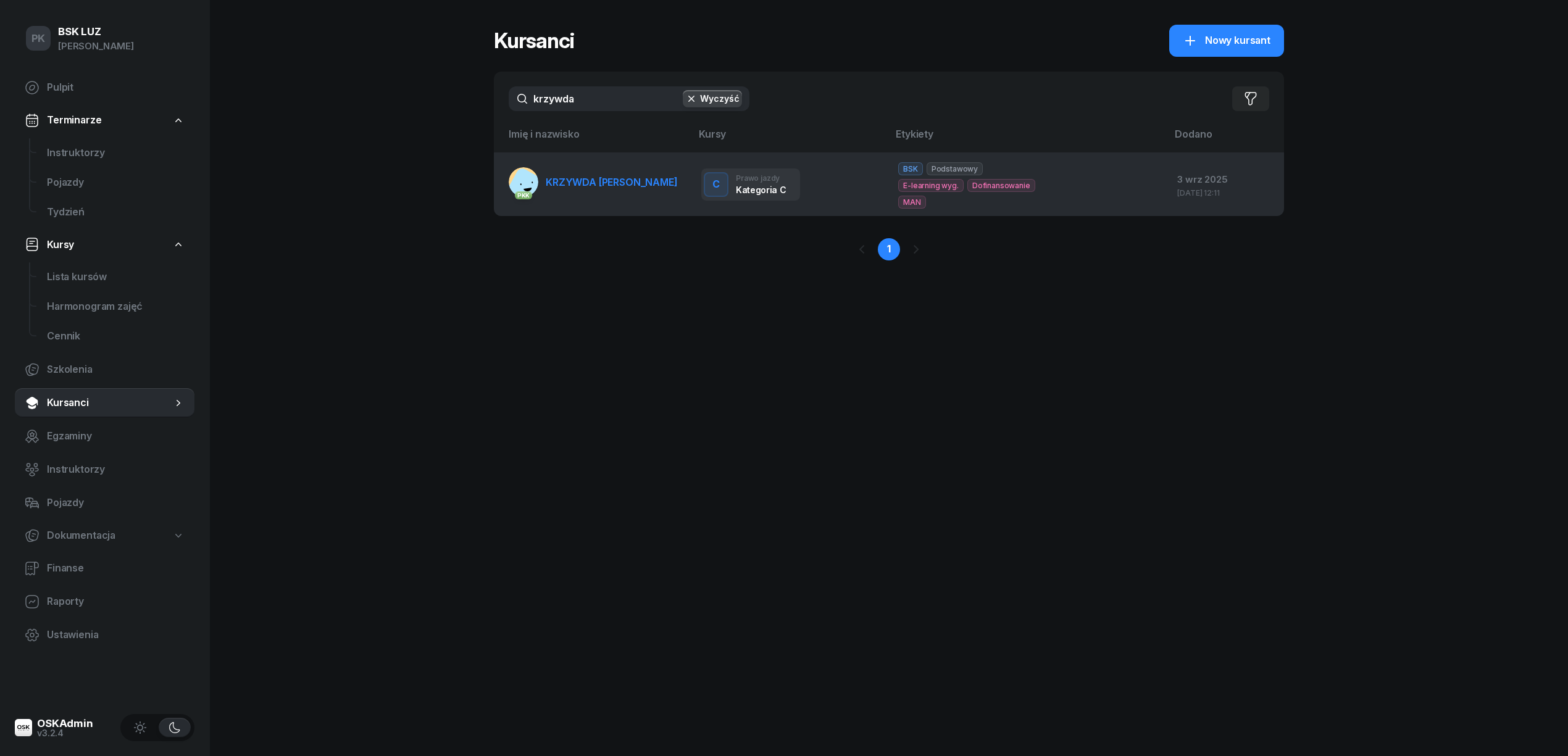
type input "krzywda"
click at [601, 176] on span "KRZYWDA SŁAWOMIR" at bounding box center [611, 182] width 132 height 12
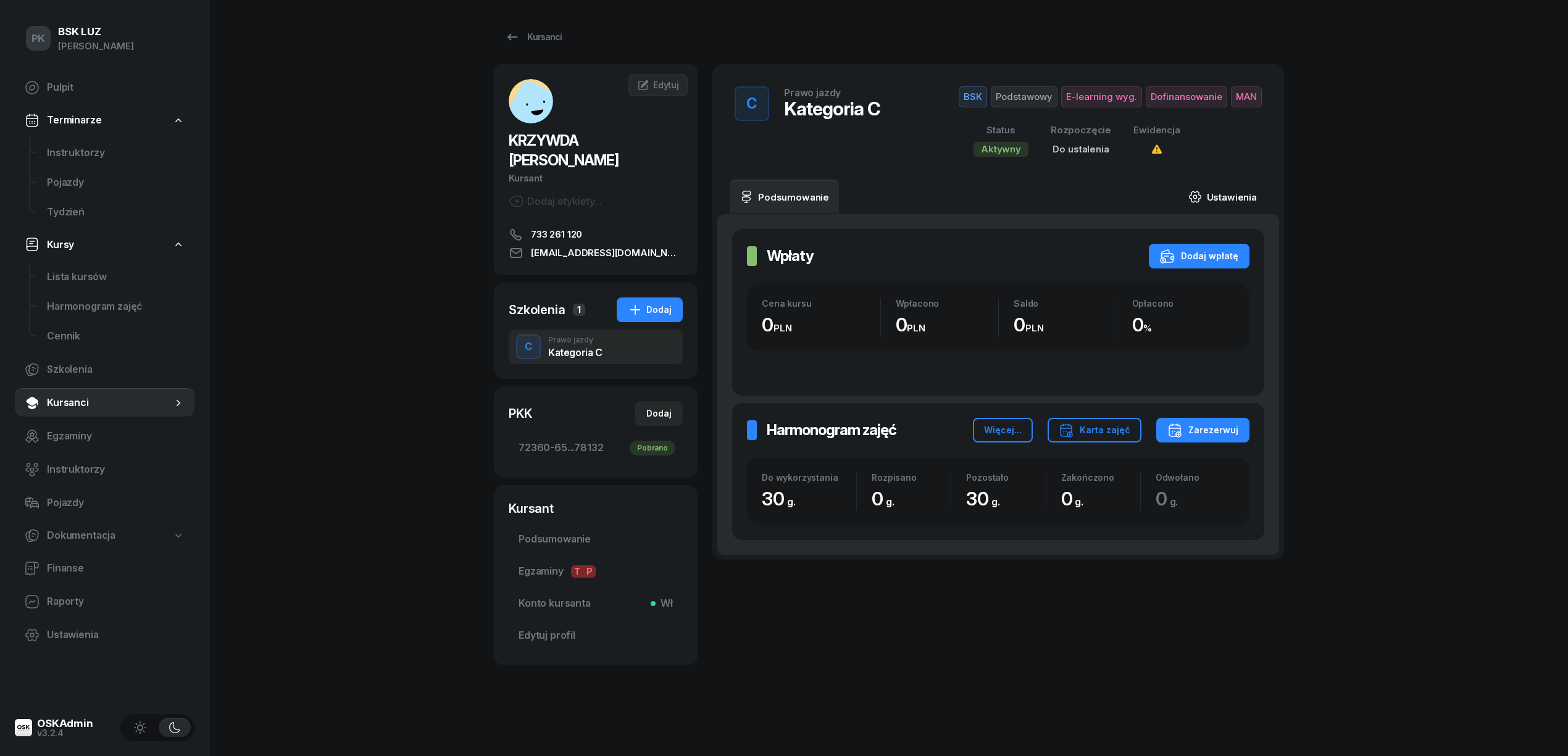
click at [1243, 192] on link "Ustawienia" at bounding box center [1223, 196] width 88 height 35
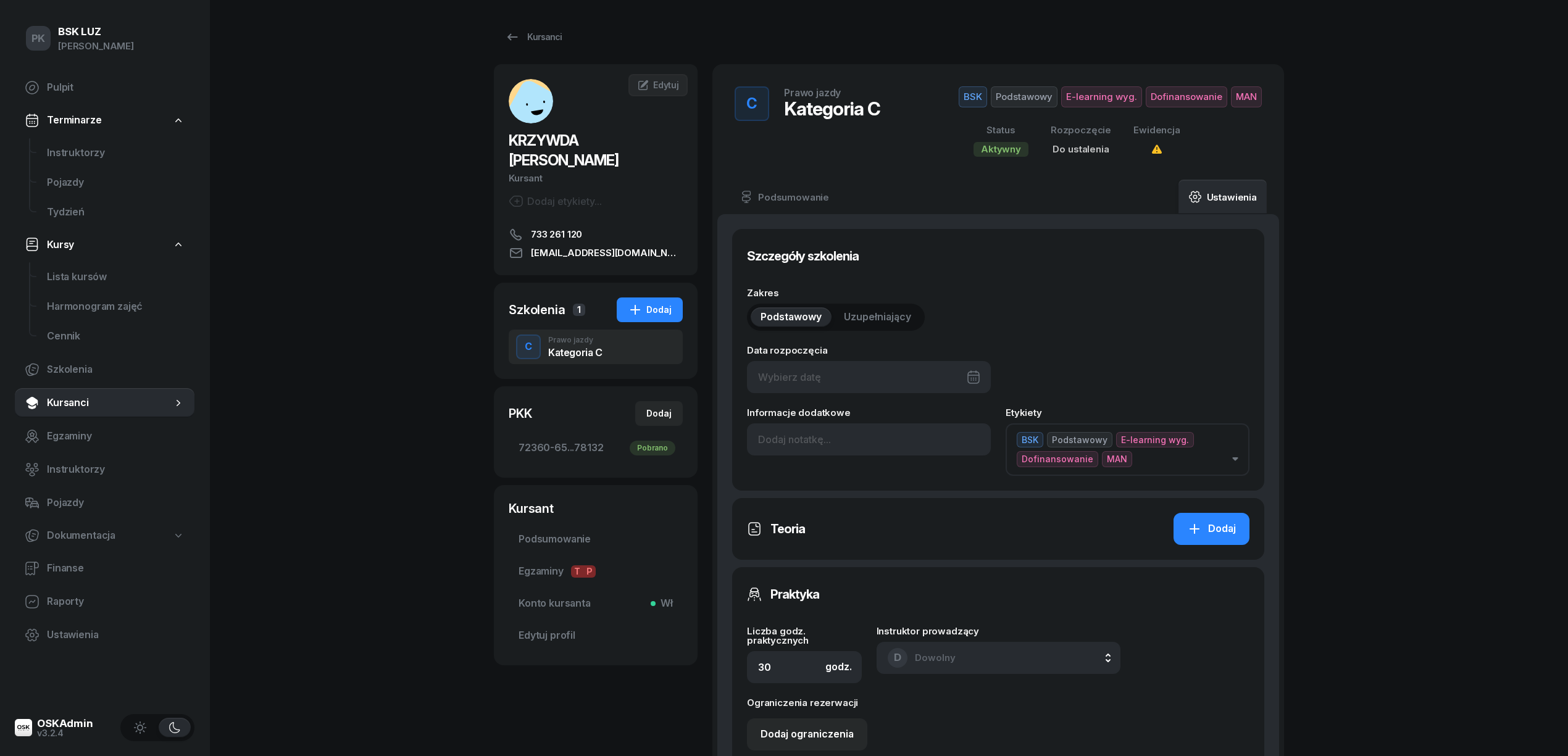
click at [905, 367] on div at bounding box center [869, 377] width 244 height 32
click at [920, 463] on div "5" at bounding box center [922, 471] width 20 height 20
type input "05/09/2025"
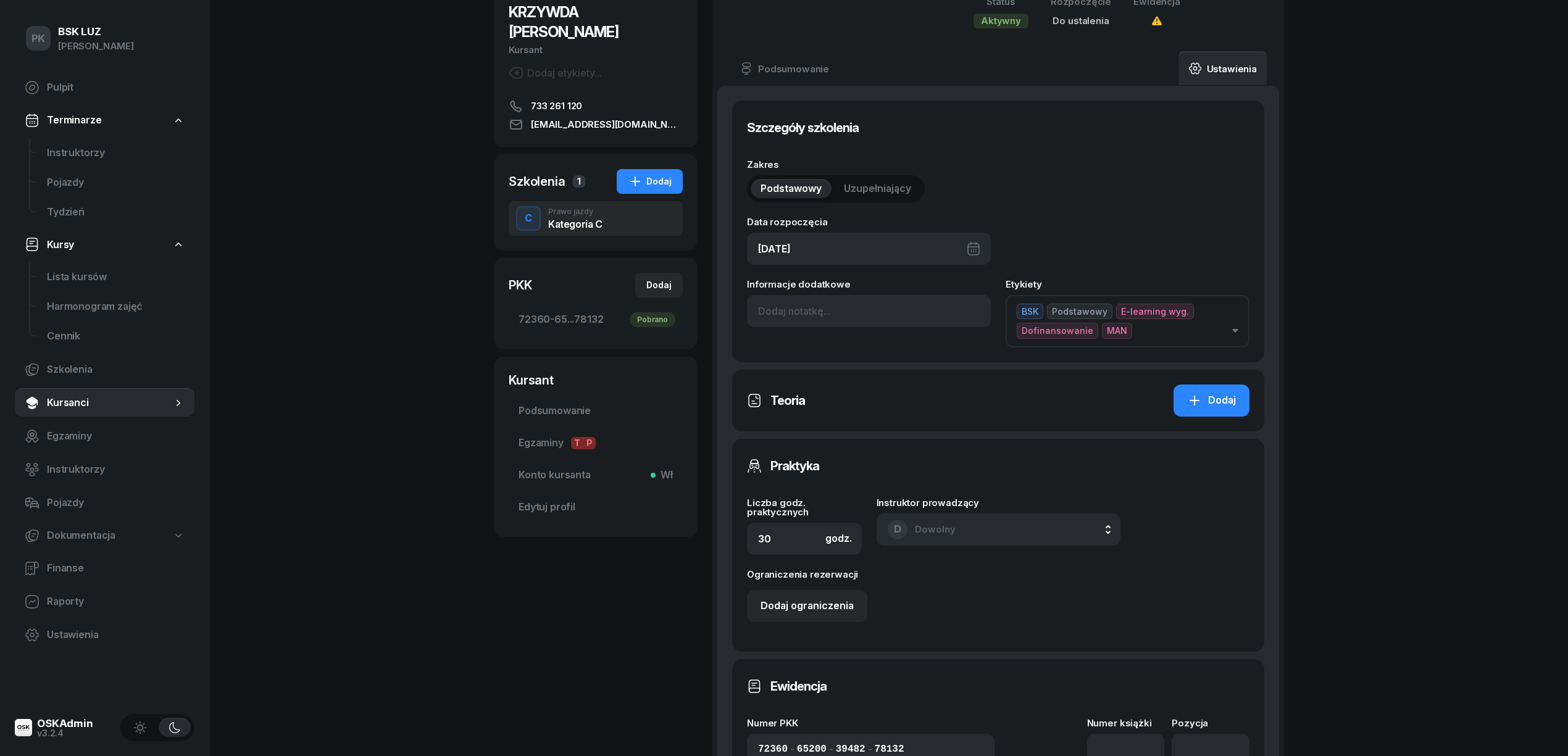
scroll to position [247, 0]
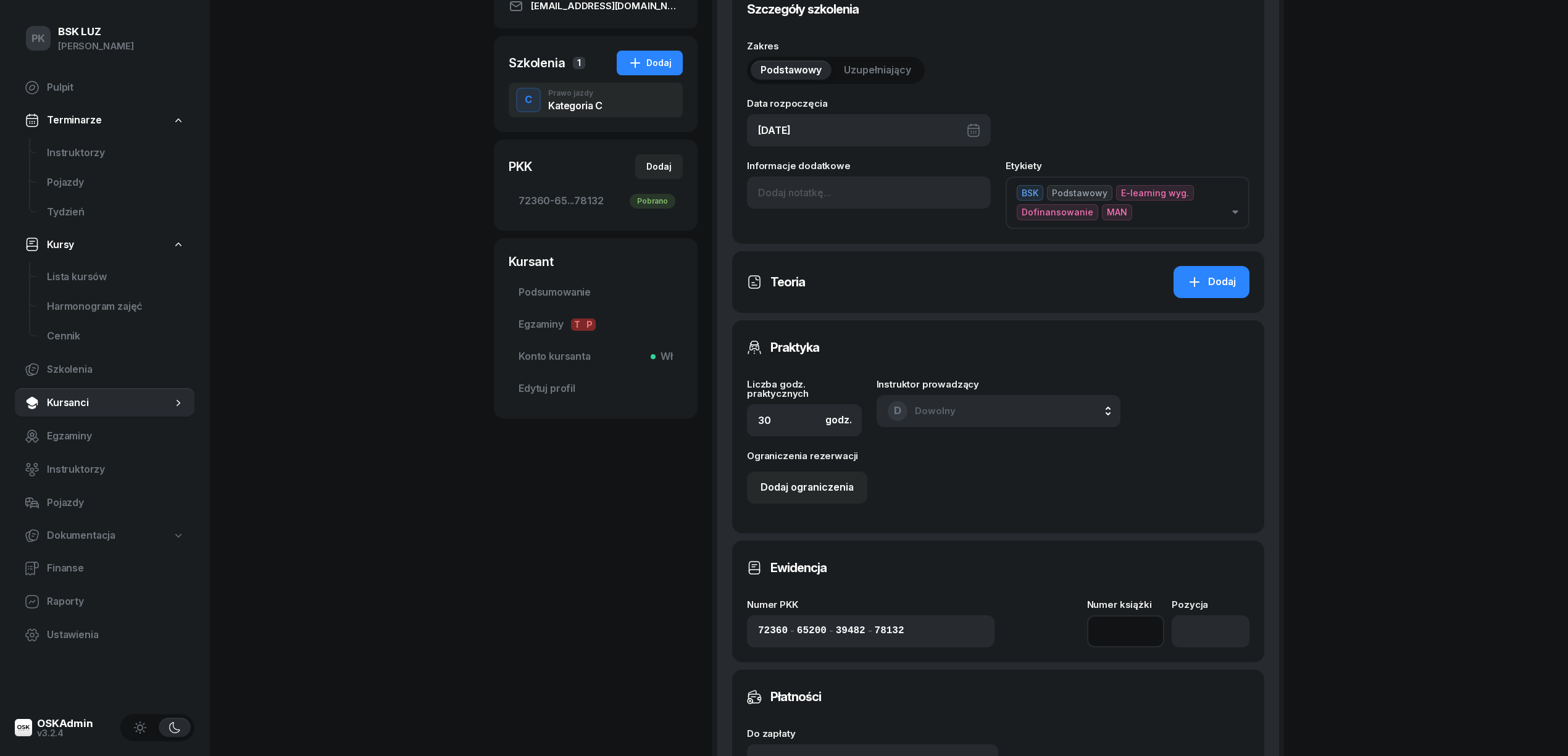
click at [1107, 637] on input at bounding box center [1126, 631] width 77 height 32
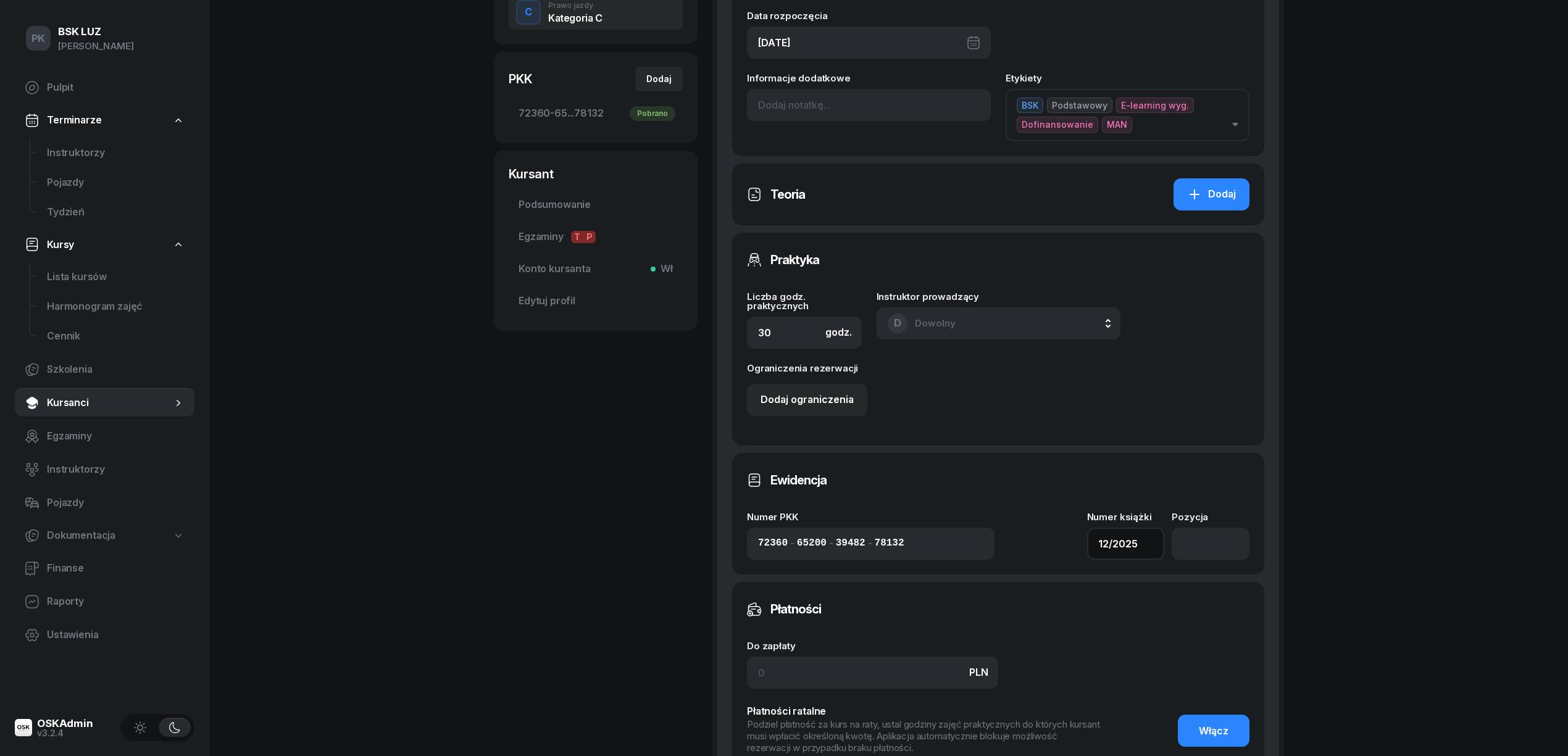
scroll to position [494, 0]
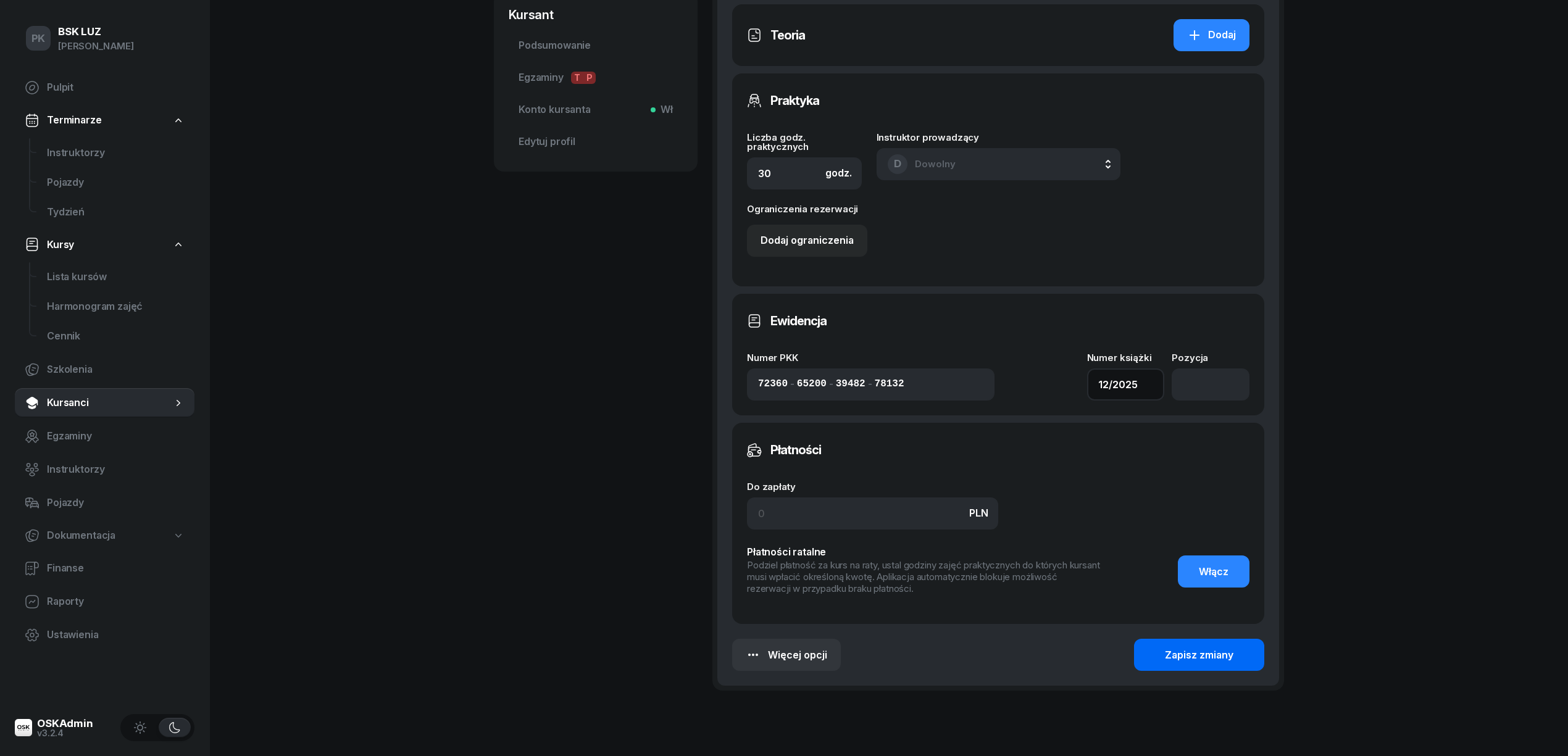
type input "12/2025"
click at [1195, 658] on div "Zapisz zmiany" at bounding box center [1199, 655] width 69 height 16
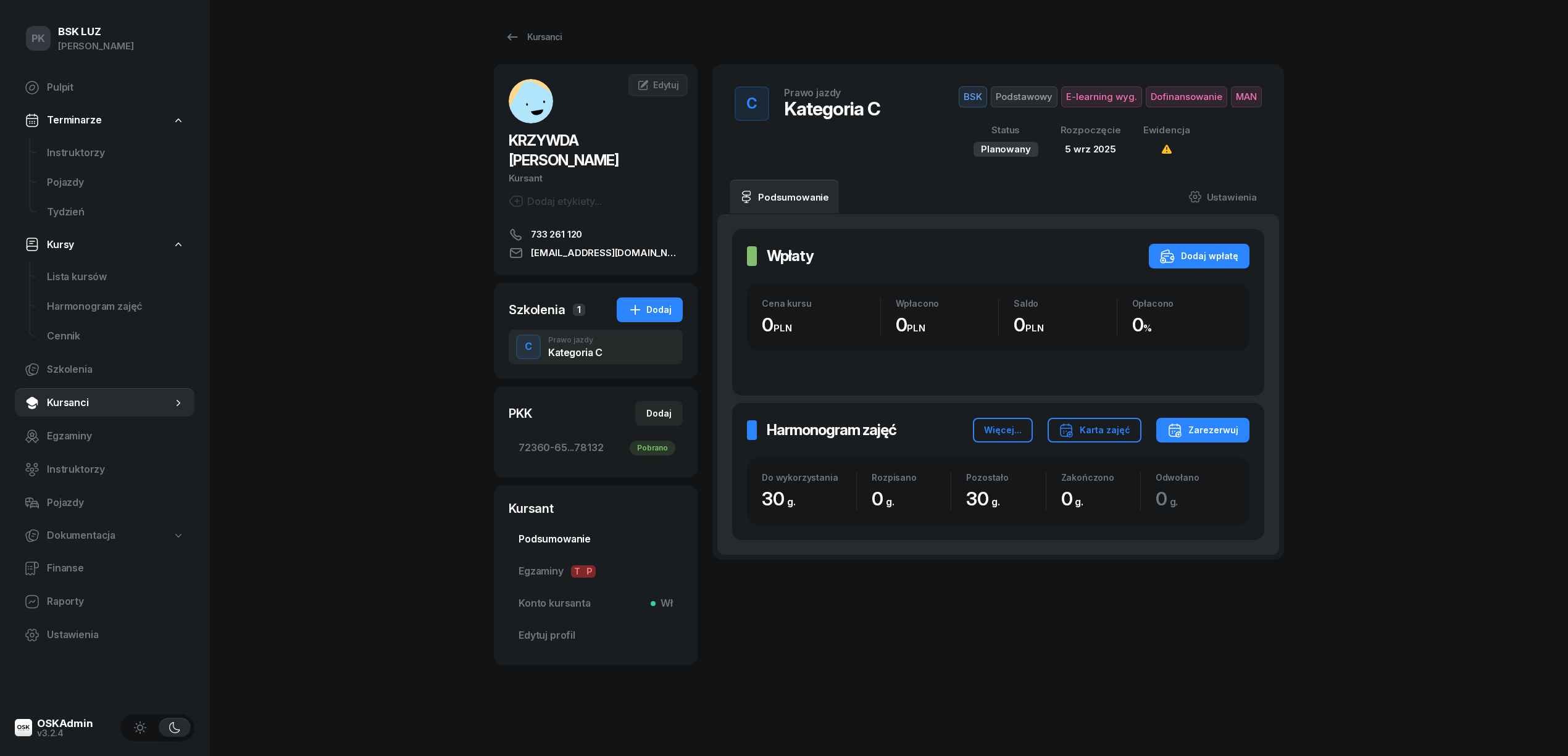
click at [535, 531] on span "Podsumowanie" at bounding box center [595, 539] width 154 height 16
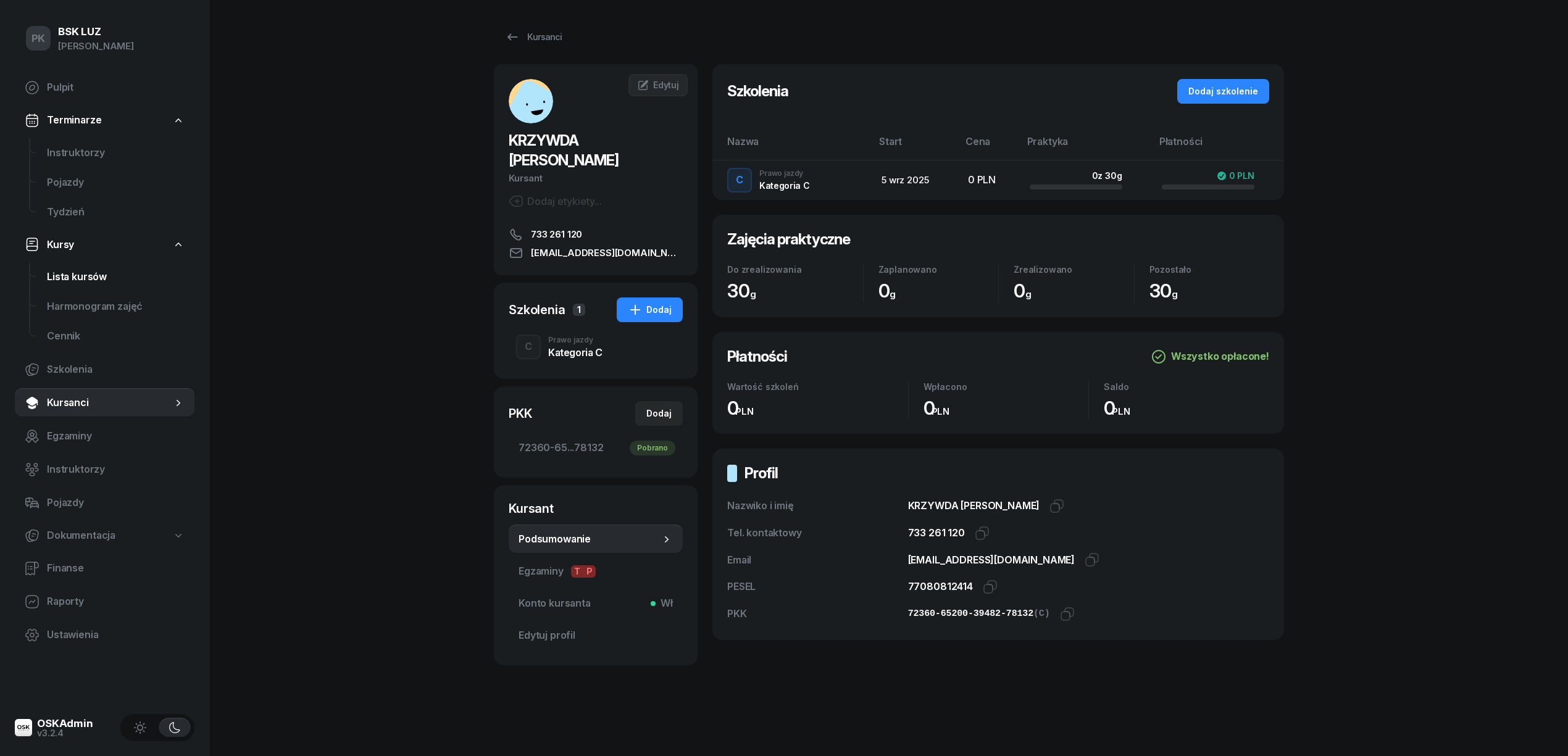
click at [83, 276] on span "Lista kursów" at bounding box center [115, 277] width 138 height 16
select select
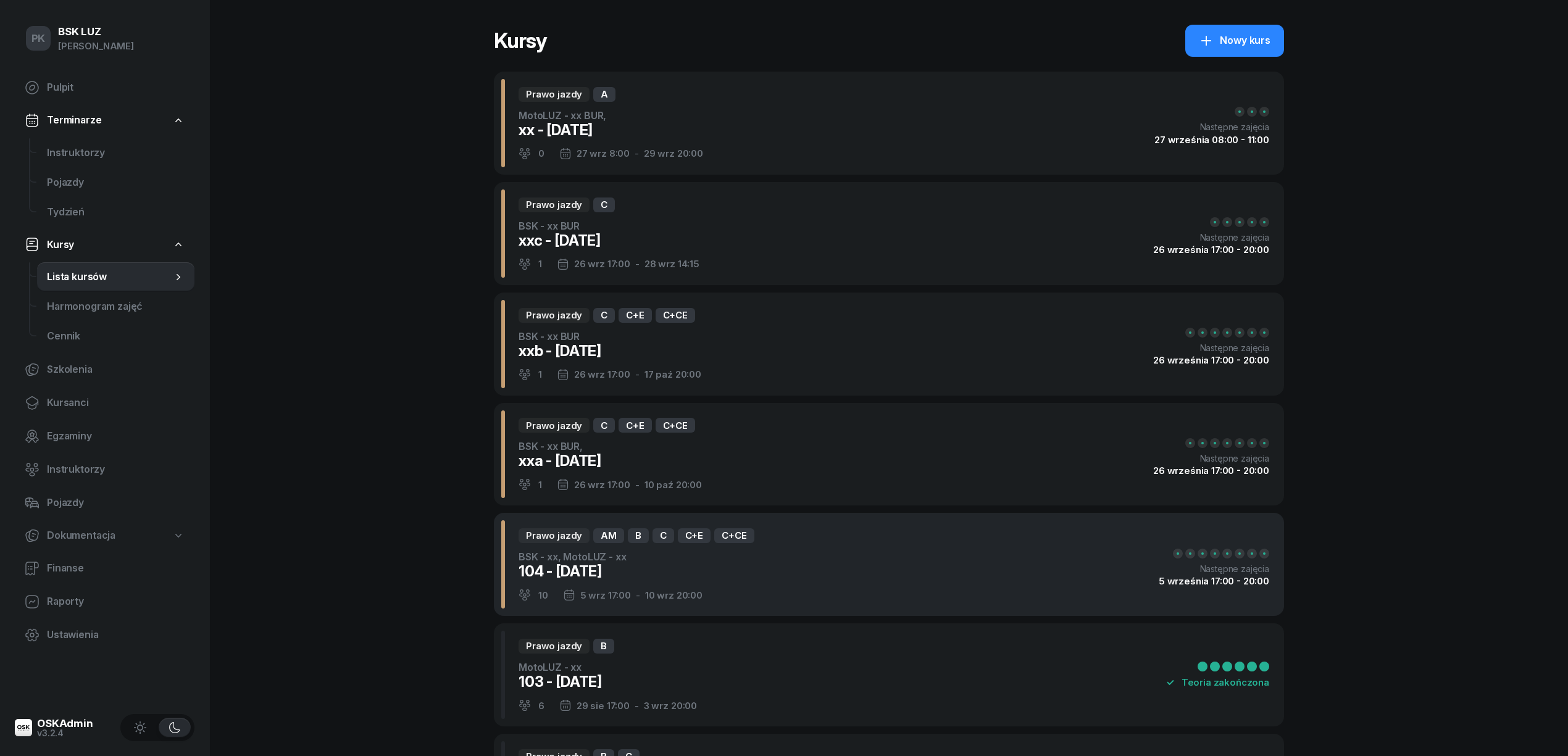
click at [814, 574] on div "Prawo jazdy AM B C C+E C+CE BSK - xx, MotoLUZ - xx 104 - 2025/09/05 10 5 wrz 17…" at bounding box center [889, 564] width 790 height 103
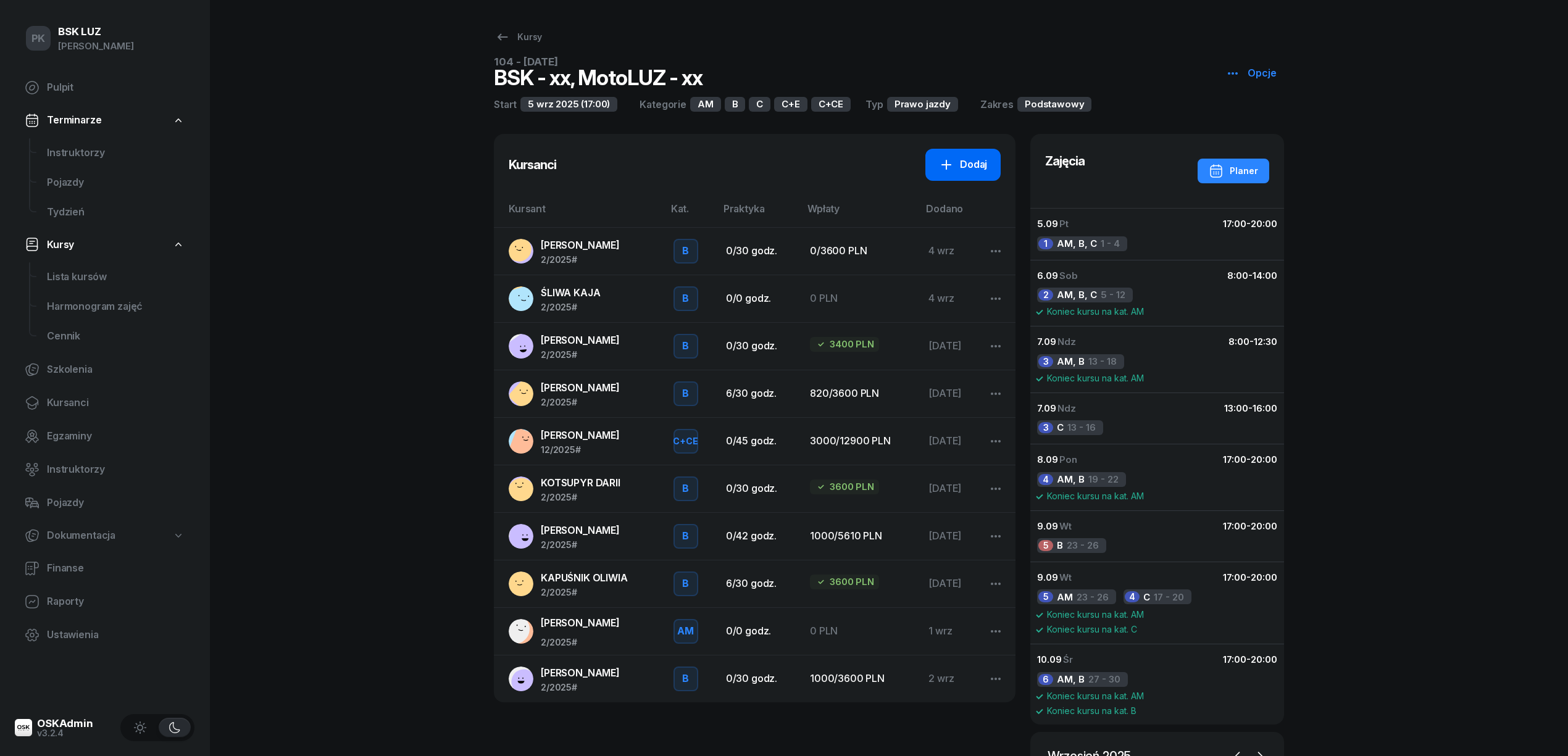
click at [959, 161] on div "Dodaj" at bounding box center [963, 165] width 48 height 16
select select "B"
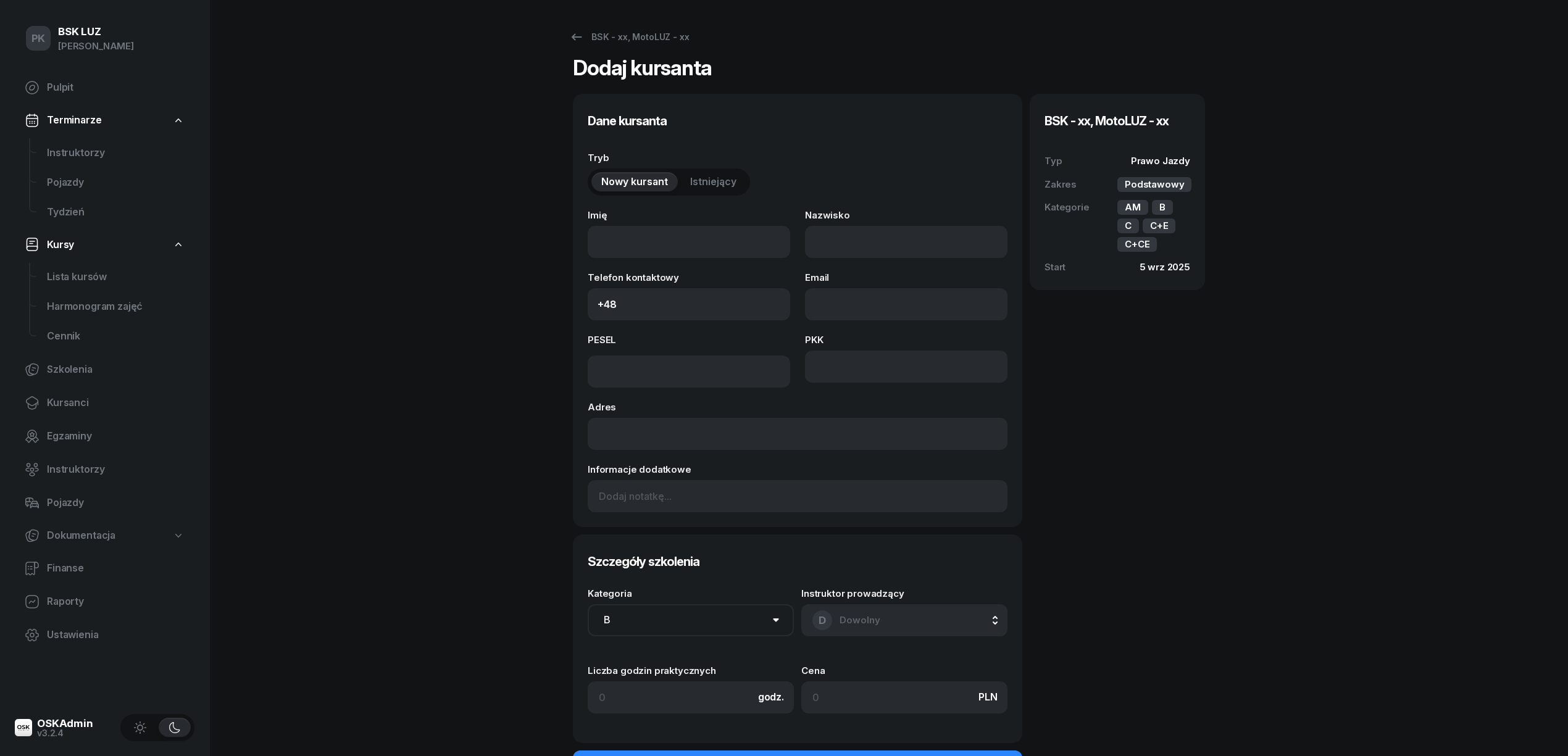
click at [697, 183] on span "Istniejący" at bounding box center [713, 182] width 46 height 16
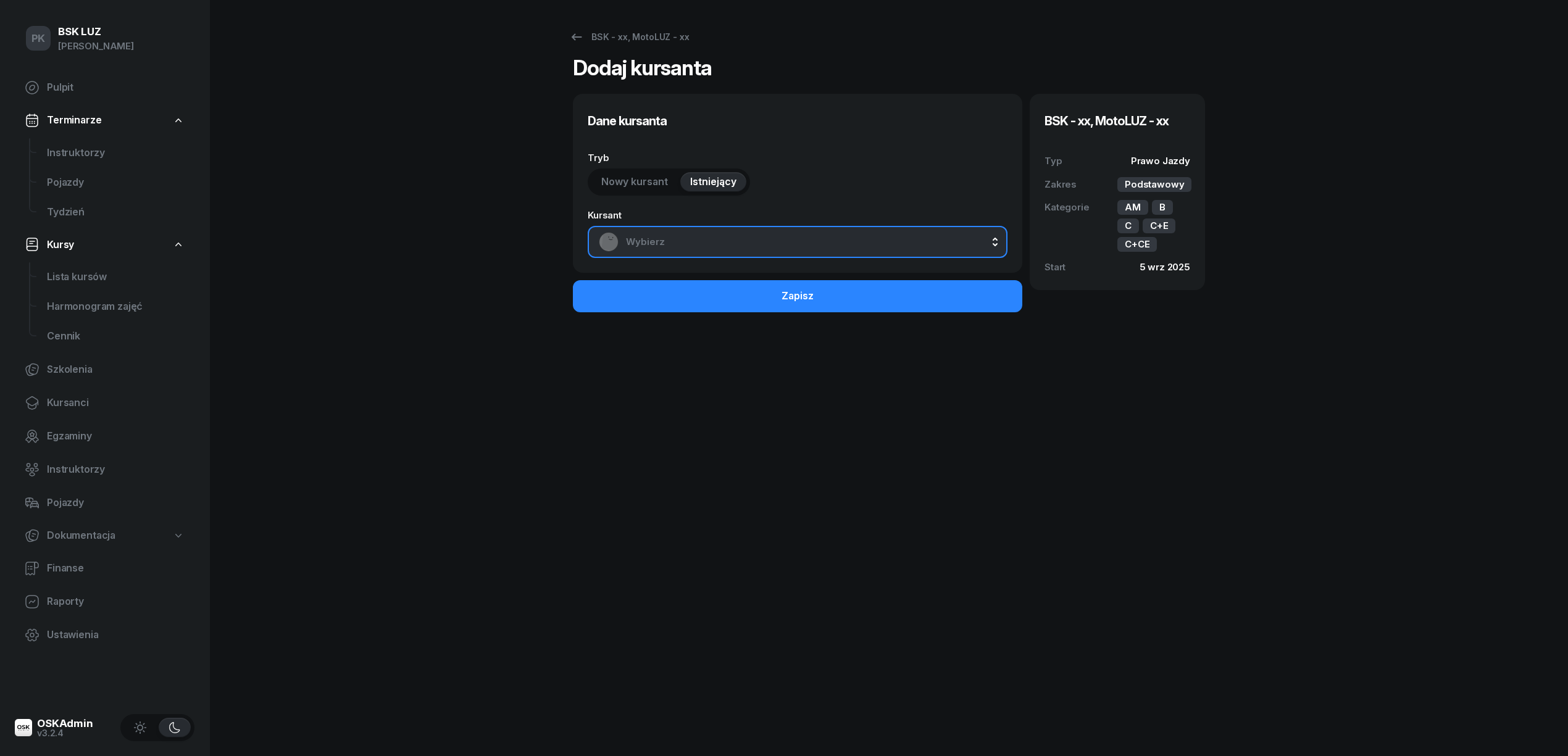
click at [719, 238] on span "Wybierz" at bounding box center [810, 242] width 370 height 16
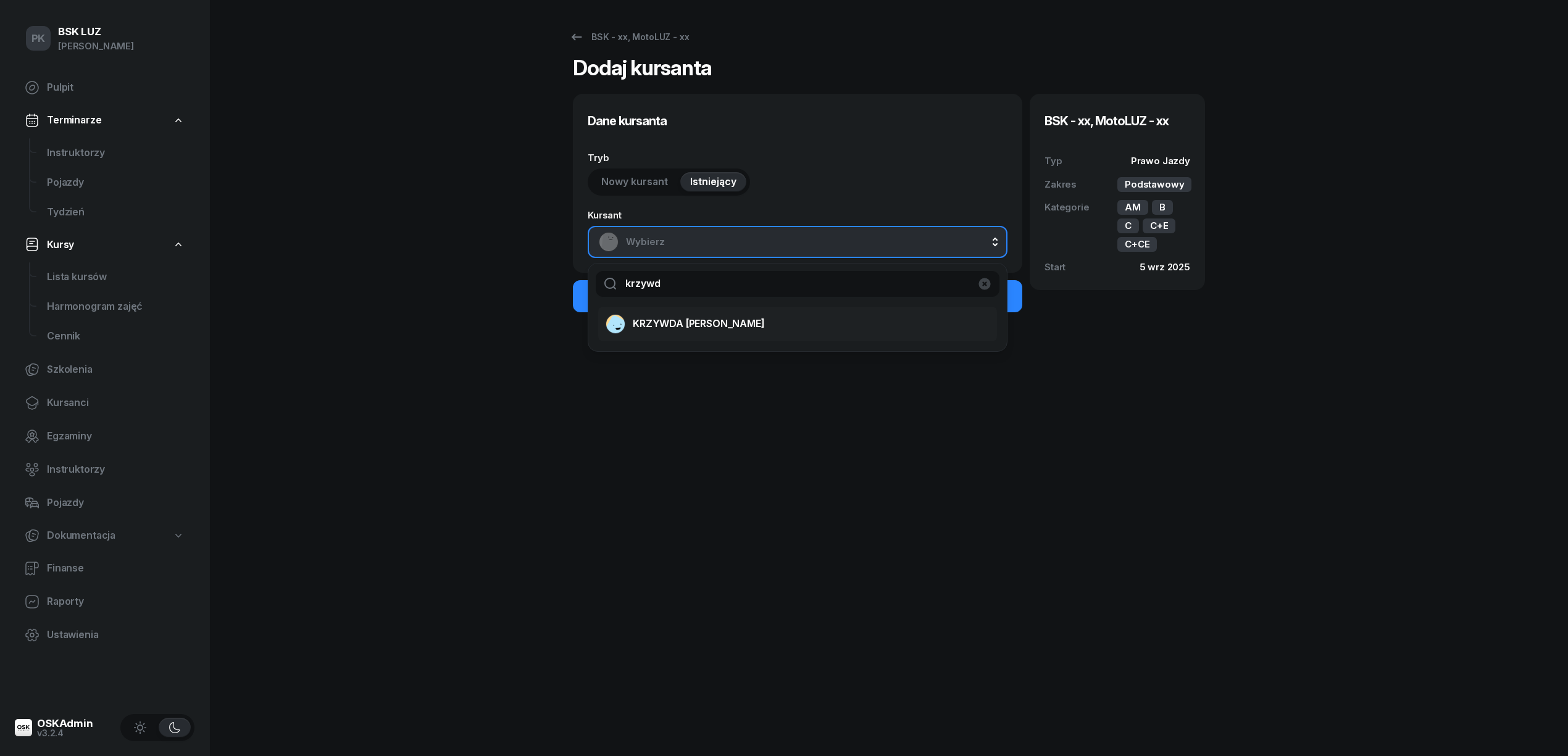
type input "krzywd"
click at [729, 329] on span "KRZYWDA SŁAWOMIR" at bounding box center [698, 324] width 132 height 16
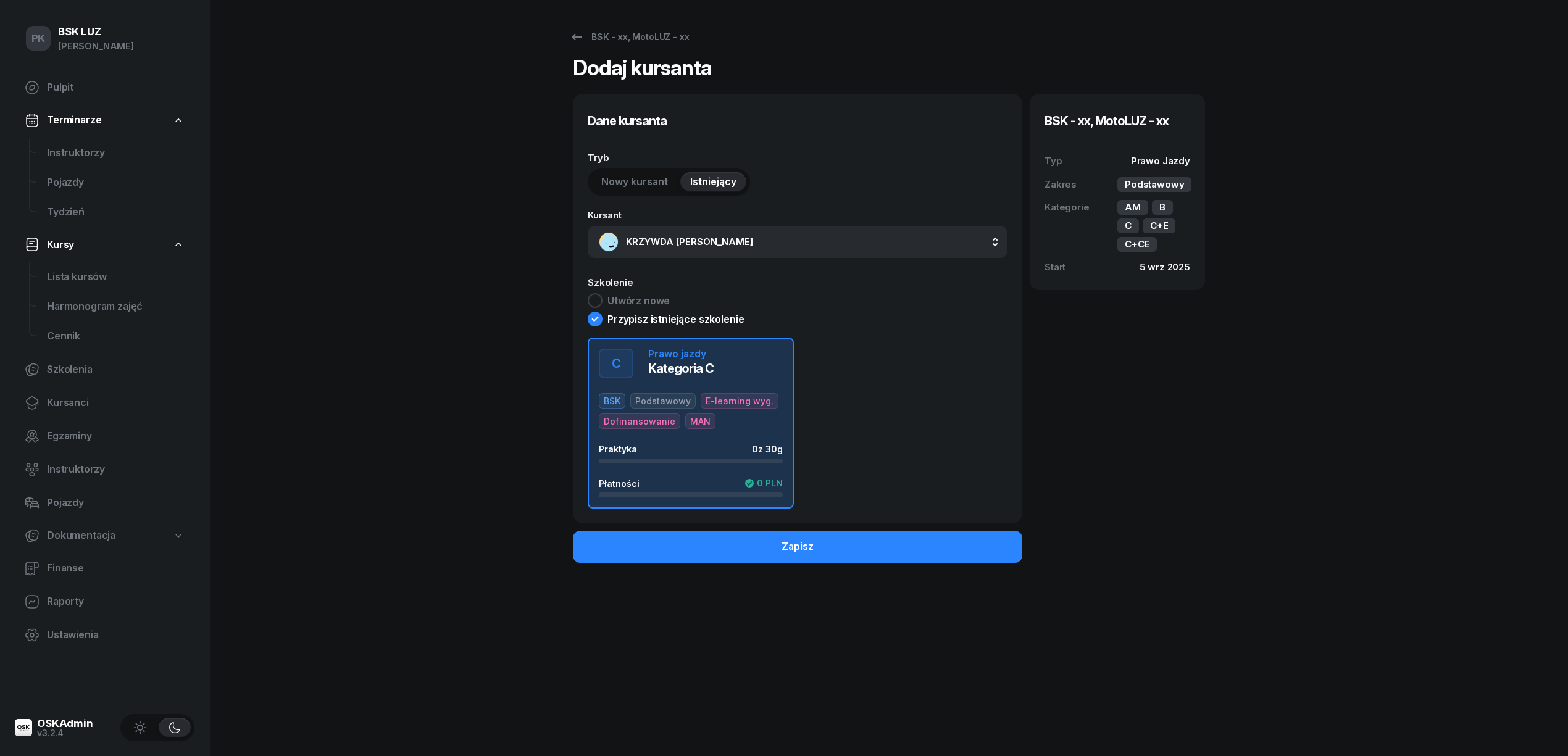
click at [701, 497] on div "button" at bounding box center [690, 494] width 184 height 5
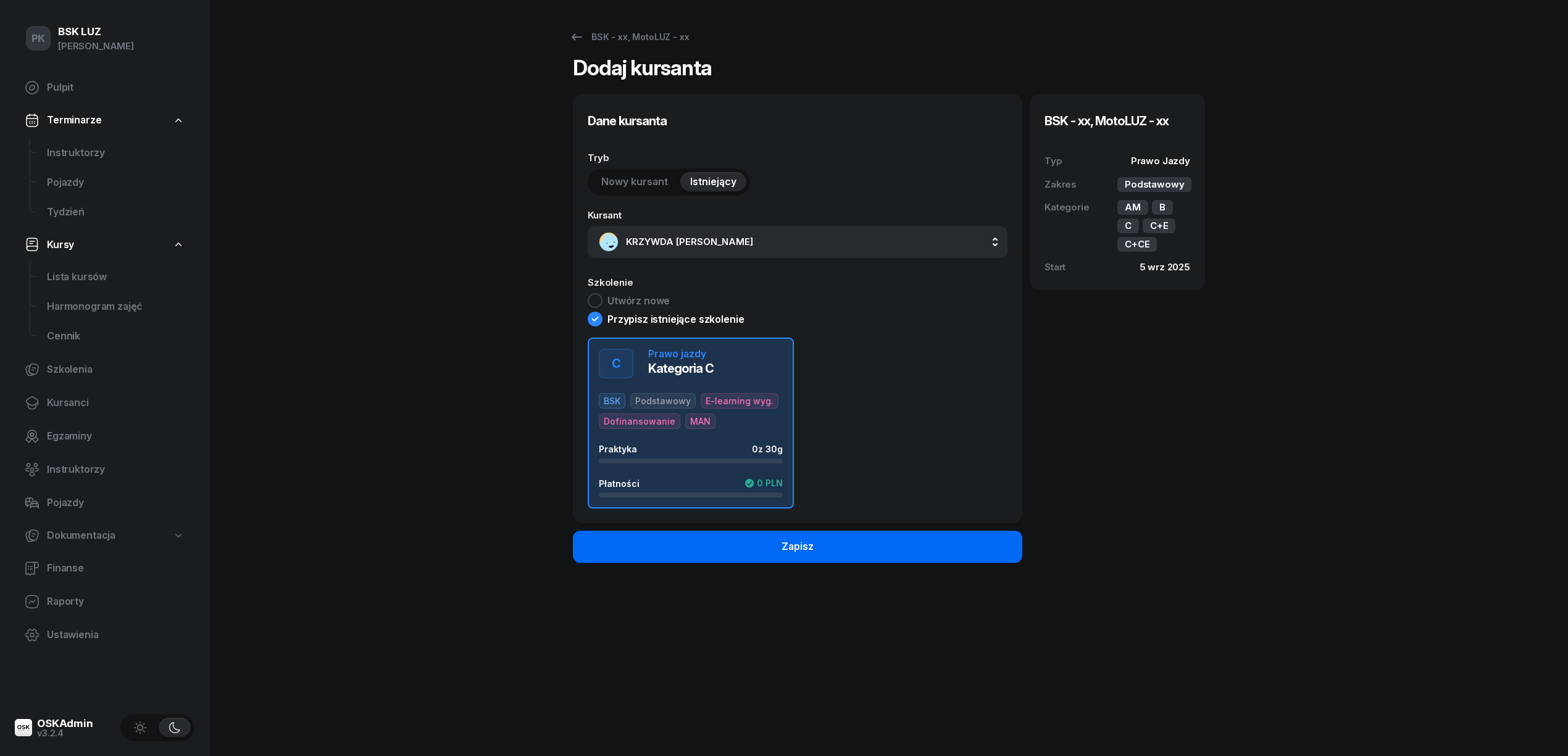
click at [727, 551] on button "Zapisz" at bounding box center [798, 546] width 450 height 32
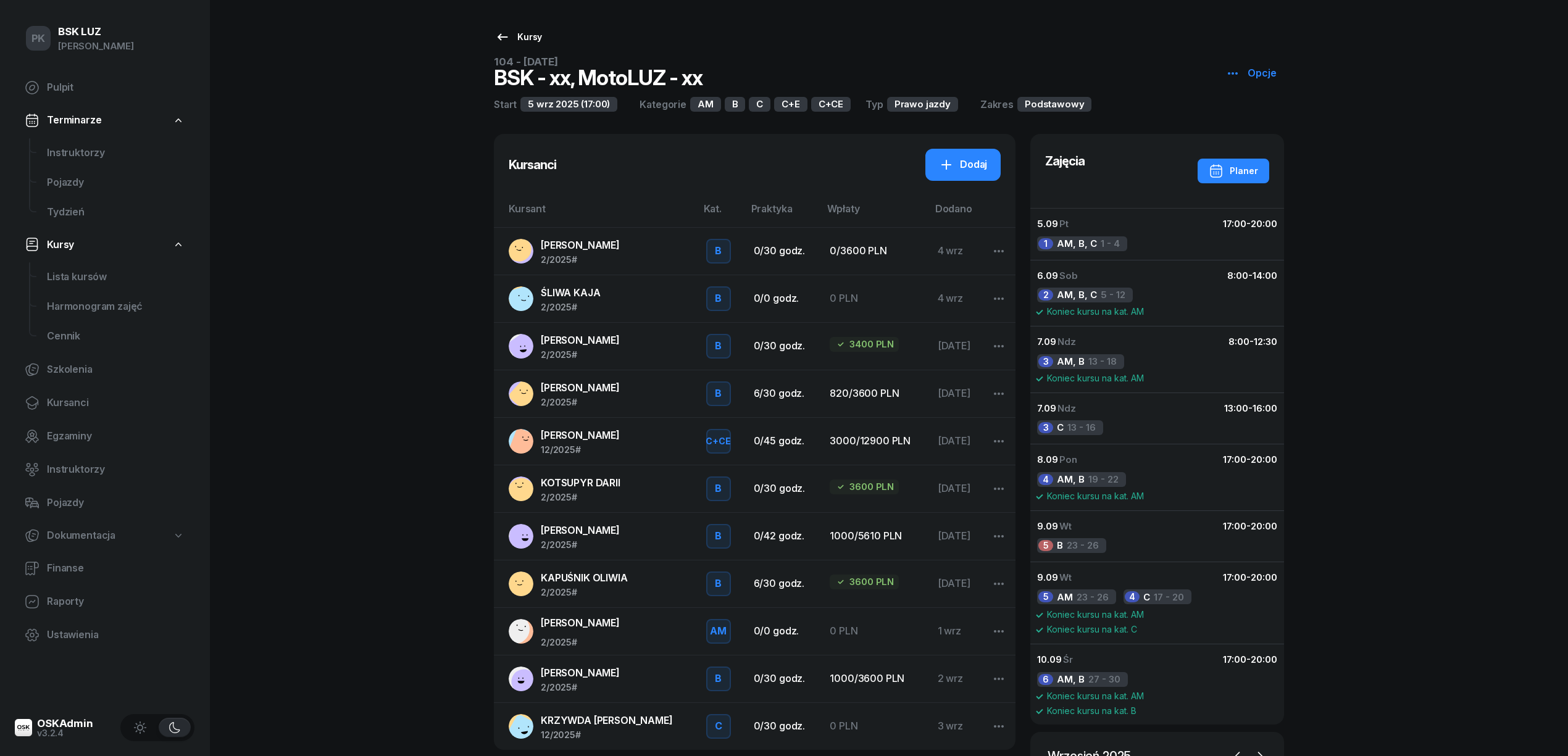
click at [499, 41] on icon at bounding box center [503, 37] width 15 height 15
select select
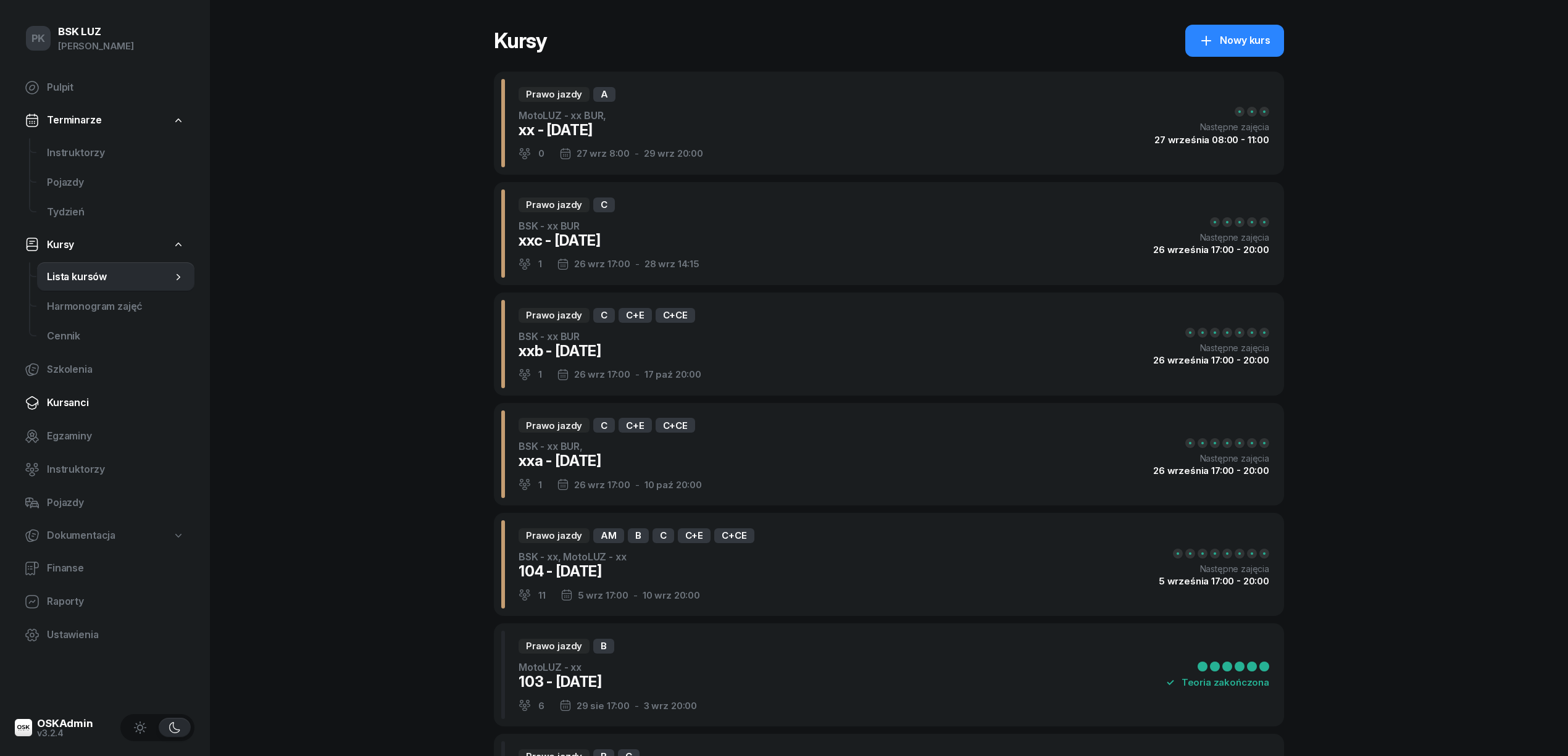
click at [70, 396] on span "Kursanci" at bounding box center [115, 403] width 138 height 16
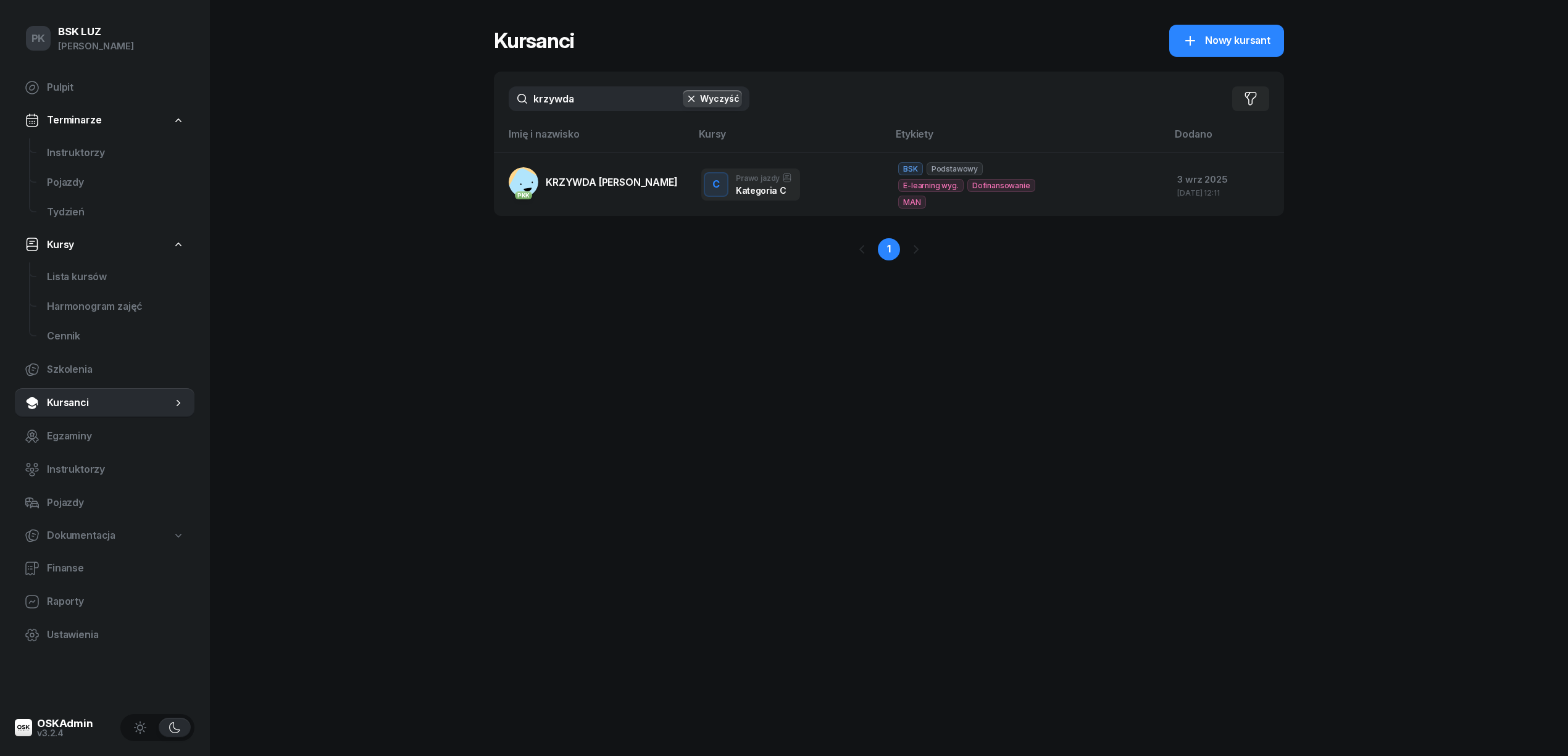
drag, startPoint x: 599, startPoint y: 103, endPoint x: 487, endPoint y: 84, distance: 113.6
click at [487, 84] on div "PK BSK LUZ Piotr Klimek Pulpit Terminarze Instruktorzy Pojazdy Tydzień Kursy Li…" at bounding box center [784, 378] width 1568 height 756
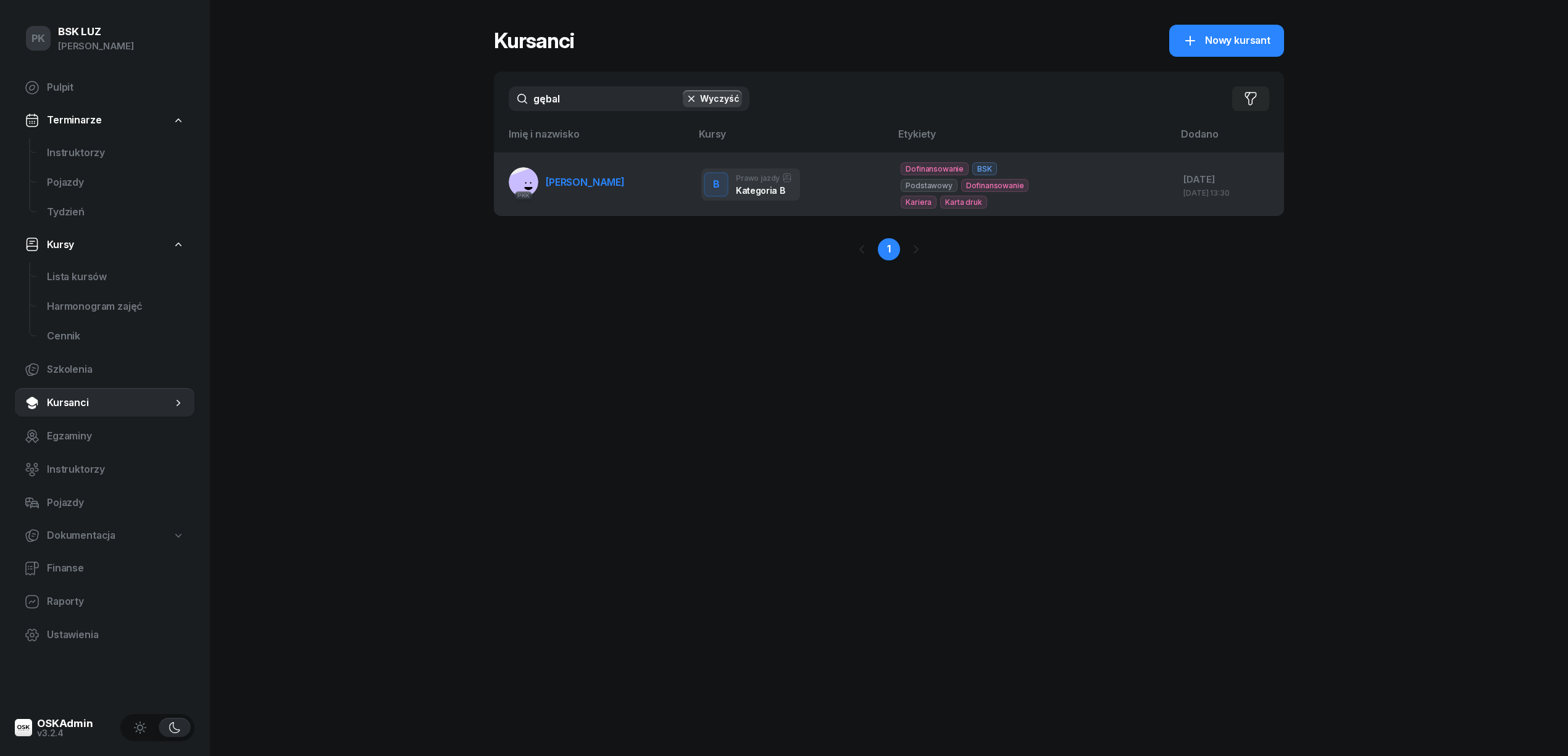
type input "gębal"
click at [571, 179] on span "GĘBALSKA ZUZANNA" at bounding box center [585, 182] width 79 height 12
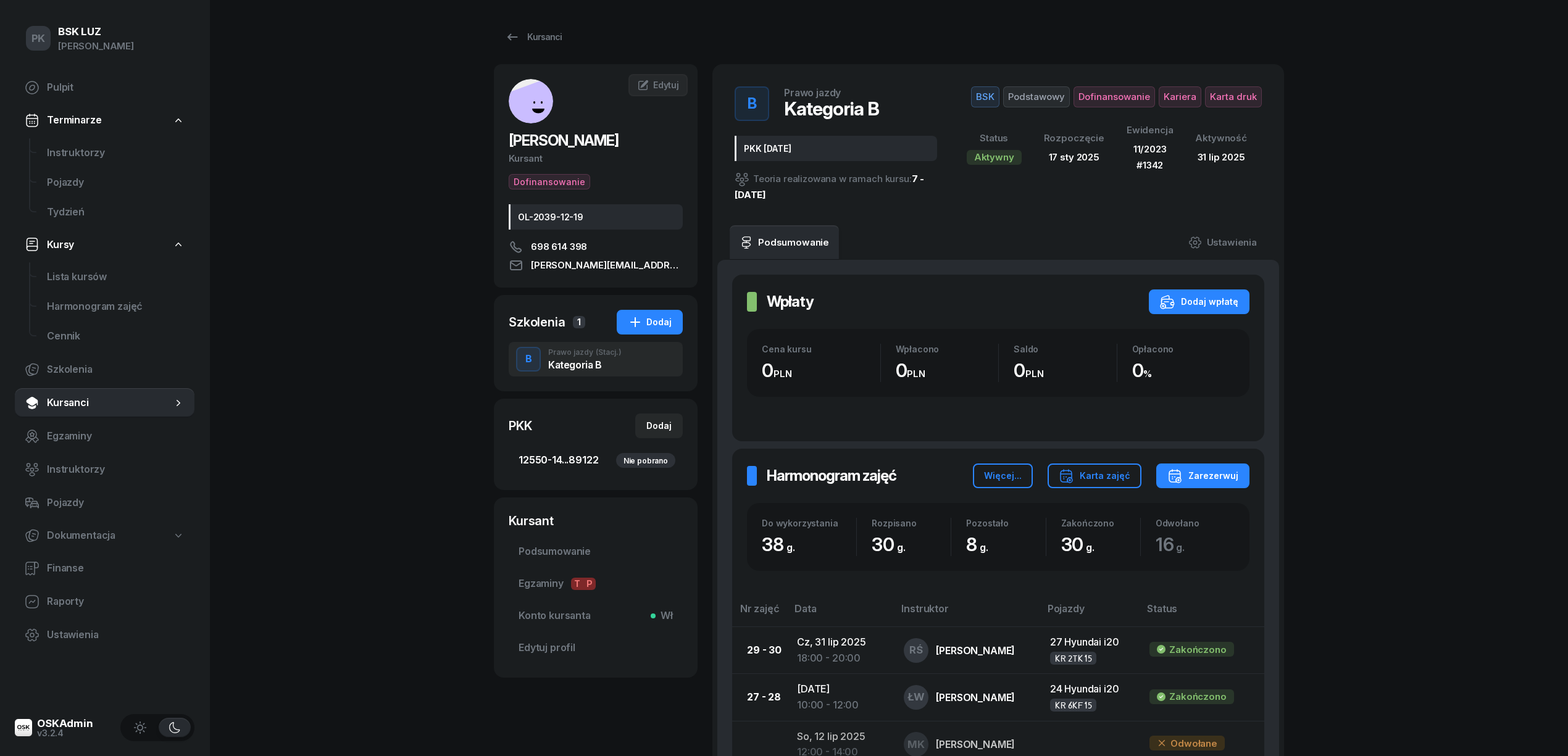
click at [575, 456] on span "12550-14...89122 Nie pobrano" at bounding box center [595, 461] width 154 height 16
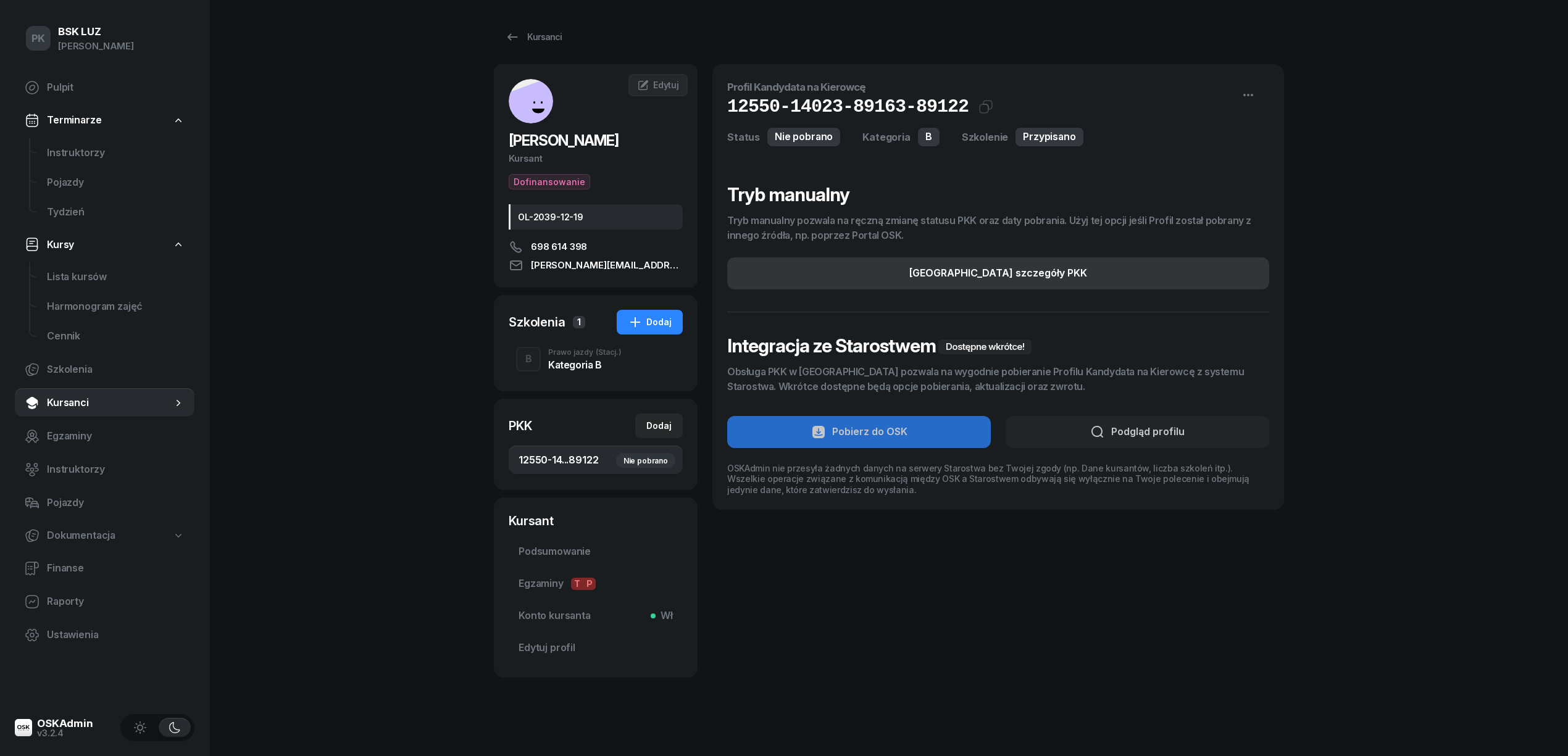
click at [973, 279] on div "Edytuj szczegóły PKK" at bounding box center [999, 274] width 178 height 16
select select "B"
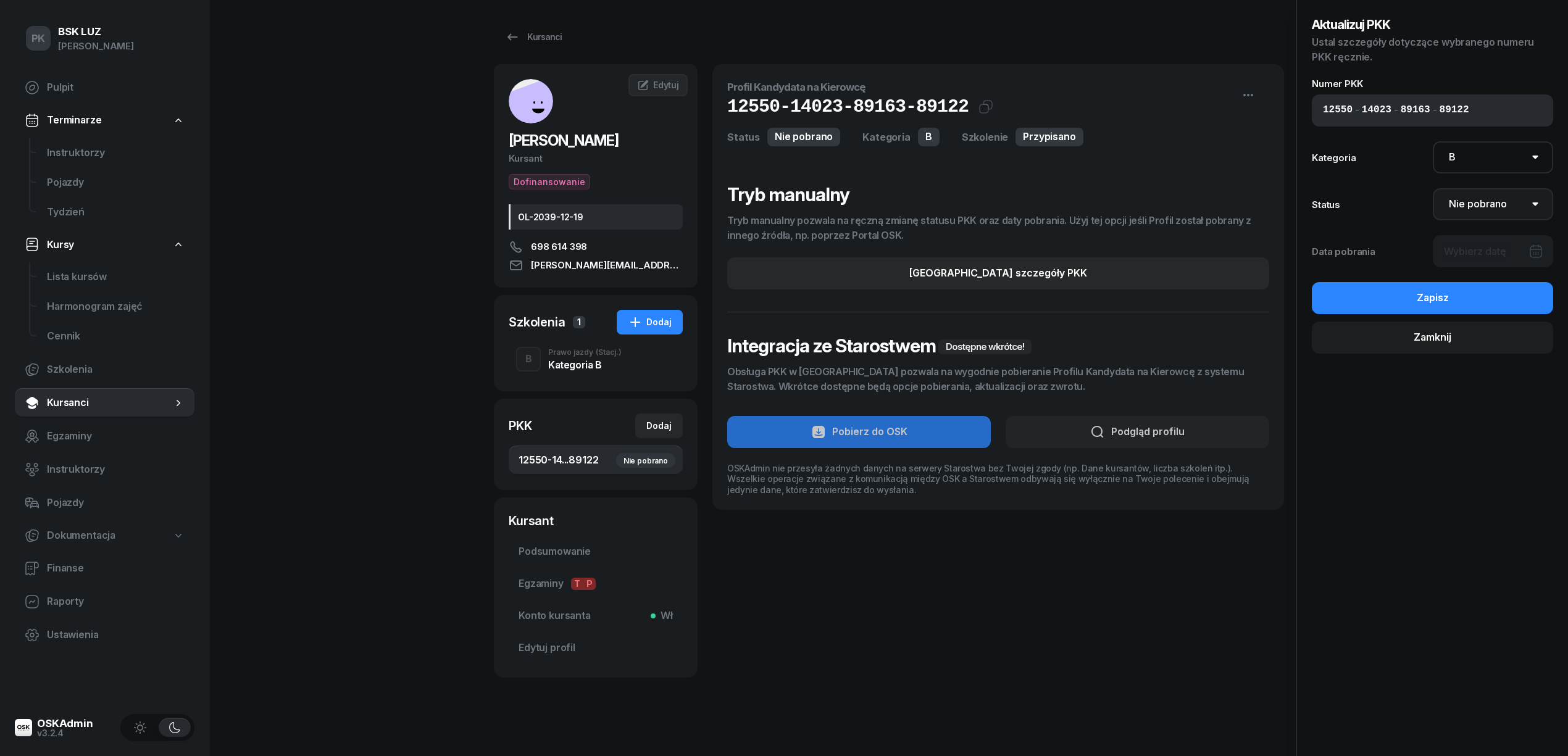
click at [1498, 198] on select "Nie pobrano Pobrano Zwrócono Zaktualizowano" at bounding box center [1493, 204] width 121 height 32
select select "Get"
click at [1433, 188] on select "Nie pobrano Pobrano Zwrócono Zaktualizowano" at bounding box center [1493, 204] width 121 height 32
click at [1492, 247] on div at bounding box center [1493, 251] width 121 height 32
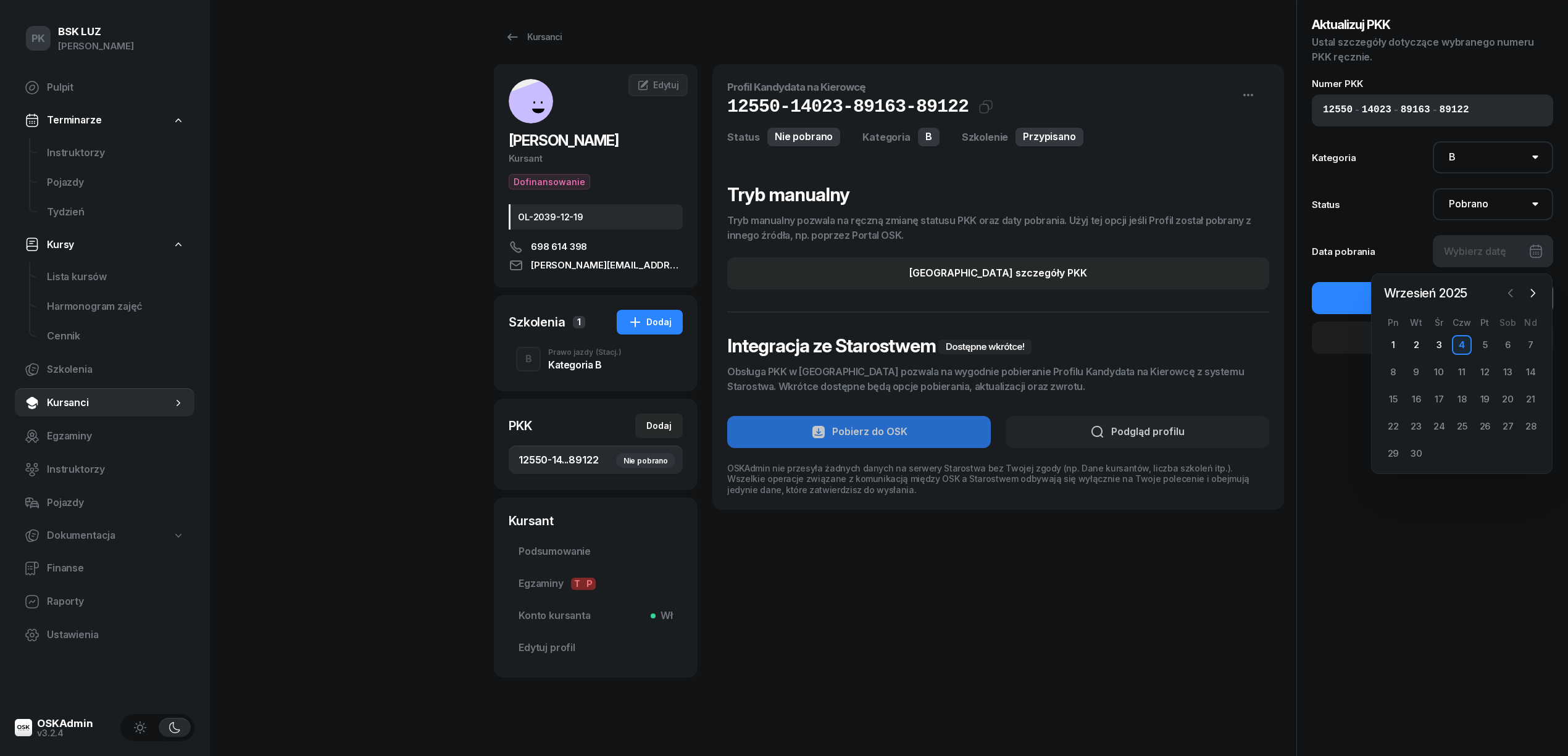
click at [1505, 296] on icon "button" at bounding box center [1511, 293] width 12 height 12
click at [1505, 294] on icon "button" at bounding box center [1511, 293] width 12 height 12
click at [1505, 291] on icon "button" at bounding box center [1511, 293] width 12 height 12
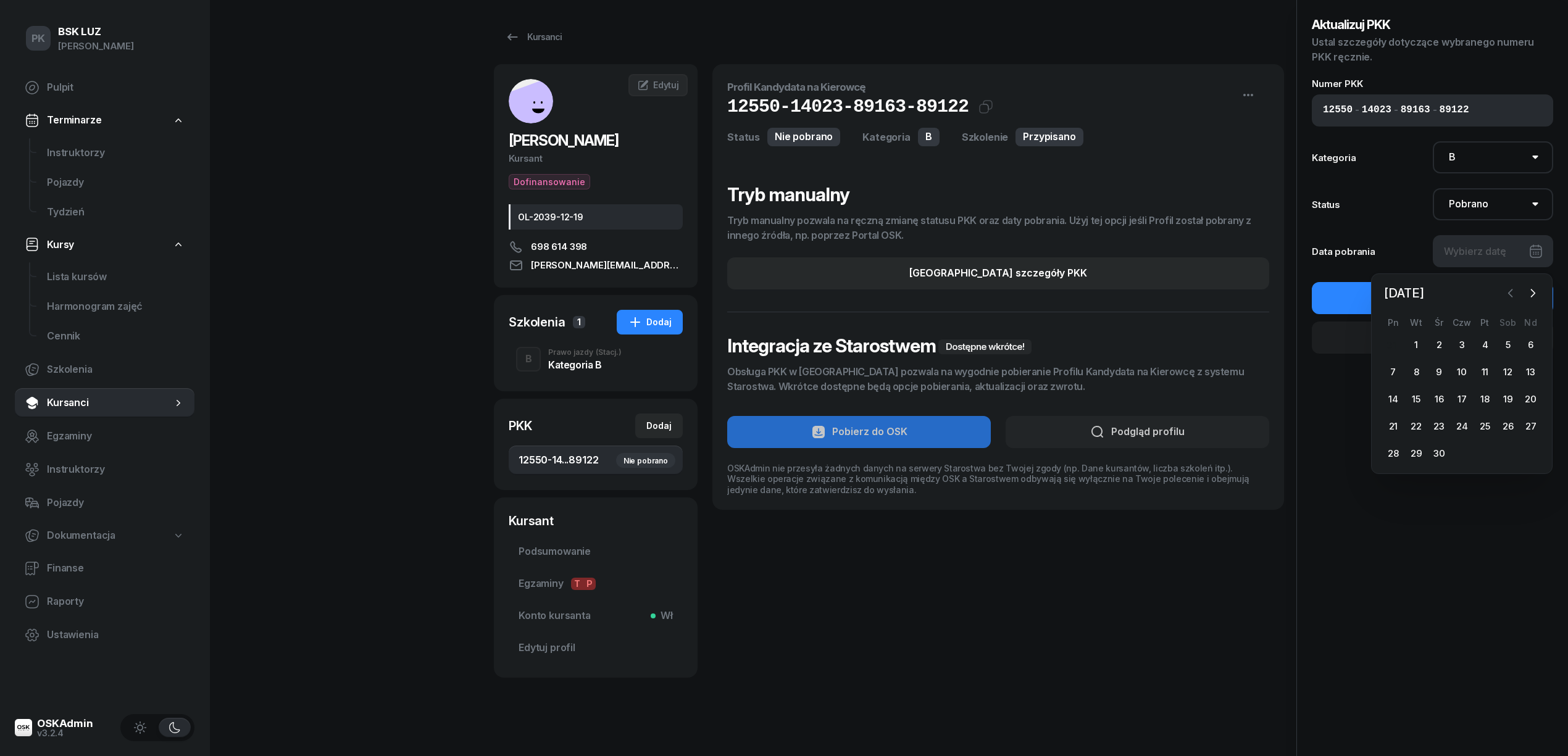
click at [1505, 291] on icon "button" at bounding box center [1511, 293] width 12 height 12
click at [1491, 371] on div "10" at bounding box center [1484, 372] width 20 height 20
type input "10/01/2025"
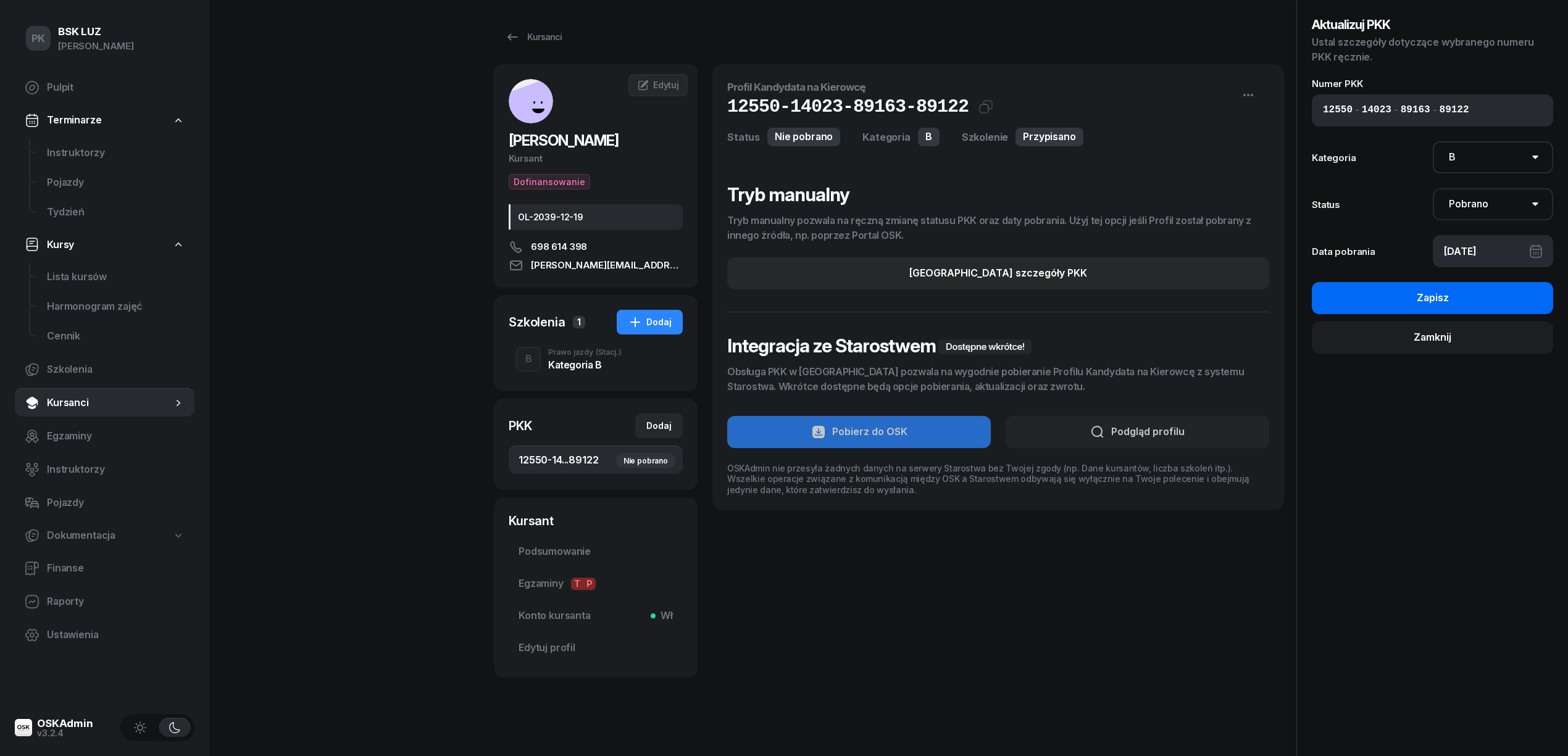
click at [1473, 293] on button "Zapisz" at bounding box center [1432, 298] width 241 height 32
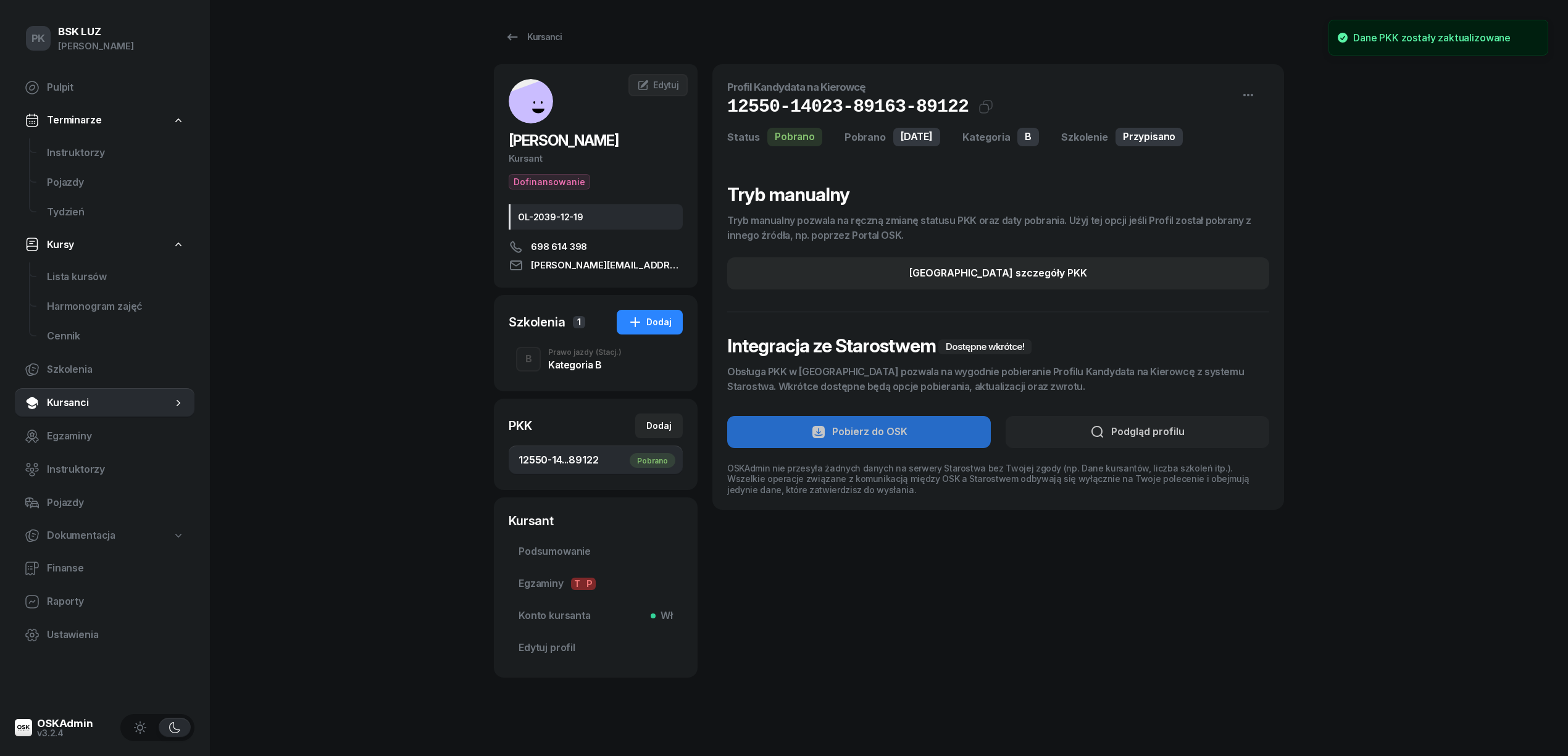
click at [628, 363] on div "B Prawo jazdy (Stacj.) Kategoria B" at bounding box center [596, 359] width 174 height 35
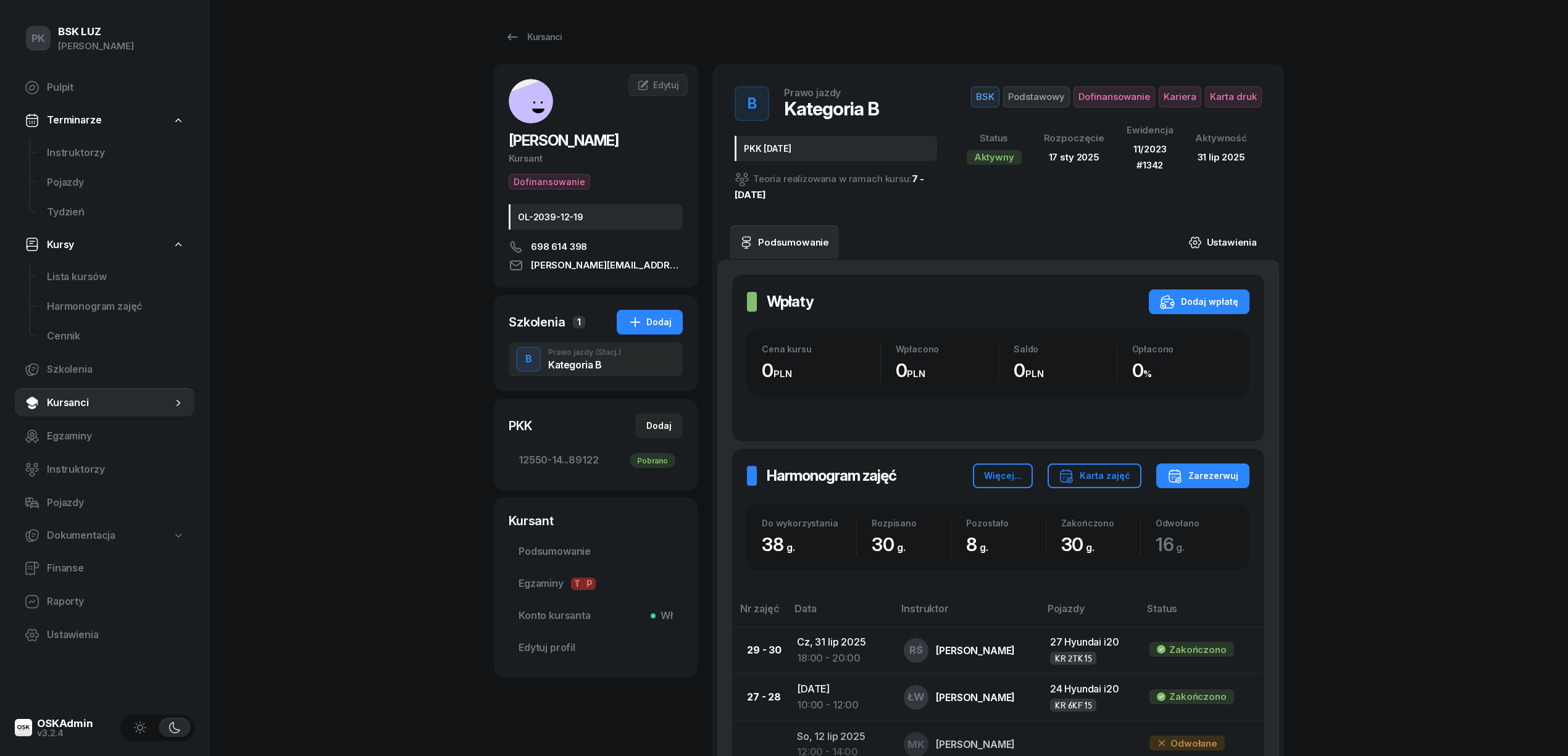
click at [1240, 243] on link "Ustawienia" at bounding box center [1223, 242] width 88 height 35
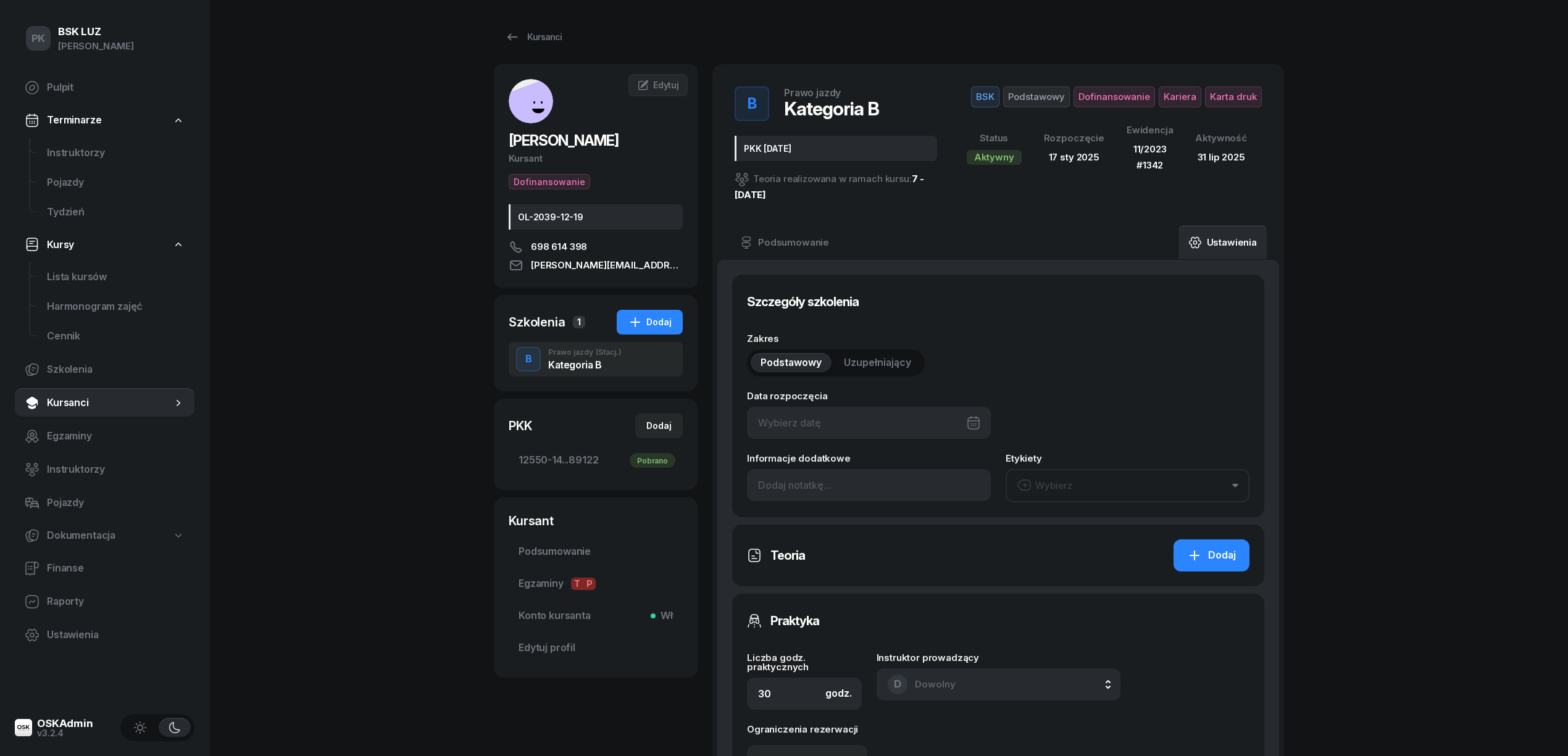
type input "17/01/2025"
type input "PKK 10.01.2025"
type input "38"
type input "12550"
type input "14023"
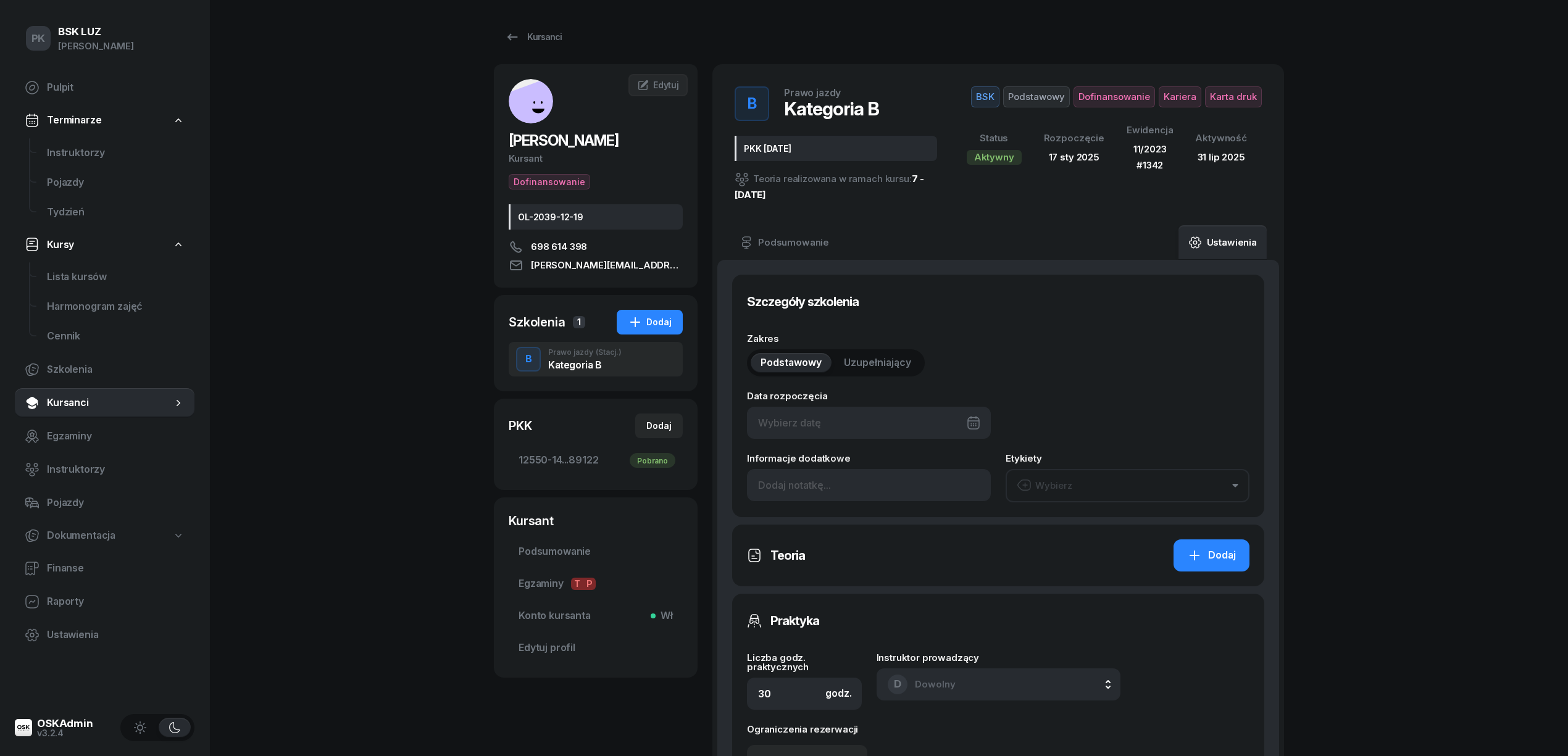
type input "89163"
type input "89122"
type input "11/2023"
type input "1342"
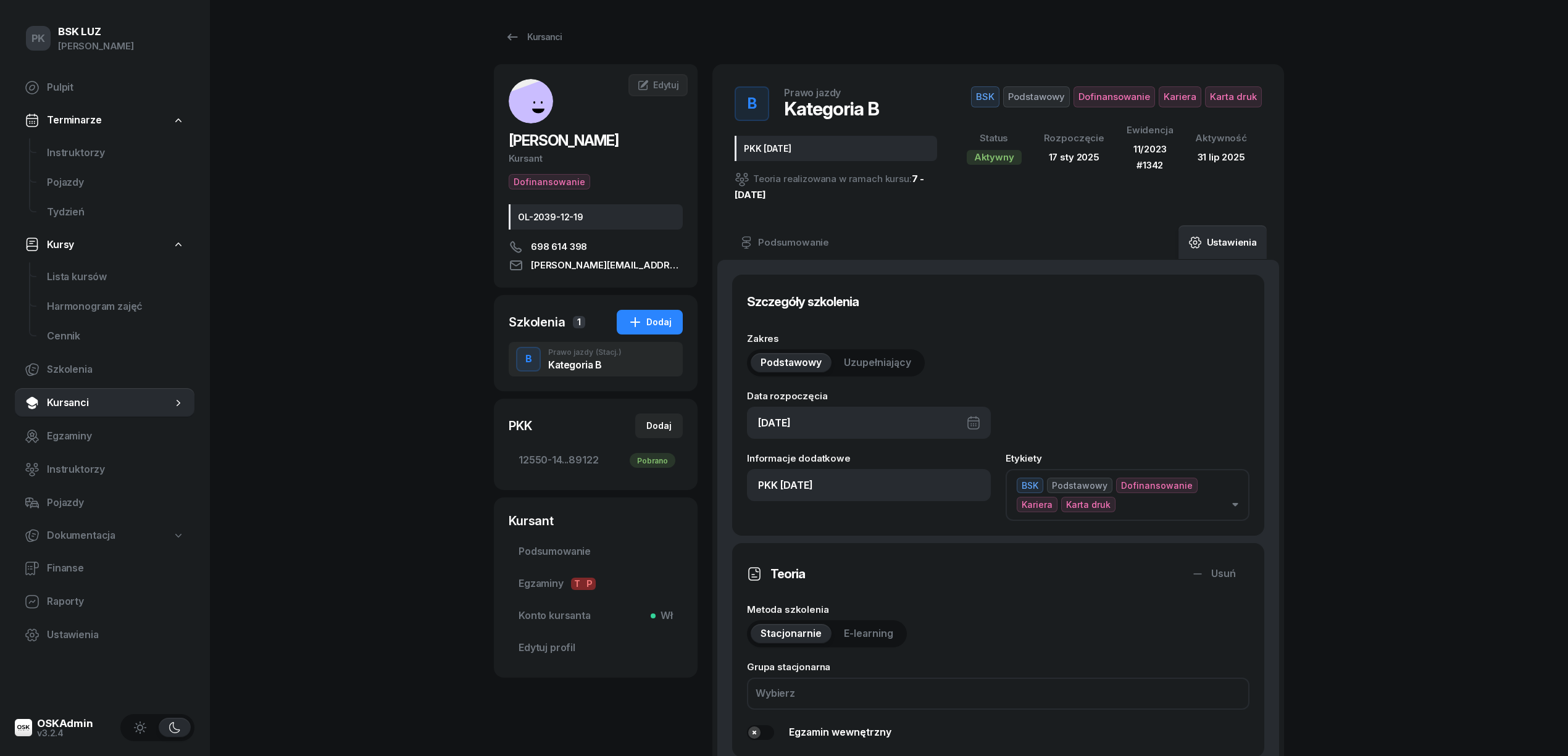
drag, startPoint x: 815, startPoint y: 420, endPoint x: 760, endPoint y: 421, distance: 55.0
click at [760, 421] on div "17/01/2025" at bounding box center [869, 422] width 244 height 32
click at [857, 420] on div "17/01/2025" at bounding box center [869, 422] width 244 height 32
drag, startPoint x: 845, startPoint y: 490, endPoint x: 672, endPoint y: 486, distance: 173.0
click at [672, 486] on div "GĘBALSKA ZUZANNA Kursant Dofinansowanie OL-2039-12-19 698 614 398 ZUZANNA.GEBAL…" at bounding box center [889, 742] width 790 height 1356
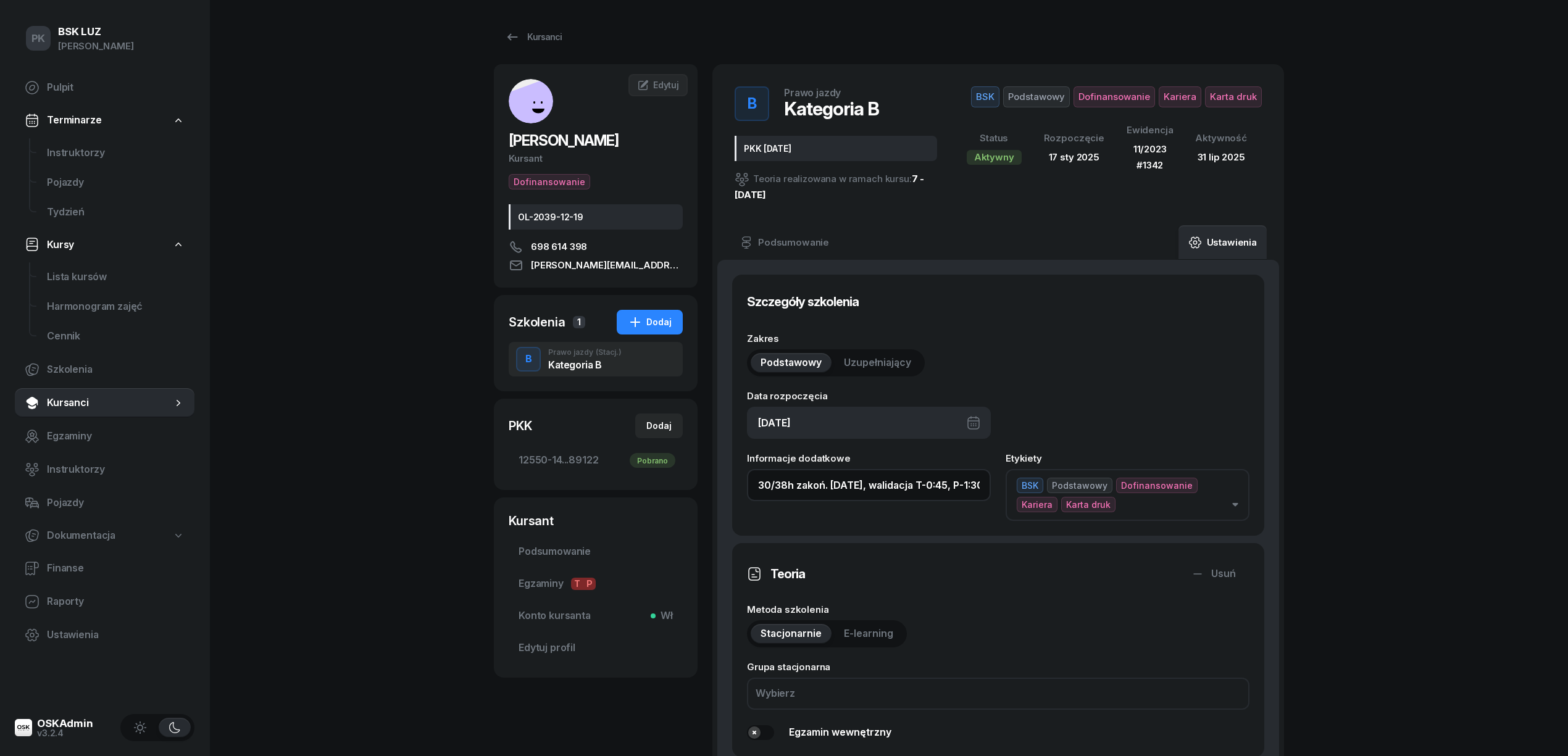
drag, startPoint x: 984, startPoint y: 484, endPoint x: 578, endPoint y: 480, distance: 406.0
click at [578, 480] on div "GĘBALSKA ZUZANNA Kursant Dofinansowanie OL-2039-12-19 698 614 398 ZUZANNA.GEBAL…" at bounding box center [889, 742] width 790 height 1356
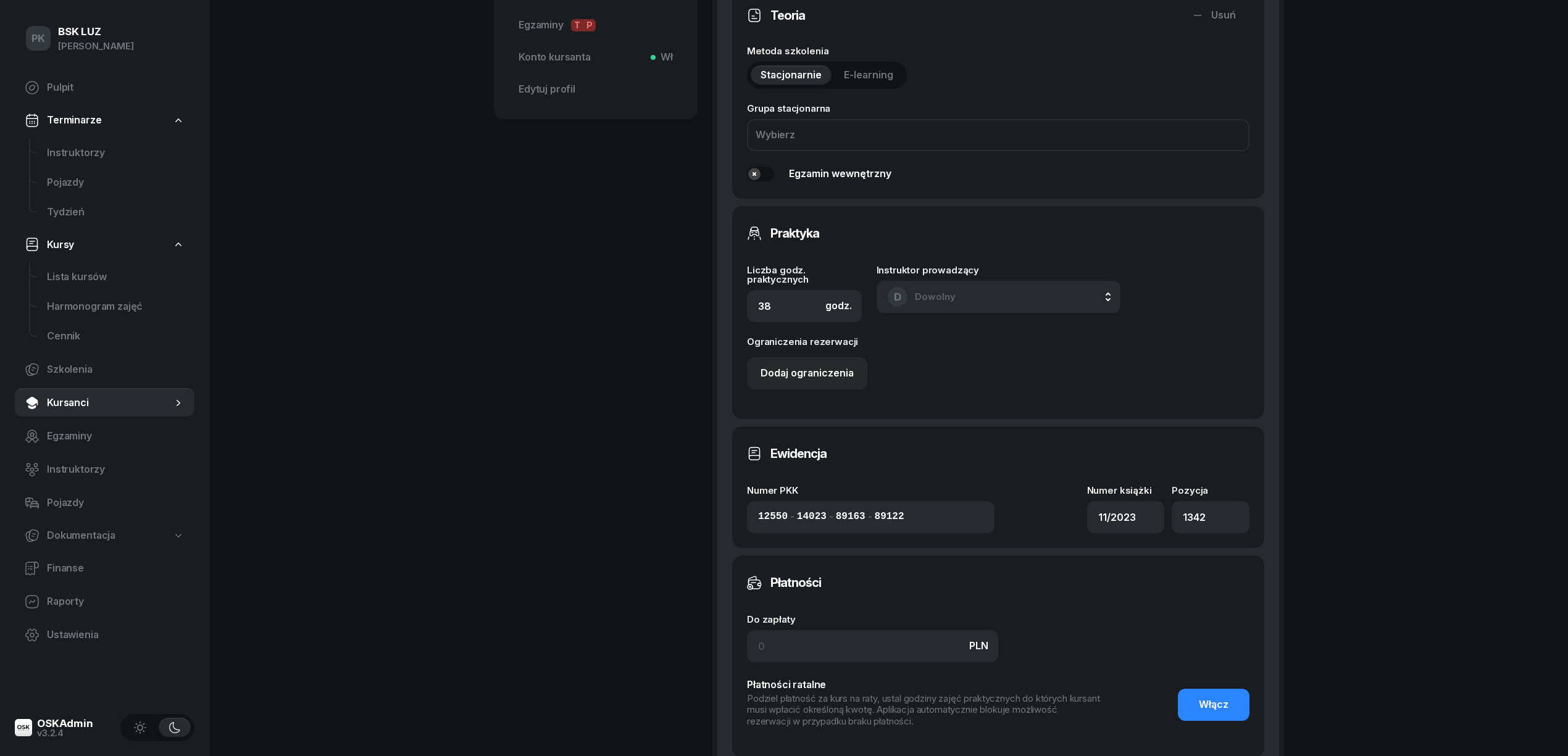
scroll to position [740, 0]
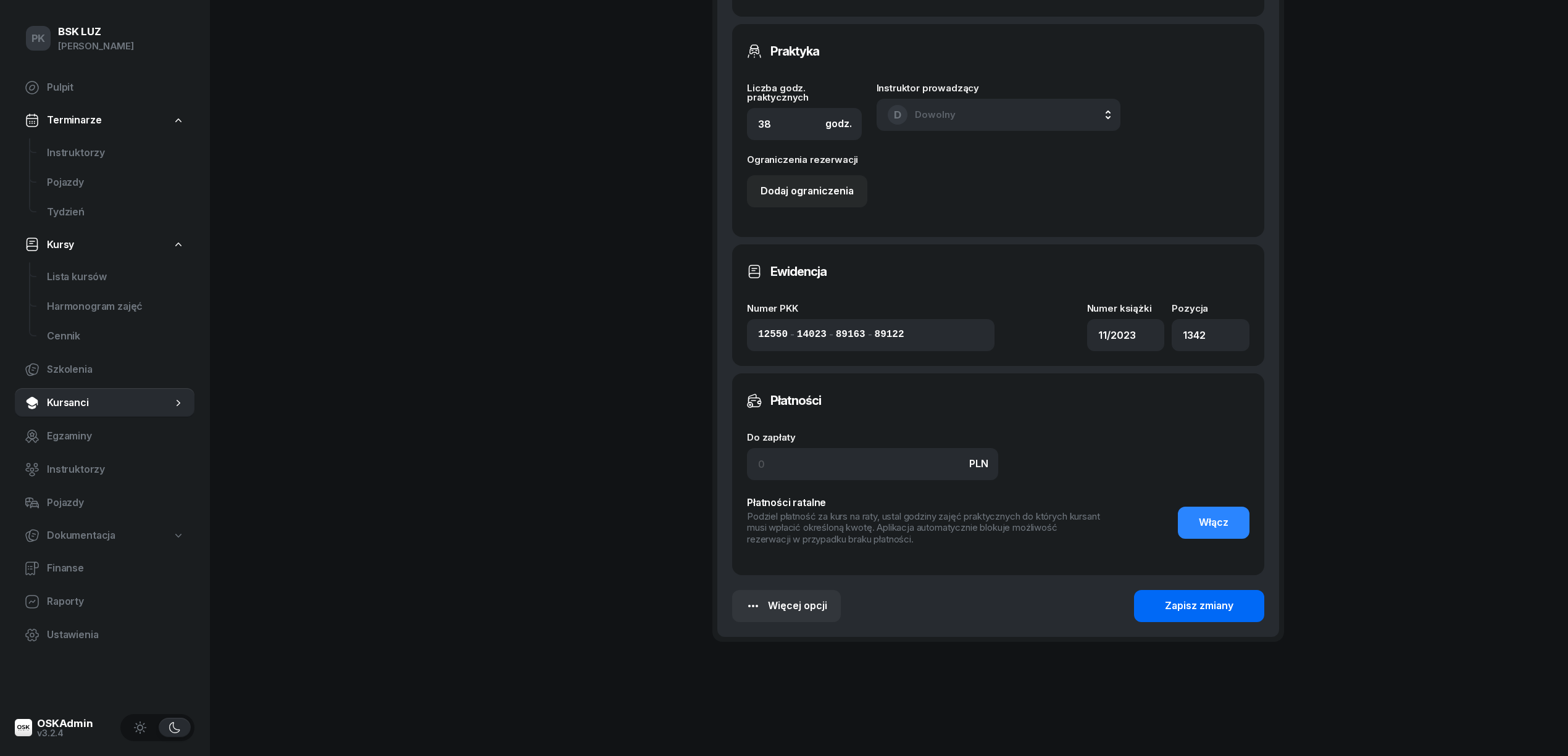
type input "30/38h zakoń. 31.10.2025, walidacja T-0:45, P-1:30h"
click at [1201, 609] on div "Zapisz zmiany" at bounding box center [1199, 607] width 69 height 16
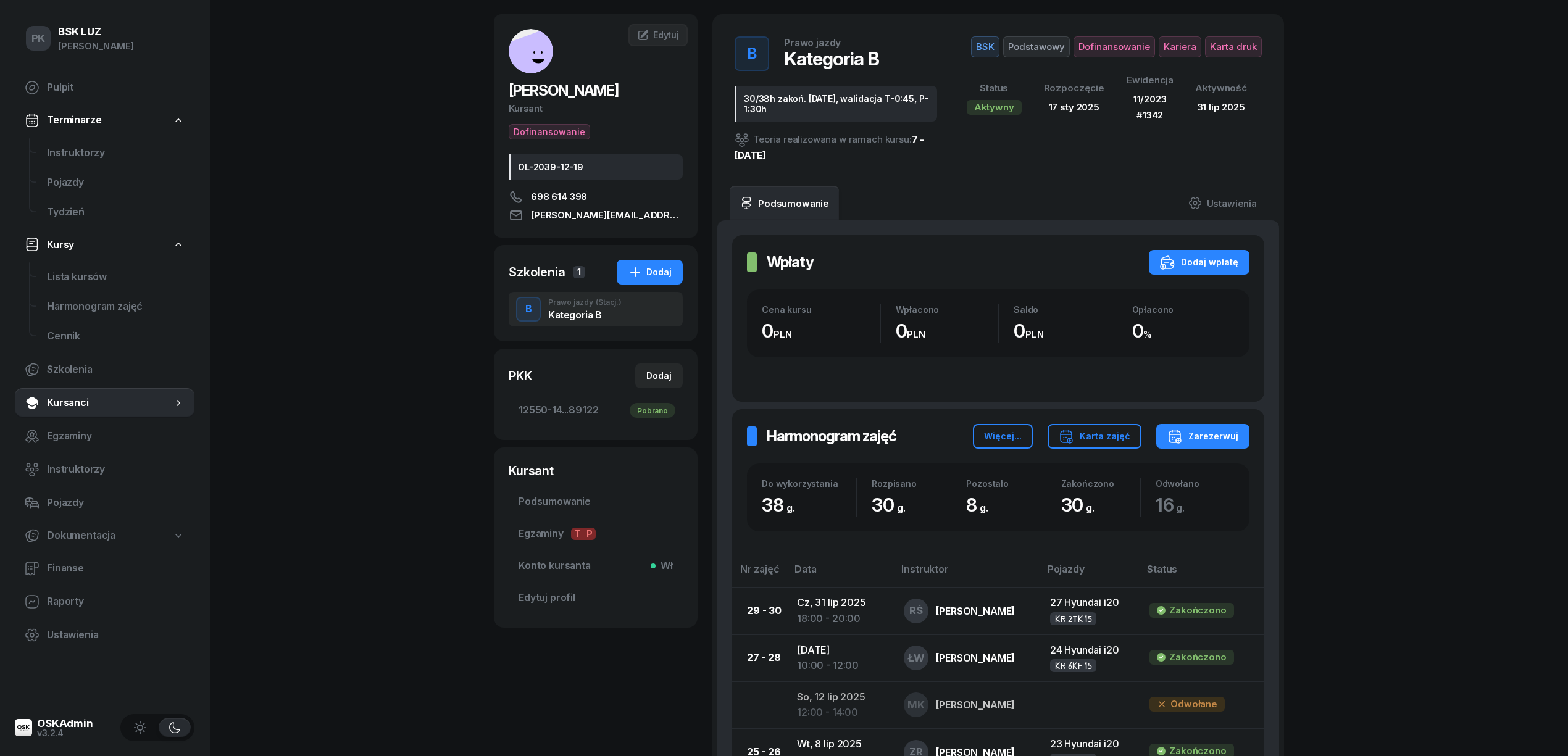
scroll to position [0, 0]
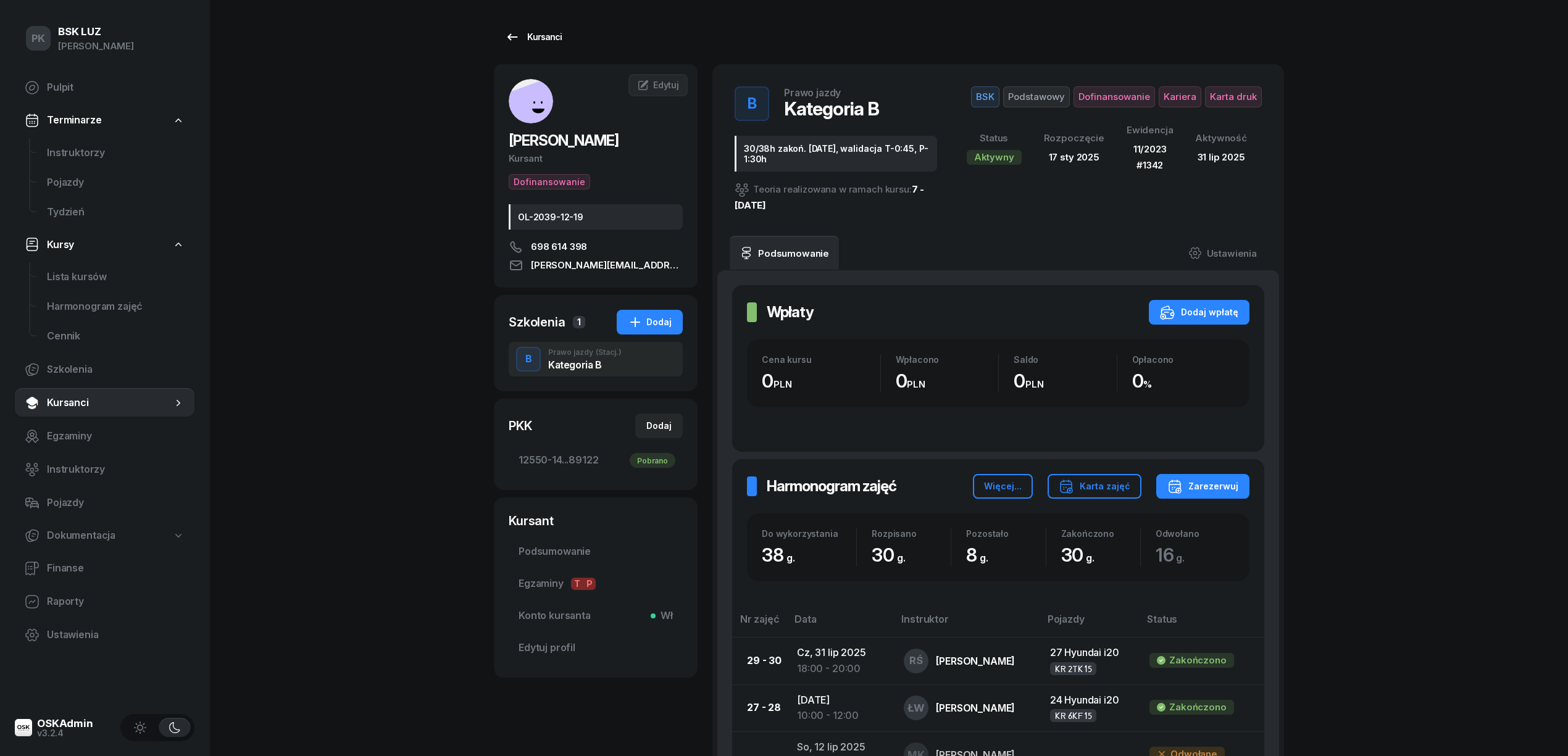
click at [542, 42] on div "Kursanci" at bounding box center [533, 37] width 57 height 15
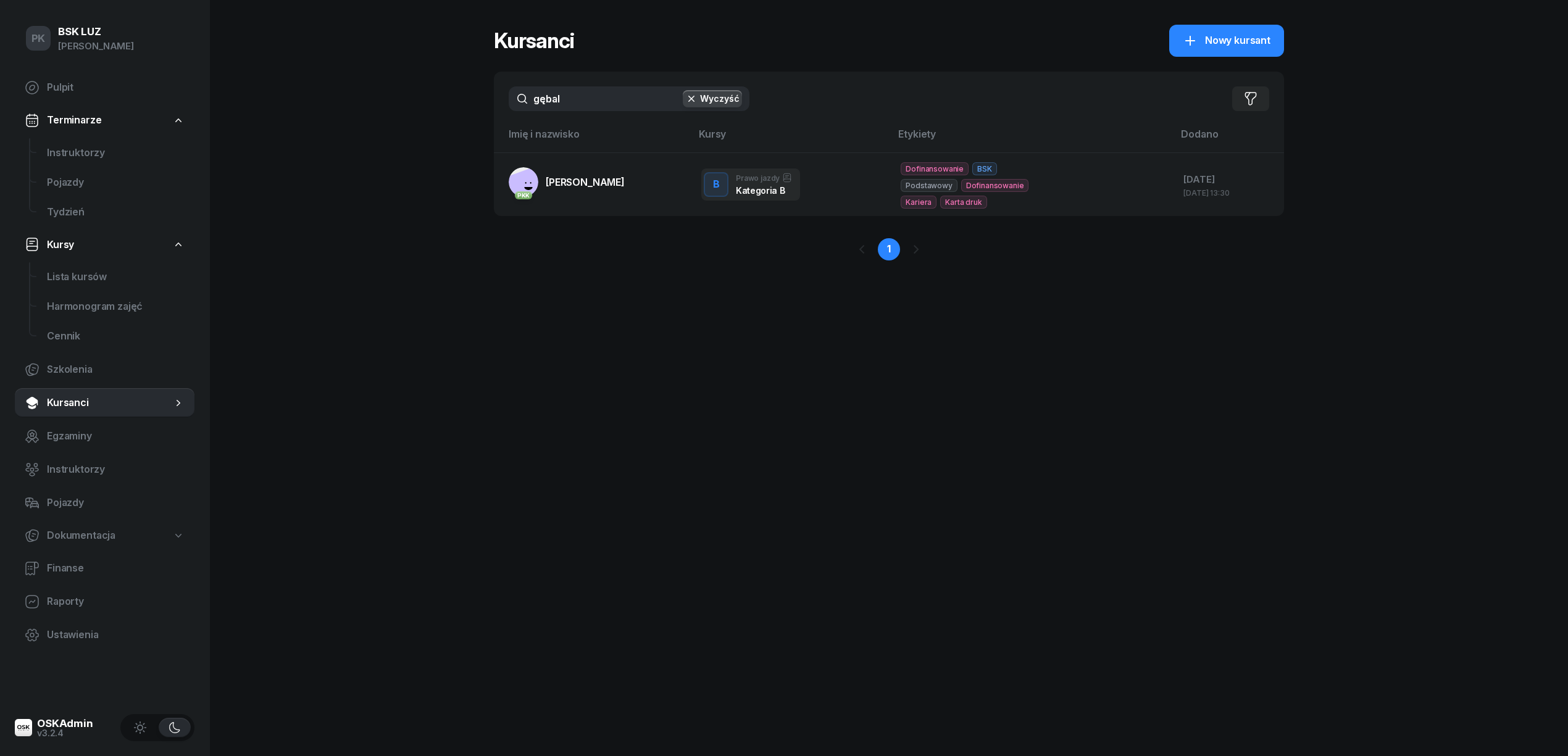
drag, startPoint x: 544, startPoint y: 95, endPoint x: 406, endPoint y: 118, distance: 139.9
click at [408, 114] on div "PK BSK LUZ Piotr Klimek Pulpit Terminarze Instruktorzy Pojazdy Tydzień Kursy Li…" at bounding box center [784, 378] width 1568 height 756
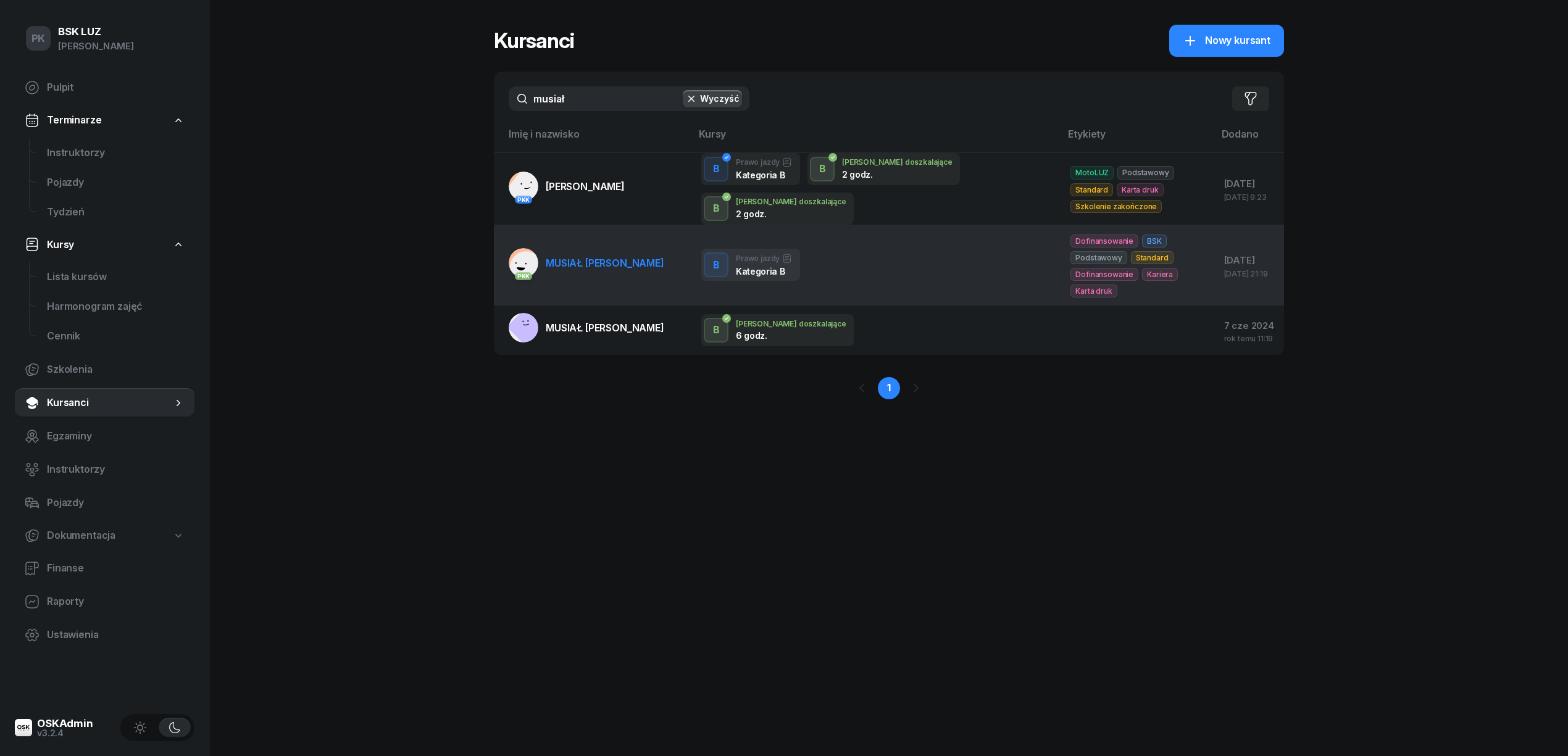
type input "musiał"
click at [594, 252] on link "PKK MUSIAŁ JAKUB" at bounding box center [586, 263] width 156 height 30
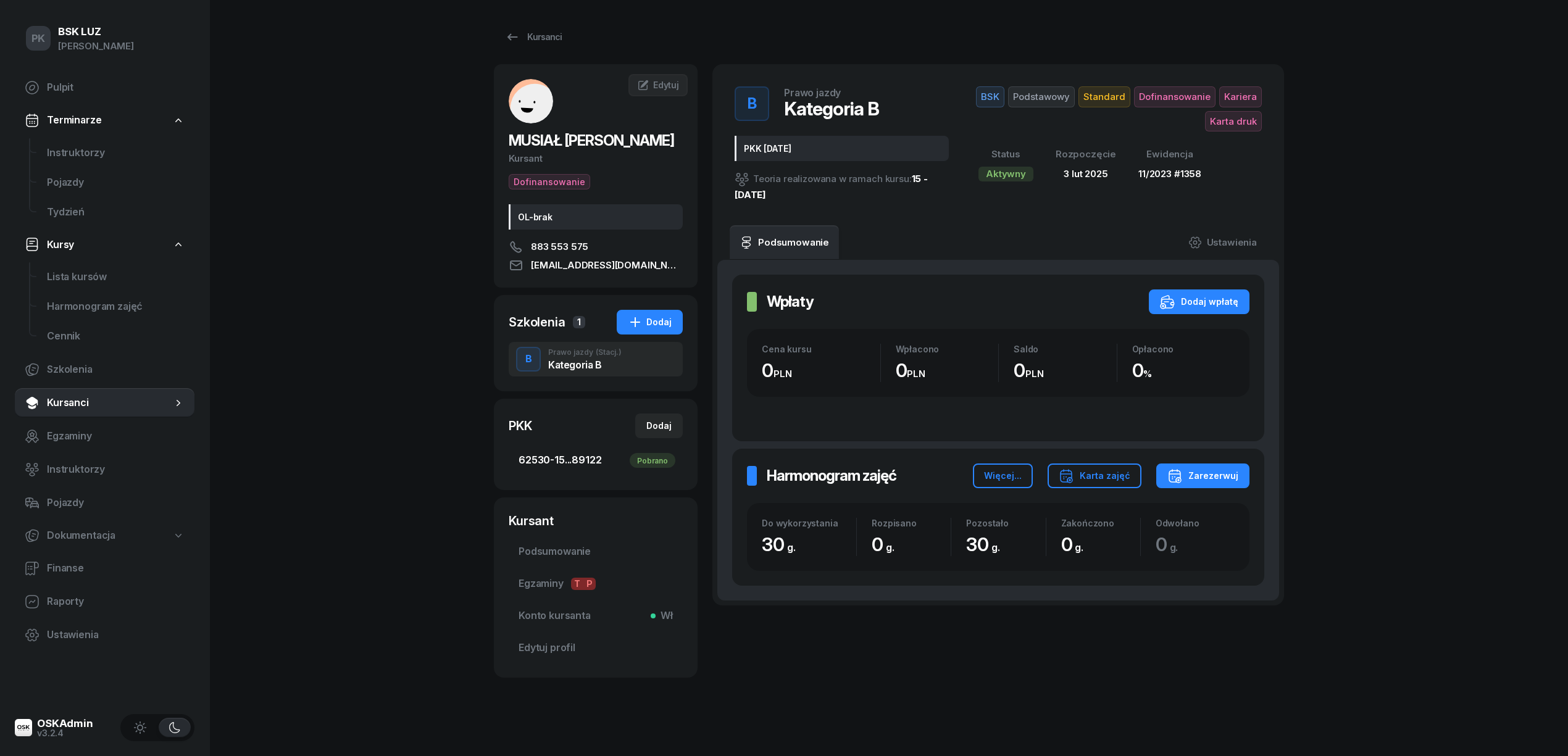
click at [578, 467] on span "62530-15...89122 Pobrano" at bounding box center [595, 461] width 154 height 16
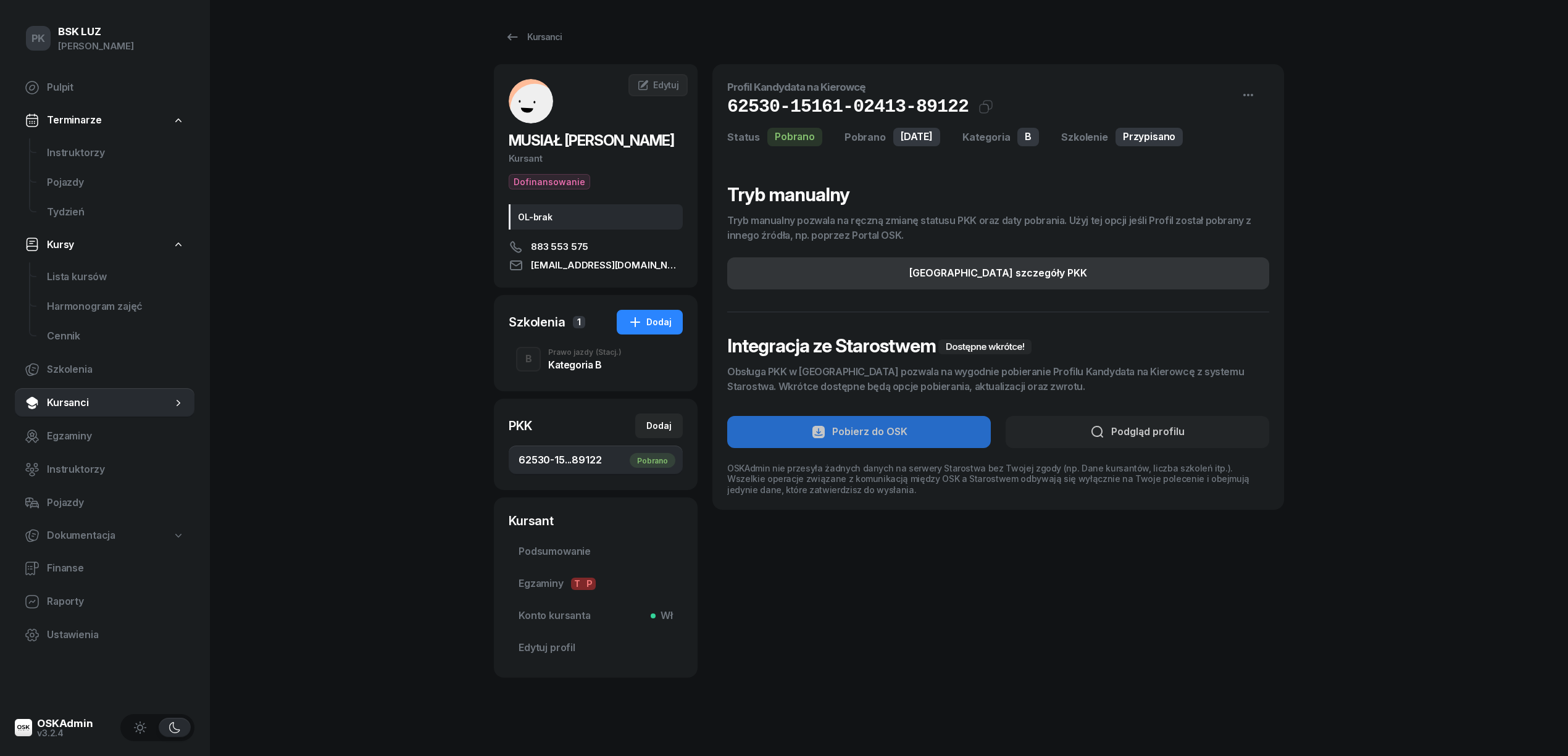
click at [1048, 277] on div "Edytuj szczegóły PKK" at bounding box center [999, 274] width 178 height 16
select select "B"
select select "Get"
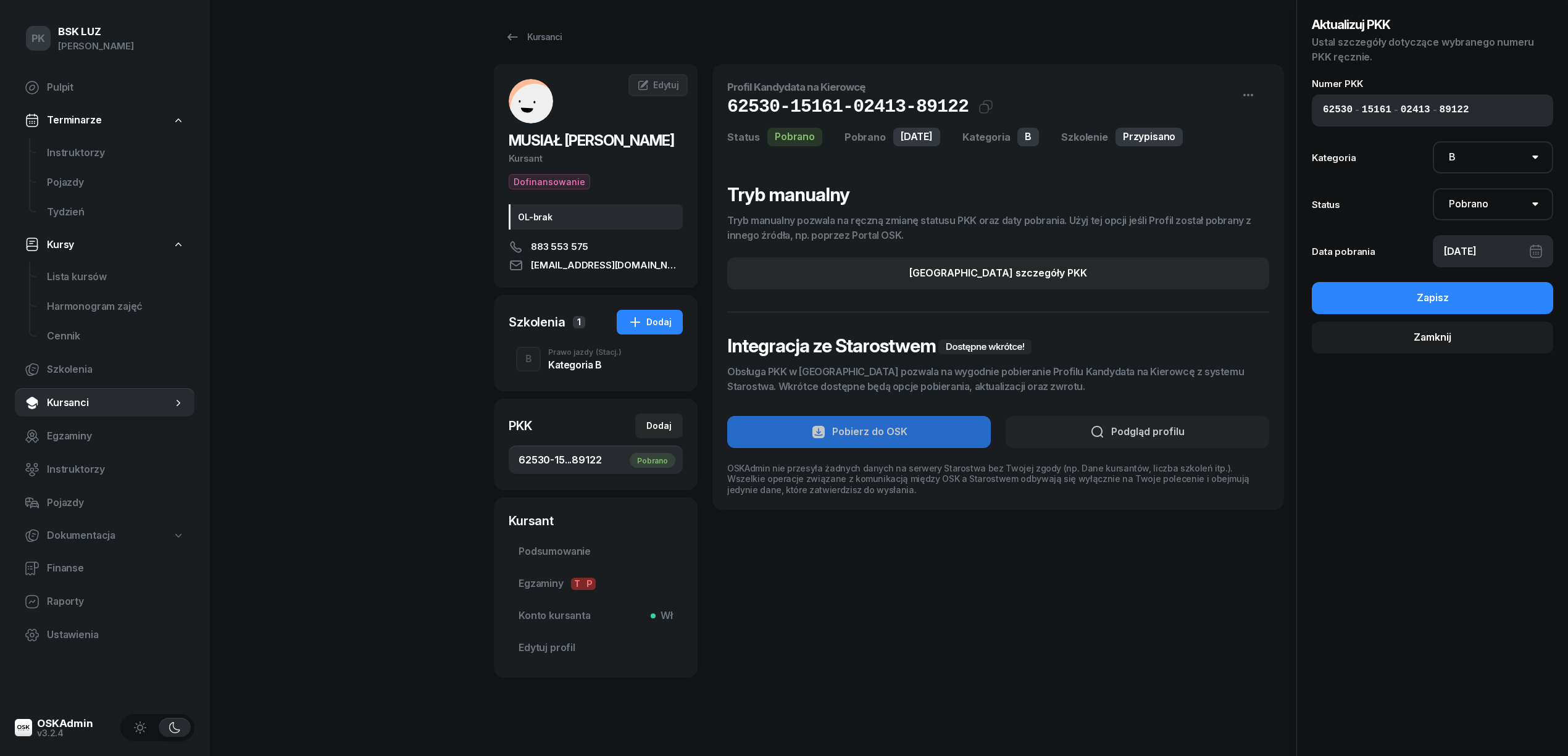
click at [581, 338] on div "Szkolenia 1 Dodaj B Prawo jazdy (Stacj.) Kategoria B" at bounding box center [596, 343] width 204 height 96
click at [576, 363] on div "Kategoria B" at bounding box center [585, 365] width 73 height 10
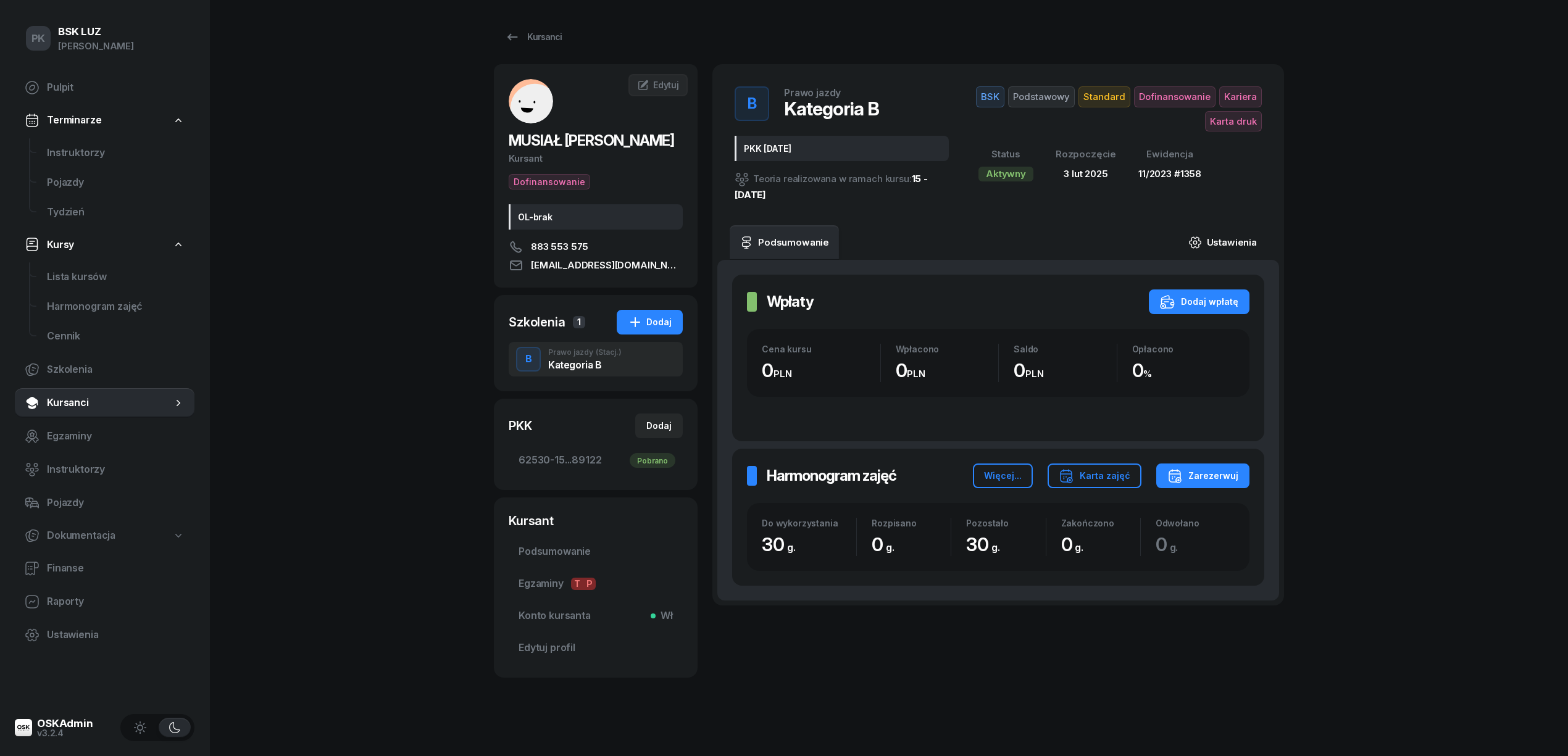
click at [1252, 237] on link "Ustawienia" at bounding box center [1223, 242] width 88 height 35
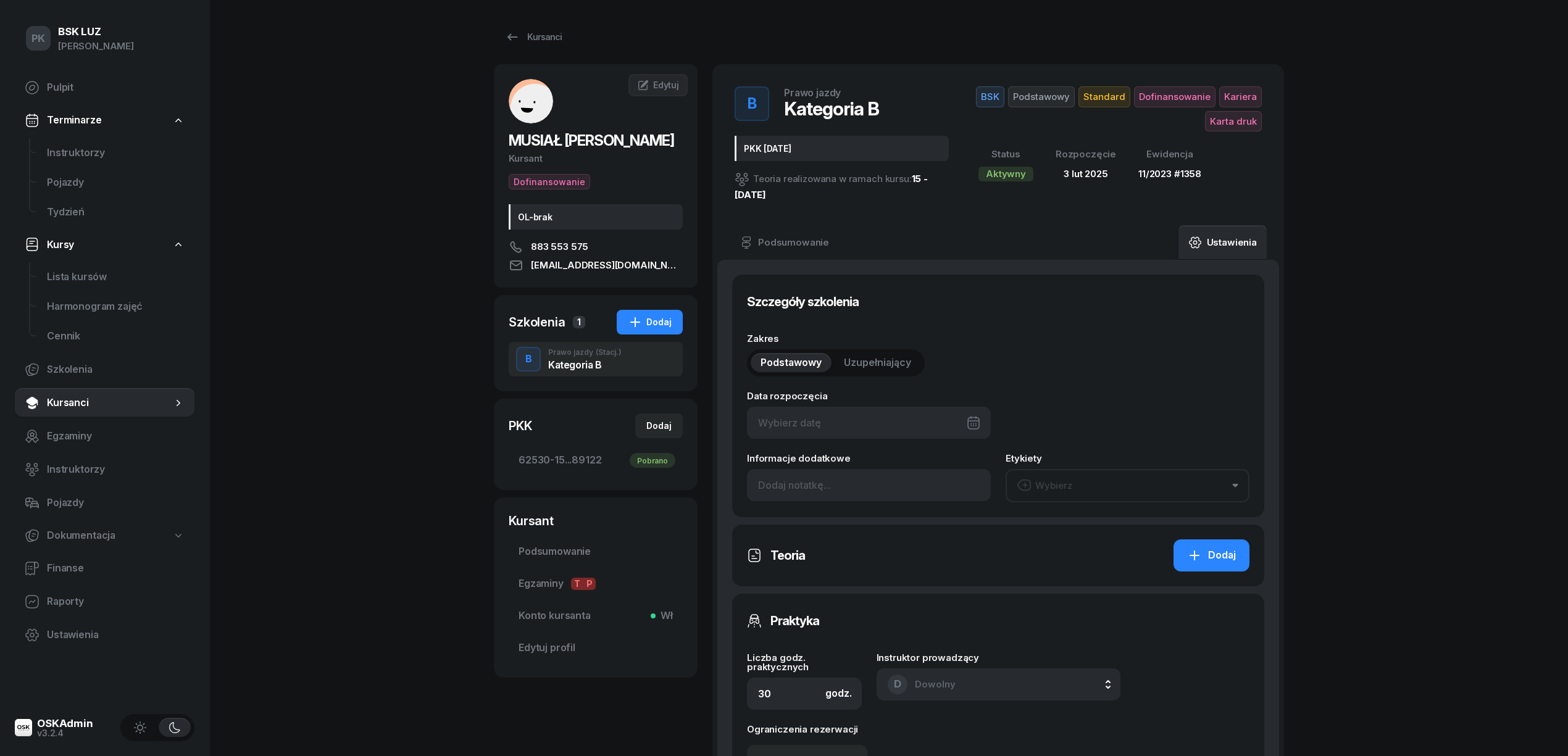
type input "03/02/2025"
type input "PKK 28.01.2025"
type input "62530"
type input "15161"
type input "02413"
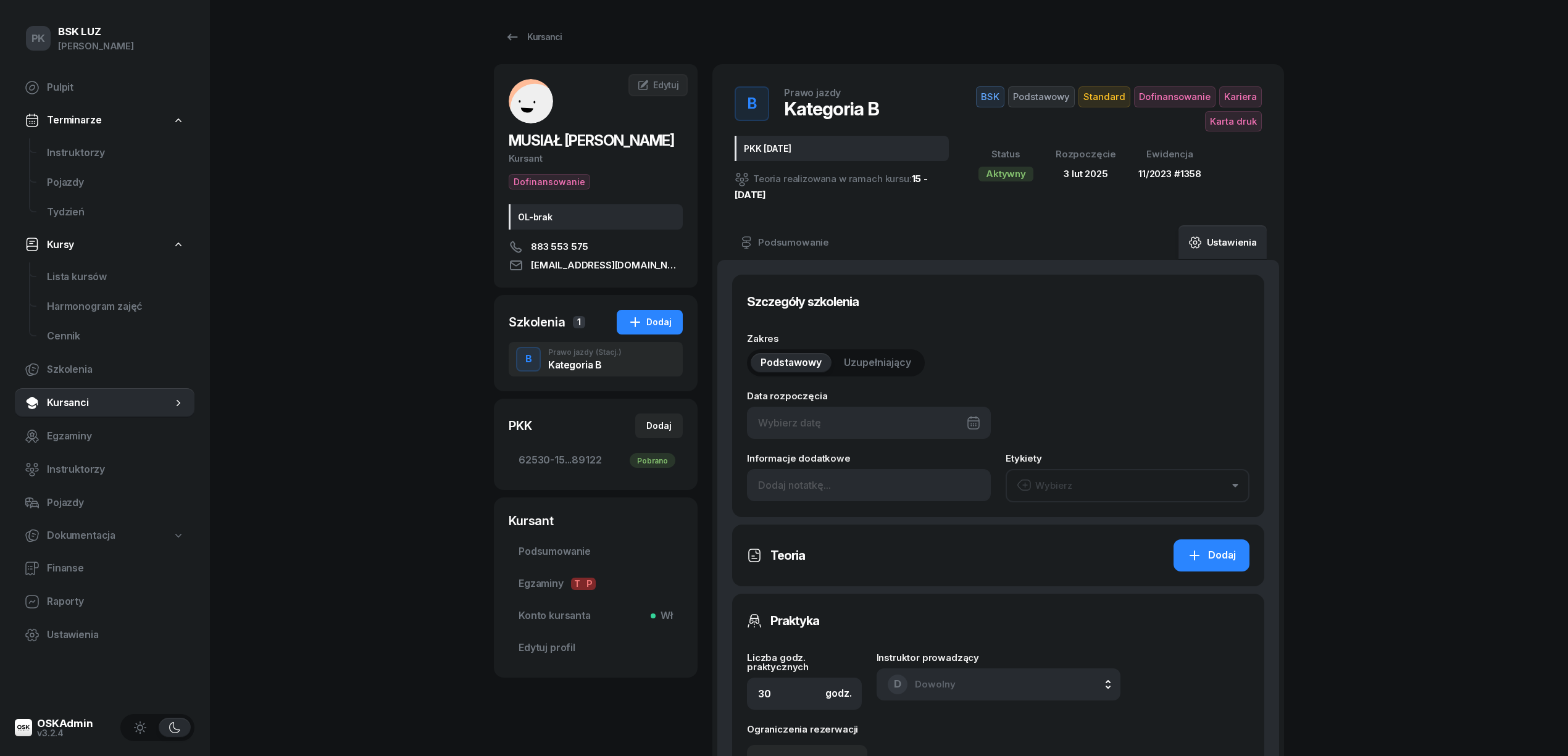
type input "89122"
type input "11/2023"
type input "1358"
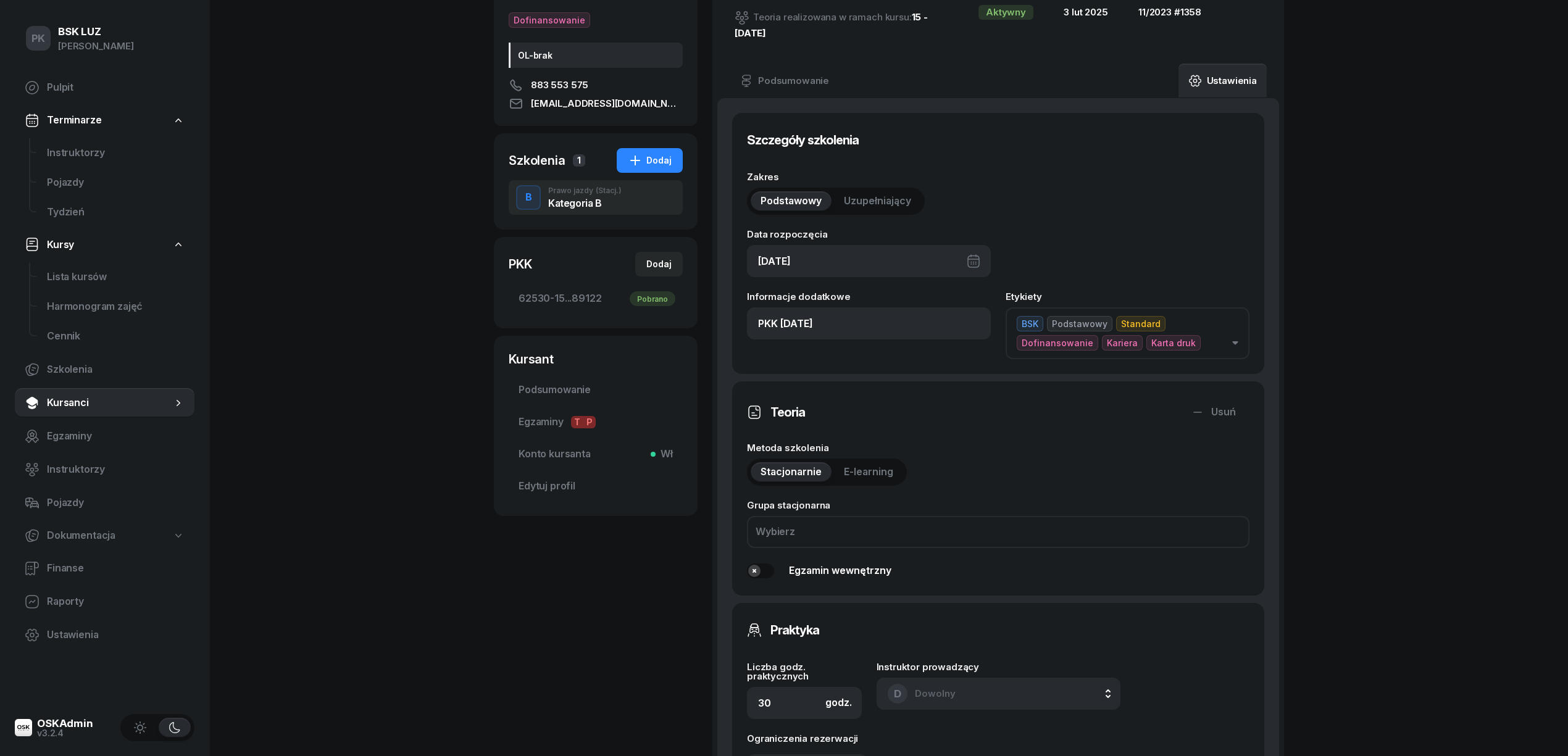
scroll to position [82, 0]
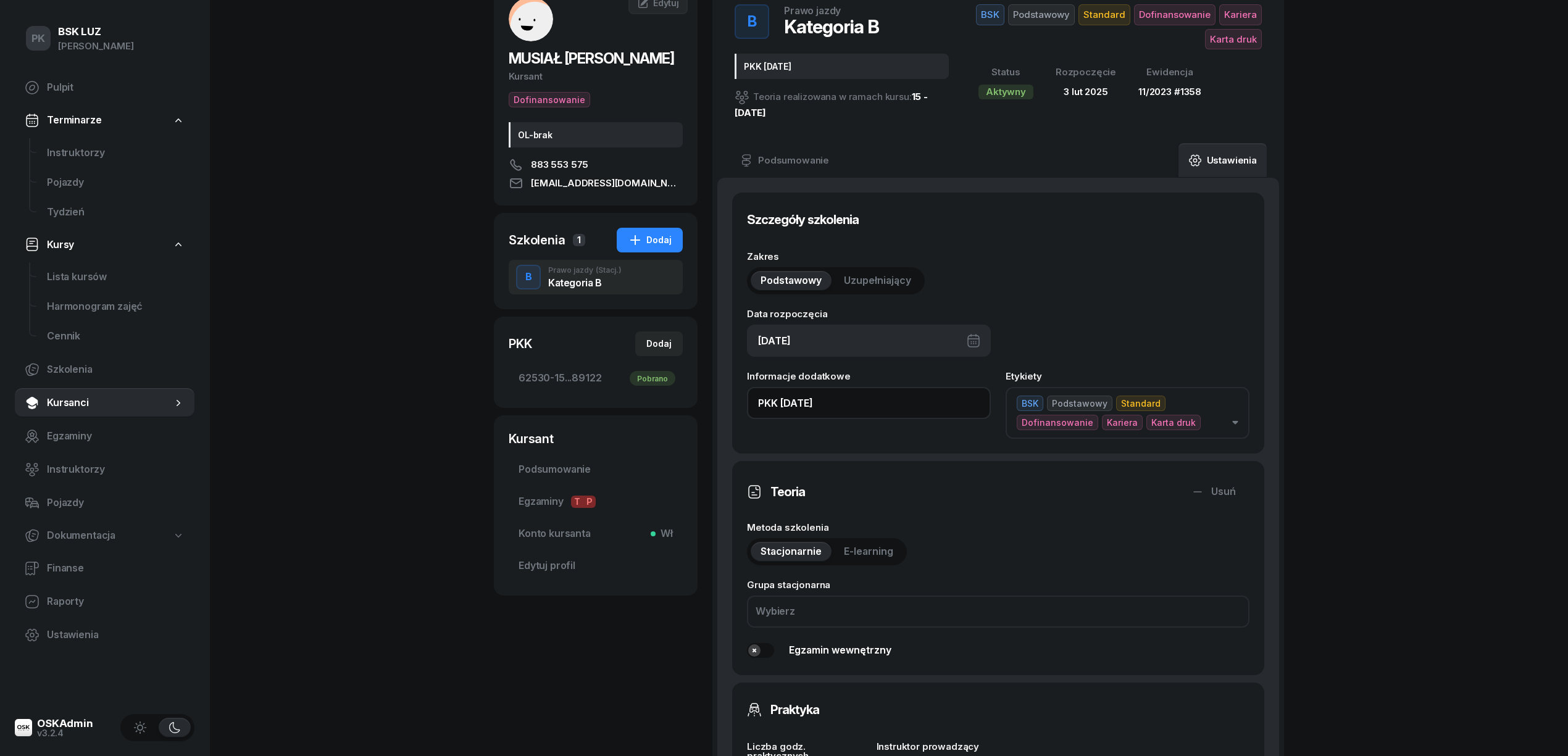
drag, startPoint x: 802, startPoint y: 401, endPoint x: 709, endPoint y: 400, distance: 93.0
click at [709, 400] on div "MUSIAŁ JAKUB Kursant Dofinansowanie OL-brak 883 553 575 jmusial1987@gmail.com J…" at bounding box center [889, 660] width 790 height 1356
paste input "30/38h zakoń. 31.10.2025, walidacja T-0:45, P-1:30h"
drag, startPoint x: 868, startPoint y: 405, endPoint x: 598, endPoint y: 403, distance: 270.0
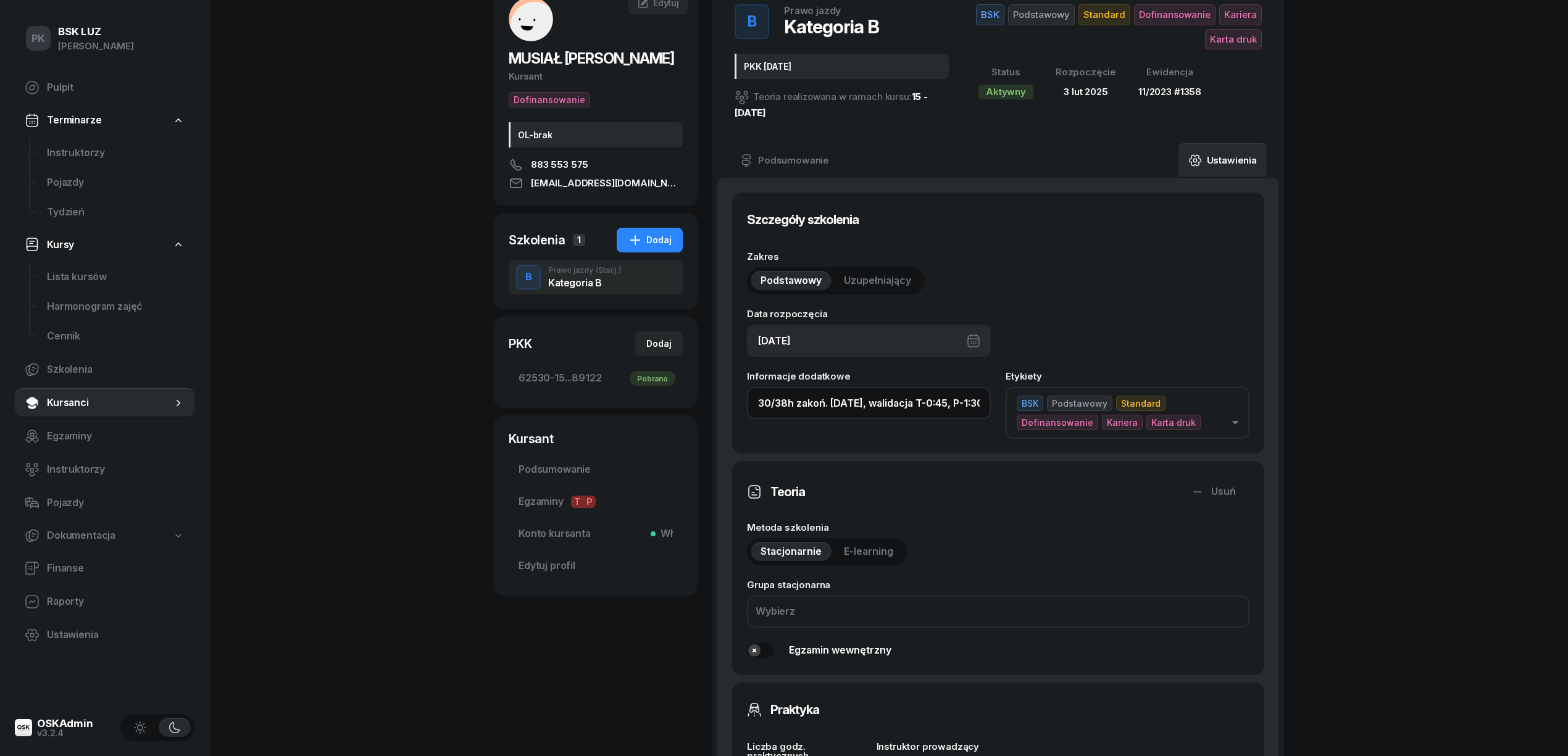
click at [598, 403] on div "MUSIAŁ JAKUB Kursant Dofinansowanie OL-brak 883 553 575 jmusial1987@gmail.com J…" at bounding box center [889, 660] width 790 height 1356
drag, startPoint x: 766, startPoint y: 401, endPoint x: 783, endPoint y: 401, distance: 17.0
click at [767, 401] on input "30/38h zakoń. 31.10.2025, walidacja T-0:45, P-1:30h" at bounding box center [869, 403] width 244 height 32
click at [771, 401] on input "30/38h zakoń. 31.10.2025, walidacja T-0:45, P-1:30h" at bounding box center [869, 403] width 244 height 32
drag, startPoint x: 783, startPoint y: 399, endPoint x: 814, endPoint y: 382, distance: 35.4
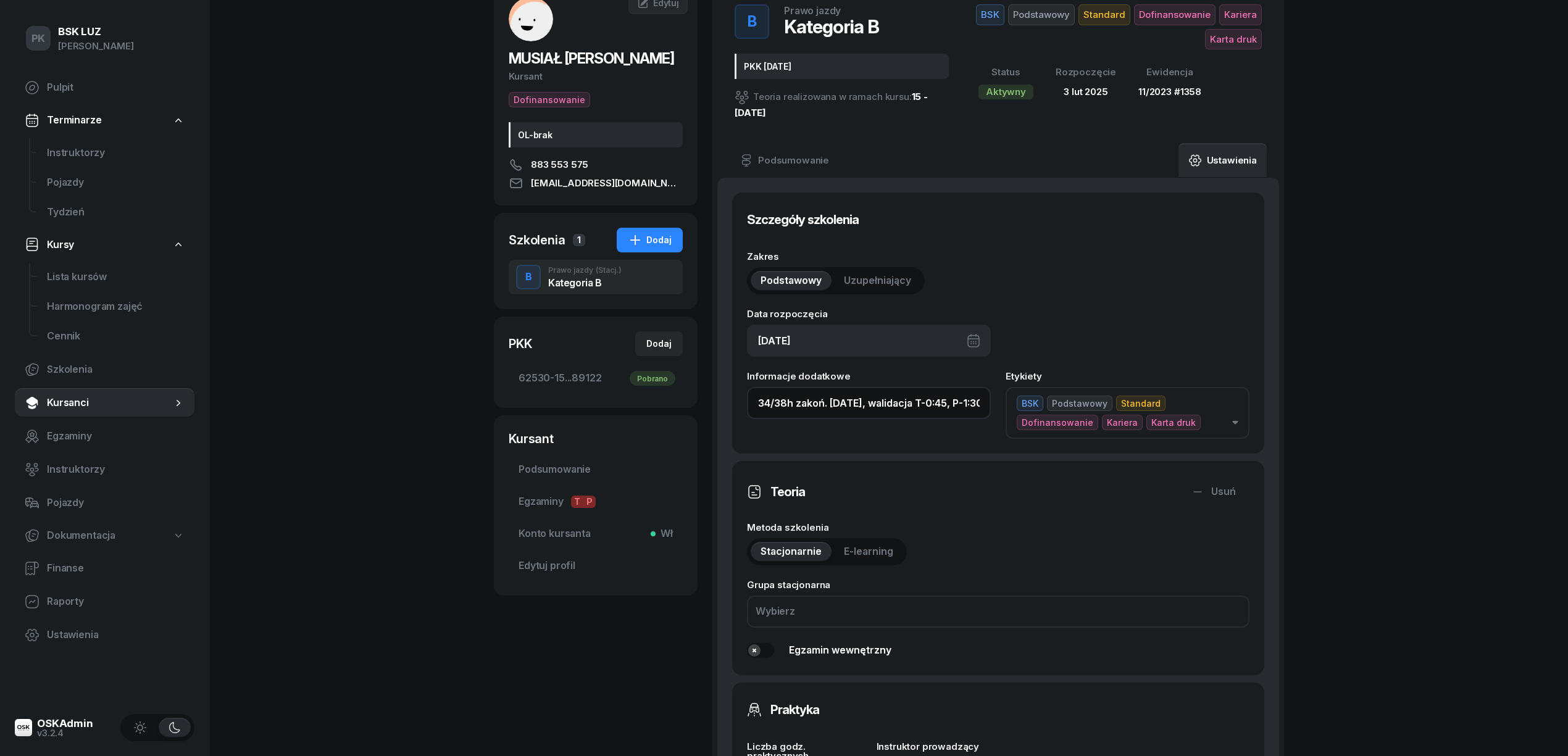
click at [785, 399] on input "34/38h zakoń. 31.10.2025, walidacja T-0:45, P-1:30h" at bounding box center [869, 403] width 244 height 32
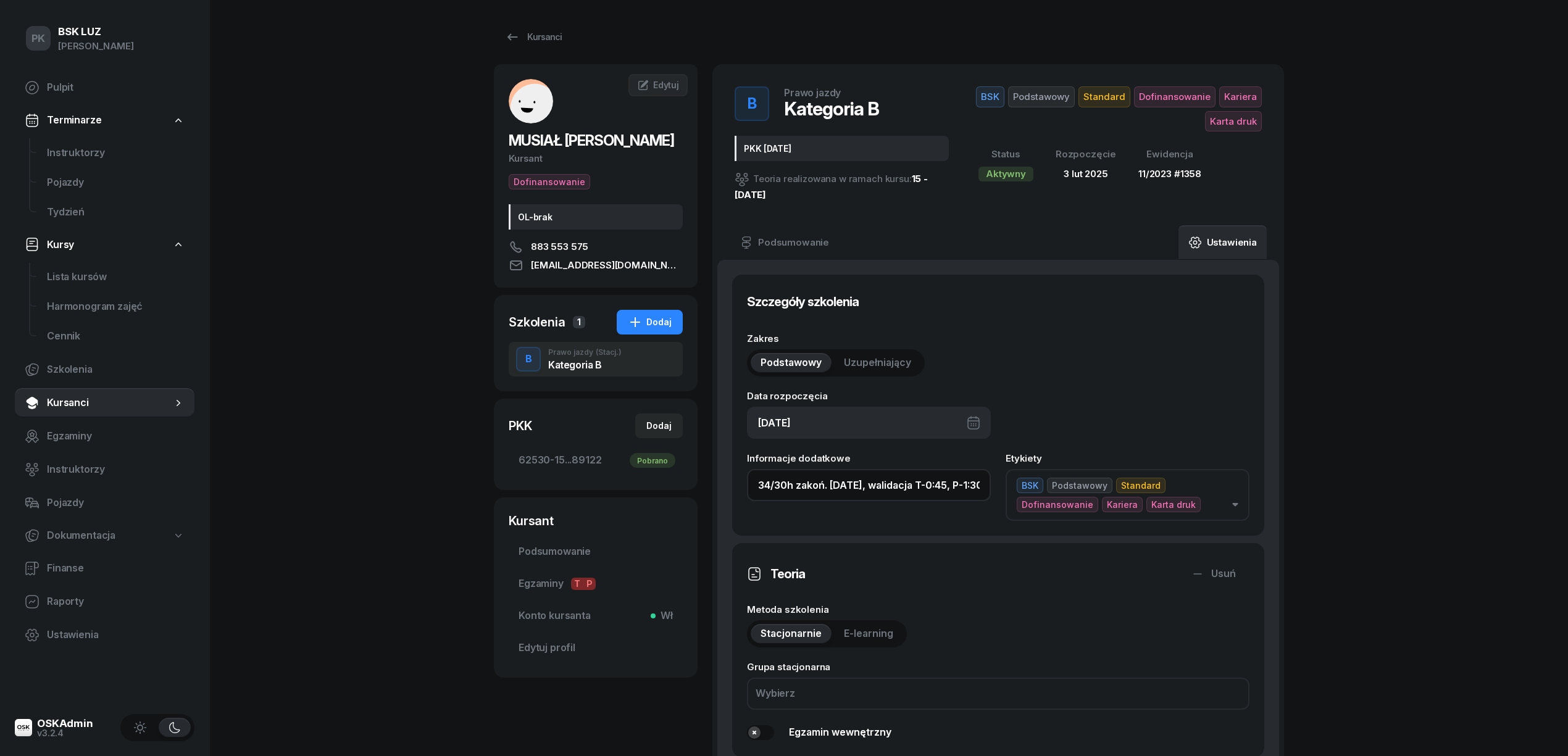
scroll to position [0, 26]
drag, startPoint x: 962, startPoint y: 484, endPoint x: 1035, endPoint y: 475, distance: 73.6
click at [1035, 475] on div "Informacje dodatkowe 34/30h zakoń. 31.10.2025, walidacja T-0:45, P-1:30h Etykie…" at bounding box center [999, 487] width 503 height 67
click at [972, 486] on input "34/30h zakoń. 31.10.2025, walidacja T-0:45, P-1:30h" at bounding box center [869, 485] width 244 height 32
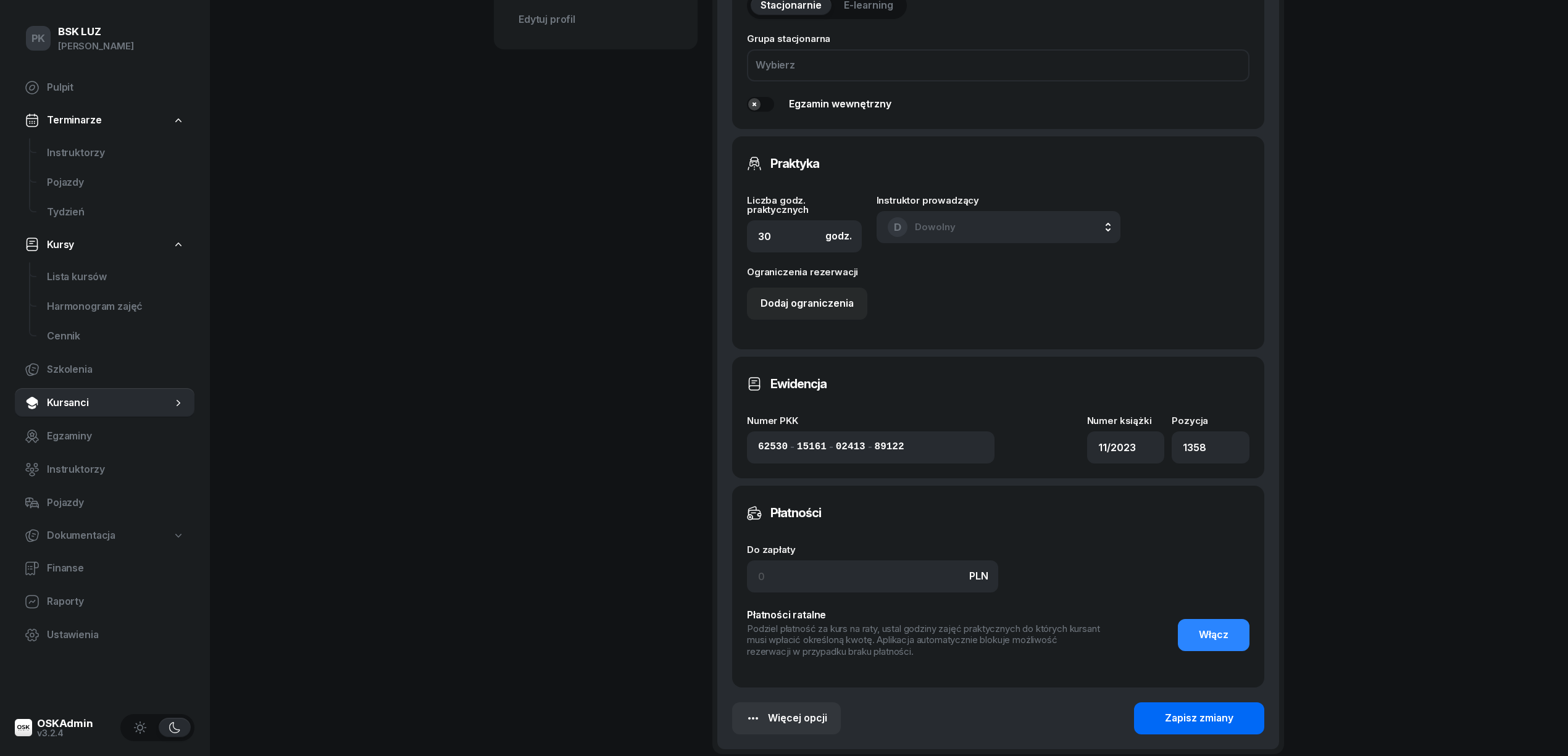
scroll to position [746, 0]
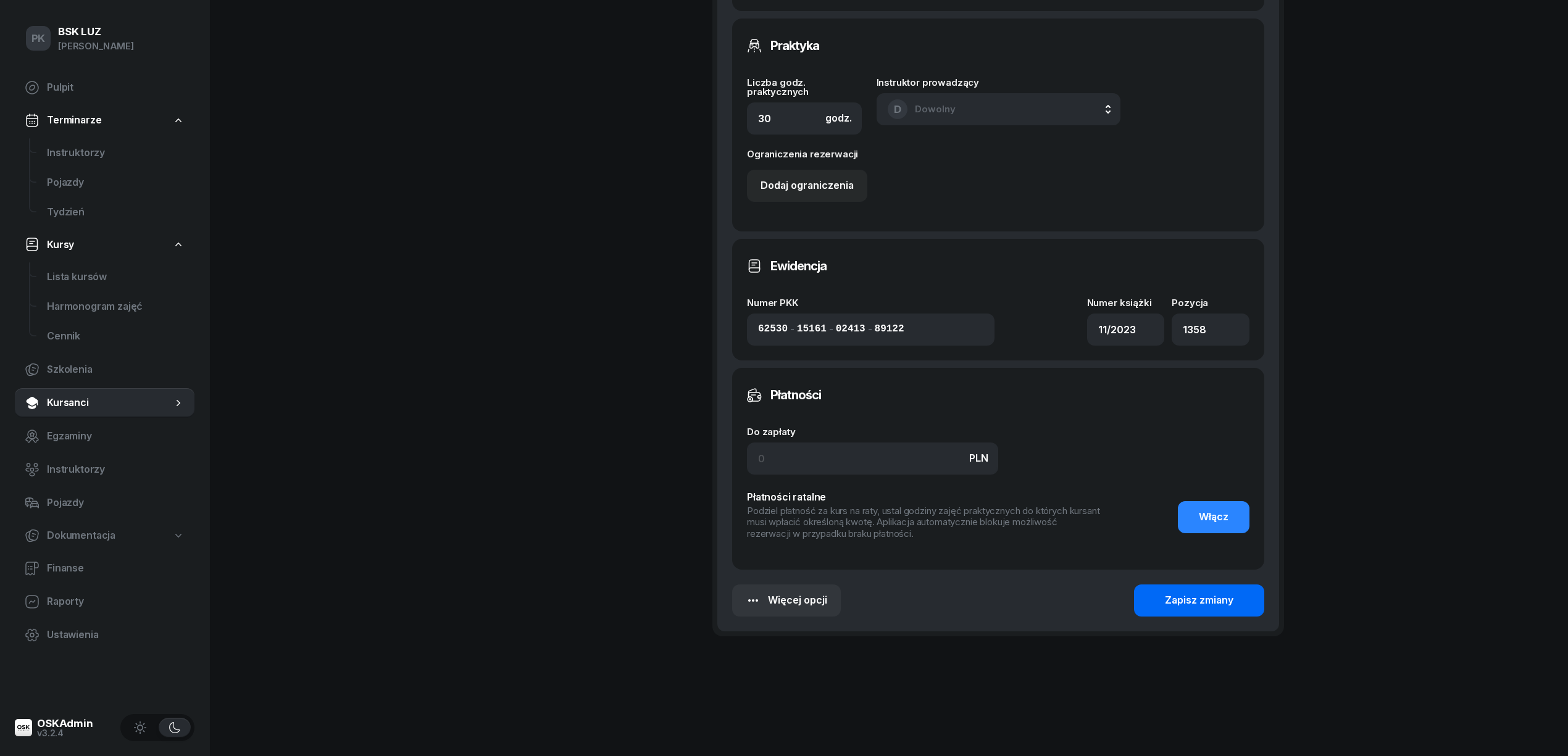
type input "34/30h zakoń. 31.10.2025, walidacja T-0:45, P-2:15h"
click at [1215, 595] on div "Zapisz zmiany" at bounding box center [1199, 600] width 69 height 16
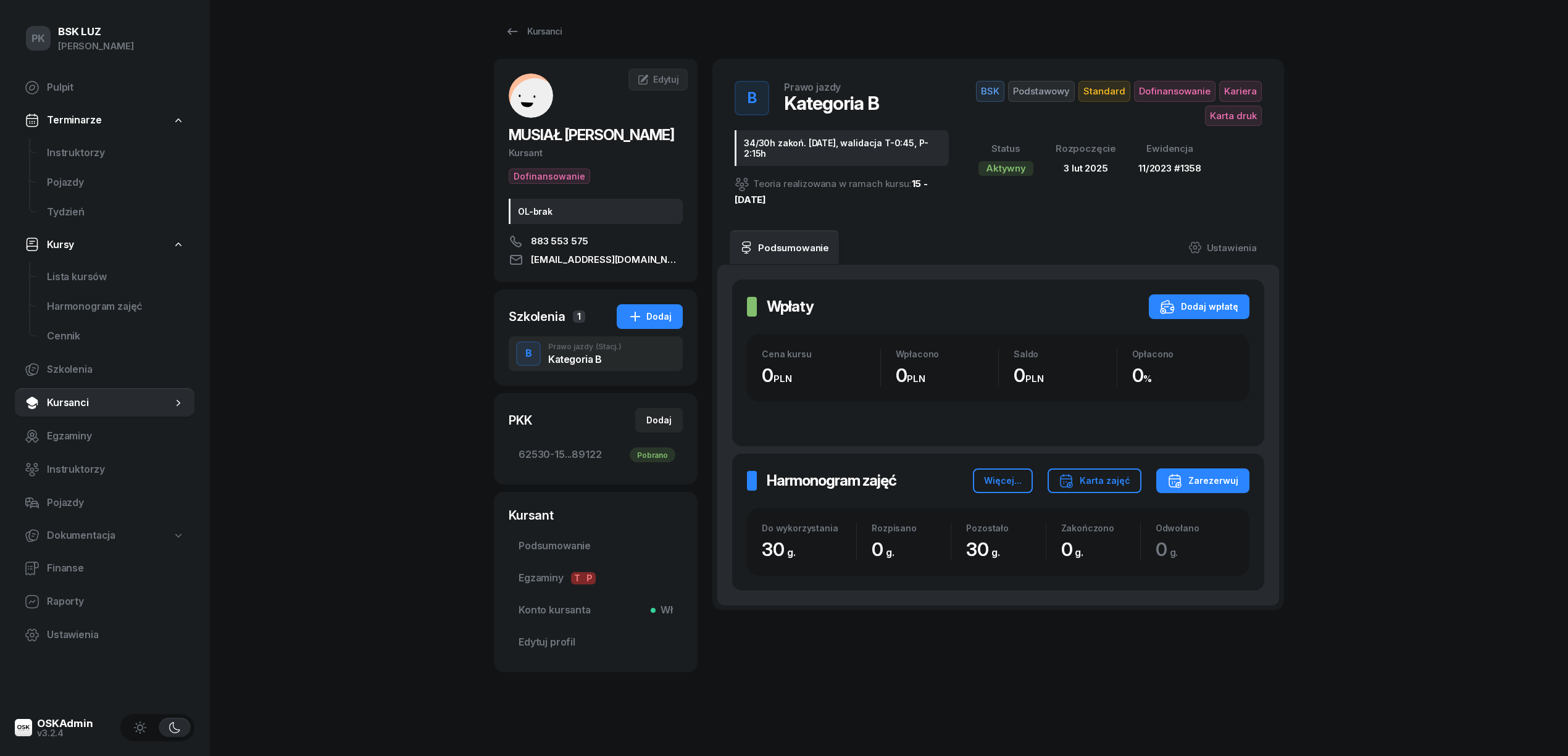
click at [734, 755] on div "Kursanci MUSIAŁ JAKUB Kursant Dofinansowanie OL-brak 883 553 575 jmusial1987@gm…" at bounding box center [889, 375] width 790 height 761
click at [552, 36] on div "Kursanci" at bounding box center [533, 31] width 57 height 15
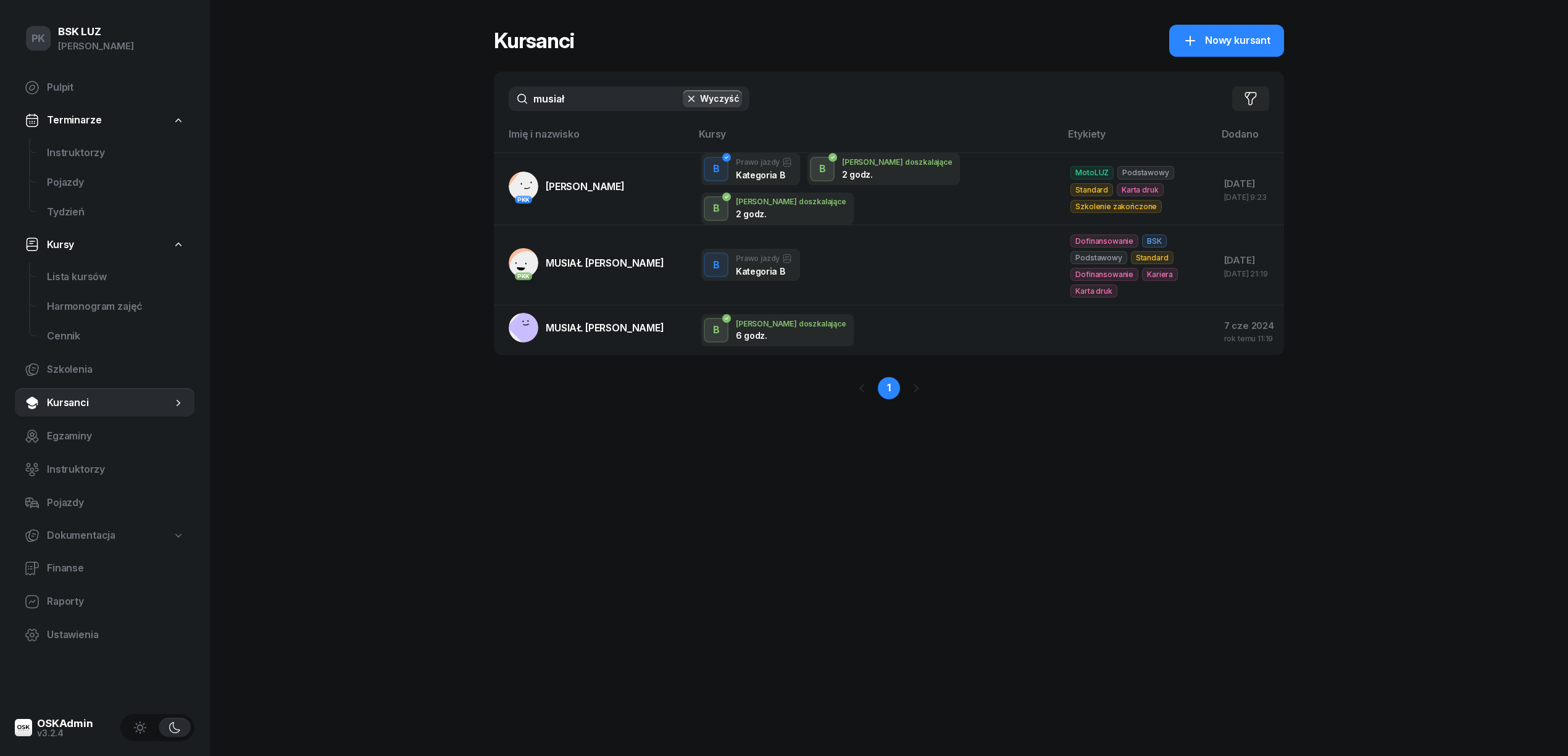
drag, startPoint x: 520, startPoint y: 95, endPoint x: 470, endPoint y: 98, distance: 50.1
click at [470, 98] on div "PK BSK LUZ Piotr Klimek Pulpit Terminarze Instruktorzy Pojazdy Tydzień Kursy Li…" at bounding box center [784, 378] width 1568 height 756
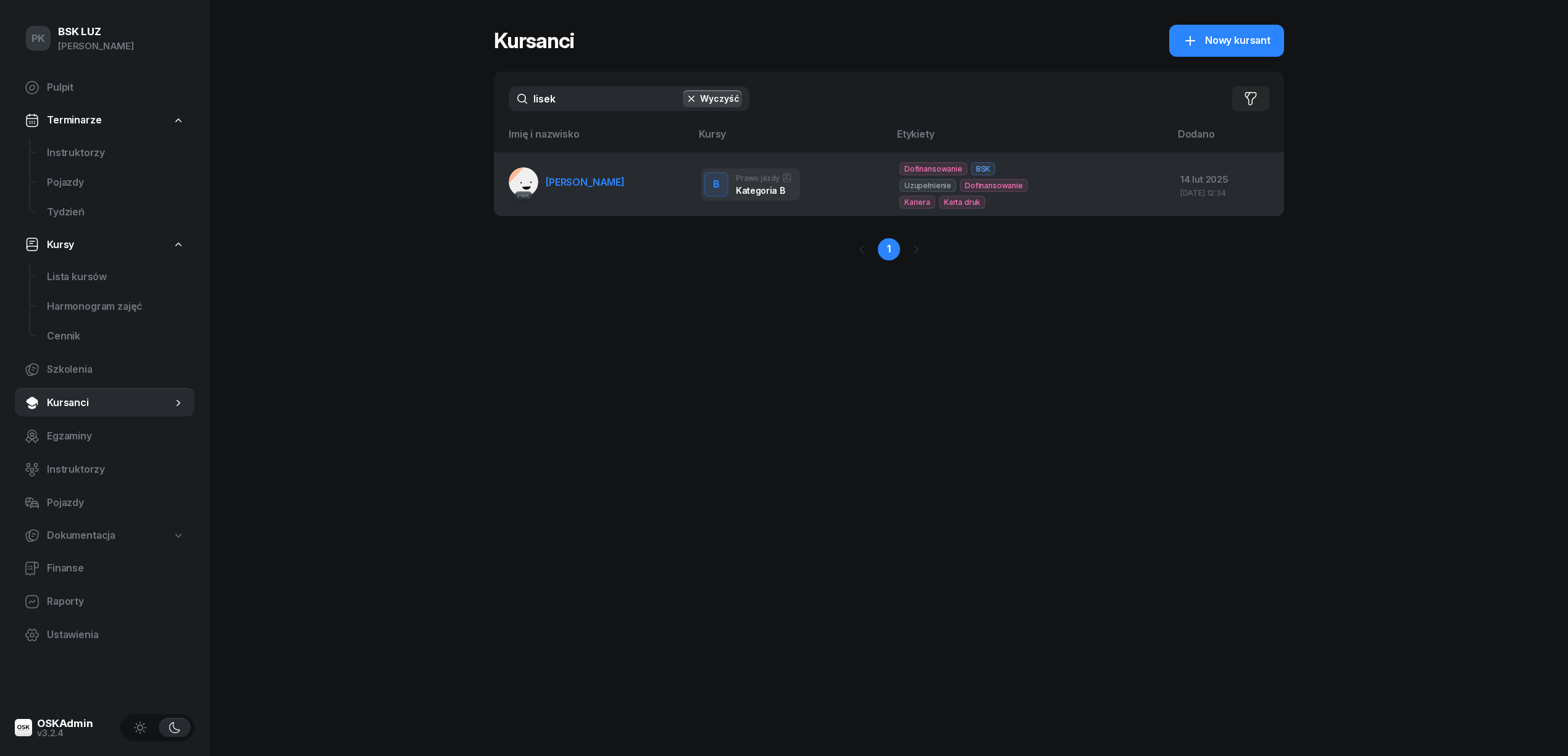
type input "lisek"
click at [613, 195] on td "PKK LISEK MICHAŁ" at bounding box center [592, 184] width 198 height 64
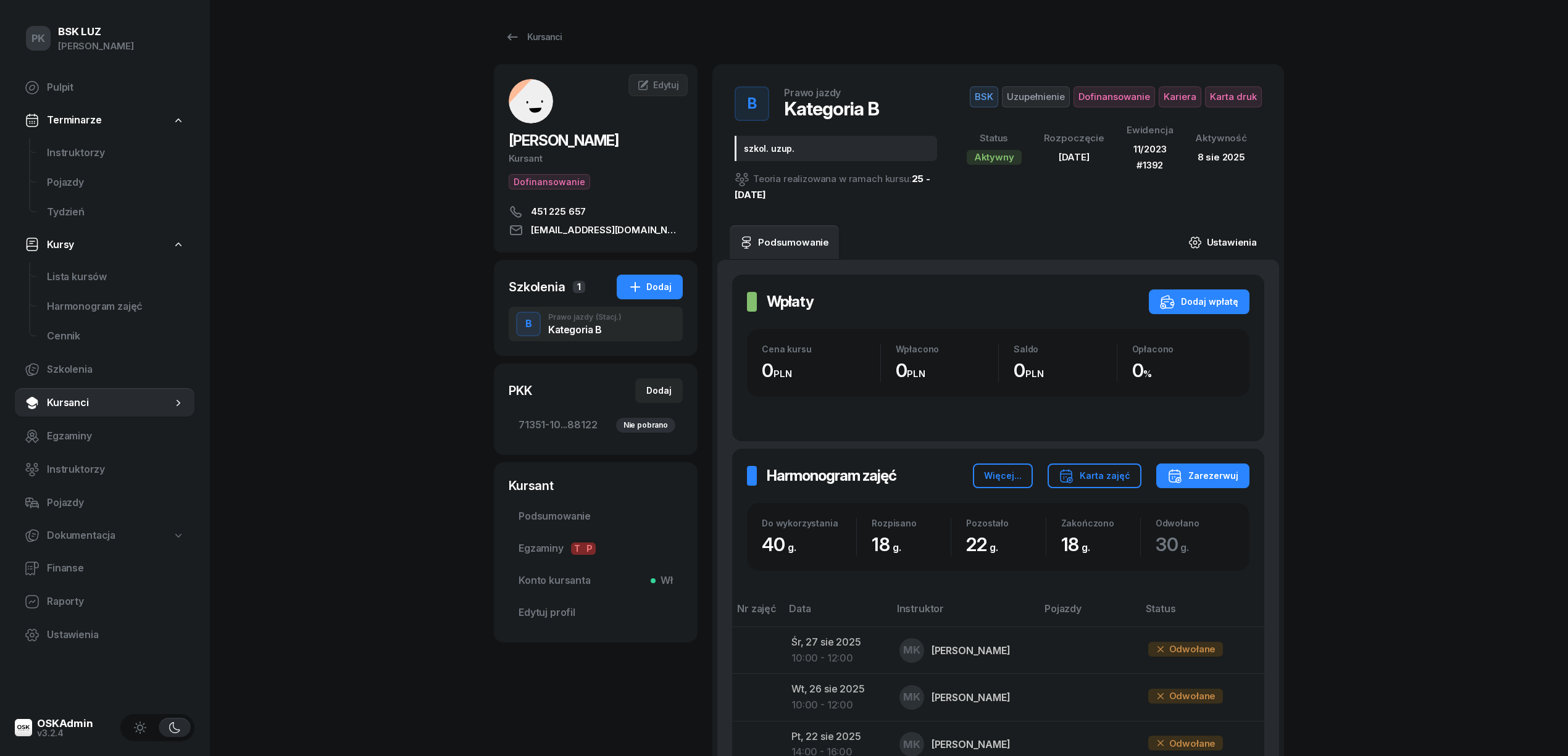
click at [1243, 237] on link "Ustawienia" at bounding box center [1223, 242] width 88 height 35
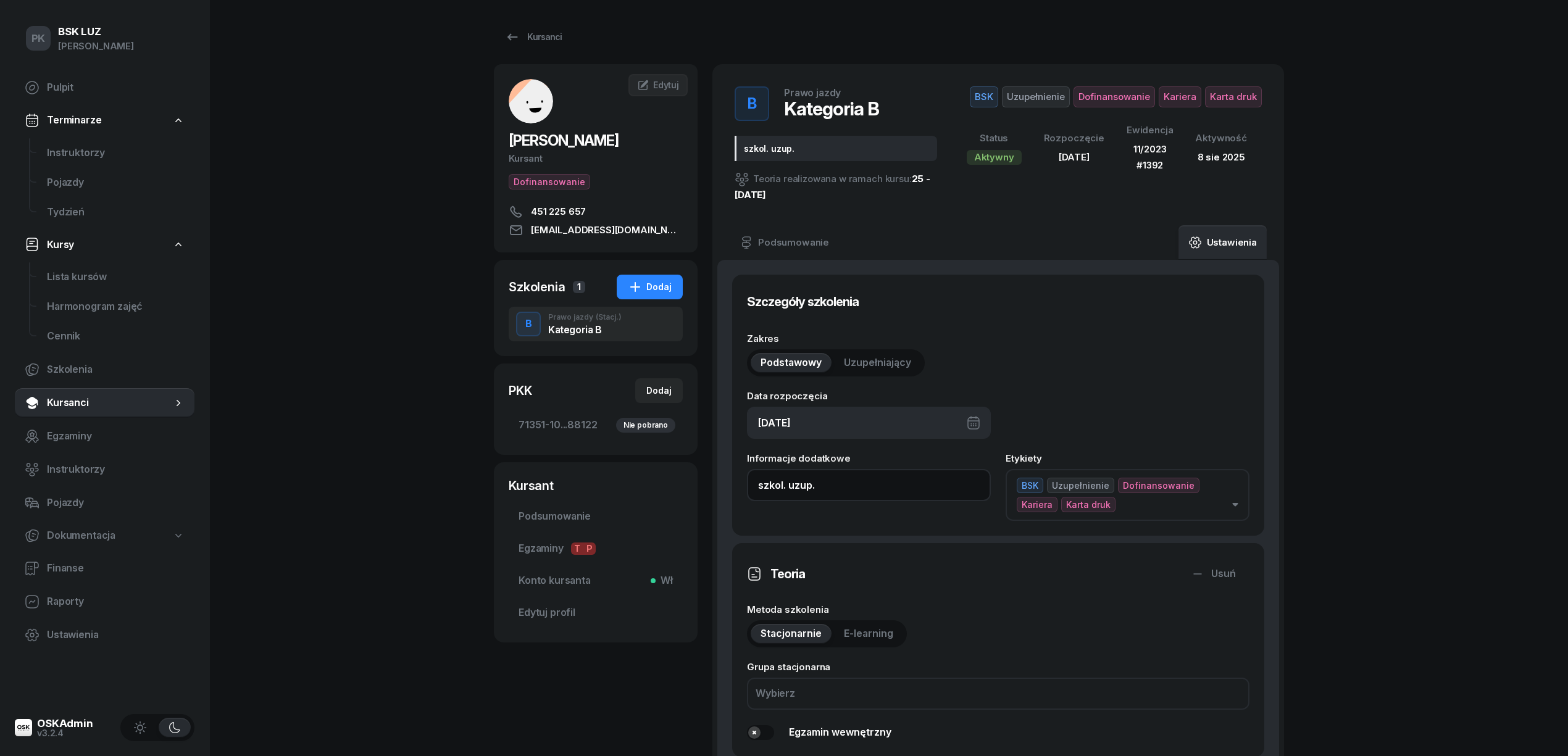
drag, startPoint x: 838, startPoint y: 487, endPoint x: 702, endPoint y: 485, distance: 136.0
click at [702, 485] on div "LISEK MICHAŁ Kursant Dofinansowanie 451 225 657 mic.lisek007@gmail.com ML MICHA…" at bounding box center [889, 742] width 790 height 1356
paste input "30/38h zakoń. 31.10.2025, walidacja T-0:45, P-1:30h"
drag, startPoint x: 767, startPoint y: 485, endPoint x: 749, endPoint y: 484, distance: 18.0
click at [749, 484] on input "30/38h zakoń. 31.10.2025, walidacja T-0:45, P-1:30h" at bounding box center [869, 485] width 244 height 32
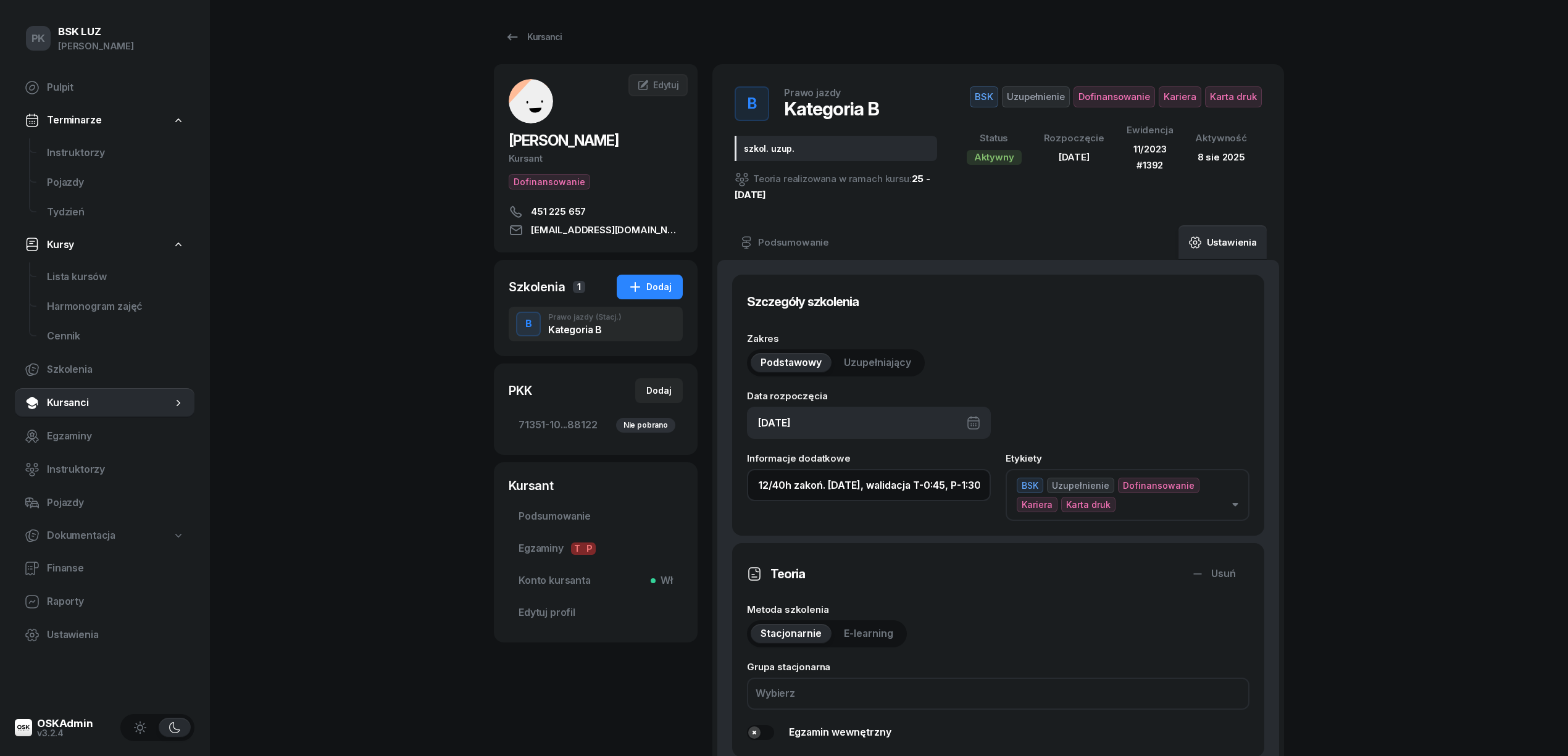
click at [964, 487] on input "12/40h zakoń. 31.10.2025, walidacja T-0:45, P-1:30h" at bounding box center [869, 485] width 244 height 32
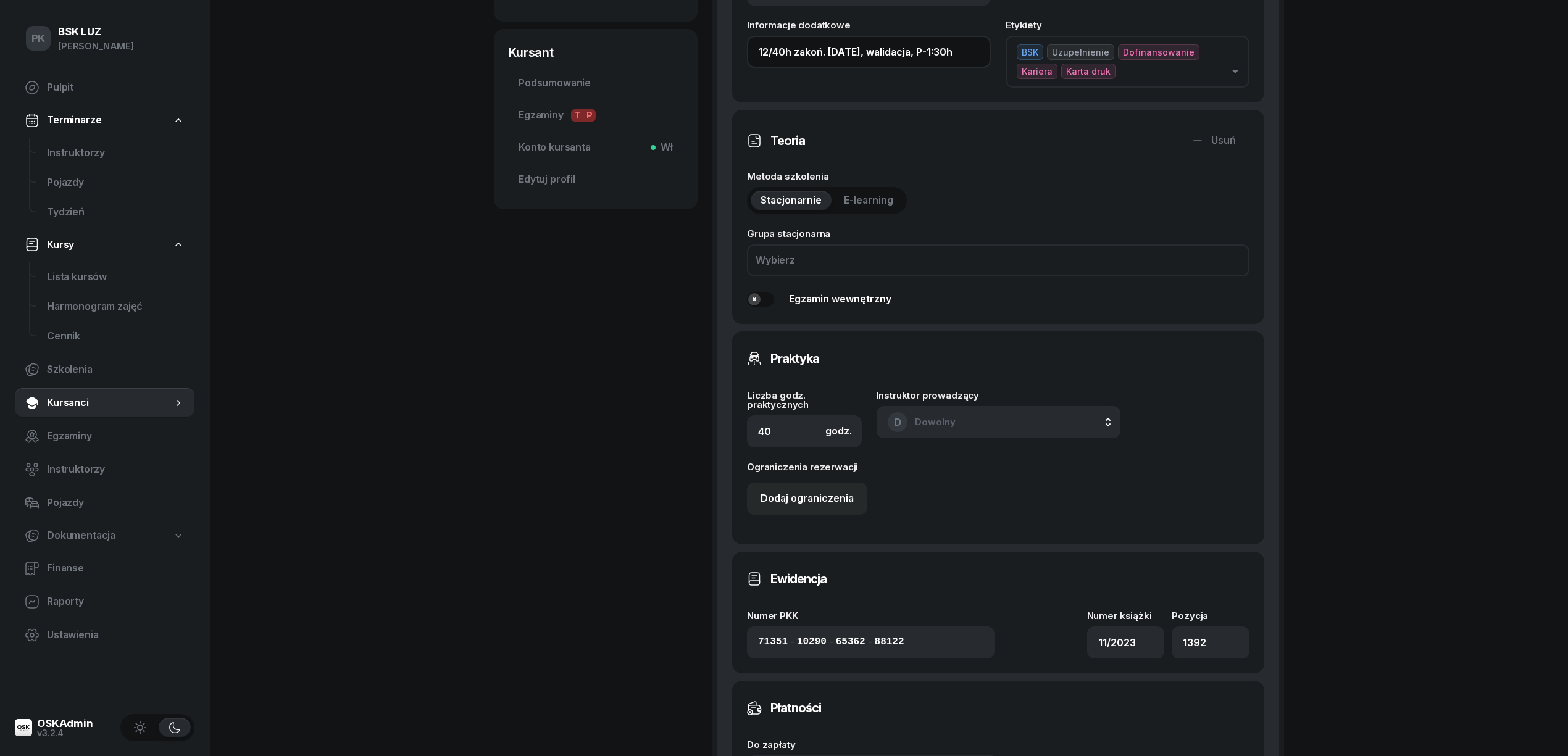
scroll to position [658, 0]
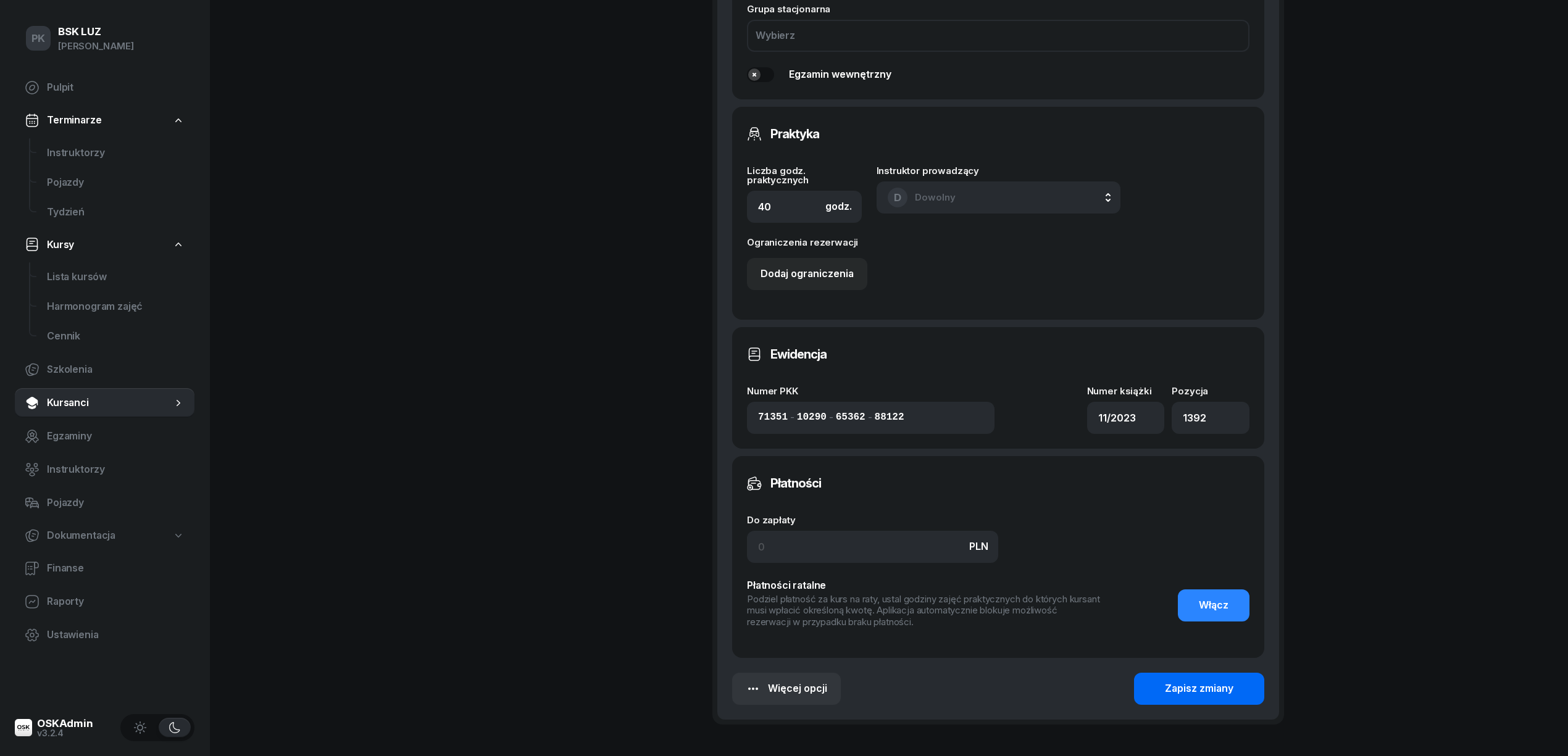
type input "12/40h zakoń. 31.10.2025, walidacja, P-1:30h"
click at [1179, 692] on div "Zapisz zmiany" at bounding box center [1199, 689] width 69 height 16
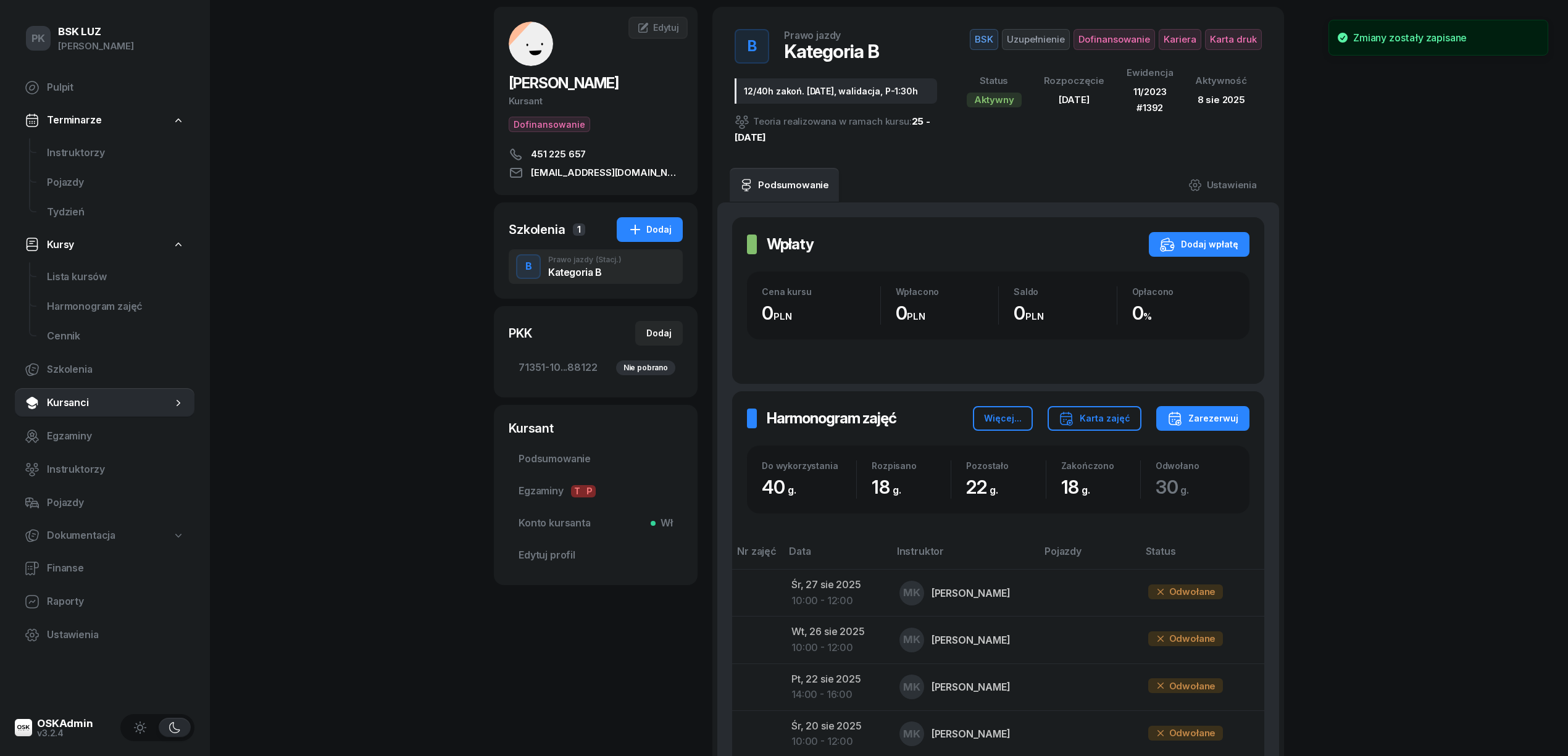
scroll to position [0, 0]
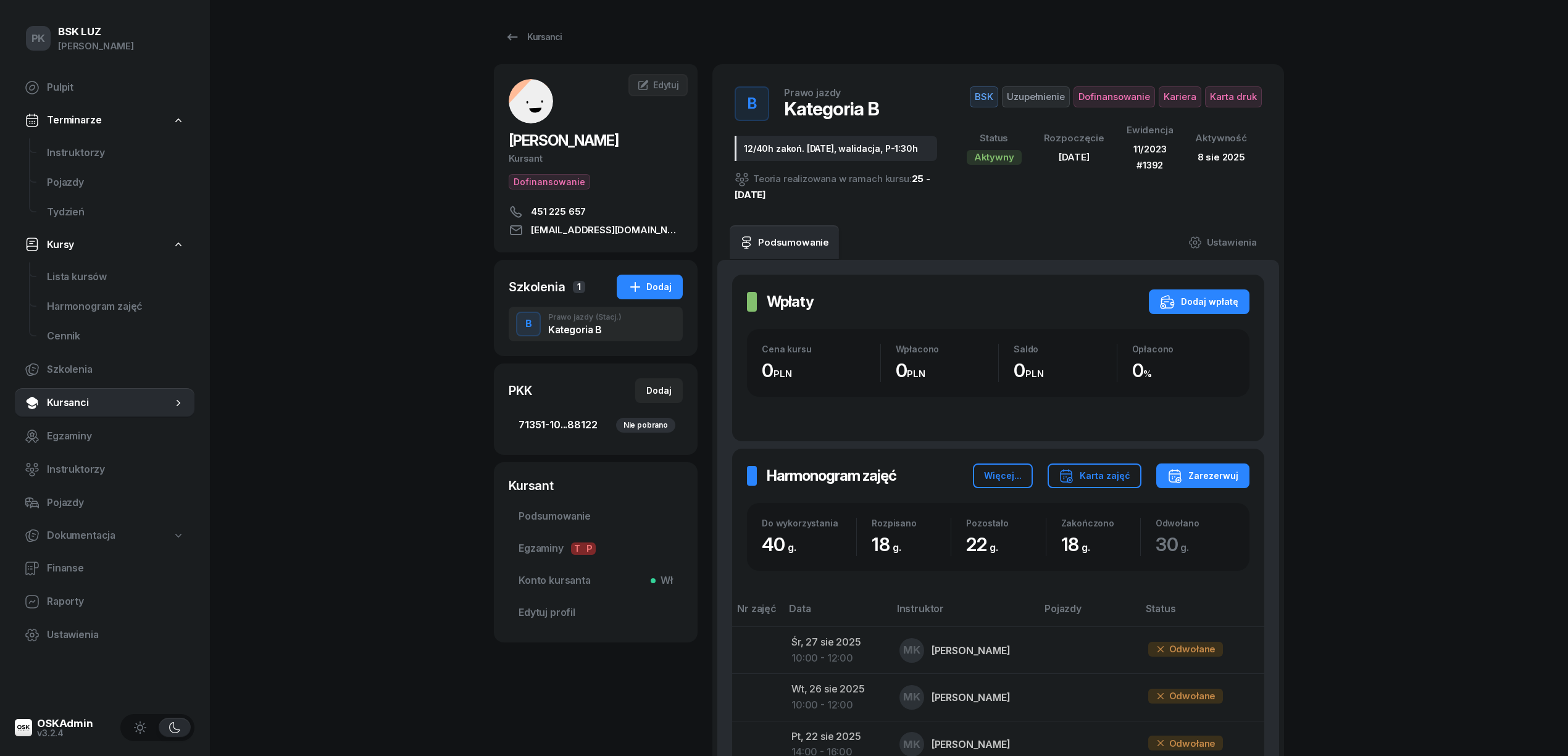
click at [598, 422] on span "71351-10...88122 Nie pobrano" at bounding box center [595, 425] width 154 height 16
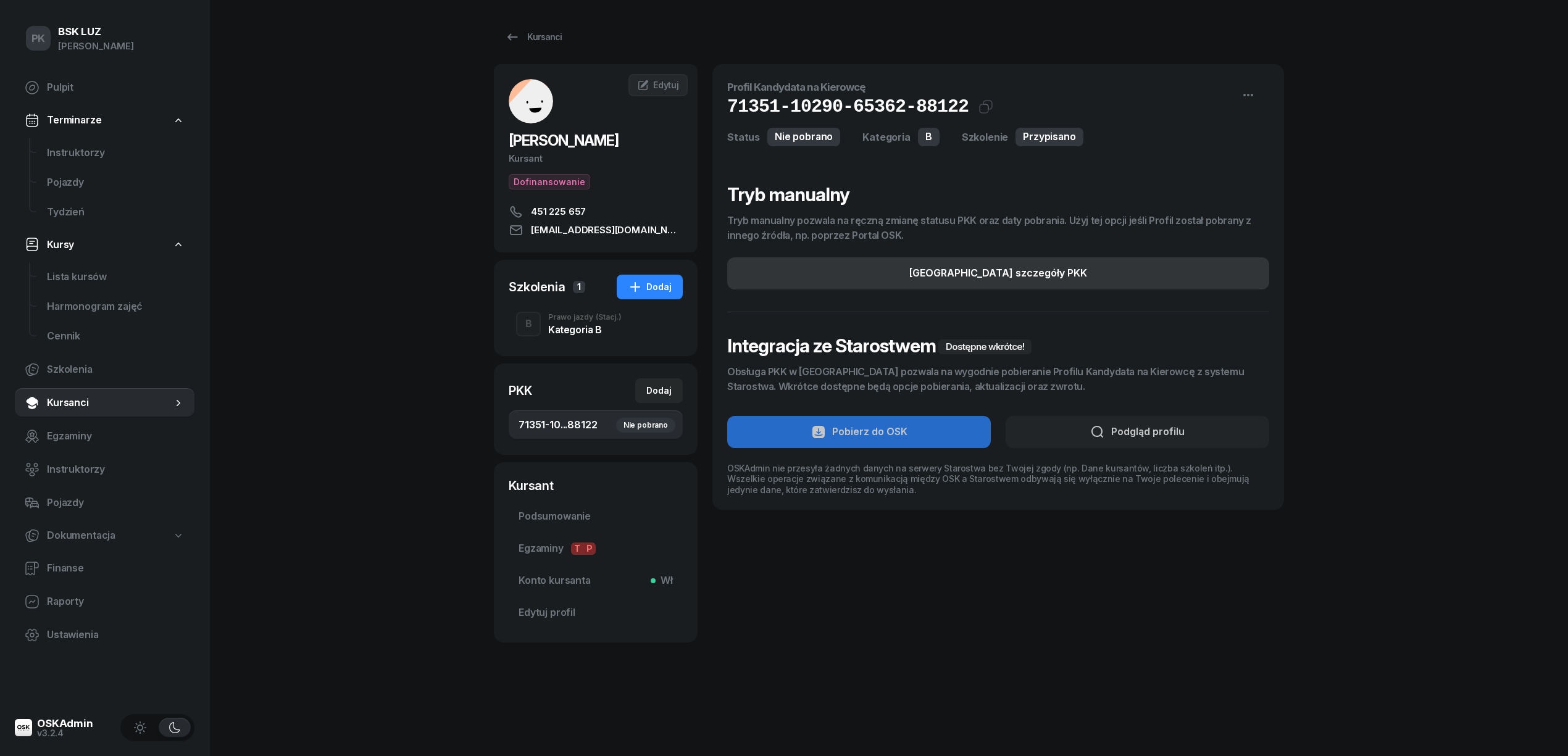
click at [1172, 268] on button "Edytuj szczegóły PKK" at bounding box center [998, 273] width 542 height 32
select select "B"
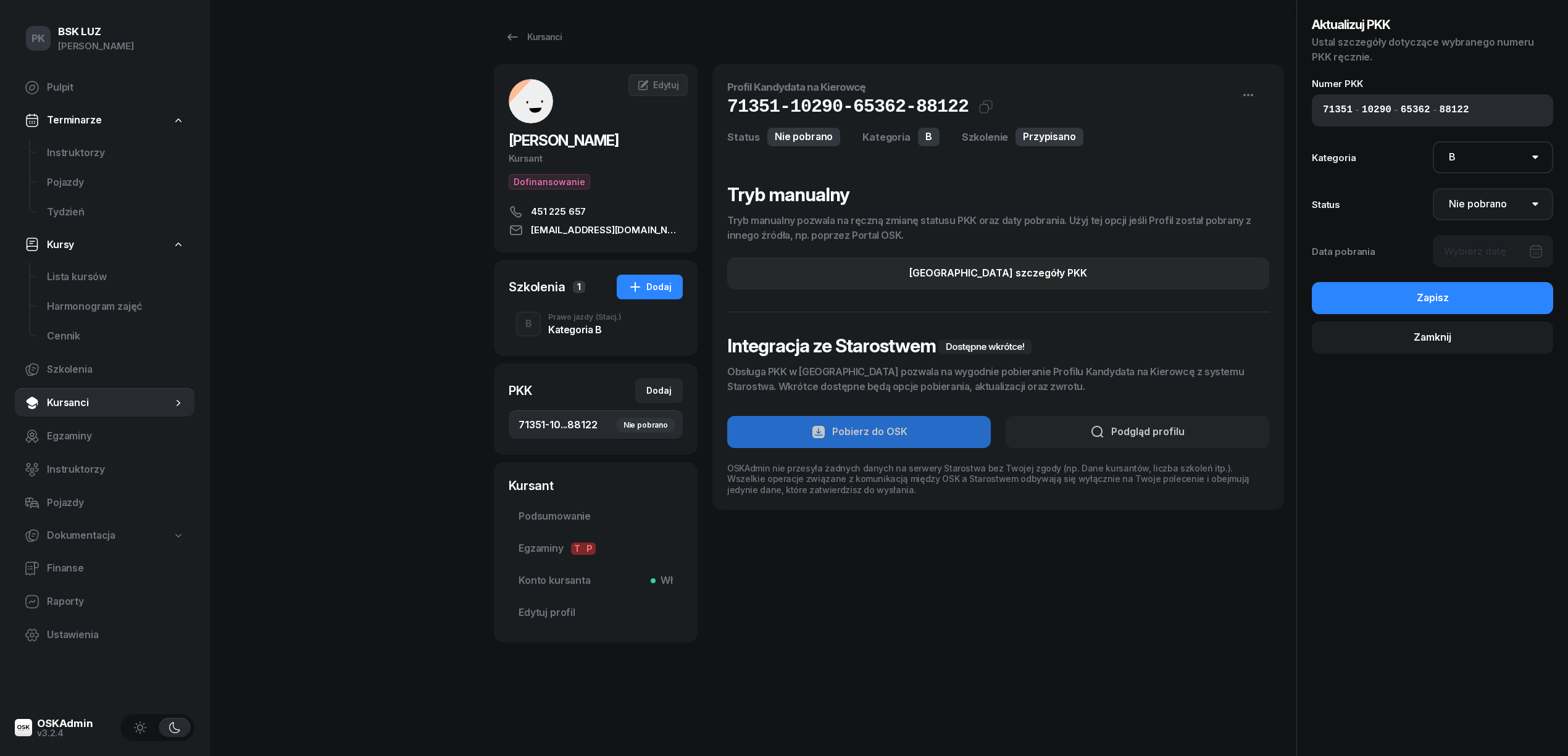
click at [1494, 203] on select "Nie pobrano Pobrano Zwrócono Zaktualizowano" at bounding box center [1493, 204] width 121 height 32
select select "Get"
click at [1433, 188] on select "Nie pobrano Pobrano Zwrócono Zaktualizowano" at bounding box center [1493, 204] width 121 height 32
click at [1498, 252] on div at bounding box center [1493, 251] width 121 height 32
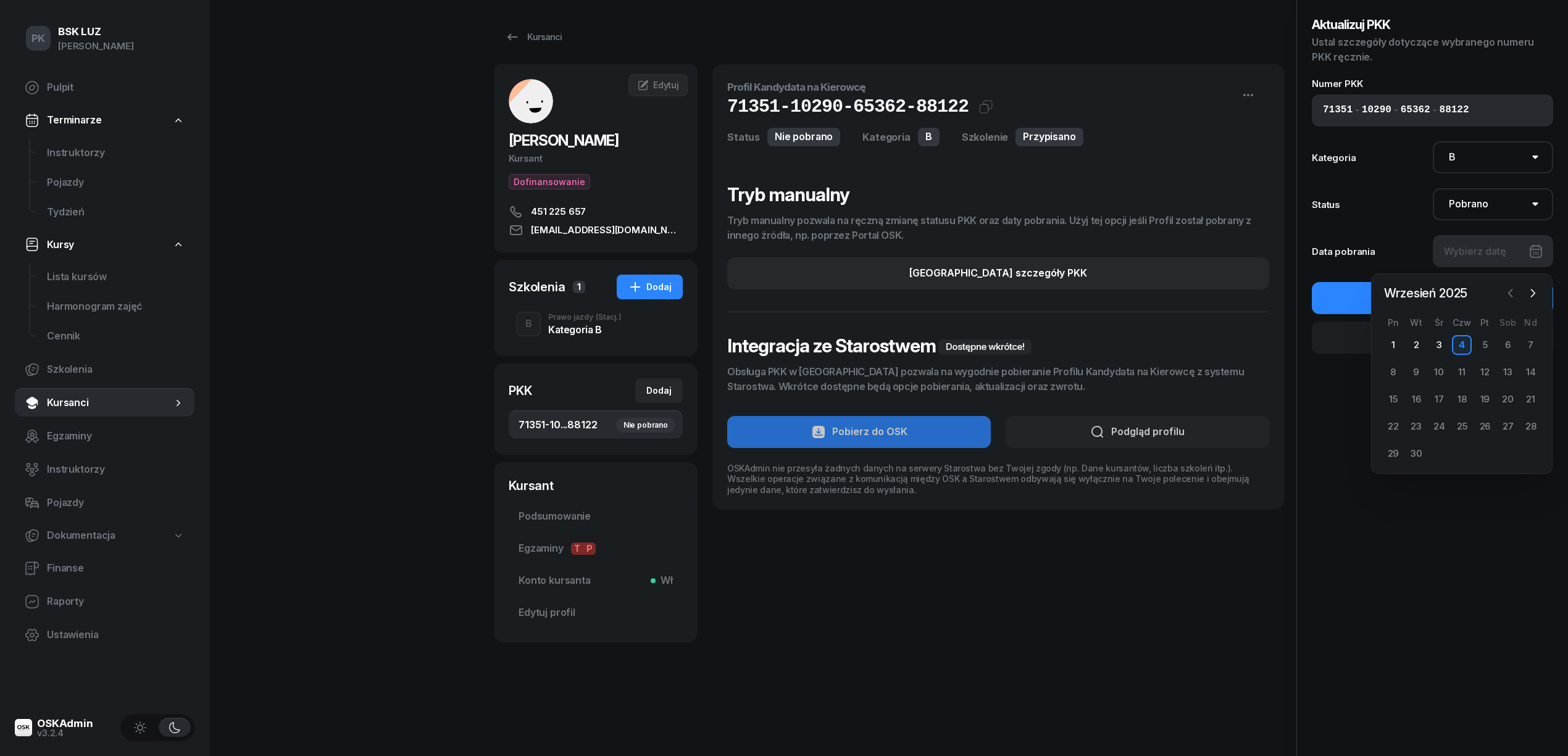
click at [1517, 290] on icon "button" at bounding box center [1511, 293] width 12 height 12
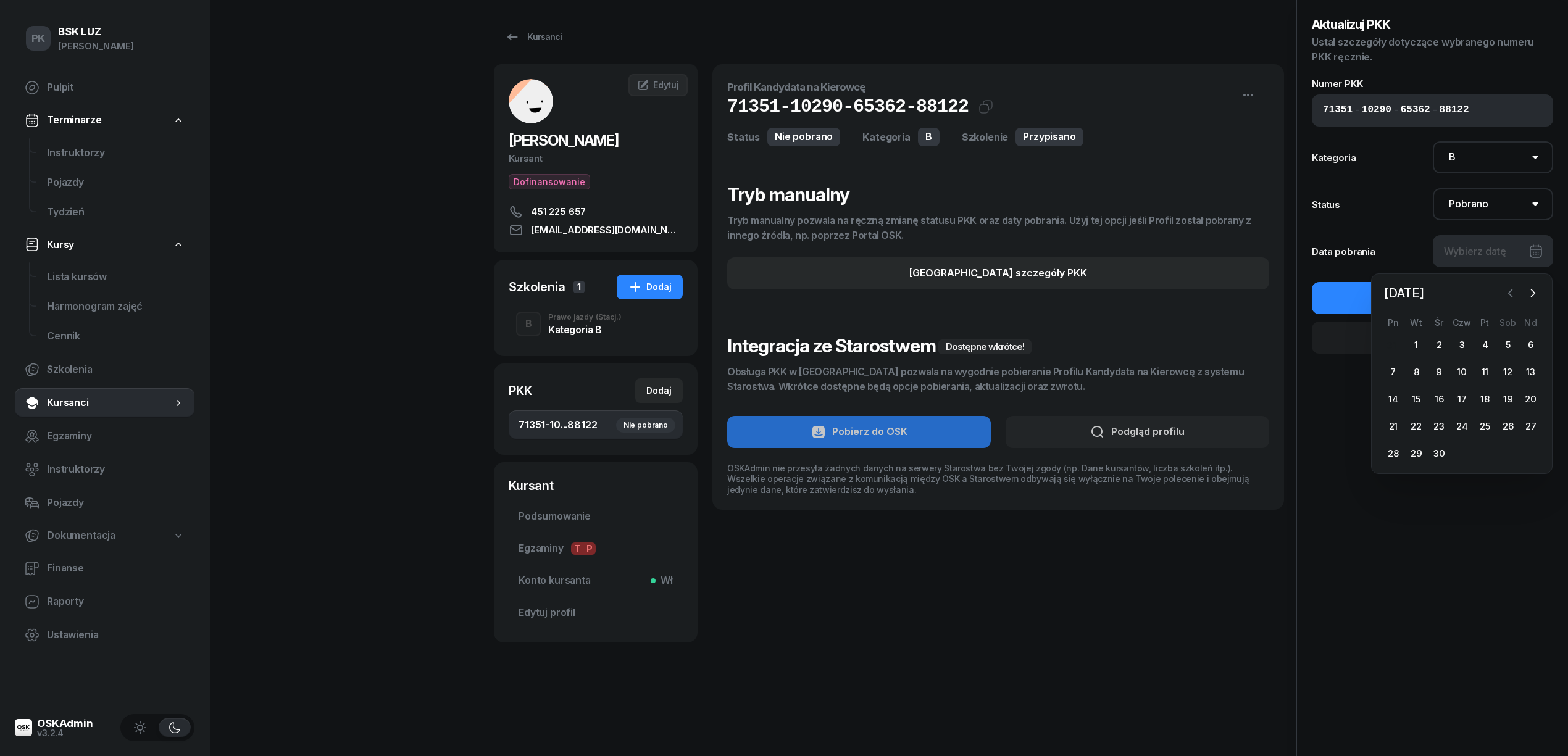
click at [1517, 290] on icon "button" at bounding box center [1511, 293] width 12 height 12
click at [1485, 400] on div "14" at bounding box center [1484, 399] width 20 height 20
type input "14/02/2025"
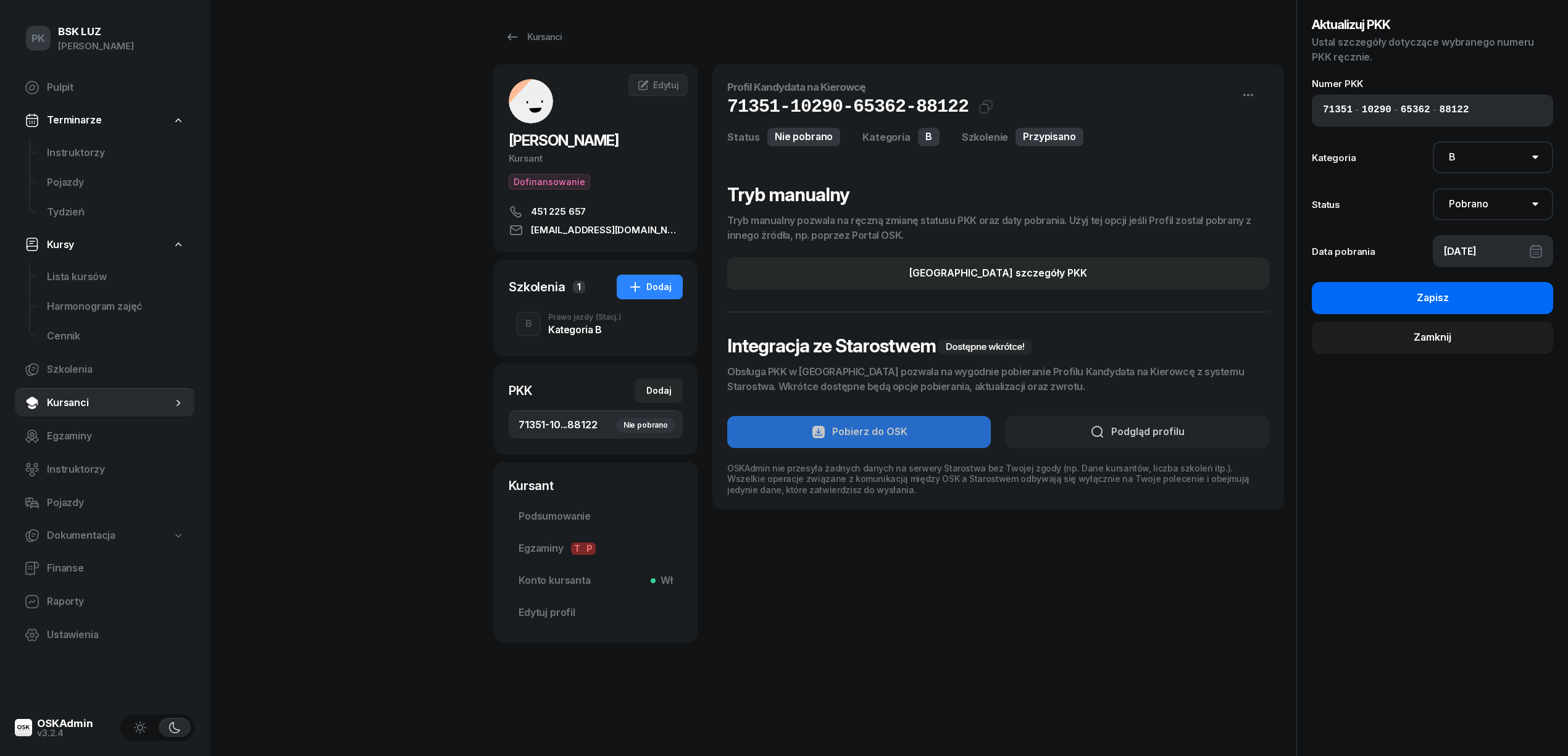
click at [1498, 306] on button "Zapisz" at bounding box center [1432, 298] width 241 height 32
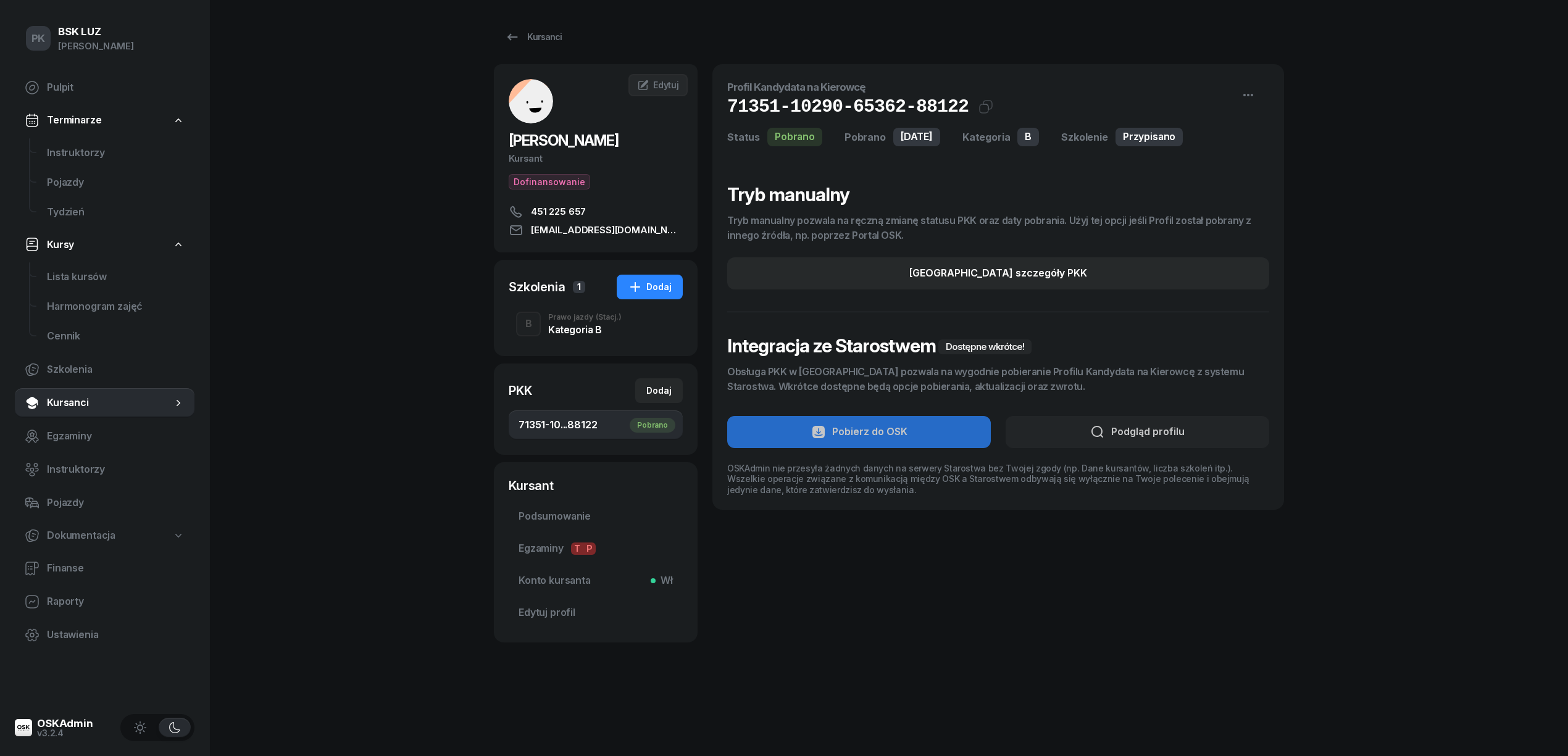
click at [571, 328] on div "Kategoria B" at bounding box center [585, 329] width 73 height 10
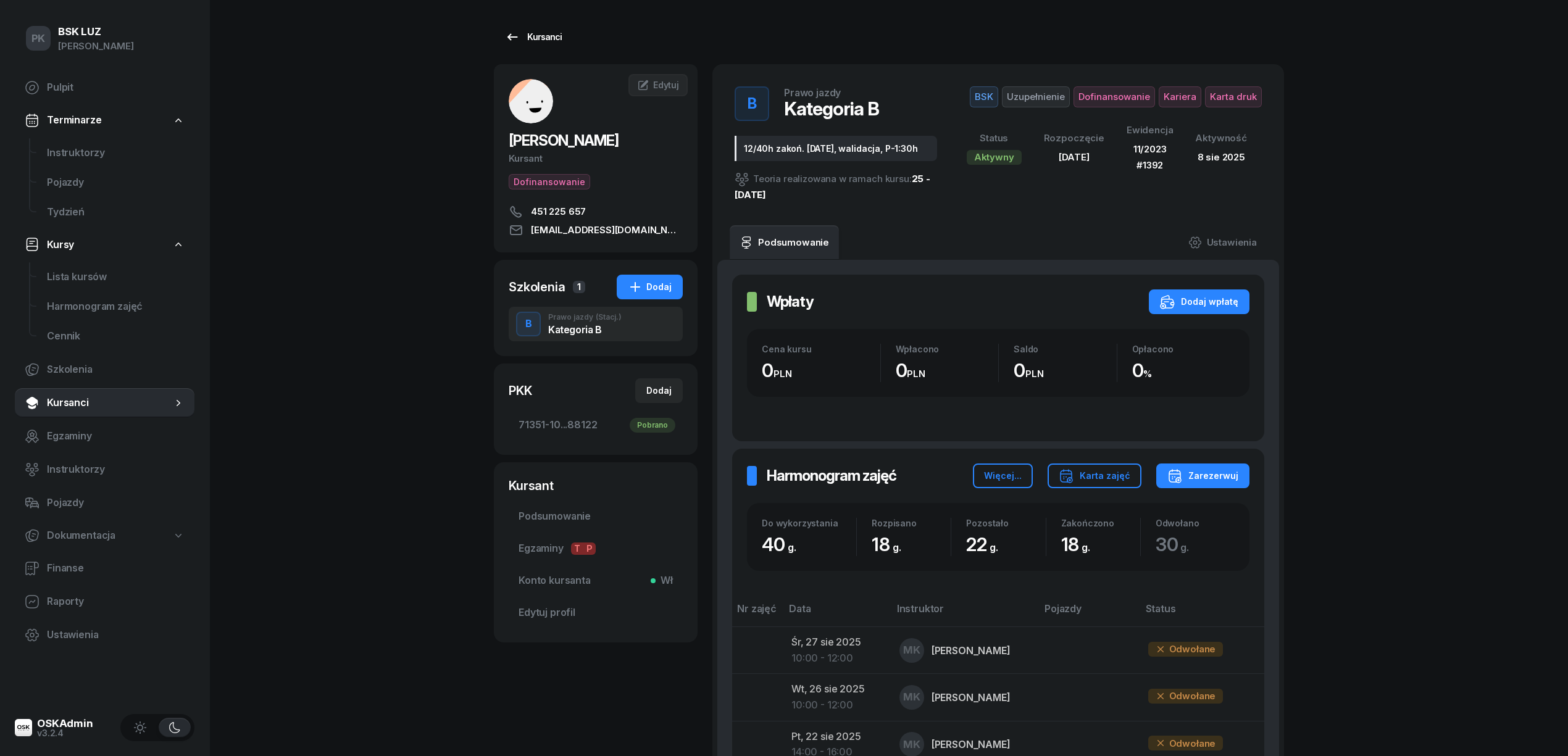
click at [557, 35] on div "Kursanci" at bounding box center [533, 37] width 57 height 15
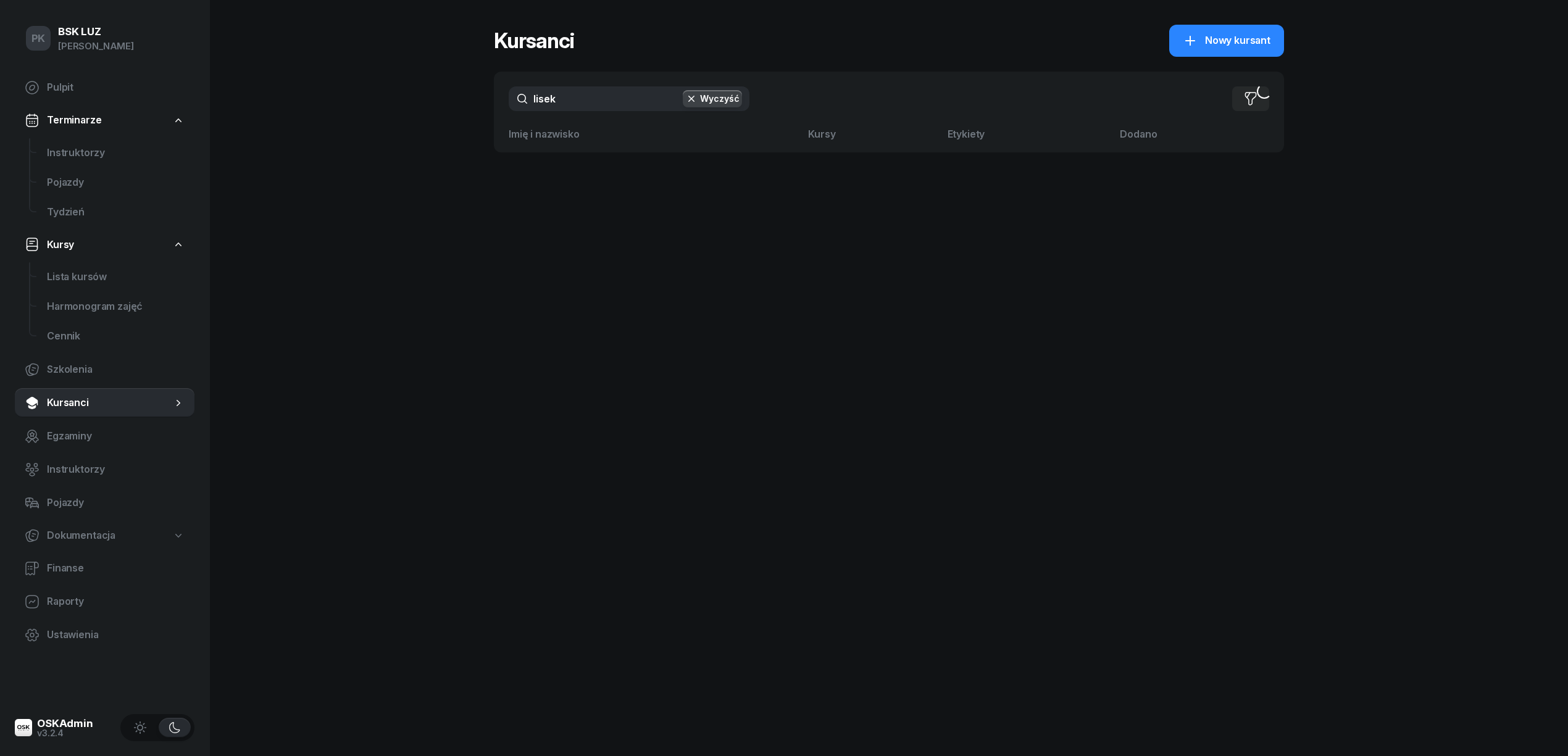
drag, startPoint x: 585, startPoint y: 103, endPoint x: 458, endPoint y: 103, distance: 127.0
click at [457, 102] on div "PK BSK LUZ Piotr Klimek Pulpit Terminarze Instruktorzy Pojazdy Tydzień Kursy Li…" at bounding box center [784, 378] width 1568 height 756
type input "galiak"
click at [704, 95] on button "Wyczyść" at bounding box center [712, 98] width 59 height 17
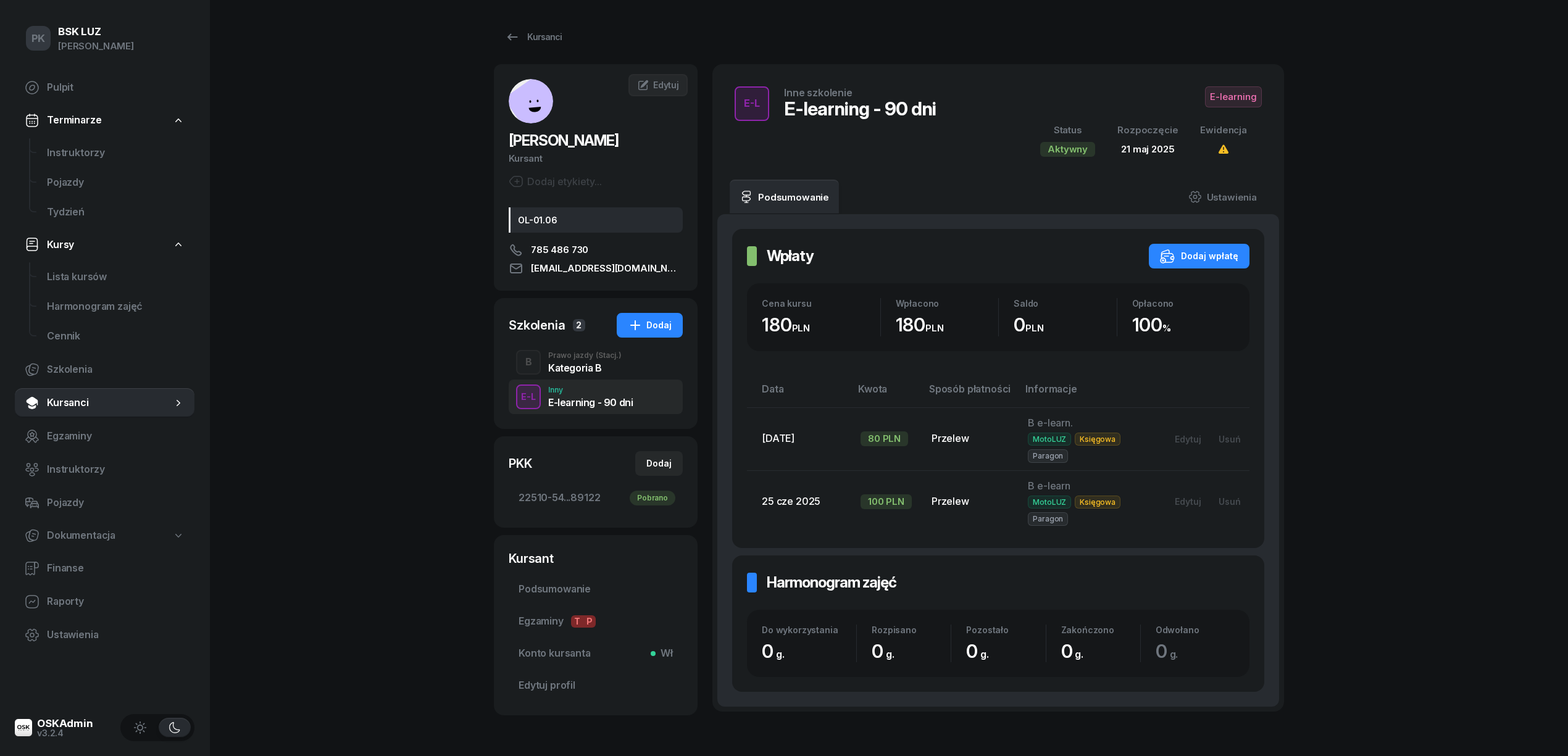
click at [542, 32] on div "Kursanci" at bounding box center [533, 37] width 57 height 15
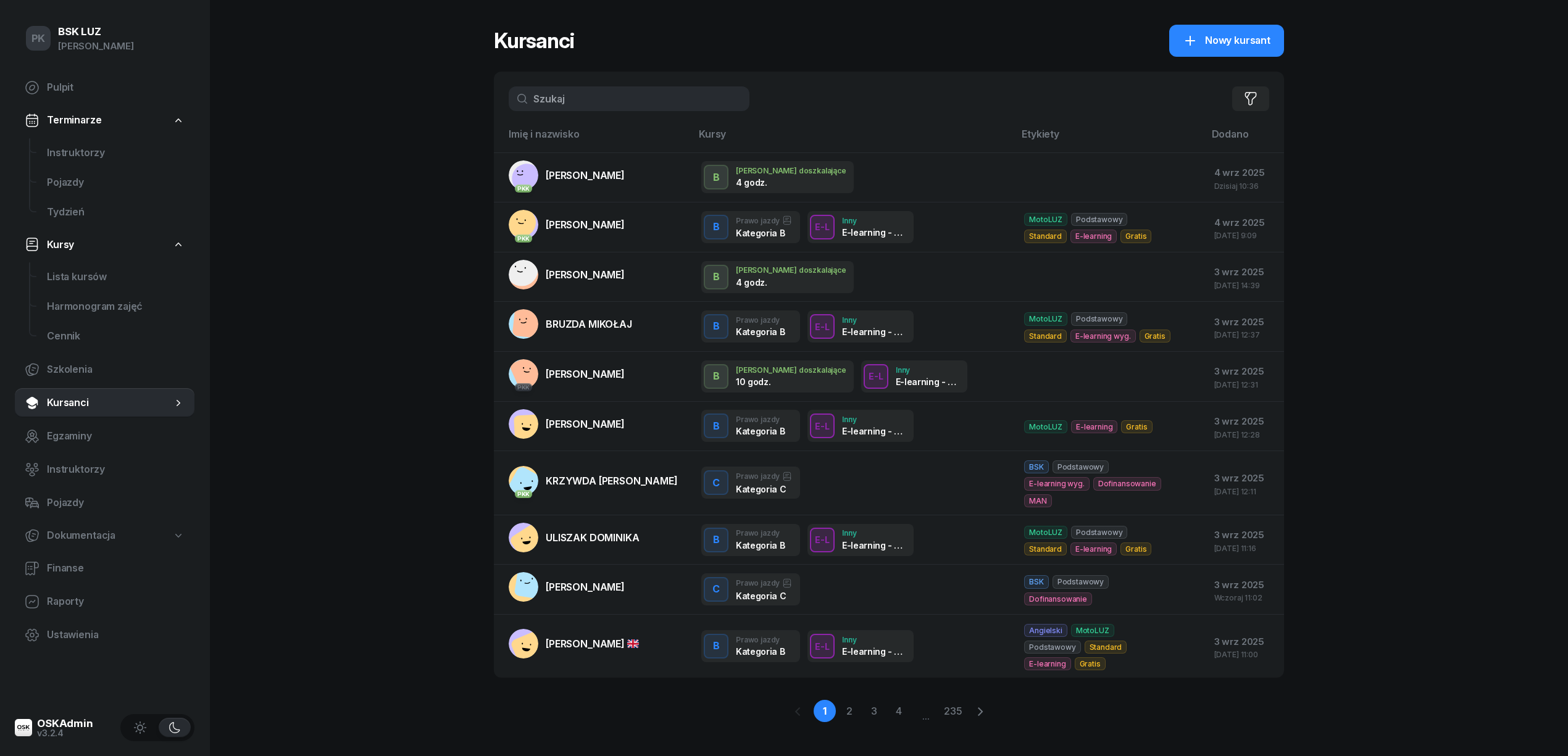
click at [578, 82] on div "Filtruj" at bounding box center [889, 98] width 790 height 54
click at [584, 97] on input "text" at bounding box center [629, 98] width 240 height 24
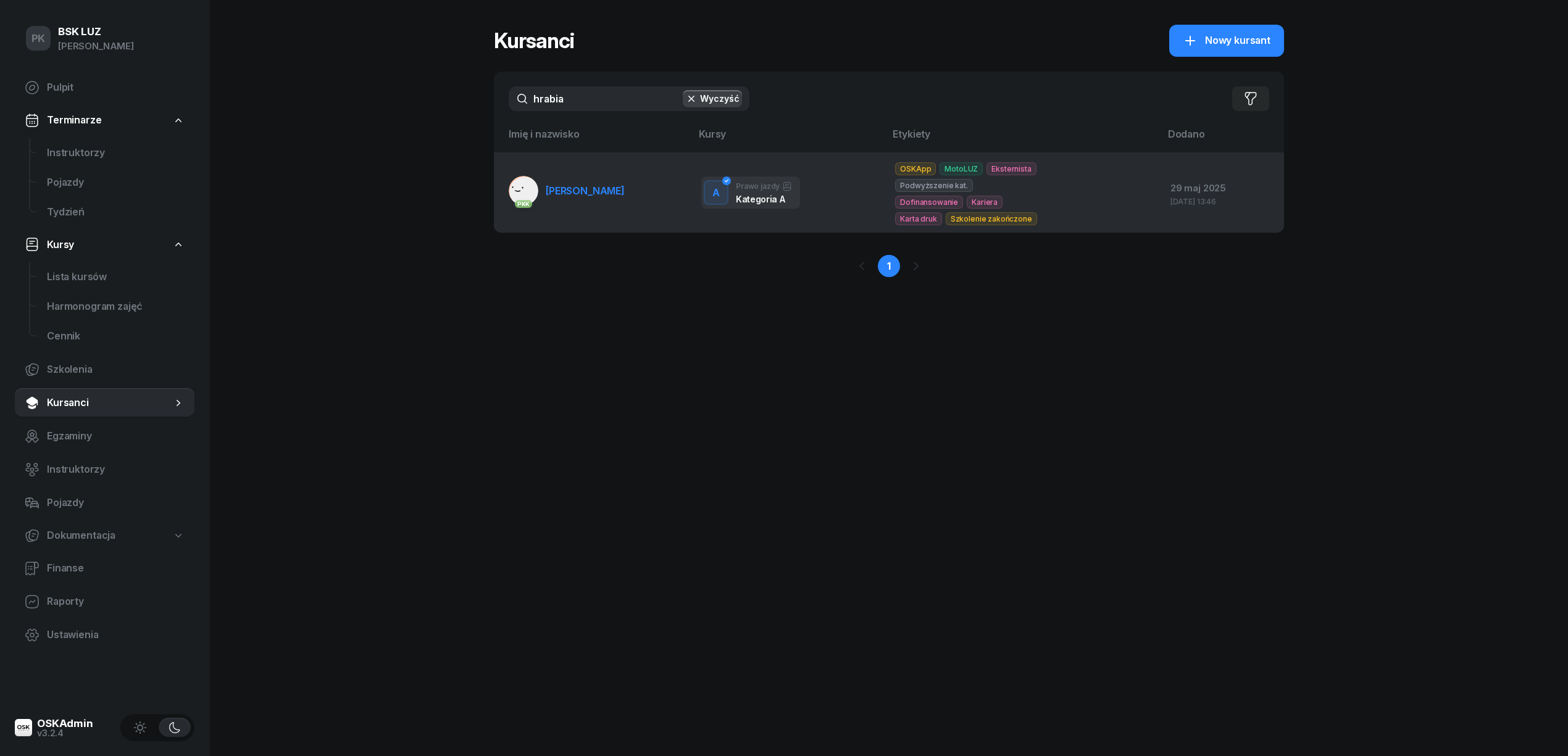
type input "hrabia"
click at [576, 185] on span "[PERSON_NAME]" at bounding box center [585, 191] width 79 height 12
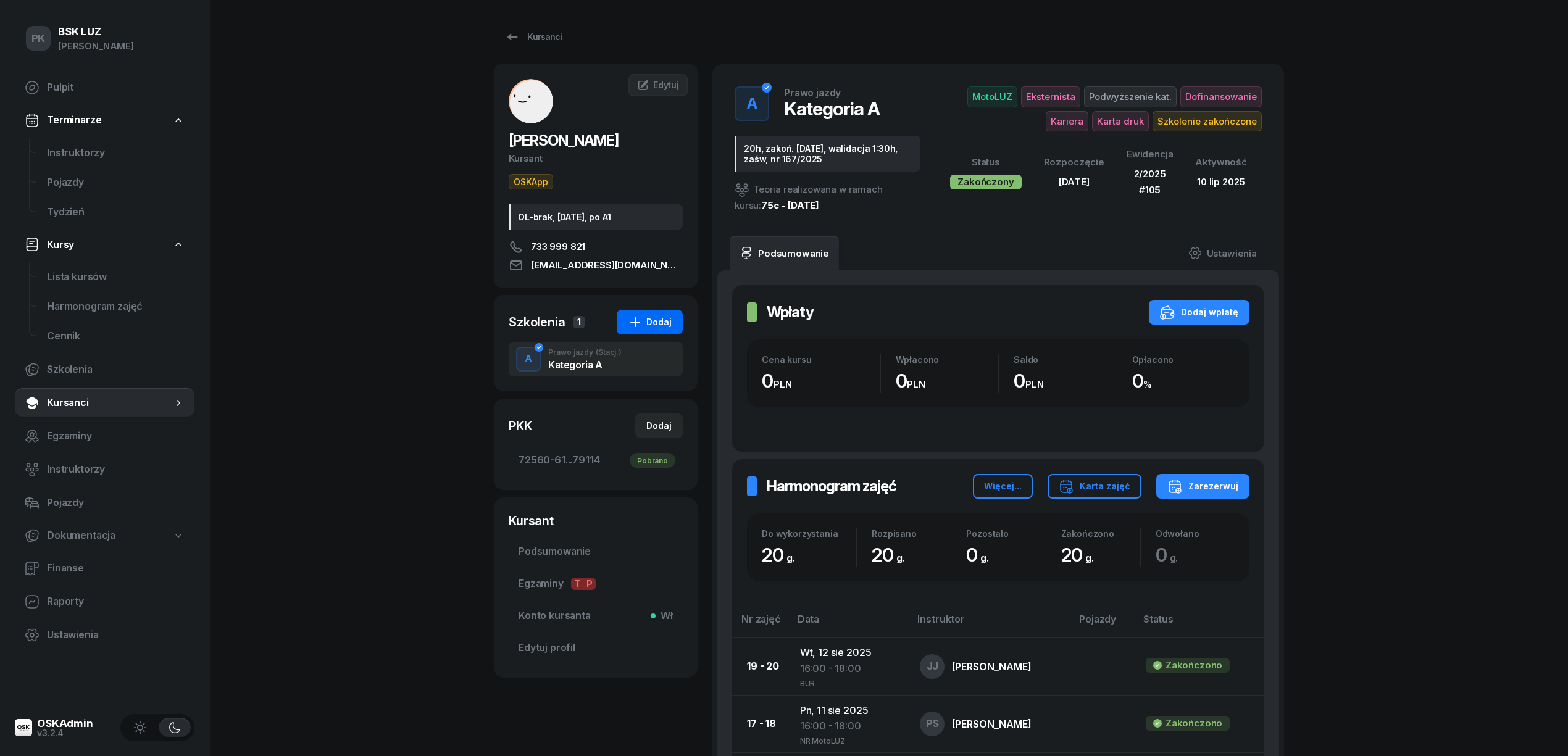
click at [650, 326] on div "Dodaj" at bounding box center [649, 322] width 44 height 15
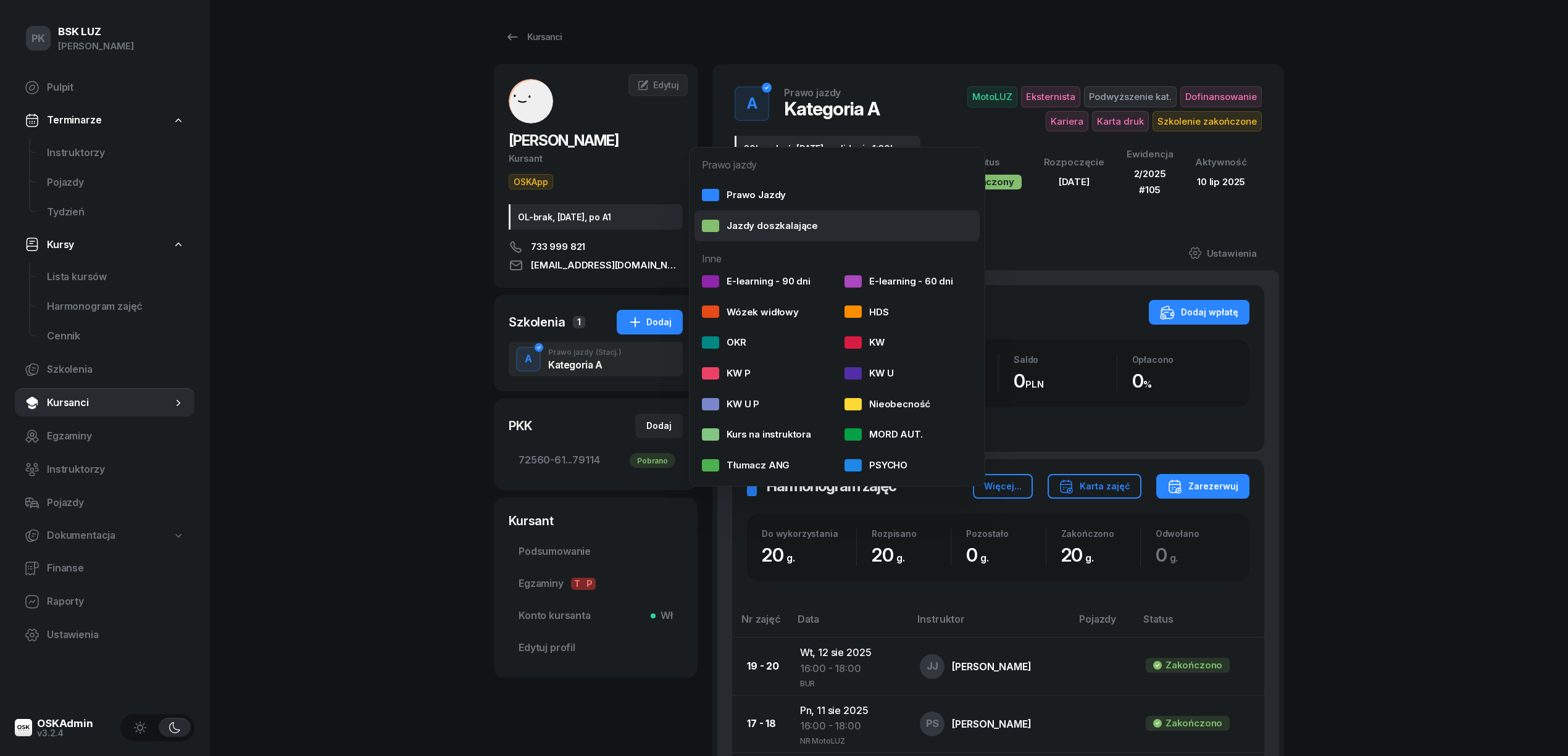
click at [769, 216] on link "Jazdy doszkalające" at bounding box center [837, 226] width 285 height 31
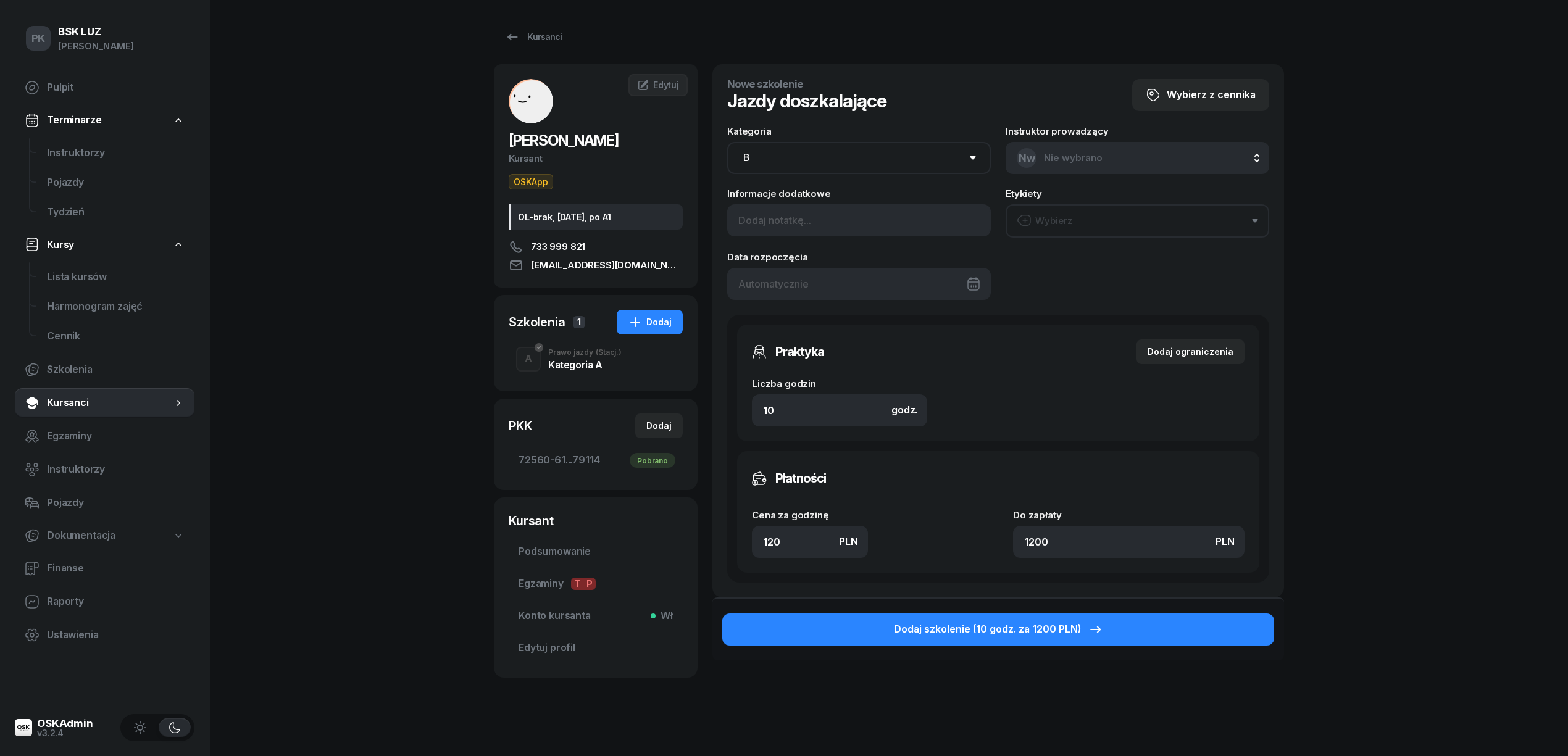
drag, startPoint x: 776, startPoint y: 153, endPoint x: 772, endPoint y: 162, distance: 9.8
click at [776, 153] on select "AM A1 A2 A B1 B B+E C1 C1+E C C+E D1 D1+E D D+E T Tram C+CE C+D" at bounding box center [859, 158] width 264 height 32
select select "A"
click at [727, 142] on select "AM A1 A2 A B1 B B+E C1 C1+E C C+E D1 D1+E D D+E T Tram C+CE C+D" at bounding box center [859, 158] width 264 height 32
drag, startPoint x: 789, startPoint y: 416, endPoint x: 745, endPoint y: 413, distance: 44.1
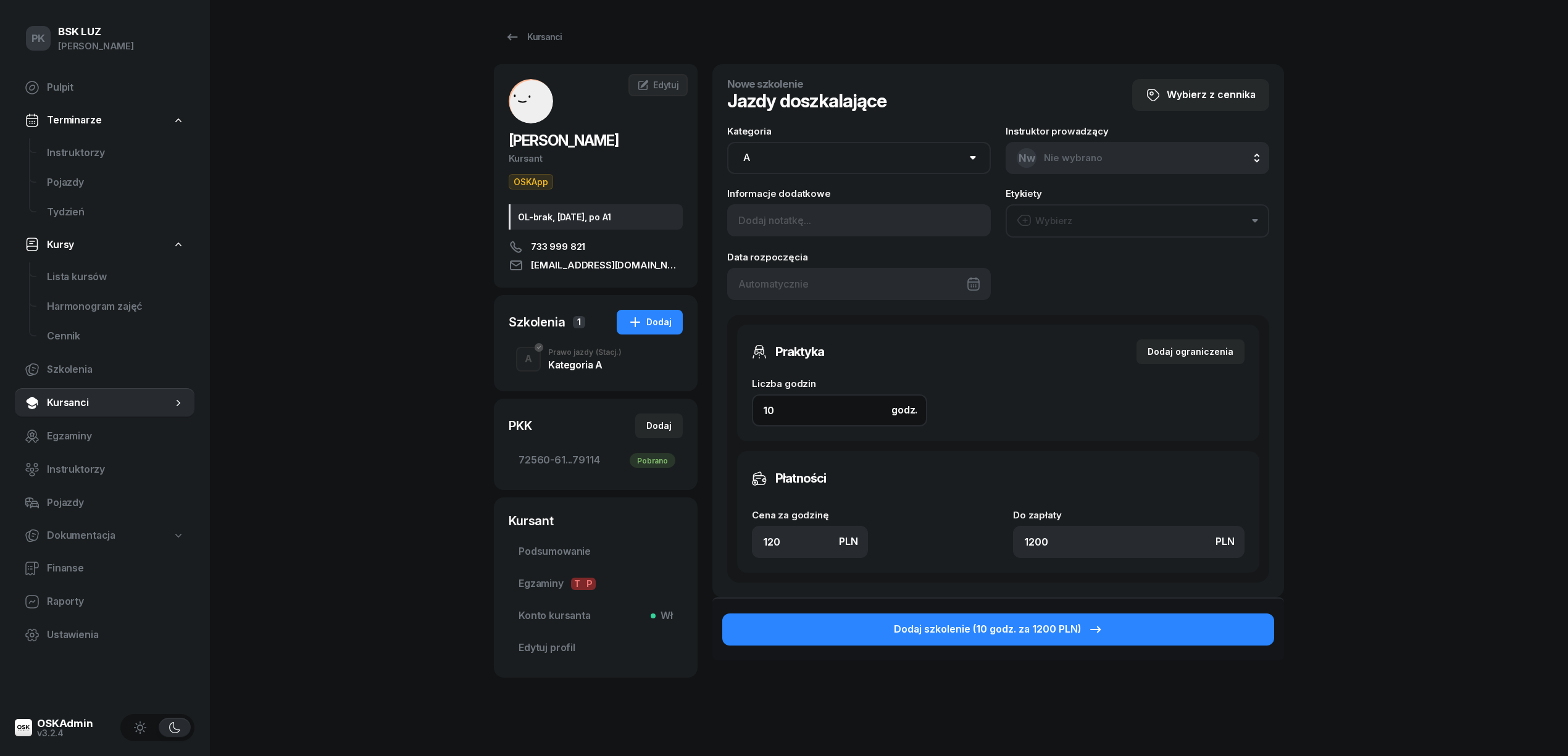
click at [745, 413] on div "Praktyka Dodaj ograniczenia Liczba godzin godz. 10 Ograniczenia zajęć praktyczn…" at bounding box center [998, 383] width 522 height 117
type input "1"
type input "120"
type input "1"
drag, startPoint x: 794, startPoint y: 546, endPoint x: 692, endPoint y: 544, distance: 102.0
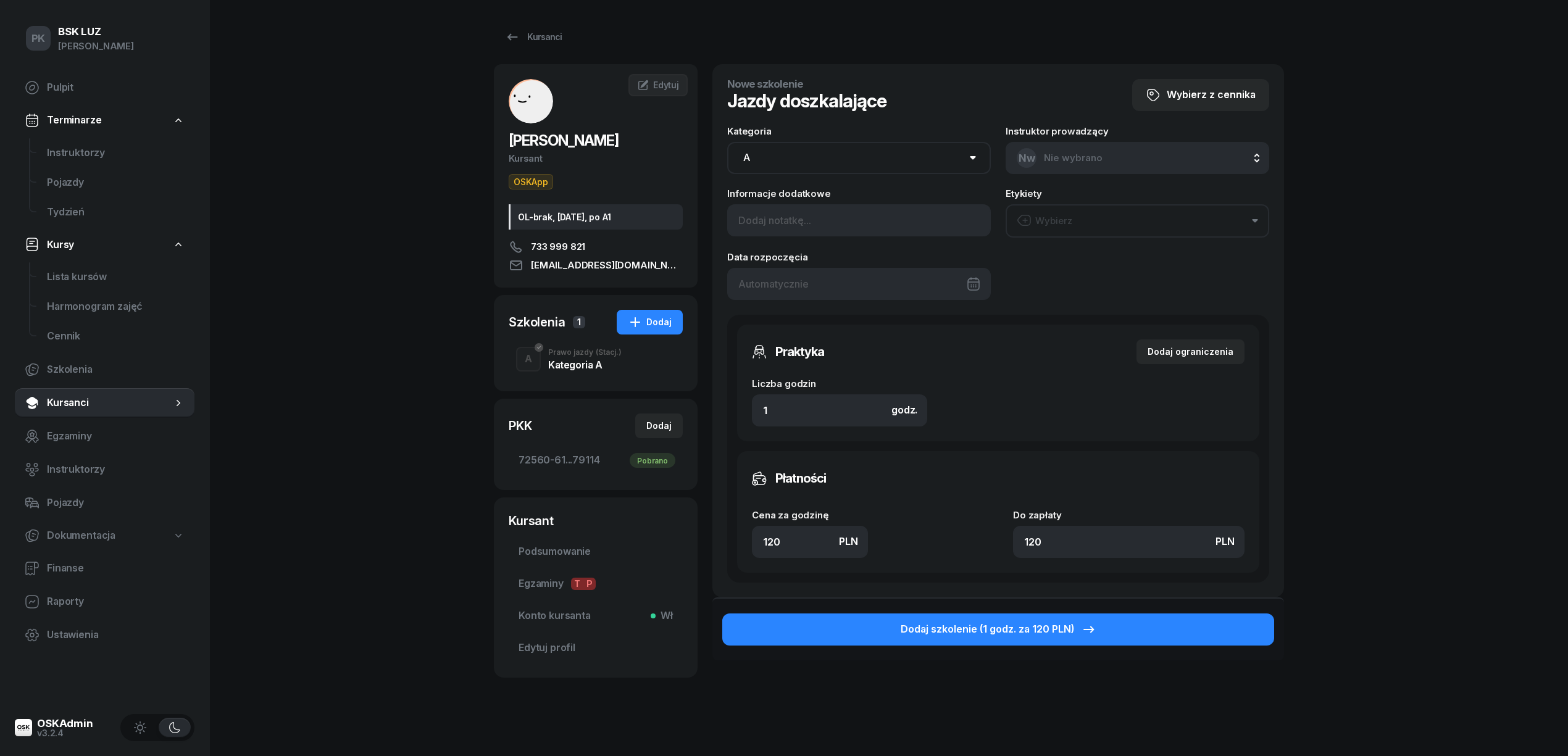
click at [692, 544] on div "HRABIA [PERSON_NAME] OSKApp OL-brak, [DATE], po A1 733 999 821 [EMAIL_ADDRESS][…" at bounding box center [889, 396] width 790 height 663
type input "1"
type input "14"
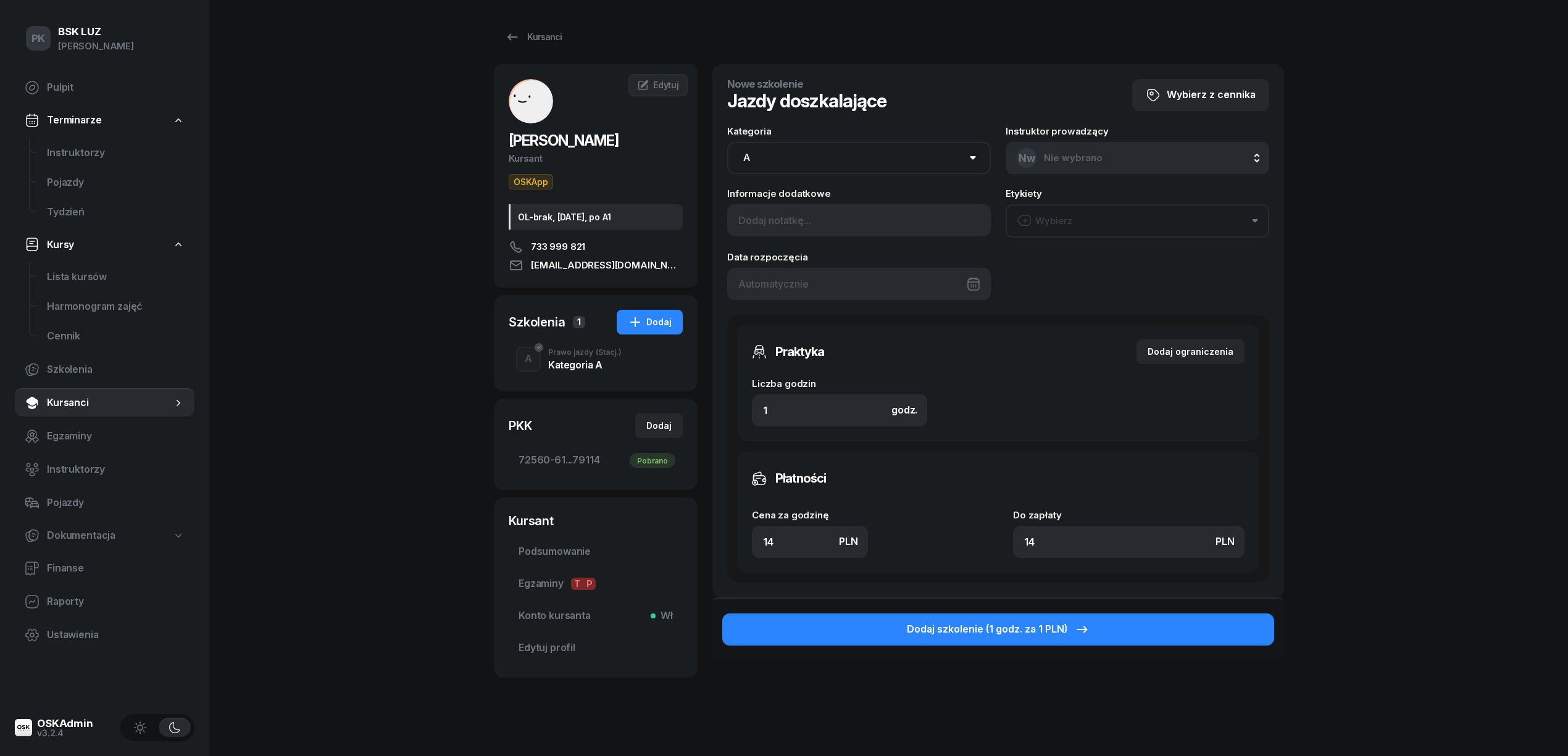
type input "140"
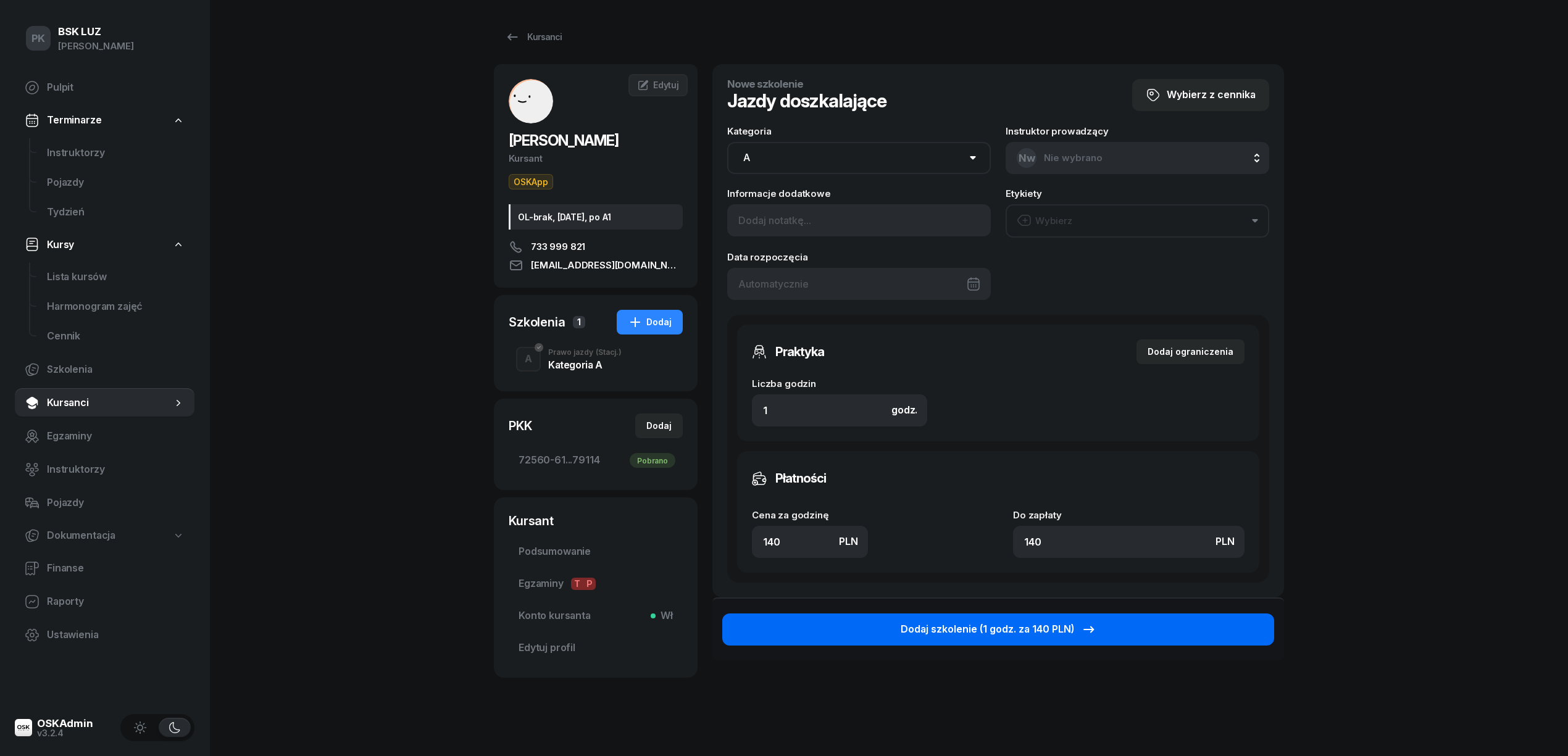
type input "140"
click at [1035, 623] on div "Dodaj szkolenie (1 godz. za 140 PLN)" at bounding box center [999, 630] width 196 height 16
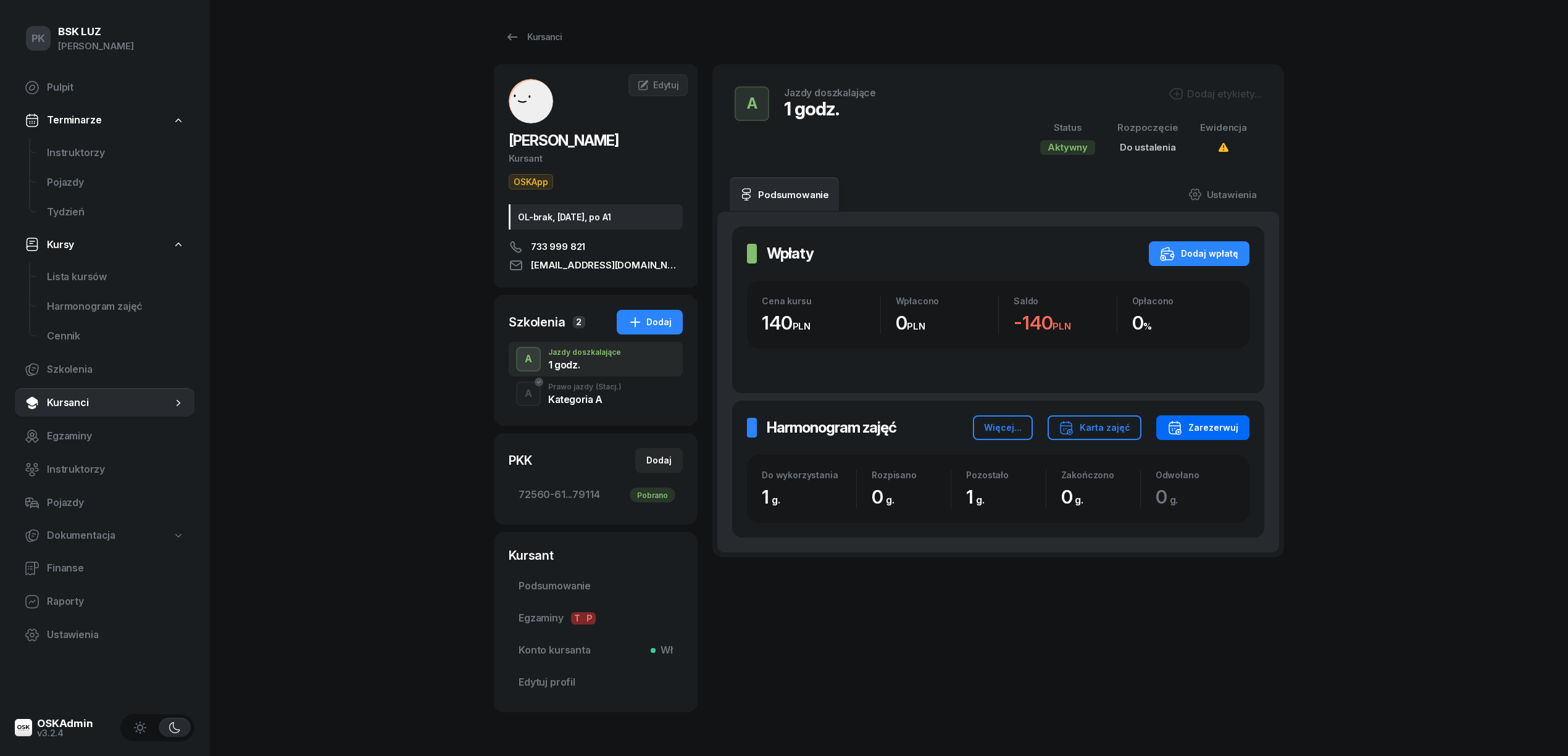
click at [1226, 422] on div "Zarezerwuj" at bounding box center [1202, 428] width 71 height 15
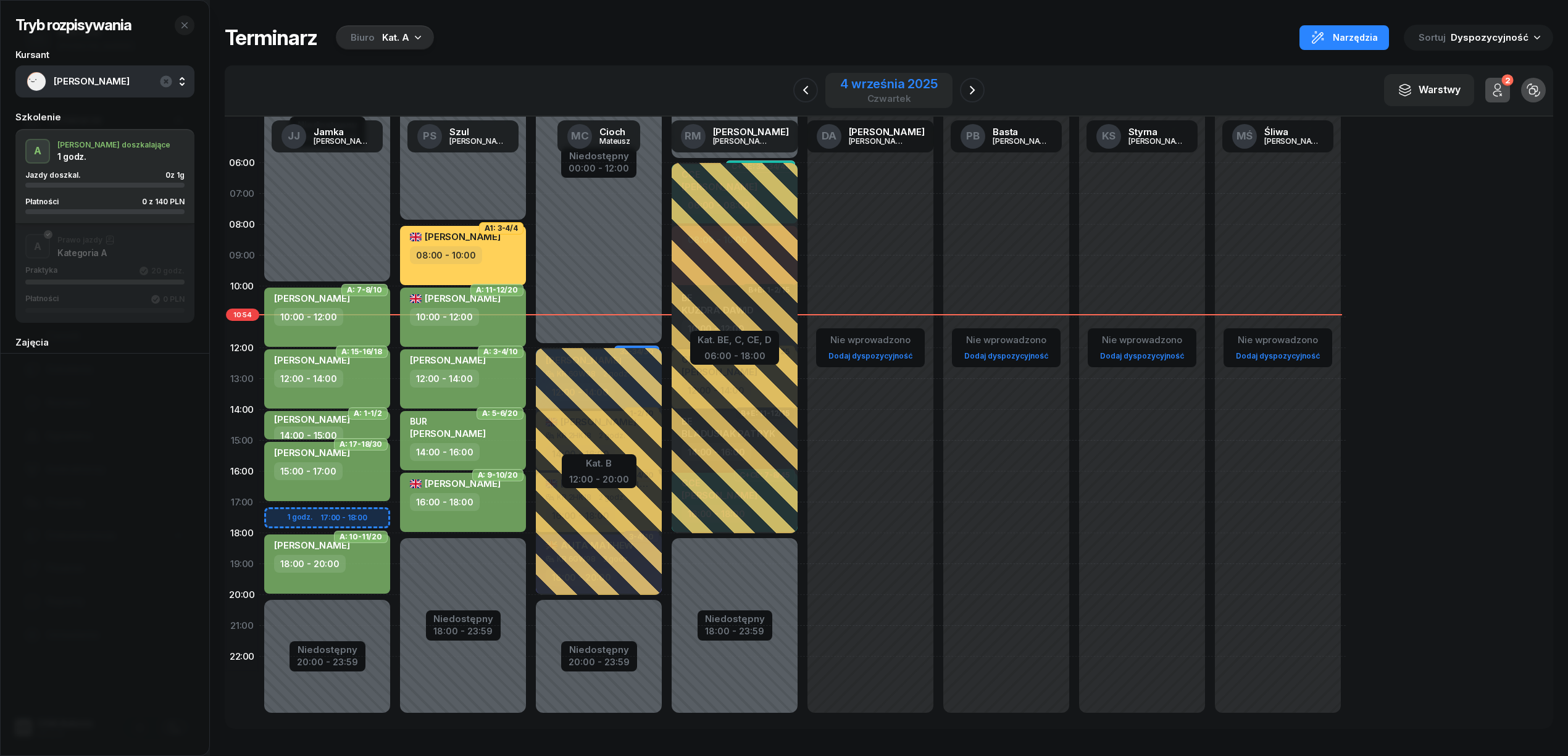
click at [883, 82] on div "4 września 2025" at bounding box center [889, 84] width 98 height 12
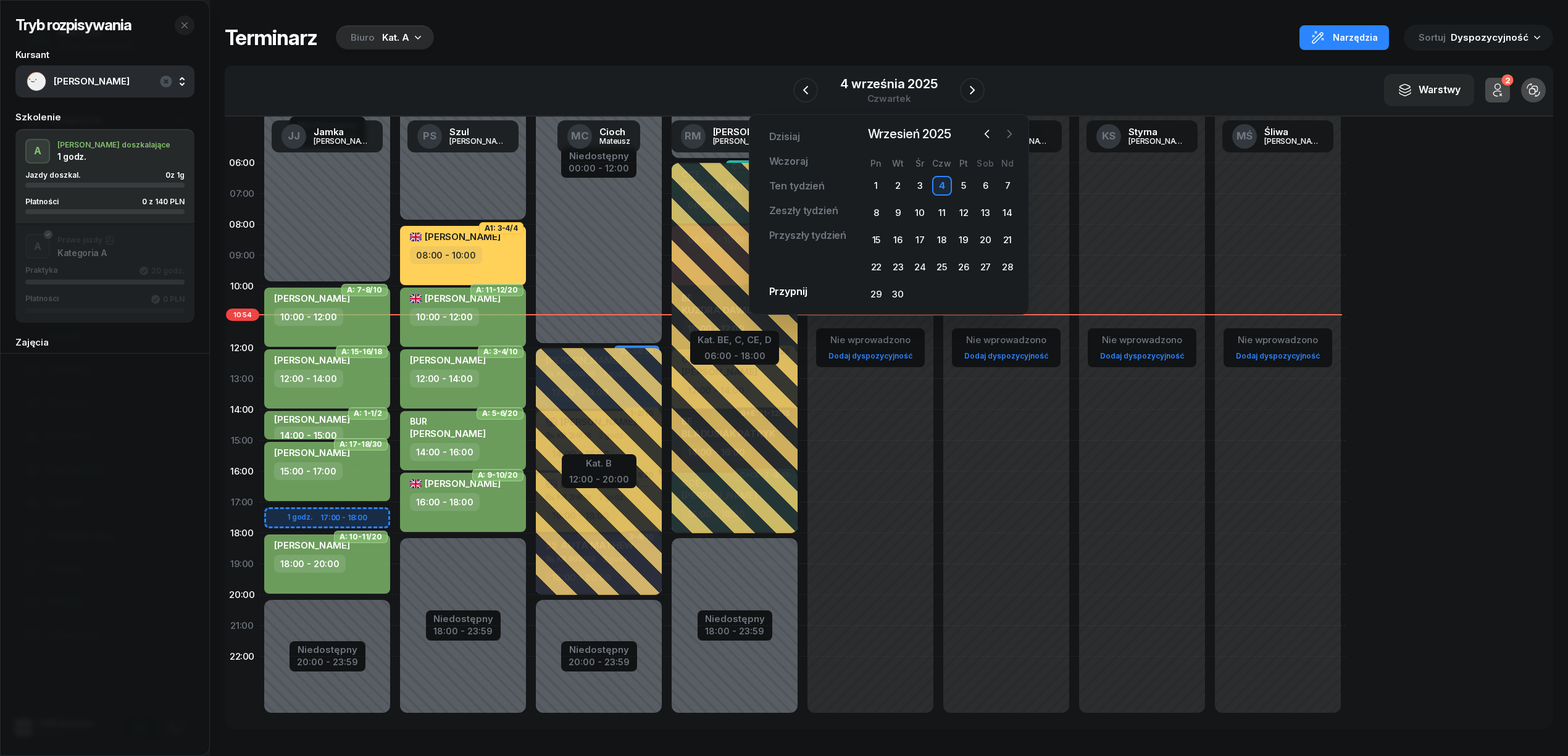
click at [1011, 134] on icon "button" at bounding box center [1010, 134] width 12 height 12
click at [925, 240] on div "15" at bounding box center [919, 240] width 20 height 20
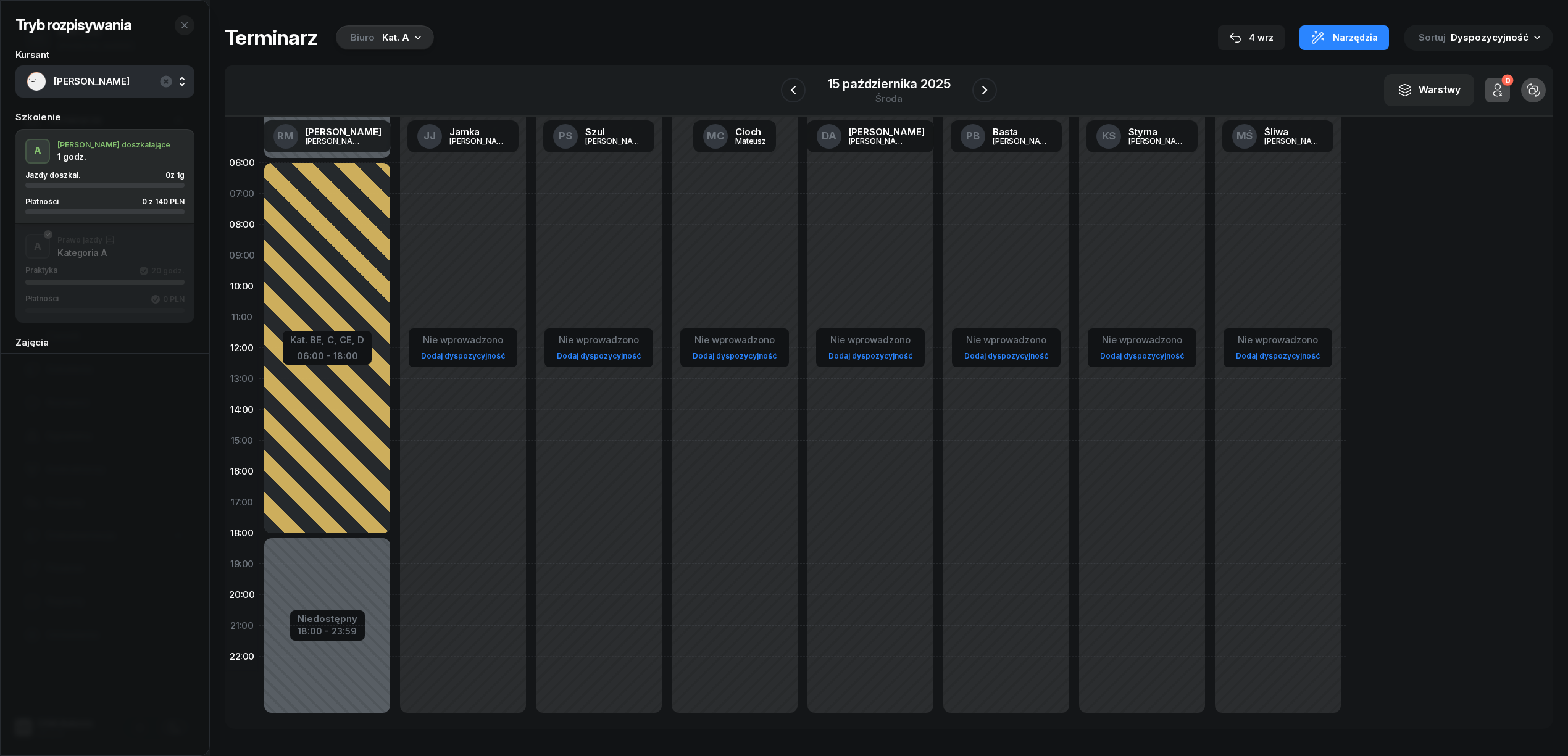
click at [569, 420] on div "Nie wprowadzono Dodaj dyspozycyjność" at bounding box center [599, 440] width 136 height 586
select select "14"
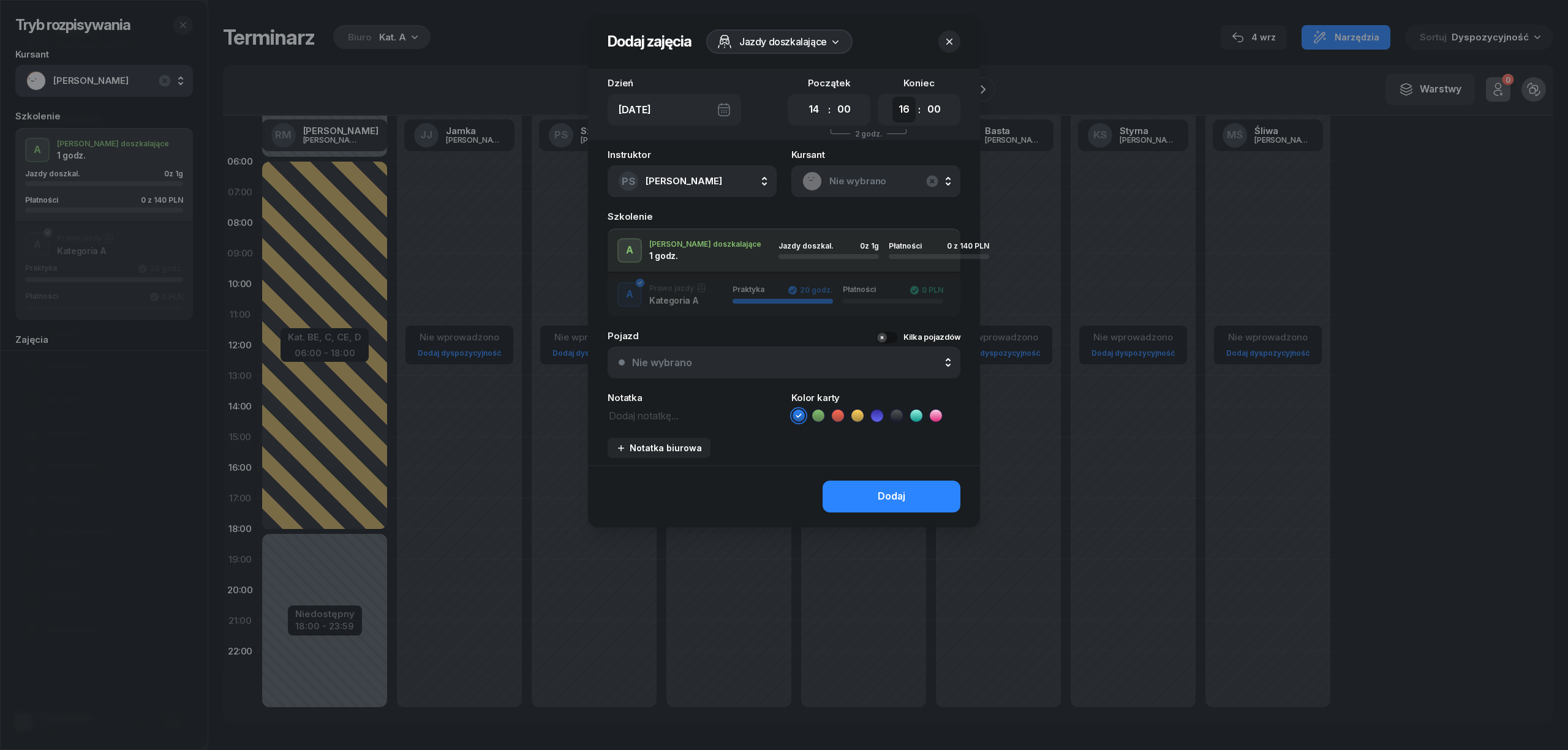
click at [905, 106] on select "00 01 02 03 04 05 06 07 08 09 10 11 12 13 14 15 16 17 18 19 20 21 22 23" at bounding box center [904, 110] width 24 height 26
select select "15"
click at [893, 97] on select "00 01 02 03 04 05 06 07 08 09 10 11 12 13 14 15 16 17 18 19 20 21 22 23" at bounding box center [904, 110] width 24 height 26
click at [816, 414] on icon at bounding box center [818, 415] width 5 height 4
click at [874, 507] on button "Dodaj" at bounding box center [891, 496] width 138 height 32
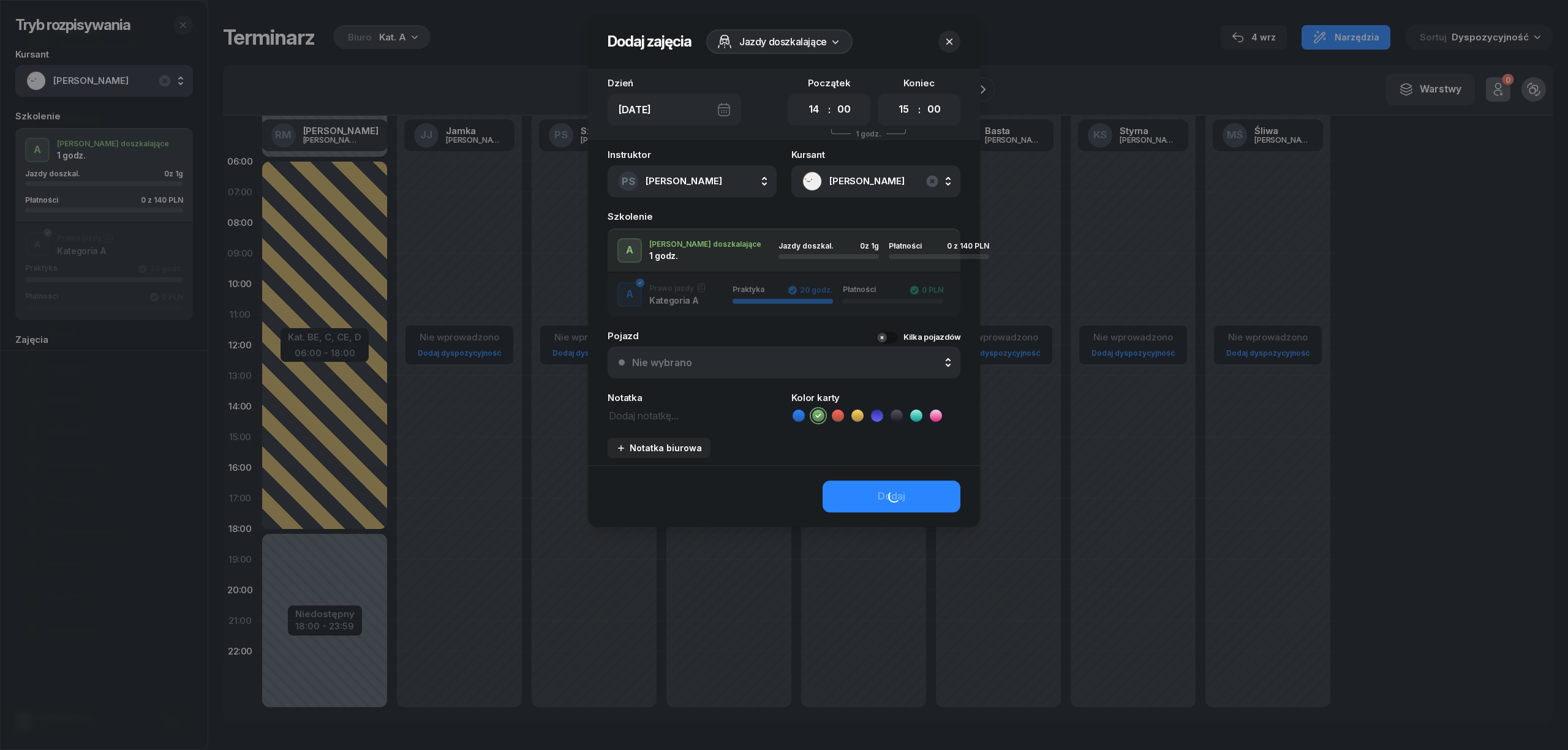
click at [870, 501] on div "Dodaj" at bounding box center [784, 497] width 392 height 62
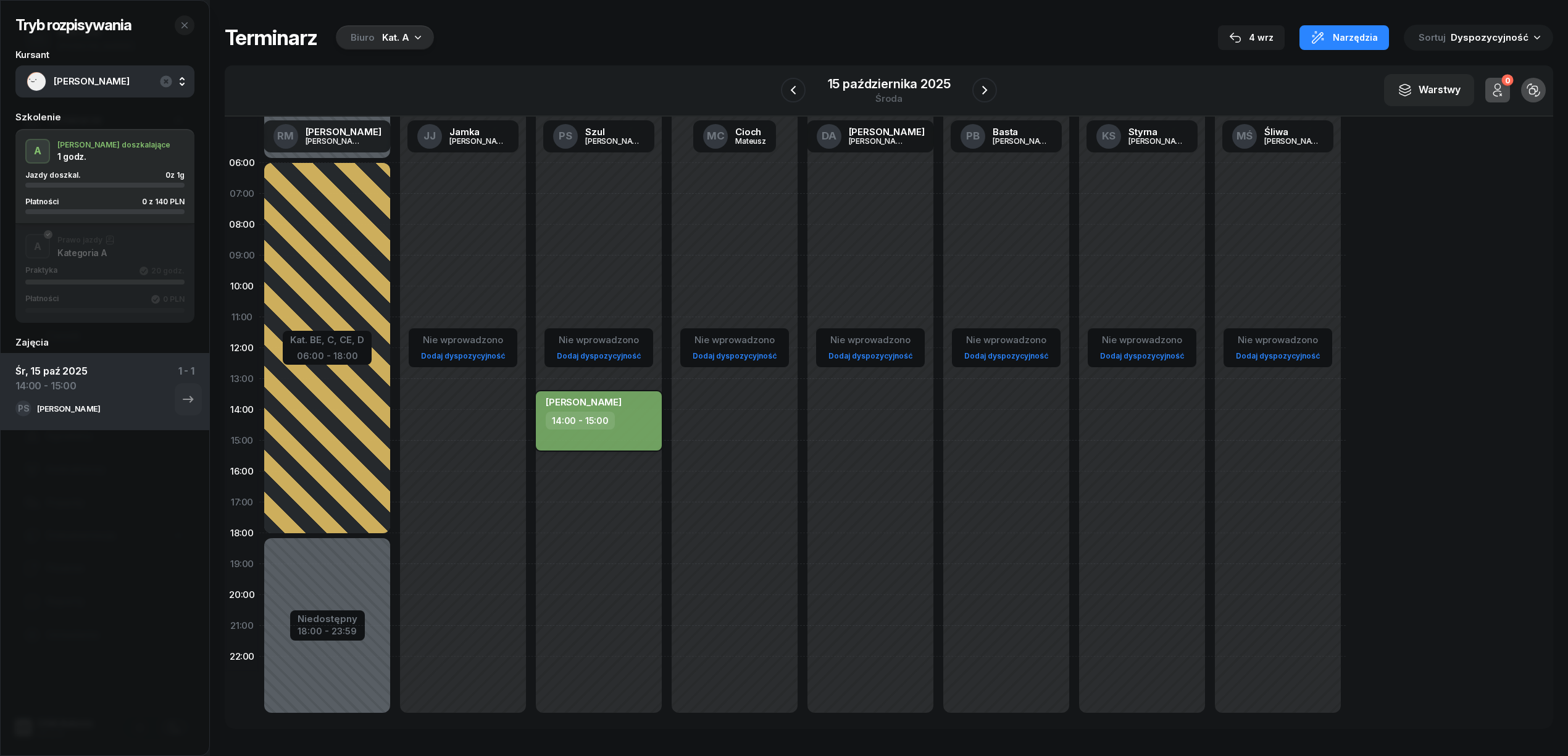
click at [637, 423] on div "14:00 - 15:00" at bounding box center [600, 420] width 109 height 18
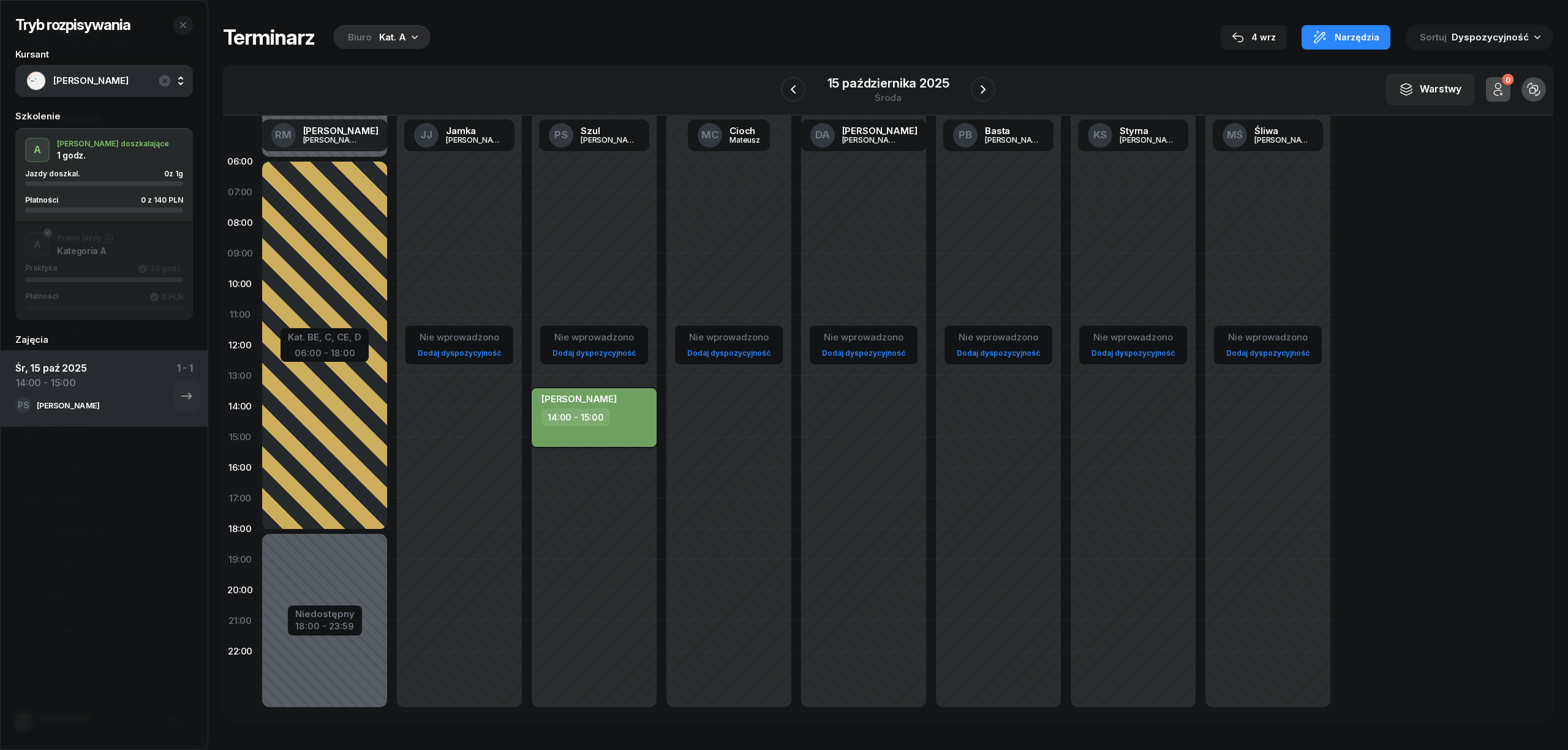
select select "14"
select select "15"
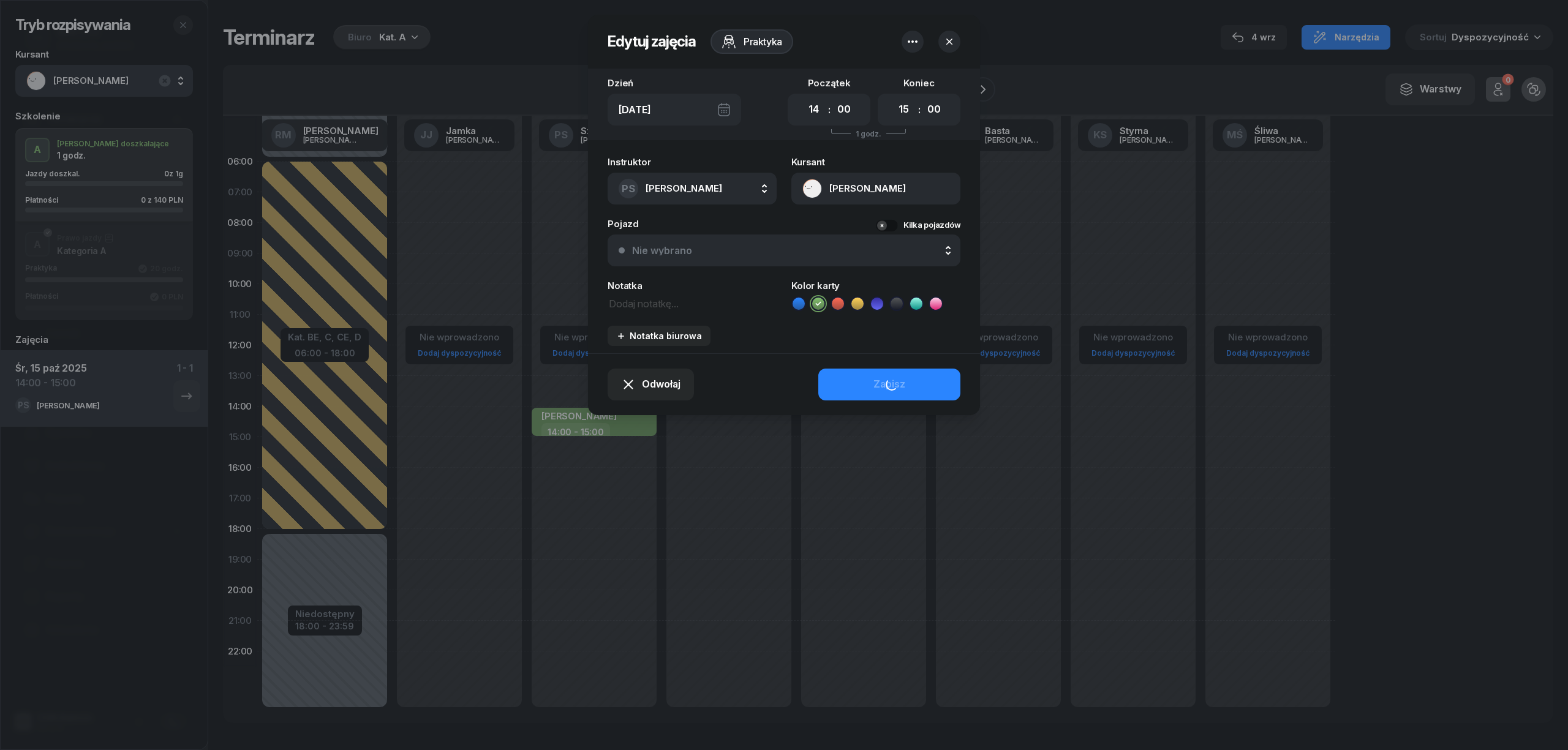
click at [744, 451] on div at bounding box center [784, 375] width 1568 height 750
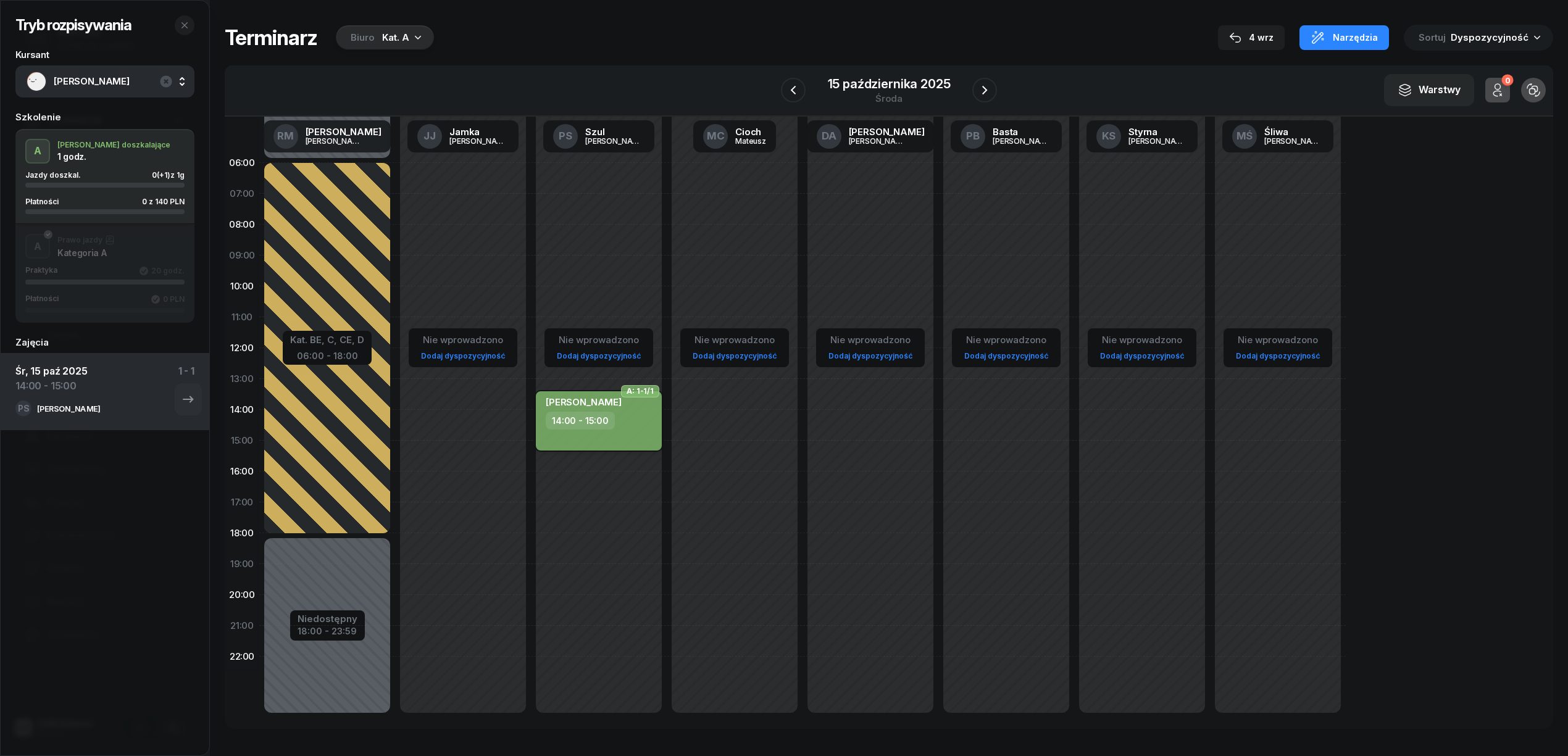
click at [637, 425] on div "14:00 - 15:00" at bounding box center [600, 420] width 109 height 18
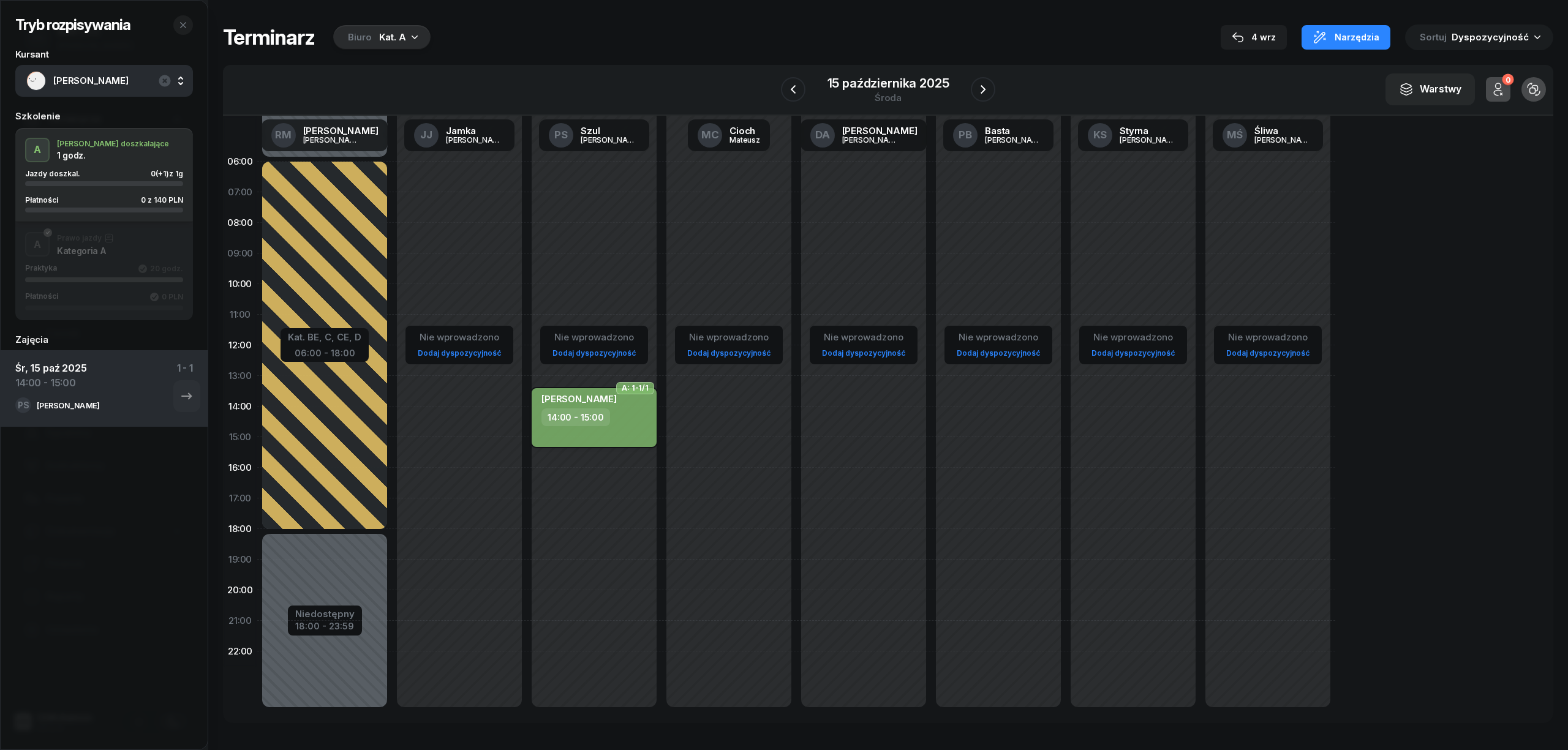
select select "14"
select select "15"
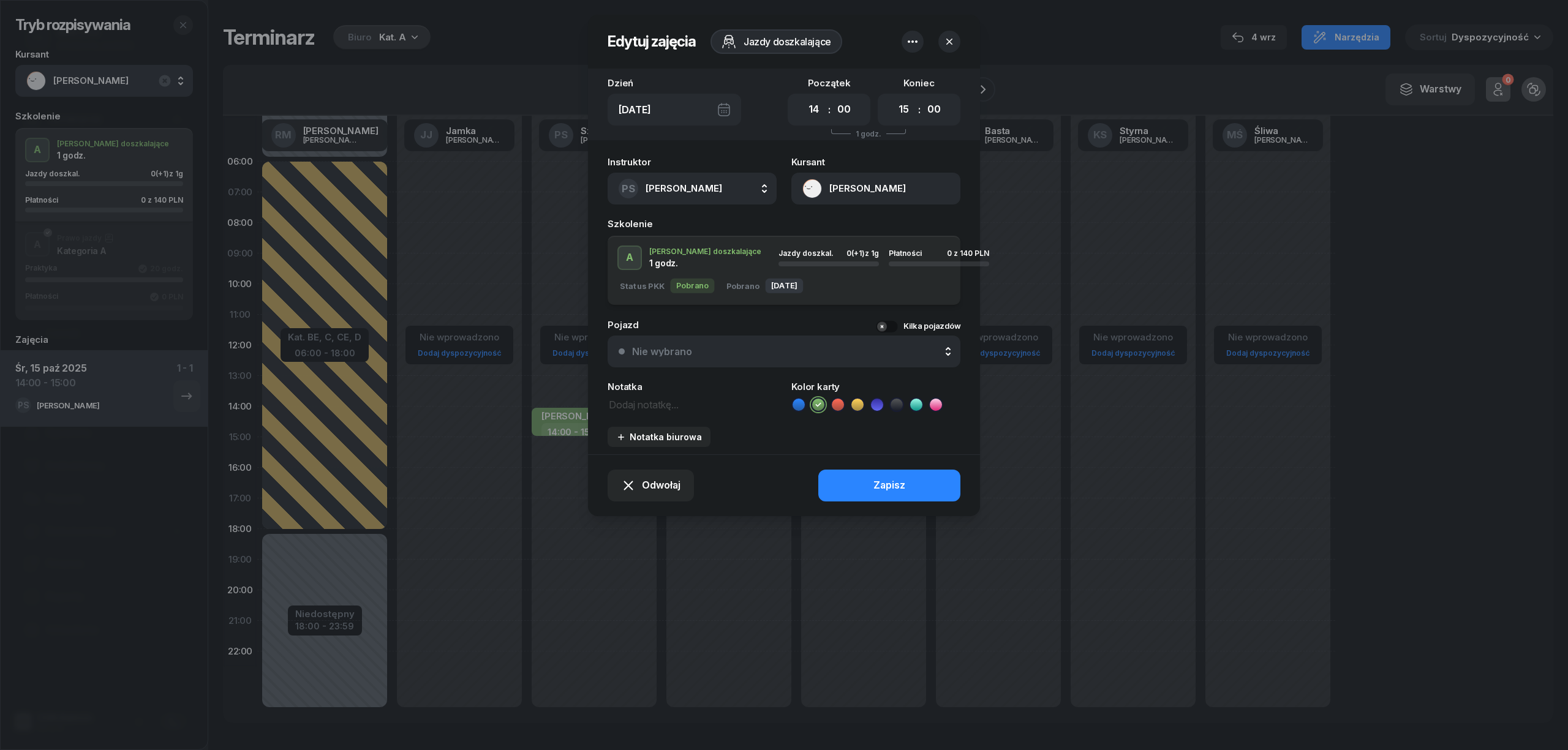
click at [948, 32] on button "button" at bounding box center [949, 41] width 22 height 22
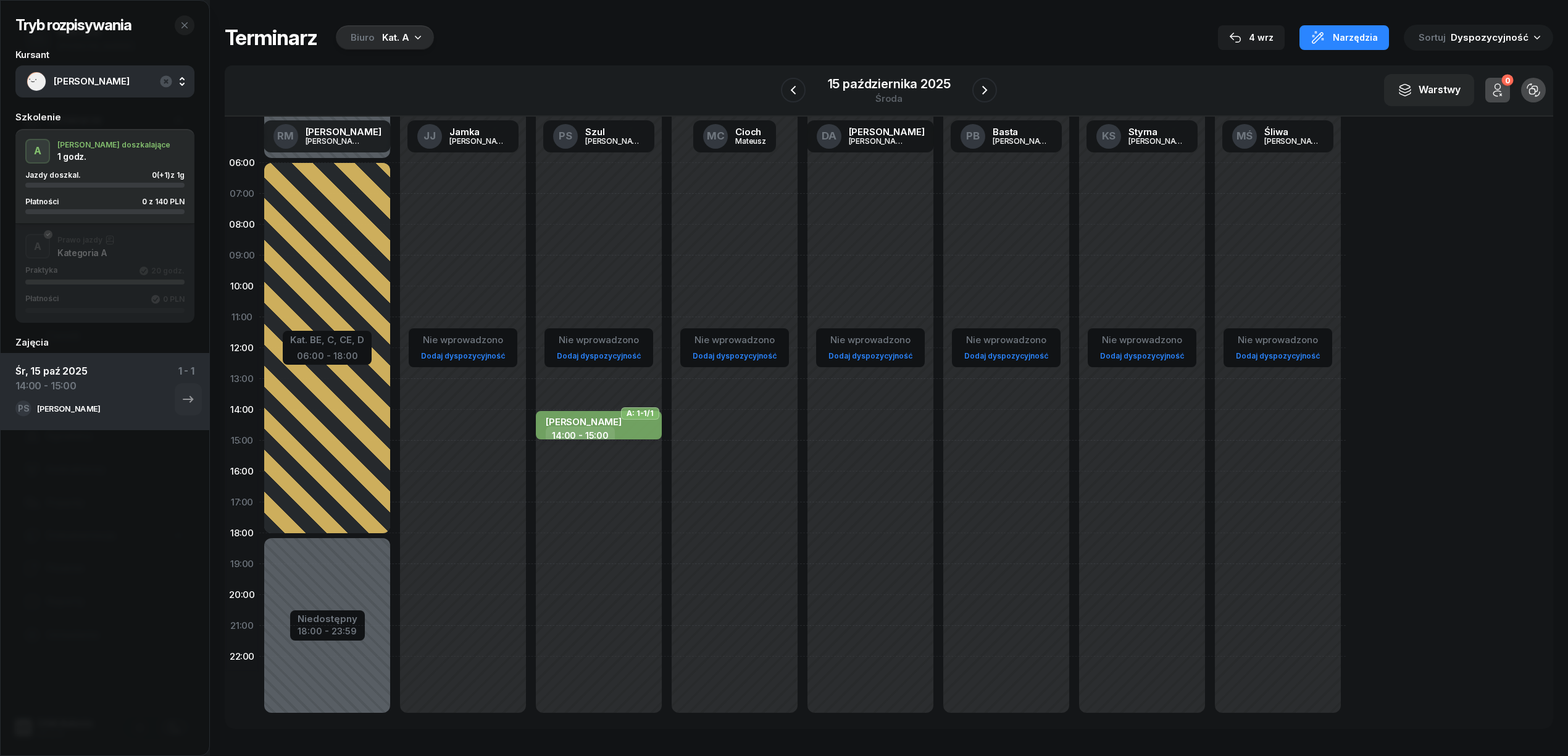
click at [600, 429] on div "[PERSON_NAME] 14:00 - 15:00" at bounding box center [599, 425] width 126 height 29
select select "14"
select select "15"
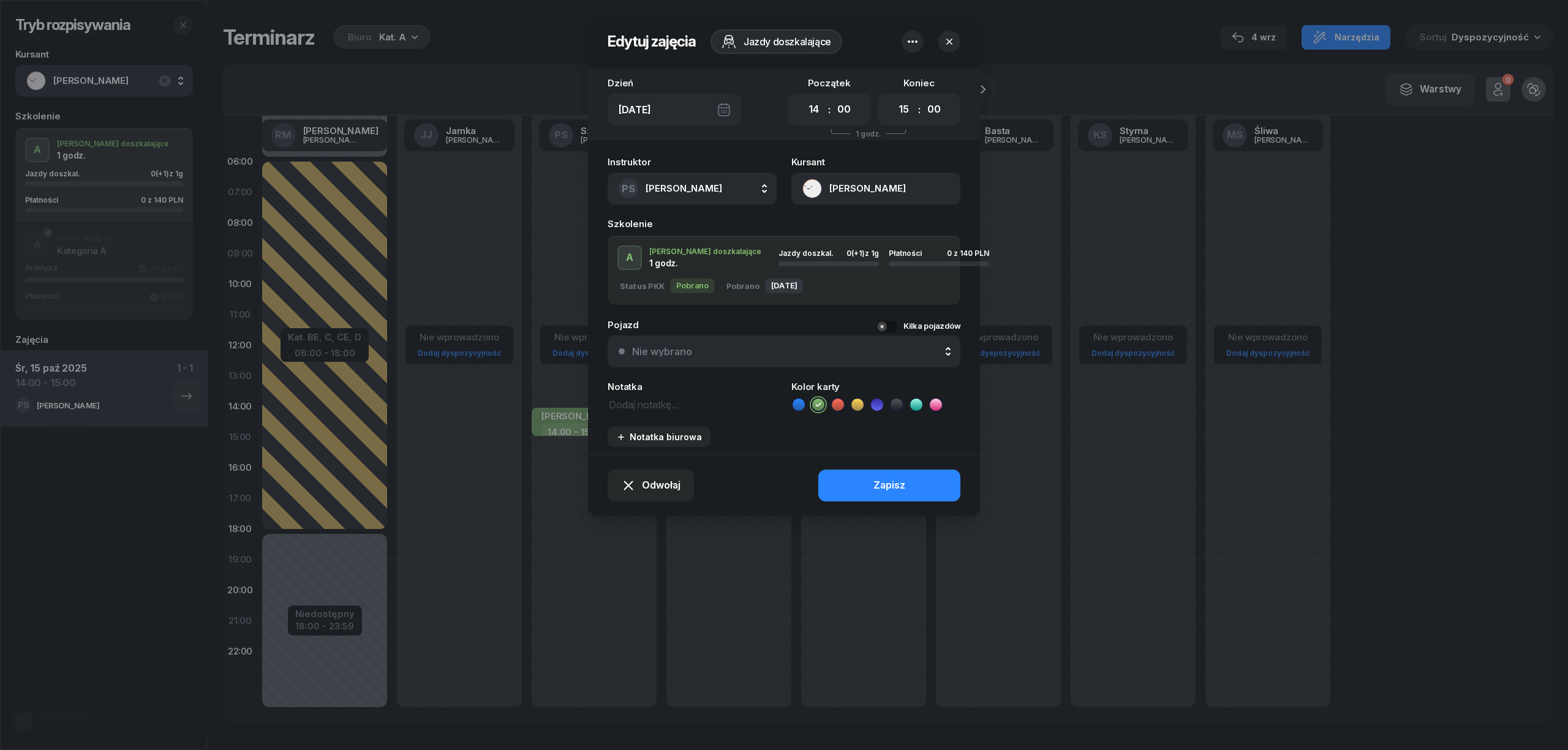
click at [869, 186] on button "[PERSON_NAME]" at bounding box center [876, 188] width 169 height 32
click at [878, 230] on link "Otwórz profil" at bounding box center [875, 230] width 160 height 30
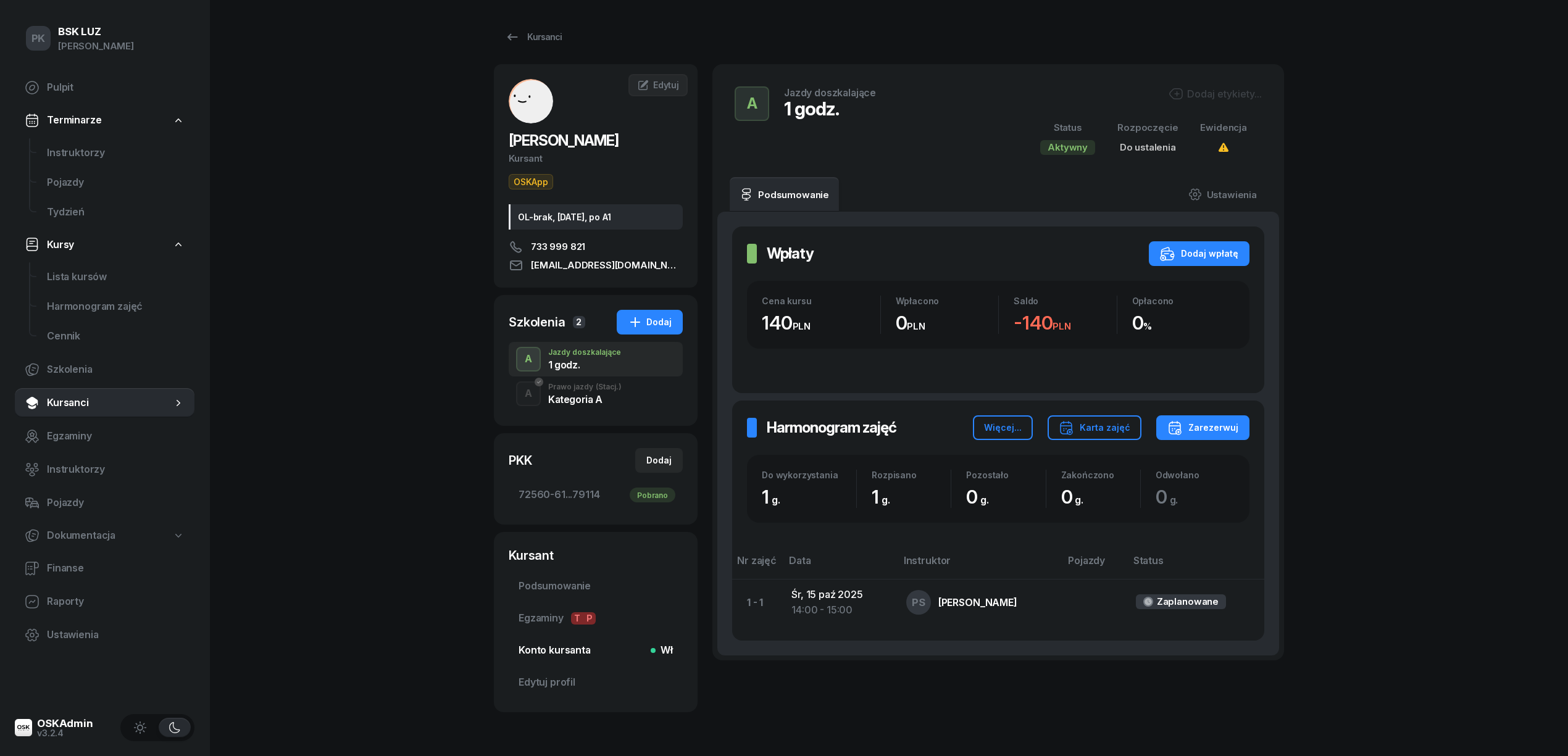
click at [568, 652] on span "Konto kursanta Wł" at bounding box center [595, 651] width 154 height 16
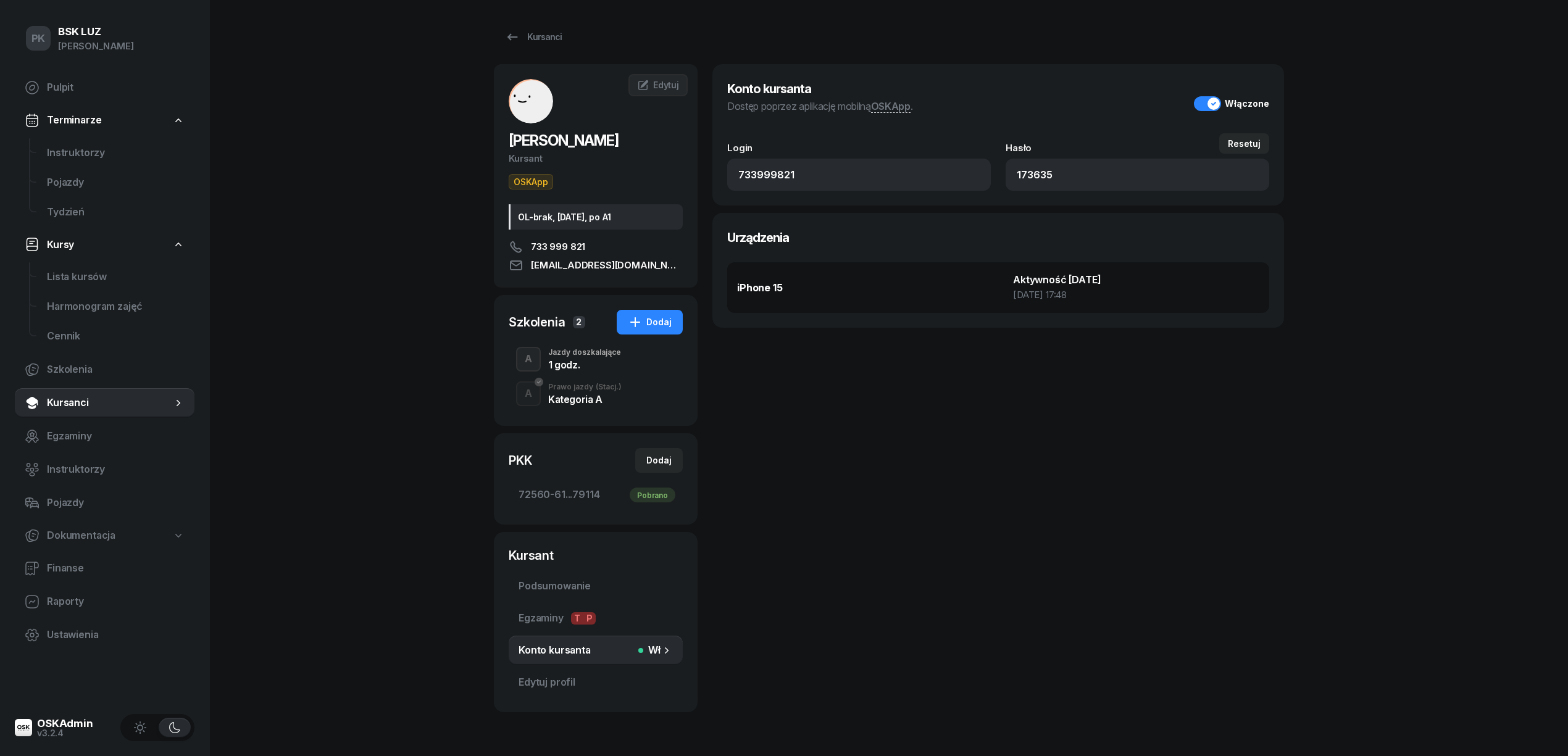
click at [763, 469] on div "Konto kursanta Dostęp poprzez aplikację mobilną OSKApp . Włączone Login 7339998…" at bounding box center [998, 389] width 571 height 648
click at [594, 356] on div "Jazdy doszkalające" at bounding box center [584, 352] width 73 height 7
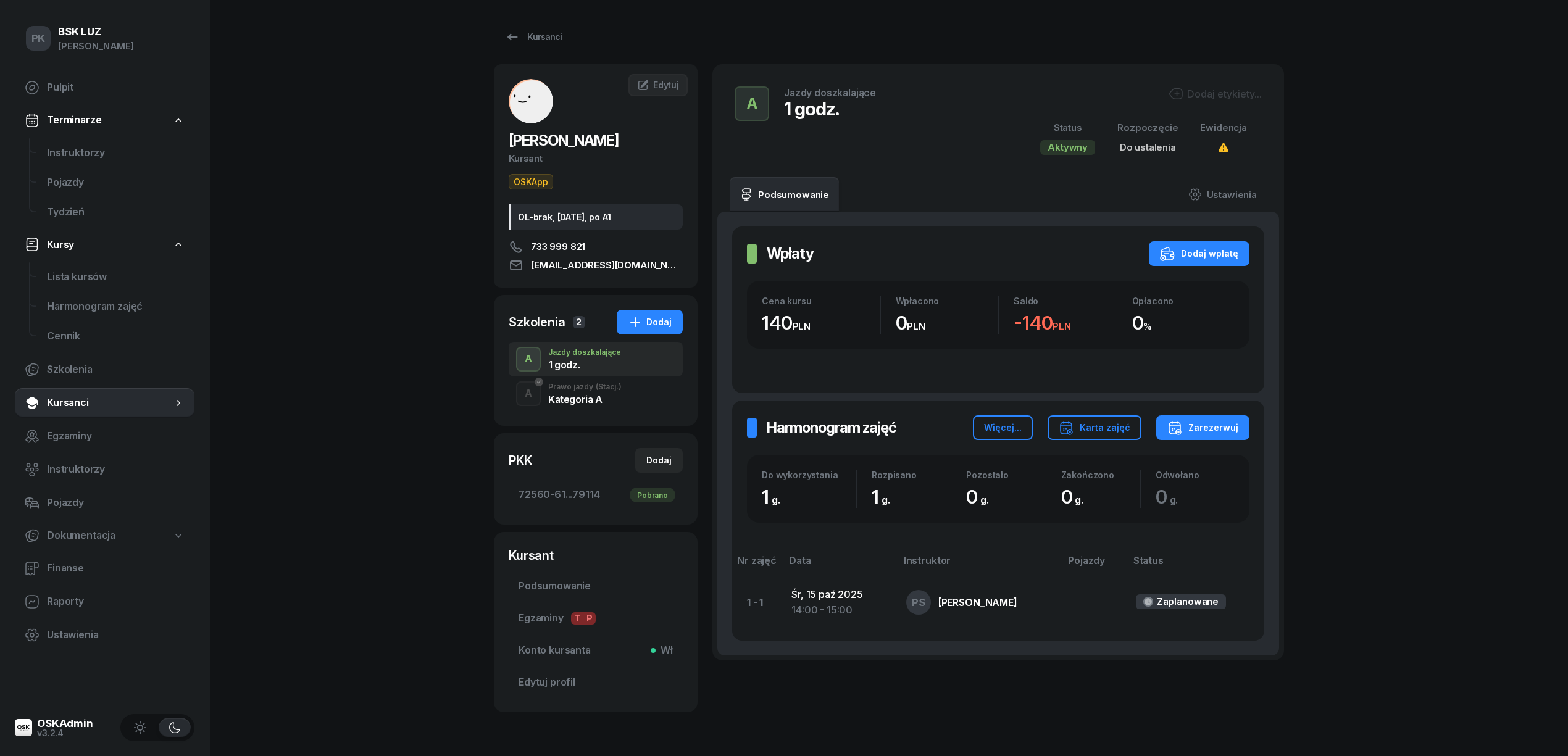
click at [1211, 95] on div "Dodaj etykiety..." at bounding box center [1215, 94] width 93 height 15
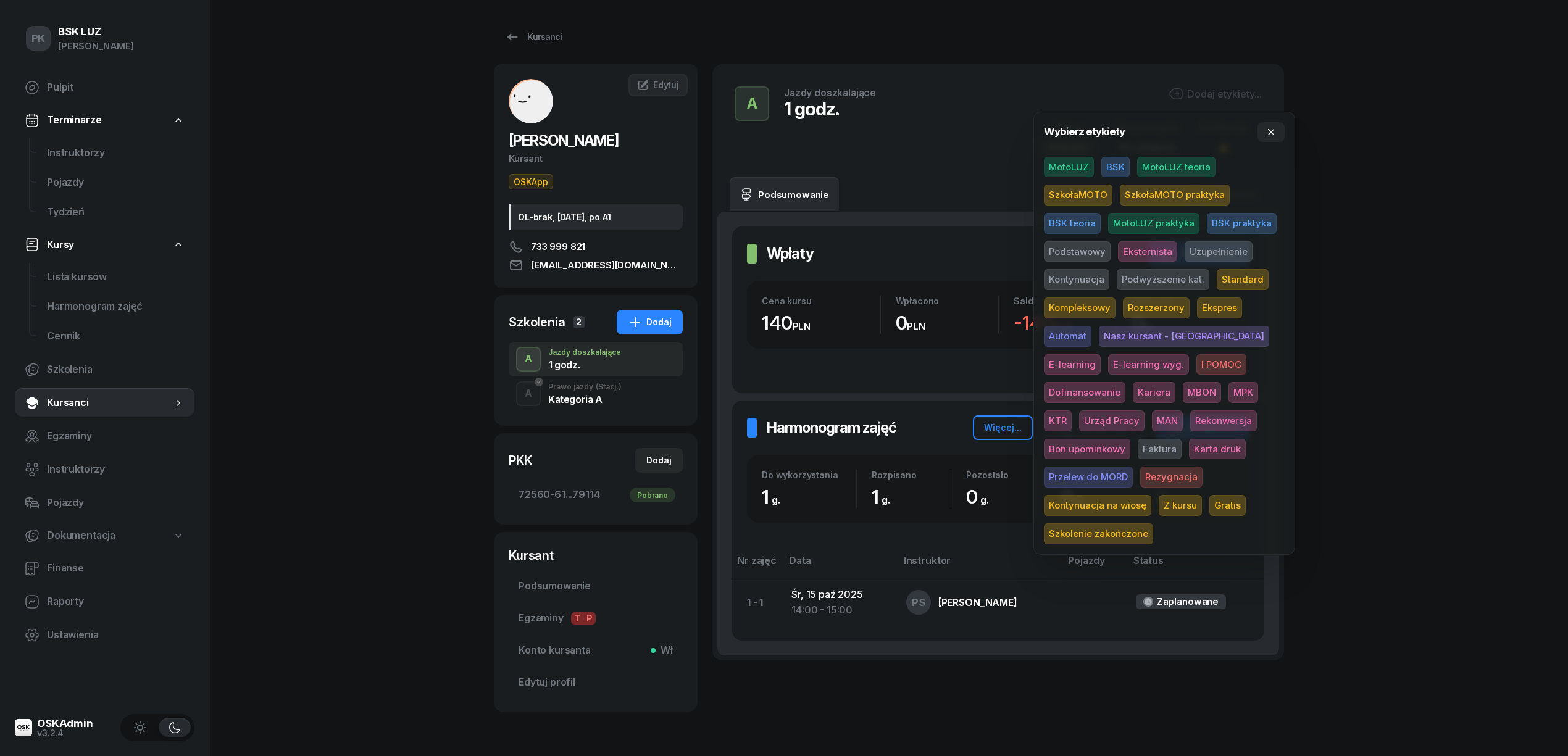
click at [1103, 194] on span "SzkołaMOTO" at bounding box center [1078, 195] width 69 height 21
click at [1213, 247] on span "Uzupełnienie" at bounding box center [1219, 253] width 68 height 21
click at [1401, 232] on div "PK BSK LUZ Piotr Klimek Pulpit Terminarze Instruktorzy Pojazdy Tydzień Kursy Li…" at bounding box center [784, 398] width 1568 height 796
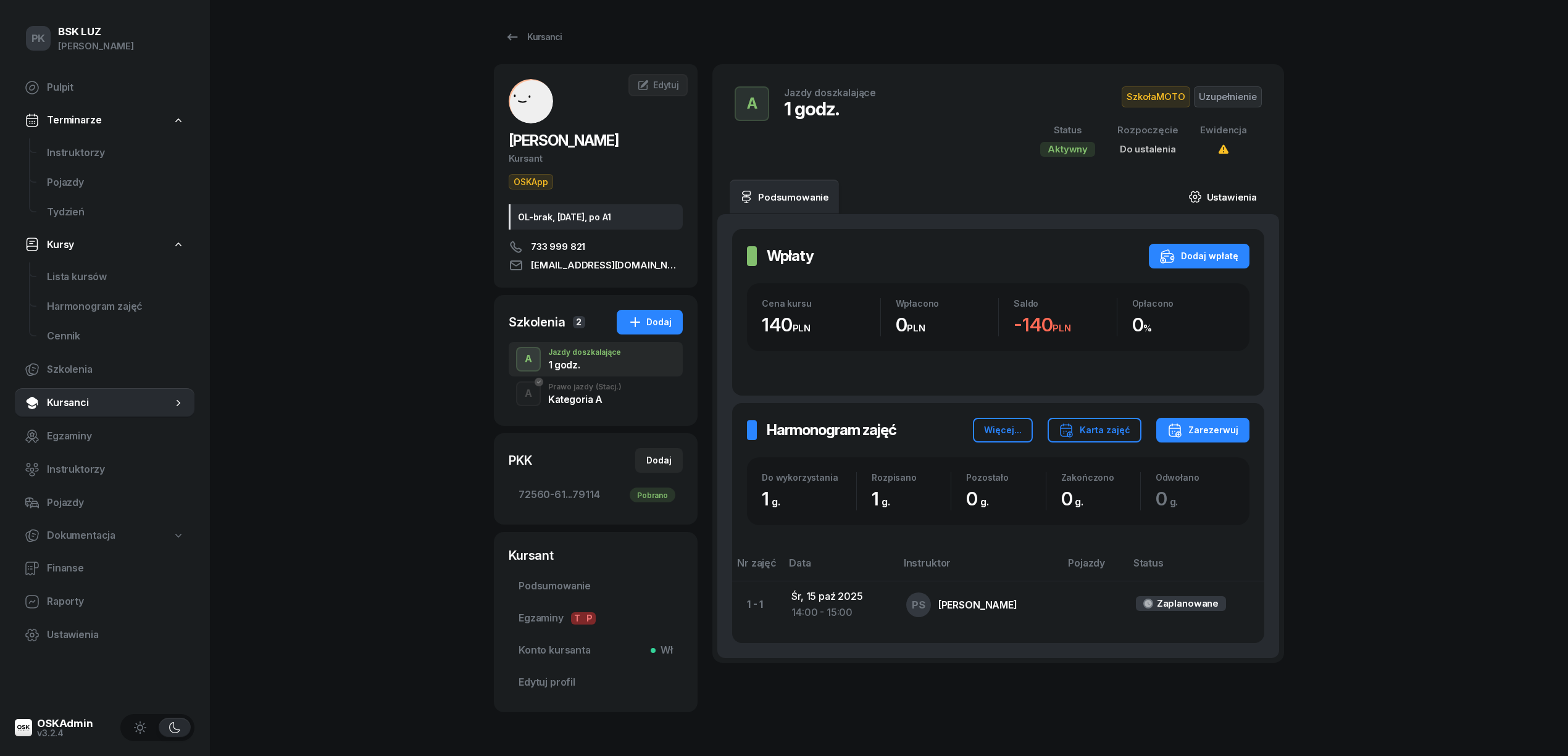
click at [1248, 191] on link "Ustawienia" at bounding box center [1223, 196] width 88 height 35
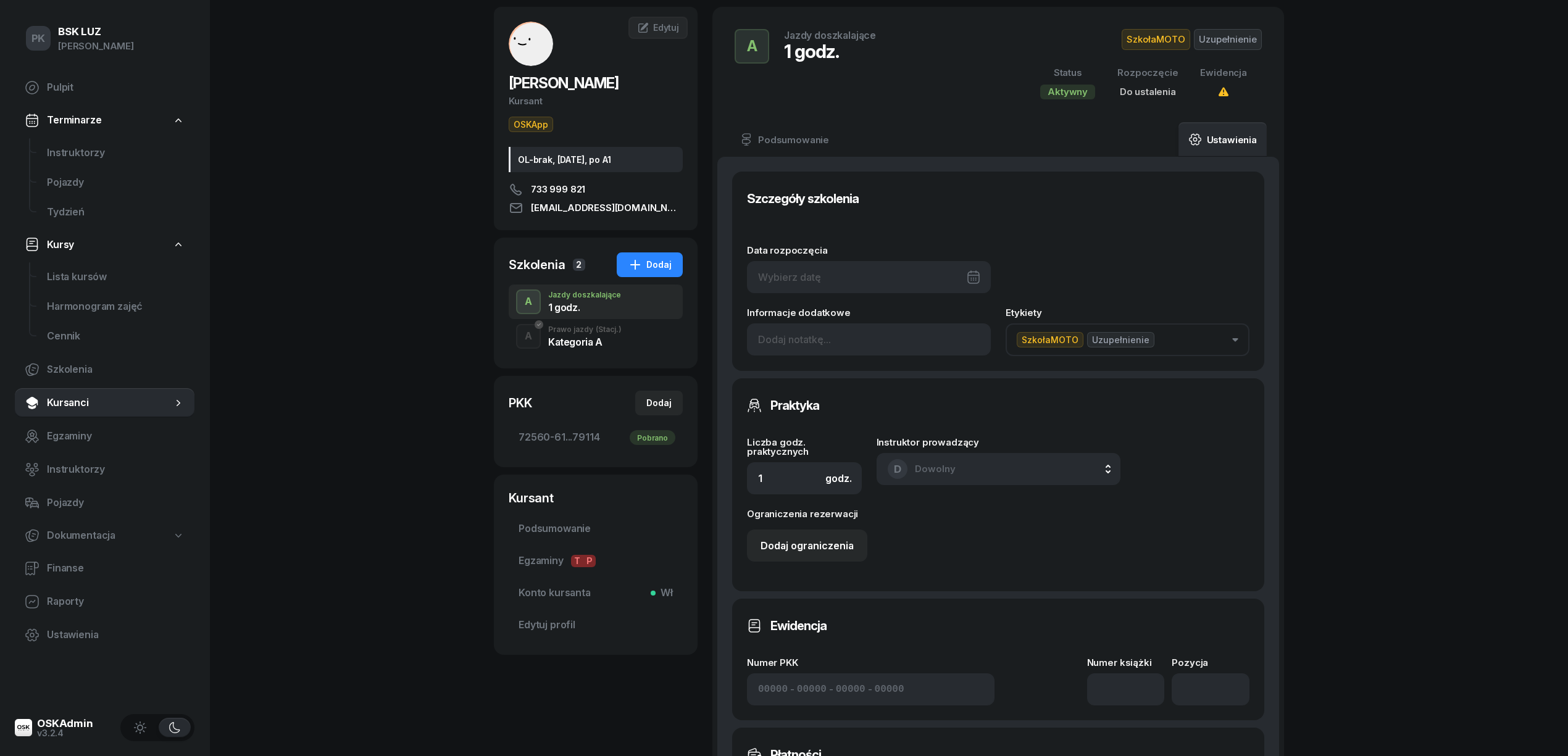
scroll to position [82, 0]
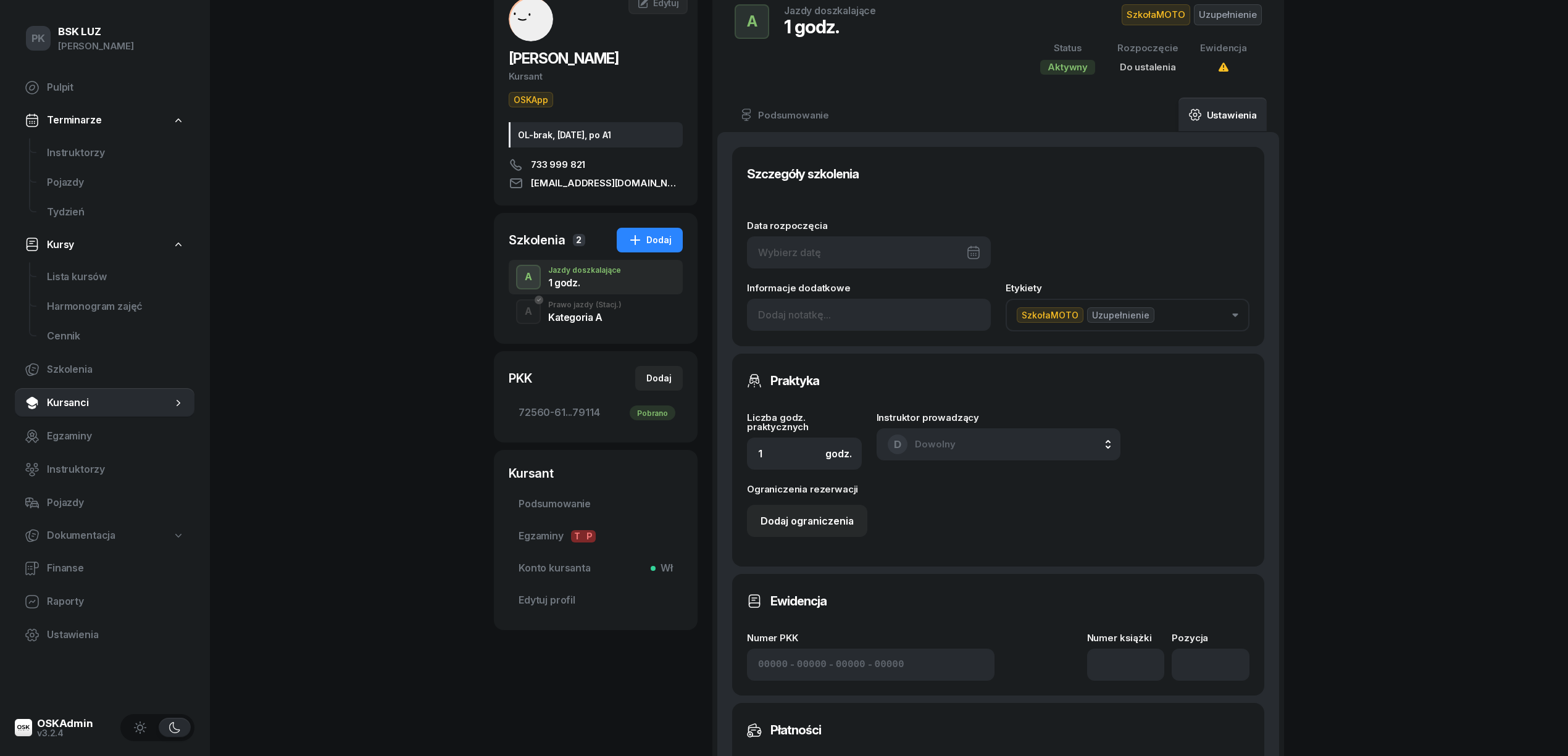
click at [914, 255] on div at bounding box center [869, 252] width 244 height 32
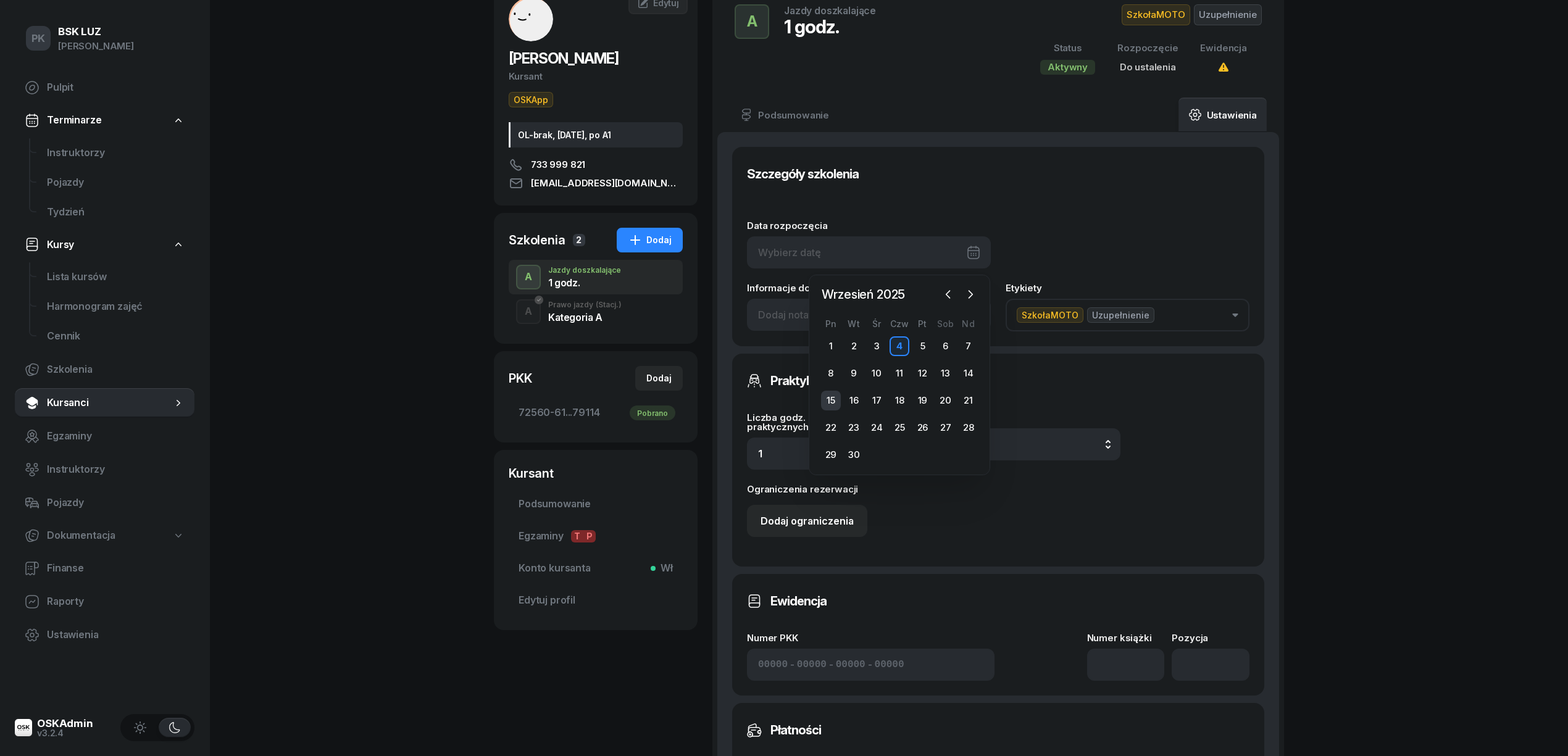
click at [830, 399] on div "15" at bounding box center [831, 400] width 20 height 20
type input "15/09/2025"
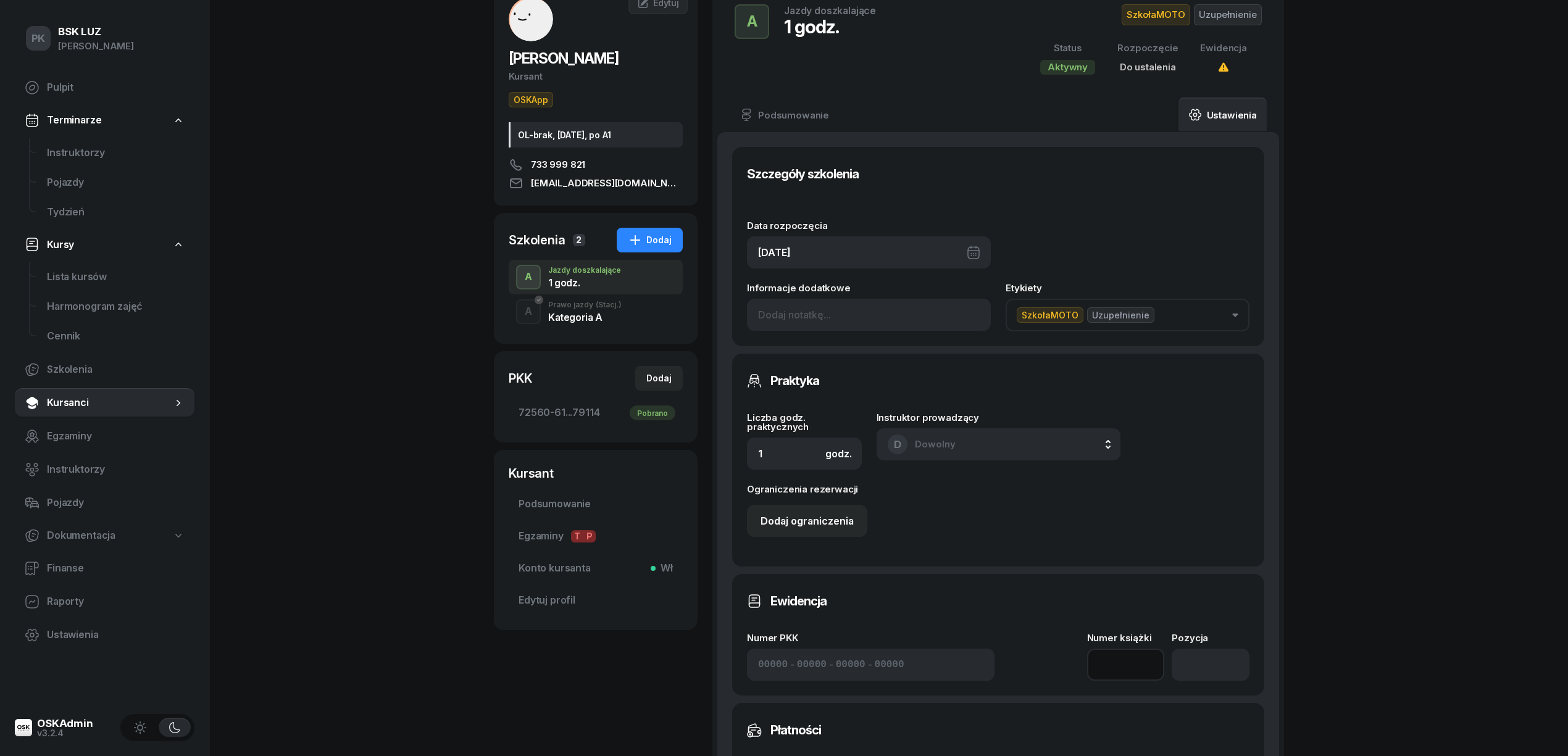
click at [1130, 649] on input at bounding box center [1126, 664] width 77 height 32
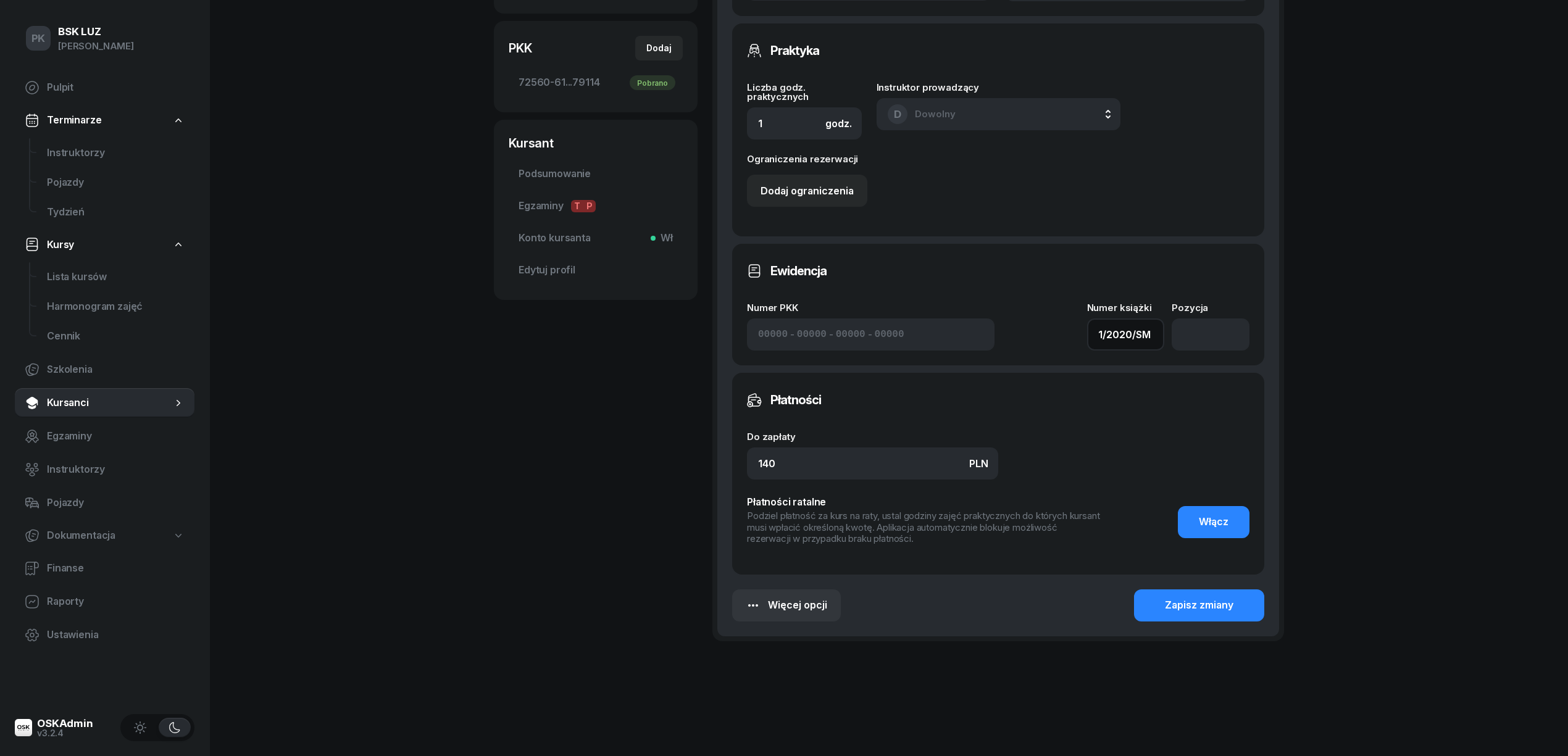
scroll to position [417, 0]
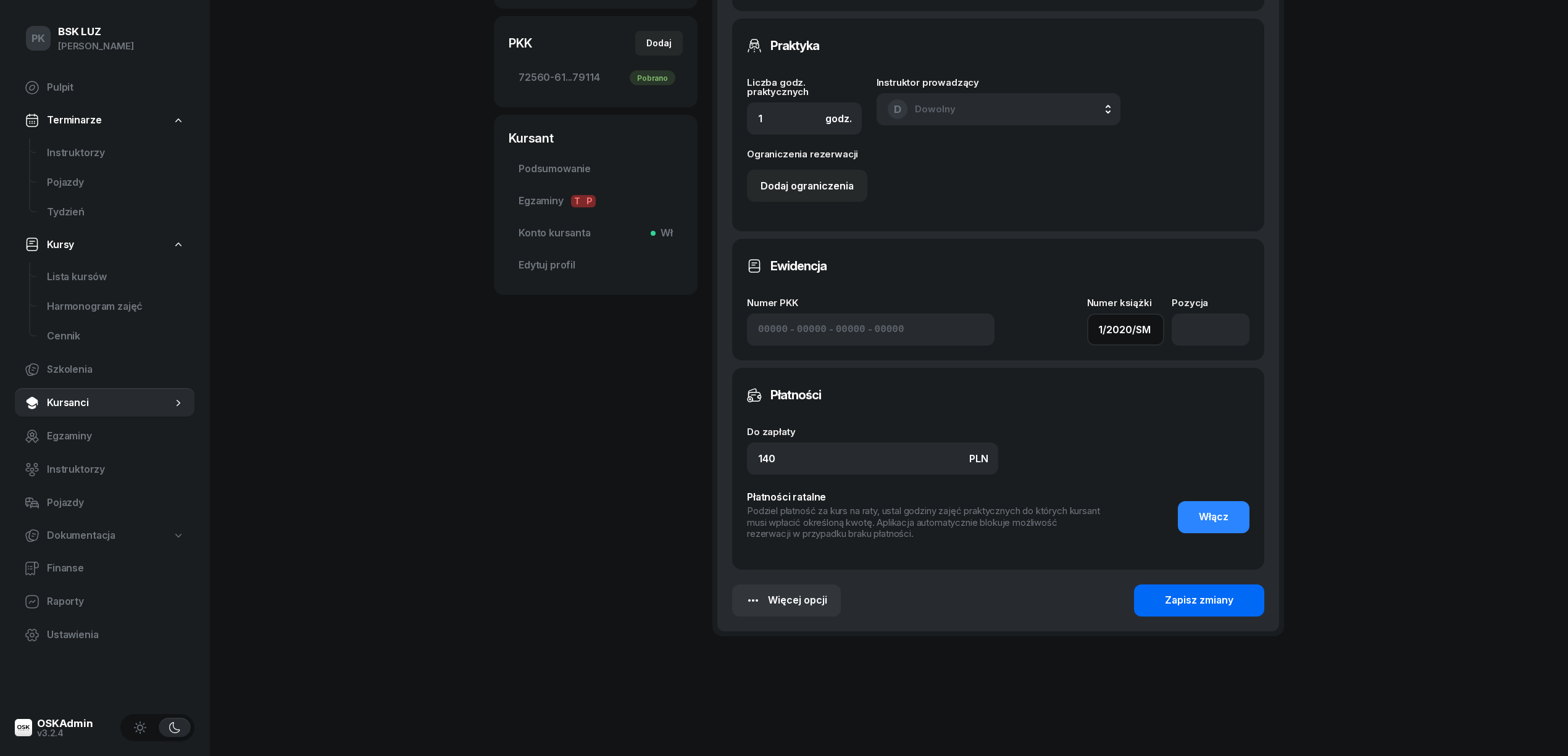
type input "1/2020/SM"
click at [1230, 602] on div "Zapisz zmiany" at bounding box center [1199, 600] width 69 height 16
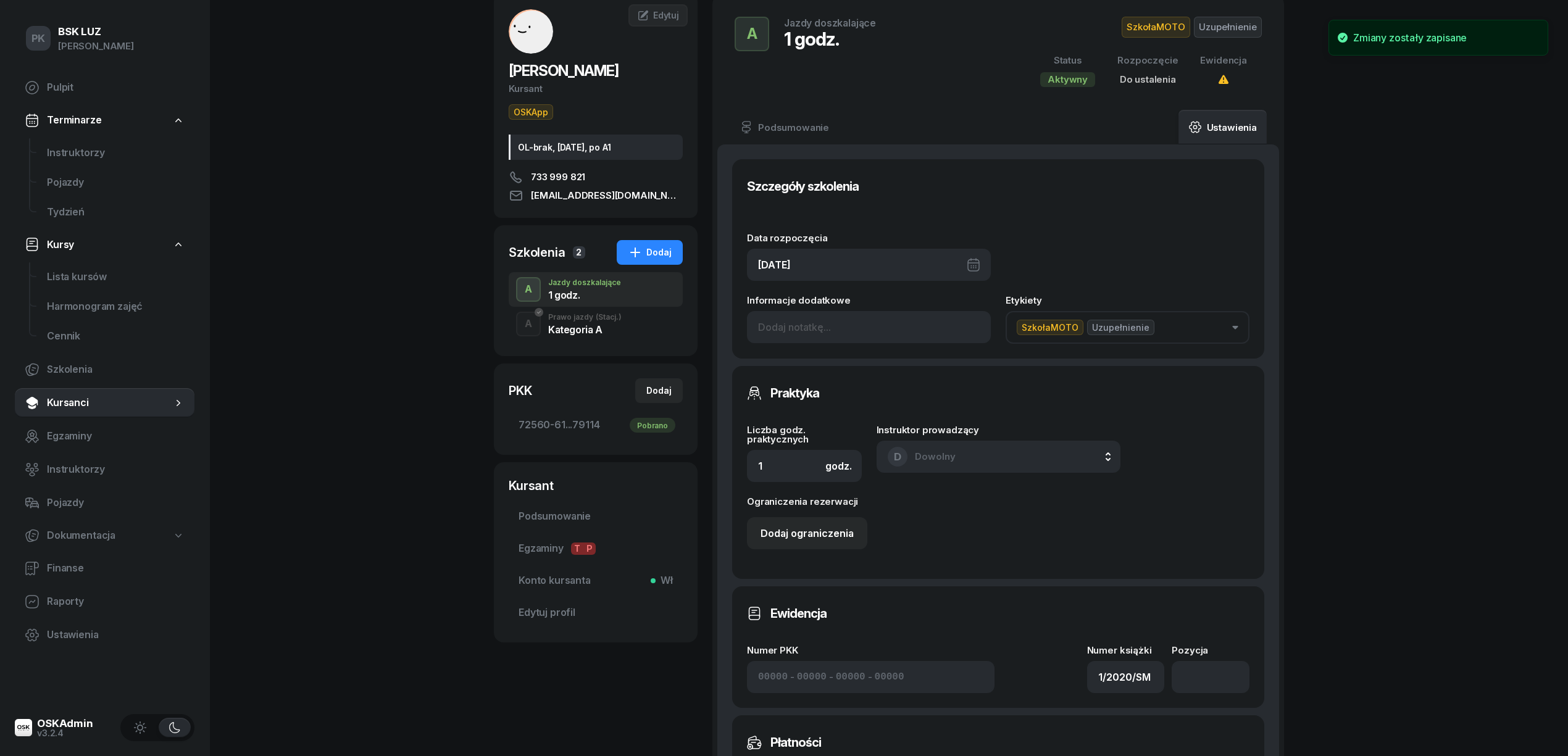
scroll to position [0, 0]
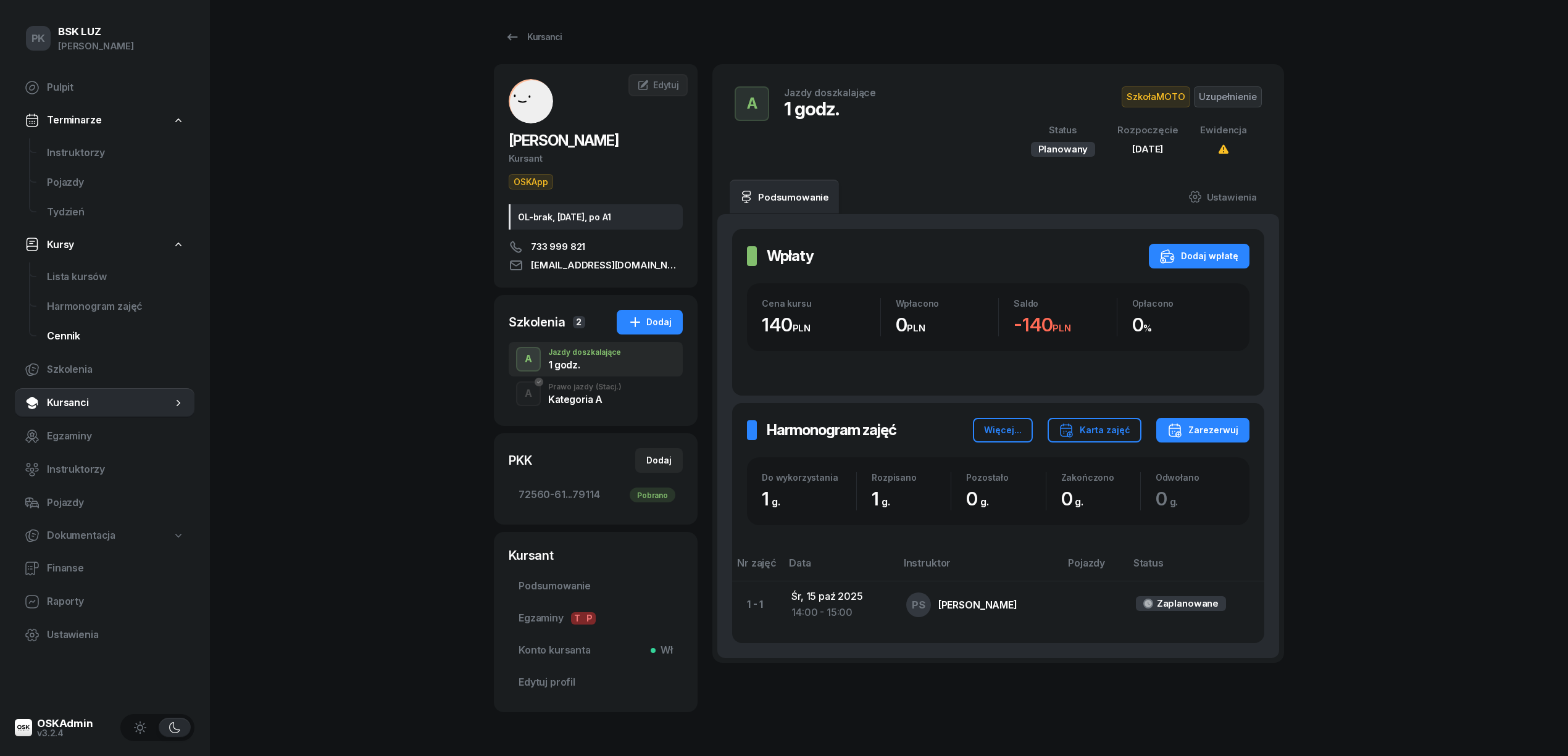
click at [84, 332] on span "Cennik" at bounding box center [115, 336] width 138 height 16
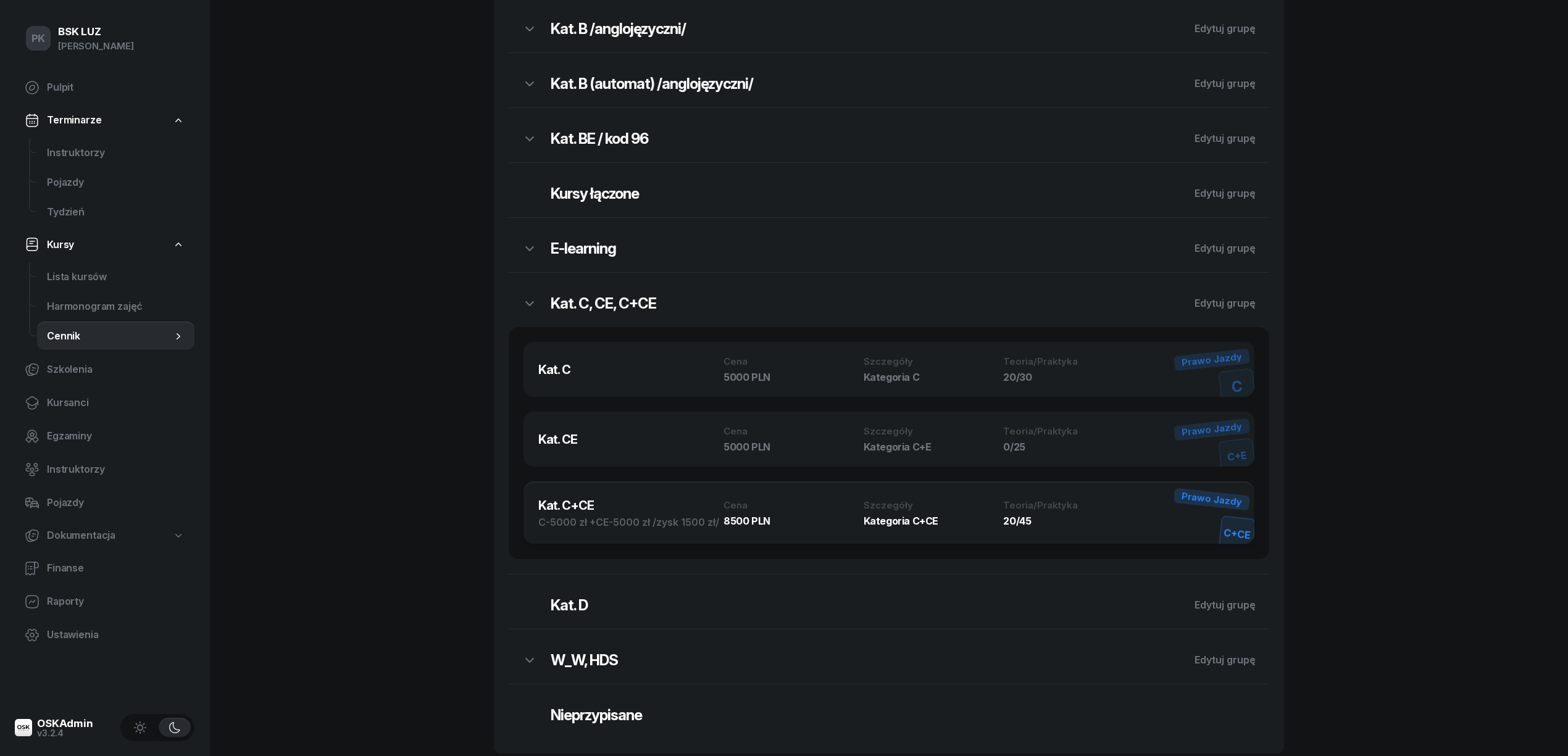
scroll to position [552, 0]
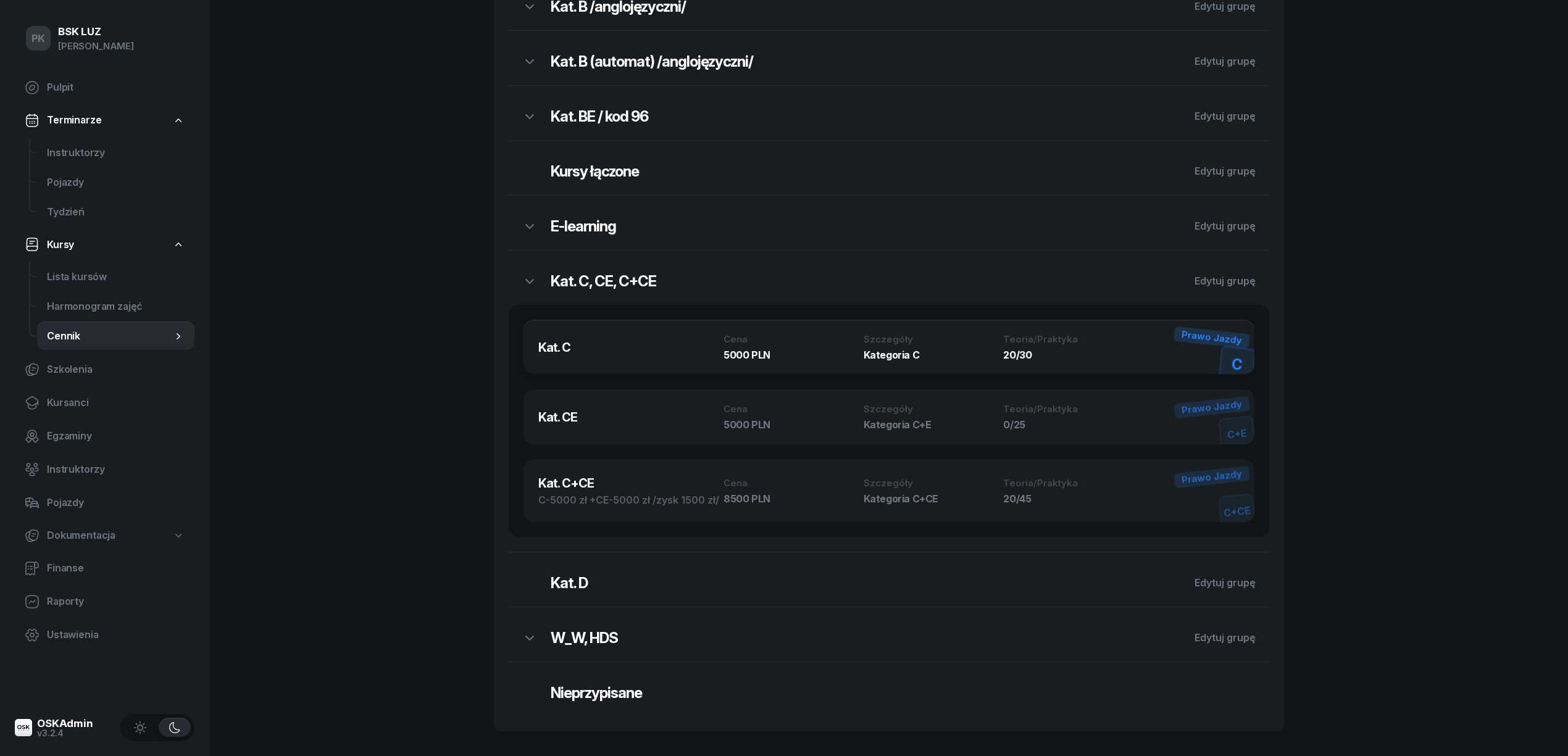
click at [670, 352] on h3 "Kat. C" at bounding box center [630, 347] width 185 height 18
select select "673ded8e1dad492bd6d3d529"
select select "C"
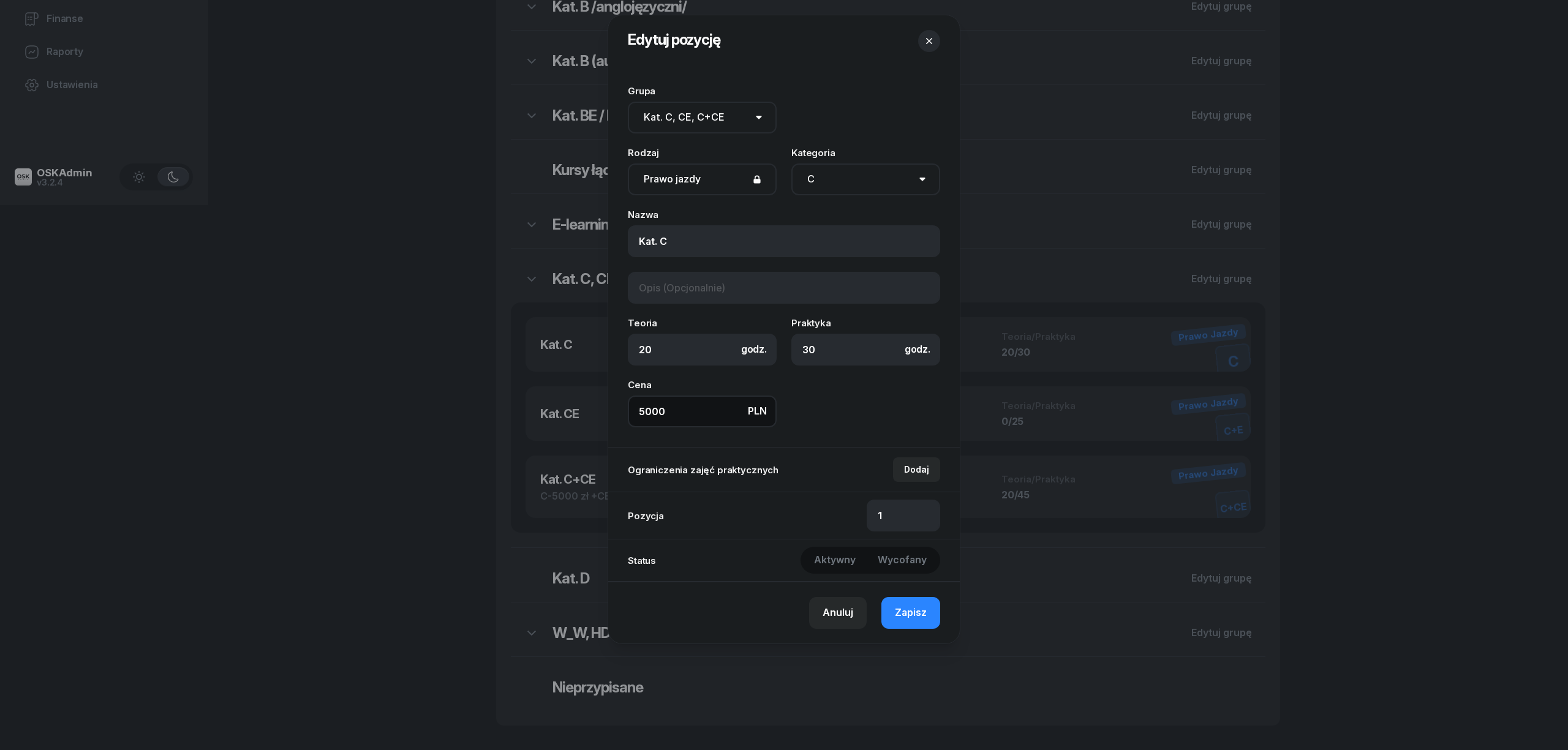
drag, startPoint x: 676, startPoint y: 410, endPoint x: 605, endPoint y: 412, distance: 71.0
click at [605, 412] on div "Edytuj pozycję Grupa Brak grupy Kat. AM Kat. A1 Kat. A2 Kat. A Kat. A /anglojęz…" at bounding box center [784, 375] width 1568 height 750
type input "5900"
click at [909, 613] on span "Zapisz" at bounding box center [911, 613] width 32 height 16
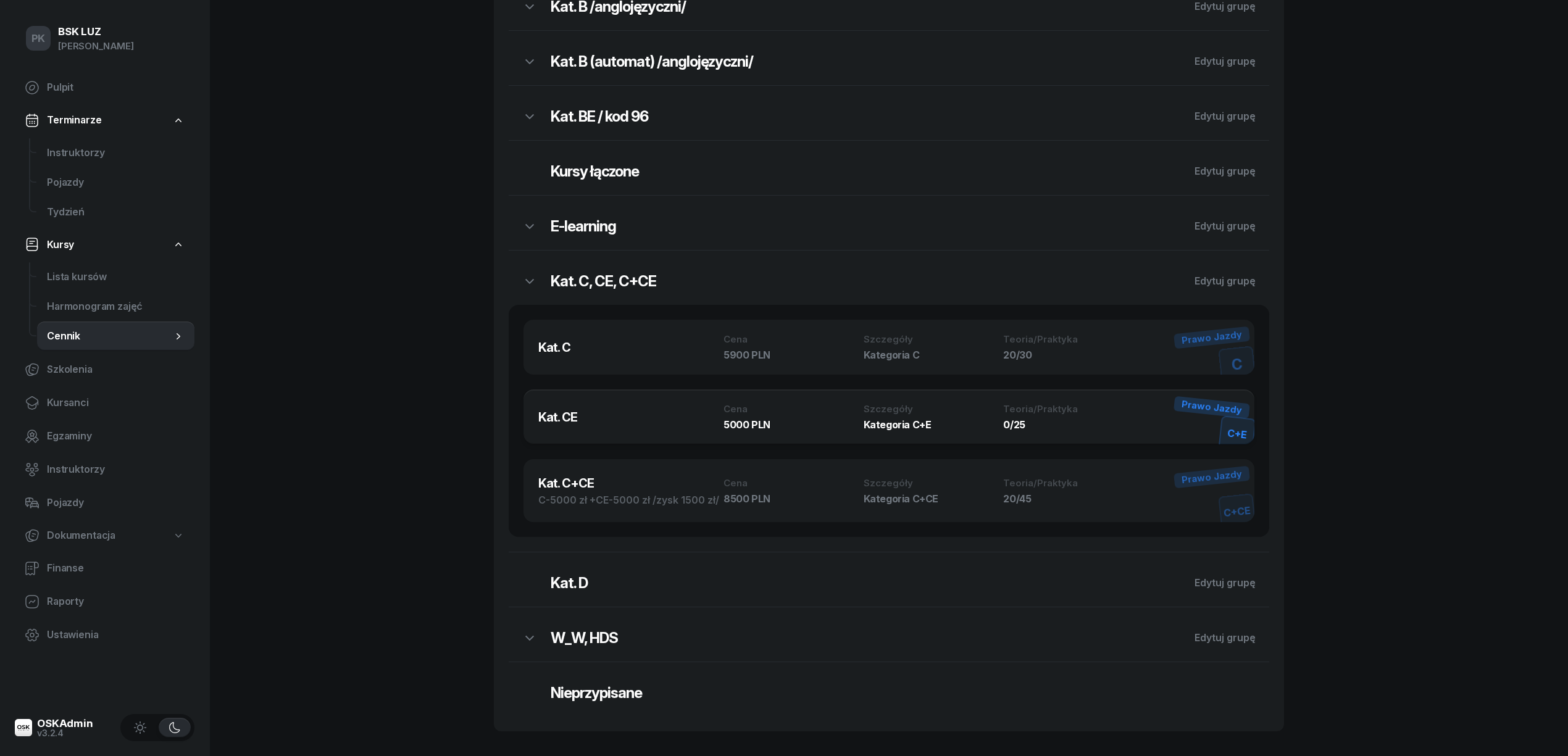
click at [763, 416] on div "Cena 5000 PLN" at bounding box center [789, 416] width 132 height 25
select select "673ded8e1dad492bd6d3d529"
select select "C+E"
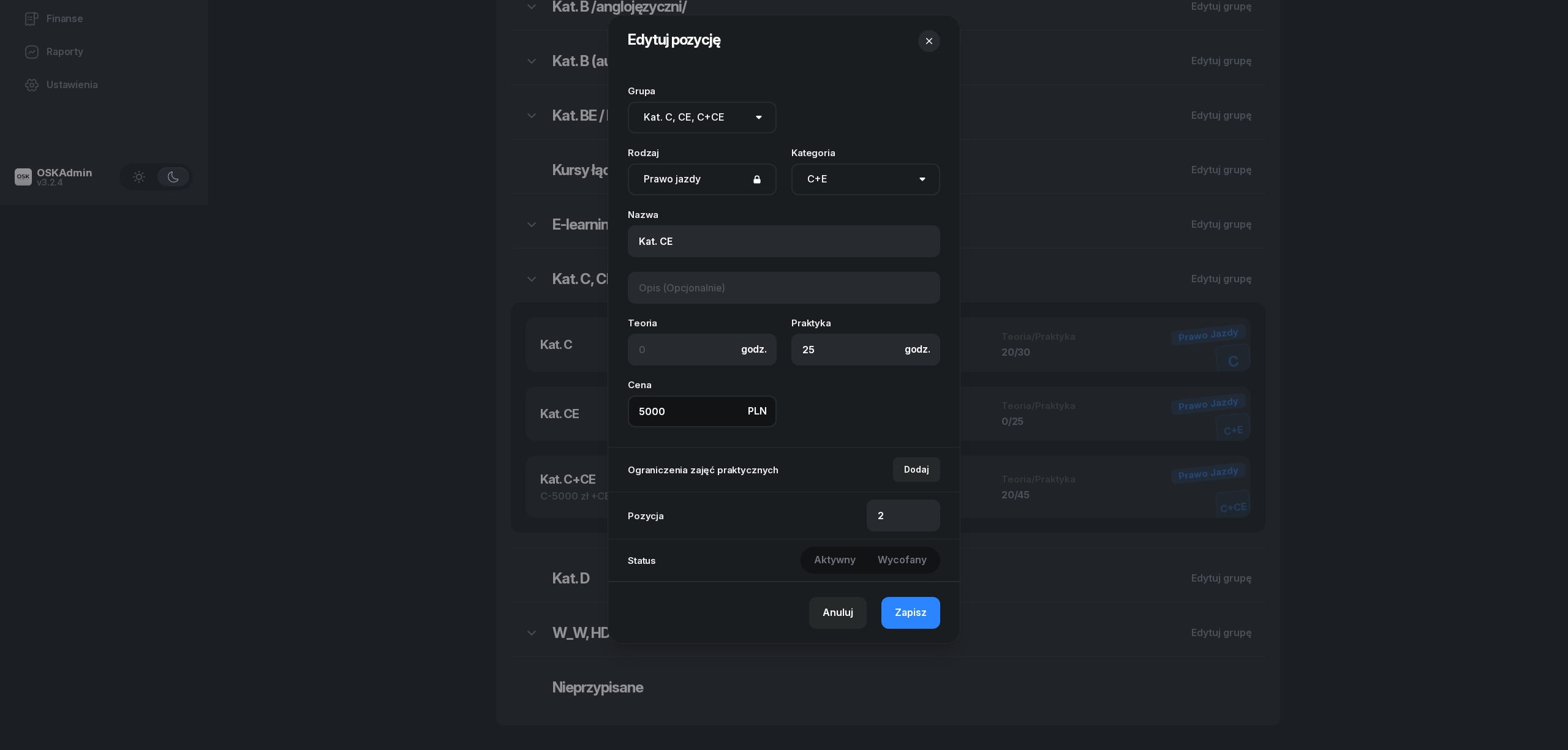
drag, startPoint x: 671, startPoint y: 407, endPoint x: 601, endPoint y: 419, distance: 71.0
click at [601, 419] on div "Edytuj pozycję Grupa Brak grupy Kat. AM Kat. A1 Kat. A2 Kat. A Kat. A /anglojęz…" at bounding box center [784, 375] width 1568 height 750
type input "5900"
click at [919, 605] on button "Zapisz" at bounding box center [911, 613] width 59 height 32
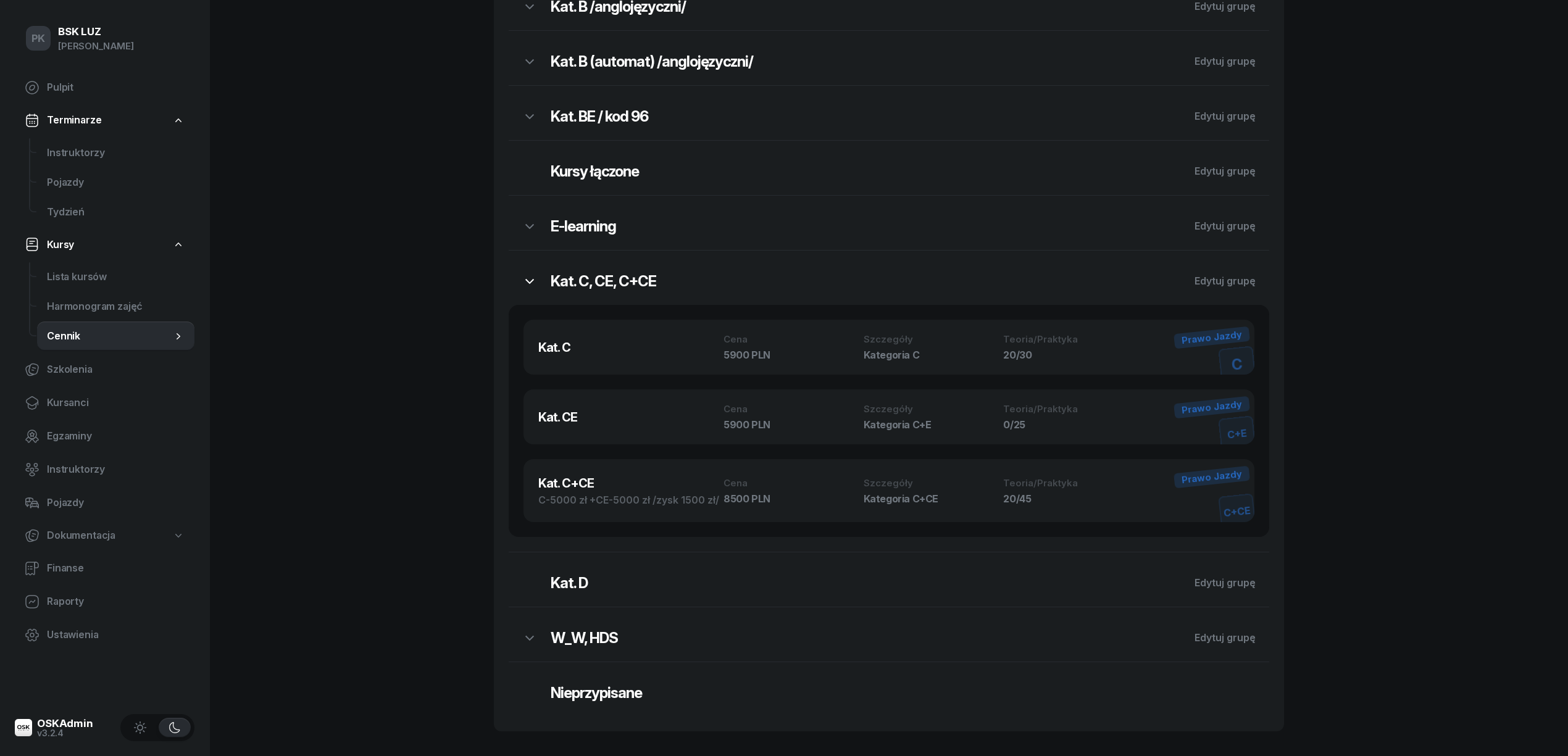
click at [539, 281] on button "button" at bounding box center [530, 281] width 42 height 32
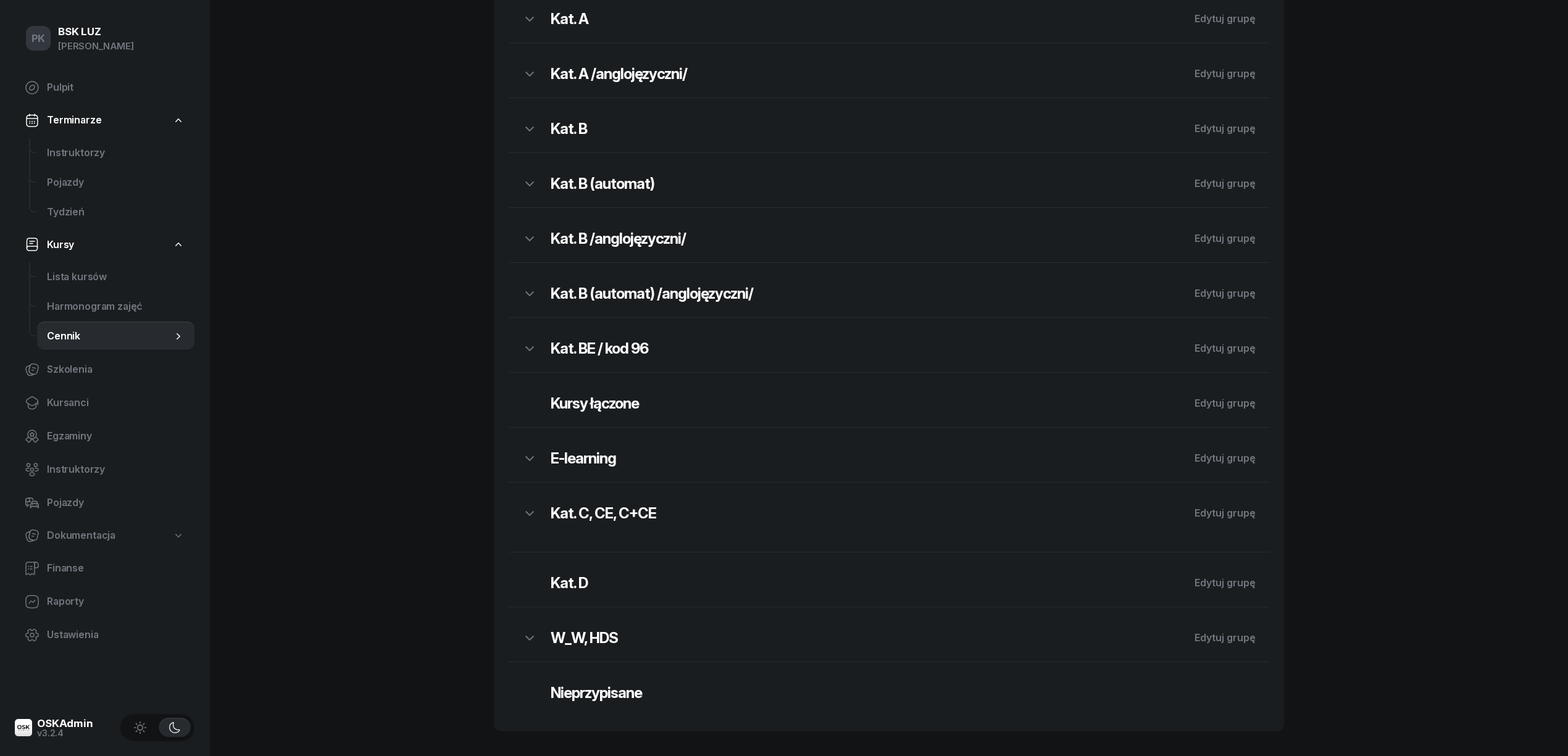
scroll to position [305, 0]
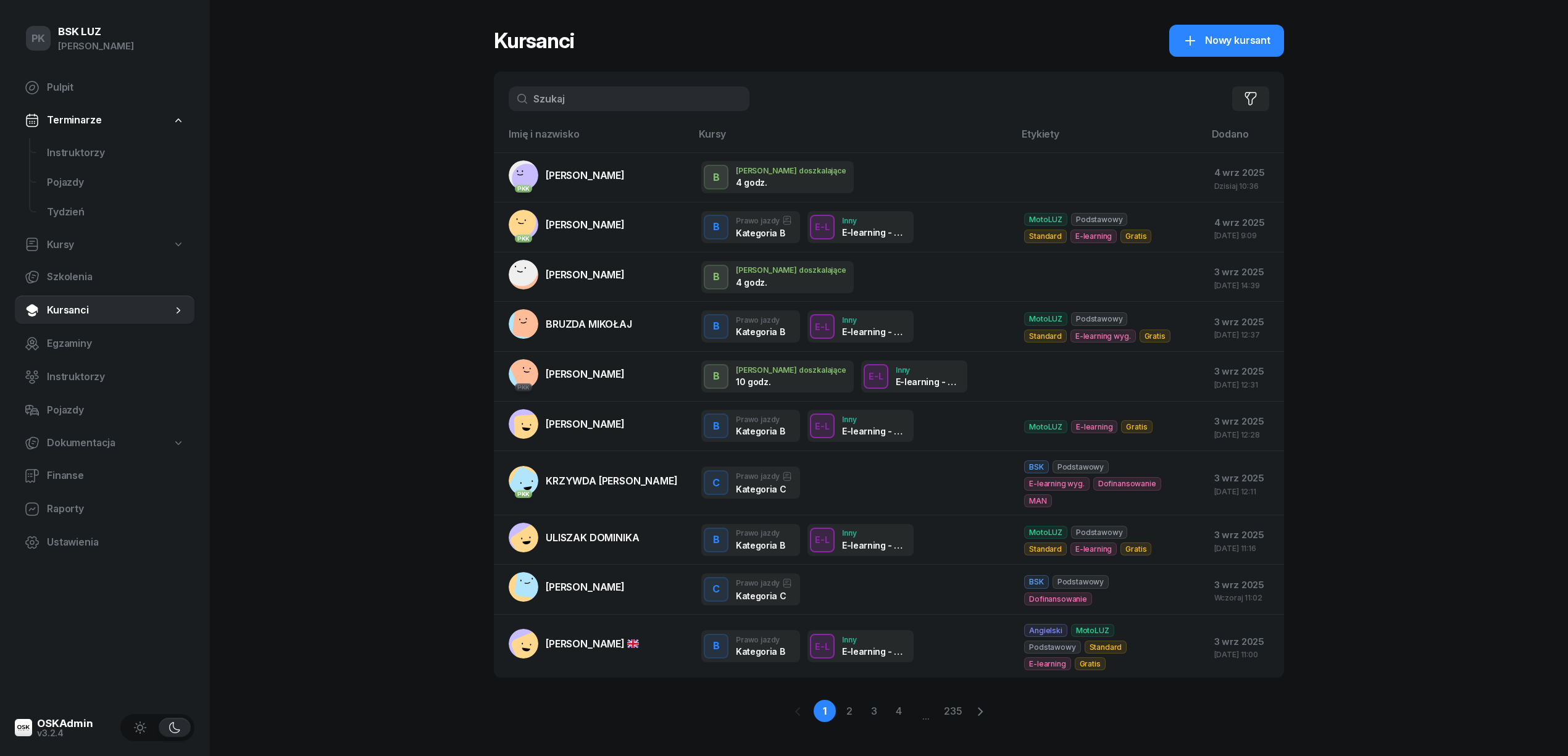
click at [549, 87] on input "text" at bounding box center [629, 98] width 240 height 24
click at [596, 102] on input "text" at bounding box center [629, 98] width 240 height 24
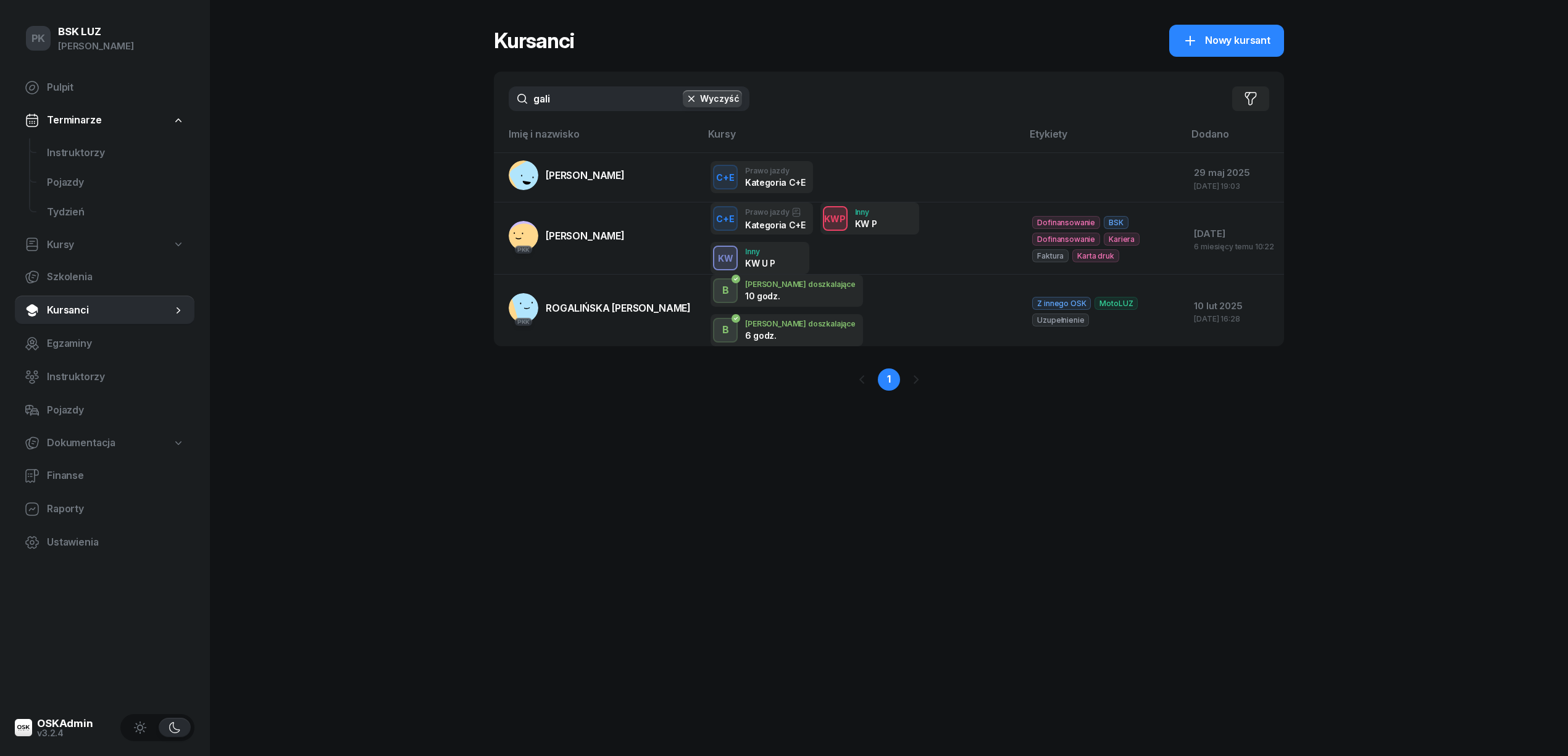
drag, startPoint x: 584, startPoint y: 104, endPoint x: 503, endPoint y: 112, distance: 81.4
click at [509, 116] on div "gali Wyczyść Filtruj" at bounding box center [889, 98] width 790 height 54
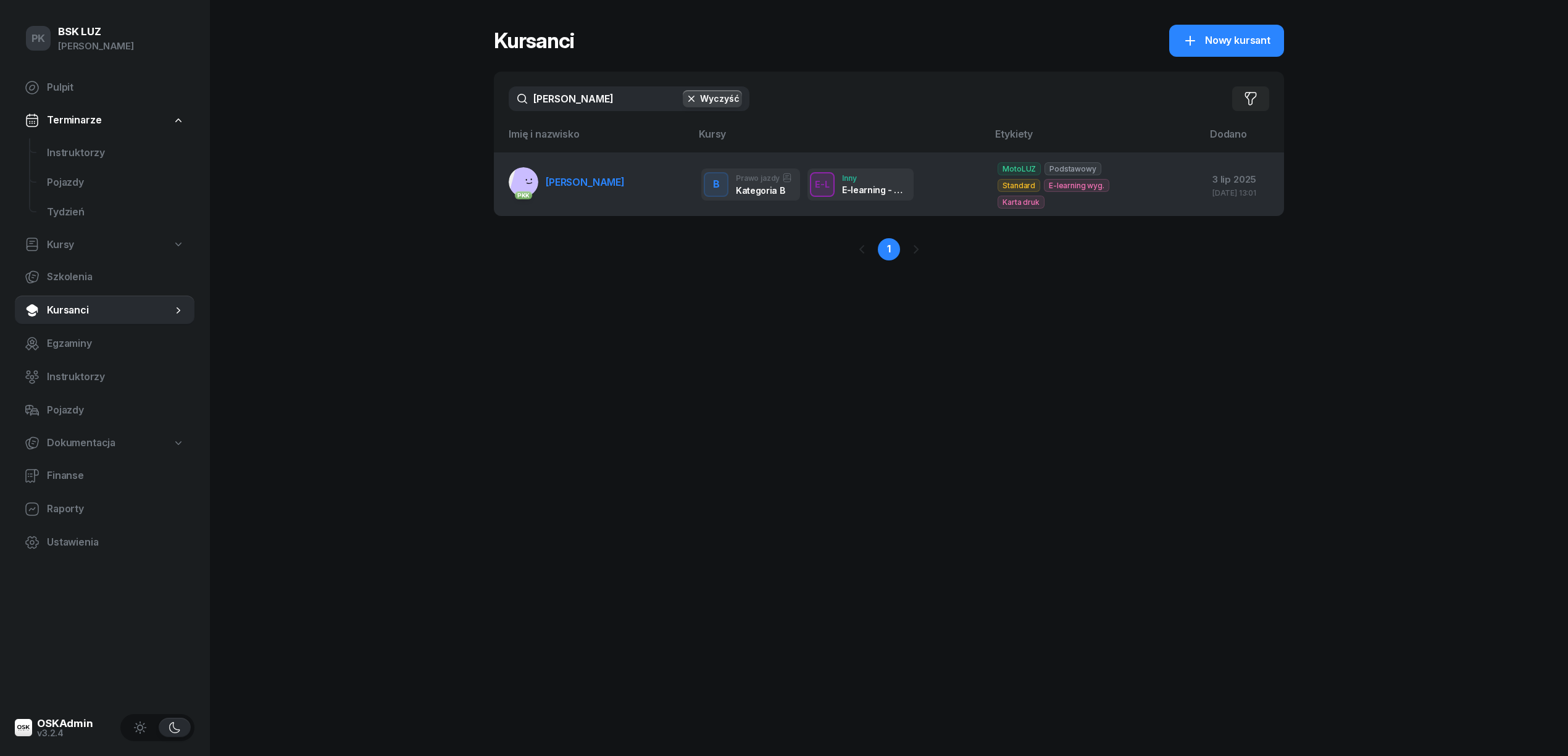
type input "[PERSON_NAME]"
click at [595, 190] on td "PKK [PERSON_NAME]" at bounding box center [592, 184] width 198 height 64
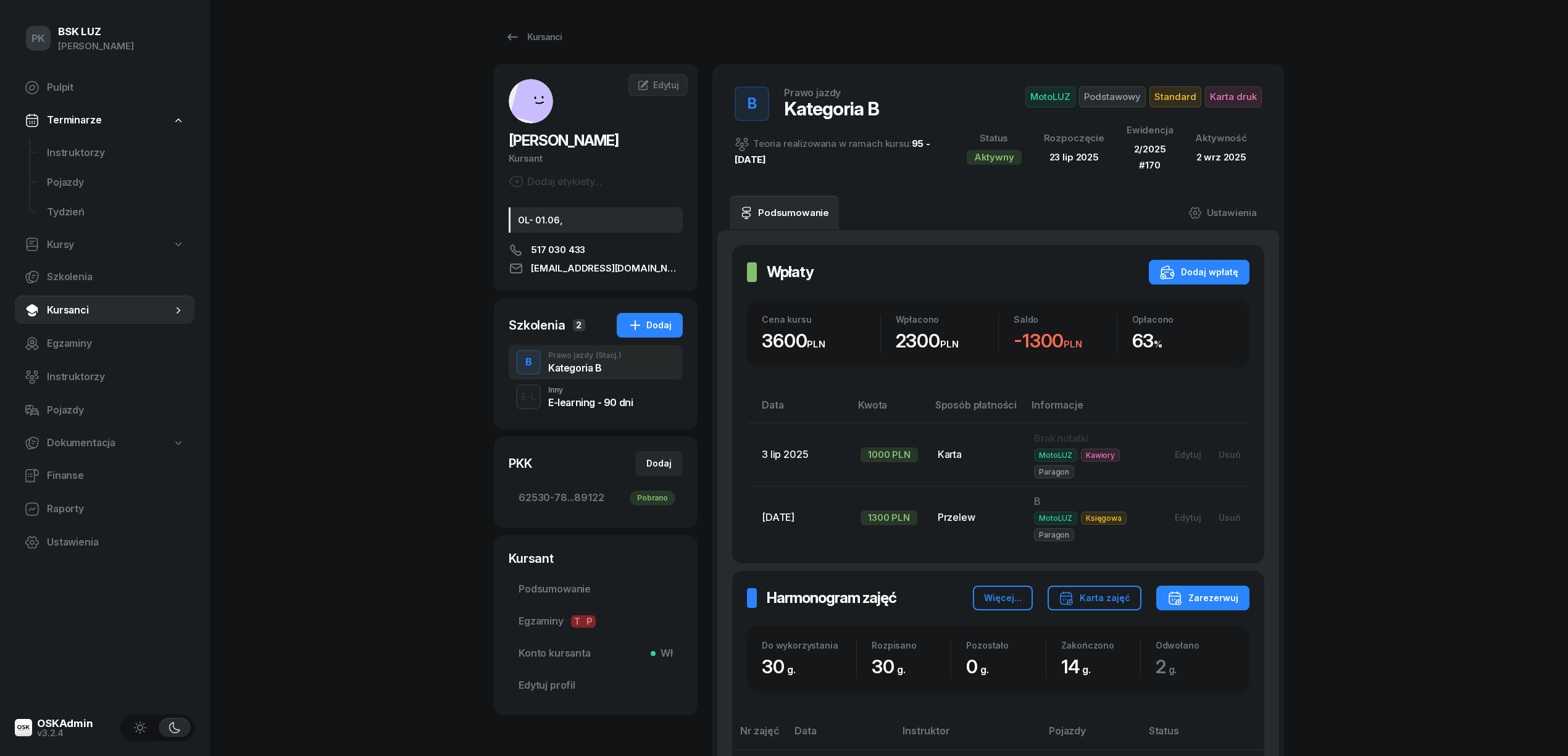
click at [531, 44] on link "Kursanci" at bounding box center [533, 37] width 79 height 24
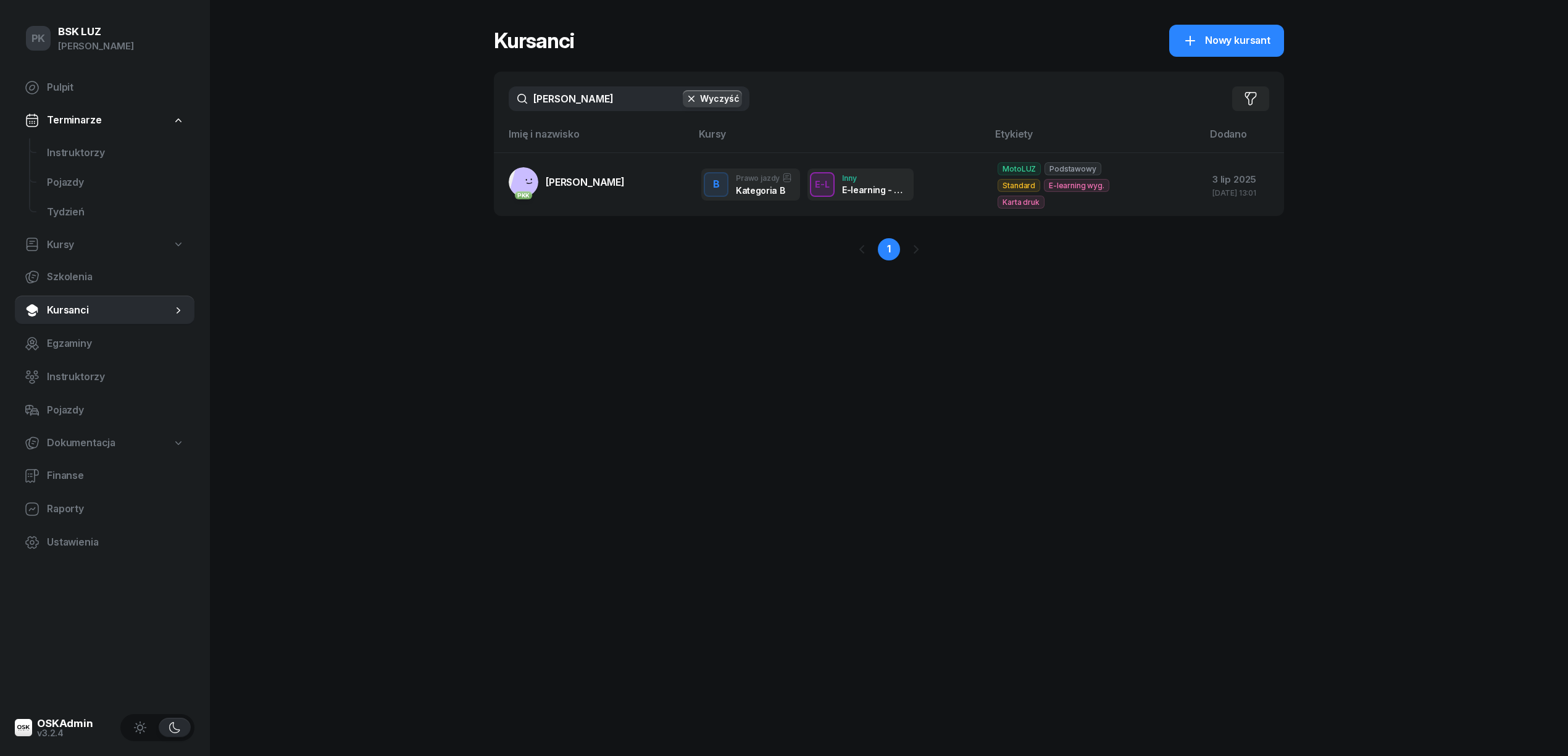
drag, startPoint x: 603, startPoint y: 114, endPoint x: 472, endPoint y: 112, distance: 131.0
click at [472, 112] on div "PK BSK [PERSON_NAME] Pulpit Terminarze Instruktorzy Pojazdy Tydzień Kursy Szkol…" at bounding box center [784, 378] width 1568 height 756
drag, startPoint x: 541, startPoint y: 100, endPoint x: 480, endPoint y: 100, distance: 61.0
click at [480, 100] on div "PK BSK [PERSON_NAME] Pulpit Terminarze Instruktorzy Pojazdy Tydzień Kursy Szkol…" at bounding box center [784, 378] width 1568 height 756
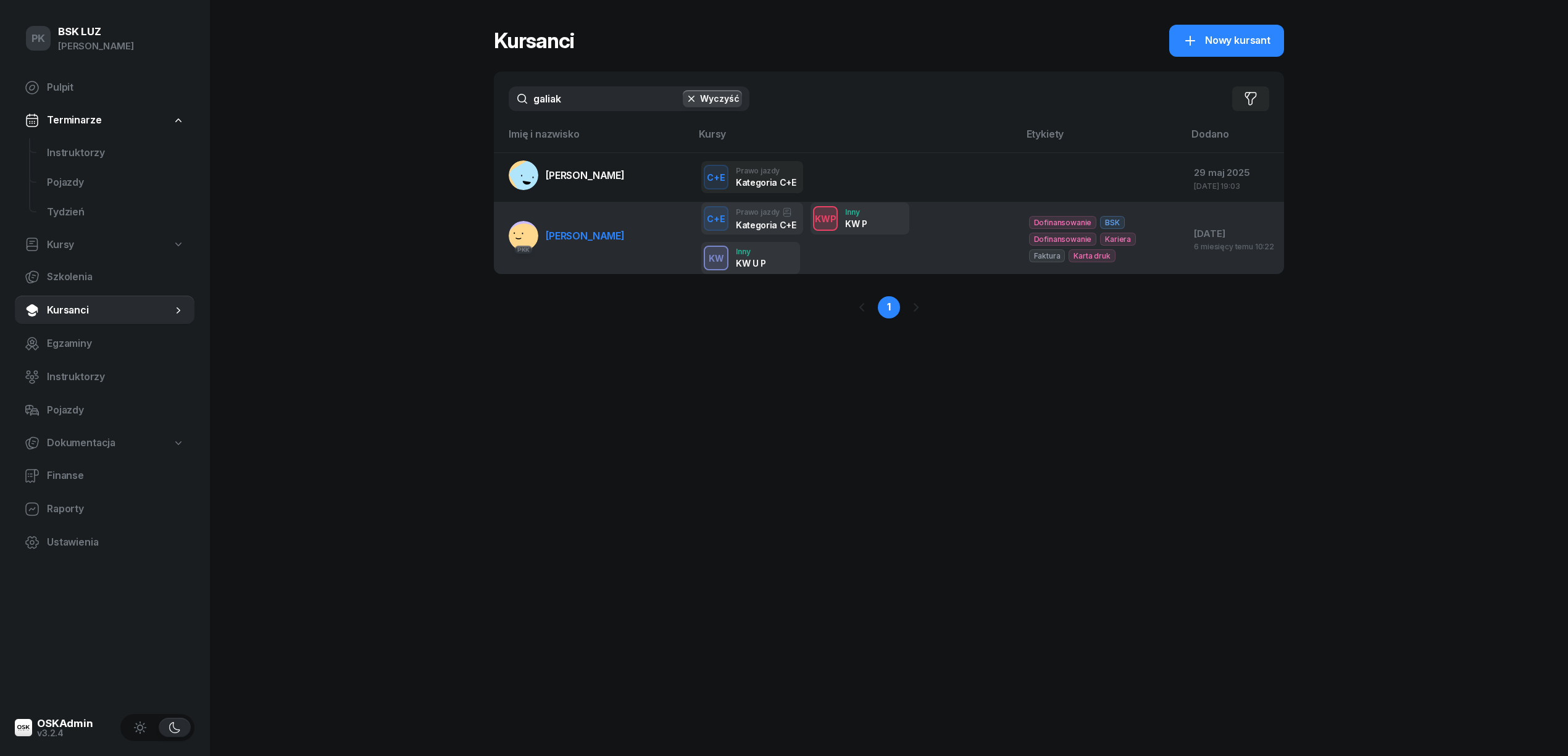
type input "galiak"
click at [583, 255] on td "PKK [PERSON_NAME]" at bounding box center [592, 238] width 198 height 72
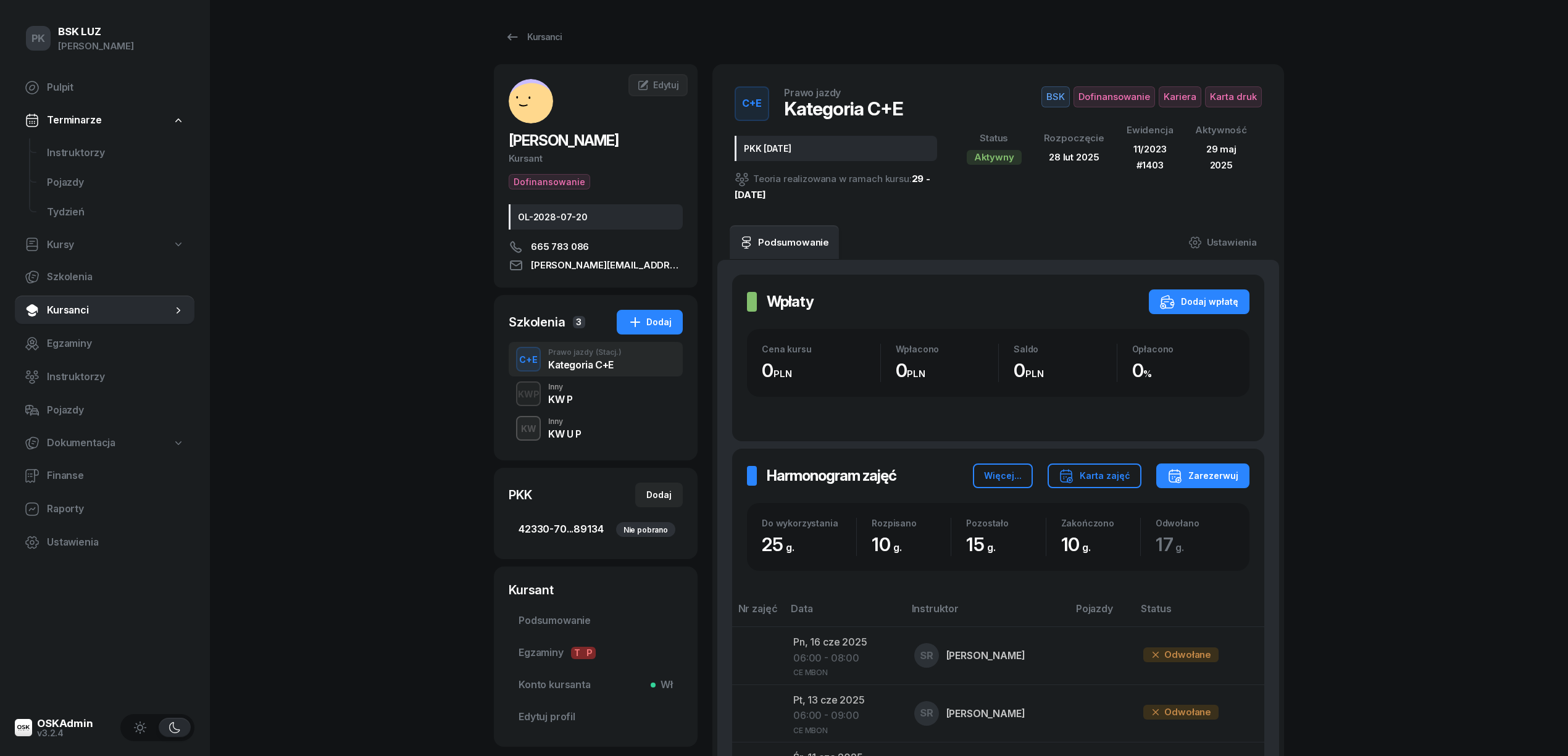
click at [591, 528] on span "42330-70...89134 Nie pobrano" at bounding box center [595, 530] width 154 height 16
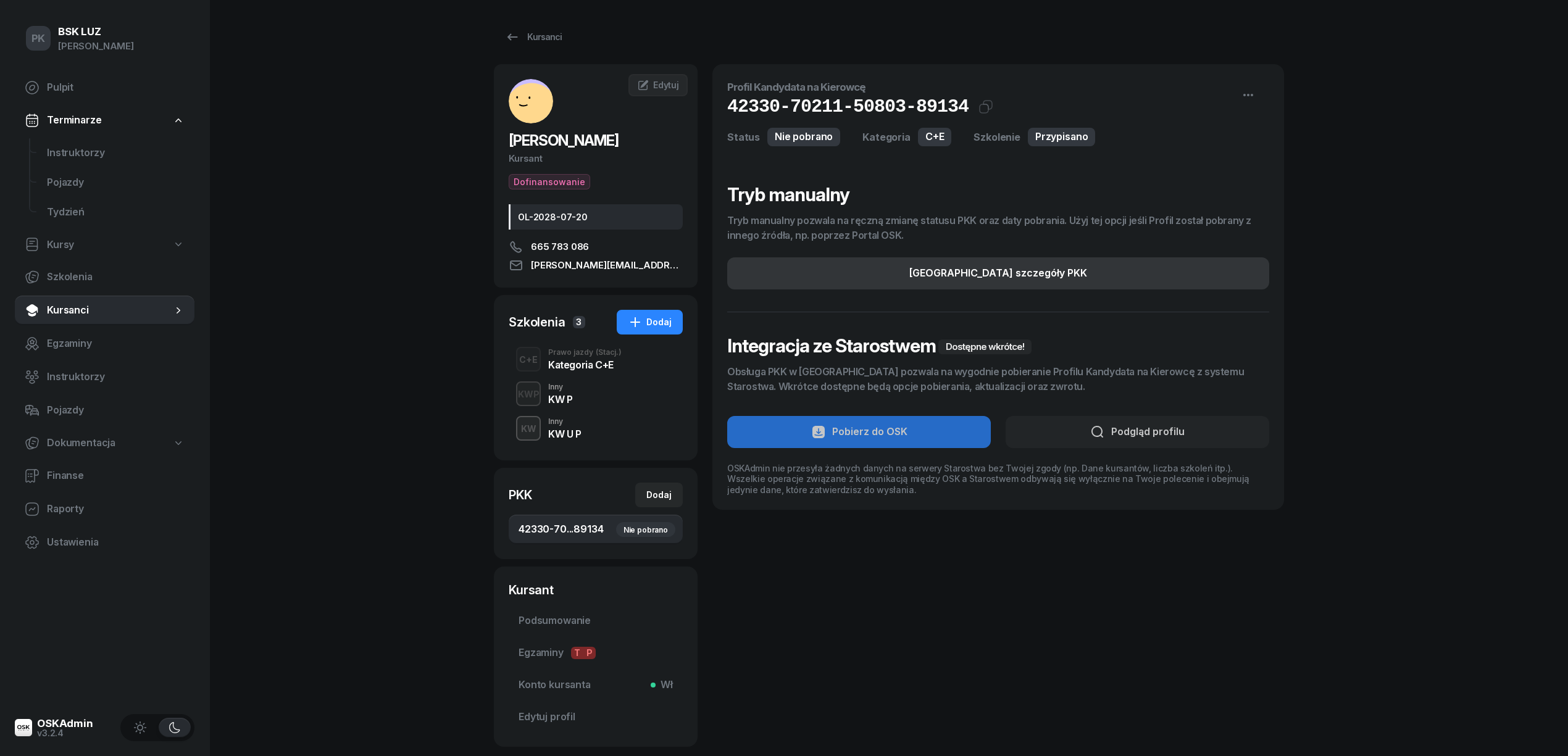
click at [1124, 278] on button "[GEOGRAPHIC_DATA] szczegóły PKK" at bounding box center [998, 273] width 542 height 32
select select "C+E"
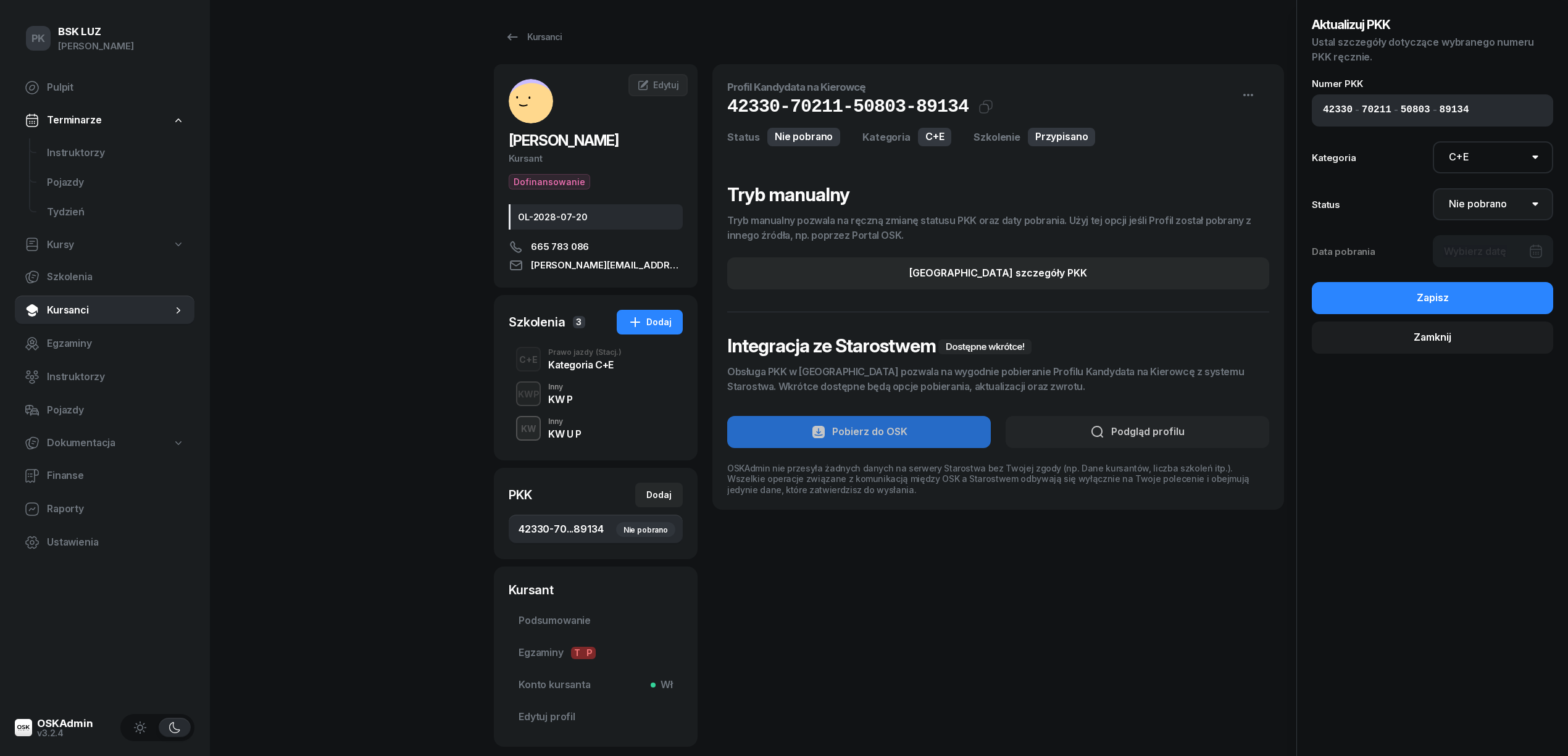
click at [1497, 206] on select "Nie pobrano Pobrano Zwrócono Zaktualizowano" at bounding box center [1493, 204] width 121 height 32
select select "Get"
click at [1433, 188] on select "Nie pobrano Pobrano Zwrócono Zaktualizowano" at bounding box center [1493, 204] width 121 height 32
click at [1488, 247] on div at bounding box center [1493, 251] width 121 height 32
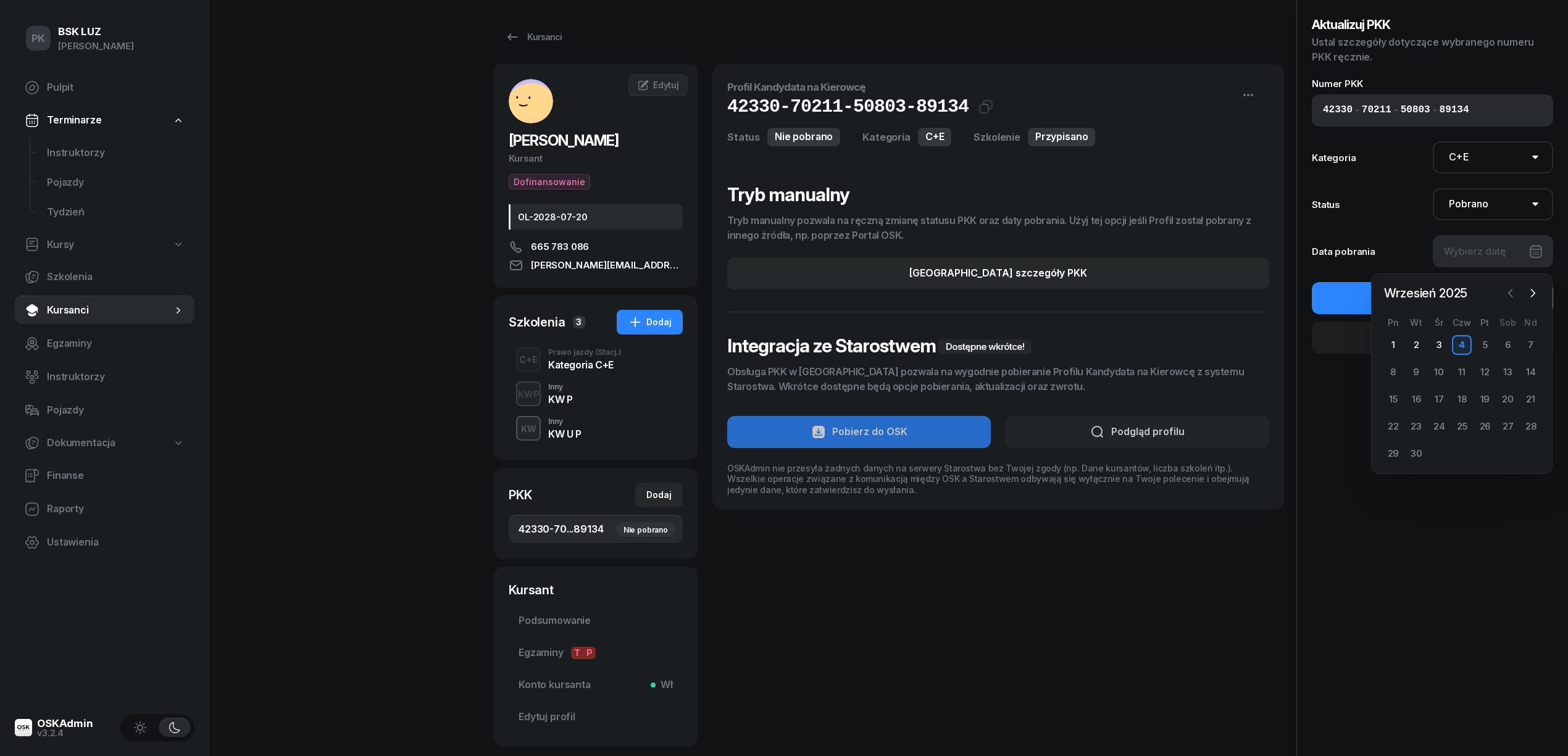
click at [1505, 294] on icon "button" at bounding box center [1511, 293] width 12 height 12
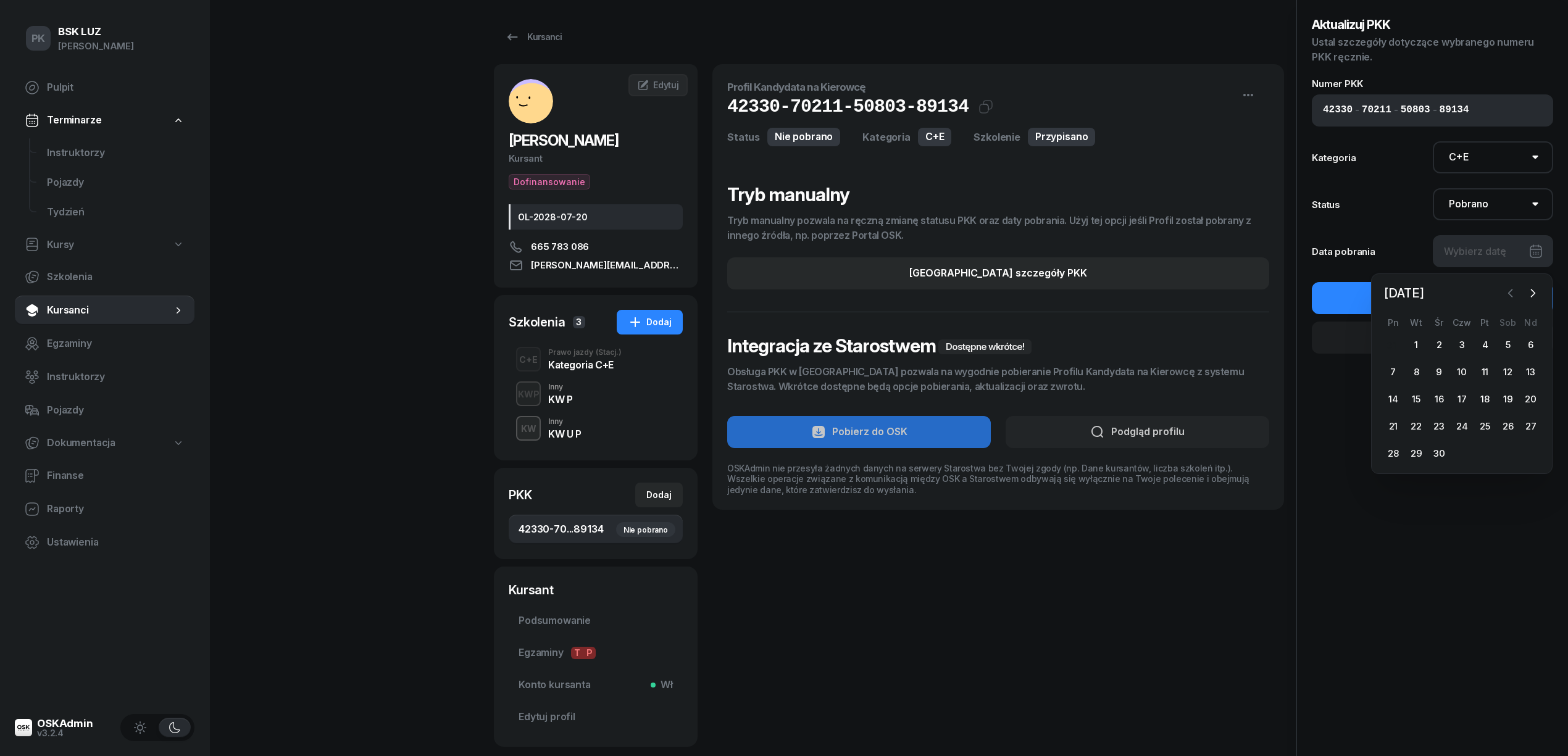
click at [1505, 294] on icon "button" at bounding box center [1511, 293] width 12 height 12
click at [1416, 452] on div "25" at bounding box center [1416, 453] width 20 height 20
type input "[DATE]"
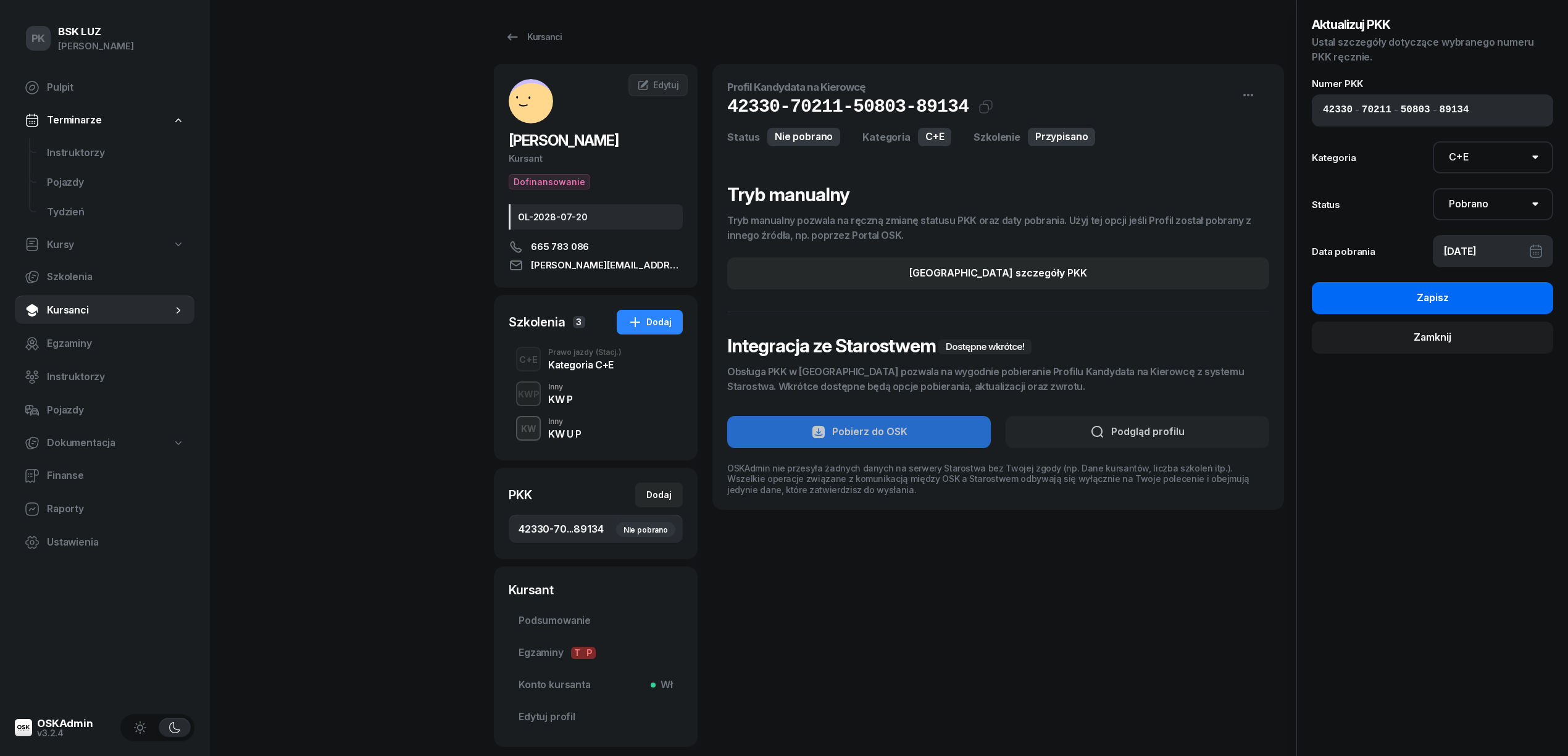
click at [1471, 302] on button "Zapisz" at bounding box center [1432, 298] width 241 height 32
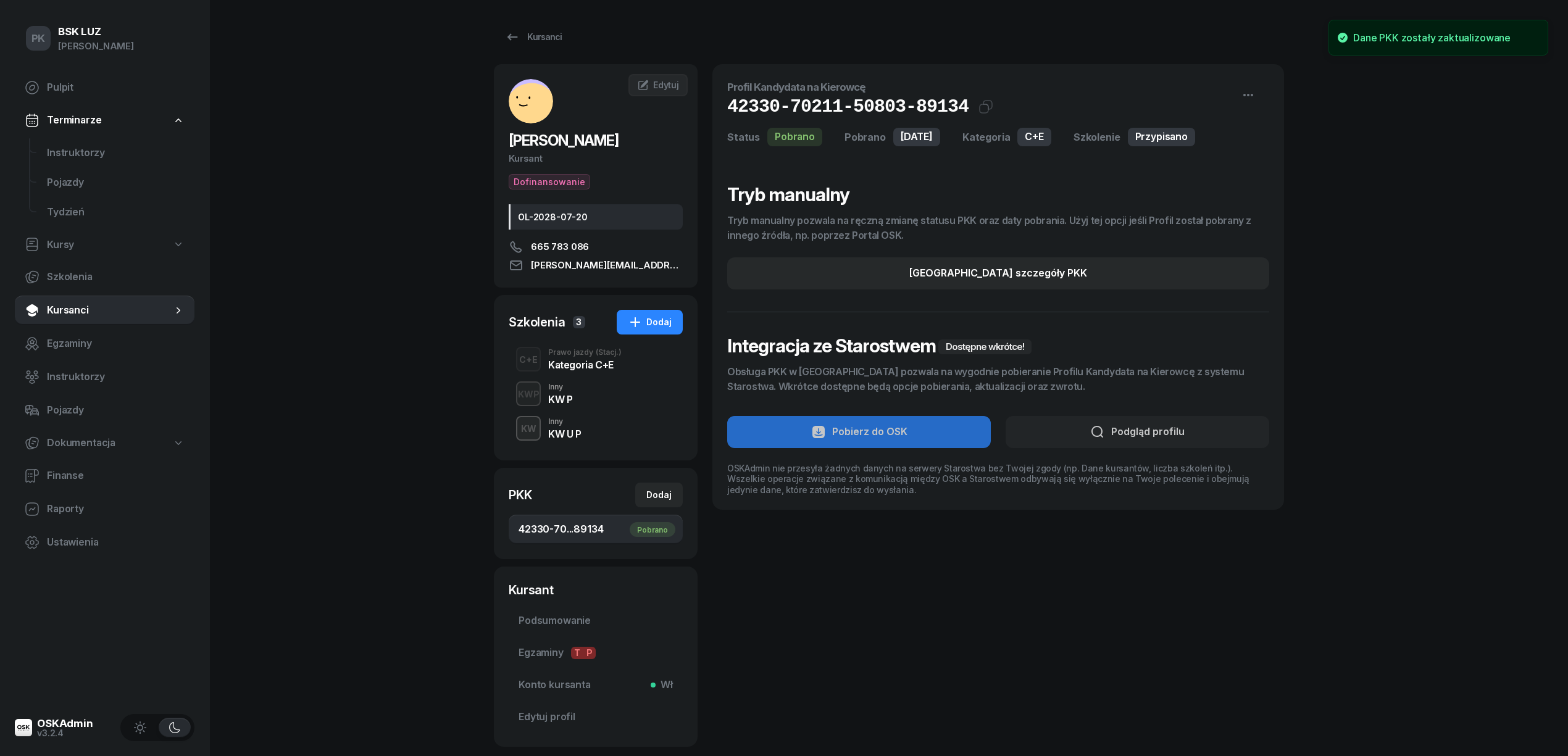
click at [578, 369] on div "Kategoria C+E" at bounding box center [585, 365] width 73 height 10
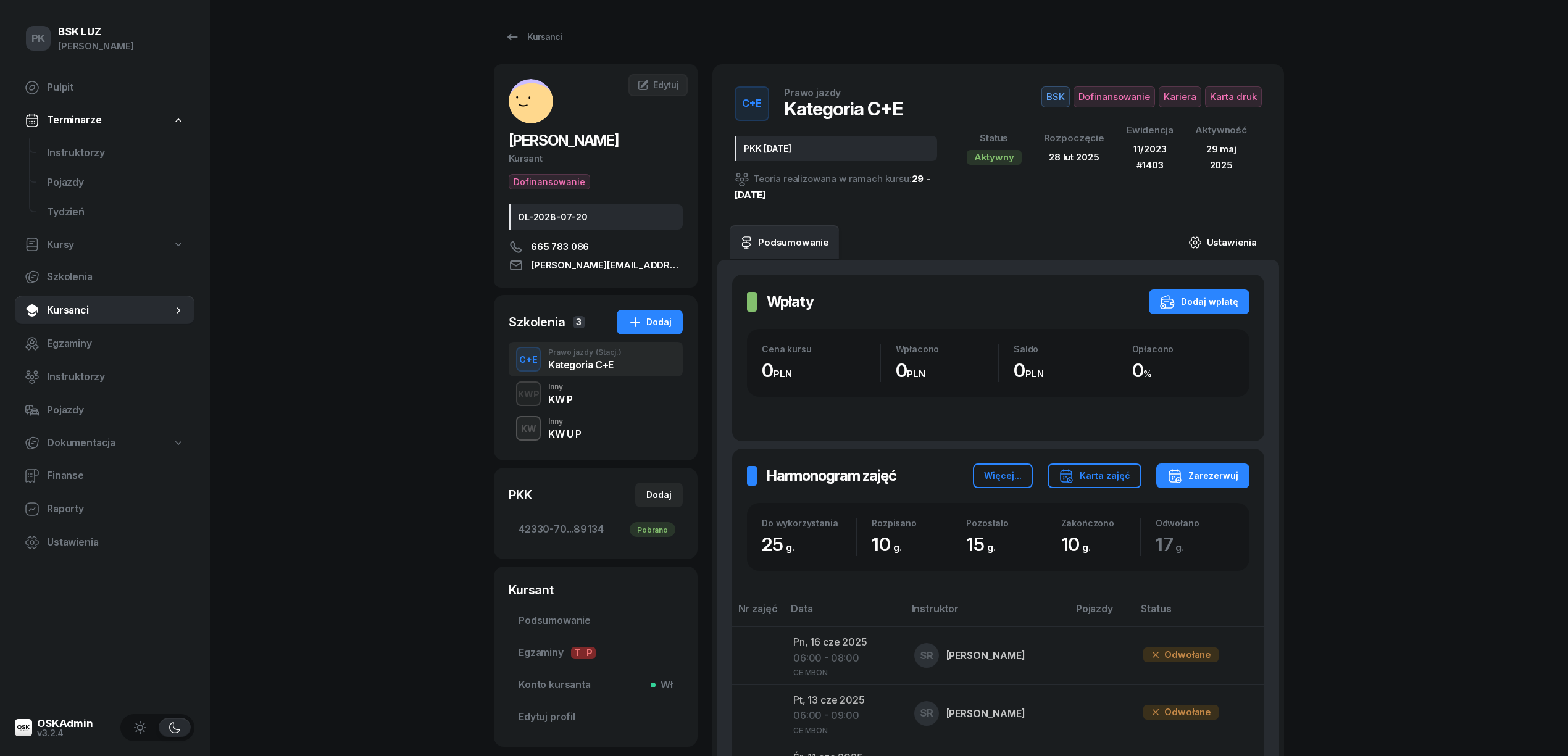
click at [1228, 236] on link "Ustawienia" at bounding box center [1223, 242] width 88 height 35
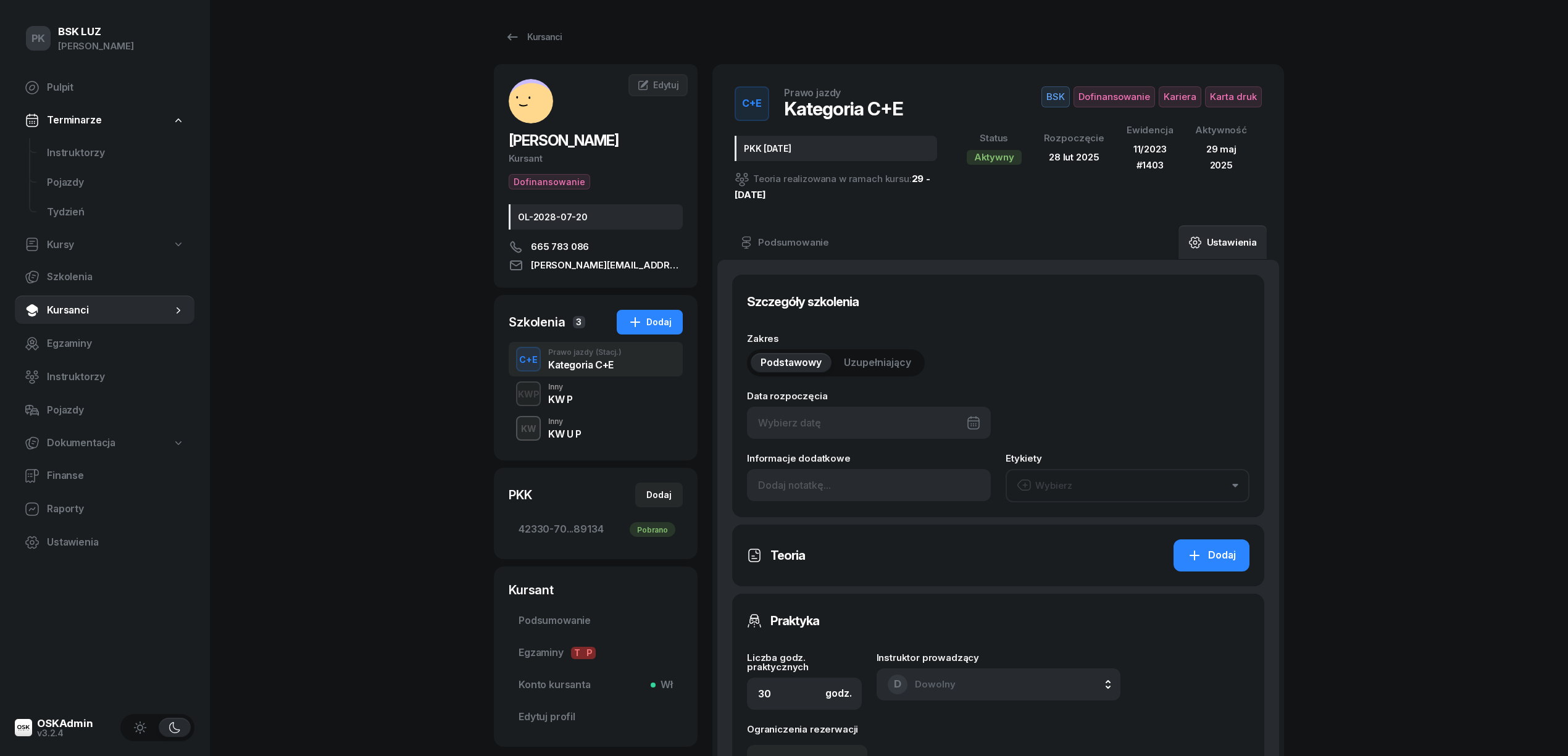
type input "28/02/2025"
type input "PKK 25.02.2025"
type input "25"
type input "42330"
type input "70211"
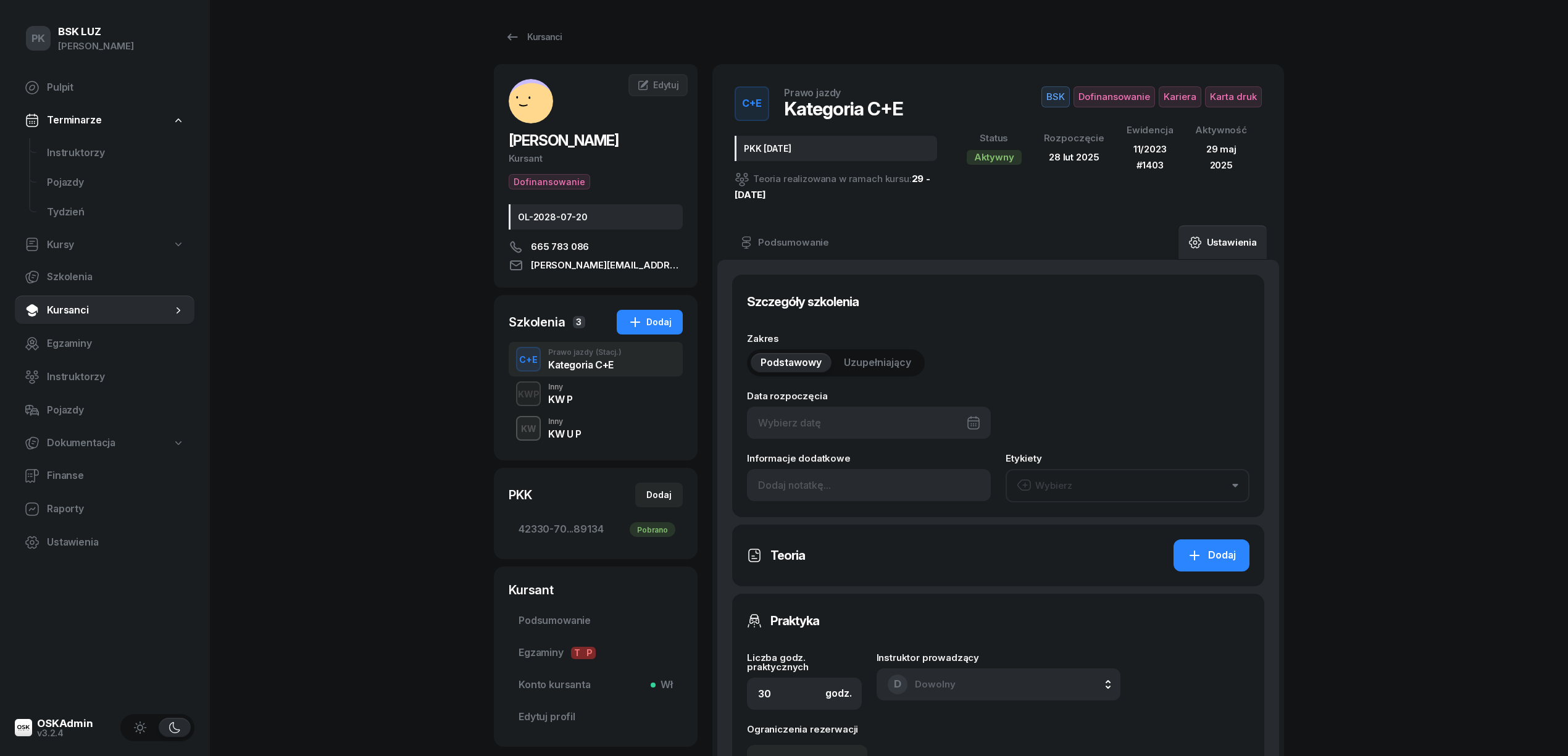
type input "50803"
type input "89134"
type input "11/2023"
type input "1403"
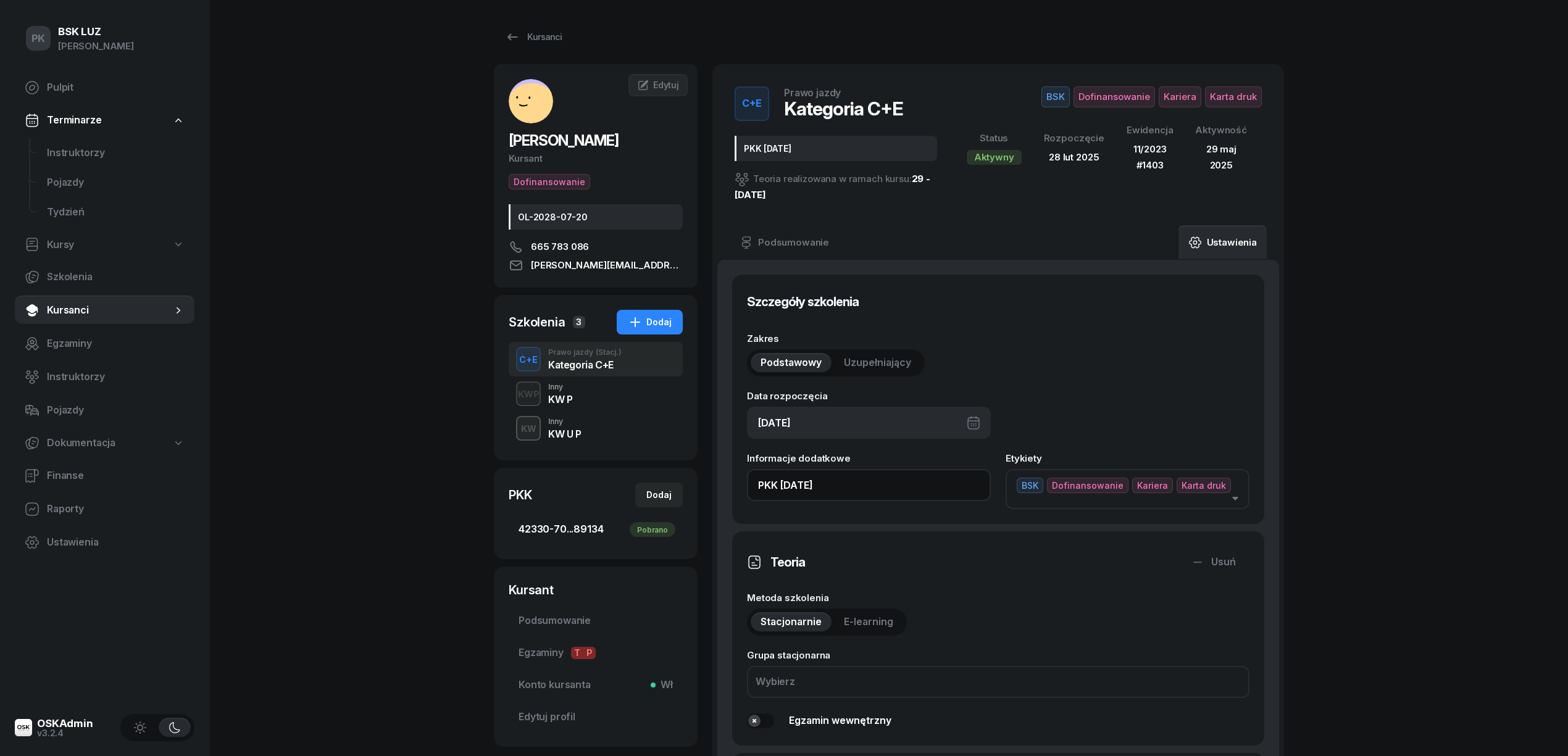
drag, startPoint x: 727, startPoint y: 490, endPoint x: 578, endPoint y: 517, distance: 151.4
click at [578, 516] on div "GALIAK MATEUSZ Kursant Dofinansowanie OL-2028-07-20 665 783 086 mateusz.galiak@…" at bounding box center [889, 736] width 790 height 1344
paste input "30/38h zakoń. 31.10.2025, walidacja T-0:45, P-1:30h"
drag, startPoint x: 785, startPoint y: 487, endPoint x: 618, endPoint y: 490, distance: 167.0
click at [618, 490] on div "GALIAK MATEUSZ Kursant Dofinansowanie OL-2028-07-20 665 783 086 mateusz.galiak@…" at bounding box center [889, 736] width 790 height 1344
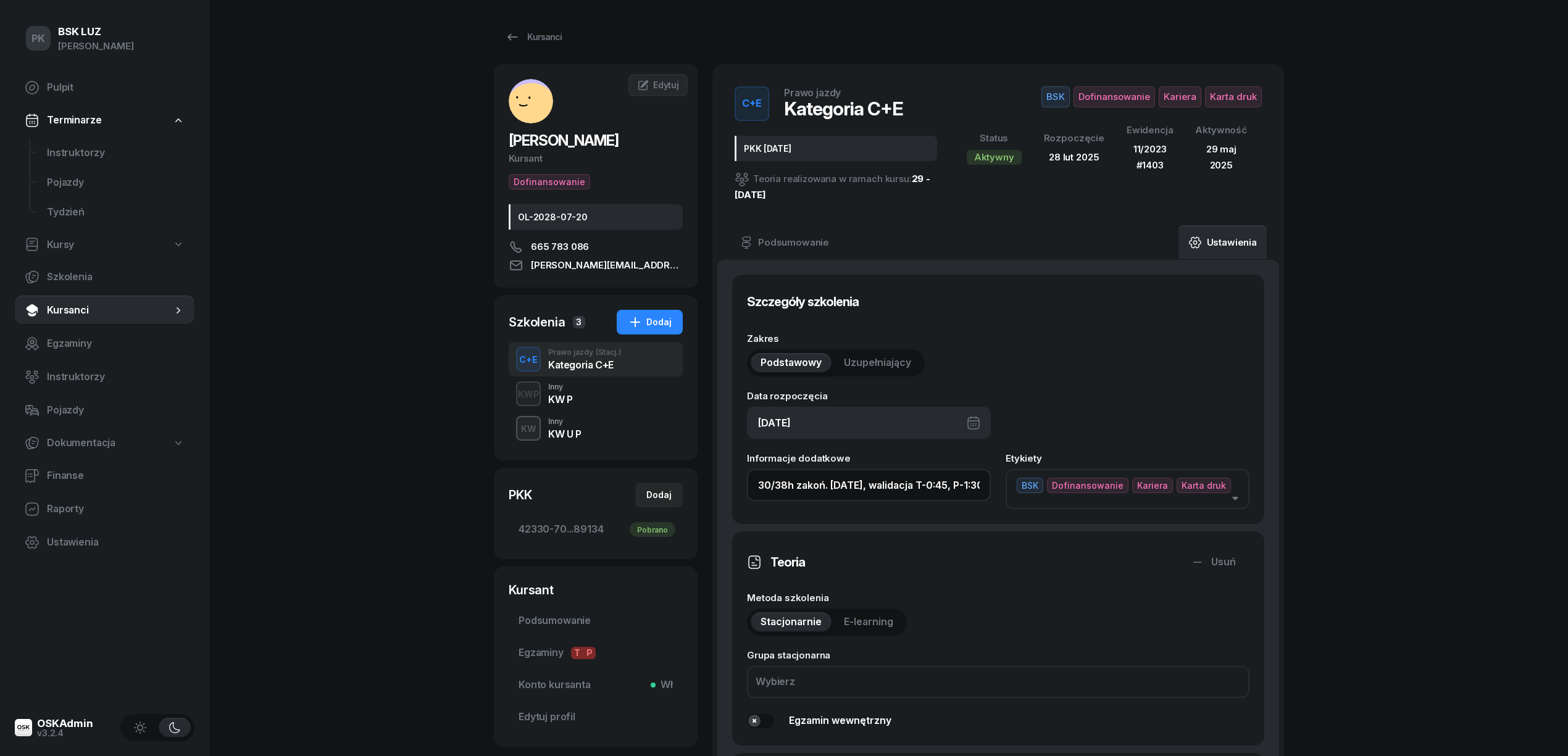
click at [768, 480] on input "30/38h zakoń. 31.10.2025, walidacja T-0:45, P-1:30h" at bounding box center [869, 485] width 244 height 32
click at [781, 484] on input "4/38h zakoń. 31.10.2025, walidacja T-0:45, P-1:30h" at bounding box center [869, 485] width 244 height 32
click at [929, 483] on input "4/25h zakoń. 31.10.2025, walidacja T-0:45, P-1:30h" at bounding box center [869, 485] width 244 height 32
click at [959, 487] on input "4/25h zakoń. 31.10.2025, walidacja T-0:45, P-1:30h" at bounding box center [869, 485] width 244 height 32
click at [957, 489] on input "4/25h zakoń. 31.10.2025, walidacja P-1:30h" at bounding box center [869, 485] width 244 height 32
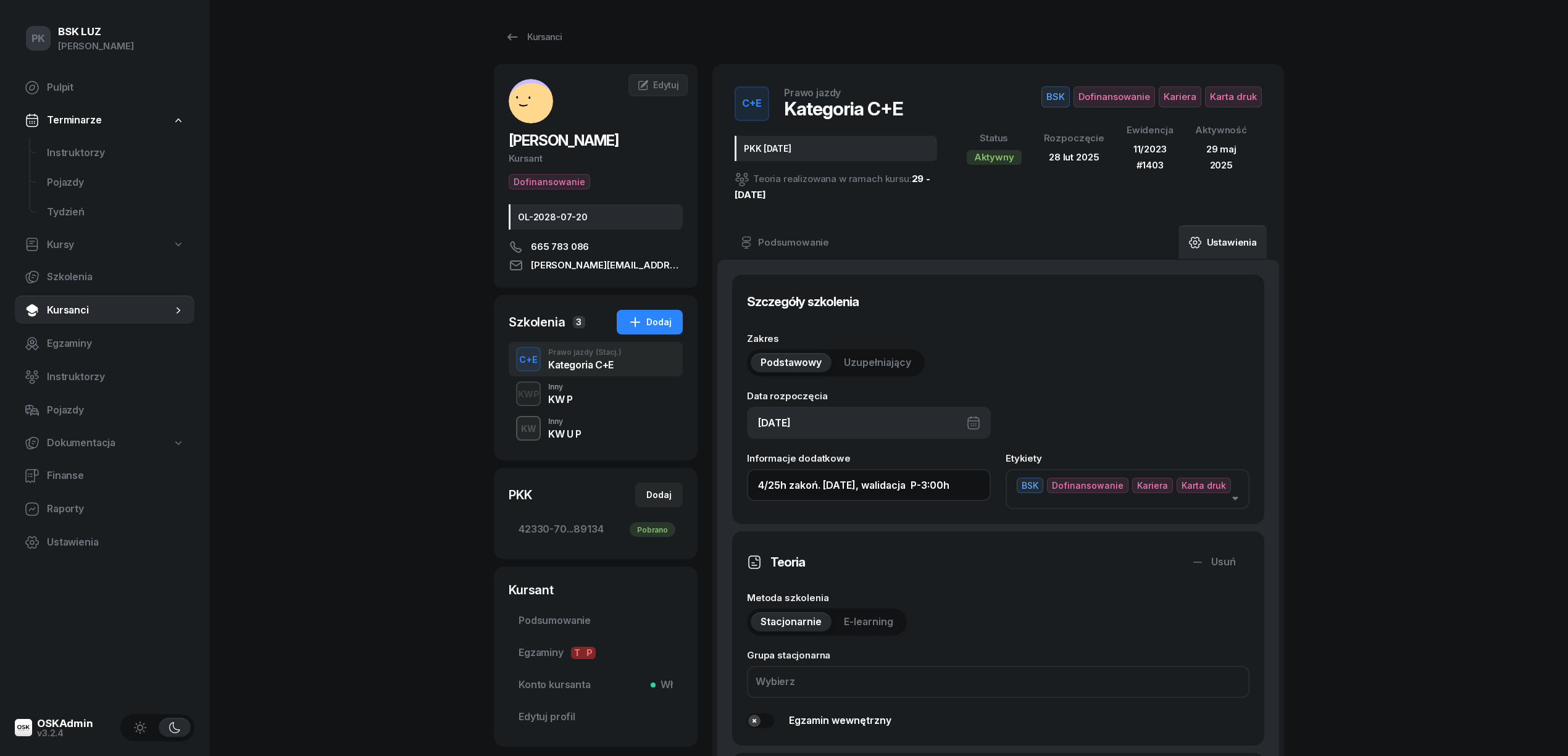
type input "4/25h zakoń. 31.10.2025, walidacja P-3:00h"
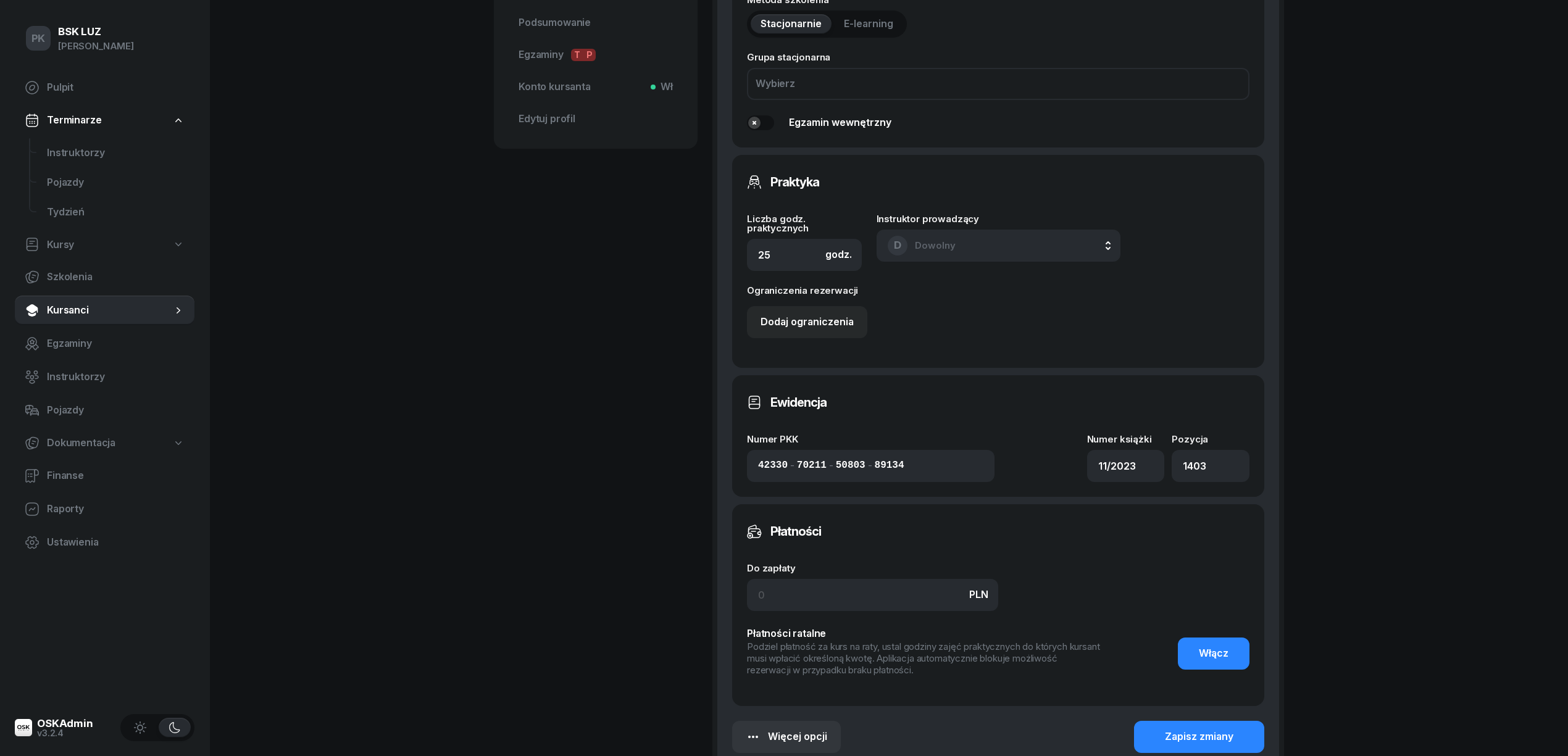
scroll to position [727, 0]
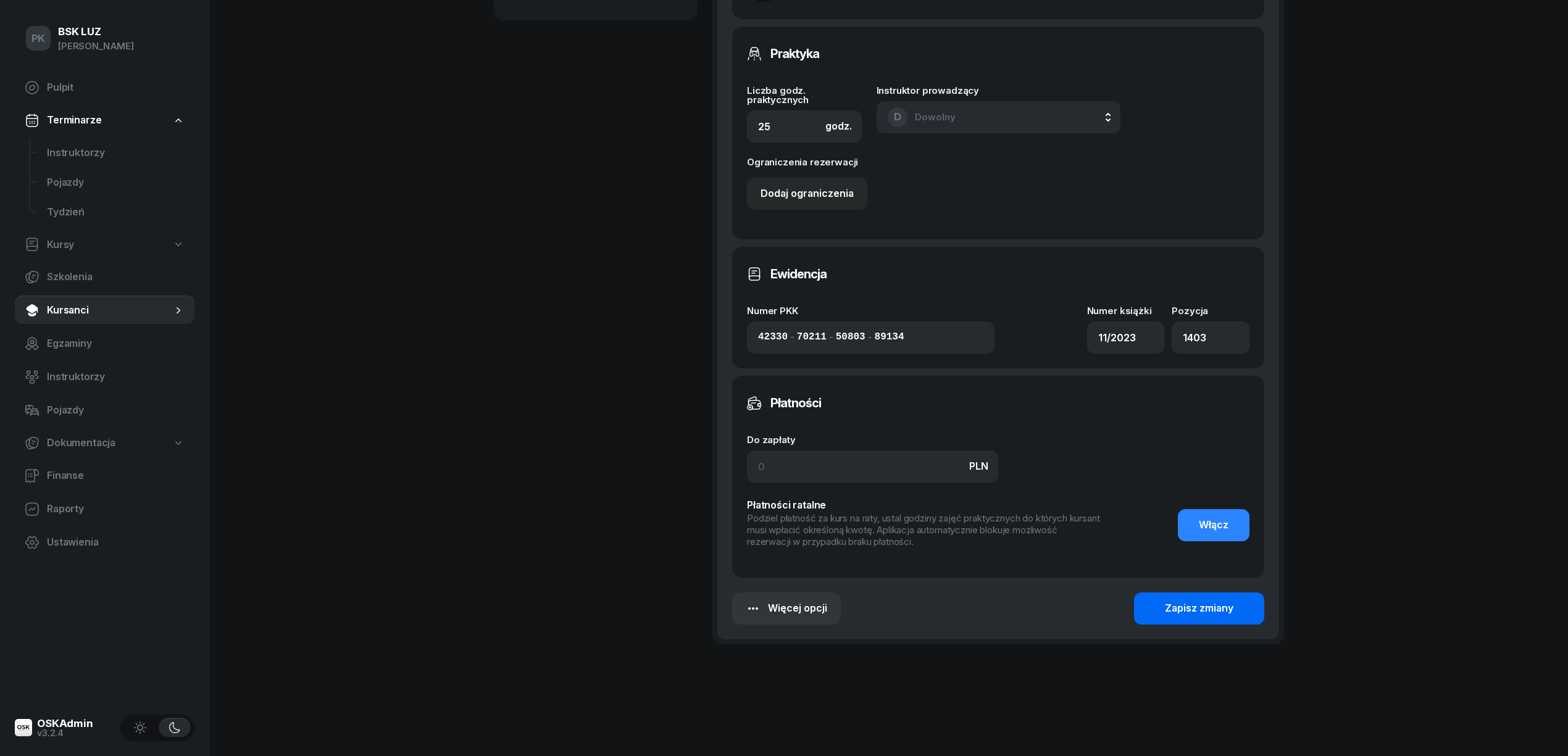
click at [1166, 600] on div "Zapisz zmiany" at bounding box center [1199, 609] width 69 height 16
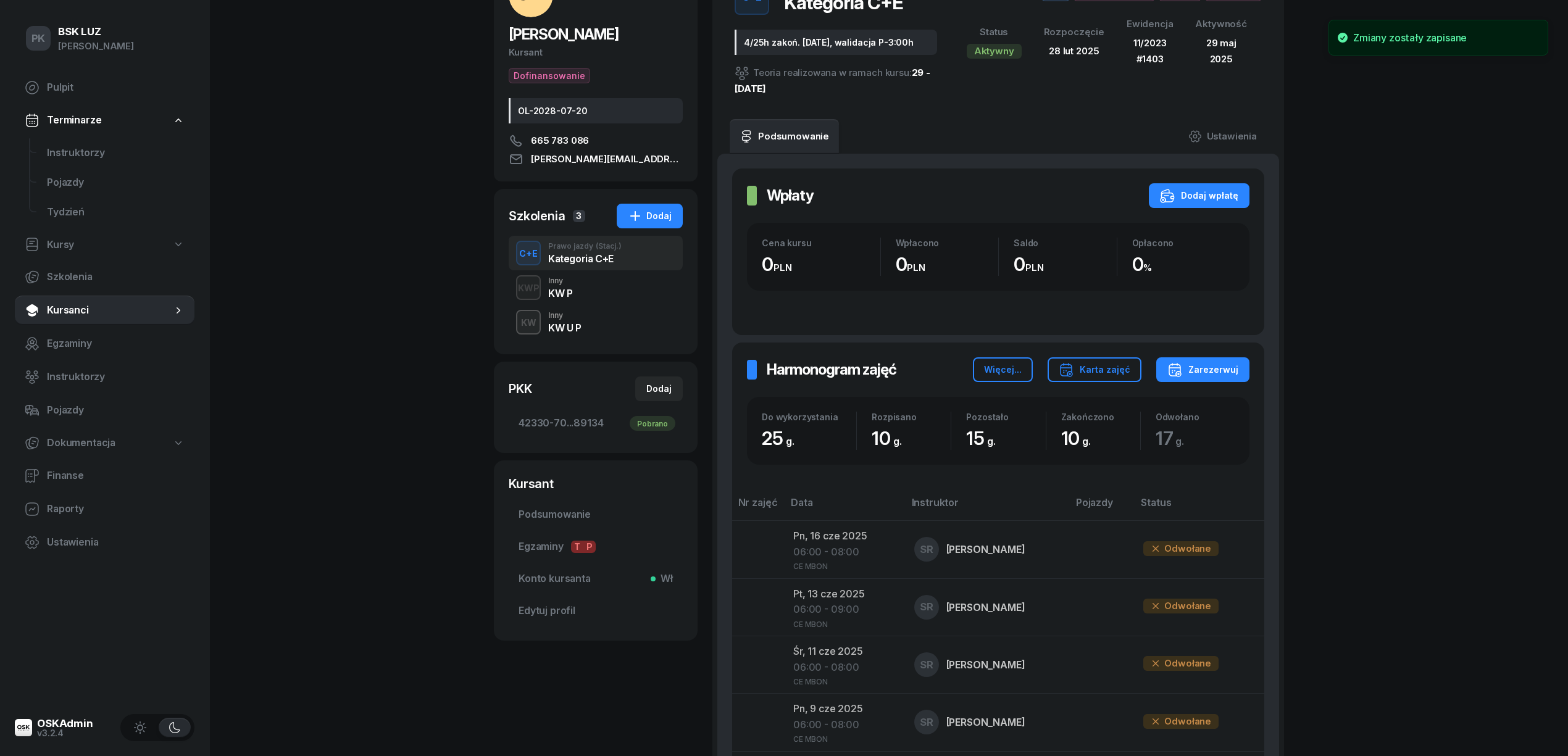
scroll to position [0, 0]
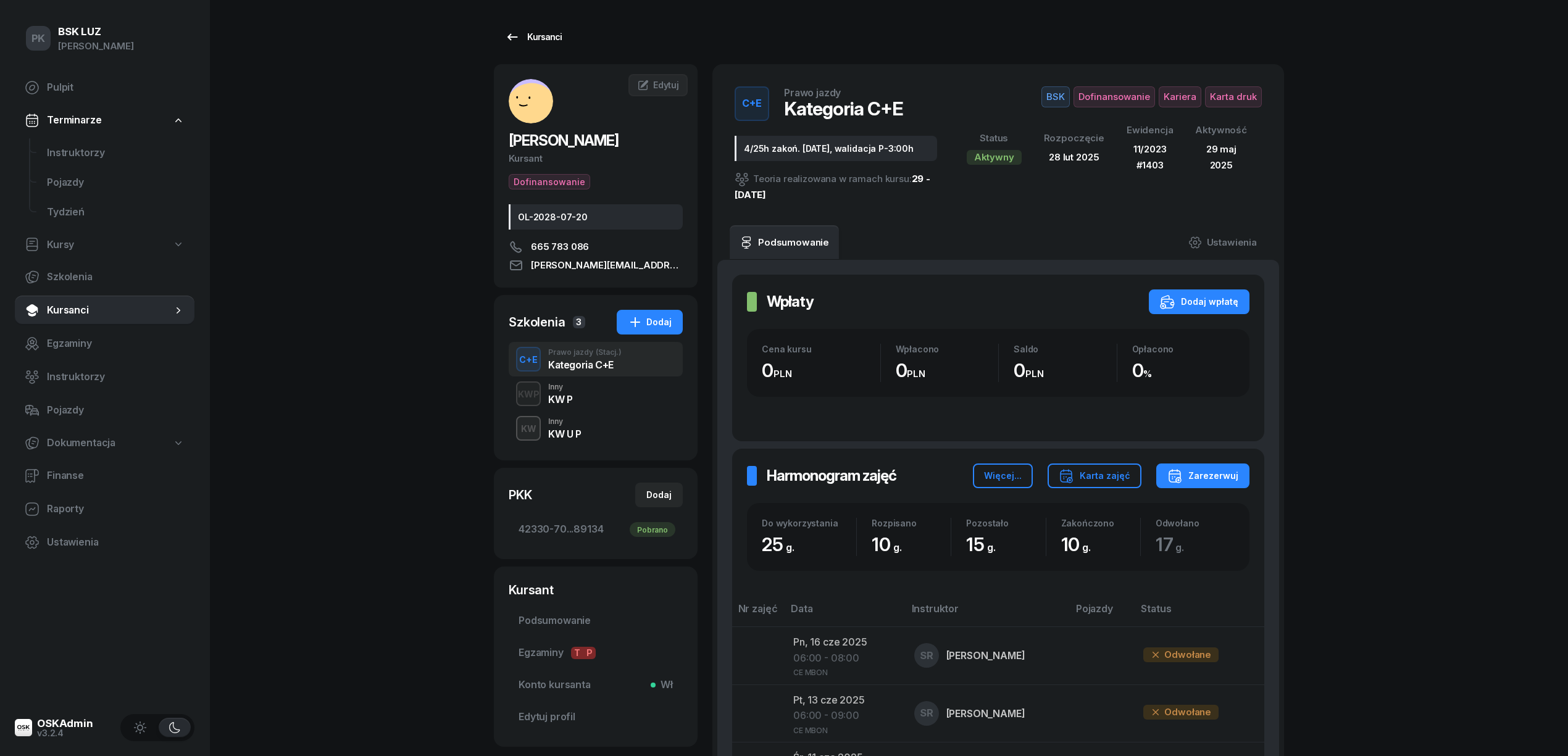
click at [558, 31] on div "Kursanci" at bounding box center [533, 37] width 57 height 15
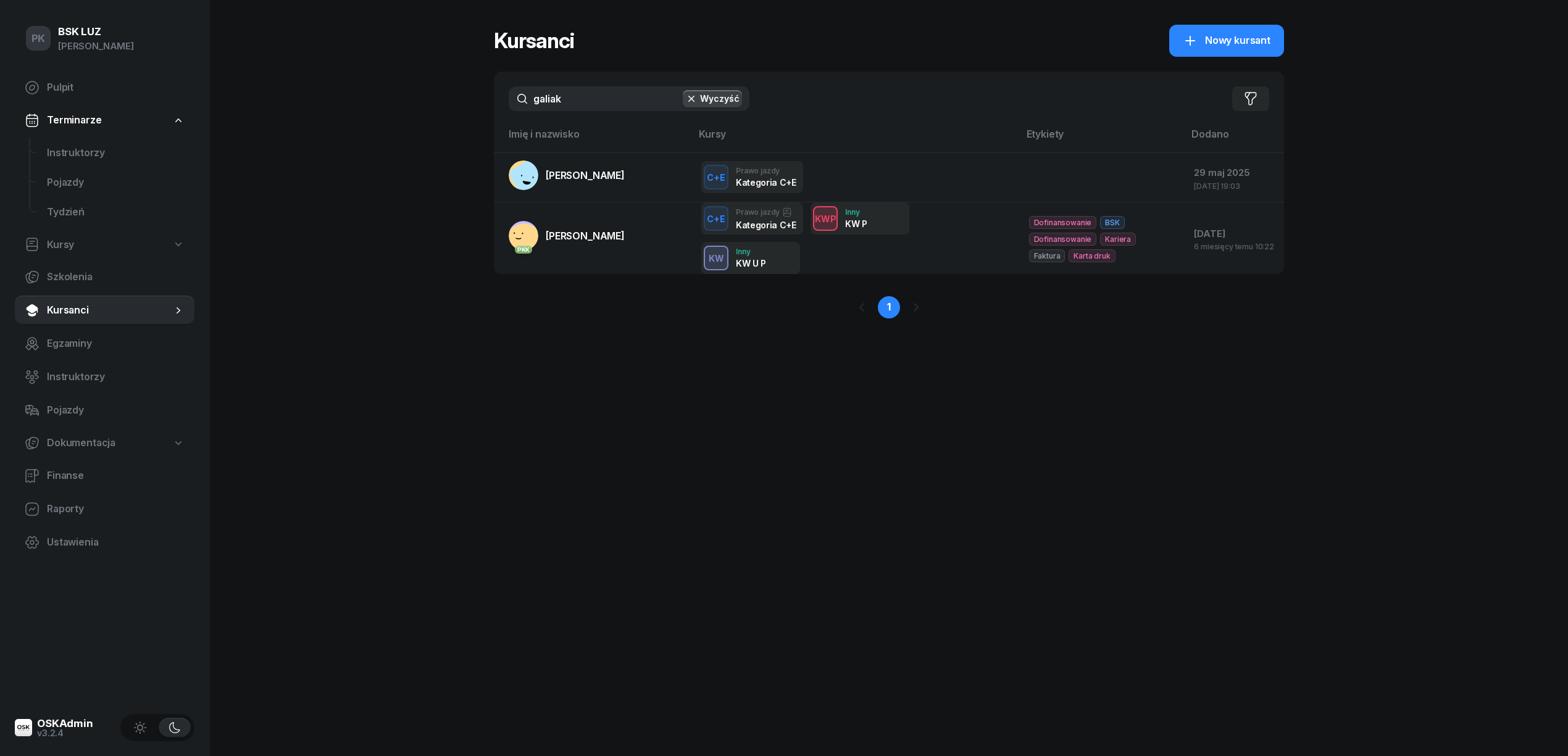
drag, startPoint x: 569, startPoint y: 94, endPoint x: 471, endPoint y: 104, distance: 98.5
click at [485, 103] on div "PK BSK LUZ Piotr Klimek Pulpit Terminarze Instruktorzy Pojazdy Tydzień Kursy Sz…" at bounding box center [784, 378] width 1568 height 756
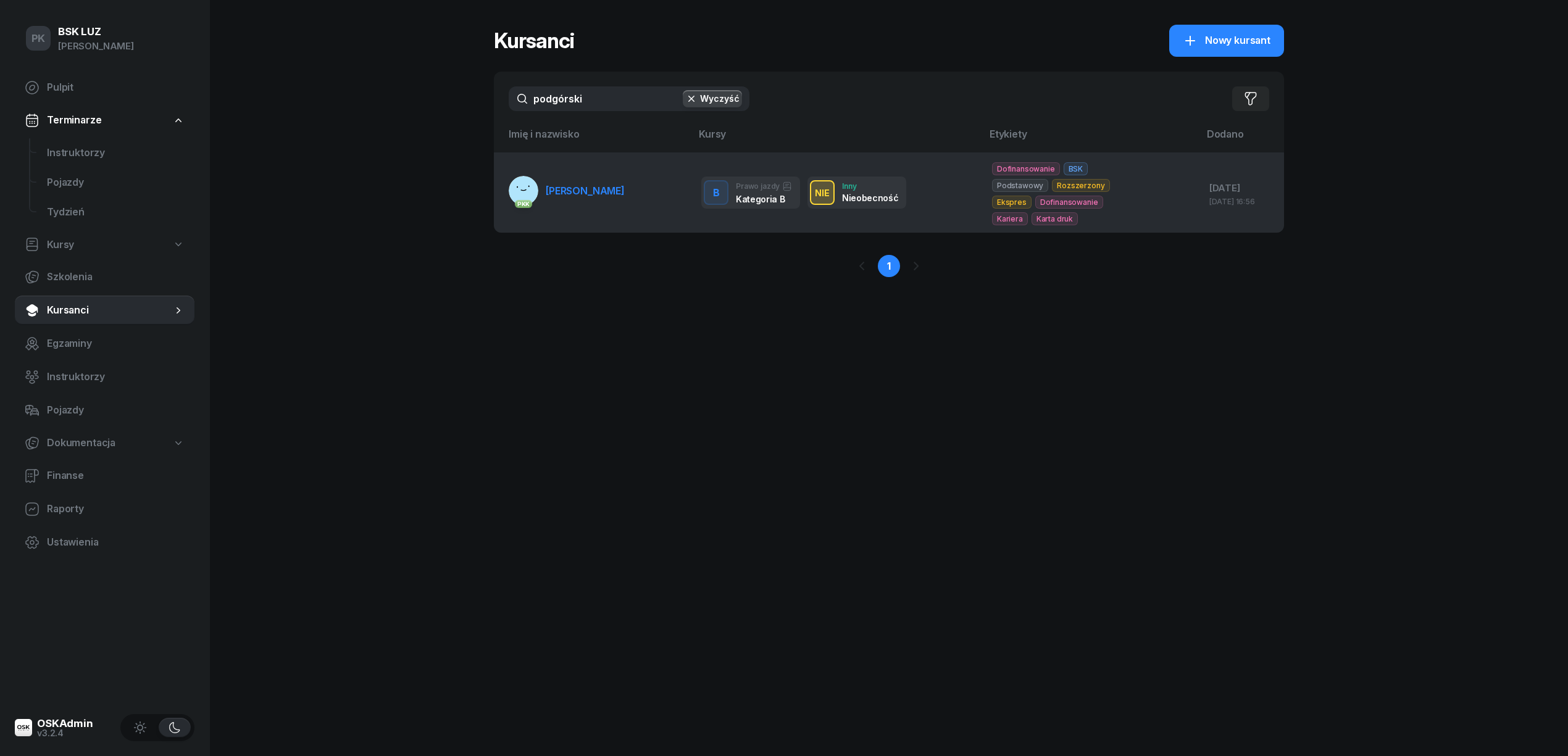
type input "podgórski"
click at [596, 186] on span "[PERSON_NAME]" at bounding box center [585, 191] width 79 height 12
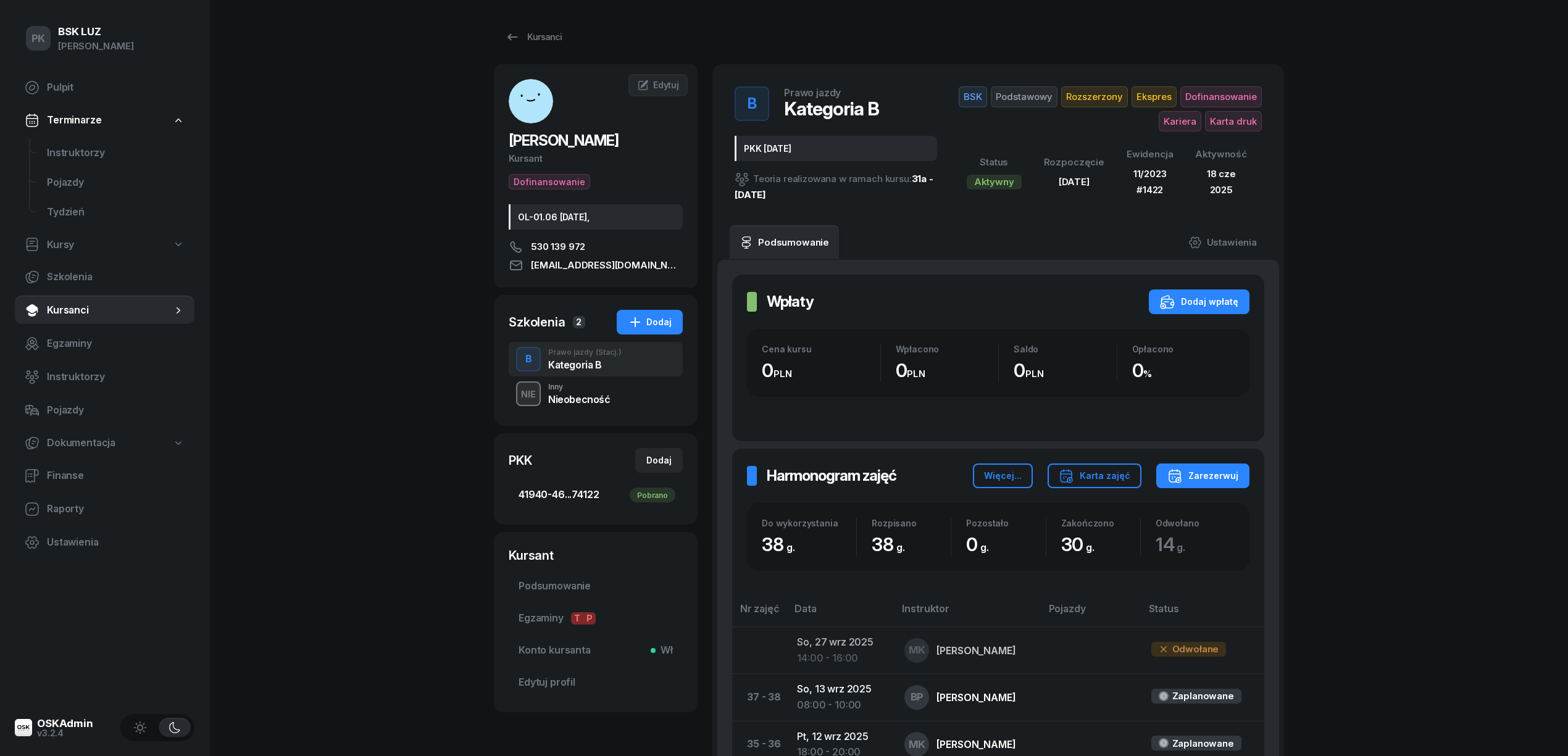
click at [619, 499] on span "41940-46...74122 Pobrano" at bounding box center [595, 495] width 154 height 16
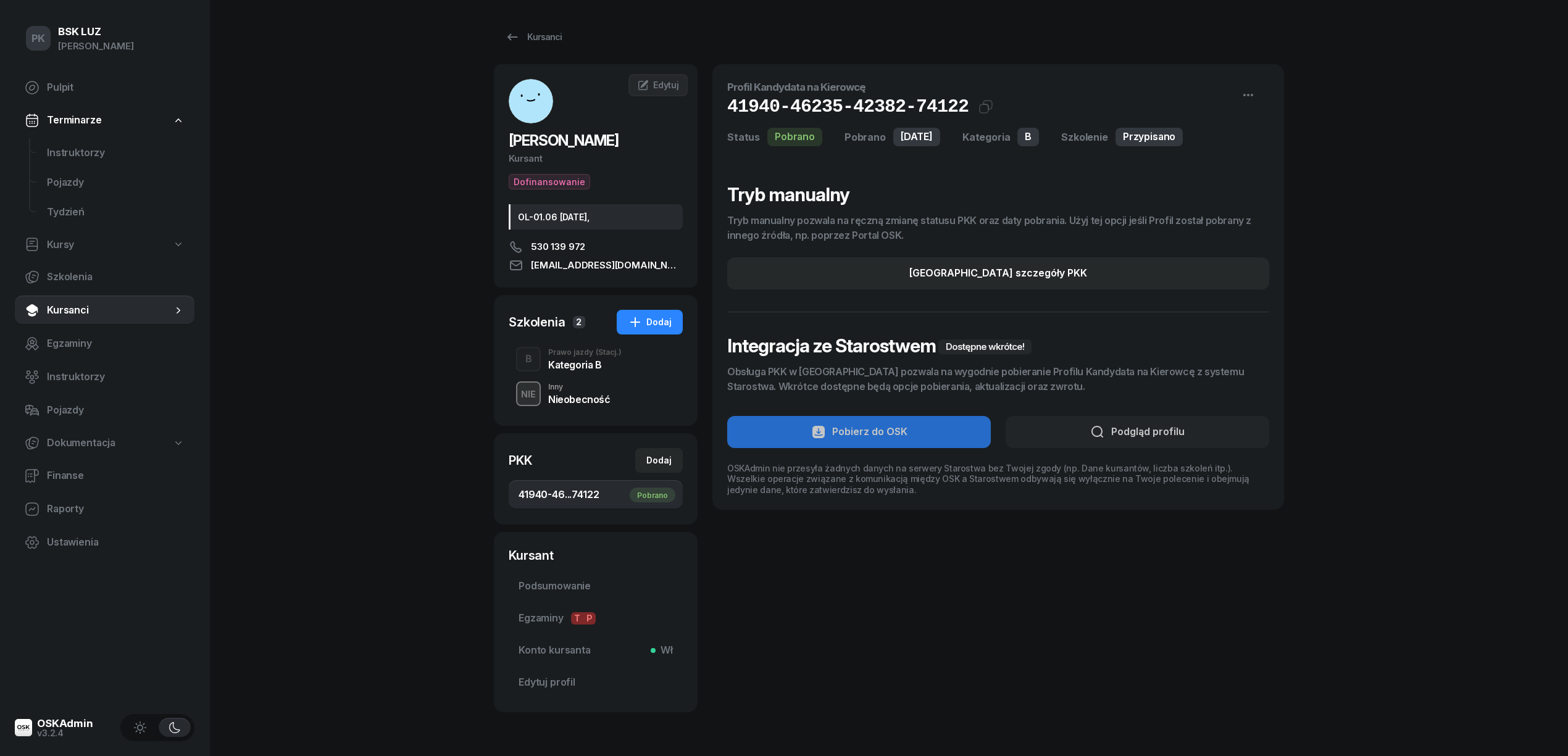
click at [576, 362] on div "Kategoria B" at bounding box center [585, 365] width 73 height 10
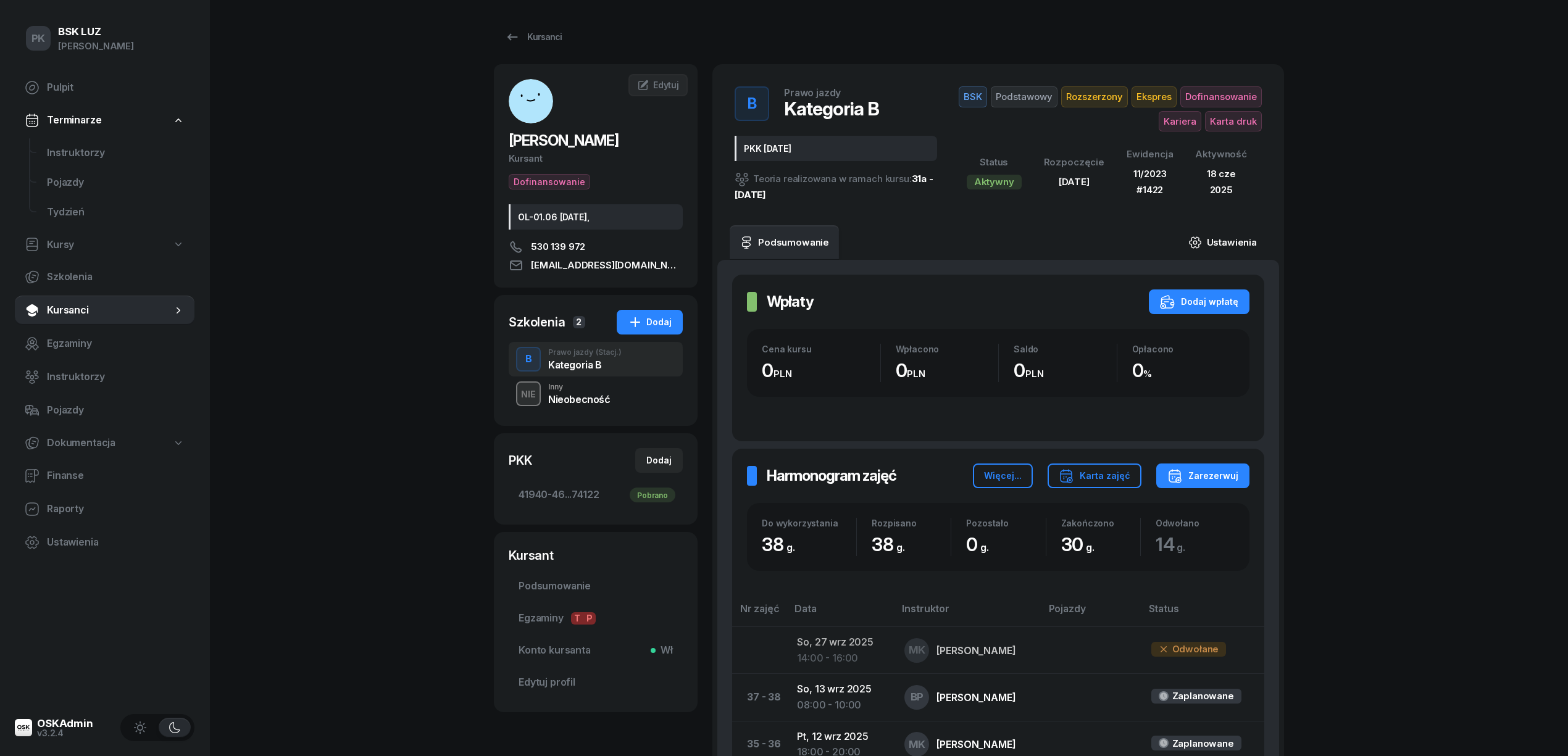
click at [1238, 242] on link "Ustawienia" at bounding box center [1223, 242] width 88 height 35
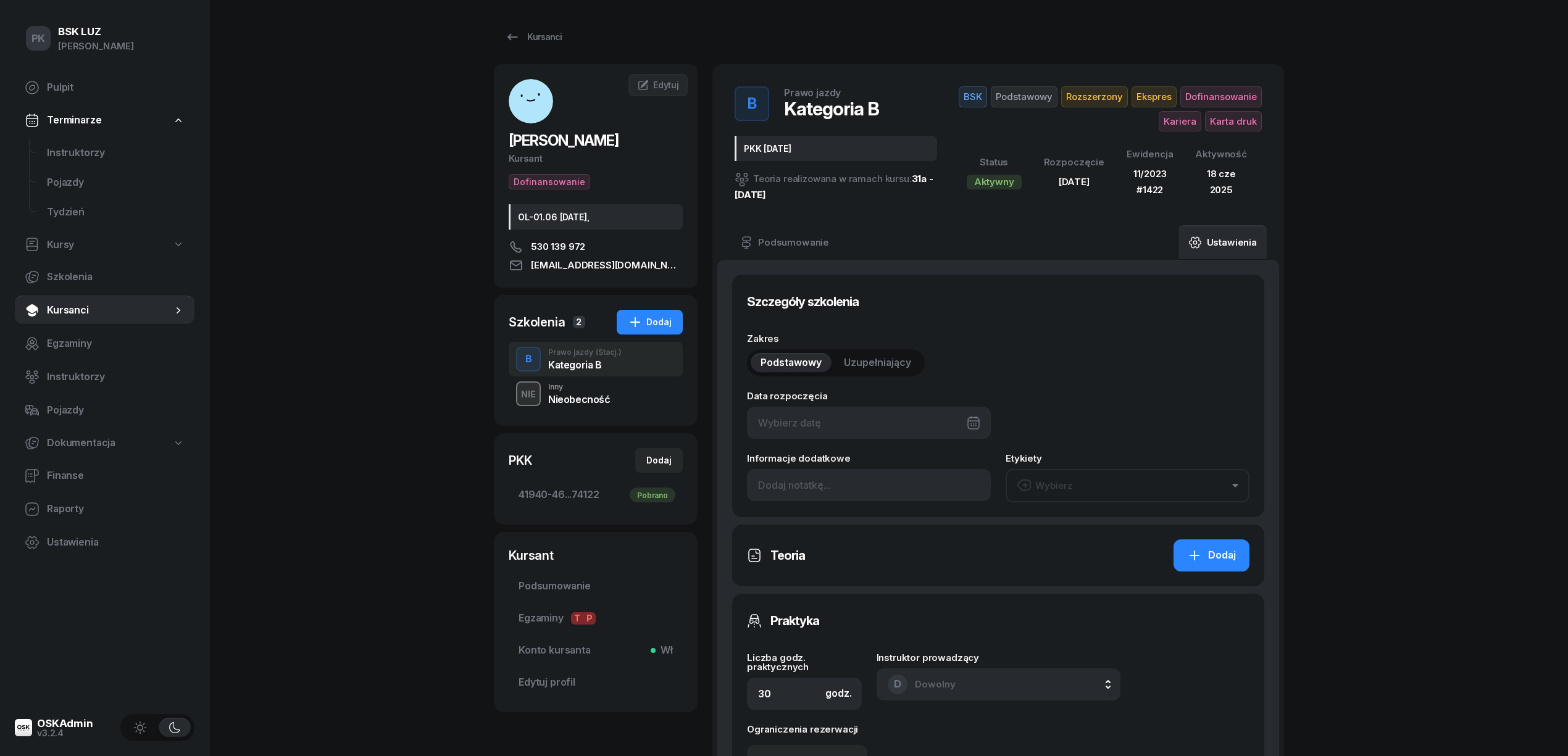
type input "11/03/2025"
type input "PKK 6.03.2025"
type input "38"
type input "41940"
type input "46235"
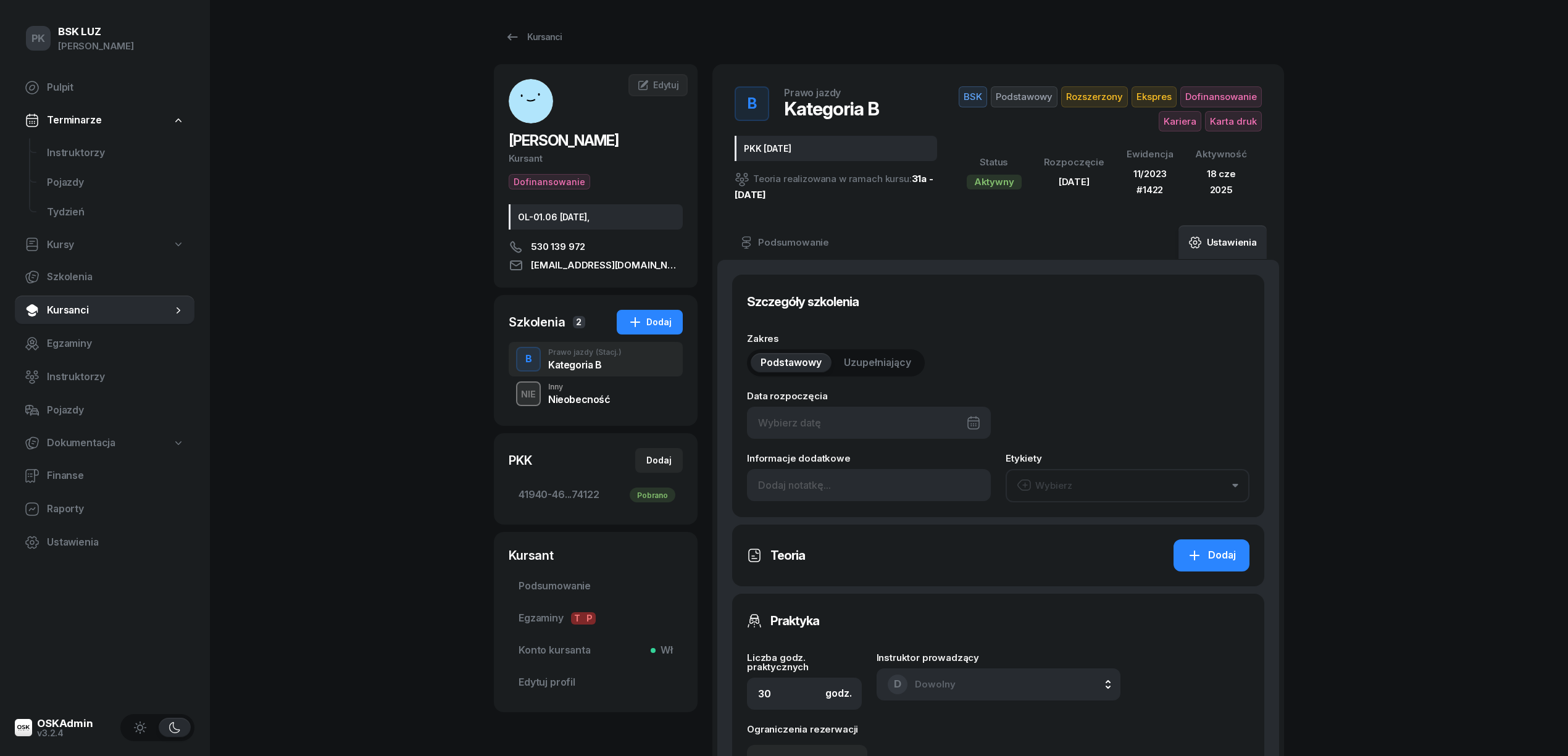
type input "42382"
type input "74122"
type input "11/2023"
type input "1422"
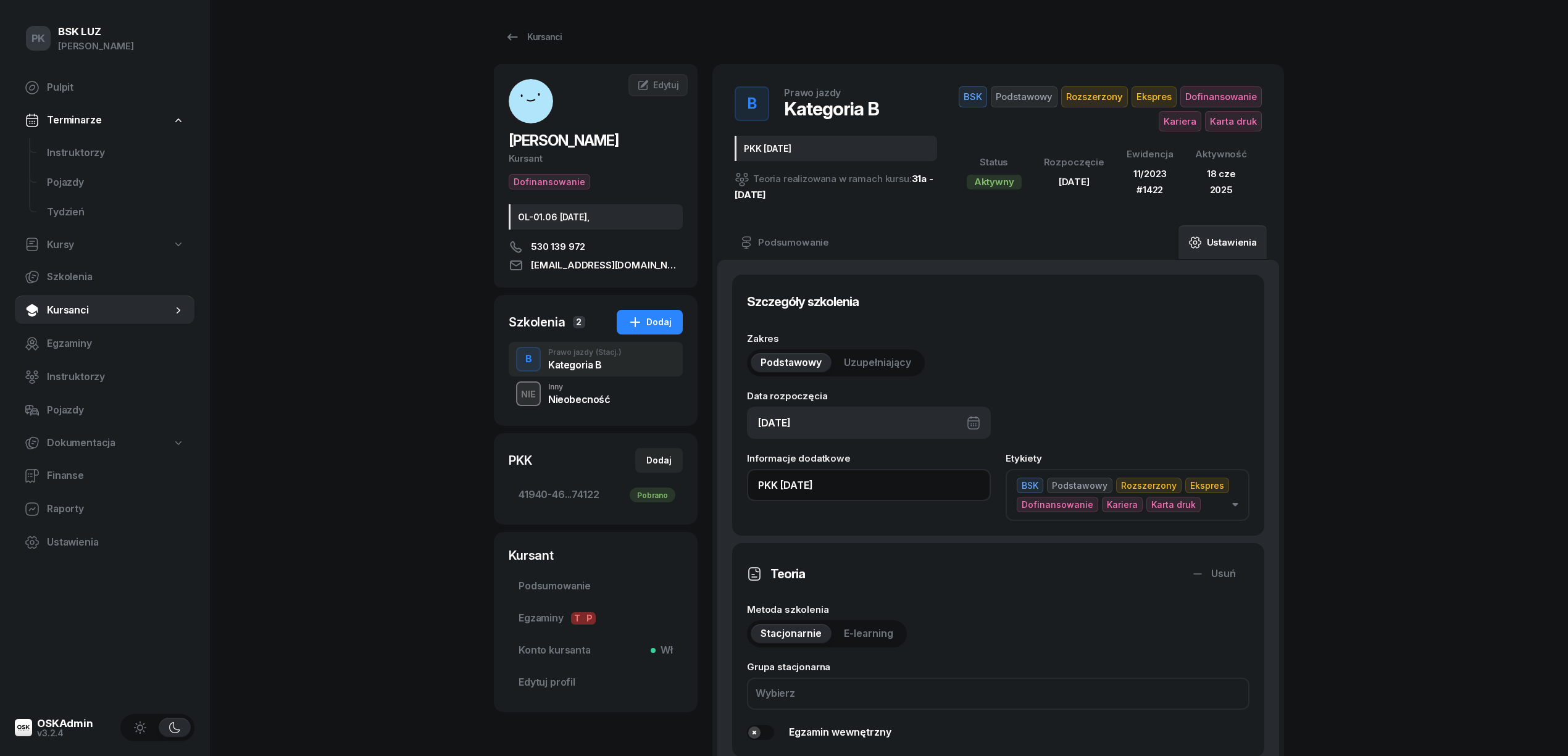
drag, startPoint x: 835, startPoint y: 478, endPoint x: 662, endPoint y: 475, distance: 173.0
click at [662, 475] on div "PODGÓRSKI JAROSŁAW Kursant Dofinansowanie OL-01.06 2029-04-18, 530 139 972 jaro…" at bounding box center [889, 742] width 790 height 1356
paste input "30/38h zakoń. 31.10.2025, walidacja T-0:45, P-1:30h"
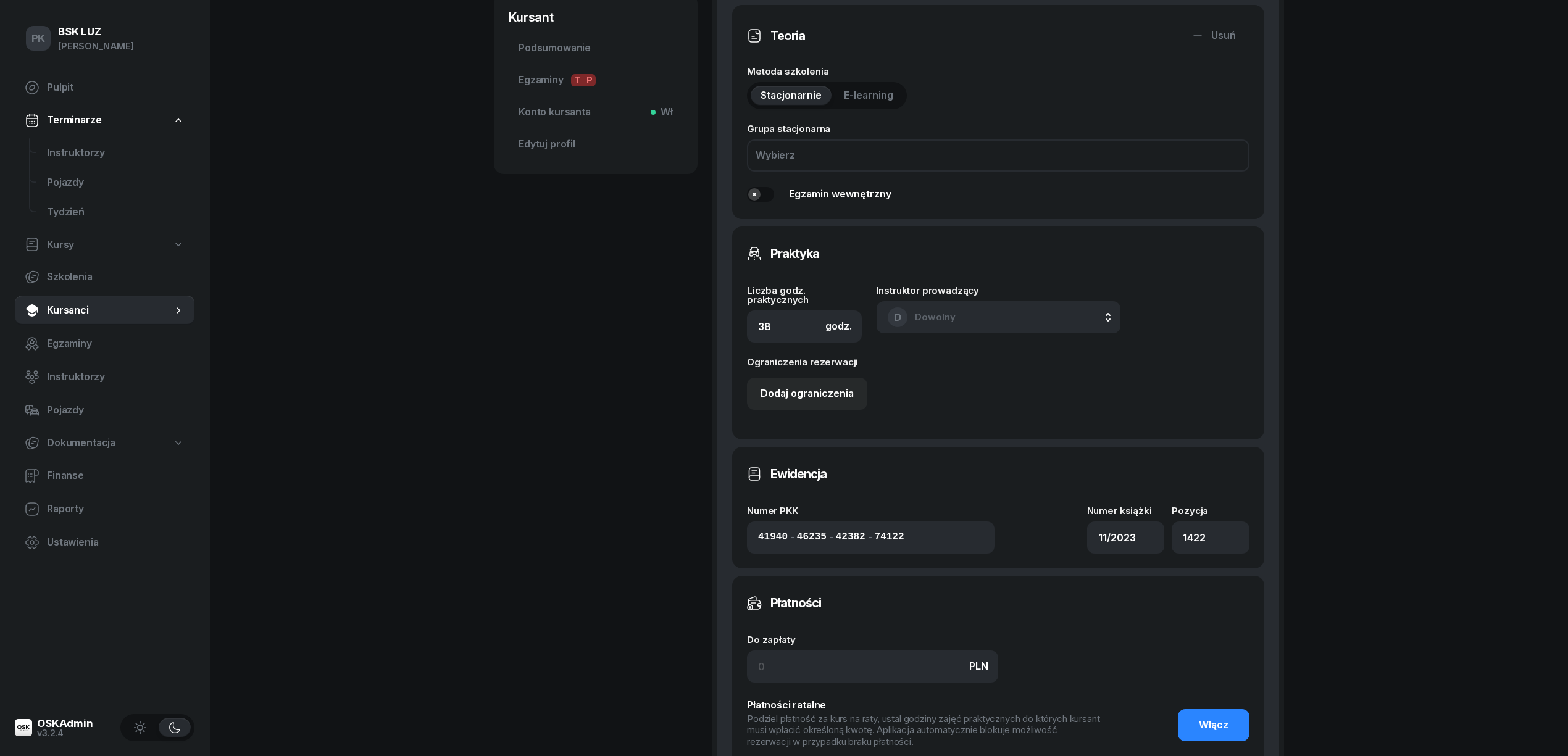
scroll to position [658, 0]
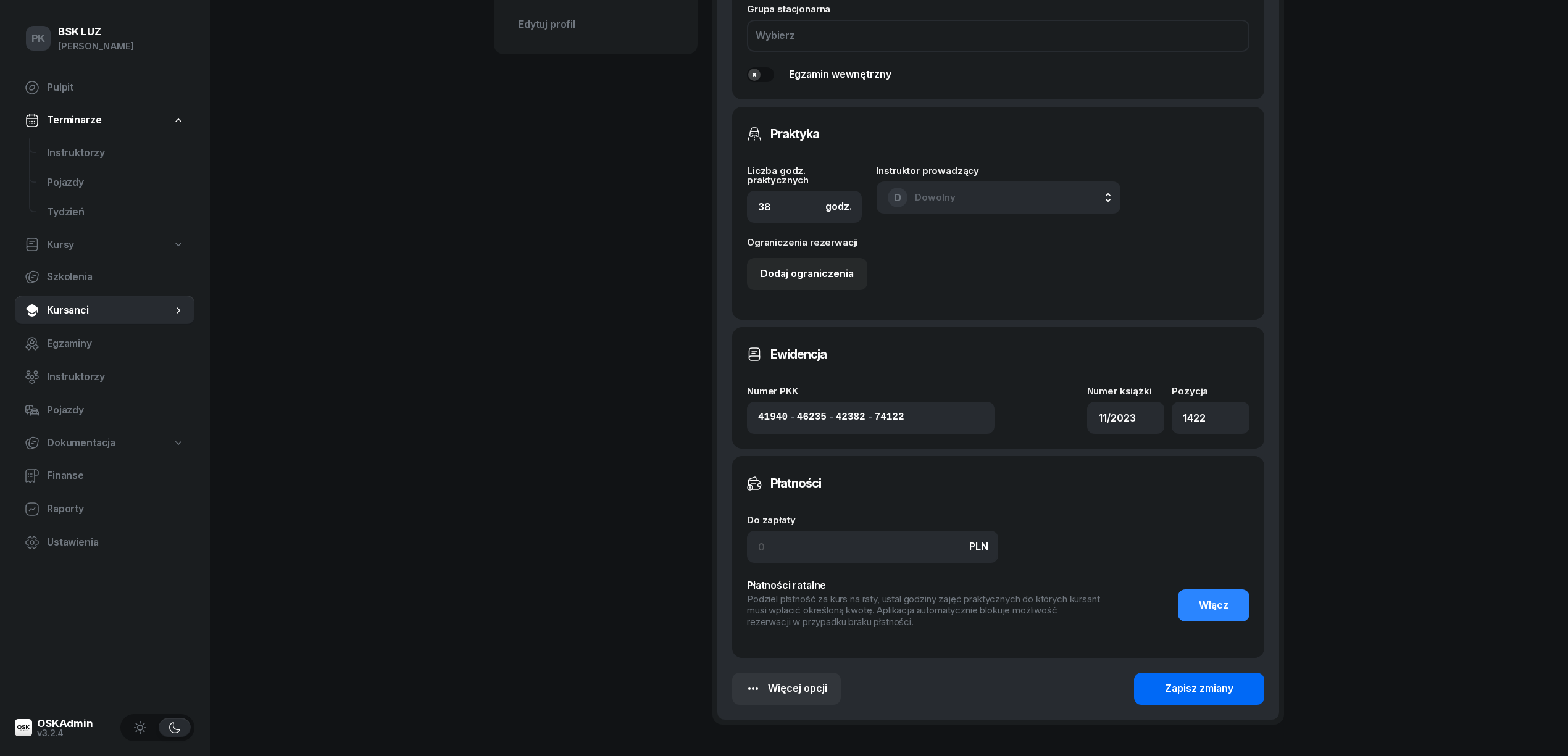
type input "30/38h zakoń. 31.10.2025, walidacja T-0:45, P-1:30h"
click at [1234, 683] on button "Zapisz zmiany" at bounding box center [1199, 688] width 130 height 32
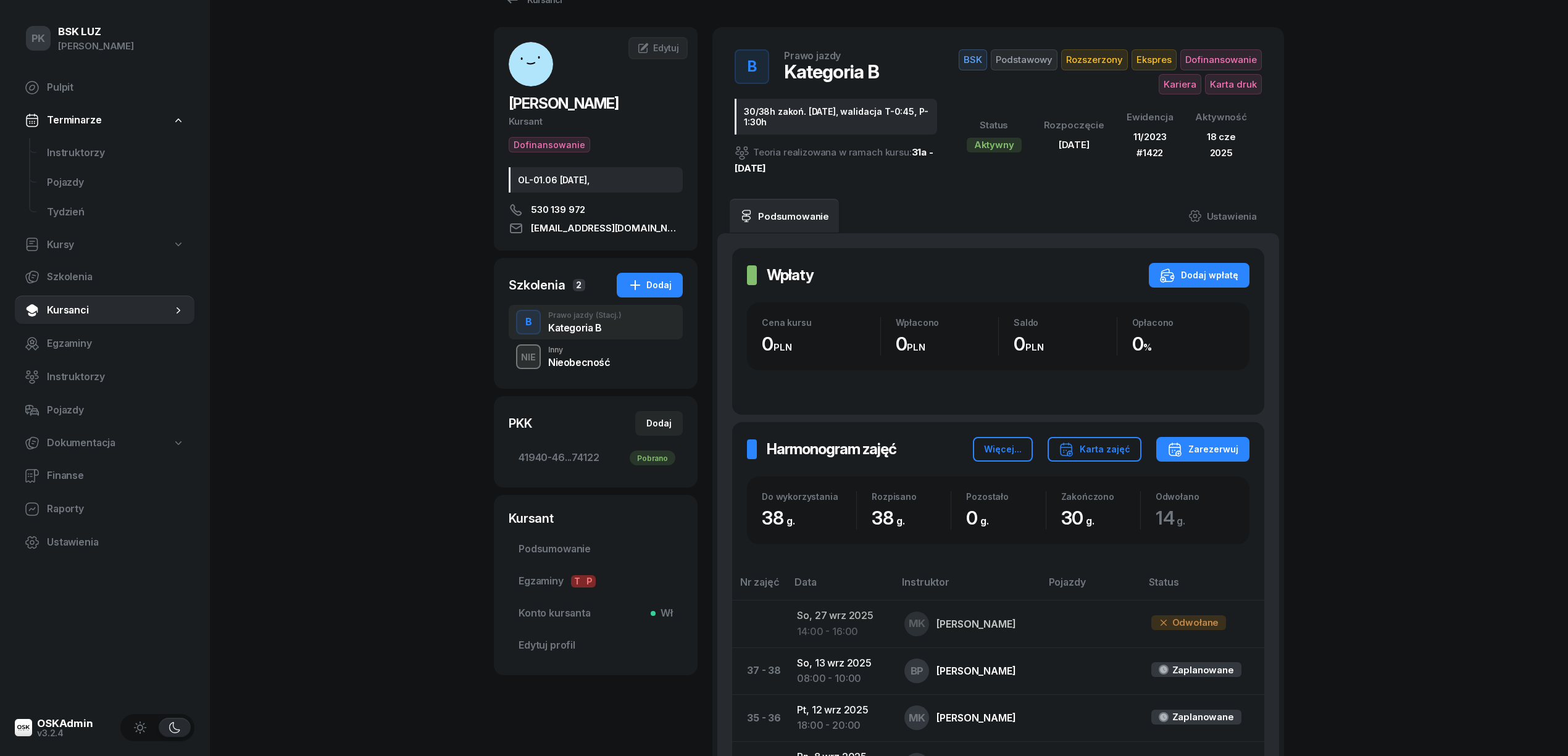
scroll to position [0, 0]
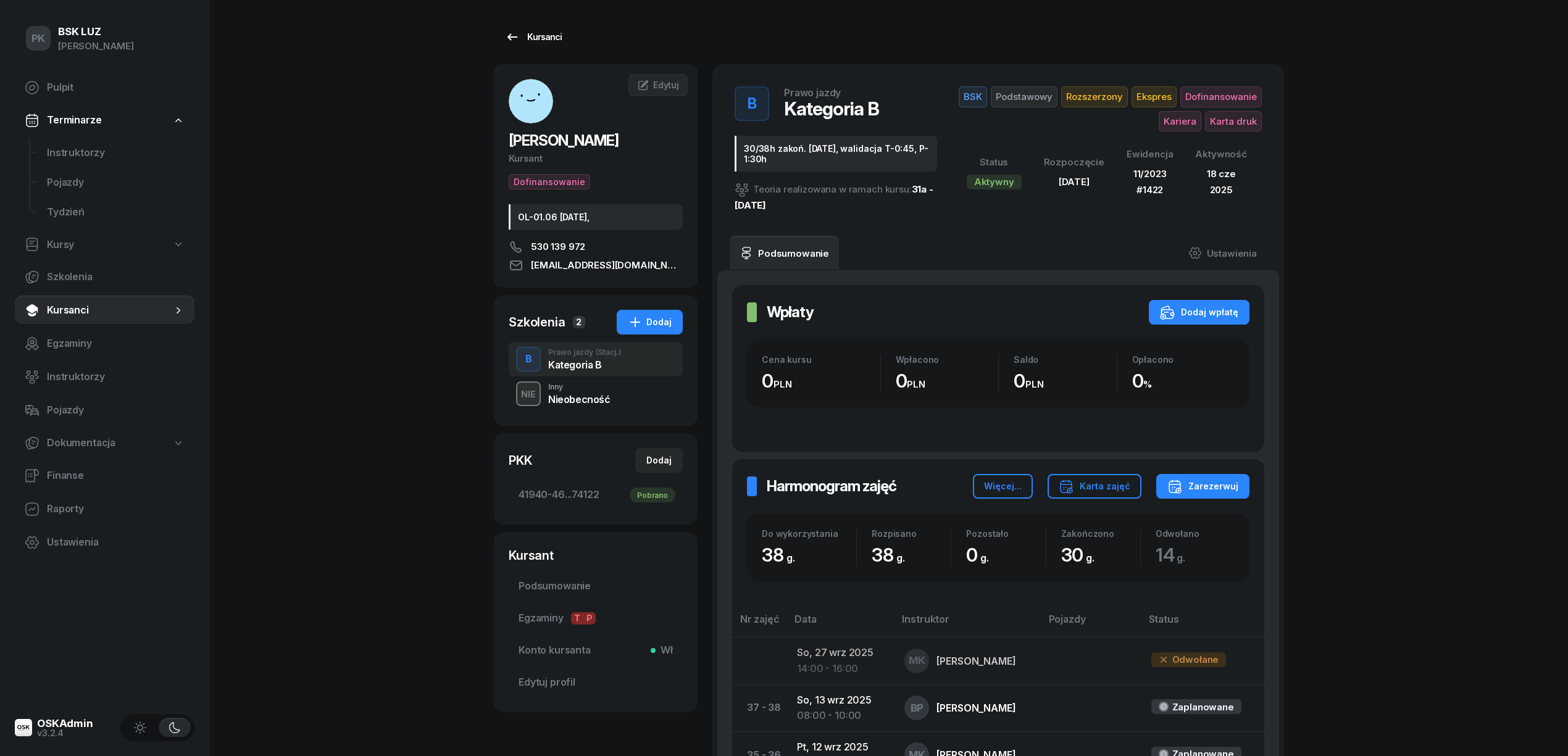
click at [538, 42] on div "Kursanci" at bounding box center [533, 37] width 57 height 15
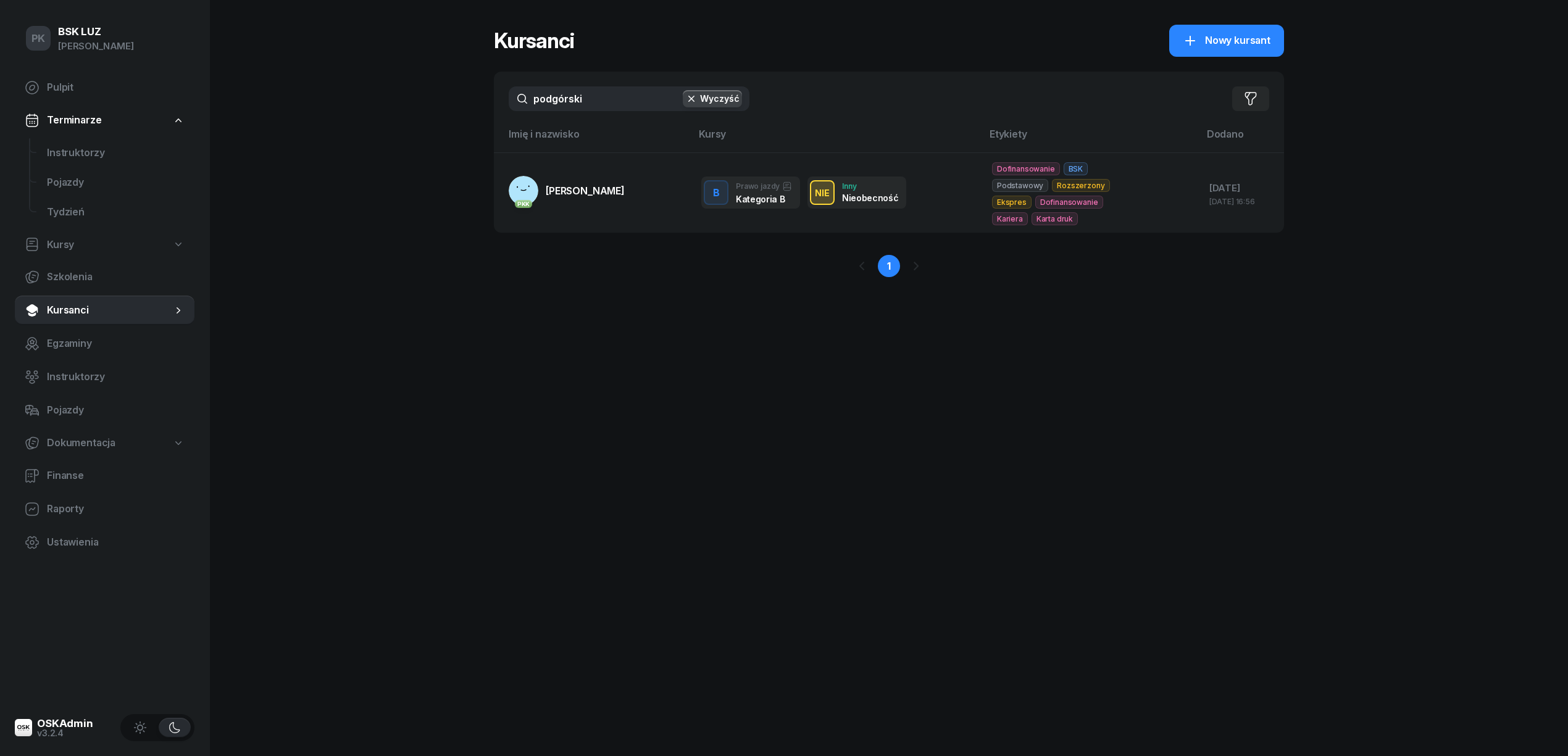
drag, startPoint x: 573, startPoint y: 92, endPoint x: 507, endPoint y: 94, distance: 66.0
click at [507, 94] on div "podgórski Wyczyść Filtruj" at bounding box center [889, 98] width 790 height 54
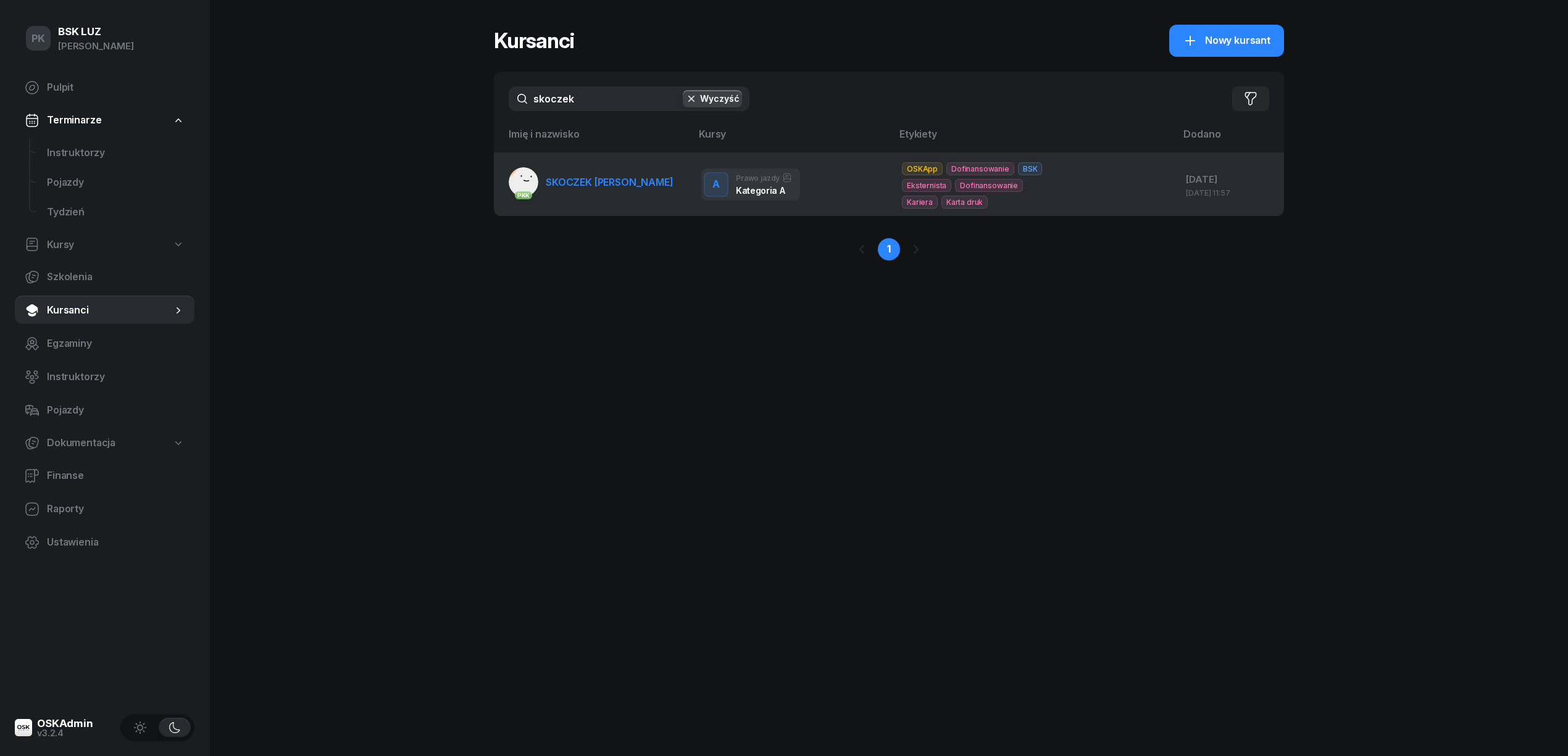
type input "skoczek"
click at [592, 180] on span "SKOCZEK [PERSON_NAME]" at bounding box center [609, 182] width 128 height 12
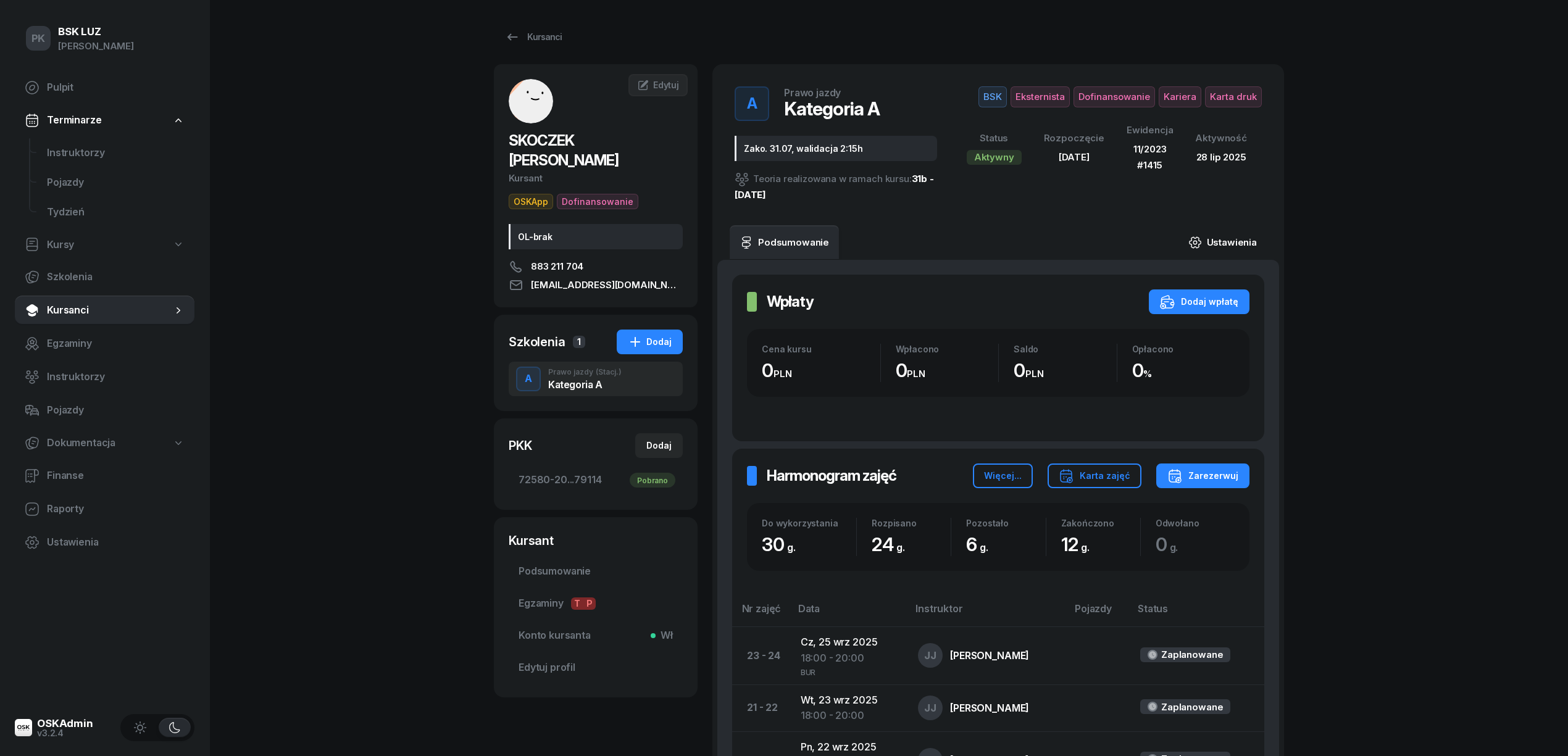
click at [1207, 242] on link "Ustawienia" at bounding box center [1223, 242] width 88 height 35
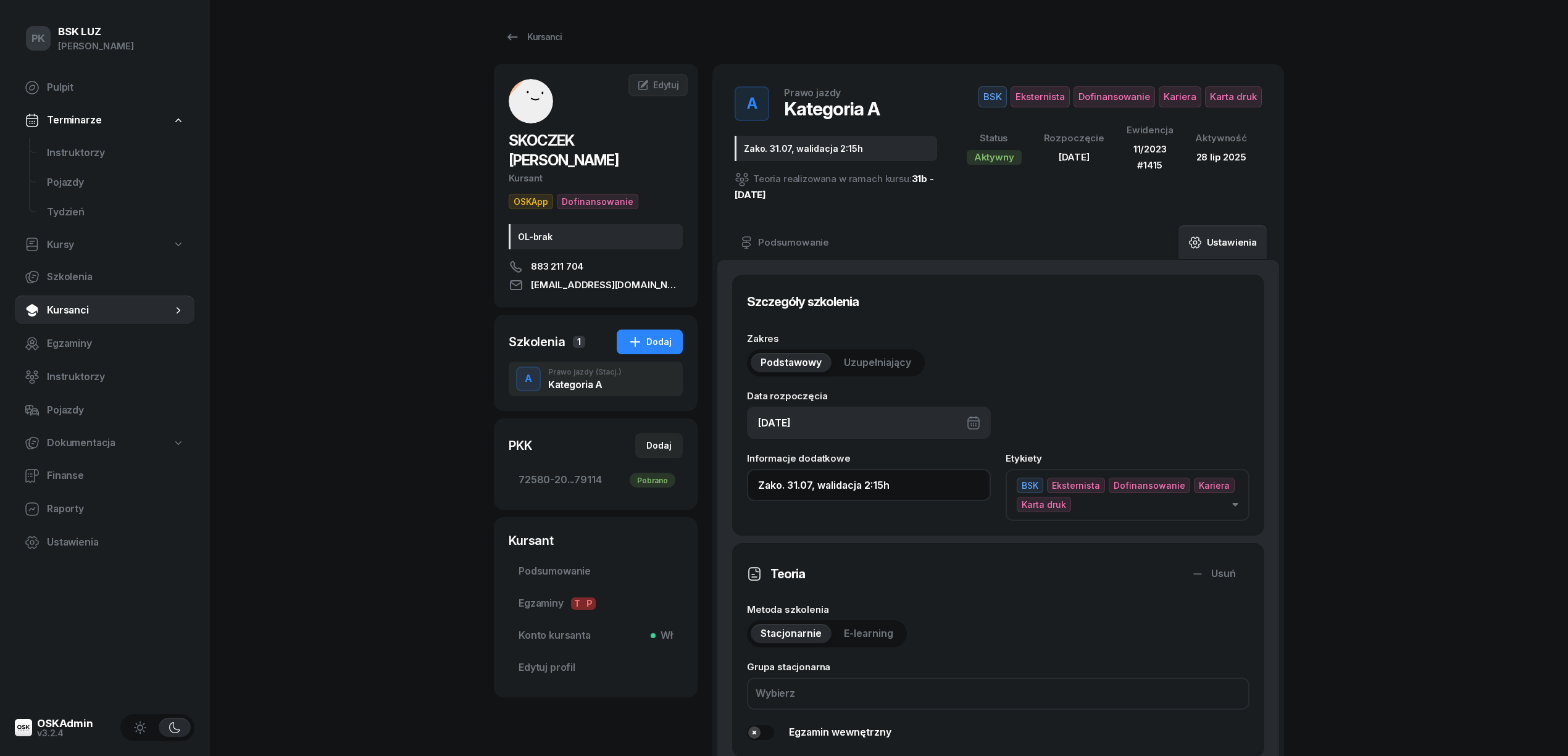
drag, startPoint x: 904, startPoint y: 475, endPoint x: 730, endPoint y: 475, distance: 174.0
paste input "30/38h zakoń. 31.10.2025, walidacja T-0:45, P-1:30"
drag, startPoint x: 784, startPoint y: 489, endPoint x: 724, endPoint y: 486, distance: 60.1
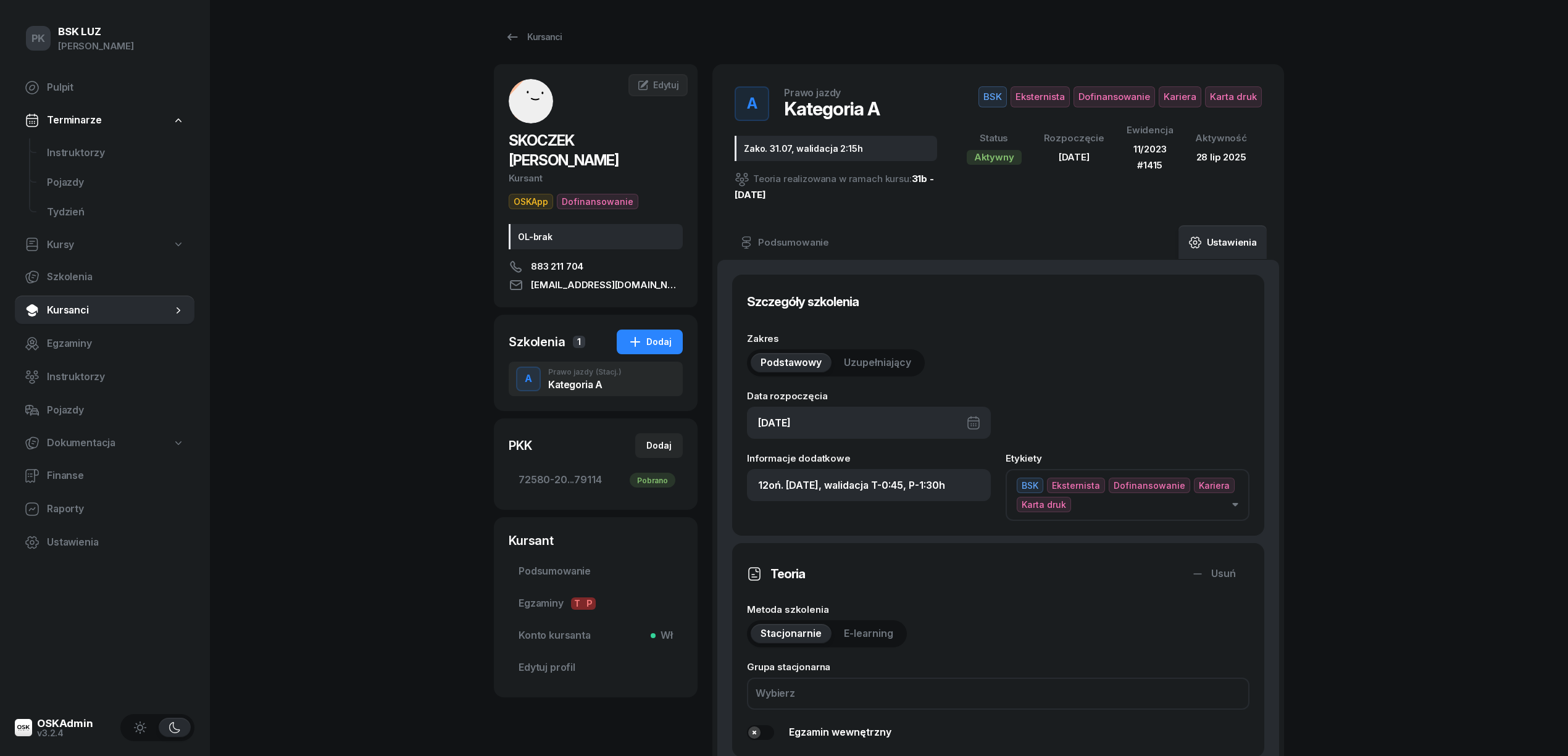
click at [907, 569] on div "Teoria Usuń" at bounding box center [999, 573] width 503 height 32
drag, startPoint x: 970, startPoint y: 490, endPoint x: 537, endPoint y: 454, distance: 434.5
click at [537, 454] on div "SKOCZEK ŁUKASZ Kursant OSKApp Dofinansowanie OL-brak 883 211 704 lukaszskoczek@…" at bounding box center [889, 742] width 790 height 1356
paste input "30/38h zak"
drag, startPoint x: 774, startPoint y: 484, endPoint x: 606, endPoint y: 484, distance: 168.0
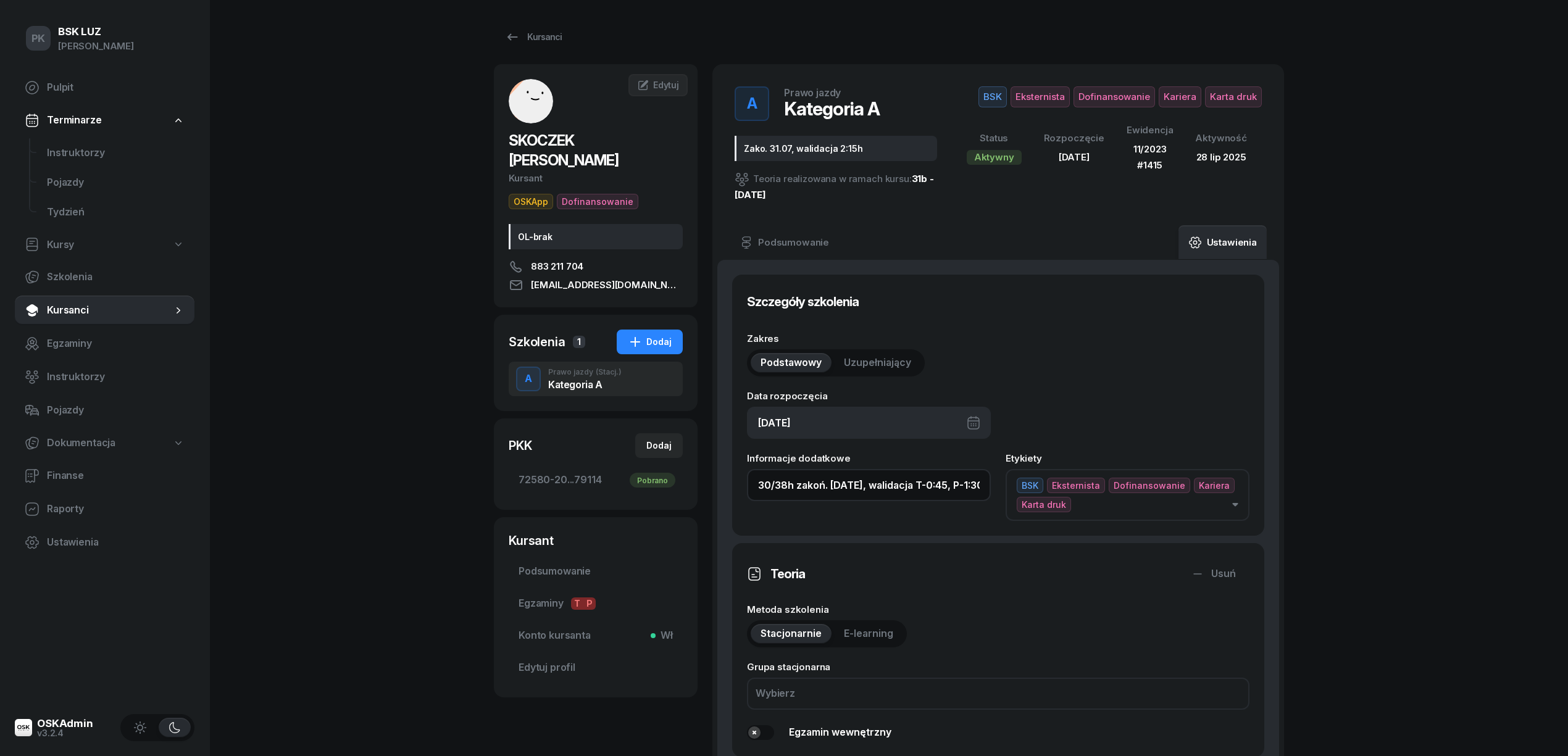
click at [606, 484] on div "SKOCZEK ŁUKASZ Kursant OSKApp Dofinansowanie OL-brak 883 211 704 lukaszskoczek@…" at bounding box center [889, 742] width 790 height 1356
click at [766, 483] on input "30/38h zakoń. 31.10.2025, walidacja T-0:45, P-1:30h" at bounding box center [869, 485] width 244 height 32
click at [770, 483] on input "30/38h zakoń. 31.10.2025, walidacja T-0:45, P-1:30h" at bounding box center [869, 485] width 244 height 32
click at [964, 484] on input "12/30h zakoń. 31.10.2025, walidacja T-0:45, P-1:30h" at bounding box center [869, 485] width 244 height 32
click at [962, 486] on input "12/30h zakoń. 31.10.2025, walidacja P-1:30h" at bounding box center [869, 485] width 244 height 32
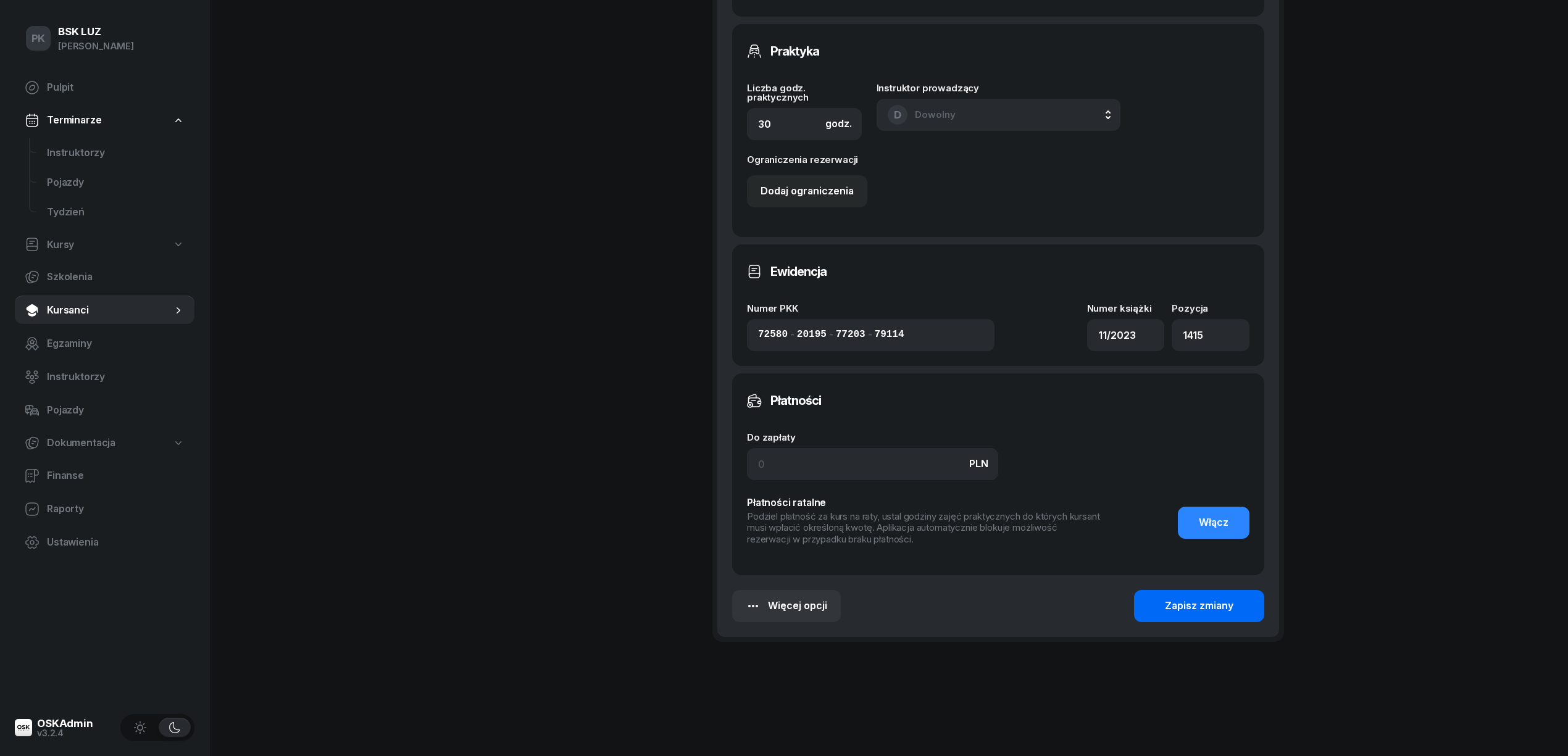
type input "12/30h zakoń. 31.10.2025, walidacja P-2:15h"
click at [1193, 605] on div "Zapisz zmiany" at bounding box center [1199, 607] width 69 height 16
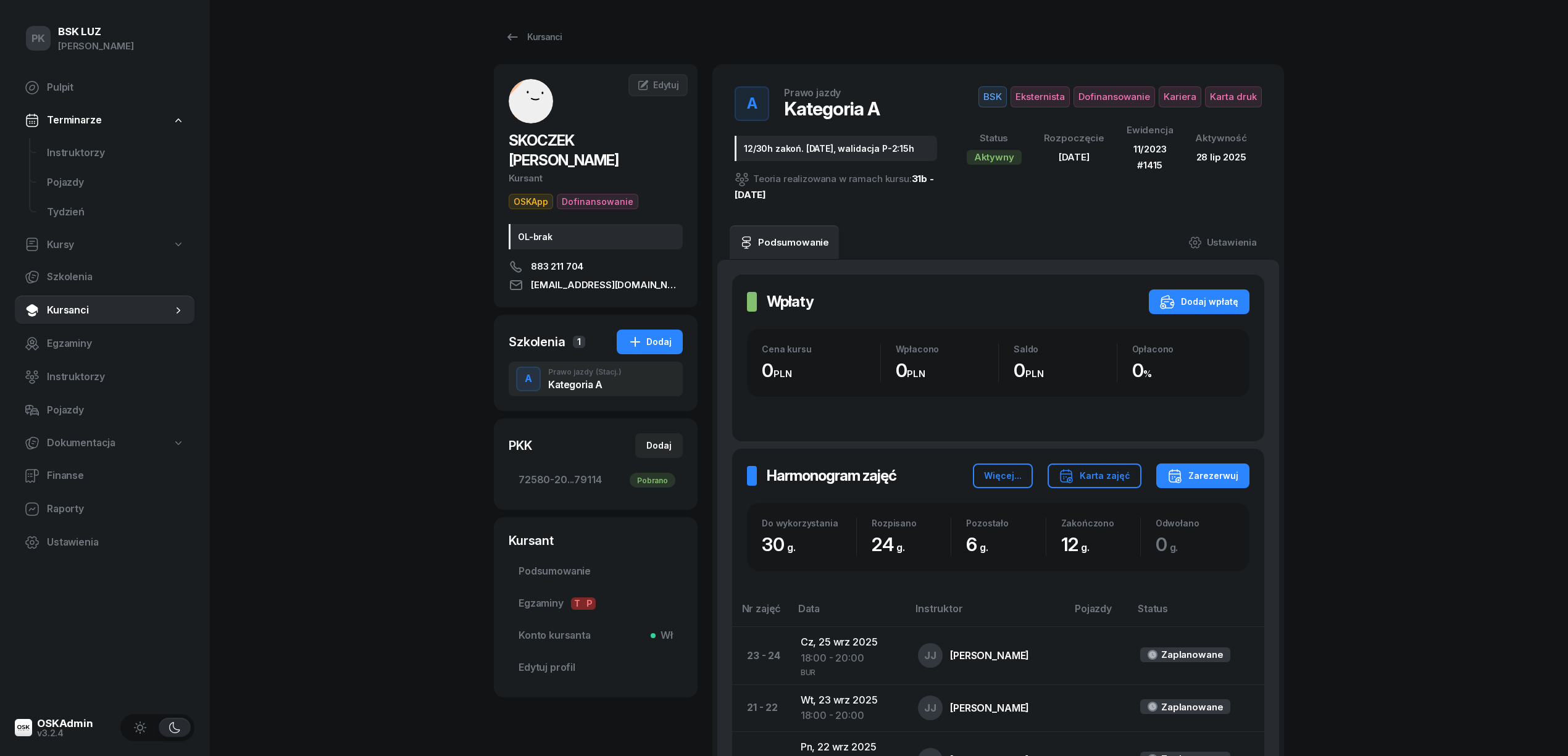
click at [382, 538] on div "PK BSK LUZ Piotr Klimek Pulpit Terminarze Instruktorzy Pojazdy Tydzień Kursy Sz…" at bounding box center [784, 726] width 1568 height 1452
click at [544, 42] on div "Kursanci" at bounding box center [533, 37] width 57 height 15
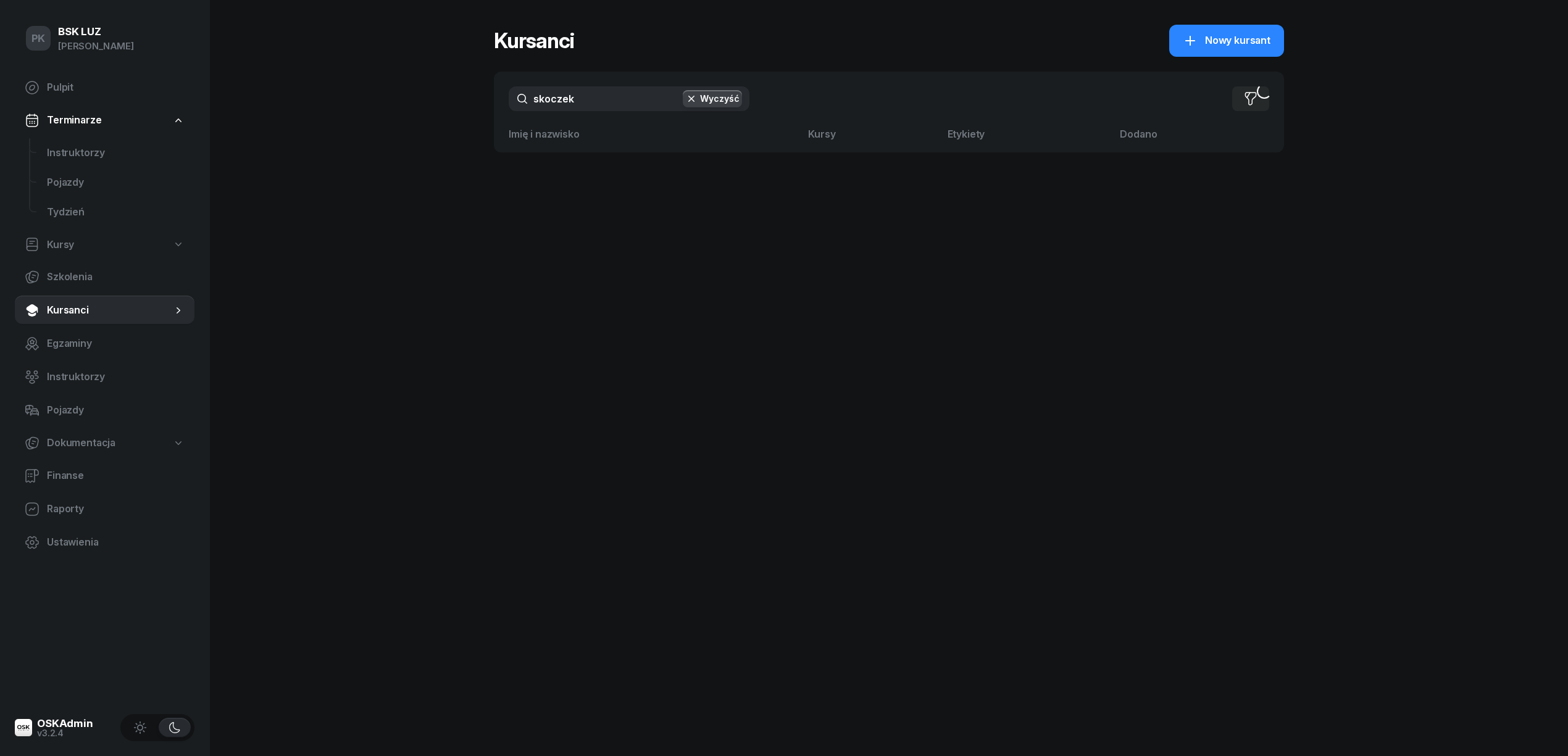
drag, startPoint x: 565, startPoint y: 98, endPoint x: 423, endPoint y: 88, distance: 142.4
click at [423, 88] on div "PK BSK LUZ Piotr Klimek Pulpit Terminarze Instruktorzy Pojazdy Tydzień Kursy Sz…" at bounding box center [784, 378] width 1568 height 756
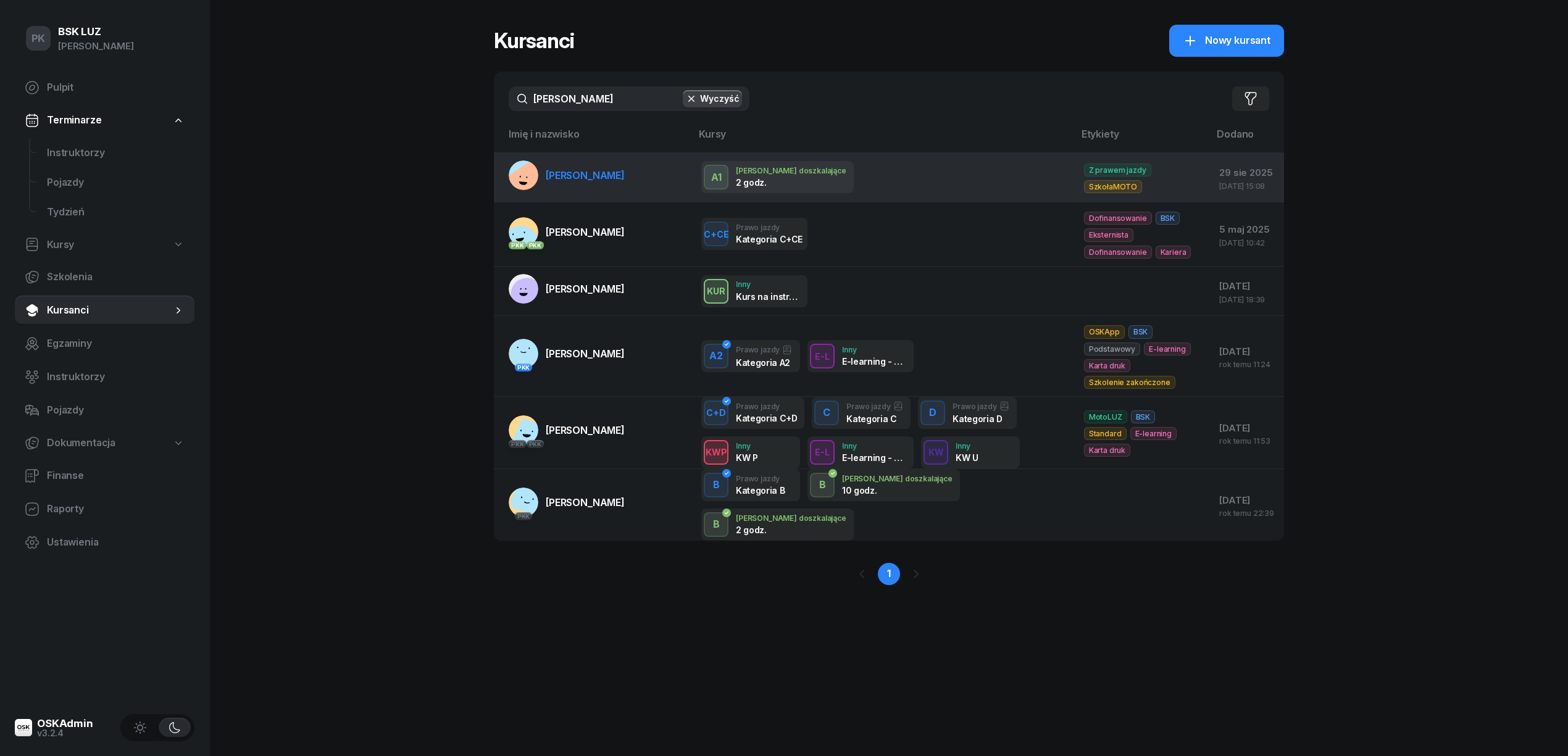
type input "szczepan"
click at [612, 177] on span "[PERSON_NAME]" at bounding box center [585, 175] width 79 height 12
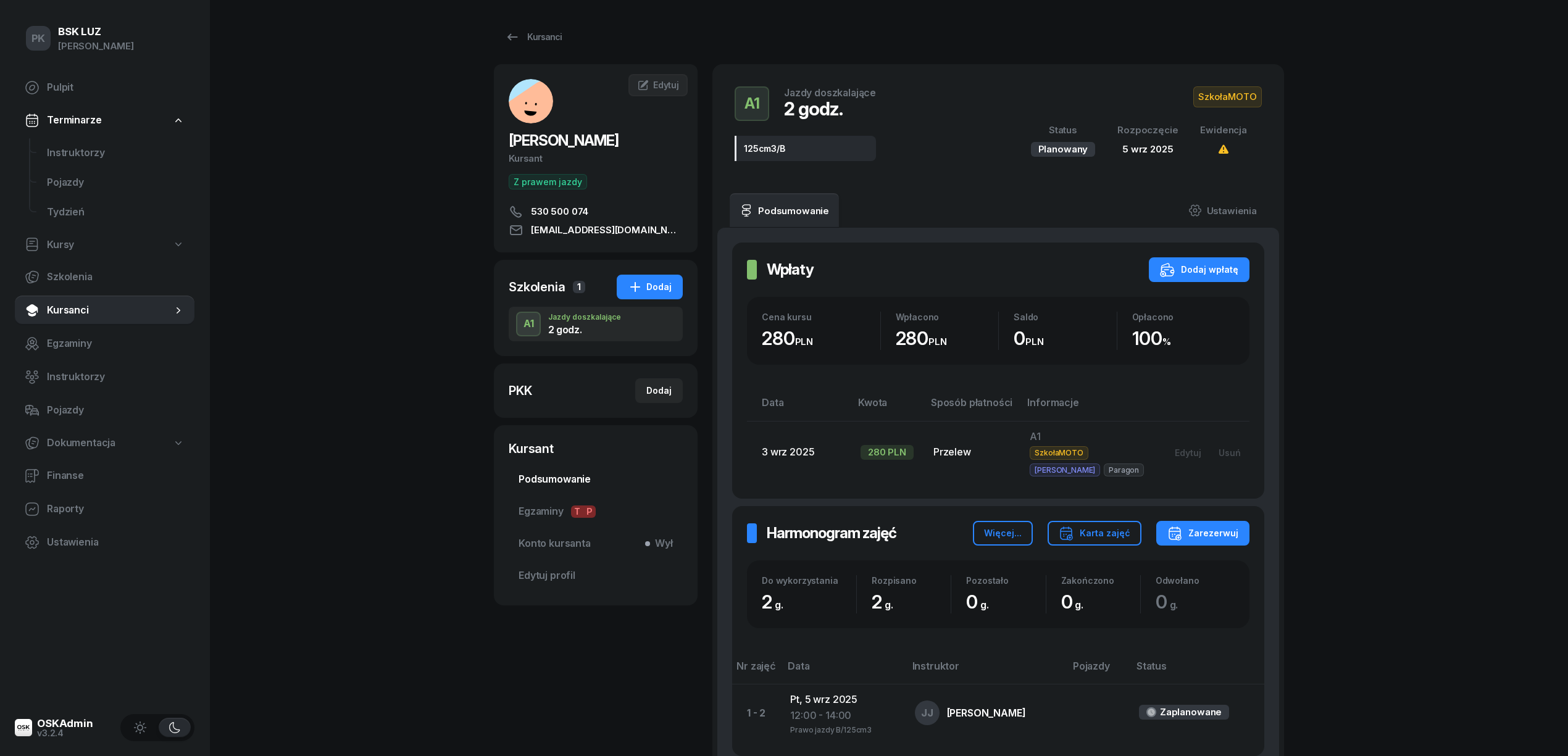
click at [584, 475] on span "Podsumowanie" at bounding box center [595, 480] width 154 height 16
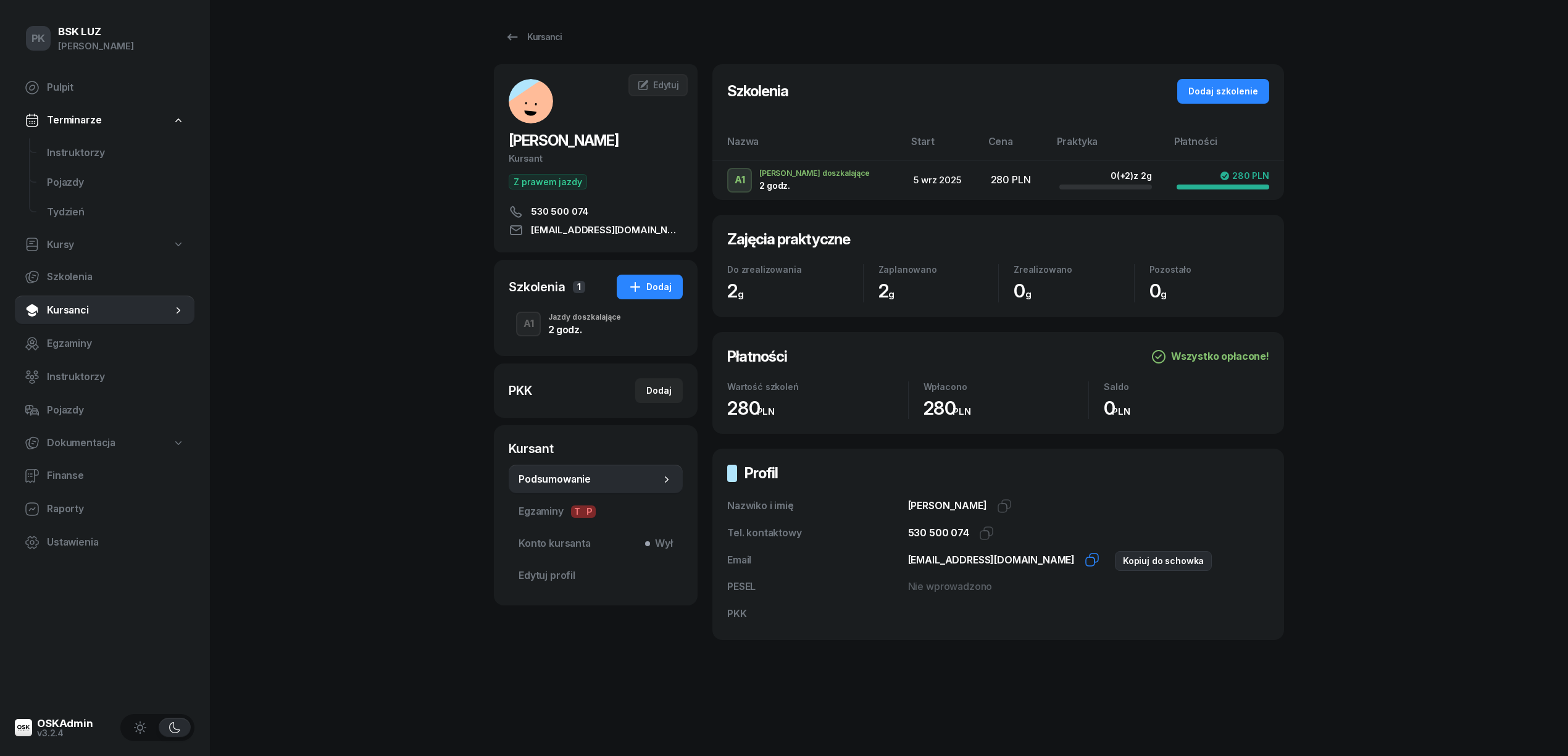
click at [1097, 560] on icon "button" at bounding box center [1092, 560] width 15 height 15
click at [526, 35] on div "Kursanci" at bounding box center [533, 37] width 57 height 15
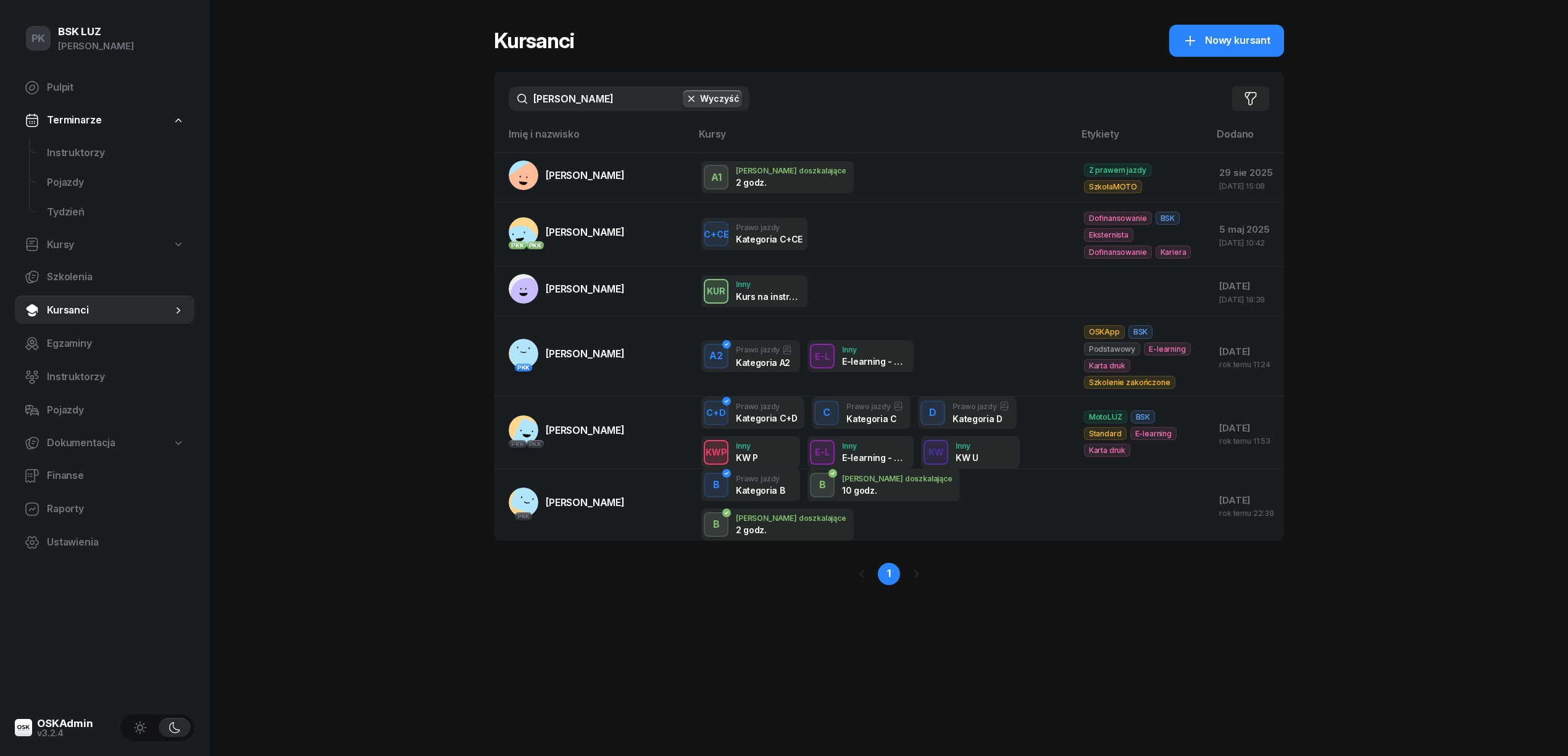
drag, startPoint x: 519, startPoint y: 105, endPoint x: 401, endPoint y: 110, distance: 118.1
click at [401, 110] on div "PK BSK LUZ Piotr Klimek Pulpit Terminarze Instruktorzy Pojazdy Tydzień Kursy Sz…" at bounding box center [784, 378] width 1568 height 756
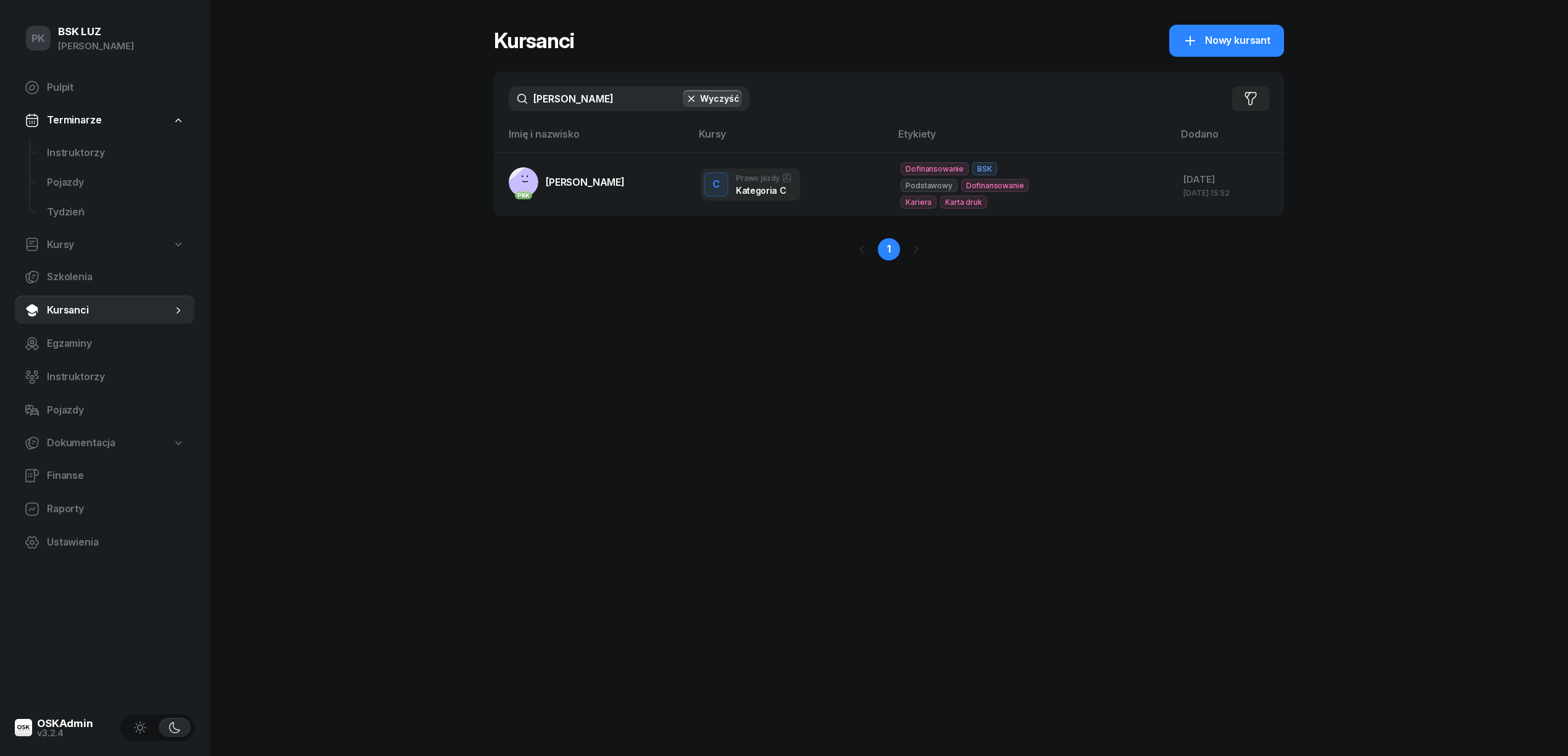
type input "grabowski"
click at [590, 191] on link "PKK GRABOWSKI DOMINIK" at bounding box center [567, 182] width 116 height 30
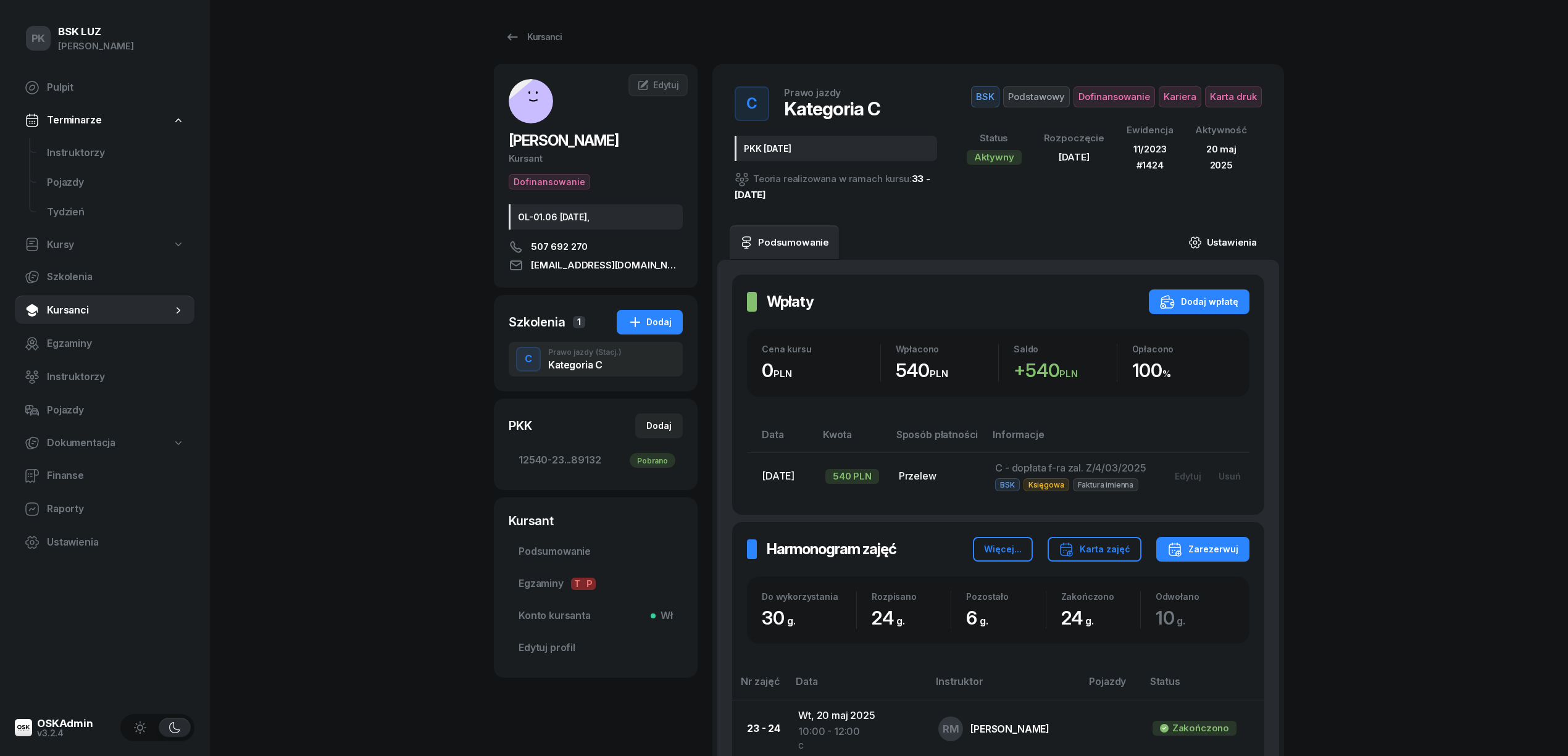
click at [1243, 247] on link "Ustawienia" at bounding box center [1223, 242] width 88 height 35
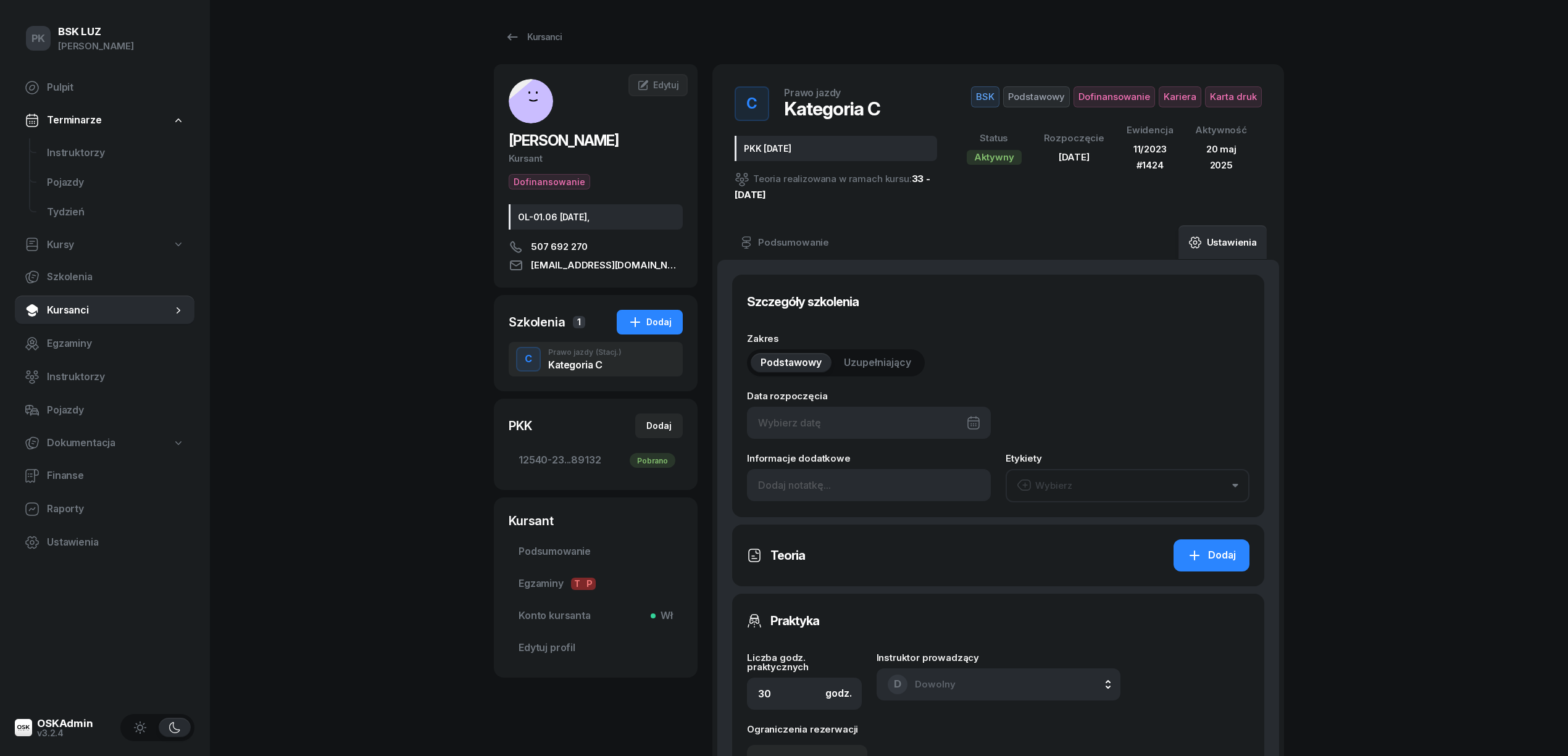
type input "14/03/2025"
type input "PKK 6.03.2025"
type input "12540"
type input "23280"
type input "31633"
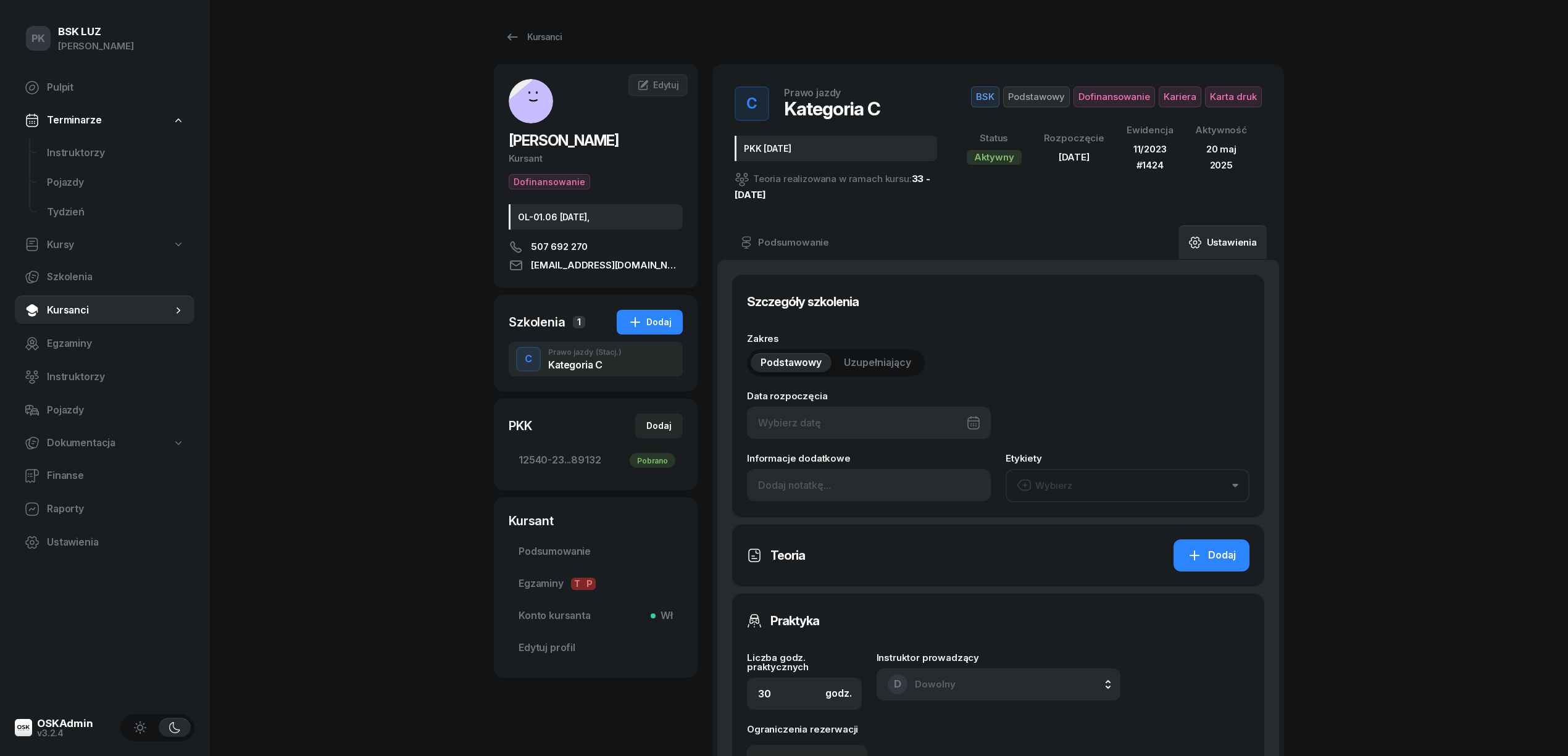
type input "89132"
type input "11/2023"
type input "1424"
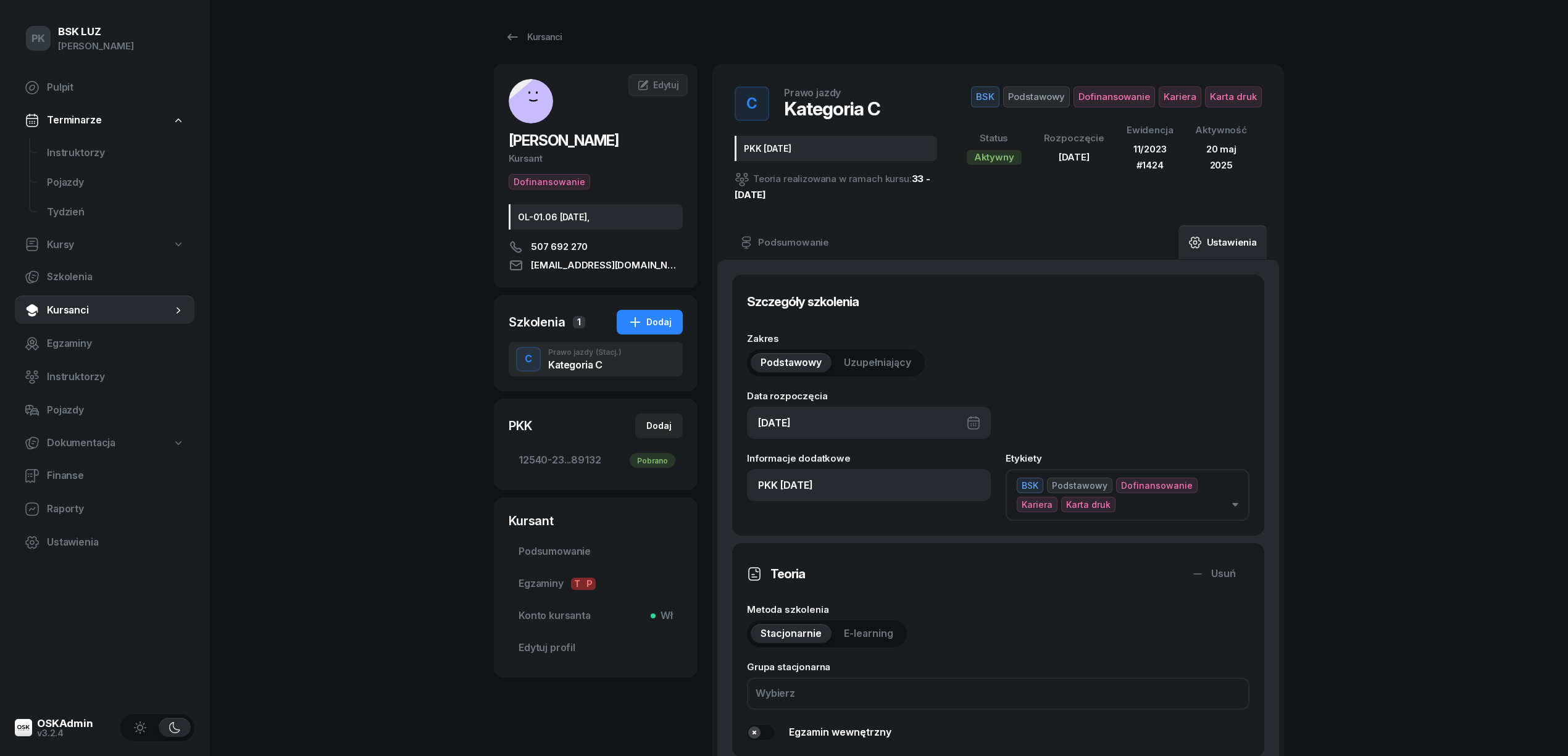
click at [851, 421] on div "14/03/2025" at bounding box center [869, 422] width 244 height 32
click at [868, 410] on div "14/03/2025" at bounding box center [869, 422] width 244 height 32
drag, startPoint x: 868, startPoint y: 480, endPoint x: 565, endPoint y: 477, distance: 303.0
click at [565, 477] on div "GRABOWSKI DOMINIK Kursant Dofinansowanie OL-01.06 2030-02-26, 507 692 270 domi1…" at bounding box center [889, 742] width 790 height 1356
paste input "30/38h zakoń. 31.10.2025, walidacja T-0:45, P-1:30h"
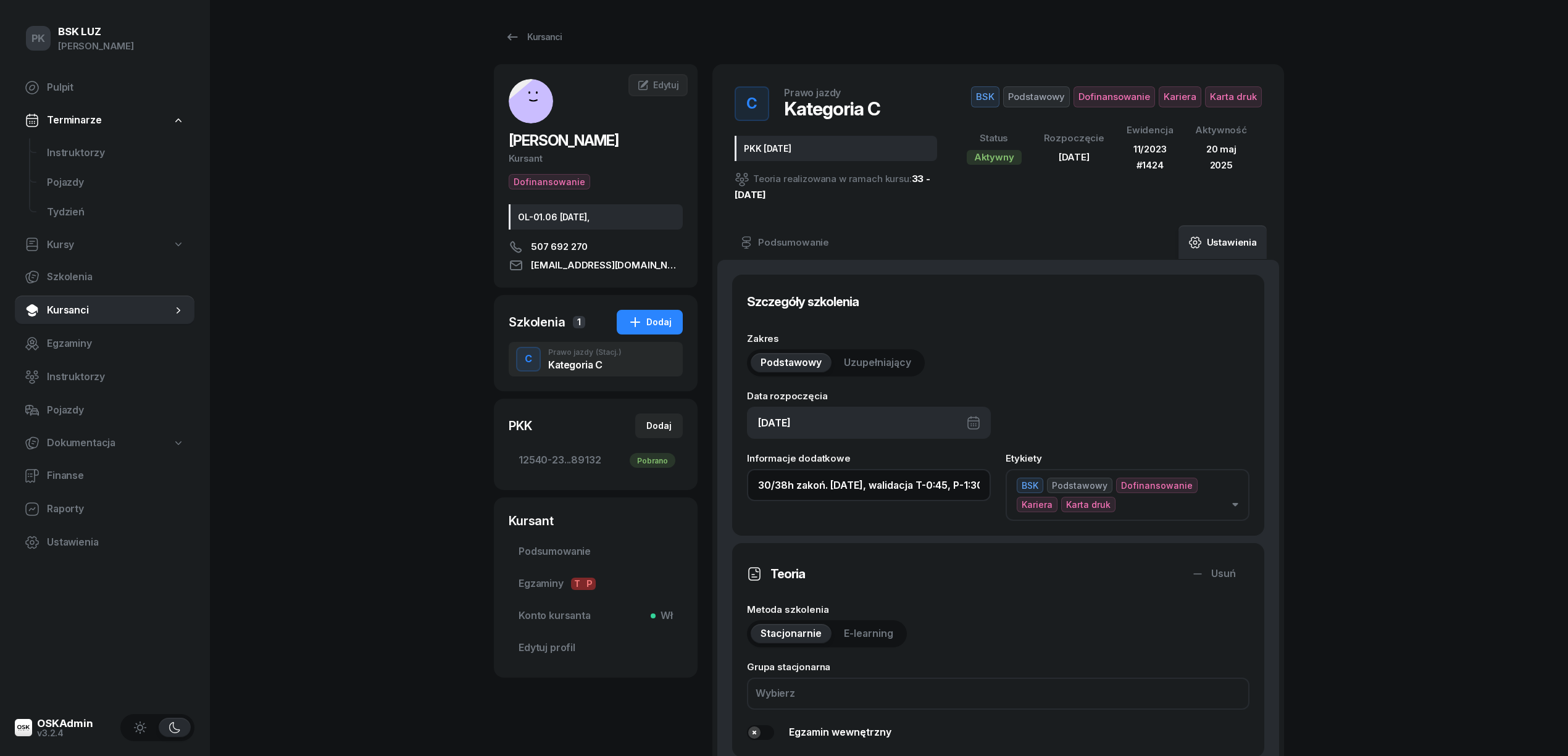
drag, startPoint x: 773, startPoint y: 488, endPoint x: 599, endPoint y: 487, distance: 174.0
click at [599, 487] on div "GRABOWSKI DOMINIK Kursant Dofinansowanie OL-01.06 2030-02-26, 507 692 270 domi1…" at bounding box center [889, 742] width 790 height 1356
click at [764, 482] on input "30/38h zakoń. 31.10.2025, walidacja T-0:45, P-1:30h" at bounding box center [869, 485] width 244 height 32
drag, startPoint x: 963, startPoint y: 487, endPoint x: 946, endPoint y: 482, distance: 17.7
click at [946, 482] on input "20/30h zakoń. 31.10.2025, walidacja, P-1:30h" at bounding box center [869, 485] width 244 height 32
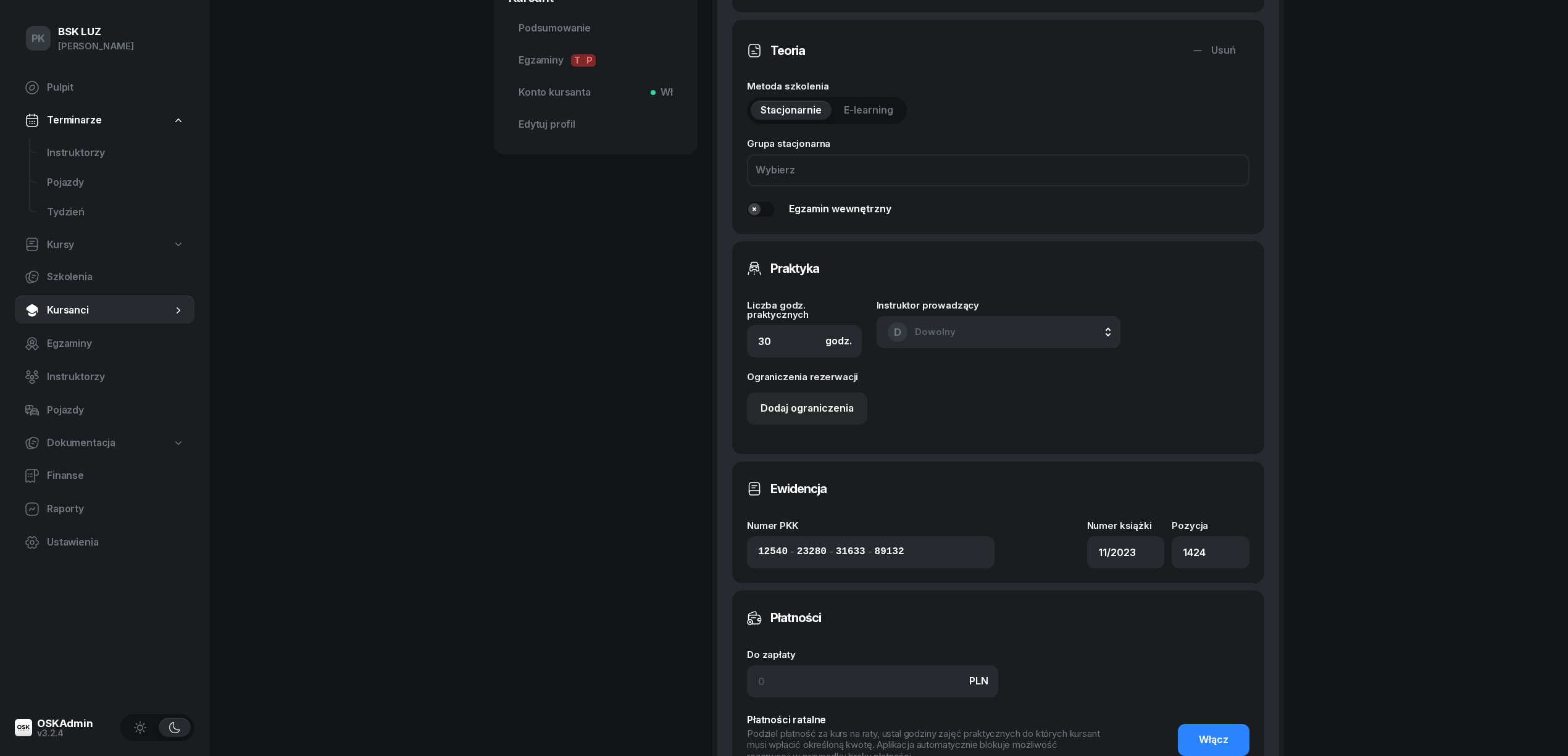
scroll to position [658, 0]
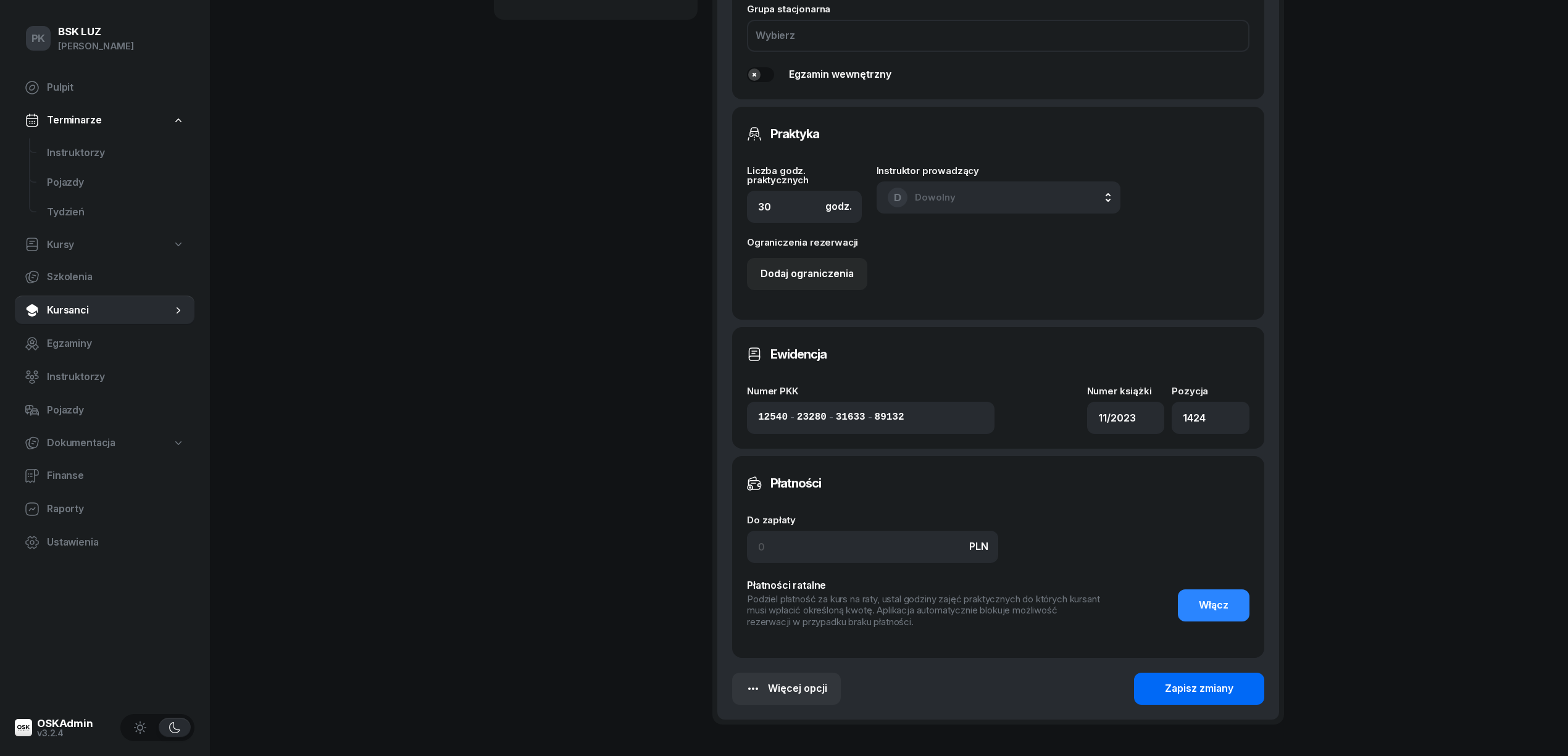
type input "20/30h zakoń. 31.10.2025, walidacja, P-0:45h"
click at [1188, 683] on div "Zapisz zmiany" at bounding box center [1199, 689] width 69 height 16
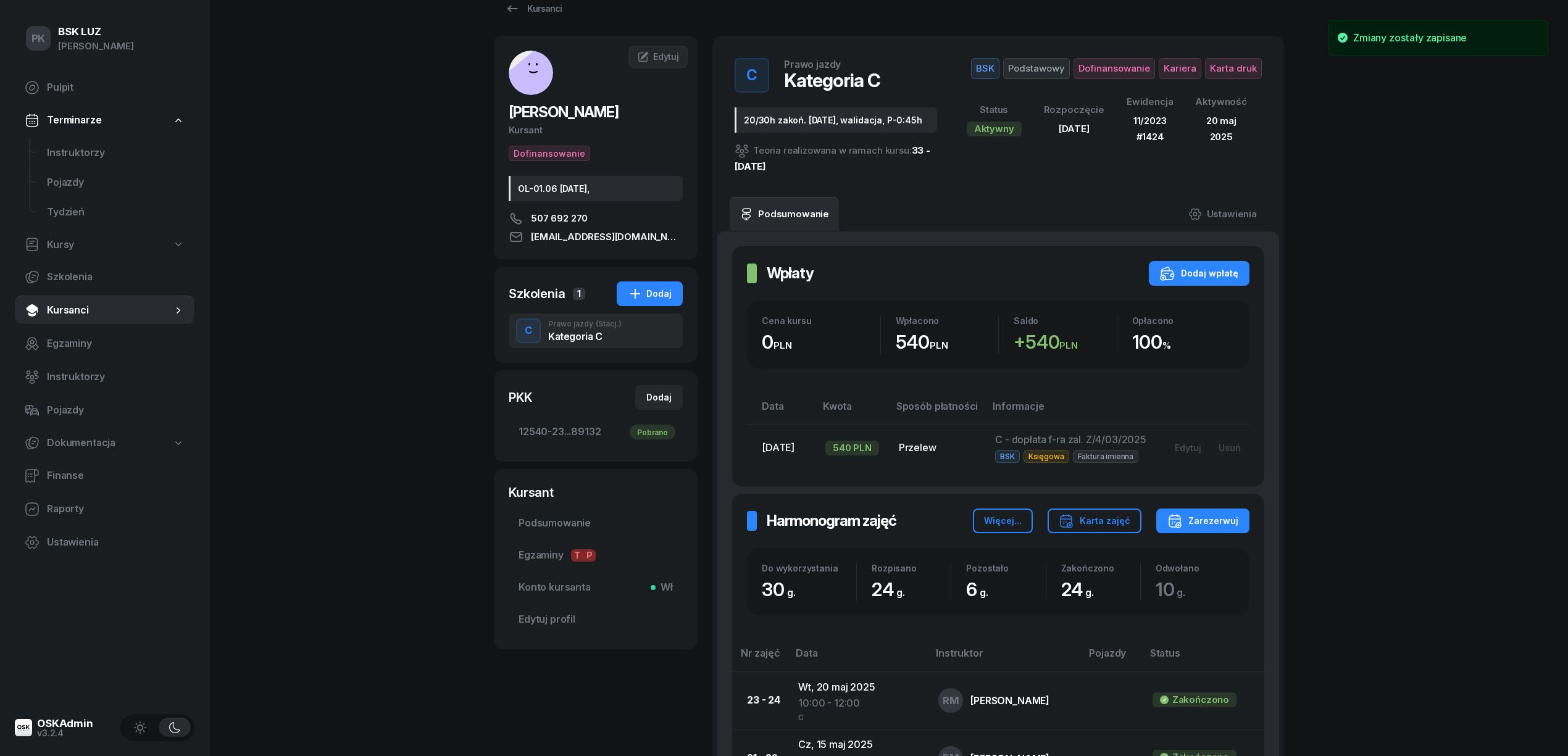
scroll to position [0, 0]
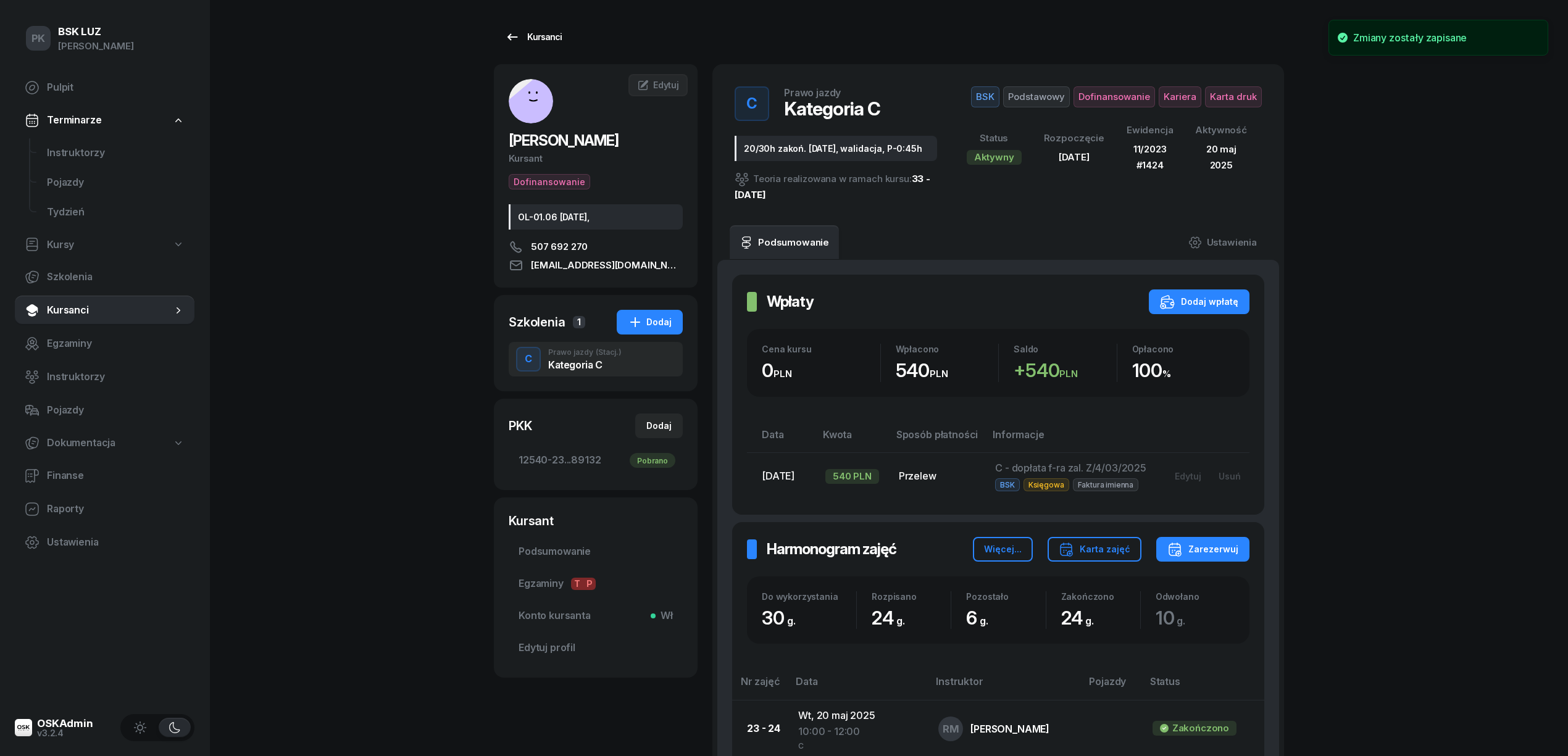
click at [529, 35] on div "Kursanci" at bounding box center [533, 37] width 57 height 15
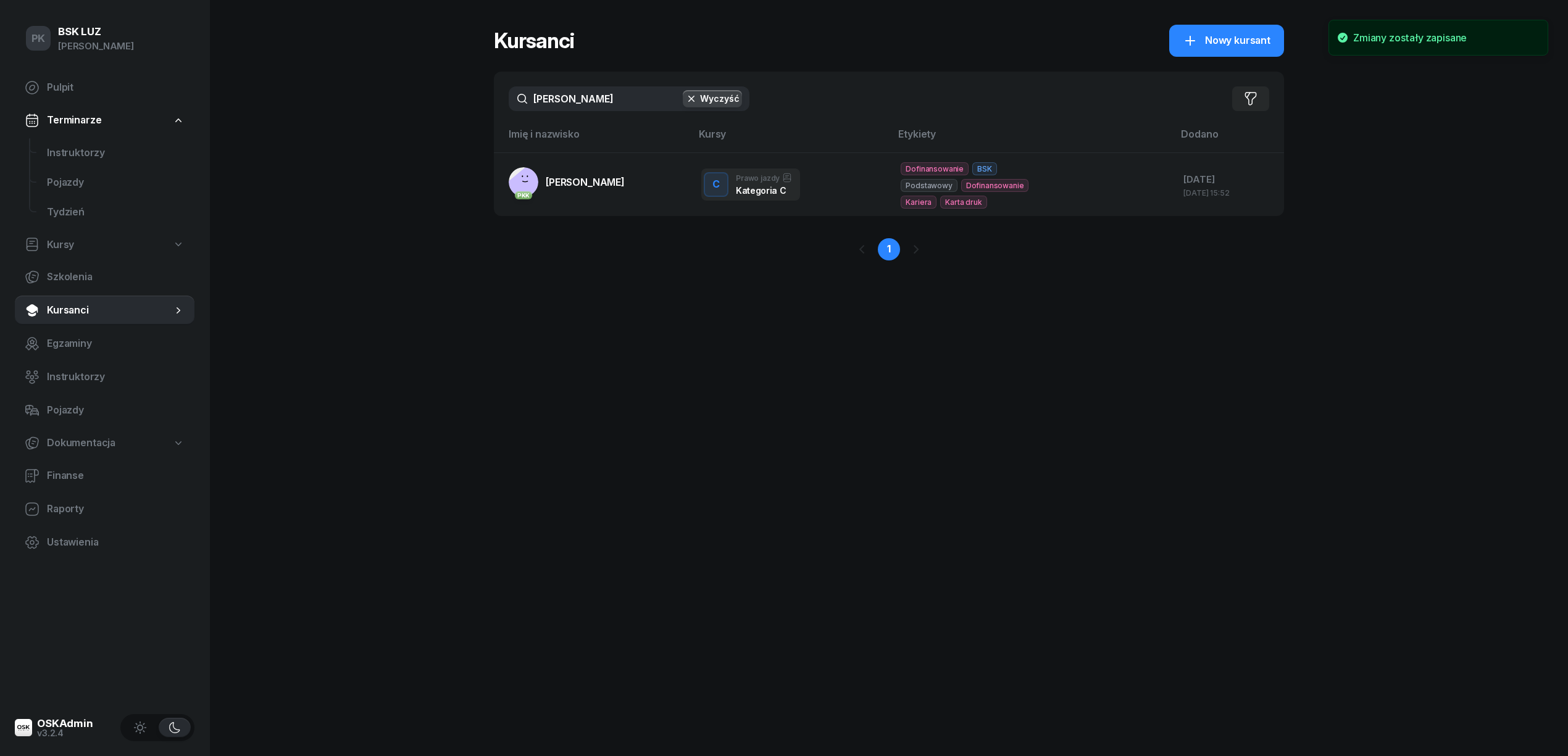
drag, startPoint x: 491, startPoint y: 104, endPoint x: 426, endPoint y: 116, distance: 66.1
click at [433, 112] on div "PK BSK LUZ Piotr Klimek Pulpit Terminarze Instruktorzy Pojazdy Tydzień Kursy Sz…" at bounding box center [784, 378] width 1568 height 756
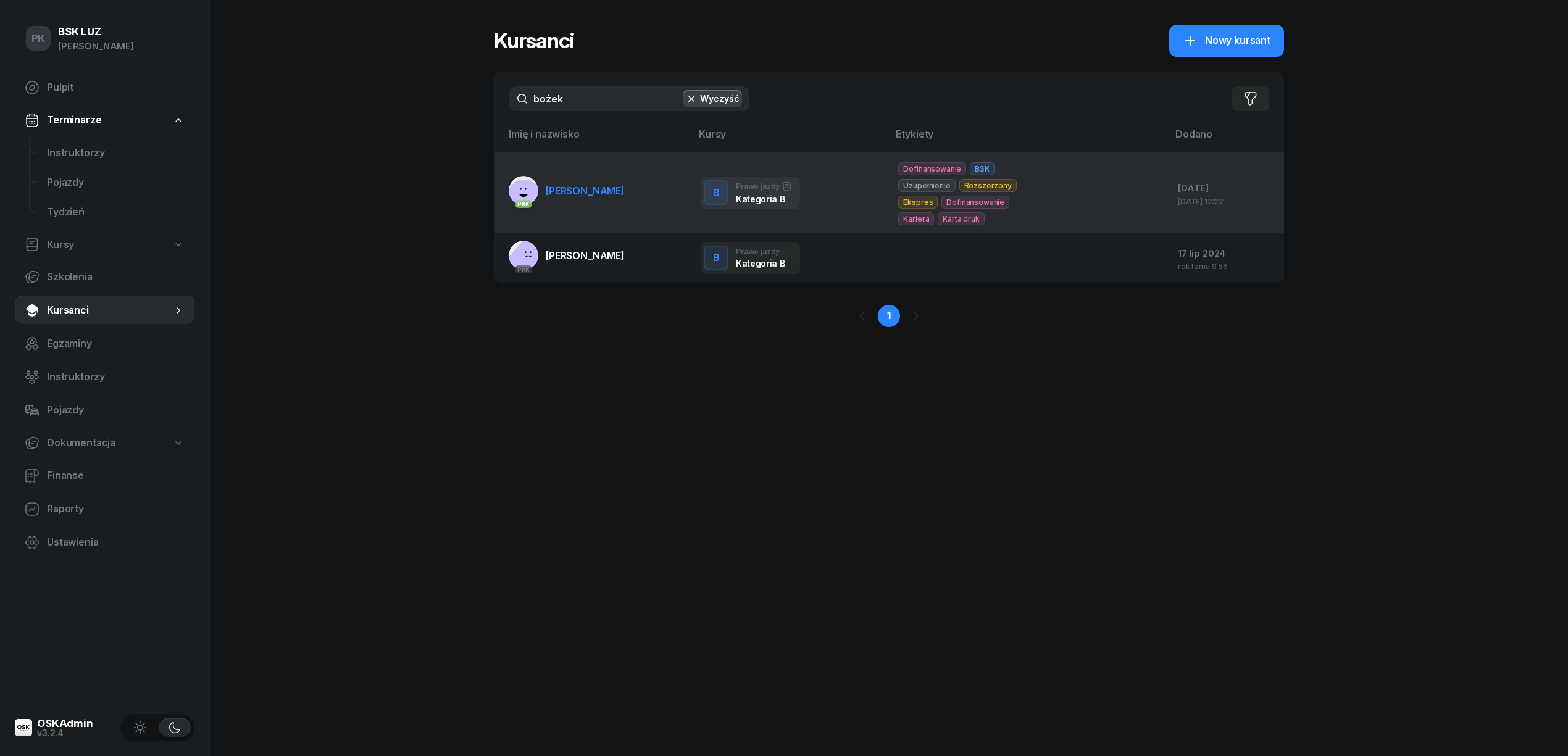
type input "bożek"
click at [625, 194] on span "BOŻEK SEBASTIAN" at bounding box center [585, 191] width 79 height 12
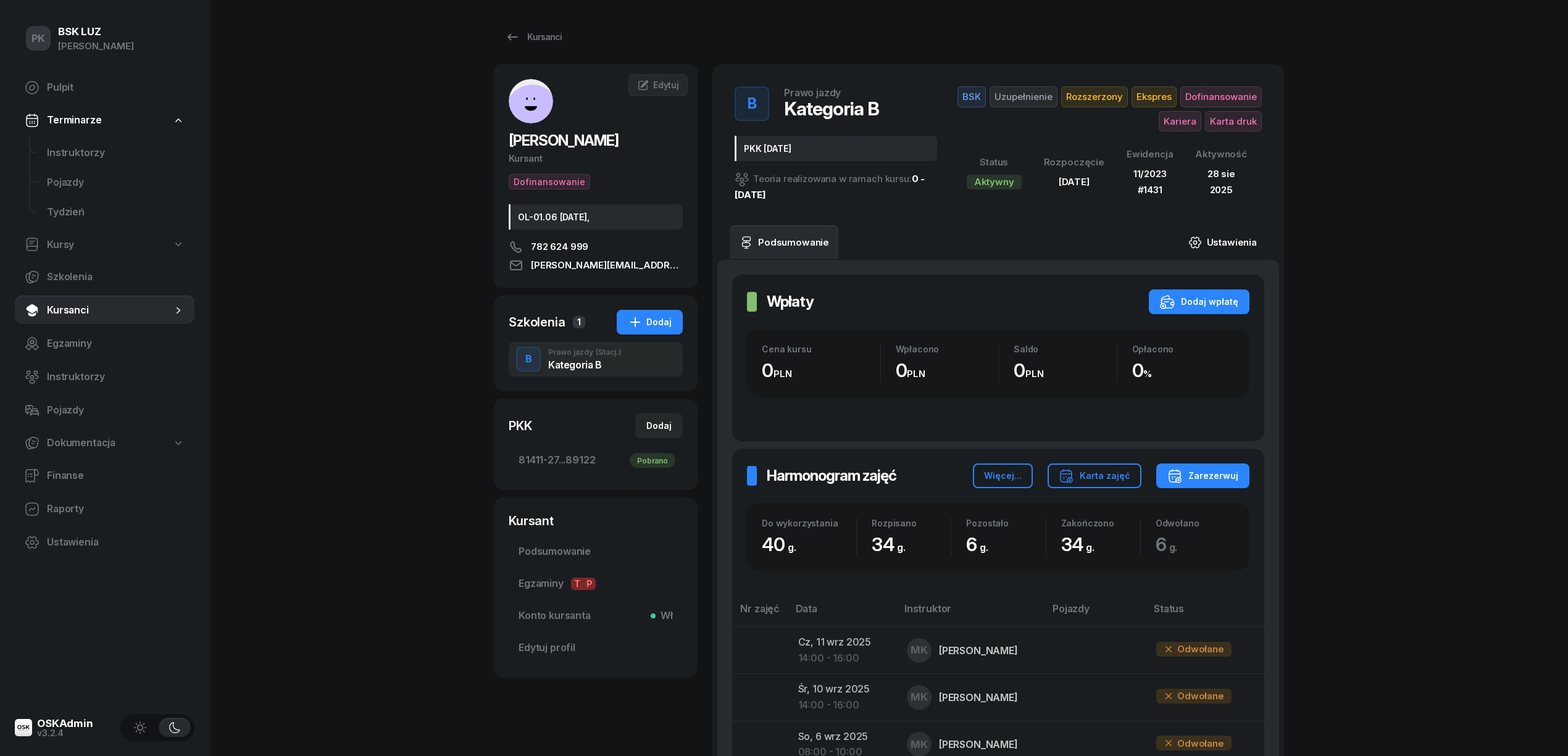
click at [1243, 240] on link "Ustawienia" at bounding box center [1223, 242] width 88 height 35
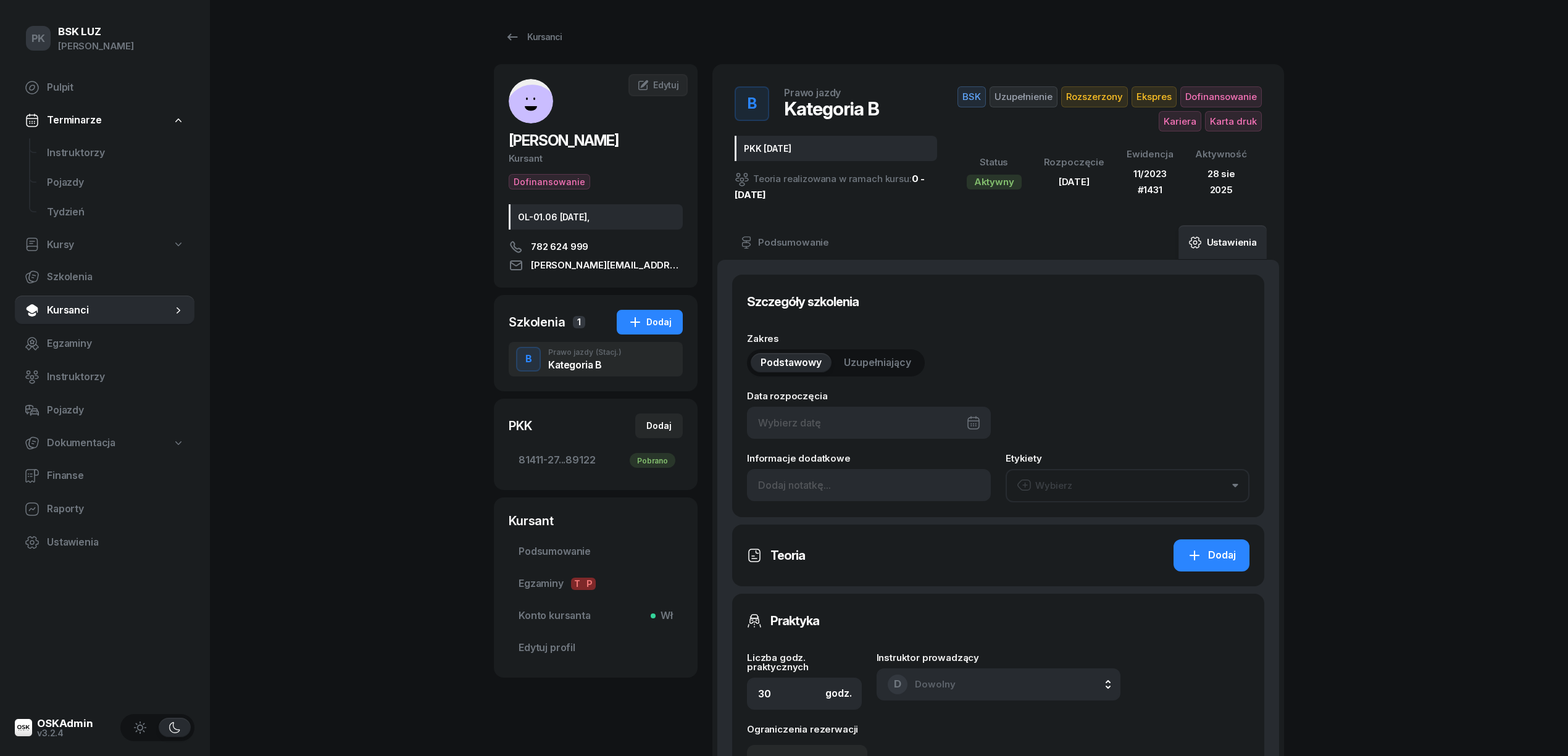
type input "15/03/2025"
type input "PKK 14.03.2025"
type input "40"
type input "11/2023"
type input "1431"
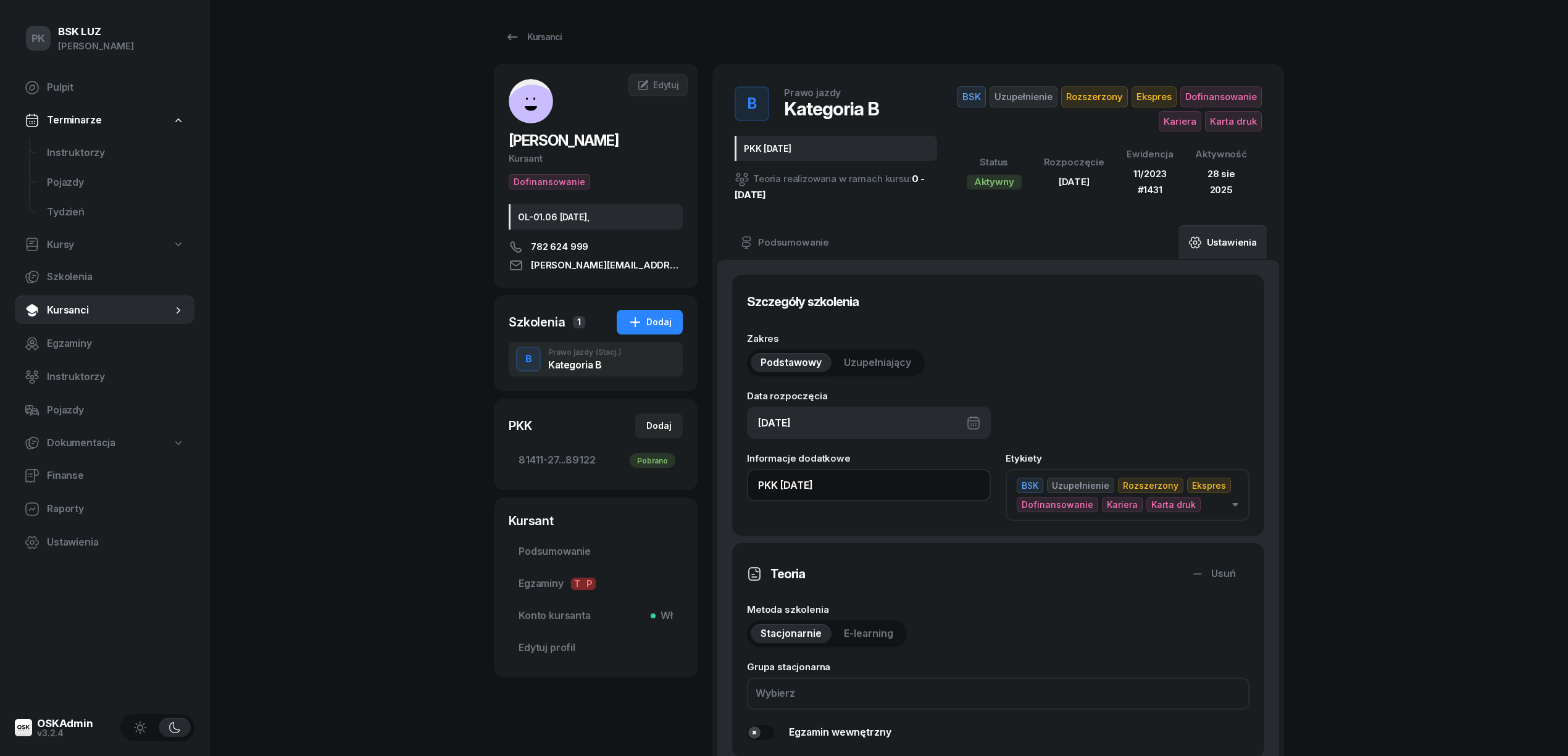
drag, startPoint x: 840, startPoint y: 487, endPoint x: 689, endPoint y: 488, distance: 151.0
click at [689, 488] on div "BOŻEK SEBASTIAN Kursant Dofinansowanie OL-01.06 2030-03-13, 782 624 999 s.bozek…" at bounding box center [889, 742] width 790 height 1356
paste input "30/38h zakoń. 31.10.2025, walidacja T-0:45, P-1:30h"
drag, startPoint x: 787, startPoint y: 484, endPoint x: 606, endPoint y: 495, distance: 181.3
click at [606, 495] on div "BOŻEK SEBASTIAN Kursant Dofinansowanie OL-01.06 2030-03-13, 782 624 999 s.bozek…" at bounding box center [889, 742] width 790 height 1356
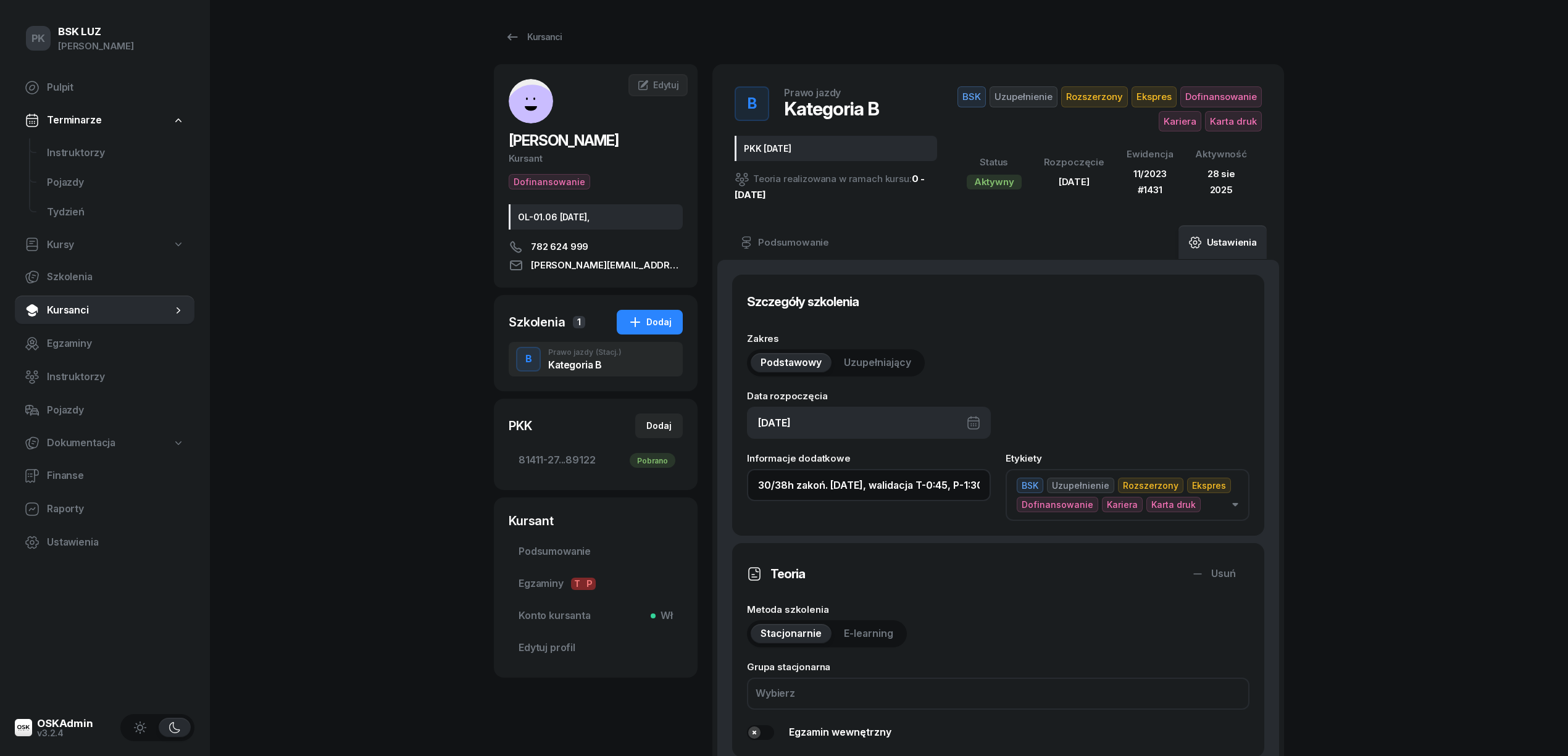
click at [762, 480] on input "30/38h zakoń. 31.10.2025, walidacja T-0:45, P-1:30h" at bounding box center [869, 485] width 244 height 32
drag, startPoint x: 769, startPoint y: 485, endPoint x: 742, endPoint y: 486, distance: 27.0
click at [742, 486] on div "Szczegóły szkolenia Zakres Podstawowy Uzupełniający Data rozpoczęcia 15/03/2025…" at bounding box center [998, 405] width 532 height 261
click at [785, 489] on input "12/38h zakoń. 31.10.2025, walidacja T-0:45, P-1:30h" at bounding box center [869, 485] width 244 height 32
click at [927, 484] on input "12/40h zakoń. 31.10.2025, walidacja T-0:45, P-1:30h" at bounding box center [869, 485] width 244 height 32
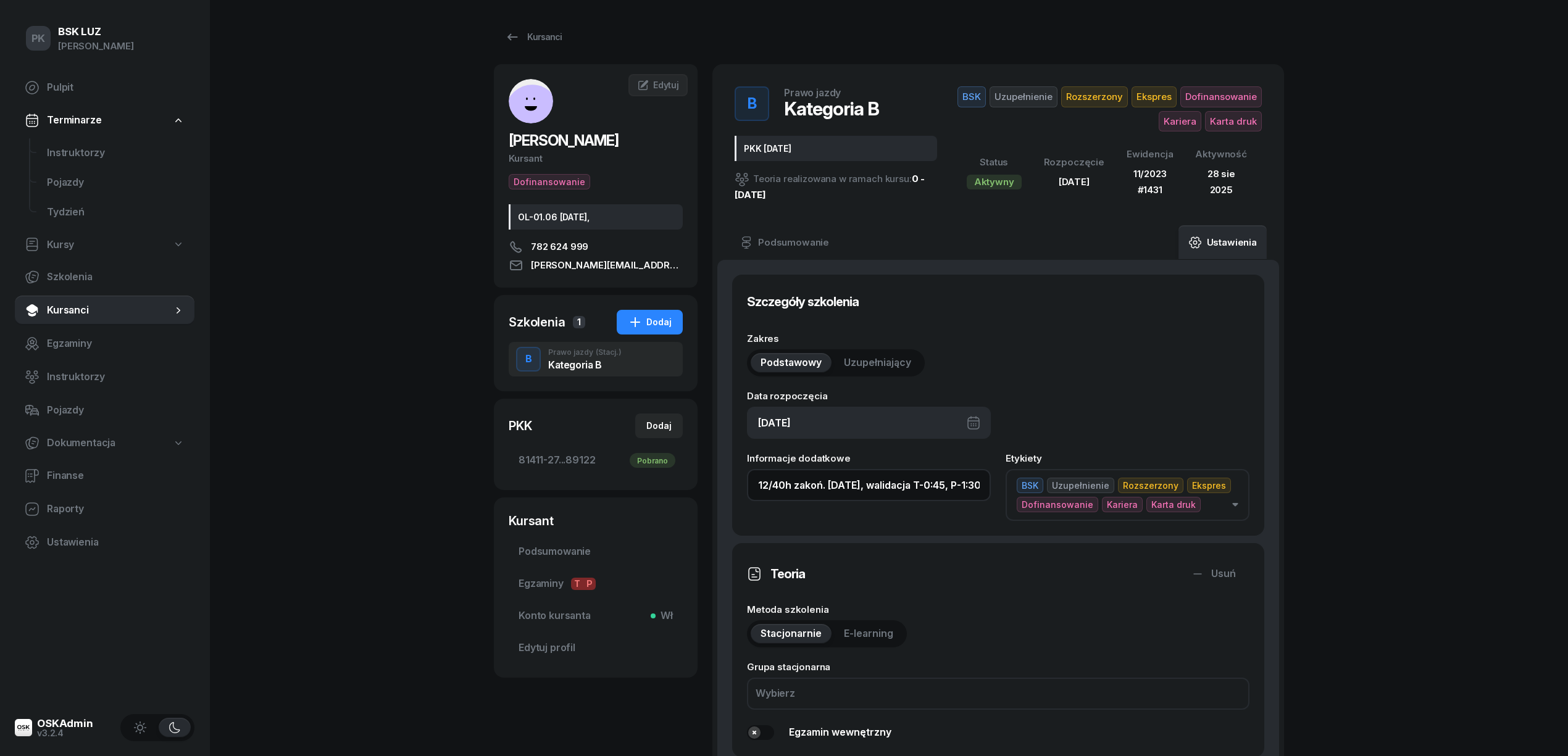
click at [933, 484] on input "12/40h zakoń. 31.10.2025, walidacja T-0:45, P-1:30h" at bounding box center [869, 485] width 244 height 32
click at [931, 482] on input "12/40h zakoń. 31.10.2025, walidacja T-0:45, P-1:30h" at bounding box center [869, 485] width 244 height 32
drag, startPoint x: 941, startPoint y: 484, endPoint x: 974, endPoint y: 484, distance: 33.0
click at [974, 484] on input "12/40h zakoń. 31.10.2025, walidacja P-1:30h" at bounding box center [869, 485] width 244 height 32
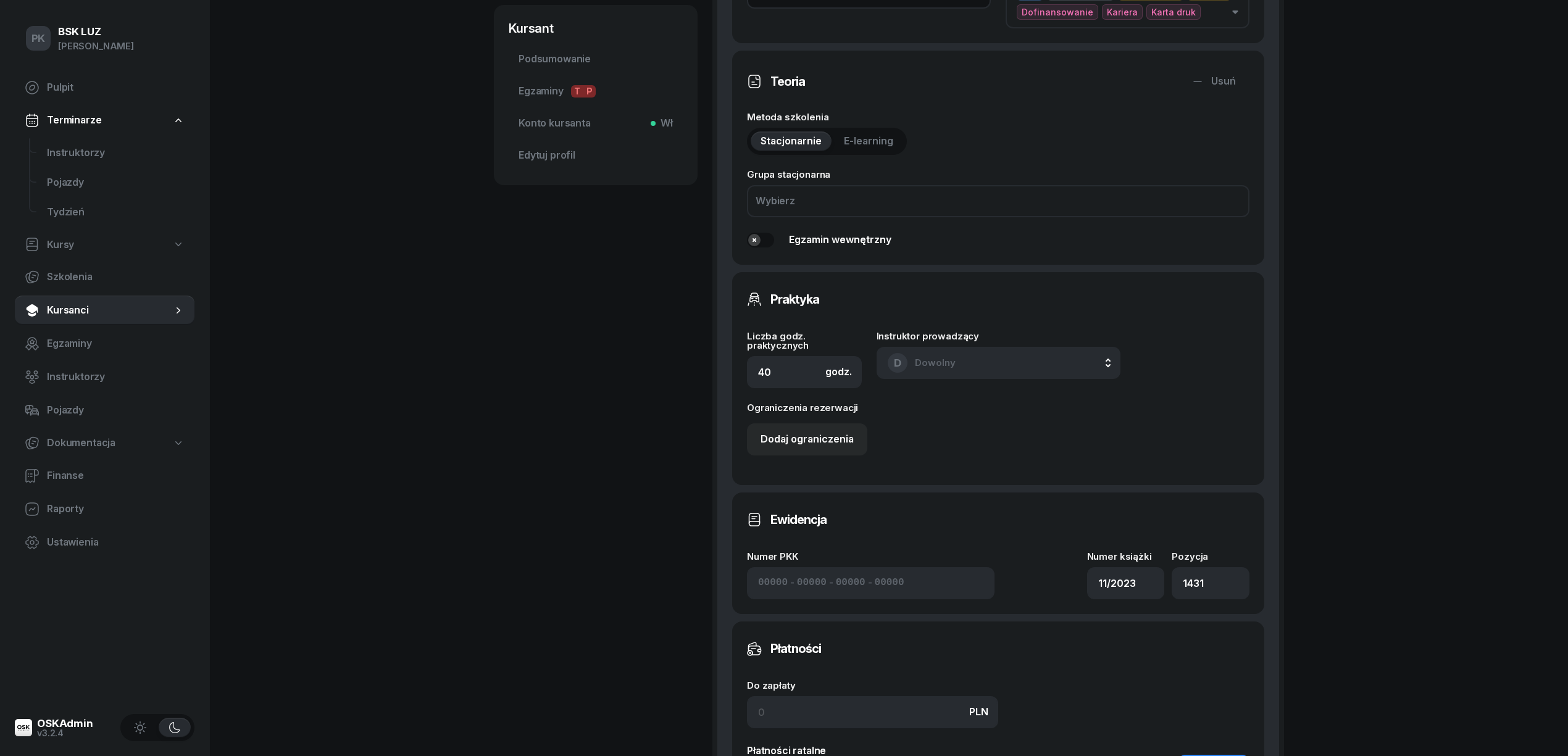
scroll to position [658, 0]
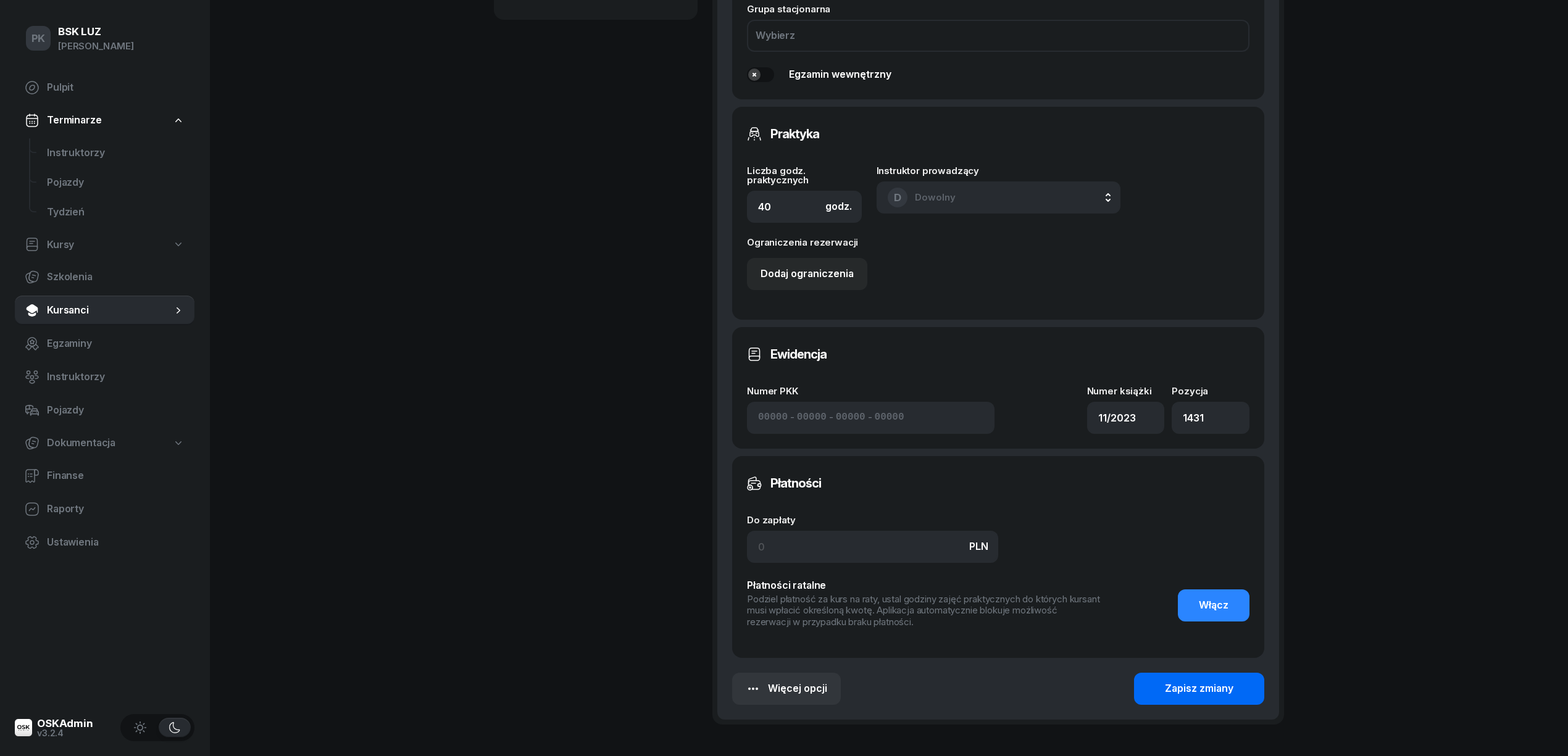
type input "12/40h zakoń. 31.10.2025, walidacja P-1:30h"
click at [1200, 683] on div "Zapisz zmiany" at bounding box center [1199, 689] width 69 height 16
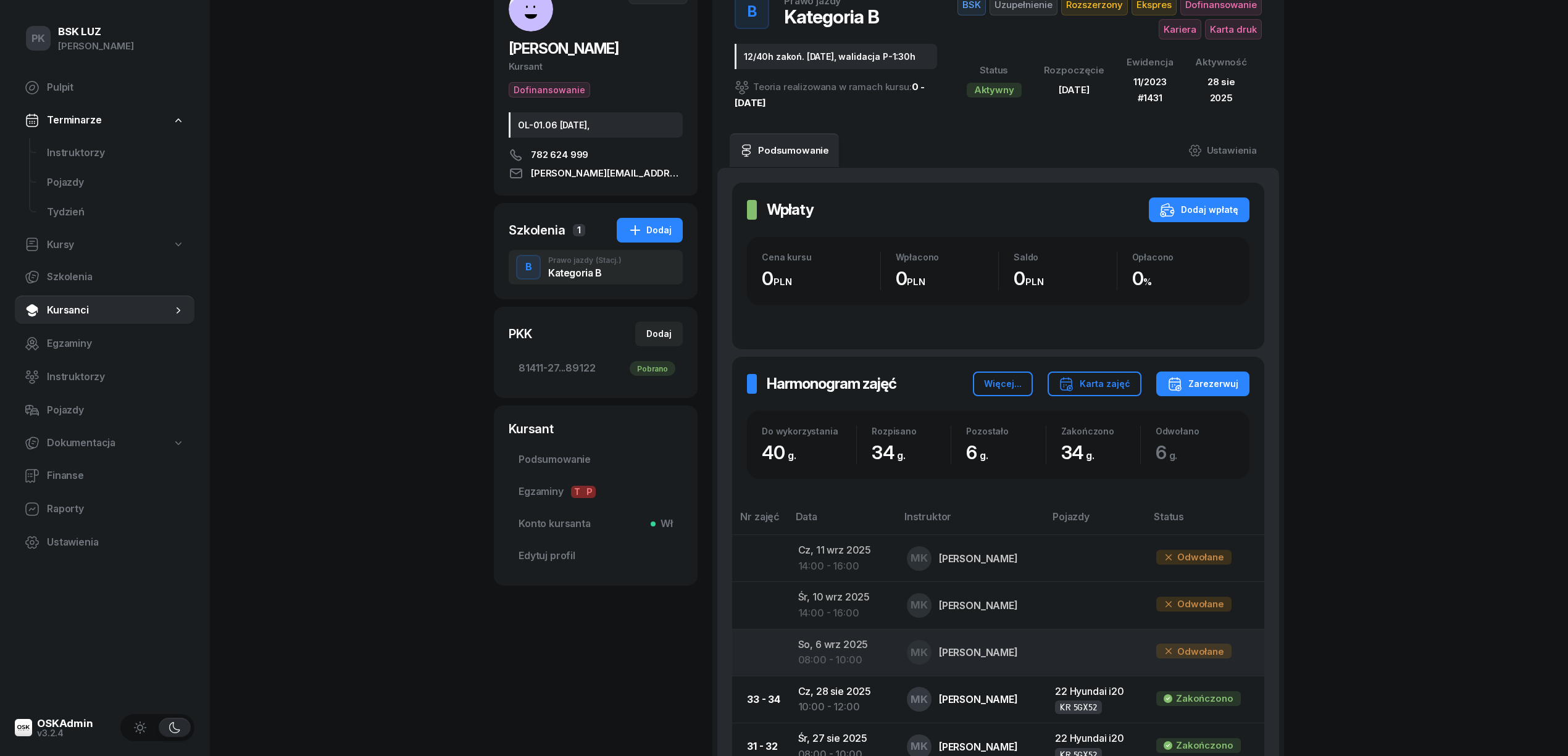
scroll to position [0, 0]
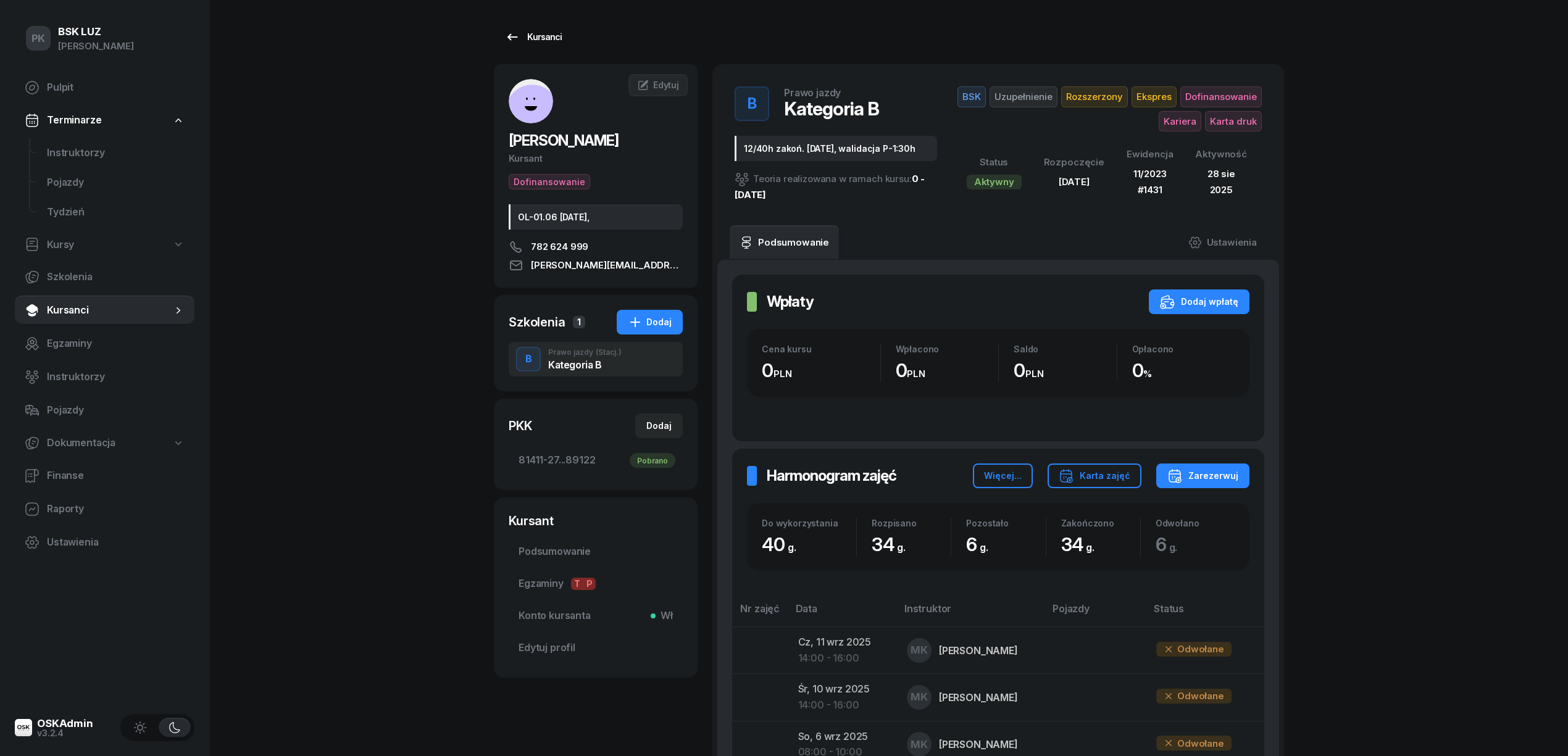
click at [539, 33] on div "Kursanci" at bounding box center [533, 37] width 57 height 15
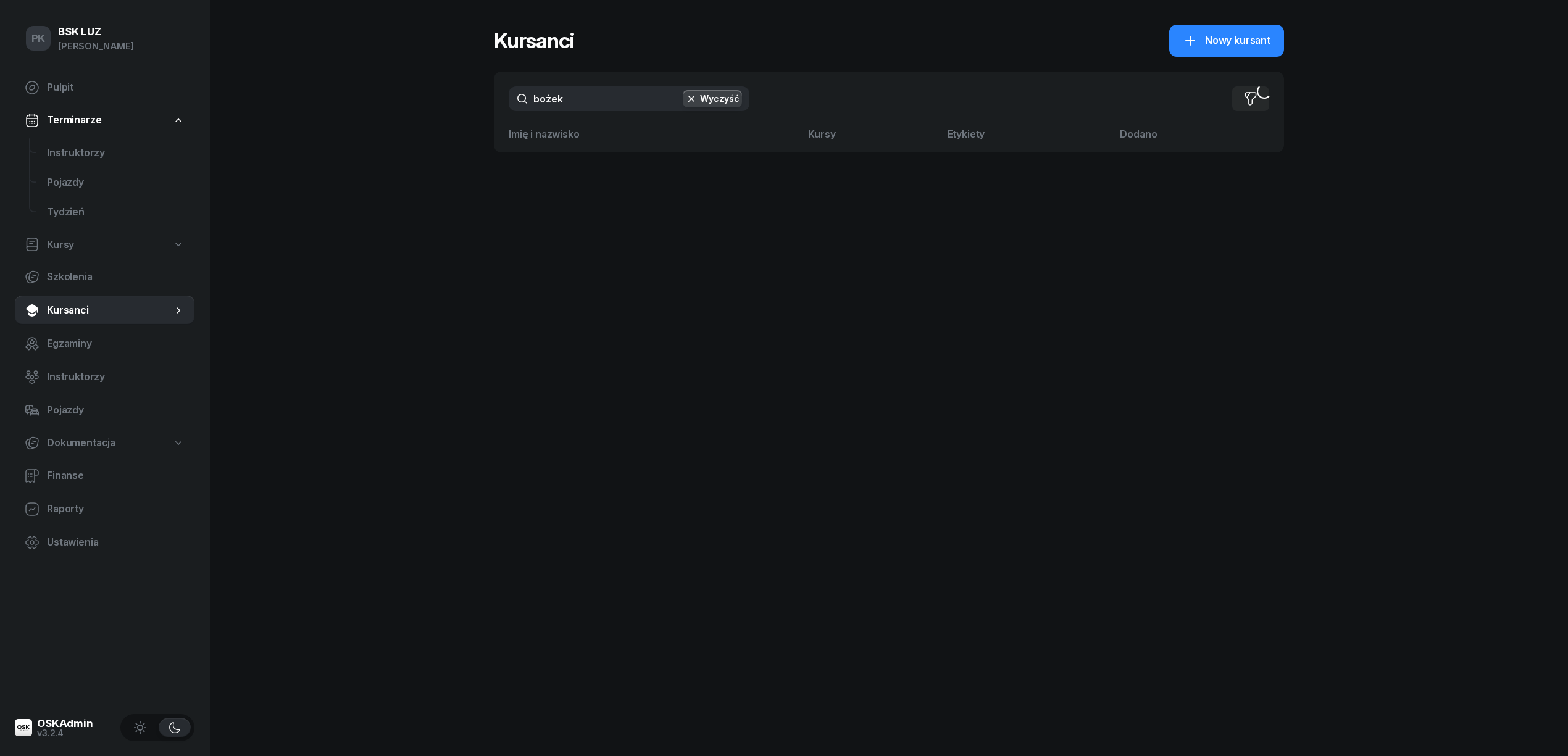
drag, startPoint x: 573, startPoint y: 95, endPoint x: 471, endPoint y: 109, distance: 103.0
click at [471, 109] on div "PK BSK LUZ Piotr Klimek Pulpit Terminarze Instruktorzy Pojazdy Tydzień Kursy Sz…" at bounding box center [784, 378] width 1568 height 756
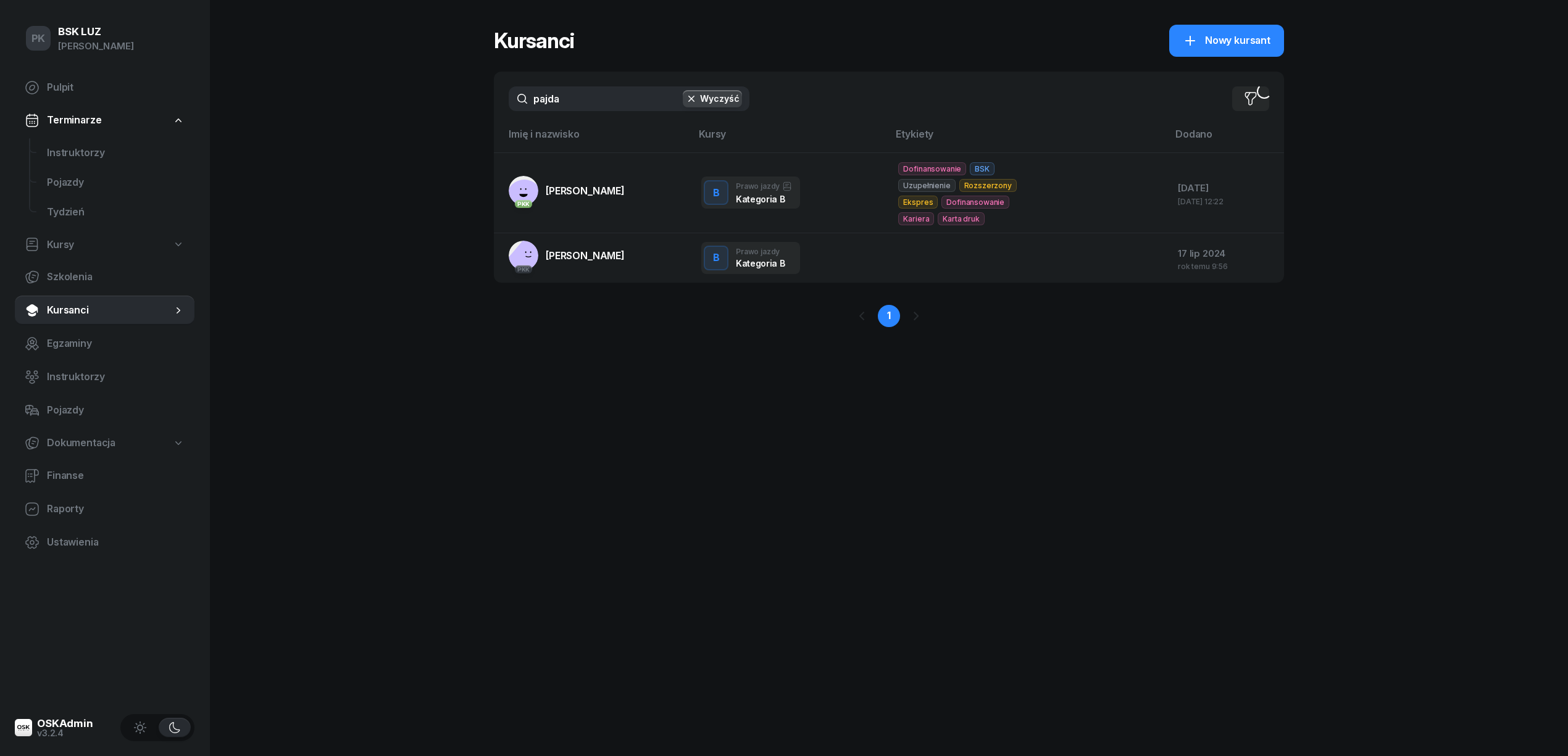
type input "pajdak"
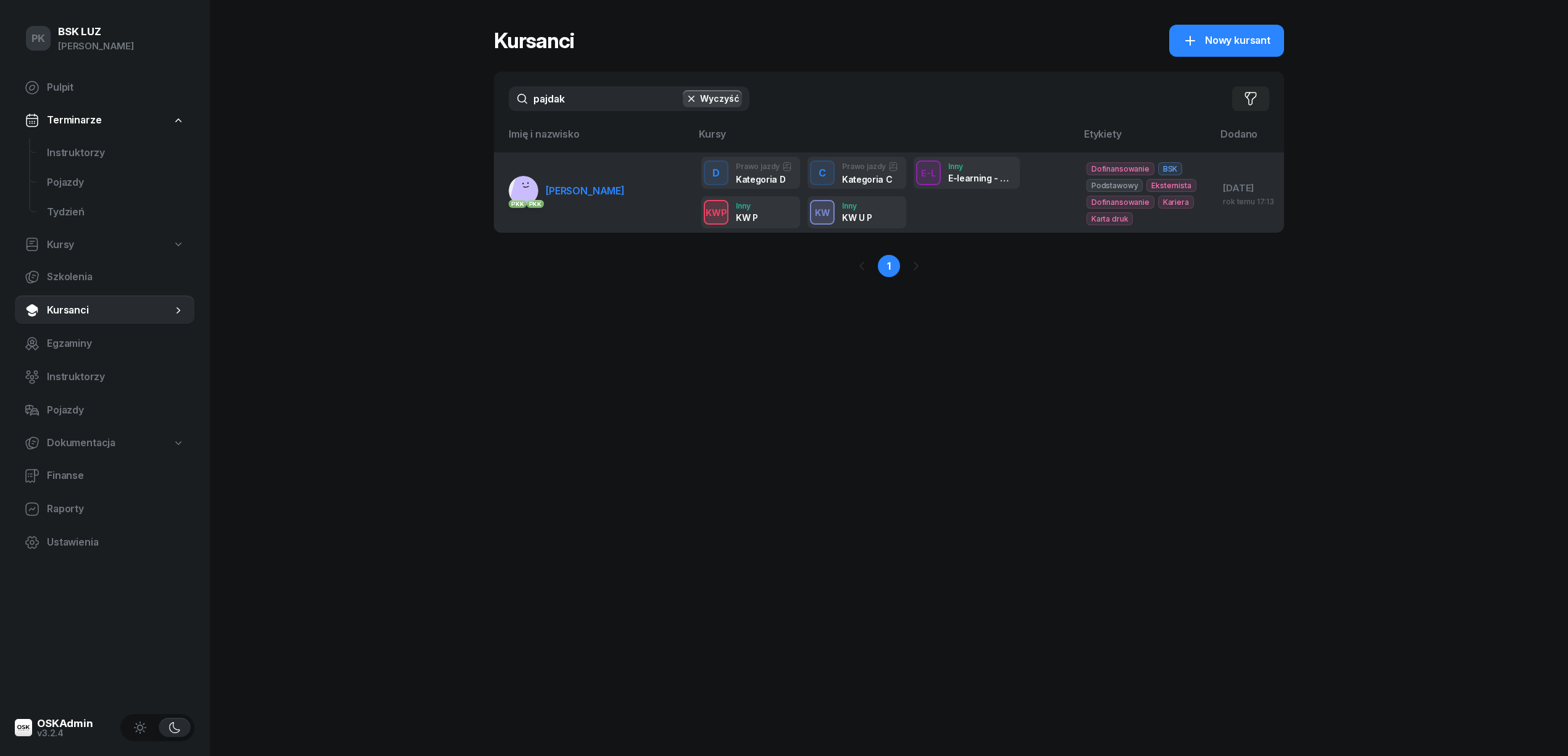
click at [605, 205] on link "PKK PKK PAJDAK ANNA" at bounding box center [567, 191] width 116 height 30
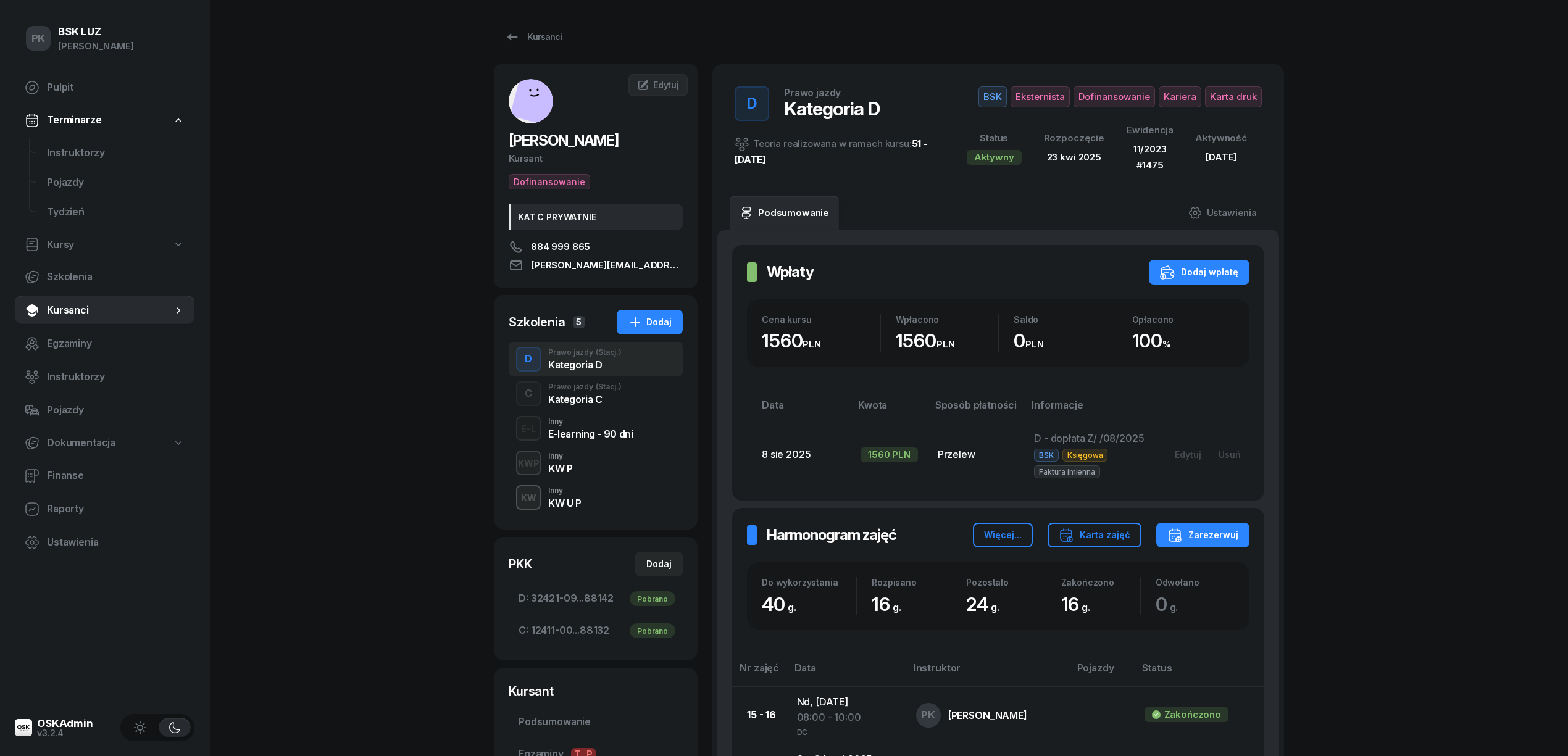
click at [592, 395] on div "Kategoria C" at bounding box center [585, 399] width 73 height 10
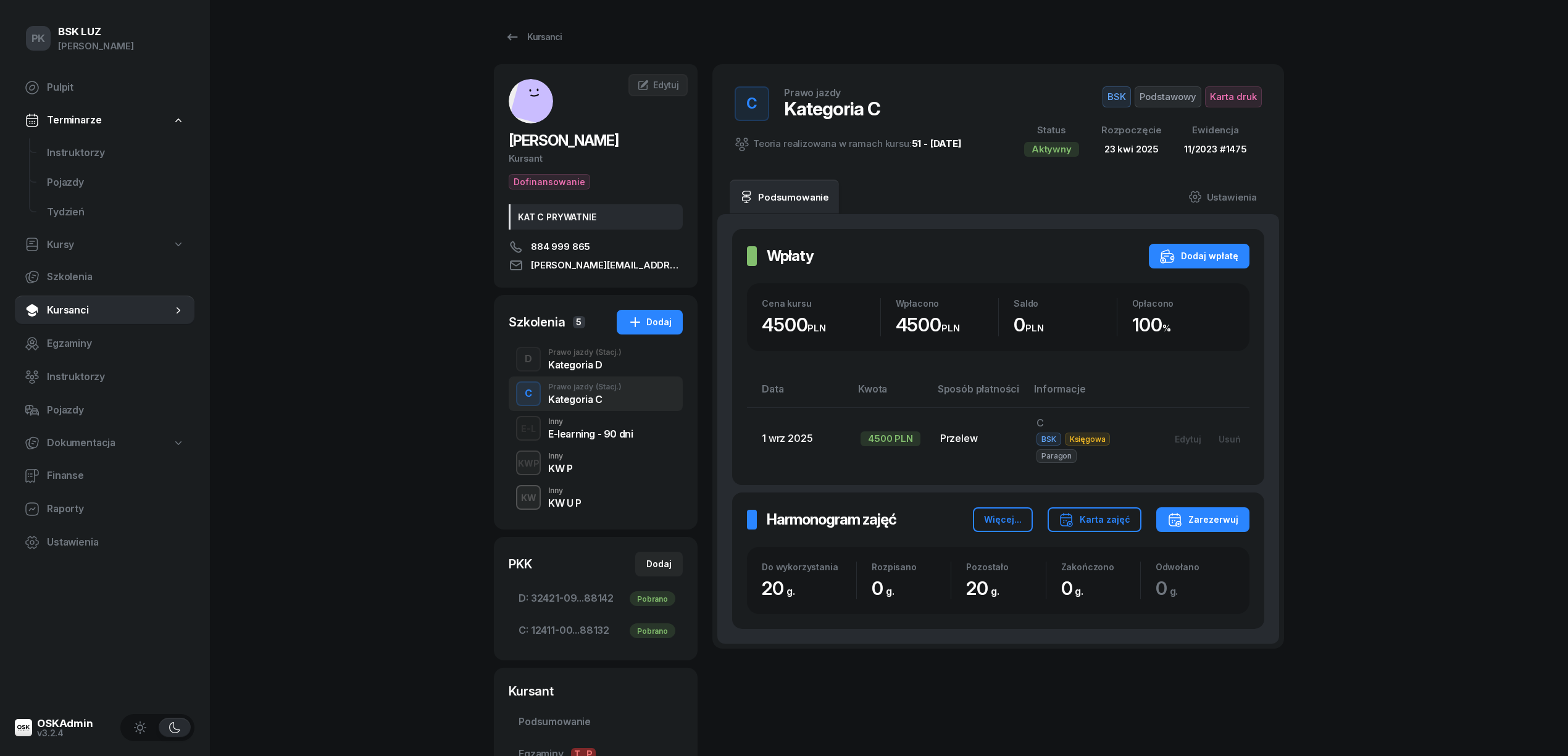
click at [583, 369] on div "Kategoria D" at bounding box center [585, 365] width 73 height 10
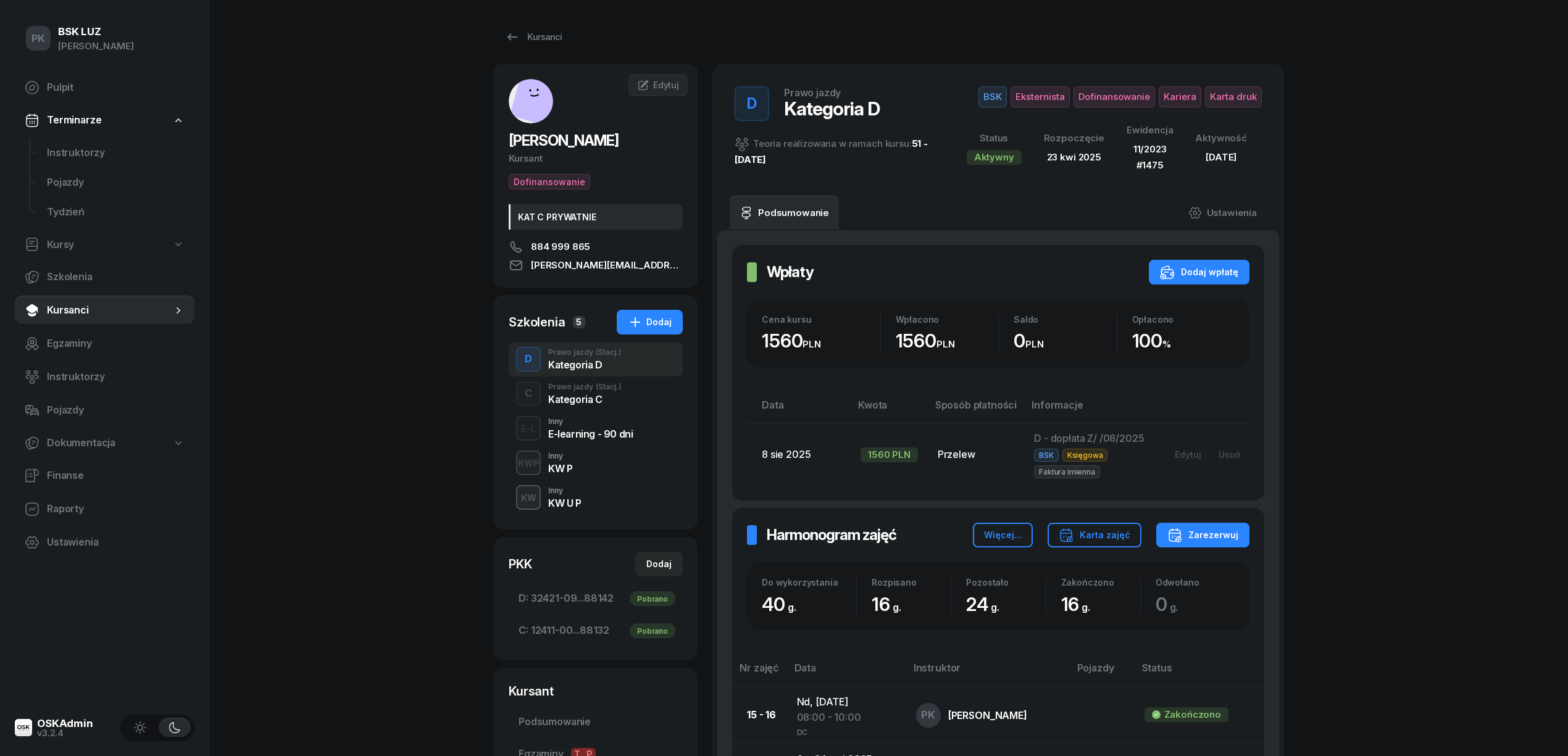
click at [586, 404] on div "Kategoria C" at bounding box center [585, 399] width 73 height 10
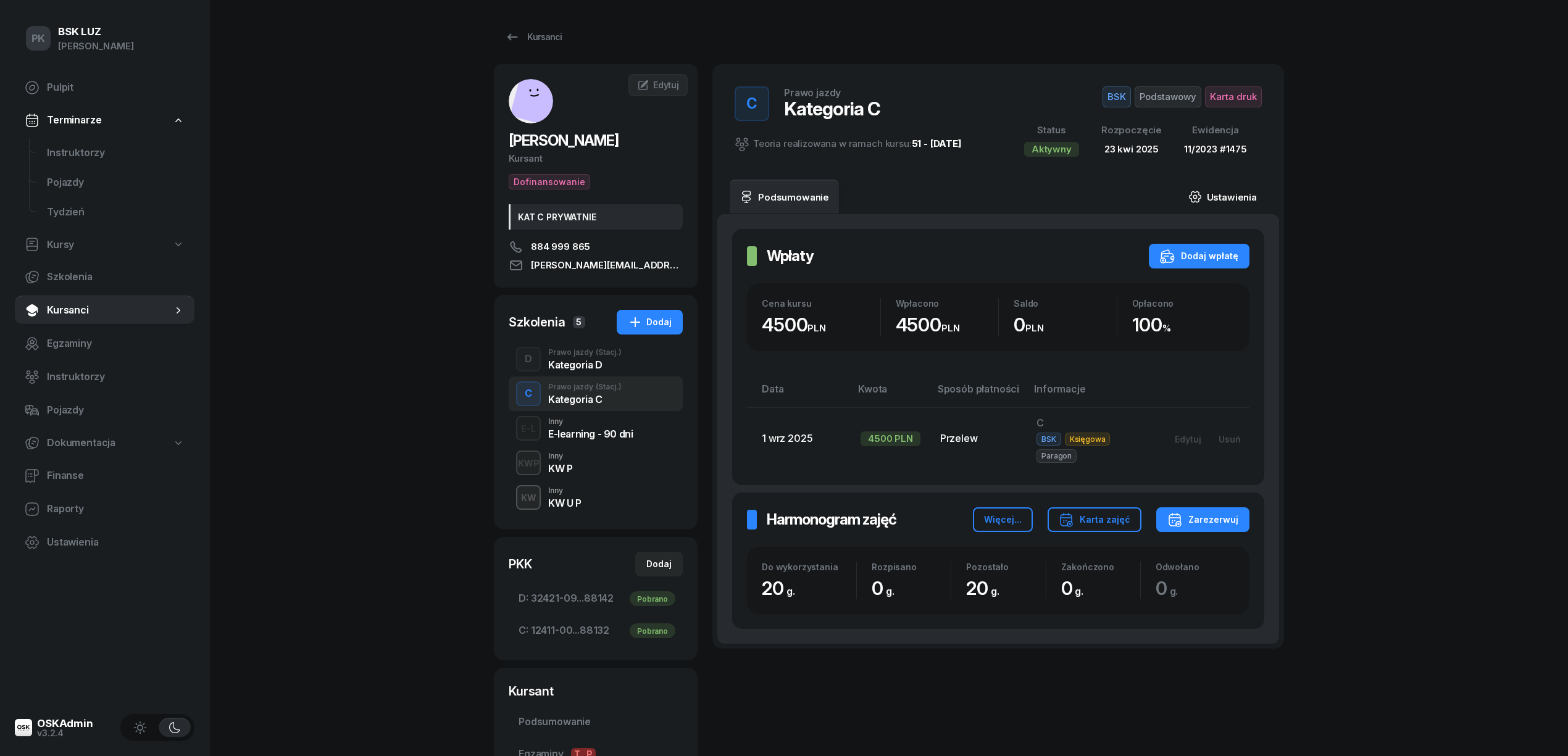
click at [1238, 202] on link "Ustawienia" at bounding box center [1223, 196] width 88 height 35
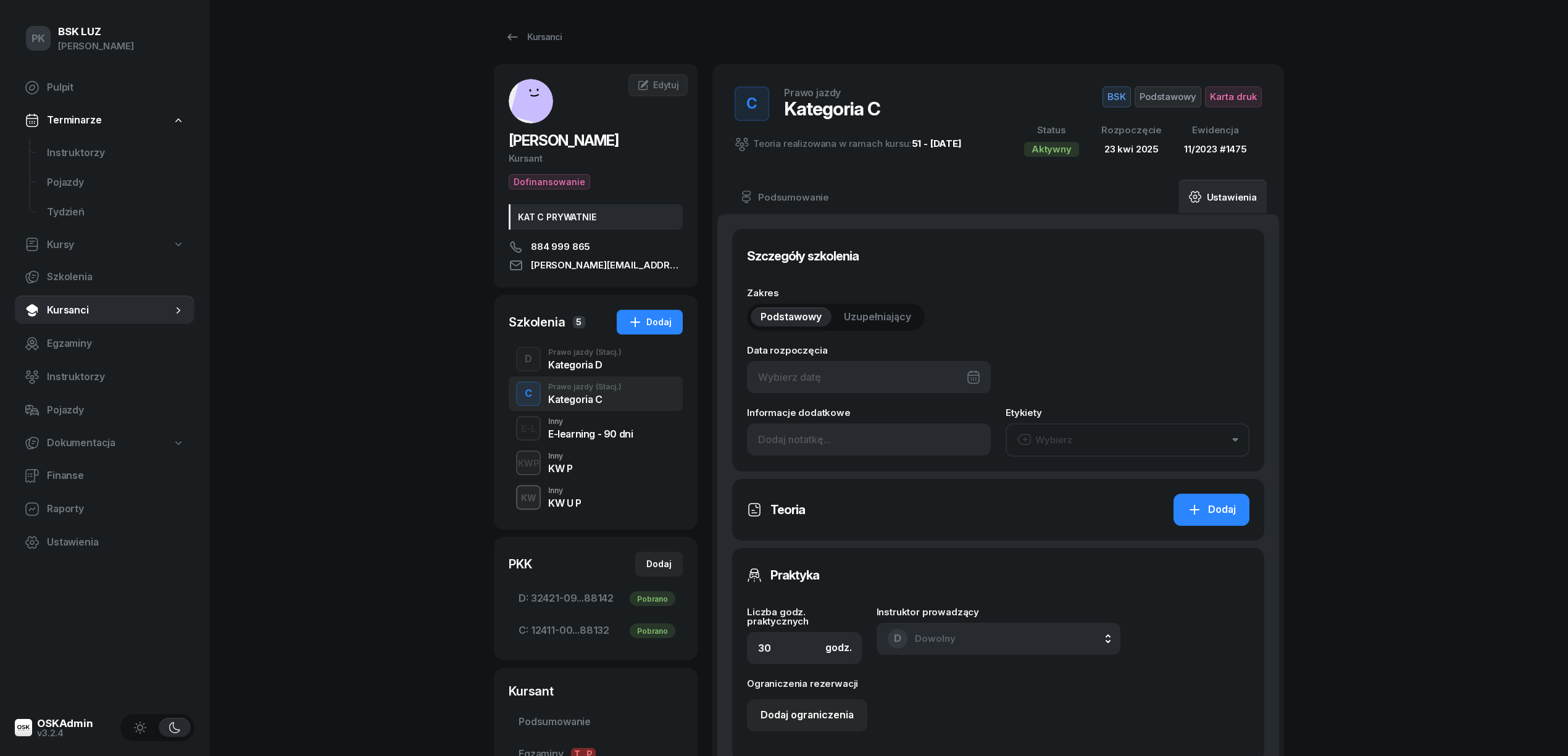
type input "23/04/2025"
type input "20"
type input "12411"
type input "00118"
type input "25212"
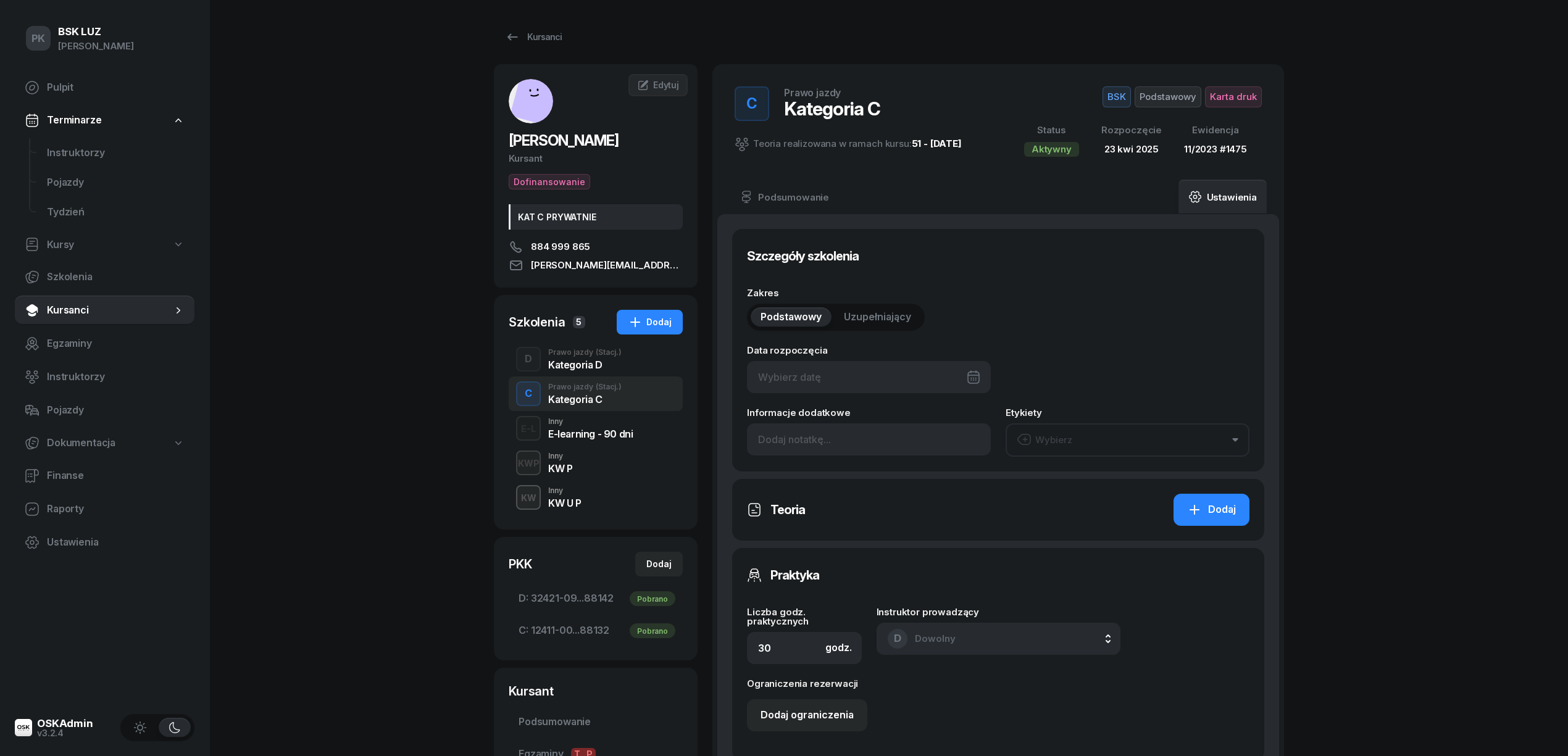
type input "88132"
type input "11/2023"
type input "1475"
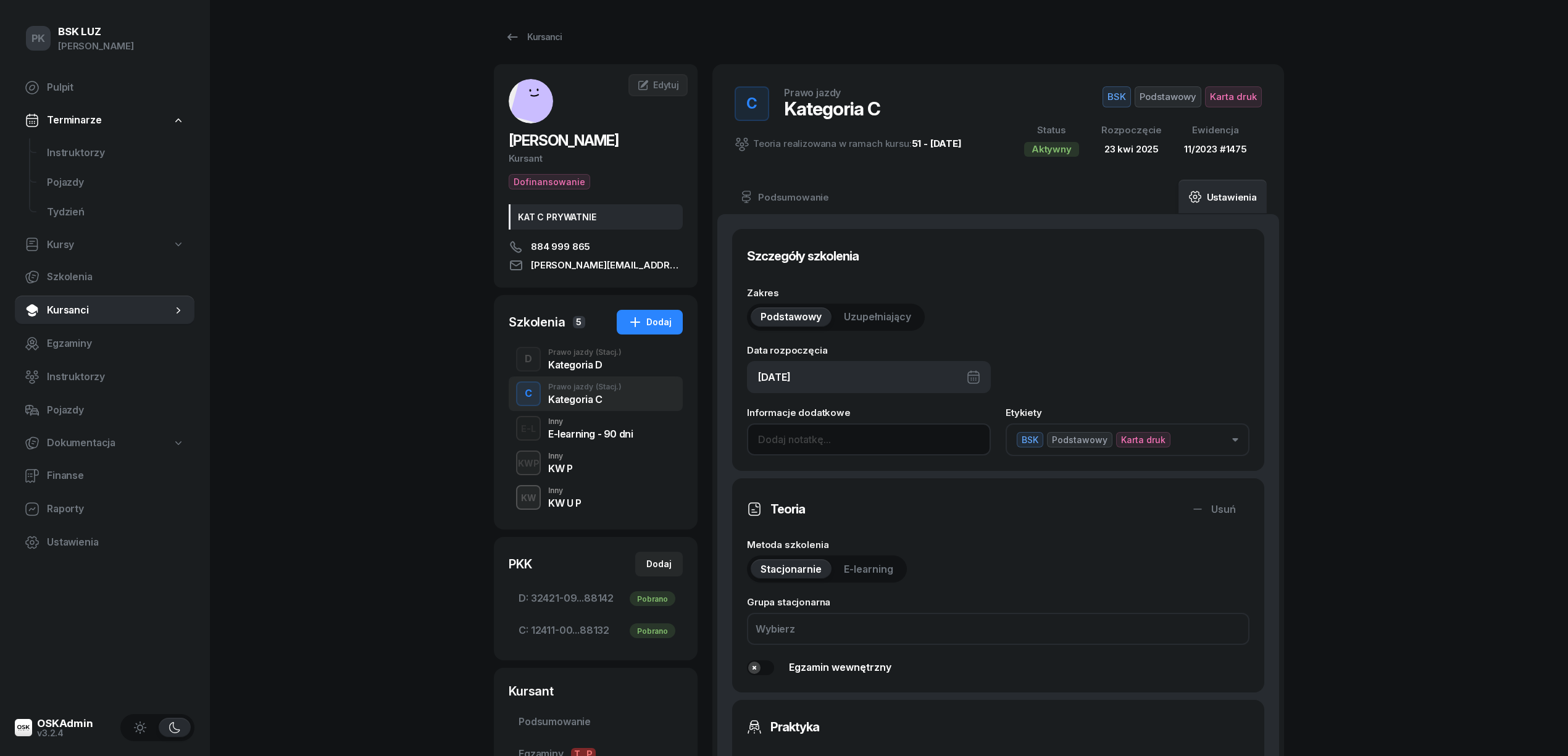
click at [865, 446] on input at bounding box center [869, 439] width 244 height 32
paste input "30/38h zakoń. 31.10.2025, walidacja T-0:45, P-1:30h"
drag, startPoint x: 773, startPoint y: 441, endPoint x: 627, endPoint y: 436, distance: 146.1
click at [627, 436] on div "PAJDAK ANNA Kursant Dofinansowanie KAT C PRYWATNIE 884 999 865 anna.pajdak@inte…" at bounding box center [889, 710] width 790 height 1291
click at [775, 436] on input "30/38h zakoń. 31.10.2025, walidacja T-0:45, P-1:30h" at bounding box center [869, 439] width 244 height 32
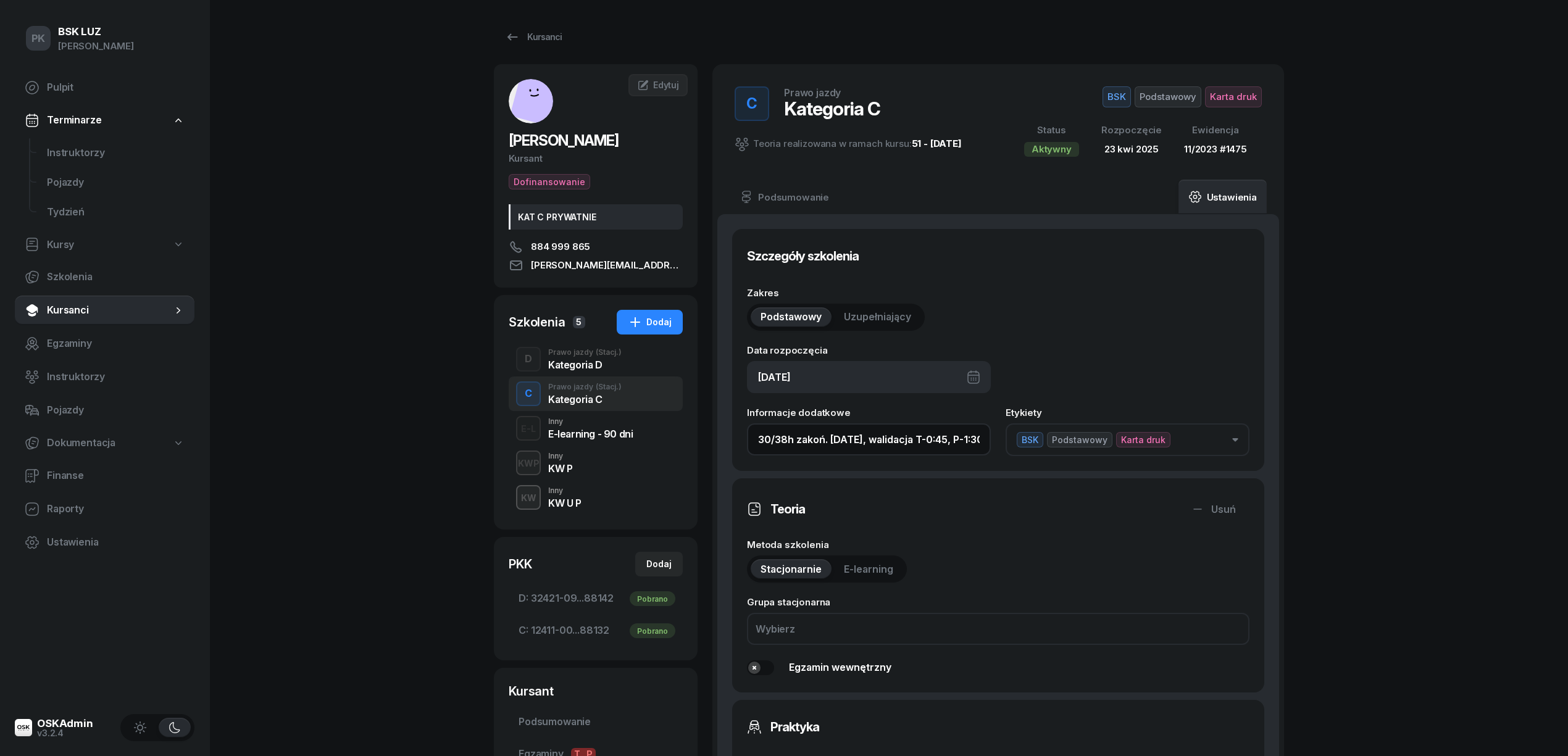
click at [784, 438] on input "30/38h zakoń. 31.10.2025, walidacja T-0:45, P-1:30h" at bounding box center [869, 439] width 244 height 32
click at [911, 443] on input "40h zakoń. 31.10.2025, walidacja T-0:45, P-1:30h" at bounding box center [869, 439] width 244 height 32
click at [944, 439] on input "40h zakoń. 31.10.2025, walidacja P-1:30h" at bounding box center [869, 439] width 244 height 32
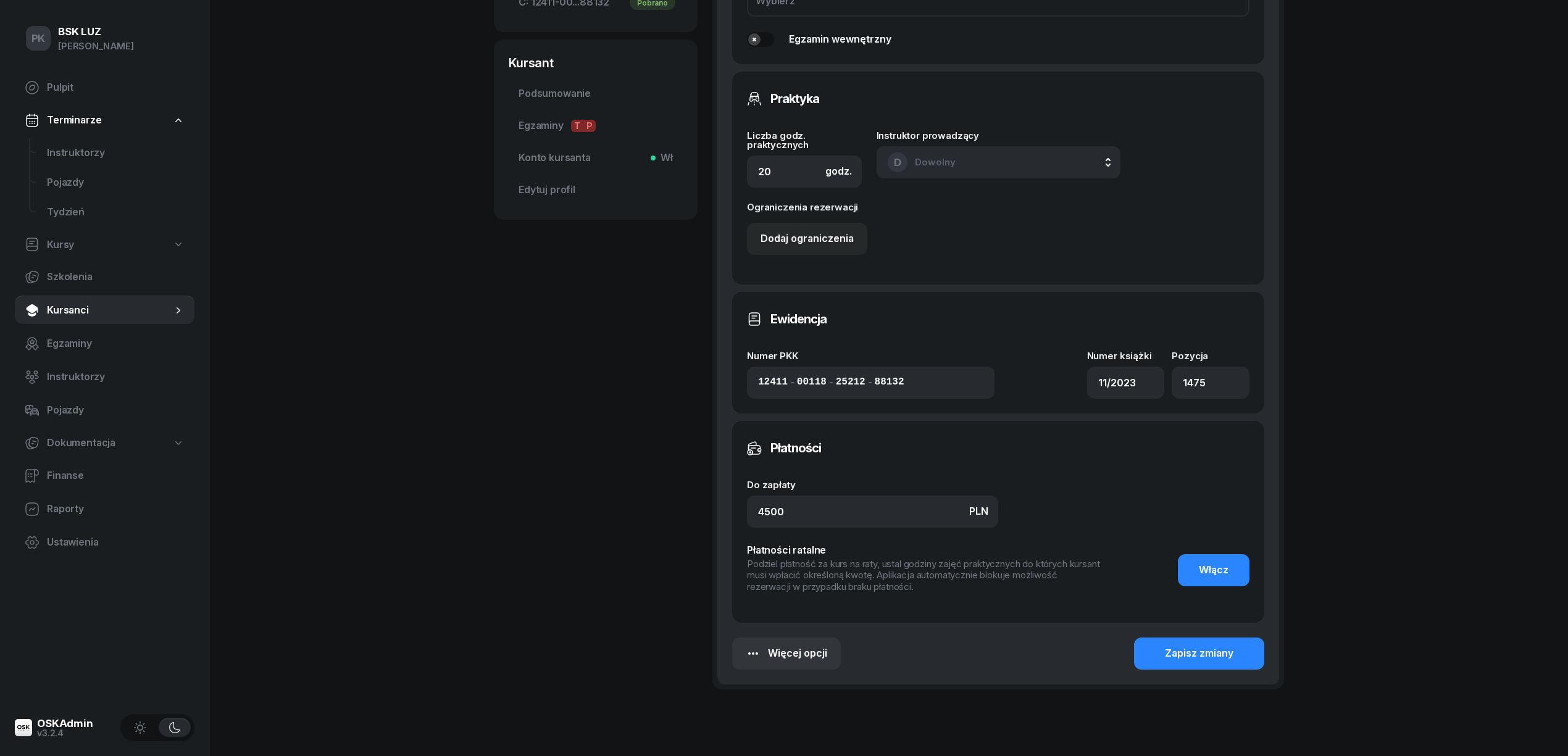
scroll to position [681, 0]
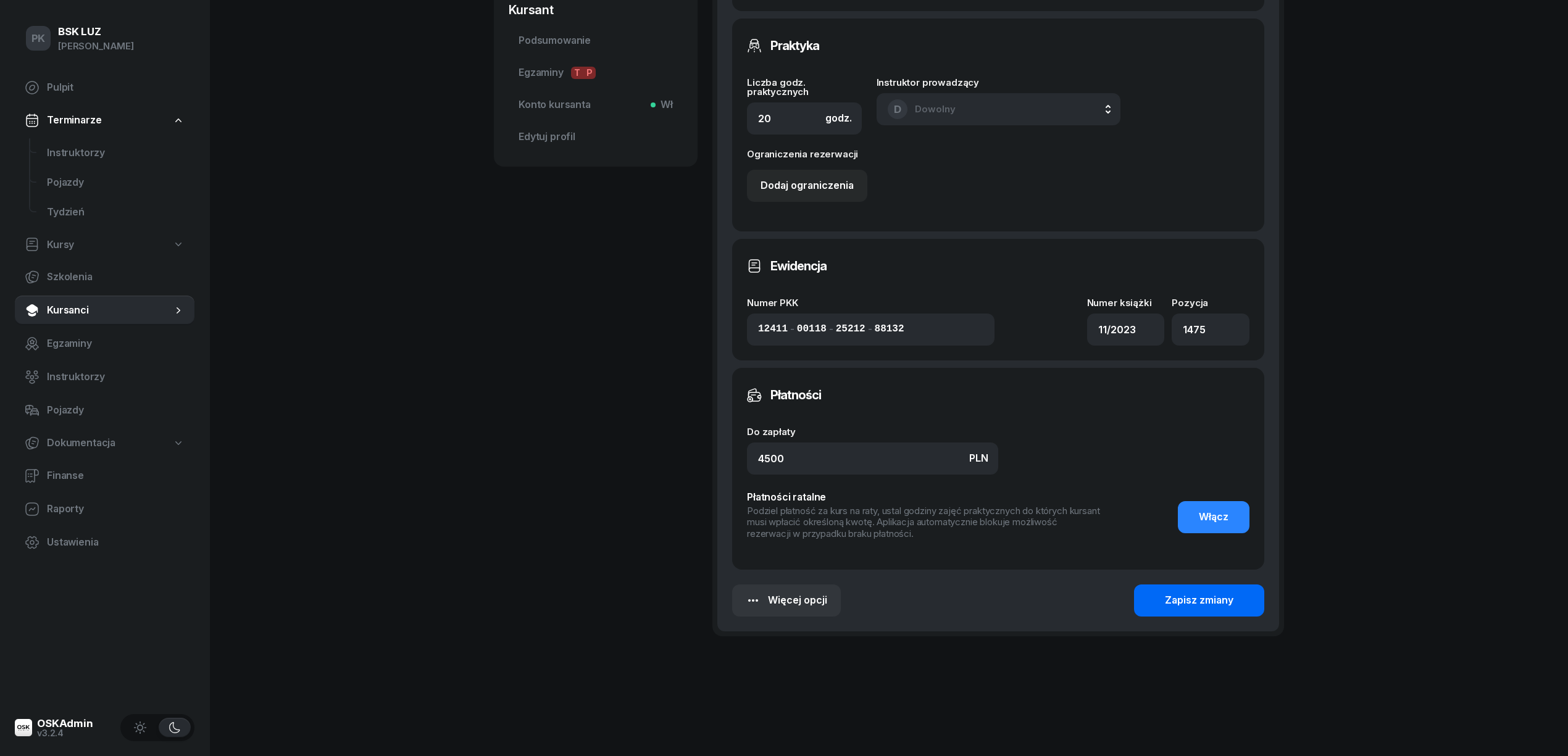
type input "40h zakoń. 31.10.2025, walidacja P-0:45h"
click at [1213, 592] on div "Zapisz zmiany" at bounding box center [1199, 600] width 69 height 16
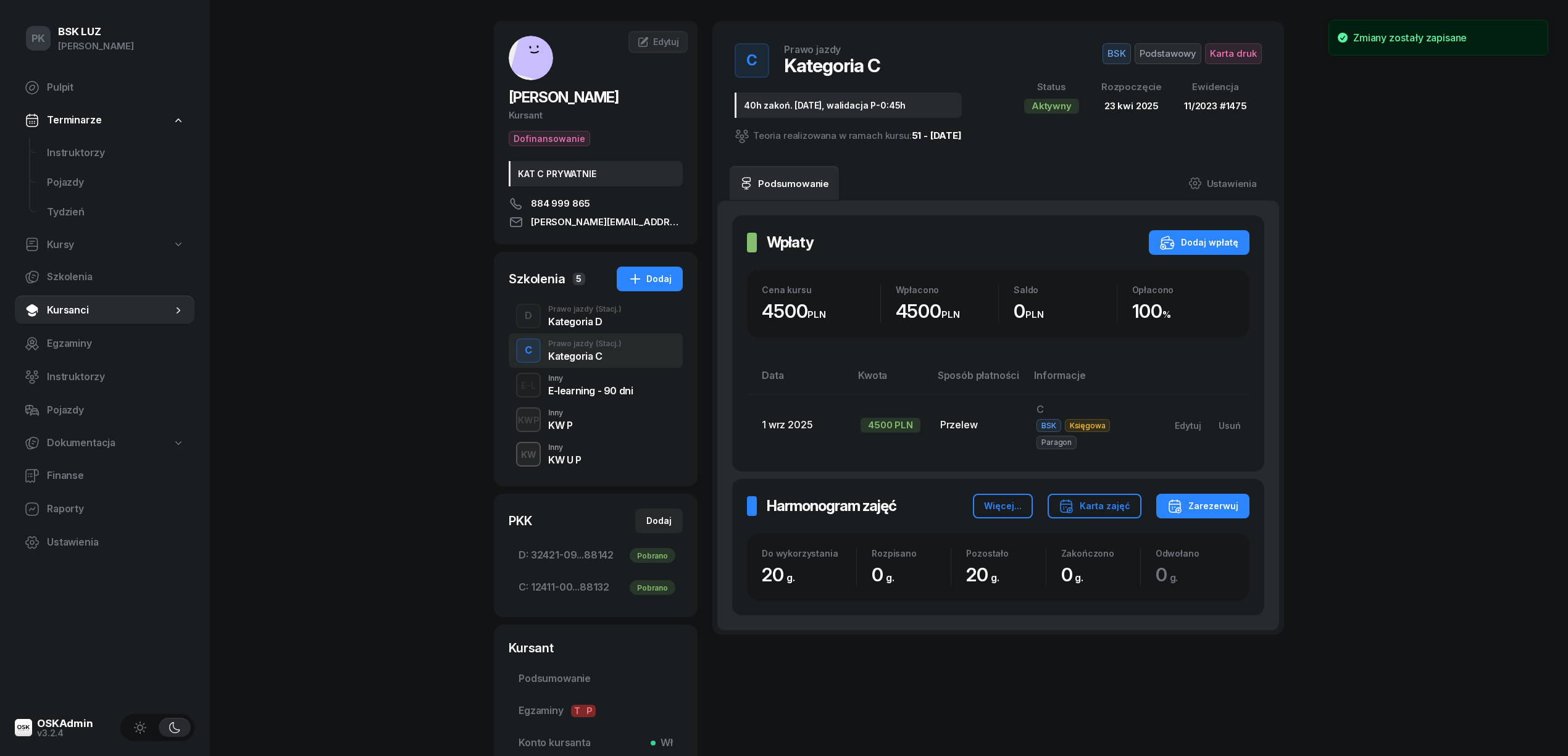
scroll to position [12, 0]
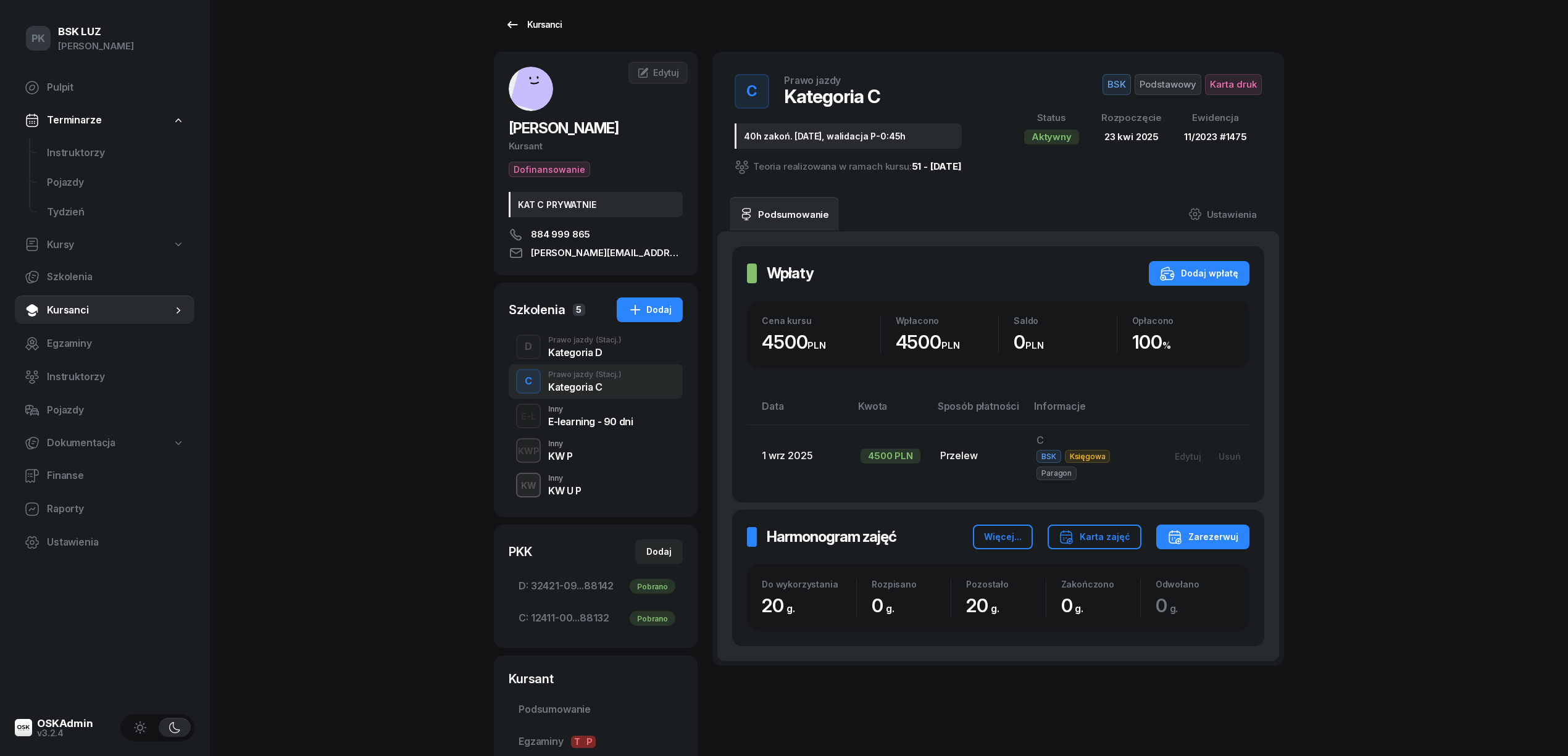
click at [537, 29] on div "Kursanci" at bounding box center [533, 24] width 57 height 15
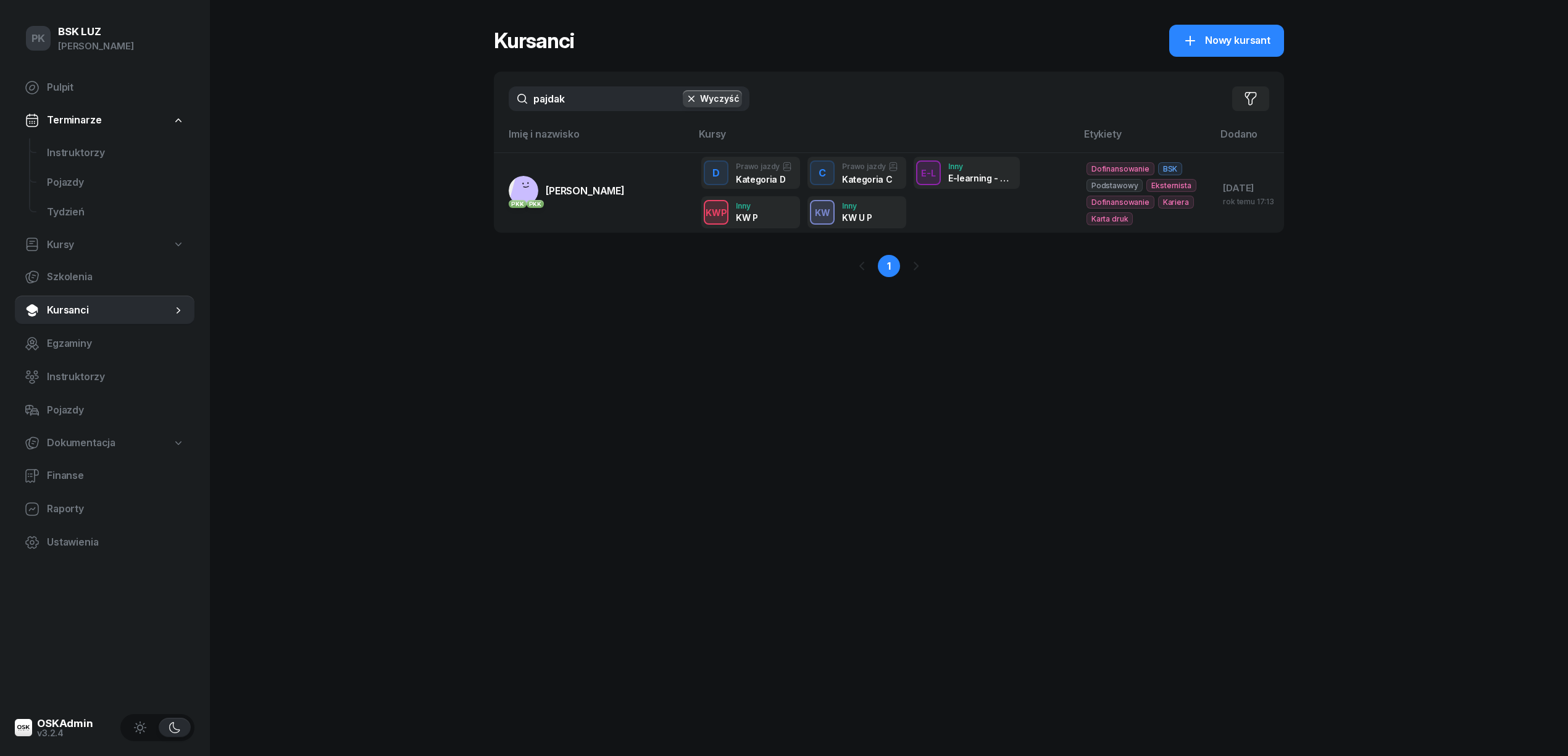
drag, startPoint x: 560, startPoint y: 107, endPoint x: 471, endPoint y: 112, distance: 89.1
click at [471, 112] on div "PK BSK LUZ Piotr Klimek Pulpit Terminarze Instruktorzy Pojazdy Tydzień Kursy Sz…" at bounding box center [784, 378] width 1568 height 756
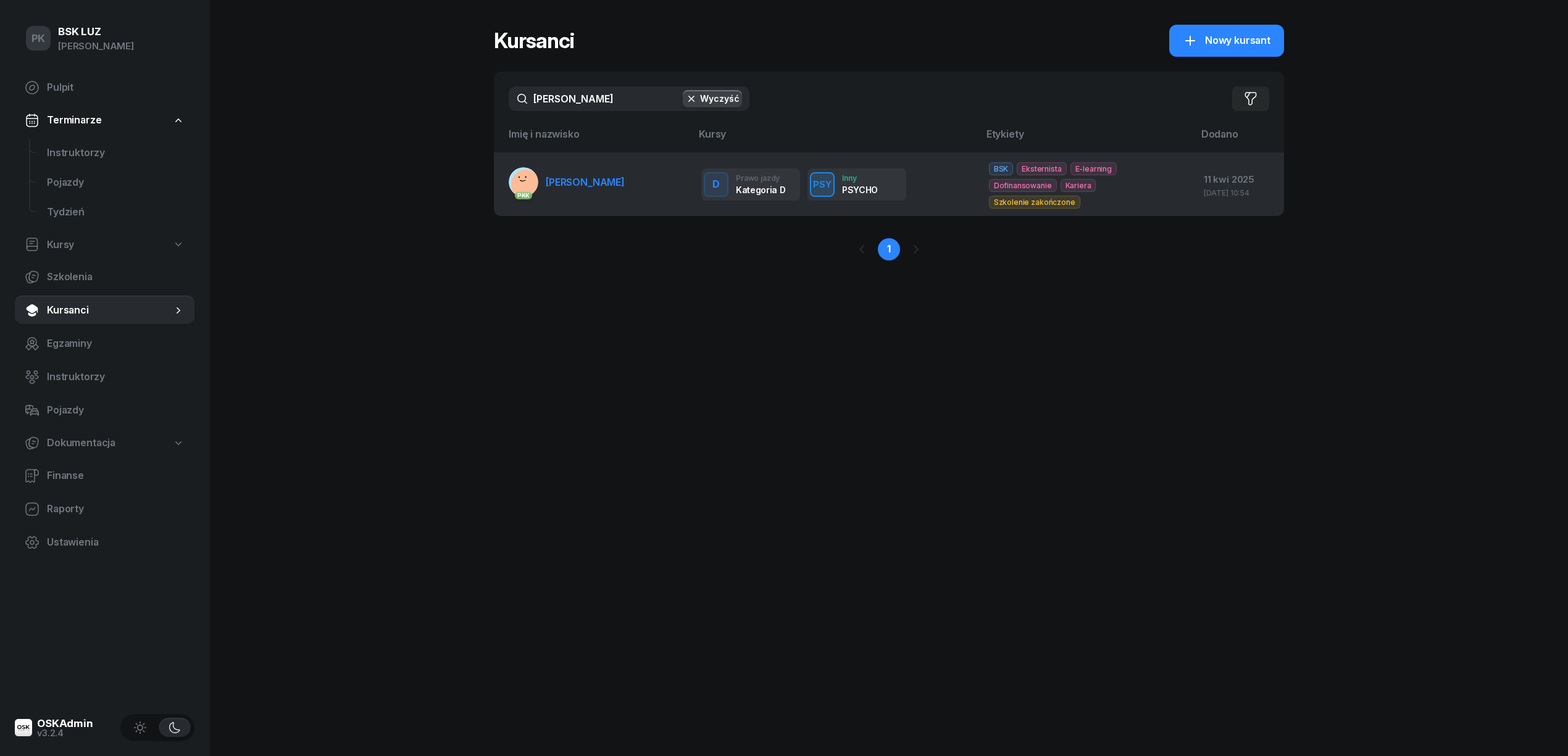
type input "rapczewska"
click at [613, 177] on span "RAPCZEWSKA ANNA" at bounding box center [585, 182] width 79 height 12
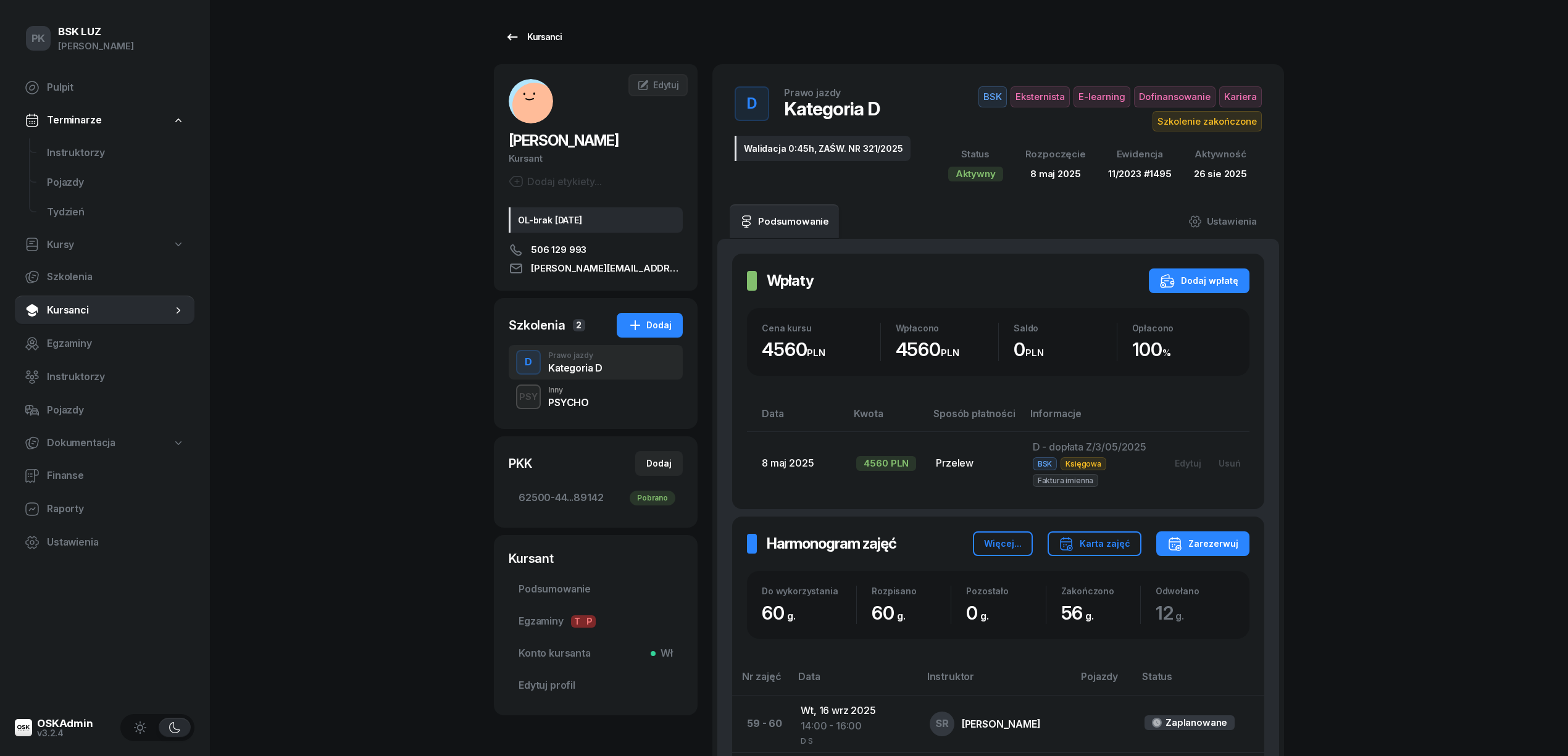
click at [554, 37] on div "Kursanci" at bounding box center [533, 37] width 57 height 15
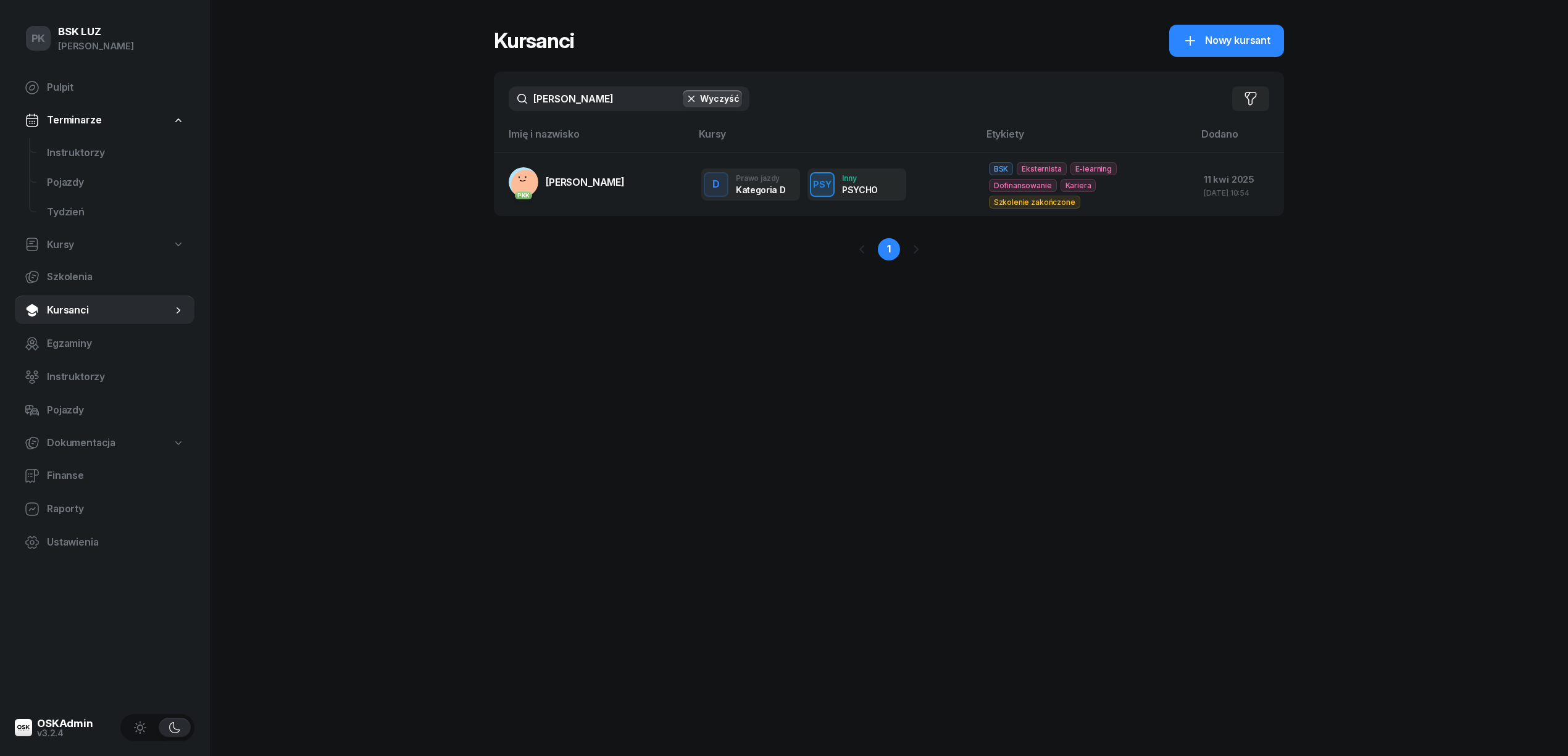
drag, startPoint x: 611, startPoint y: 96, endPoint x: 445, endPoint y: 96, distance: 166.0
click at [445, 96] on div "PK BSK LUZ Piotr Klimek Pulpit Terminarze Instruktorzy Pojazdy Tydzień Kursy Sz…" at bounding box center [784, 378] width 1568 height 756
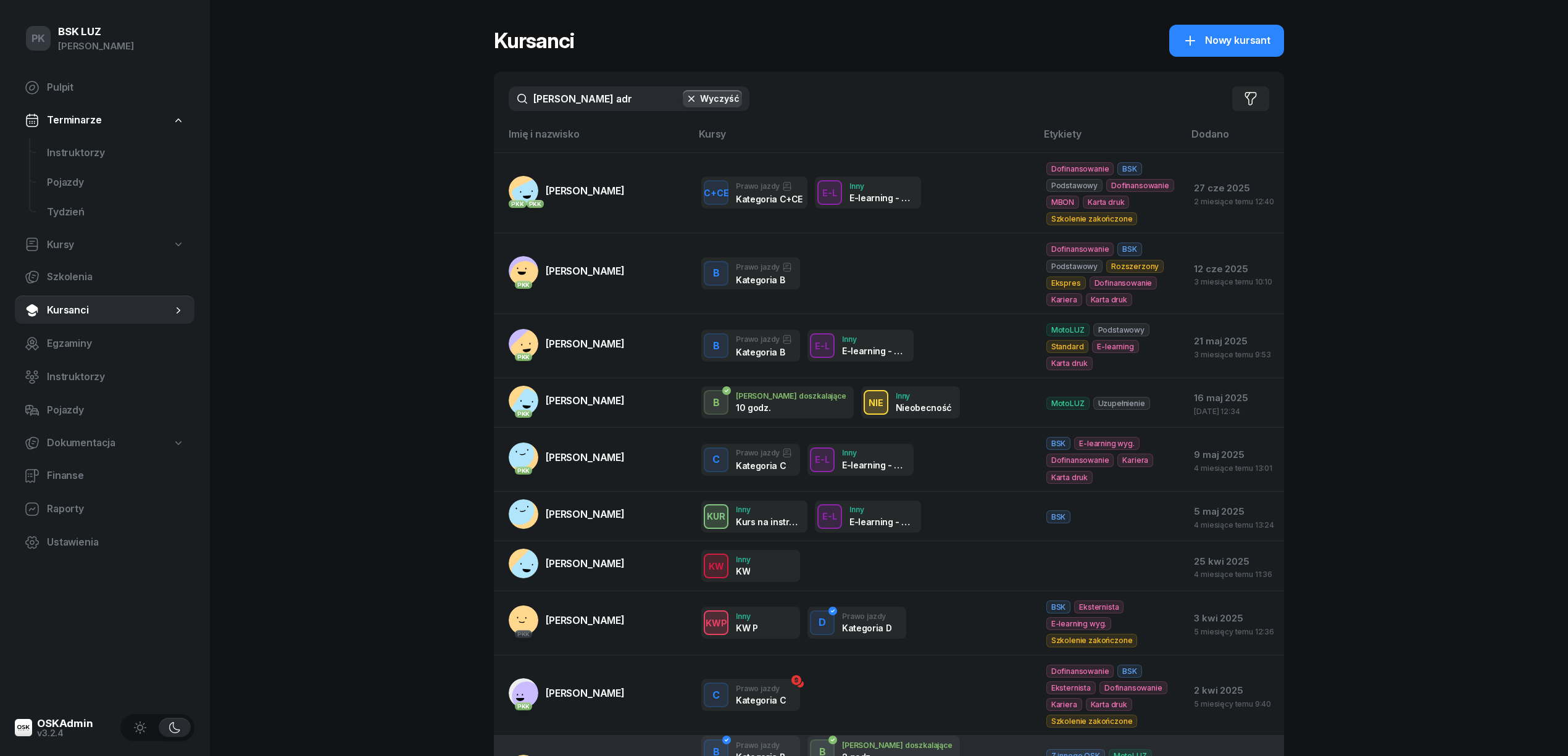
type input "nowak adr"
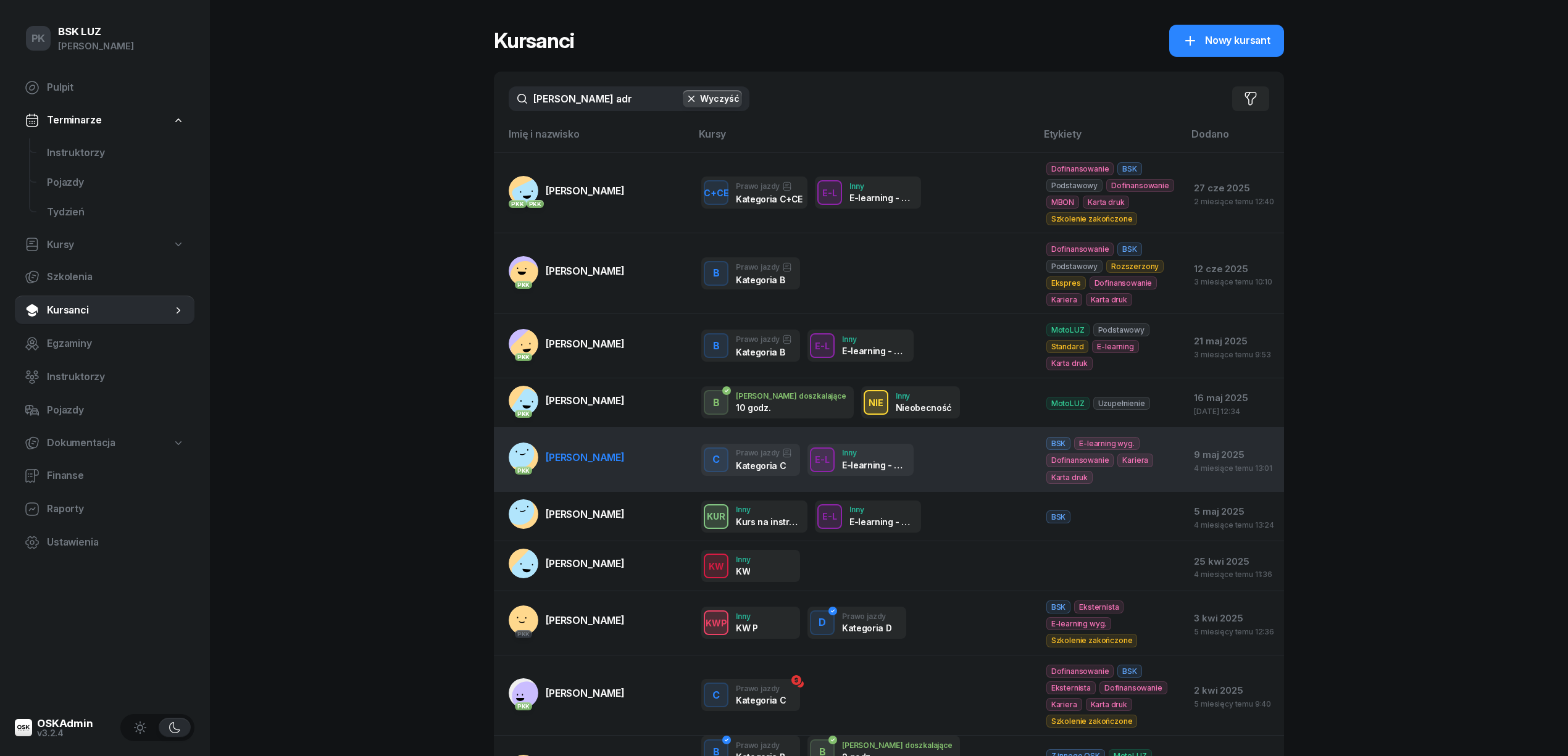
click at [598, 451] on span "NOWAK ADRIAN" at bounding box center [585, 457] width 79 height 12
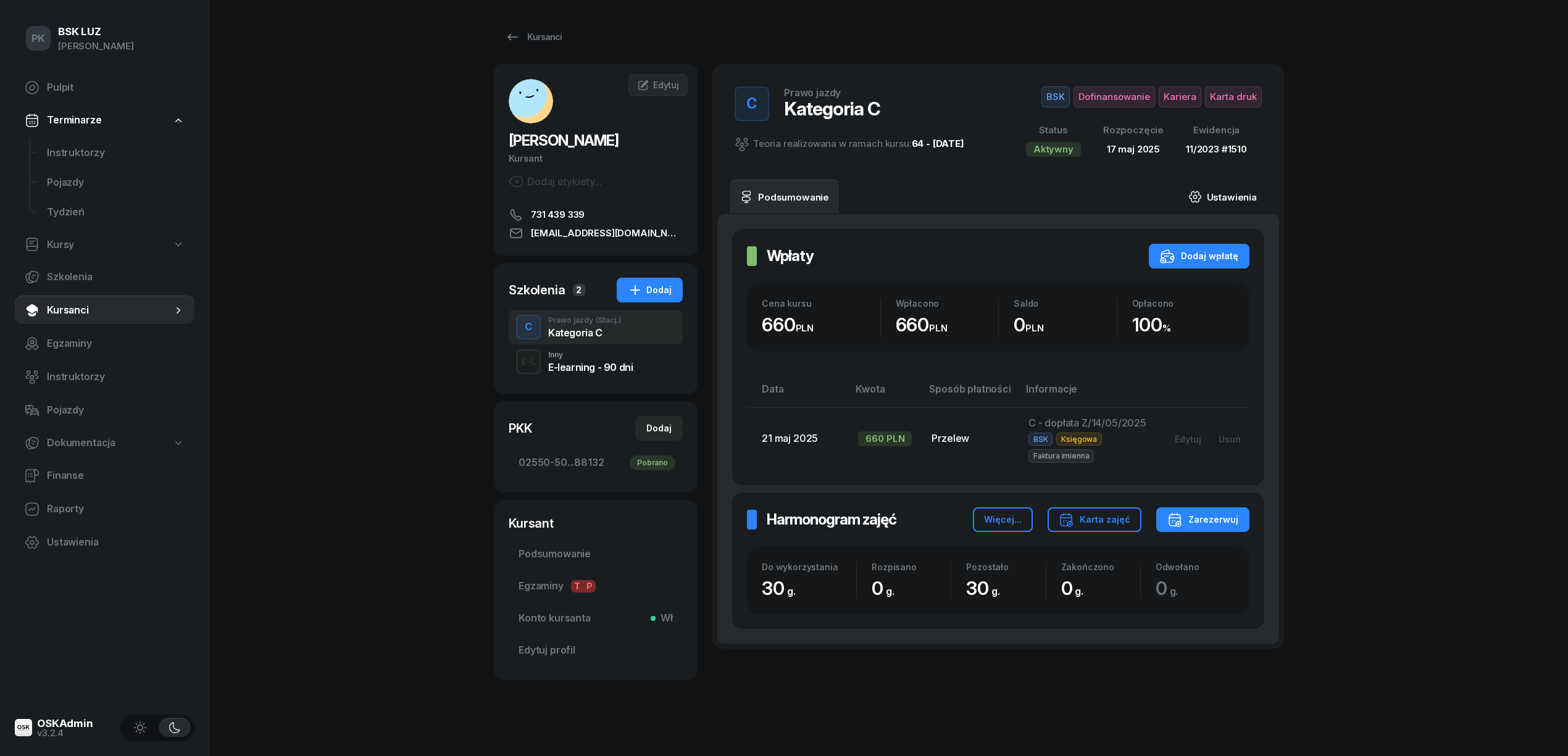
drag, startPoint x: 1228, startPoint y: 196, endPoint x: 1207, endPoint y: 200, distance: 21.4
click at [1228, 195] on link "Ustawienia" at bounding box center [1223, 196] width 88 height 35
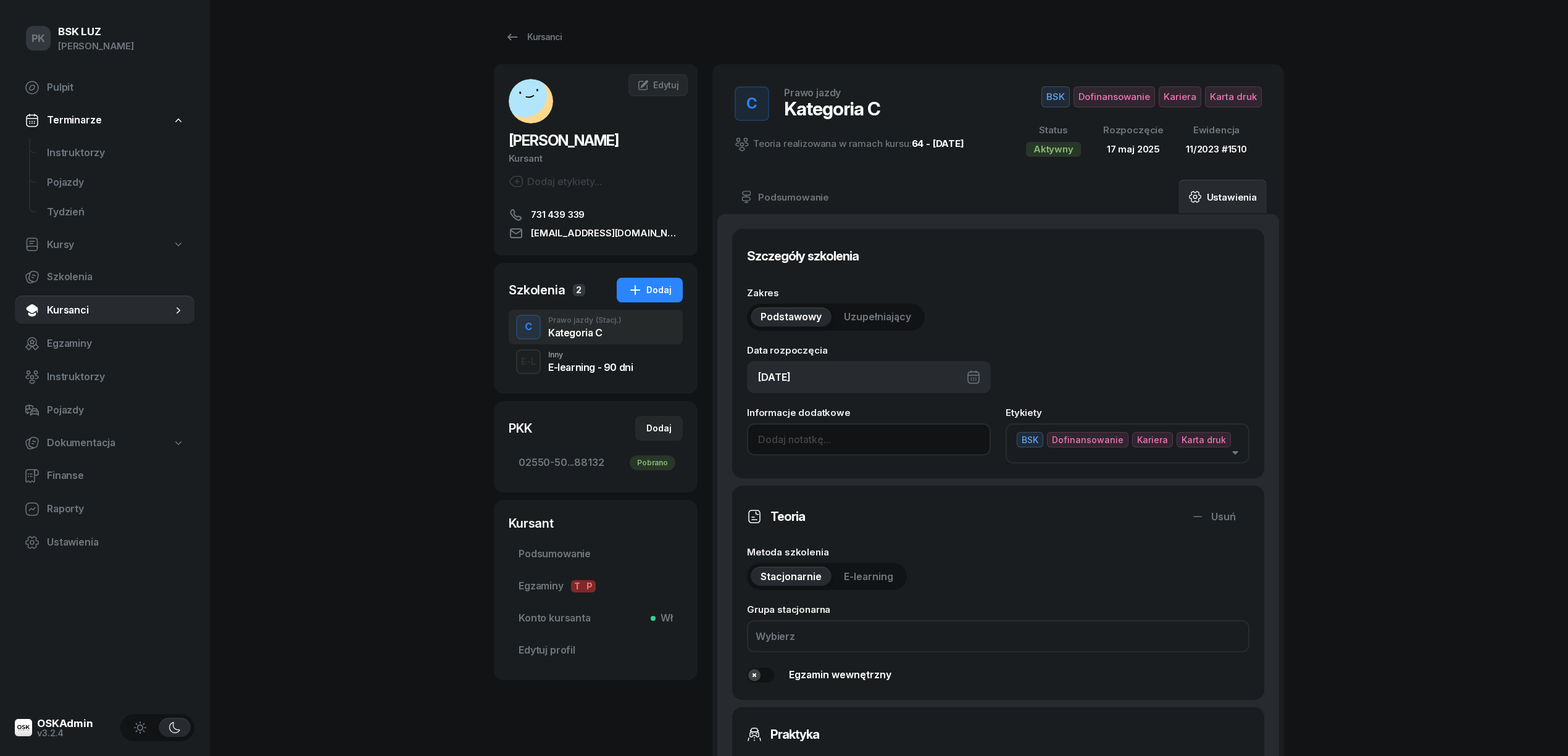
click at [845, 446] on input at bounding box center [869, 439] width 244 height 32
paste input "30/38h zakoń. 31.10.2025, walidacja T-0:45, P-1:30h"
click at [788, 443] on input "30/38h zakoń. 31.10.2025, walidacja T-0:45, P-1:30h" at bounding box center [869, 439] width 244 height 32
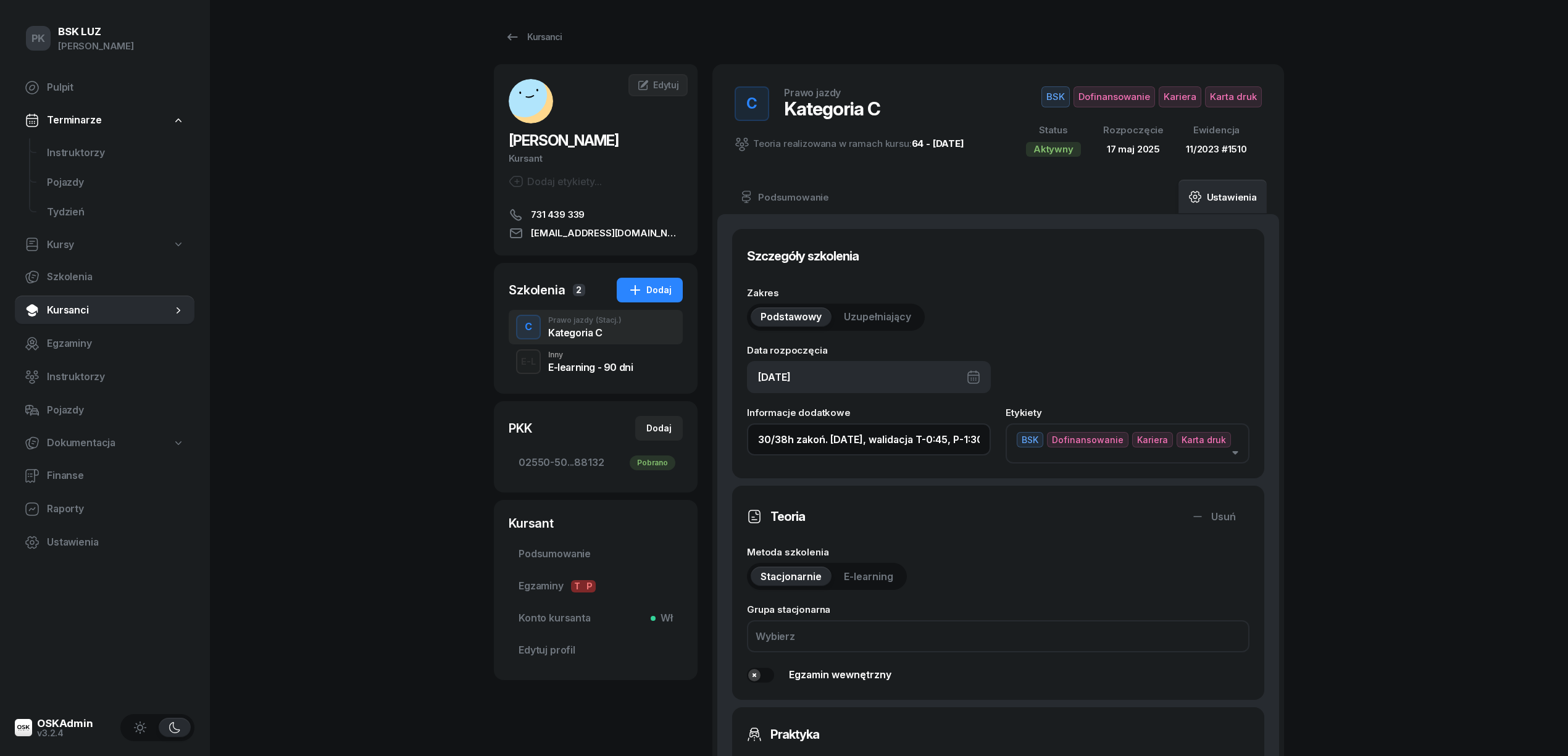
drag, startPoint x: 788, startPoint y: 443, endPoint x: 701, endPoint y: 444, distance: 87.0
click at [701, 444] on div "NOWAK ADRIAN Kursant Dodaj etykiety... 731 439 339 ADRIANIRL@VP.PL AN ADRIAN NO…" at bounding box center [889, 713] width 790 height 1298
click at [781, 437] on input "30/38h zakoń. 31.10.2025, walidacja T-0:45, P-1:30h" at bounding box center [869, 439] width 244 height 32
drag, startPoint x: 788, startPoint y: 437, endPoint x: 677, endPoint y: 441, distance: 111.1
click at [677, 441] on div "NOWAK ADRIAN Kursant Dodaj etykiety... 731 439 339 ADRIANIRL@VP.PL AN ADRIAN NO…" at bounding box center [889, 713] width 790 height 1298
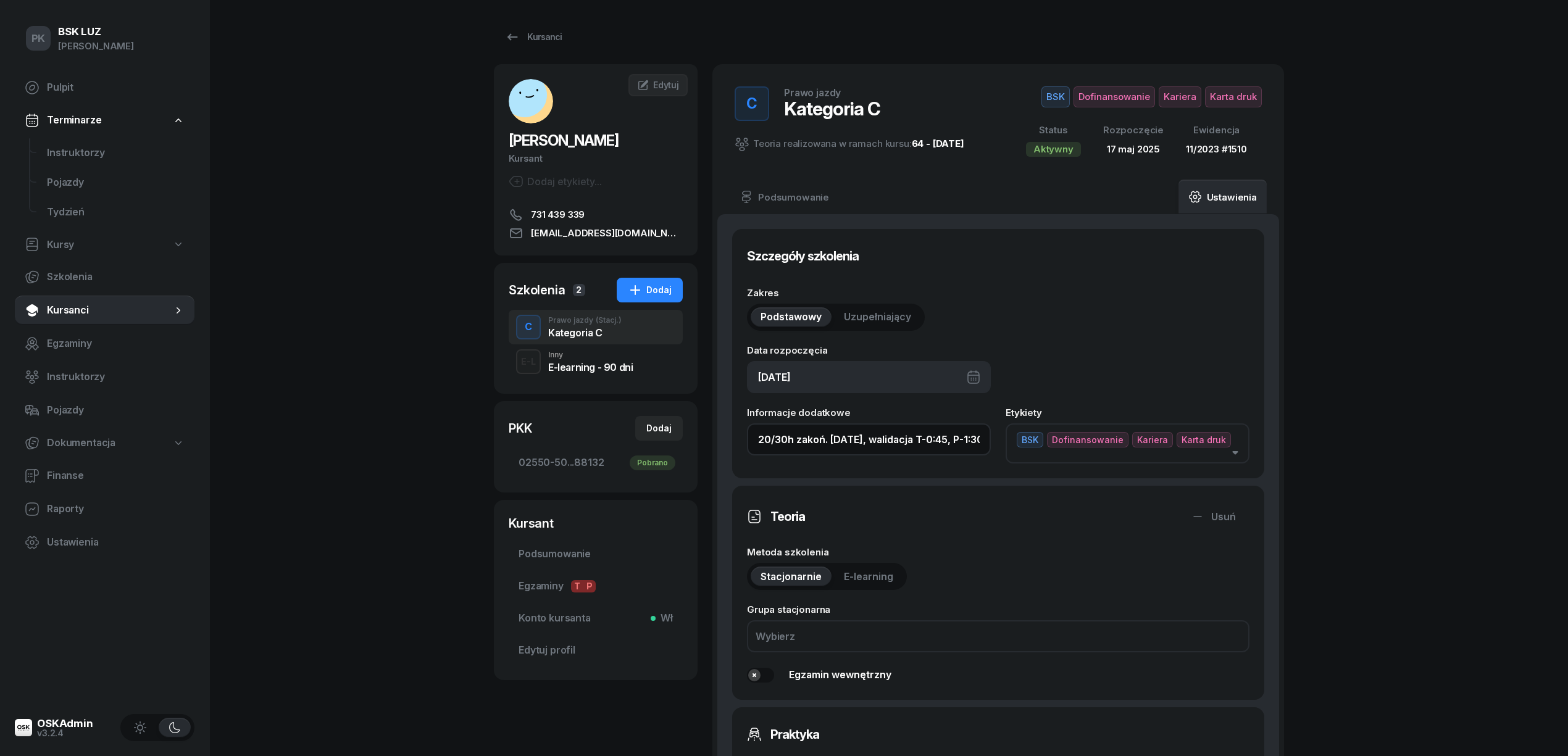
scroll to position [0, 26]
drag, startPoint x: 944, startPoint y: 444, endPoint x: 1035, endPoint y: 433, distance: 91.7
click at [1035, 433] on div "Informacje dodatkowe 20/30h zakoń. 31.10.2025, walidacja T-0:45, P-1:30h Etykie…" at bounding box center [999, 436] width 503 height 56
click at [971, 437] on input "20/30h zakoń. 31.10.2025, walidacja T-0:45, P-1:30h" at bounding box center [869, 439] width 244 height 32
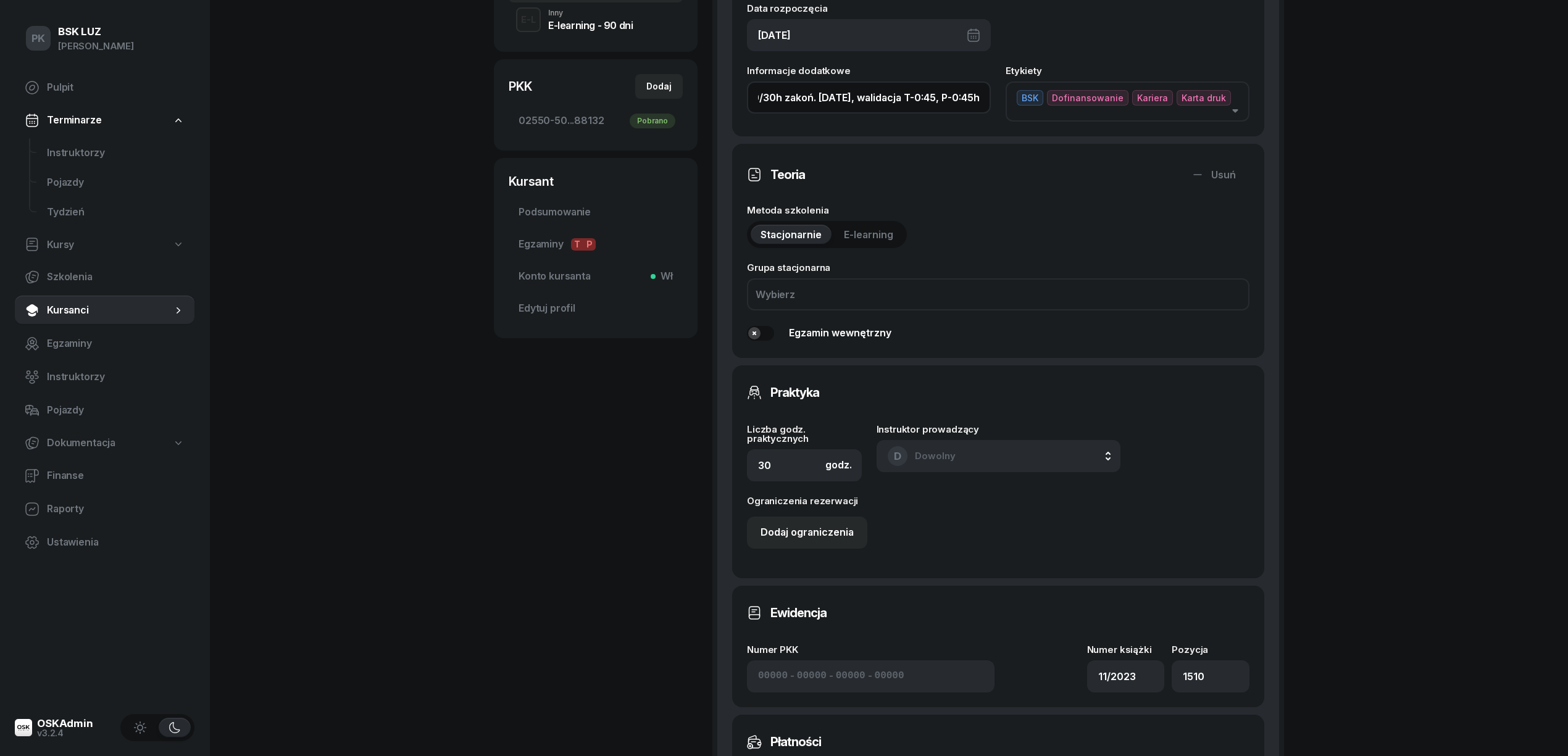
scroll to position [681, 0]
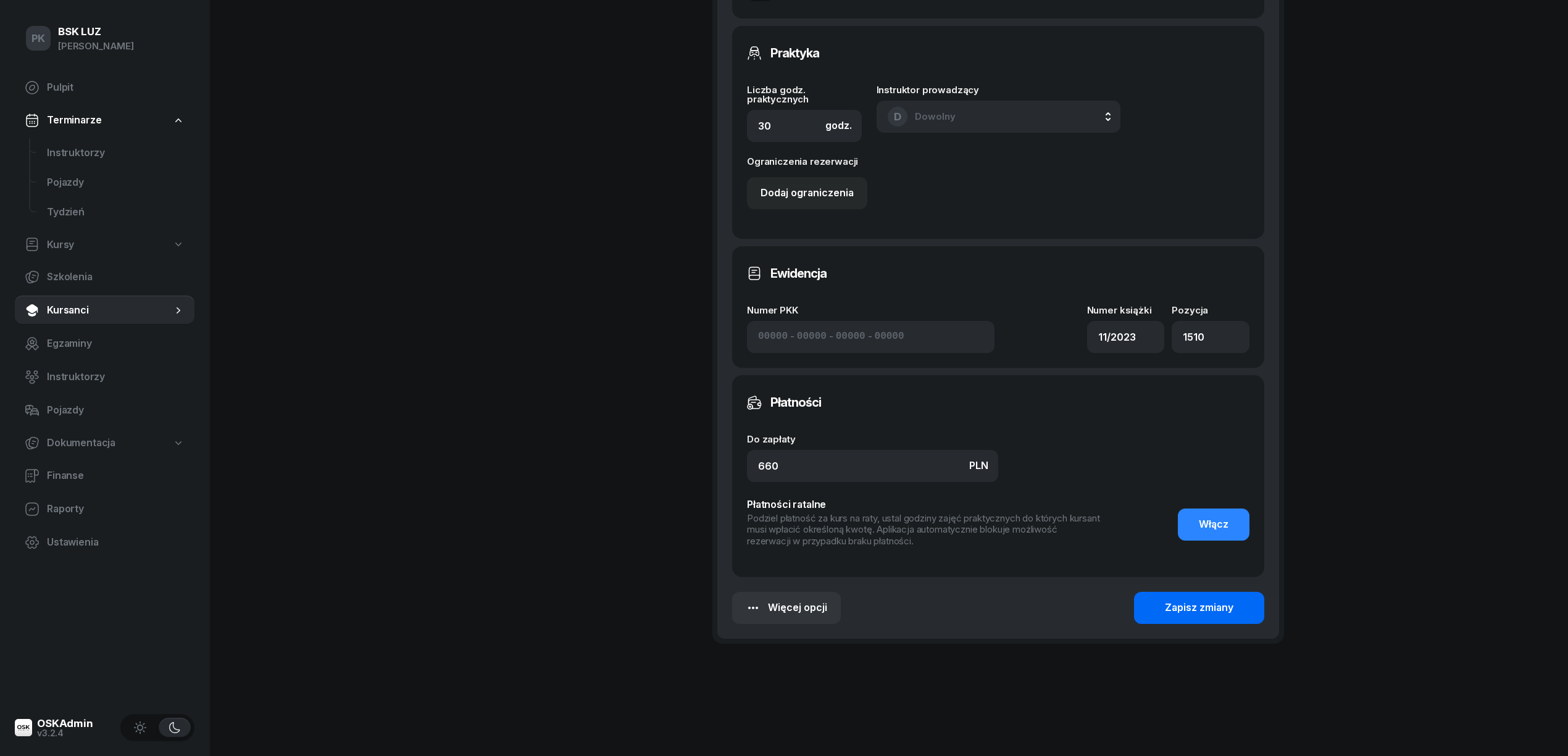
type input "20/30h zakoń. 31.10.2025, walidacja T-0:45, P-0:45h"
click at [1176, 600] on div "Zapisz zmiany" at bounding box center [1199, 608] width 69 height 16
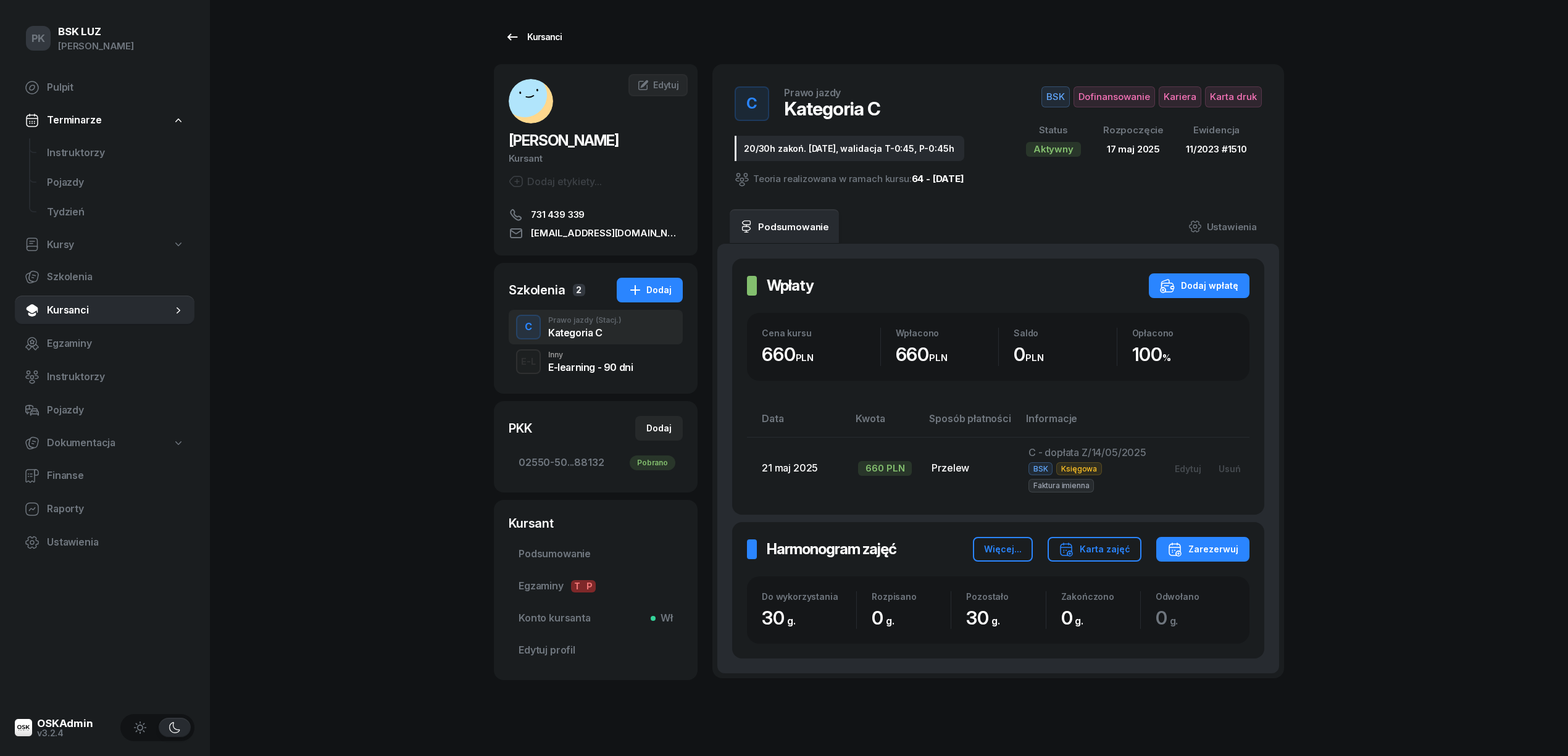
click at [547, 39] on div "Kursanci" at bounding box center [533, 37] width 57 height 15
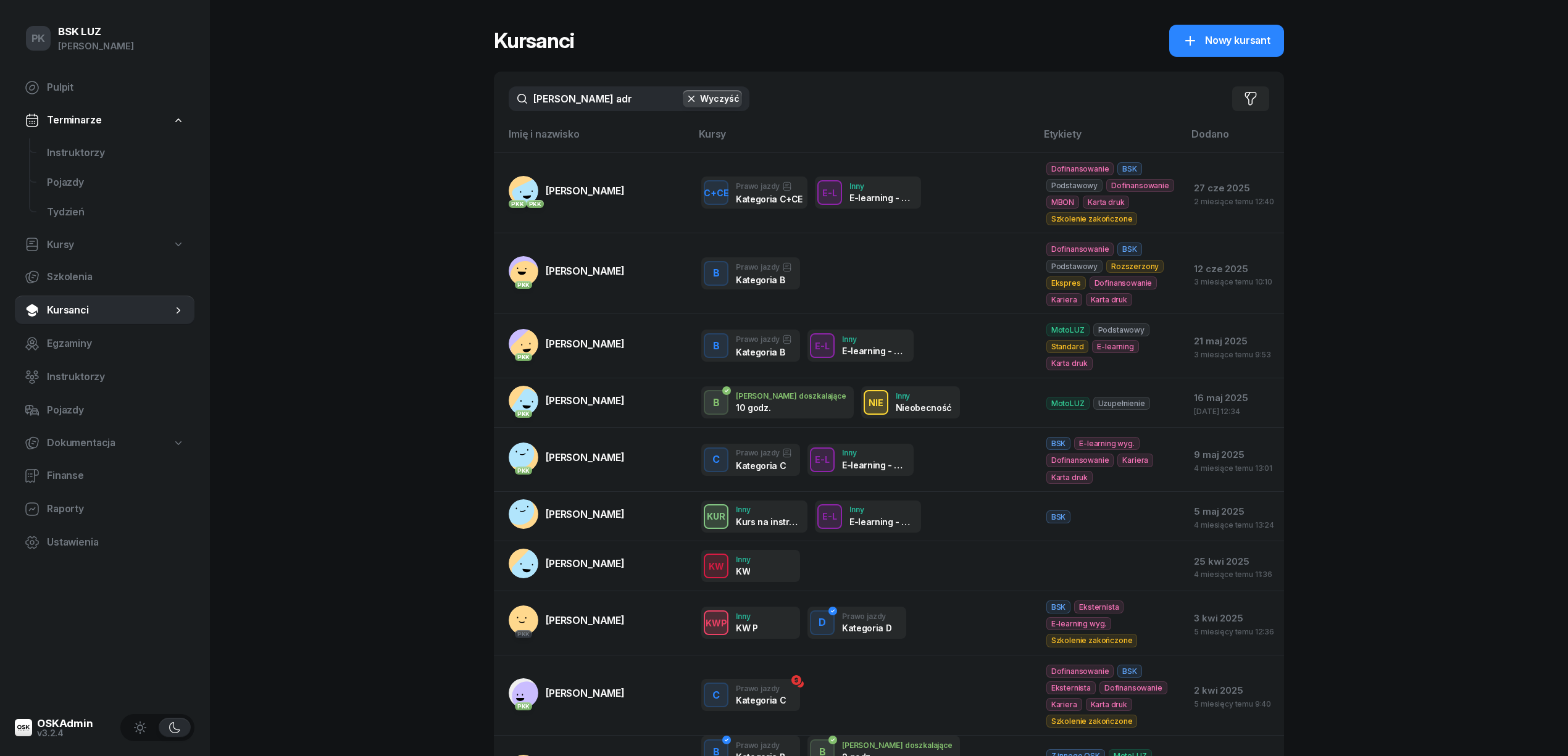
drag, startPoint x: 612, startPoint y: 98, endPoint x: 369, endPoint y: 125, distance: 244.5
click at [369, 124] on div "PK BSK LUZ Piotr Klimek Pulpit Terminarze Instruktorzy Pojazdy Tydzień Kursy Sz…" at bounding box center [784, 449] width 1568 height 899
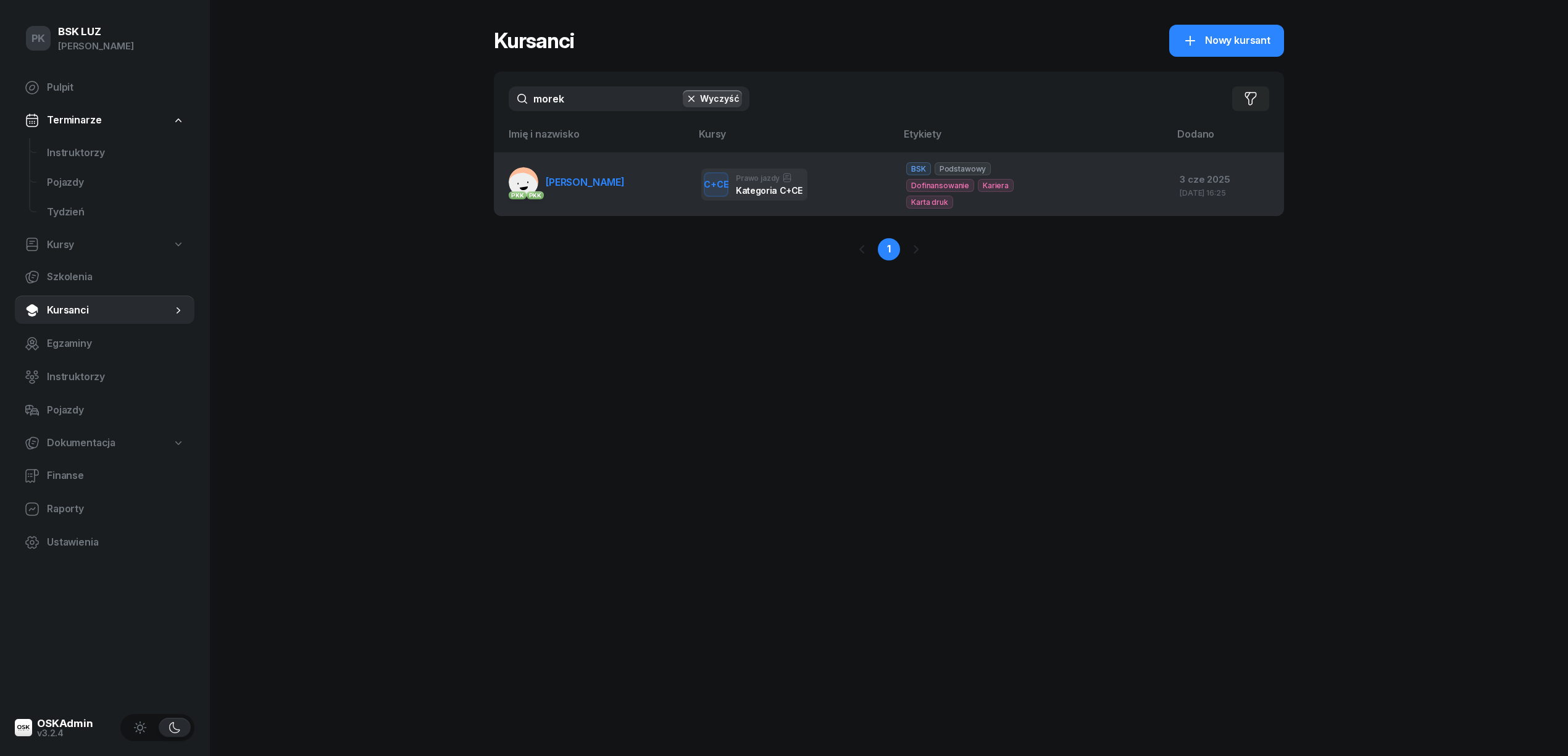
type input "morek"
click at [589, 187] on span "MOREK PAWEŁ" at bounding box center [585, 182] width 79 height 12
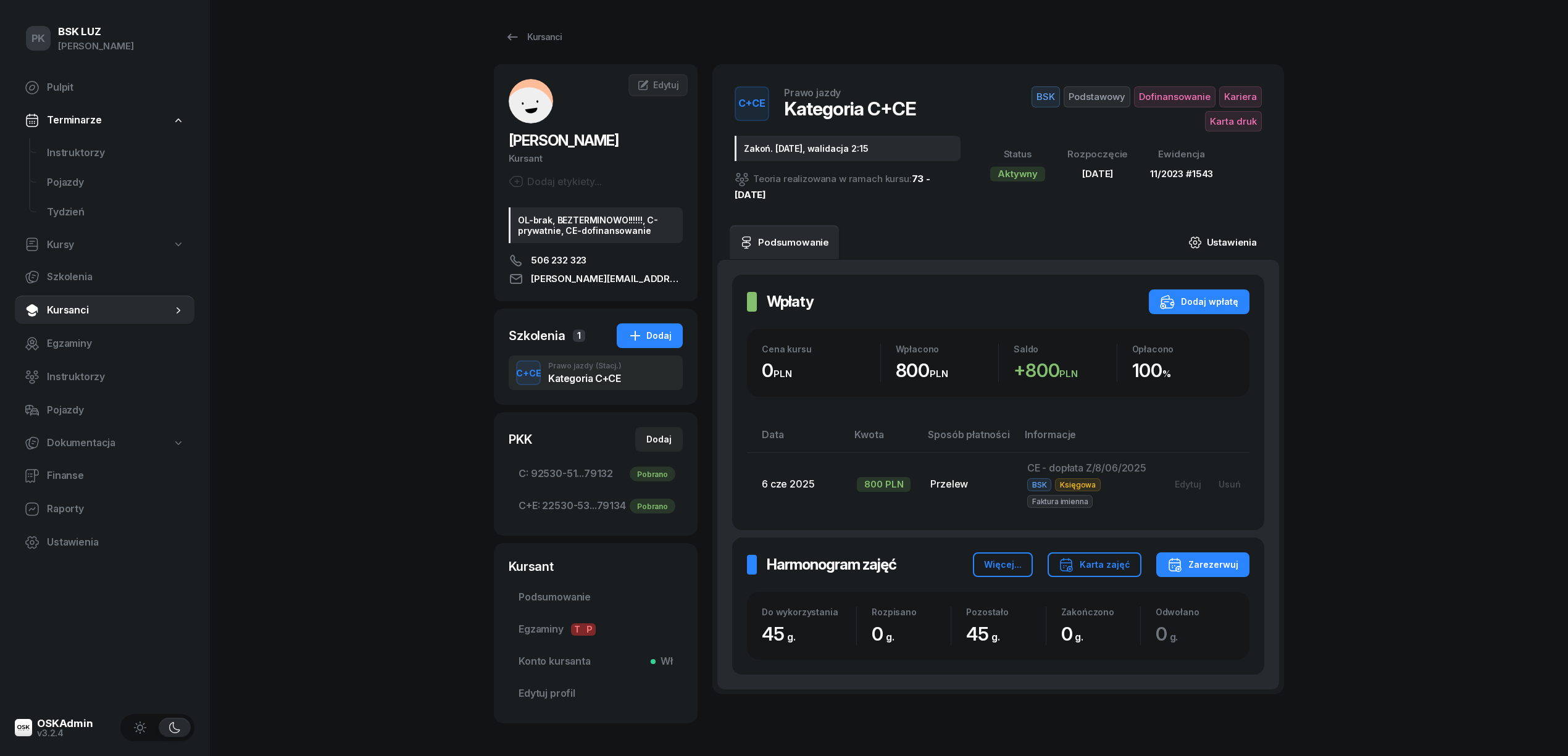
click at [1213, 242] on link "Ustawienia" at bounding box center [1223, 242] width 88 height 35
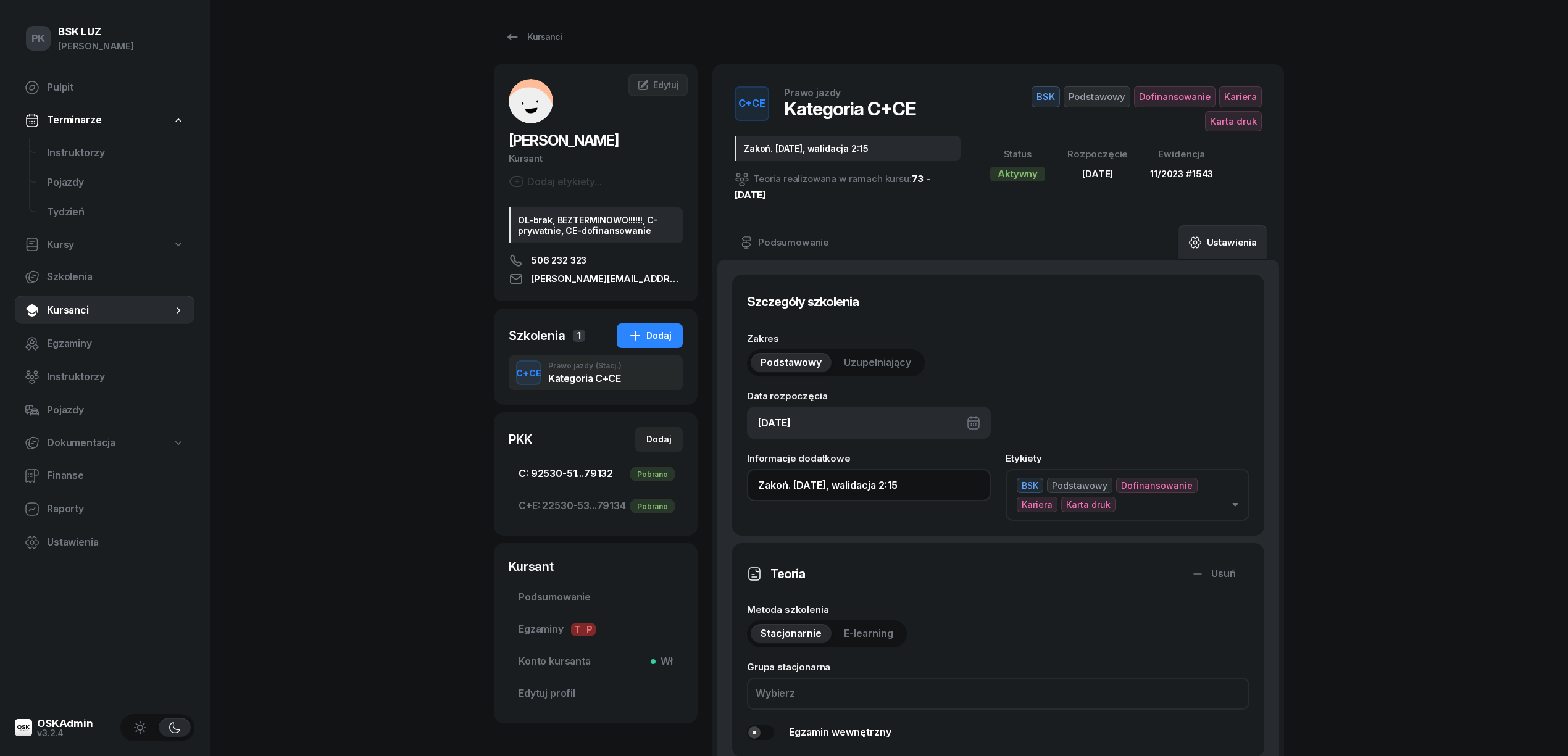
drag, startPoint x: 932, startPoint y: 486, endPoint x: 674, endPoint y: 486, distance: 258.0
click at [674, 486] on div "MOREK PAWEŁ Kursant Dodaj etykiety... OL-brak, BEZTERMINOWO!!!!!!, C-prywatnie,…" at bounding box center [889, 742] width 790 height 1356
paste input "30/38h zakoń. 31.10.2025, walidacja T-0:45, P-1:30h"
click at [801, 487] on input "30/38h zakoń. 31.10.2025, walidacja T-0:45, P-1:30h" at bounding box center [869, 485] width 244 height 32
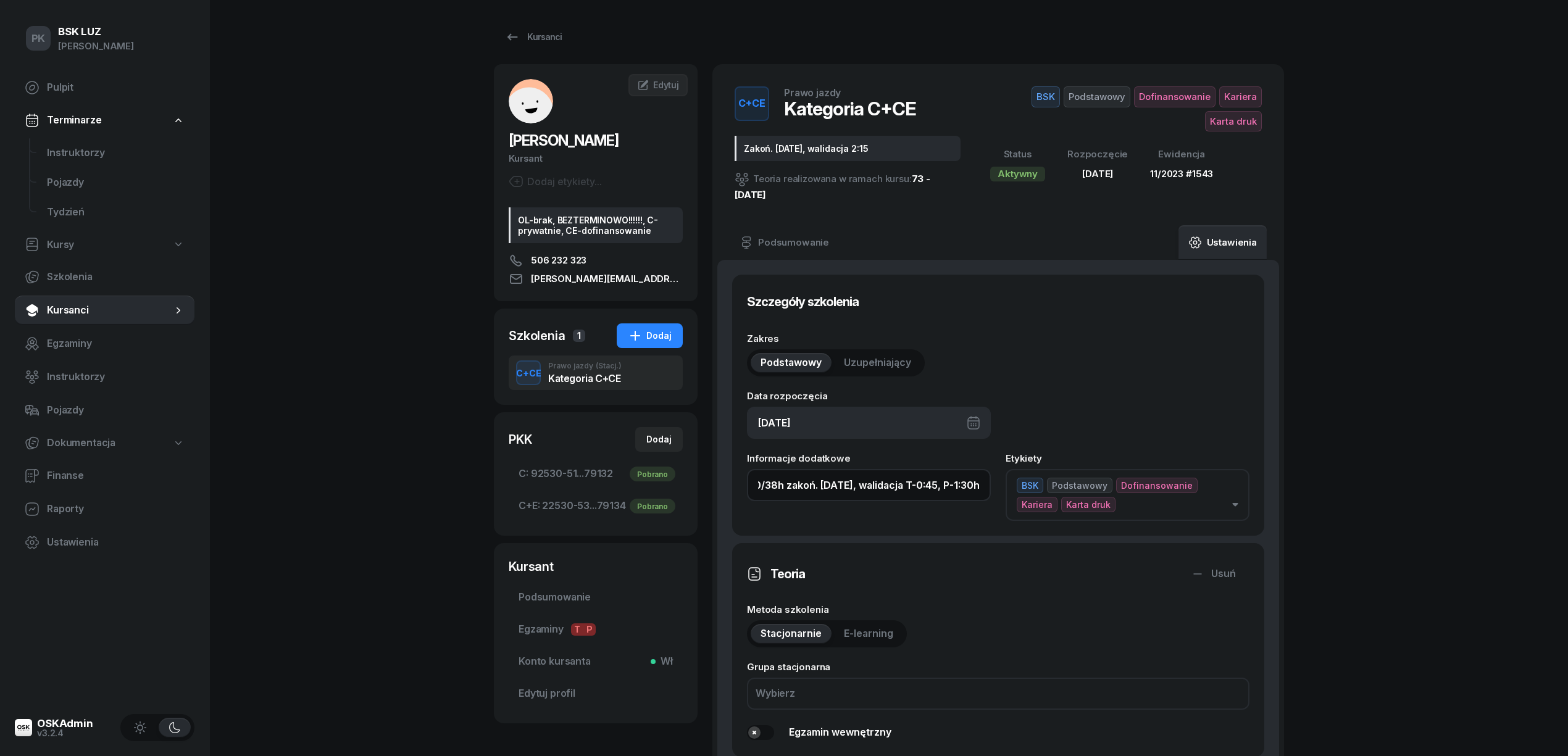
scroll to position [0, 0]
drag, startPoint x: 801, startPoint y: 487, endPoint x: 767, endPoint y: 477, distance: 35.4
click at [896, 483] on input "30/38h zakoń. 31.10.2025, walidacja T-0:45, P-1:30h" at bounding box center [869, 485] width 244 height 32
drag, startPoint x: 957, startPoint y: 486, endPoint x: 694, endPoint y: 490, distance: 263.0
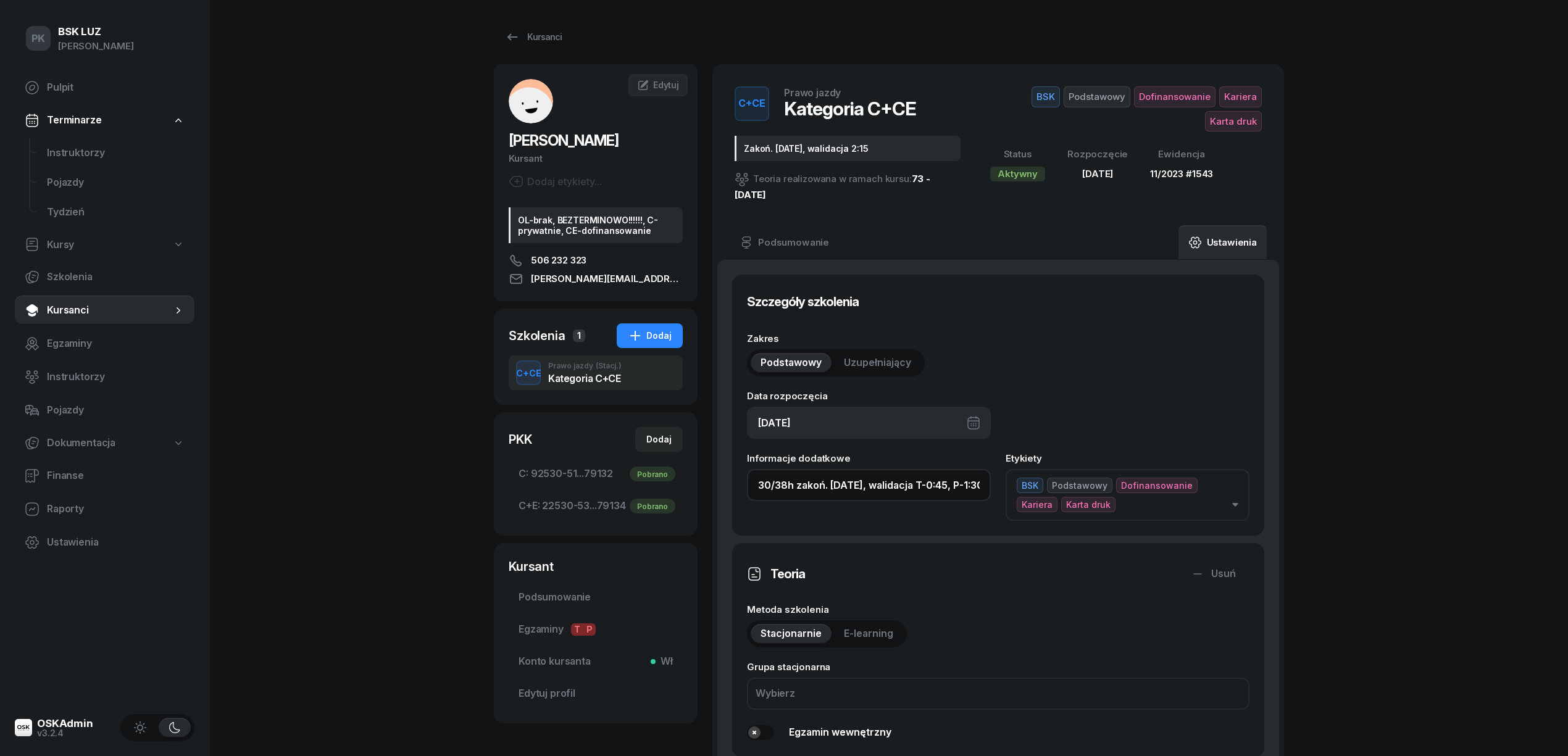
click at [694, 490] on div "MOREK PAWEŁ Kursant Dodaj etykiety... OL-brak, BEZTERMINOWO!!!!!!, C-prywatnie,…" at bounding box center [889, 742] width 790 height 1356
click at [957, 484] on input "30/38h zakoń. 31.10.2025, walidacja T-0:45, P-1:30h" at bounding box center [869, 485] width 244 height 32
drag, startPoint x: 982, startPoint y: 485, endPoint x: 527, endPoint y: 499, distance: 455.2
click at [527, 499] on div "MOREK PAWEŁ Kursant Dodaj etykiety... OL-brak, BEZTERMINOWO!!!!!!, C-prywatnie,…" at bounding box center [889, 742] width 790 height 1356
click at [769, 486] on input "30/38h zakoń. 31.10.2025, walidacja T-0:45, P-1:30h" at bounding box center [869, 485] width 244 height 32
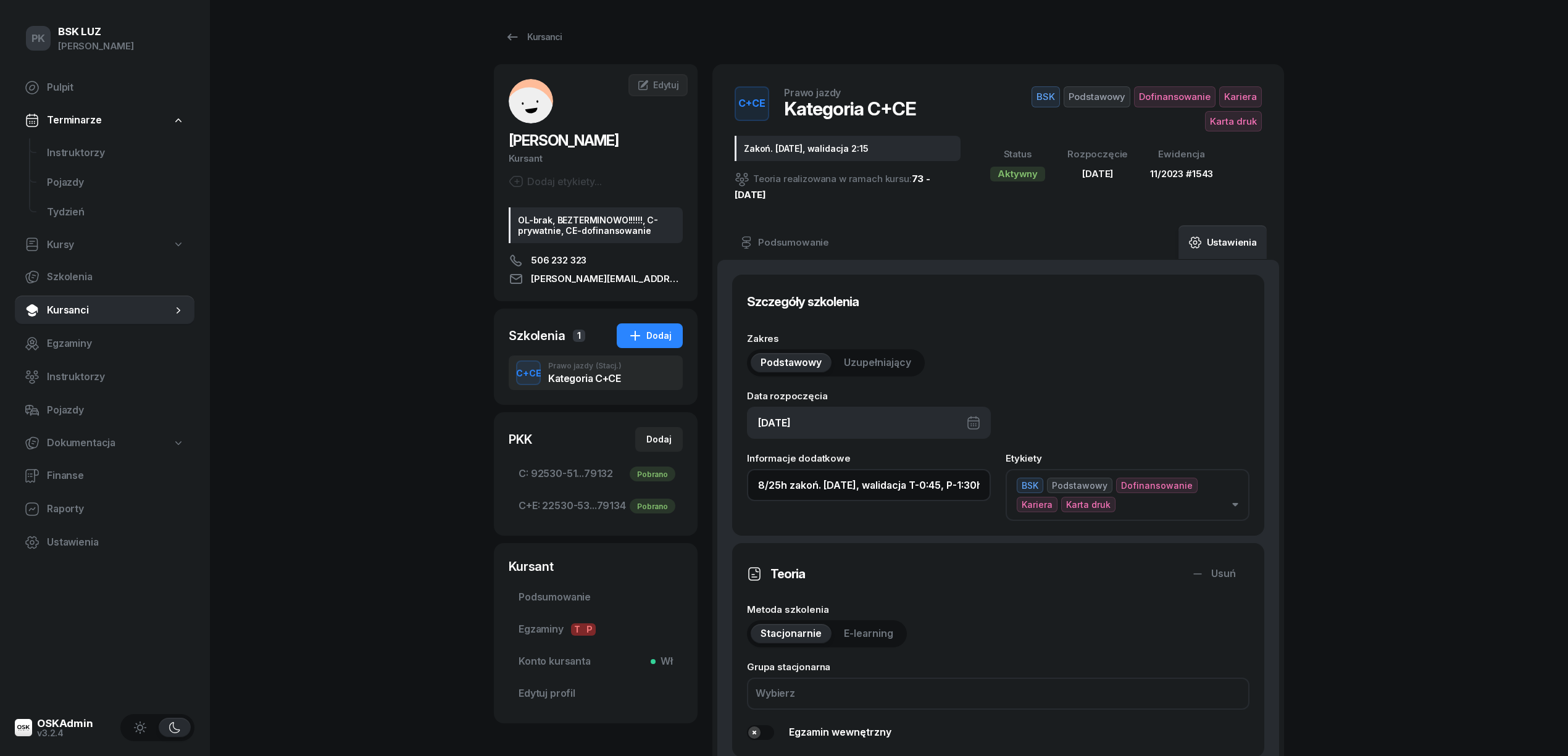
click at [961, 485] on input "8/25h zakoń. 31.10.2025, walidacja T-0:45, P-1:30h" at bounding box center [869, 485] width 244 height 32
click at [953, 485] on input "8/25h zakoń. 31.10.2025, walidacja P-1:30h" at bounding box center [869, 485] width 244 height 32
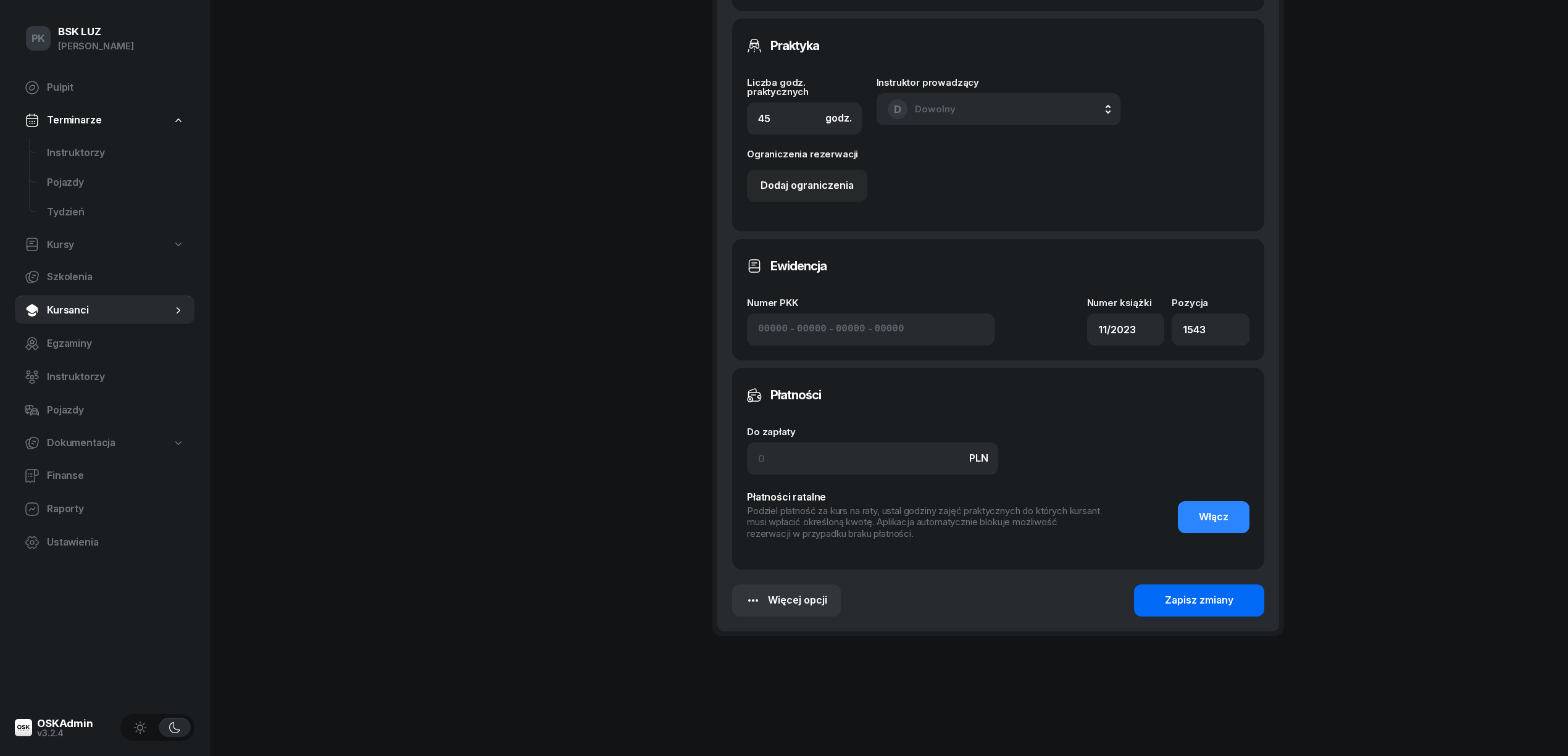
type input "8/25h zakoń. 31.10.2025, walidacja P-2:15h"
click at [1158, 602] on button "Zapisz zmiany" at bounding box center [1199, 600] width 130 height 32
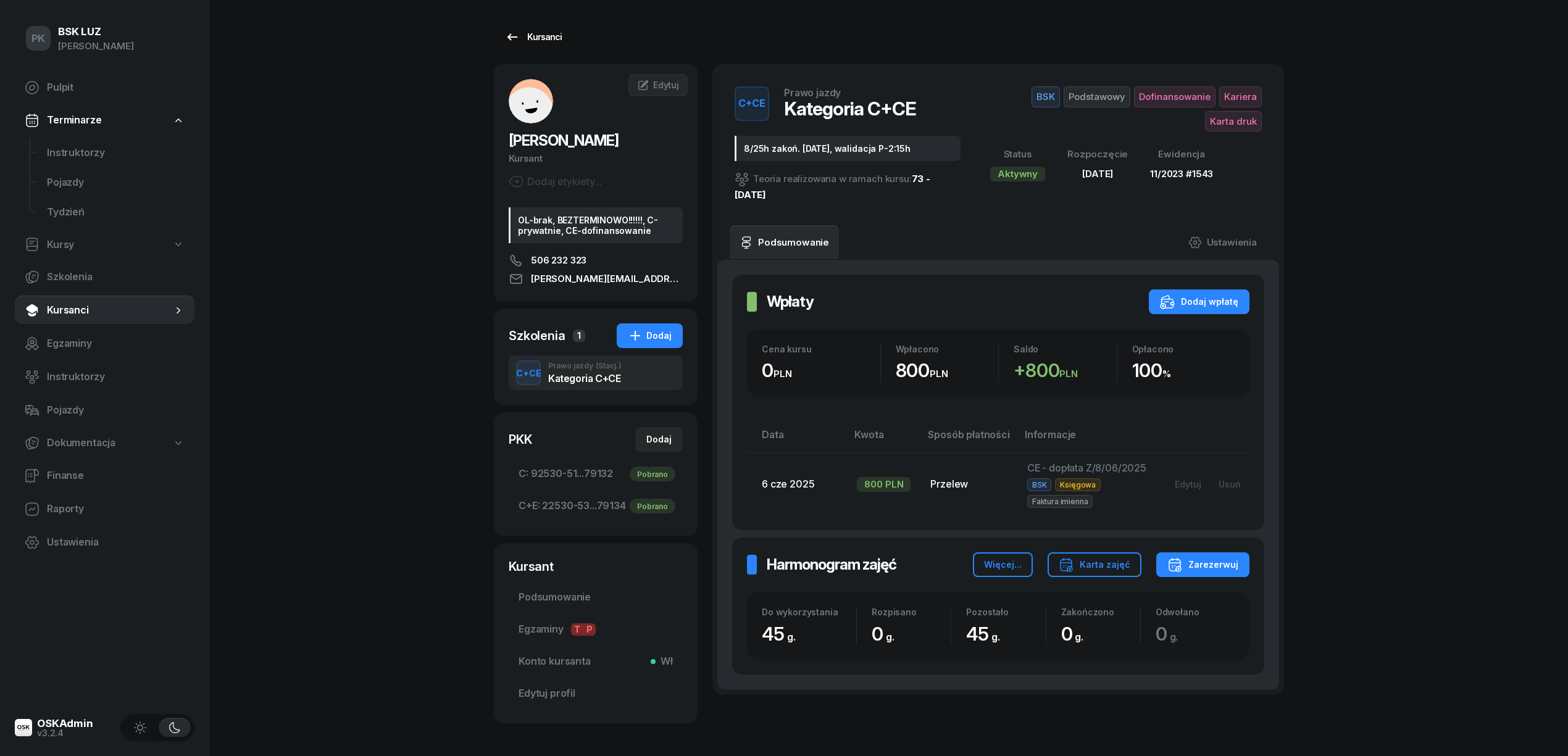
click at [524, 36] on div "Kursanci" at bounding box center [533, 37] width 57 height 15
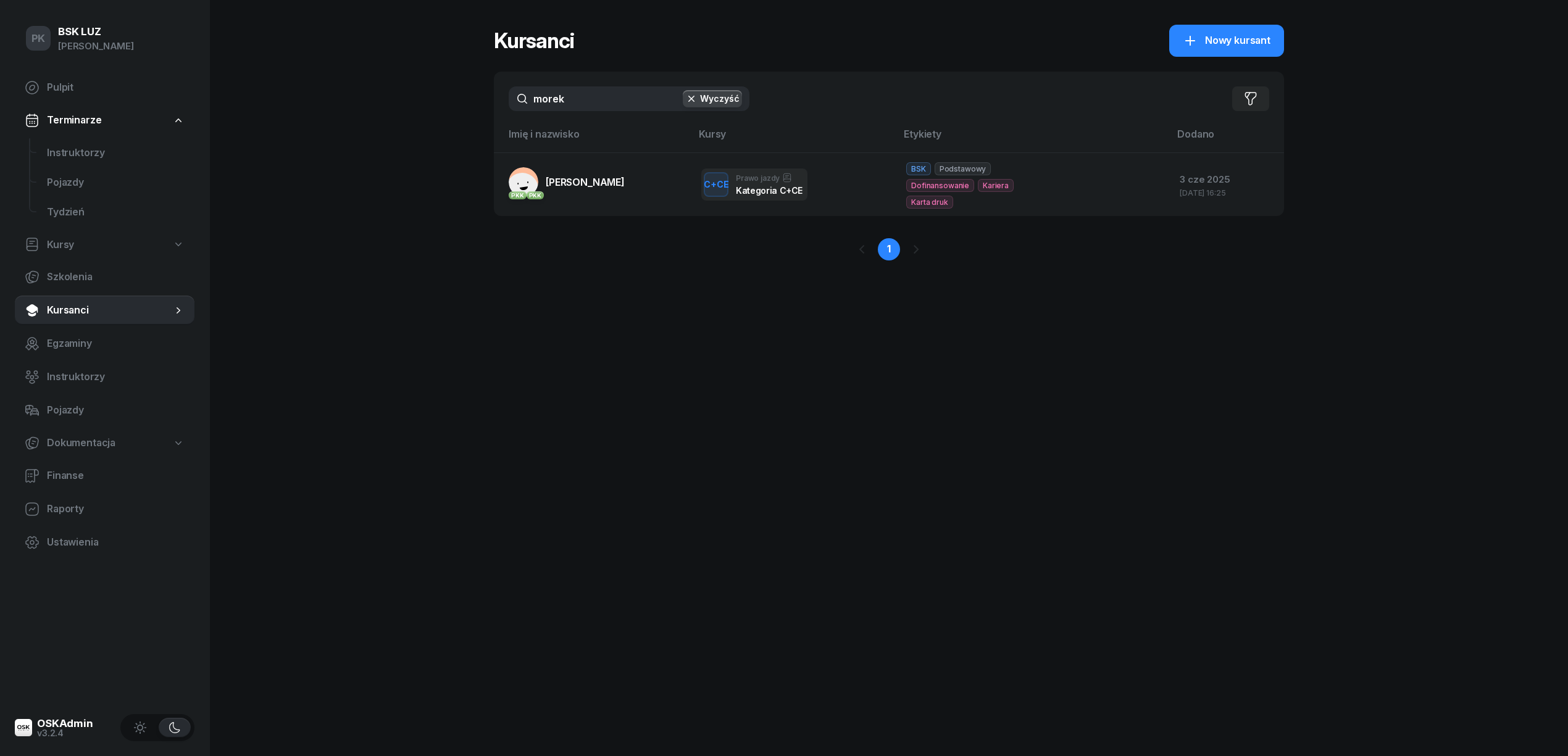
drag, startPoint x: 507, startPoint y: 96, endPoint x: 497, endPoint y: 96, distance: 10.0
click at [497, 96] on div "morek Wyczyść Filtruj" at bounding box center [889, 98] width 790 height 54
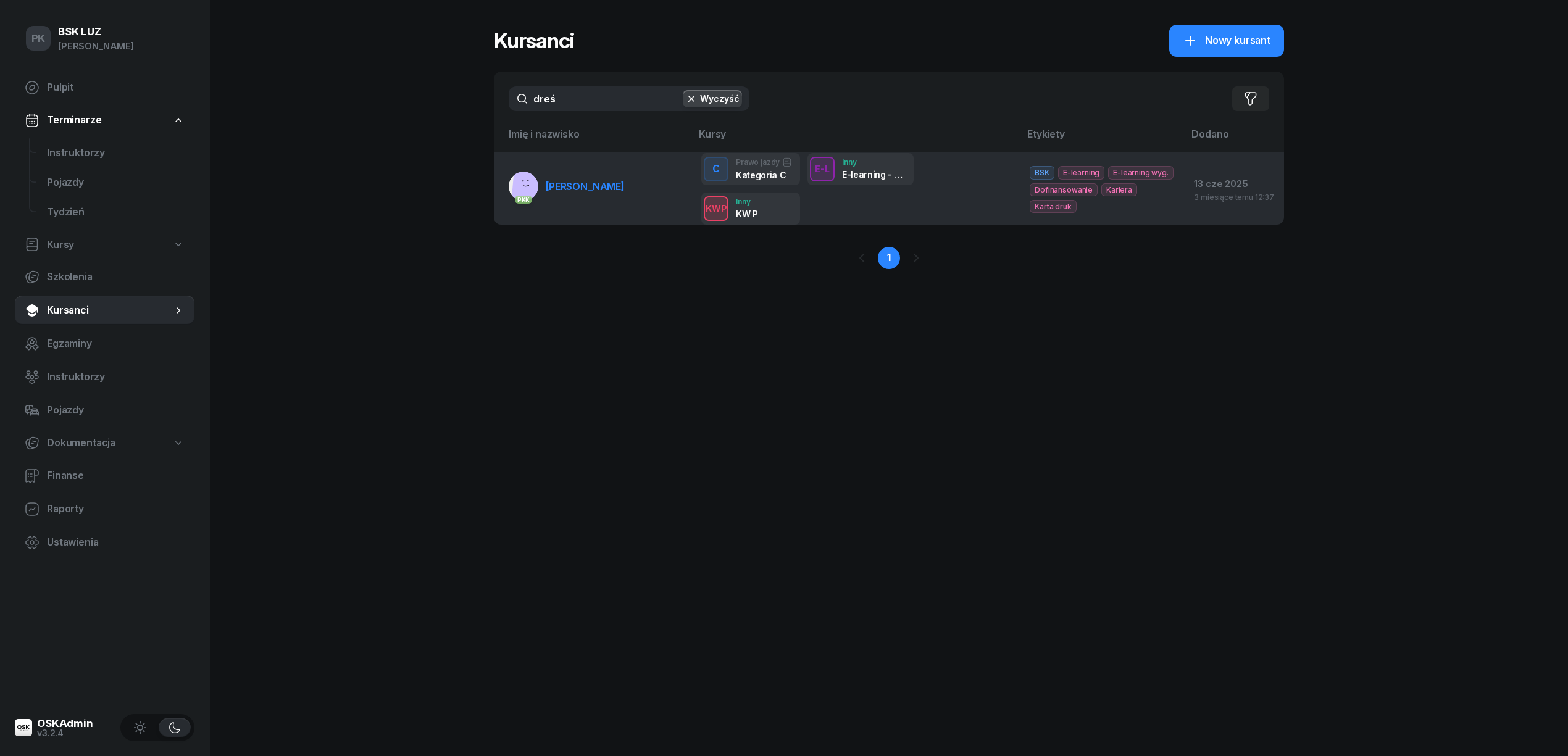
type input "dreś"
click at [573, 186] on span "DREŚCIK CONRADT" at bounding box center [585, 186] width 79 height 12
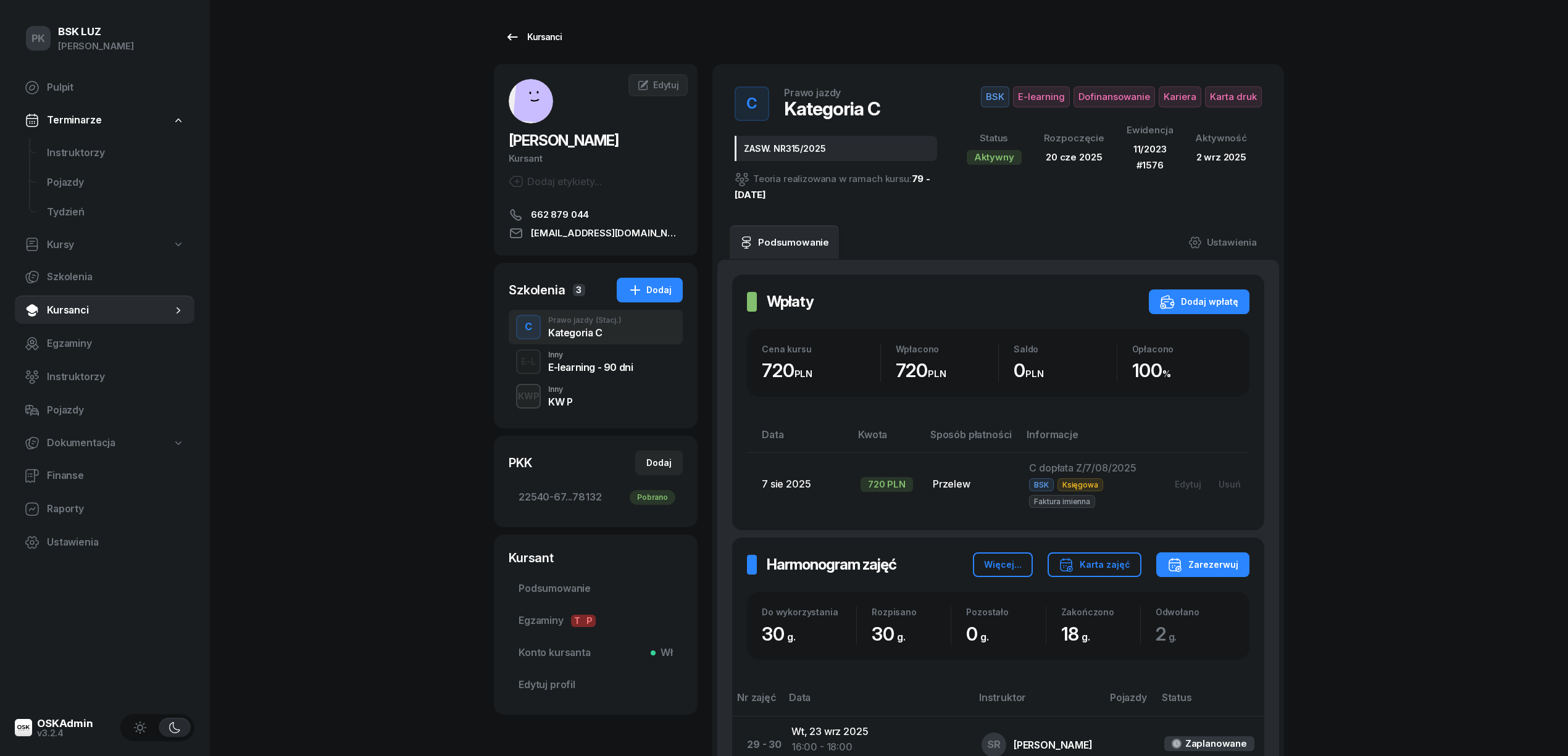
click at [536, 36] on div "Kursanci" at bounding box center [533, 37] width 57 height 15
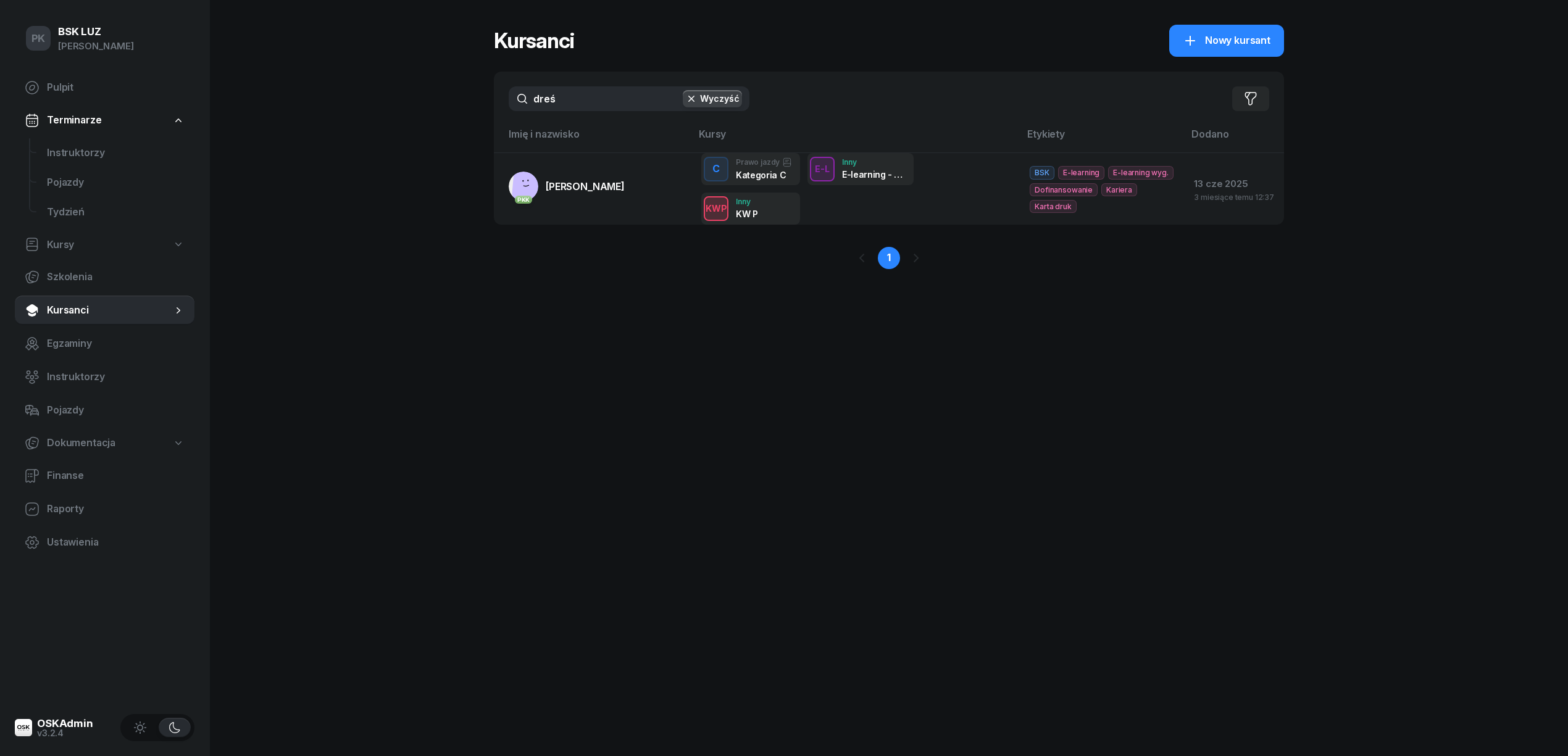
drag, startPoint x: 515, startPoint y: 102, endPoint x: 505, endPoint y: 103, distance: 10.0
click at [505, 103] on div "dreś Wyczyść Filtruj" at bounding box center [889, 98] width 790 height 54
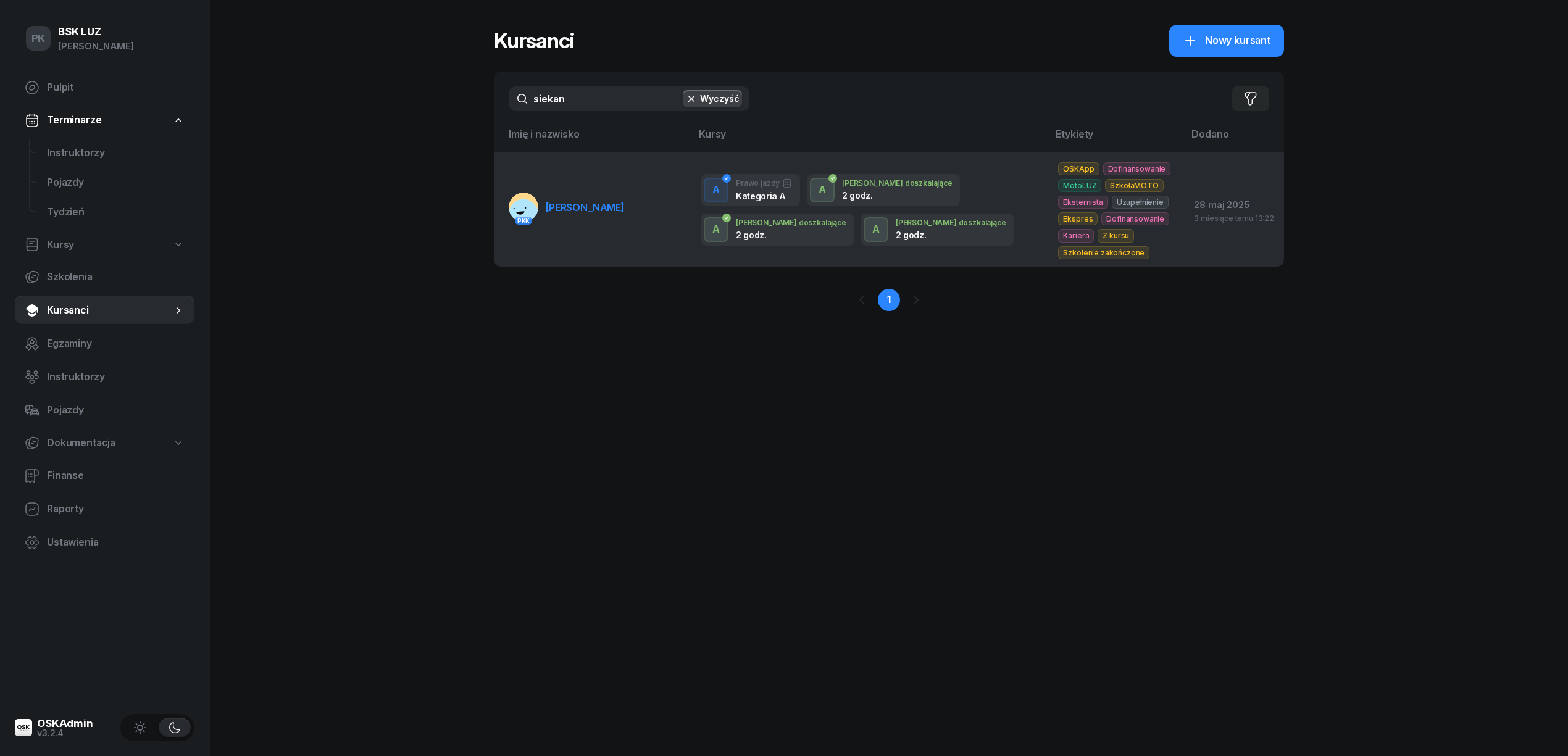
type input "siekan"
click at [619, 210] on span "SIEKANKA KONRAD" at bounding box center [585, 207] width 79 height 12
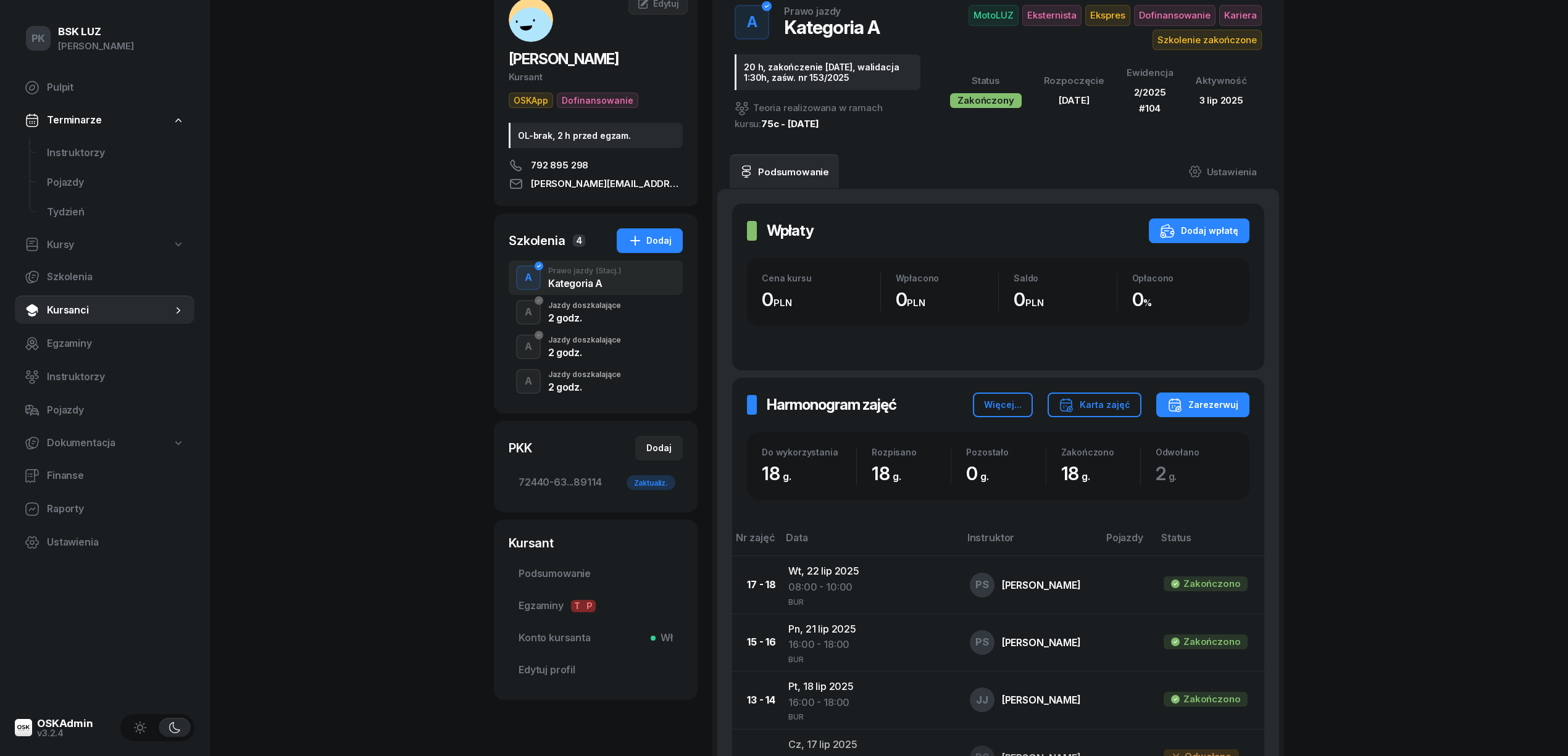
scroll to position [82, 0]
click at [619, 382] on div "A Jazdy doszkalające 2 godz." at bounding box center [596, 380] width 174 height 35
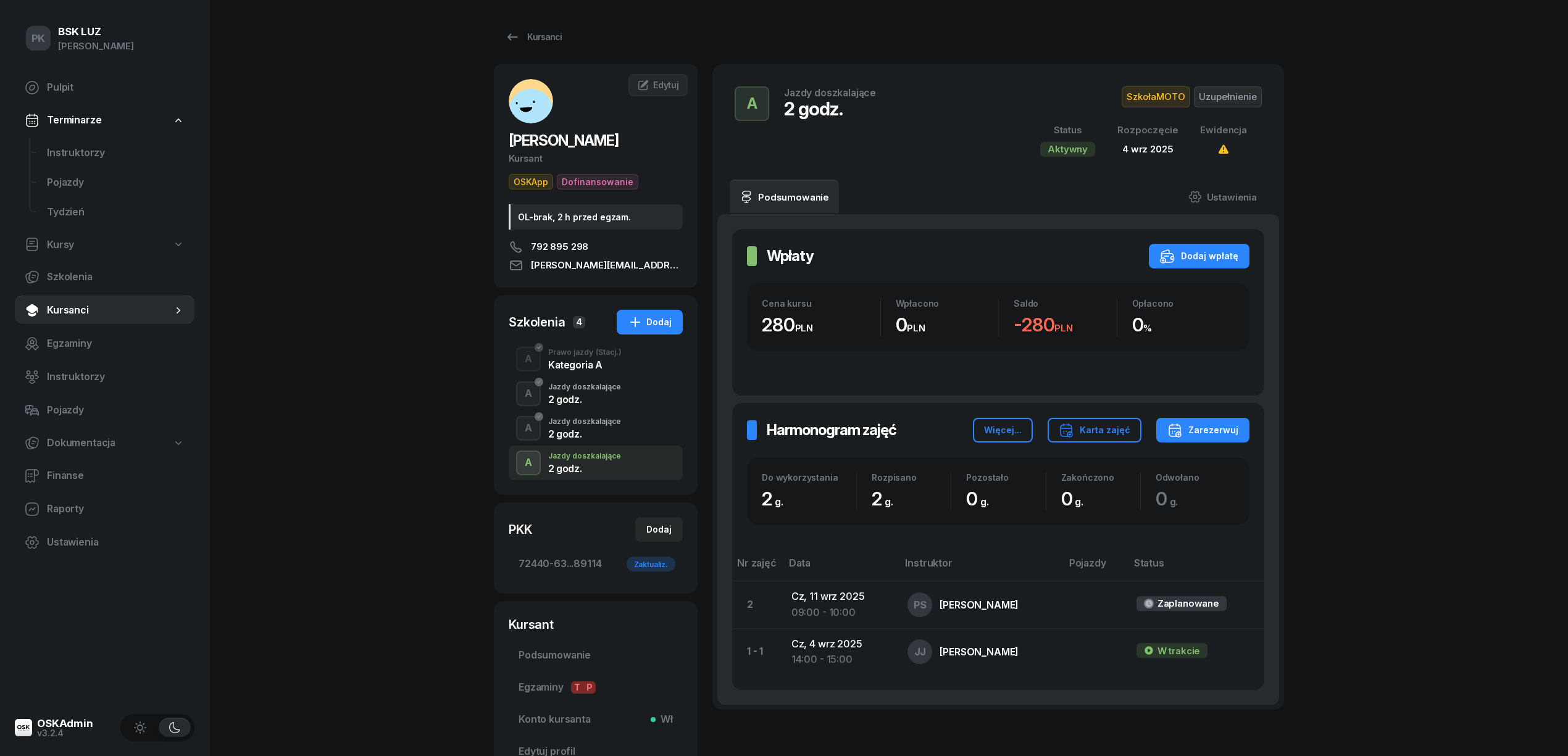
click at [613, 420] on div "Jazdy doszkalające" at bounding box center [584, 421] width 73 height 7
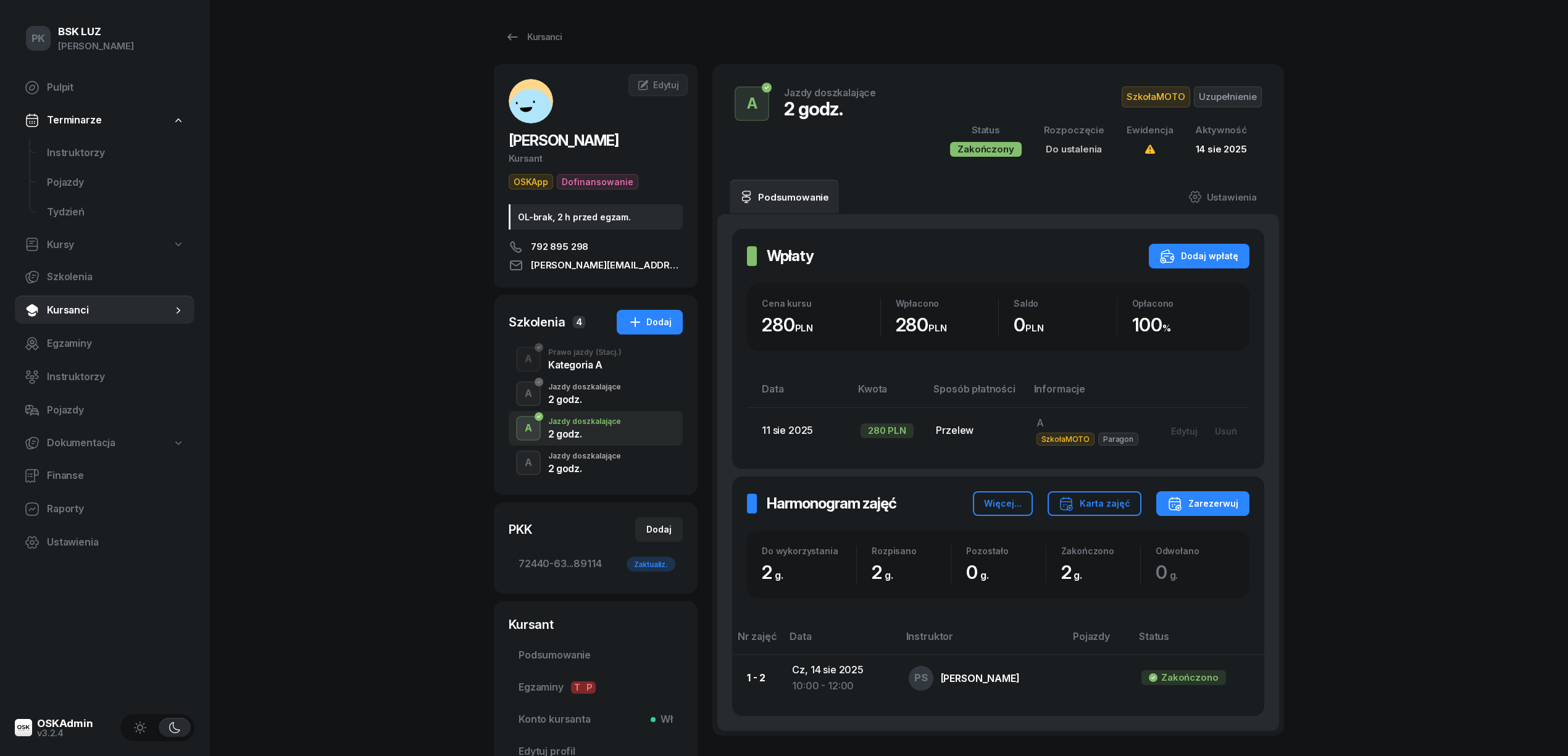
click at [616, 390] on div "Jazdy doszkalające" at bounding box center [584, 386] width 73 height 7
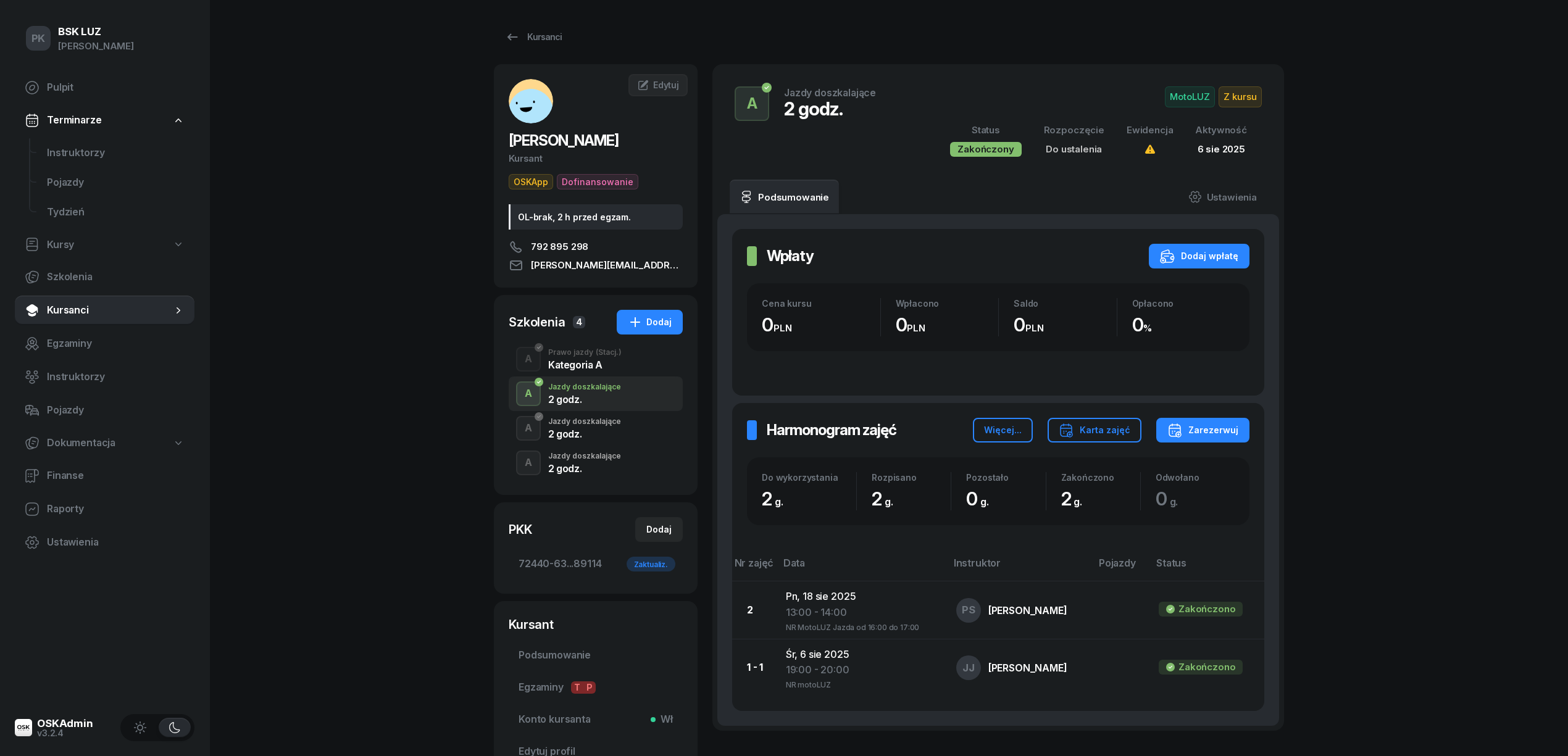
click at [610, 366] on div "Kategoria A" at bounding box center [585, 365] width 73 height 10
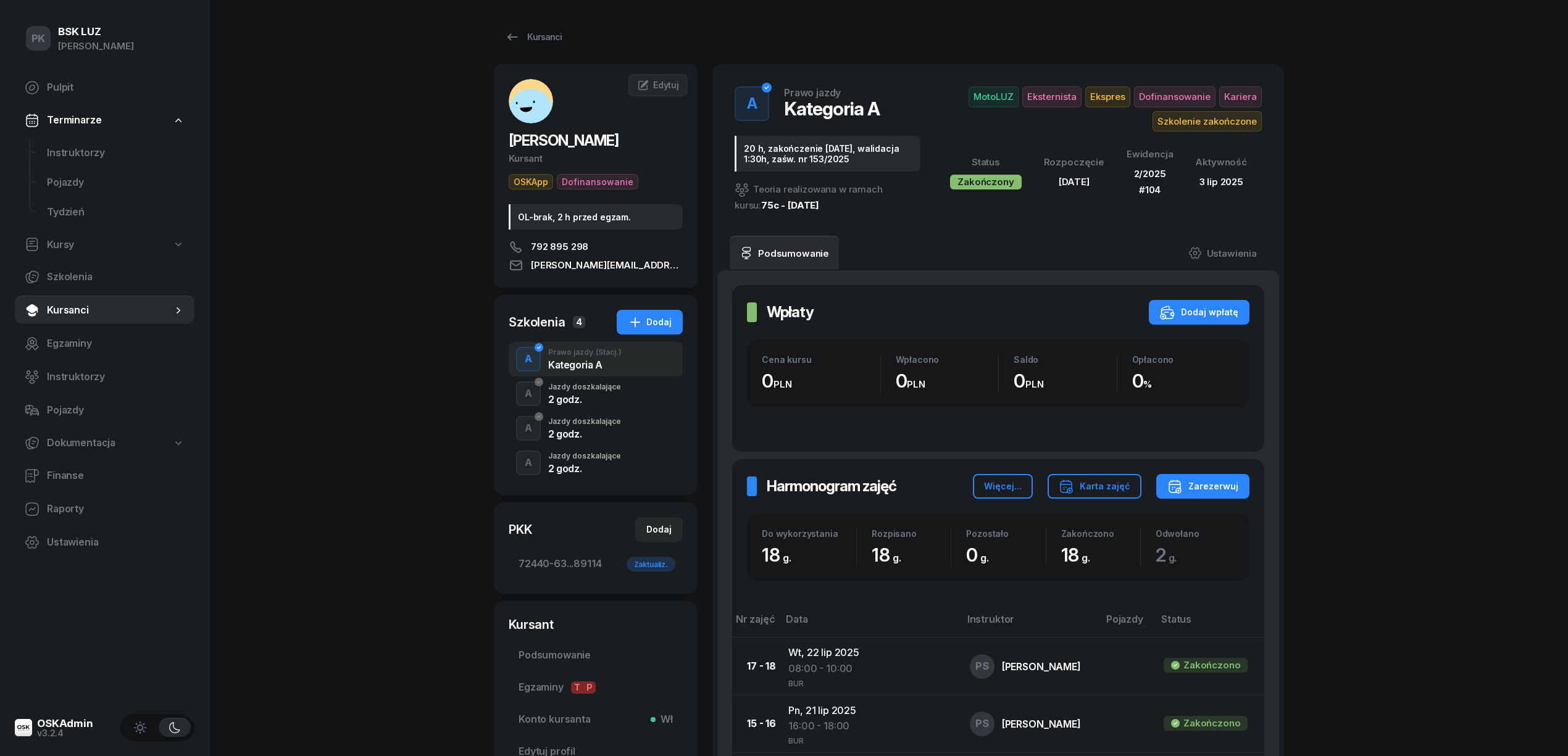
click at [611, 456] on div "Jazdy doszkalające" at bounding box center [584, 456] width 73 height 7
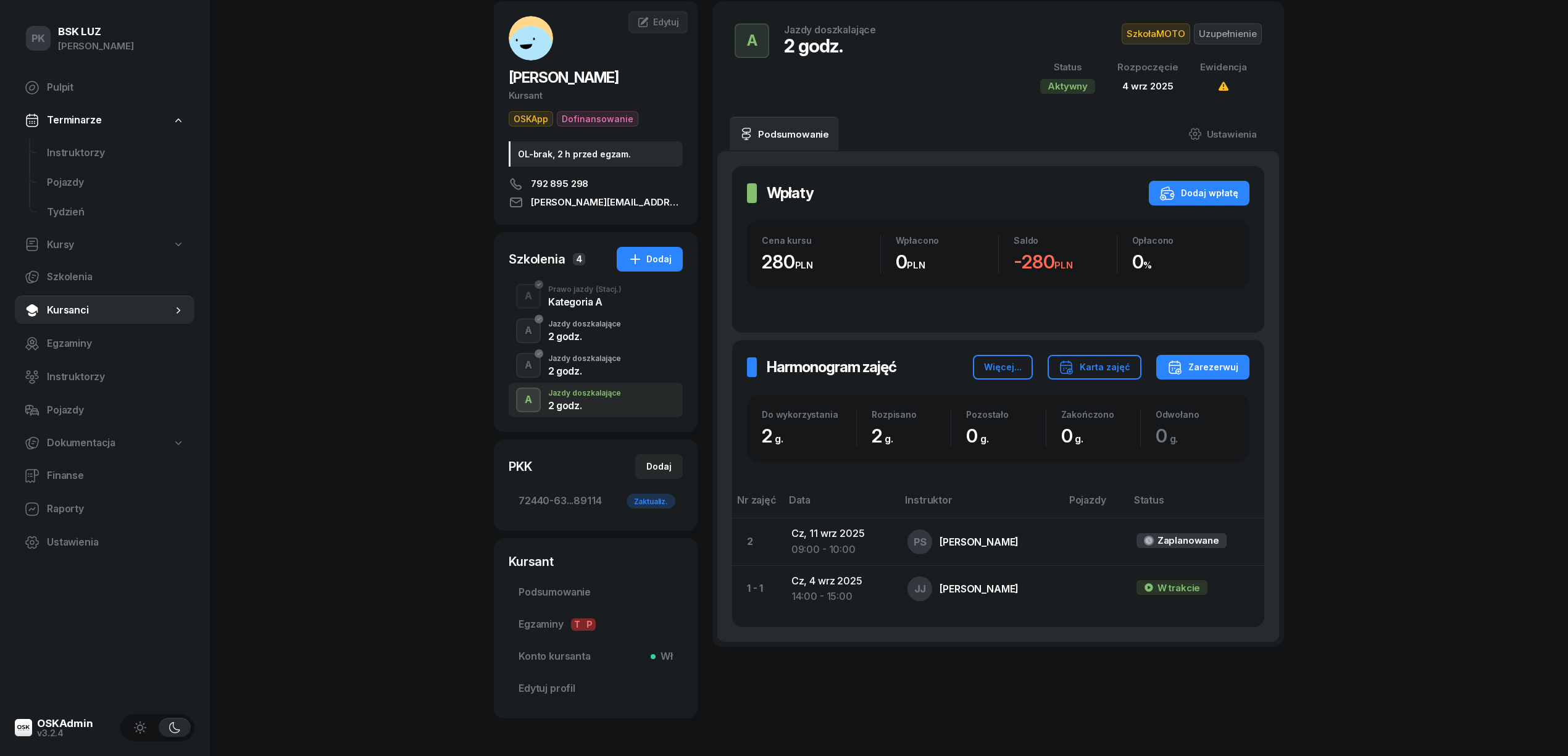
scroll to position [82, 0]
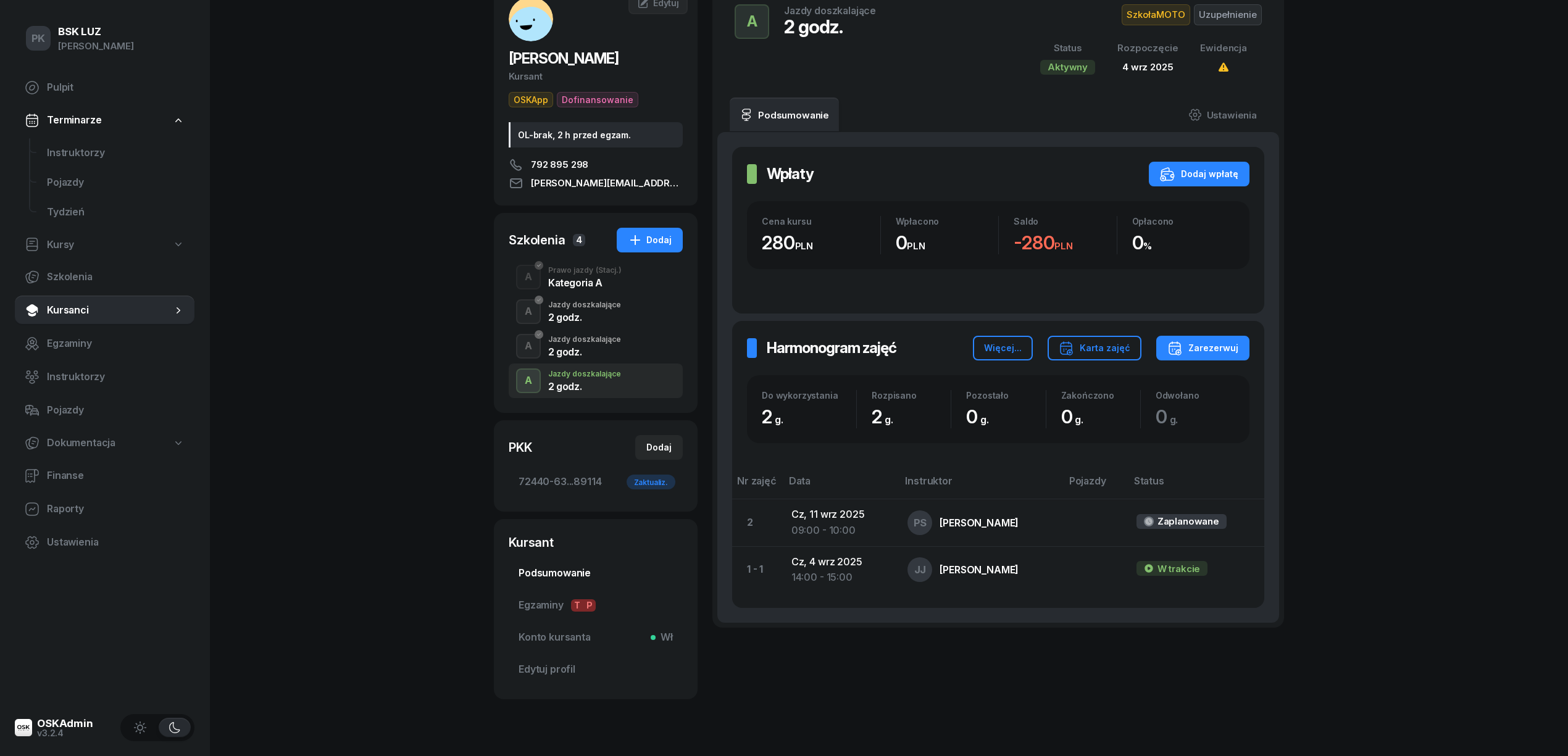
click at [588, 571] on span "Podsumowanie" at bounding box center [595, 573] width 154 height 16
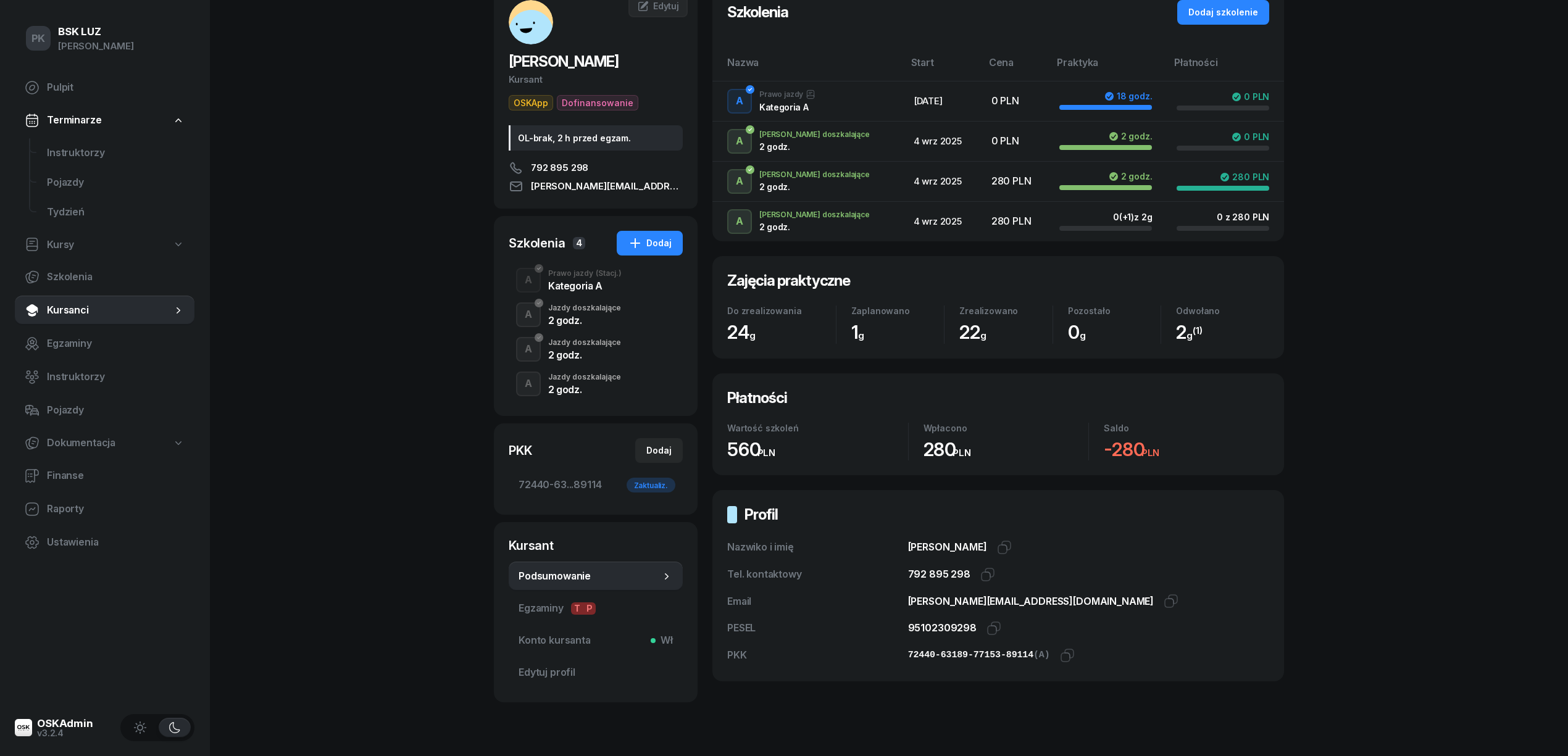
scroll to position [120, 0]
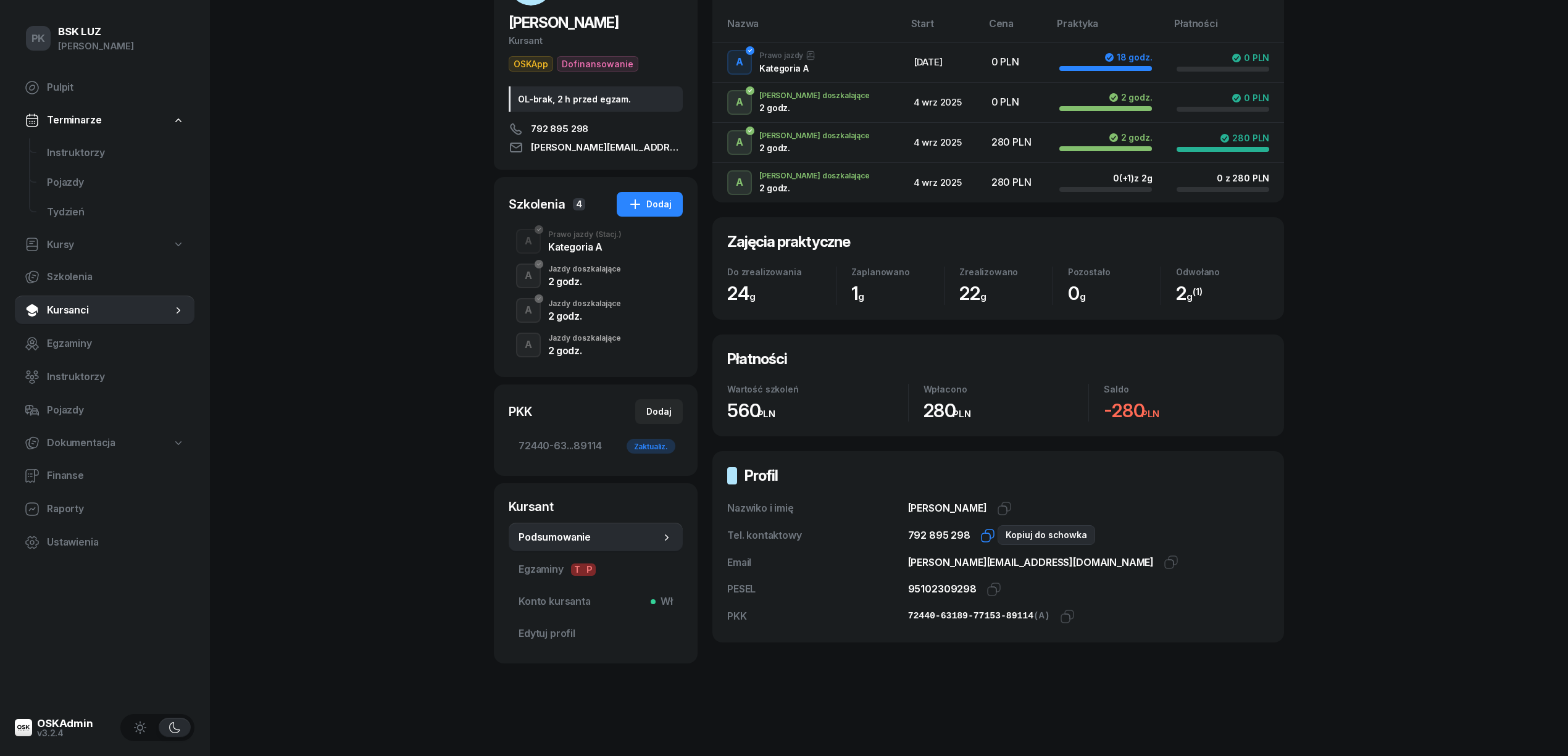
click at [982, 536] on icon "button" at bounding box center [988, 536] width 15 height 15
click at [991, 589] on icon "button" at bounding box center [994, 590] width 15 height 15
click at [321, 391] on div "PK BSK LUZ Piotr Klimek Pulpit Terminarze Instruktorzy Pojazdy Tydzień Kursy Sz…" at bounding box center [784, 319] width 1568 height 874
click at [554, 336] on div "Jazdy doszkalające" at bounding box center [584, 338] width 73 height 7
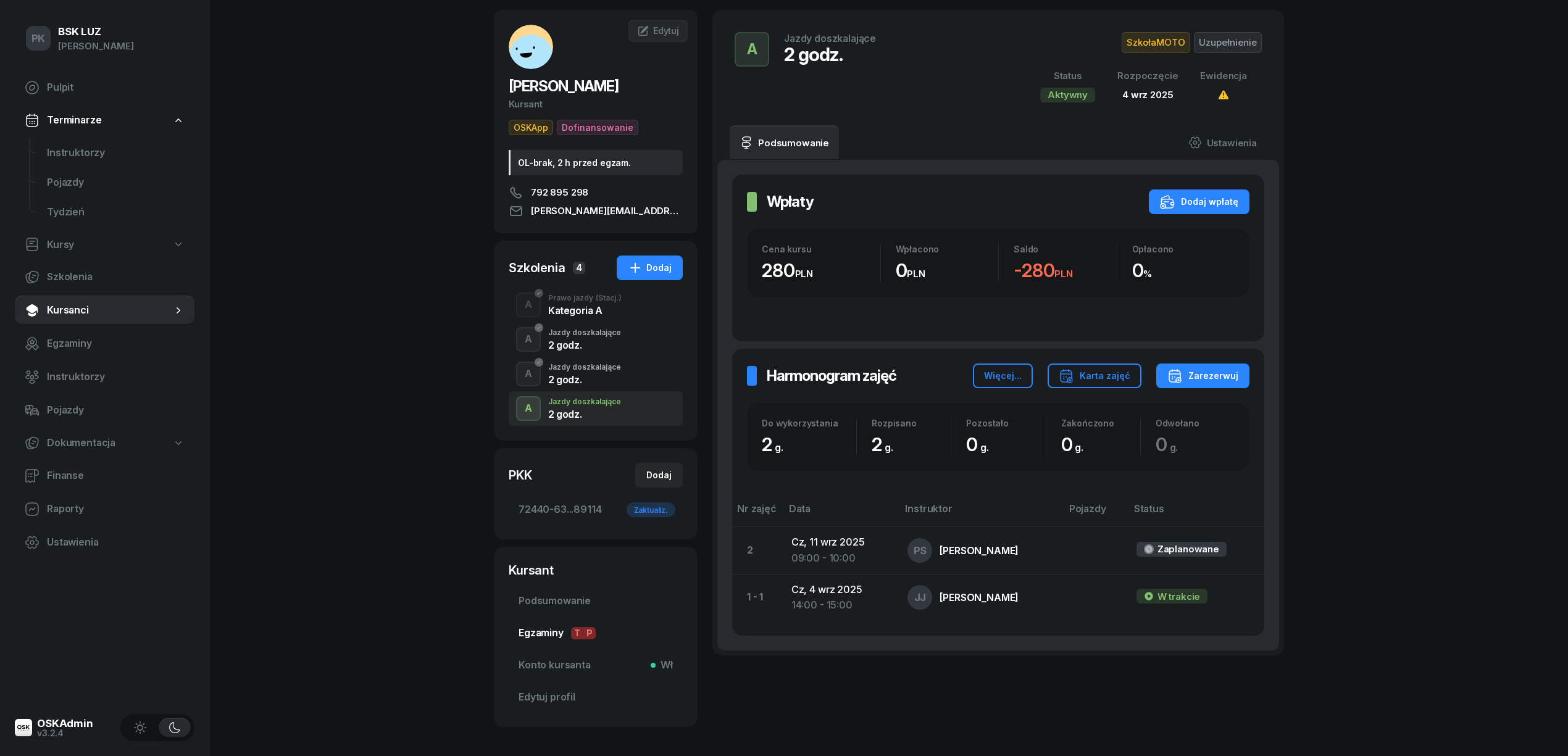
scroll to position [110, 0]
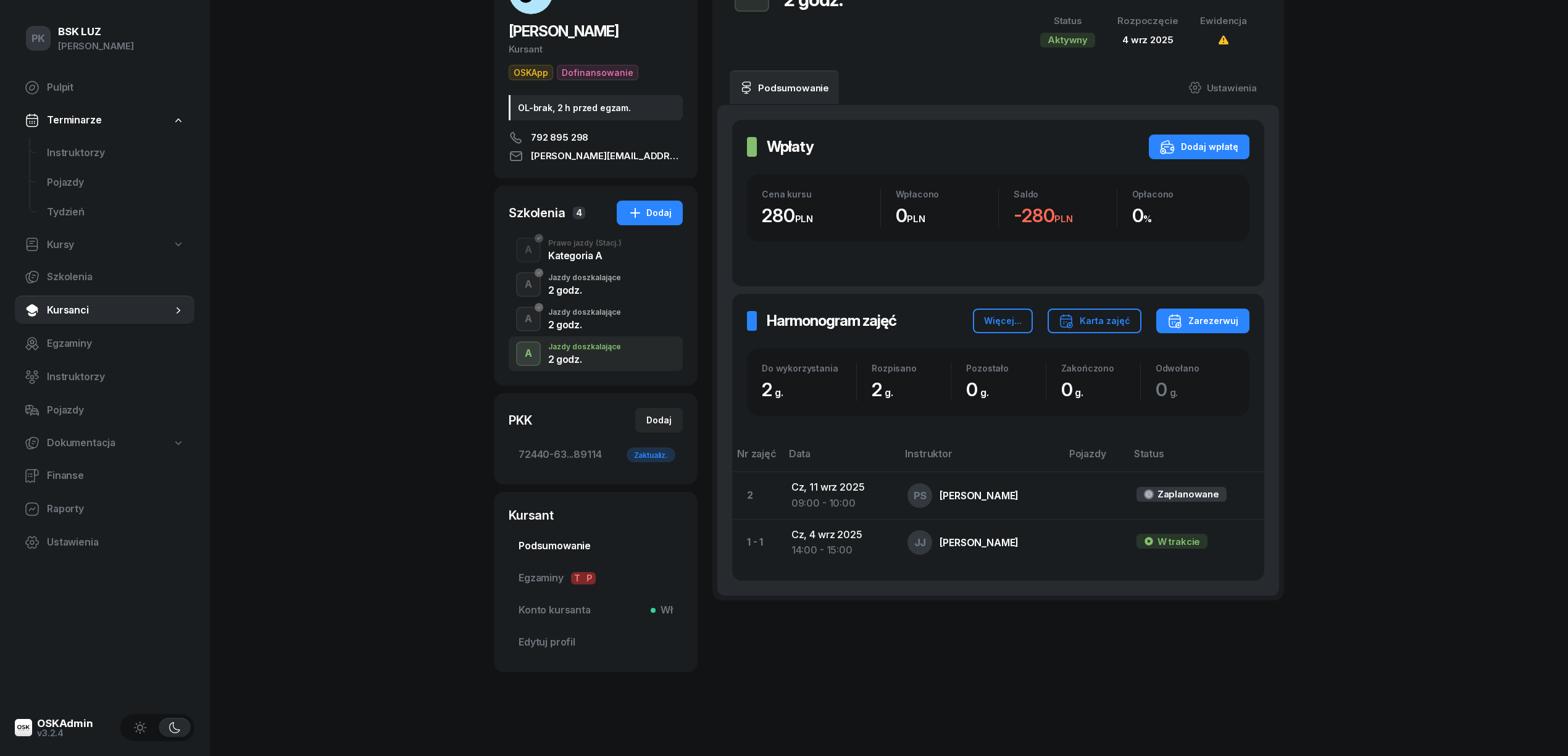
click at [568, 542] on span "Podsumowanie" at bounding box center [595, 546] width 154 height 16
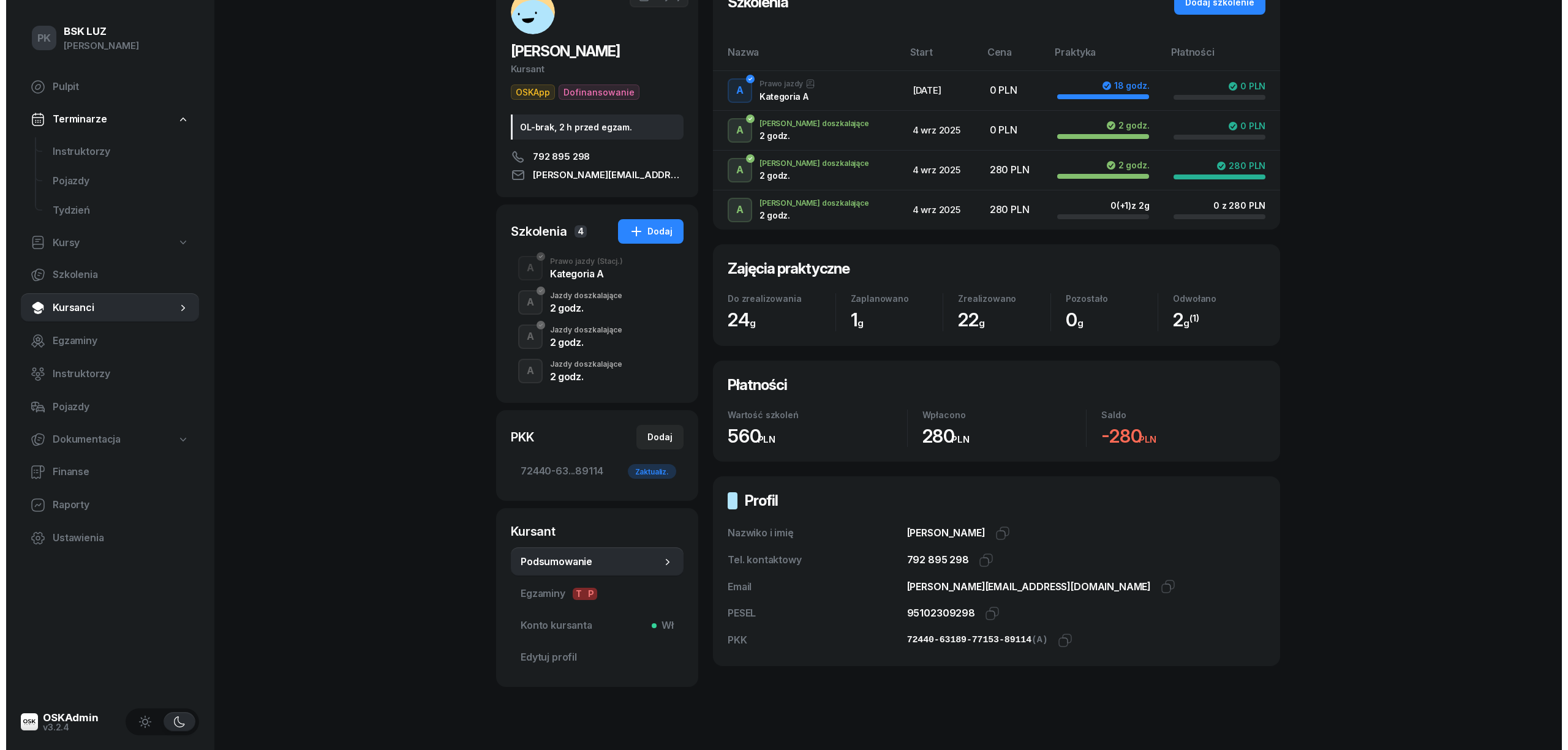
scroll to position [119, 0]
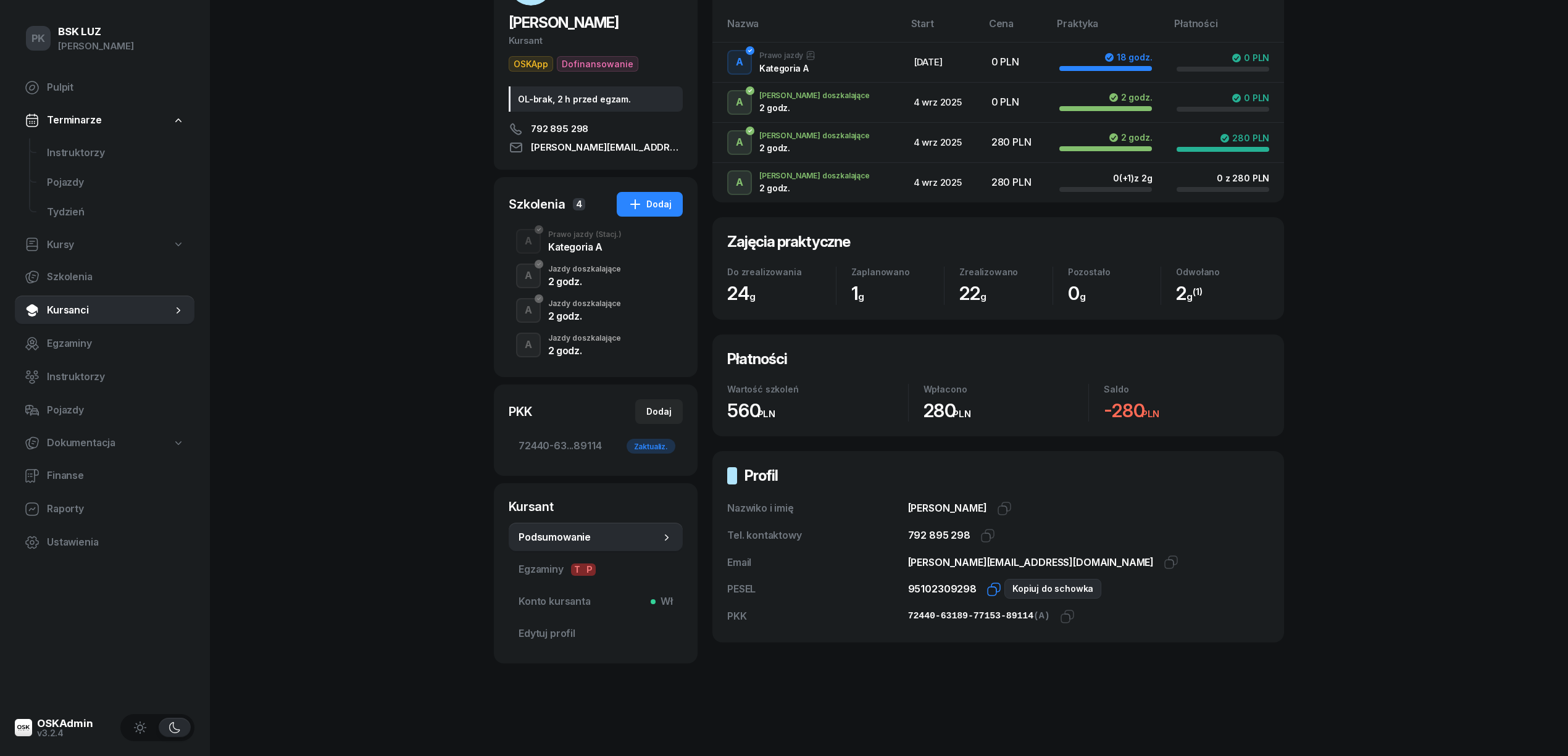
click at [986, 590] on icon "button" at bounding box center [994, 590] width 15 height 15
click at [1060, 613] on icon "button" at bounding box center [1067, 617] width 15 height 15
click at [648, 413] on div "Dodaj" at bounding box center [658, 412] width 25 height 15
select select
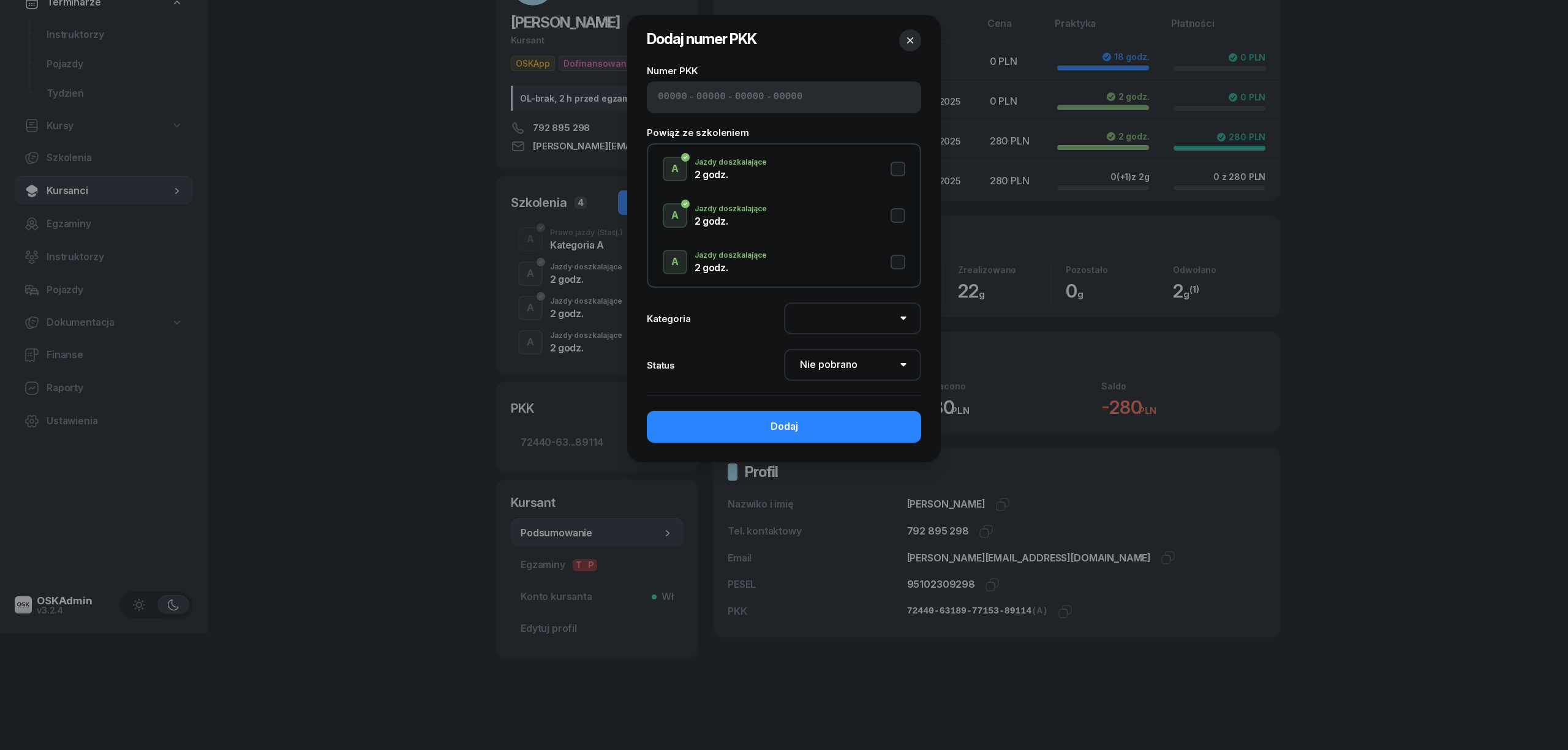
click at [665, 93] on input at bounding box center [673, 98] width 30 height 16
paste input "72440"
type input "72440"
type input "63189"
type input "77153"
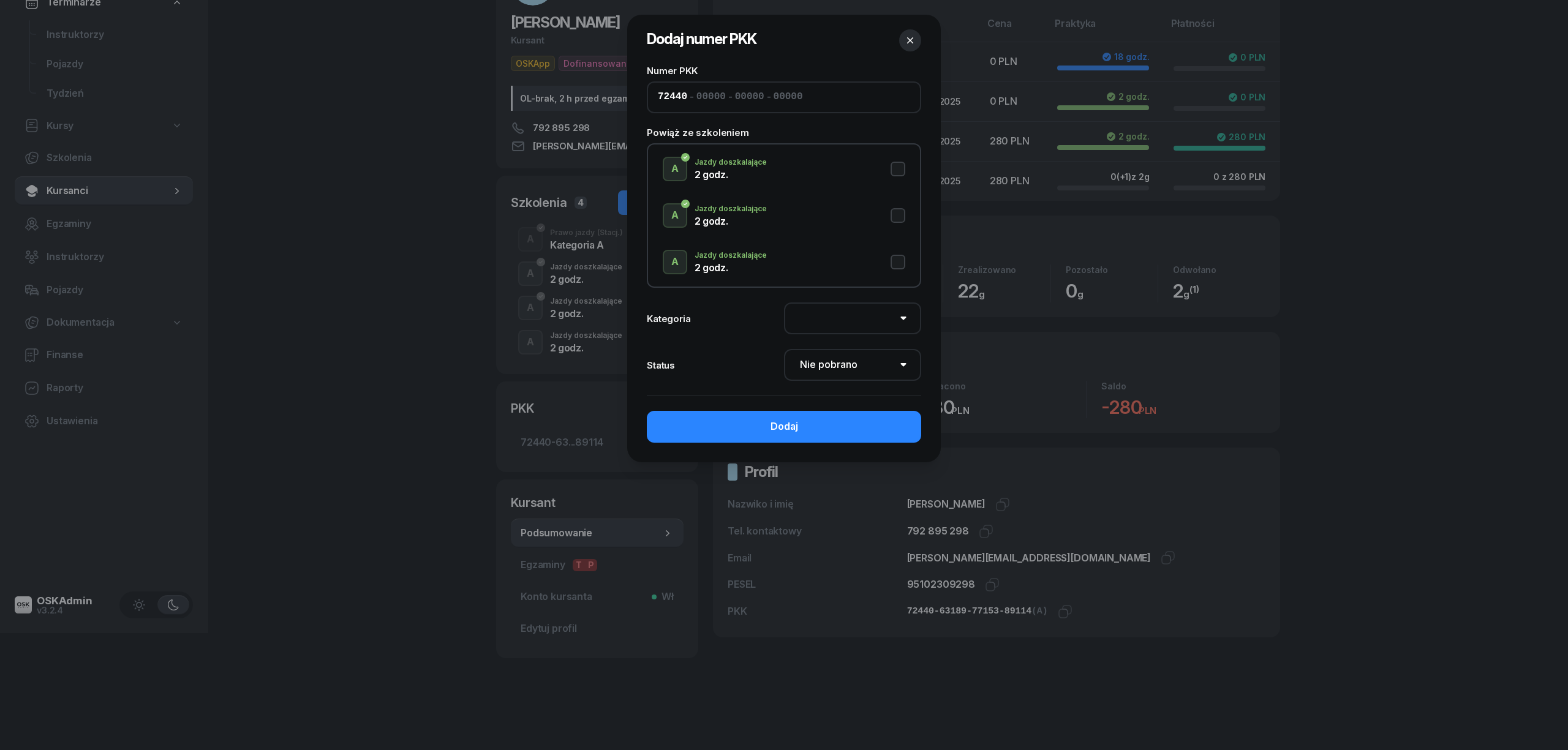
type input "89114"
drag, startPoint x: 895, startPoint y: 255, endPoint x: 887, endPoint y: 272, distance: 18.8
click at [895, 258] on button "A Jazdy doszkalające 2 godz." at bounding box center [784, 262] width 243 height 24
select select "A"
click at [880, 363] on select "Nie pobrano Pobrano Zwrócono Zaktualizowano" at bounding box center [853, 365] width 138 height 32
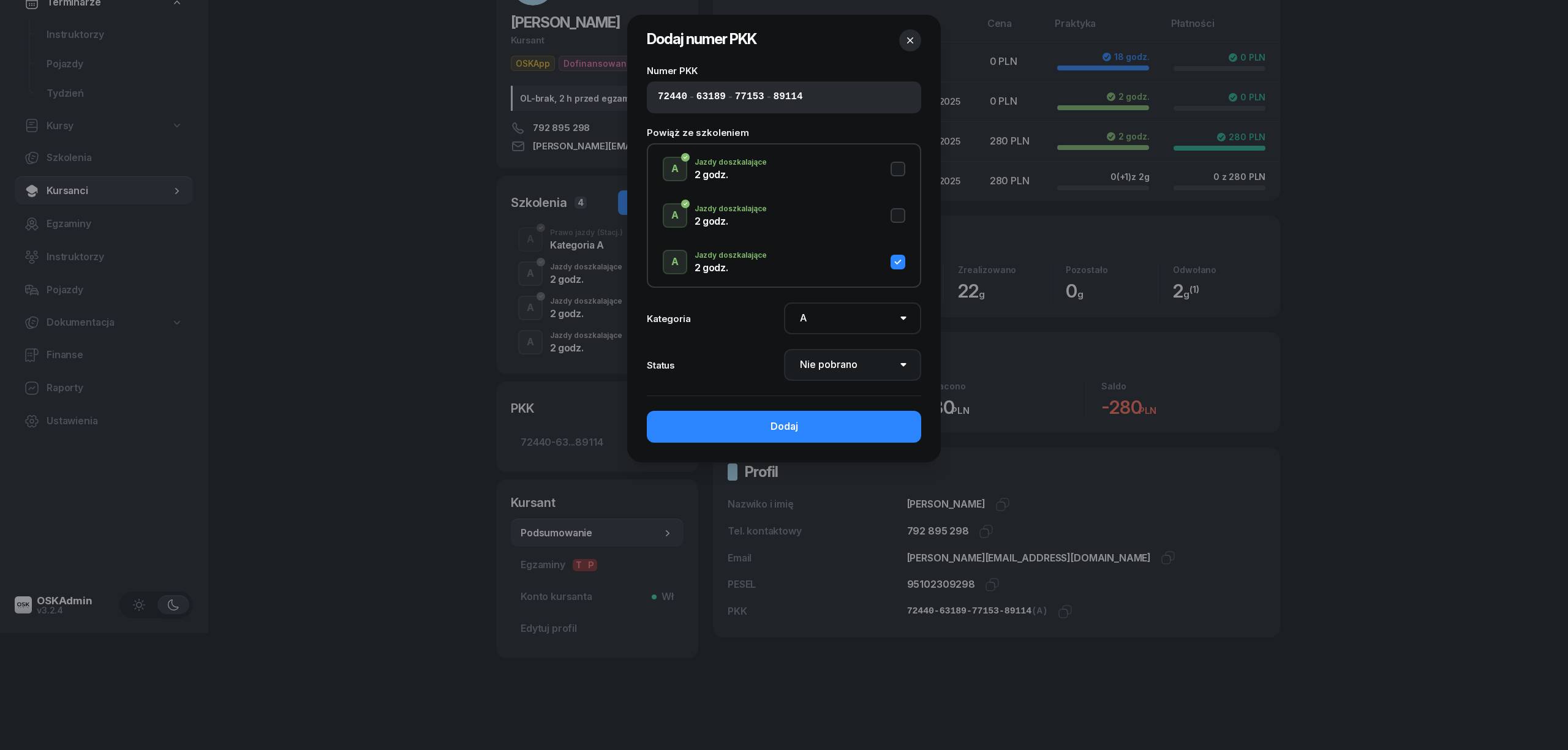
select select "Get"
click at [784, 349] on select "Nie pobrano Pobrano Zwrócono Zaktualizowano" at bounding box center [853, 365] width 138 height 32
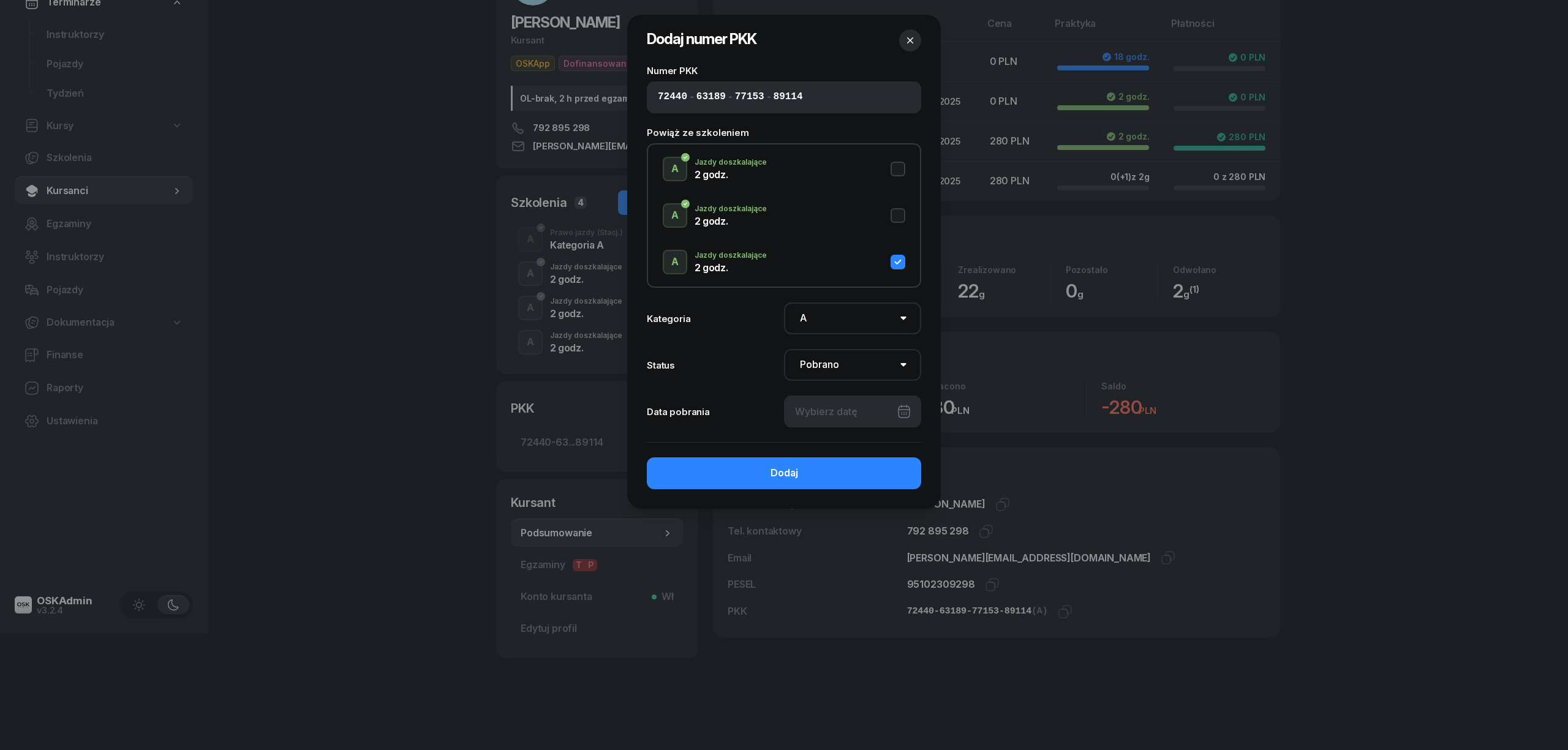
click at [875, 408] on div at bounding box center [853, 411] width 138 height 32
click at [831, 497] on div "4" at bounding box center [831, 503] width 20 height 20
type input "04/09/2025"
click at [829, 480] on button "Dodaj" at bounding box center [784, 473] width 274 height 32
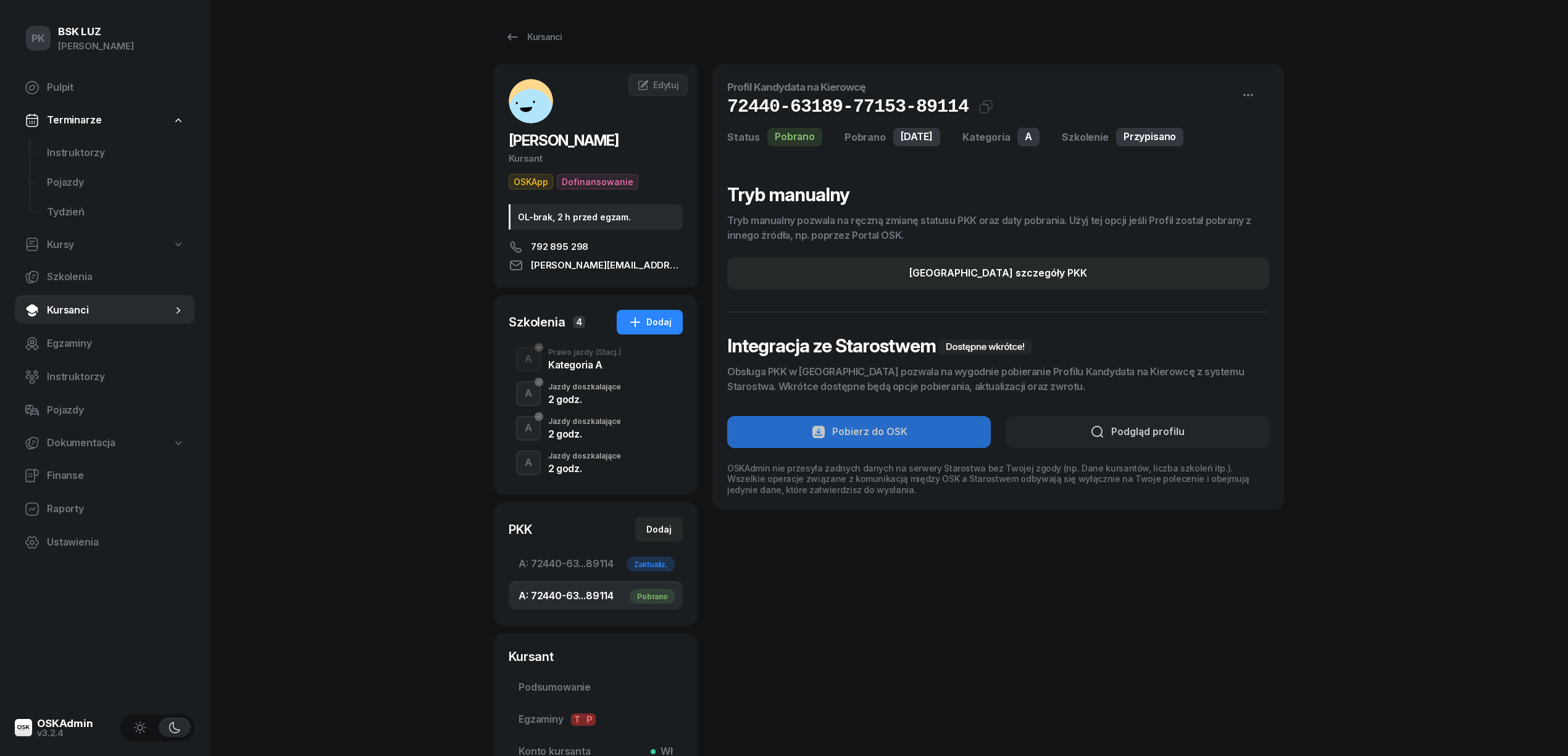
click at [588, 423] on div "Jazdy doszkalające" at bounding box center [584, 421] width 73 height 7
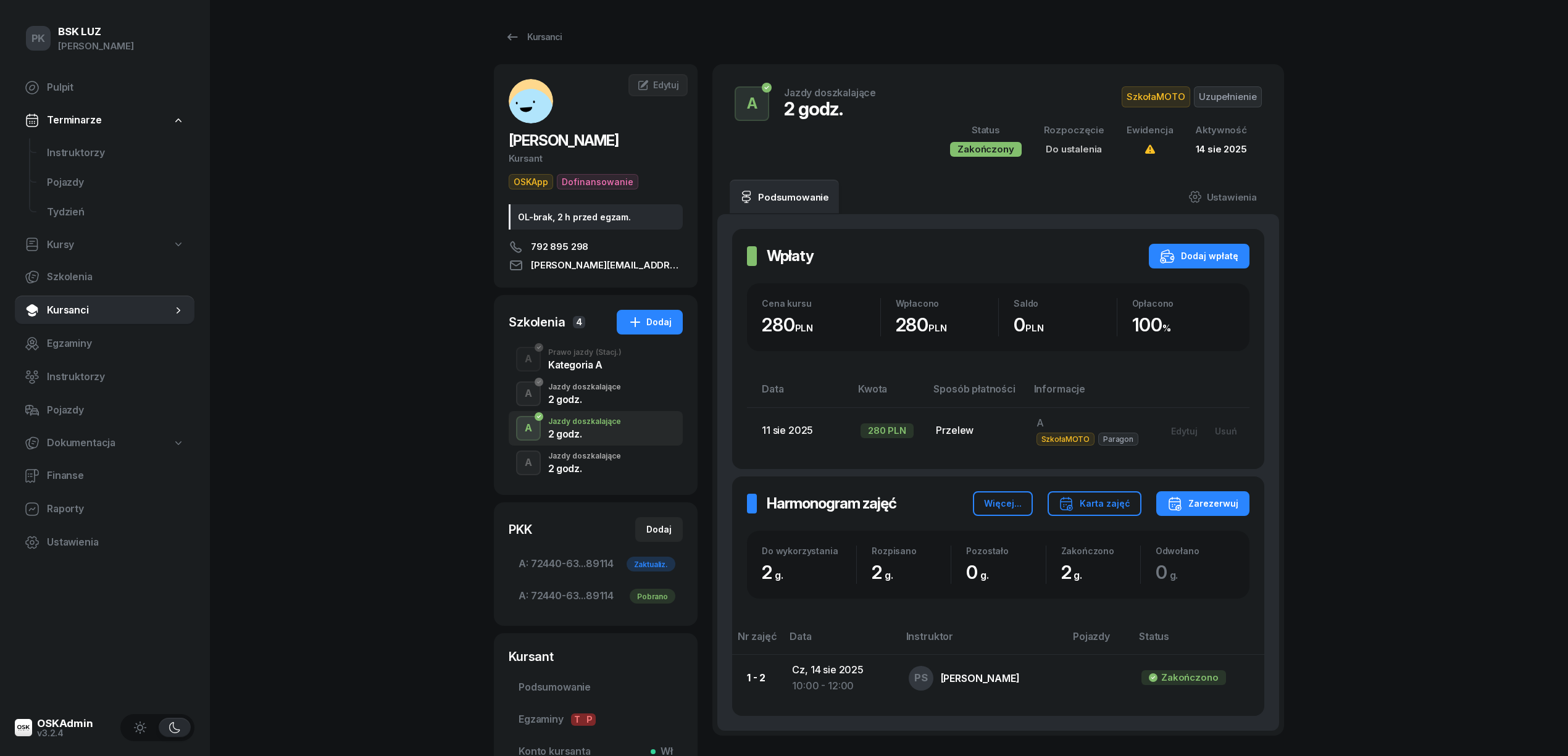
click at [596, 397] on div "2 godz." at bounding box center [584, 399] width 73 height 10
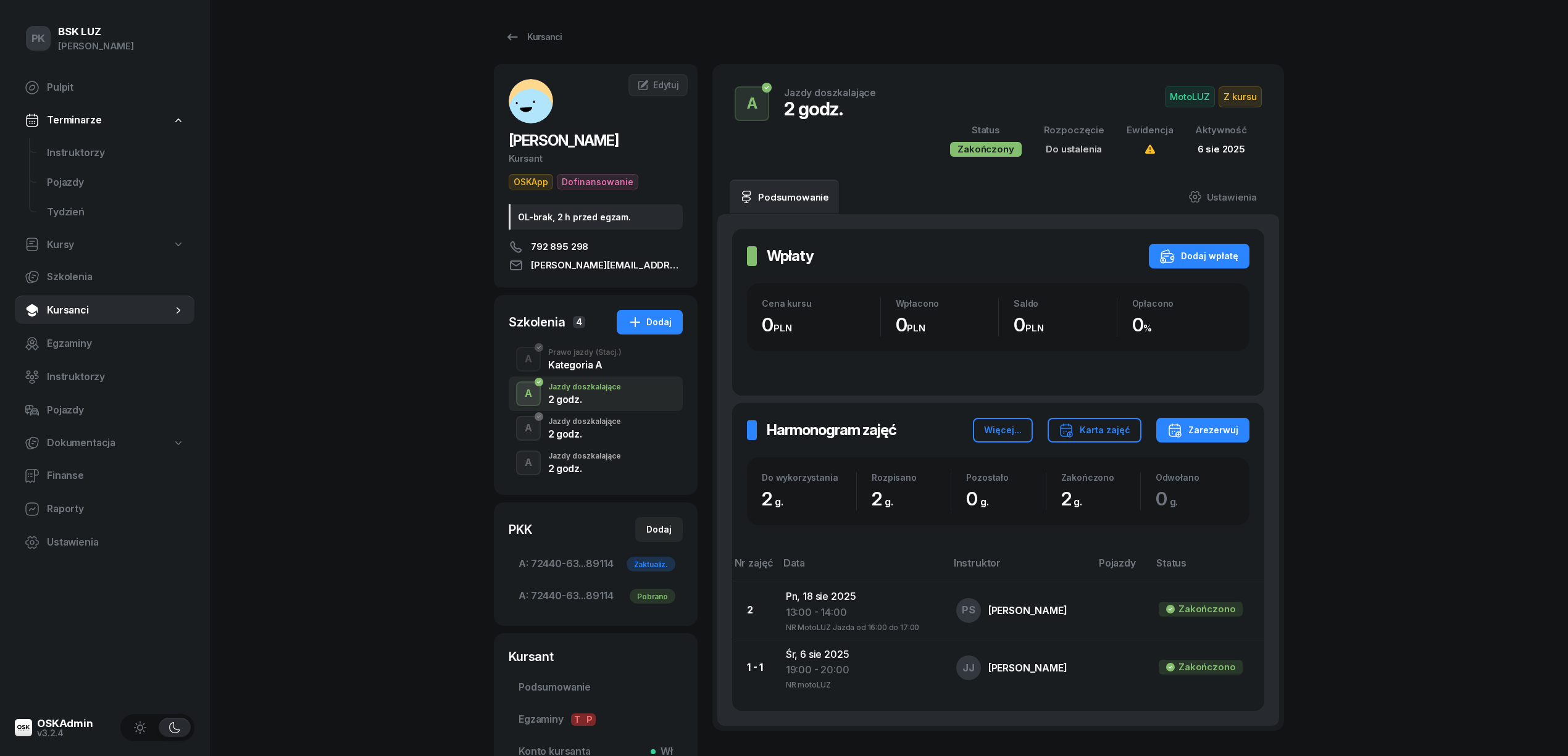
click at [595, 370] on div "Kategoria A" at bounding box center [585, 365] width 73 height 10
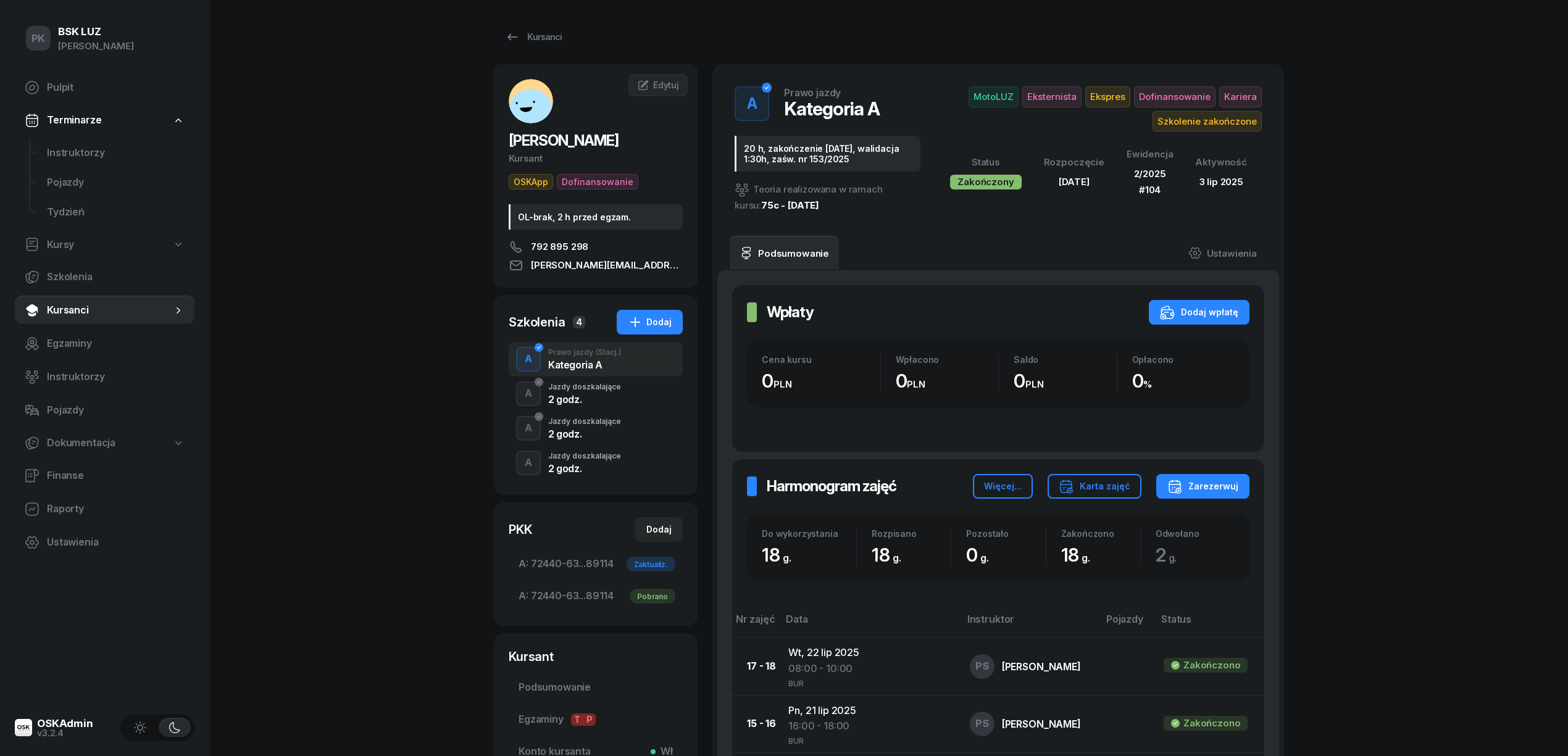
click at [606, 453] on div "Jazdy doszkalające" at bounding box center [584, 456] width 73 height 7
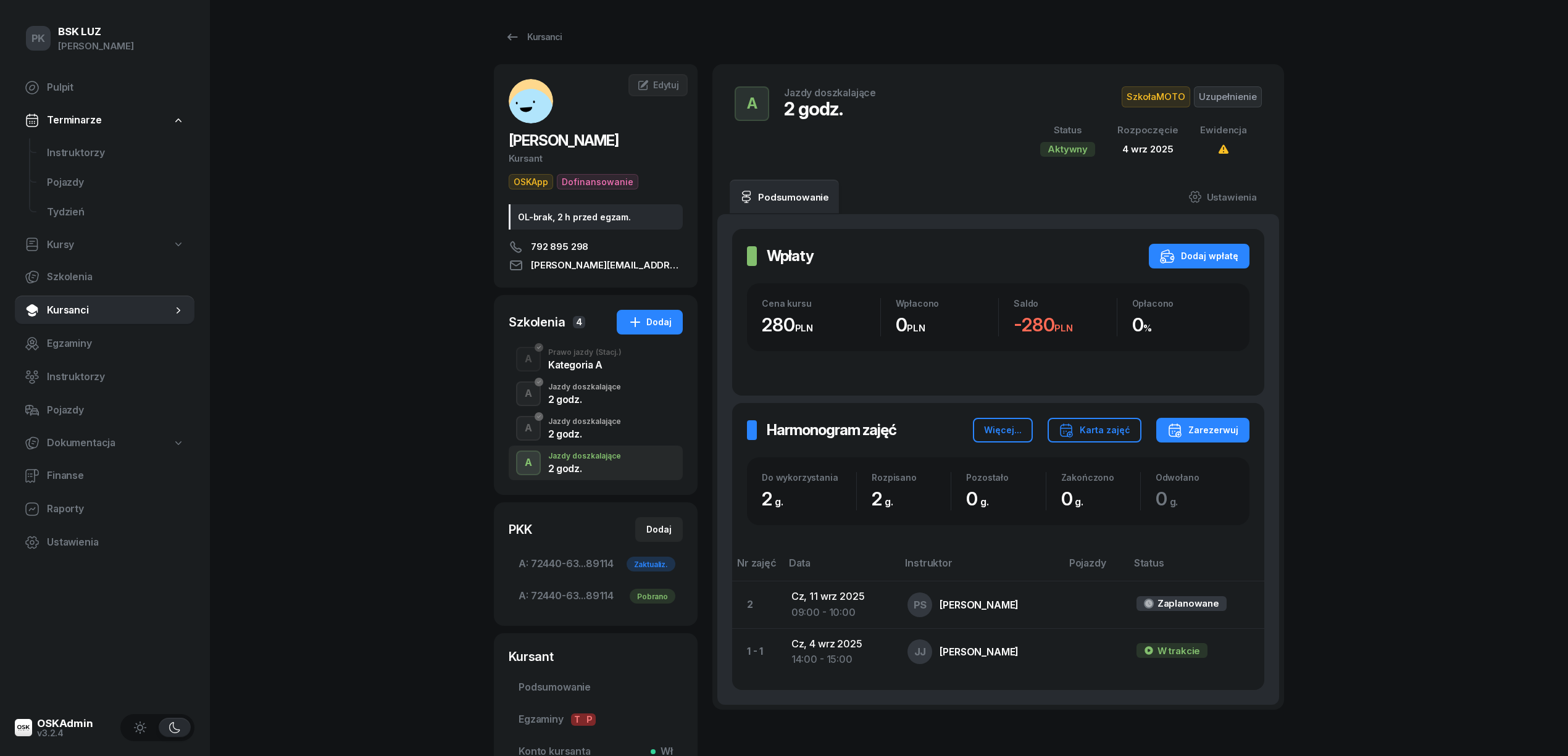
click at [604, 431] on div "2 godz." at bounding box center [584, 434] width 73 height 10
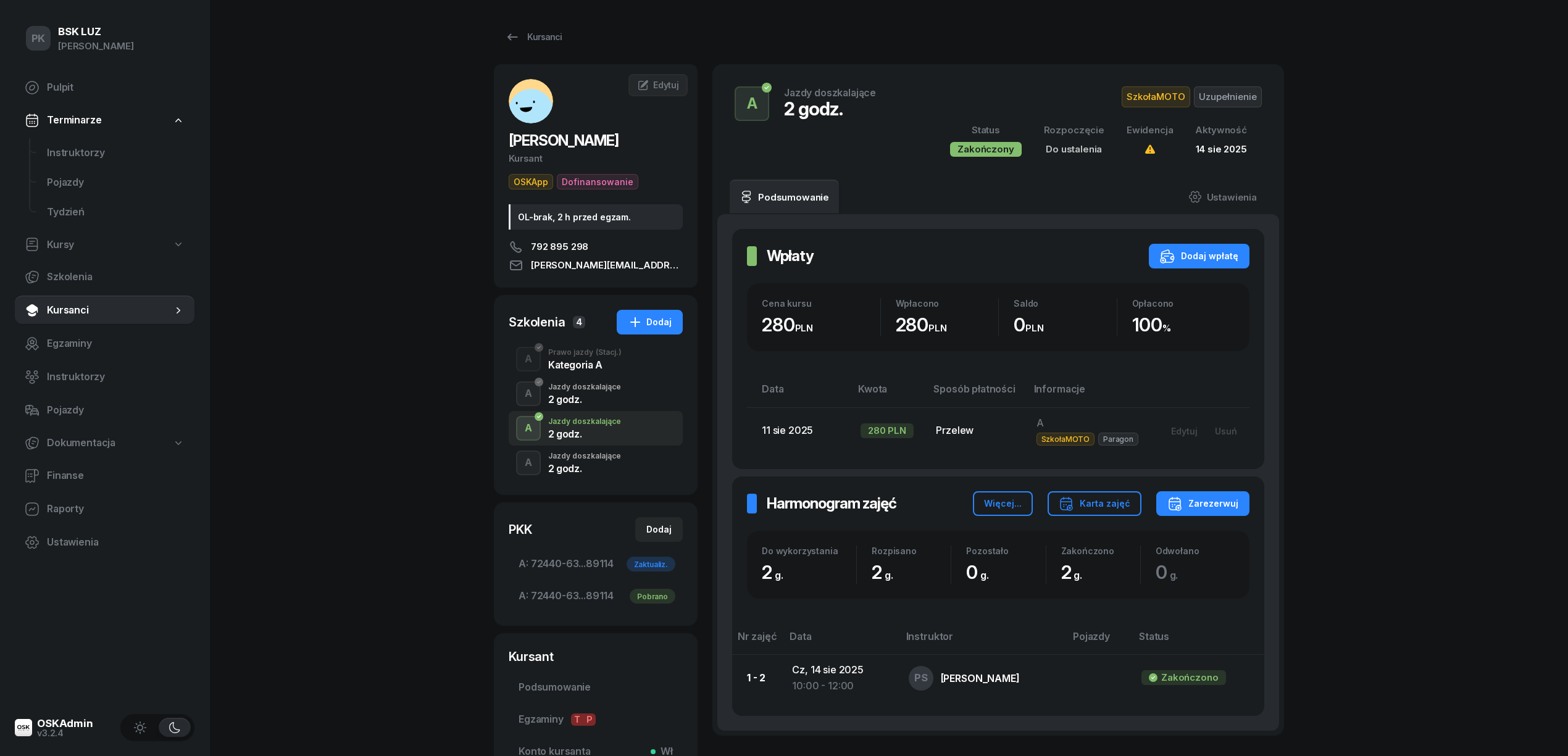
click at [604, 404] on div "2 godz." at bounding box center [584, 399] width 73 height 10
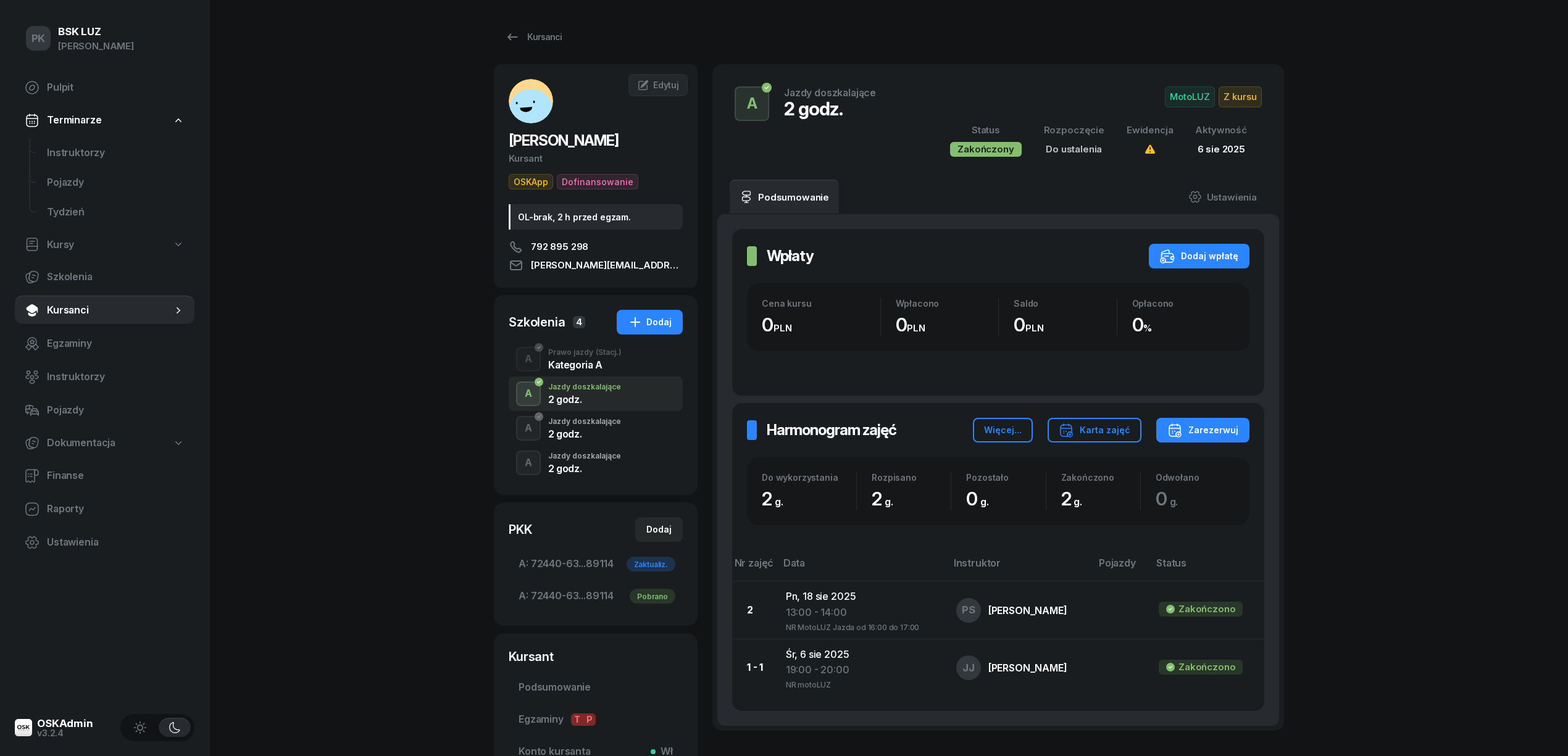
click at [622, 359] on div "A Prawo jazdy (Stacj.) Kategoria A" at bounding box center [596, 359] width 174 height 35
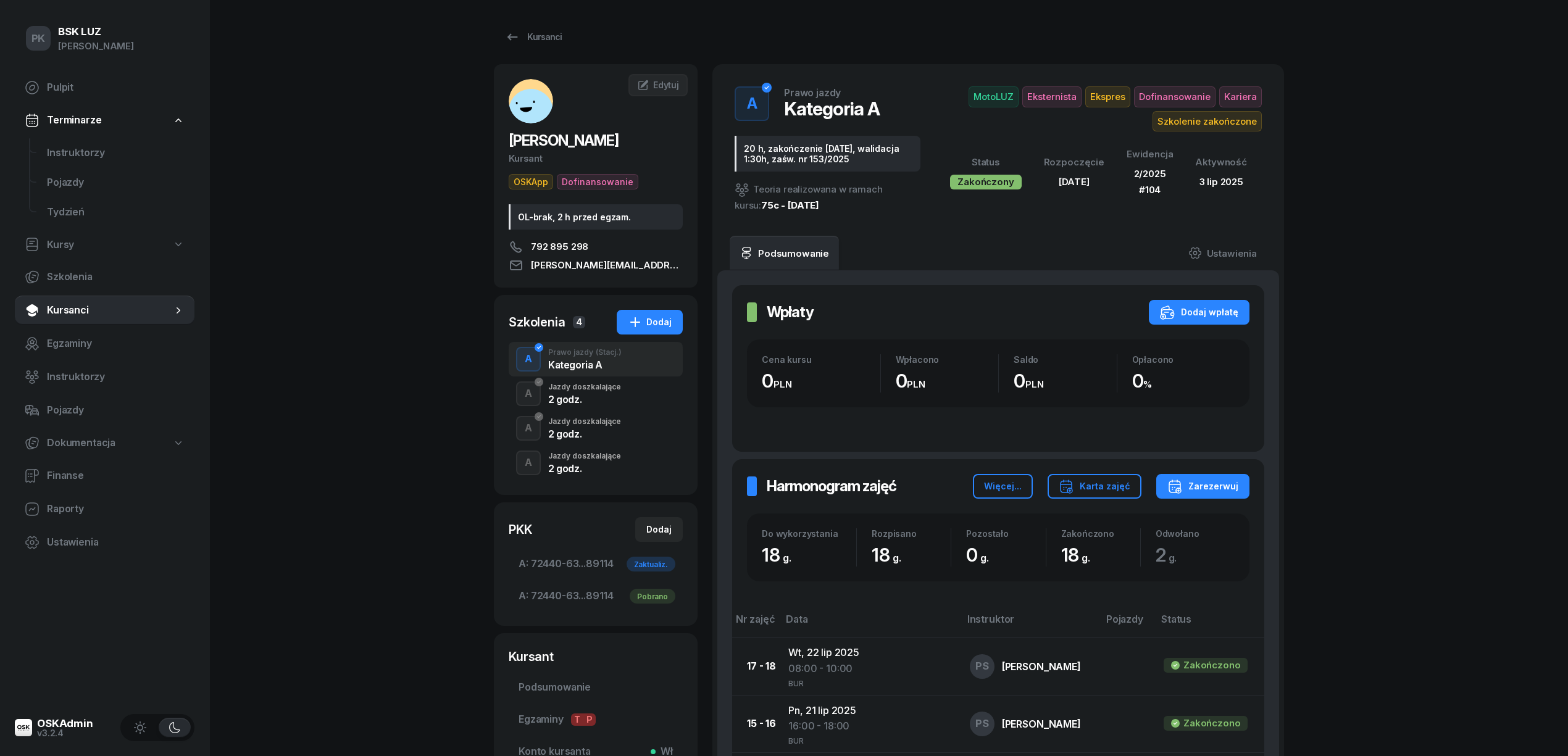
click at [606, 467] on div "2 godz." at bounding box center [584, 468] width 73 height 10
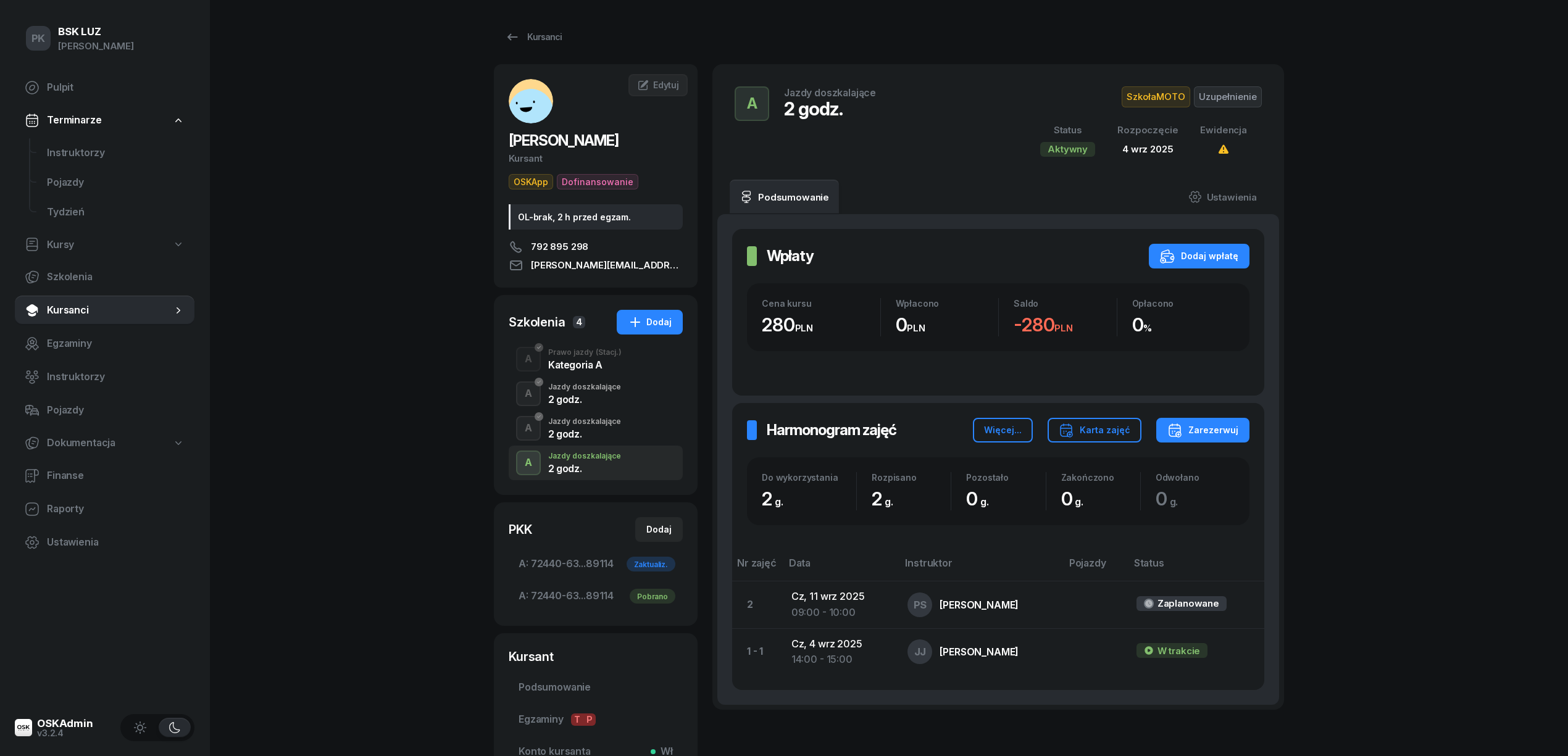
click at [612, 437] on div "2 godz." at bounding box center [584, 434] width 73 height 10
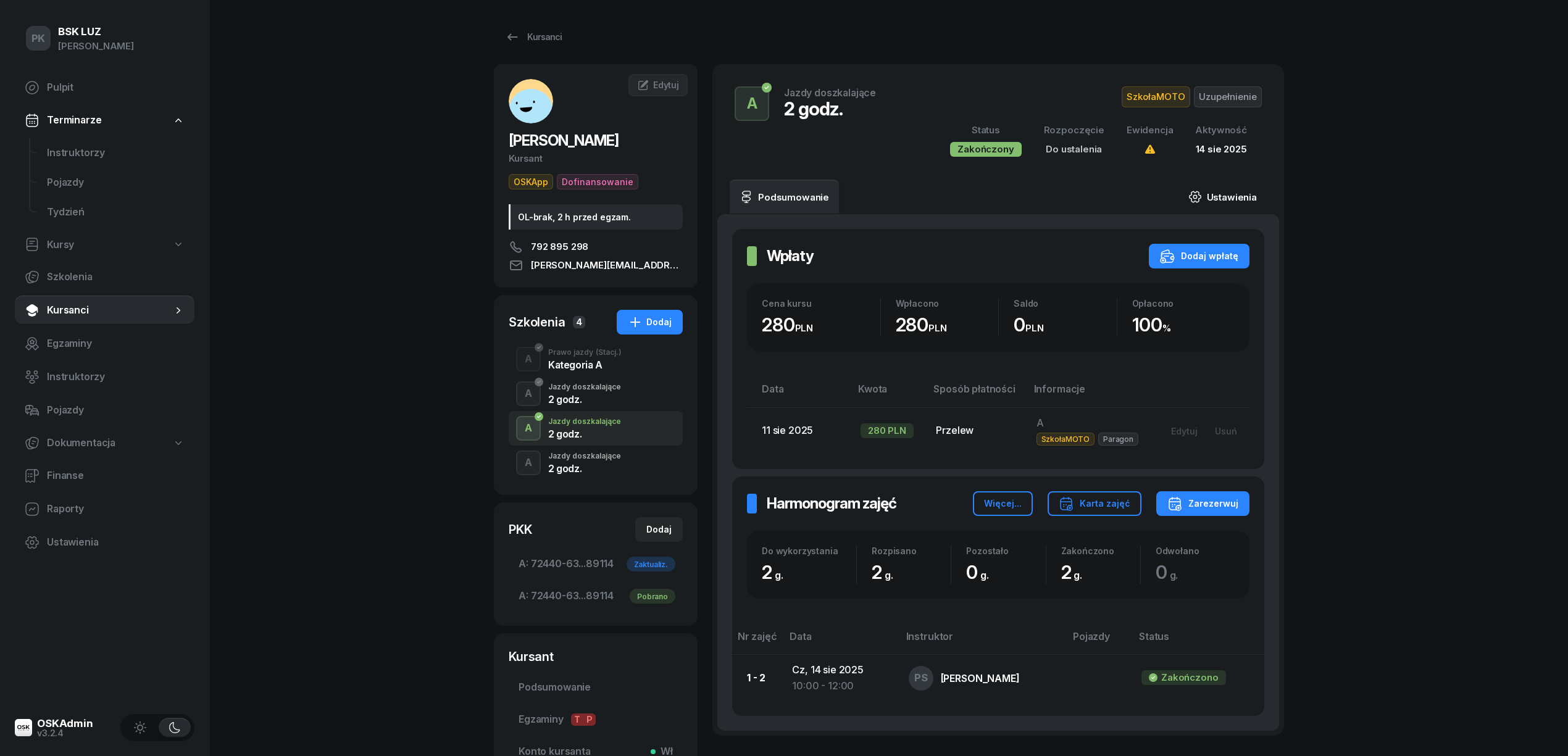
click at [1223, 200] on link "Ustawienia" at bounding box center [1223, 196] width 88 height 35
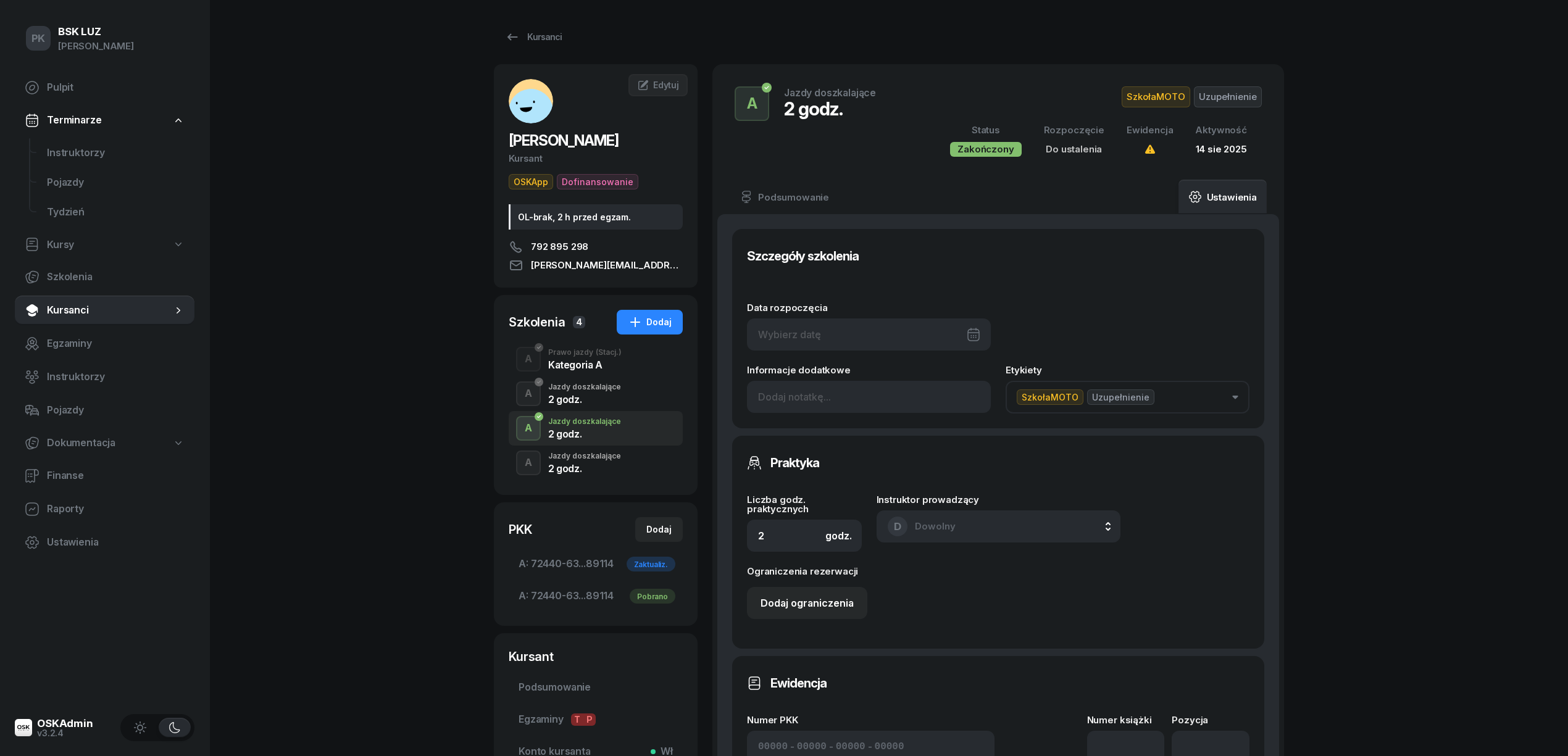
click at [935, 334] on div at bounding box center [869, 334] width 244 height 32
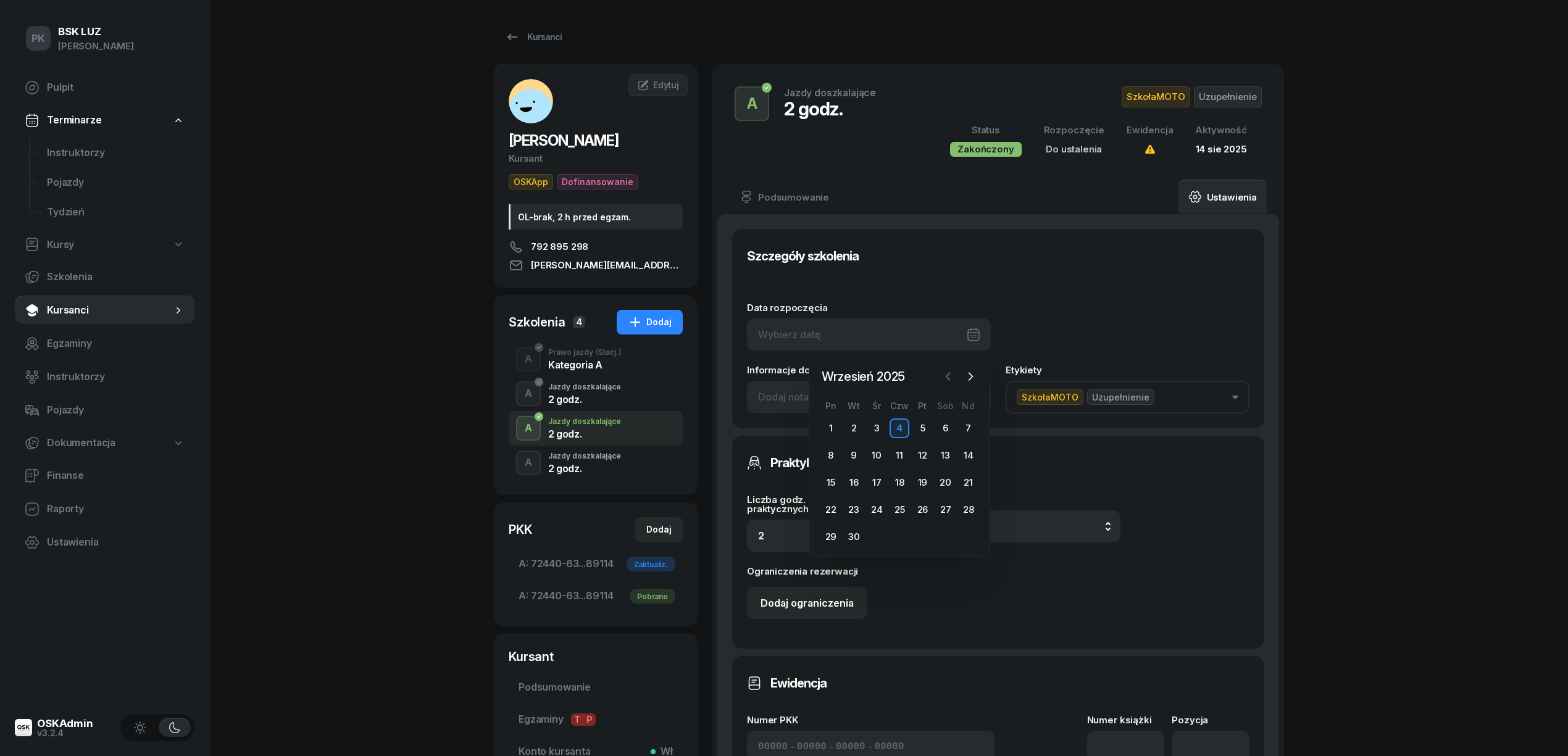
click at [944, 376] on icon "button" at bounding box center [948, 376] width 12 height 12
click at [944, 480] on div "14" at bounding box center [946, 482] width 20 height 20
type input "14/06/2025"
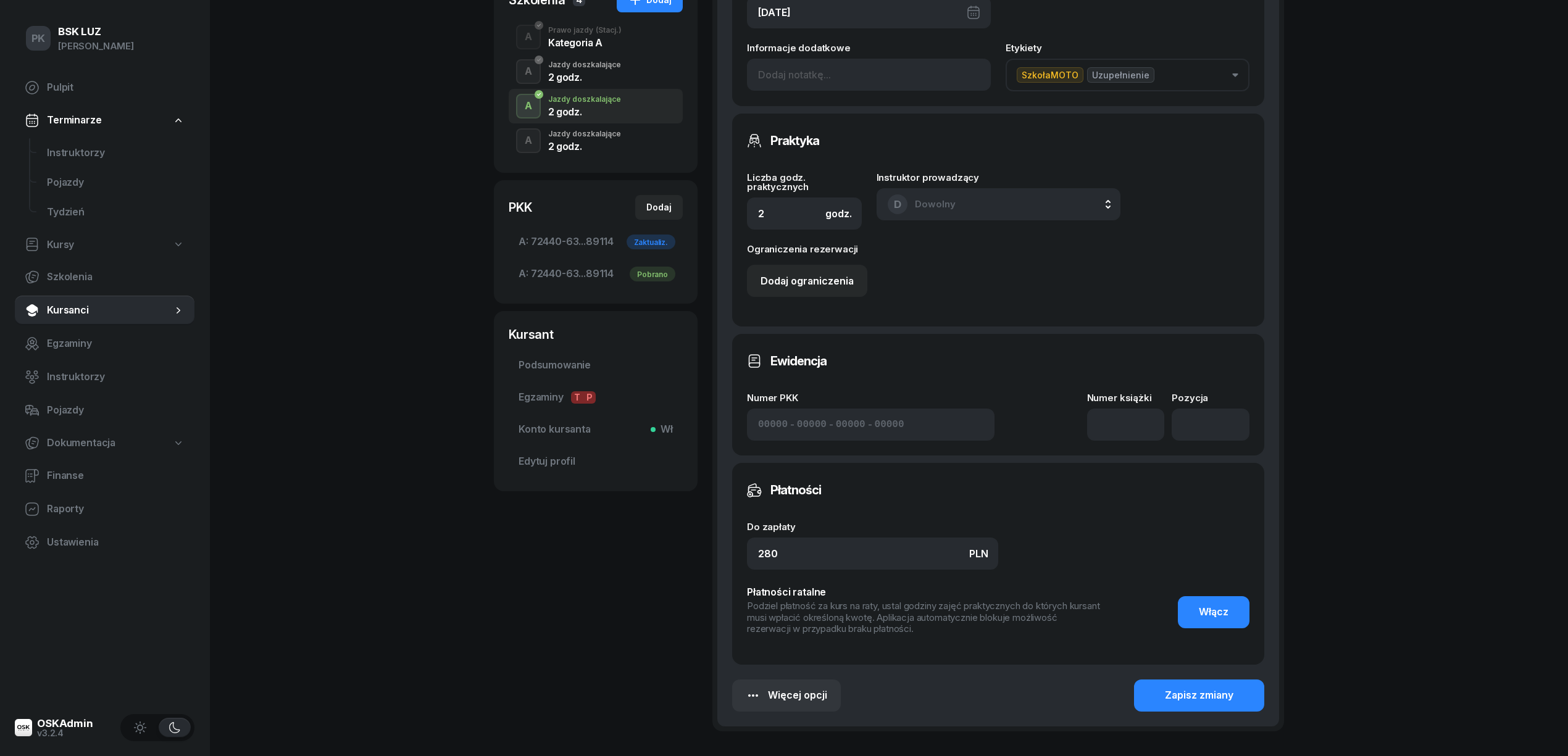
scroll to position [329, 0]
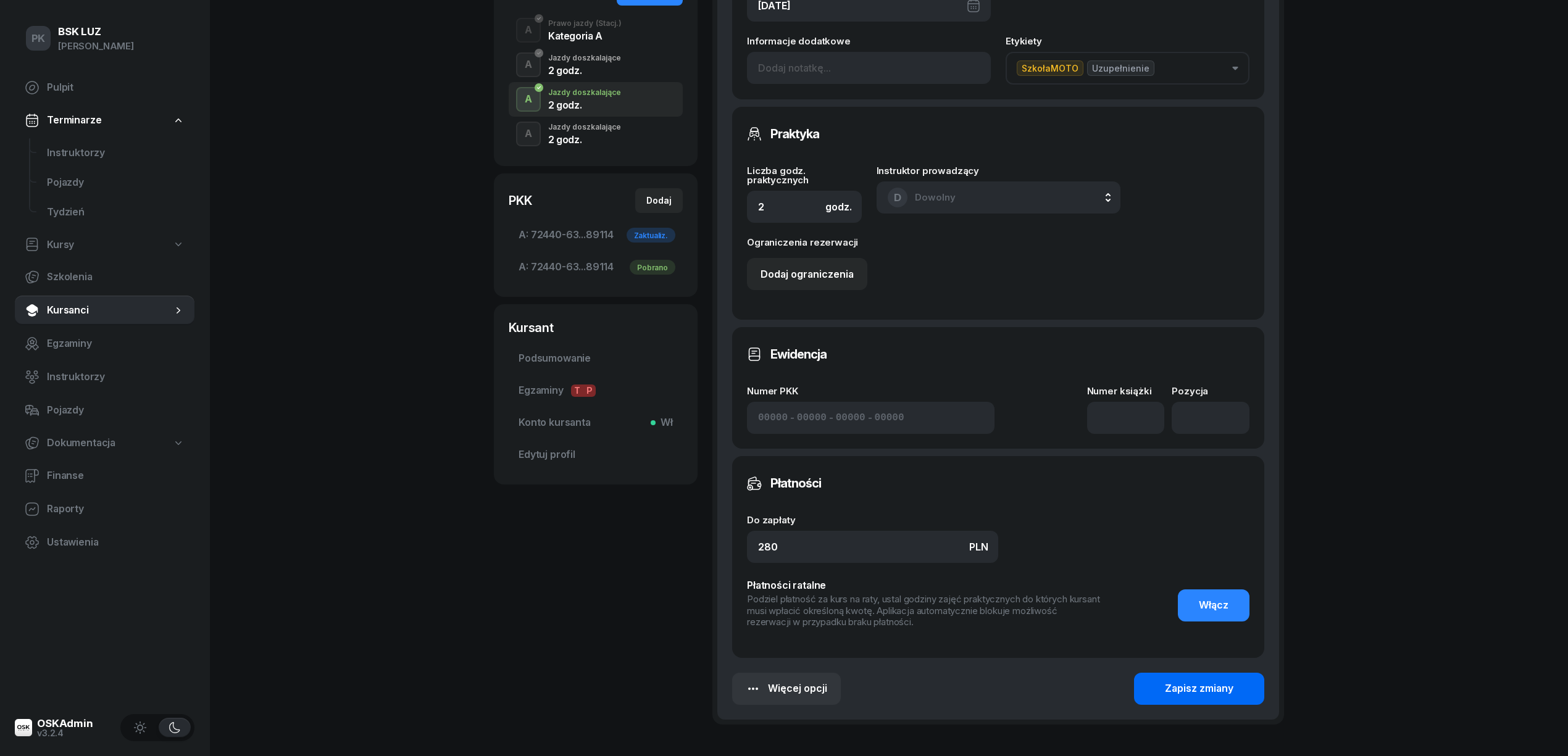
click at [1176, 693] on div "Zapisz zmiany" at bounding box center [1199, 689] width 69 height 16
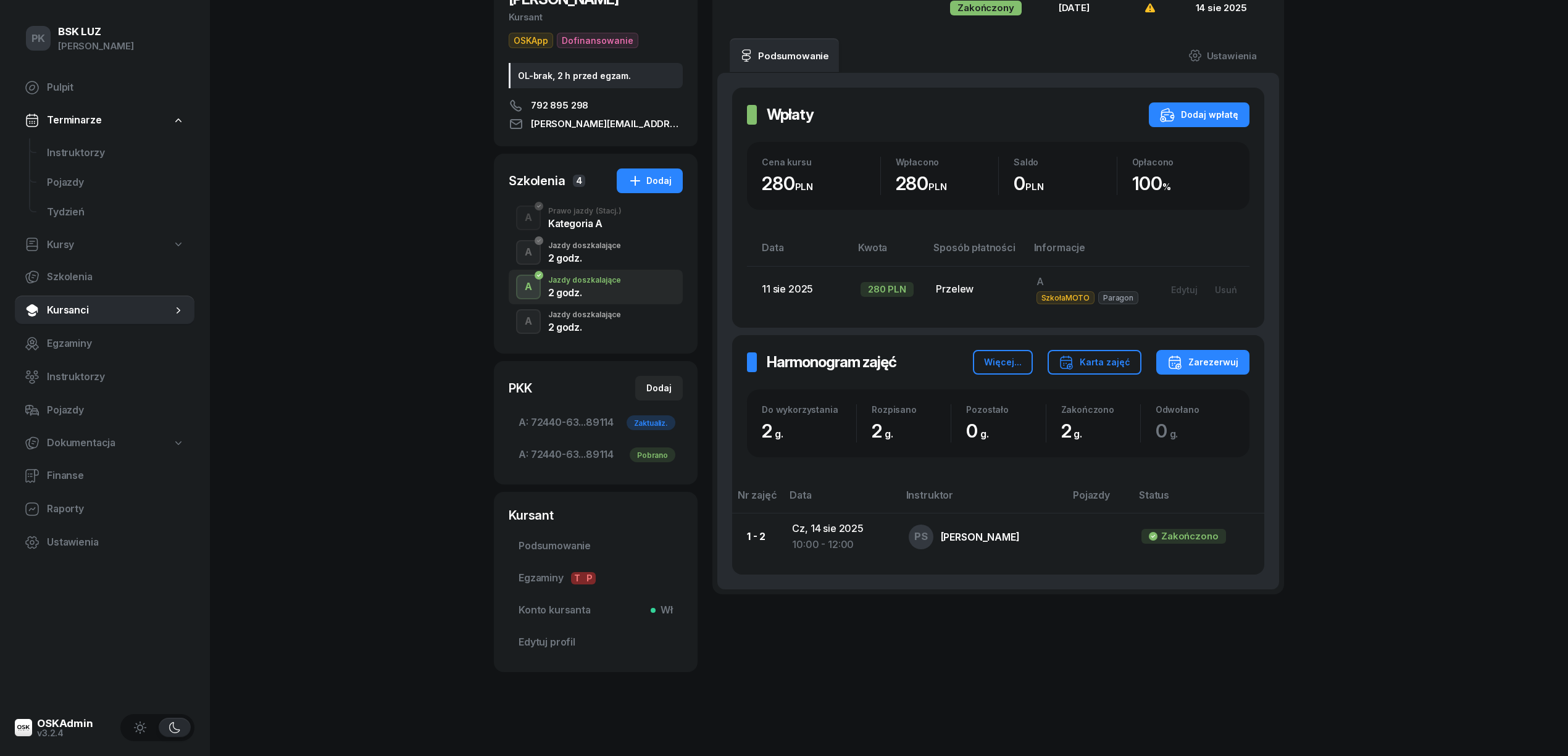
click at [608, 319] on div "2 godz." at bounding box center [584, 325] width 73 height 14
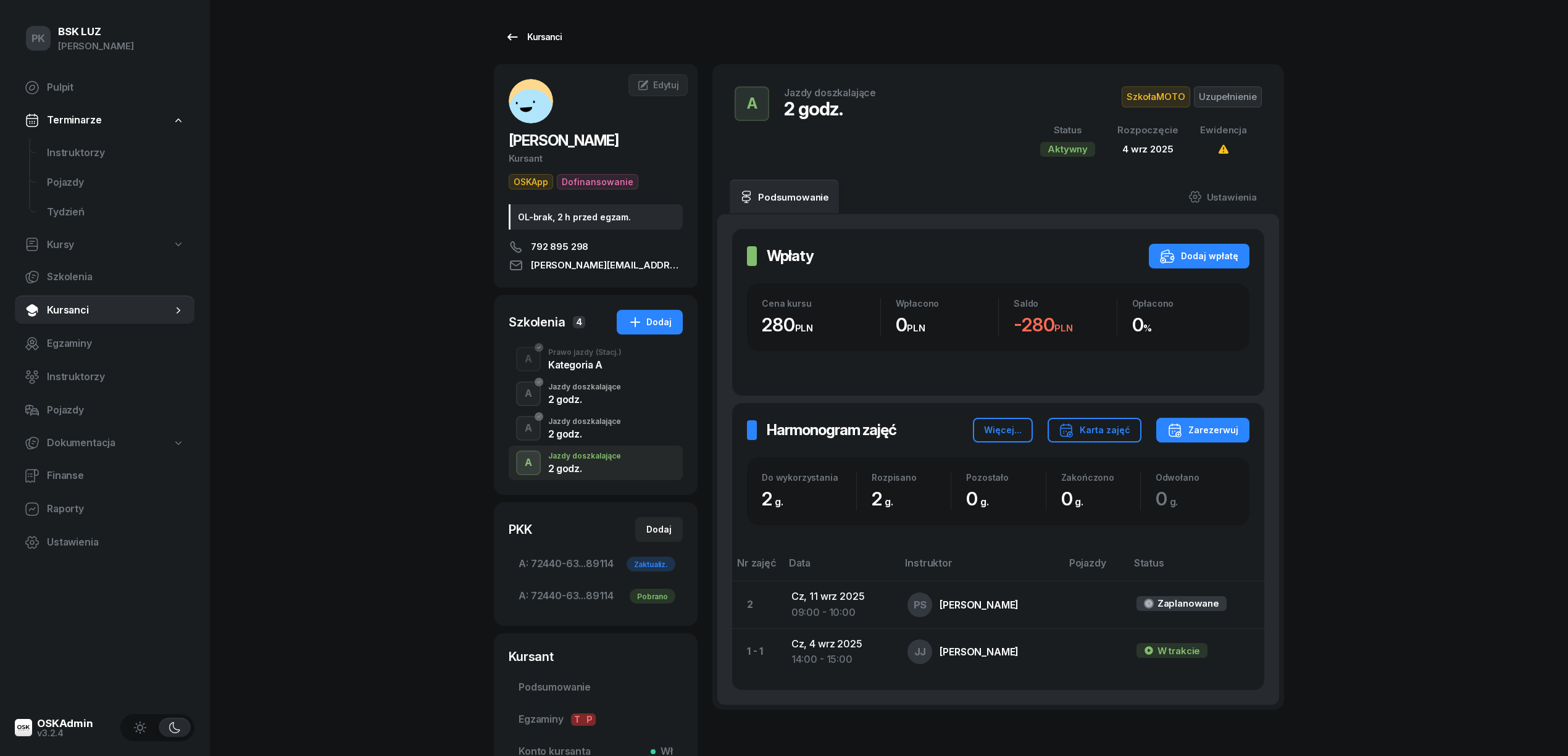
click at [531, 39] on div "Kursanci" at bounding box center [533, 37] width 57 height 15
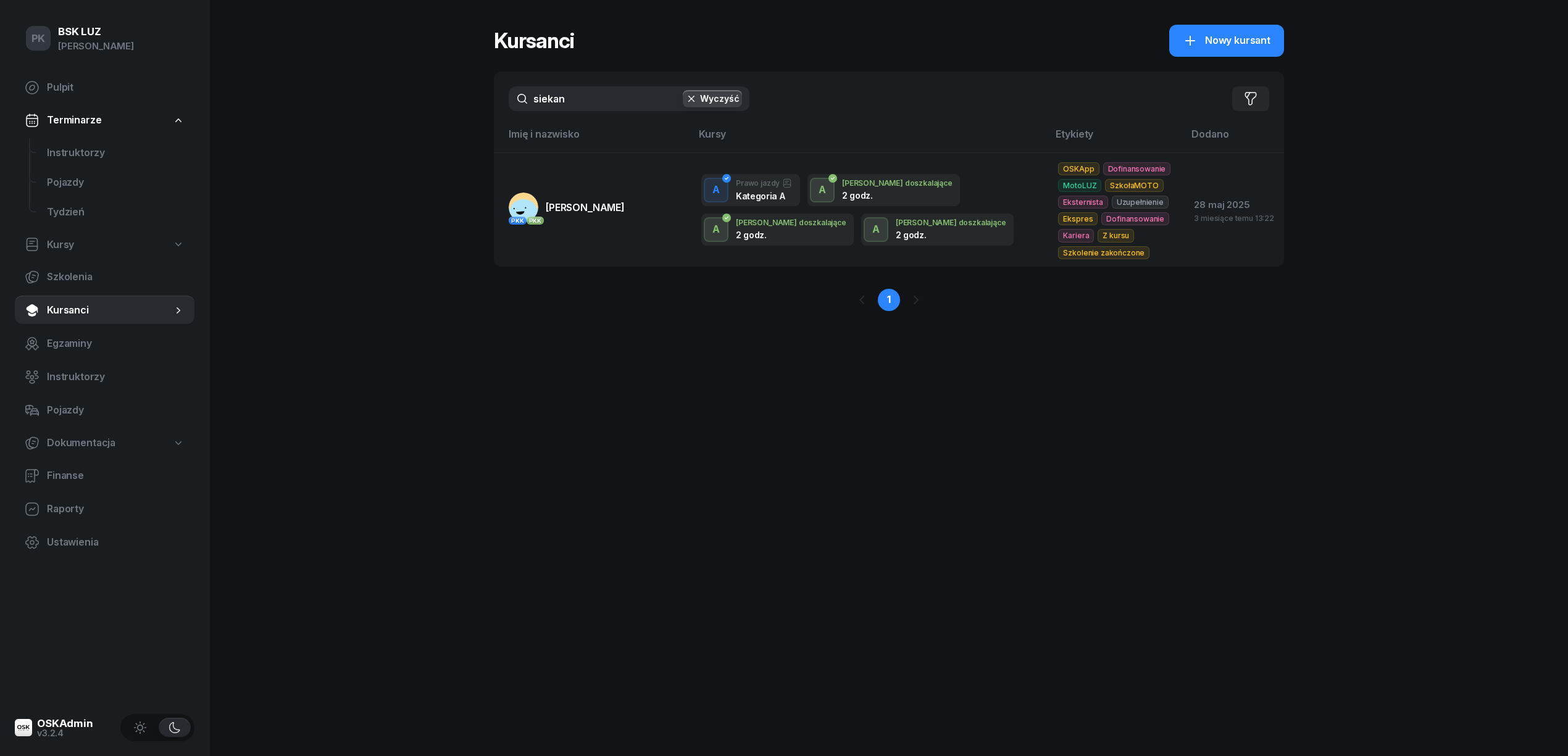
drag, startPoint x: 562, startPoint y: 101, endPoint x: 450, endPoint y: 105, distance: 112.1
click at [450, 105] on div "PK BSK LUZ Piotr Klimek Pulpit Terminarze Instruktorzy Pojazdy Tydzień Kursy Sz…" at bounding box center [784, 378] width 1568 height 756
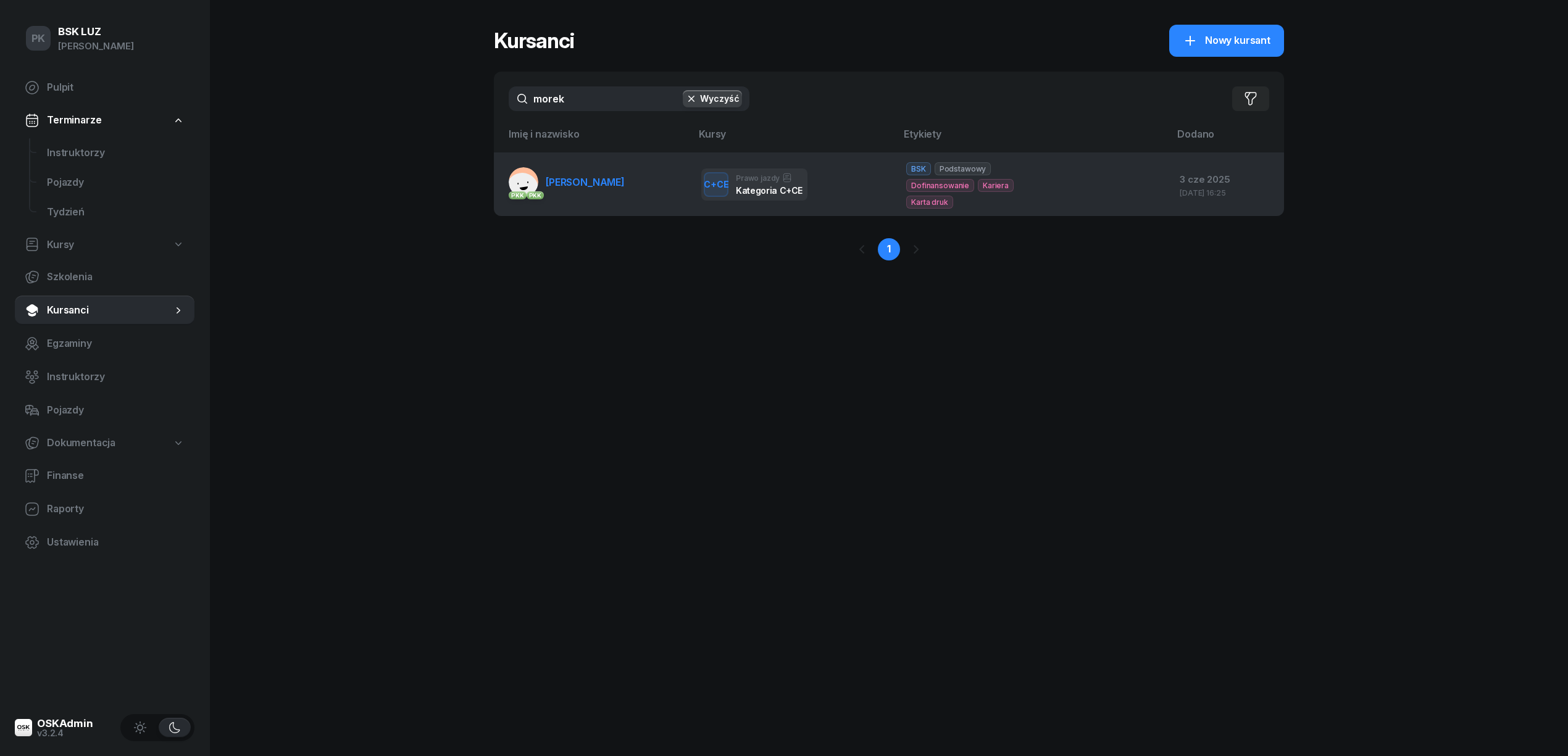
type input "morek"
click at [549, 168] on td "PKK PKK MOREK PAWEŁ" at bounding box center [592, 184] width 198 height 64
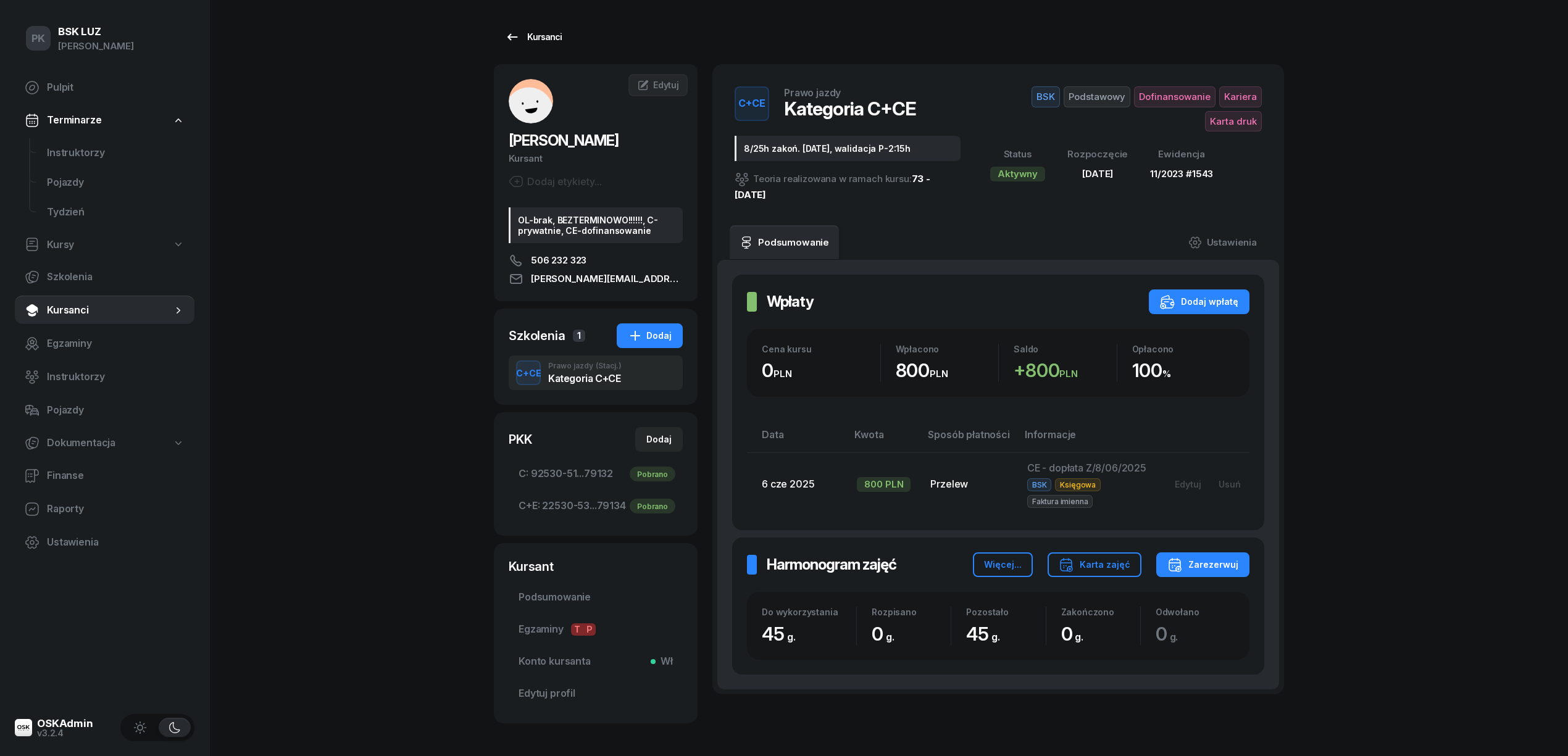
click at [548, 40] on div "Kursanci" at bounding box center [533, 37] width 57 height 15
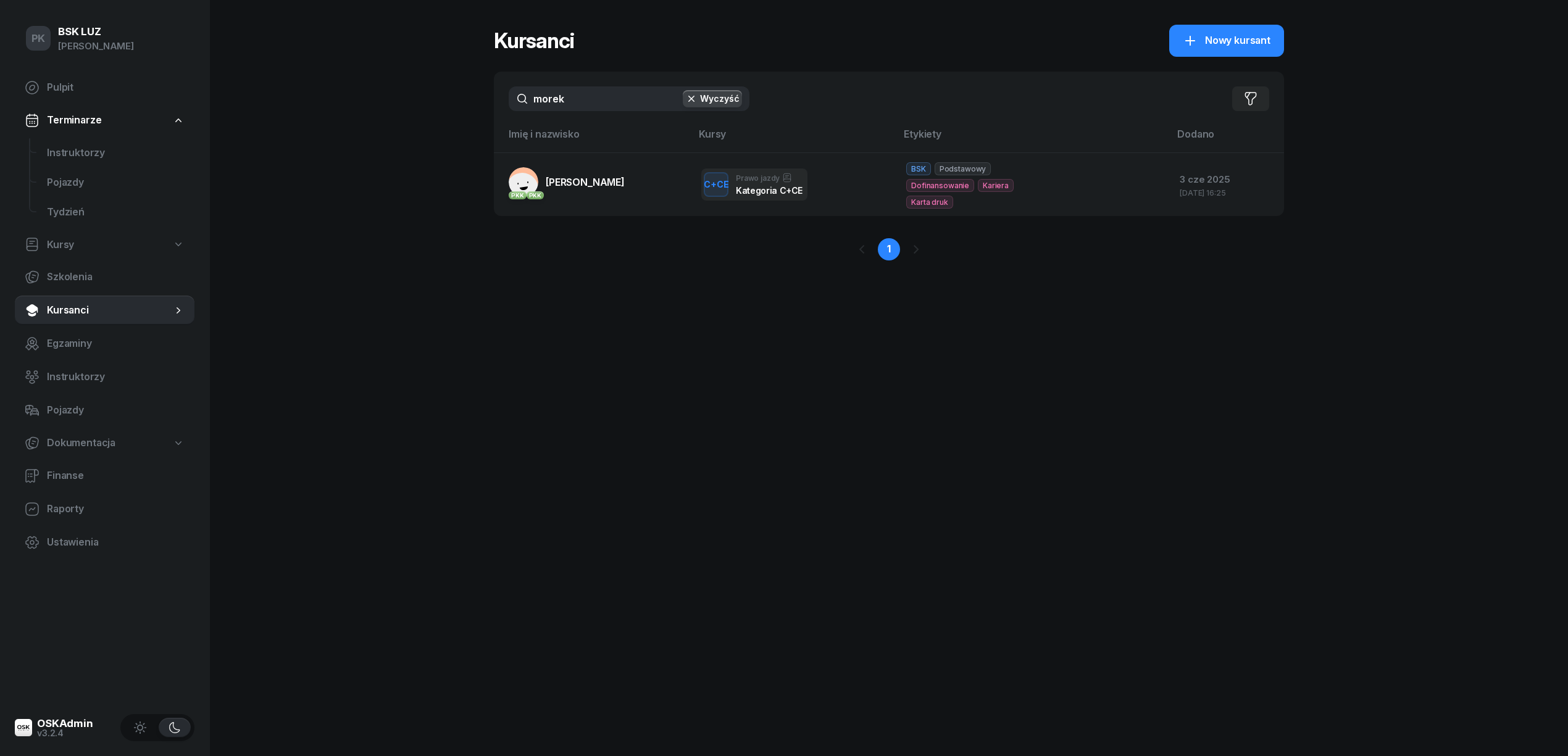
drag, startPoint x: 544, startPoint y: 96, endPoint x: 445, endPoint y: 90, distance: 99.2
click at [443, 90] on div "PK BSK LUZ Piotr Klimek Pulpit Terminarze Instruktorzy Pojazdy Tydzień Kursy Sz…" at bounding box center [784, 378] width 1568 height 756
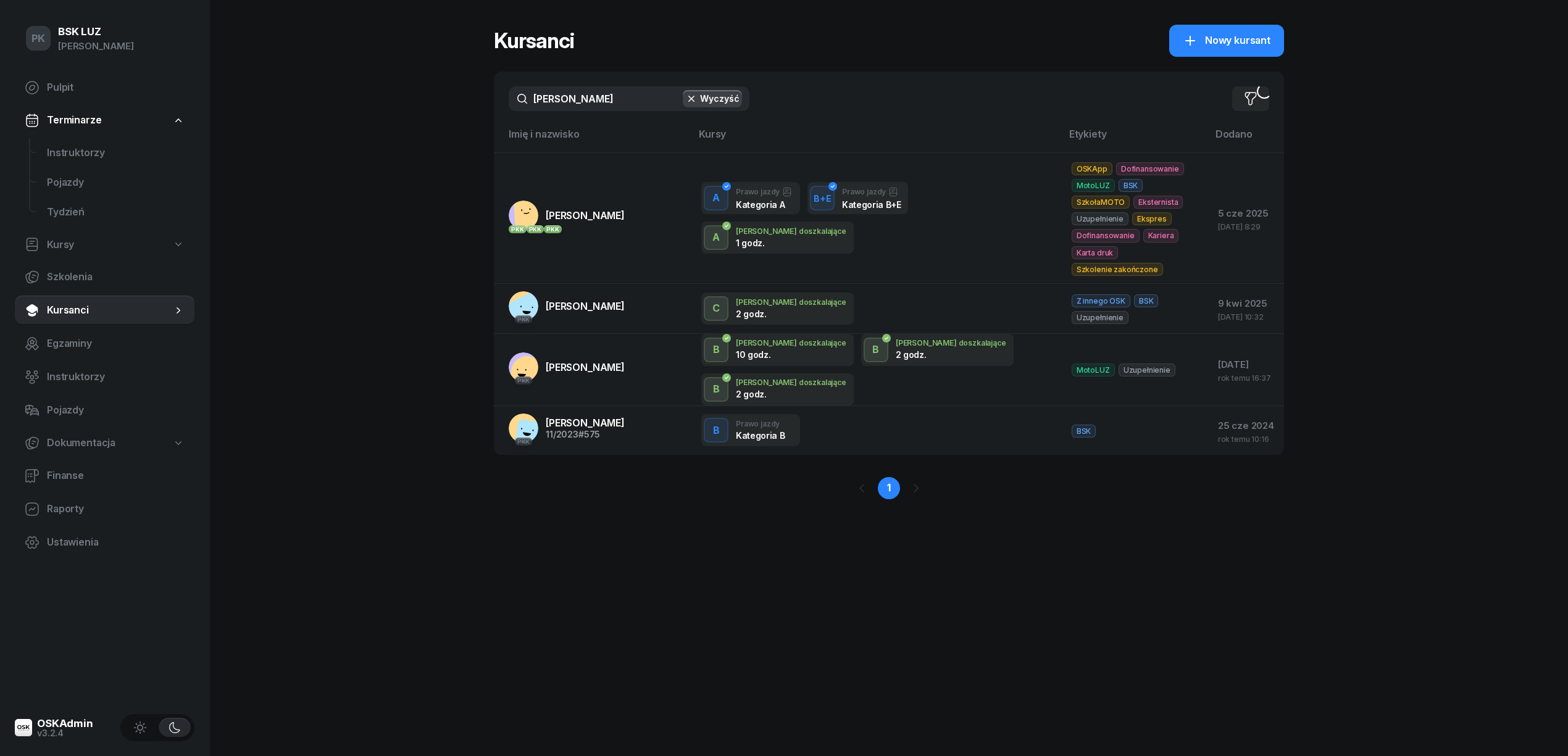
type input "szafraniak"
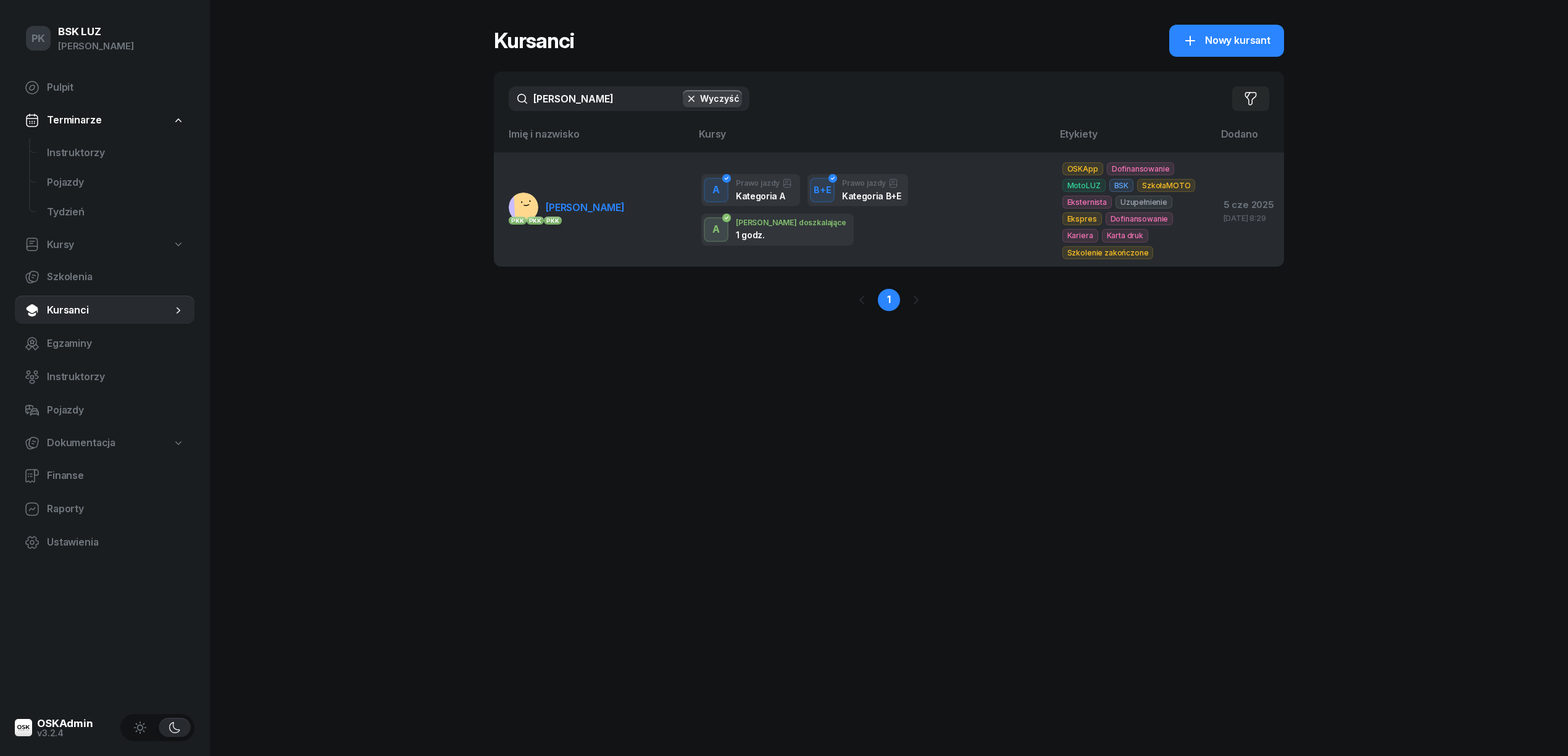
click at [620, 206] on link "PKK PKK PKK SZAFRANIAK JAKUB" at bounding box center [567, 208] width 116 height 30
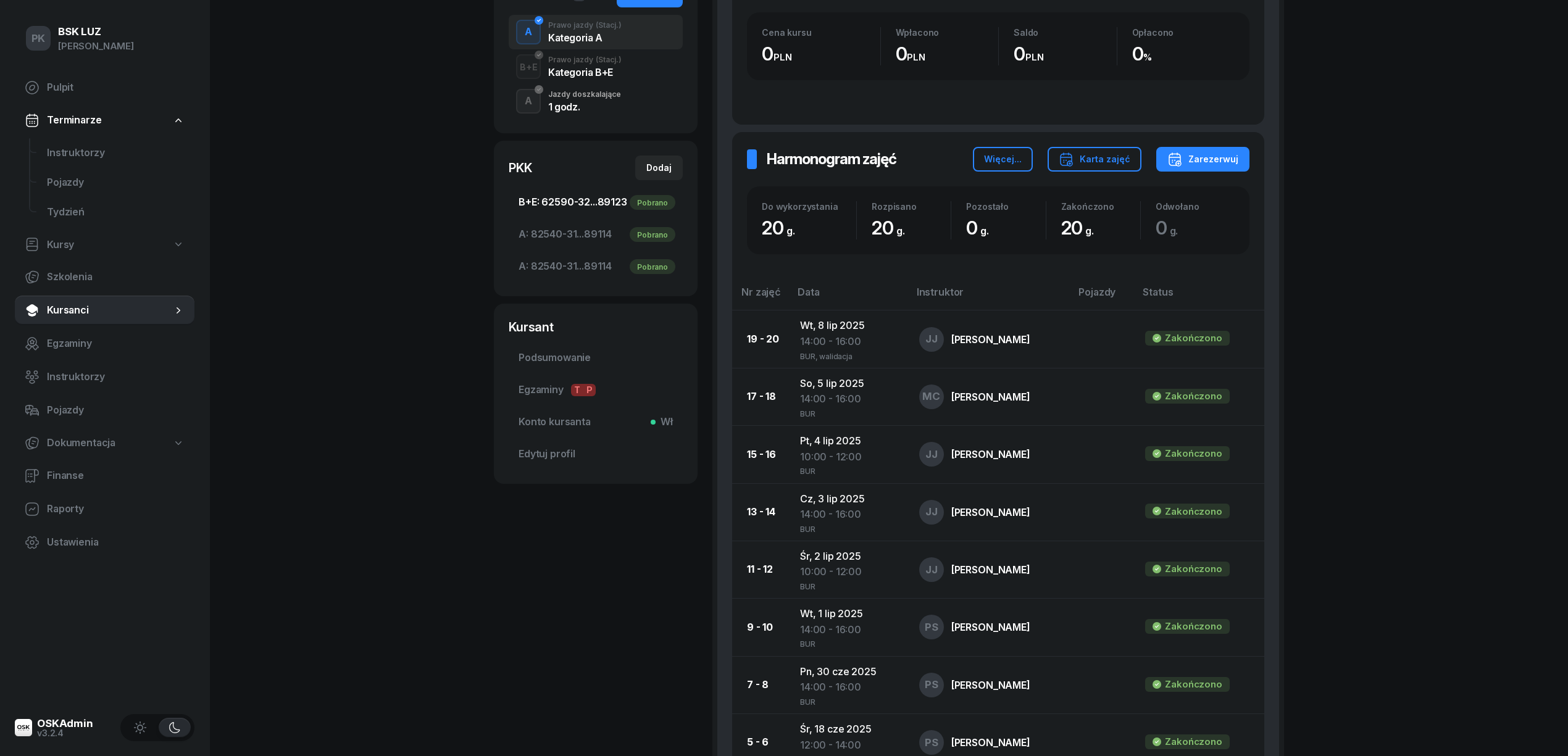
scroll to position [329, 0]
click at [601, 77] on div "B+E Prawo jazdy (Stacj.) Kategoria B+E" at bounding box center [596, 65] width 174 height 35
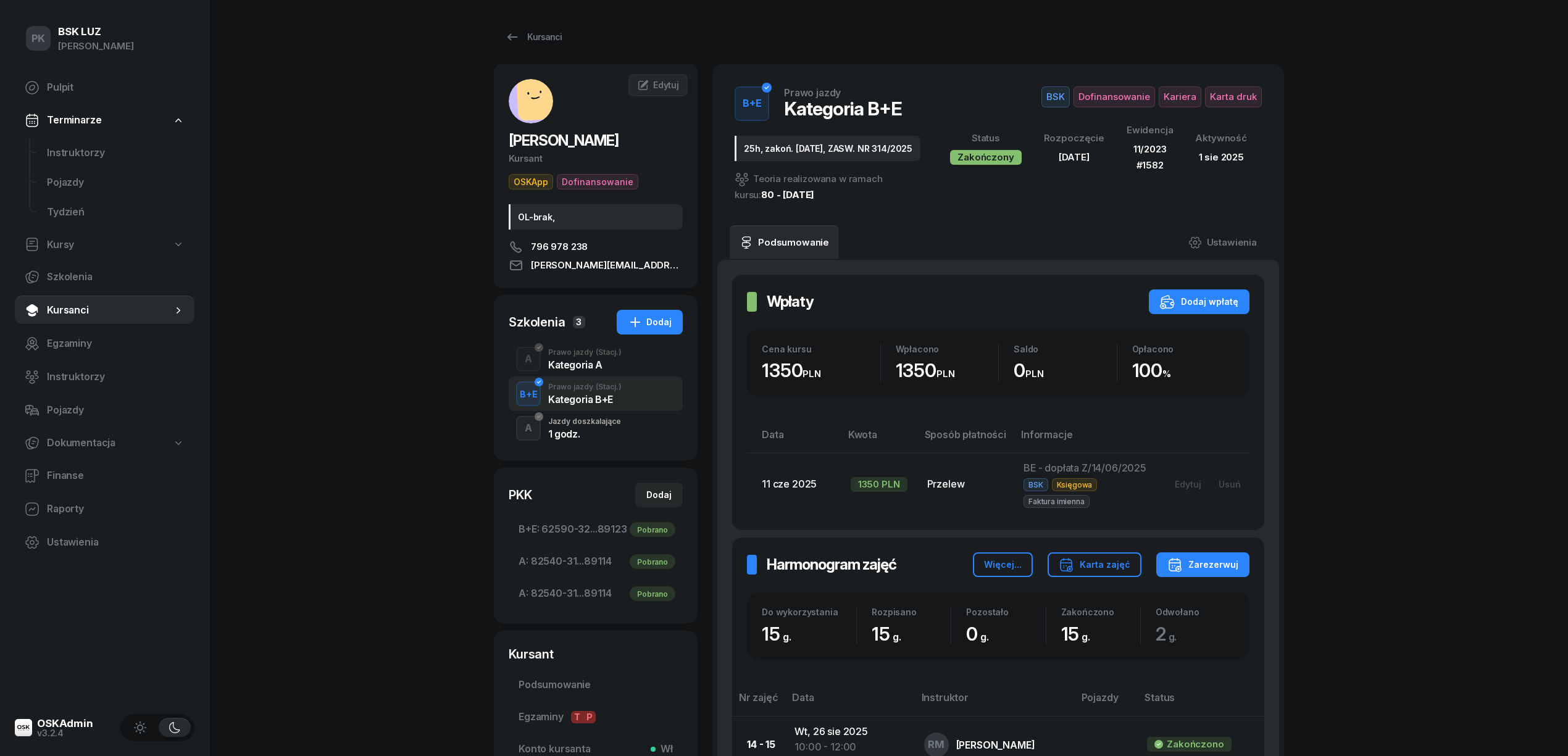
click at [601, 369] on div "Kategoria A" at bounding box center [585, 365] width 73 height 10
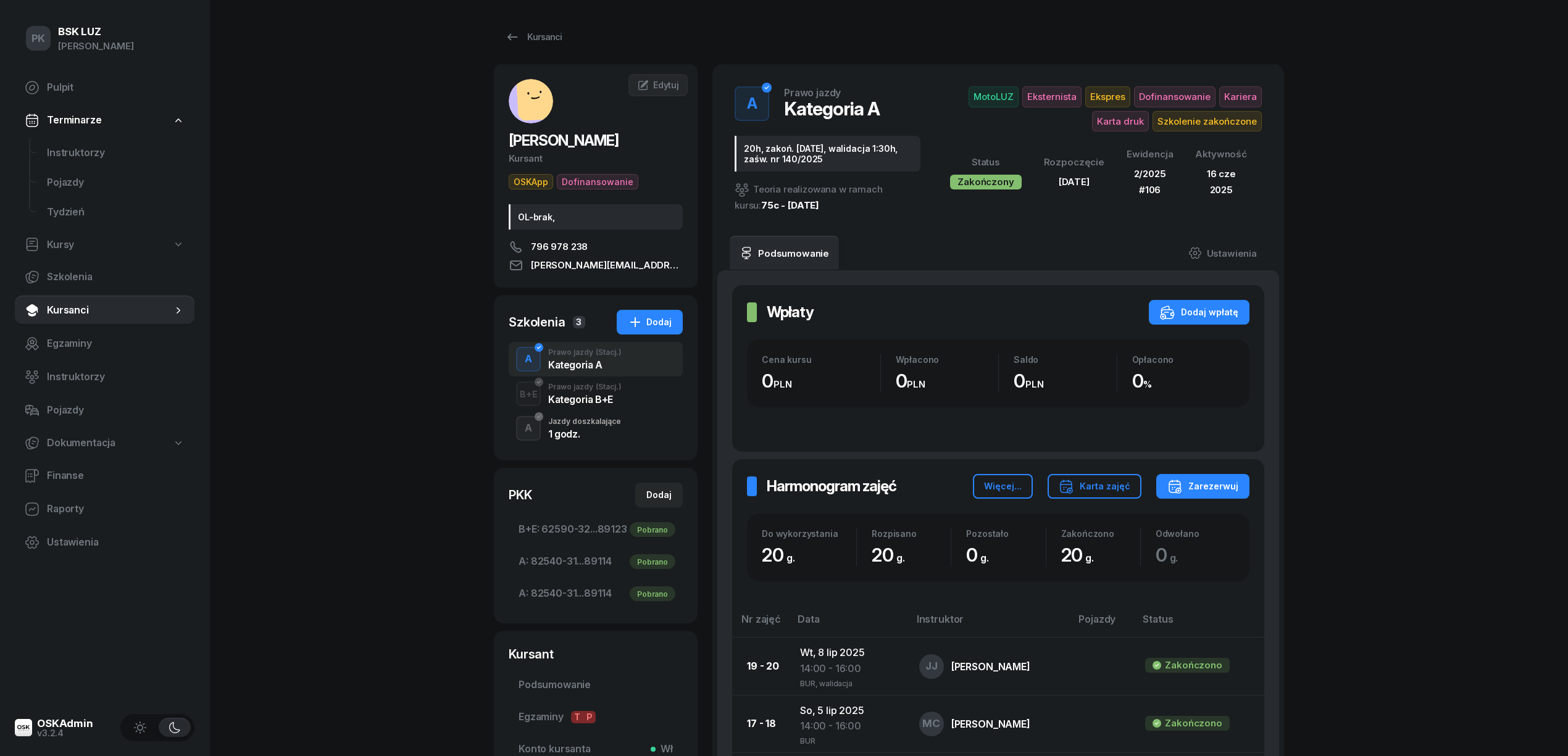
click at [601, 390] on span "(Stacj.)" at bounding box center [609, 386] width 26 height 7
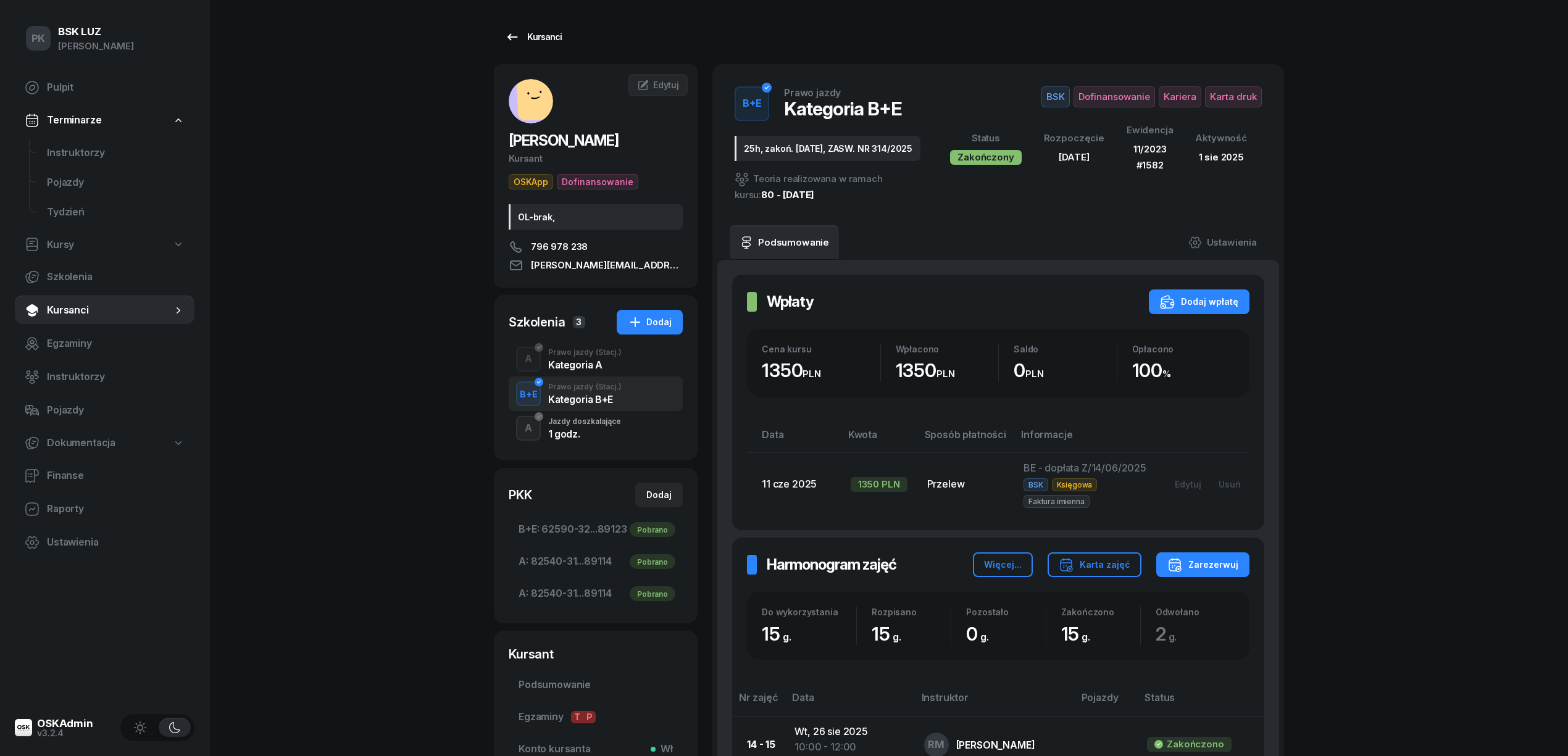
click at [544, 35] on div "Kursanci" at bounding box center [533, 37] width 57 height 15
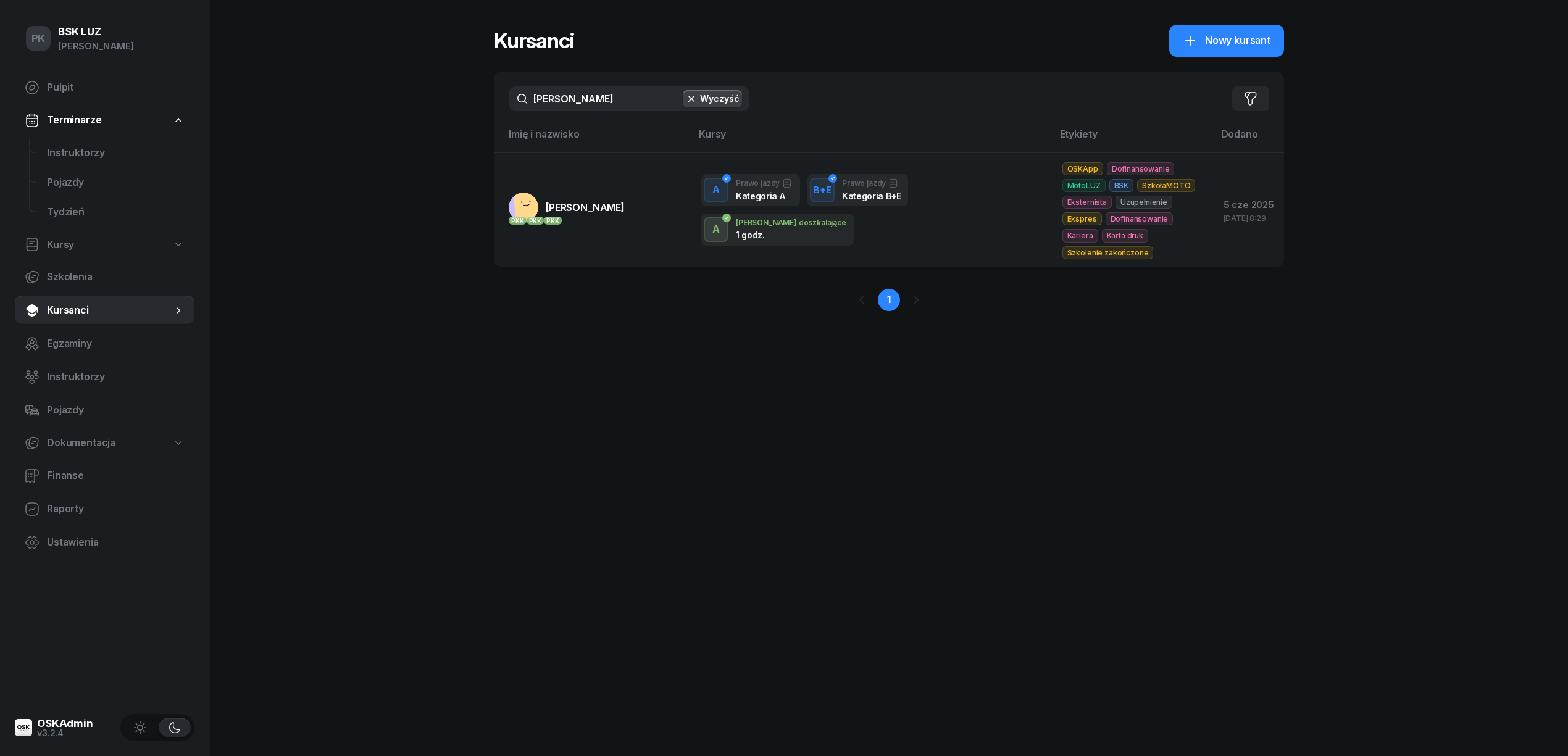
drag, startPoint x: 565, startPoint y: 99, endPoint x: 546, endPoint y: 97, distance: 19.1
click at [531, 99] on input "szafraniak" at bounding box center [629, 98] width 240 height 24
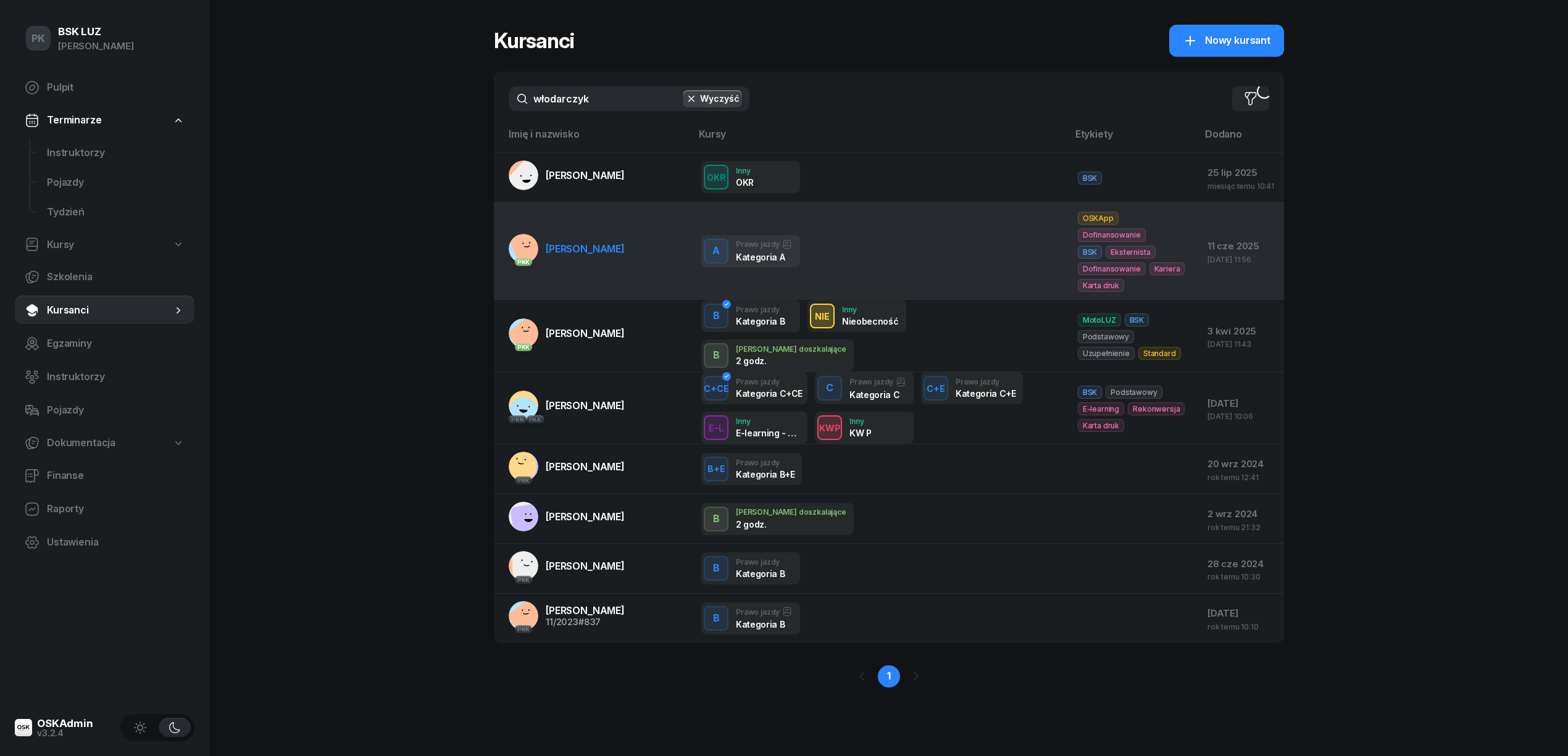
type input "włodarczyk"
click at [592, 242] on span "[PERSON_NAME]" at bounding box center [585, 249] width 79 height 12
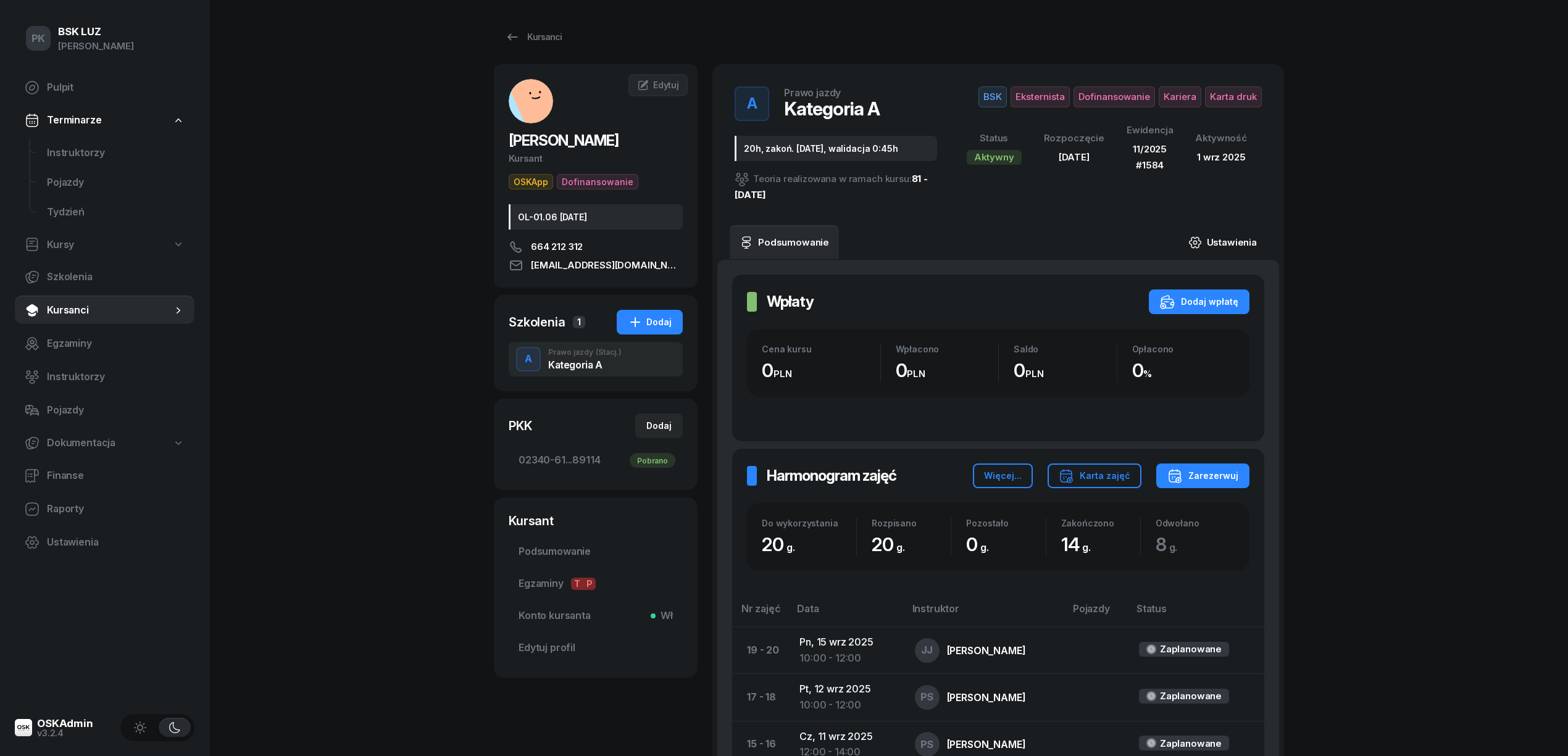
click at [1224, 242] on link "Ustawienia" at bounding box center [1223, 242] width 88 height 35
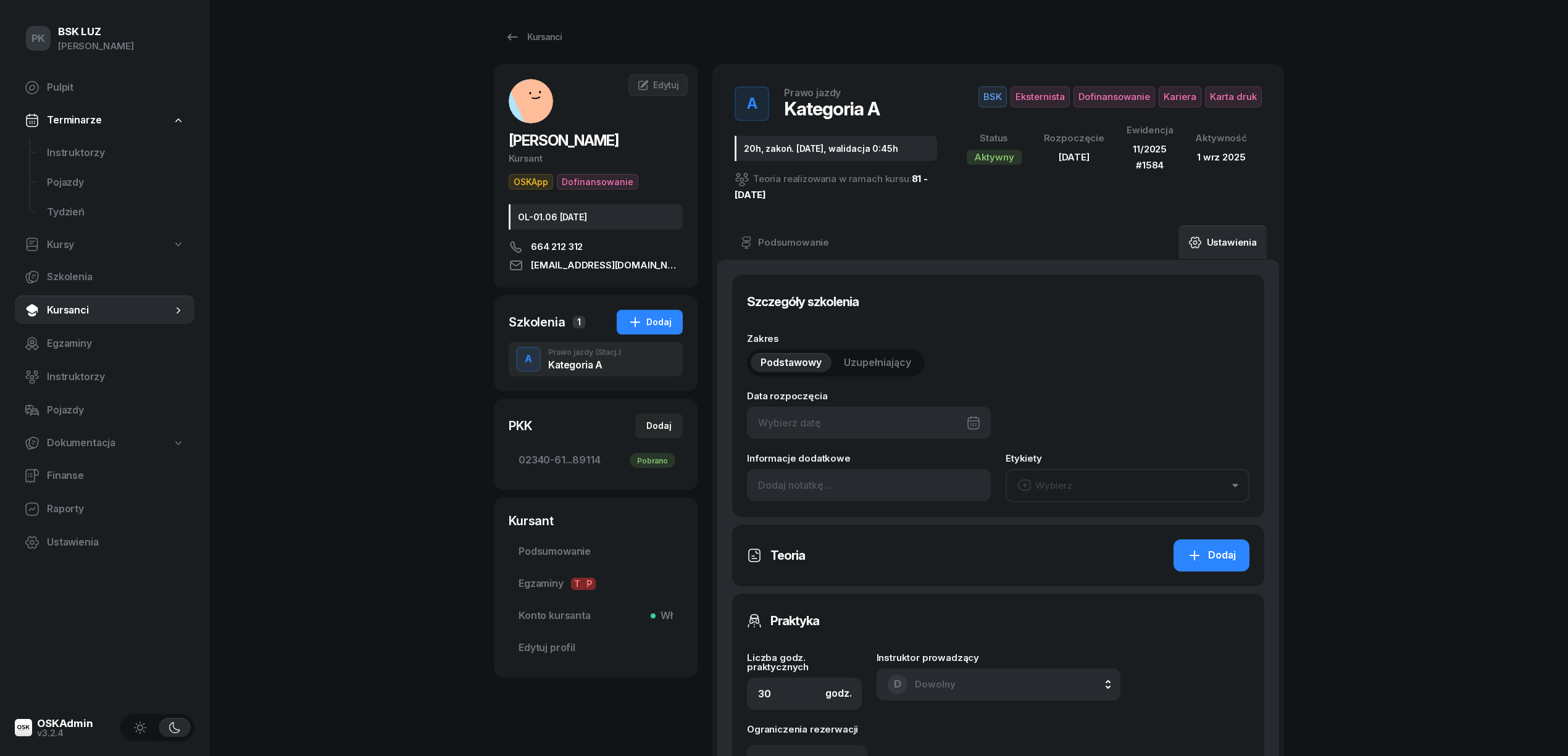
type input "22/06/2025"
type input "20h, zakoń. 31-08-25, walidacja 0:45h"
type input "20"
type input "02340"
type input "61209"
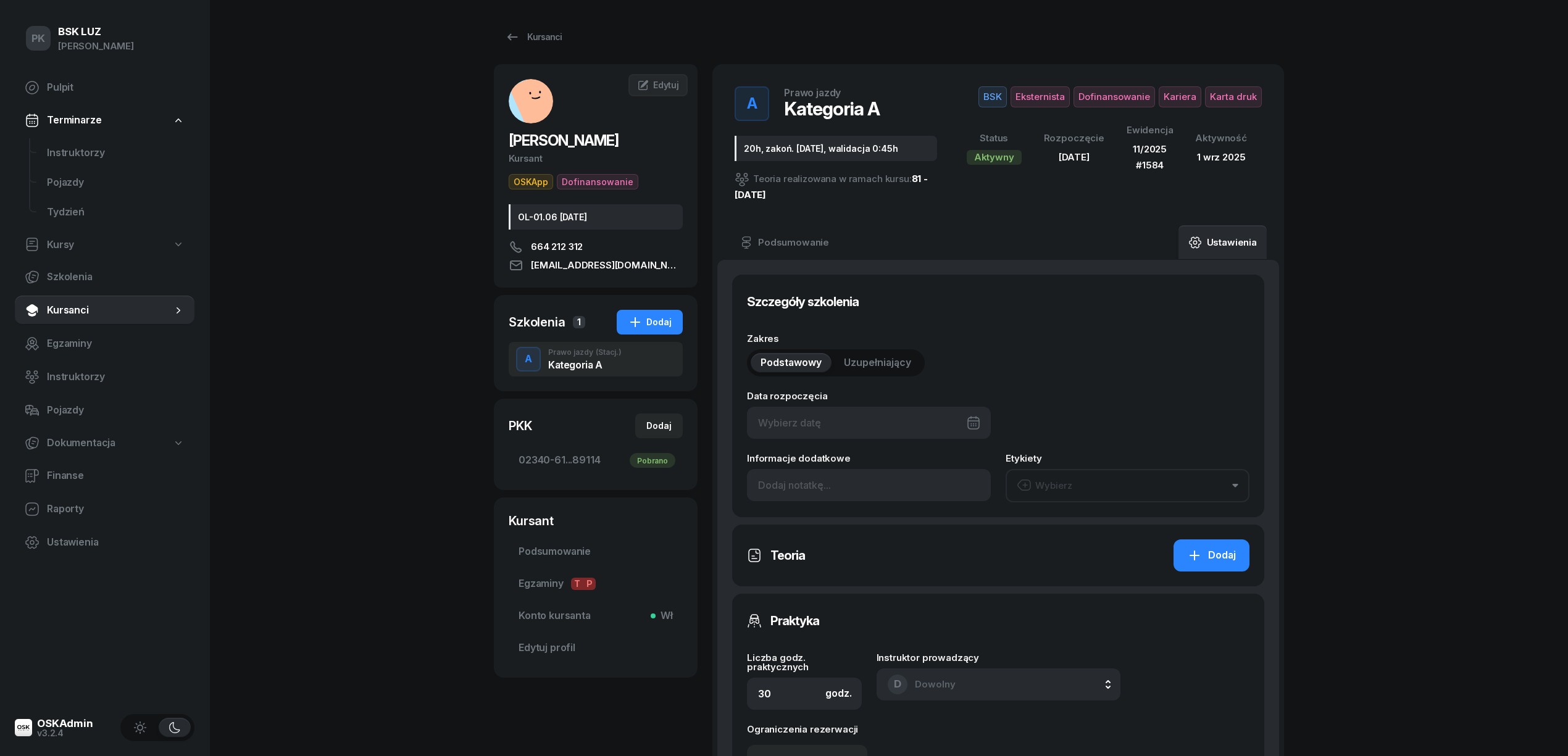
type input "35893"
type input "89114"
type input "11/2025"
type input "1584"
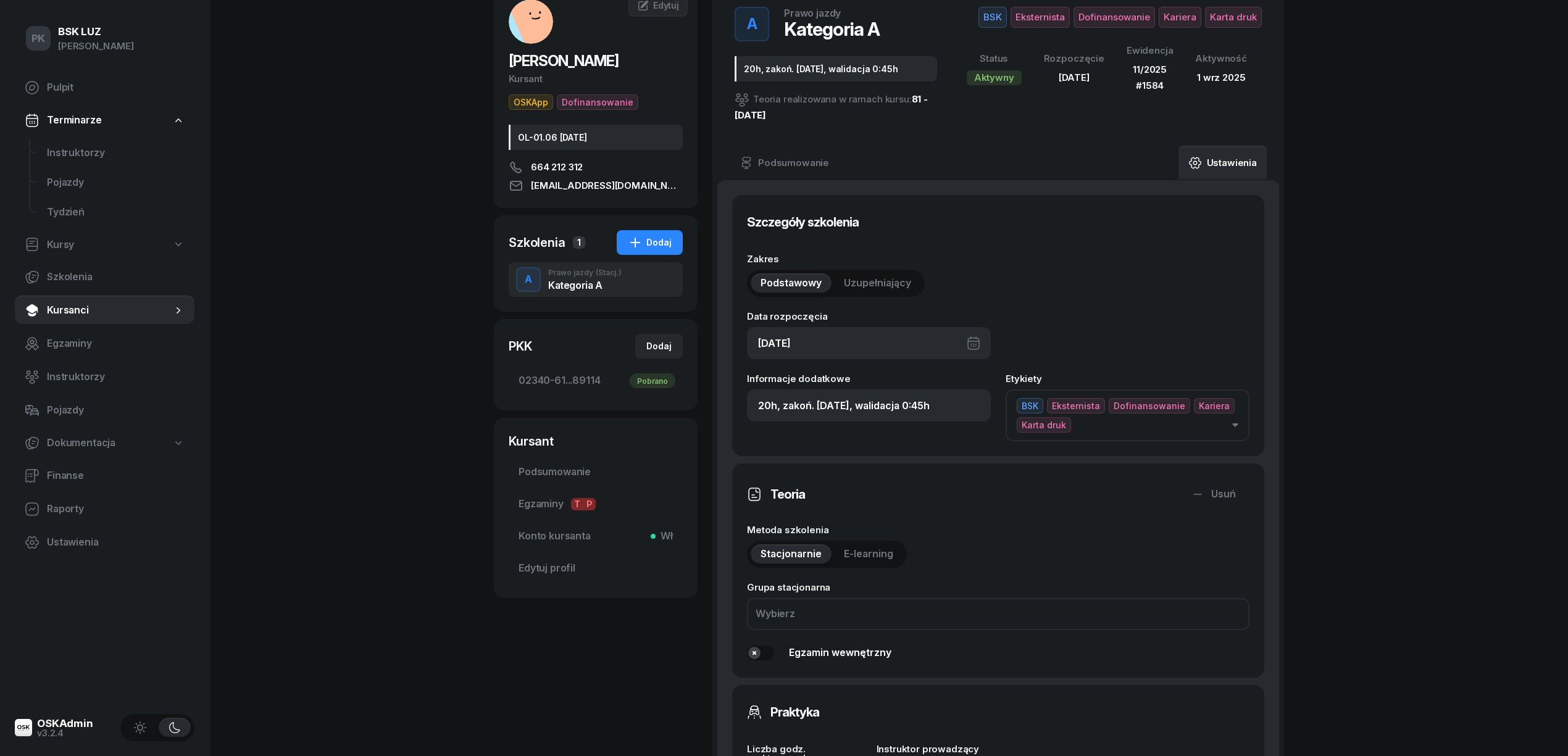
scroll to position [247, 0]
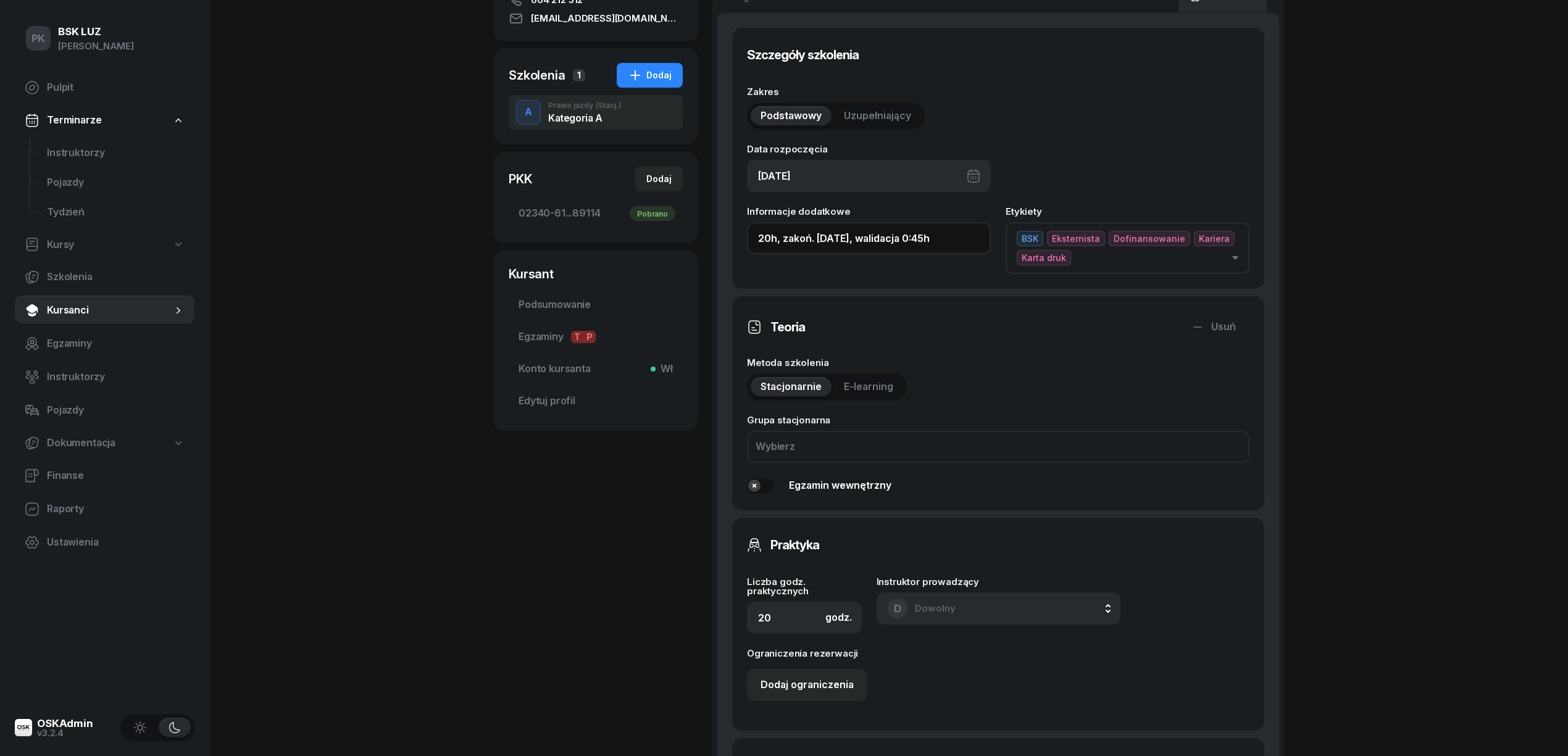
drag, startPoint x: 896, startPoint y: 240, endPoint x: 569, endPoint y: 258, distance: 327.5
click at [569, 258] on div "WŁODARCZYK DAWID Kursant OSKApp Dofinansowanie OL-01.06 2028-06-20 664 212 312 …" at bounding box center [889, 495] width 790 height 1356
paste input "30/38h zakoń. 31.10.2025, walidacja T-0:45, P-1:30"
click at [808, 238] on input "30/38h zakoń. 31.10.2025, walidacja T-0:45, P-1:30h" at bounding box center [869, 238] width 244 height 32
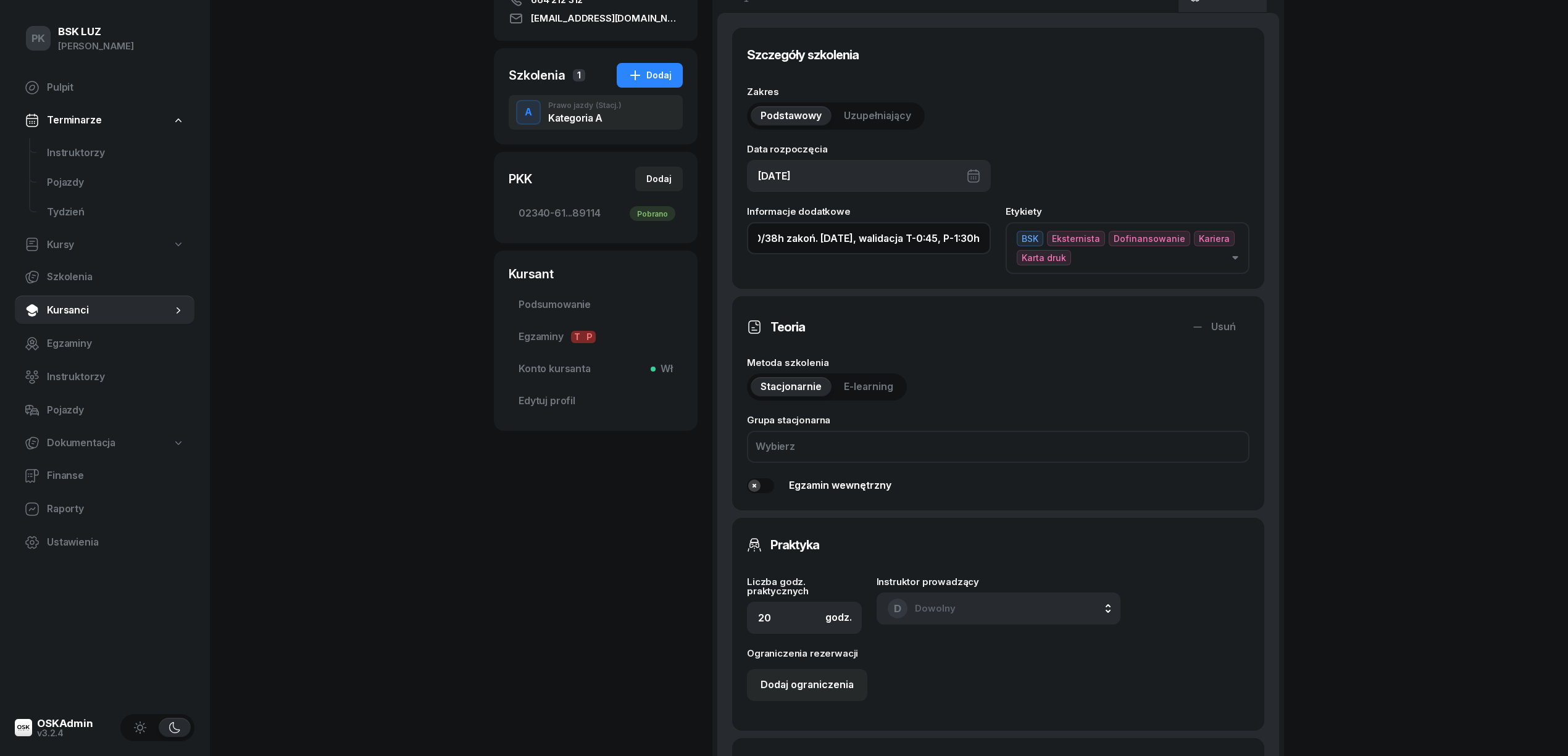
scroll to position [0, 0]
drag, startPoint x: 806, startPoint y: 238, endPoint x: 522, endPoint y: 263, distance: 285.1
click at [522, 263] on div "WŁODARCZYK DAWID Kursant OSKApp Dofinansowanie OL-01.06 2028-06-20 664 212 312 …" at bounding box center [889, 495] width 790 height 1356
click at [776, 235] on input "30/38h zakoń. 31.10.2025, walidacja T-0:45, P-1:30h" at bounding box center [869, 238] width 244 height 32
drag, startPoint x: 787, startPoint y: 238, endPoint x: 726, endPoint y: 238, distance: 61.0
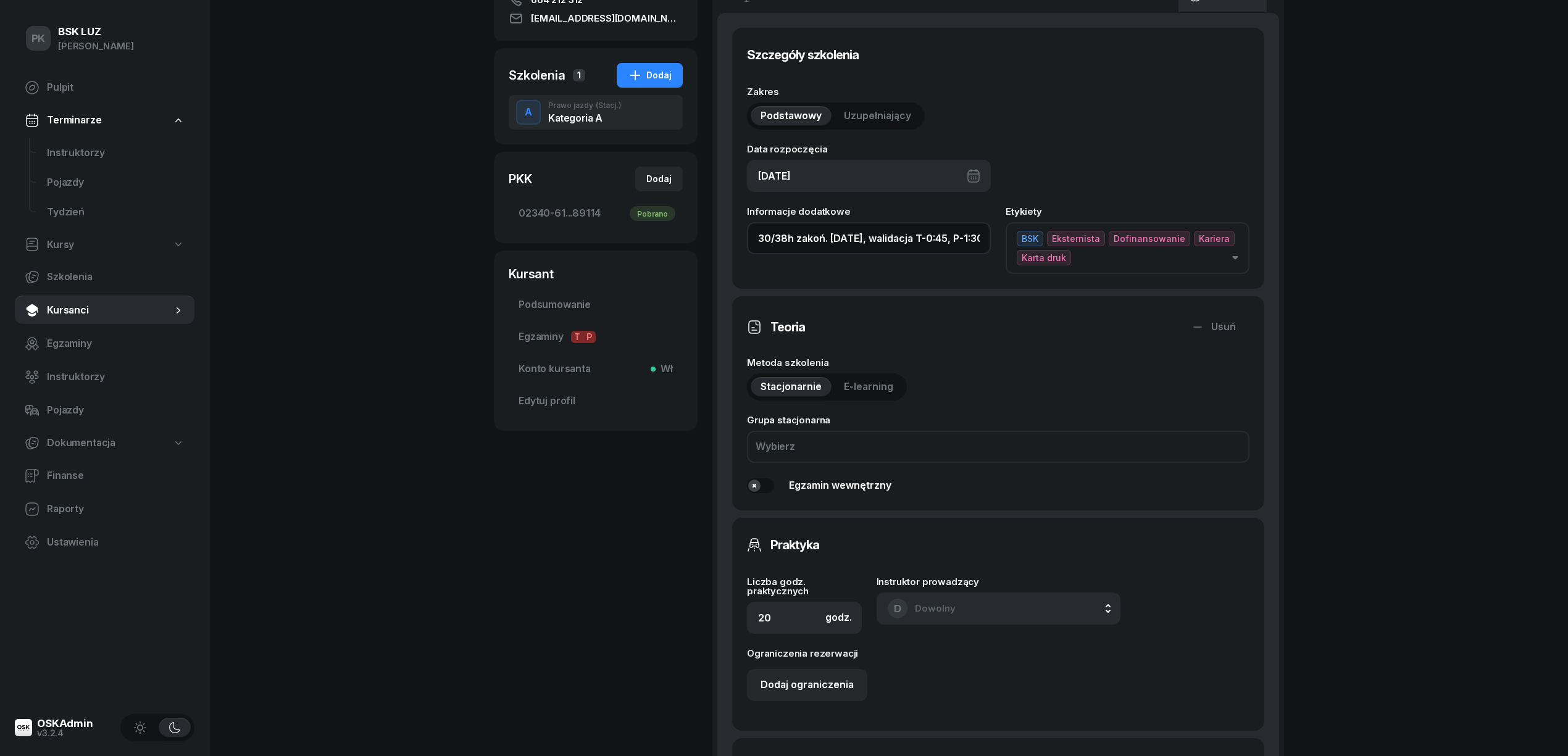
click at [726, 238] on div "Szczegóły szkolenia Zakres Podstawowy Uzupełniający Data rozpoczęcia 22/06/2025…" at bounding box center [998, 572] width 562 height 1118
click at [927, 240] on input "4/20h zakoń. 31.10.2025, walidacja T-0:45, P-1:30h" at bounding box center [869, 238] width 244 height 32
drag, startPoint x: 961, startPoint y: 237, endPoint x: 940, endPoint y: 226, distance: 23.7
click at [940, 226] on input "4/20h zakoń. 31.10.2025, walidacja P-1:30h" at bounding box center [869, 238] width 244 height 32
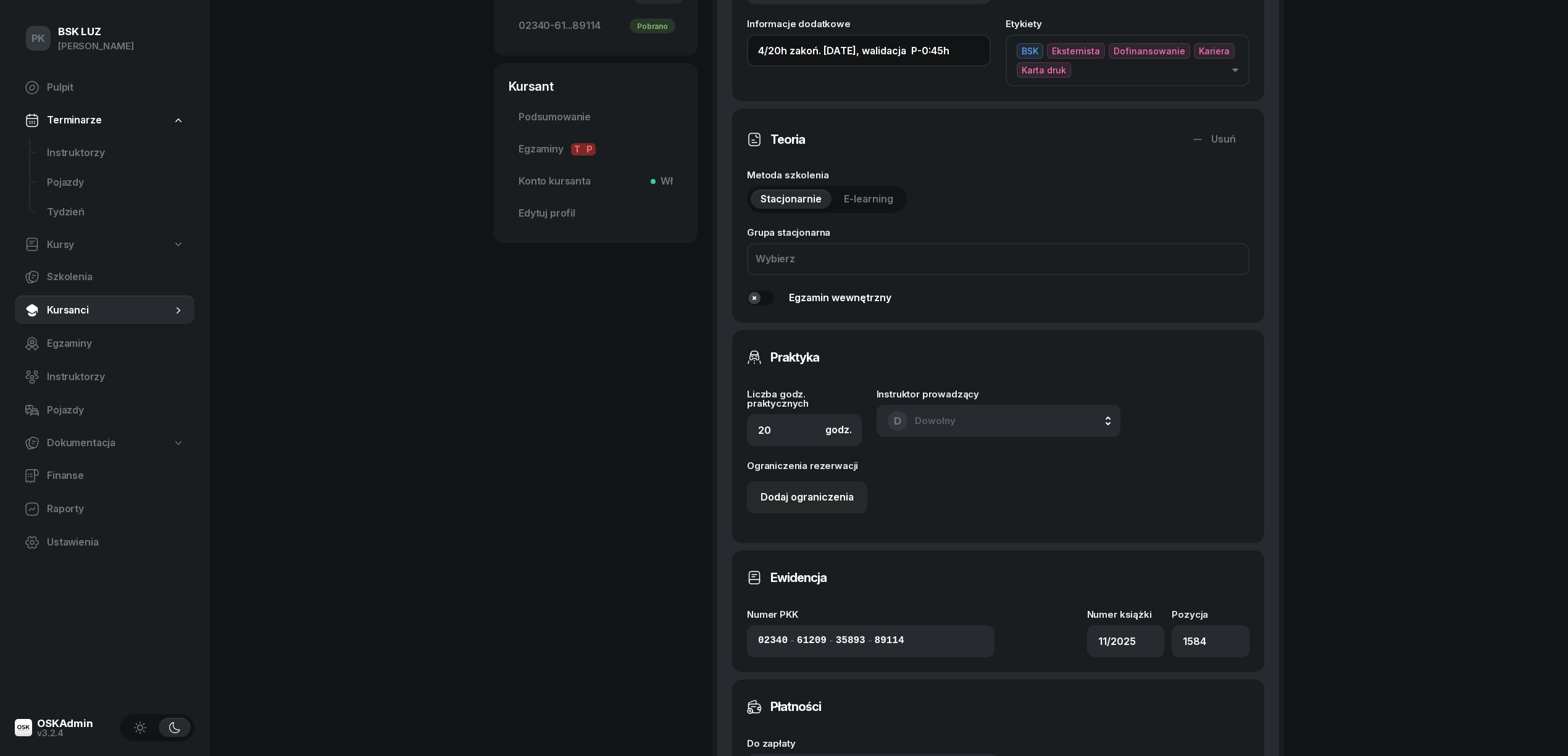
scroll to position [658, 0]
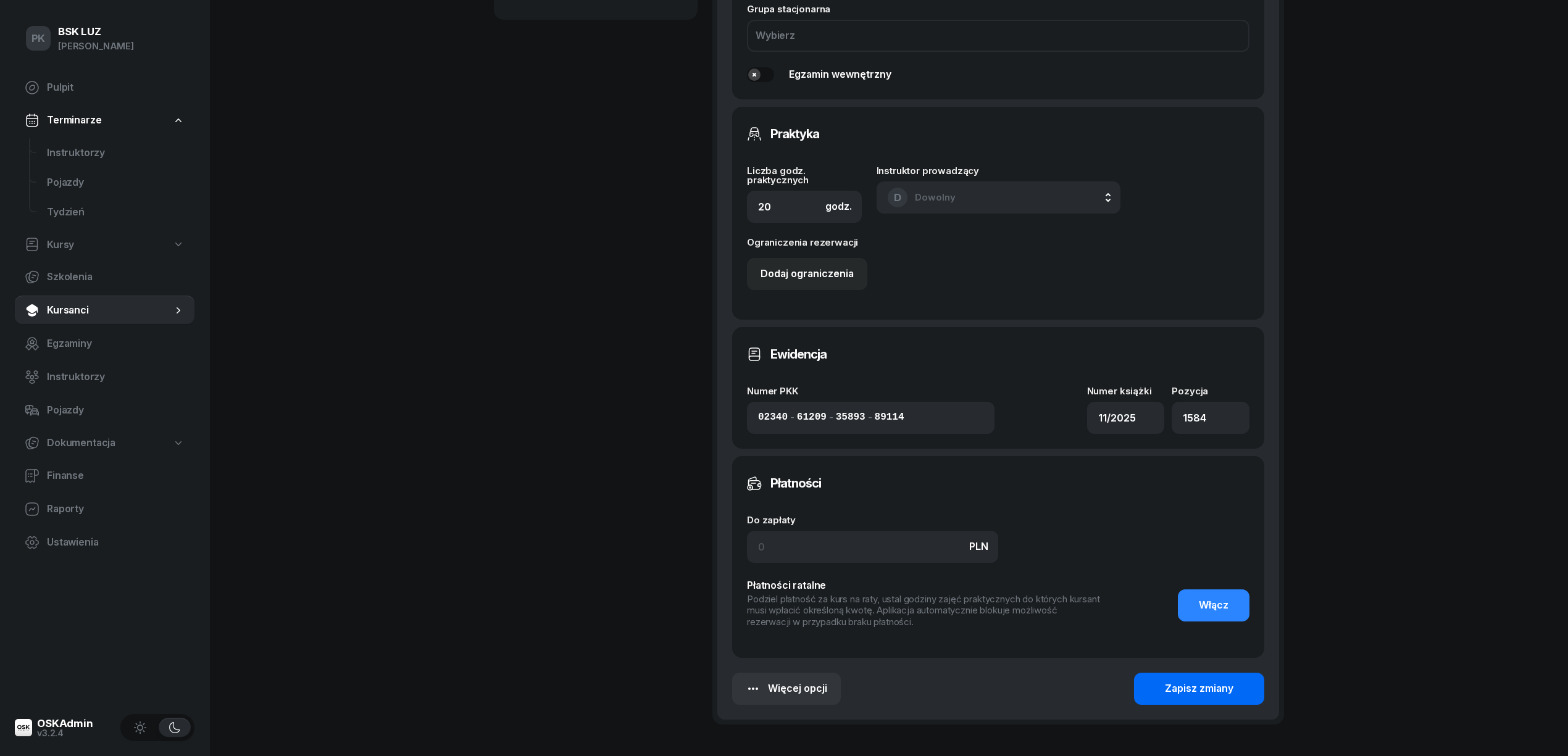
type input "4/20h zakoń. 31.10.2025, walidacja P-0:45h"
click at [1168, 681] on div "Zapisz zmiany" at bounding box center [1199, 689] width 69 height 16
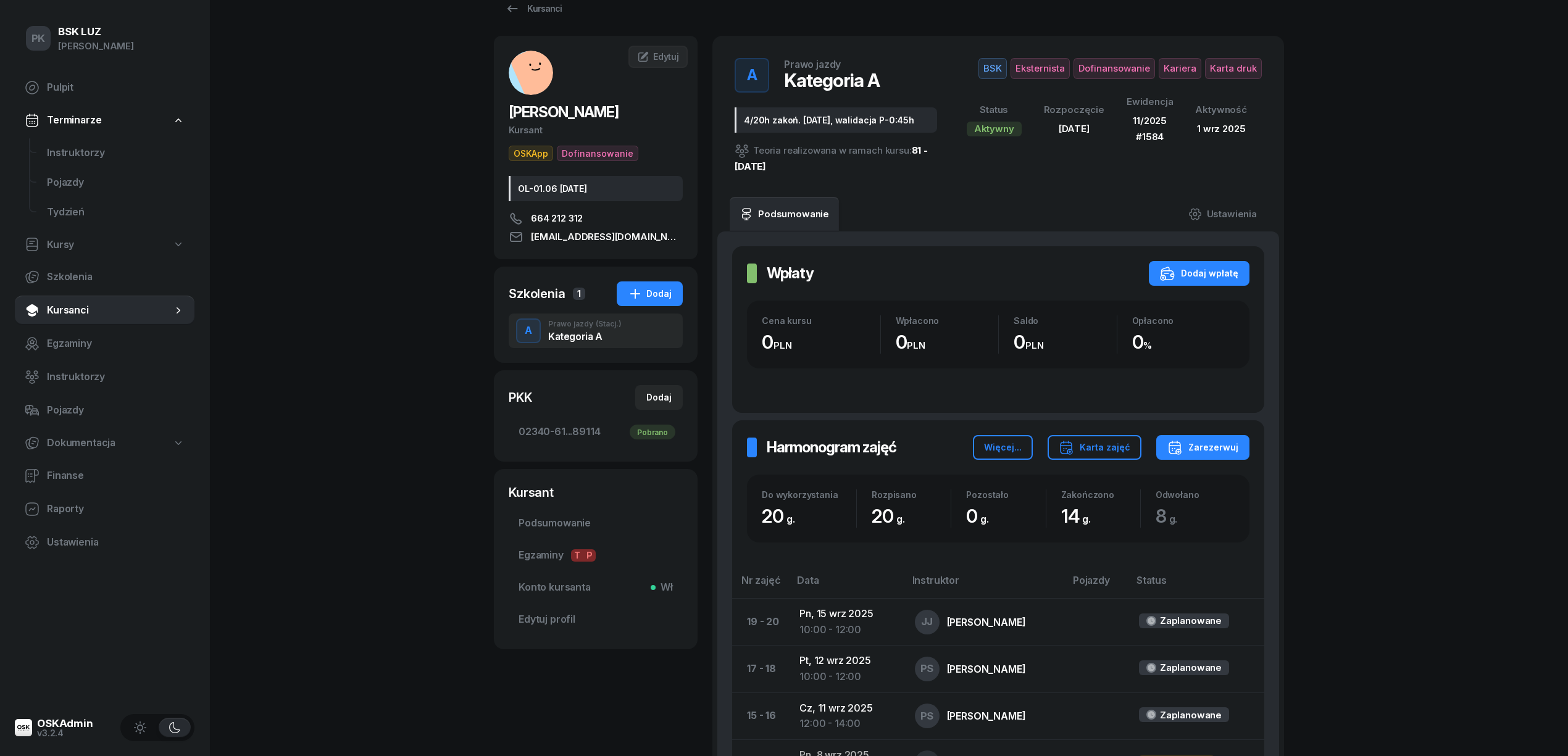
scroll to position [0, 0]
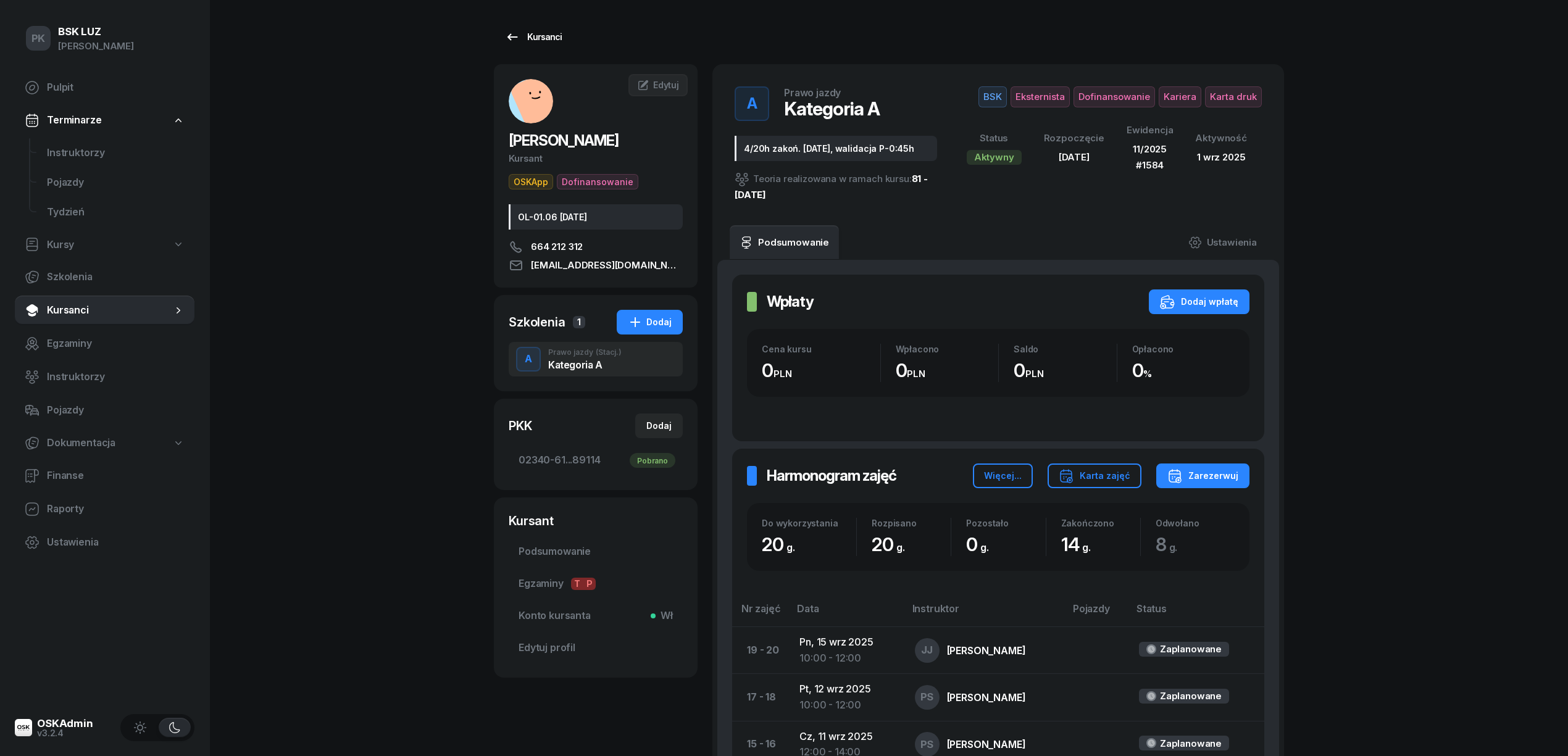
click at [544, 37] on div "Kursanci" at bounding box center [533, 37] width 57 height 15
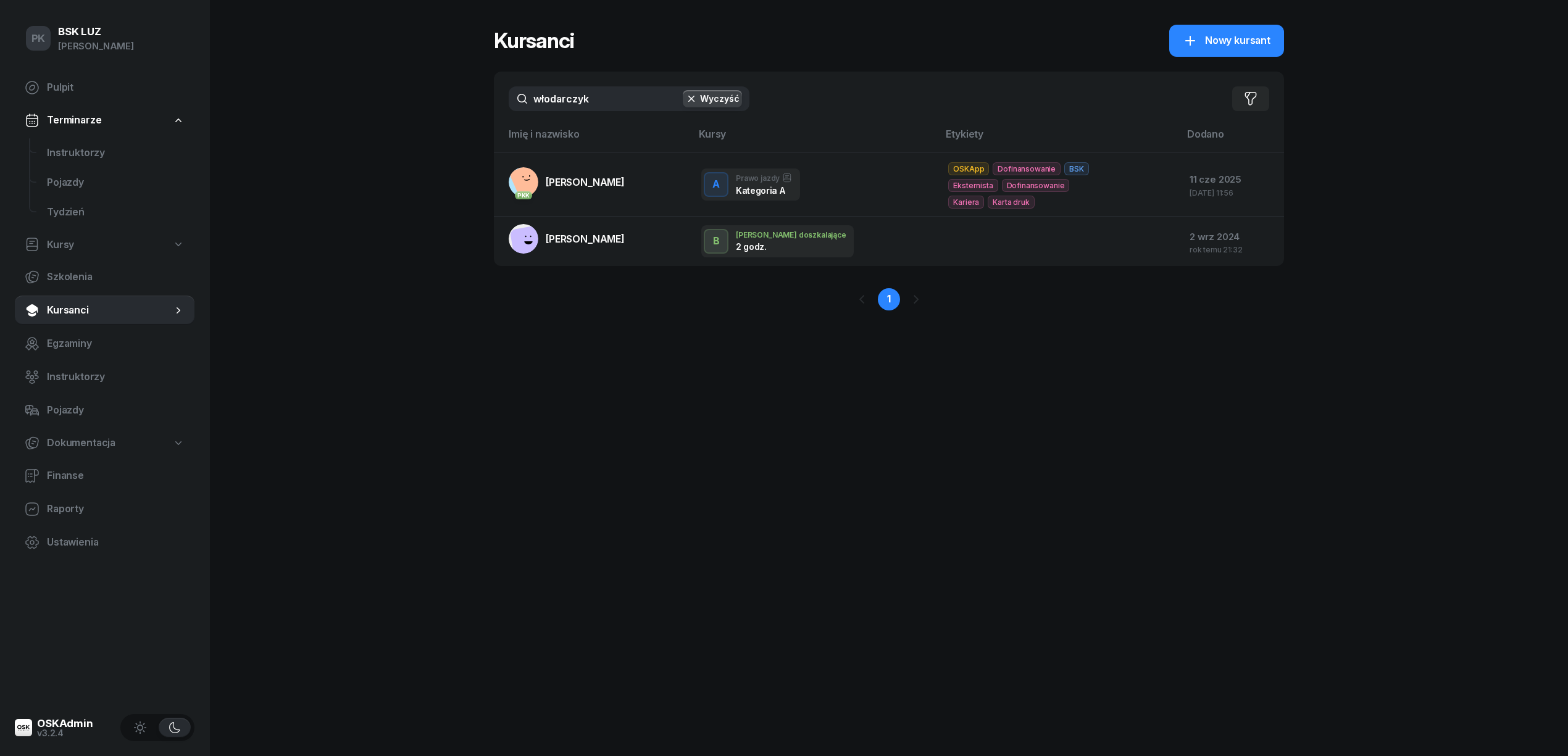
drag, startPoint x: 603, startPoint y: 94, endPoint x: 425, endPoint y: 79, distance: 178.6
click at [425, 79] on div "PK BSK LUZ Piotr Klimek Pulpit Terminarze Instruktorzy Pojazdy Tydzień Kursy Sz…" at bounding box center [784, 378] width 1568 height 756
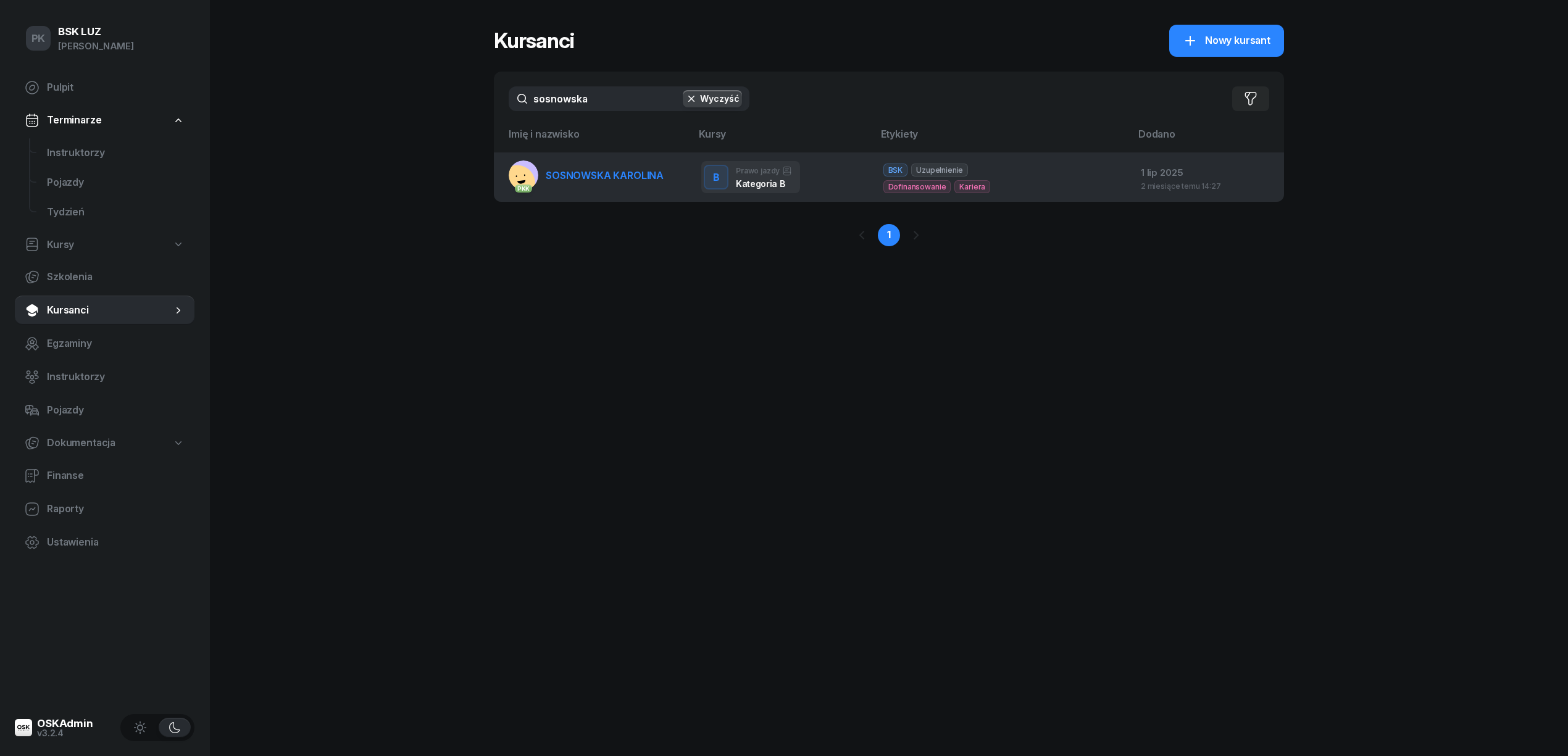
type input "sosnowska"
click at [539, 173] on link "PKK SOSNOWSKA KAROLINA" at bounding box center [586, 175] width 155 height 30
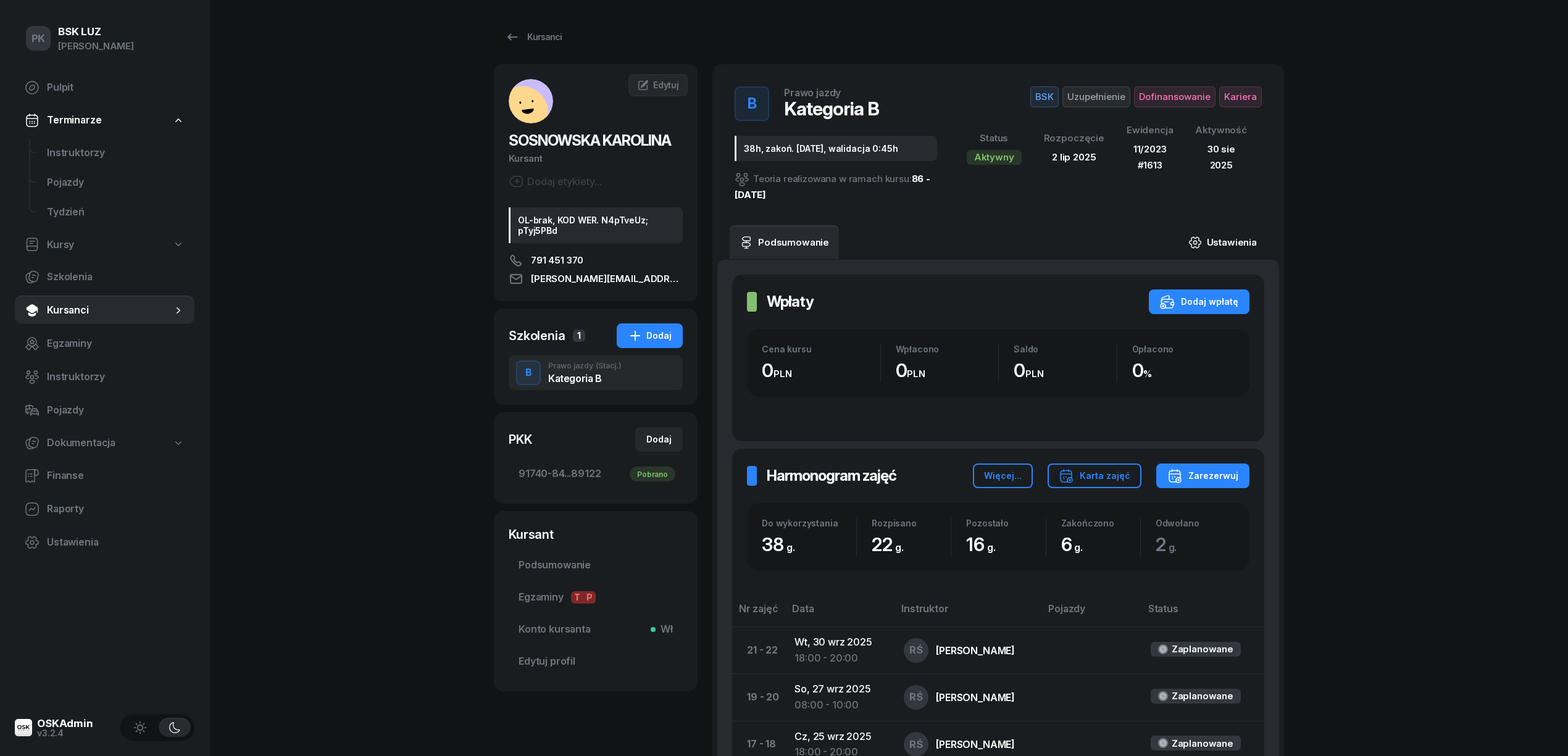
click at [1228, 247] on link "Ustawienia" at bounding box center [1223, 242] width 88 height 35
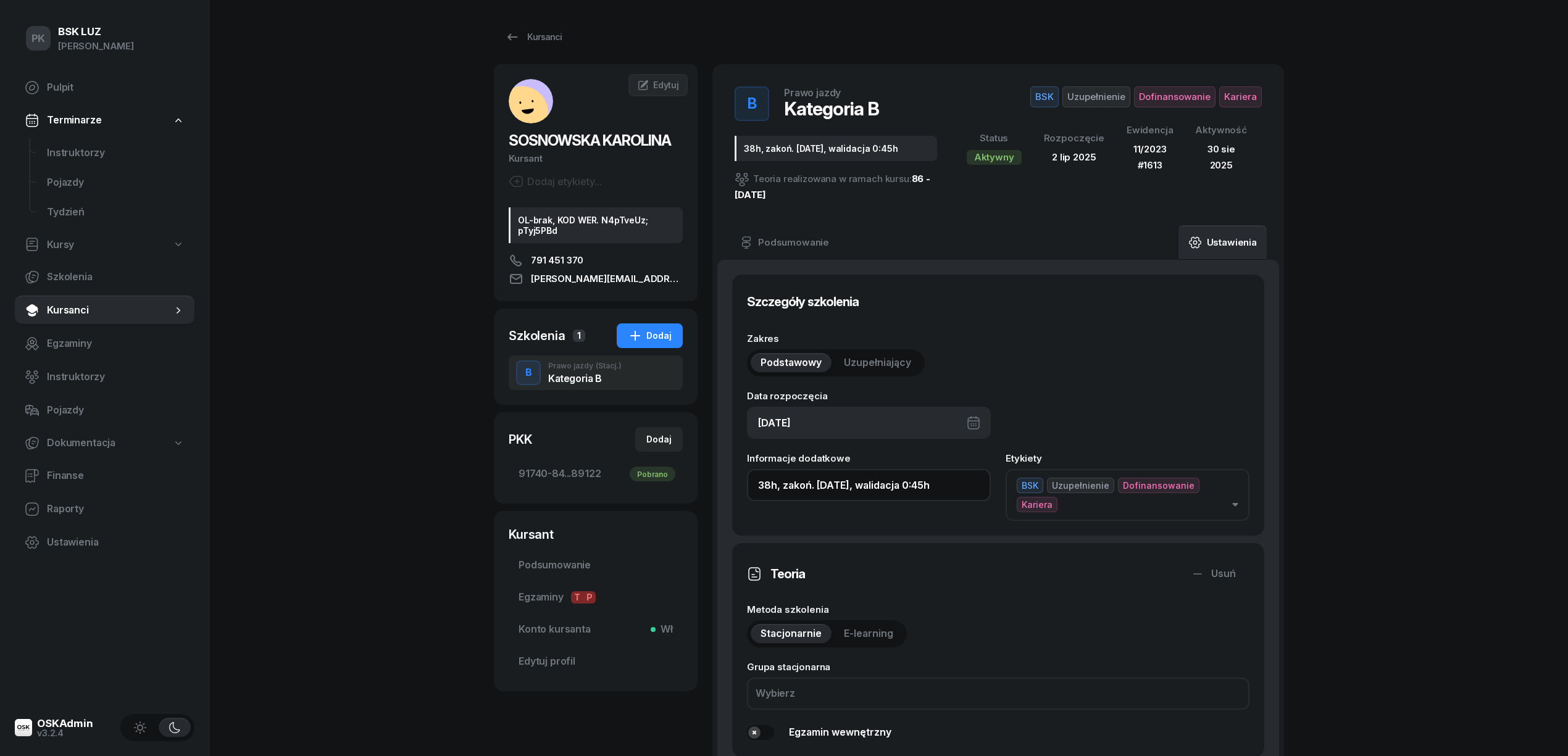
drag, startPoint x: 955, startPoint y: 486, endPoint x: 476, endPoint y: 518, distance: 480.1
click at [476, 518] on div "PK BSK LUZ Piotr Klimek Pulpit Terminarze Instruktorzy Pojazdy Tydzień Kursy Sz…" at bounding box center [784, 752] width 1568 height 1504
paste input "0/38h zakoń. 31.10.2025, walidacja T-0:45, P-1:30"
drag, startPoint x: 859, startPoint y: 489, endPoint x: 673, endPoint y: 499, distance: 186.3
click at [673, 499] on div "SOSNOWSKA KAROLINA Kursant Dodaj etykiety... OL-brak, KOD WER. N4pTveUz; pTyj5P…" at bounding box center [889, 742] width 790 height 1356
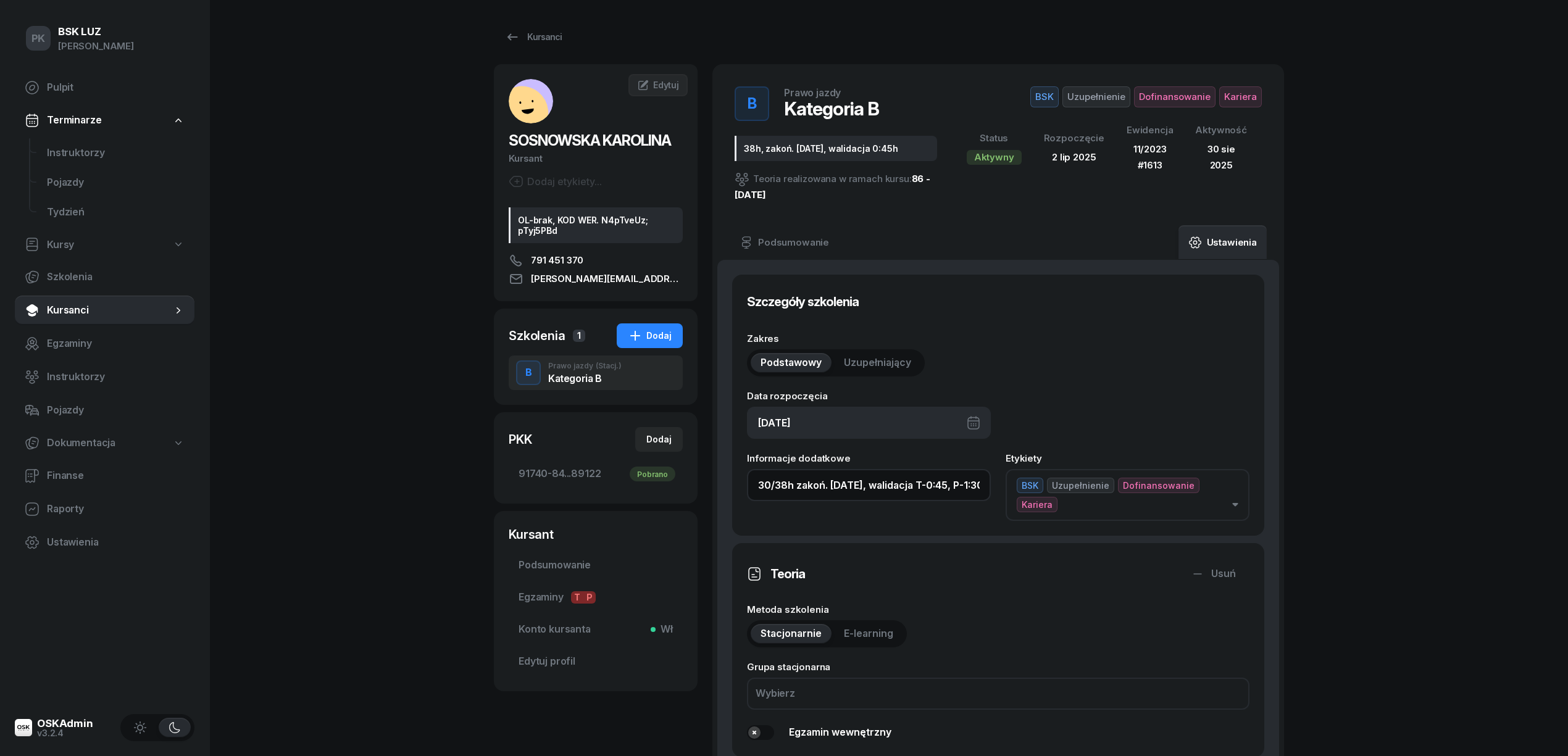
click at [787, 484] on input "30/38h zakoń. 31.10.2025, walidacja T-0:45, P-1:30h" at bounding box center [869, 485] width 244 height 32
drag, startPoint x: 772, startPoint y: 484, endPoint x: 727, endPoint y: 488, distance: 45.2
click at [845, 486] on input "4/38h zakoń. 31.10.2025, walidacja T-0:45, P-1:30h" at bounding box center [869, 485] width 244 height 32
click at [834, 487] on input "4/38h zakoń. 31.09.2025, walidacja T-0:45, P-1:30h" at bounding box center [869, 485] width 244 height 32
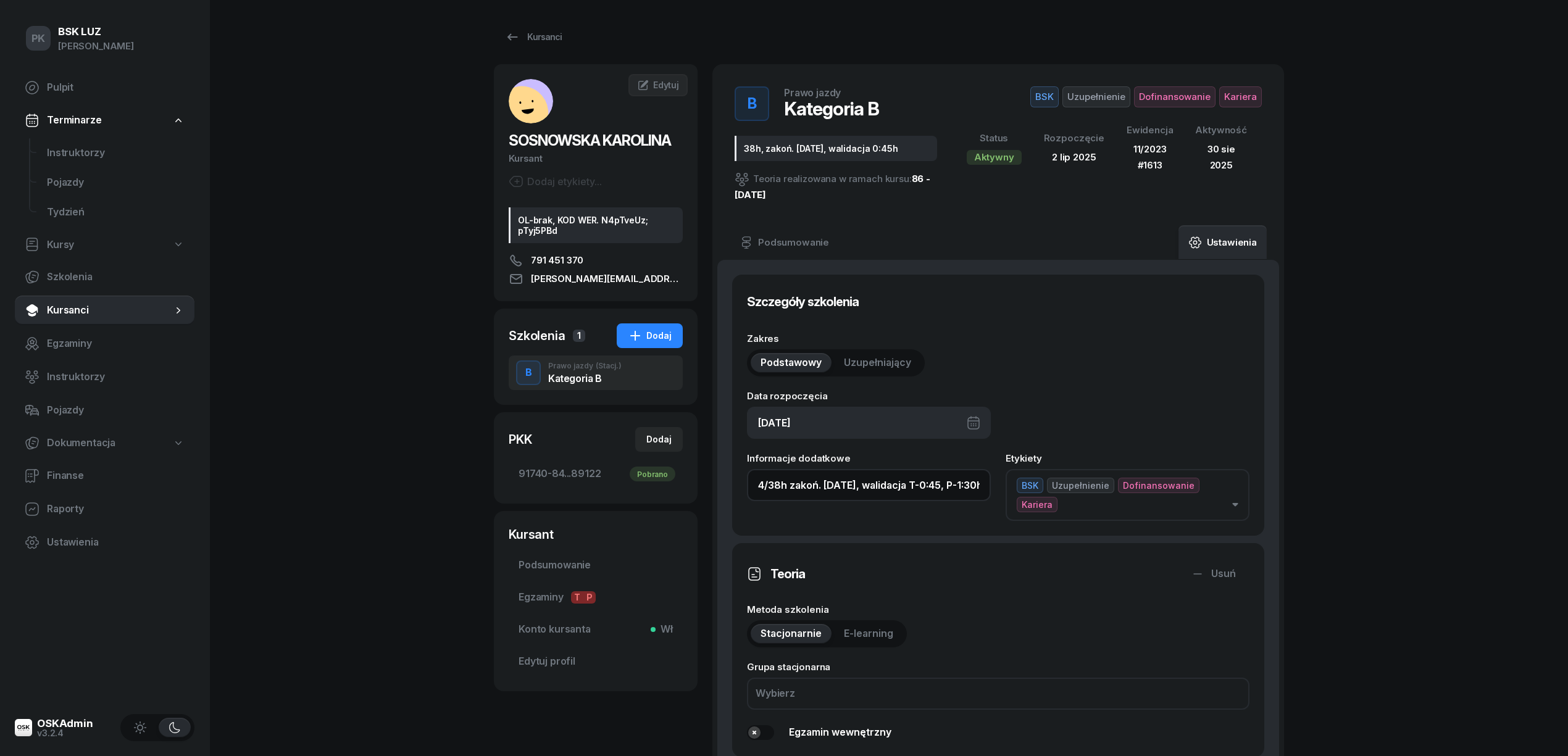
click at [961, 488] on input "4/38h zakoń. 30.09.2025, walidacja T-0:45, P-1:30h" at bounding box center [869, 485] width 244 height 32
click at [967, 484] on input "4/38h zakoń. 30.09.2025, walidacja T-0:45, P-1:30h" at bounding box center [869, 485] width 244 height 32
click at [959, 486] on input "4/38h zakoń. 30.09.2025, walidacja P-1:30h" at bounding box center [869, 485] width 244 height 32
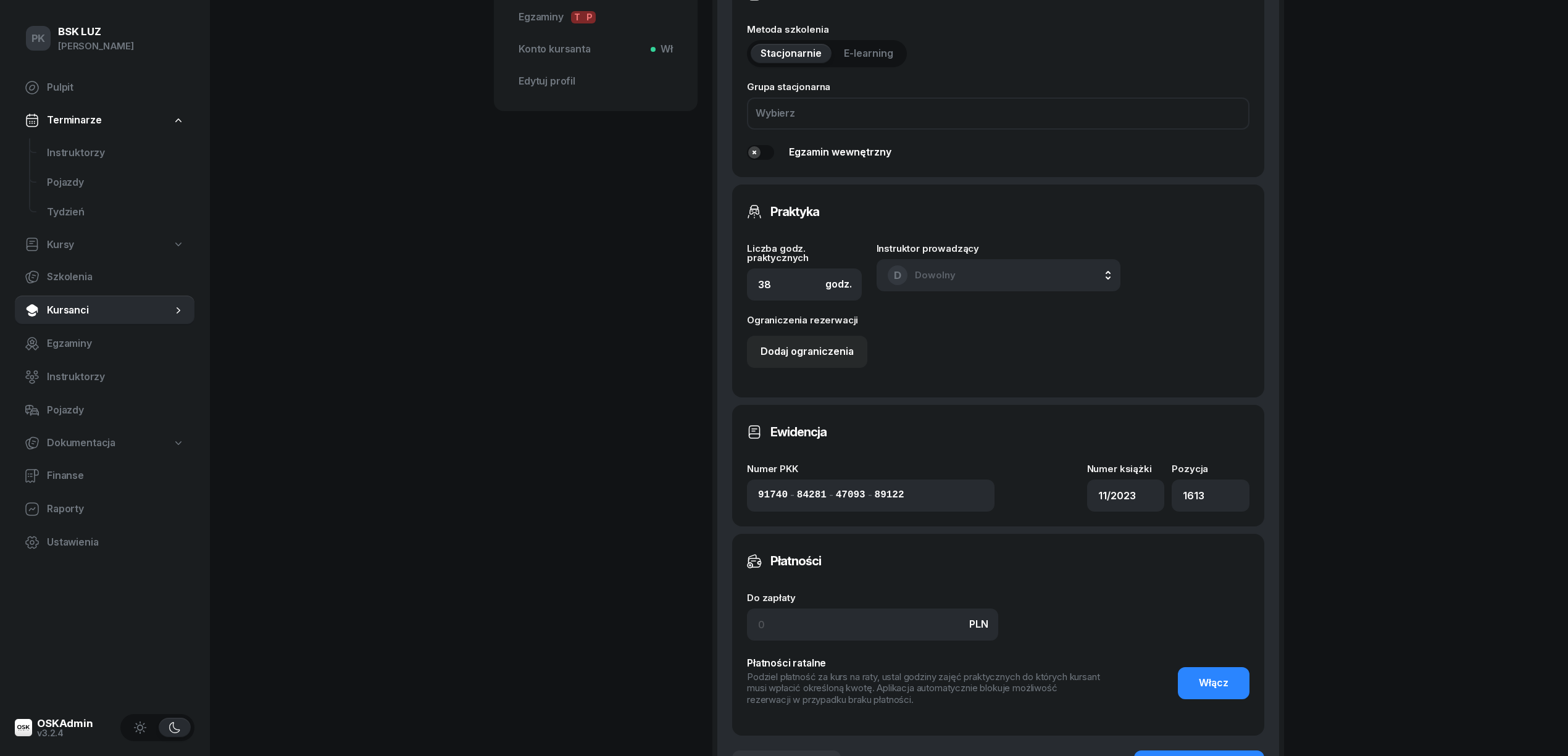
scroll to position [658, 0]
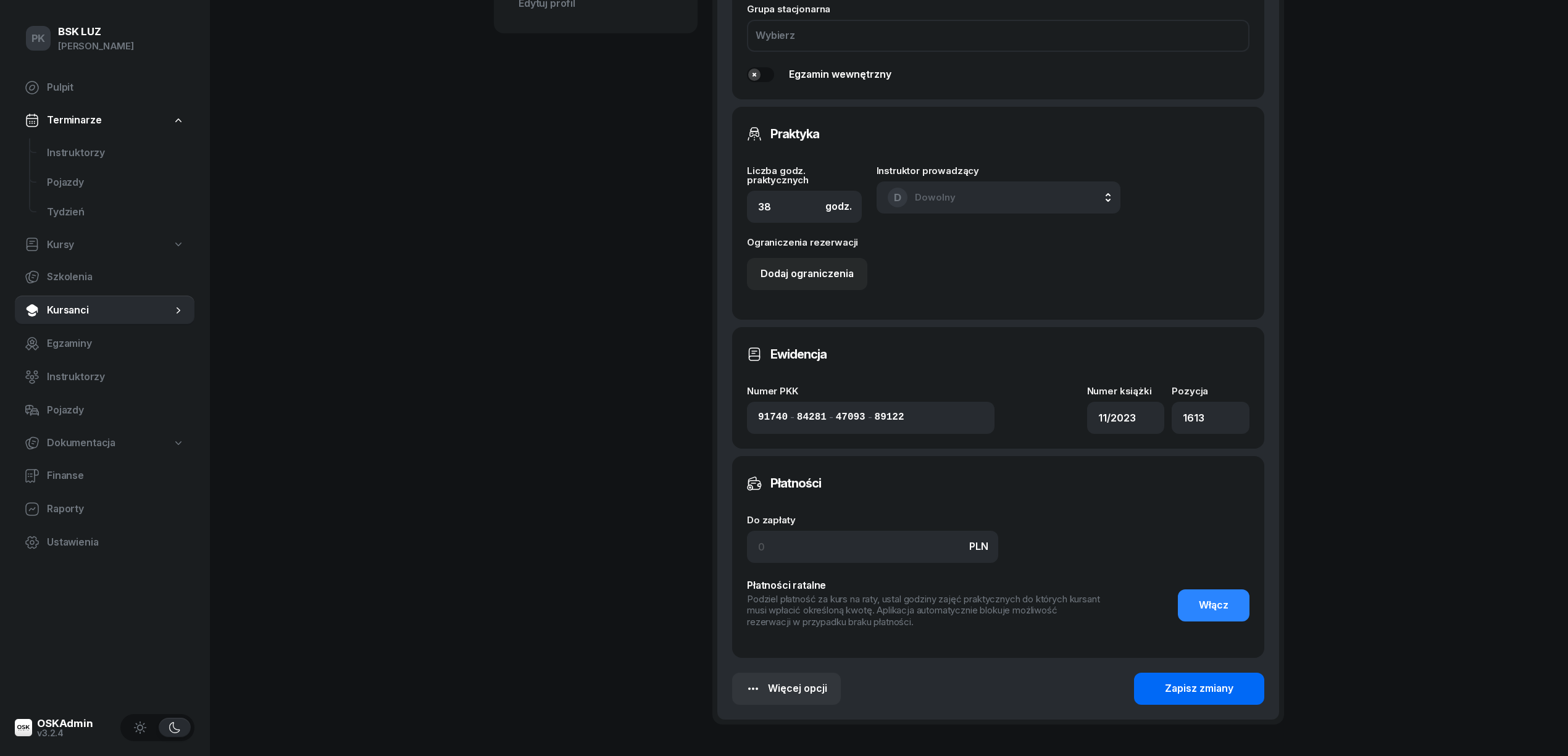
type input "4/38h zakoń. 30.09.2025, walidacja P-0:45h"
click at [1166, 681] on div "Zapisz zmiany" at bounding box center [1199, 689] width 69 height 16
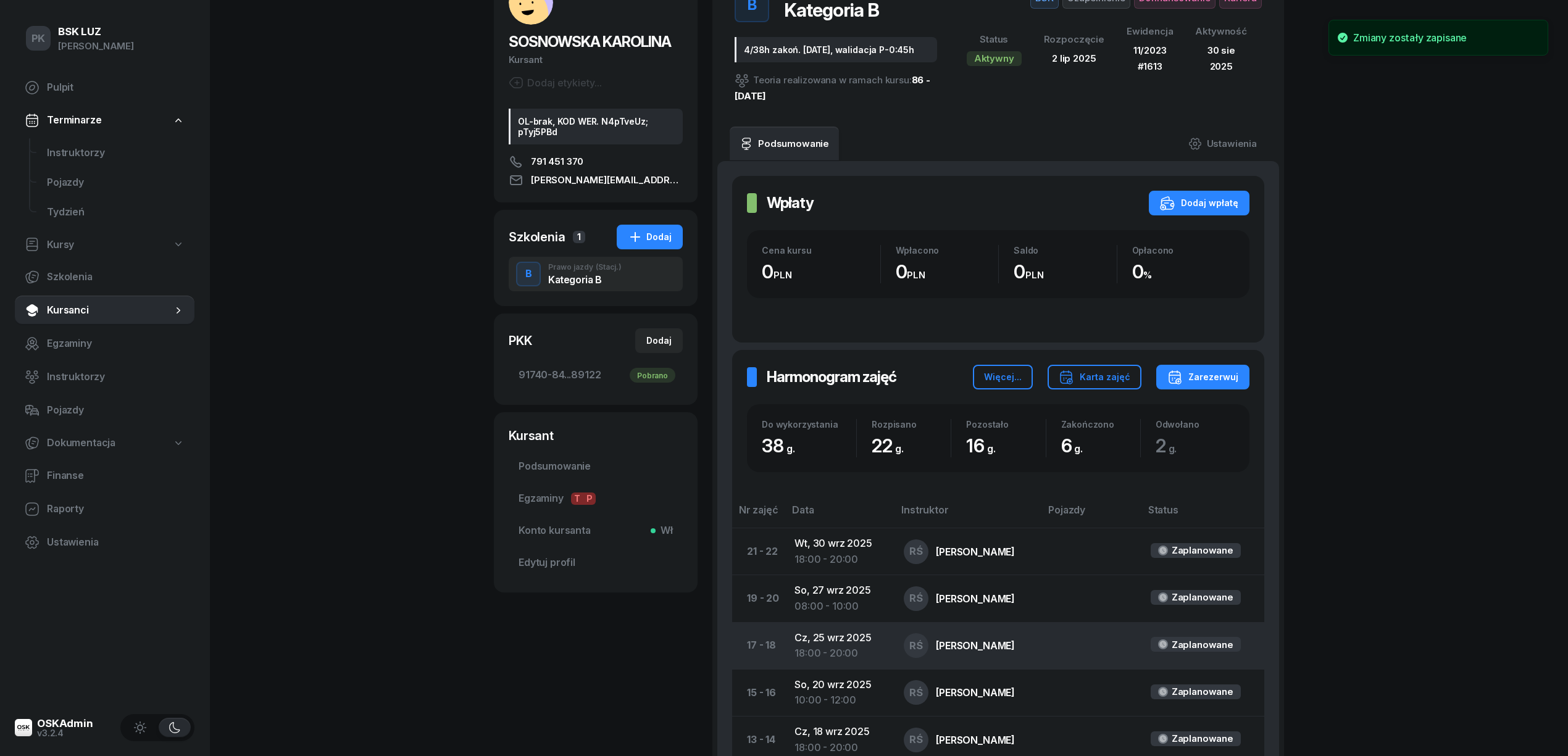
scroll to position [0, 0]
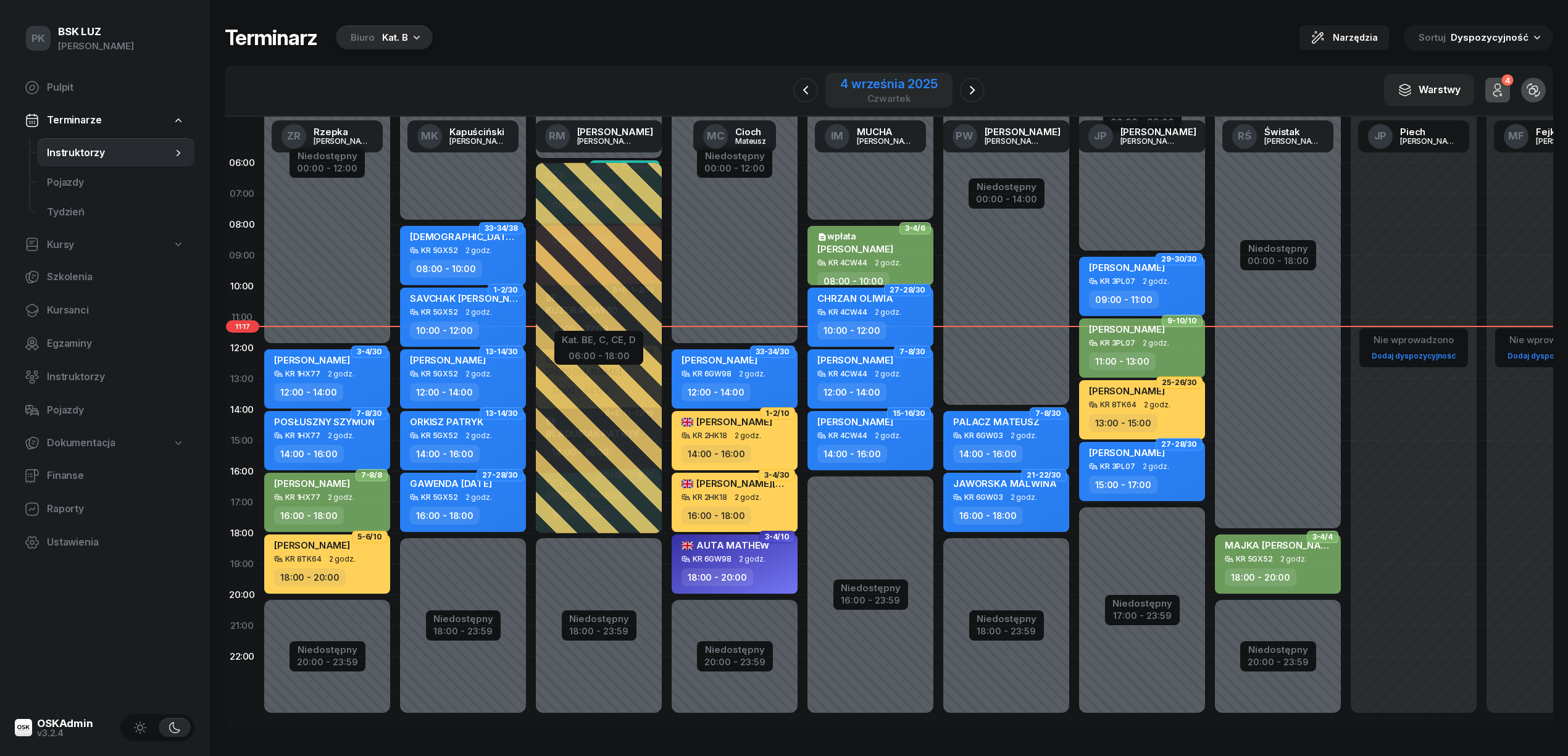
click at [904, 82] on div "4 września 2025" at bounding box center [889, 84] width 98 height 12
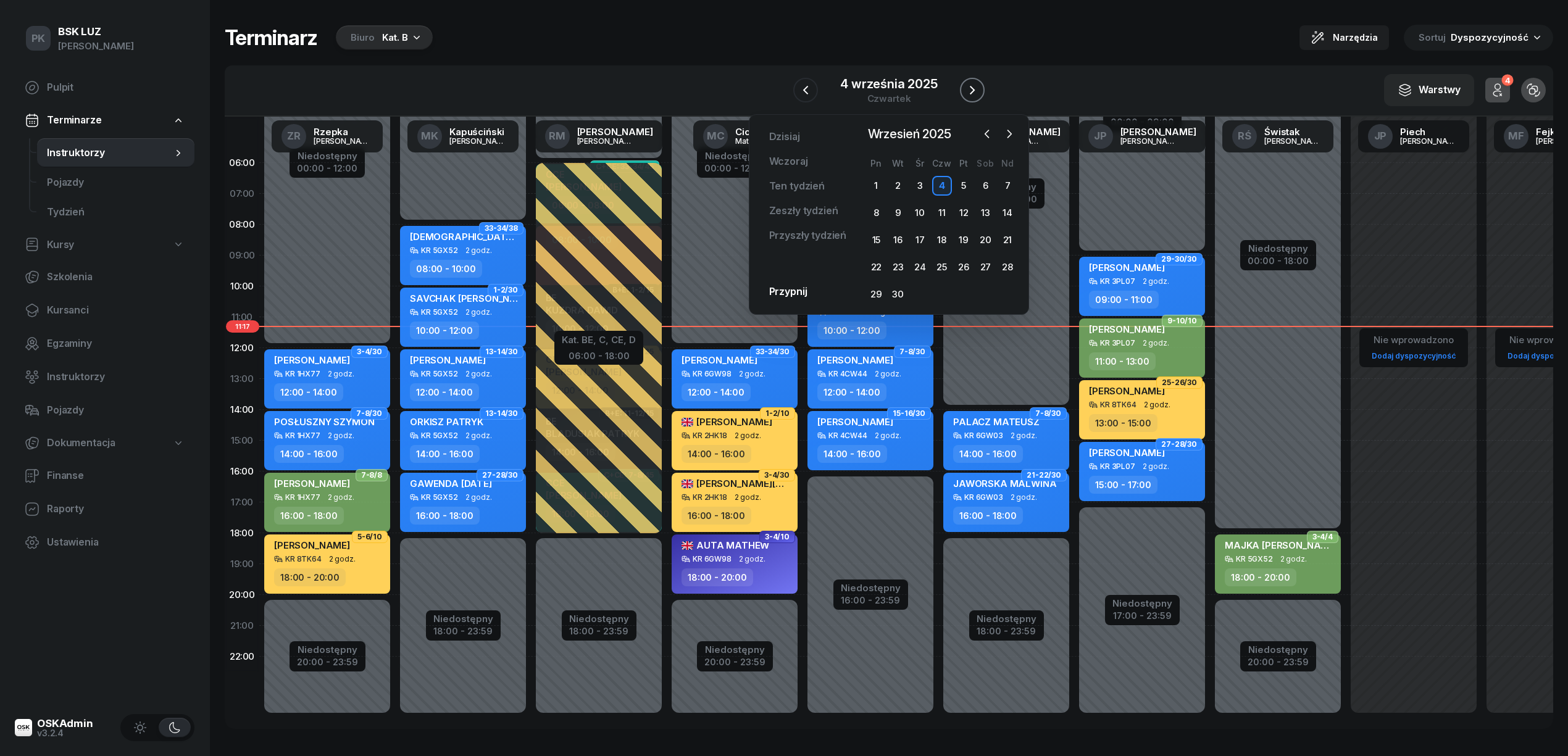
click at [969, 84] on icon "button" at bounding box center [972, 90] width 15 height 15
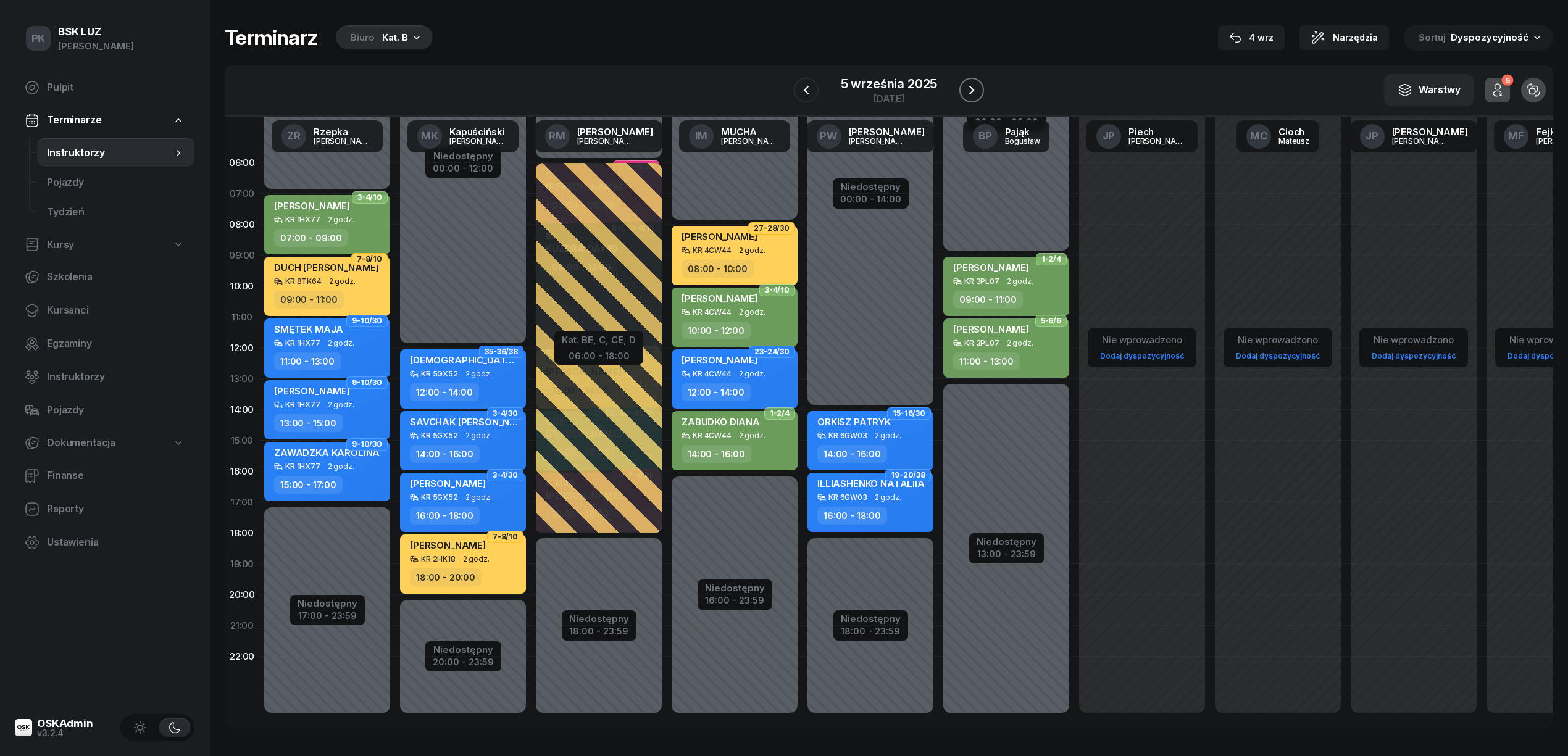
click at [970, 84] on icon "button" at bounding box center [972, 90] width 15 height 15
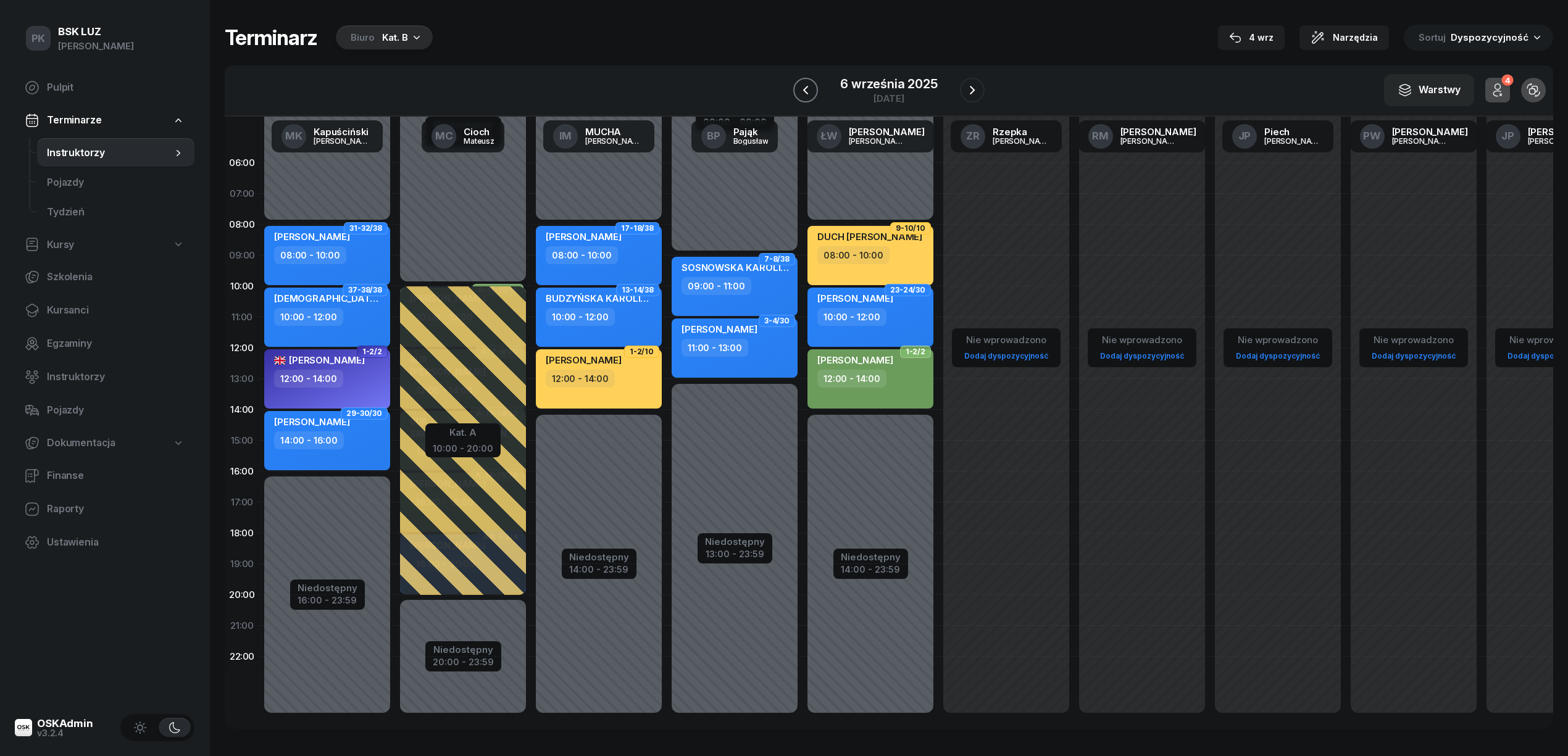
click at [817, 92] on button "button" at bounding box center [806, 90] width 24 height 24
click at [813, 85] on icon "button" at bounding box center [806, 90] width 15 height 15
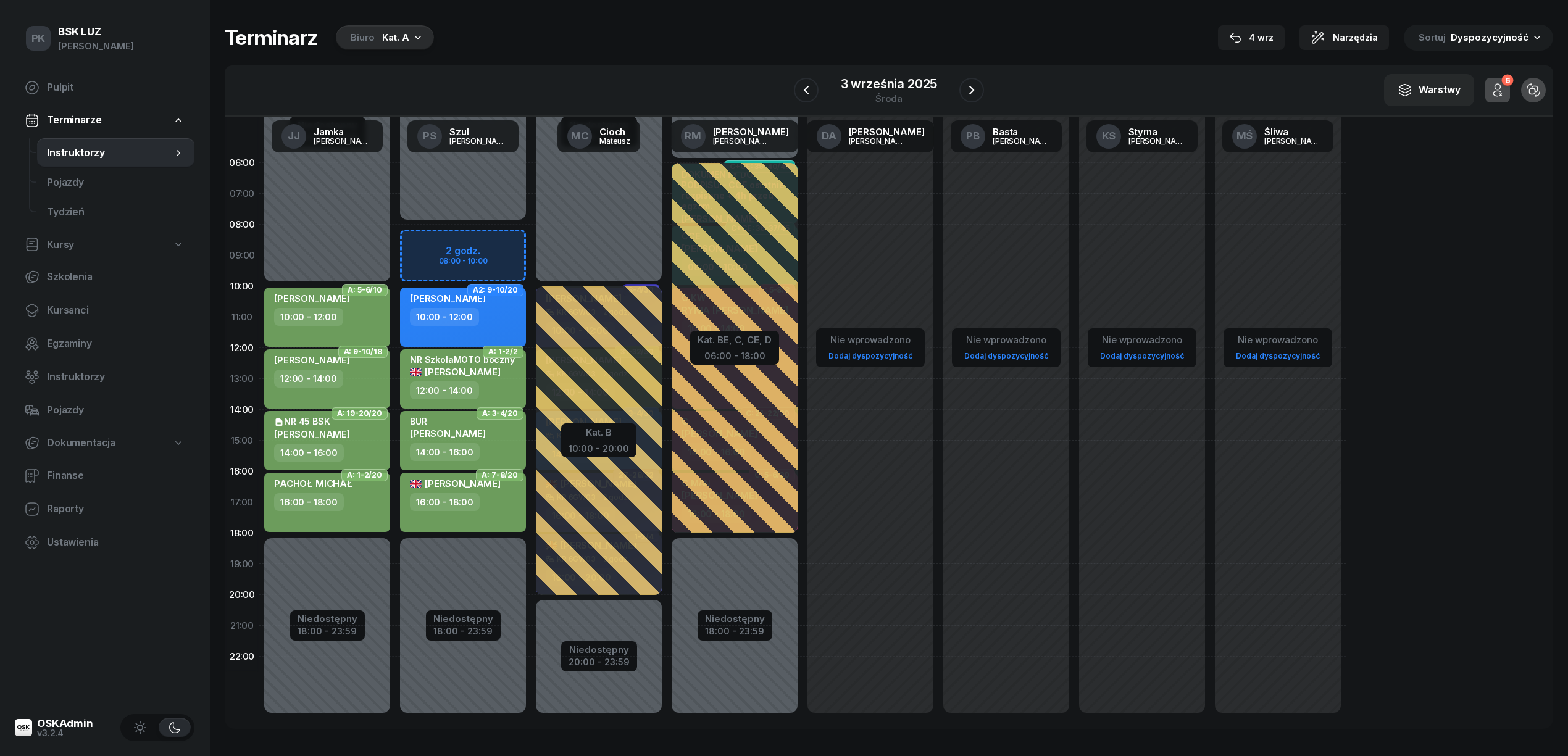
click at [395, 36] on div "Kat. A" at bounding box center [395, 38] width 27 height 15
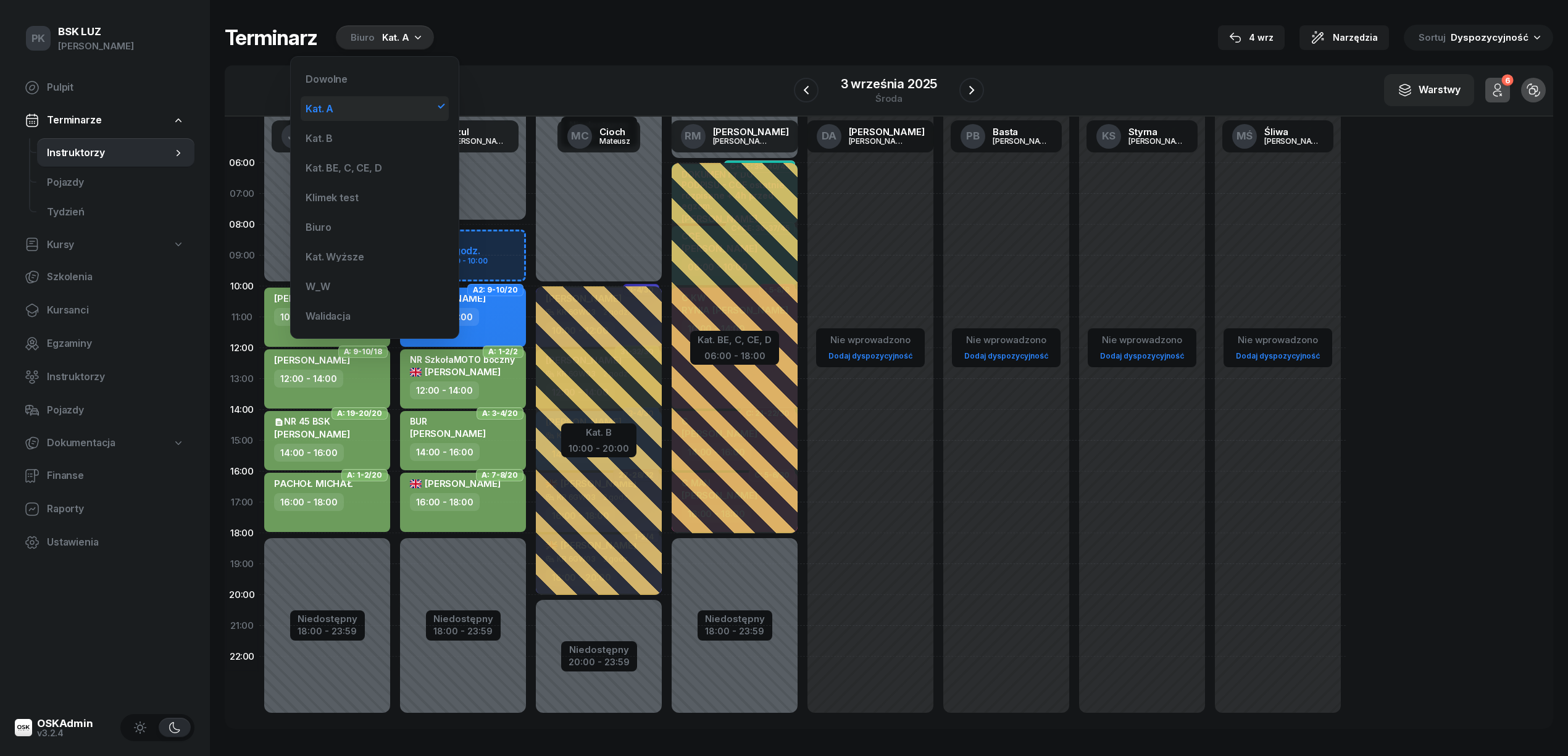
click at [369, 115] on div "Kat. A" at bounding box center [375, 109] width 148 height 24
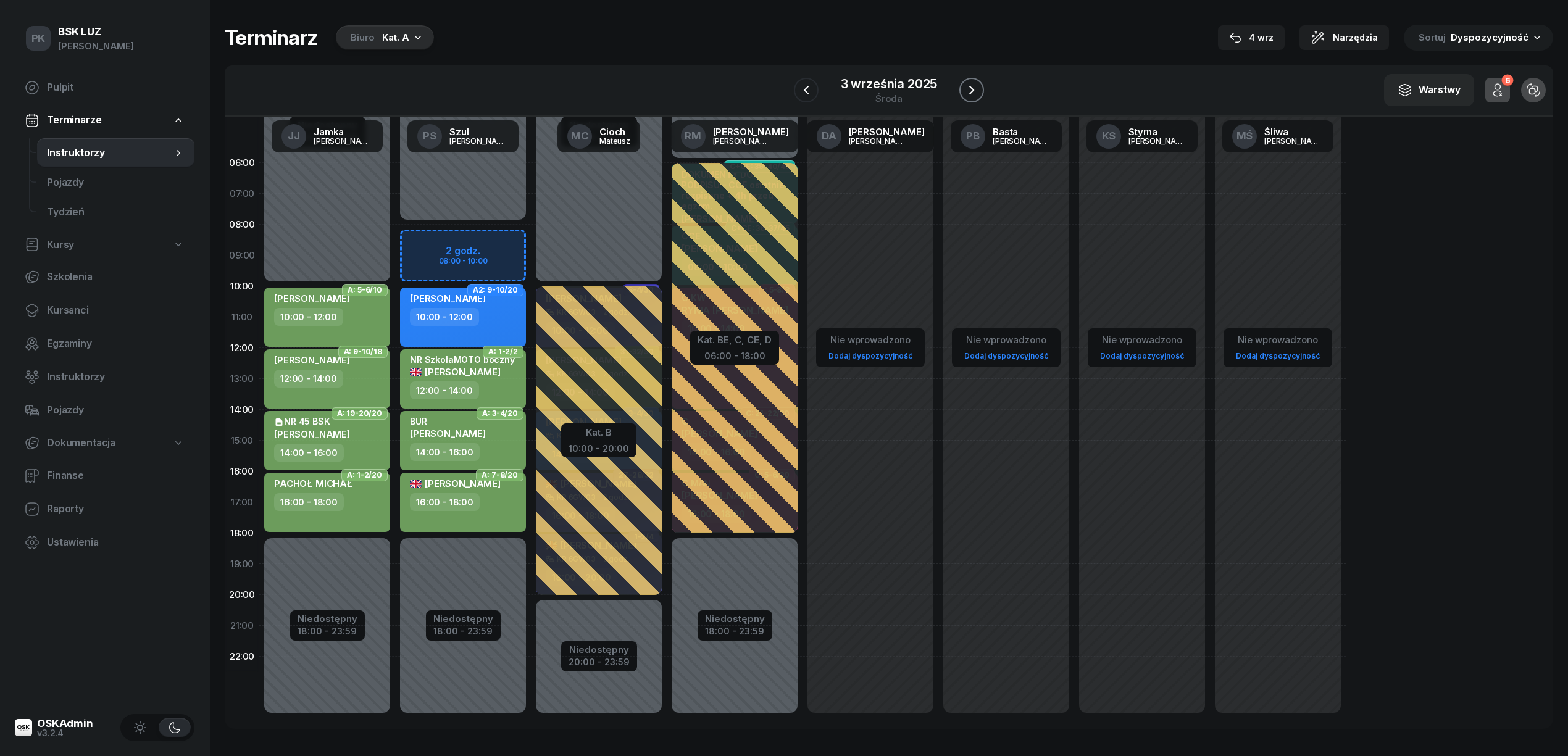
click at [967, 91] on icon "button" at bounding box center [972, 90] width 15 height 15
click at [967, 91] on icon "button" at bounding box center [972, 90] width 15 height 15
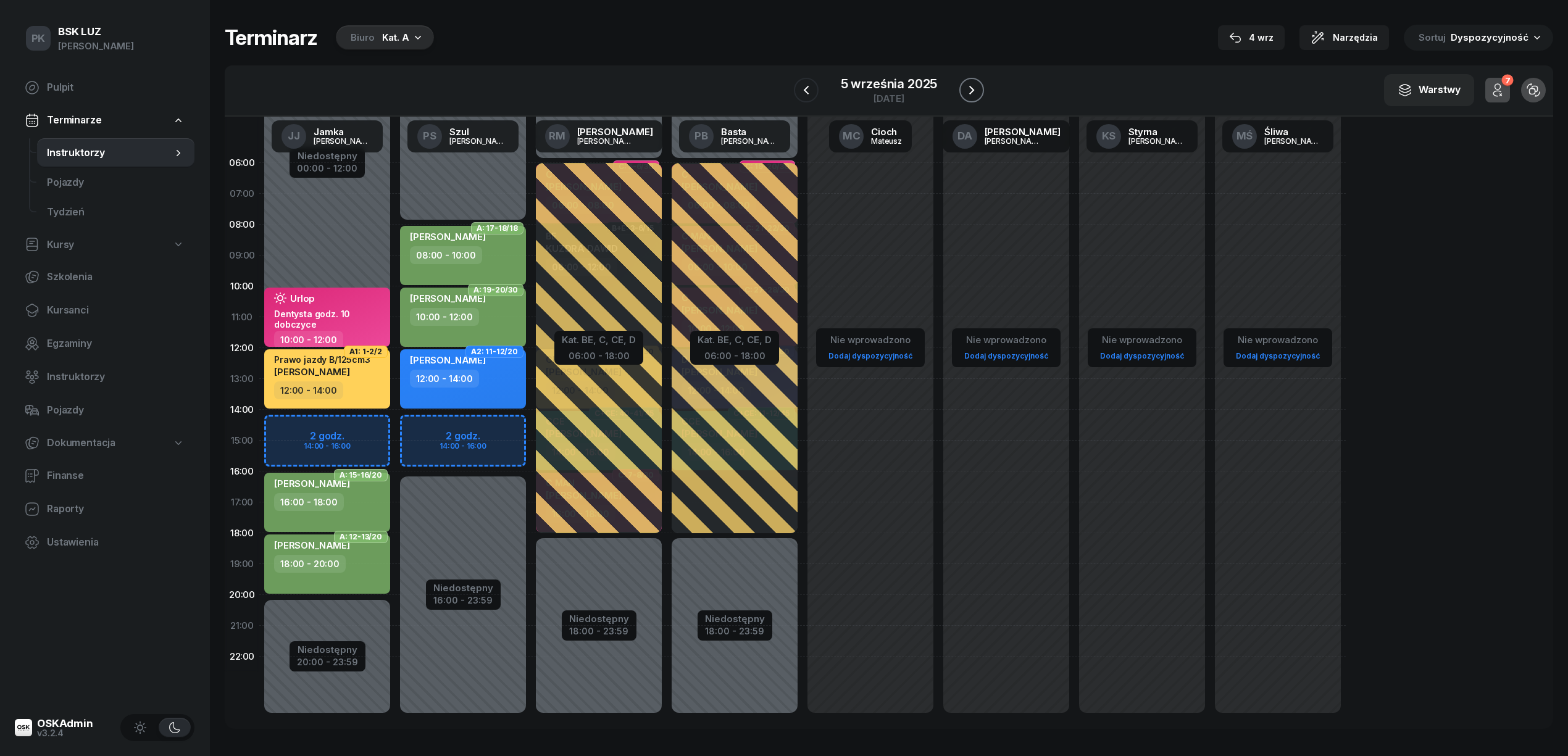
click at [967, 91] on icon "button" at bounding box center [972, 90] width 15 height 15
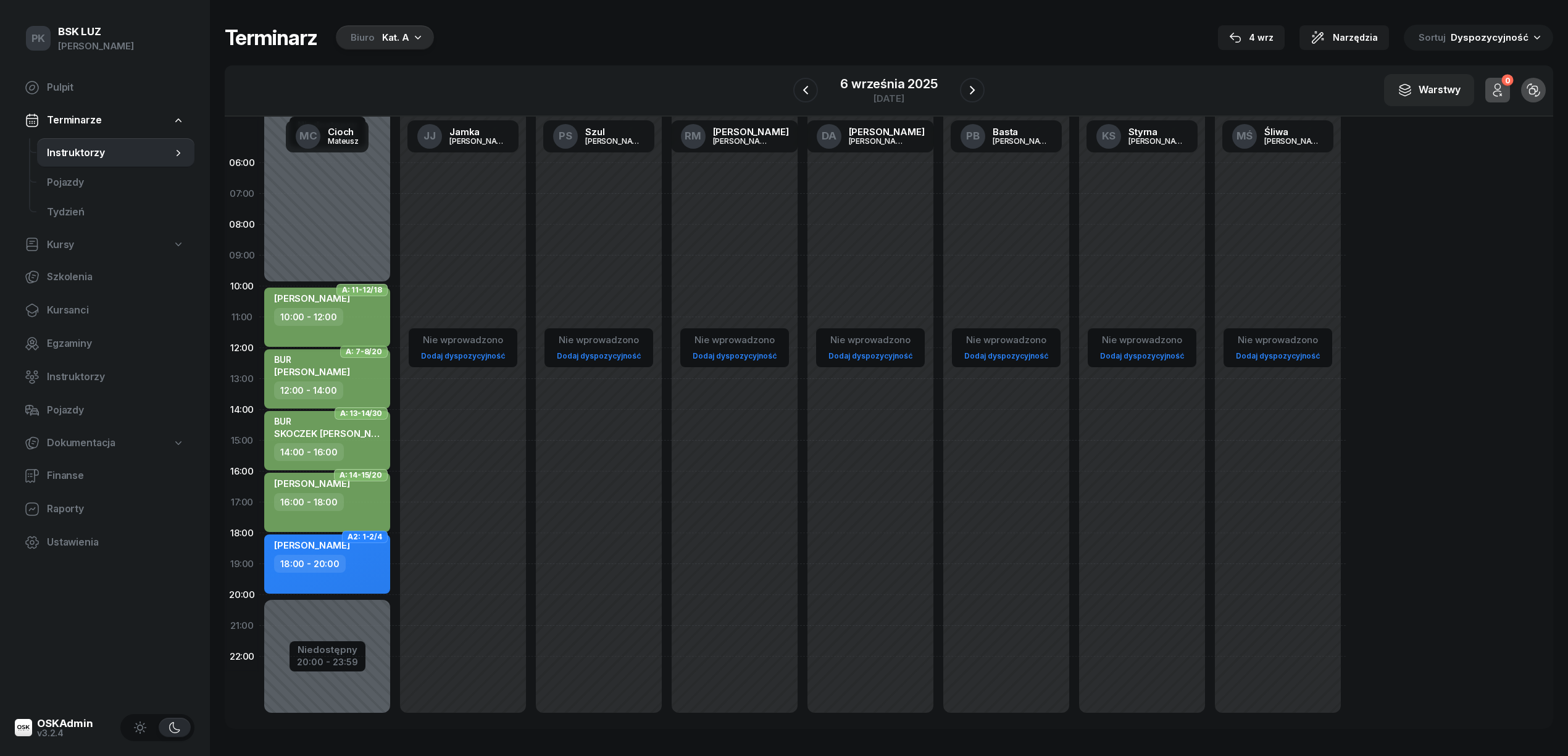
click at [376, 322] on div "10:00 - 12:00" at bounding box center [328, 317] width 109 height 18
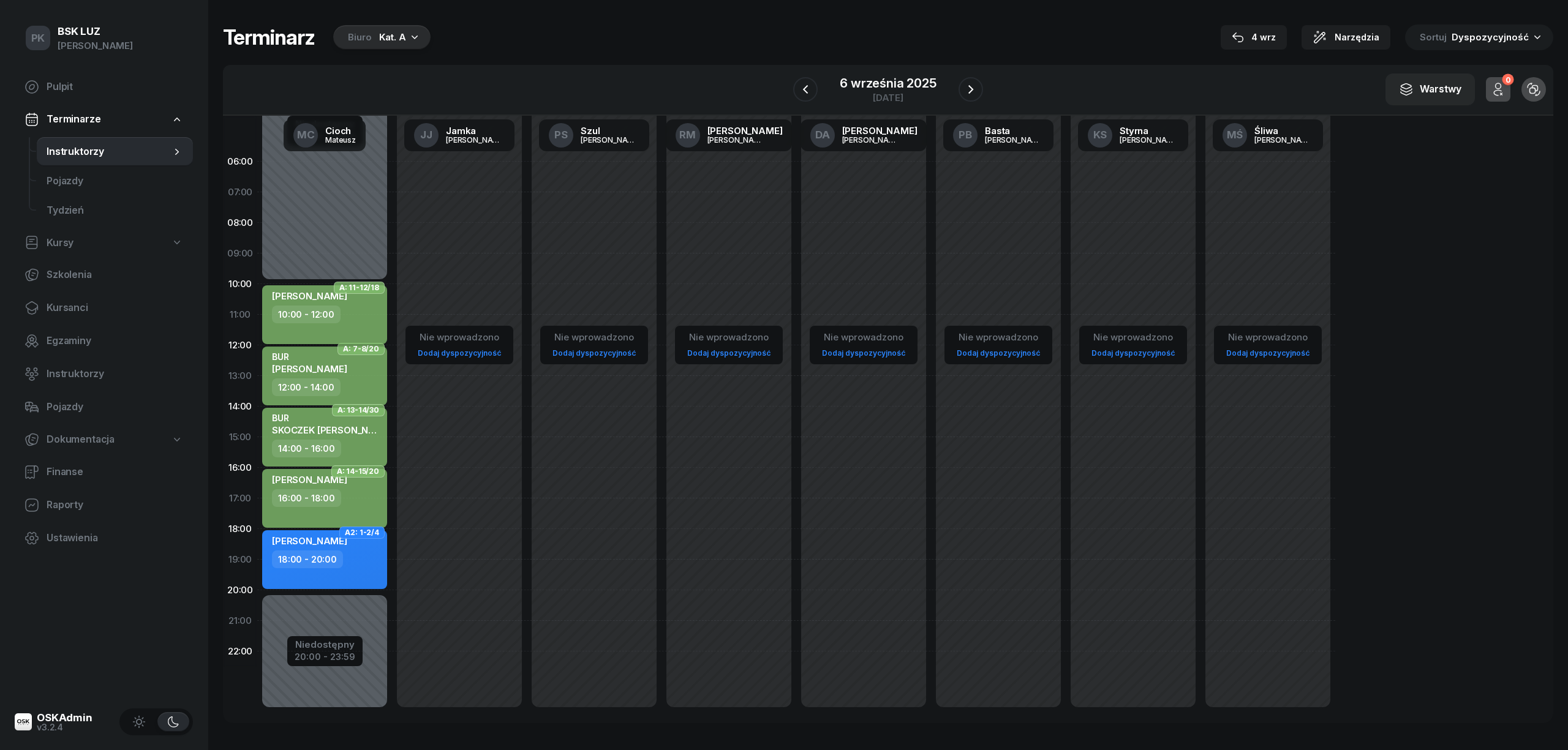
select select "10"
select select "12"
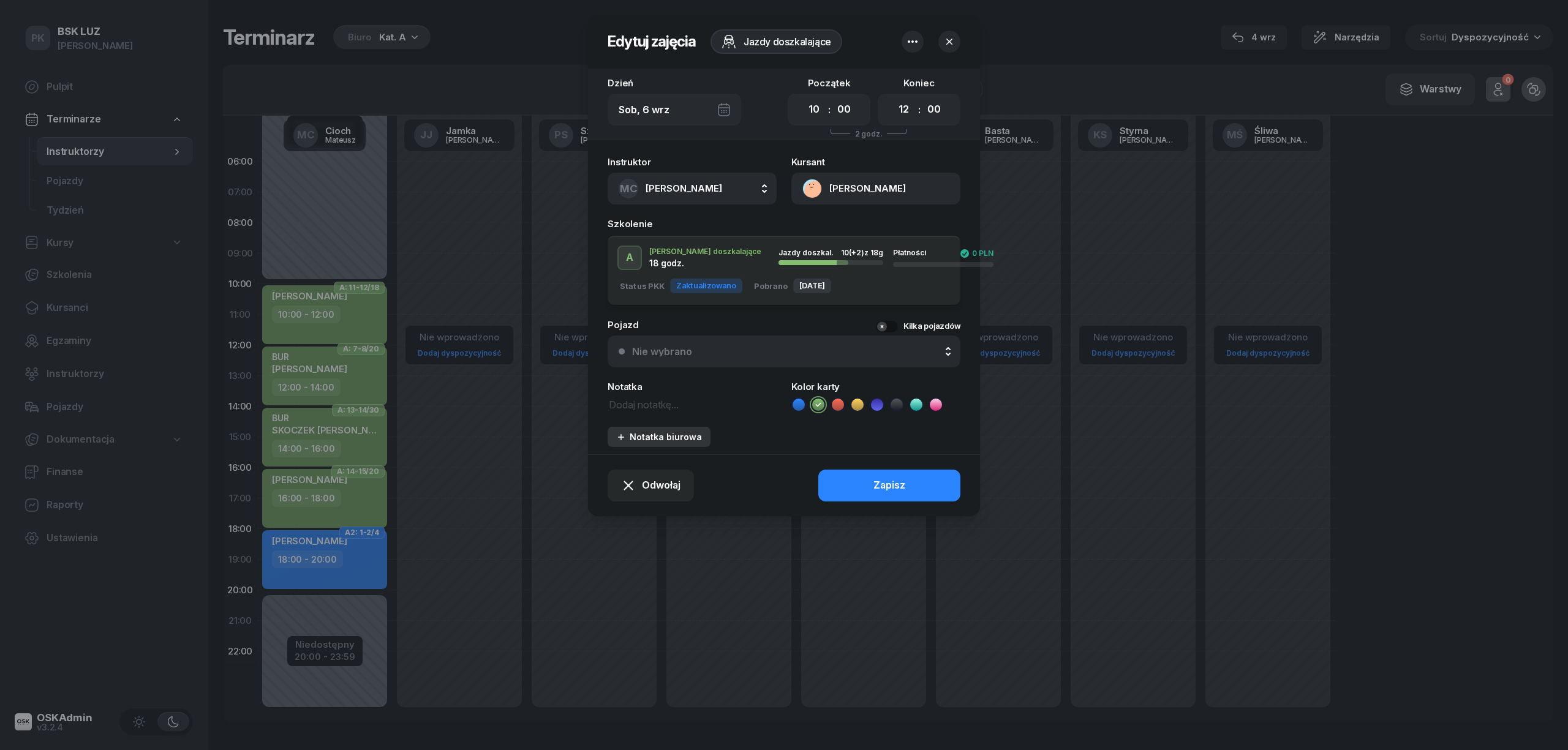
click at [661, 441] on button "Notatka biurowa" at bounding box center [659, 437] width 103 height 20
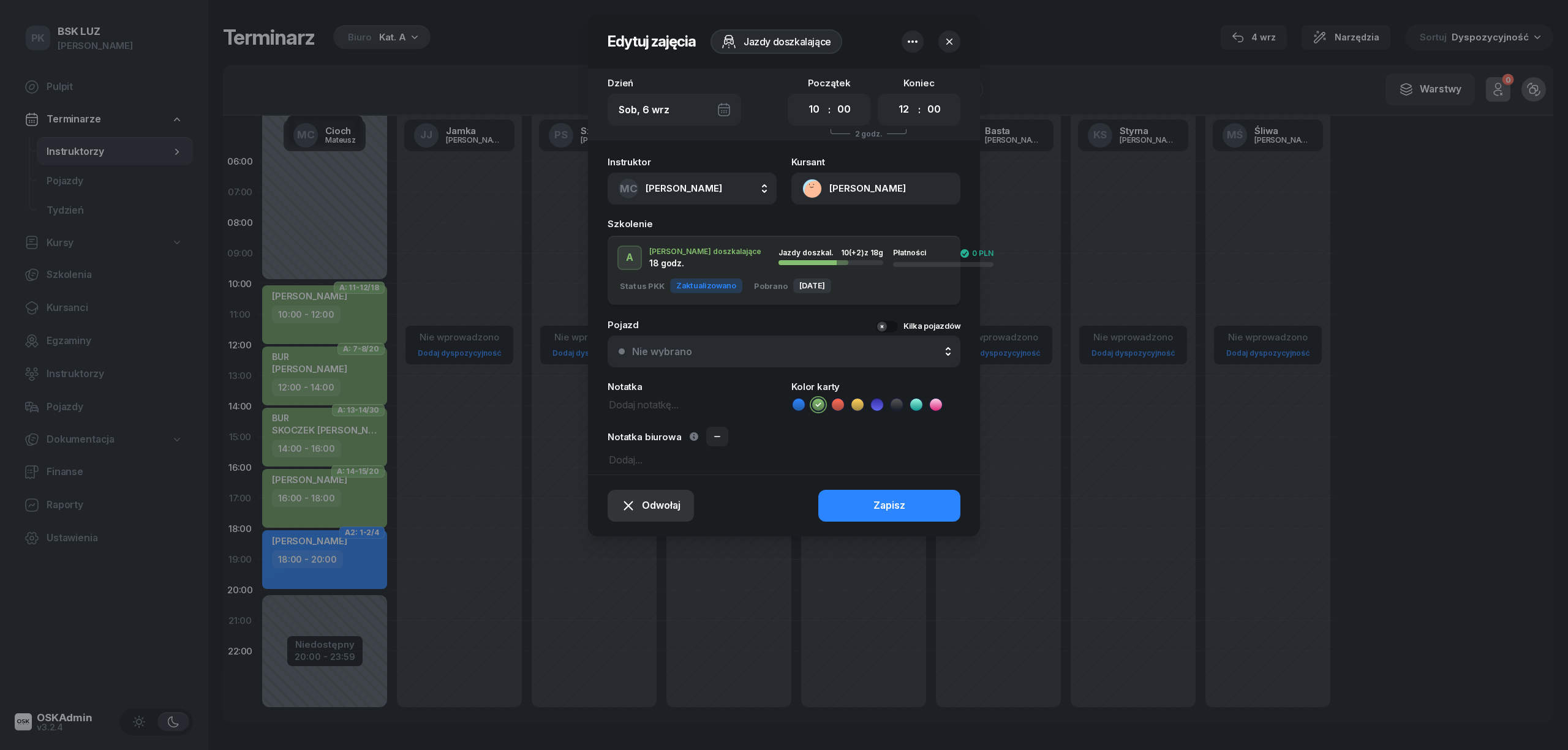
click at [655, 506] on span "Odwołaj" at bounding box center [661, 506] width 38 height 16
click at [634, 424] on div "Kursant odwołał" at bounding box center [630, 431] width 72 height 16
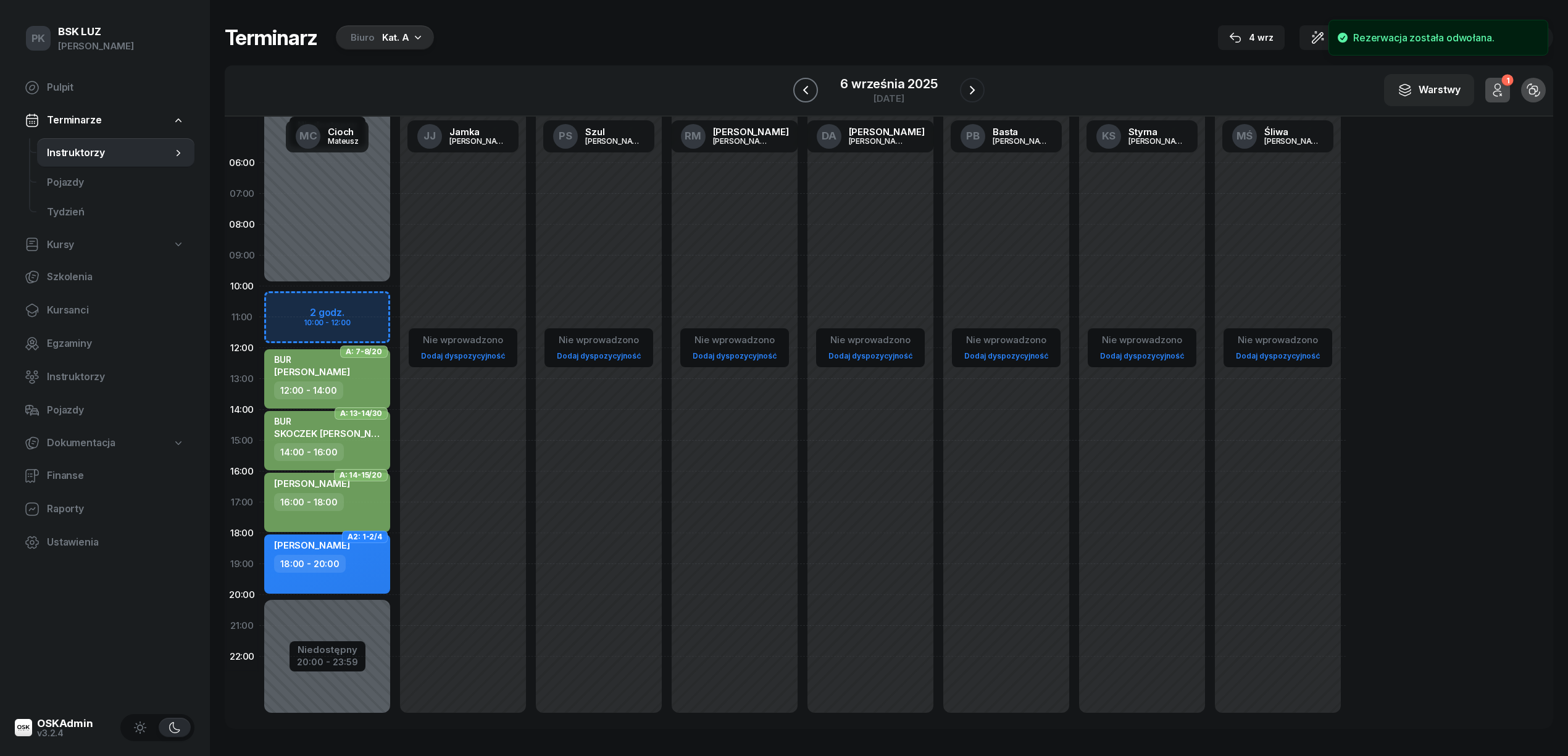
click at [800, 90] on icon "button" at bounding box center [806, 90] width 15 height 15
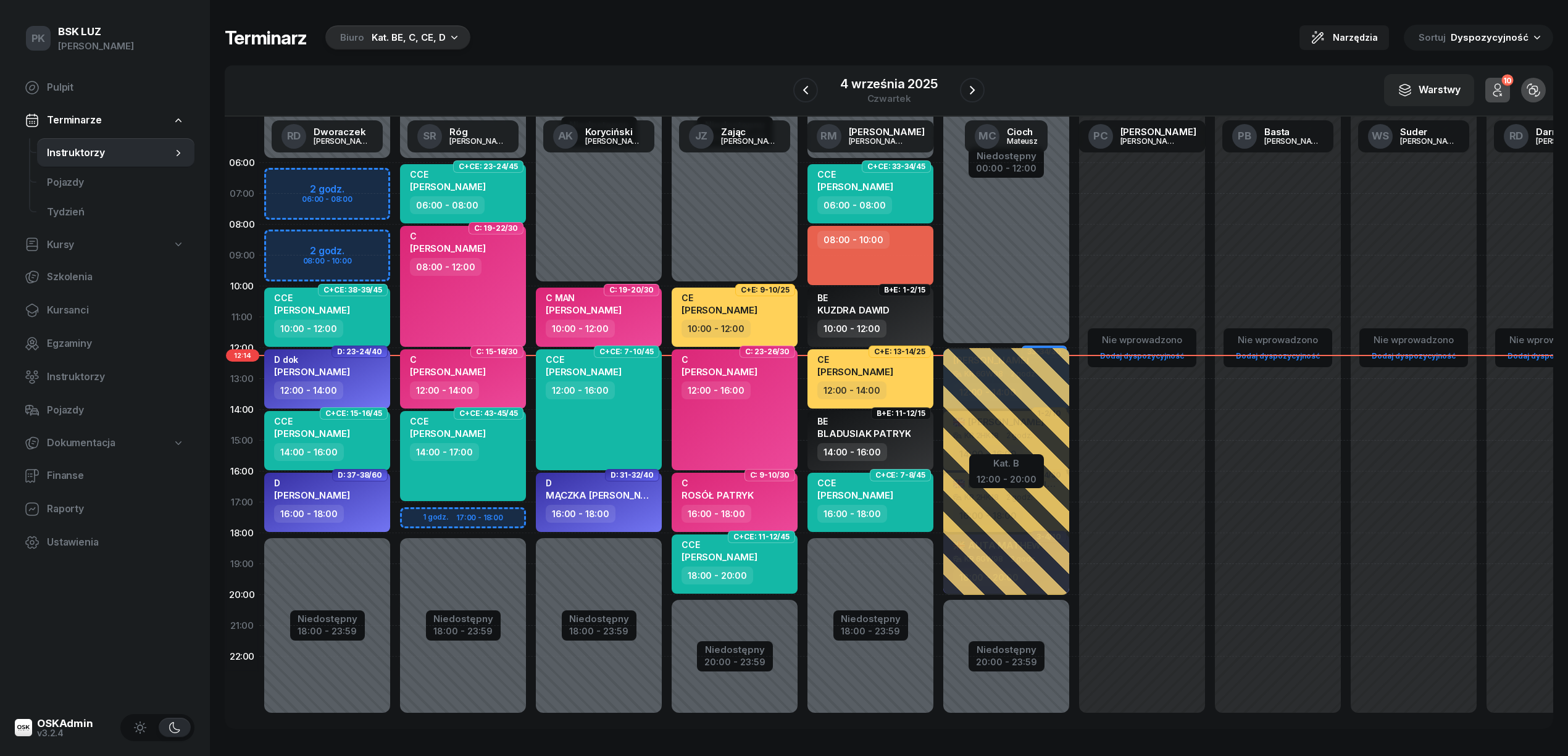
click at [427, 46] on div "Biuro Kat. BE, C, CE, D" at bounding box center [398, 37] width 145 height 24
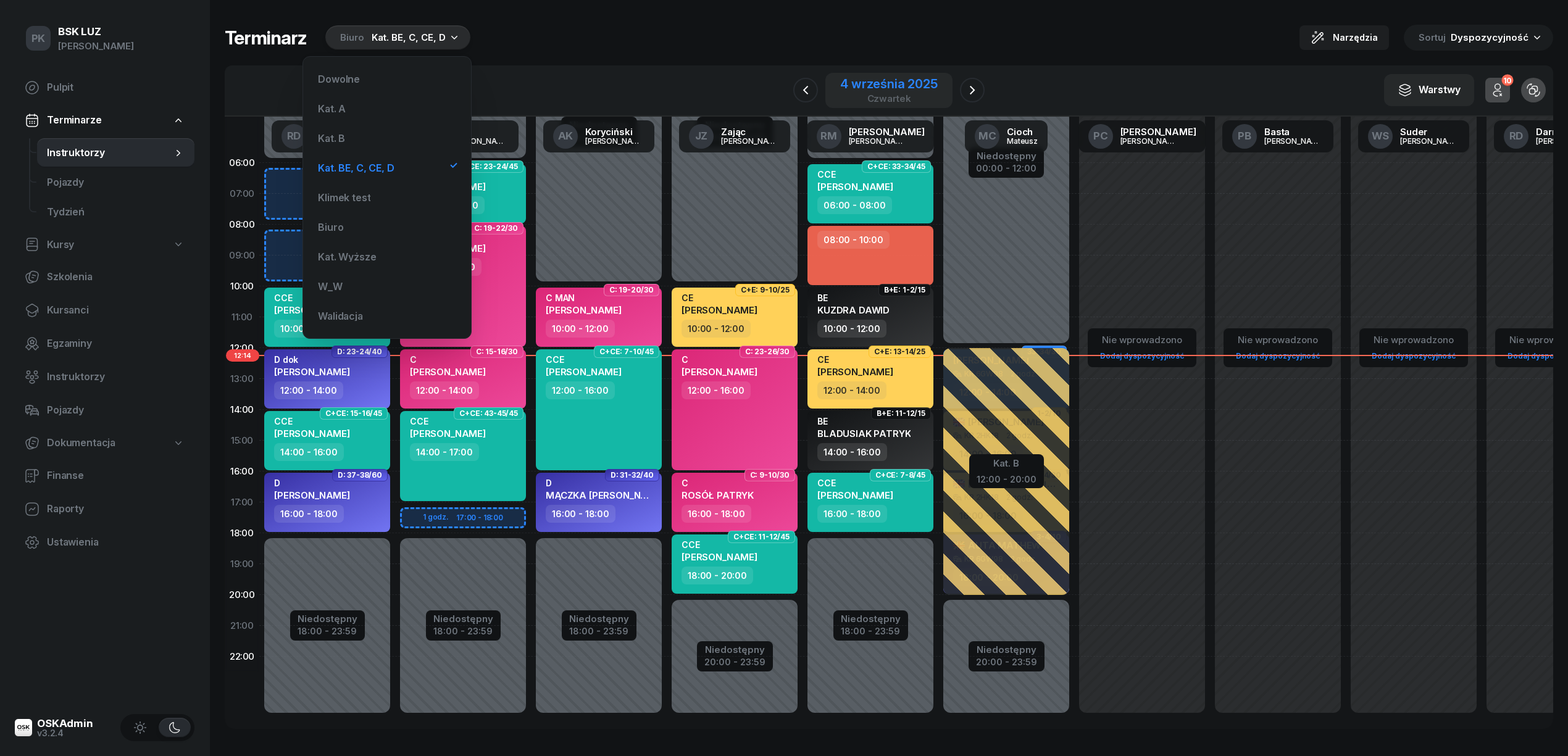
click at [873, 82] on div "4 września 2025" at bounding box center [889, 84] width 98 height 12
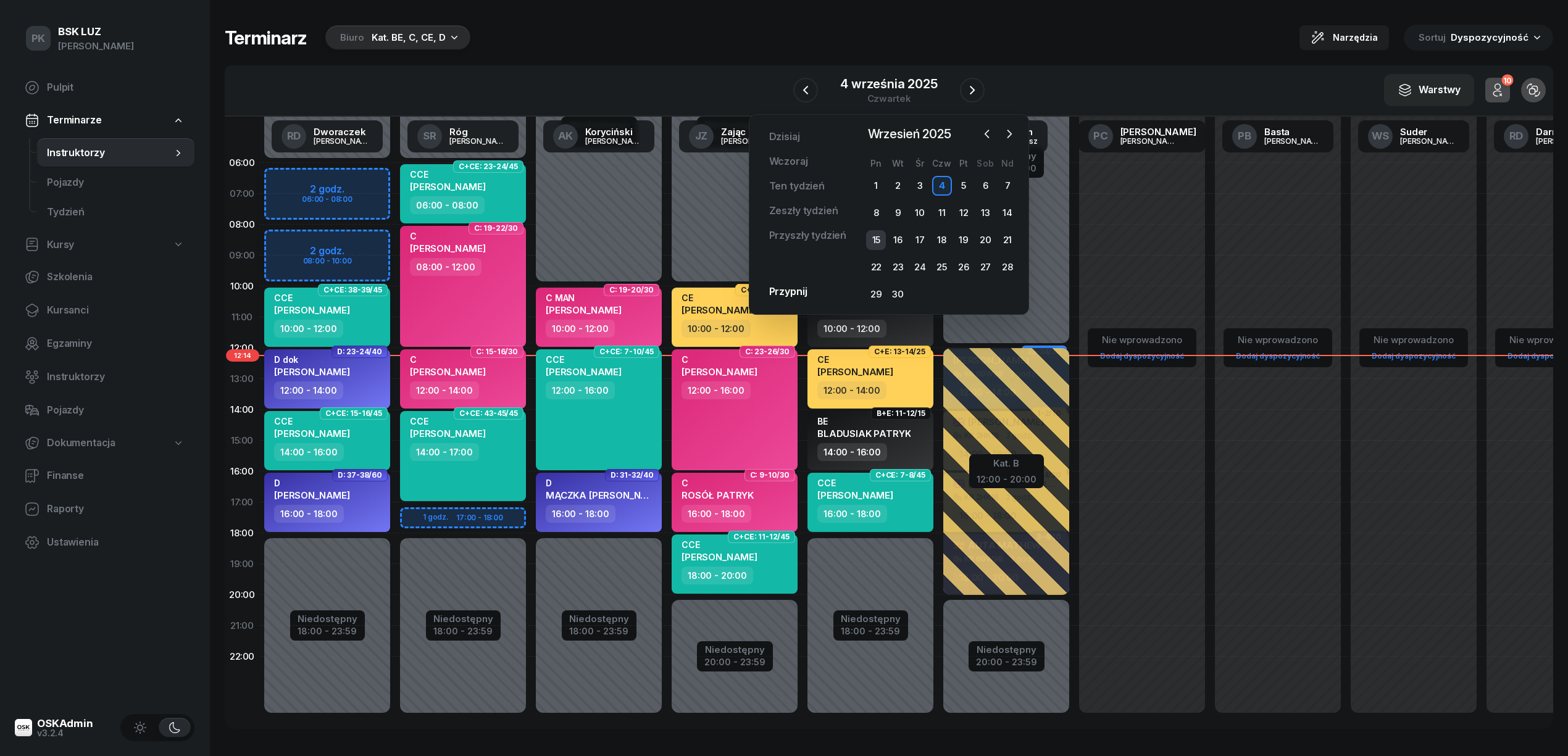
click at [883, 240] on div "15" at bounding box center [876, 240] width 20 height 20
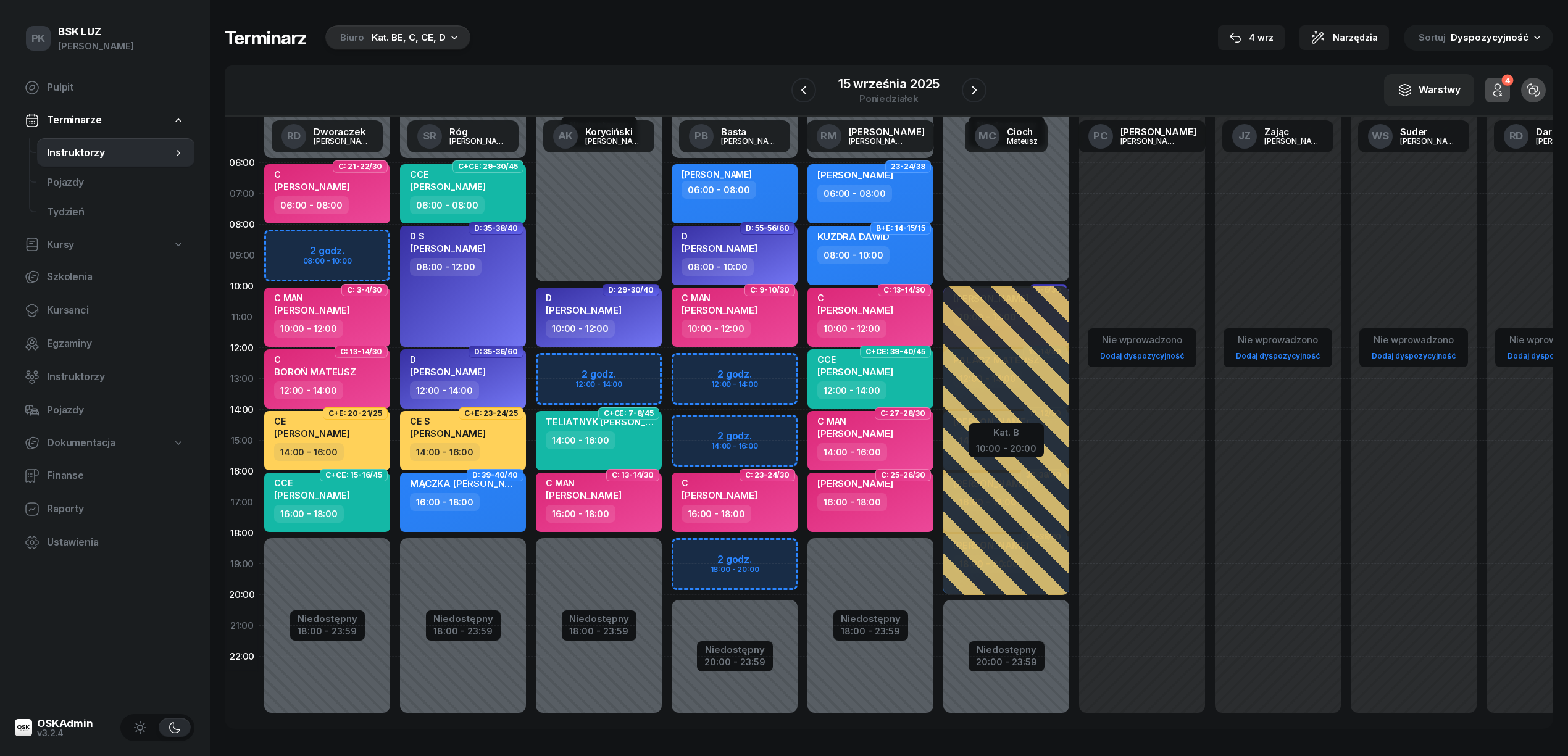
click at [761, 364] on div "Niedostępny 00:00 - 06:00 Niedostępny 20:00 - 23:59 2 godz. 12:00 - 14:00 2 god…" at bounding box center [734, 440] width 136 height 586
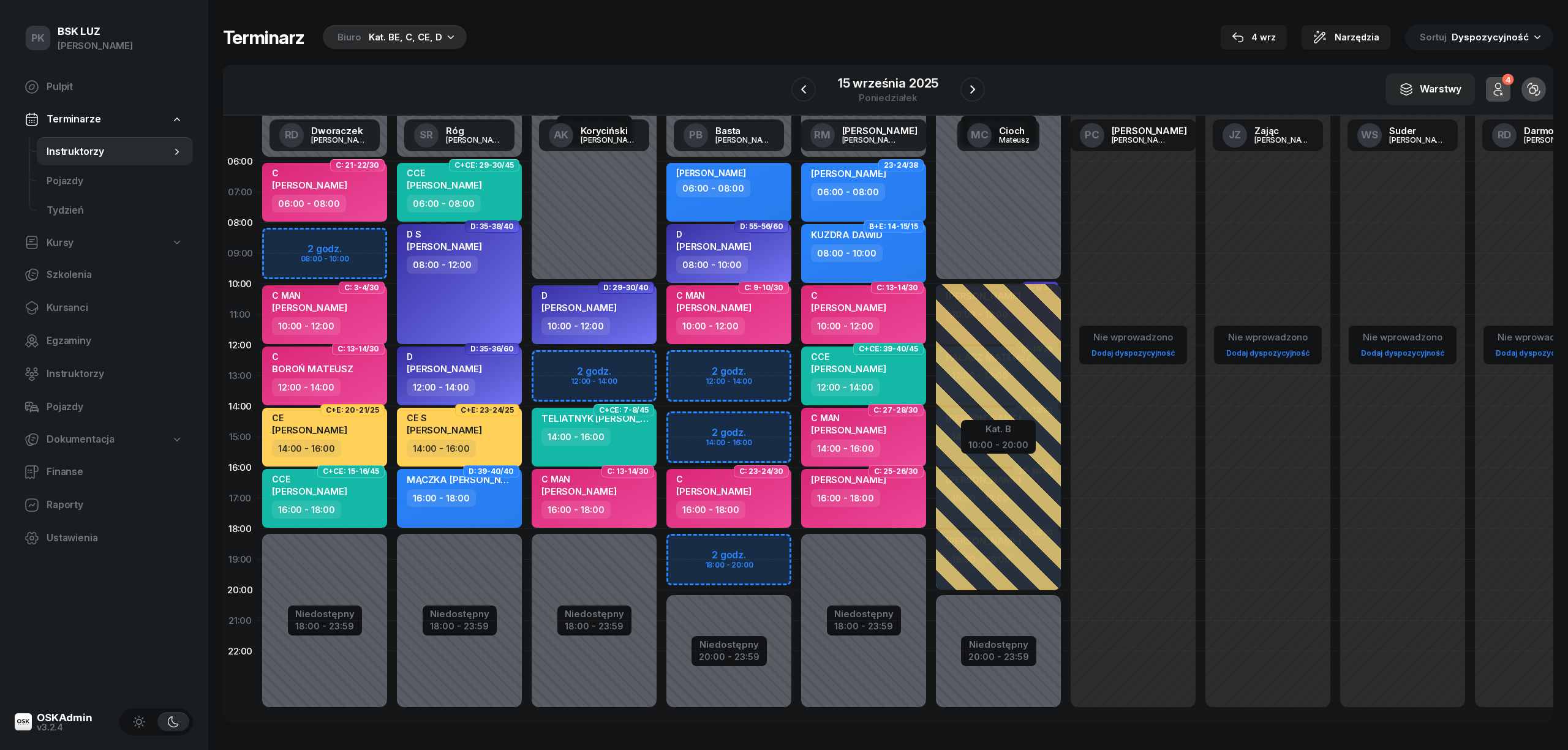
select select "12"
select select "14"
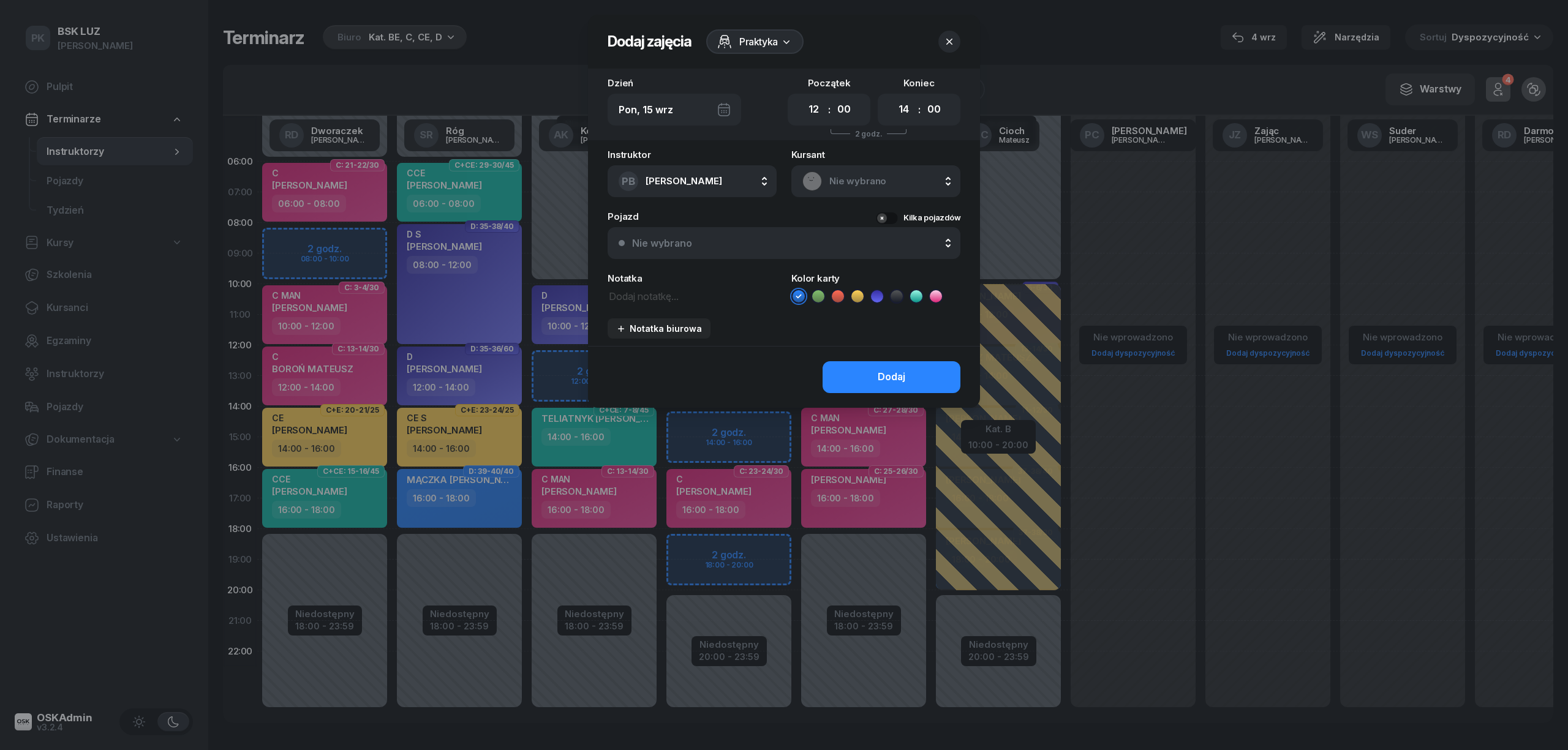
click at [860, 171] on div "Nie wybrano" at bounding box center [876, 181] width 147 height 20
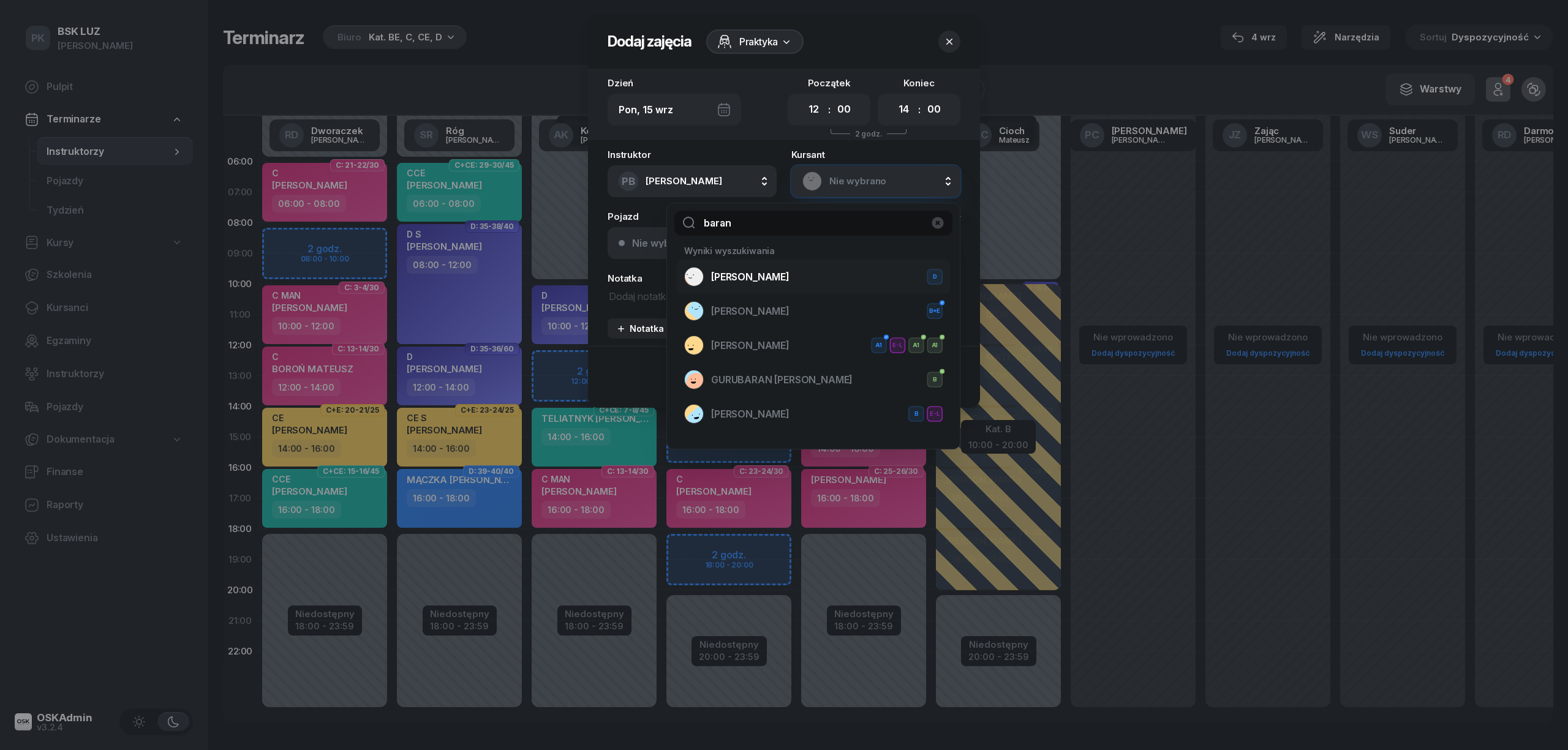
type input "baran"
click at [805, 277] on div "[PERSON_NAME] D" at bounding box center [813, 276] width 258 height 20
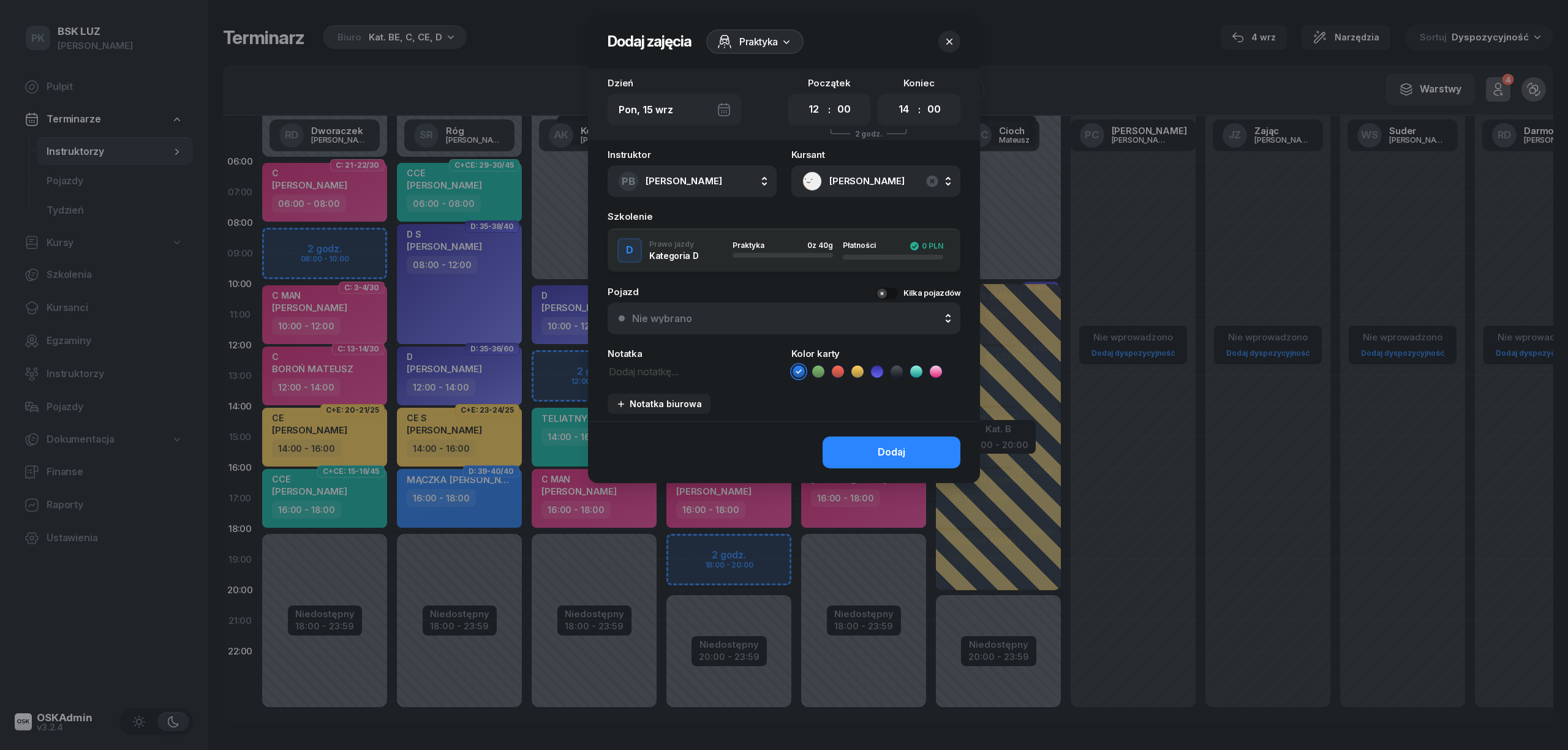
click at [881, 373] on icon at bounding box center [877, 372] width 12 height 12
click at [864, 444] on button "Dodaj" at bounding box center [891, 452] width 138 height 32
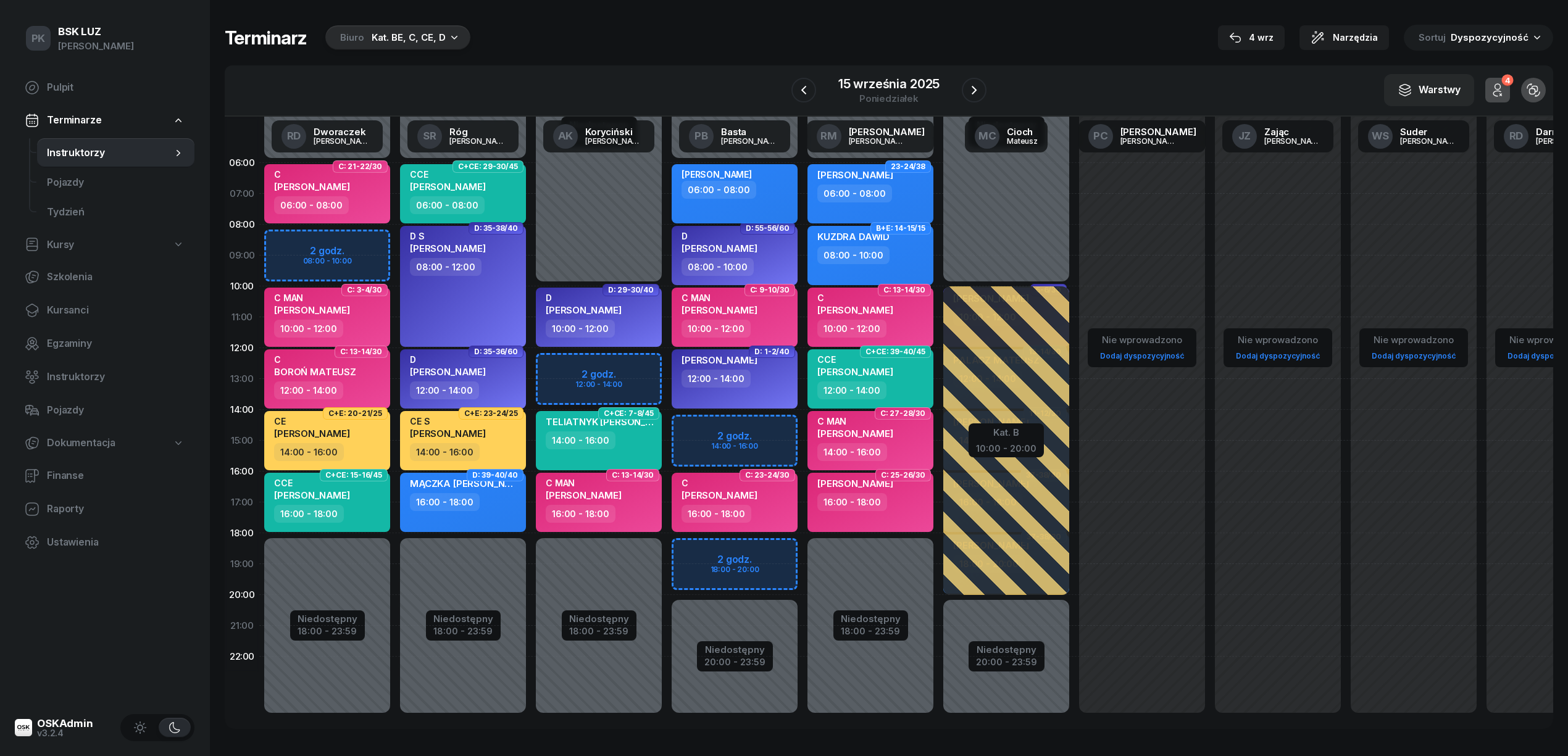
click at [781, 190] on div "06:00 - 08:00" at bounding box center [736, 190] width 109 height 18
select select "06"
select select "08"
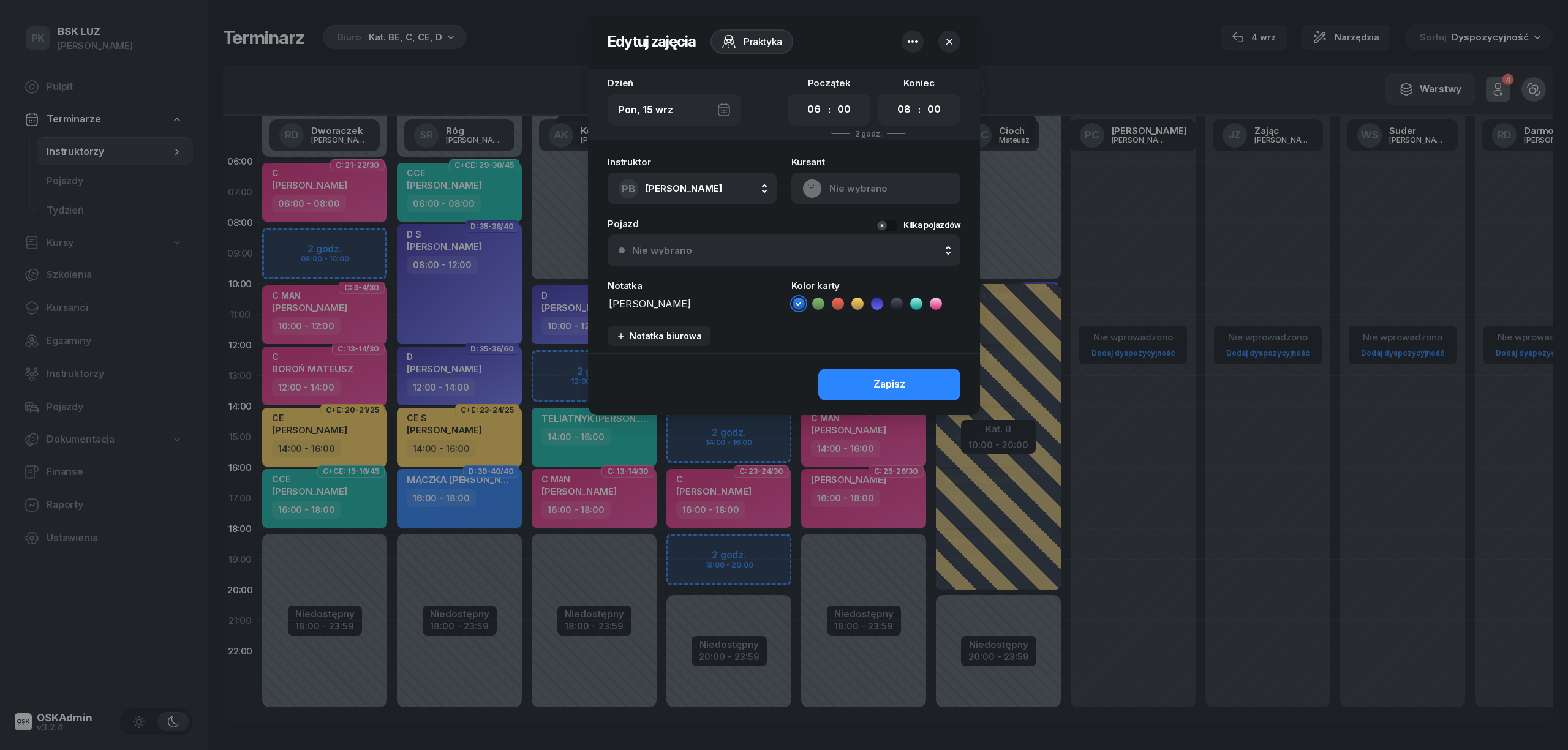
click at [919, 40] on icon "button" at bounding box center [913, 42] width 15 height 15
drag, startPoint x: 869, startPoint y: 77, endPoint x: 871, endPoint y: 87, distance: 10.2
click at [870, 80] on div "Usuń" at bounding box center [867, 80] width 23 height 16
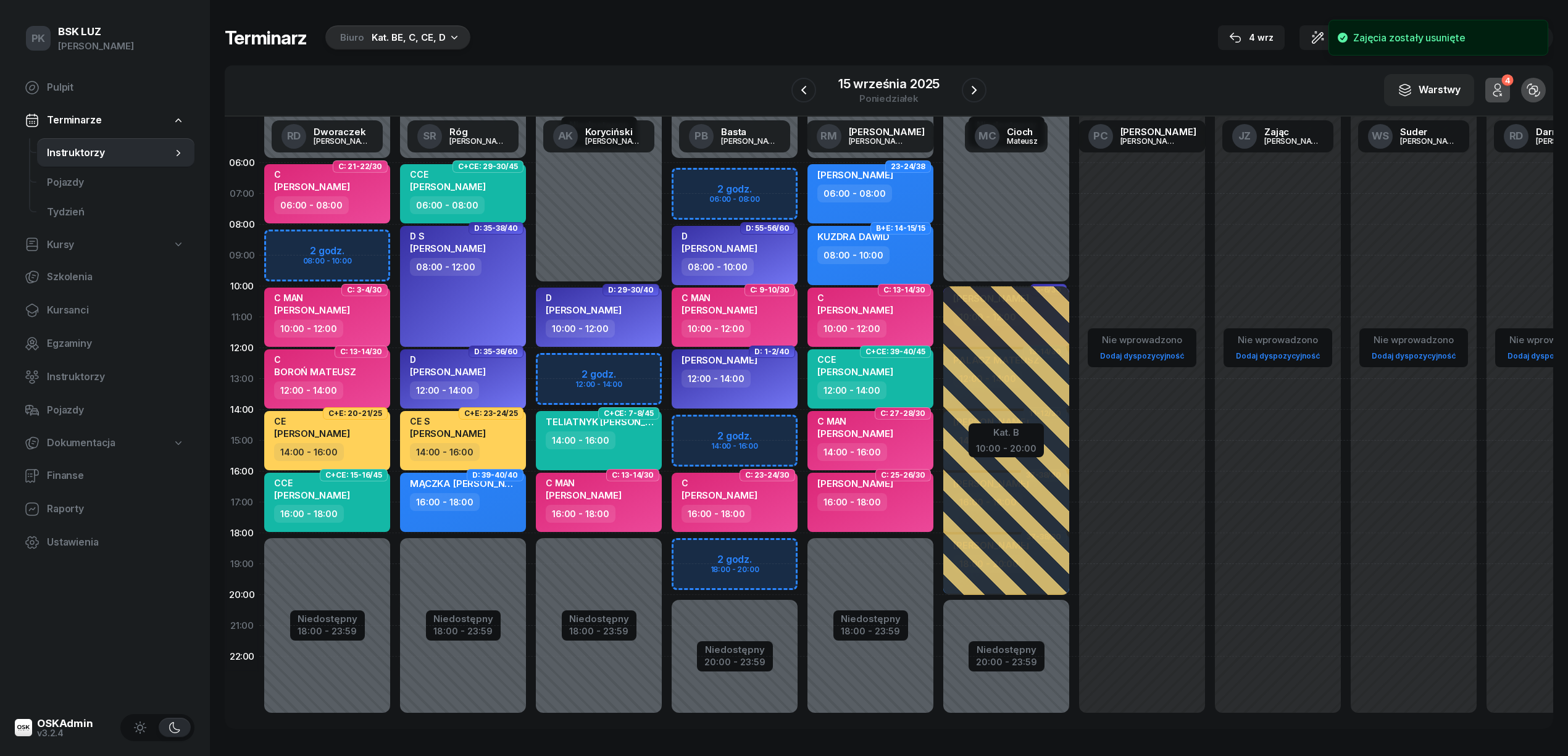
click at [766, 388] on div "[PERSON_NAME] 12:00 - 14:00" at bounding box center [734, 378] width 126 height 59
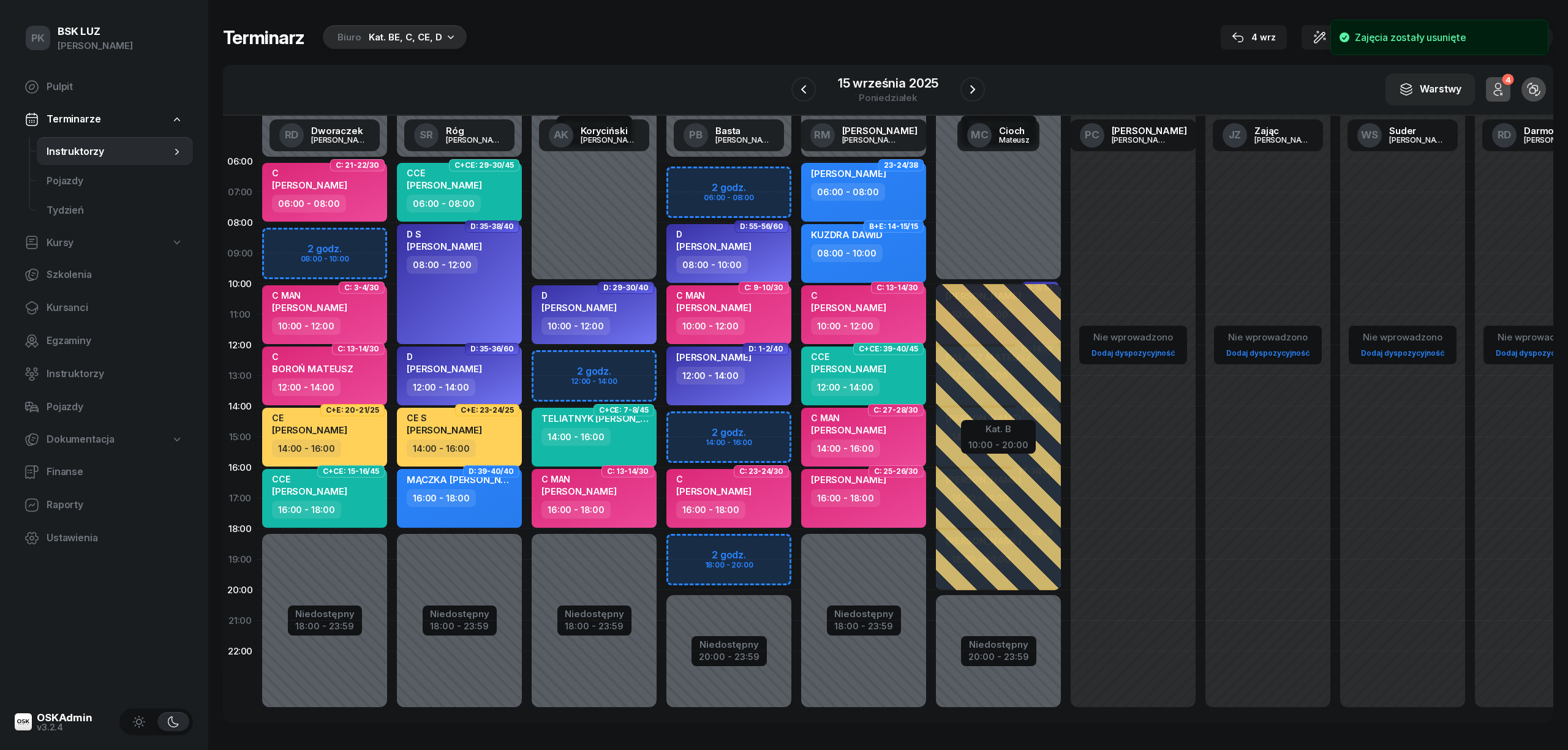
select select "12"
select select "14"
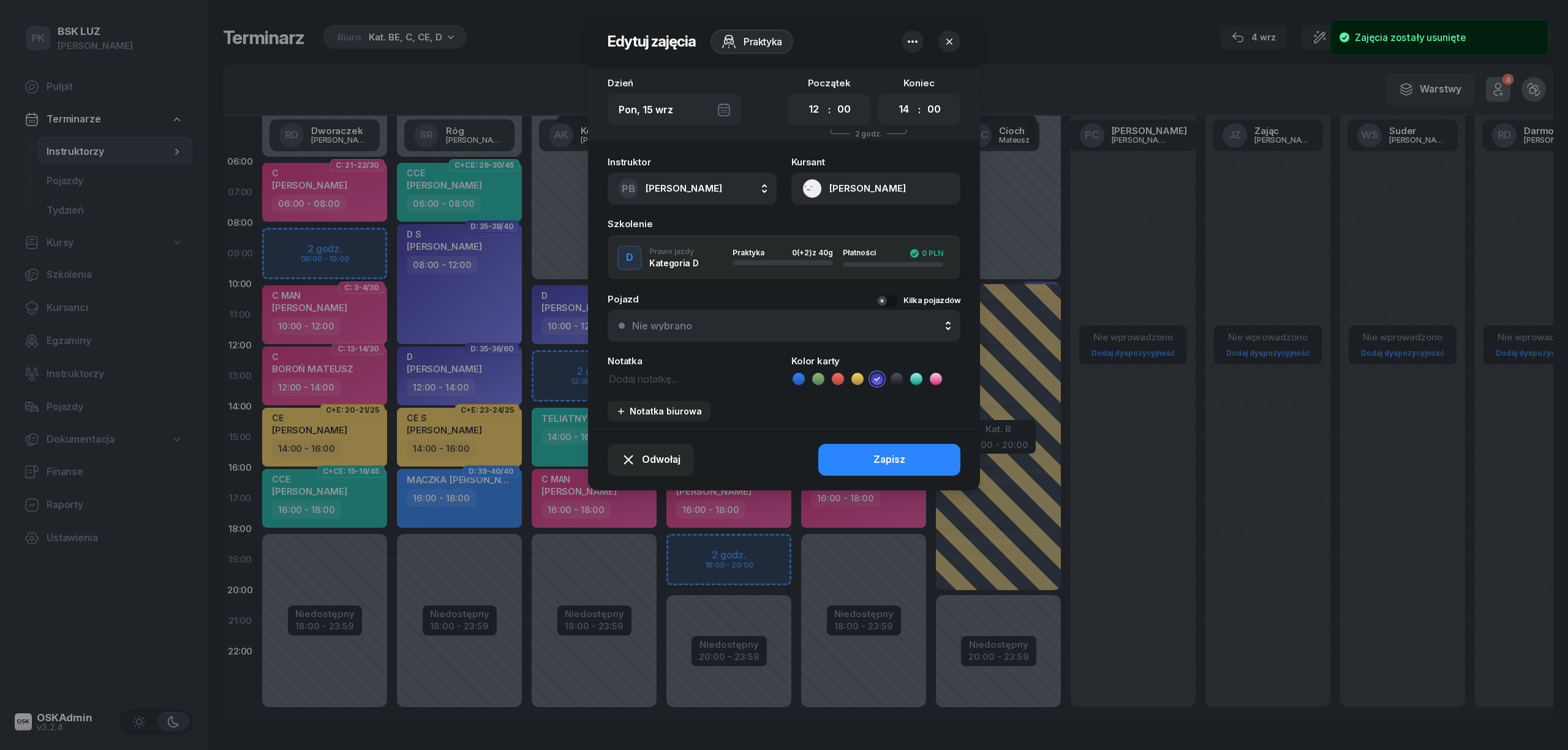
click at [651, 383] on textarea at bounding box center [692, 379] width 169 height 16
click at [937, 48] on div at bounding box center [931, 41] width 59 height 22
click at [943, 45] on icon "button" at bounding box center [949, 42] width 12 height 12
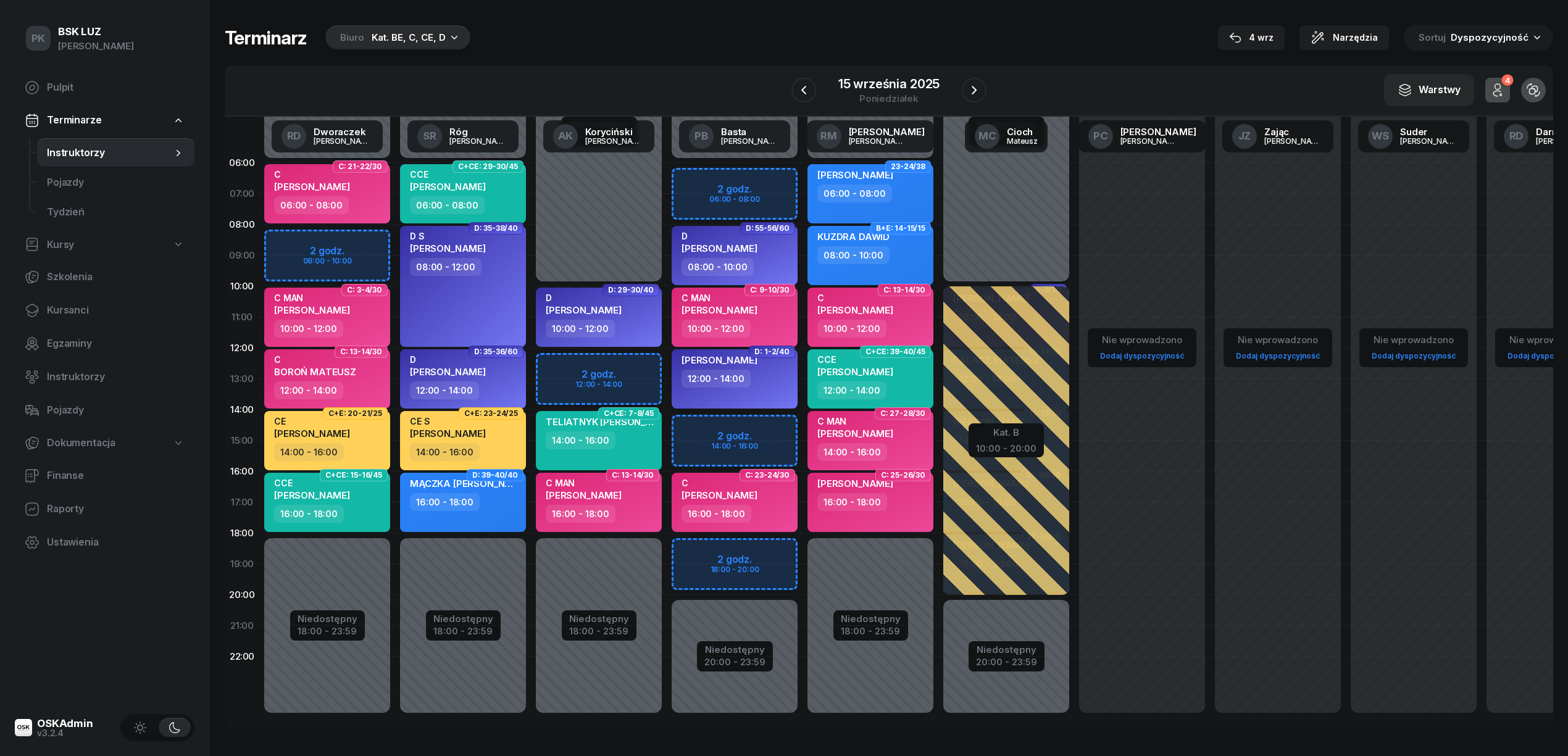
click at [734, 401] on div "[PERSON_NAME] 12:00 - 14:00" at bounding box center [734, 378] width 126 height 59
select select "12"
select select "14"
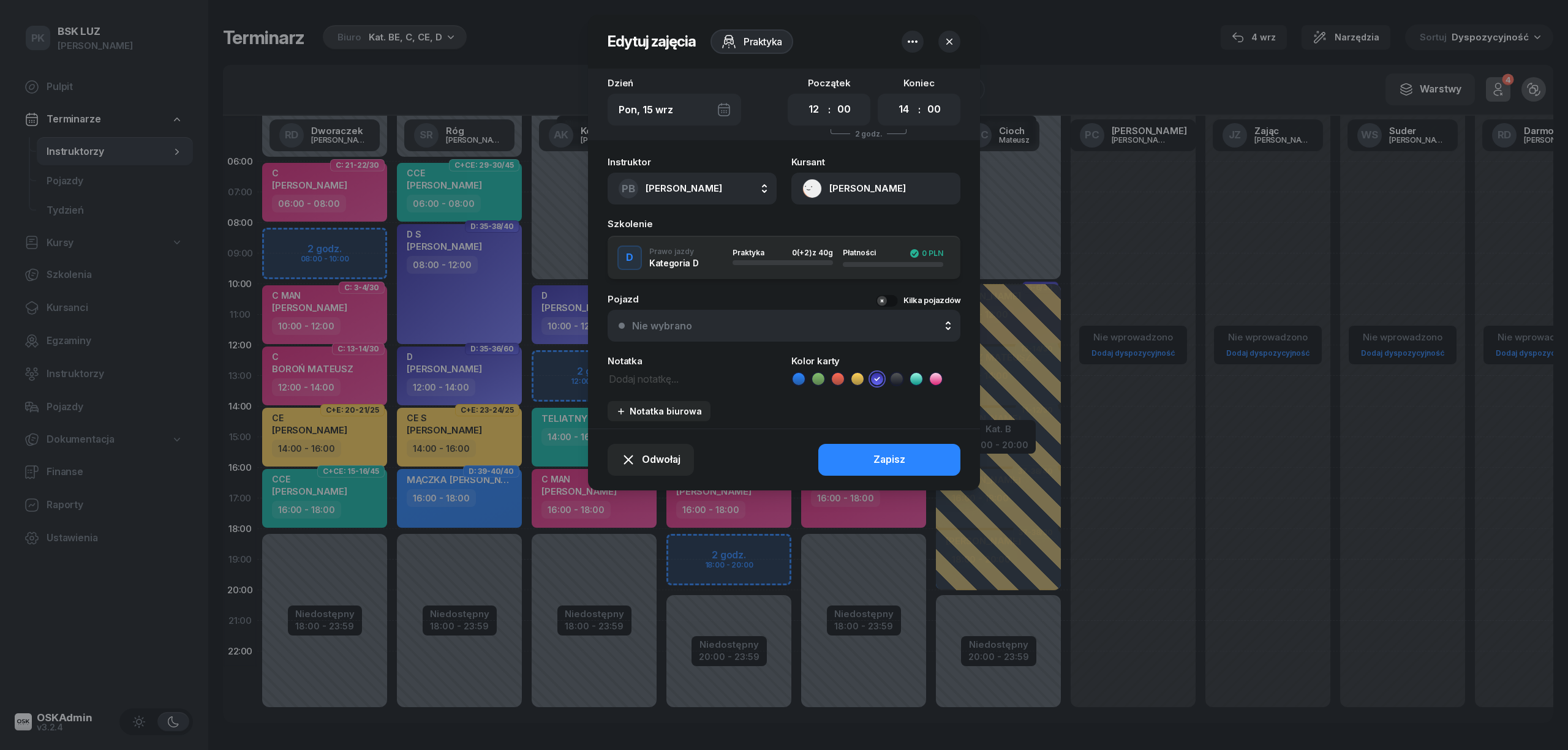
click at [648, 377] on textarea at bounding box center [692, 379] width 169 height 16
type textarea "BUR"
click at [866, 464] on button "Zapisz" at bounding box center [889, 460] width 142 height 32
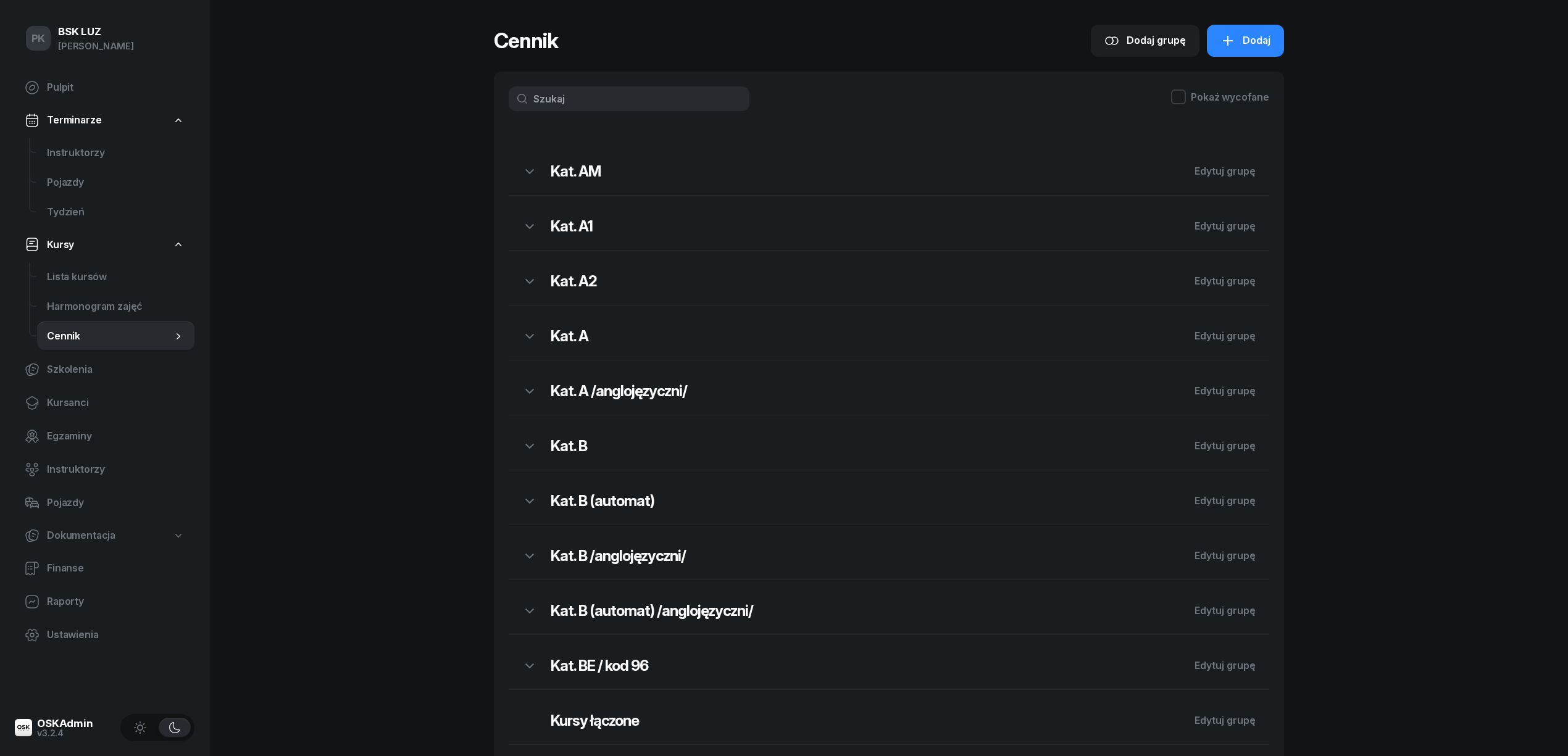
scroll to position [305, 0]
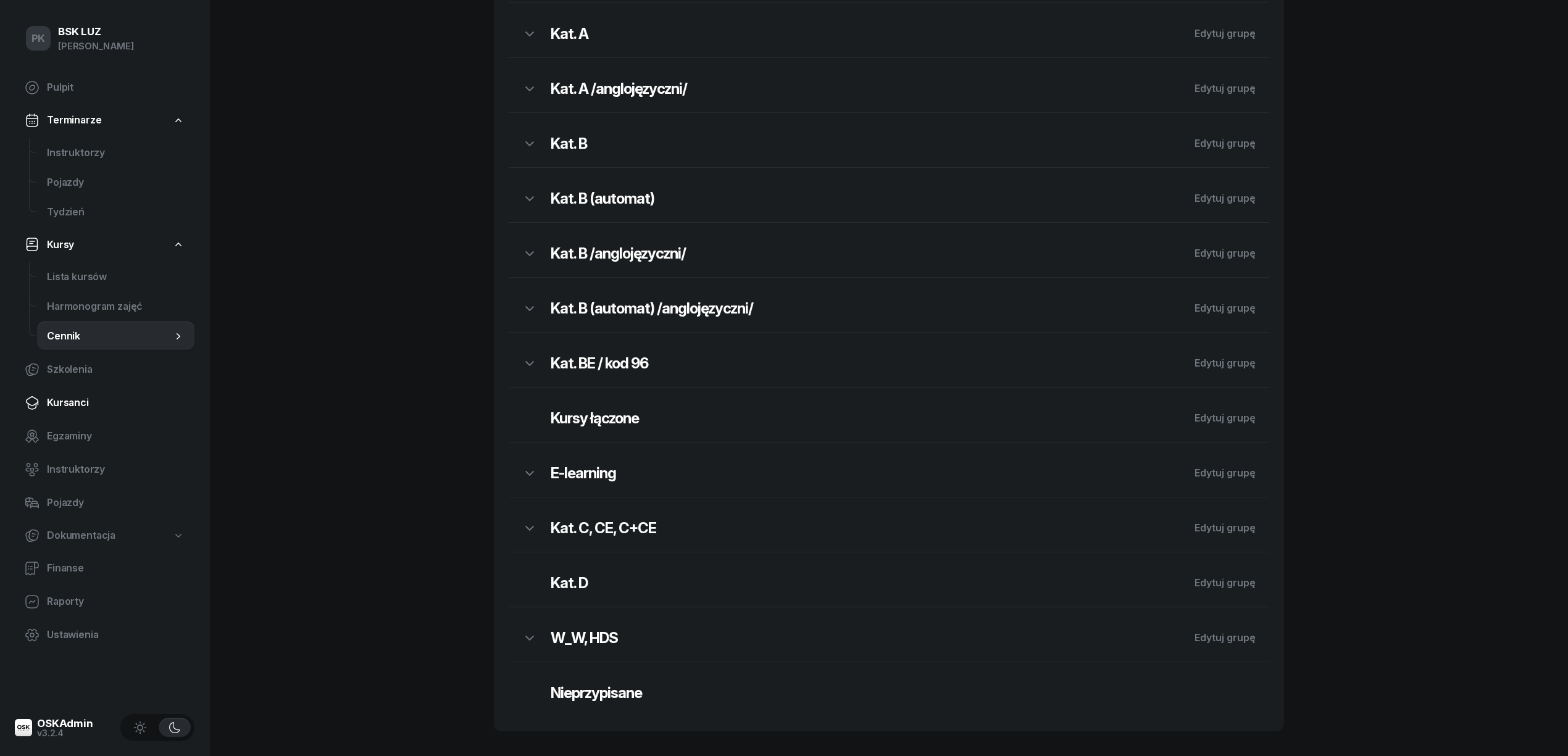
click at [65, 395] on span "Kursanci" at bounding box center [115, 403] width 138 height 16
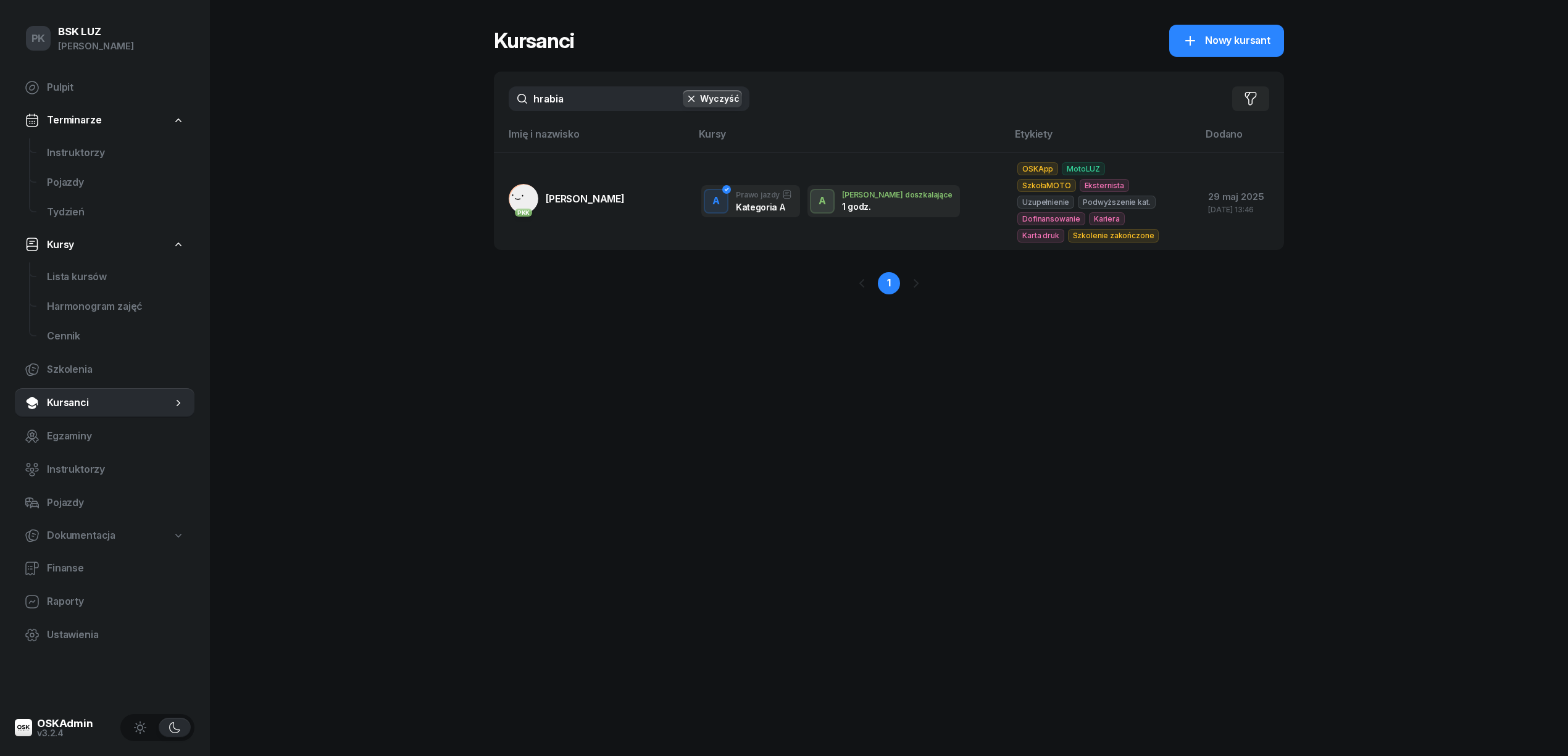
drag, startPoint x: 537, startPoint y: 103, endPoint x: 476, endPoint y: 111, distance: 61.5
click at [476, 111] on div "PK BSK LUZ Piotr Klimek Pulpit Terminarze Instruktorzy Pojazdy Tydzień Kursy Li…" at bounding box center [784, 378] width 1568 height 756
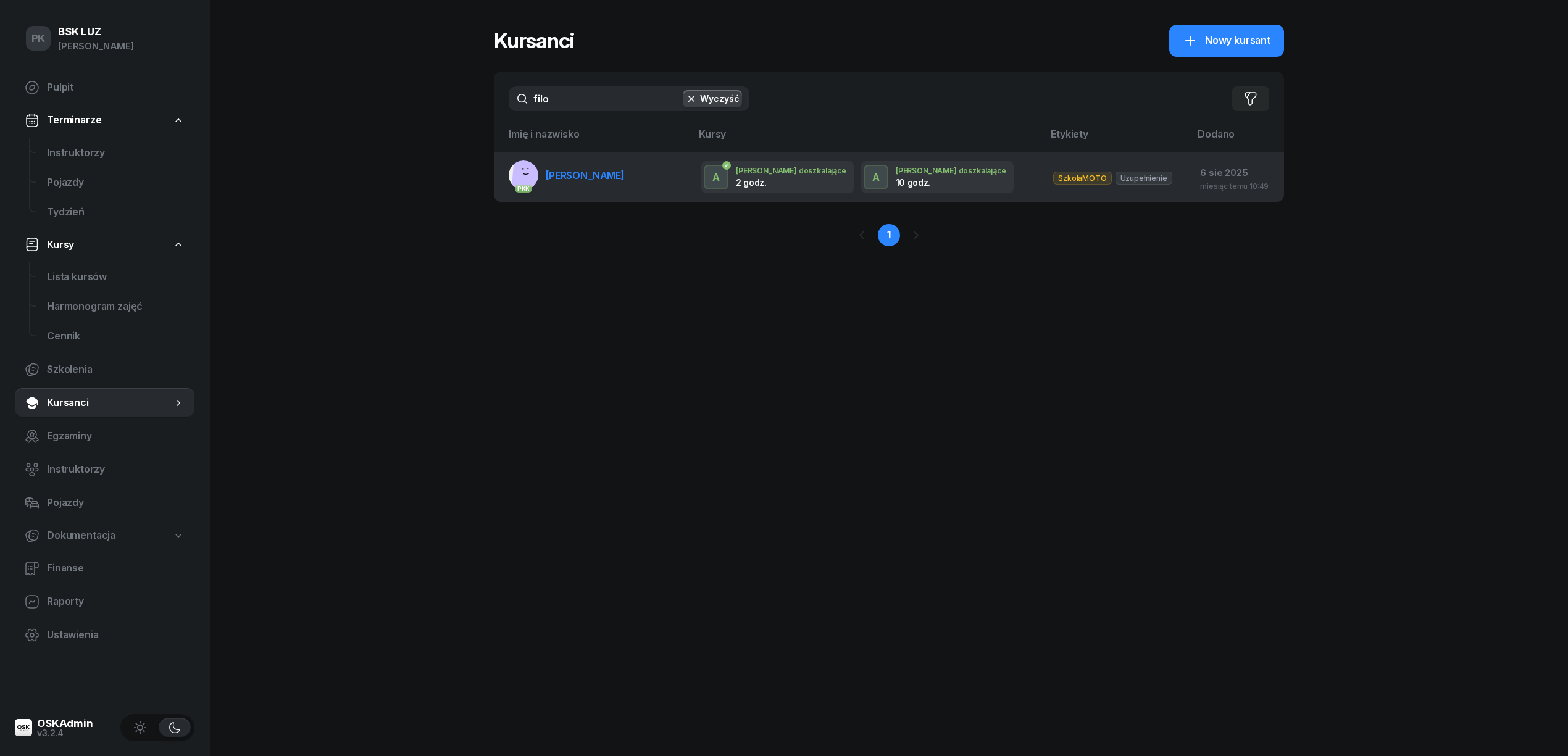
type input "filo"
click at [599, 183] on link "PKK FILO-TOMALSKA ANNA" at bounding box center [567, 175] width 116 height 30
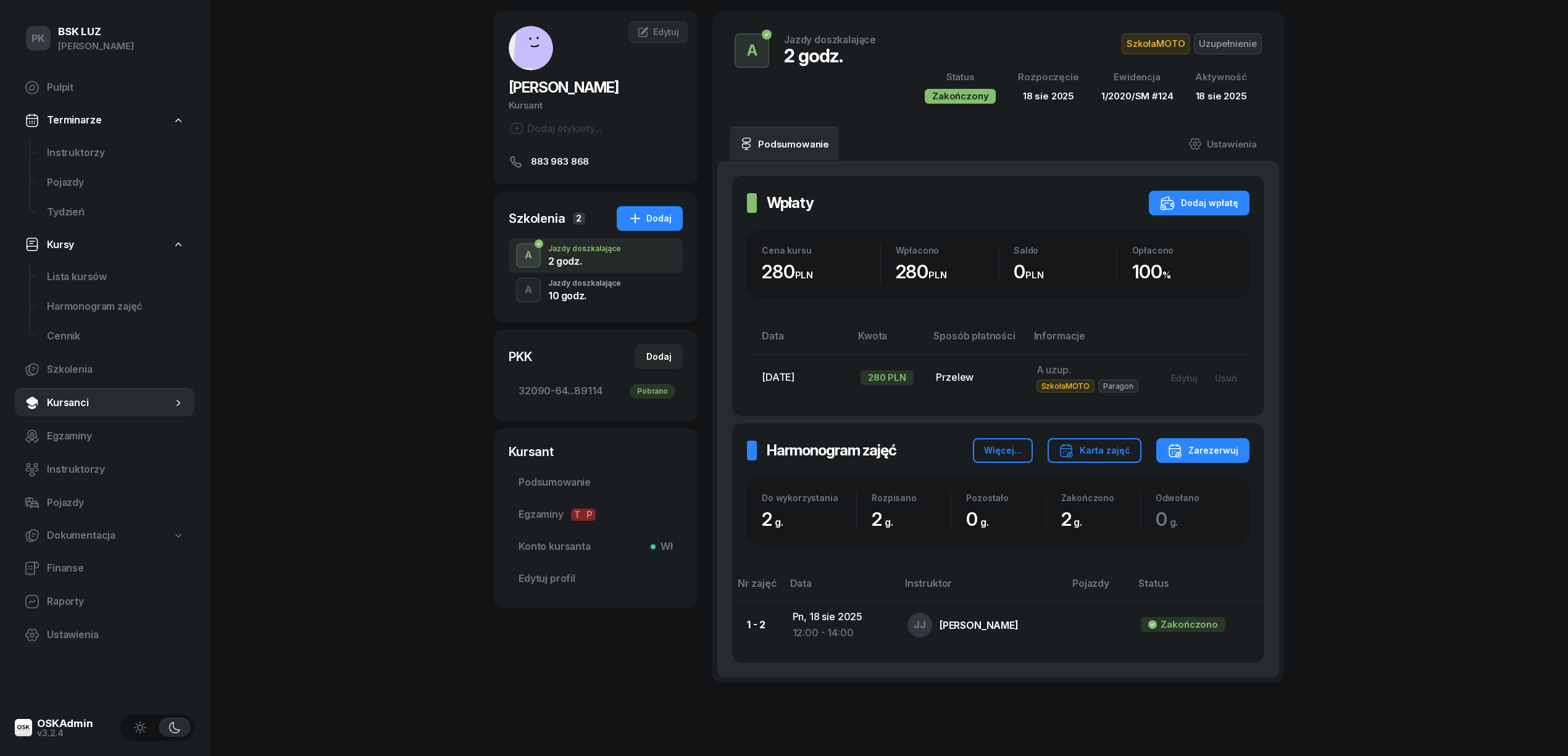
scroll to position [82, 0]
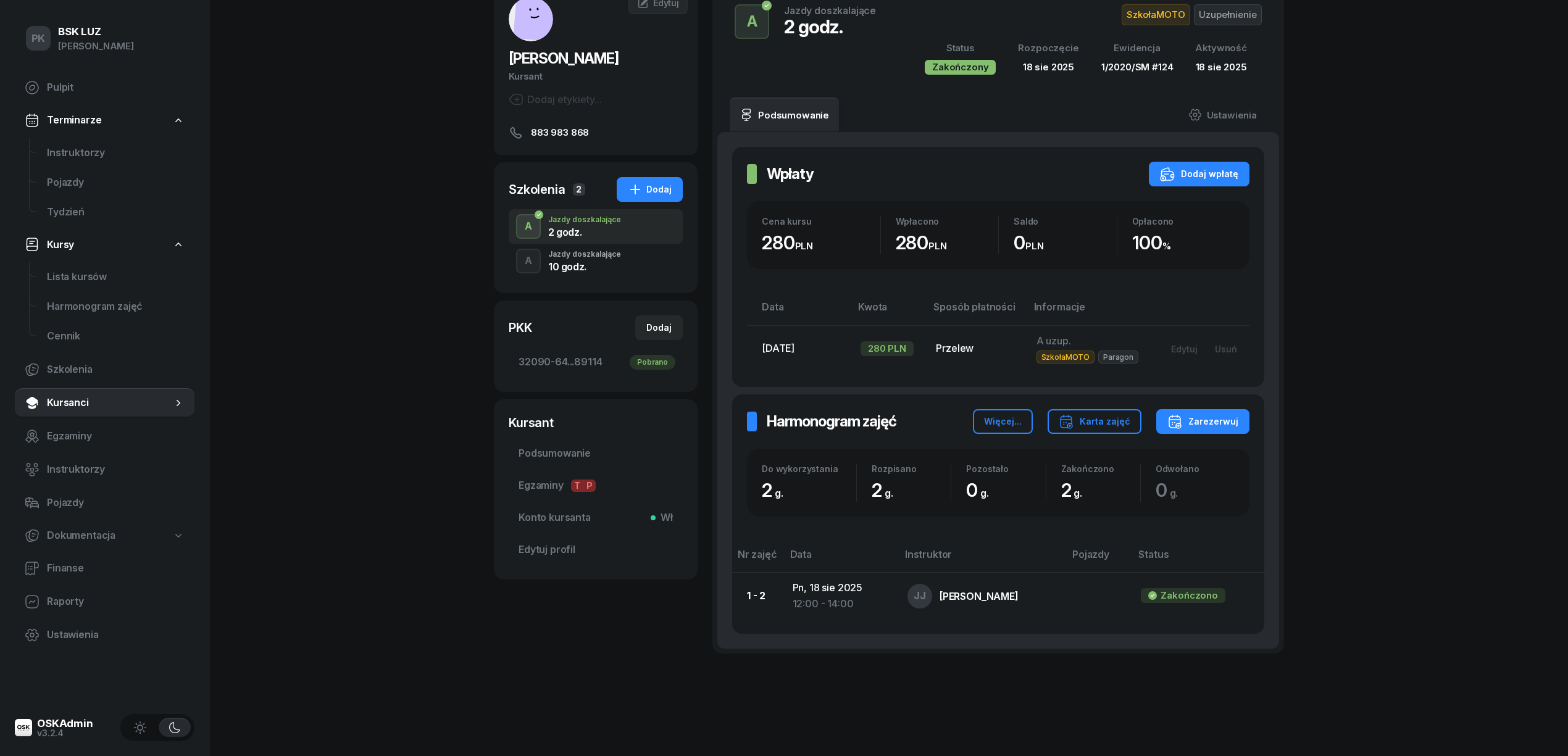
click at [590, 265] on div "10 godz." at bounding box center [584, 266] width 73 height 10
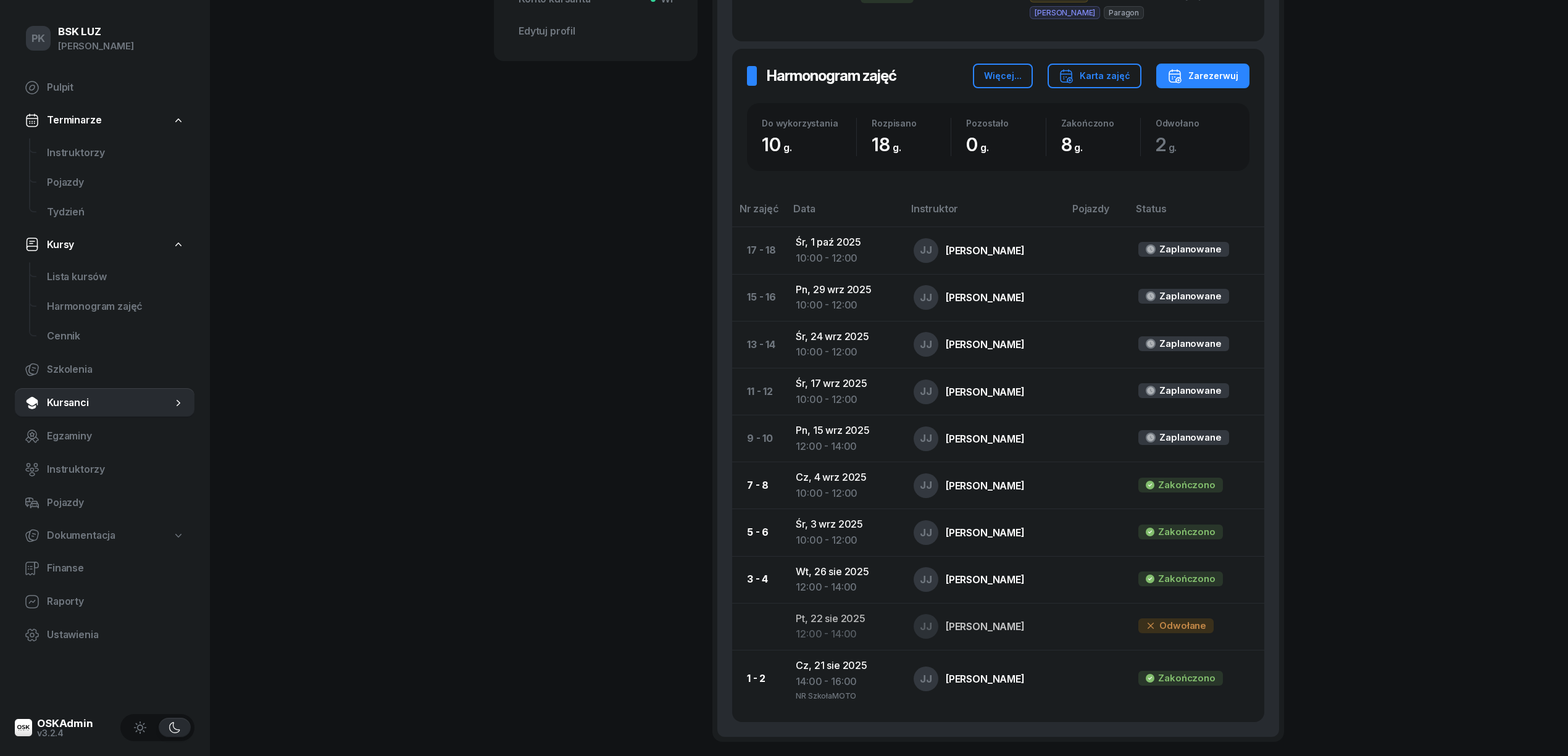
scroll to position [411, 0]
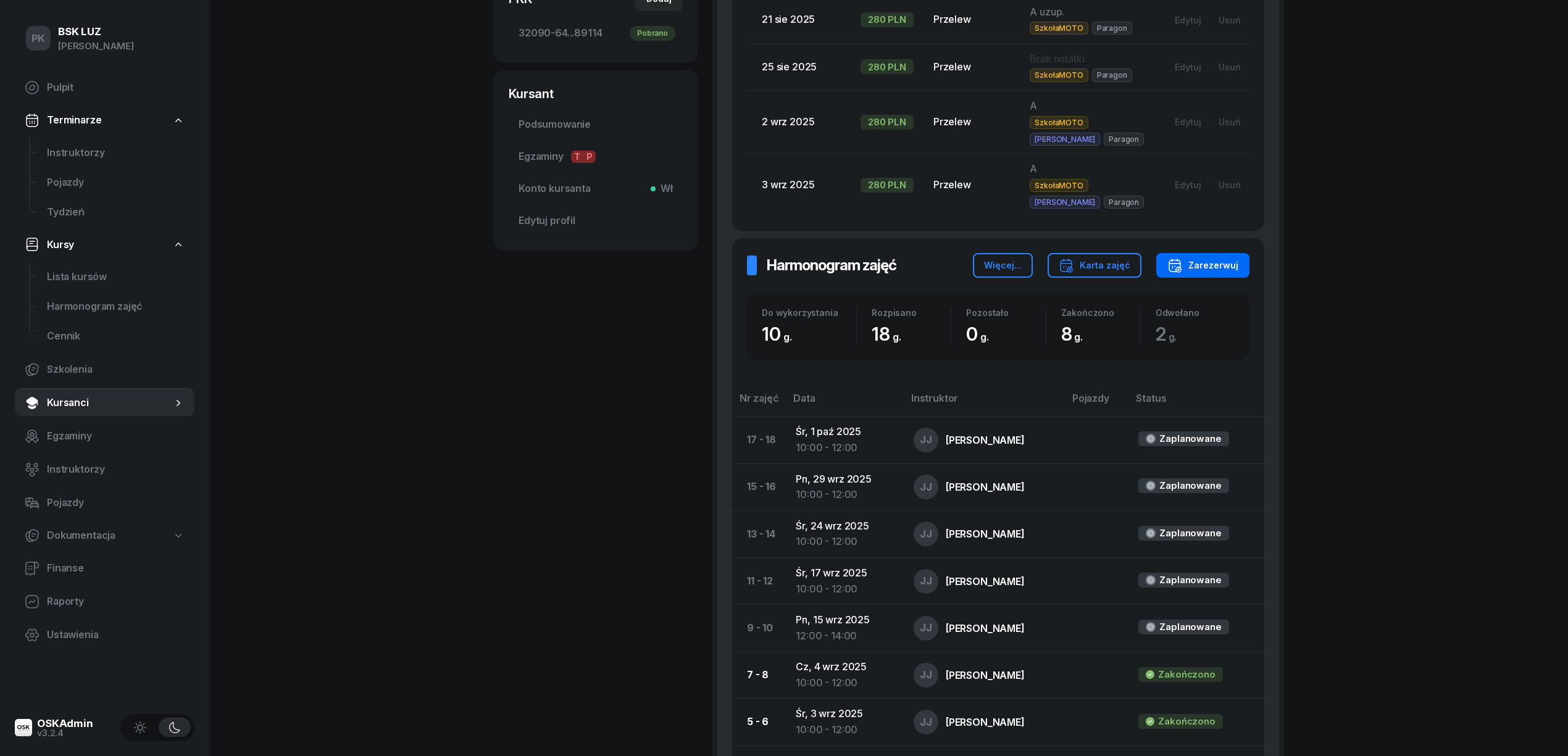
click at [1193, 265] on div "Zarezerwuj" at bounding box center [1202, 266] width 71 height 15
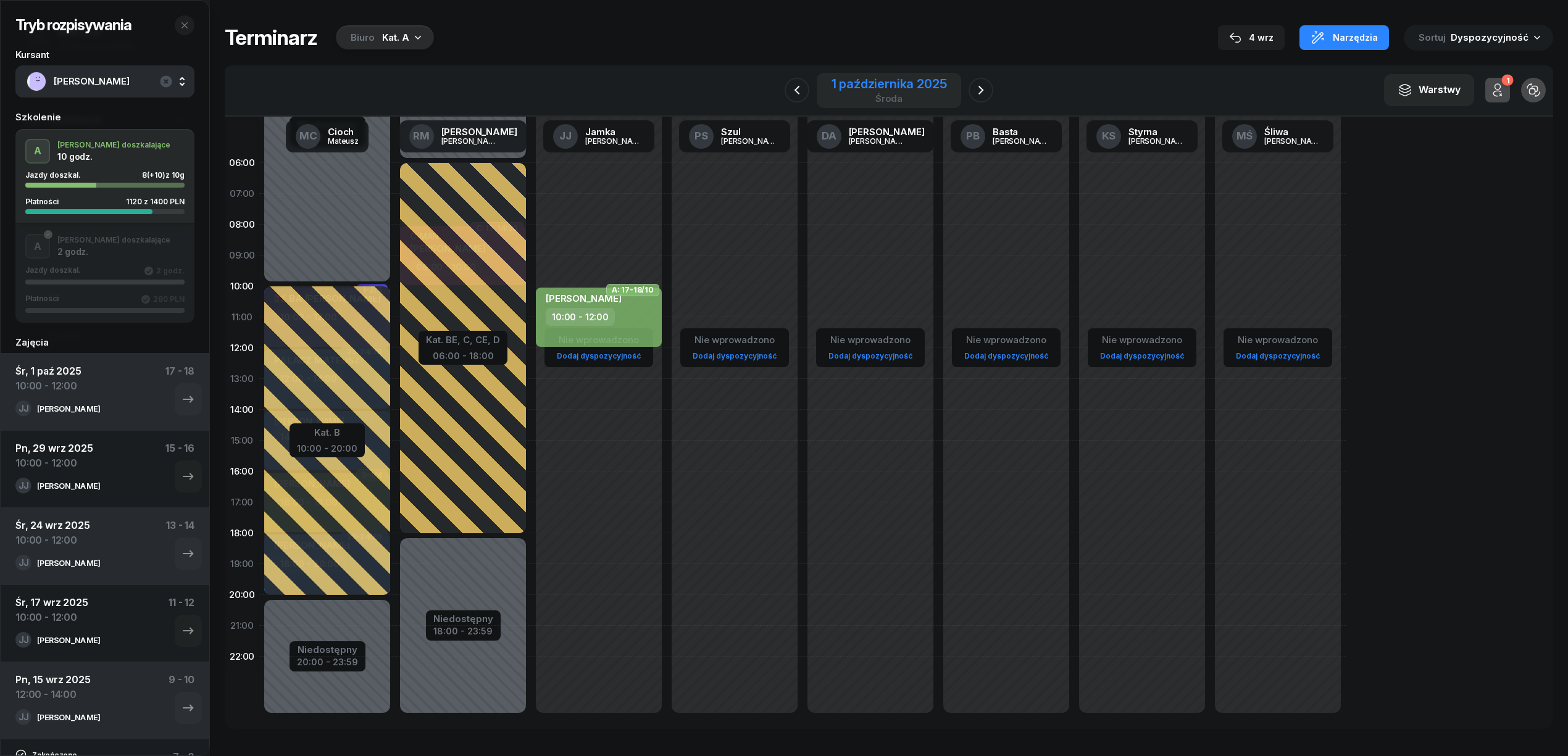
click at [902, 85] on div "1 października 2025" at bounding box center [889, 84] width 115 height 12
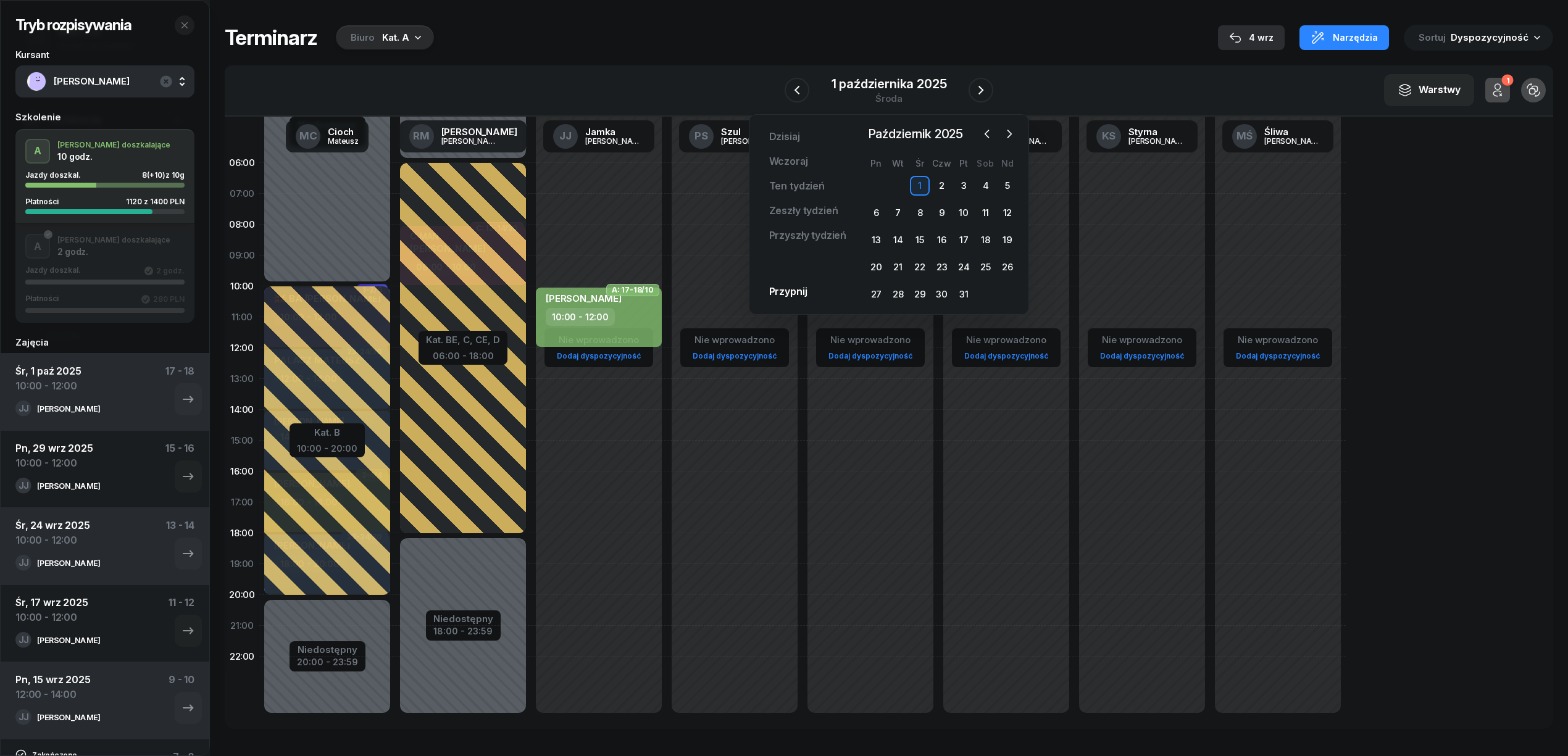
click at [1268, 33] on div "4 wrz" at bounding box center [1251, 38] width 44 height 15
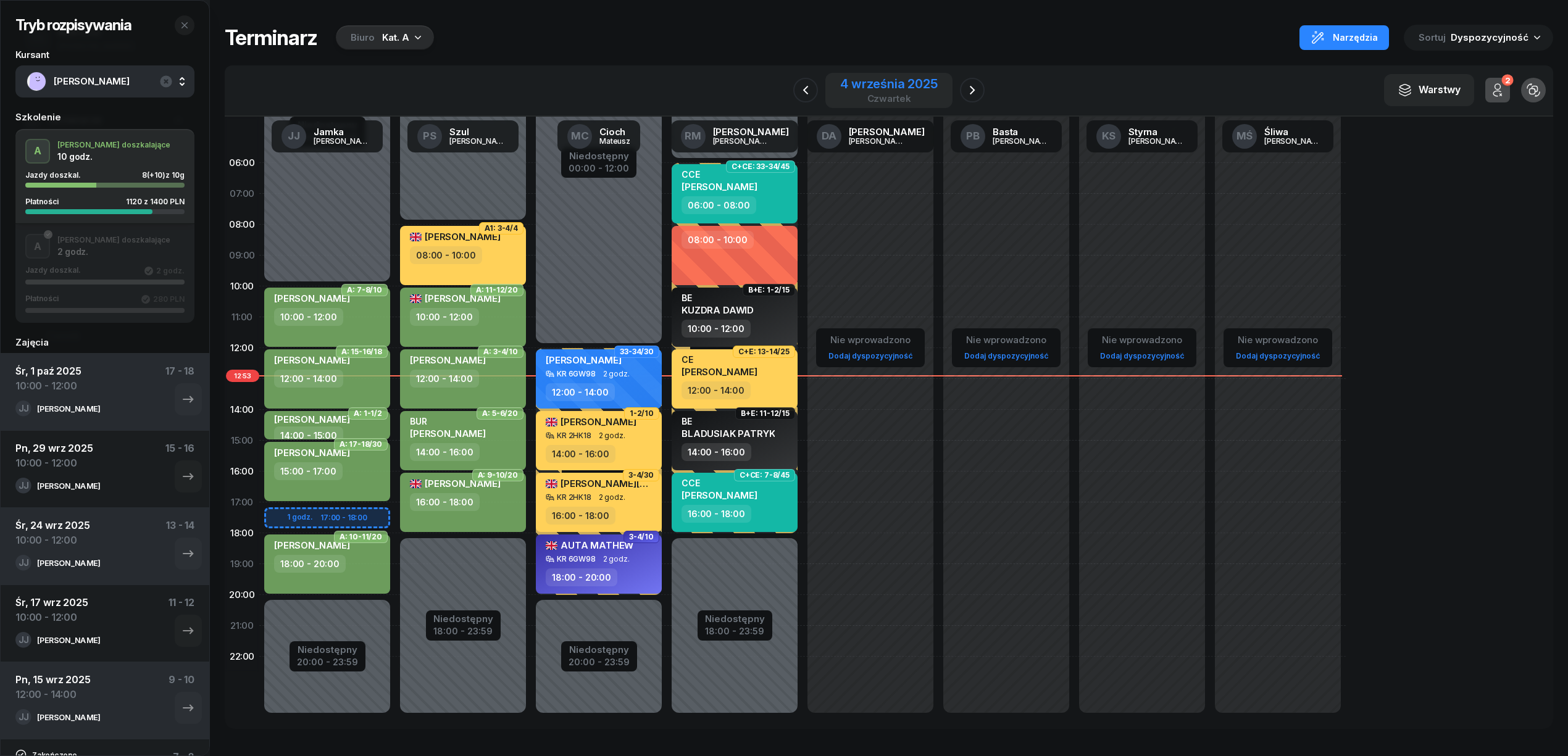
click at [935, 82] on div "4 września 2025" at bounding box center [889, 84] width 98 height 12
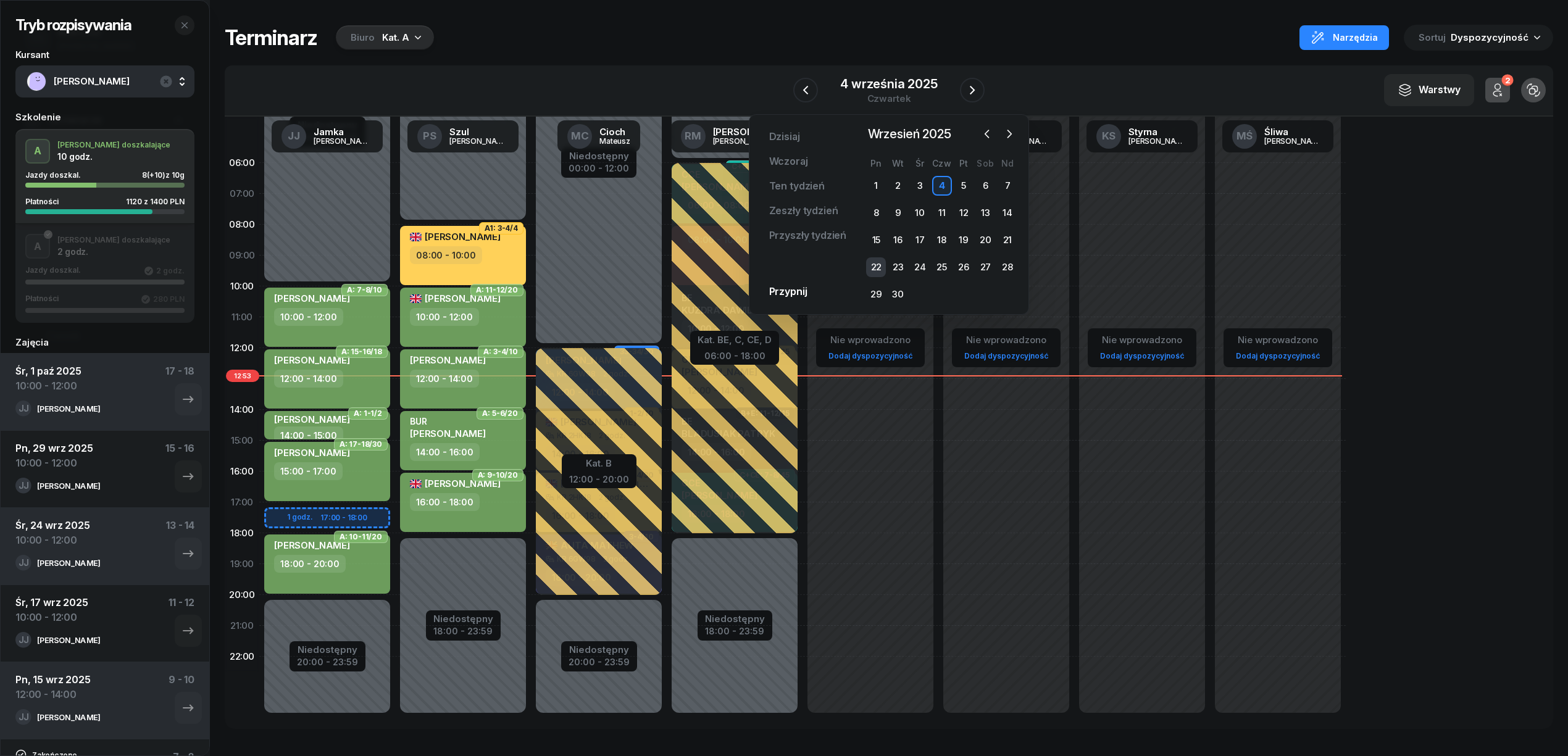
click at [879, 267] on div "22" at bounding box center [876, 267] width 20 height 20
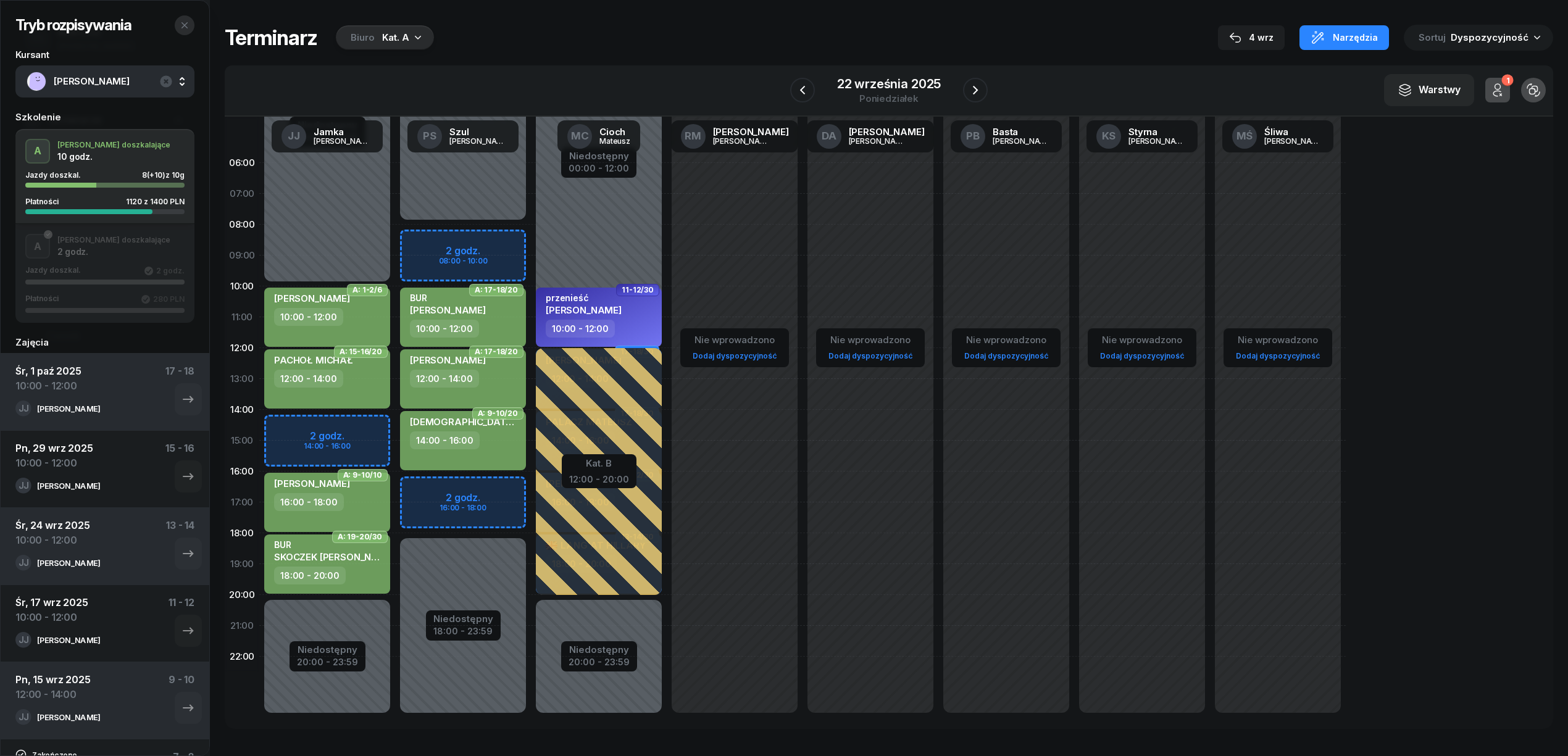
click at [179, 28] on button "button" at bounding box center [184, 25] width 20 height 20
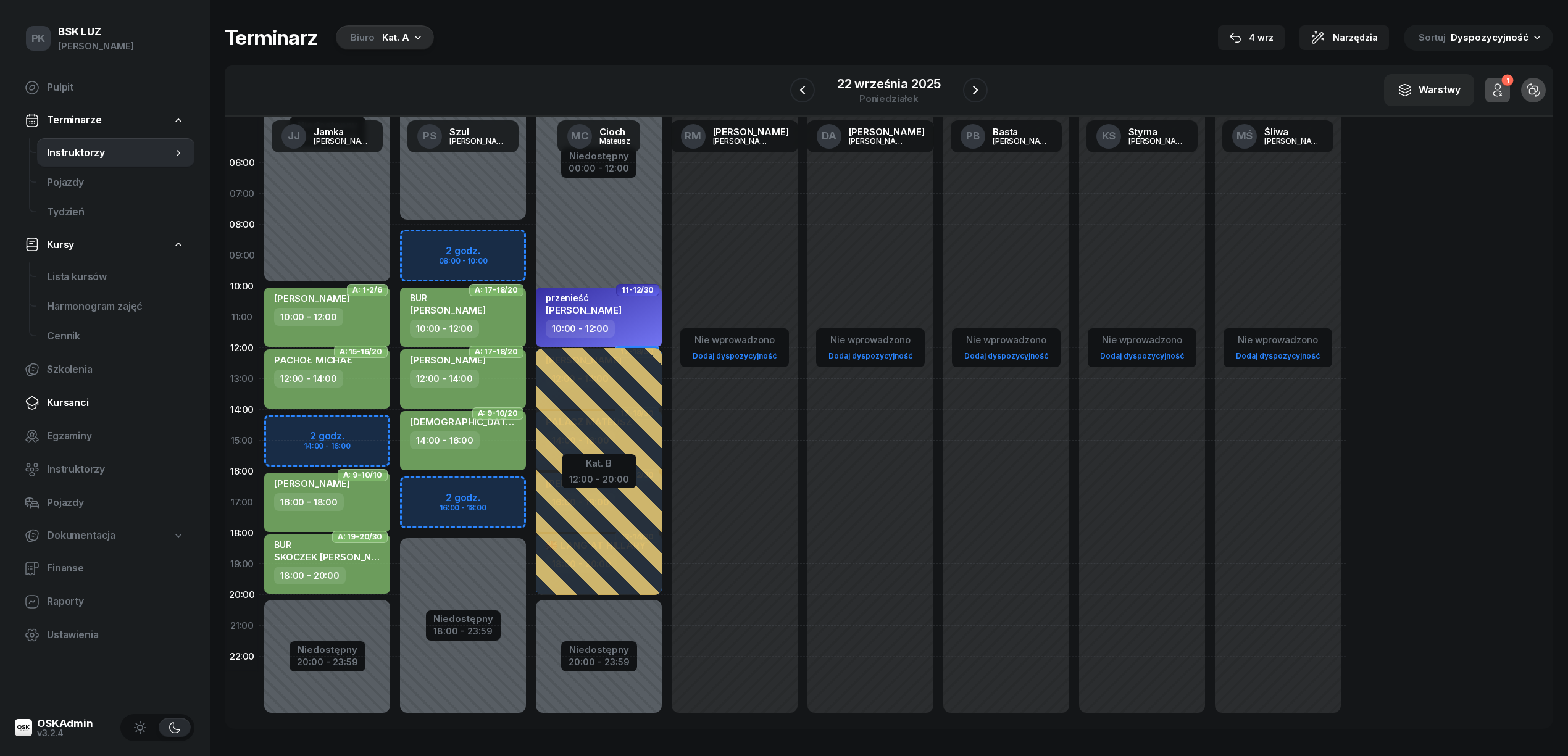
click at [92, 401] on span "Kursanci" at bounding box center [115, 403] width 138 height 16
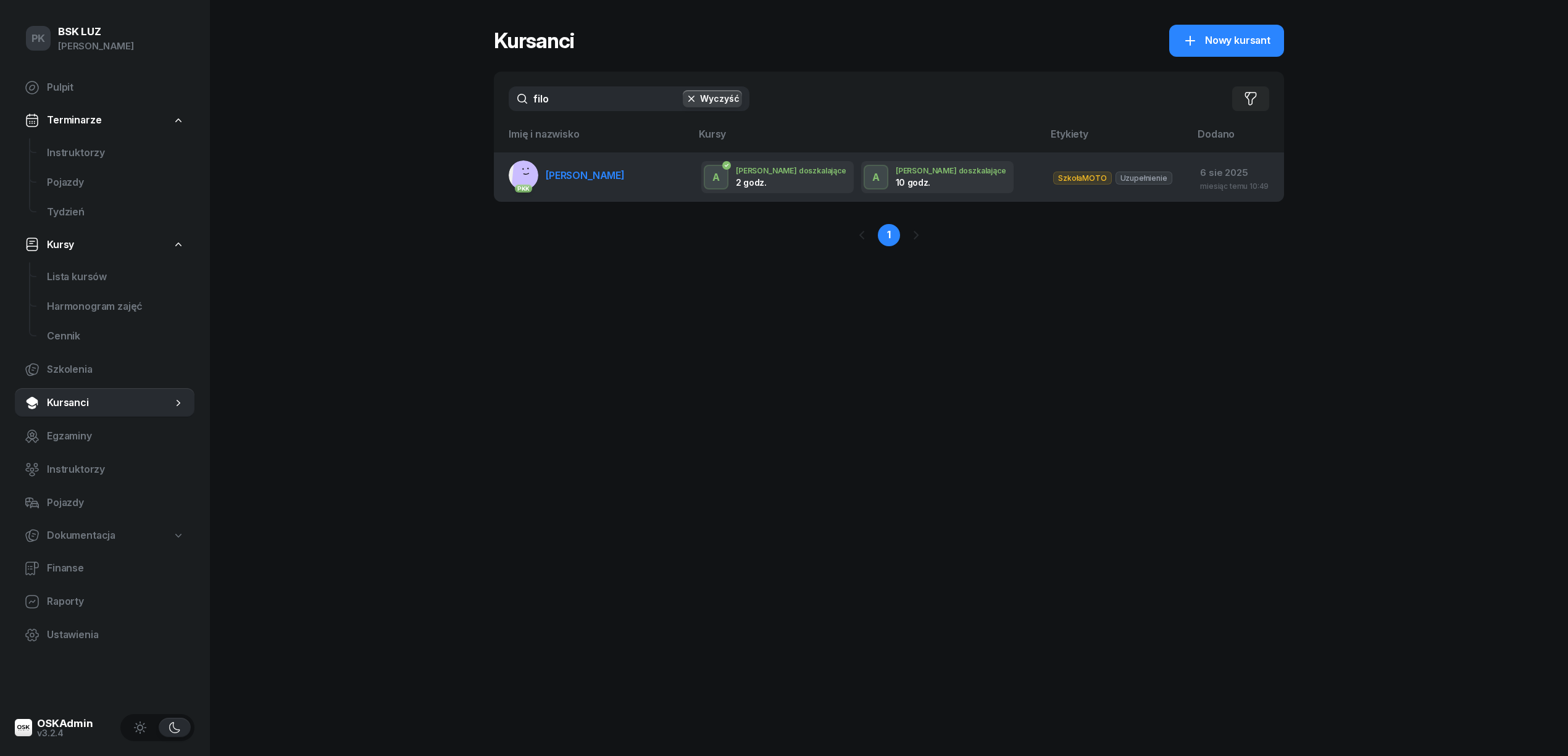
click at [625, 181] on link "PKK FILO-TOMALSKA ANNA" at bounding box center [567, 175] width 116 height 30
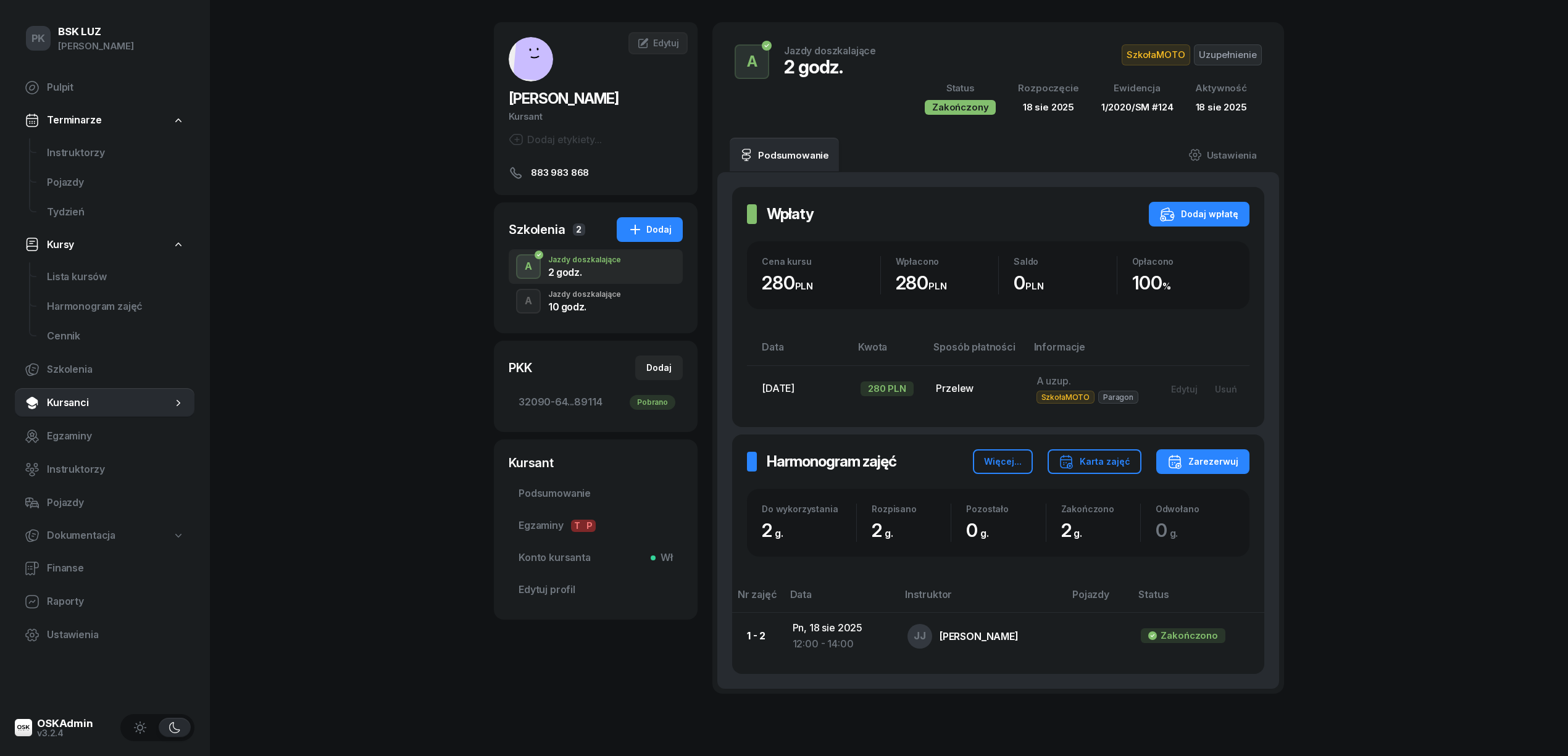
scroll to position [82, 0]
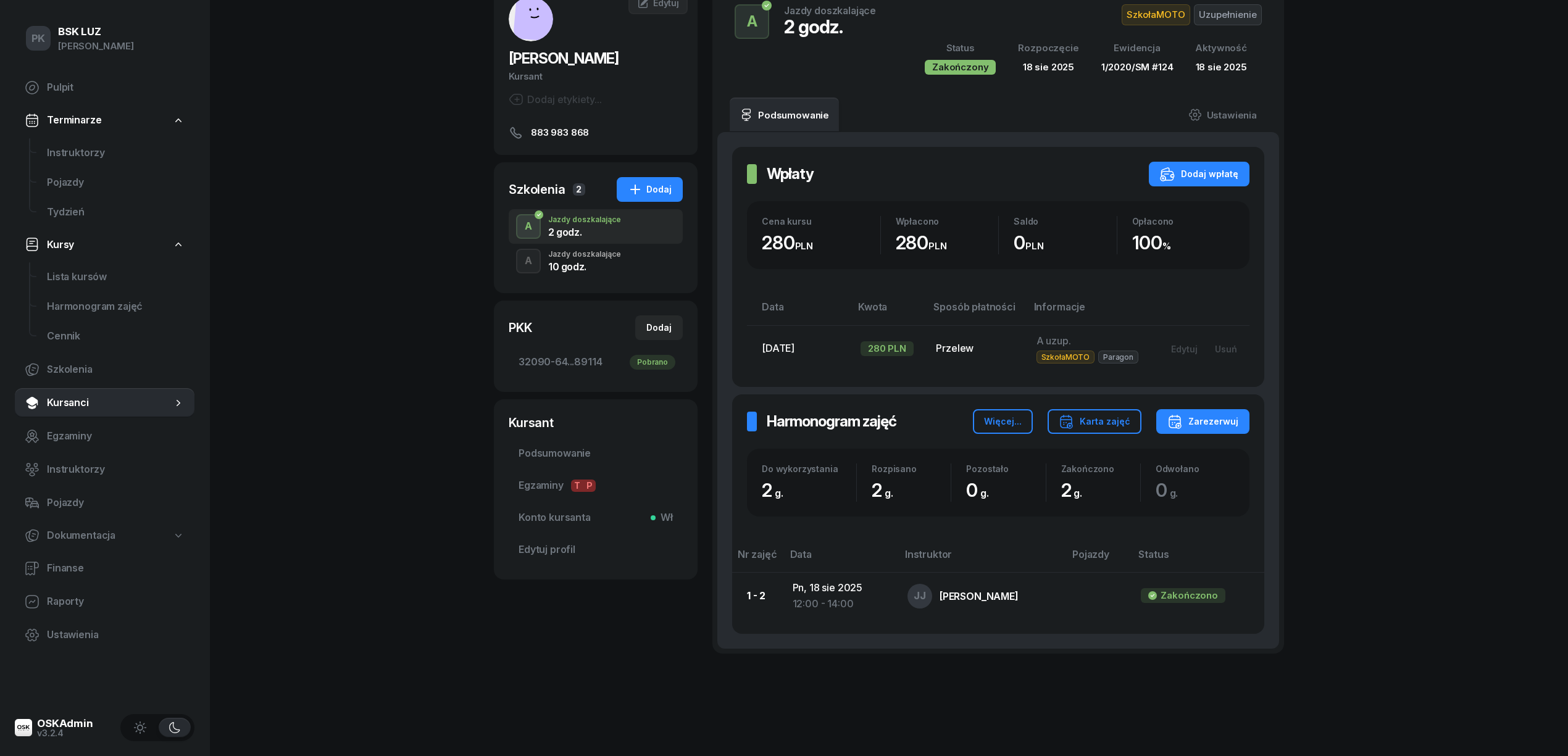
click at [578, 267] on div "10 godz." at bounding box center [584, 266] width 73 height 10
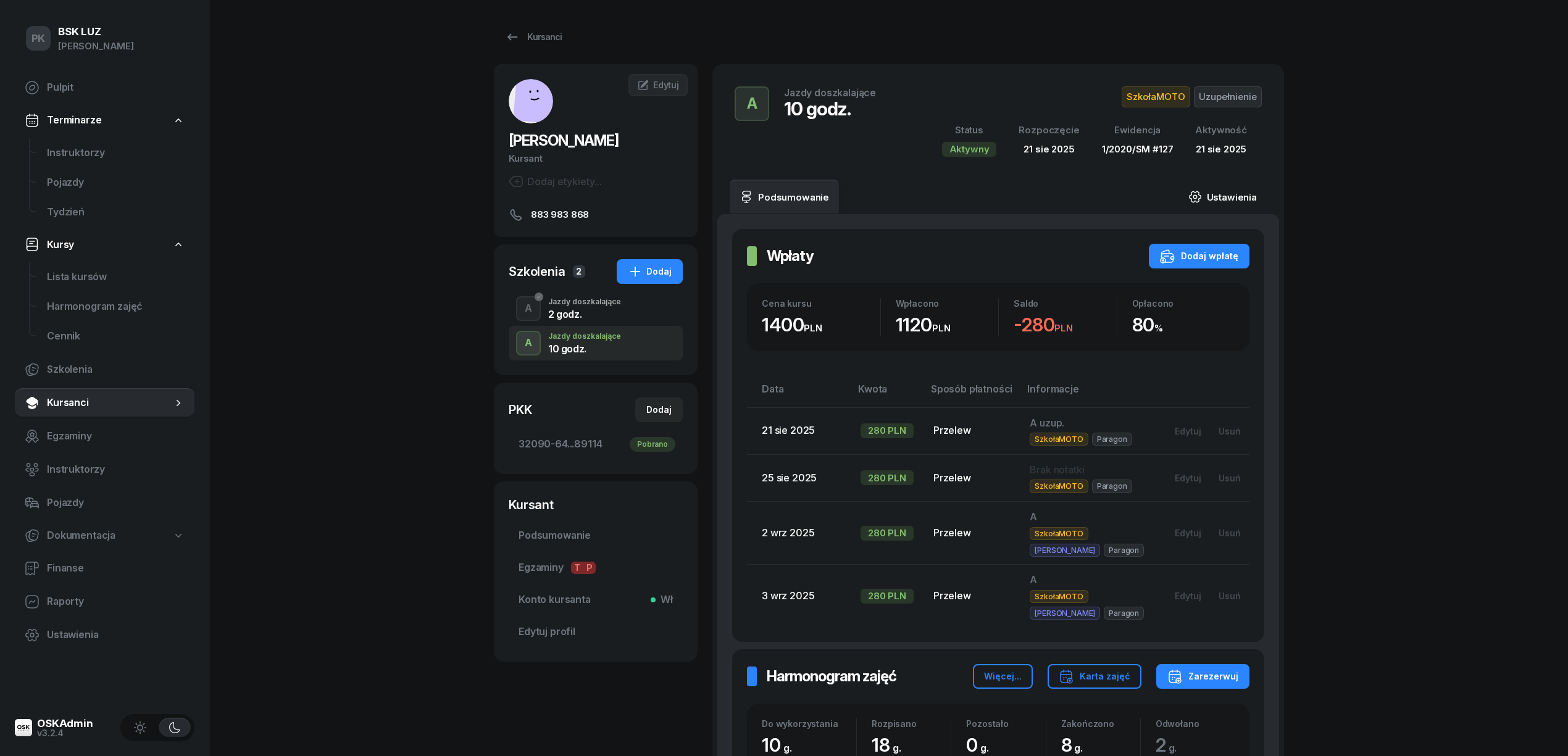
click at [1242, 188] on link "Ustawienia" at bounding box center [1223, 196] width 88 height 35
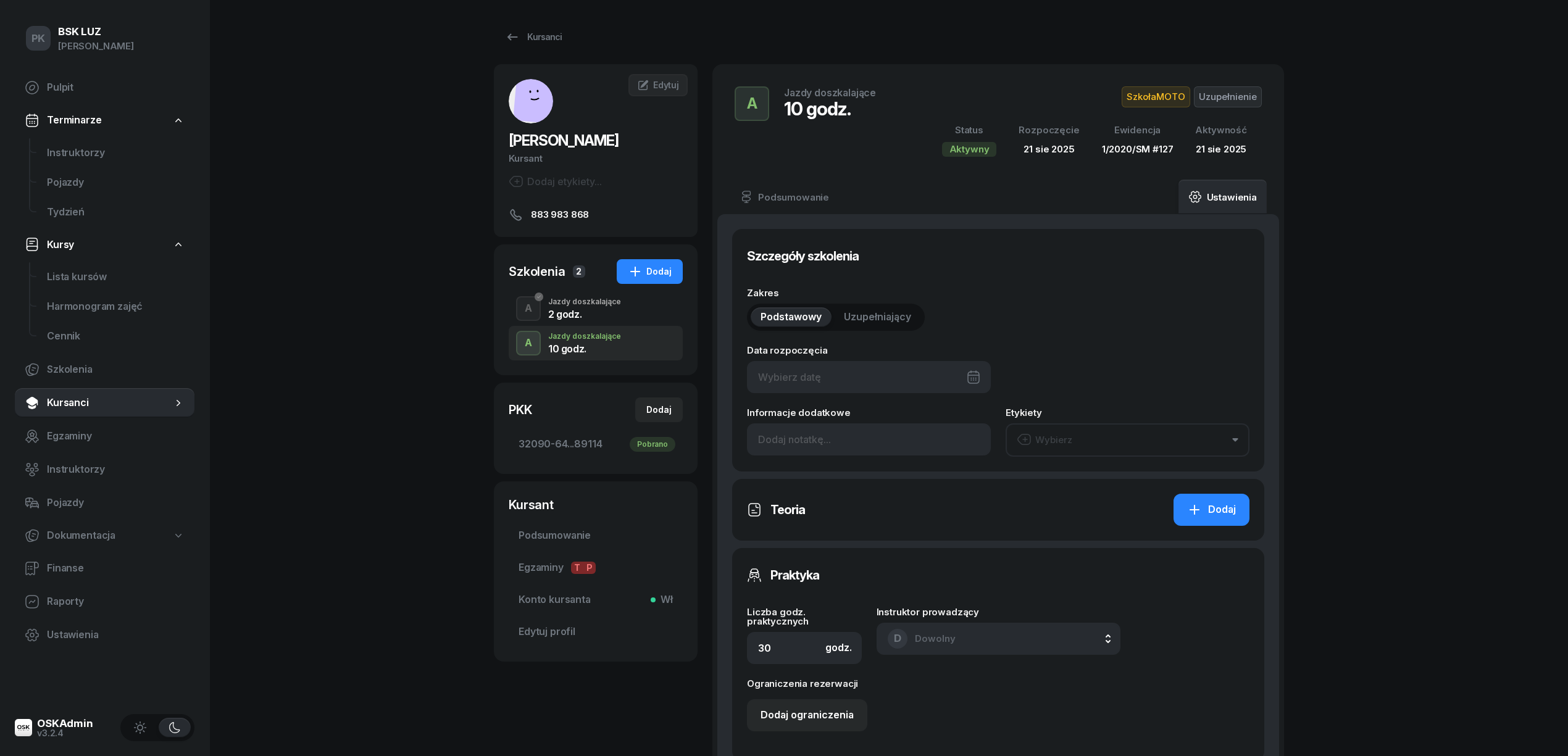
type input "21/08/2025"
type input "18"
type input "1/2020/SM"
type input "127"
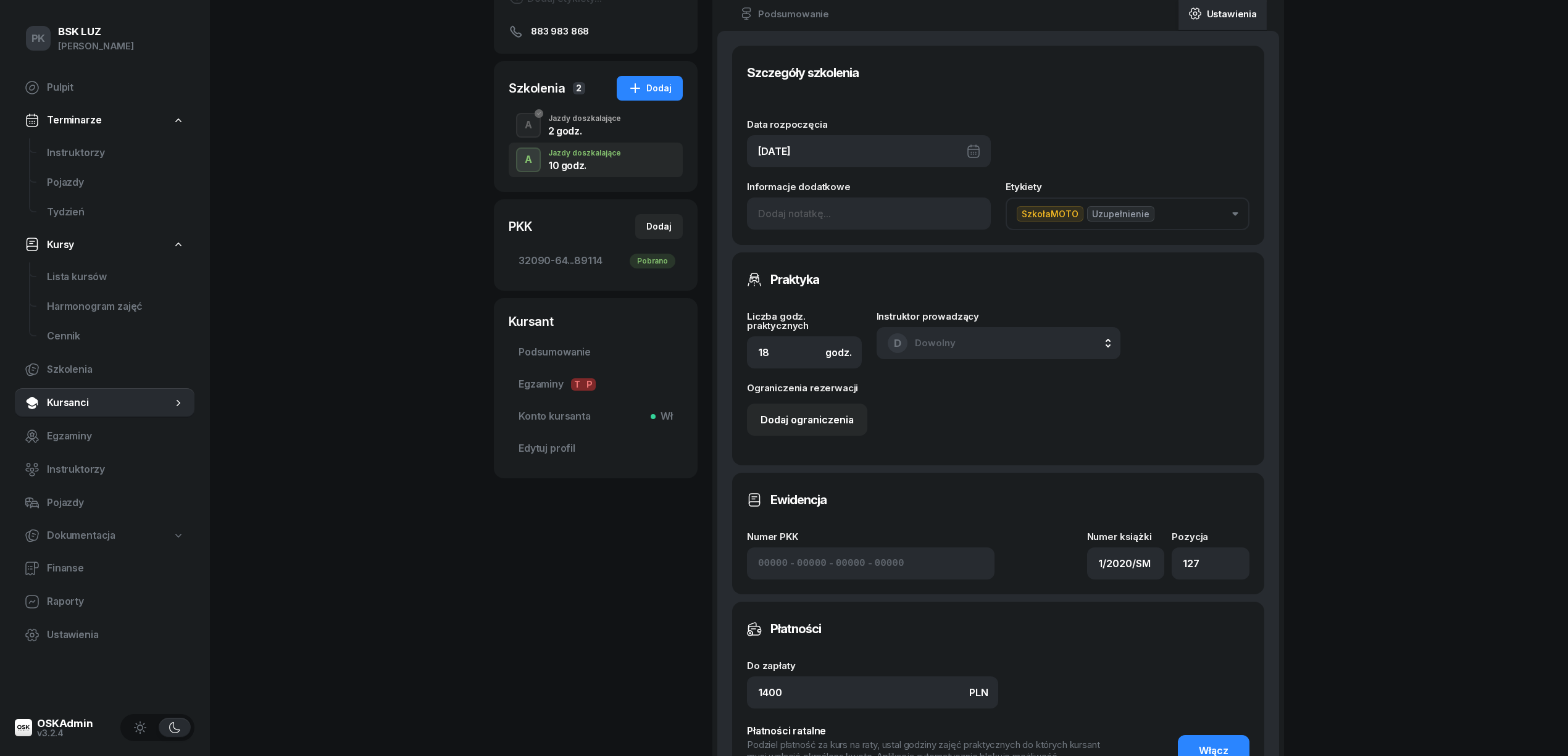
scroll to position [329, 0]
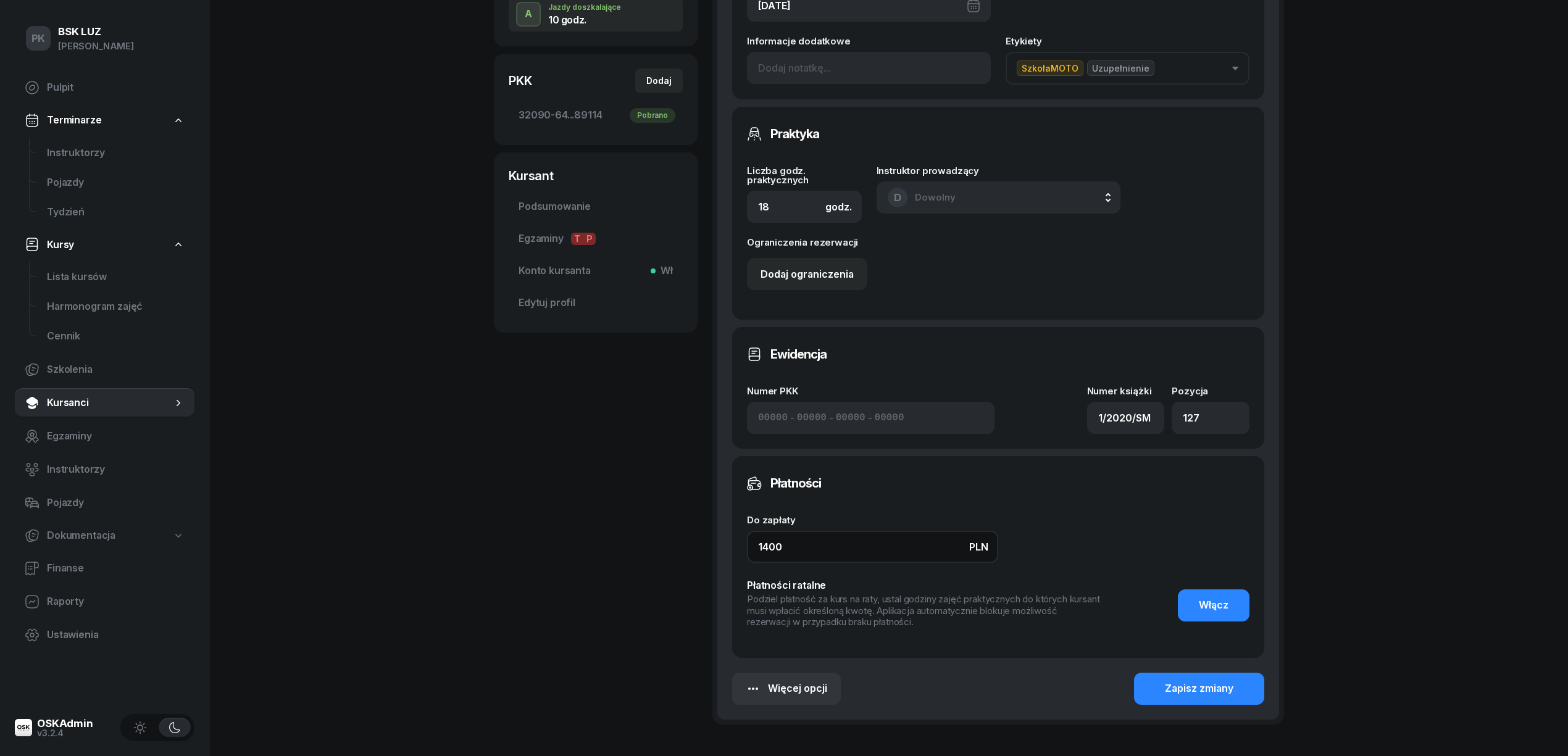
drag, startPoint x: 805, startPoint y: 541, endPoint x: 696, endPoint y: 551, distance: 109.5
click at [696, 551] on div "FILO-TOMALSKA ANNA Kursant Dodaj etykiety... 883 983 868 AF ANNA FILO-TOMALSKA …" at bounding box center [889, 248] width 790 height 1026
type input "2520"
click at [1196, 695] on div "Zapisz zmiany" at bounding box center [1199, 689] width 69 height 16
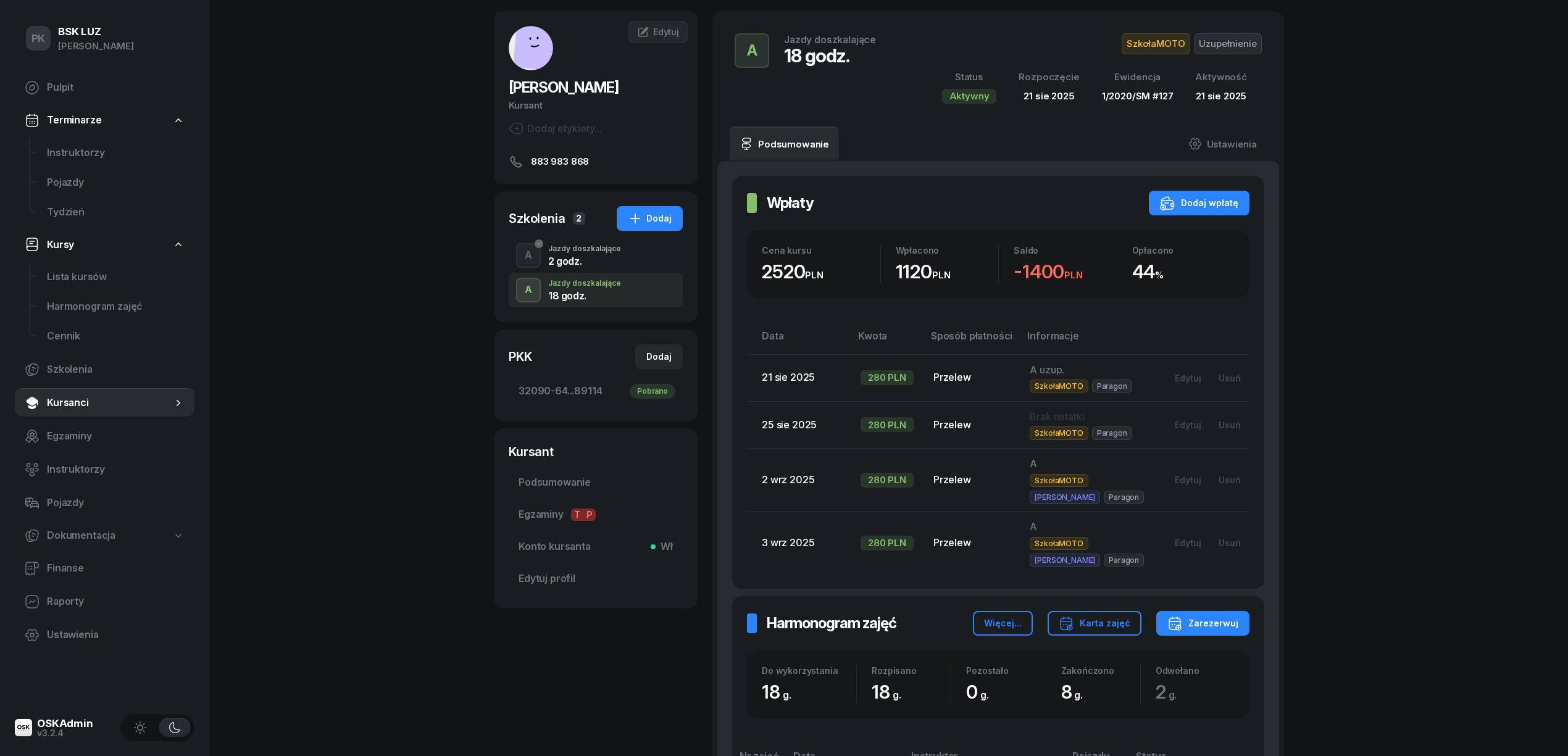
scroll to position [0, 0]
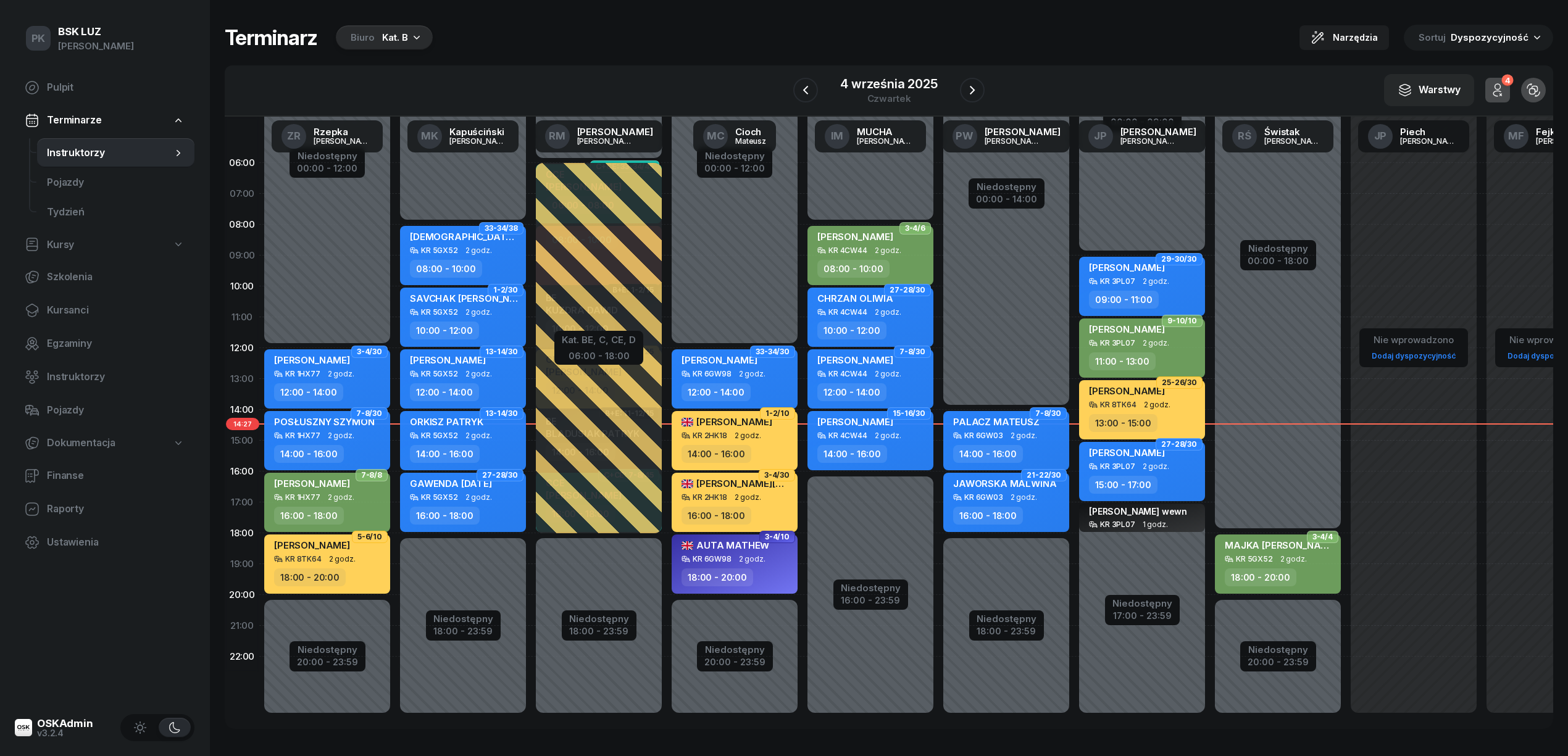
click at [383, 29] on div "Biuro Kat. B" at bounding box center [384, 37] width 97 height 24
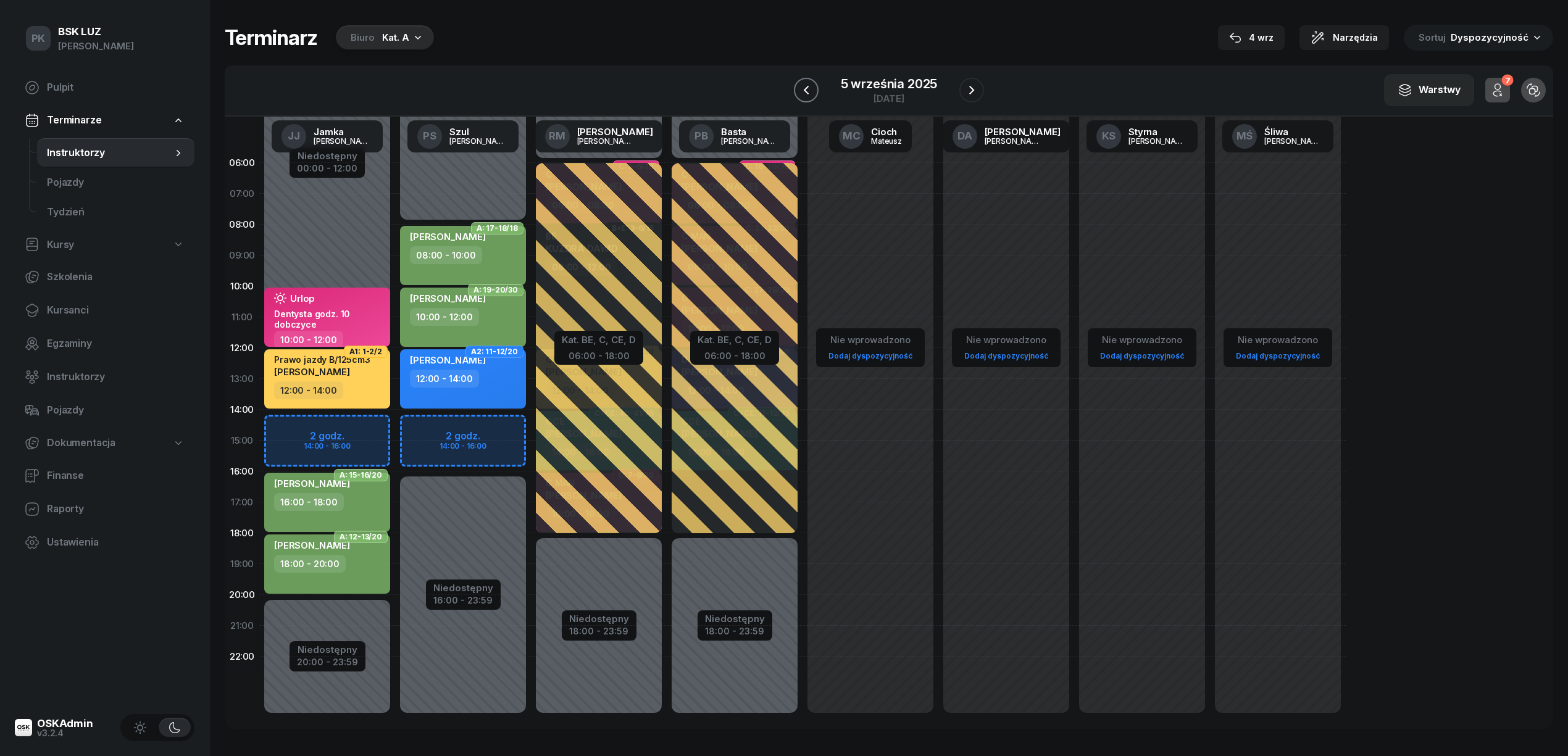
click at [805, 91] on icon "button" at bounding box center [805, 90] width 5 height 9
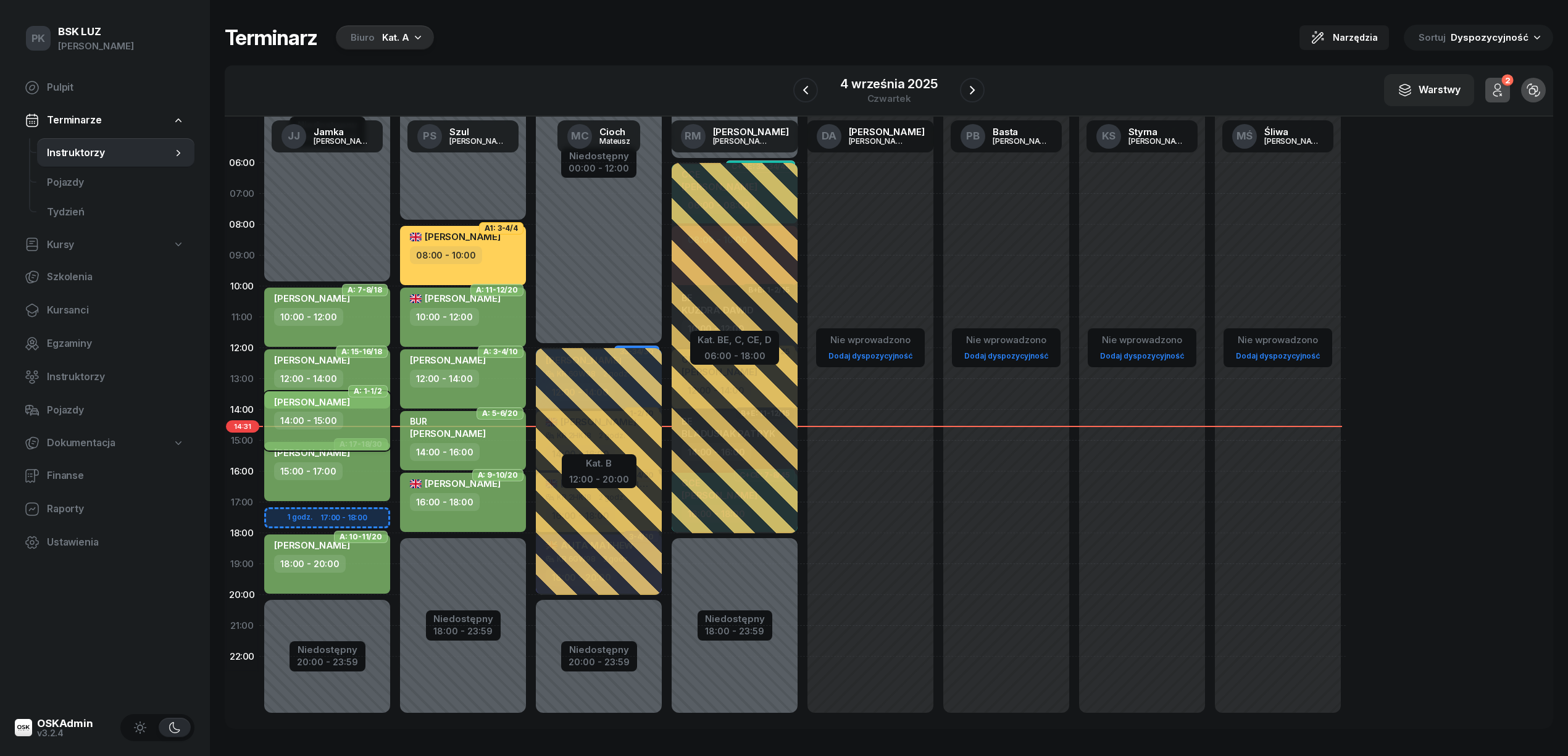
click at [376, 423] on div "14:00 - 15:00" at bounding box center [328, 420] width 109 height 18
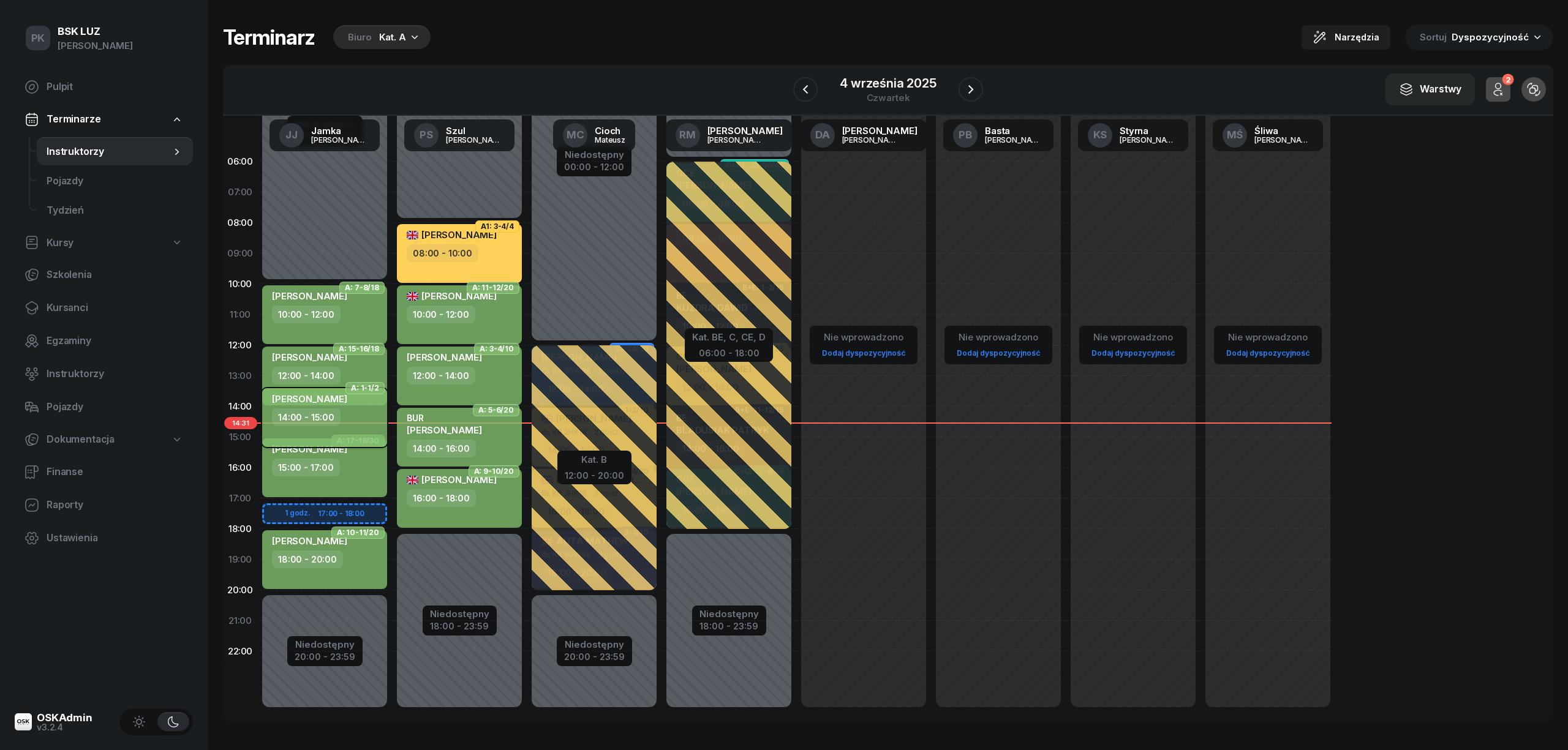
select select "14"
select select "15"
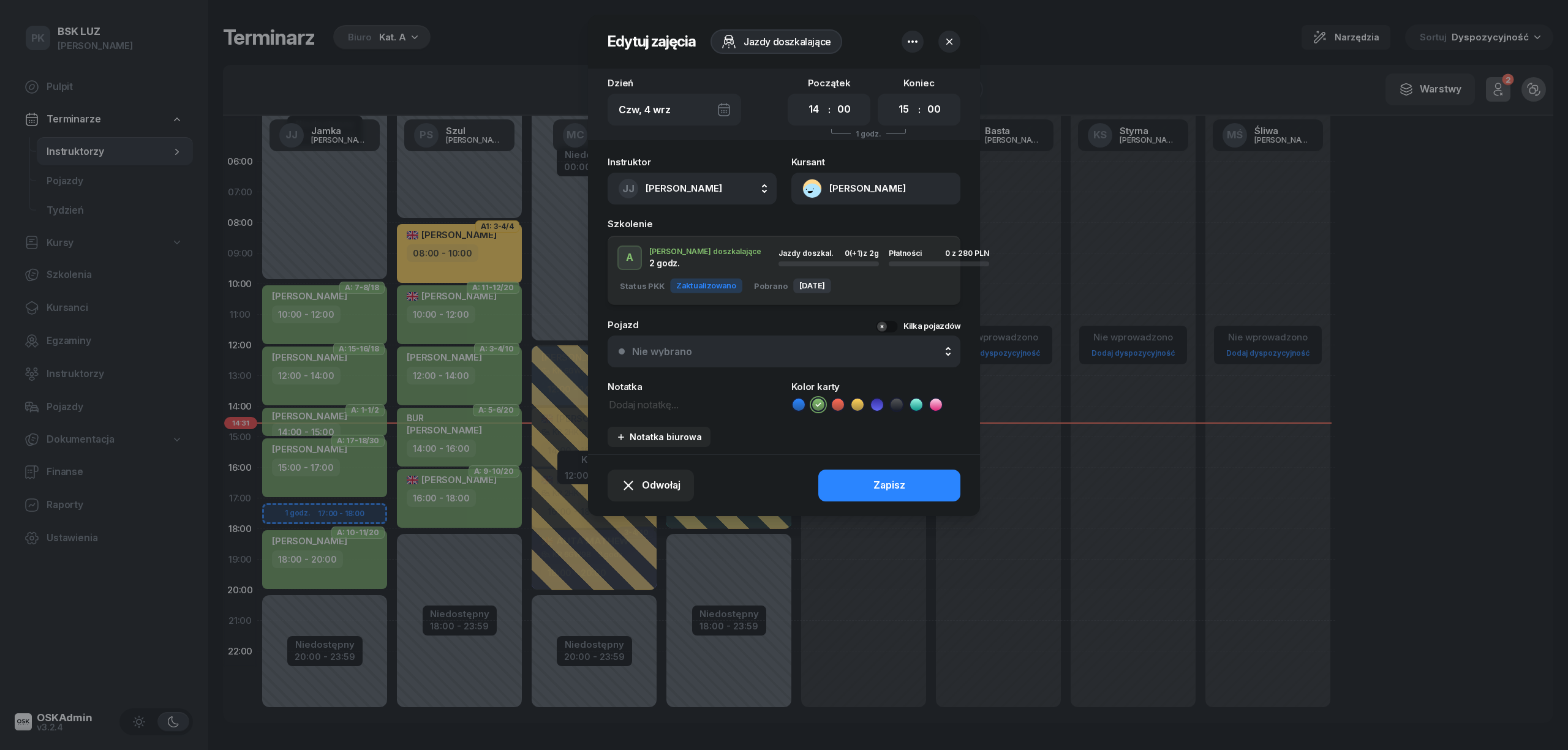
click at [640, 394] on div "Notatka" at bounding box center [692, 397] width 169 height 30
click at [637, 405] on textarea at bounding box center [692, 404] width 169 height 16
type textarea "n"
type textarea "NR Szkoła MOTO"
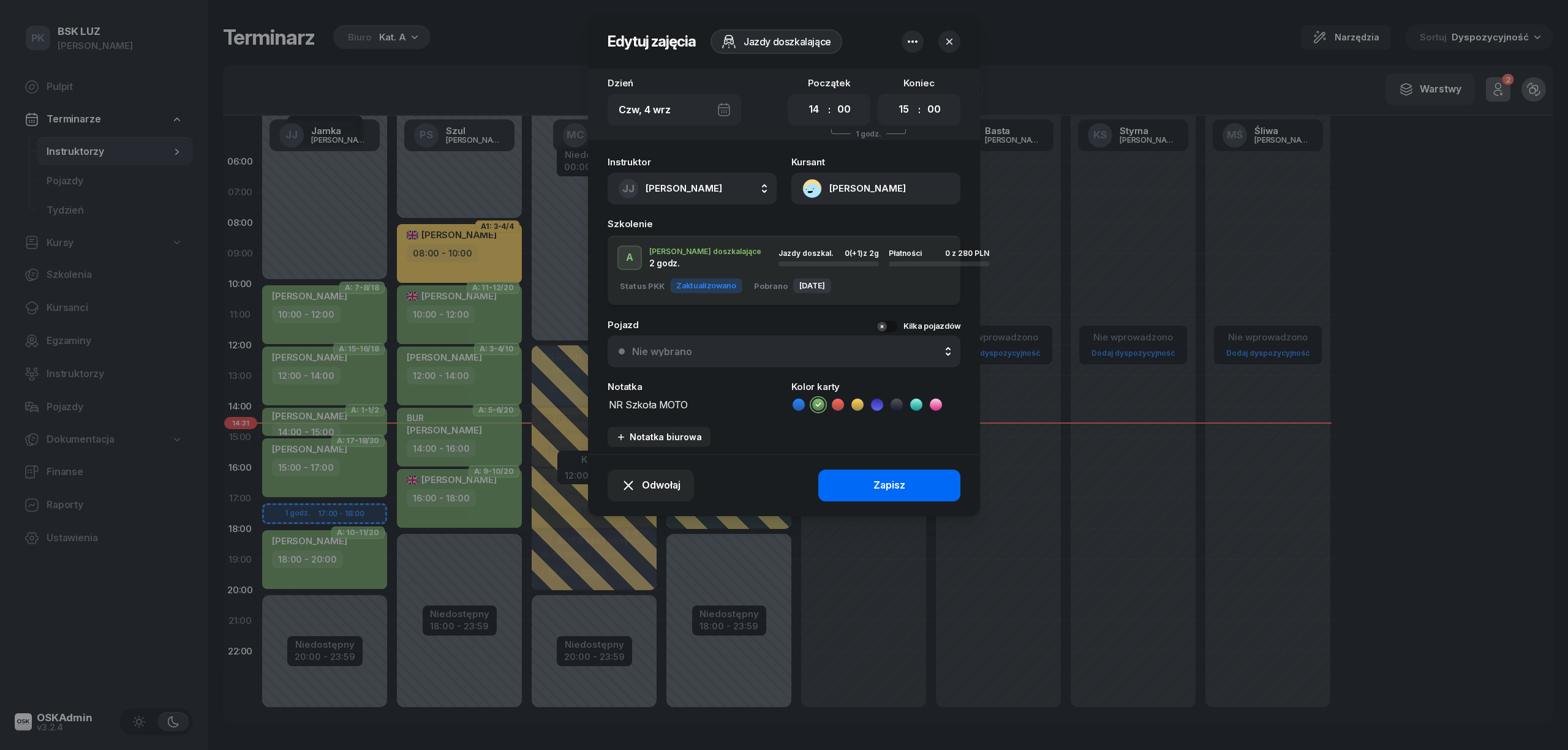
click div "Zapisz"
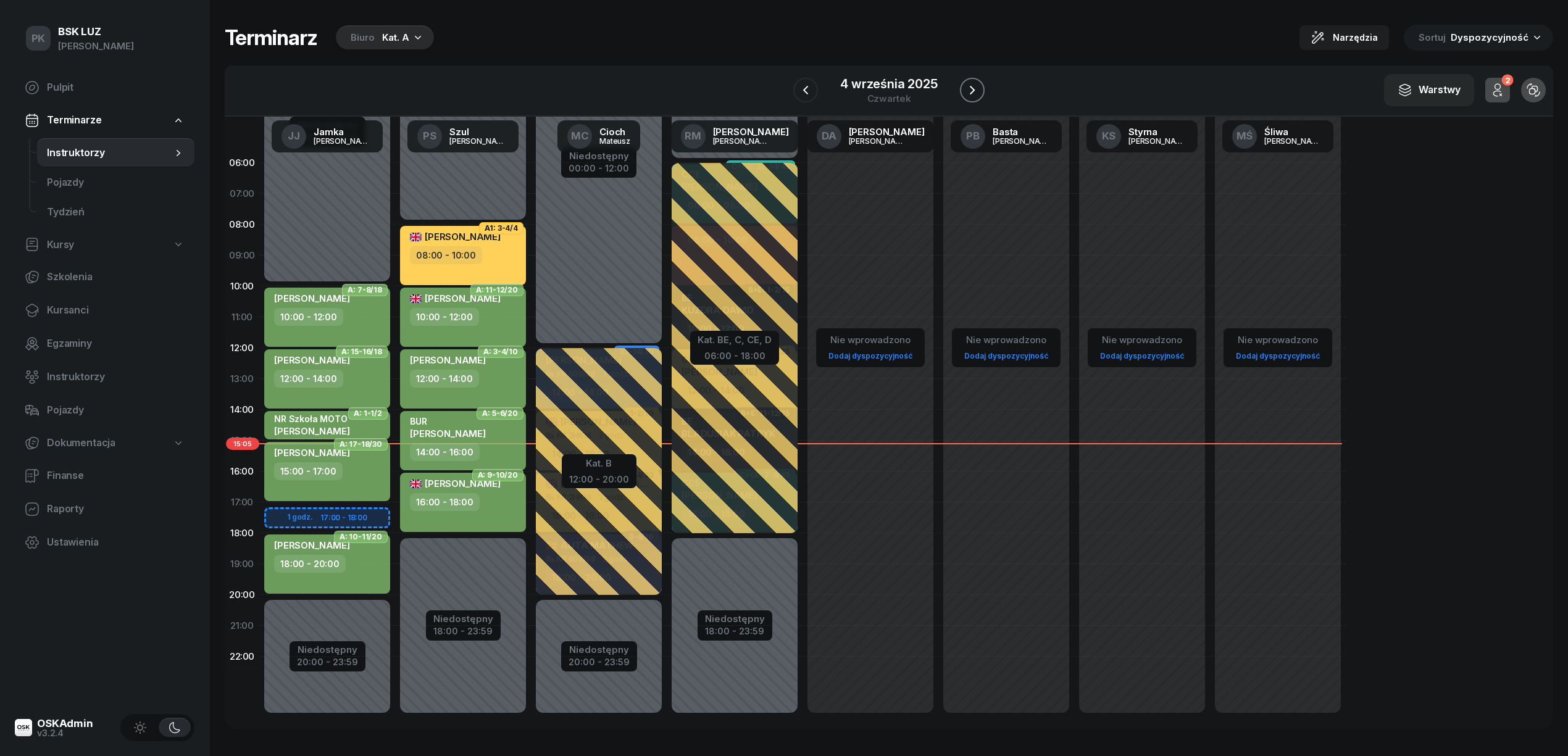
click button "button"
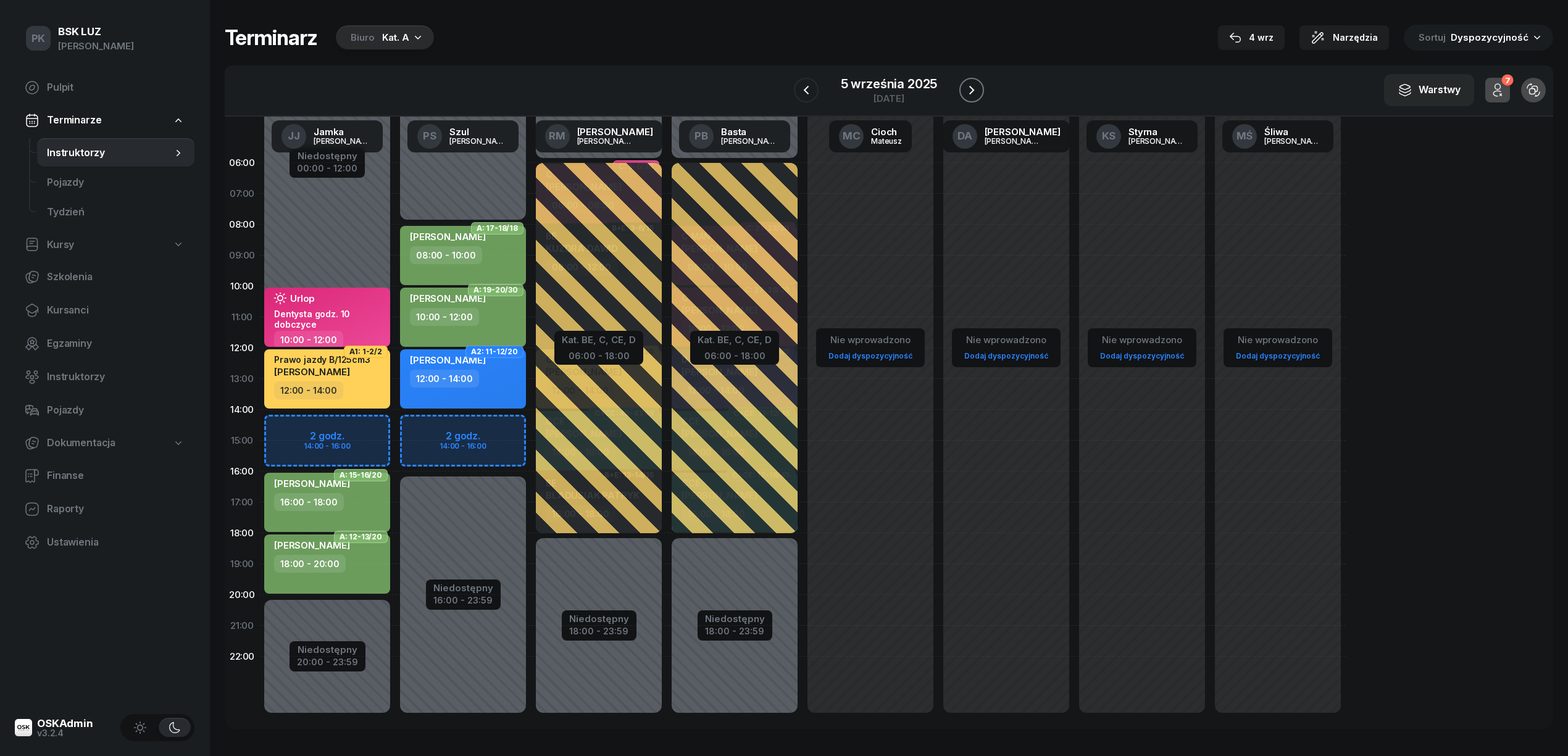
click icon "button"
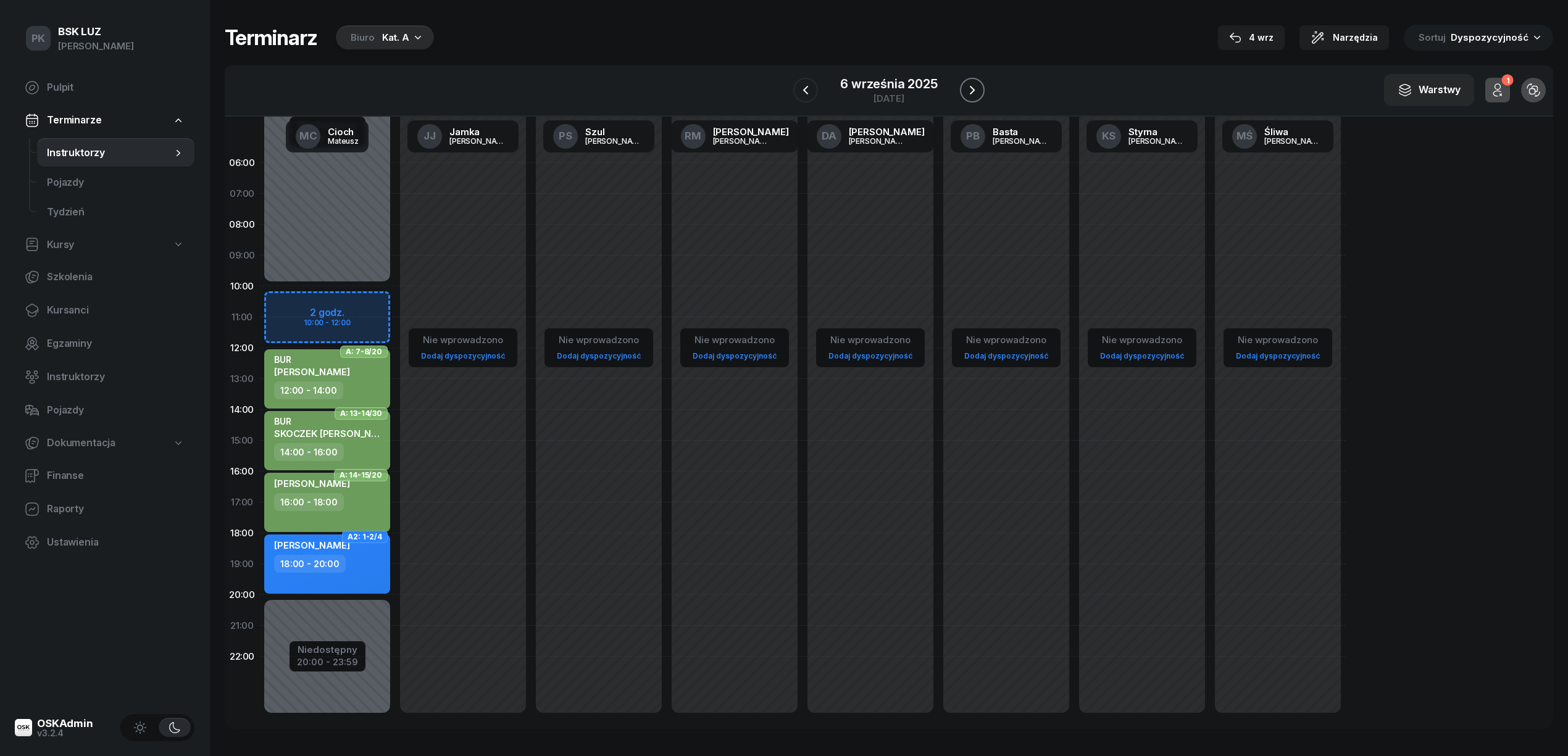
click icon "button"
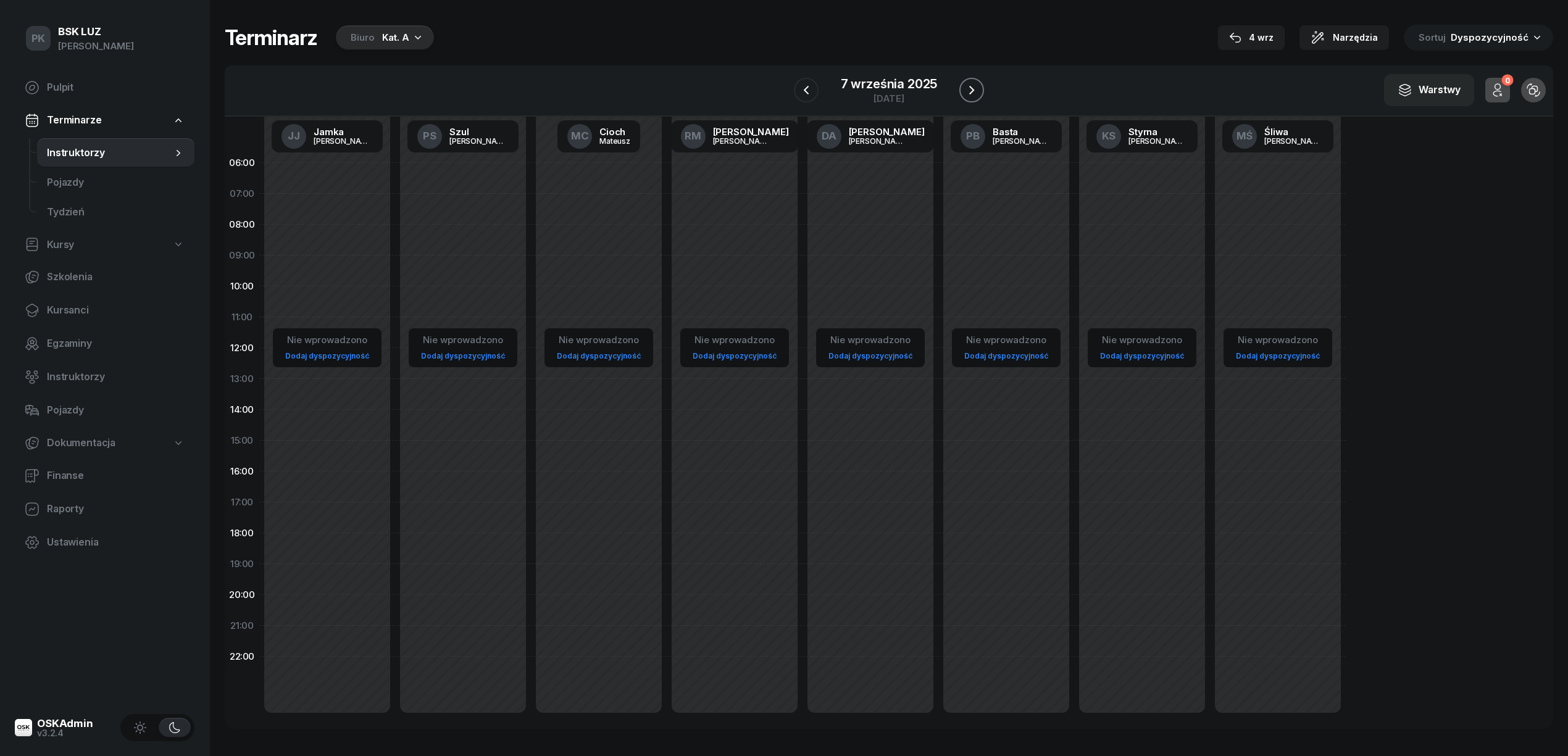
click icon "button"
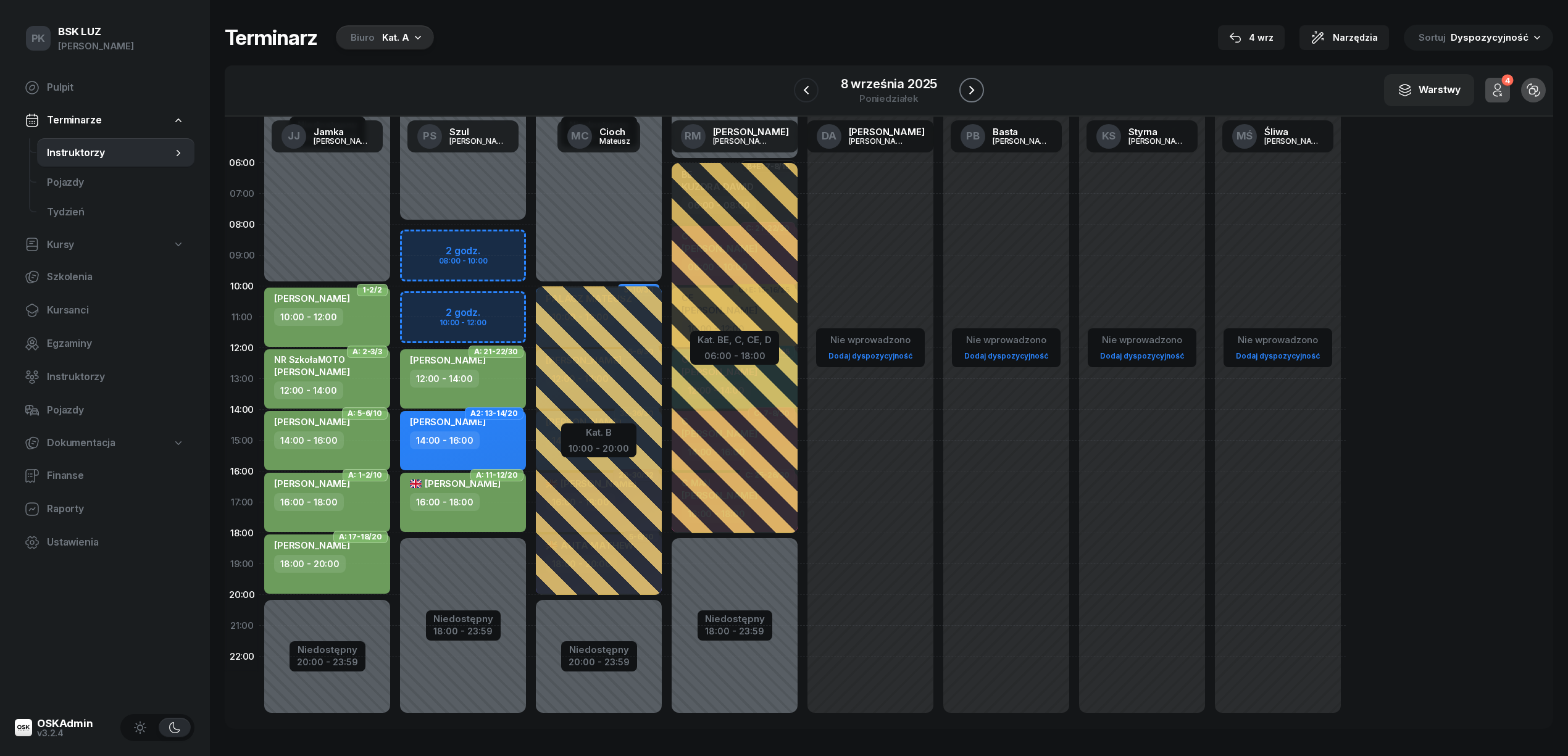
click icon "button"
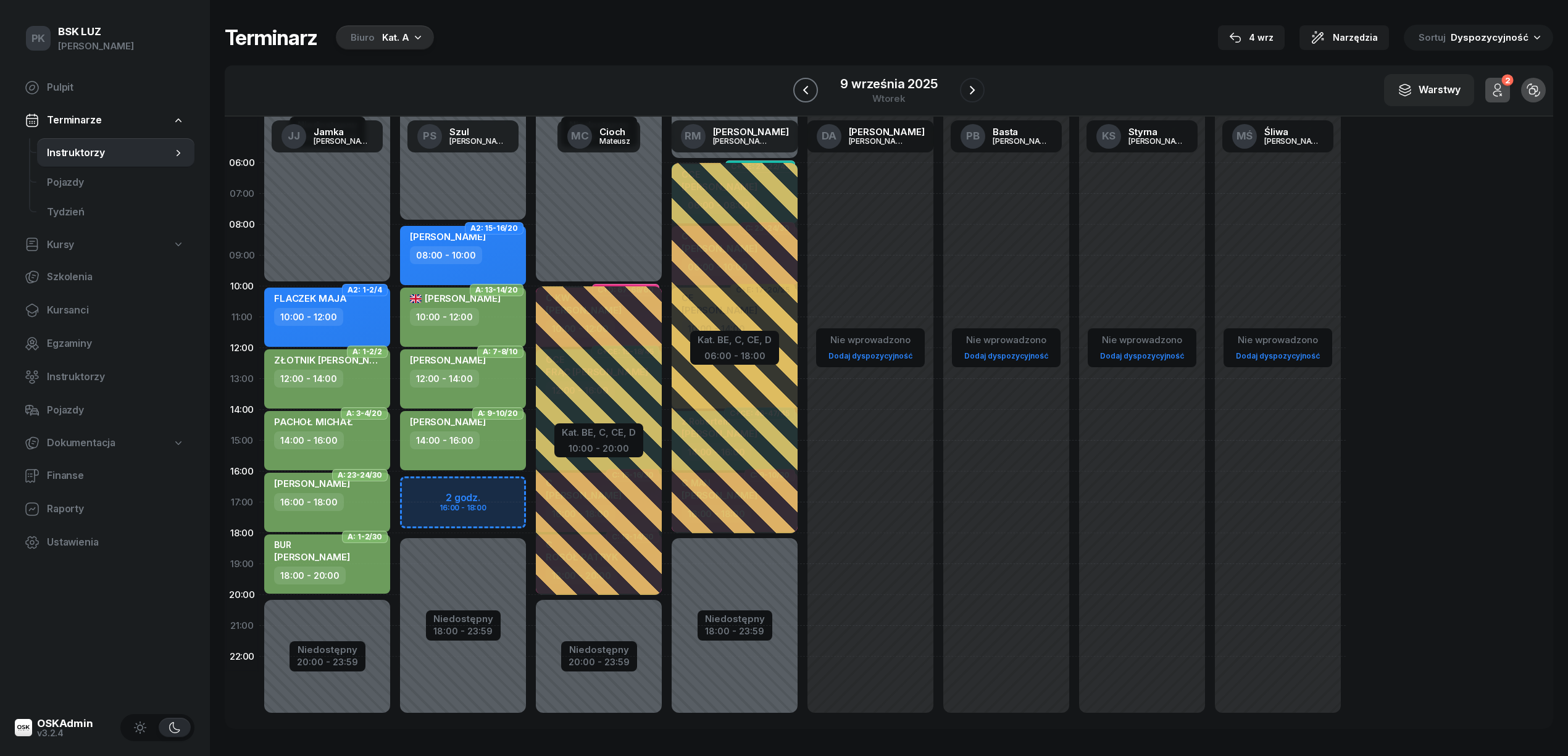
click button "button"
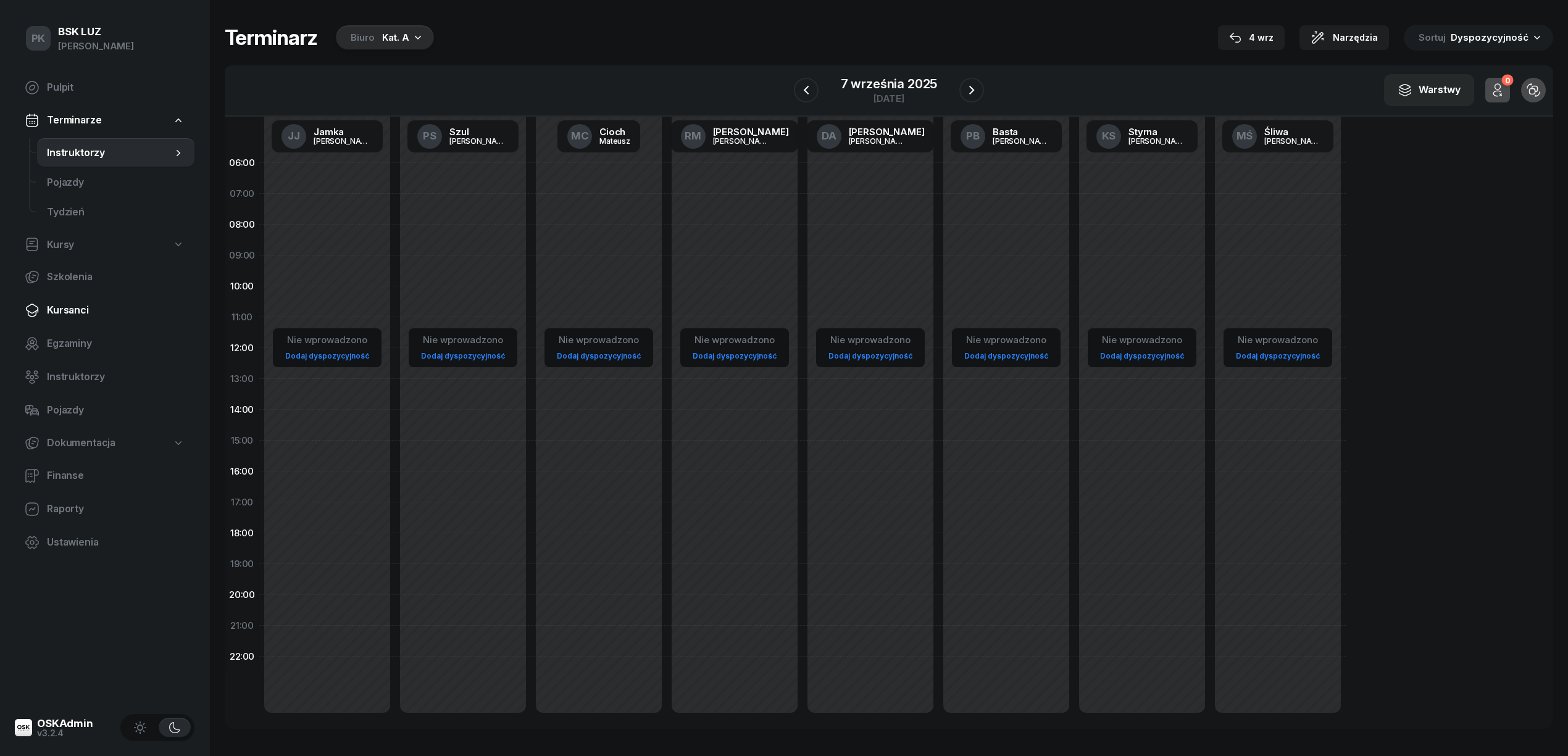
click span "Kursanci"
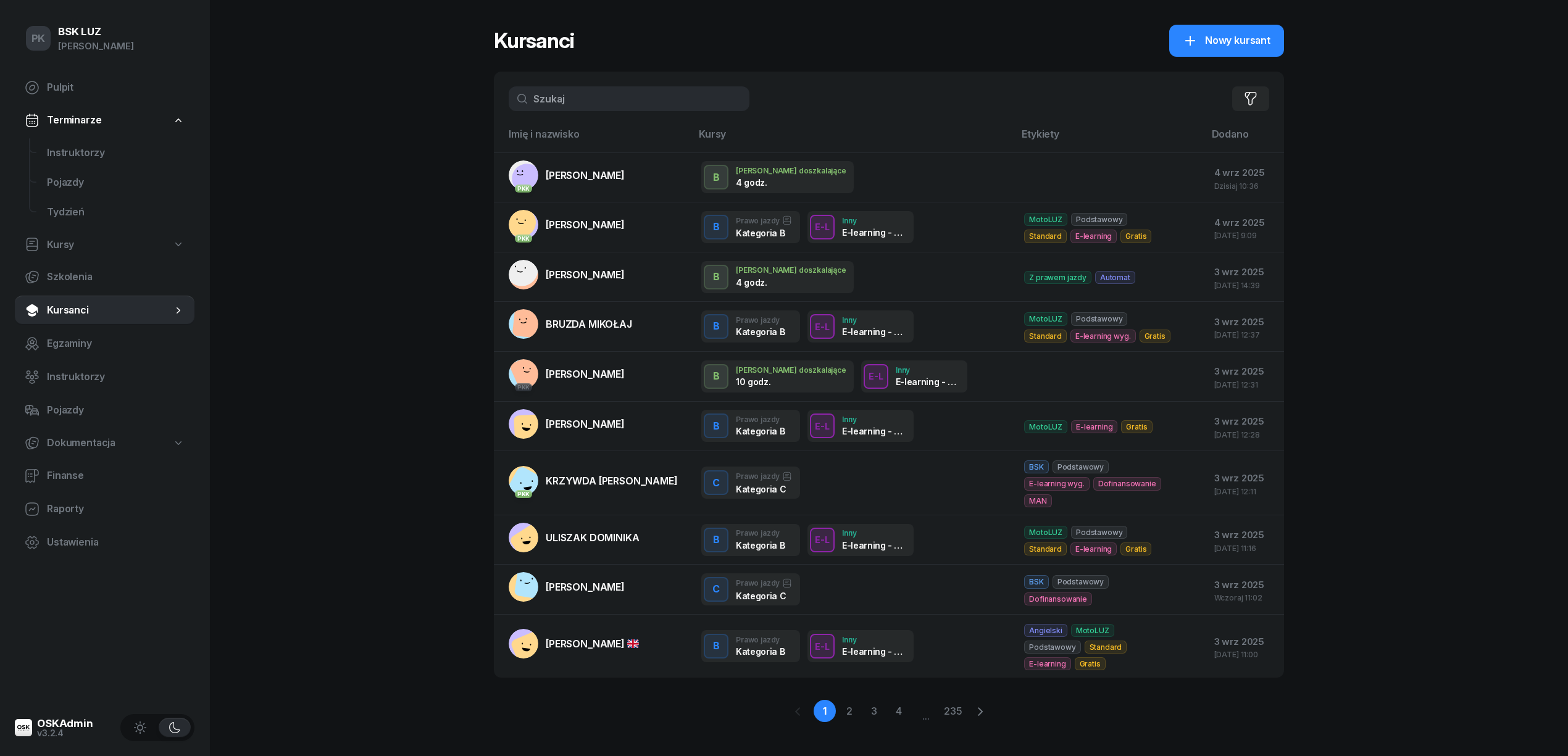
click span "Kursanci"
click span "Instruktorzy"
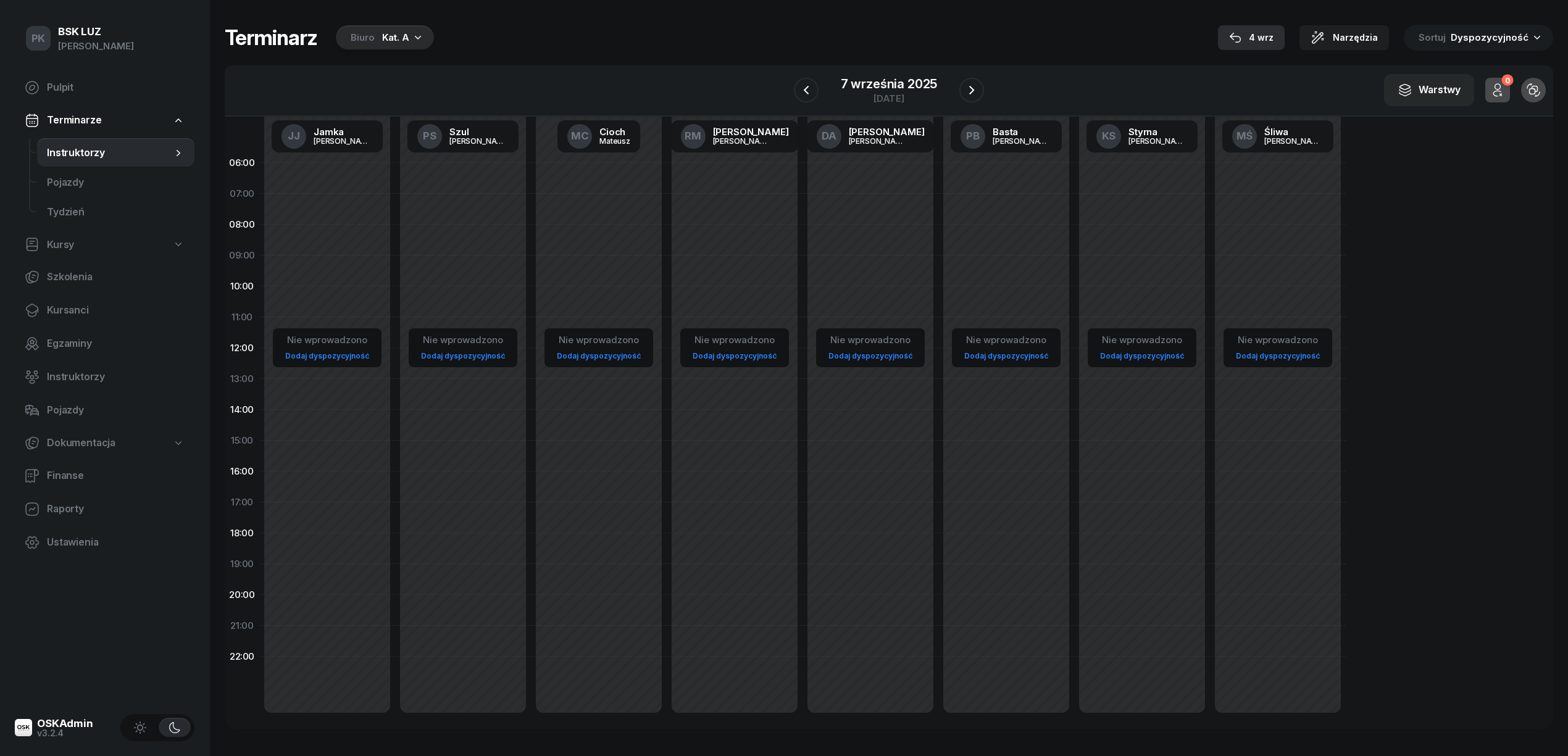
click div "4 wrz"
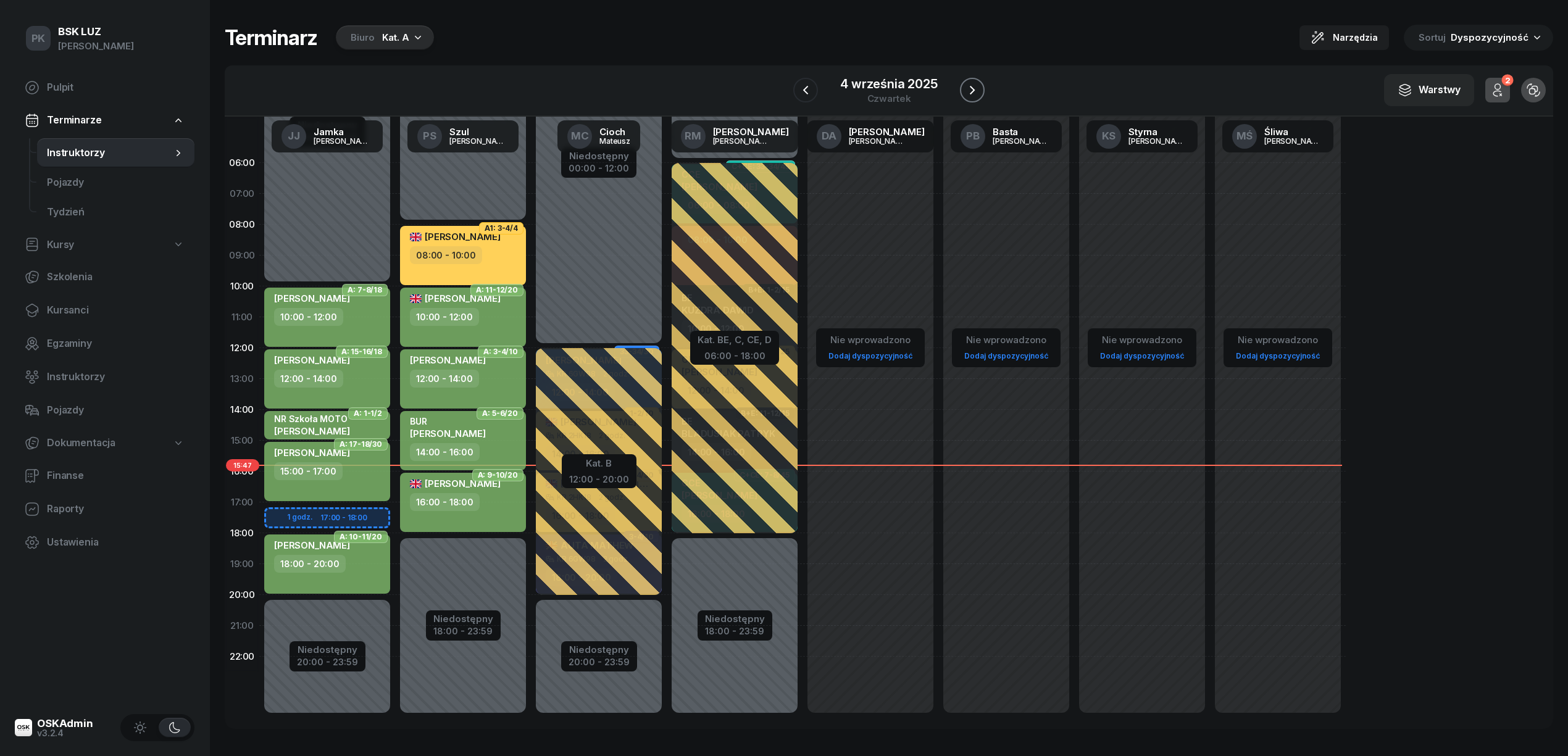
click button "button"
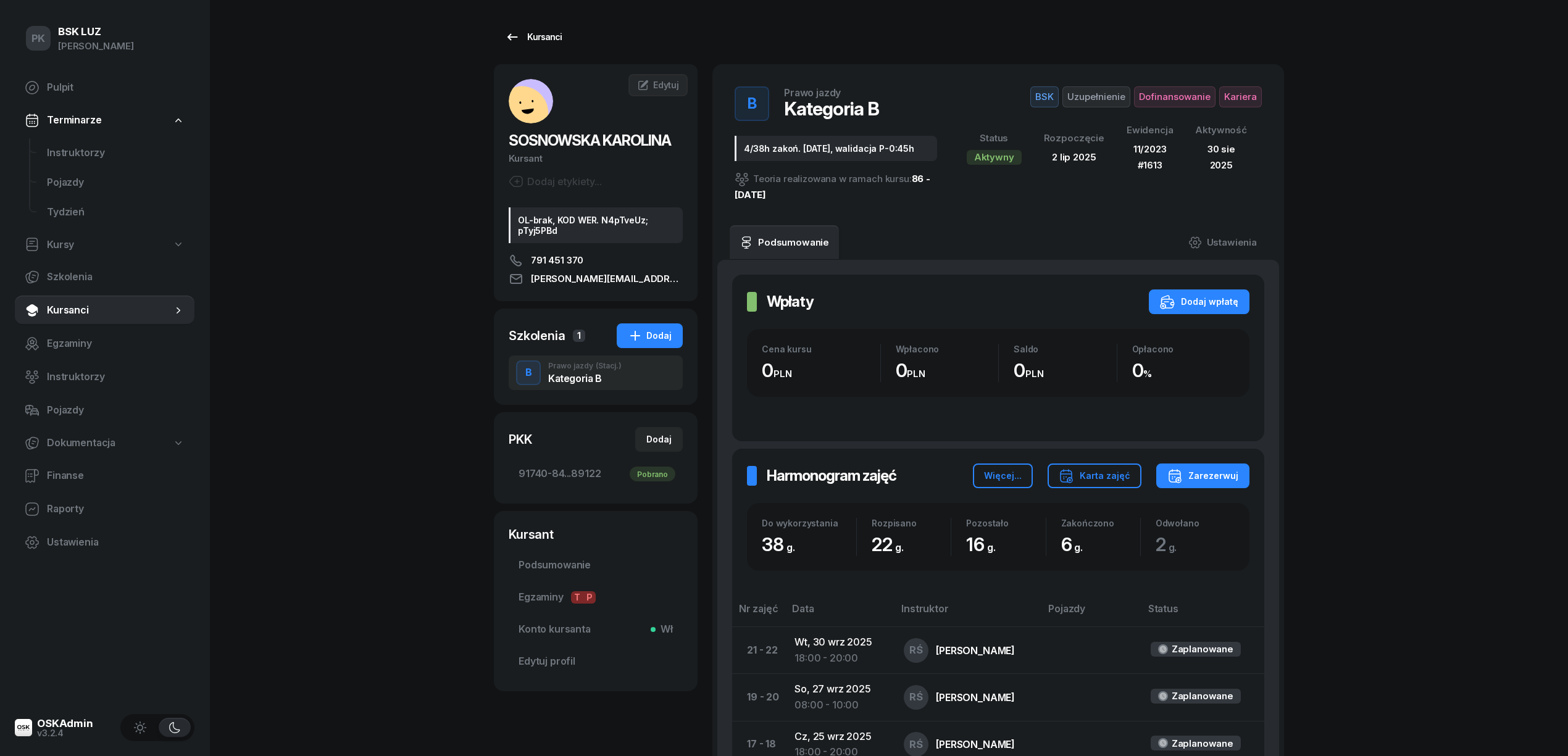
click at [539, 42] on div "Kursanci" at bounding box center [533, 37] width 57 height 15
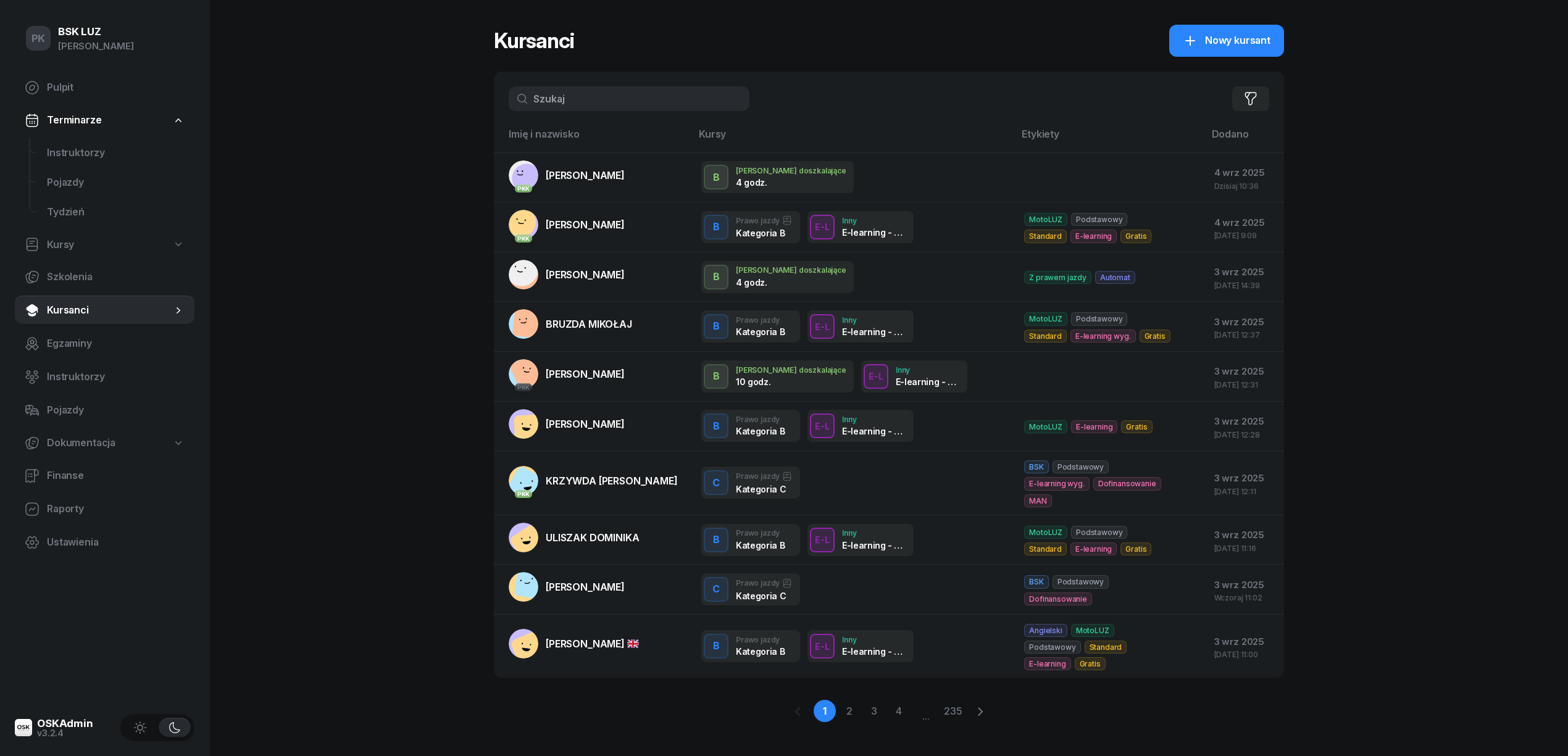
drag, startPoint x: 534, startPoint y: 100, endPoint x: 490, endPoint y: 105, distance: 44.3
click at [490, 105] on div "PK BSK [PERSON_NAME] Pulpit Terminarze Instruktorzy Pojazdy Tydzień Kursy Szkol…" at bounding box center [784, 384] width 1568 height 770
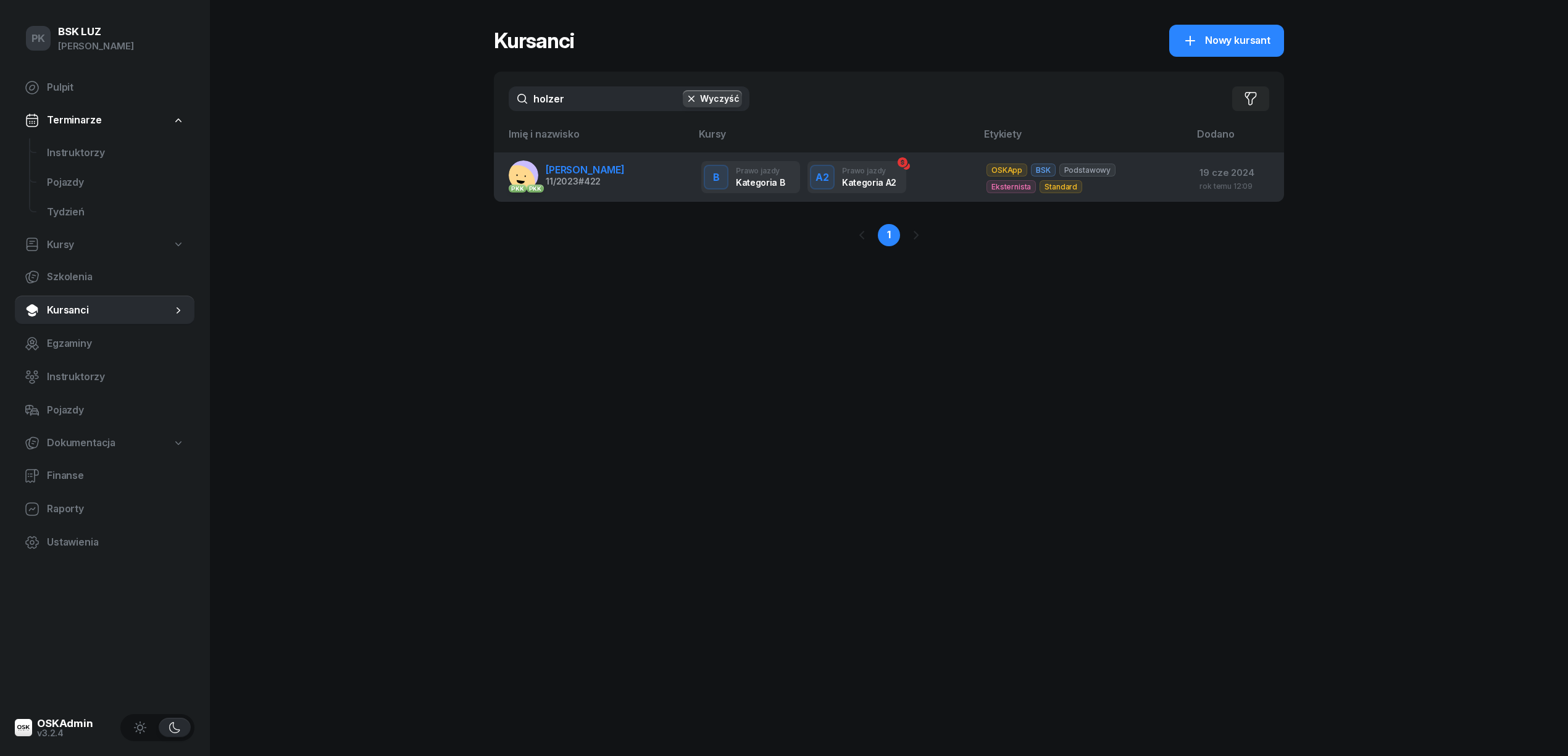
type input "holzer"
click at [598, 174] on span "[PERSON_NAME]" at bounding box center [585, 170] width 79 height 12
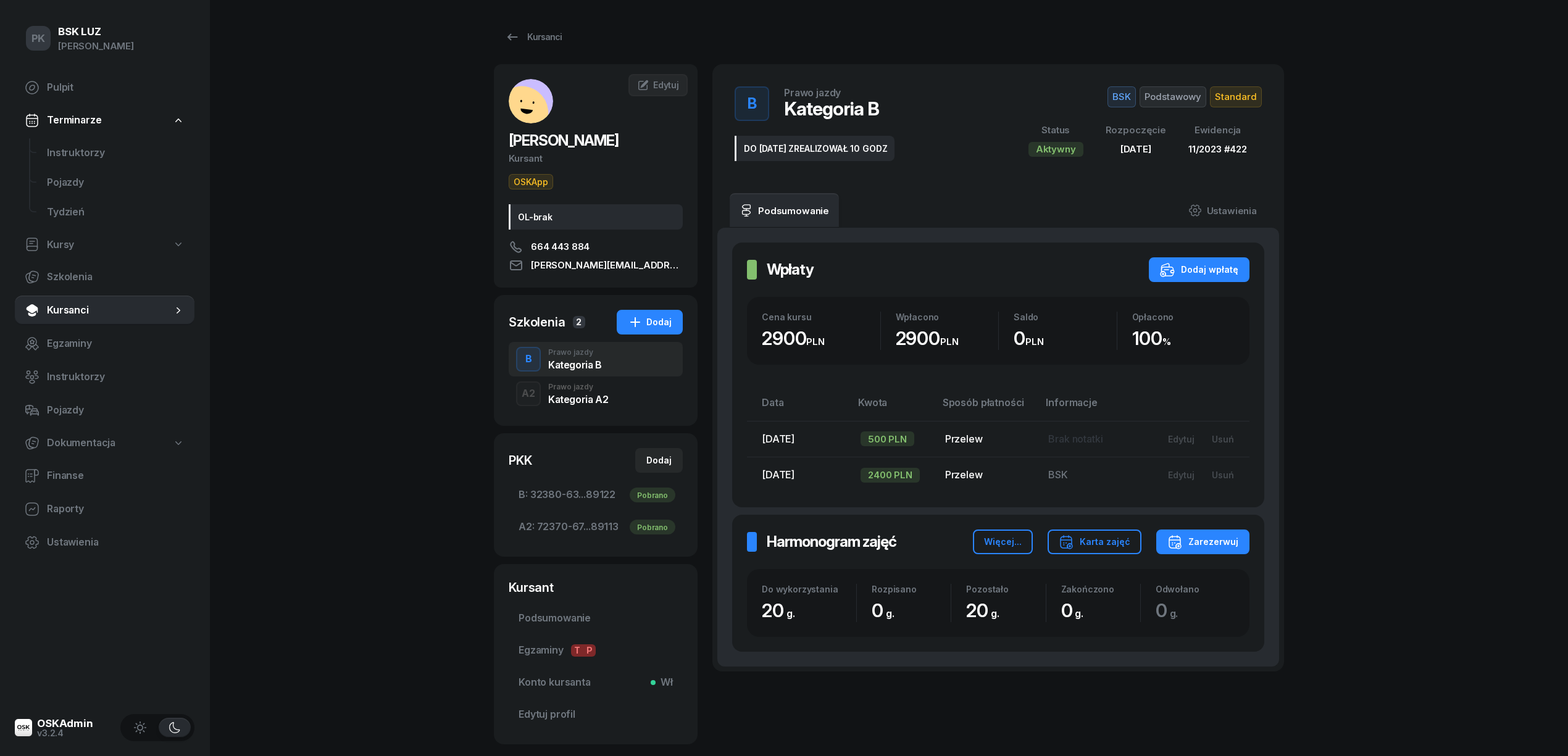
click at [571, 406] on div "A2 Prawo jazdy Kategoria A2" at bounding box center [596, 393] width 174 height 35
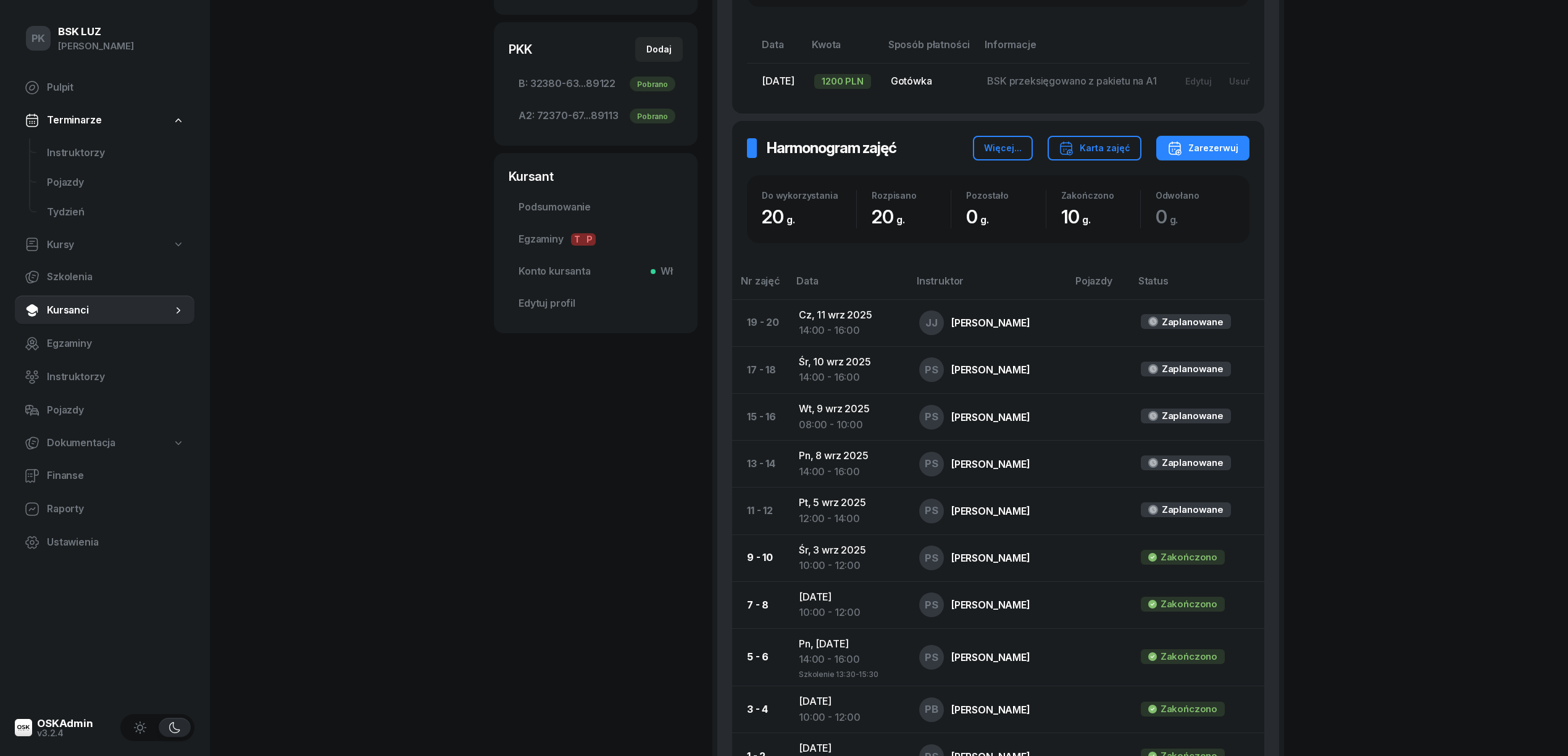
scroll to position [82, 0]
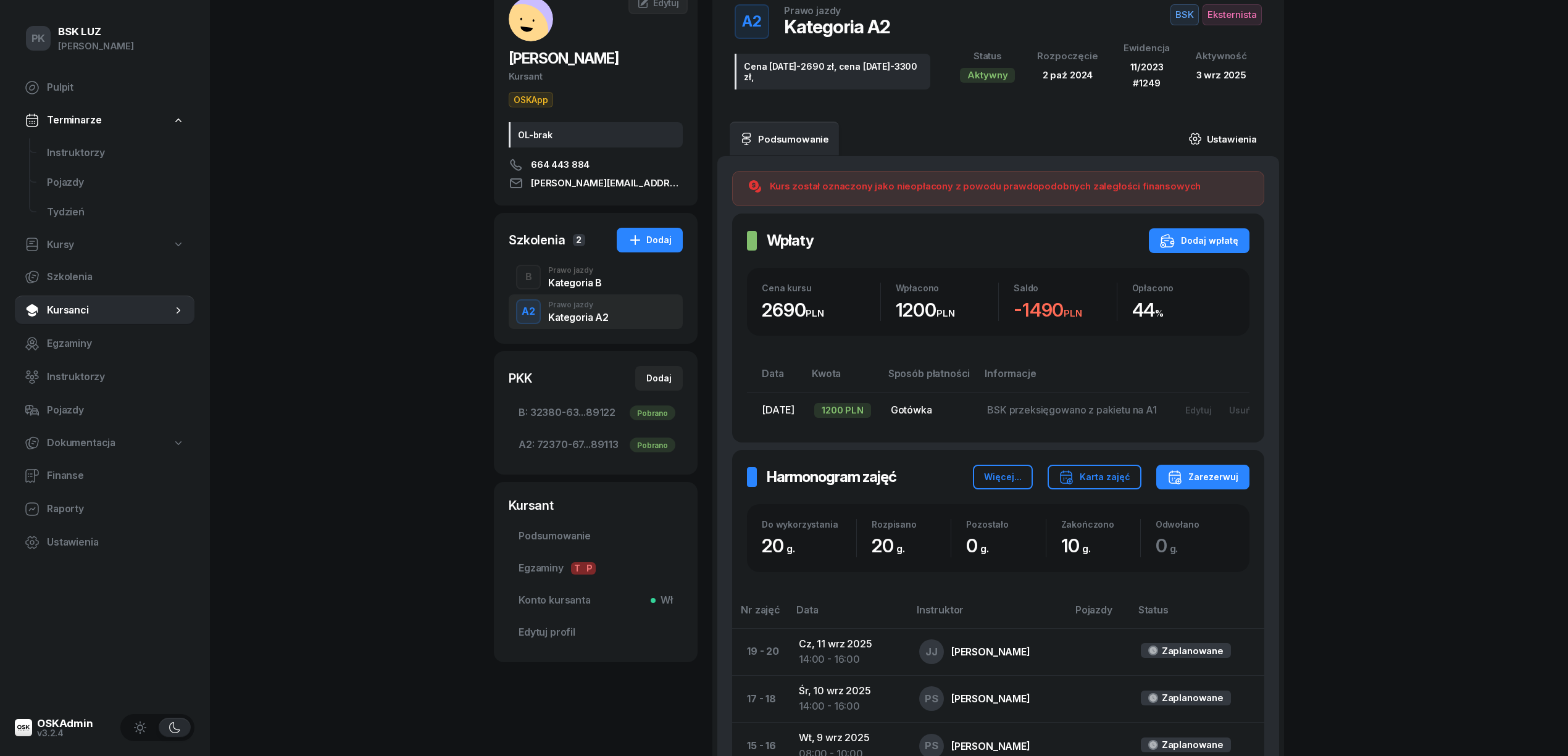
click at [1220, 132] on link "Ustawienia" at bounding box center [1223, 139] width 88 height 35
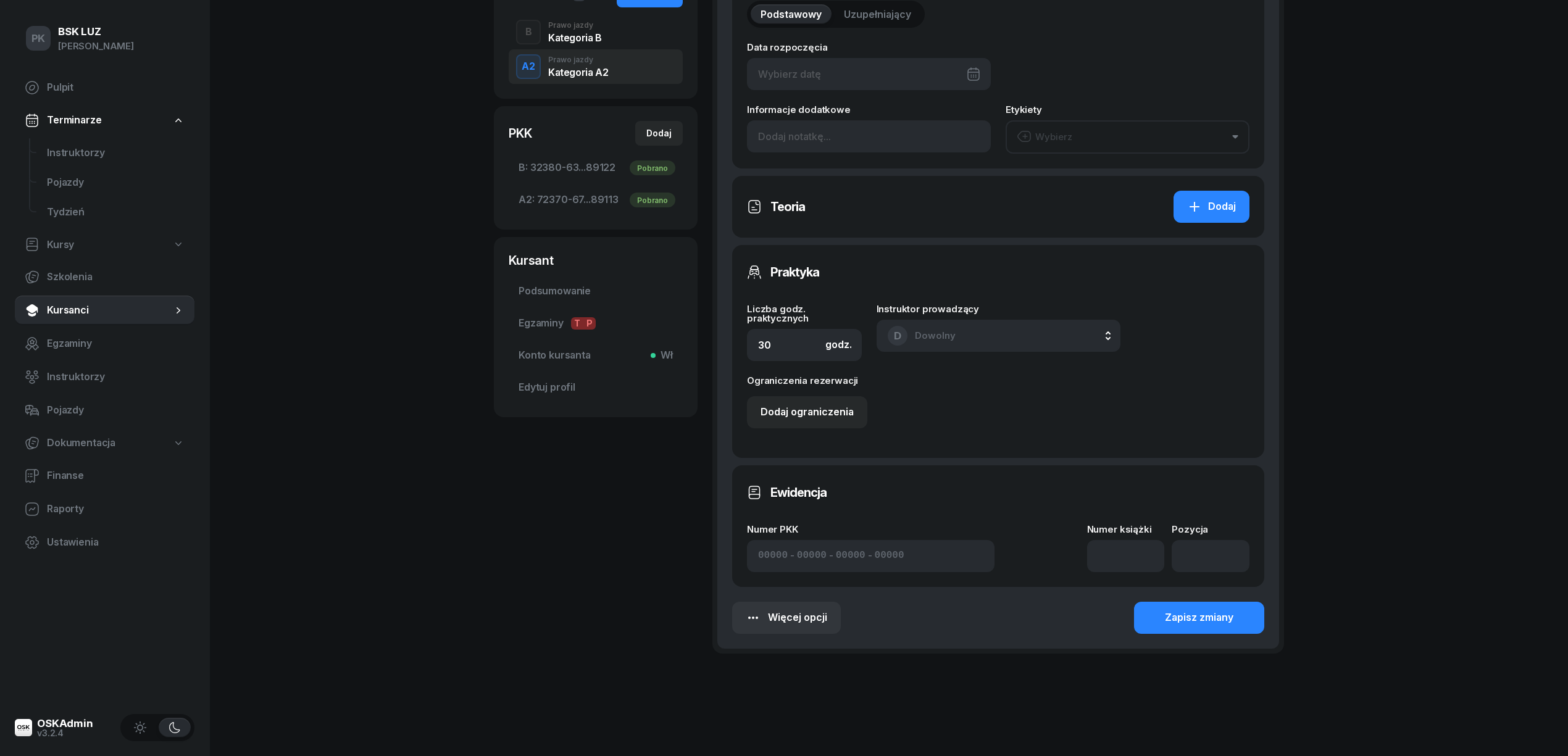
scroll to position [334, 0]
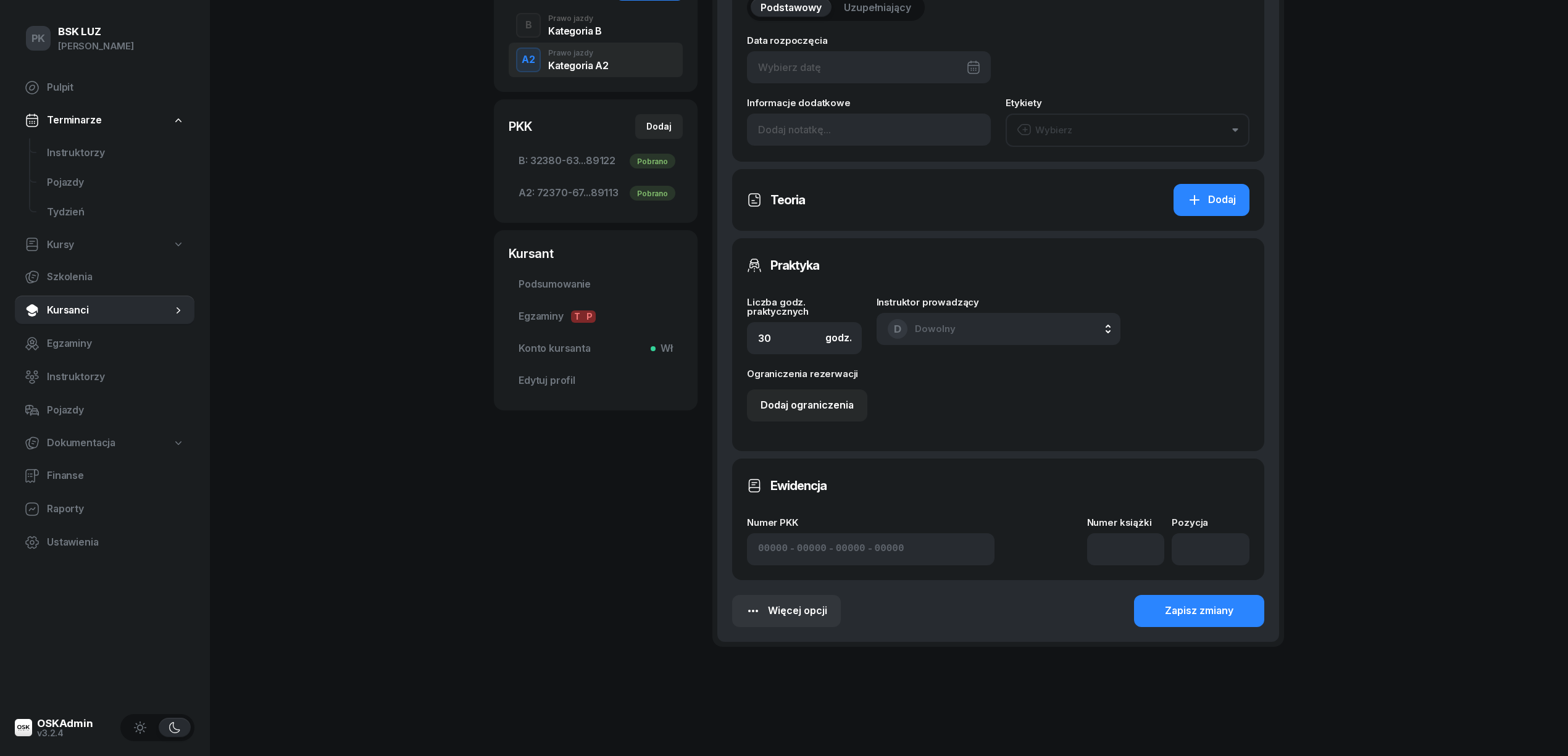
type input "[DATE]"
type input "Cena [DATE]-2690 zł, cena [DATE]-3300 zł,"
type input "20"
type input "72370"
type input "67227"
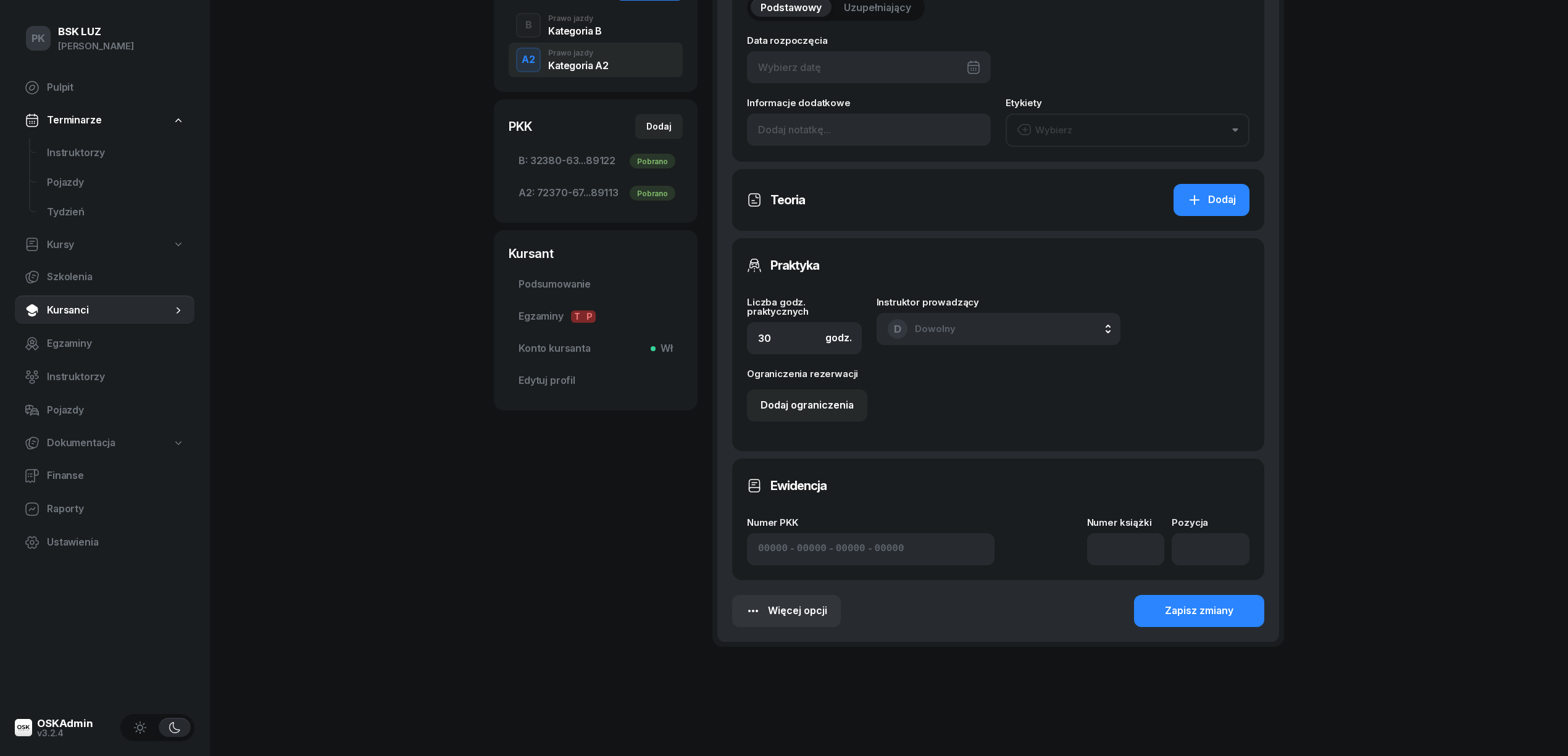
type input "15143"
type input "89113"
type input "11/2023"
type input "1249"
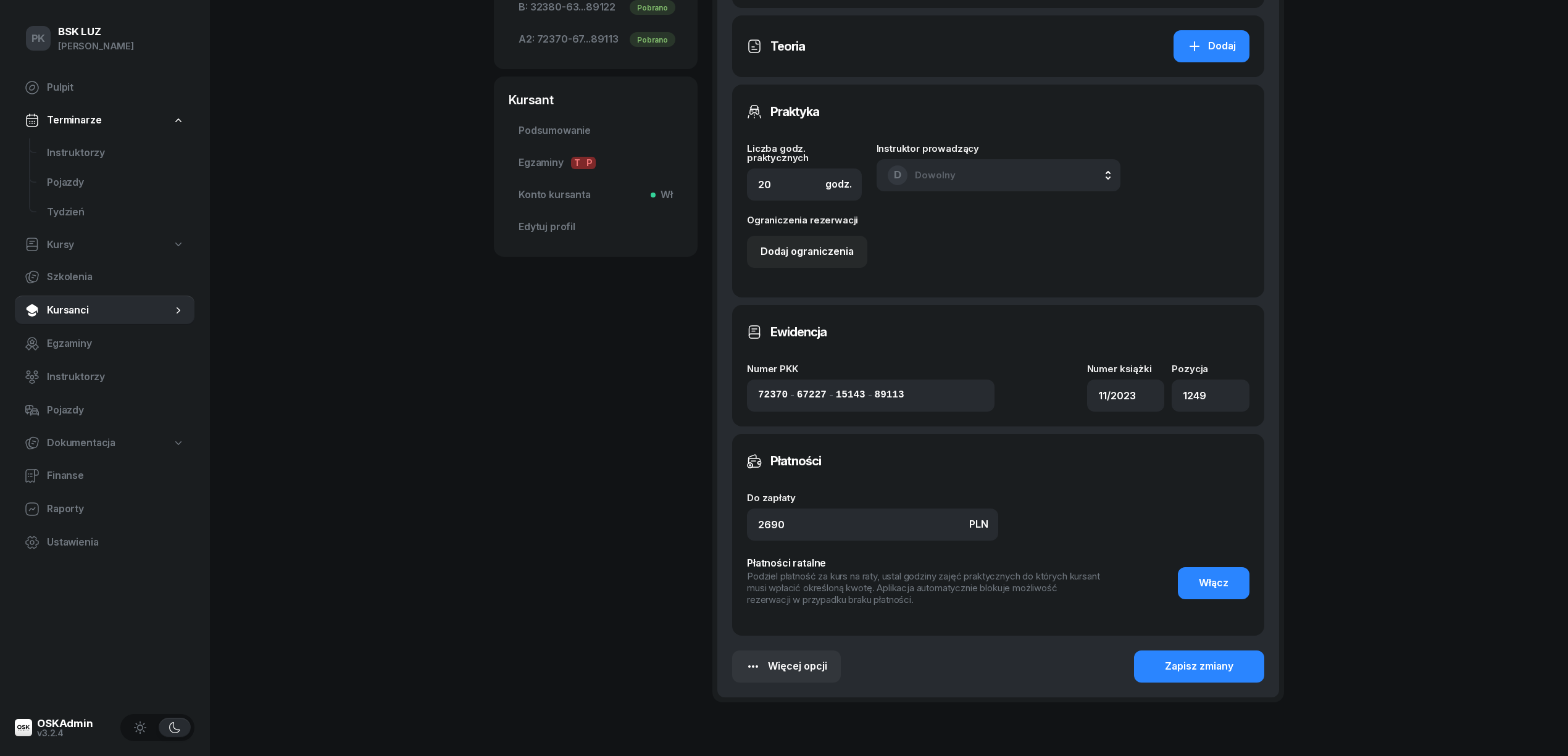
scroll to position [543, 0]
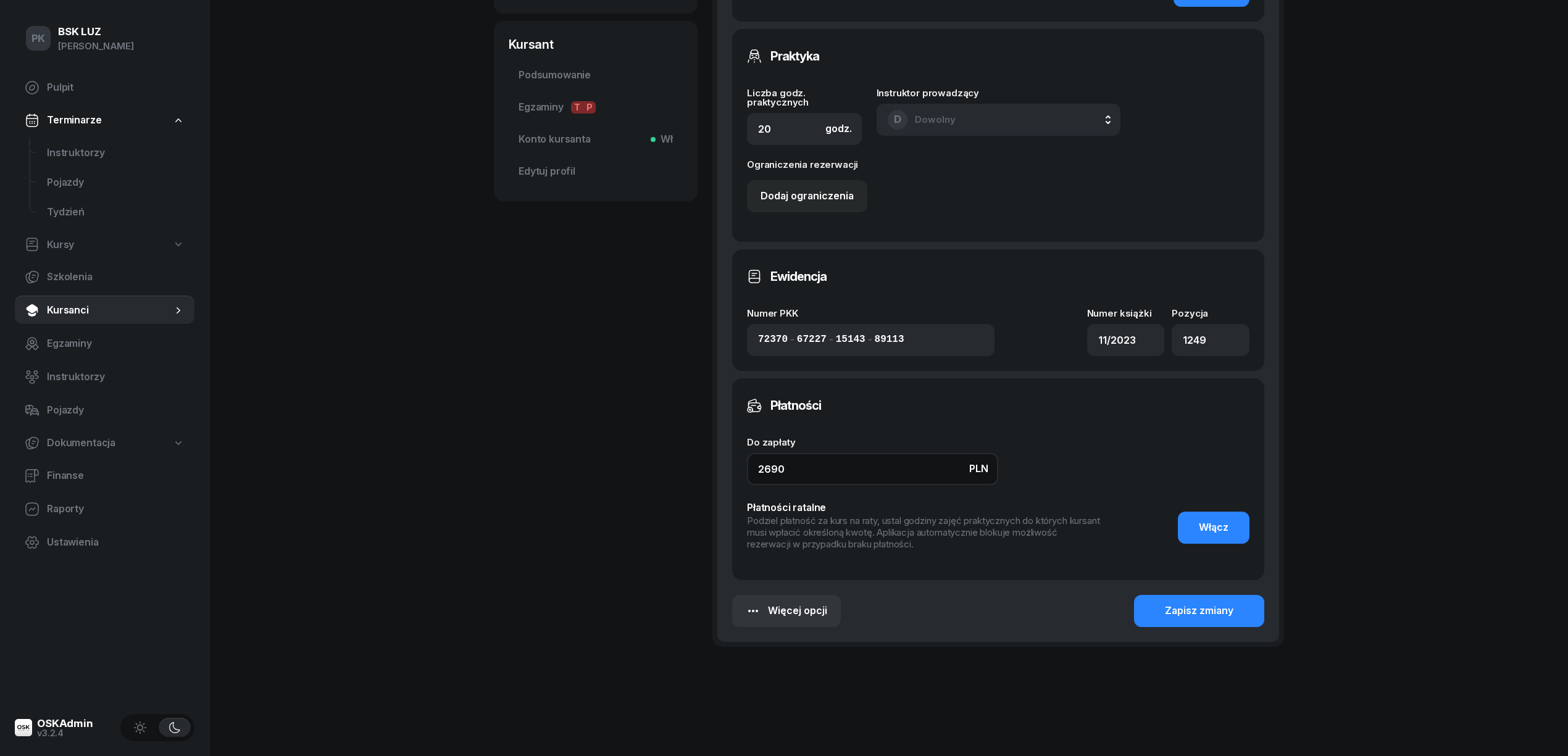
drag, startPoint x: 798, startPoint y: 465, endPoint x: 679, endPoint y: 456, distance: 119.3
click at [679, 456] on div "[PERSON_NAME] OSKApp OL-brak 664 443 884 [PERSON_NAME][EMAIL_ADDRESS][PERSON_NA…" at bounding box center [889, 103] width 790 height 1163
type input "3000"
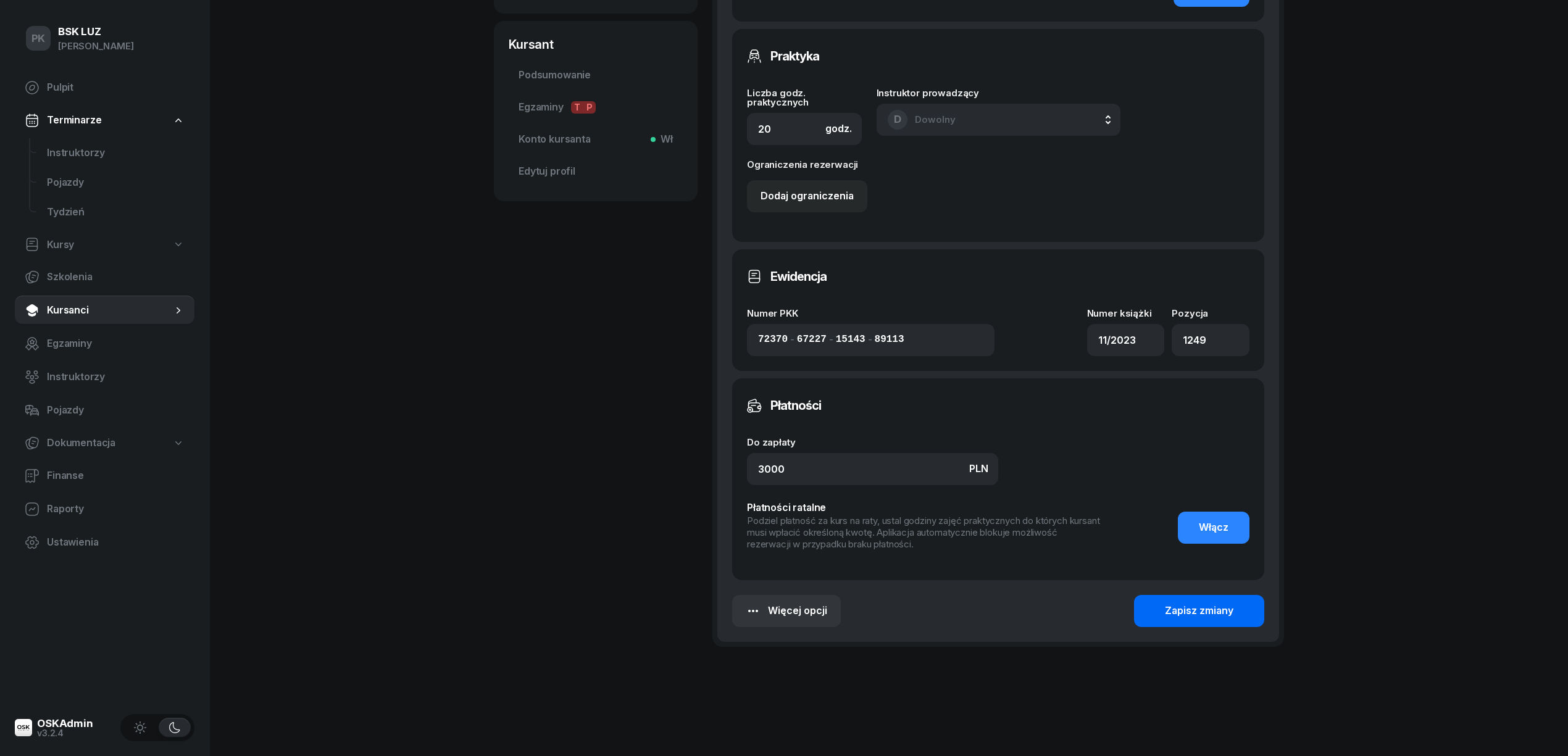
click at [1188, 603] on div "Zapisz zmiany" at bounding box center [1199, 611] width 69 height 16
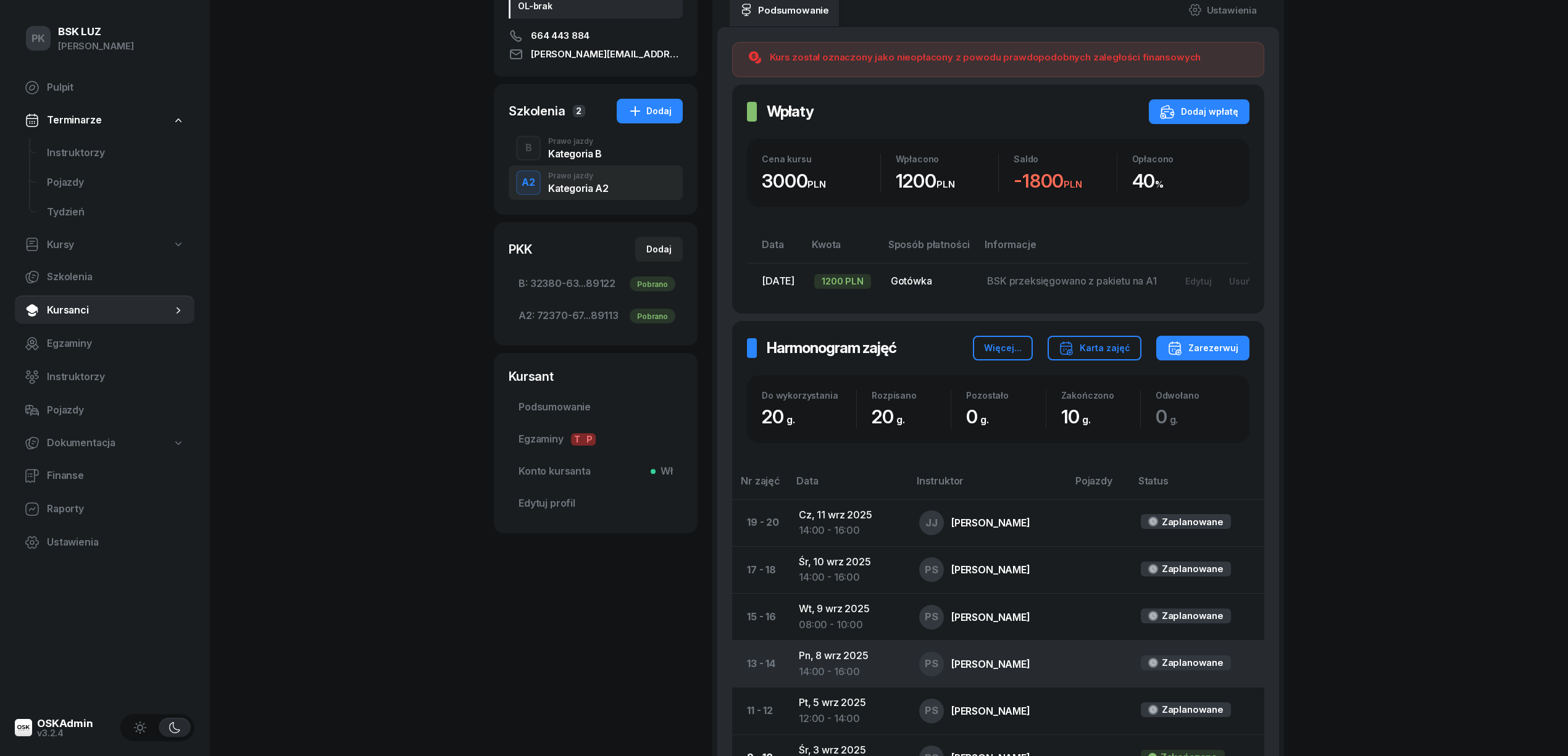
scroll to position [329, 0]
